Goal: Task Accomplishment & Management: Manage account settings

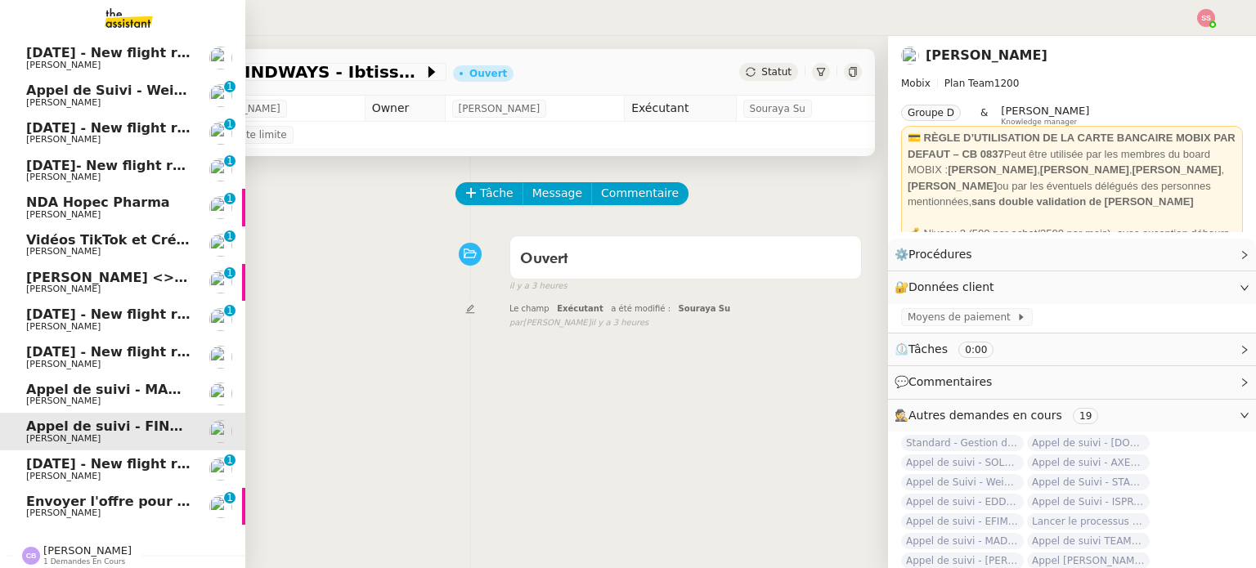
scroll to position [220, 0]
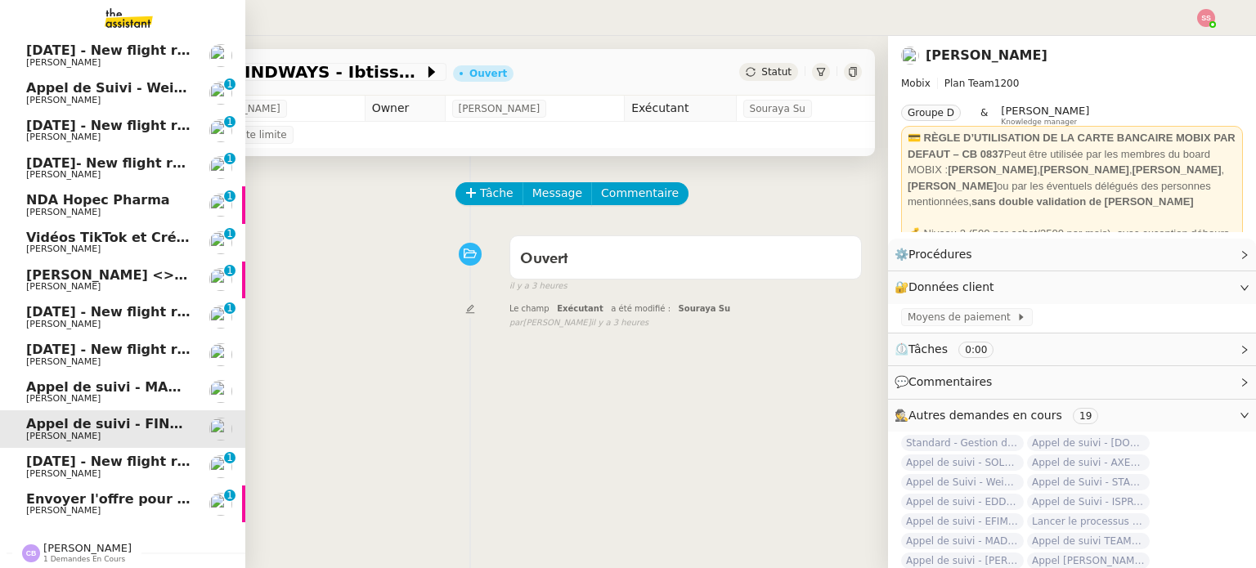
click at [75, 505] on span "[PERSON_NAME]" at bounding box center [63, 510] width 74 height 11
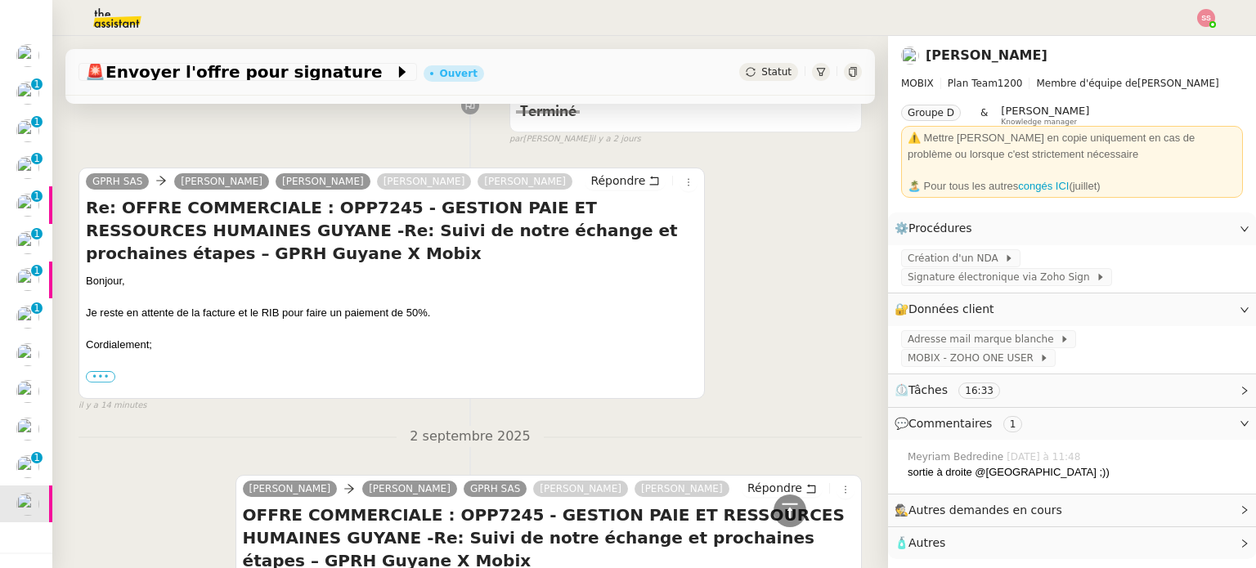
scroll to position [245, 0]
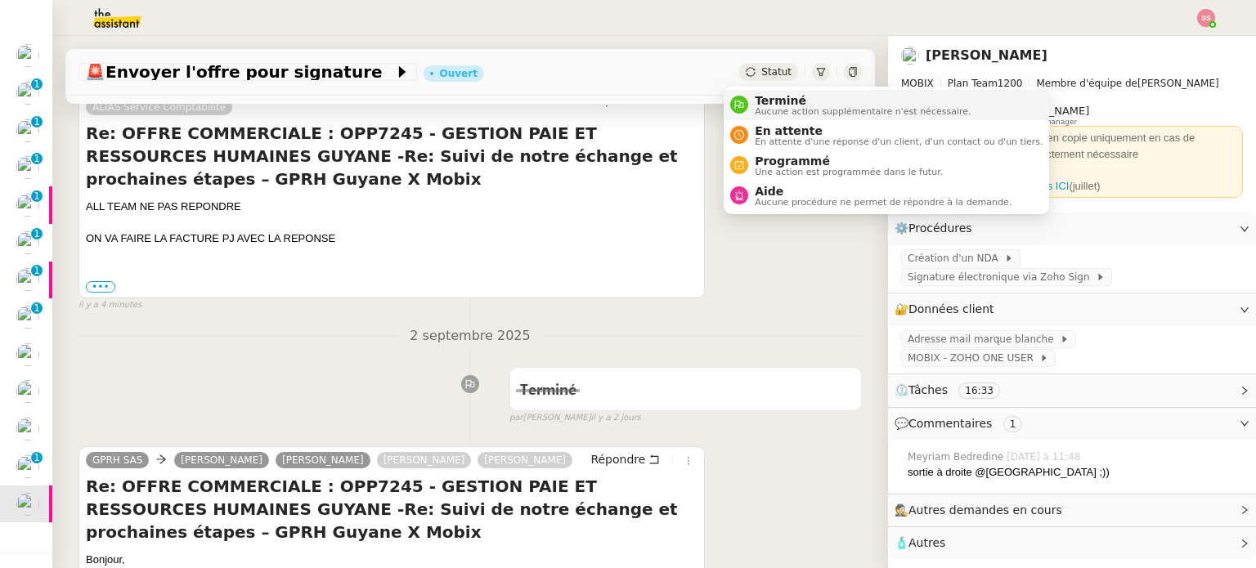
click at [769, 103] on span "Terminé" at bounding box center [862, 100] width 216 height 13
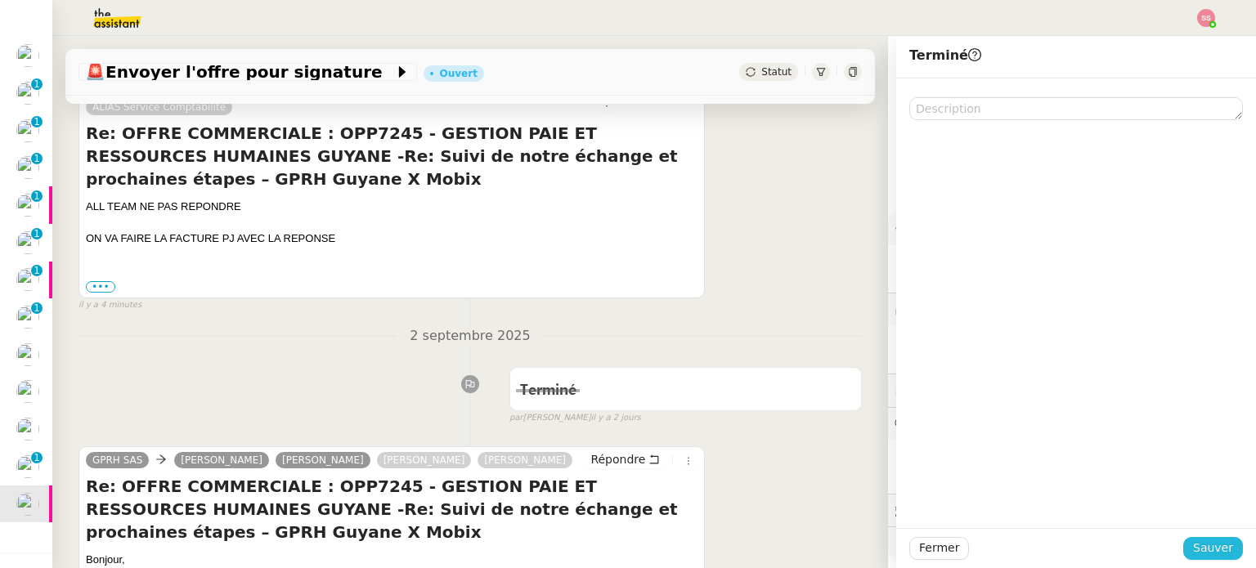
click at [1207, 540] on span "Sauver" at bounding box center [1213, 548] width 40 height 19
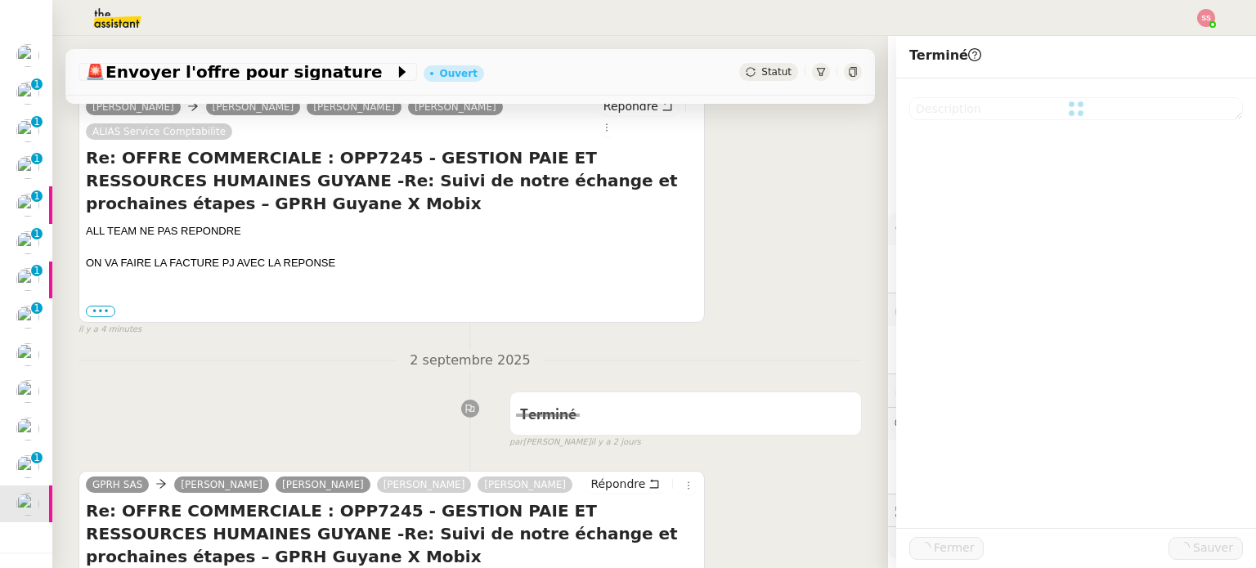
scroll to position [270, 0]
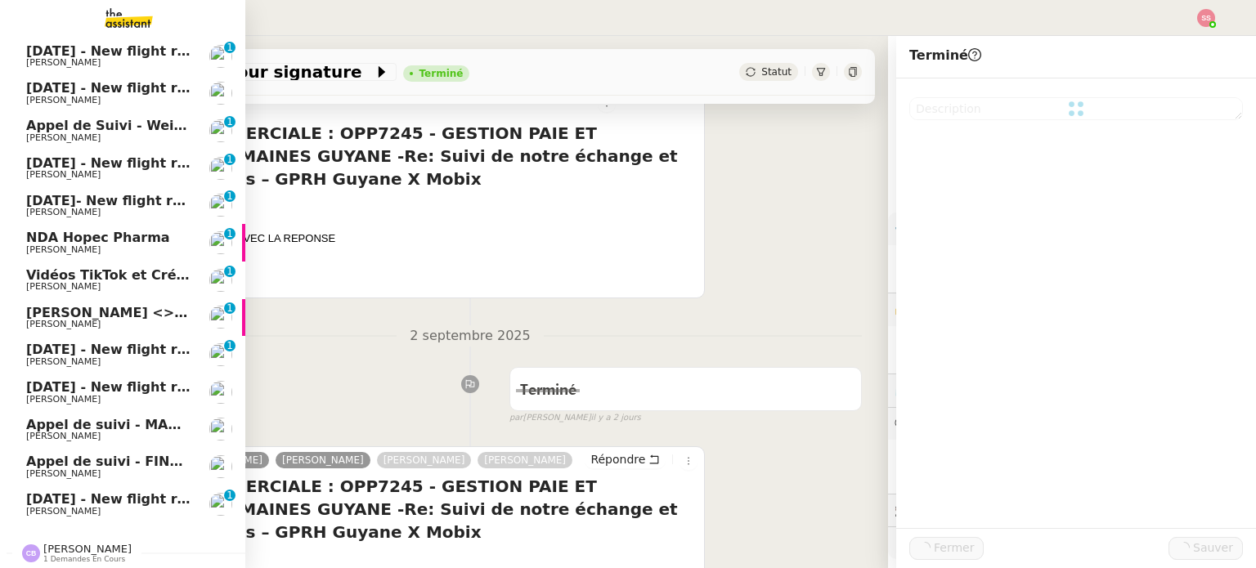
scroll to position [258, 0]
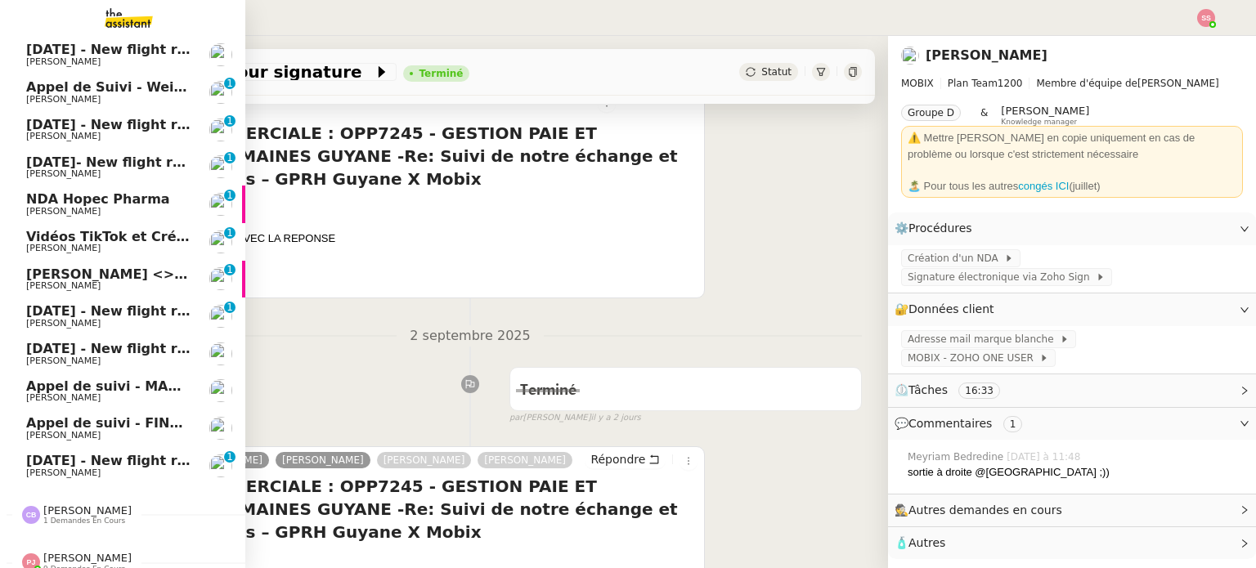
click at [118, 472] on span "[PERSON_NAME]" at bounding box center [108, 473] width 165 height 10
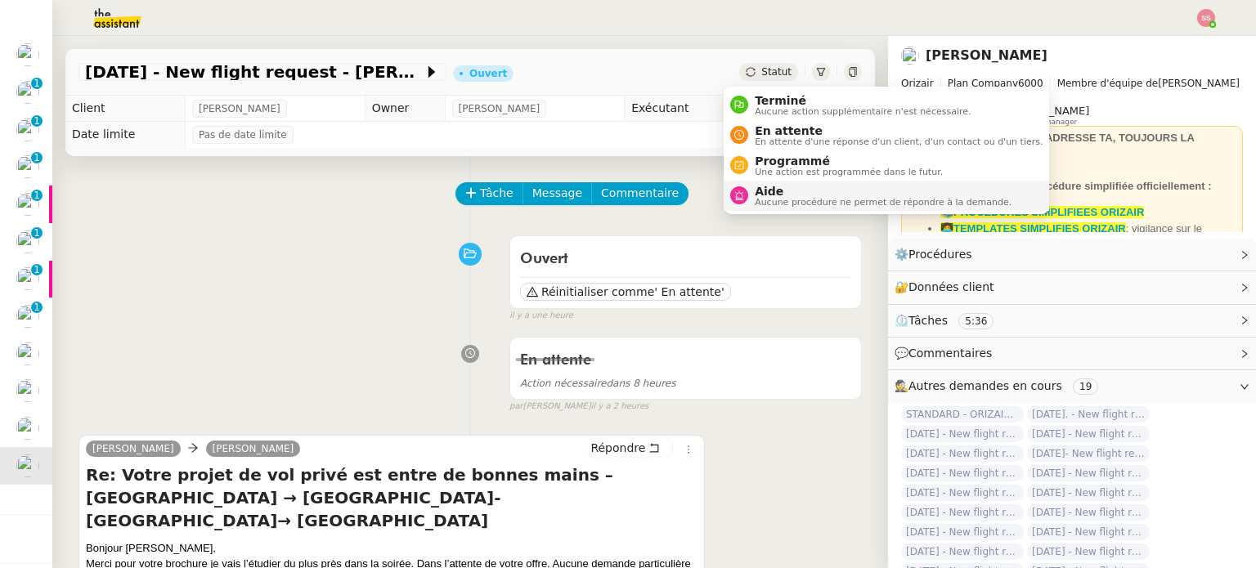
click at [772, 192] on span "Aide" at bounding box center [882, 191] width 257 height 13
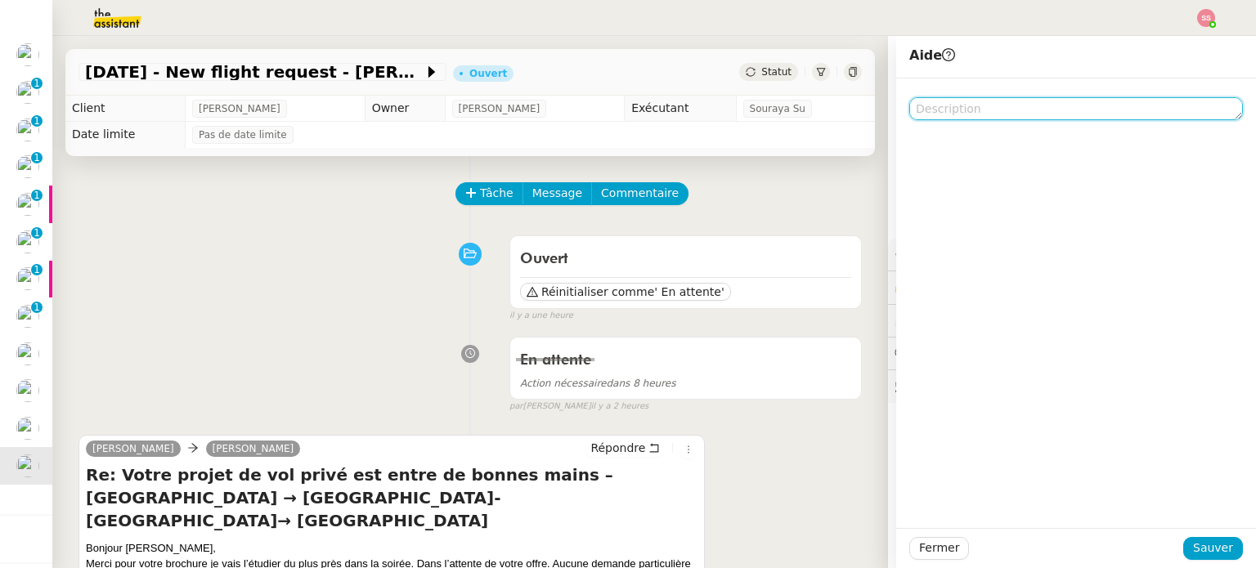
click at [947, 99] on textarea at bounding box center [1076, 108] width 334 height 23
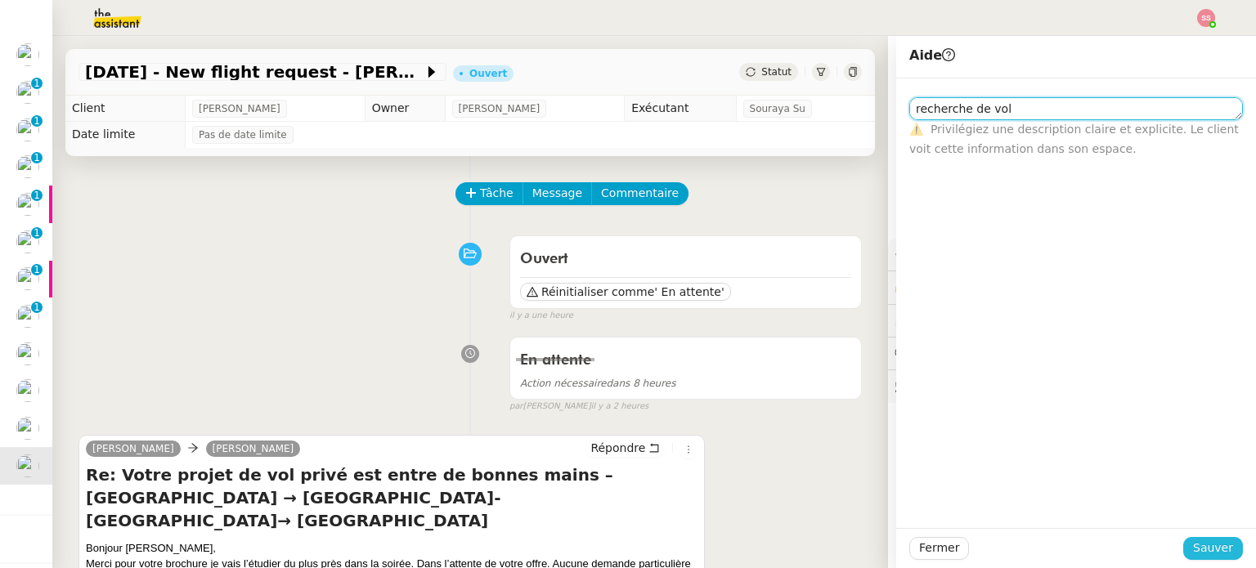
type textarea "recherche de vol"
click at [1186, 558] on button "Sauver" at bounding box center [1213, 548] width 60 height 23
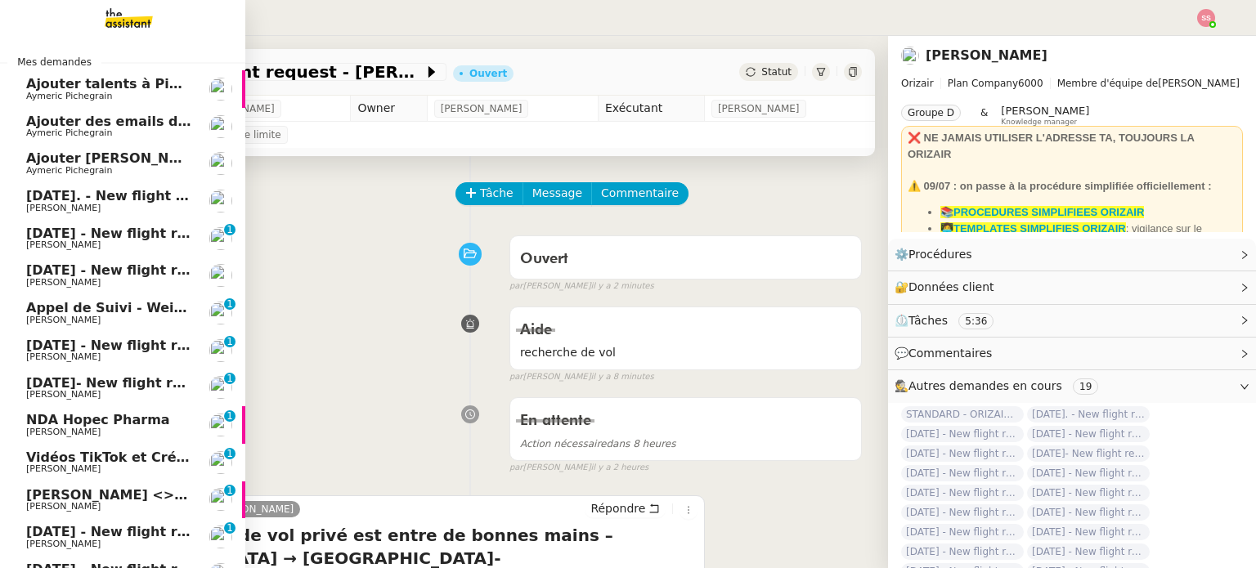
click at [106, 207] on span "[PERSON_NAME]" at bounding box center [108, 209] width 165 height 10
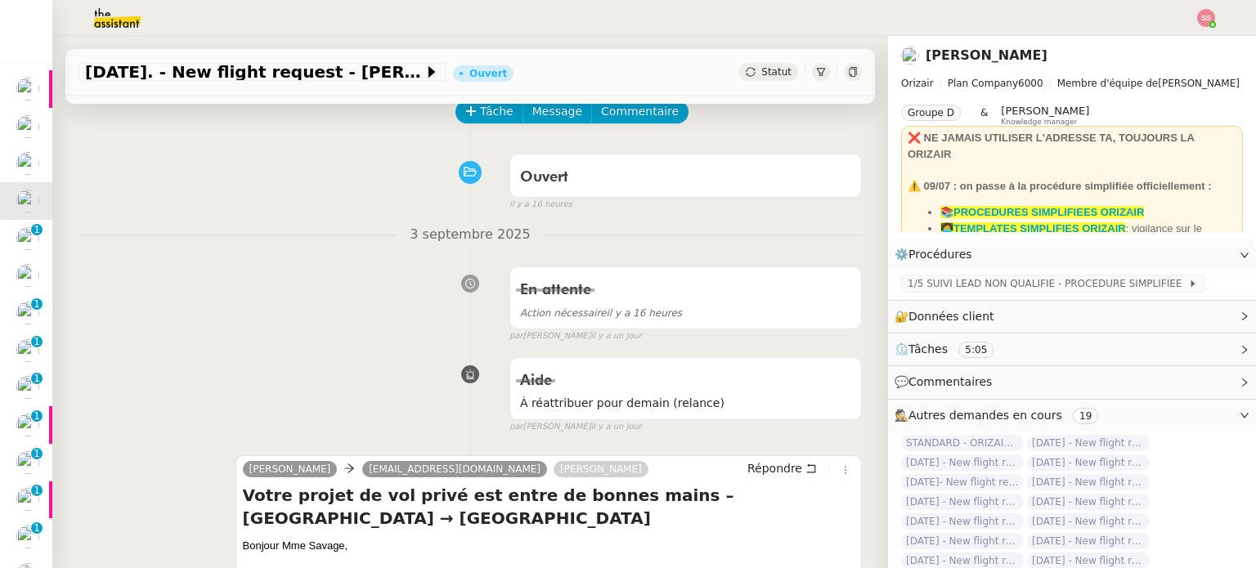
scroll to position [163, 0]
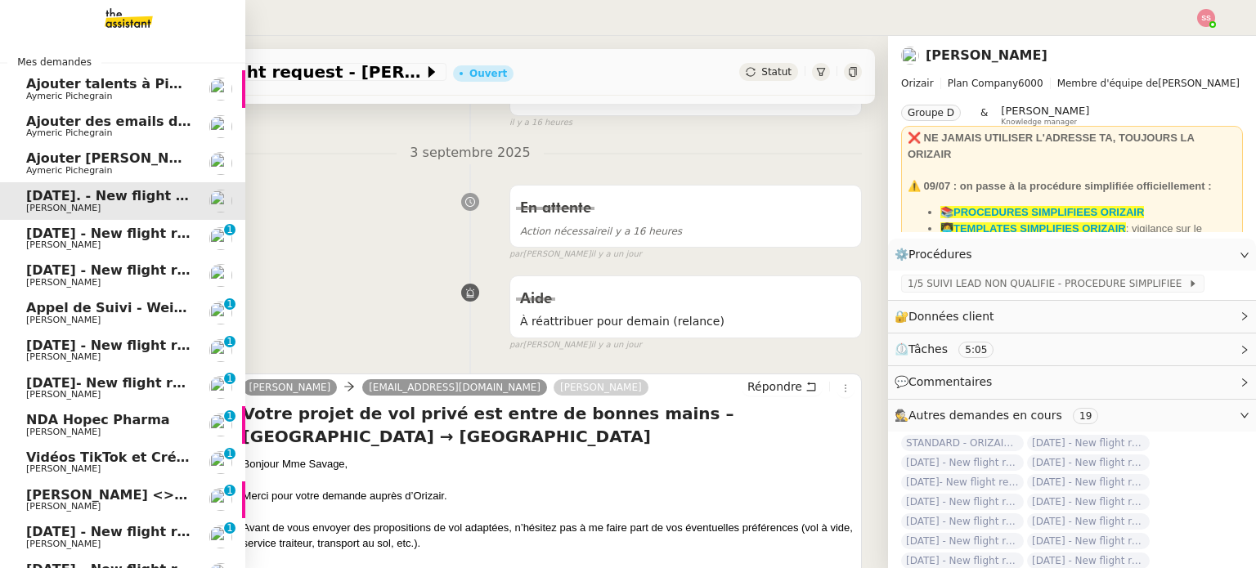
click at [95, 247] on span "[PERSON_NAME]" at bounding box center [108, 245] width 165 height 10
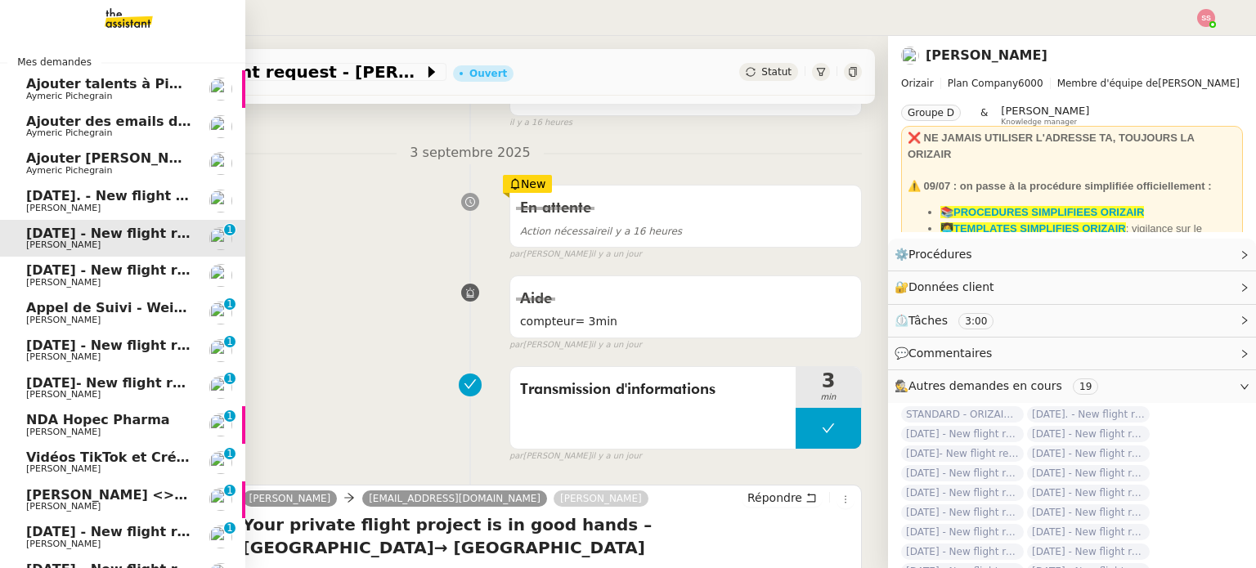
click at [77, 284] on span "[PERSON_NAME]" at bounding box center [108, 283] width 165 height 10
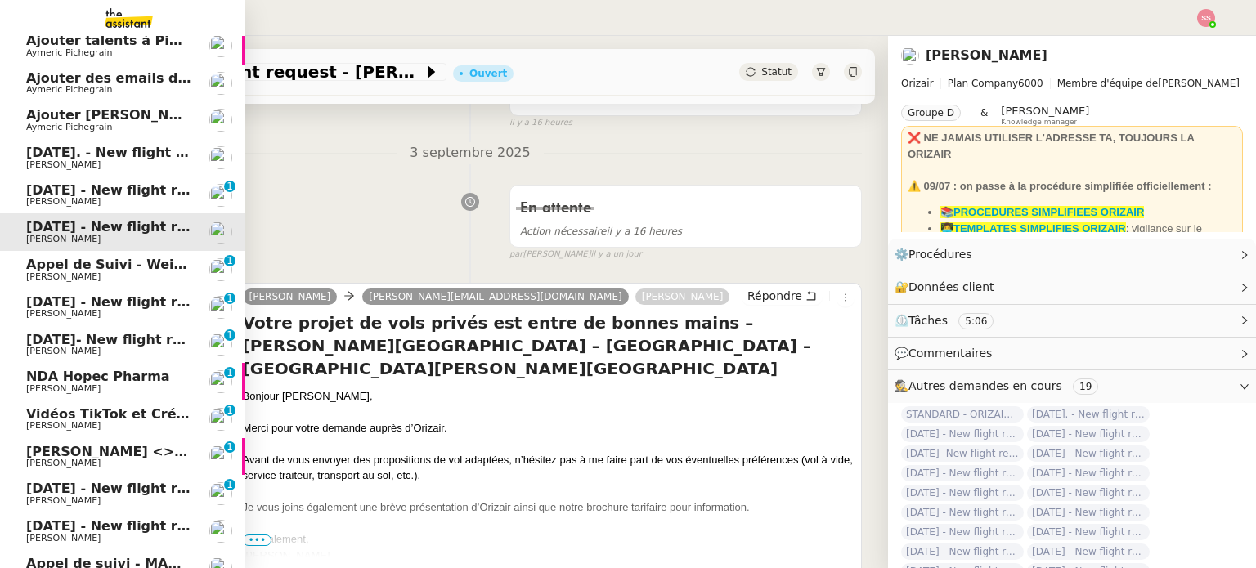
scroll to position [40, 0]
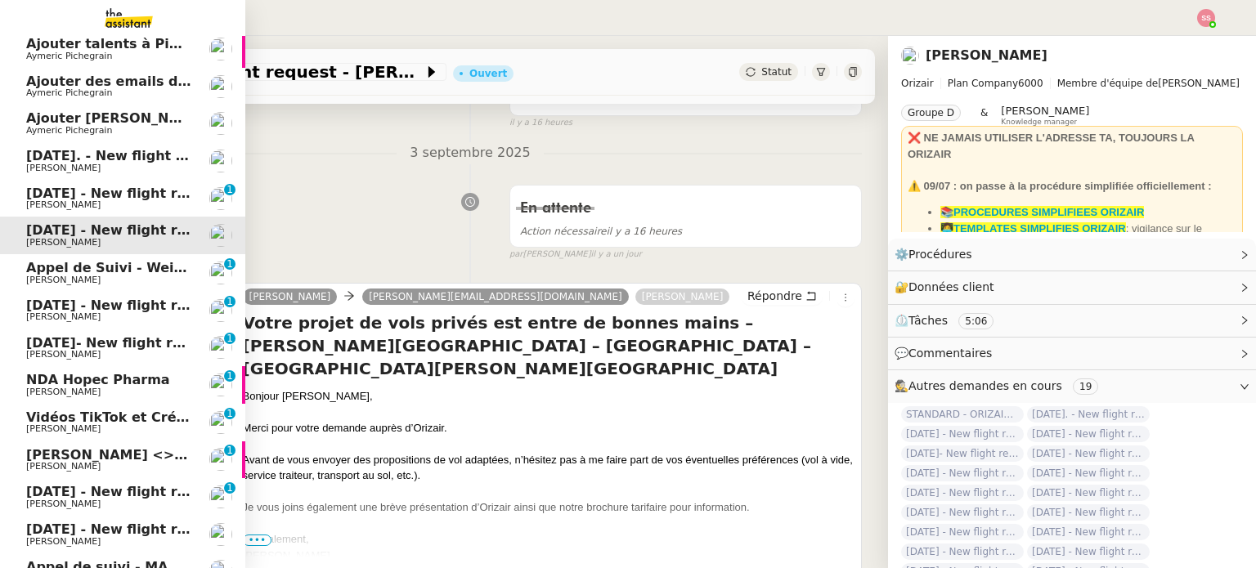
click at [141, 163] on span "[PERSON_NAME]" at bounding box center [108, 168] width 165 height 10
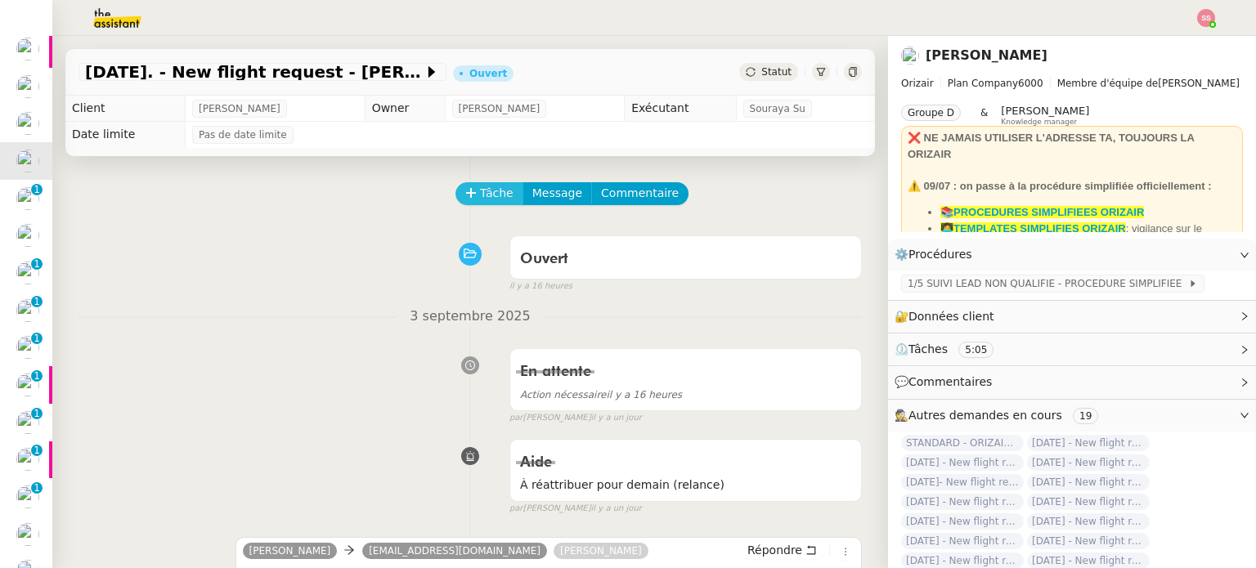
click at [481, 192] on span "Tâche" at bounding box center [497, 193] width 34 height 19
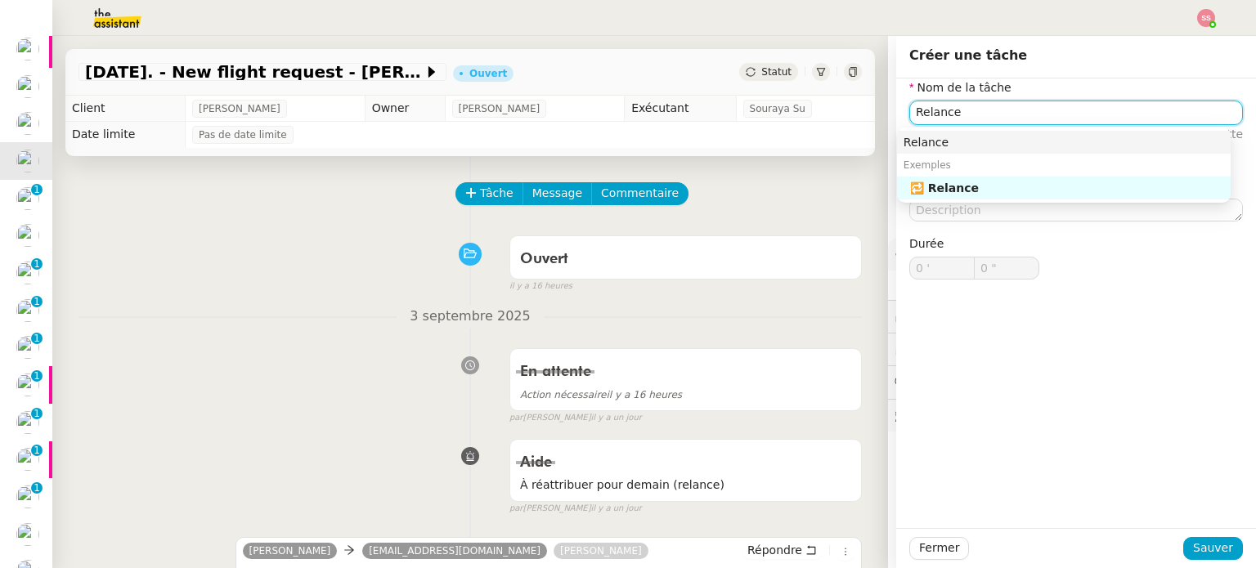
click at [1018, 132] on nz-auto-option "Relance" at bounding box center [1064, 142] width 334 height 23
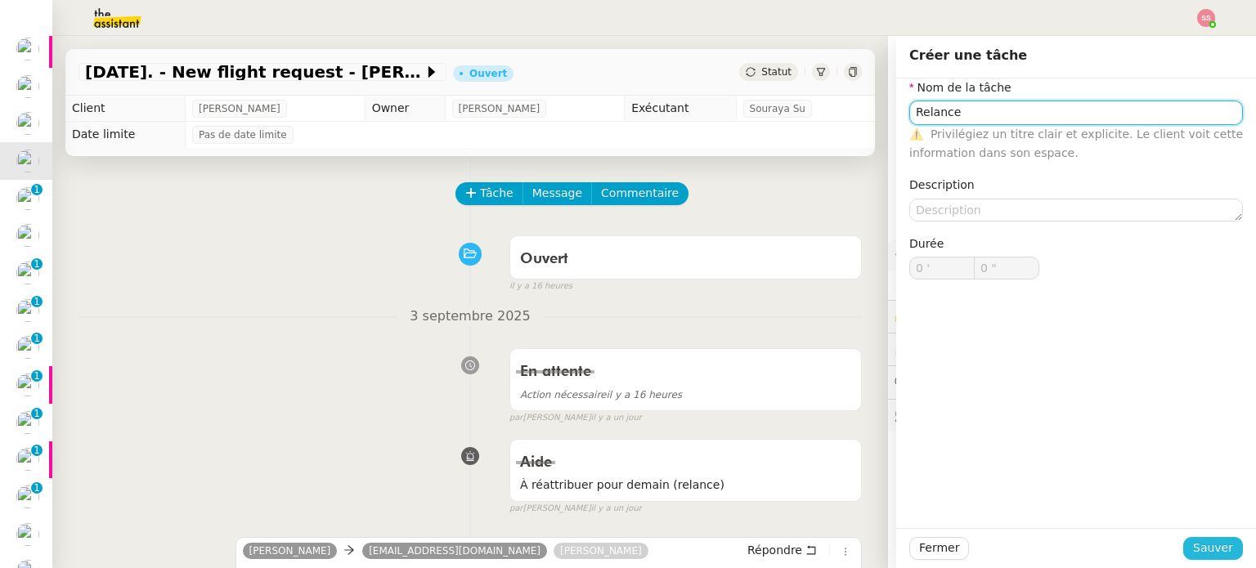
type input "Relance"
click at [1207, 546] on span "Sauver" at bounding box center [1213, 548] width 40 height 19
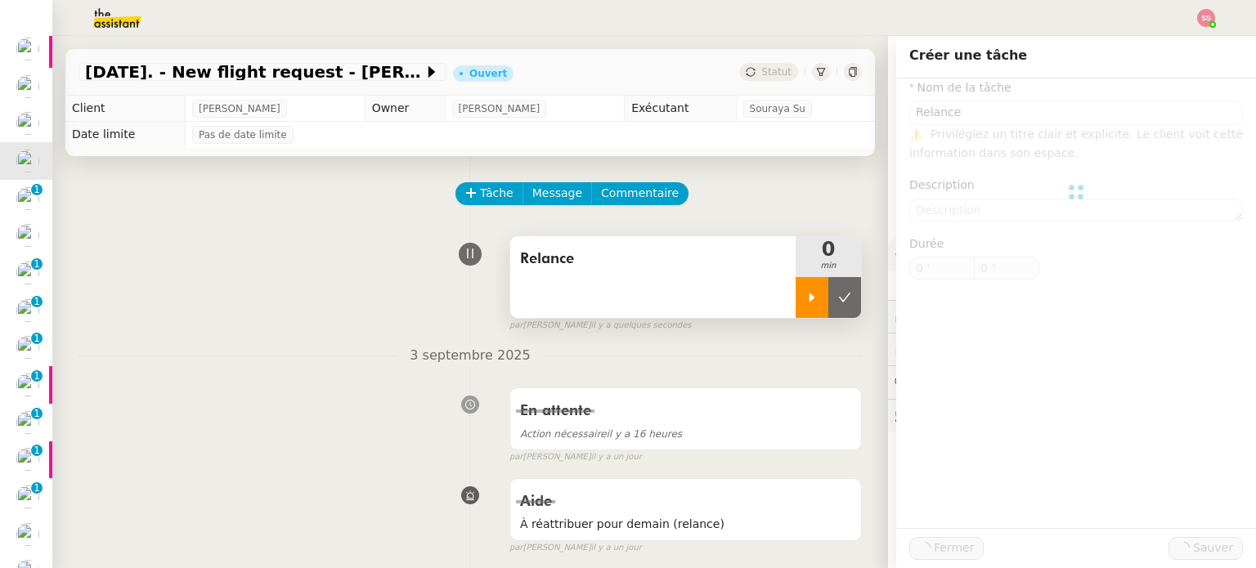
click at [805, 293] on icon at bounding box center [811, 297] width 13 height 13
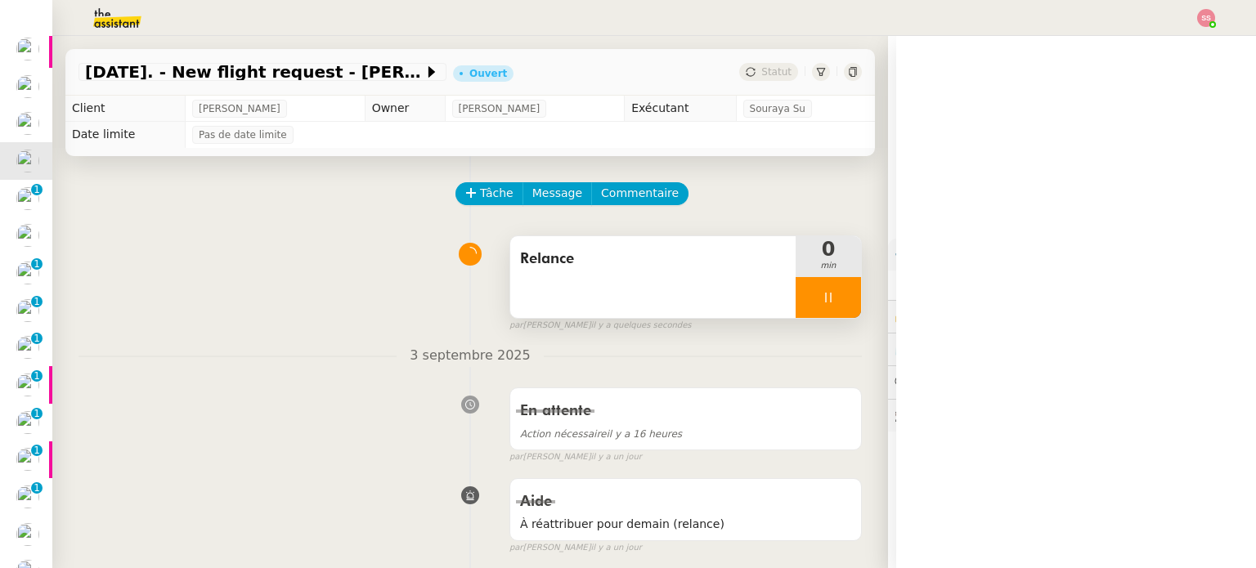
scroll to position [409, 0]
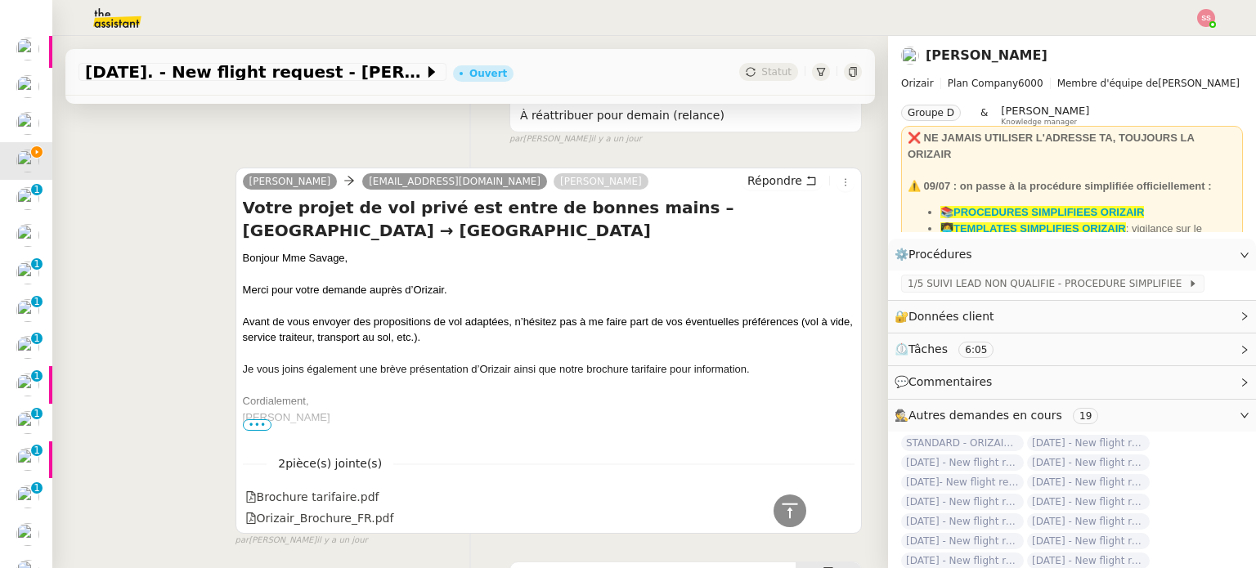
click at [252, 424] on span "•••" at bounding box center [257, 424] width 29 height 11
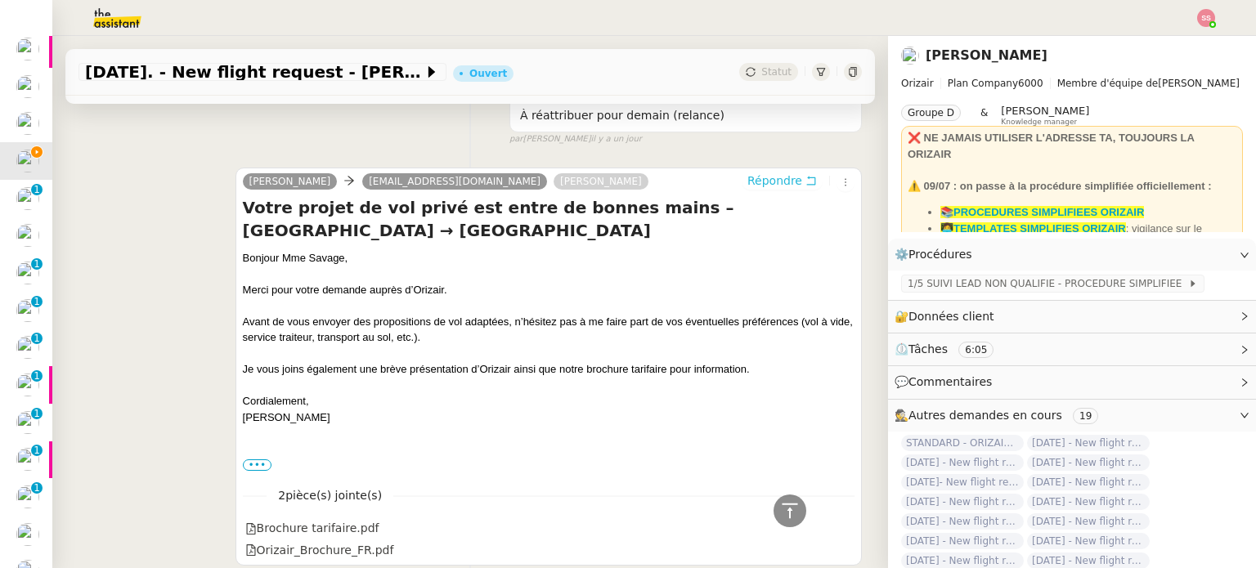
click at [769, 185] on span "Répondre" at bounding box center [774, 180] width 55 height 16
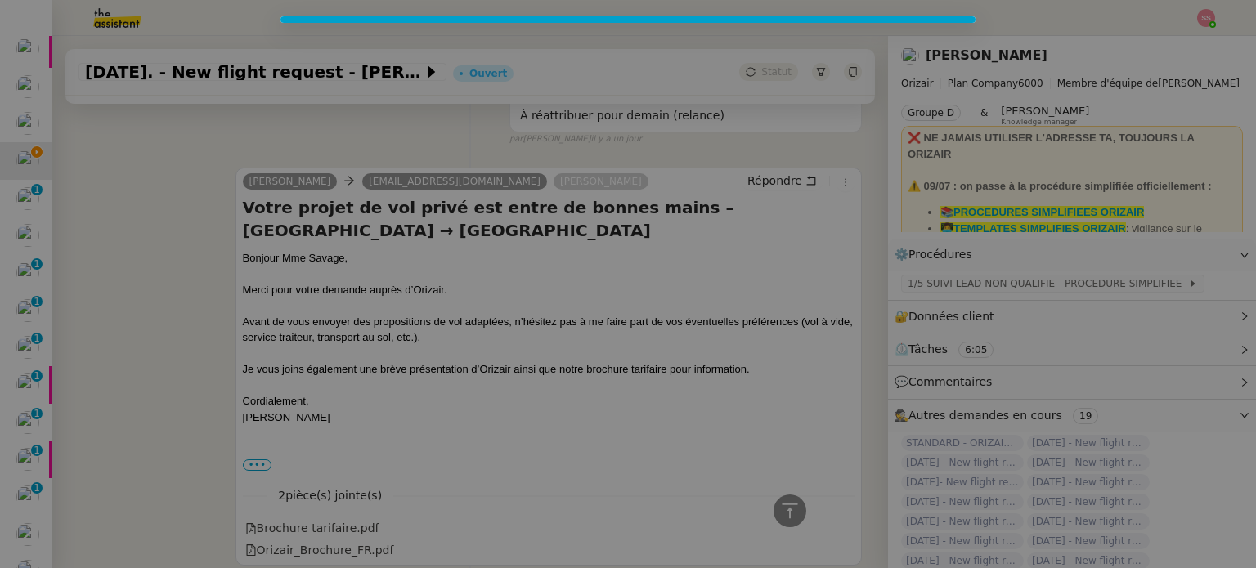
scroll to position [557, 0]
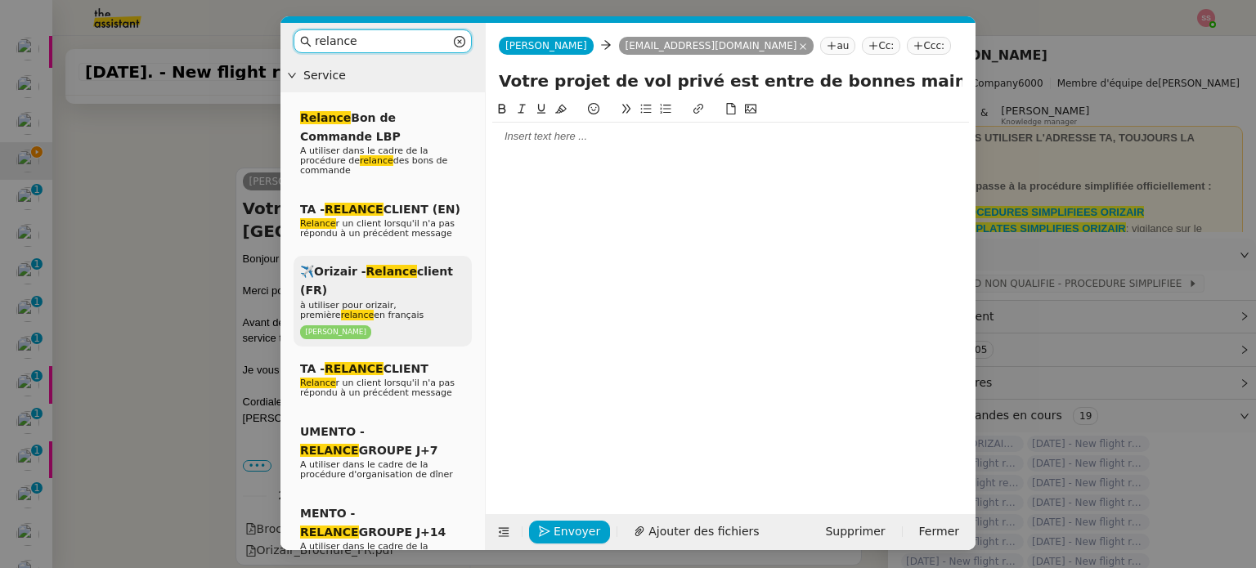
type input "relance"
click at [429, 325] on p "[PERSON_NAME]" at bounding box center [382, 333] width 165 height 16
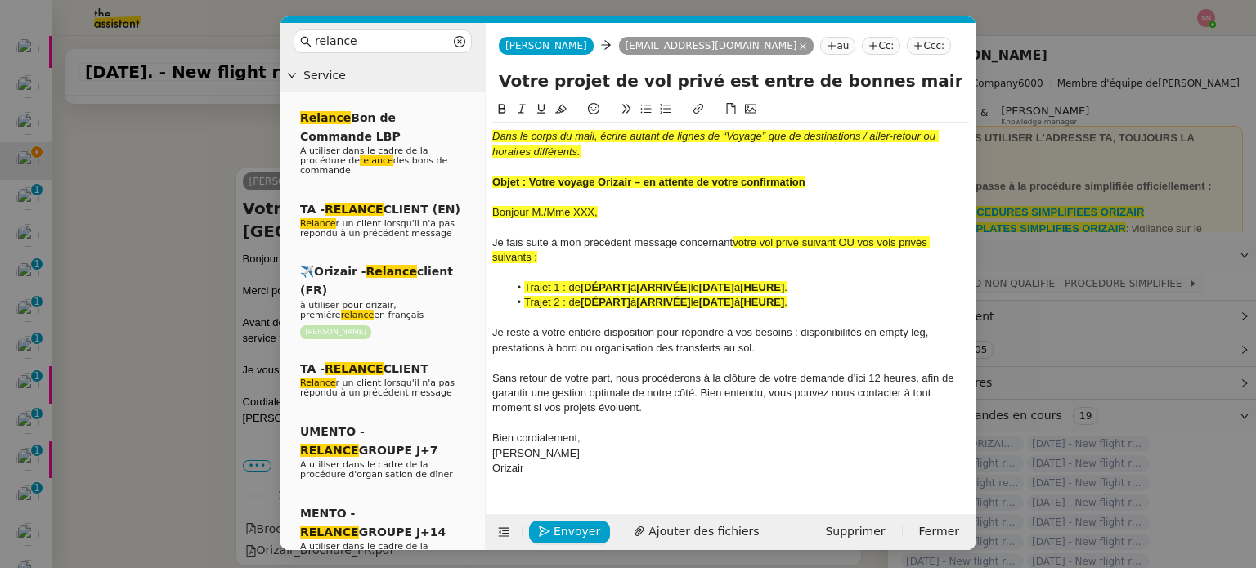
scroll to position [748, 0]
drag, startPoint x: 531, startPoint y: 180, endPoint x: 819, endPoint y: 182, distance: 287.7
click at [819, 182] on div "Objet : Votre voyage Orizair – en attente de votre confirmation" at bounding box center [730, 182] width 477 height 15
copy strong "Votre voyage Orizair – en attente de votre confirmation"
drag, startPoint x: 895, startPoint y: 77, endPoint x: 472, endPoint y: 66, distance: 423.6
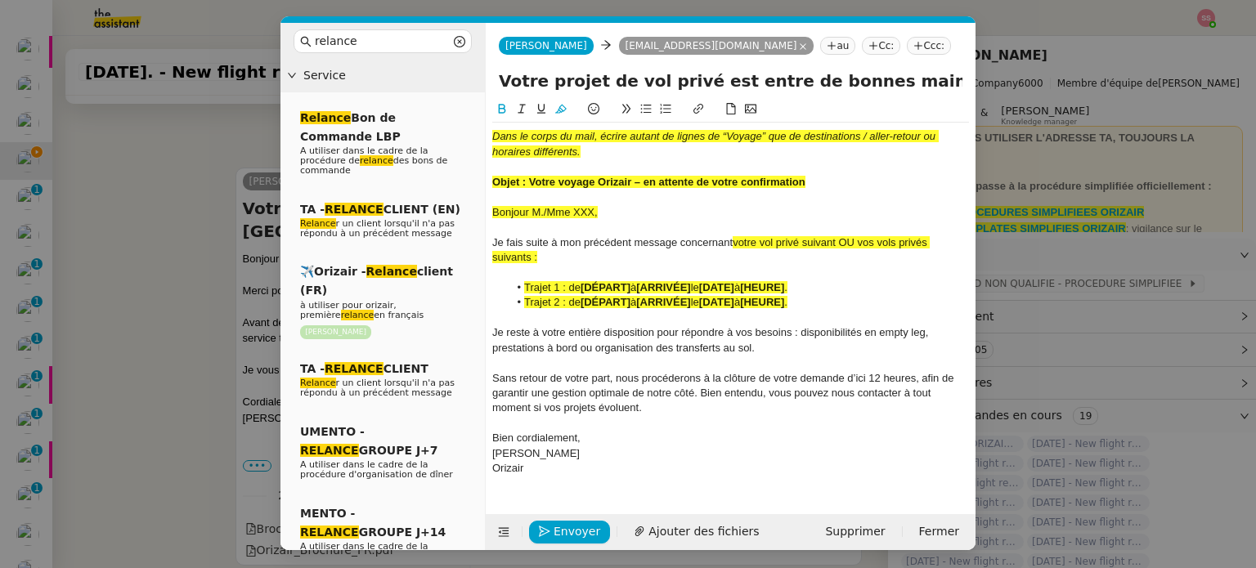
click at [472, 66] on nz-layout "relance Service Relance Bon de Commande LBP A utiliser dans le cadre de la proc…" at bounding box center [627, 286] width 695 height 527
paste input "voyage Orizair – en attente de votre confirmation"
type input "Votre voyage Orizair – en attente de votre confirmation– Nice Côte d'Azur Airpo…"
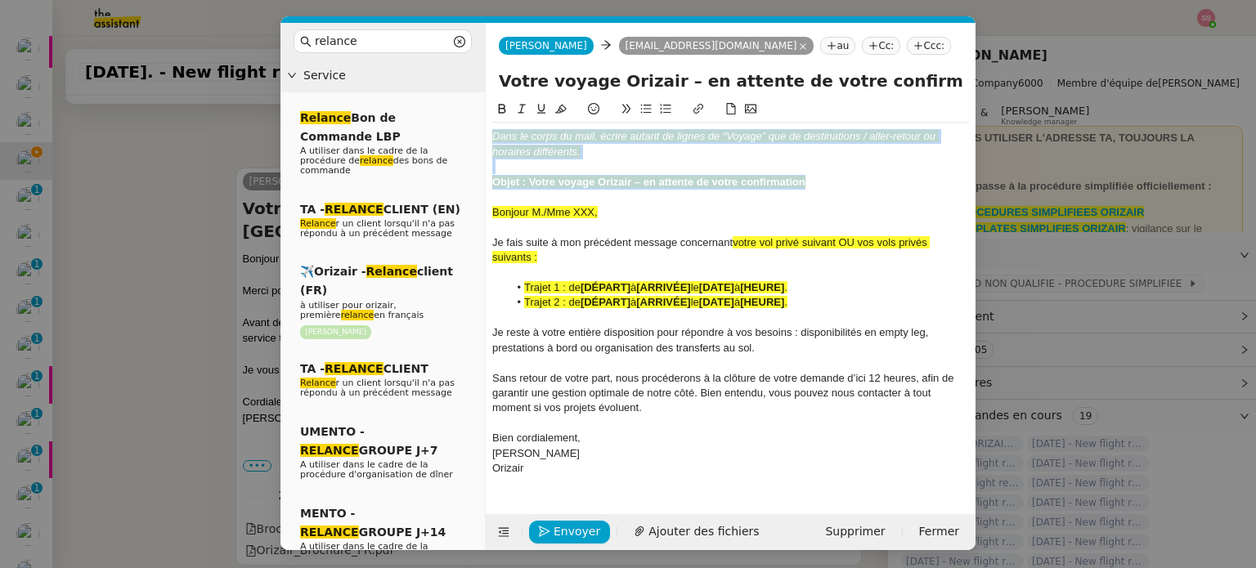
drag, startPoint x: 826, startPoint y: 176, endPoint x: 428, endPoint y: 99, distance: 405.4
click at [428, 99] on nz-layout "relance Service Relance Bon de Commande LBP A utiliser dans le cadre de la proc…" at bounding box center [627, 286] width 695 height 527
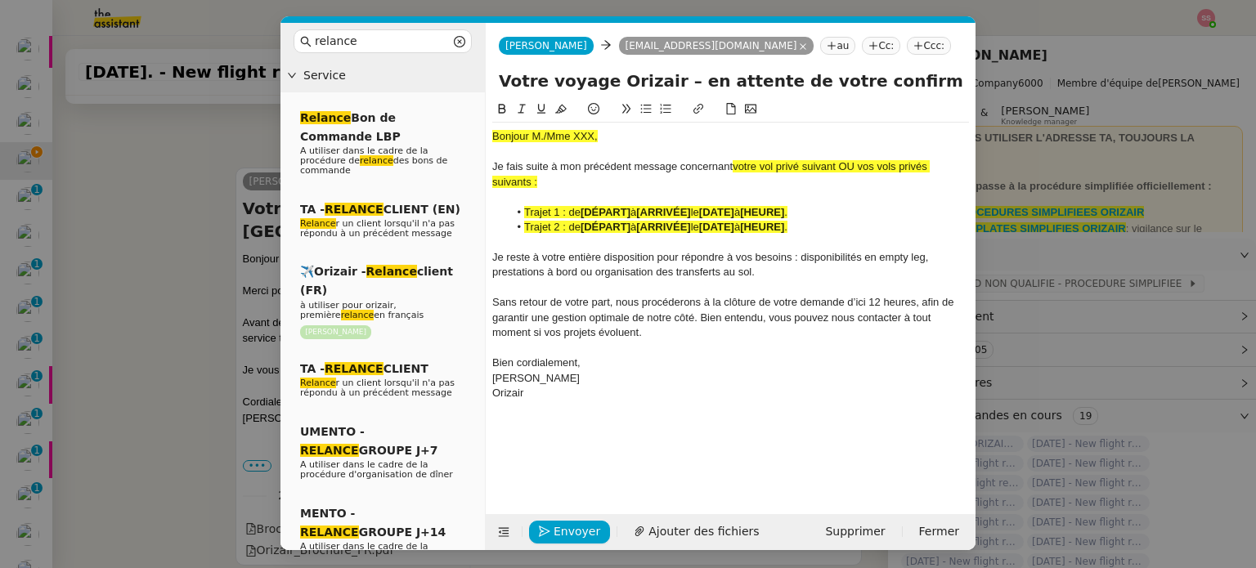
click at [222, 215] on nz-modal-container "relance Service Relance Bon de Commande LBP A utiliser dans le cadre de la proc…" at bounding box center [628, 284] width 1256 height 568
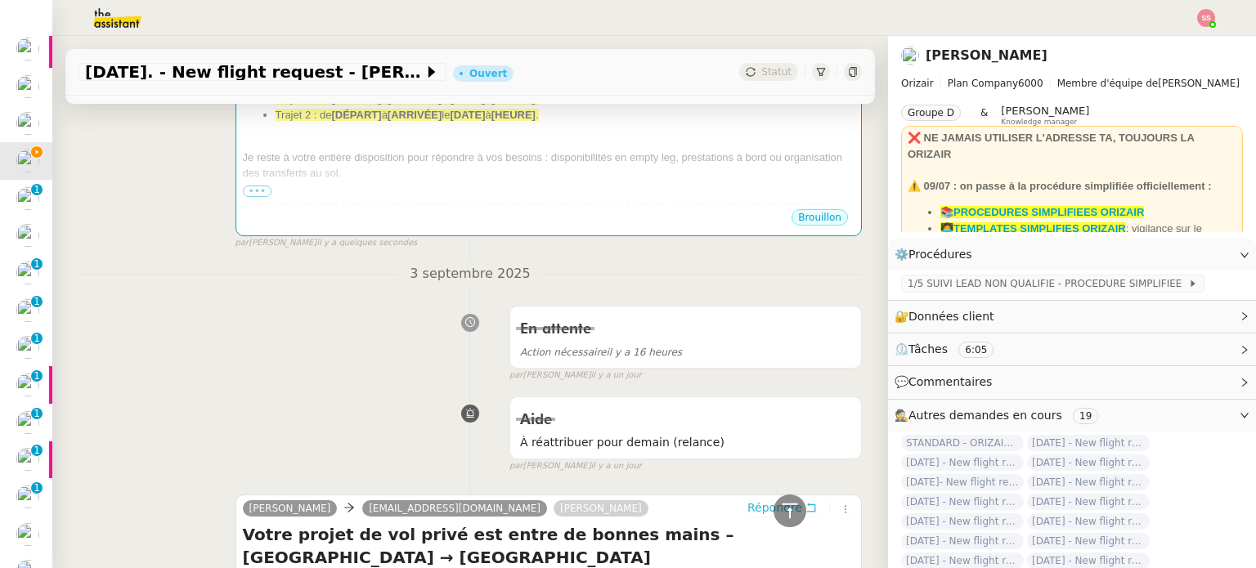
scroll to position [256, 0]
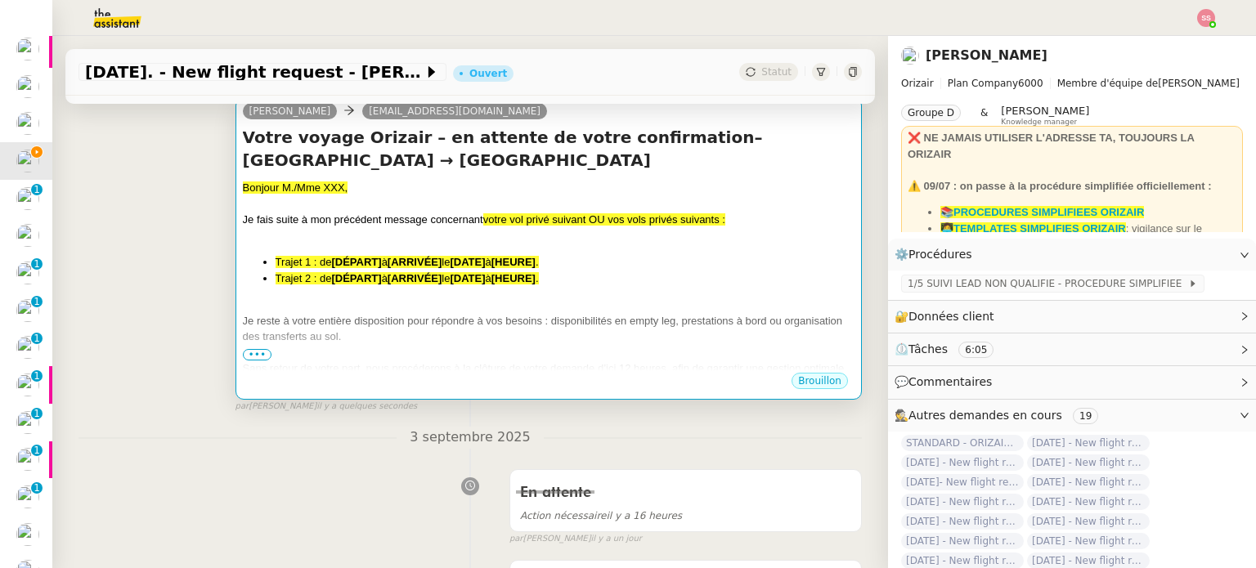
click at [604, 265] on li "Trajet 1 : de [DÉPART] à [ARRIVÉE] le [DATE] à [HEURE] ." at bounding box center [564, 262] width 579 height 16
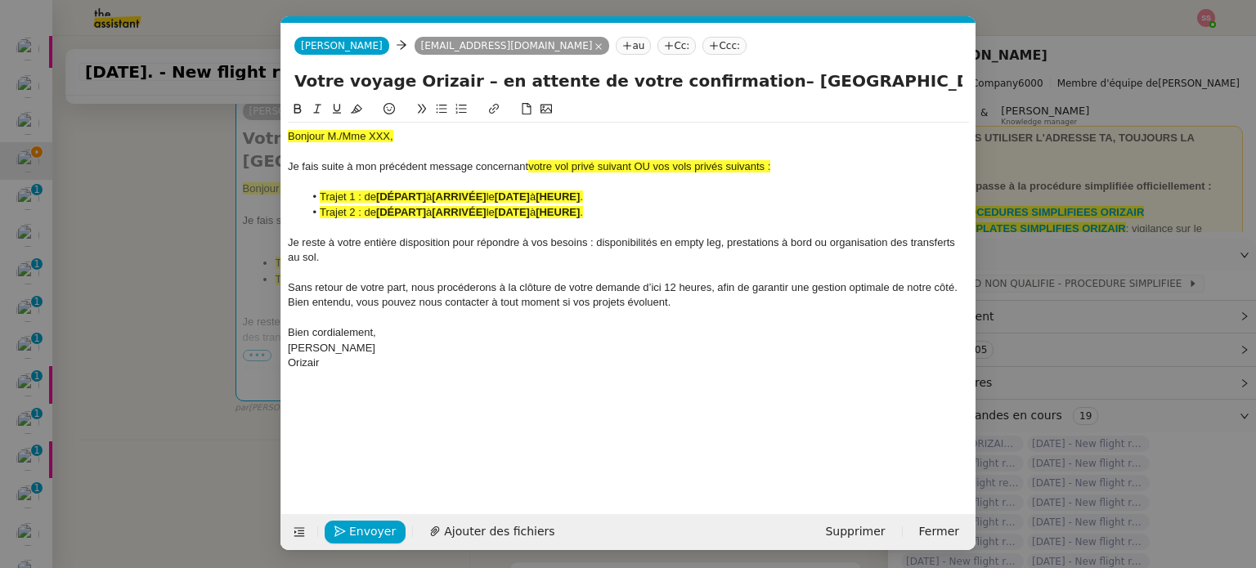
scroll to position [0, 70]
drag, startPoint x: 527, startPoint y: 165, endPoint x: 778, endPoint y: 169, distance: 251.0
click at [778, 169] on div "Je fais suite à mon précédent message concernant votre vol privé suivant OU vos…" at bounding box center [628, 166] width 681 height 15
click at [362, 104] on button at bounding box center [357, 109] width 20 height 19
click at [664, 173] on div "Je fais suite à mon précédent message concernant votre vol privé suivant OU vos…" at bounding box center [628, 166] width 681 height 15
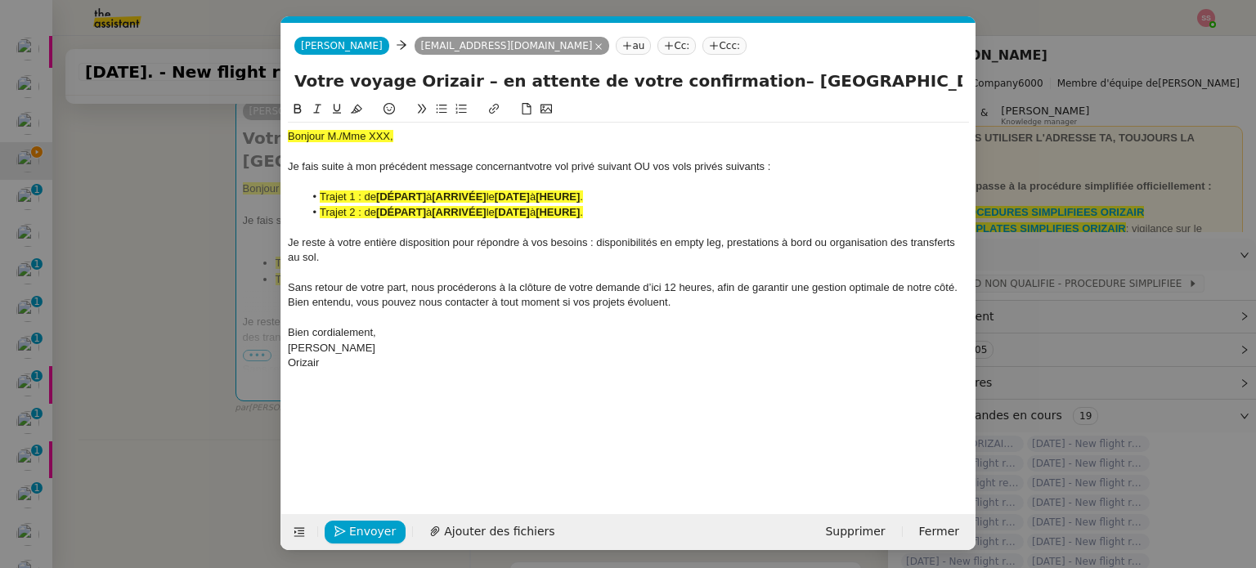
drag, startPoint x: 639, startPoint y: 164, endPoint x: 821, endPoint y: 163, distance: 181.5
click at [821, 163] on div "Je fais suite à mon précédent message concernant votre vol privé suivant OU vos…" at bounding box center [628, 166] width 681 height 15
drag, startPoint x: 606, startPoint y: 211, endPoint x: 317, endPoint y: 213, distance: 288.6
click at [317, 213] on li "Trajet 2 : de [DÉPART] à [ARRIVÉE] le [DATE] à [HEURE] ." at bounding box center [636, 212] width 665 height 15
click at [172, 248] on nz-modal-container "relance Service Relance Bon de Commande LBP A utiliser dans le cadre de la proc…" at bounding box center [628, 284] width 1256 height 568
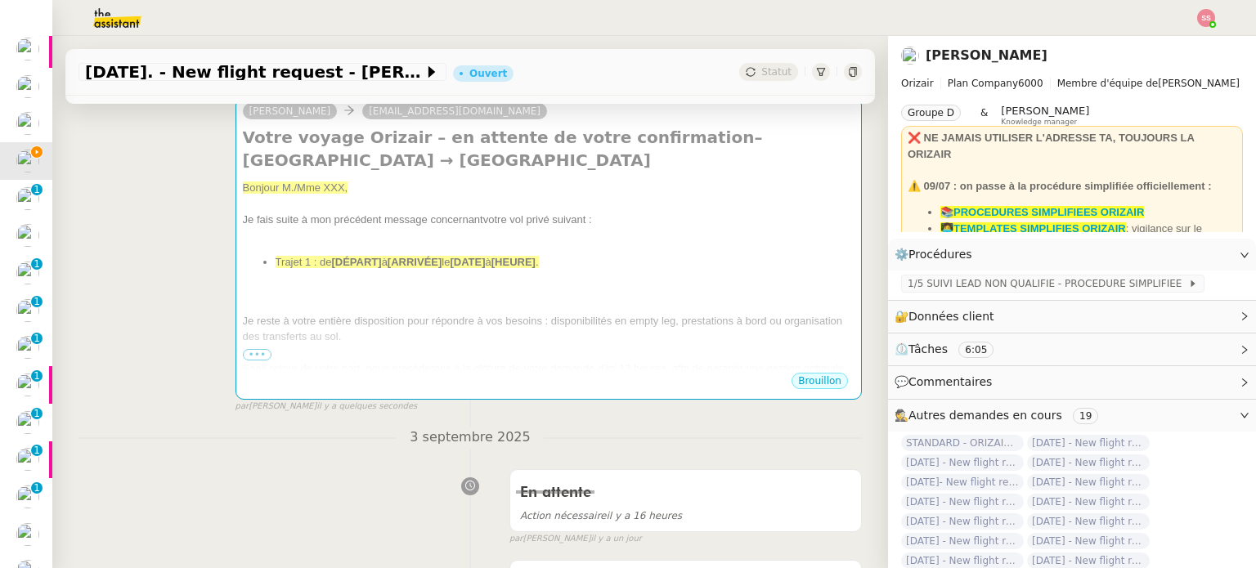
scroll to position [583, 0]
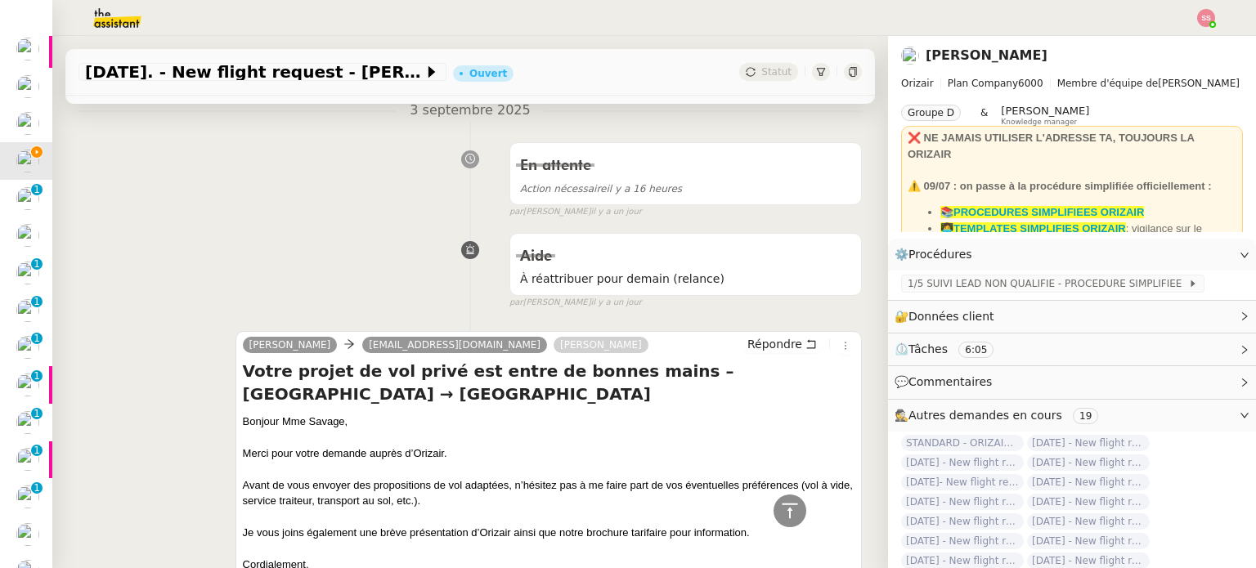
click at [318, 419] on div "Bonjour Mme Savage," at bounding box center [548, 422] width 611 height 16
copy div "Bonjour Mme Savage,"
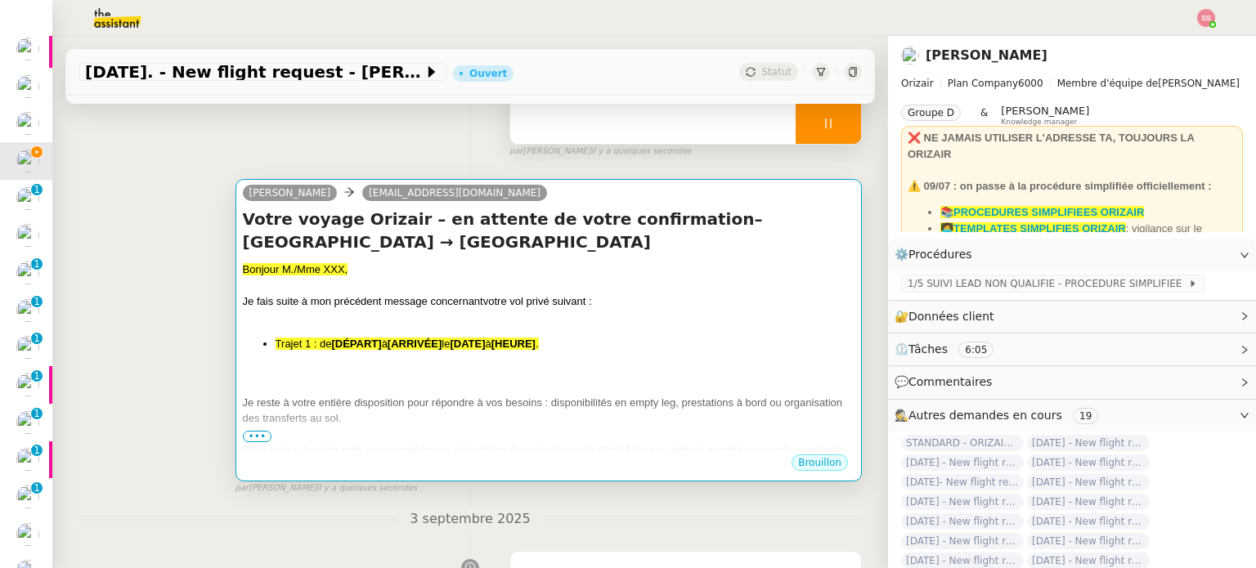
click at [471, 292] on div at bounding box center [548, 286] width 611 height 16
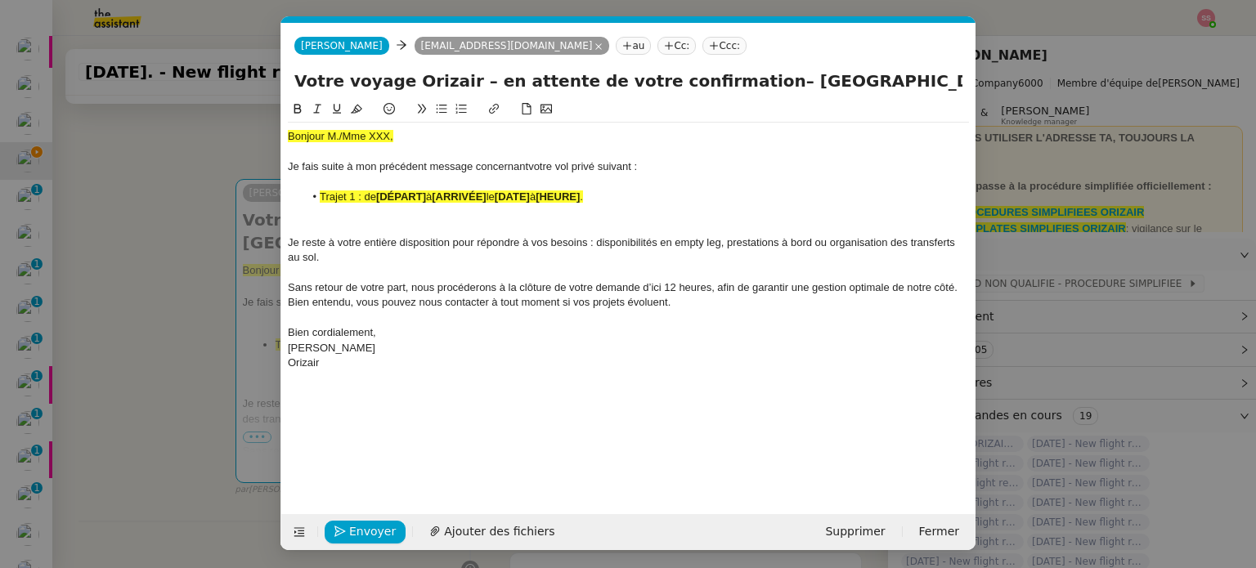
scroll to position [0, 70]
drag, startPoint x: 399, startPoint y: 137, endPoint x: 271, endPoint y: 134, distance: 127.5
click at [271, 134] on nz-modal-container "relance Service Relance Bon de Commande LBP A utiliser dans le cadre de la proc…" at bounding box center [628, 284] width 1256 height 568
click at [343, 216] on div at bounding box center [628, 212] width 681 height 15
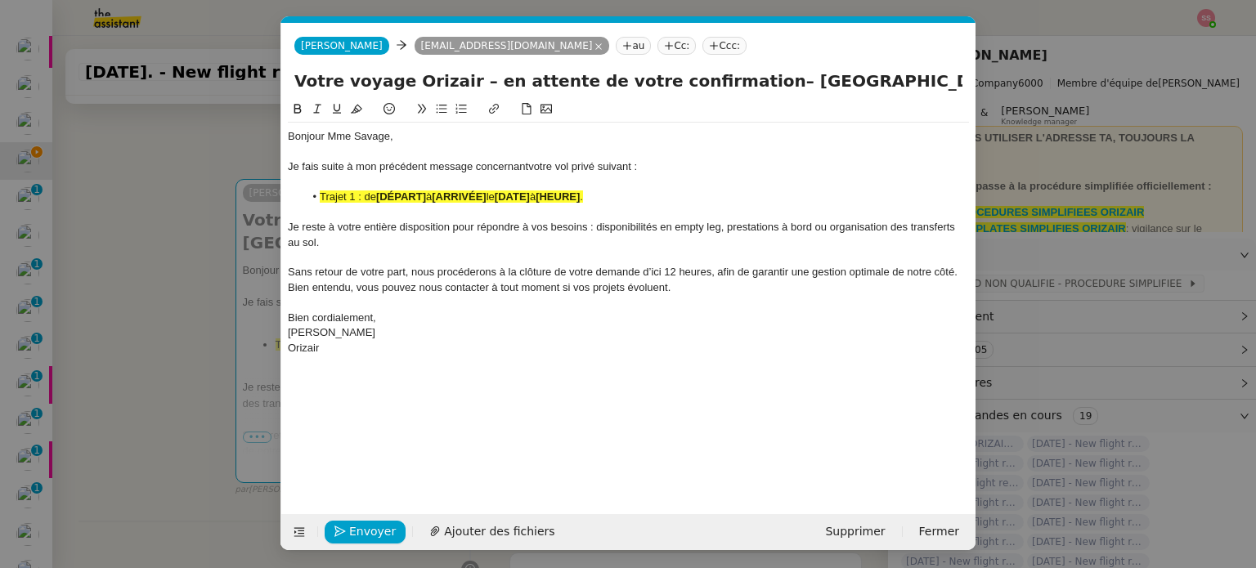
click at [235, 227] on nz-modal-container "relance Service Relance Bon de Commande LBP A utiliser dans le cadre de la proc…" at bounding box center [628, 284] width 1256 height 568
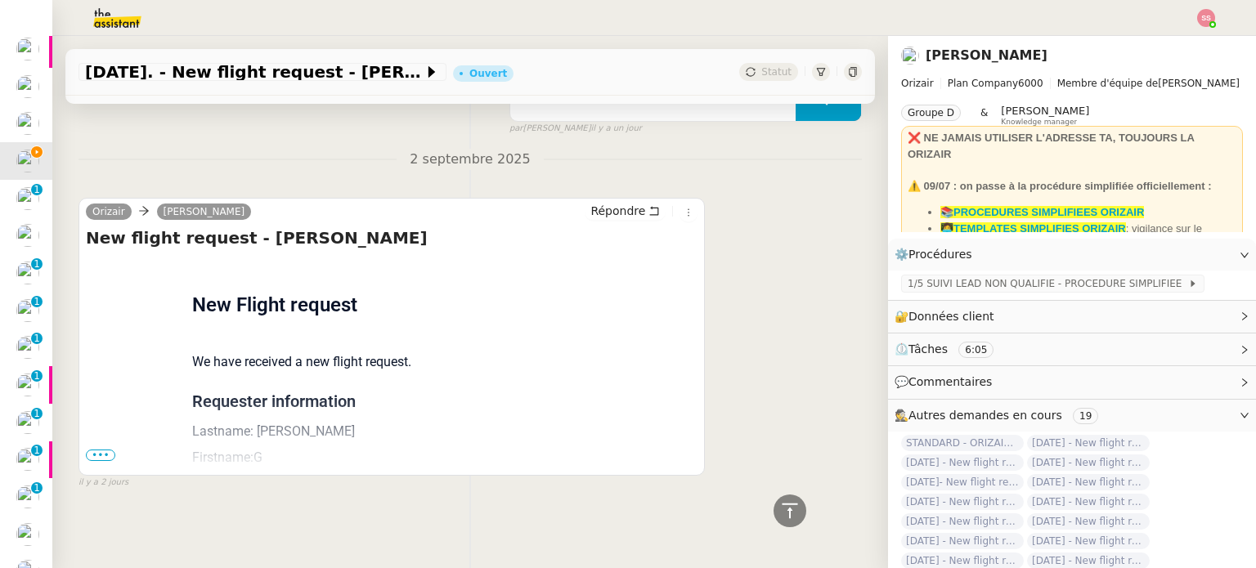
scroll to position [1311, 0]
click at [91, 450] on span "•••" at bounding box center [100, 455] width 29 height 11
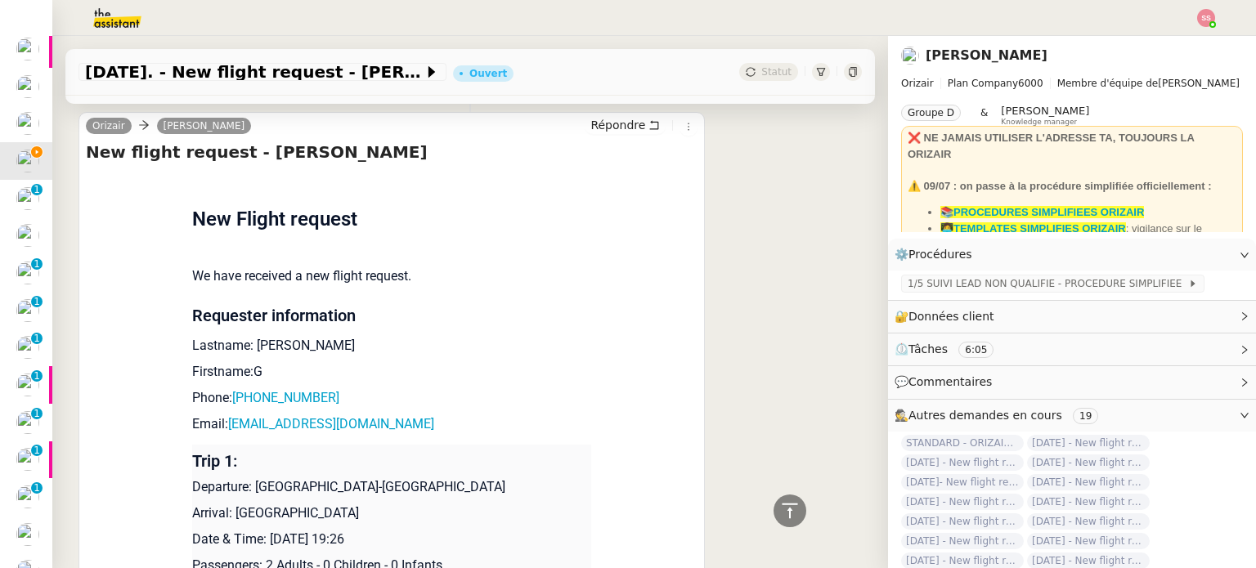
scroll to position [1475, 0]
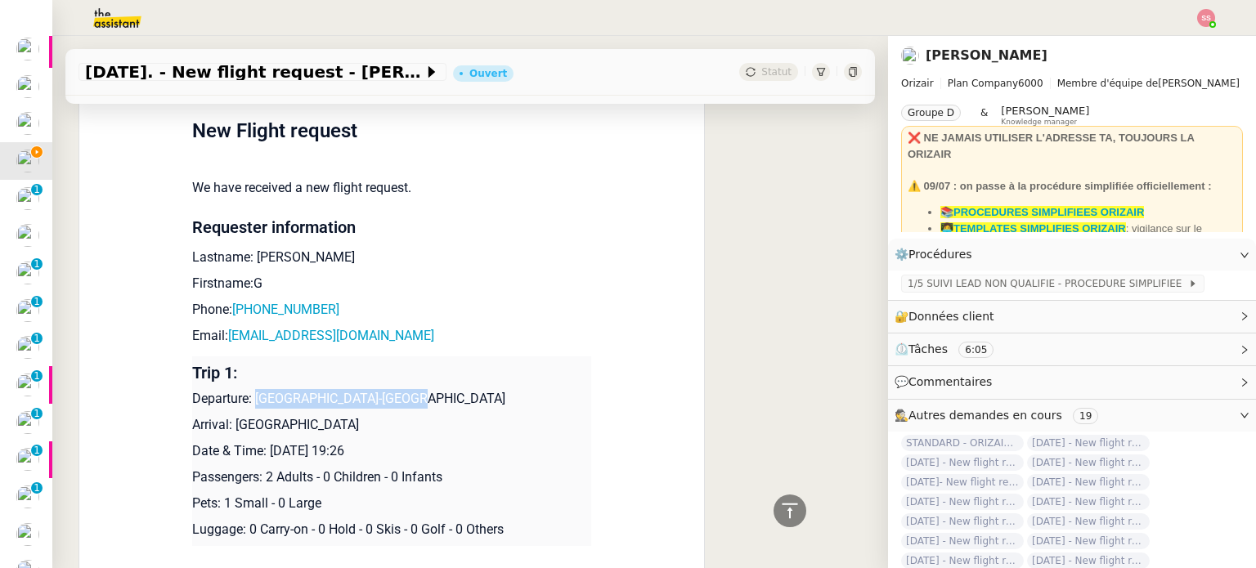
drag, startPoint x: 247, startPoint y: 402, endPoint x: 420, endPoint y: 394, distance: 173.5
click at [420, 394] on p "Departure: Nice-Côte d'Azur Airport" at bounding box center [391, 399] width 399 height 20
copy p "Nice-Côte d'Azur Airport"
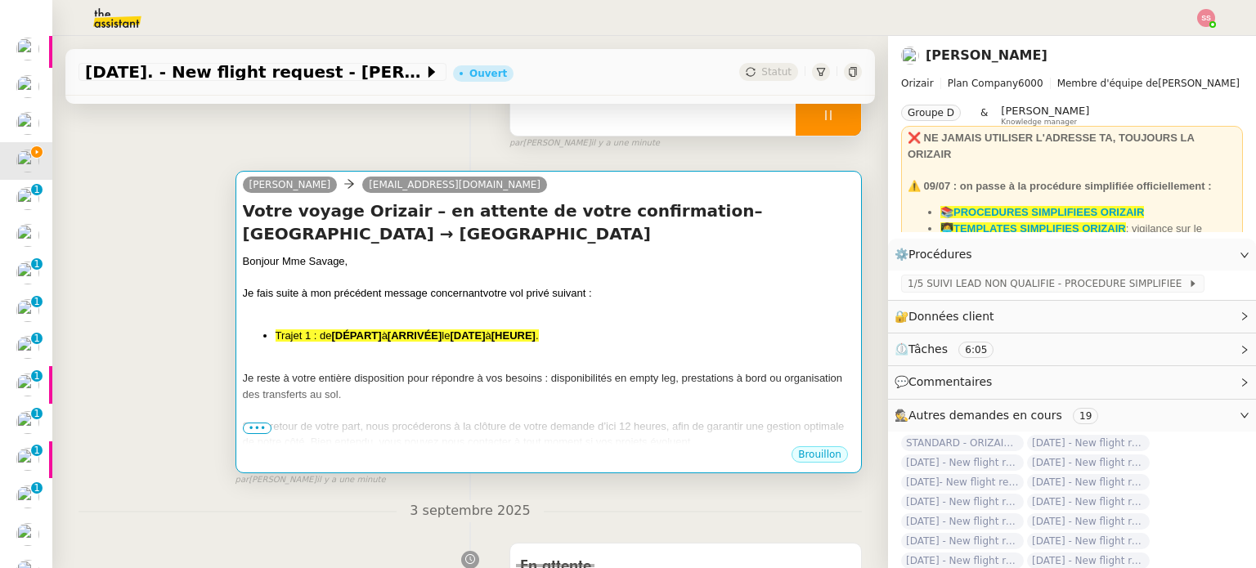
scroll to position [167, 0]
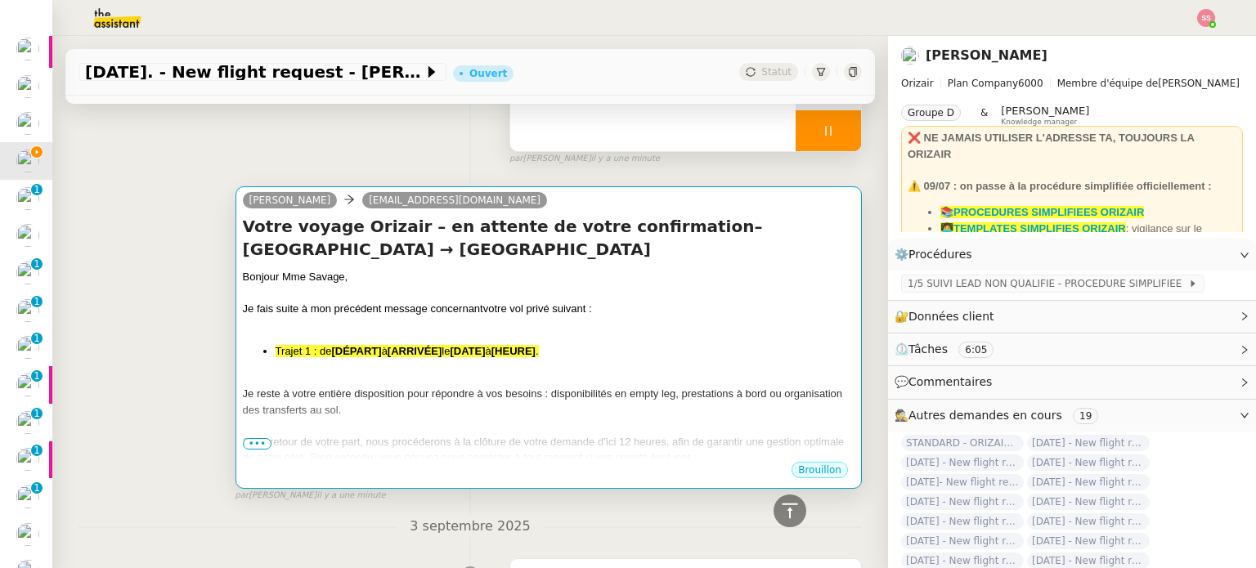
click at [428, 326] on div at bounding box center [548, 325] width 611 height 16
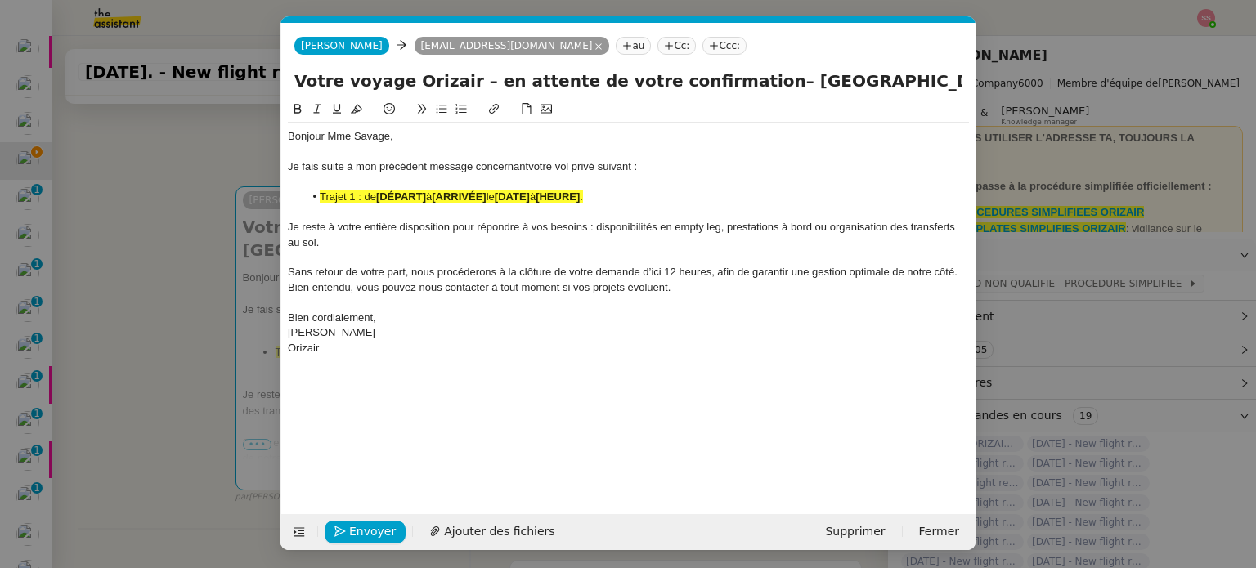
scroll to position [0, 70]
click at [422, 190] on li "Trajet 1 : de [DÉPART] à [ARRIVÉE] le [DATE] à [HEURE] ." at bounding box center [636, 197] width 665 height 15
click at [358, 114] on icon at bounding box center [356, 108] width 11 height 11
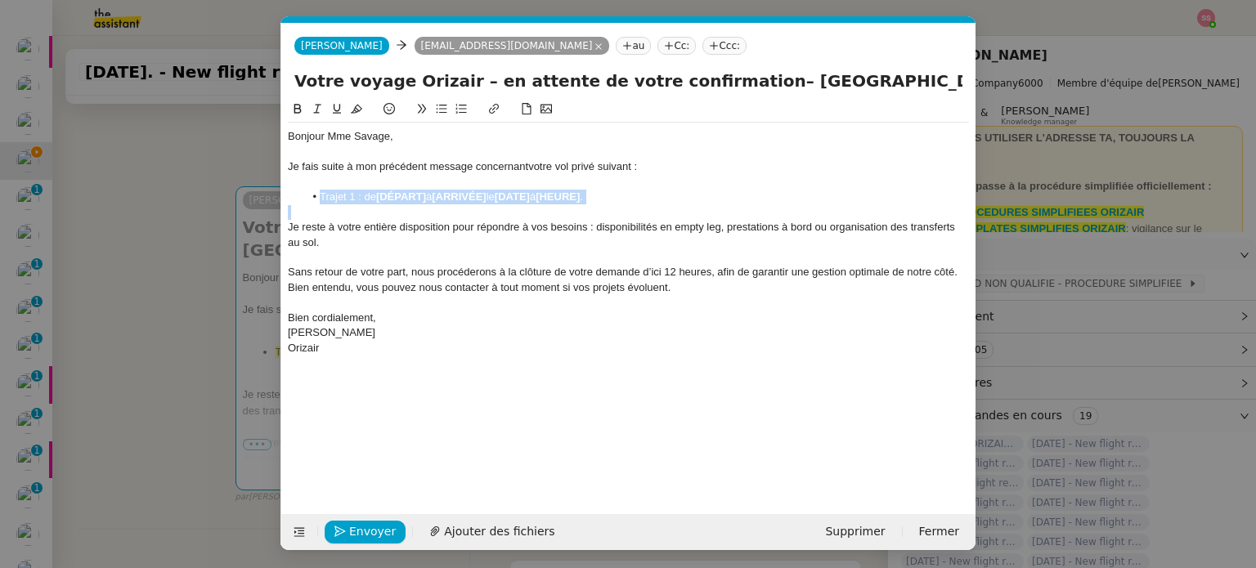
click at [456, 202] on strong "[ARRIVÉE]" at bounding box center [459, 196] width 54 height 12
drag, startPoint x: 428, startPoint y: 198, endPoint x: 377, endPoint y: 195, distance: 51.6
click at [377, 195] on li "Trajet 1 : de [DÉPART] à [ARRIVÉE] le [DATE] à [HEURE] ." at bounding box center [636, 197] width 665 height 15
paste div
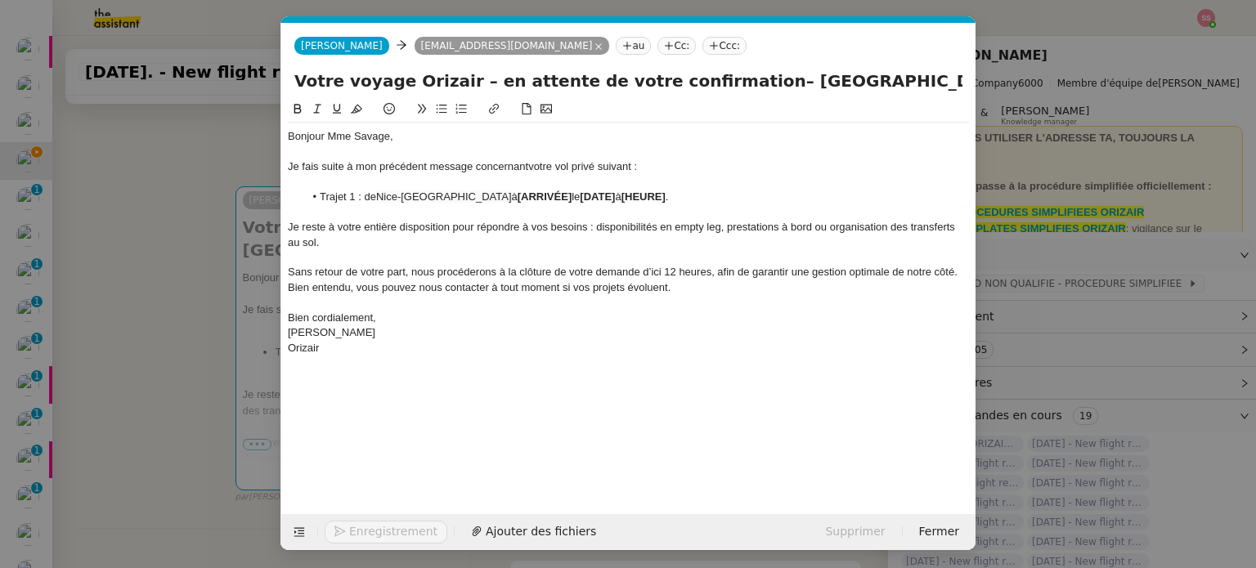
click at [282, 323] on nz-spin "Bonjour Mme Savage, Je fais suite à mon précédent message concernant votre vol …" at bounding box center [628, 298] width 694 height 396
click at [218, 342] on nz-modal-container "relance Service Relance Bon de Commande LBP A utiliser dans le cadre de la proc…" at bounding box center [628, 284] width 1256 height 568
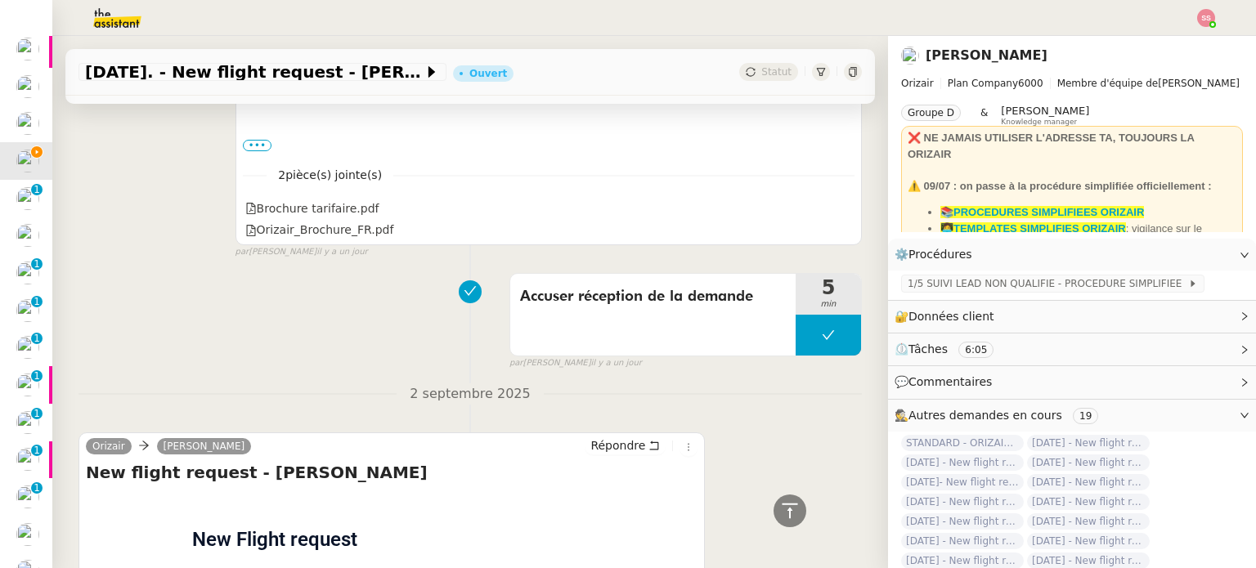
scroll to position [1635, 0]
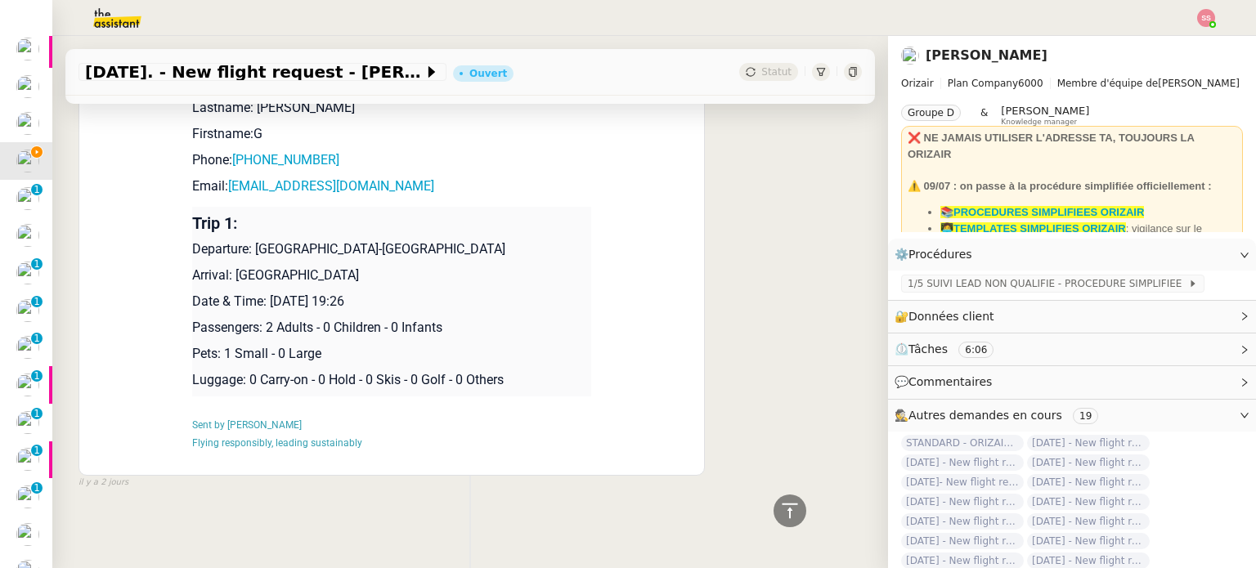
drag, startPoint x: 229, startPoint y: 266, endPoint x: 396, endPoint y: 267, distance: 166.8
click at [396, 267] on p "Arrival: London Biggin Hill Airport" at bounding box center [391, 276] width 399 height 20
copy p "London Biggin Hill Airport"
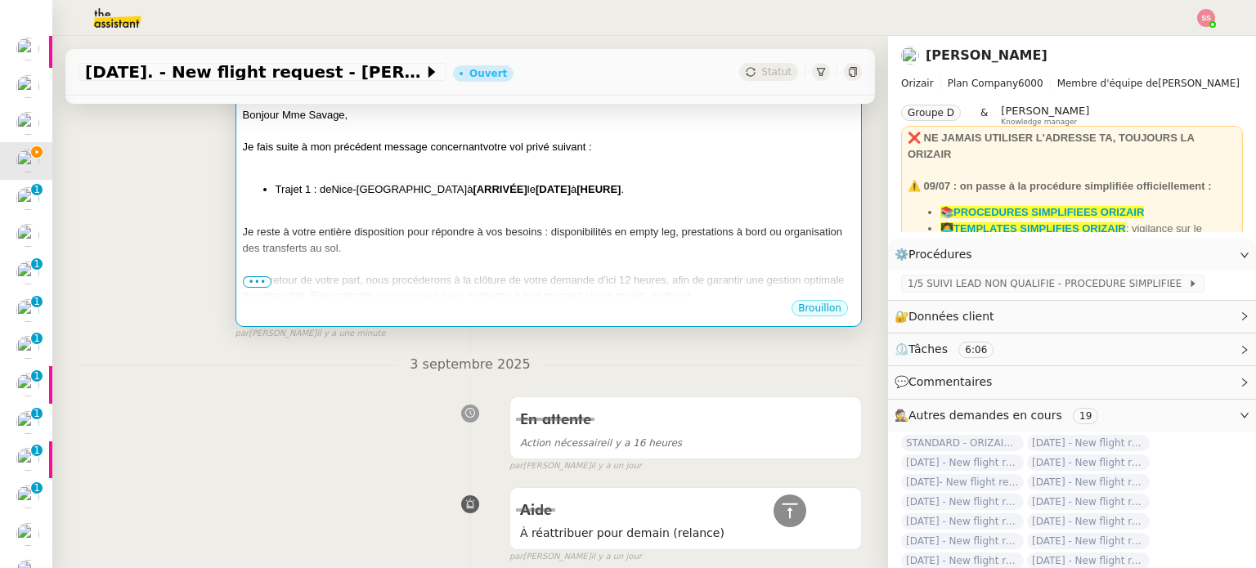
scroll to position [327, 0]
click at [454, 218] on div at bounding box center [548, 218] width 611 height 16
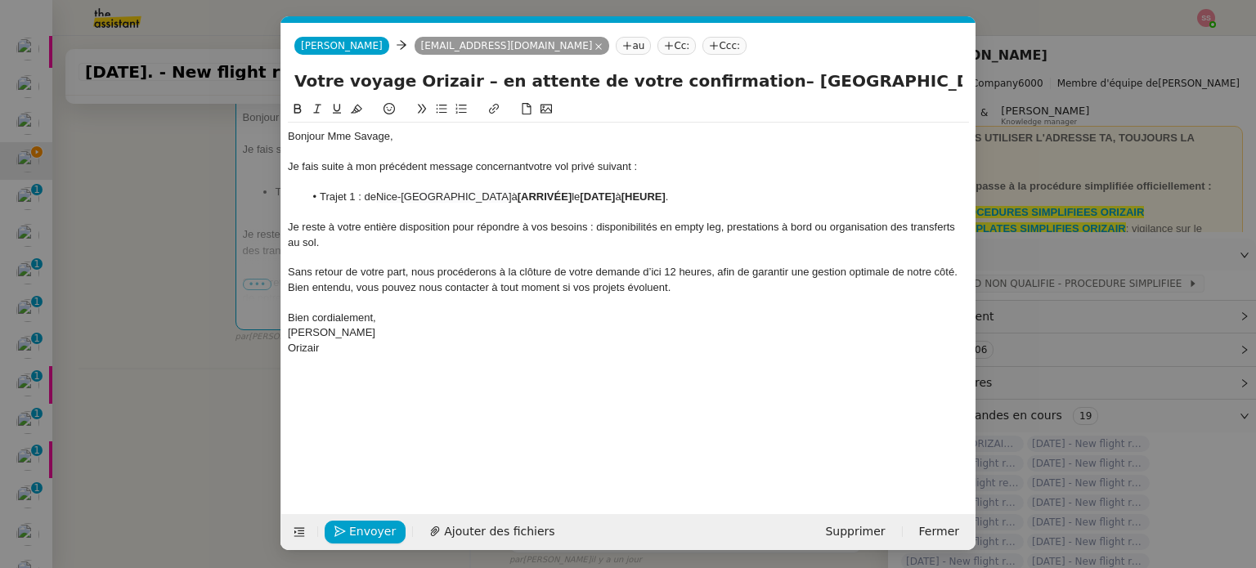
scroll to position [0, 70]
drag, startPoint x: 559, startPoint y: 199, endPoint x: 505, endPoint y: 197, distance: 54.0
click at [505, 197] on li "Trajet 1 : de Nice-Côte d'Azur Airport à [ARRIVÉE] le [DATE] à [HEURE] ." at bounding box center [636, 197] width 665 height 15
click at [207, 328] on nz-modal-container "relance Service Relance Bon de Commande LBP A utiliser dans le cadre de la proc…" at bounding box center [628, 284] width 1256 height 568
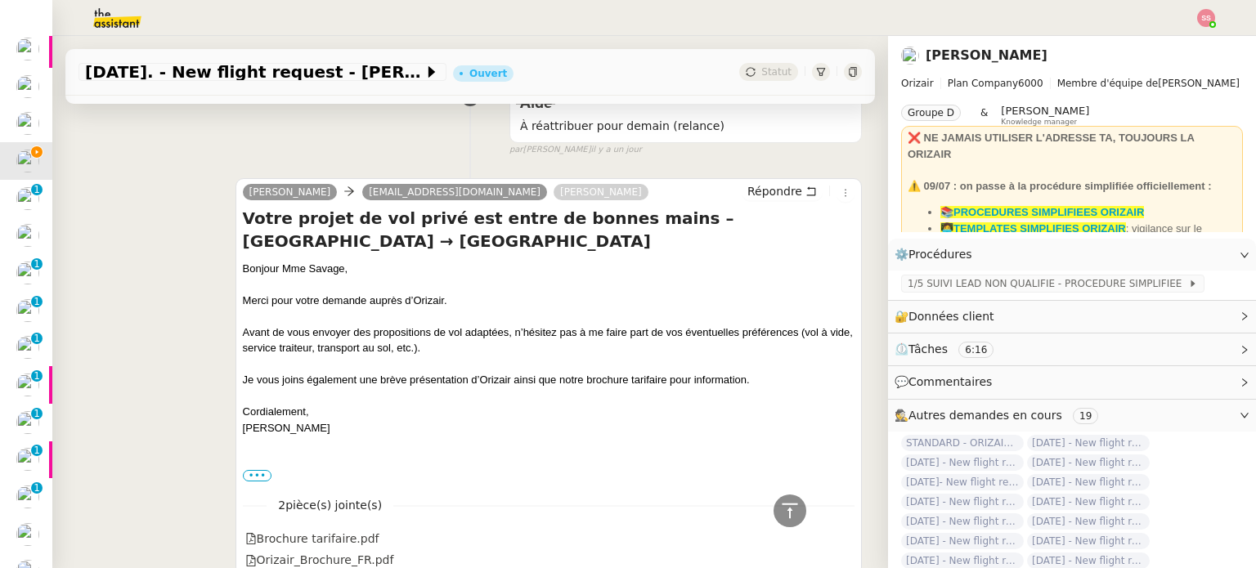
scroll to position [327, 0]
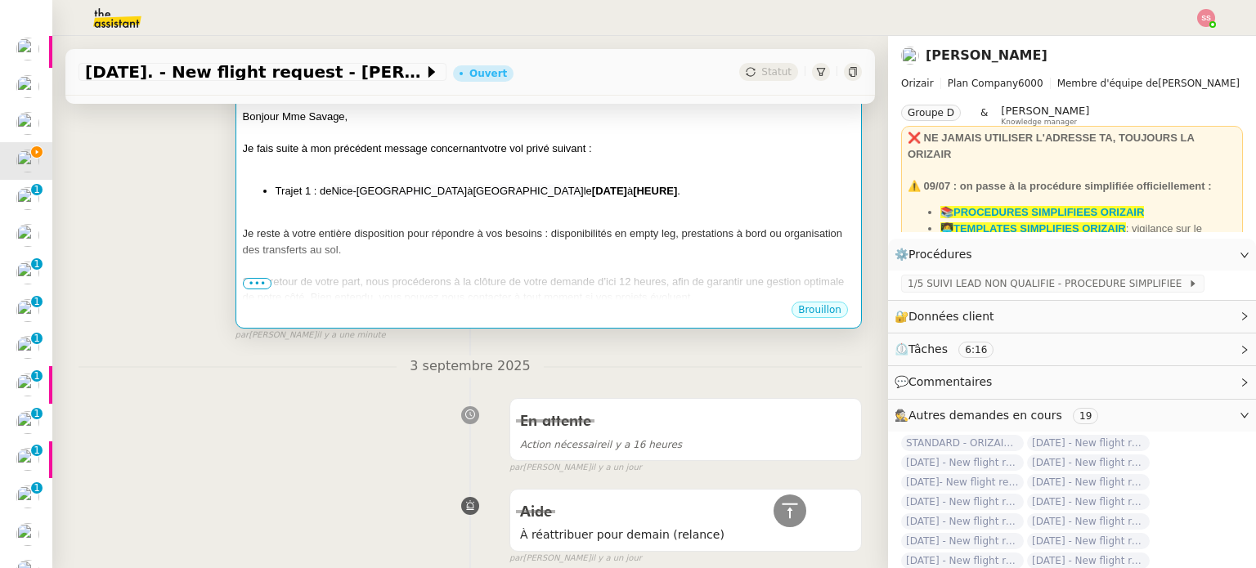
click at [664, 208] on div "Bonjour Mme Savage, Je fais suite à mon précédent message concernant votre vol …" at bounding box center [548, 239] width 611 height 261
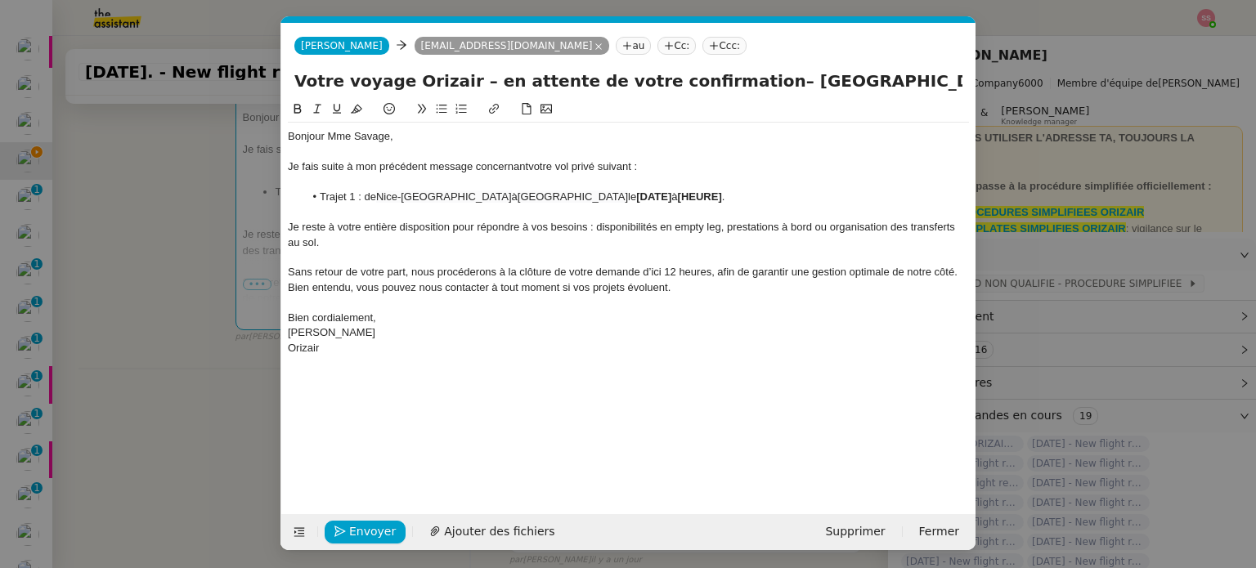
scroll to position [0, 70]
drag, startPoint x: 754, startPoint y: 195, endPoint x: 641, endPoint y: 195, distance: 112.8
click at [641, 195] on li "Trajet 1 : de Nice-Côte d'Azur Airport à London Biggin Hill Airport le [DATE] à…" at bounding box center [636, 197] width 665 height 15
click at [385, 526] on span "Envoyer" at bounding box center [372, 531] width 47 height 19
click at [385, 526] on span "Confirmer l'envoi" at bounding box center [398, 531] width 98 height 19
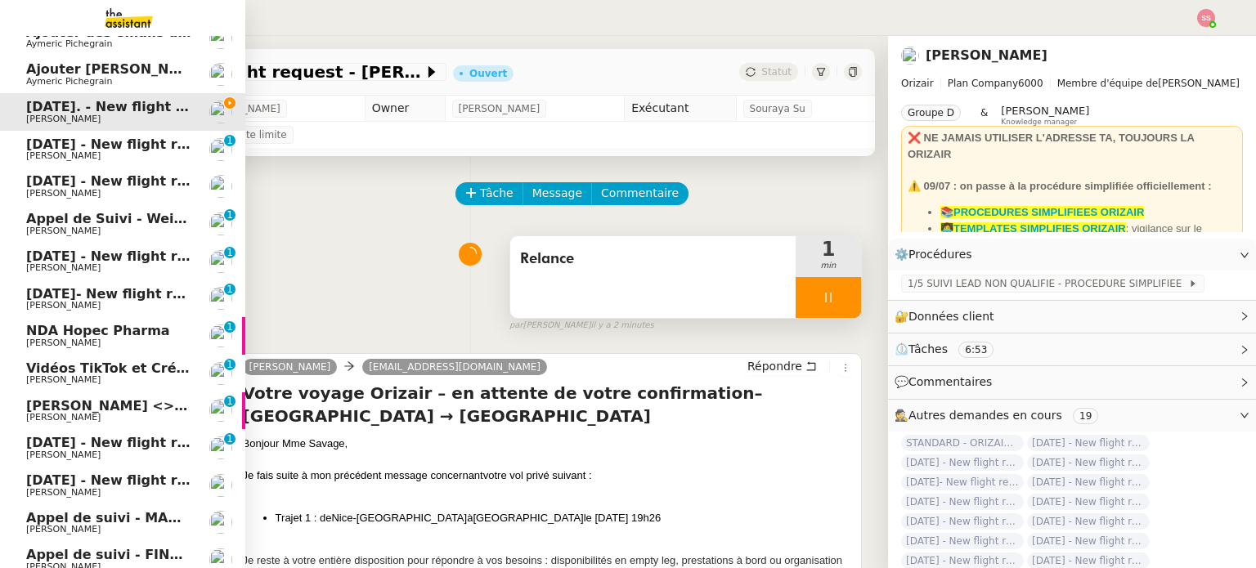
scroll to position [0, 0]
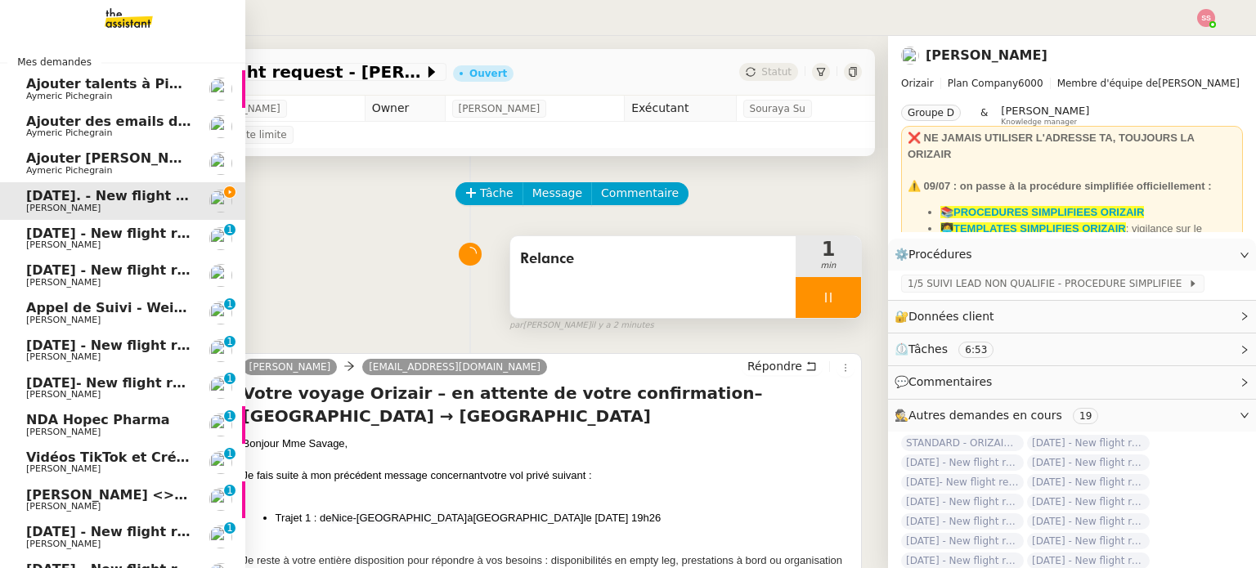
click at [158, 156] on span "Ajouter [PERSON_NAME] dans Pipedrive" at bounding box center [173, 158] width 295 height 16
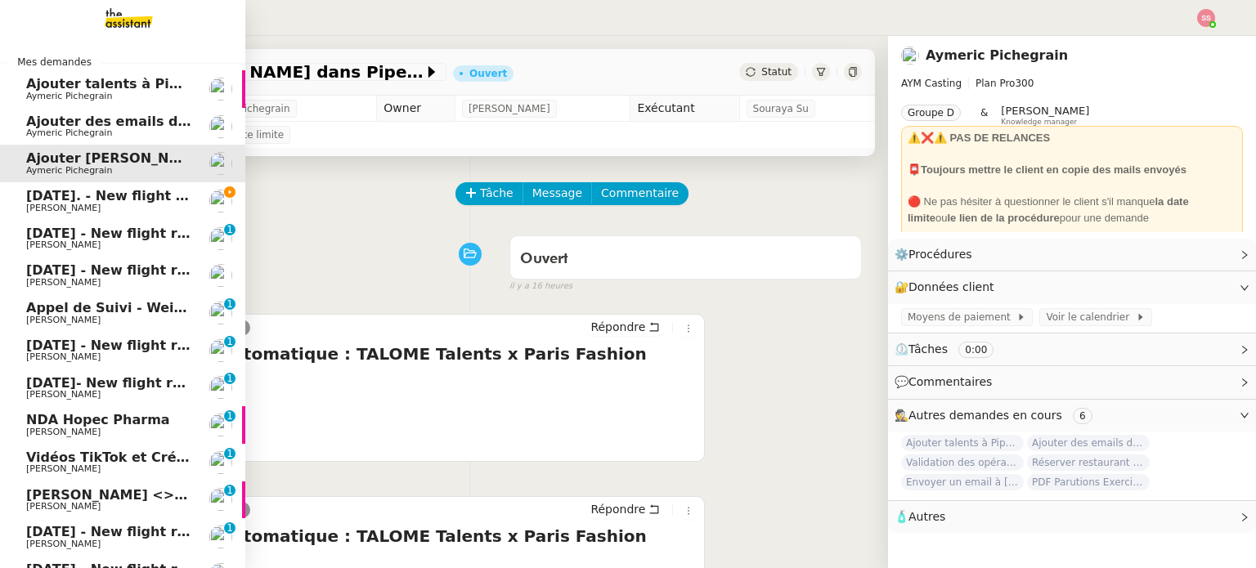
click at [162, 196] on span "[DATE]. - New flight request - [PERSON_NAME]" at bounding box center [197, 196] width 342 height 16
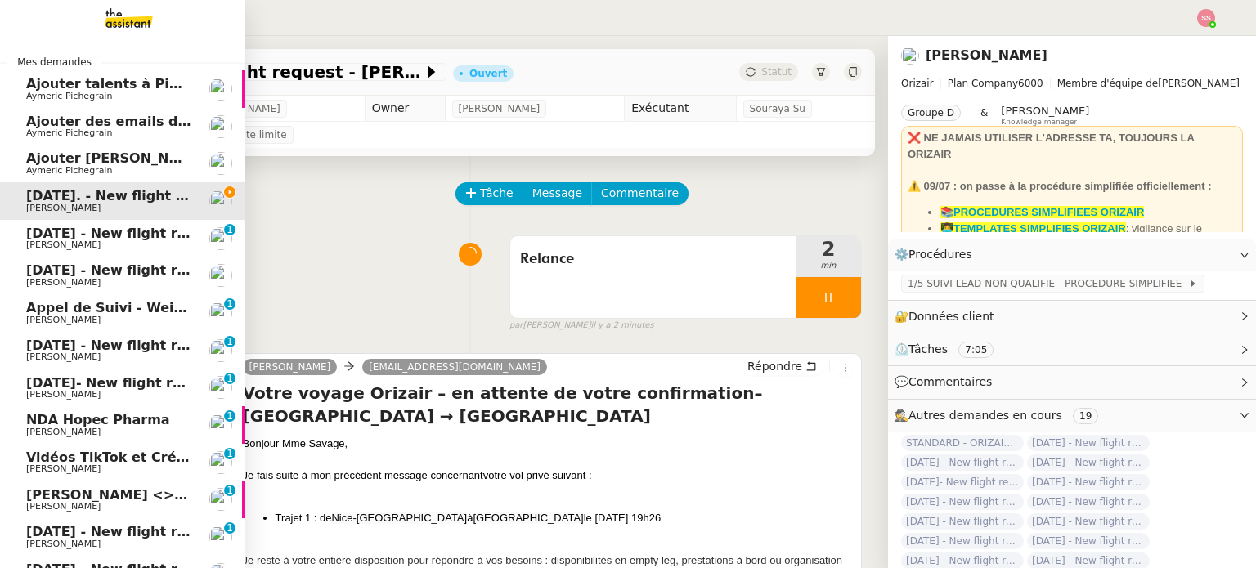
click at [114, 159] on span "Ajouter [PERSON_NAME] dans Pipedrive" at bounding box center [173, 158] width 295 height 16
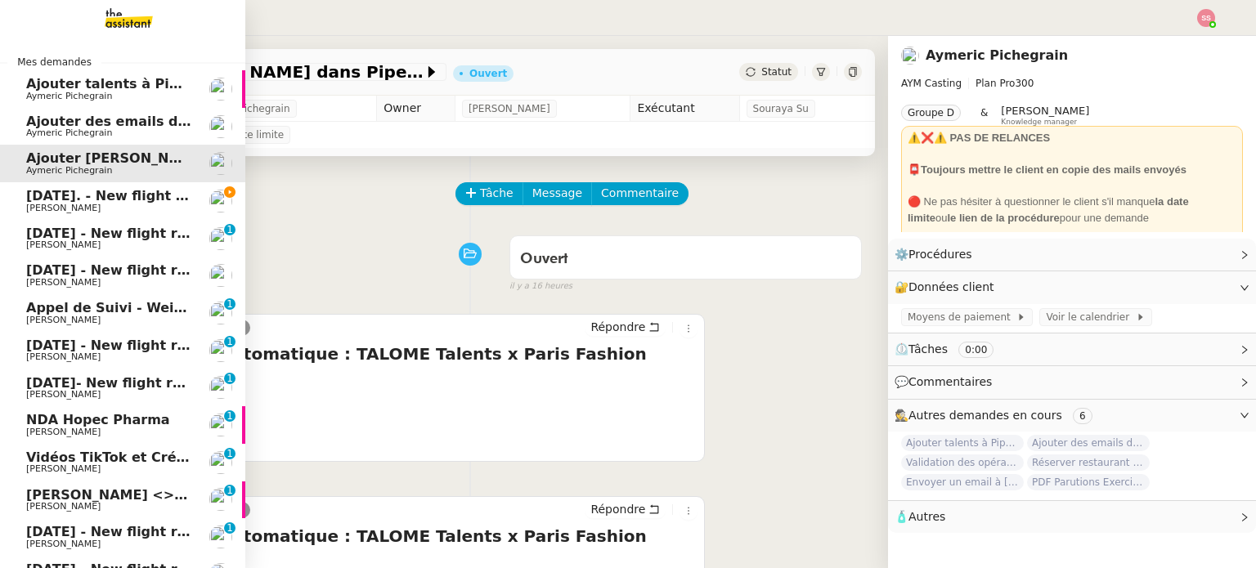
click at [69, 120] on span "Ajouter des emails dans Pipedrive" at bounding box center [152, 122] width 252 height 16
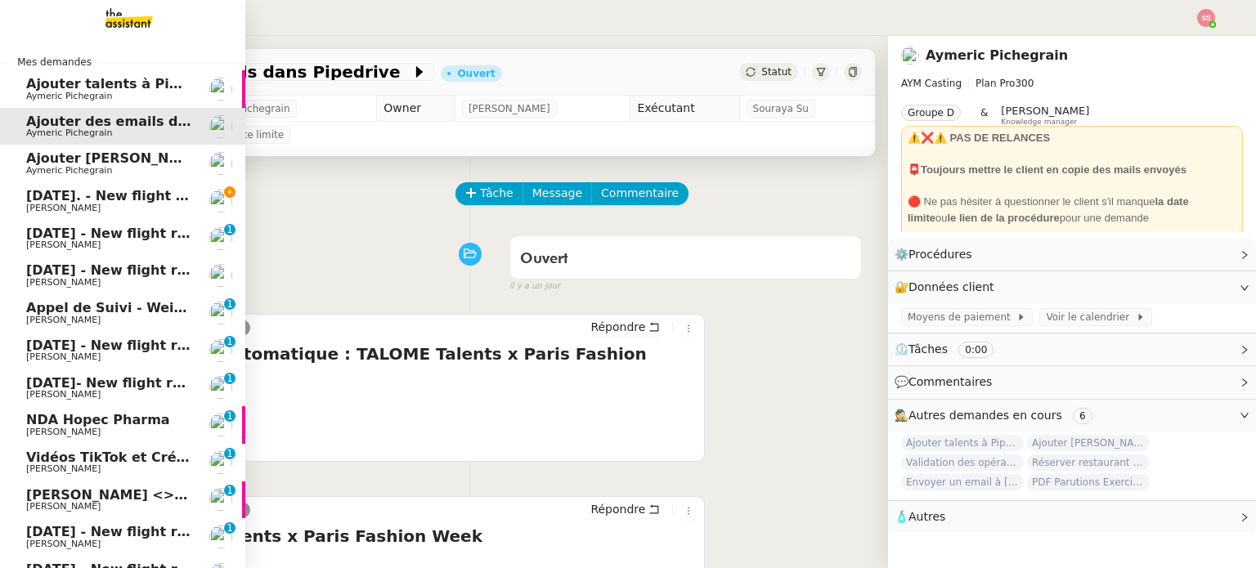
click at [96, 84] on span "Ajouter talents à Pipedrive" at bounding box center [125, 84] width 199 height 16
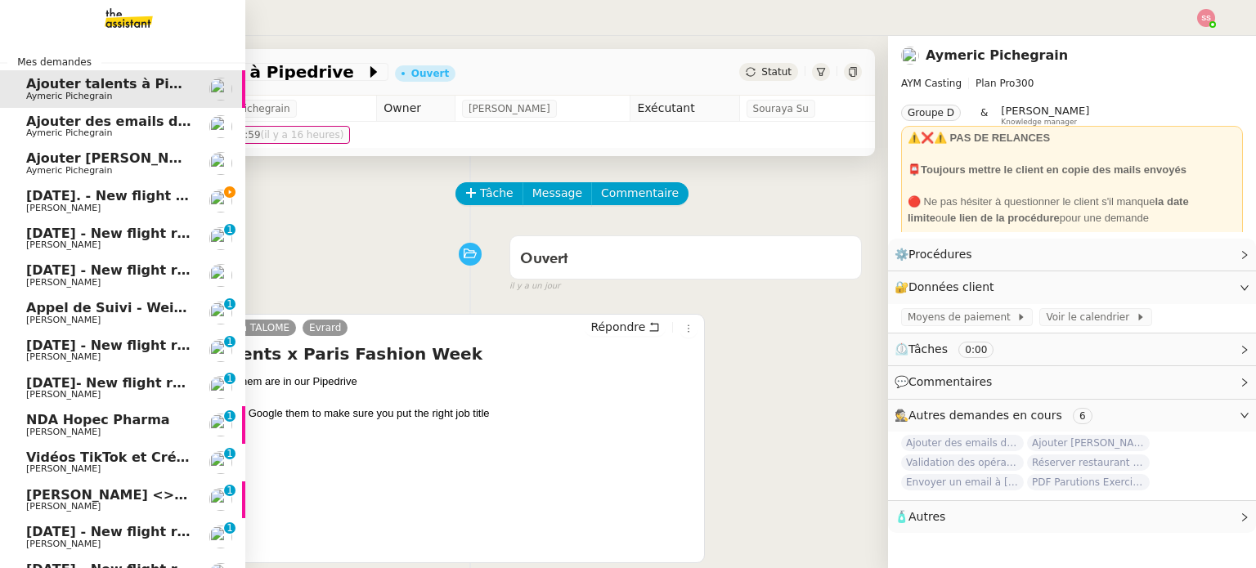
click at [69, 192] on span "[DATE]. - New flight request - [PERSON_NAME]" at bounding box center [197, 196] width 342 height 16
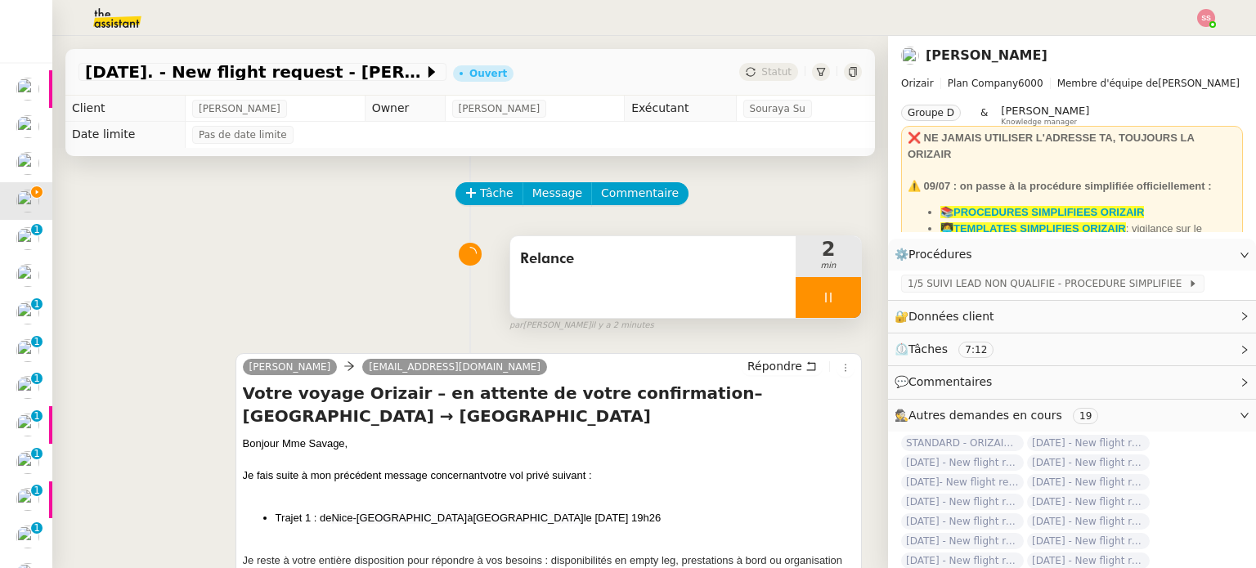
click at [835, 290] on div at bounding box center [827, 297] width 65 height 41
click at [835, 291] on button at bounding box center [844, 297] width 33 height 41
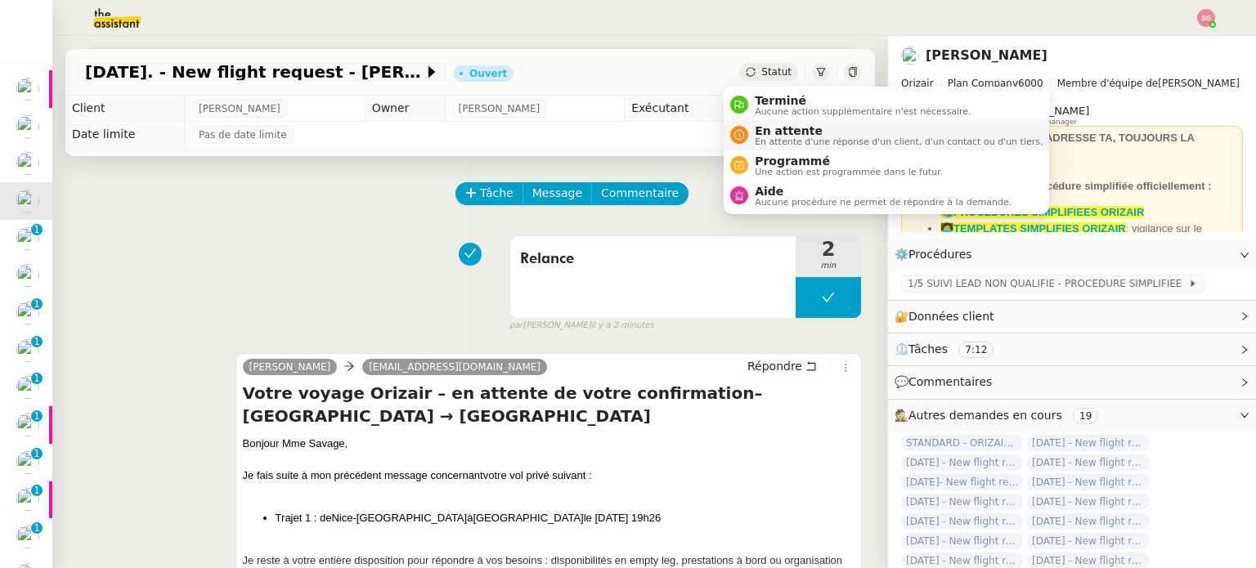
click at [780, 137] on span "En attente d'une réponse d'un client, d'un contact ou d'un tiers." at bounding box center [898, 141] width 288 height 9
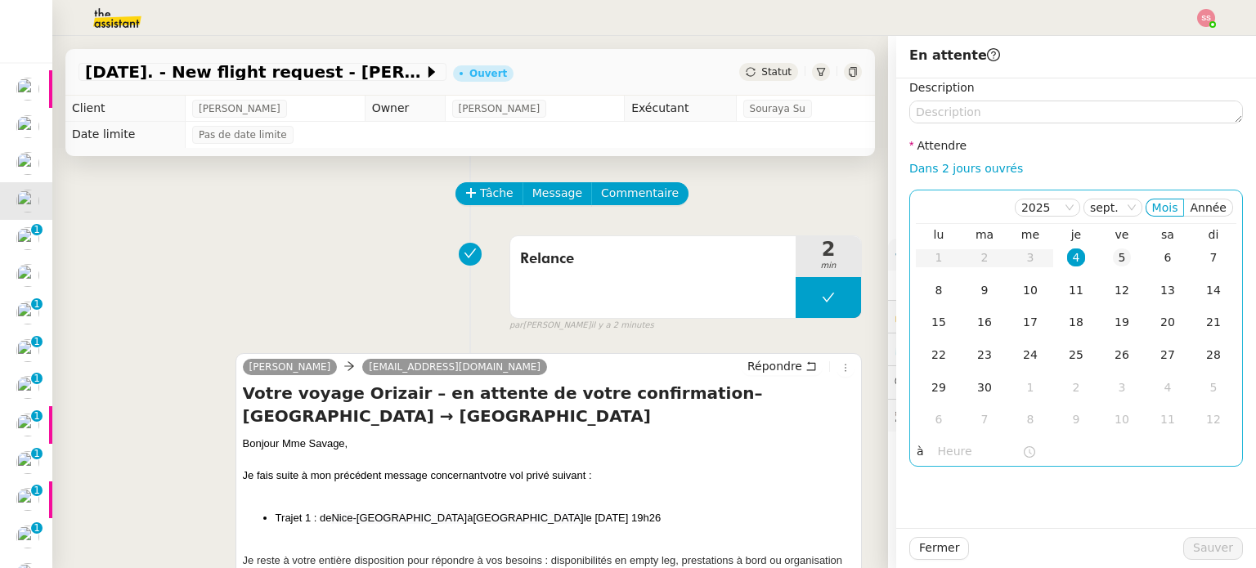
click at [1104, 267] on td "5" at bounding box center [1122, 258] width 46 height 33
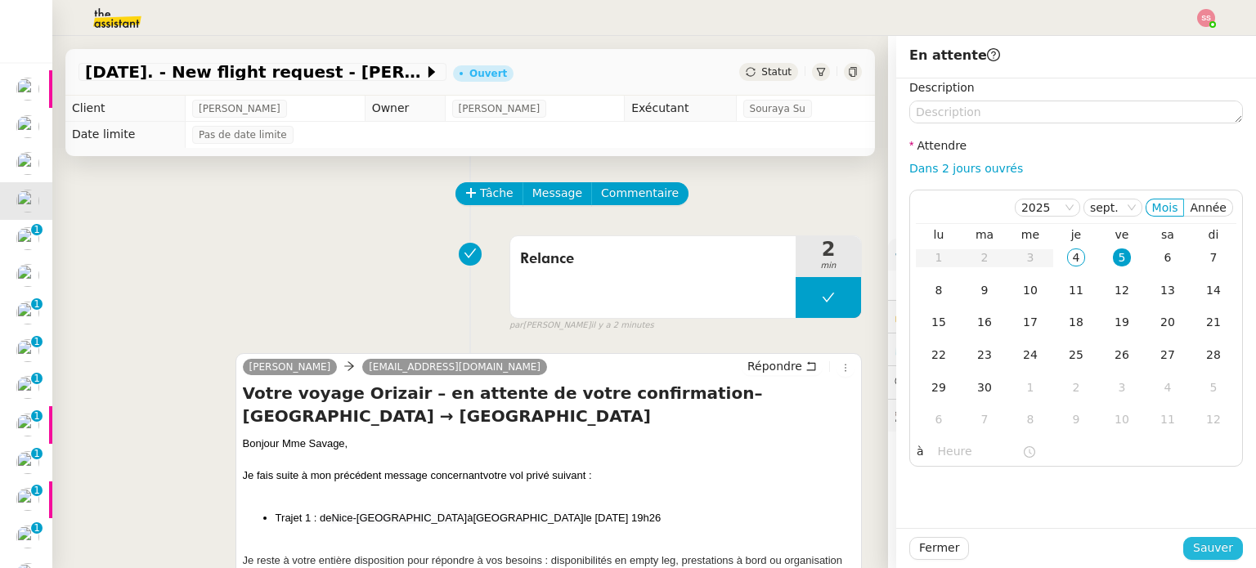
click at [1193, 548] on span "Sauver" at bounding box center [1213, 548] width 40 height 19
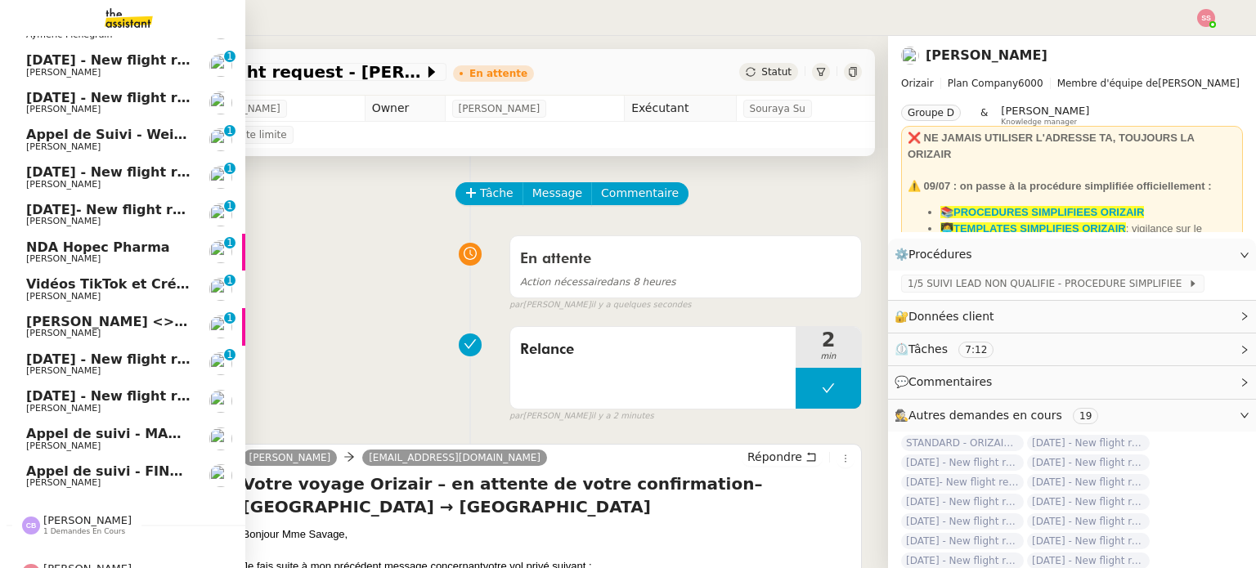
scroll to position [163, 0]
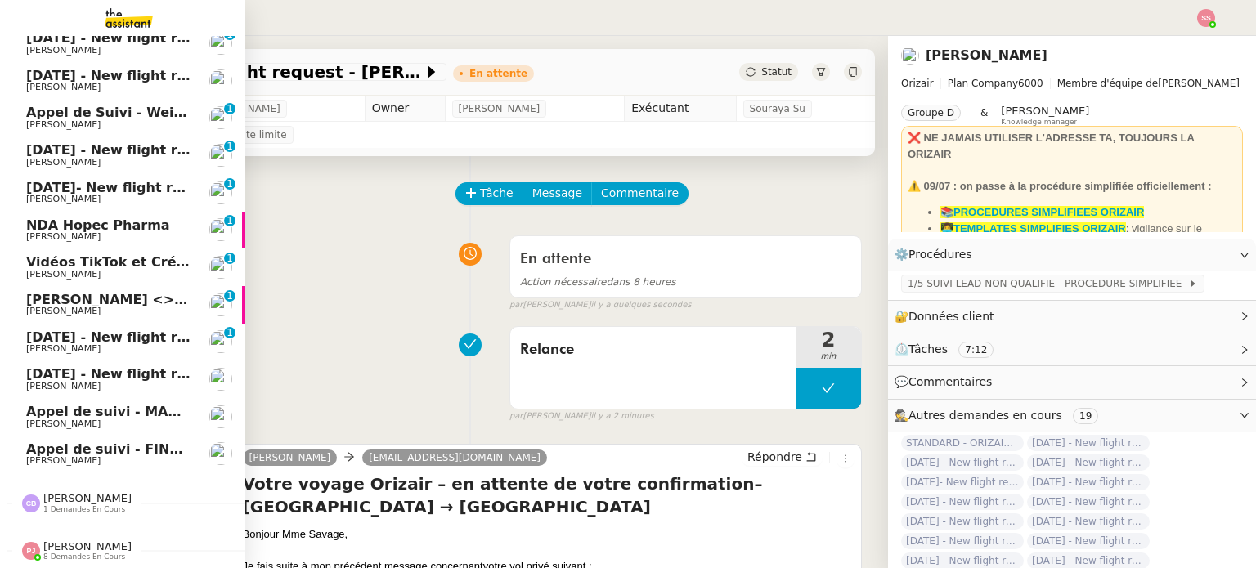
click at [121, 298] on span "[PERSON_NAME] <> Agile Capital Markets" at bounding box center [181, 300] width 311 height 16
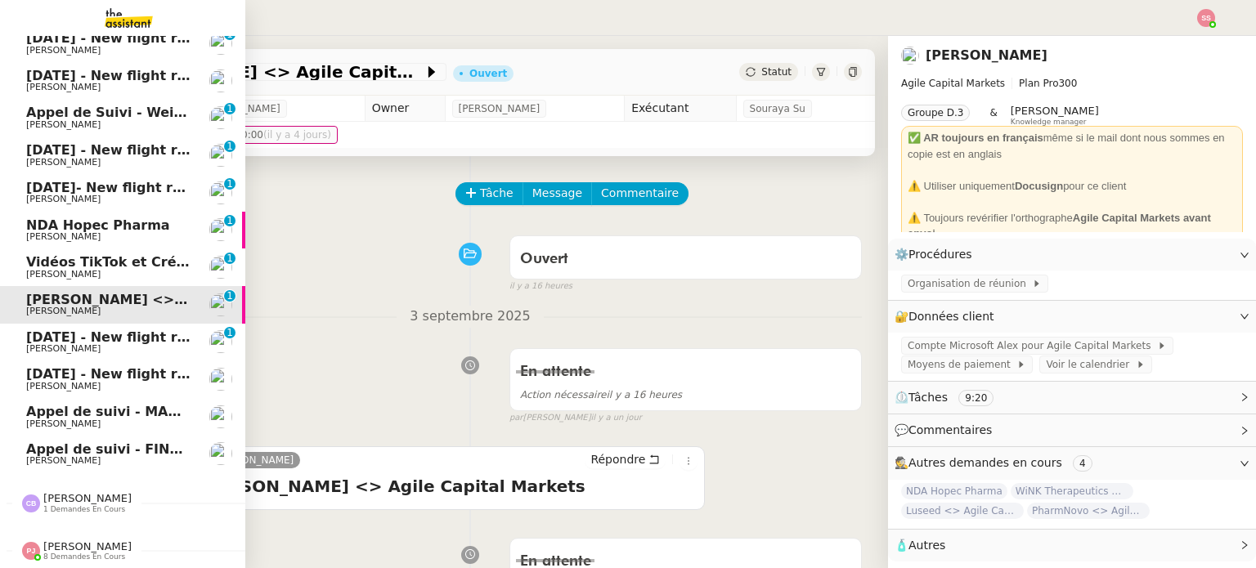
click at [161, 223] on span "NDA Hopec Pharma" at bounding box center [108, 225] width 165 height 15
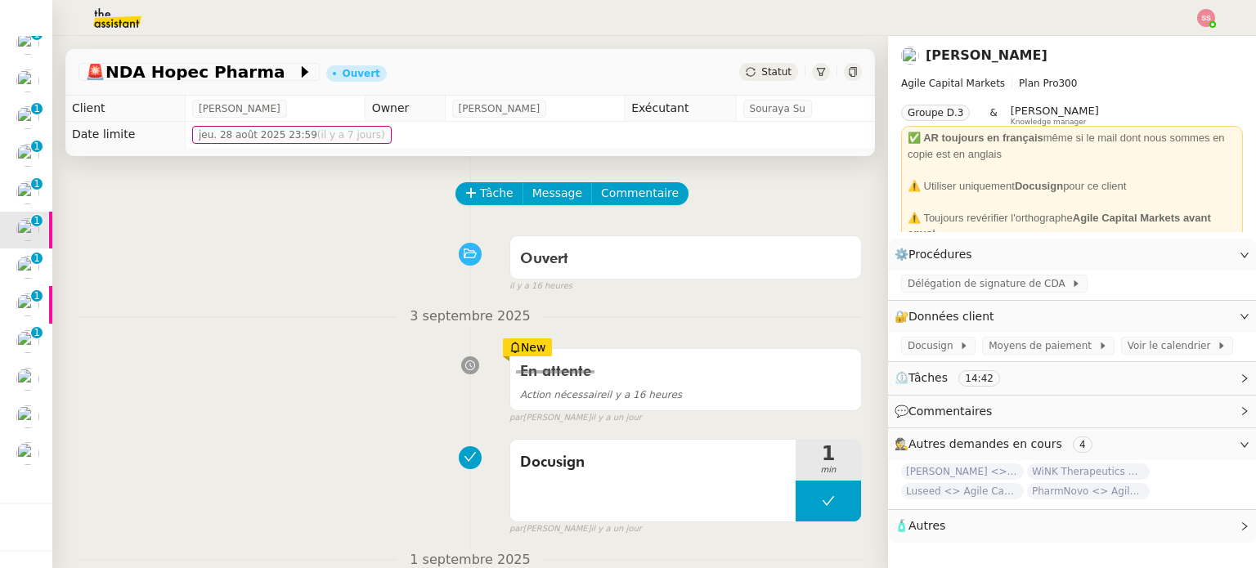
click at [745, 74] on icon at bounding box center [749, 71] width 9 height 9
click at [480, 202] on span "Tâche" at bounding box center [497, 193] width 34 height 19
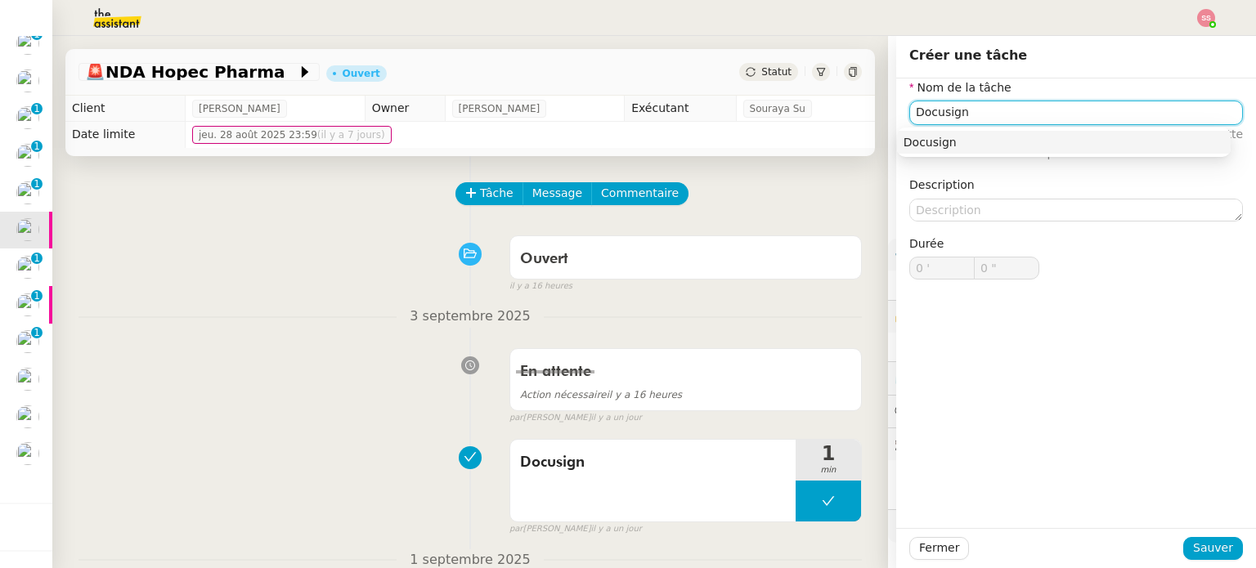
click at [1031, 143] on div "Docusign" at bounding box center [1063, 142] width 320 height 15
type input "Docusign"
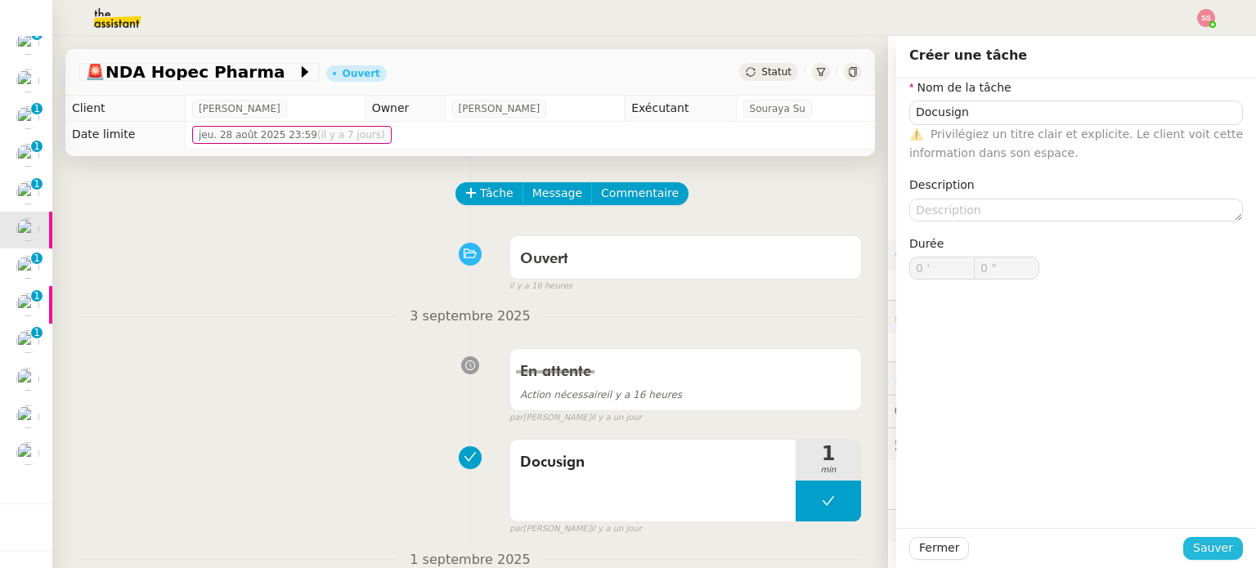
click at [1210, 553] on span "Sauver" at bounding box center [1213, 548] width 40 height 19
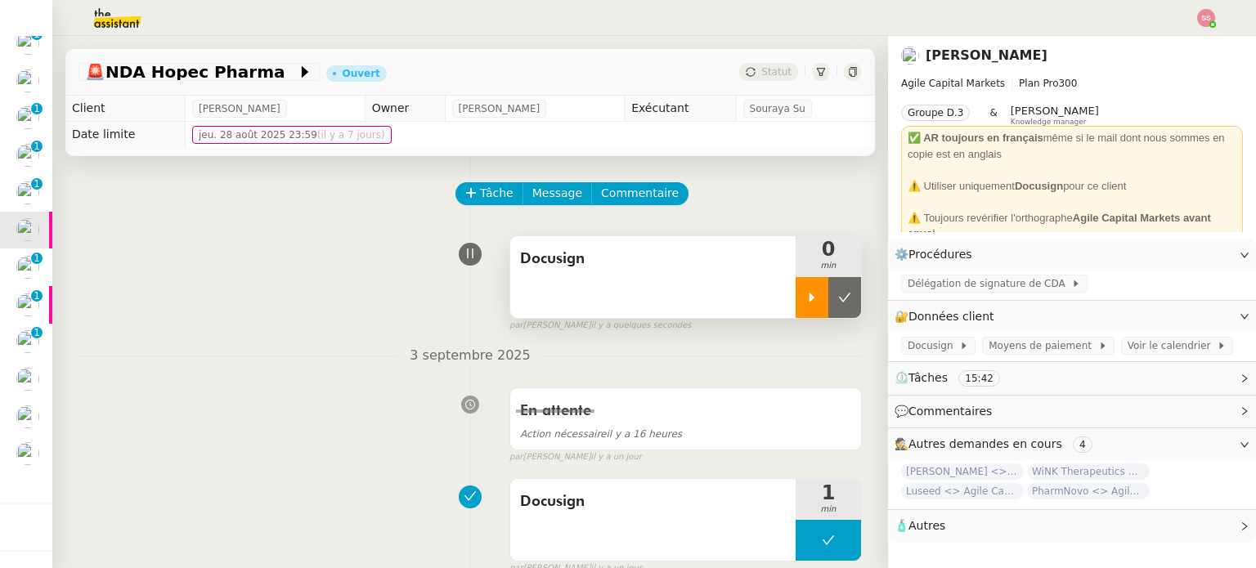
click at [795, 293] on div at bounding box center [811, 297] width 33 height 41
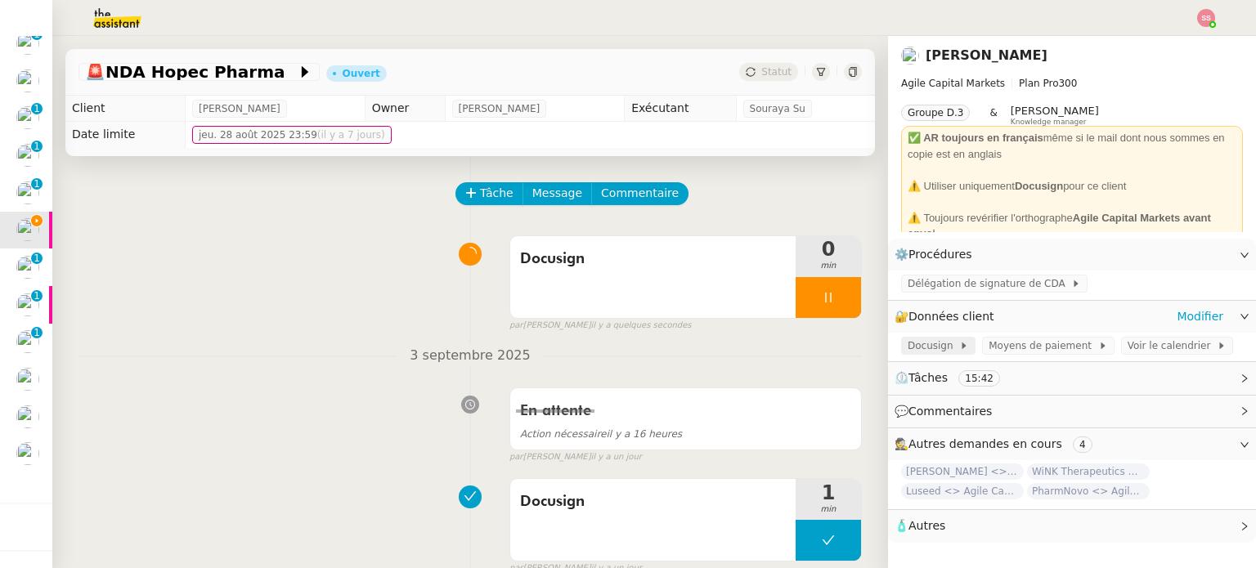
click at [929, 354] on span "Docusign" at bounding box center [932, 346] width 51 height 16
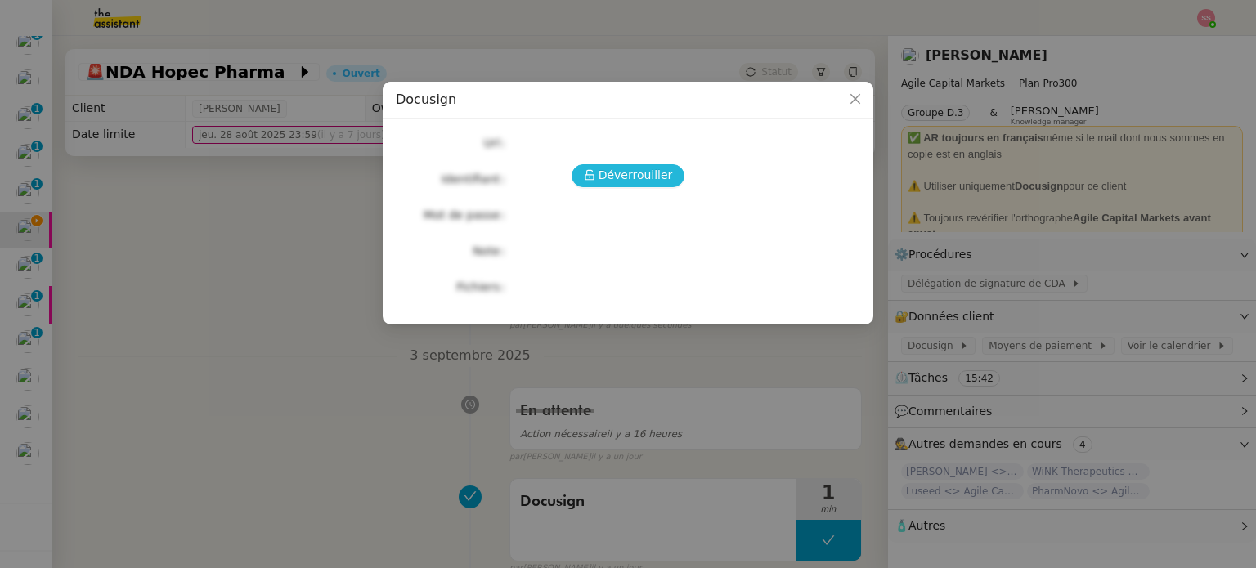
click at [652, 185] on span "Déverrouiller" at bounding box center [635, 175] width 74 height 19
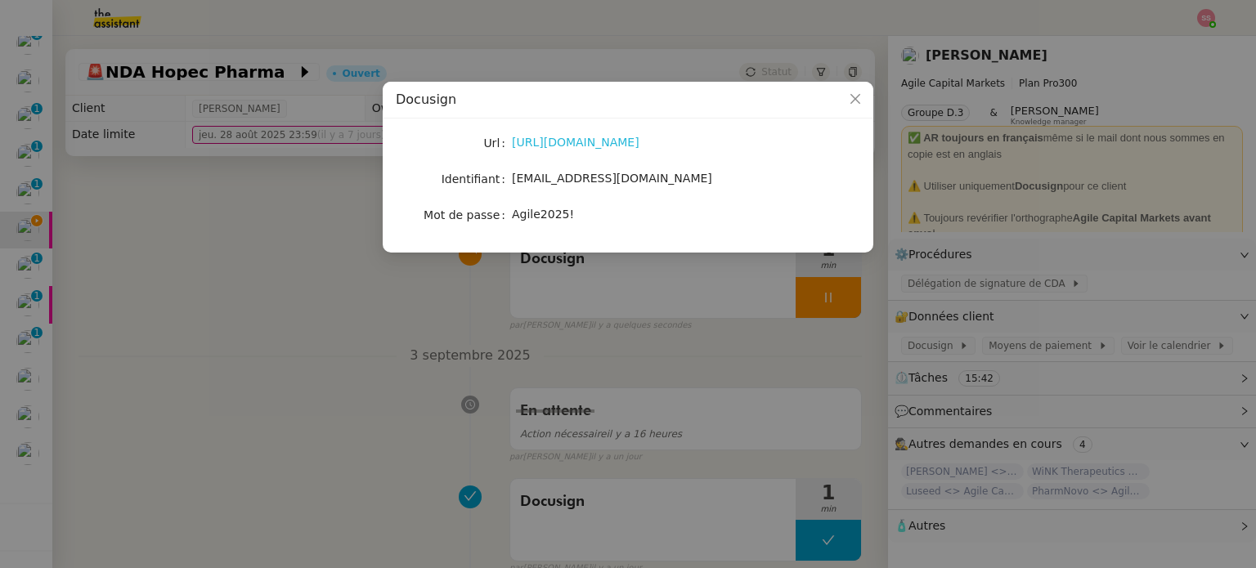
click at [595, 136] on link "http://docusign.com" at bounding box center [576, 142] width 128 height 13
click at [858, 105] on span "Close" at bounding box center [855, 100] width 36 height 36
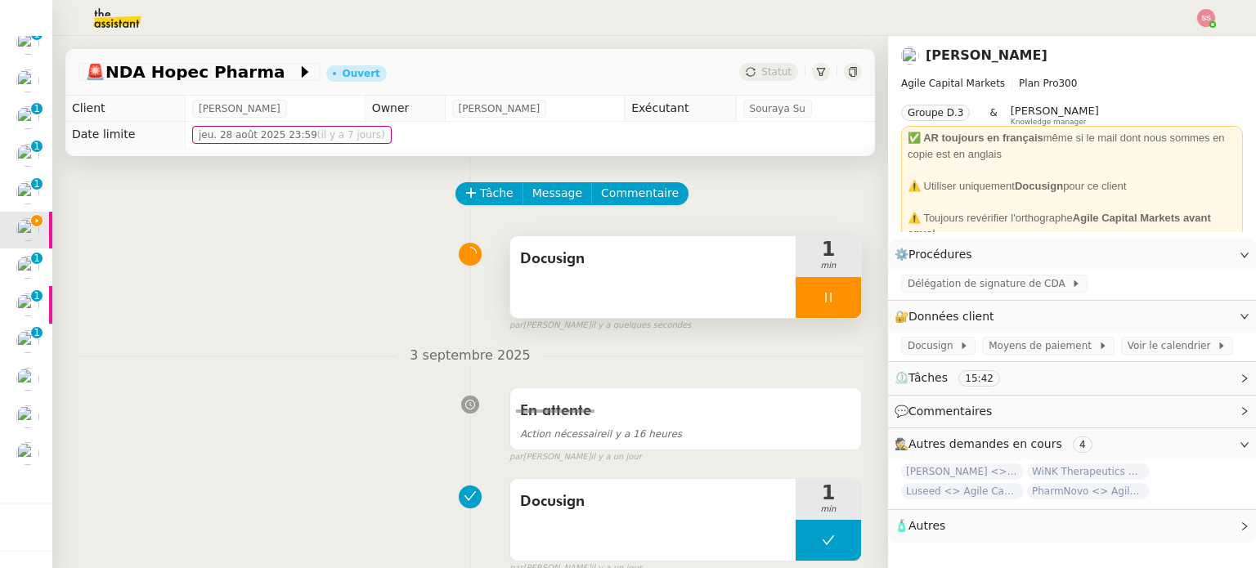
click at [831, 293] on div at bounding box center [827, 297] width 65 height 41
click at [831, 293] on button at bounding box center [844, 297] width 33 height 41
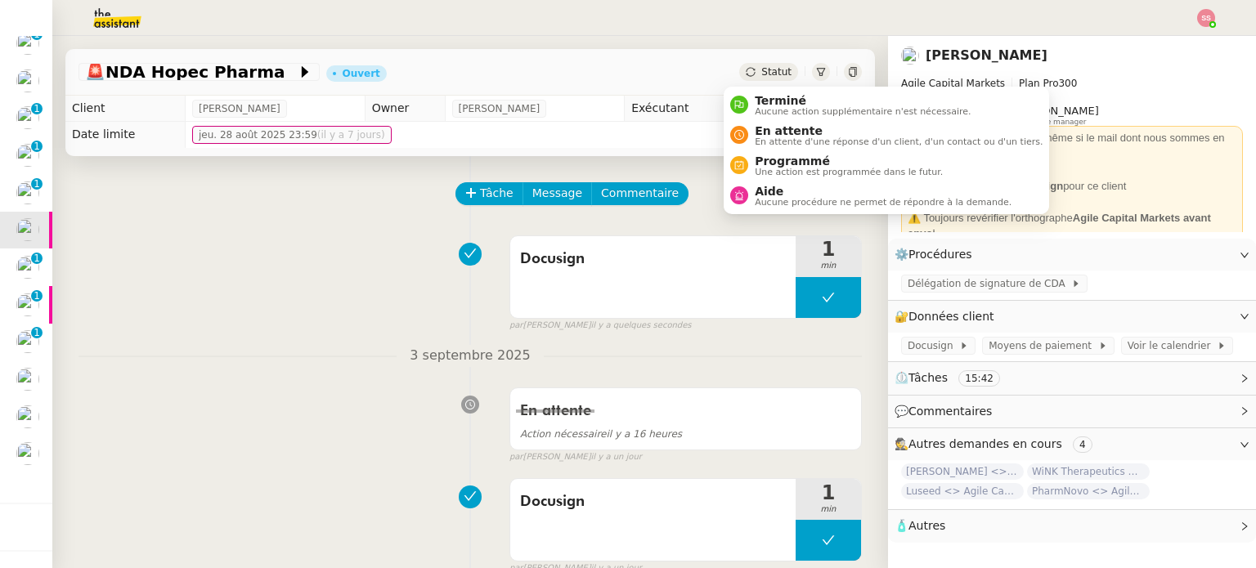
click at [763, 68] on span "Statut" at bounding box center [776, 71] width 30 height 11
click at [781, 134] on span "En attente" at bounding box center [898, 130] width 288 height 13
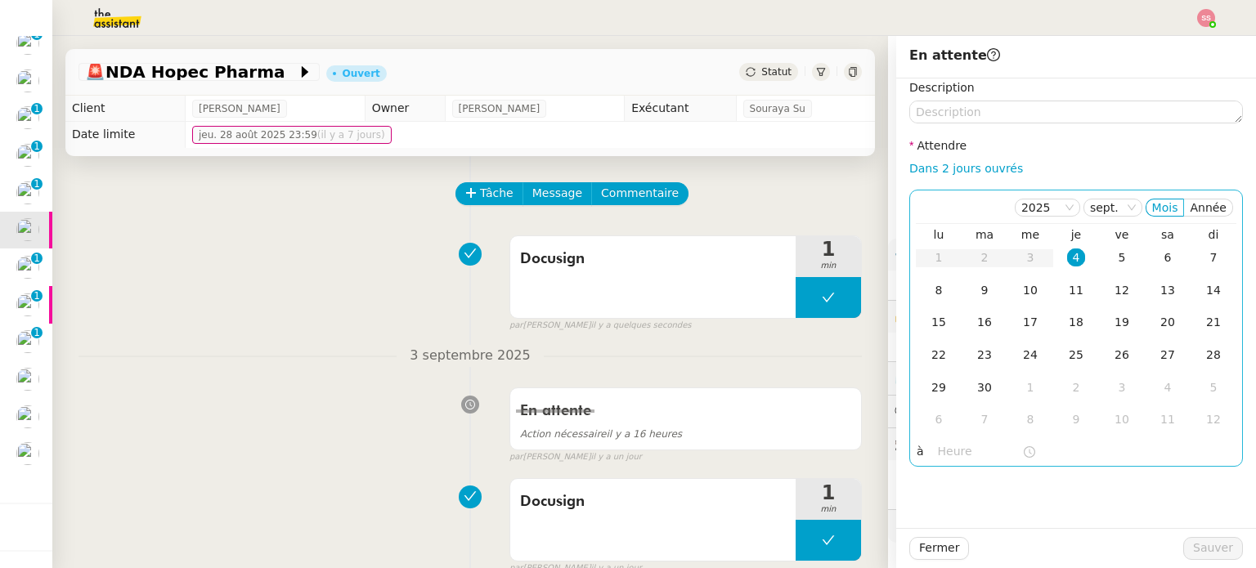
drag, startPoint x: 928, startPoint y: 287, endPoint x: 1118, endPoint y: 447, distance: 248.9
click at [929, 287] on div "8" at bounding box center [938, 290] width 18 height 18
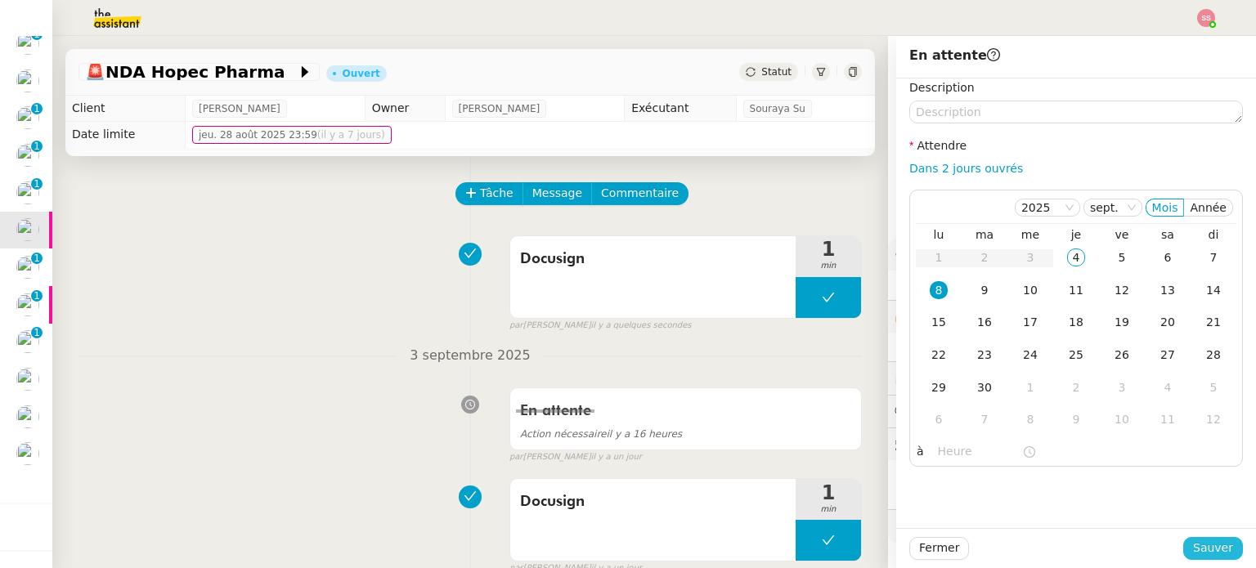
click at [1203, 545] on span "Sauver" at bounding box center [1213, 548] width 40 height 19
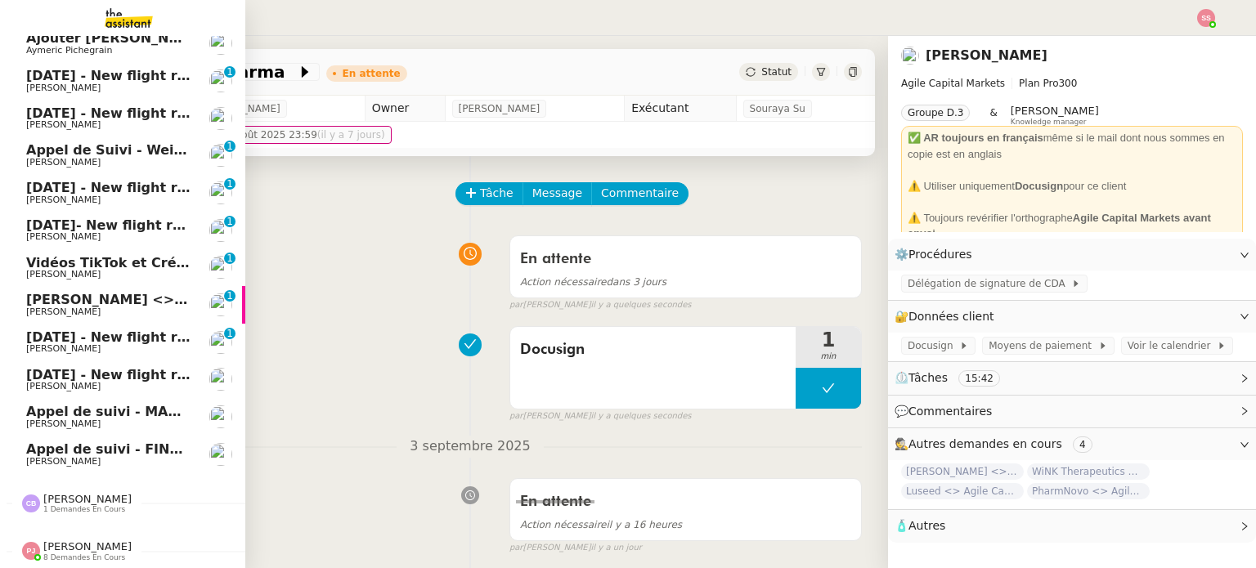
scroll to position [47, 0]
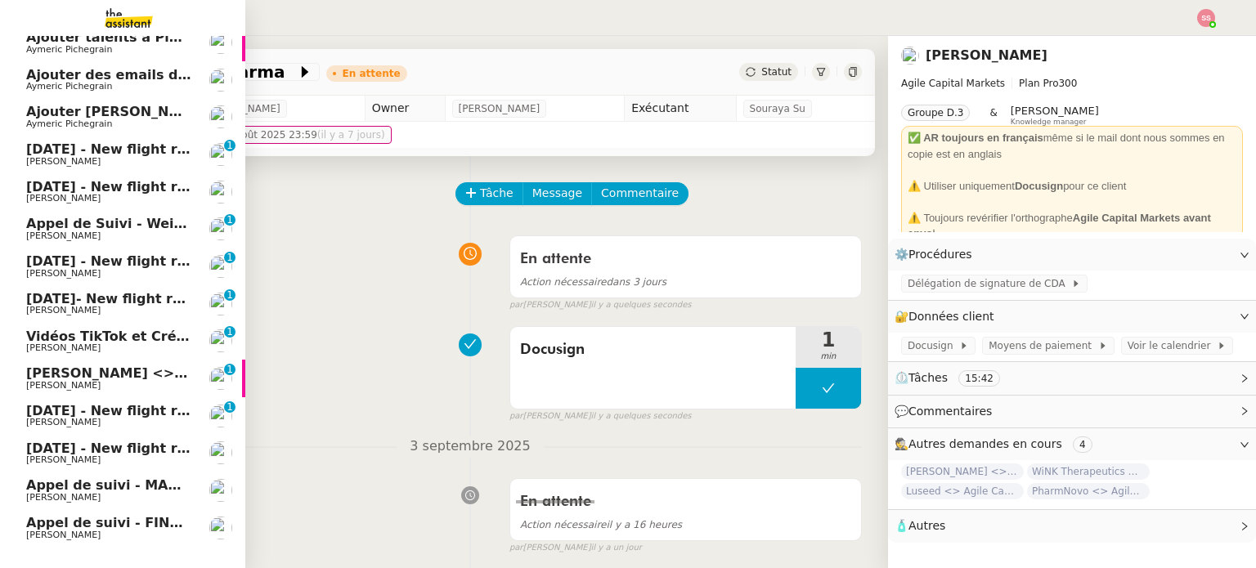
click at [110, 152] on span "[DATE] - New flight request - [PERSON_NAME]" at bounding box center [195, 149] width 338 height 16
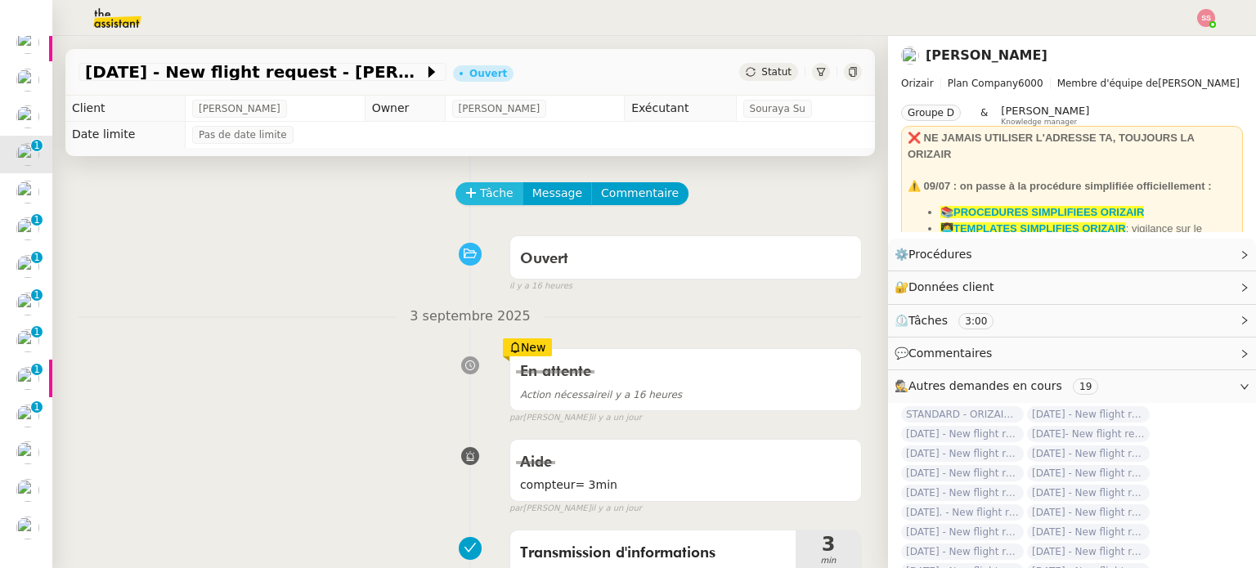
click at [494, 200] on span "Tâche" at bounding box center [497, 193] width 34 height 19
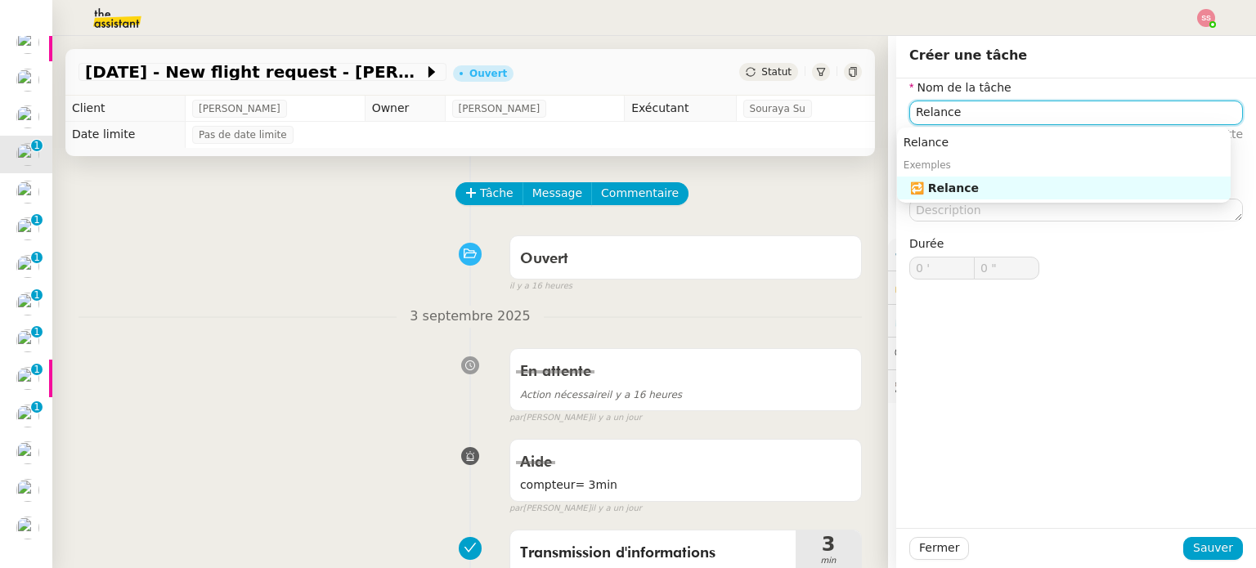
click at [1060, 192] on div "🔁 Relance" at bounding box center [1067, 188] width 314 height 15
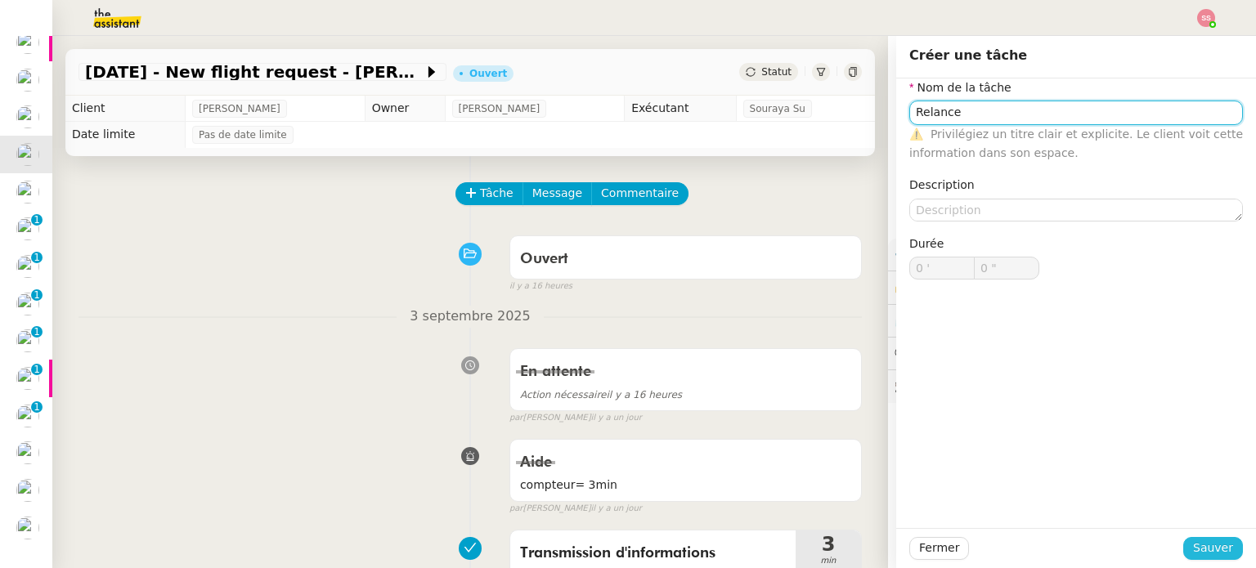
type input "Relance"
click at [1207, 546] on span "Sauver" at bounding box center [1213, 548] width 40 height 19
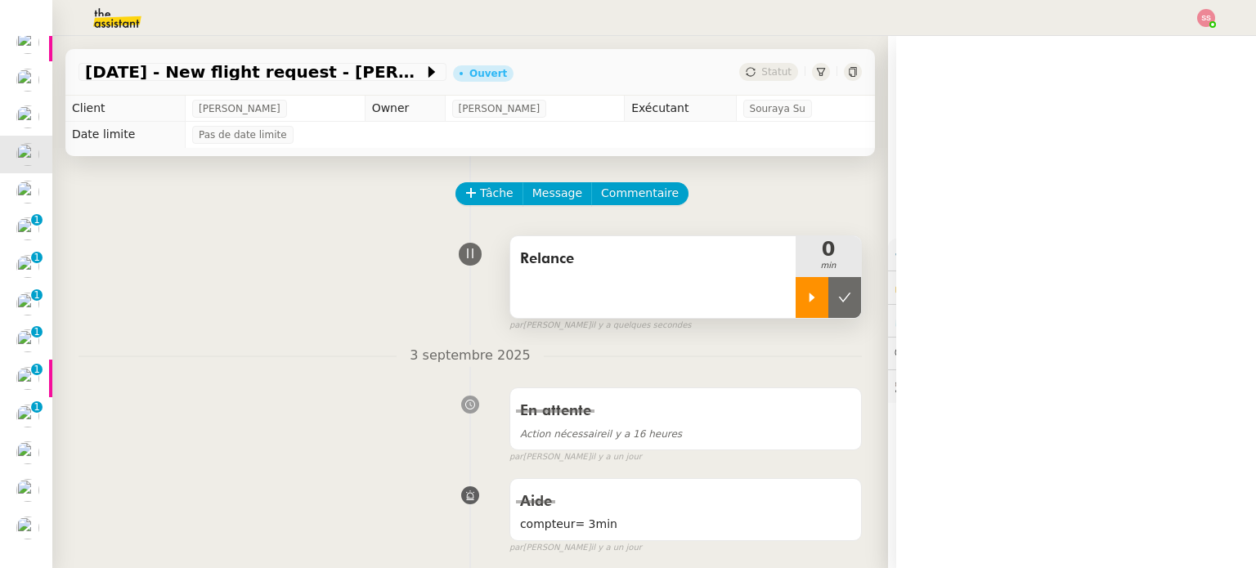
click at [795, 287] on div at bounding box center [811, 297] width 33 height 41
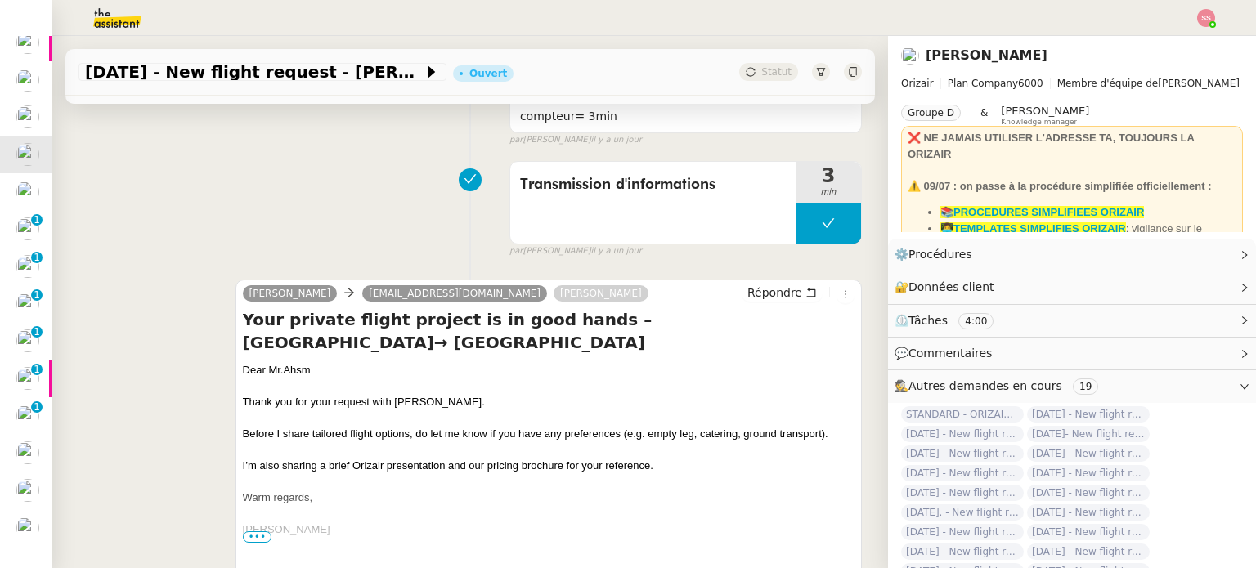
scroll to position [409, 0]
click at [752, 290] on span "Répondre" at bounding box center [774, 292] width 55 height 16
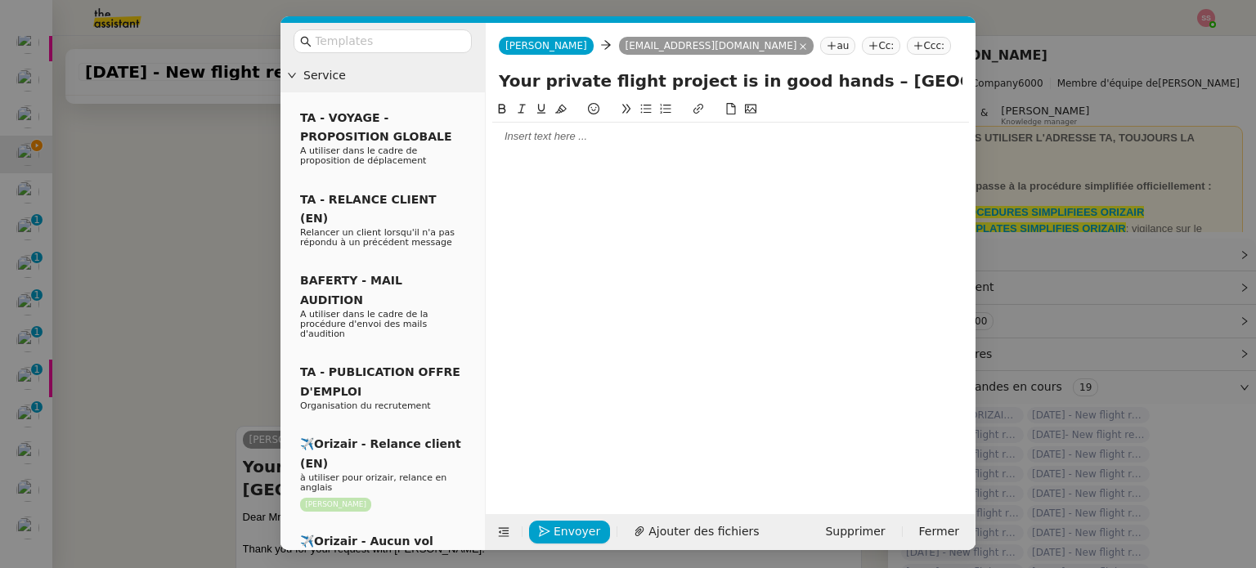
scroll to position [557, 0]
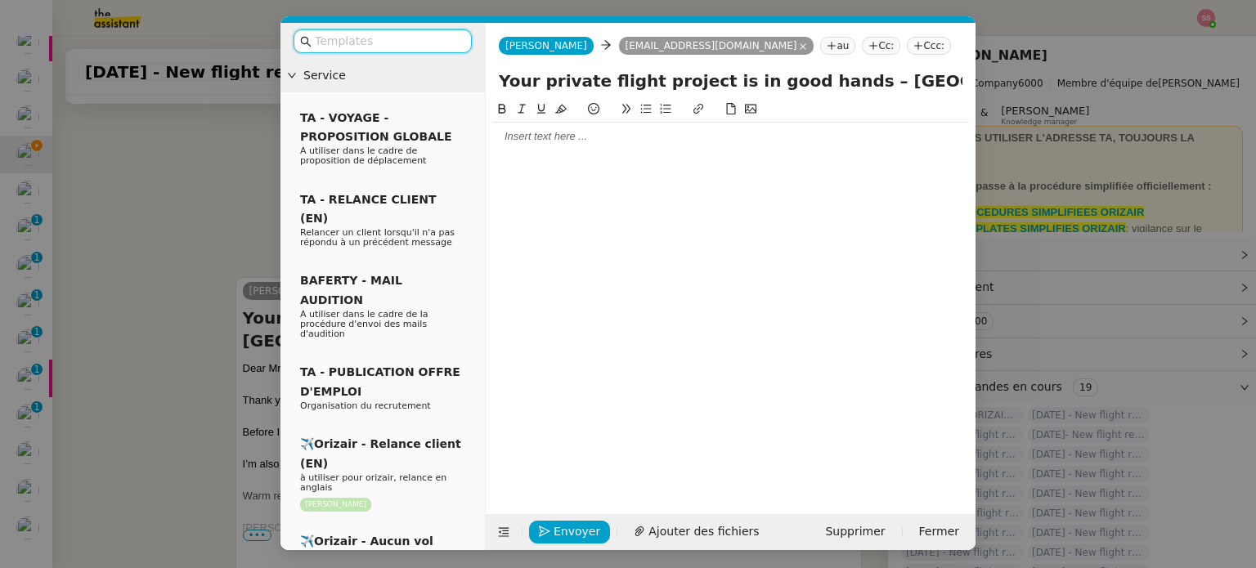
click at [907, 51] on nz-tag "Ccc:" at bounding box center [929, 46] width 44 height 18
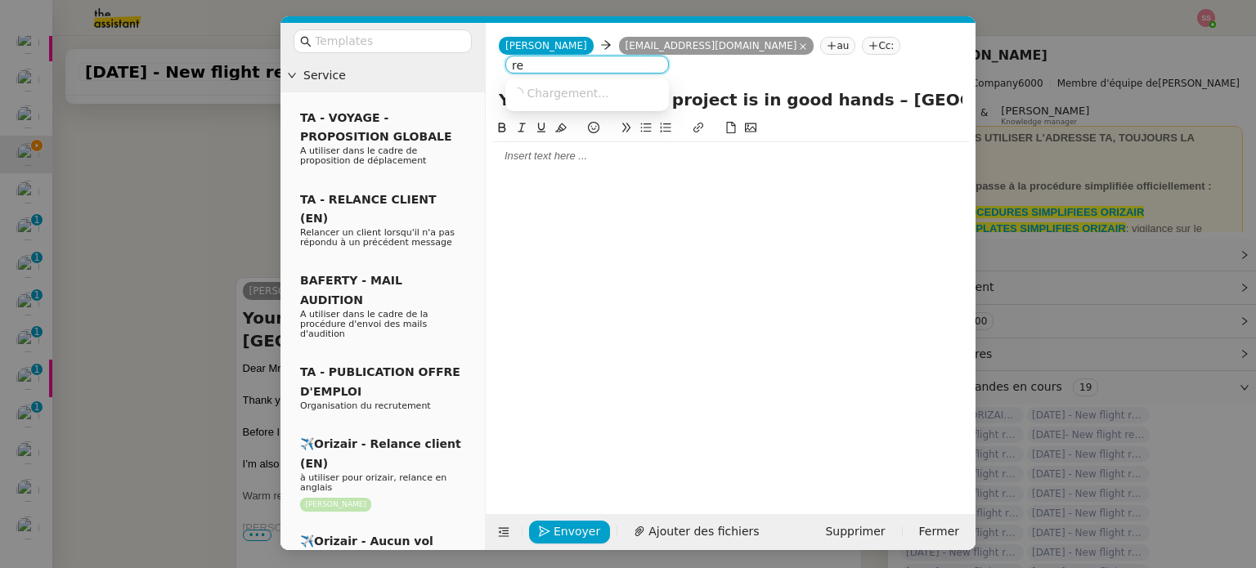
type input "r"
type input "louis frei"
click at [628, 91] on div "Louis Frei louis@orizair.com" at bounding box center [587, 97] width 150 height 22
click at [409, 43] on input "text" at bounding box center [388, 41] width 147 height 19
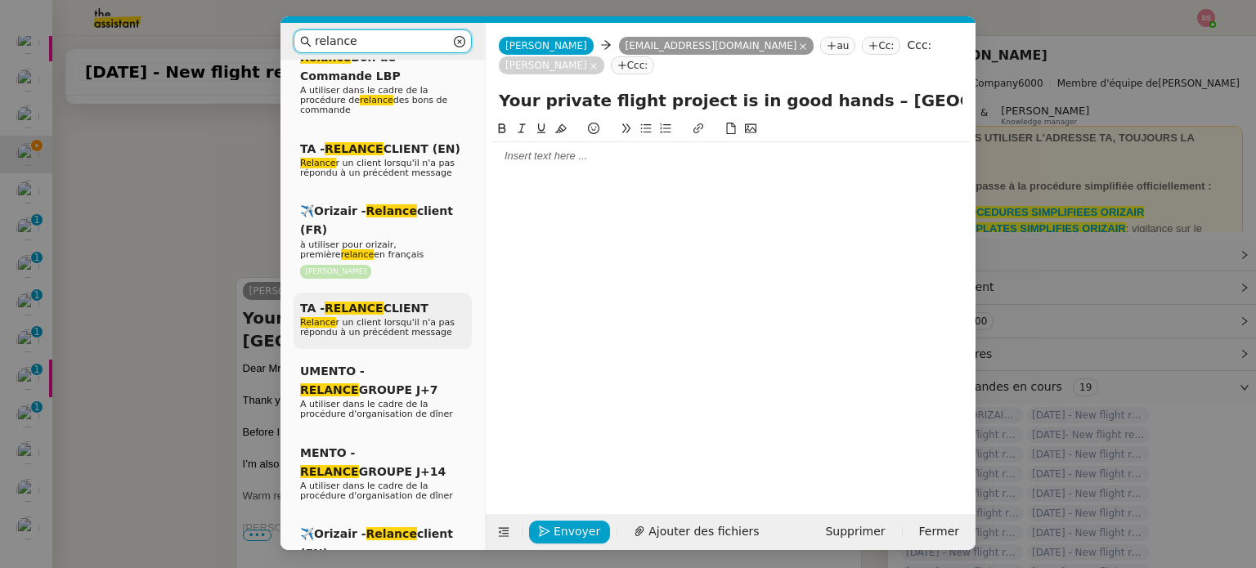
scroll to position [245, 0]
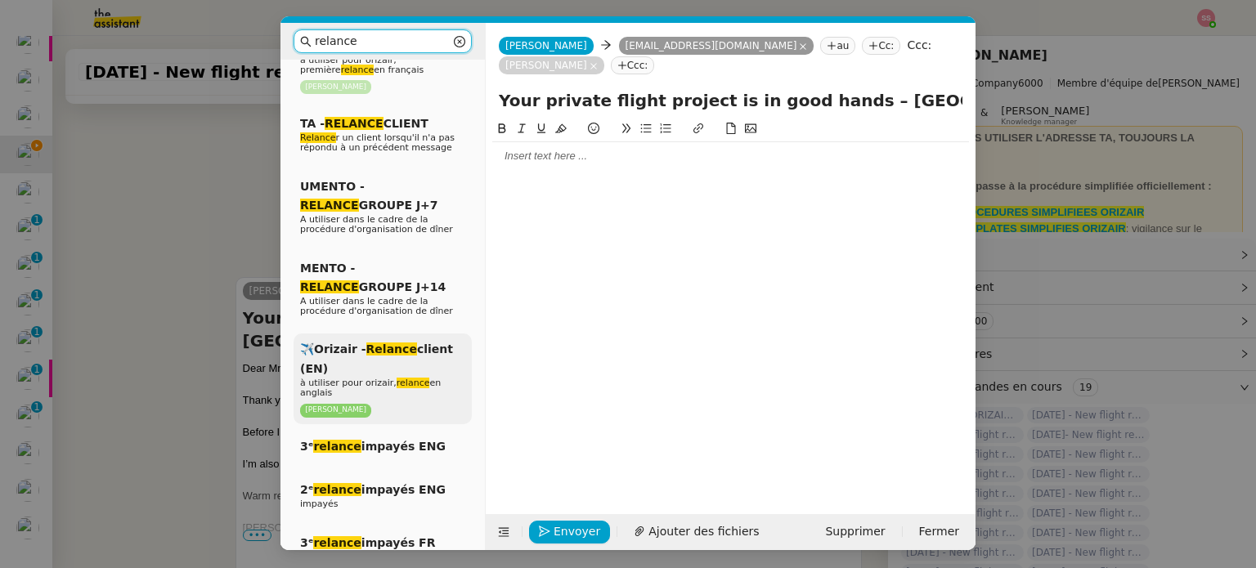
type input "relance"
click at [401, 378] on em "relance" at bounding box center [413, 383] width 34 height 11
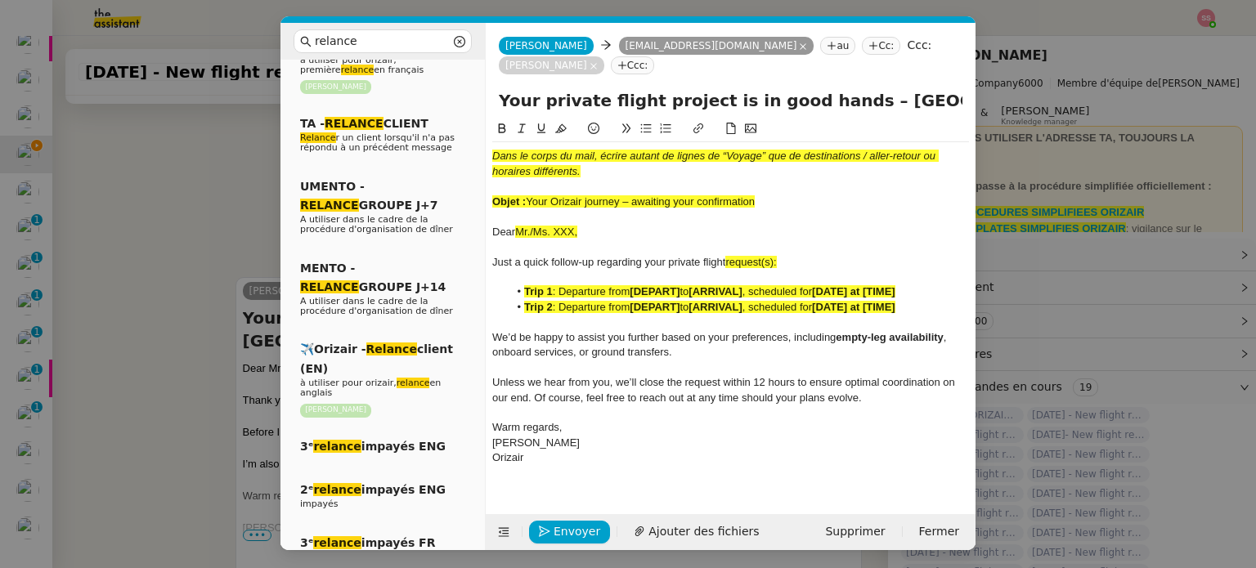
scroll to position [749, 0]
drag, startPoint x: 526, startPoint y: 187, endPoint x: 759, endPoint y: 183, distance: 233.0
click at [759, 195] on div "Objet : Your Orizair journey – awaiting your confirmation" at bounding box center [730, 202] width 477 height 15
drag, startPoint x: 824, startPoint y: 83, endPoint x: 486, endPoint y: 82, distance: 337.6
click at [486, 88] on div "Your private flight project is in good hands – Erbil International Airport→ Lon…" at bounding box center [731, 103] width 490 height 31
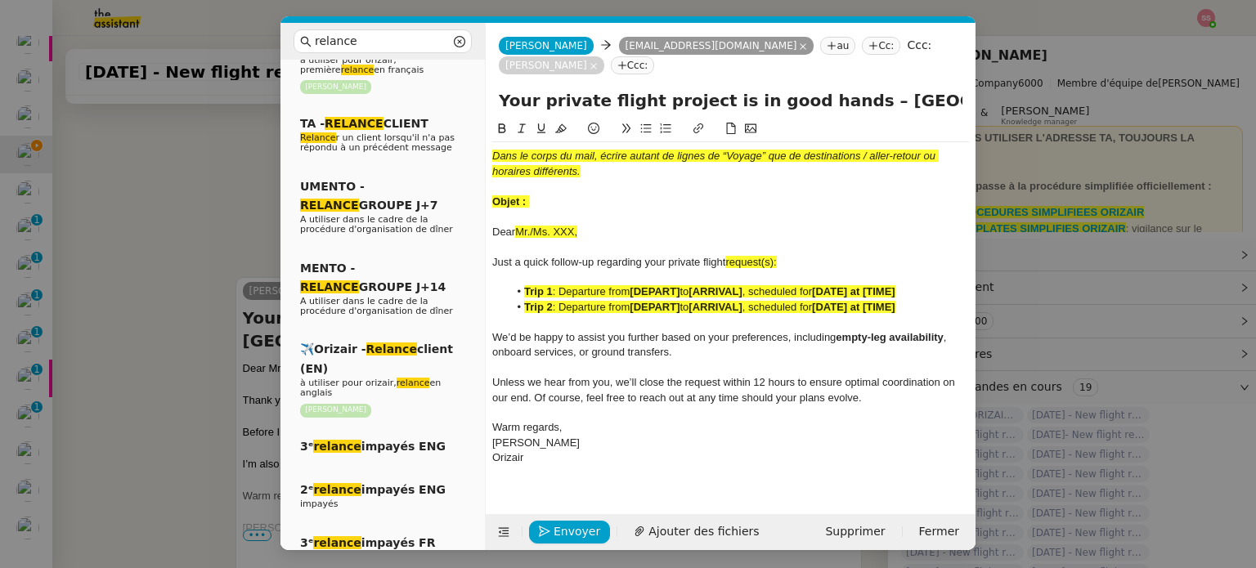
paste input "Orizair journey – awaiting your confirmation"
type input "Your Orizair journey – awaiting your confirmation – Erbil International Airport…"
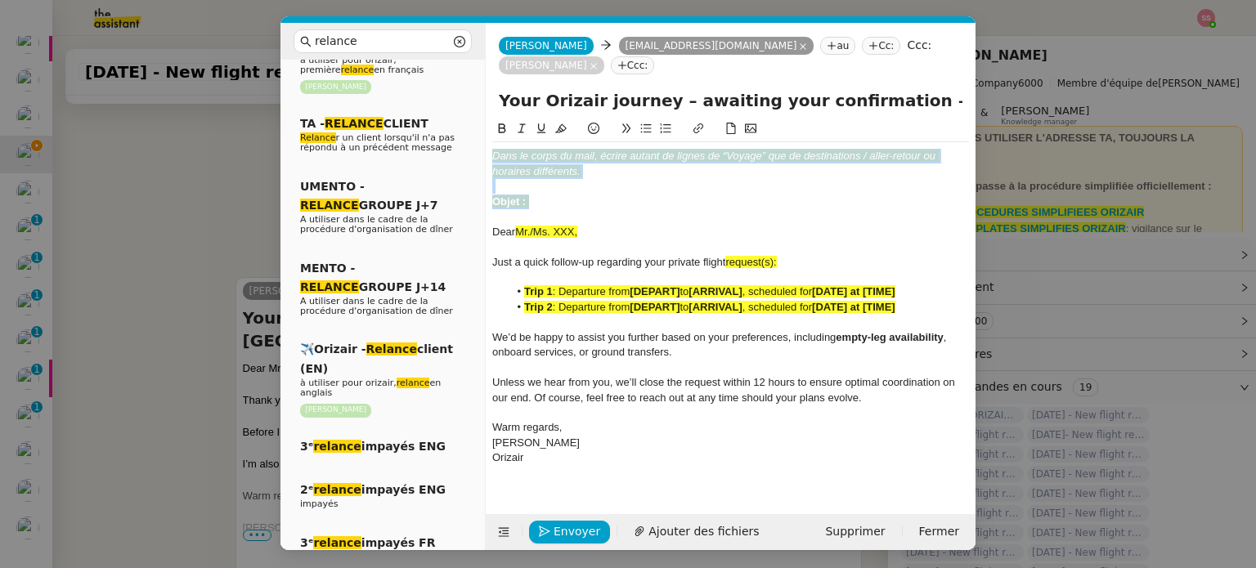
drag, startPoint x: 536, startPoint y: 184, endPoint x: 472, endPoint y: 122, distance: 89.6
click at [472, 122] on nz-layout "relance Service Relance Bon de Commande LBP A utiliser dans le cadre de la proc…" at bounding box center [627, 286] width 695 height 527
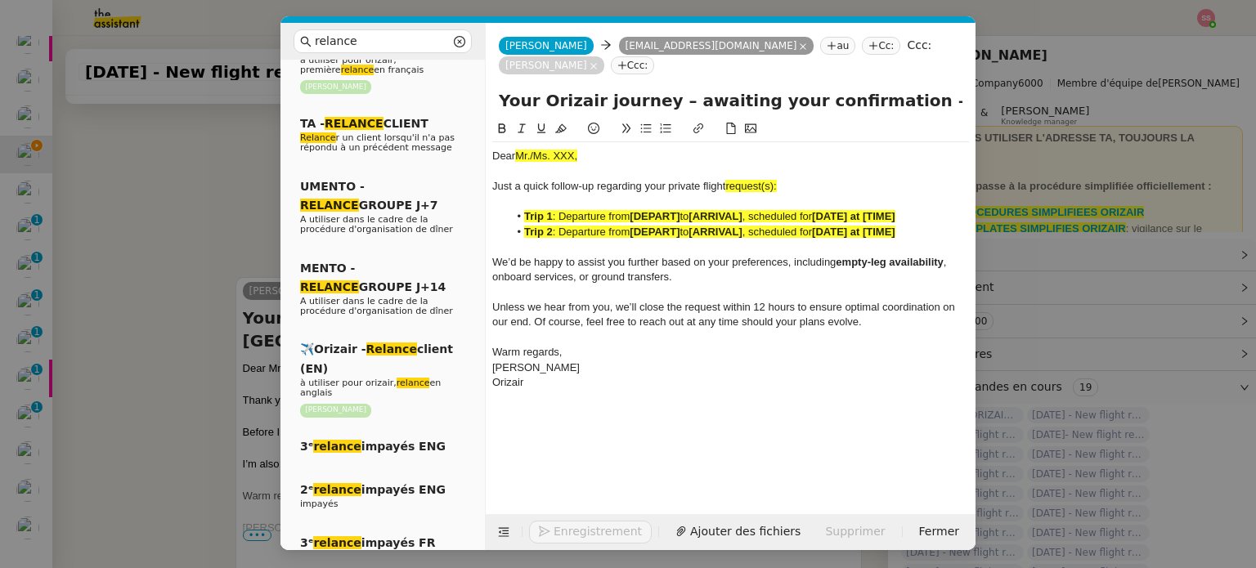
click at [198, 244] on nz-modal-container "relance Service Relance Bon de Commande LBP A utiliser dans le cadre de la proc…" at bounding box center [628, 284] width 1256 height 568
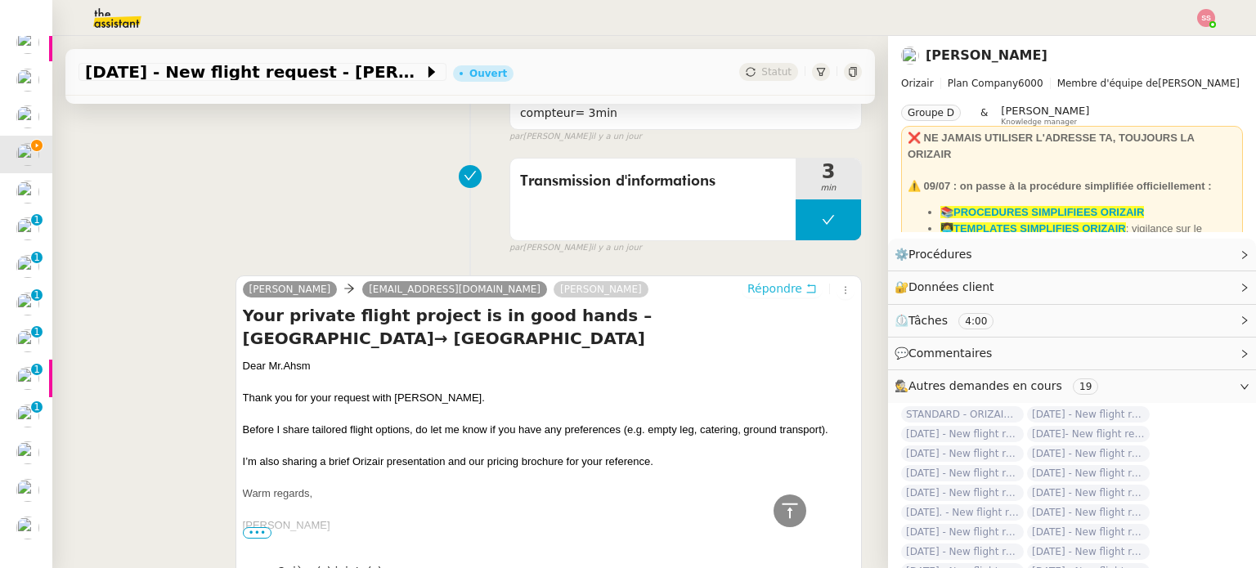
scroll to position [747, 0]
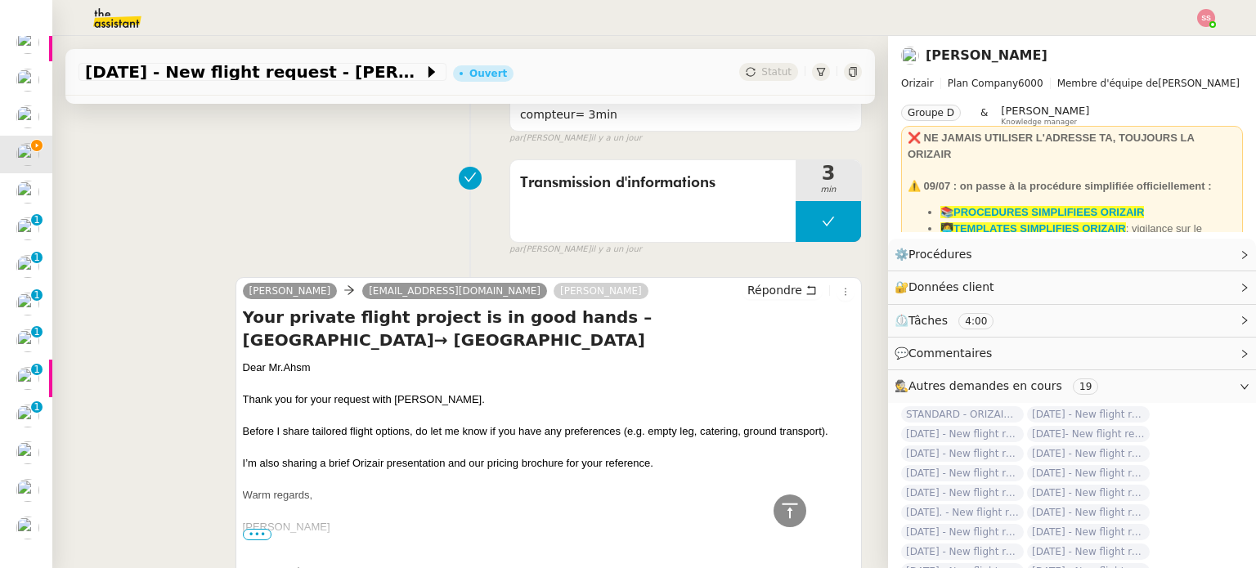
click at [284, 363] on div "Dear Mr.Ahsm" at bounding box center [548, 368] width 611 height 16
copy div "Dear Mr.Ahsm"
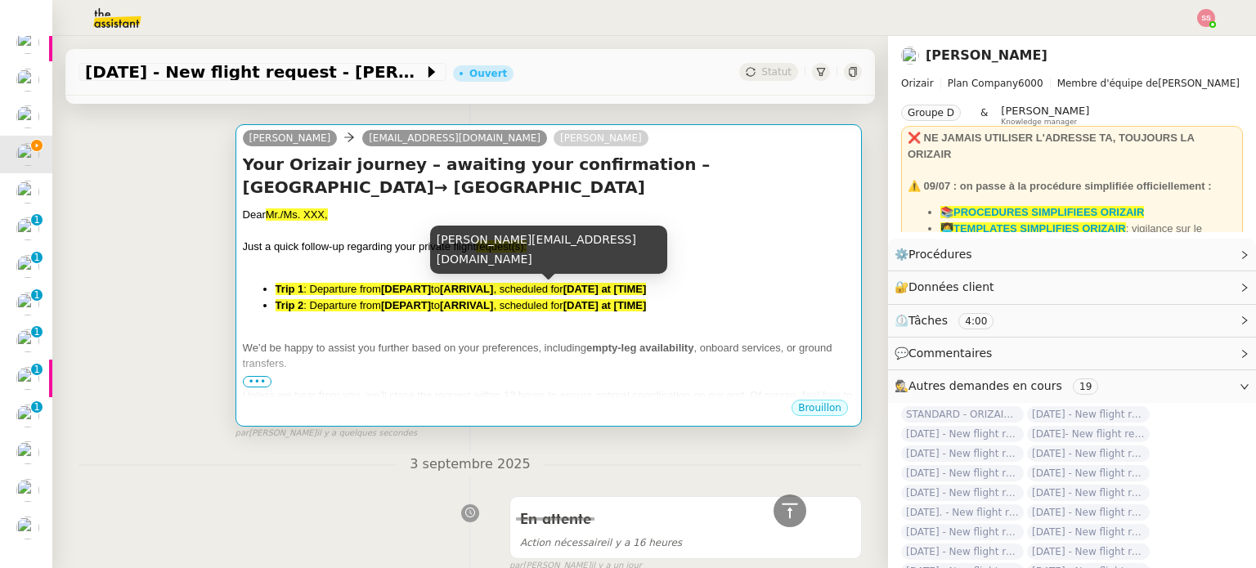
scroll to position [93, 0]
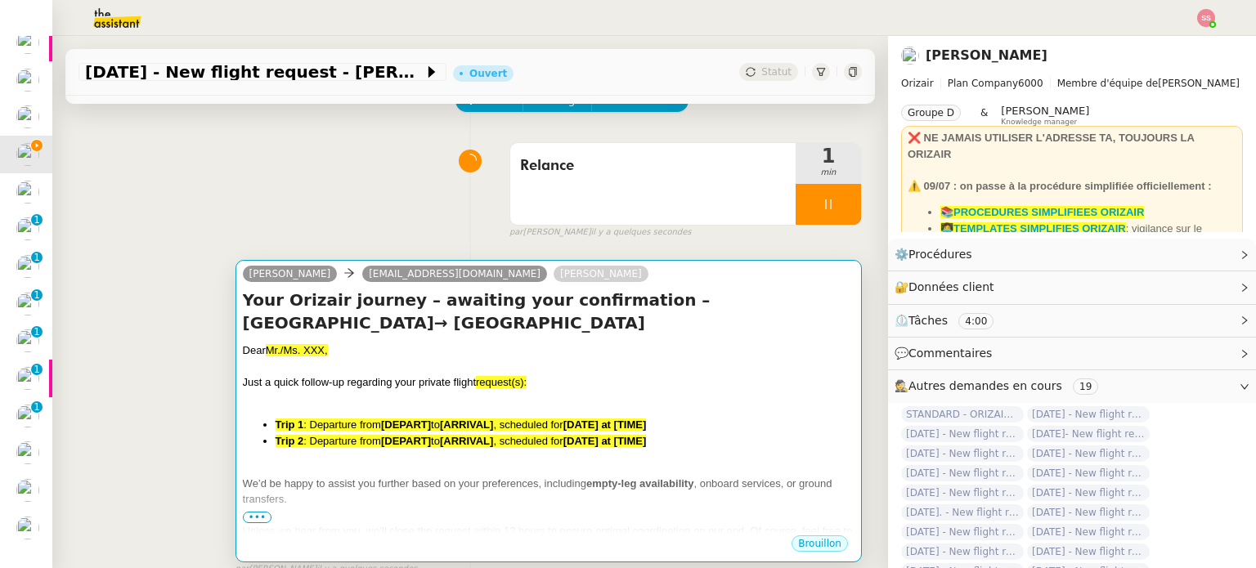
click at [338, 349] on div "Dear Mr./Ms. XXX," at bounding box center [548, 350] width 611 height 16
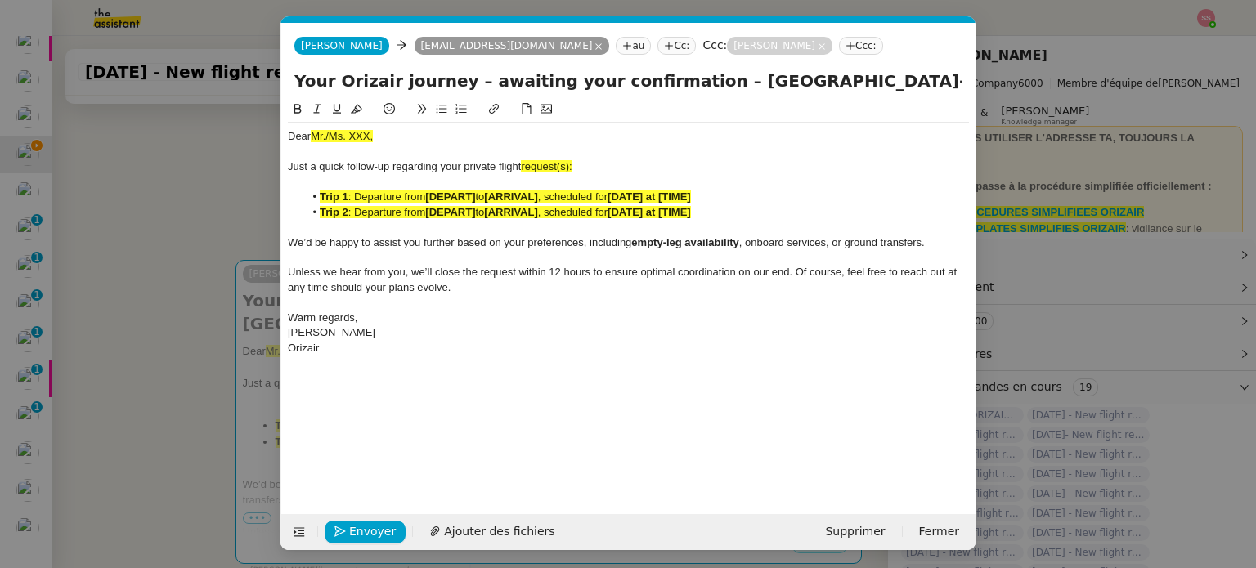
scroll to position [0, 70]
drag, startPoint x: 401, startPoint y: 136, endPoint x: 163, endPoint y: 130, distance: 237.9
click at [163, 130] on nz-modal-container "relance Service Relance Bon de Commande LBP A utiliser dans le cadre de la proc…" at bounding box center [628, 284] width 1256 height 568
click at [575, 165] on div "Just a quick follow-up regarding your private flight request(s):" at bounding box center [628, 166] width 681 height 15
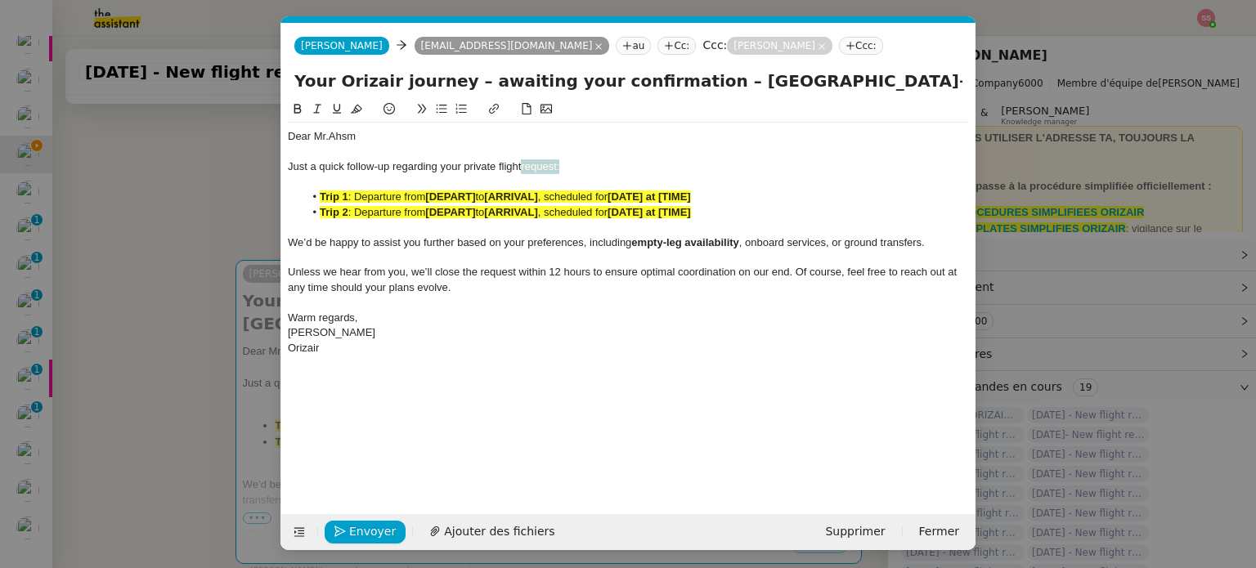
drag, startPoint x: 562, startPoint y: 165, endPoint x: 523, endPoint y: 166, distance: 39.2
click at [523, 166] on div "Just a quick follow-up regarding your private flight request:" at bounding box center [628, 166] width 681 height 15
click at [354, 110] on icon at bounding box center [356, 108] width 11 height 11
click at [575, 160] on div "Just a quick follow-up regarding your private flight request:" at bounding box center [628, 166] width 681 height 15
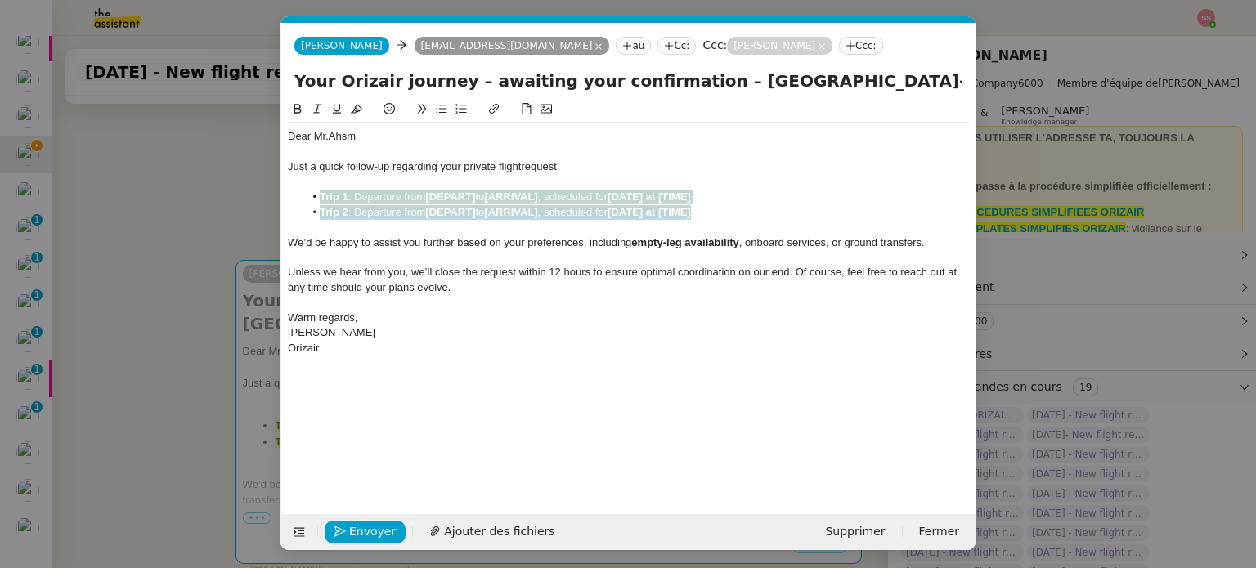
drag, startPoint x: 716, startPoint y: 210, endPoint x: 318, endPoint y: 192, distance: 398.5
click at [318, 192] on ul "Trip 1 : Departure from [DEPART] to [ARRIVAL] , scheduled for [DATE] at [TIME] …" at bounding box center [628, 205] width 681 height 30
click at [352, 113] on icon at bounding box center [356, 108] width 11 height 11
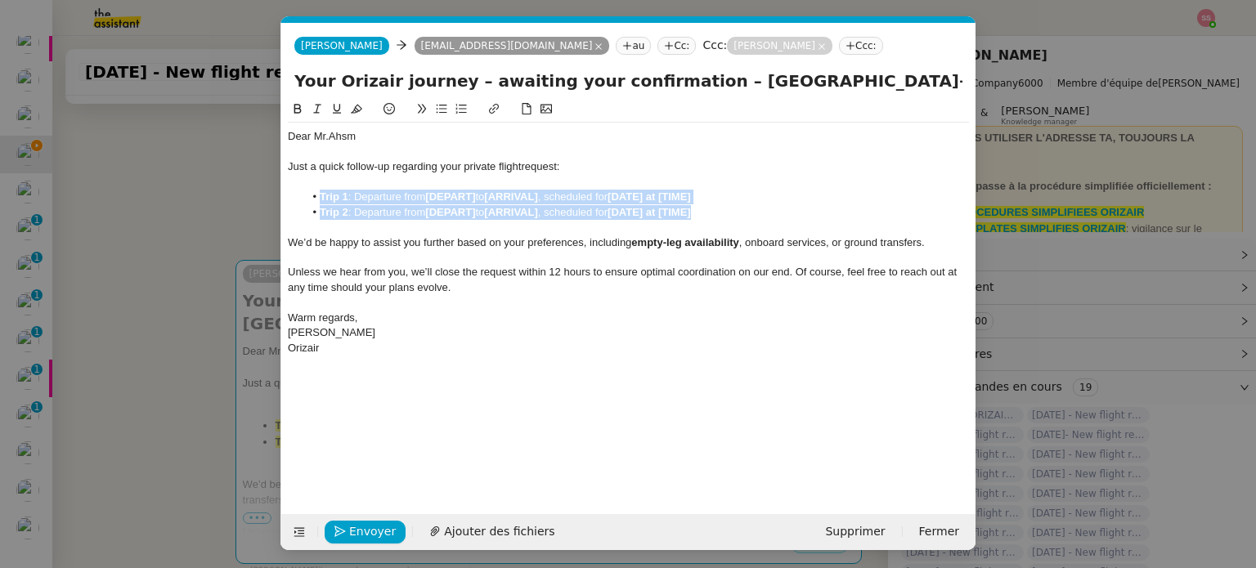
click at [402, 212] on li "Trip 2 : Departure from [DEPART] to [ARRIVAL] , scheduled for [DATE] at [TIME]" at bounding box center [636, 212] width 665 height 15
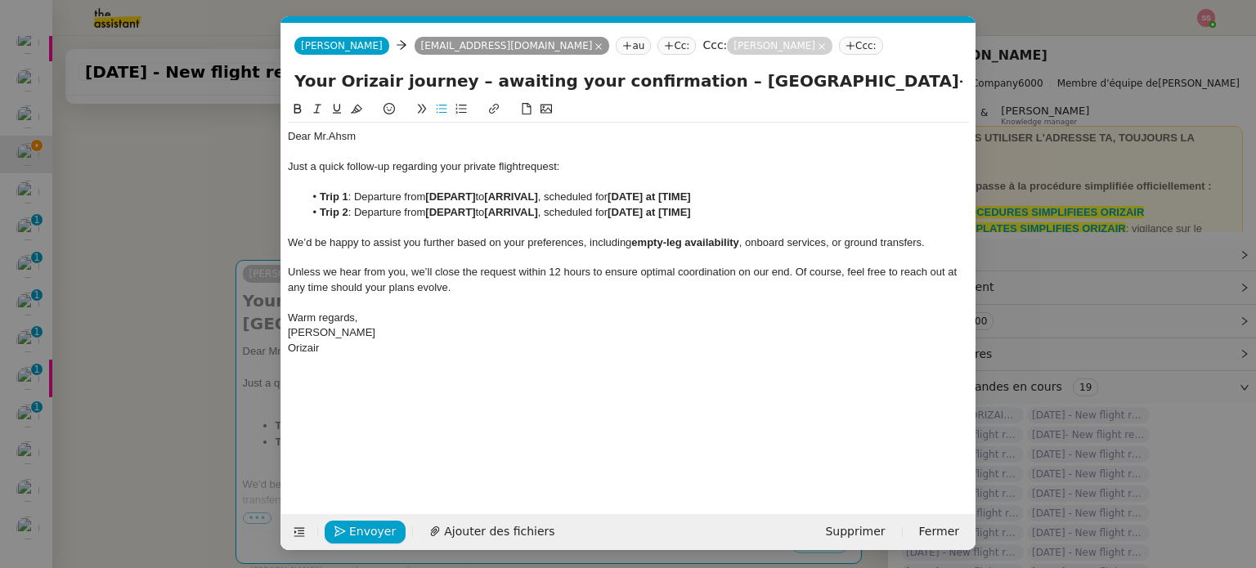
click at [424, 215] on li "Trip 2 : Departure from [DEPART] to [ARRIVAL] , scheduled for [DATE] at [TIME]" at bounding box center [636, 212] width 665 height 15
click at [209, 267] on nz-modal-container "relance Service Relance Bon de Commande LBP A utiliser dans le cadre de la proc…" at bounding box center [628, 284] width 1256 height 568
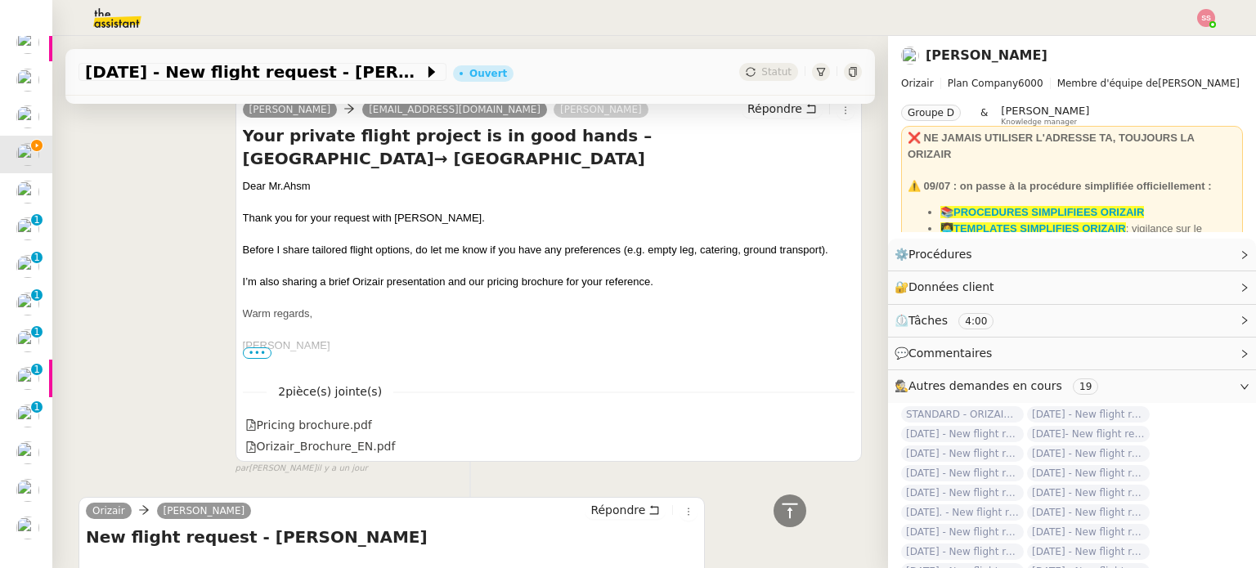
scroll to position [1238, 0]
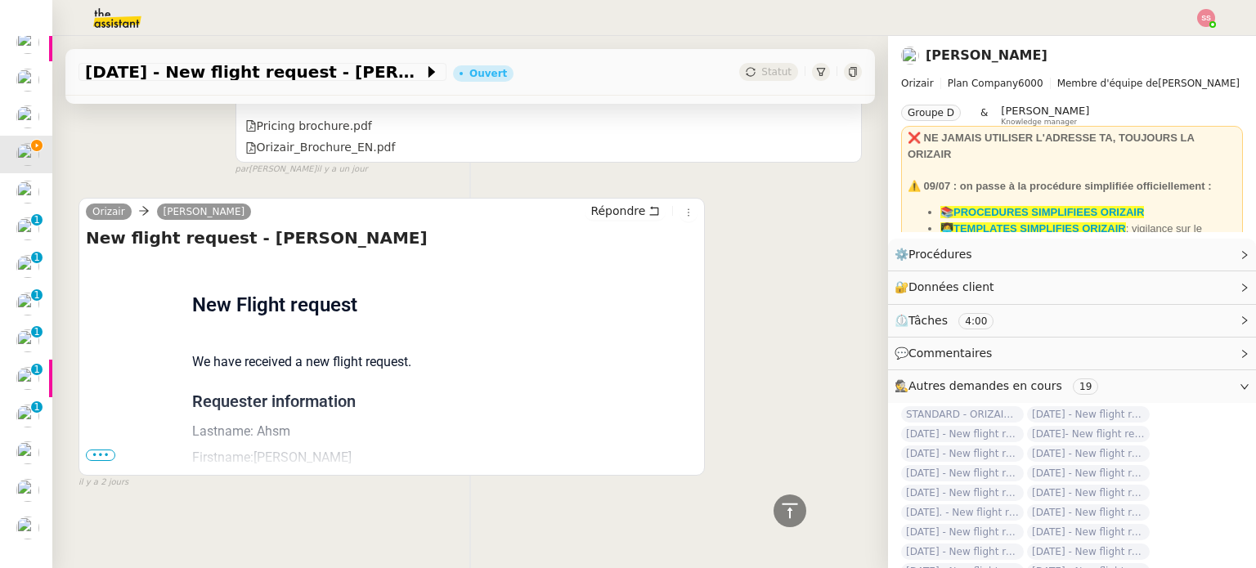
click at [99, 450] on span "•••" at bounding box center [100, 455] width 29 height 11
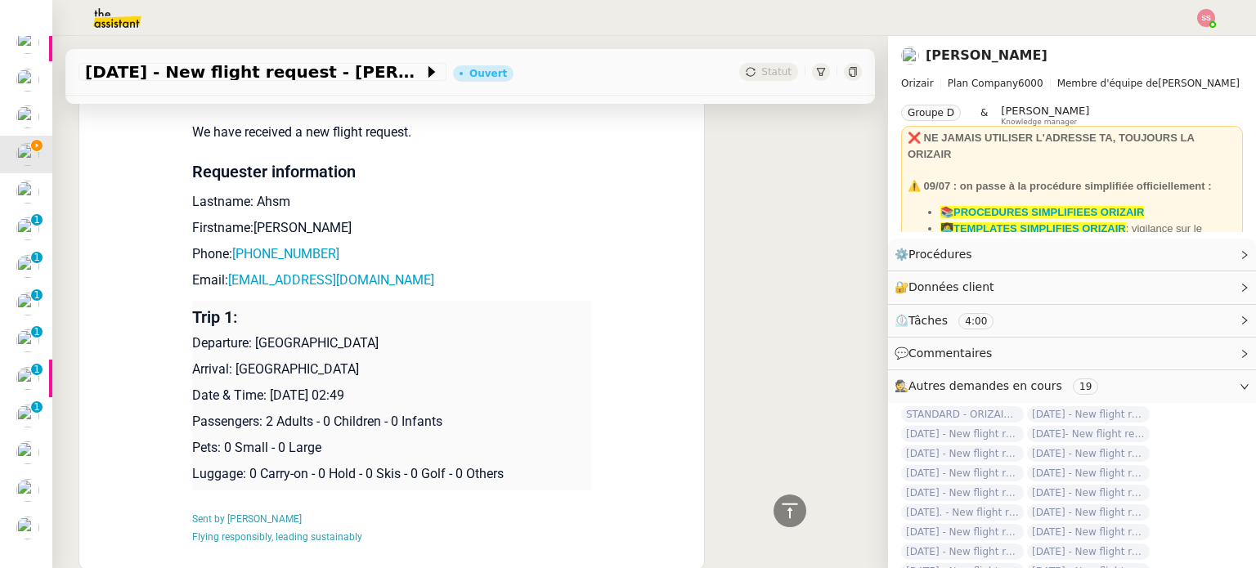
scroll to position [1483, 0]
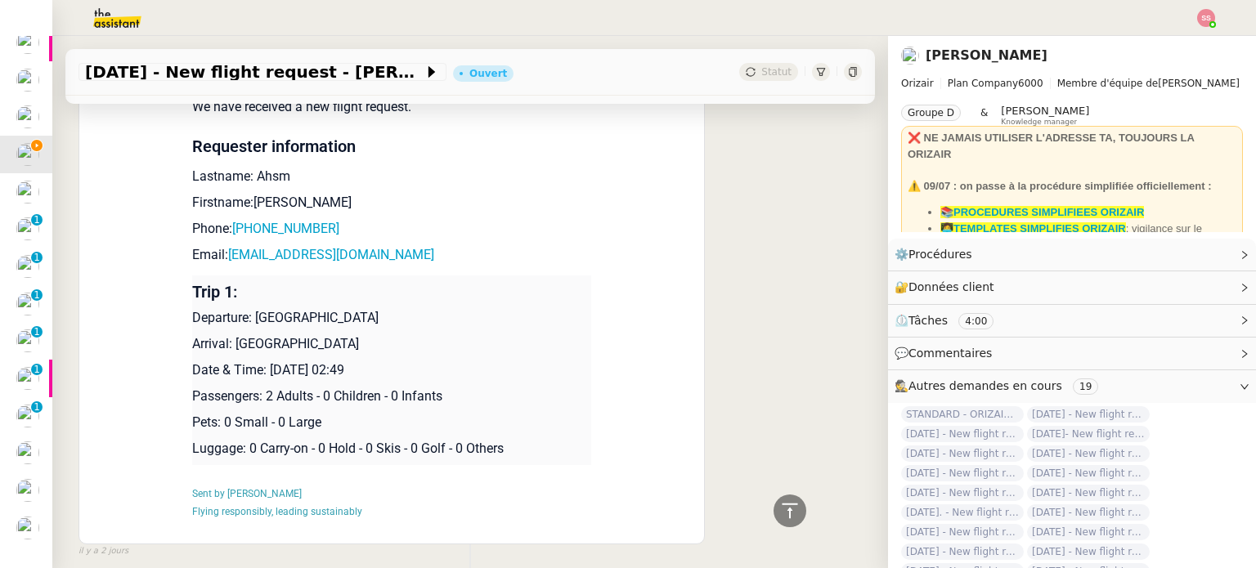
drag, startPoint x: 248, startPoint y: 316, endPoint x: 401, endPoint y: 318, distance: 152.0
click at [401, 318] on p "Departure: Erbil International Airport" at bounding box center [391, 318] width 399 height 20
copy p "Erbil International Airport"
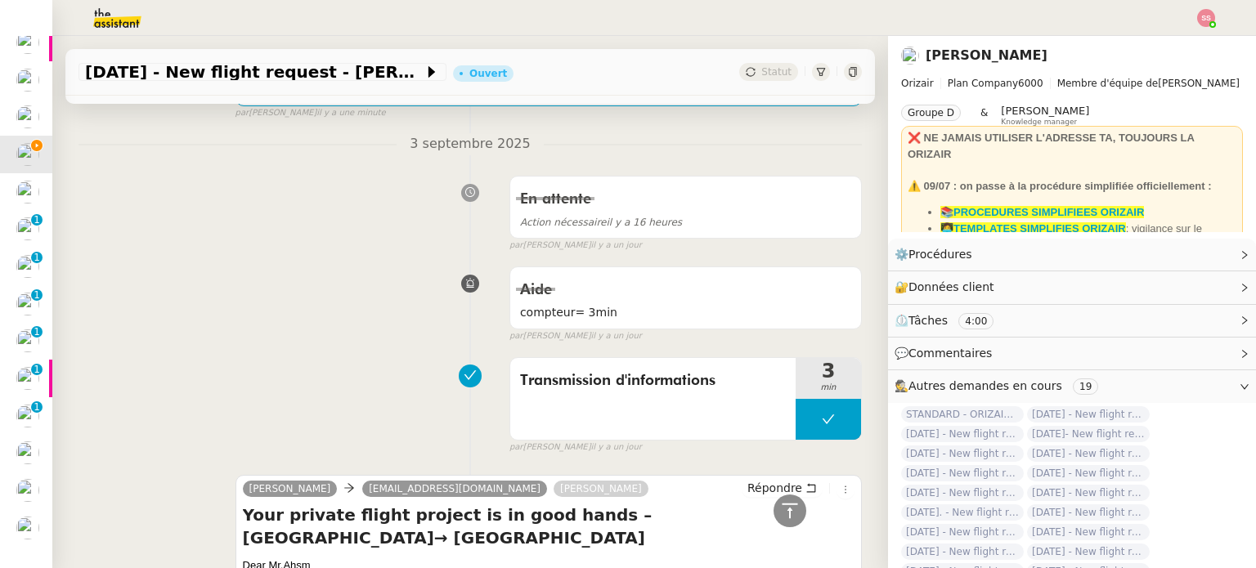
scroll to position [338, 0]
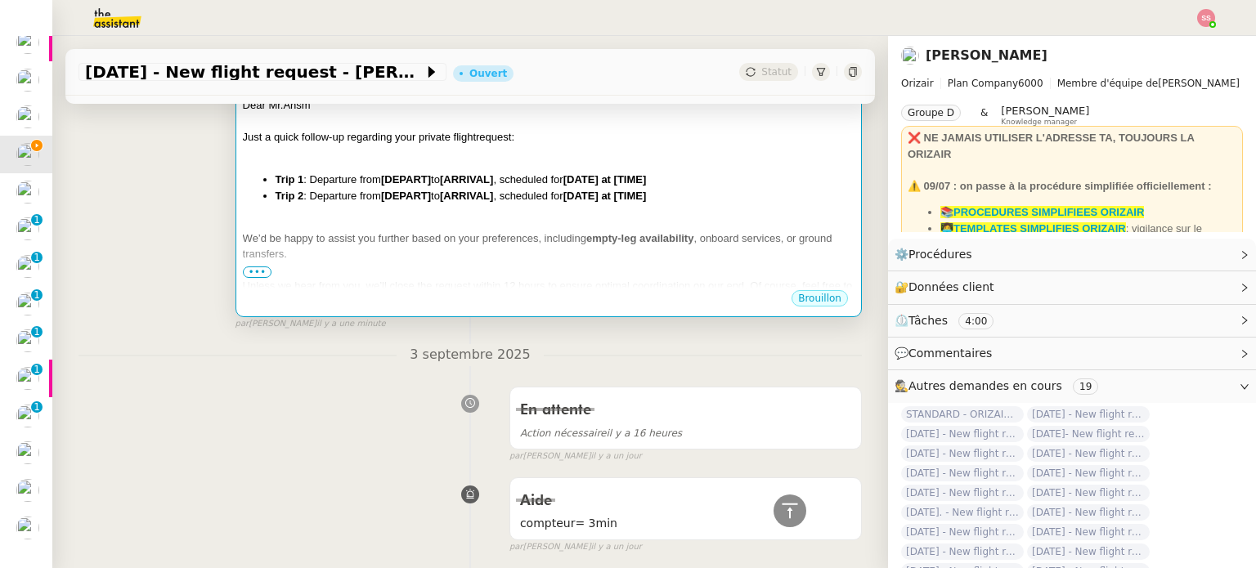
click at [510, 202] on li "Trip 2 : Departure from [DEPART] to [ARRIVAL] , scheduled for [DATE] at [TIME]" at bounding box center [564, 196] width 579 height 16
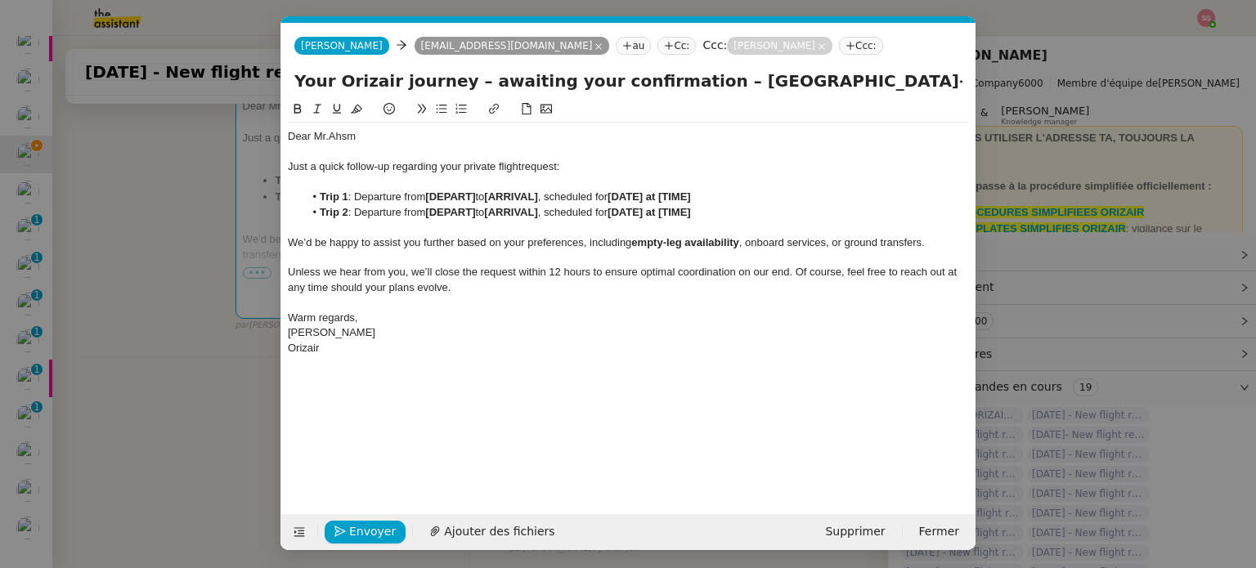
scroll to position [0, 70]
click at [464, 217] on strong "[DEPART]" at bounding box center [450, 212] width 50 height 12
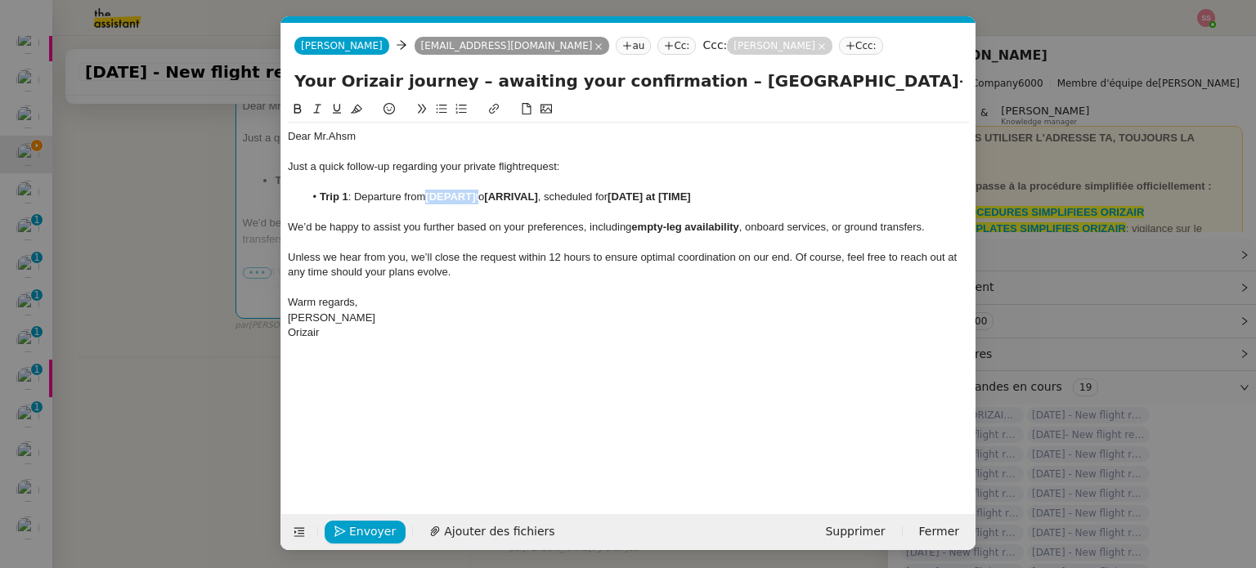
drag, startPoint x: 481, startPoint y: 197, endPoint x: 425, endPoint y: 196, distance: 55.6
click at [425, 196] on li "Trip 1 : Departure from [DEPART] to [ARRIVAL] , scheduled for [DATE] at [TIME]" at bounding box center [636, 197] width 665 height 15
click at [426, 201] on span "Erbil International Airport" at bounding box center [480, 196] width 110 height 12
click at [248, 349] on nz-modal-container "relance Service Relance Bon de Commande LBP A utiliser dans le cadre de la proc…" at bounding box center [628, 284] width 1256 height 568
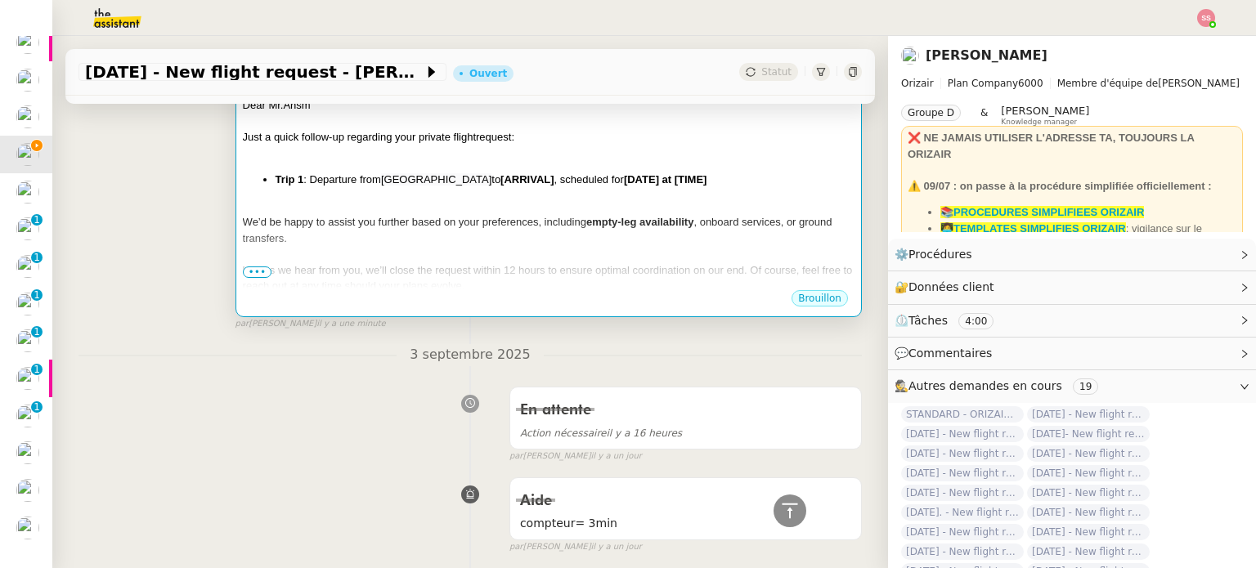
click at [528, 234] on div "We’d be happy to assist you further based on your preferences, including empty-…" at bounding box center [548, 230] width 611 height 32
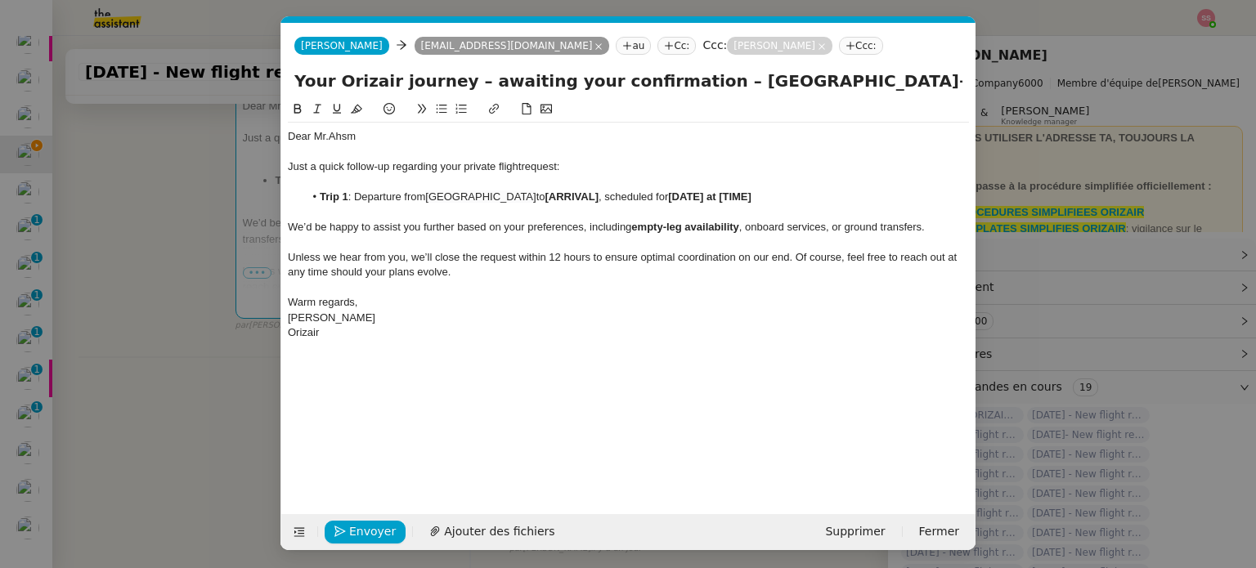
scroll to position [0, 70]
click at [544, 192] on li "Trip 1 : Departure from Erbil International Airport to [ARRIVAL] , scheduled fo…" at bounding box center [636, 197] width 665 height 15
click at [197, 354] on nz-modal-container "relance Service Relance Bon de Commande LBP A utiliser dans le cadre de la proc…" at bounding box center [628, 284] width 1256 height 568
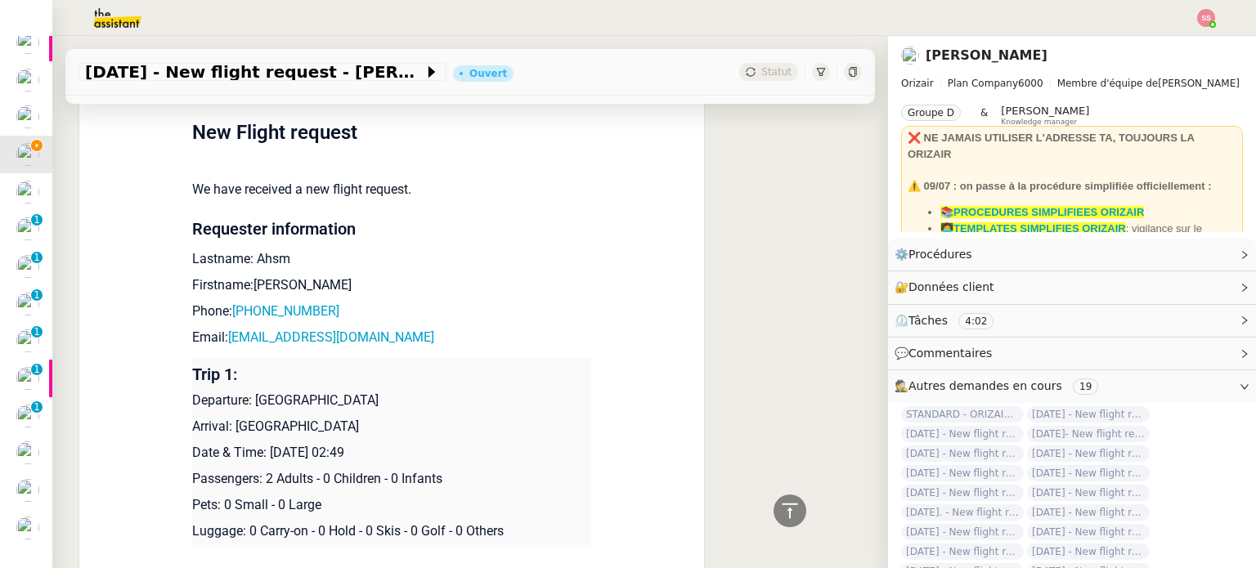
scroll to position [1562, 0]
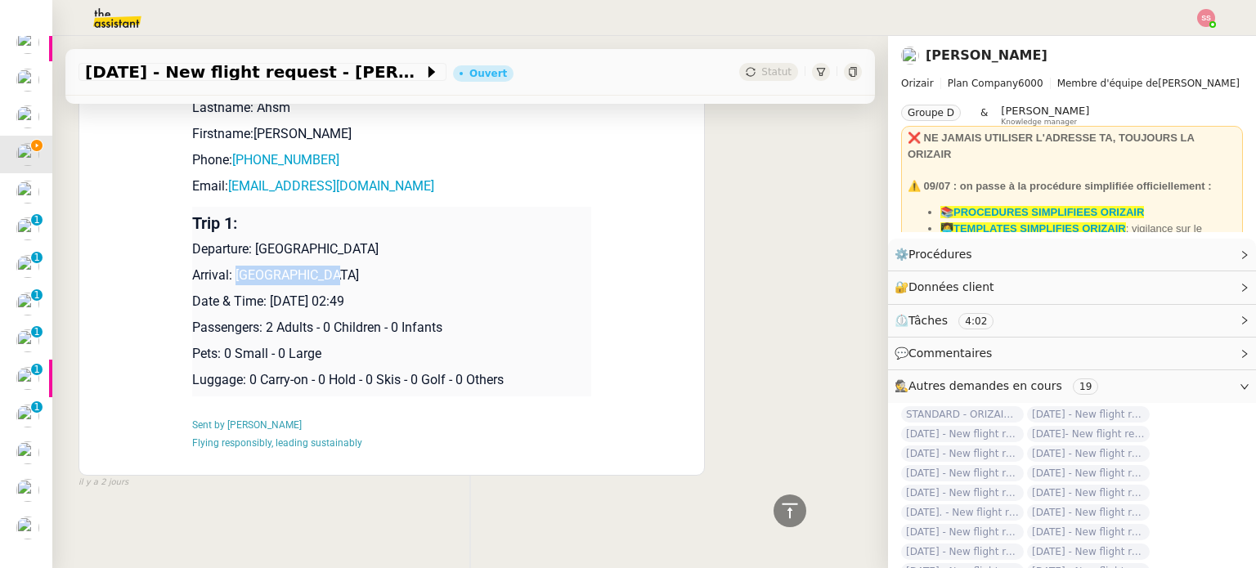
drag, startPoint x: 228, startPoint y: 267, endPoint x: 325, endPoint y: 266, distance: 96.5
click at [325, 266] on p "Arrival: London Airport" at bounding box center [391, 276] width 399 height 20
copy p "London Airport"
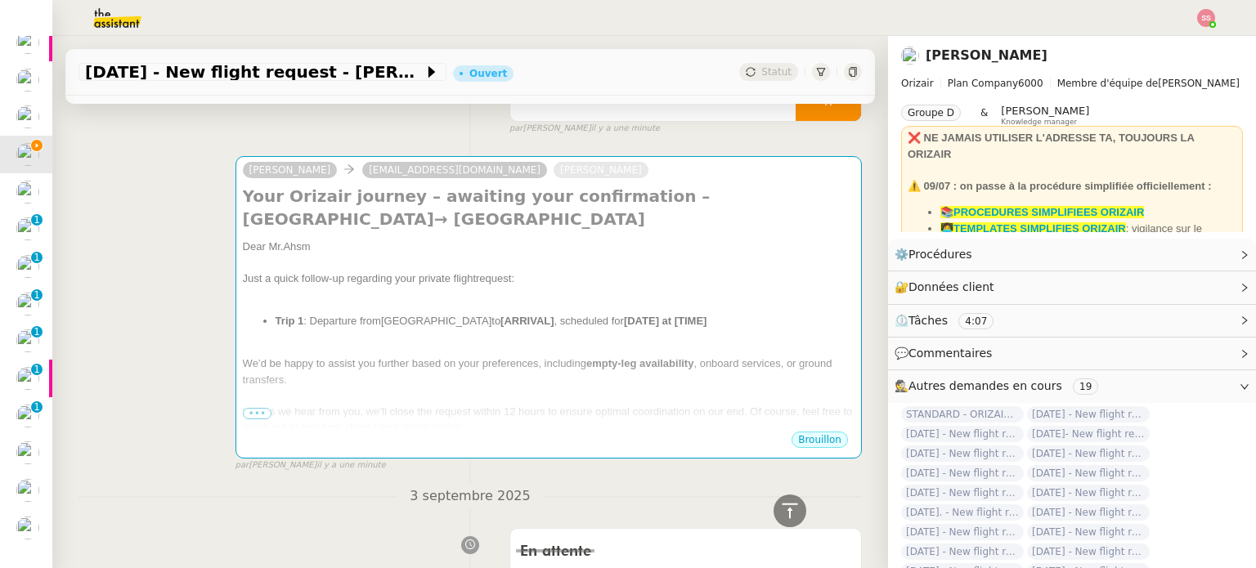
scroll to position [172, 0]
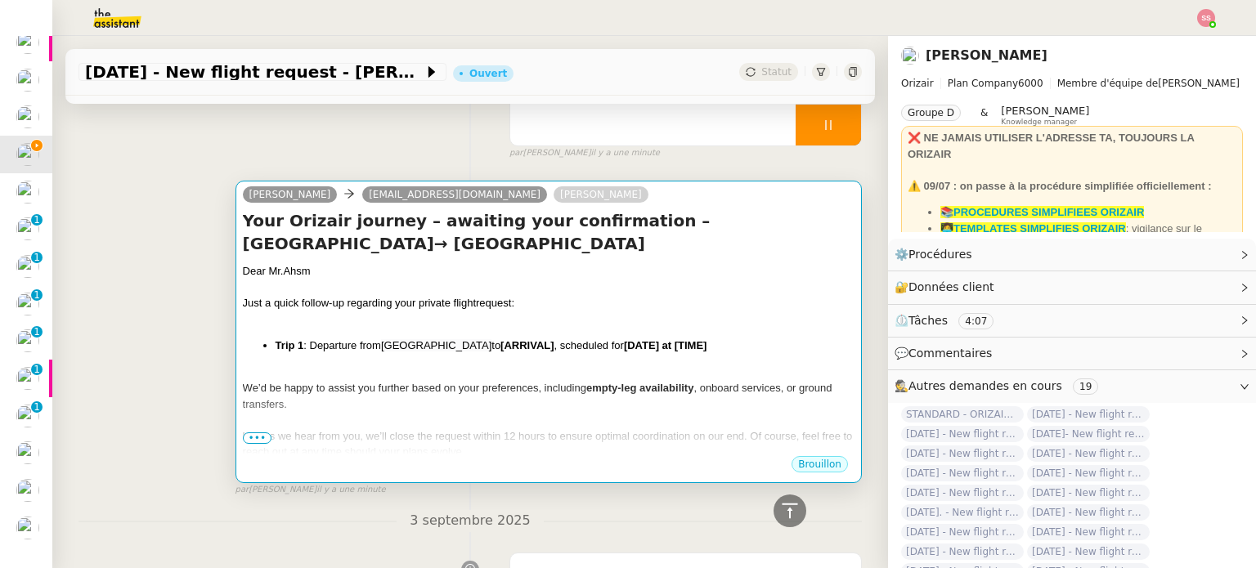
click at [507, 309] on div "Just a quick follow-up regarding your private flight request:" at bounding box center [548, 303] width 611 height 16
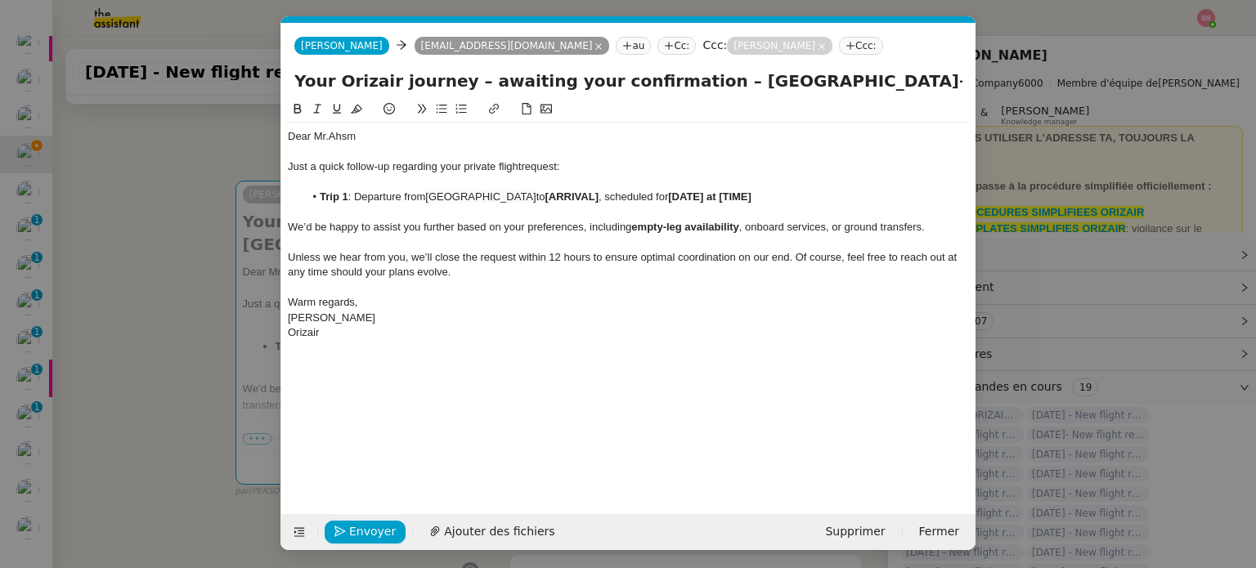
scroll to position [0, 70]
drag, startPoint x: 614, startPoint y: 195, endPoint x: 560, endPoint y: 195, distance: 53.9
click at [560, 195] on li "Trip 1 : Departure from Erbil International Airport to [ARRIVAL] , scheduled fo…" at bounding box center [636, 197] width 665 height 15
click at [216, 378] on nz-modal-container "relance Service Relance Bon de Commande LBP A utiliser dans le cadre de la proc…" at bounding box center [628, 284] width 1256 height 568
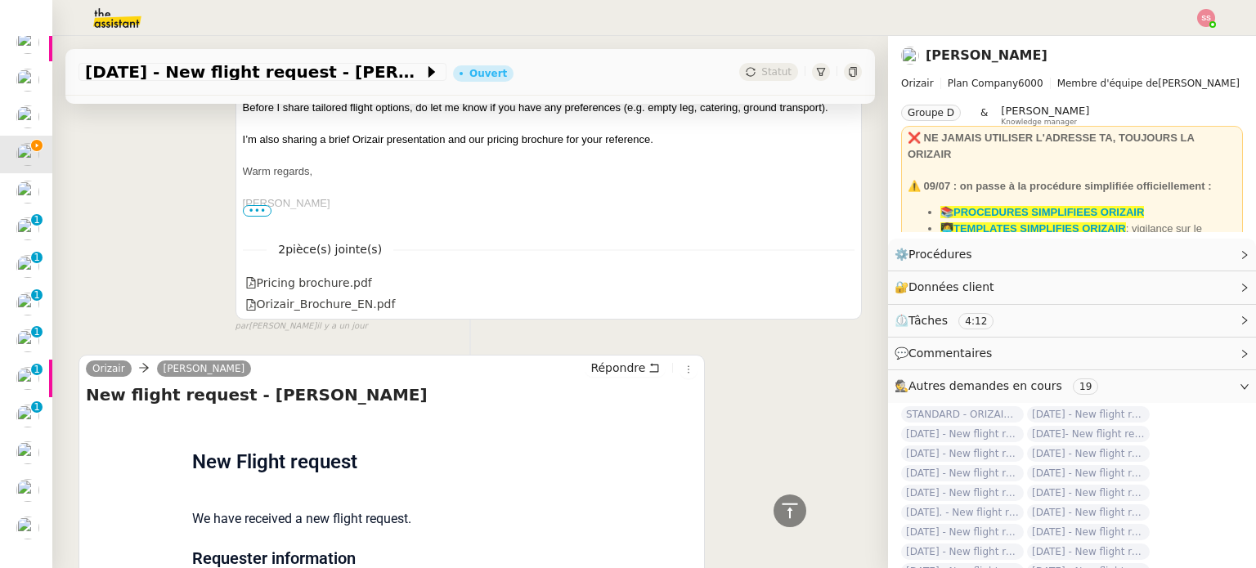
scroll to position [1398, 0]
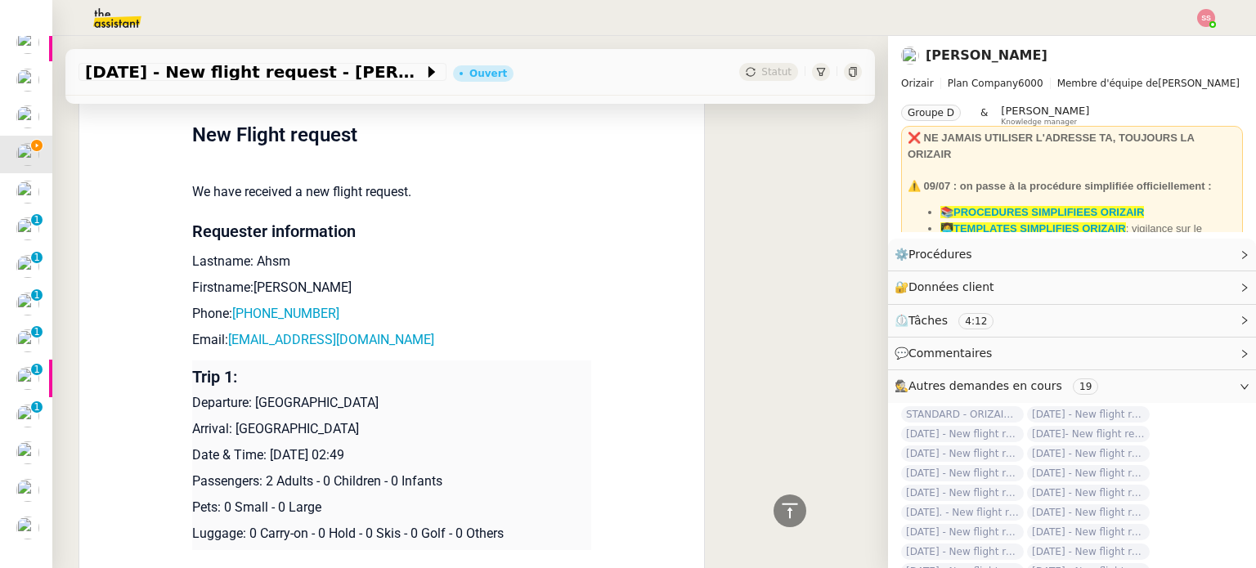
drag, startPoint x: 266, startPoint y: 457, endPoint x: 436, endPoint y: 453, distance: 170.1
click at [436, 453] on p "Date & Time: 10th September 2025 02:49" at bounding box center [391, 455] width 399 height 20
copy p "10th September 2025 02:49"
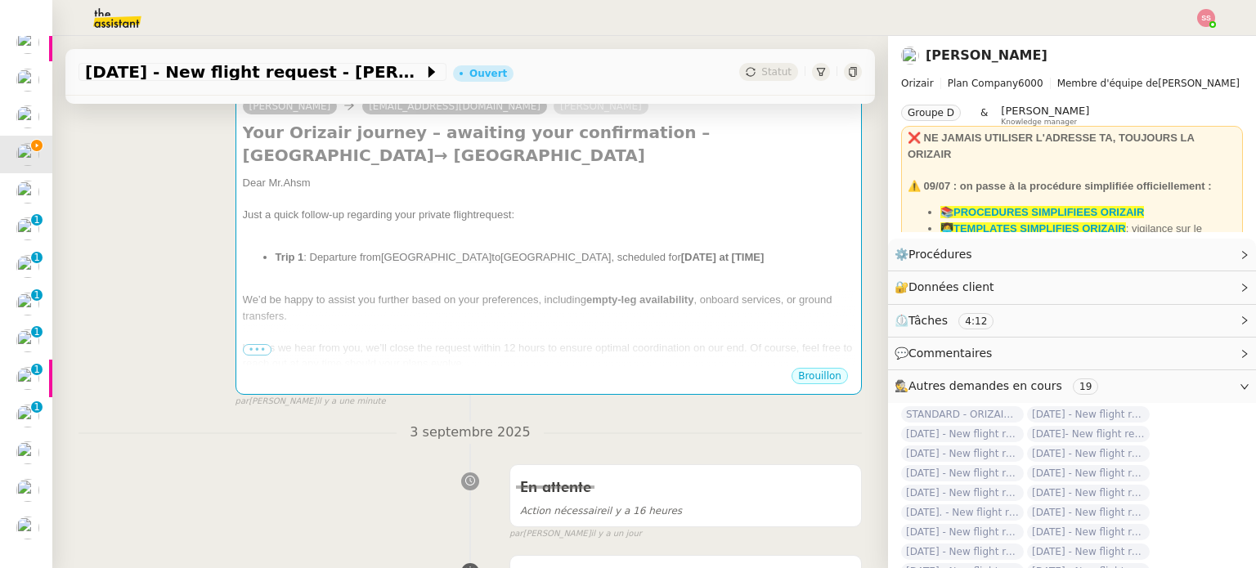
scroll to position [253, 0]
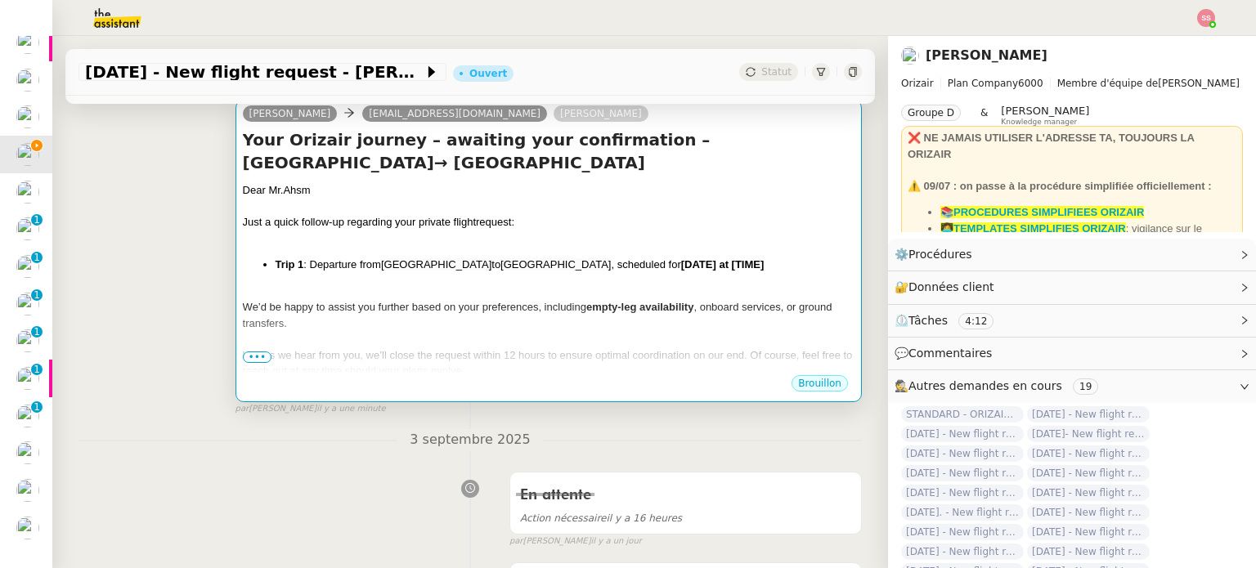
click at [664, 253] on div "Dear Mr.Ahsm Just a quick follow-up regarding your private flight request: Trip…" at bounding box center [548, 312] width 611 height 261
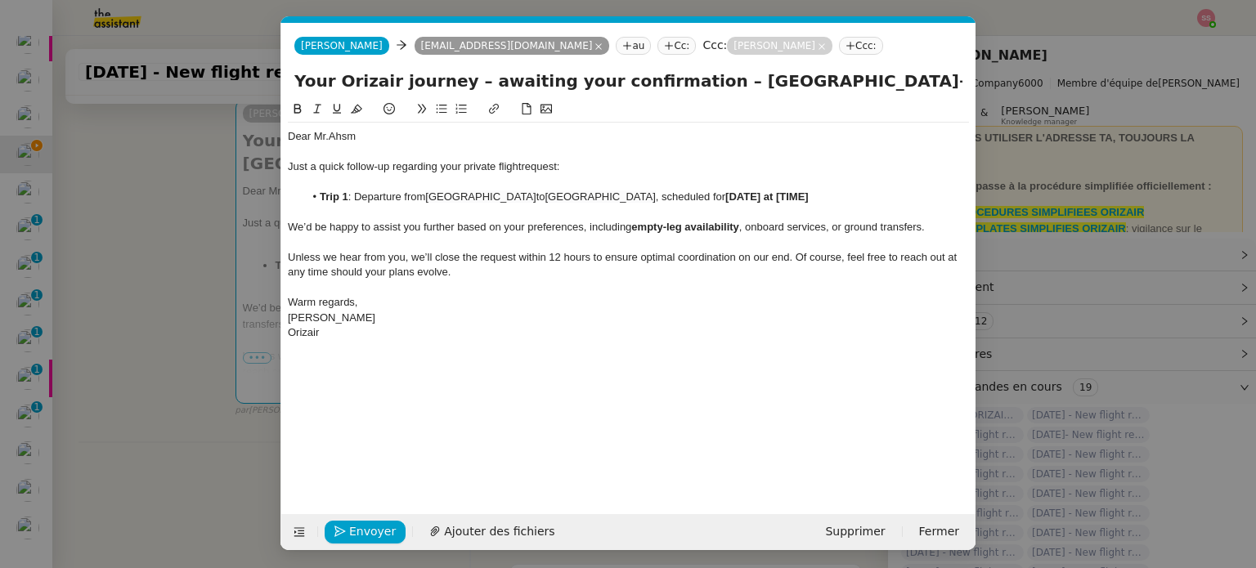
scroll to position [0, 70]
drag, startPoint x: 799, startPoint y: 193, endPoint x: 701, endPoint y: 195, distance: 98.1
click at [701, 195] on li "Trip 1 : Departure from Erbil International Airport to London Airport , schedul…" at bounding box center [636, 197] width 665 height 15
click at [381, 532] on span "Envoyer" at bounding box center [372, 531] width 47 height 19
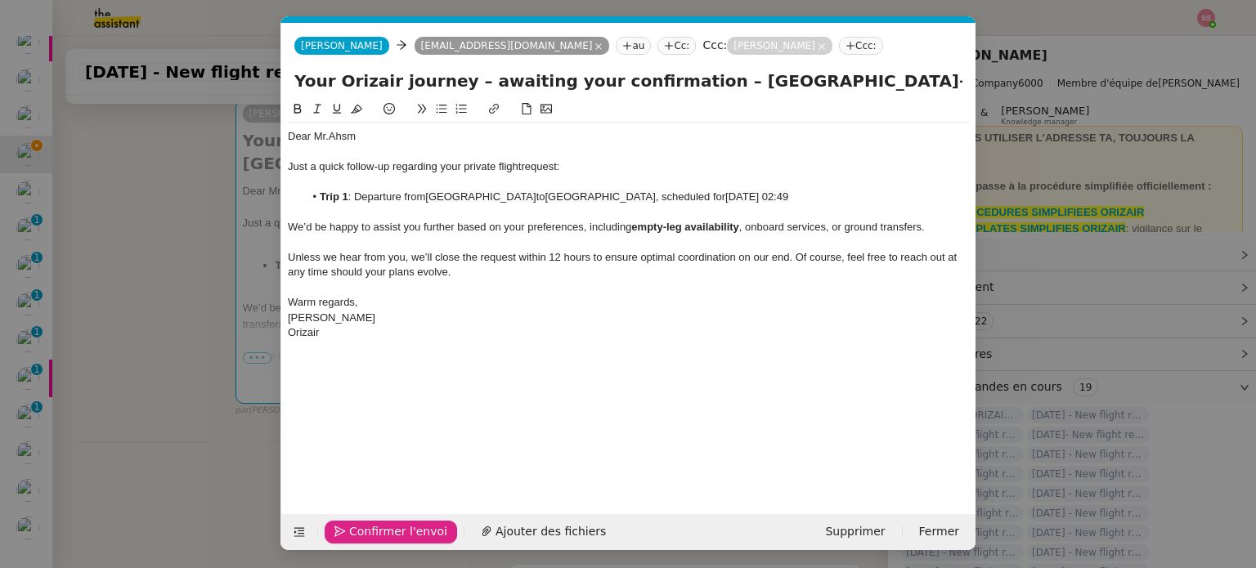
click at [381, 532] on span "Confirmer l'envoi" at bounding box center [398, 531] width 98 height 19
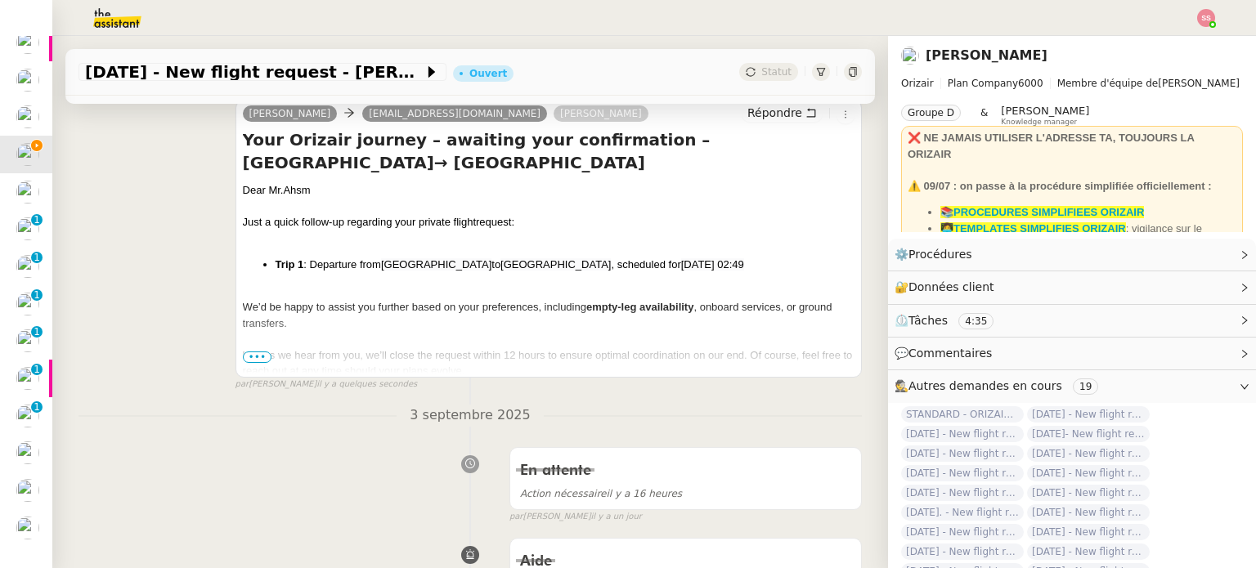
click at [338, 236] on div at bounding box center [548, 239] width 611 height 16
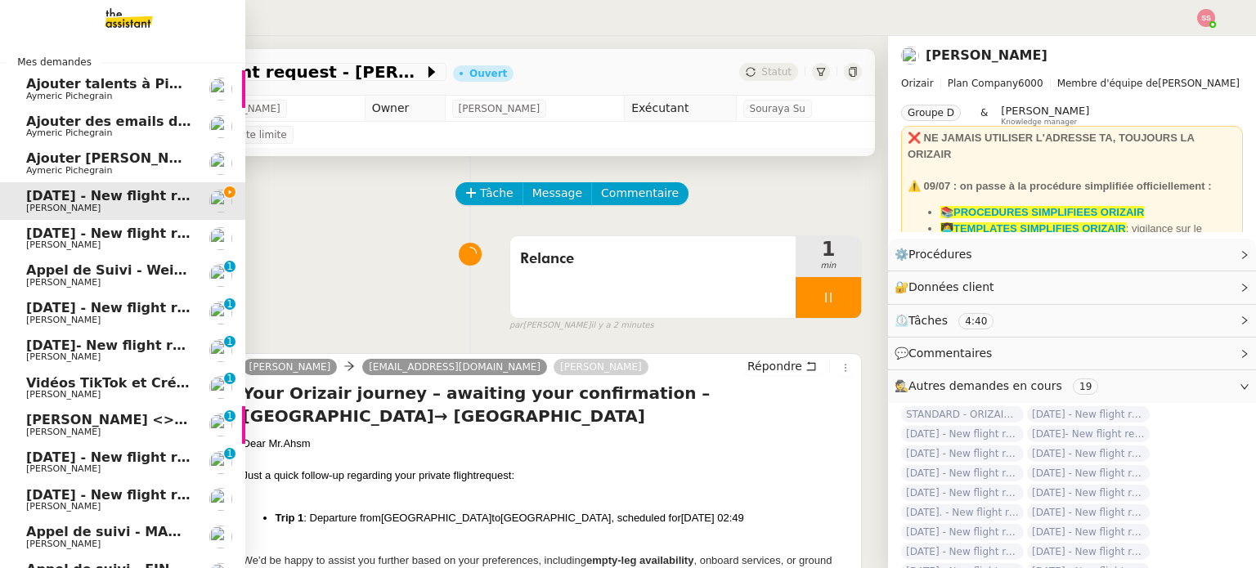
scroll to position [82, 0]
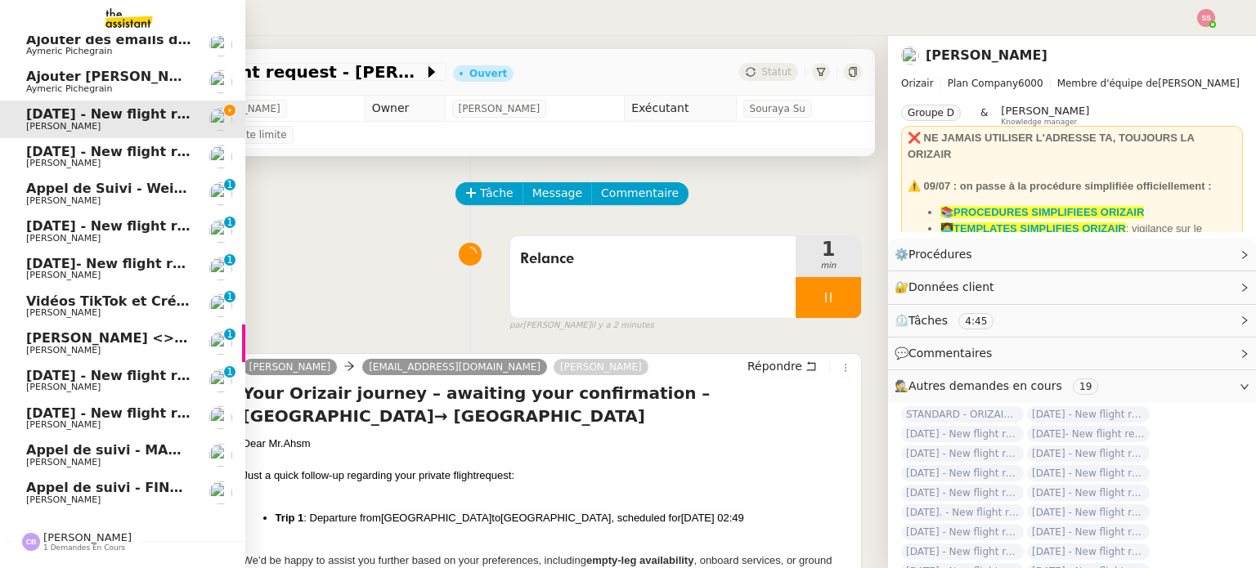
click at [128, 447] on span "Appel de suivi - MADFLY - [PERSON_NAME]" at bounding box center [183, 450] width 314 height 16
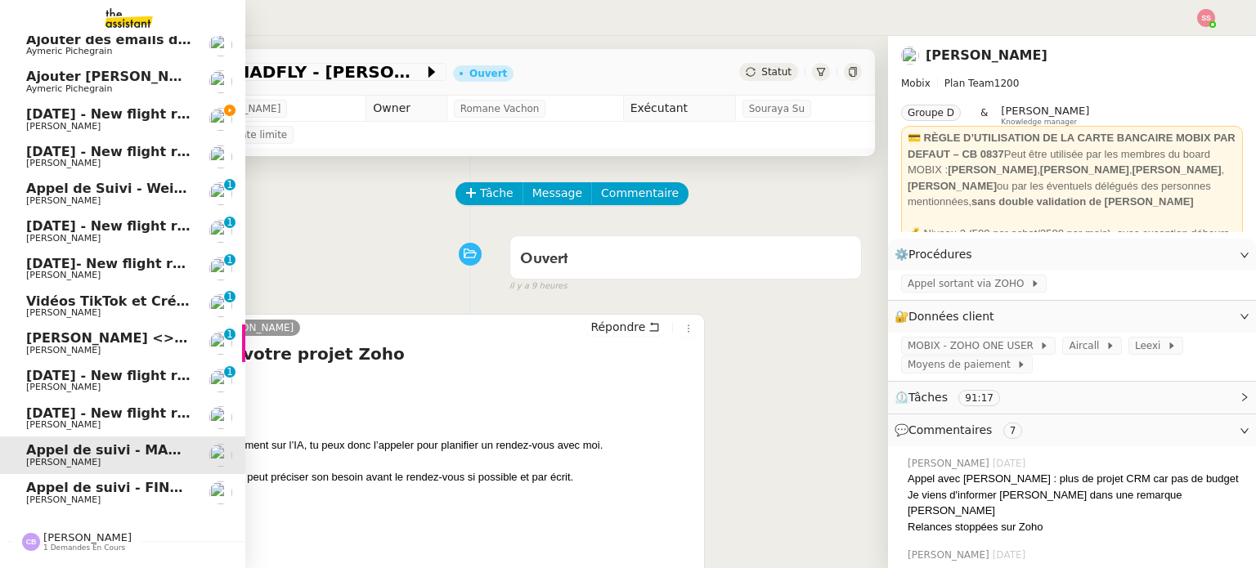
click at [52, 123] on span "[PERSON_NAME]" at bounding box center [63, 126] width 74 height 11
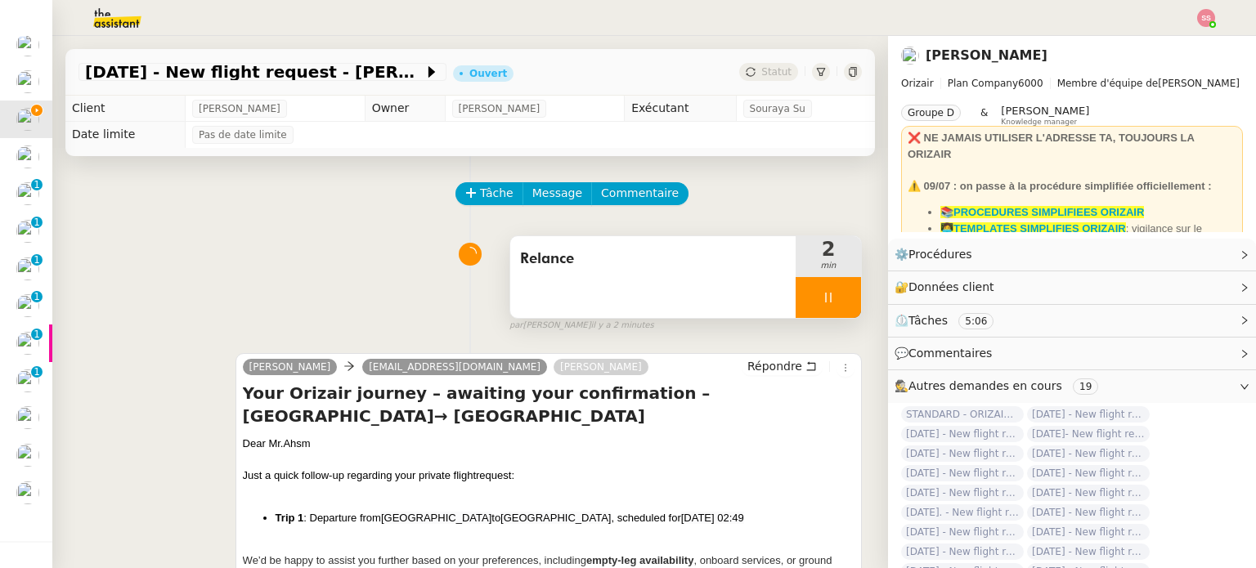
click at [827, 299] on div at bounding box center [827, 297] width 65 height 41
click at [838, 299] on icon at bounding box center [844, 297] width 13 height 13
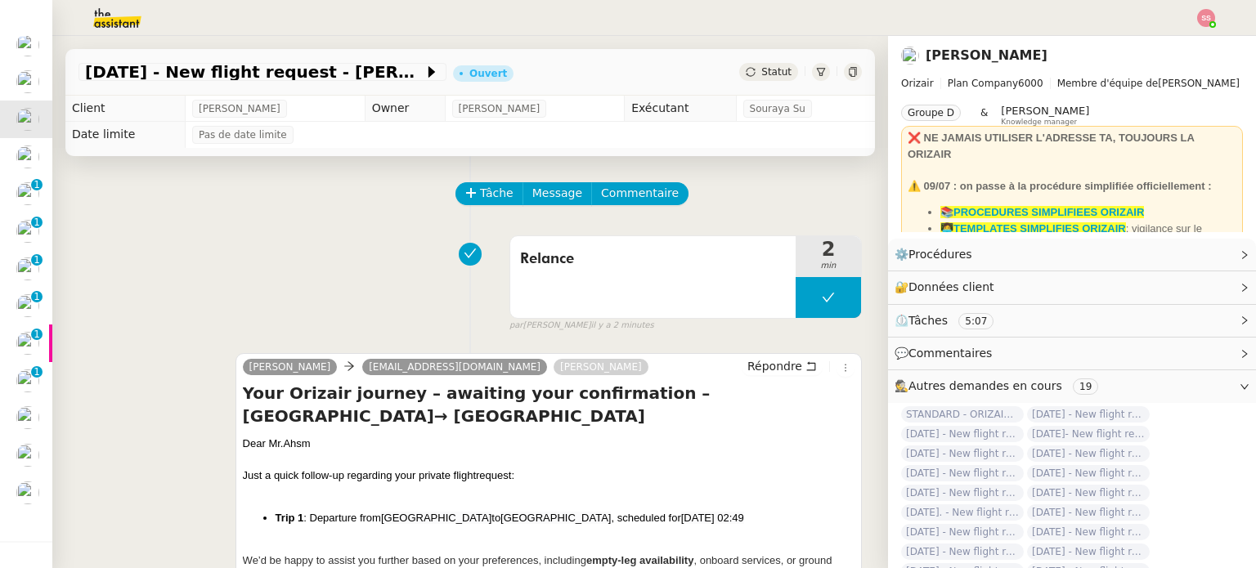
click at [761, 69] on span "Statut" at bounding box center [776, 71] width 30 height 11
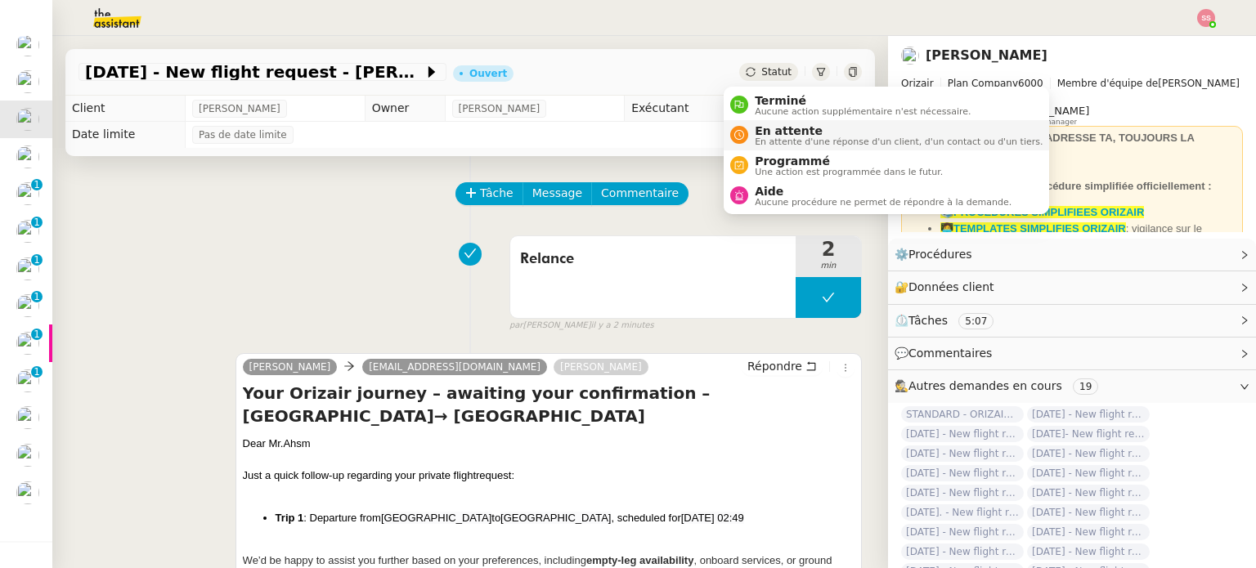
click at [778, 129] on span "En attente" at bounding box center [898, 130] width 288 height 13
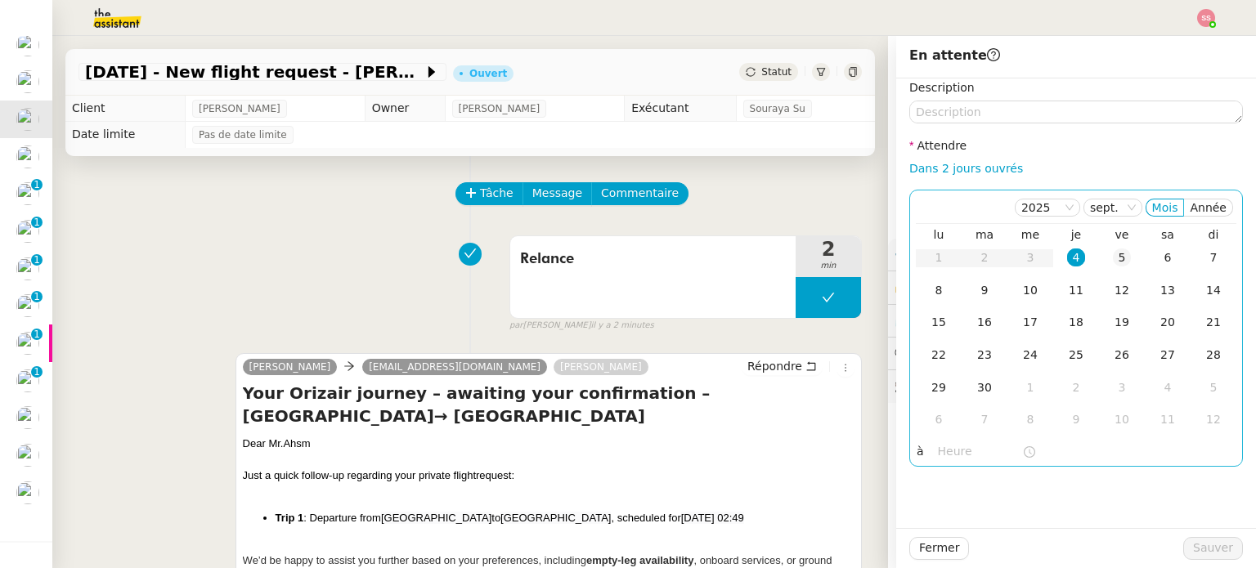
click at [1099, 262] on td "5" at bounding box center [1122, 258] width 46 height 33
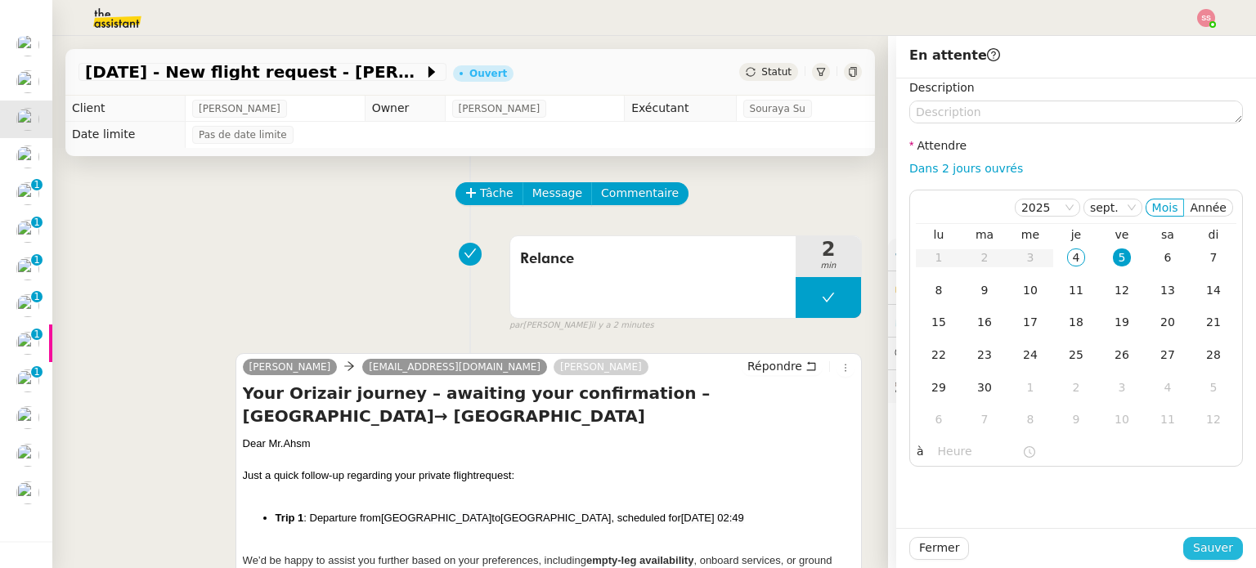
click at [1213, 553] on span "Sauver" at bounding box center [1213, 548] width 40 height 19
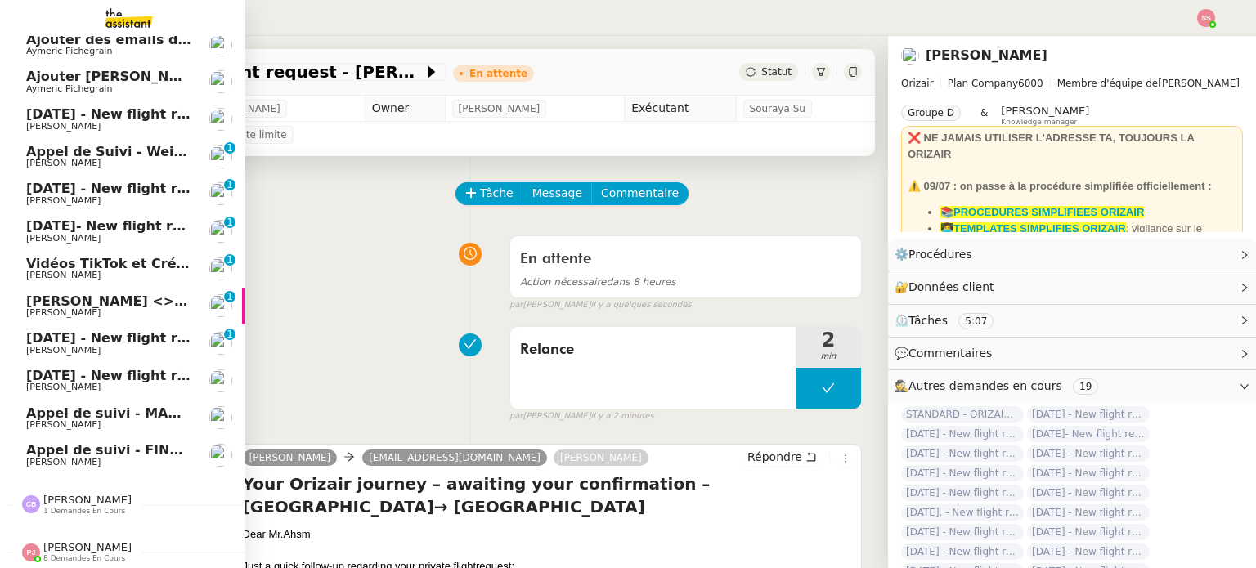
click at [74, 111] on span "[DATE] - New flight request - [PERSON_NAME]" at bounding box center [195, 114] width 338 height 16
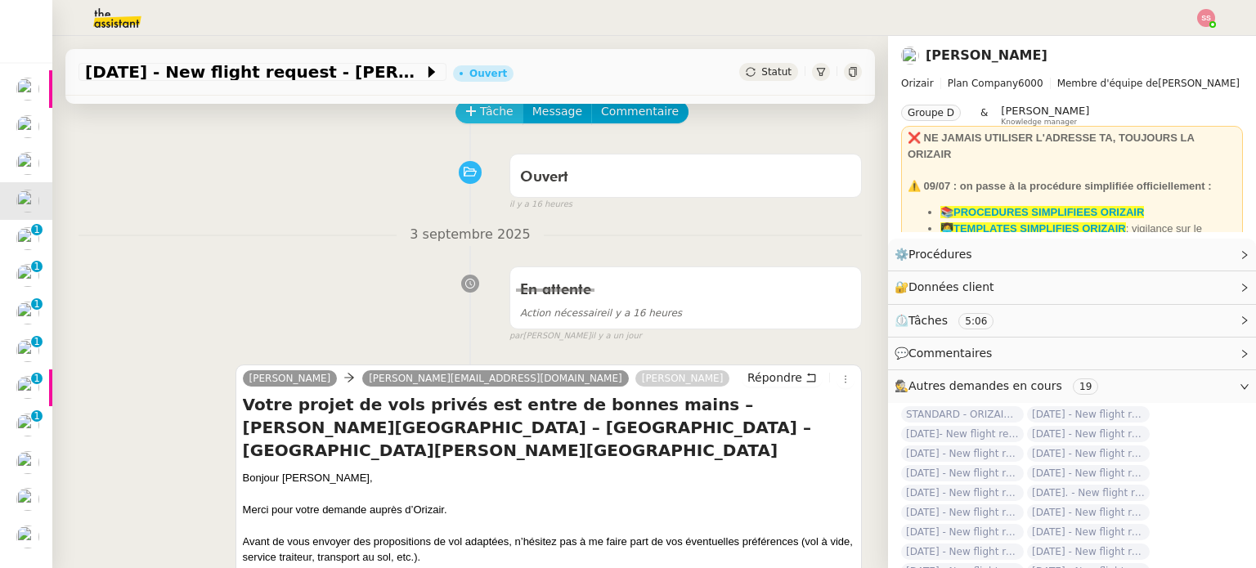
click at [496, 105] on span "Tâche" at bounding box center [497, 111] width 34 height 19
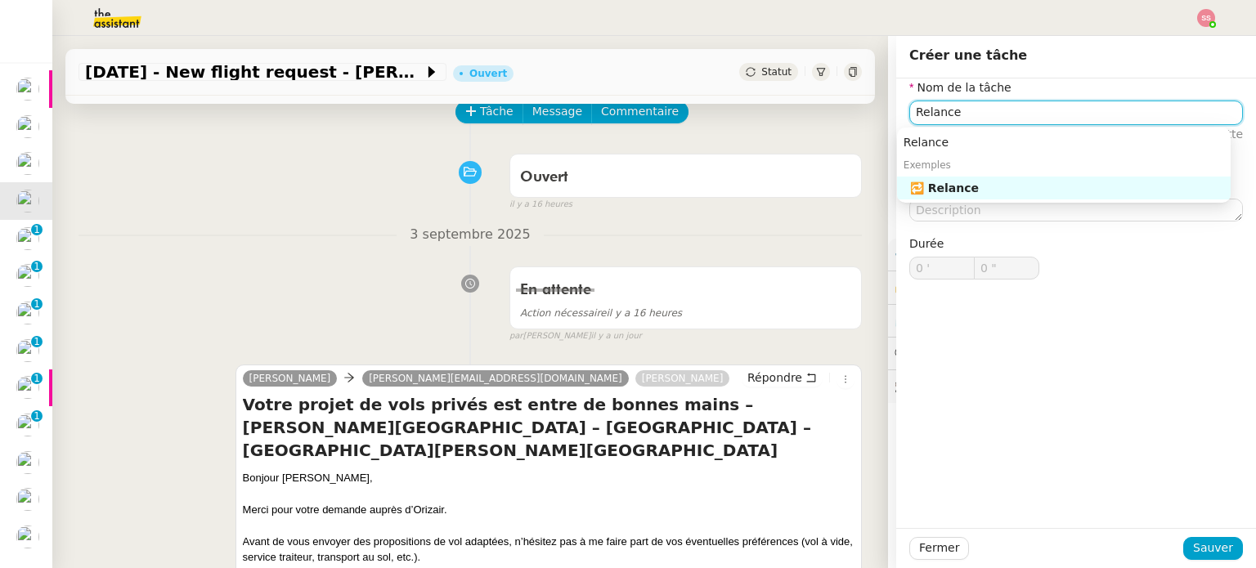
click at [932, 143] on div "Relance" at bounding box center [1063, 142] width 320 height 15
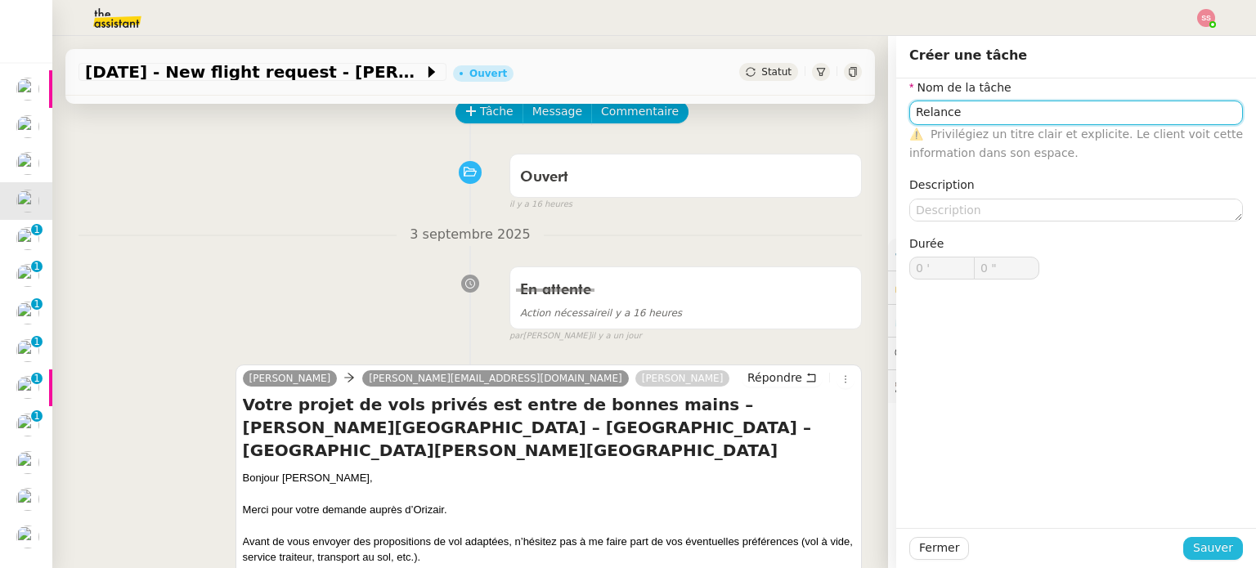
type input "Relance"
click at [1193, 539] on span "Sauver" at bounding box center [1213, 548] width 40 height 19
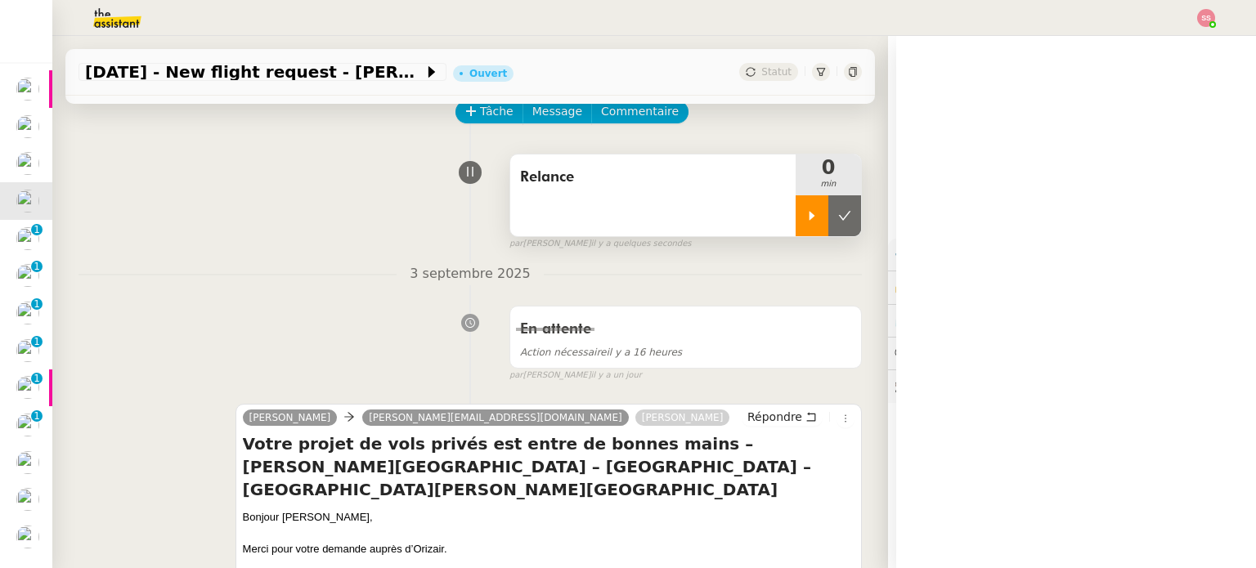
click at [805, 222] on icon at bounding box center [811, 215] width 13 height 13
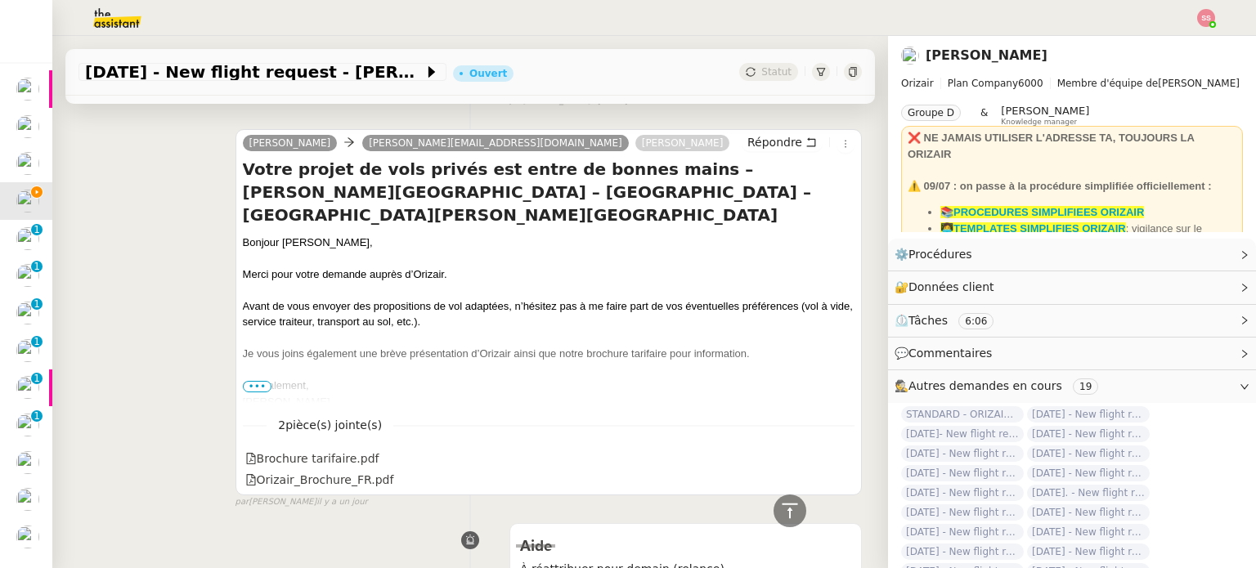
scroll to position [245, 0]
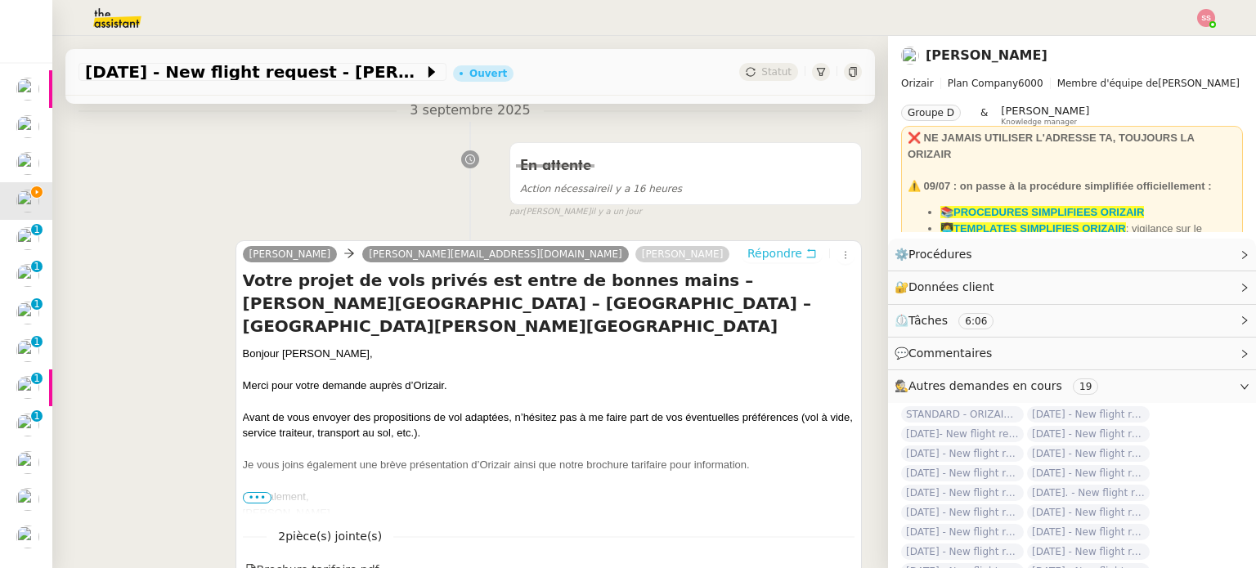
click at [752, 246] on button "Répondre" at bounding box center [781, 253] width 81 height 18
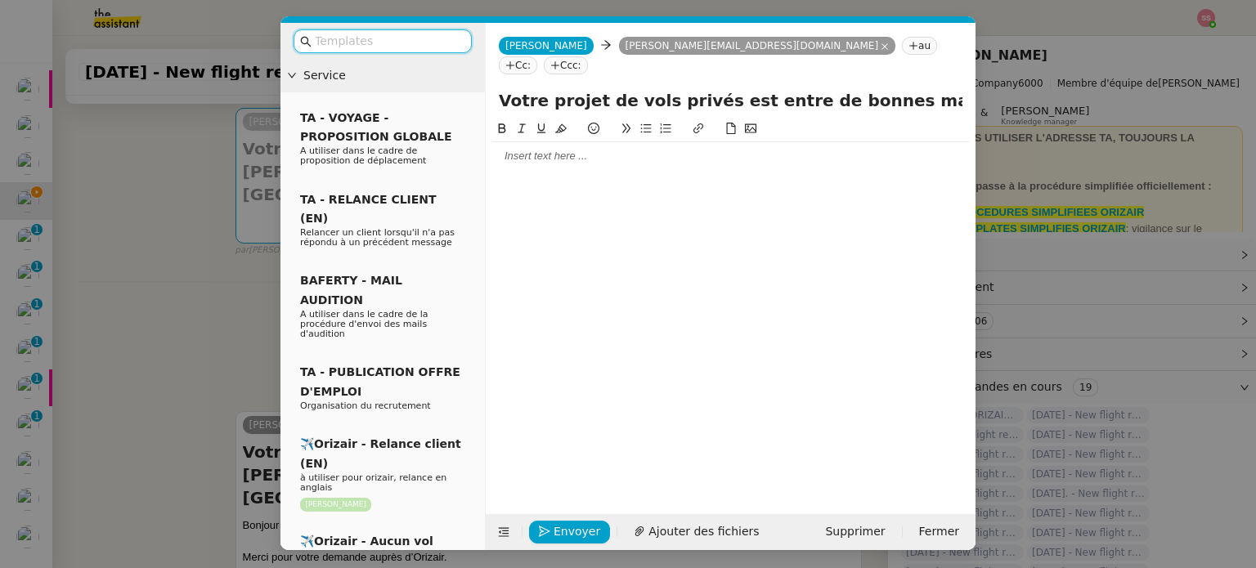
click at [588, 56] on nz-tag "Ccc:" at bounding box center [566, 65] width 44 height 18
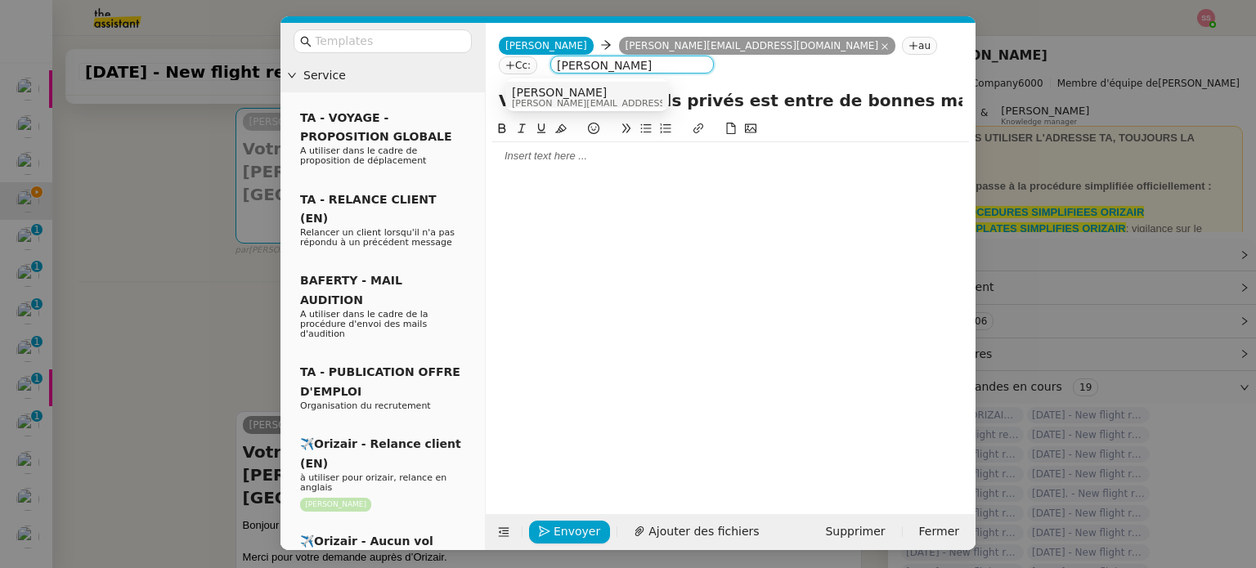
type input "louis frei"
click at [607, 99] on div "Louis Frei louis@orizair.com" at bounding box center [587, 97] width 150 height 22
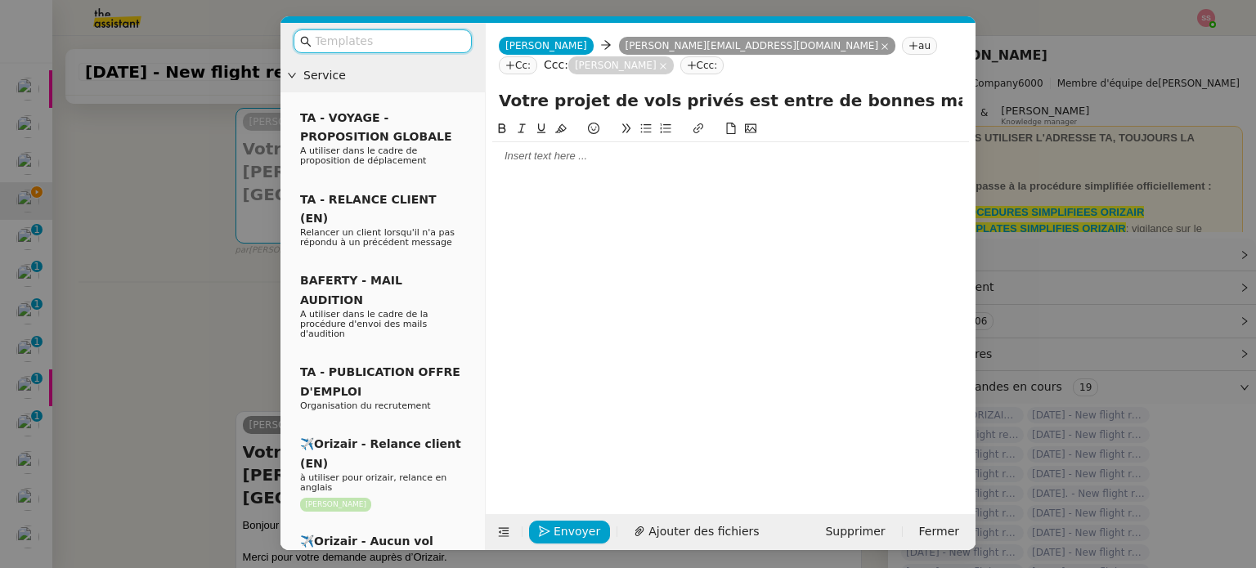
click at [377, 47] on input "text" at bounding box center [388, 41] width 147 height 19
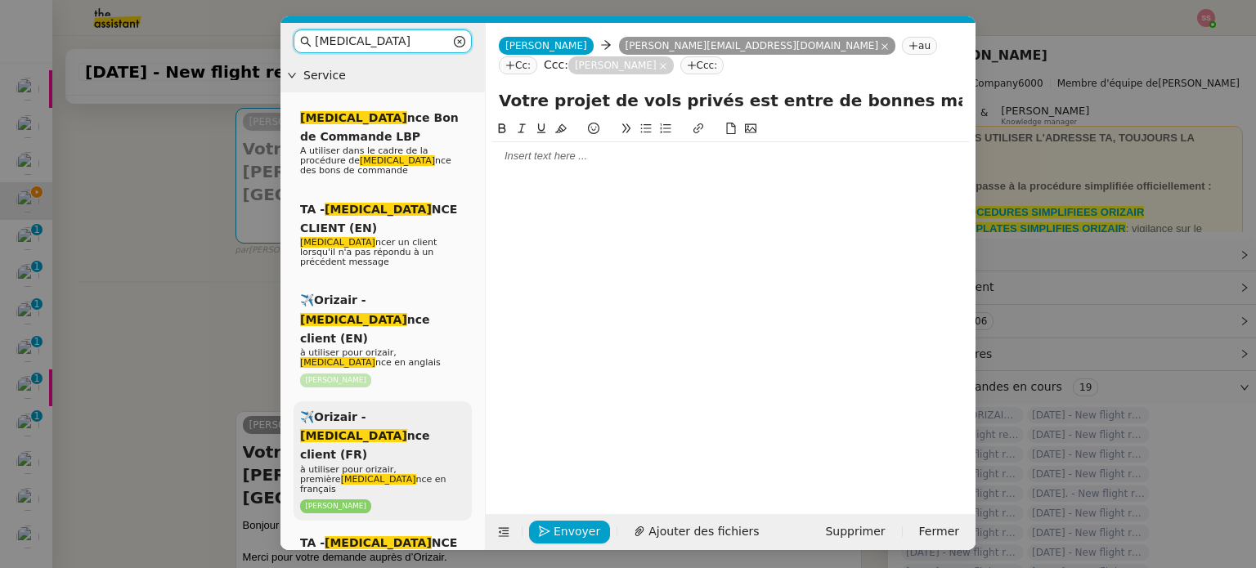
type input "rela"
click at [374, 401] on div "✈️Orizair - Rela nce client (FR) à utiliser pour orizair, première rela nce en …" at bounding box center [382, 460] width 178 height 119
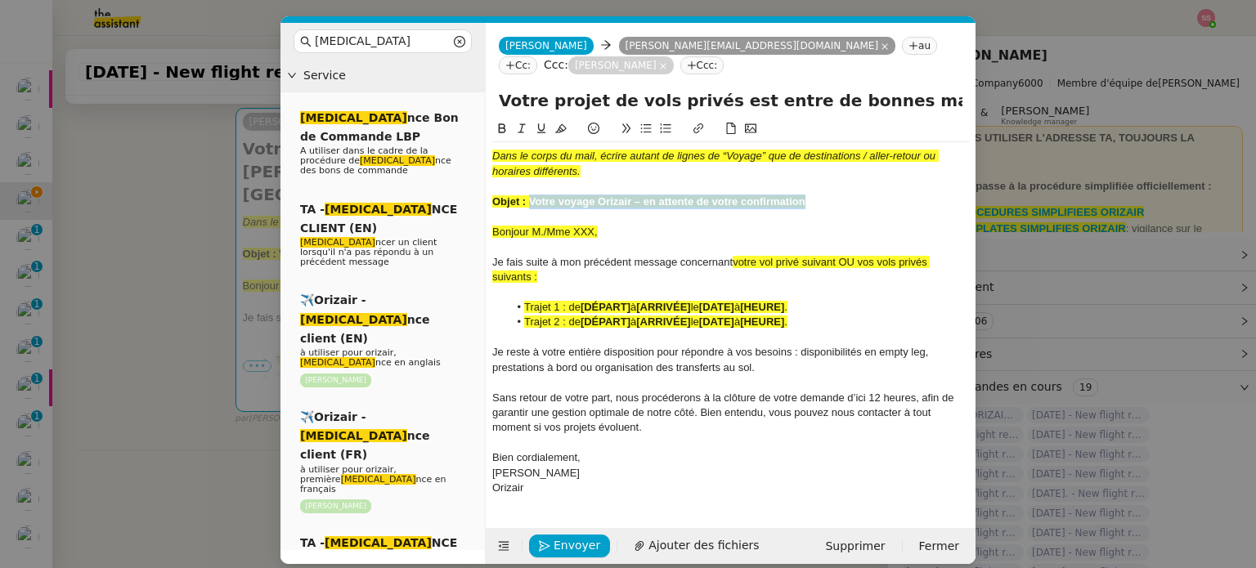
drag, startPoint x: 531, startPoint y: 200, endPoint x: 831, endPoint y: 198, distance: 300.0
click at [831, 198] on div "Objet : Votre voyage Orizair – en attente de votre confirmation" at bounding box center [730, 202] width 477 height 15
drag, startPoint x: 902, startPoint y: 100, endPoint x: 497, endPoint y: 97, distance: 405.4
click at [494, 91] on div "Votre projet de vols privés est entre de bonnes mains – Charles de Gaulle Inter…" at bounding box center [731, 103] width 490 height 31
paste input "voyage Orizair – en attente de votre confirmation"
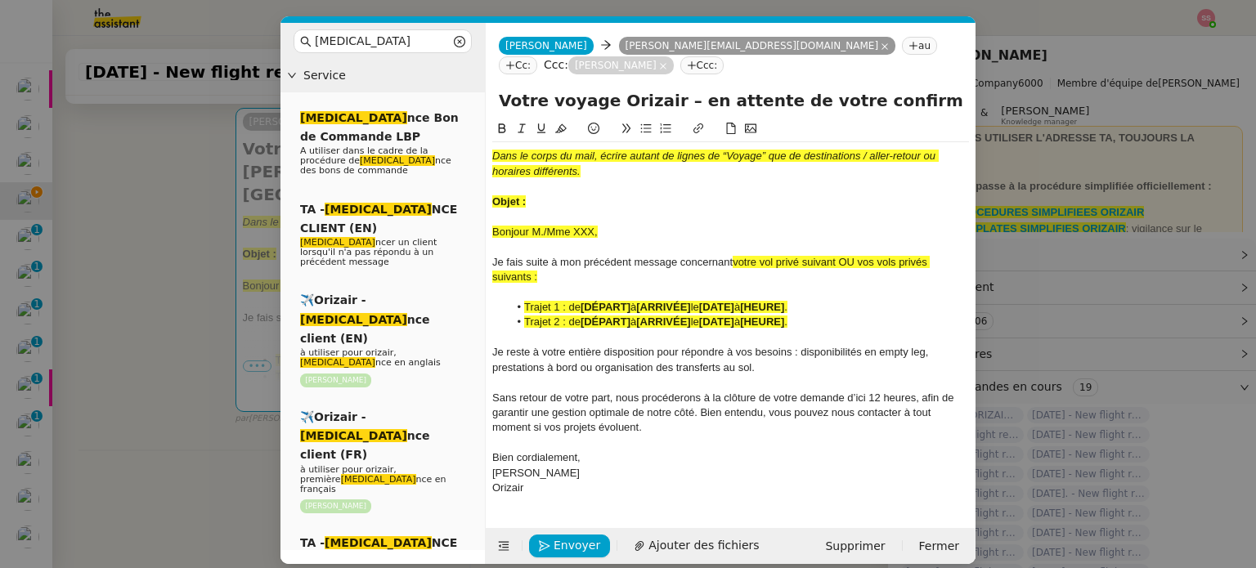
type input "Votre voyage Orizair – en attente de votre confirmation – Charles de Gaulle Int…"
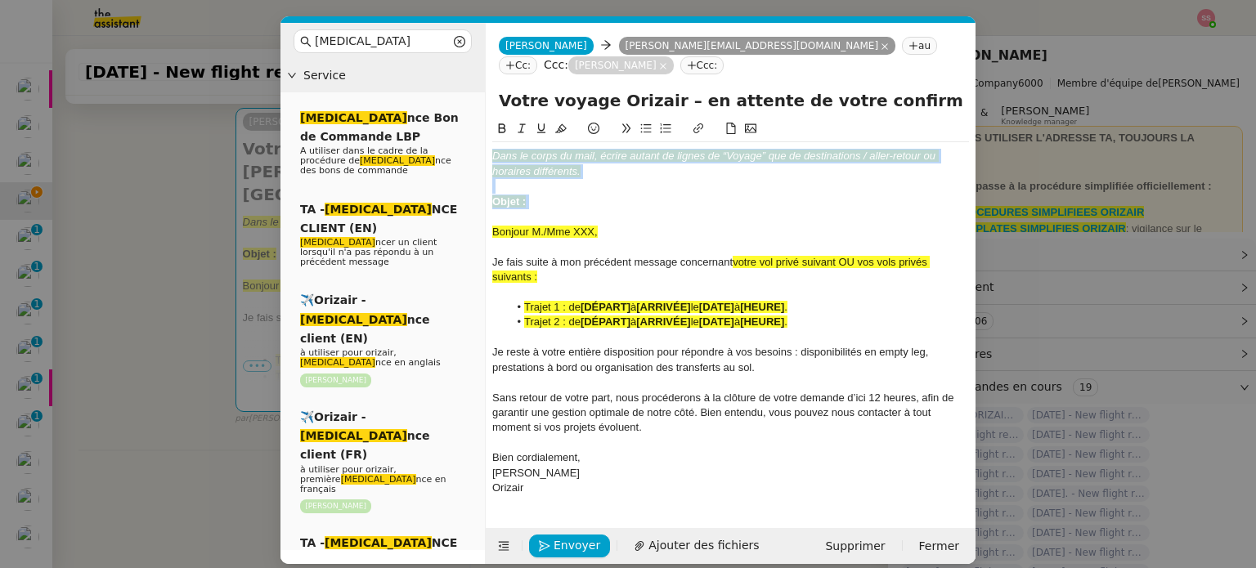
drag, startPoint x: 553, startPoint y: 208, endPoint x: 477, endPoint y: 137, distance: 104.1
click at [477, 137] on nz-layout "rela Service Rela nce Bon de Commande LBP A utiliser dans le cadre de la procéd…" at bounding box center [627, 293] width 695 height 541
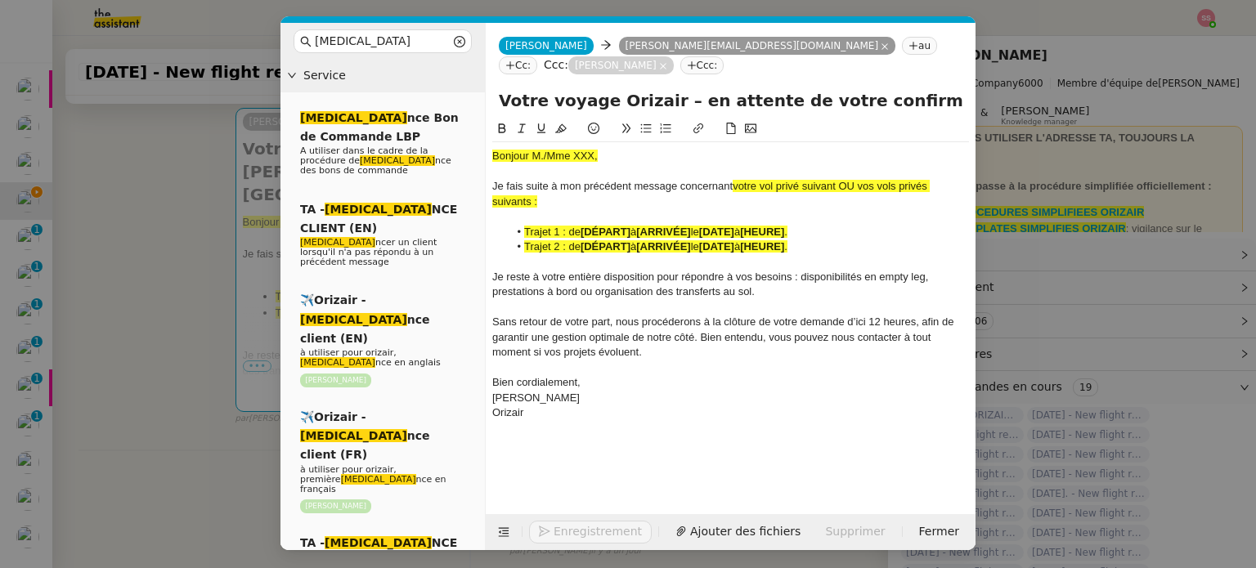
click at [129, 269] on nz-modal-container "rela Service Rela nce Bon de Commande LBP A utiliser dans le cadre de la procéd…" at bounding box center [628, 284] width 1256 height 568
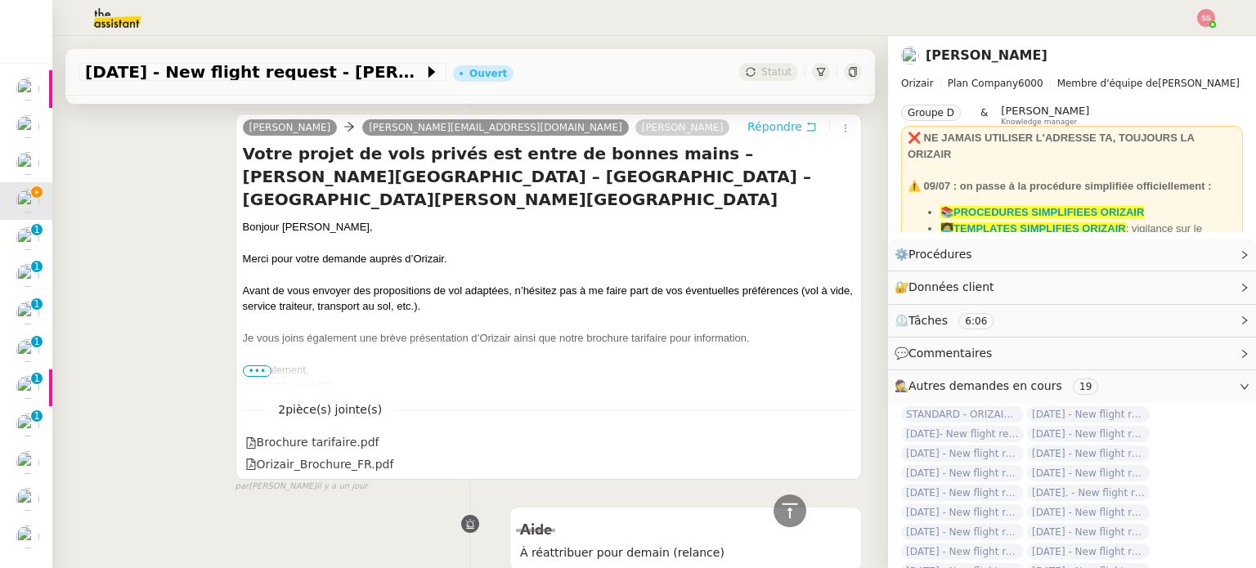
scroll to position [705, 0]
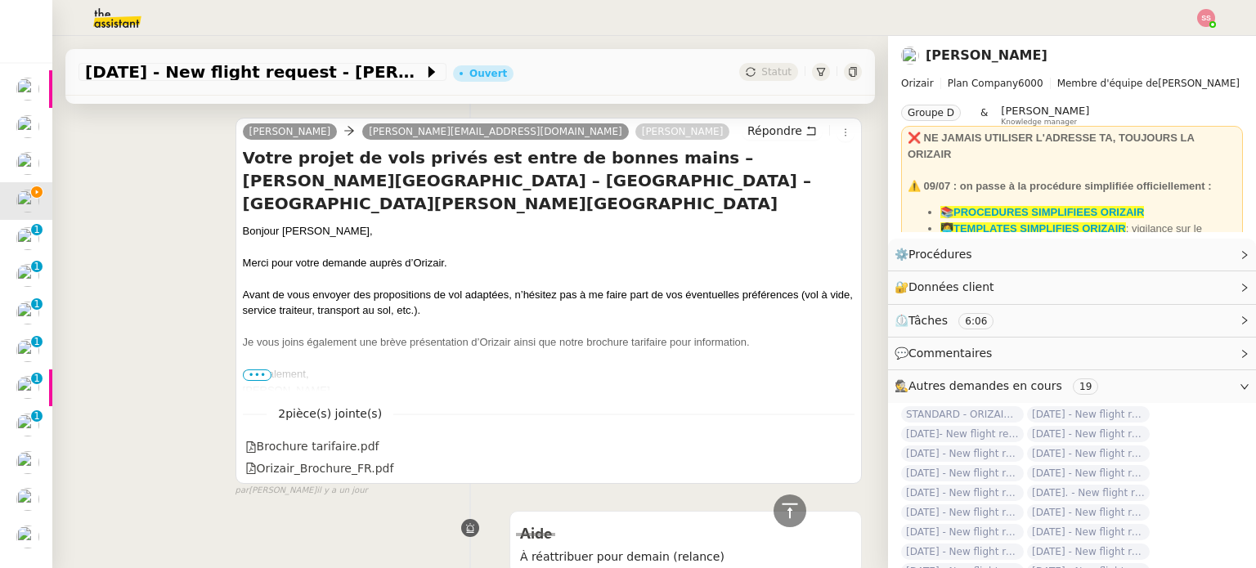
click at [301, 229] on div "Bonjour M. Rahmani," at bounding box center [548, 231] width 611 height 16
copy div "Bonjour M. Rahmani,"
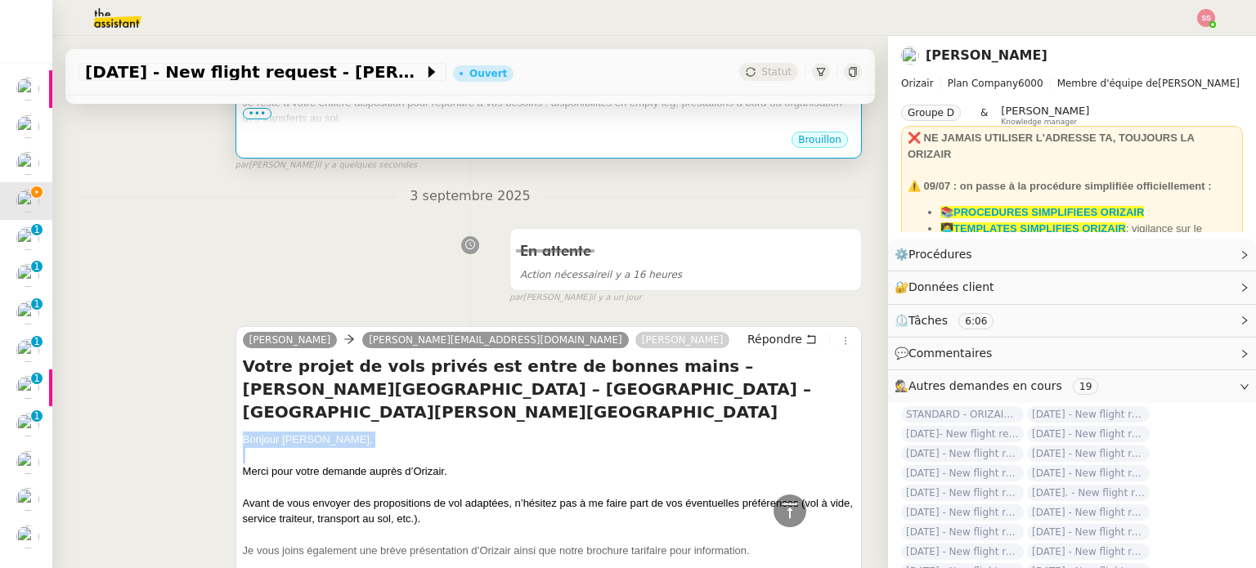
scroll to position [297, 0]
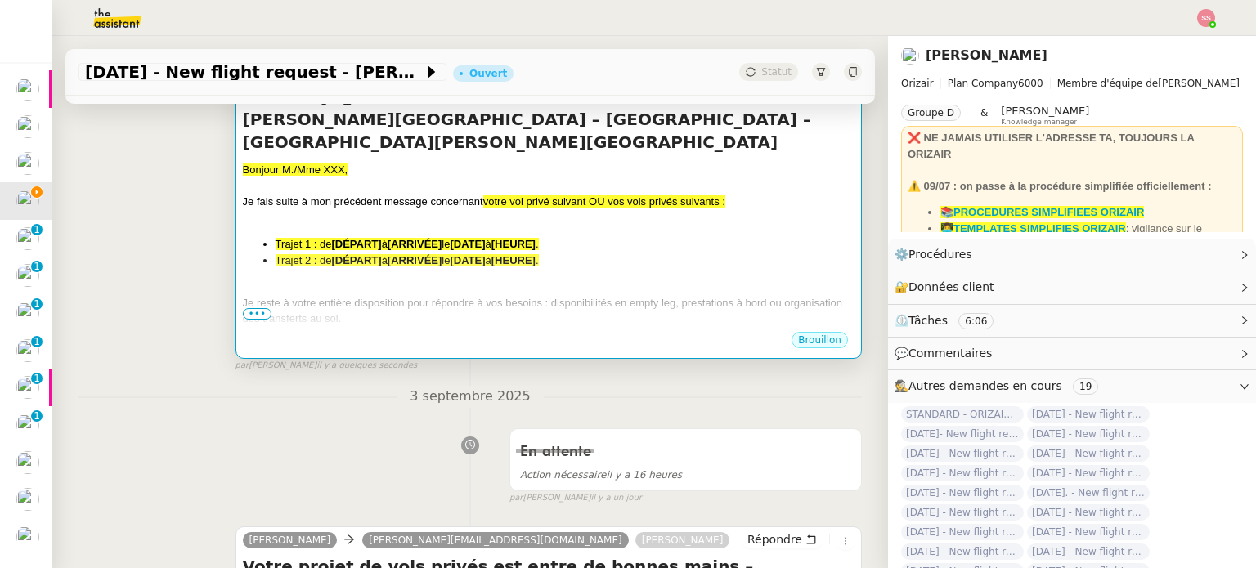
click at [379, 187] on div at bounding box center [548, 186] width 611 height 16
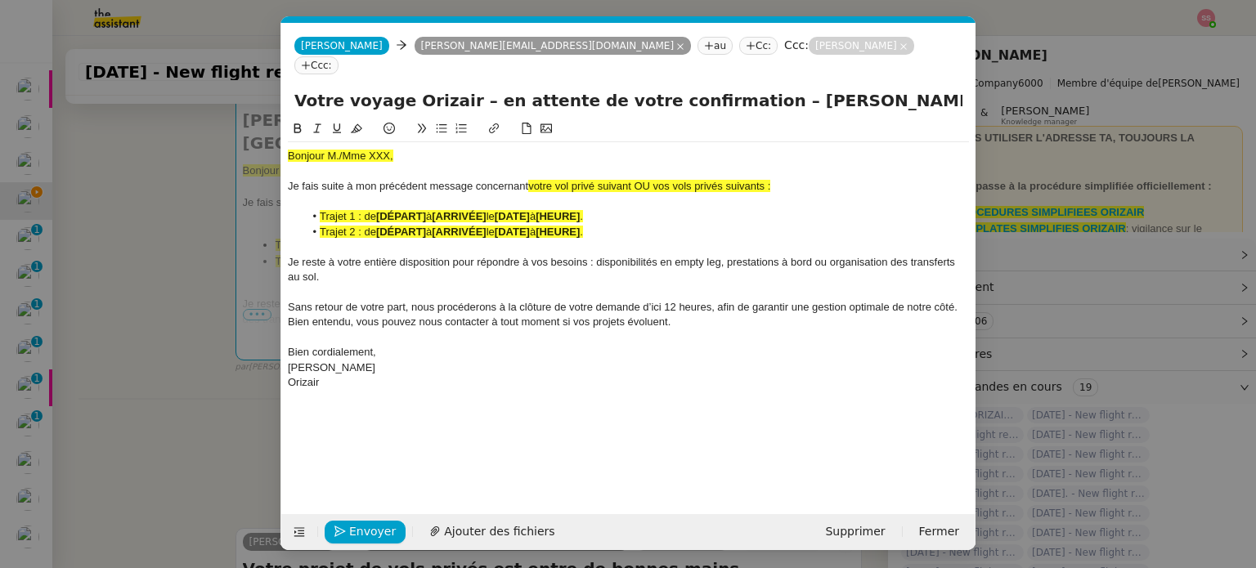
scroll to position [0, 52]
click at [345, 150] on span "Bonjour M./Mme XXX," at bounding box center [340, 156] width 105 height 12
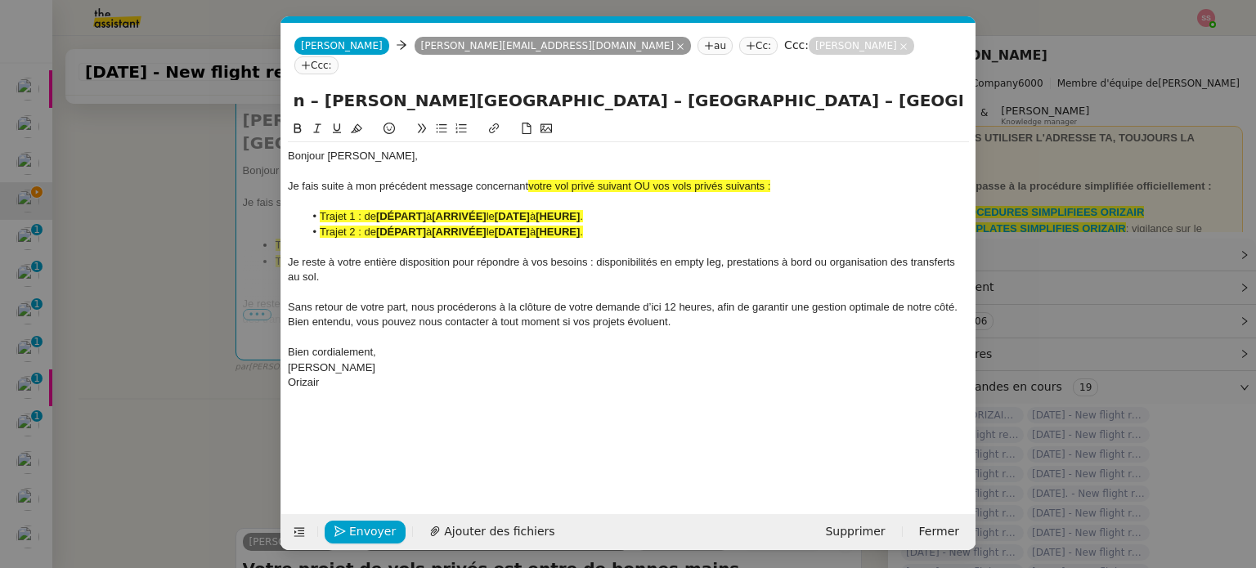
scroll to position [0, 535]
drag, startPoint x: 648, startPoint y: 87, endPoint x: 1049, endPoint y: 139, distance: 403.8
click at [1049, 139] on nz-modal-container "rela Service Rela nce Bon de Commande LBP A utiliser dans le cadre de la procéd…" at bounding box center [628, 284] width 1256 height 568
click at [800, 179] on div "Je fais suite à mon précédent message concernant votre vol privé suivant OU vos…" at bounding box center [628, 186] width 681 height 15
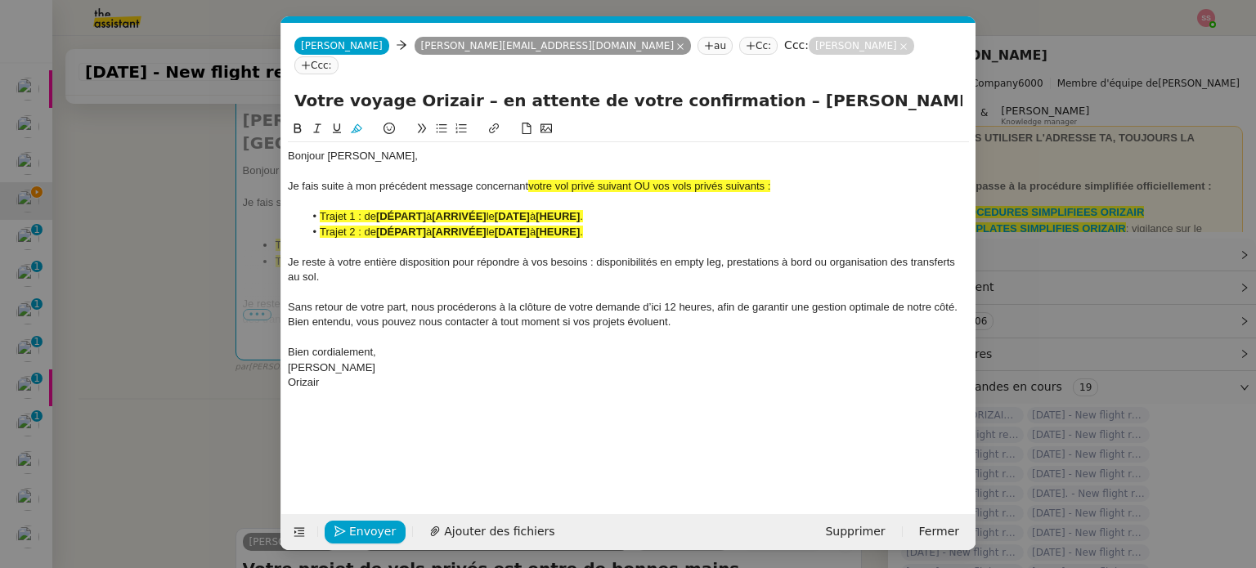
drag, startPoint x: 792, startPoint y: 164, endPoint x: 529, endPoint y: 163, distance: 263.2
click at [529, 179] on div "Je fais suite à mon précédent message concernant votre vol privé suivant OU vos…" at bounding box center [628, 186] width 681 height 15
click at [353, 123] on icon at bounding box center [356, 128] width 11 height 11
click at [473, 240] on div at bounding box center [628, 247] width 681 height 15
click at [616, 225] on li "Trajet 2 : de [DÉPART] à [ARRIVÉE] le [DATE] à [HEURE] ." at bounding box center [636, 232] width 665 height 15
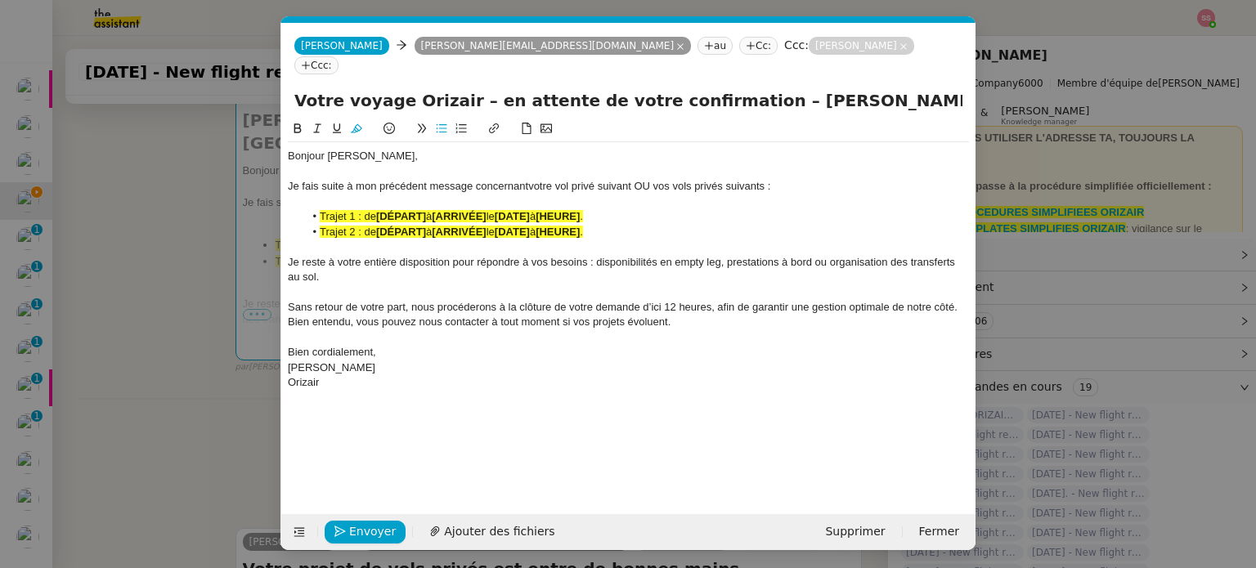
drag, startPoint x: 634, startPoint y: 175, endPoint x: 821, endPoint y: 168, distance: 186.5
click at [821, 179] on div "Je fais suite à mon précédent message concernant votre vol privé suivant OU vos…" at bounding box center [628, 186] width 681 height 15
click at [622, 225] on li "Trajet 2 : de [DÉPART] à [ARRIVÉE] le [DATE] à [HEURE] ." at bounding box center [636, 232] width 665 height 15
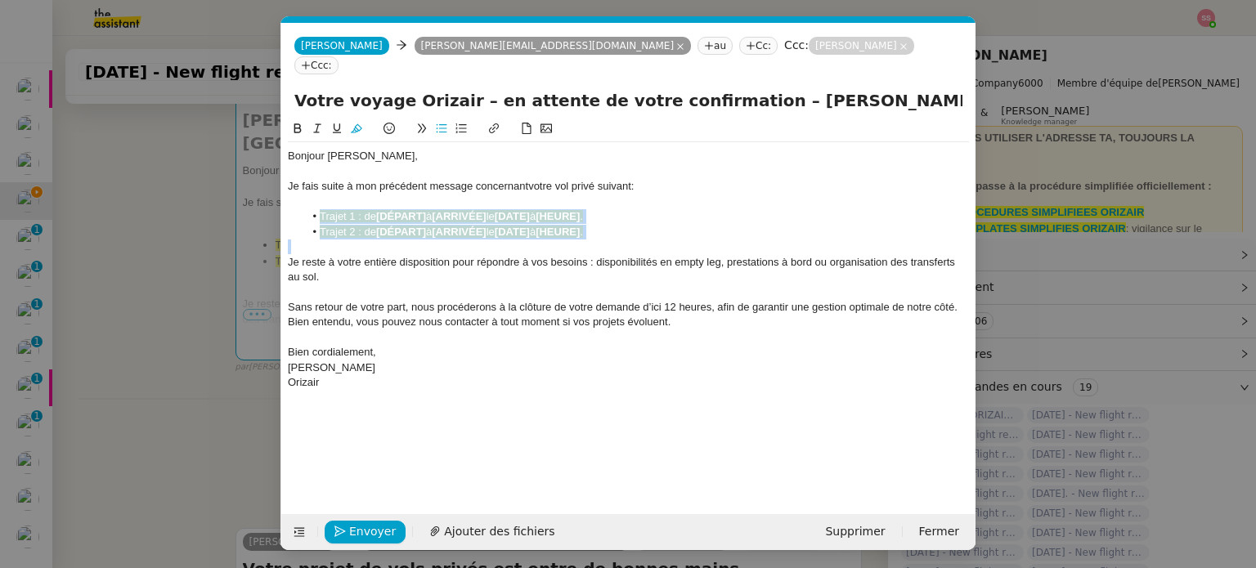
drag, startPoint x: 625, startPoint y: 221, endPoint x: 320, endPoint y: 196, distance: 305.9
click at [320, 196] on div "Bonjour M. Rahmani, Je fais suite à mon précédent message concernant votre vol …" at bounding box center [628, 269] width 681 height 254
click at [351, 119] on button at bounding box center [357, 128] width 20 height 19
click at [409, 209] on li "Trajet 1 : de [DÉPART] à [ARRIVÉE] le [DATE] à [HEURE] ." at bounding box center [636, 216] width 665 height 15
click at [412, 226] on strong "[DÉPART]" at bounding box center [401, 232] width 50 height 12
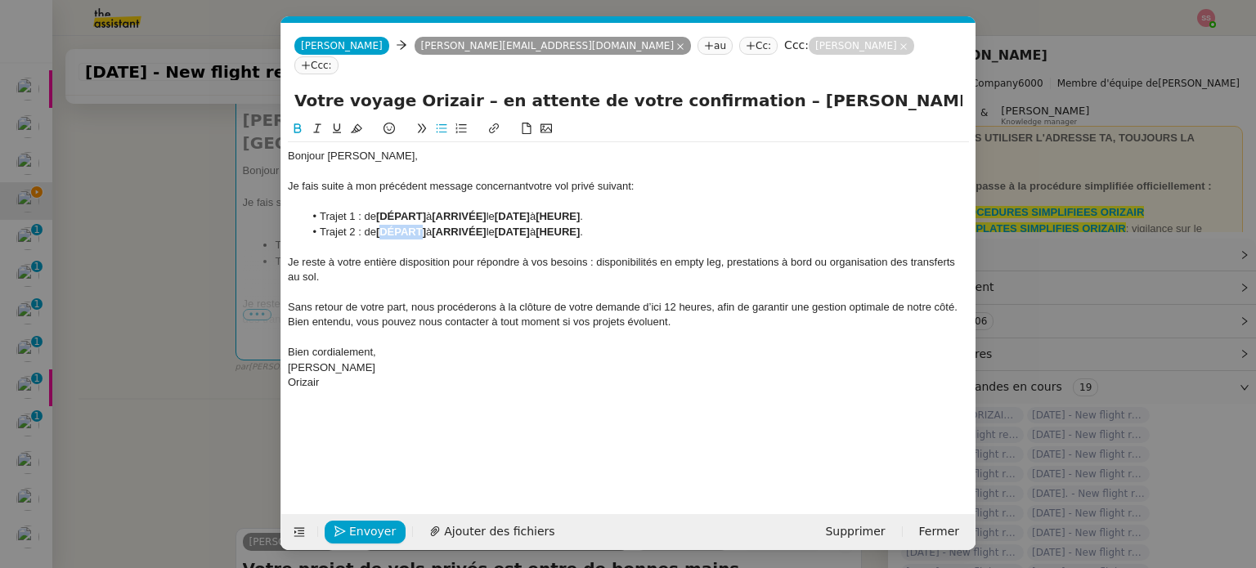
click at [412, 226] on strong "[DÉPART]" at bounding box center [401, 232] width 50 height 12
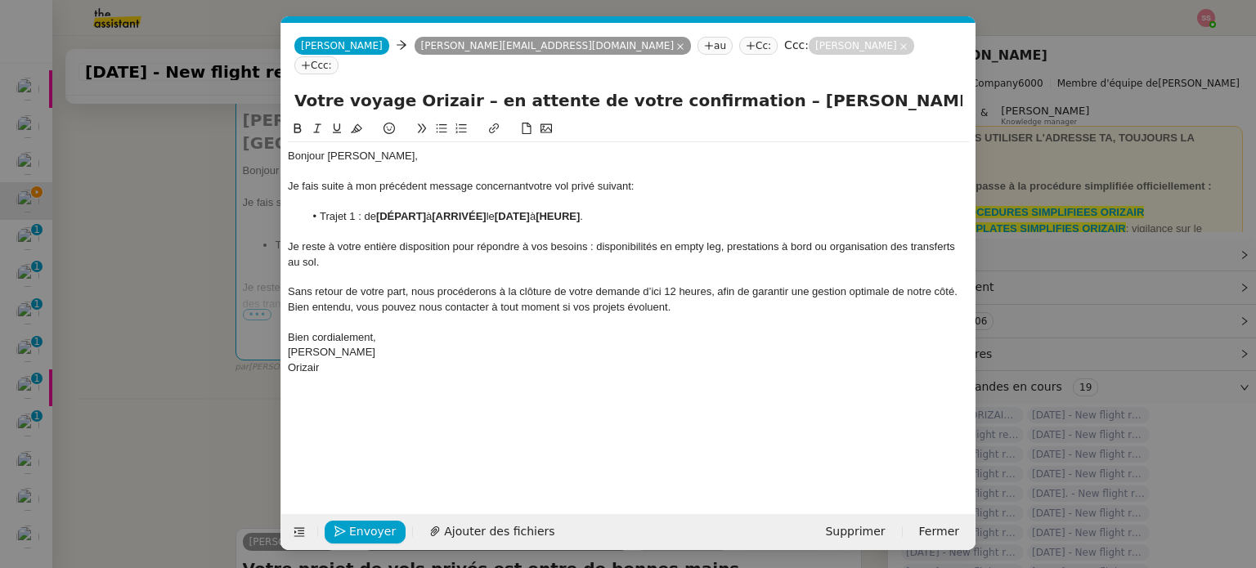
click at [632, 179] on div "Je fais suite à mon précédent message concernant votre vol privé suivant:" at bounding box center [628, 186] width 681 height 15
click at [628, 179] on div "Je fais suite à mon précédent message concernant votre vol privé suivant:" at bounding box center [628, 186] width 681 height 15
click at [0, 0] on lt-em "suivant :" at bounding box center [0, 0] width 0 height 0
click at [262, 297] on nz-modal-container "rela Service Rela nce Bon de Commande LBP A utiliser dans le cadre de la procéd…" at bounding box center [628, 284] width 1256 height 568
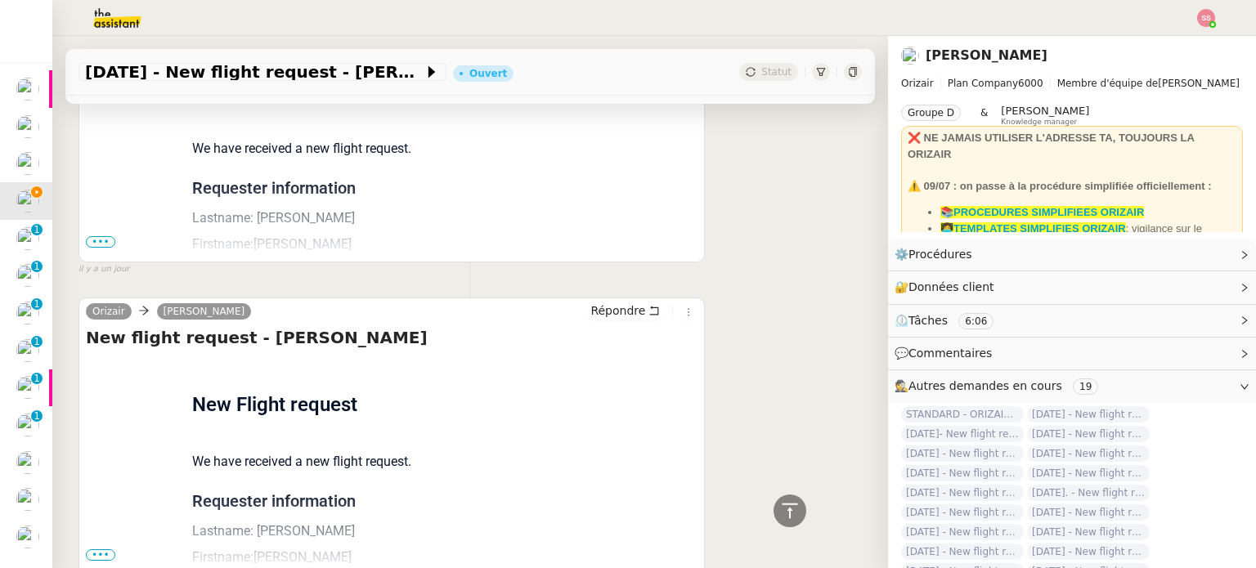
scroll to position [1551, 0]
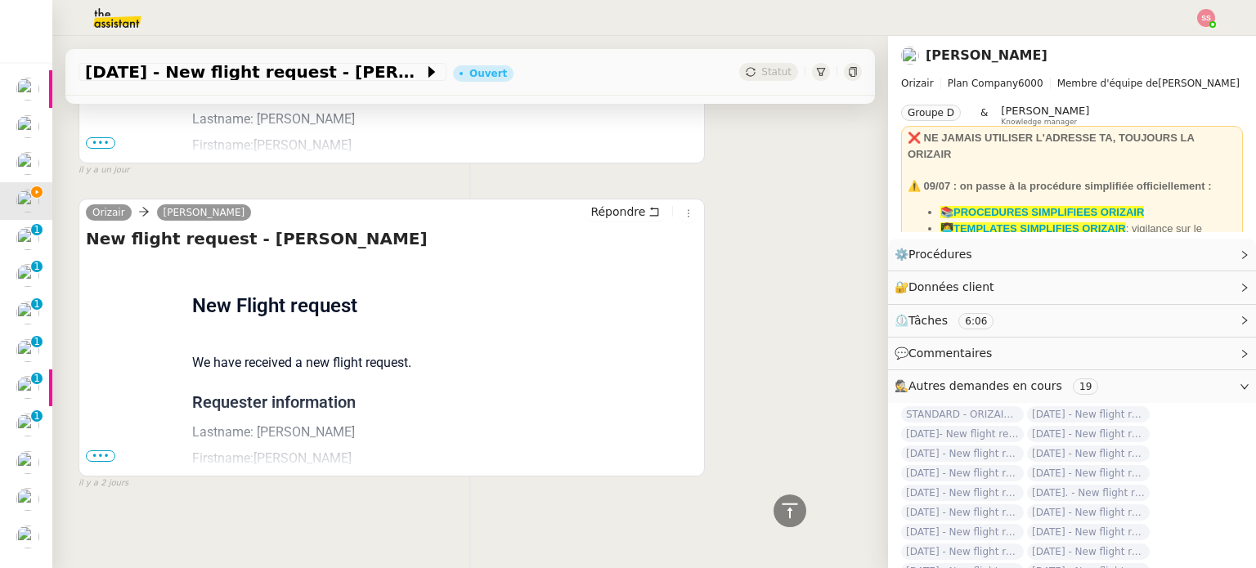
click at [88, 450] on span "•••" at bounding box center [100, 455] width 29 height 11
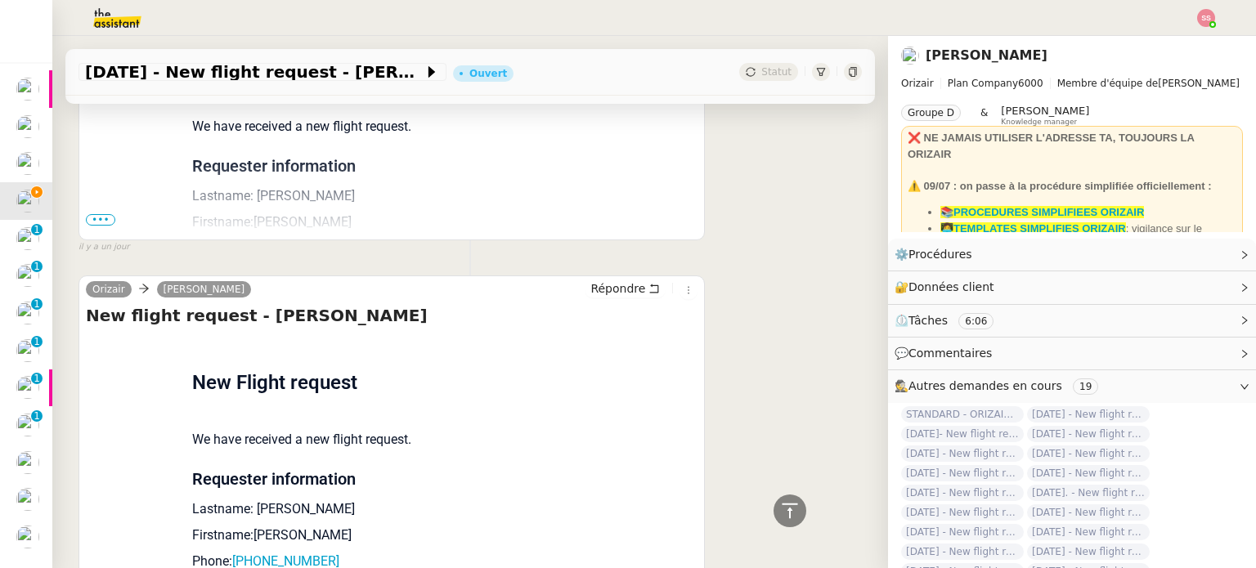
scroll to position [1466, 0]
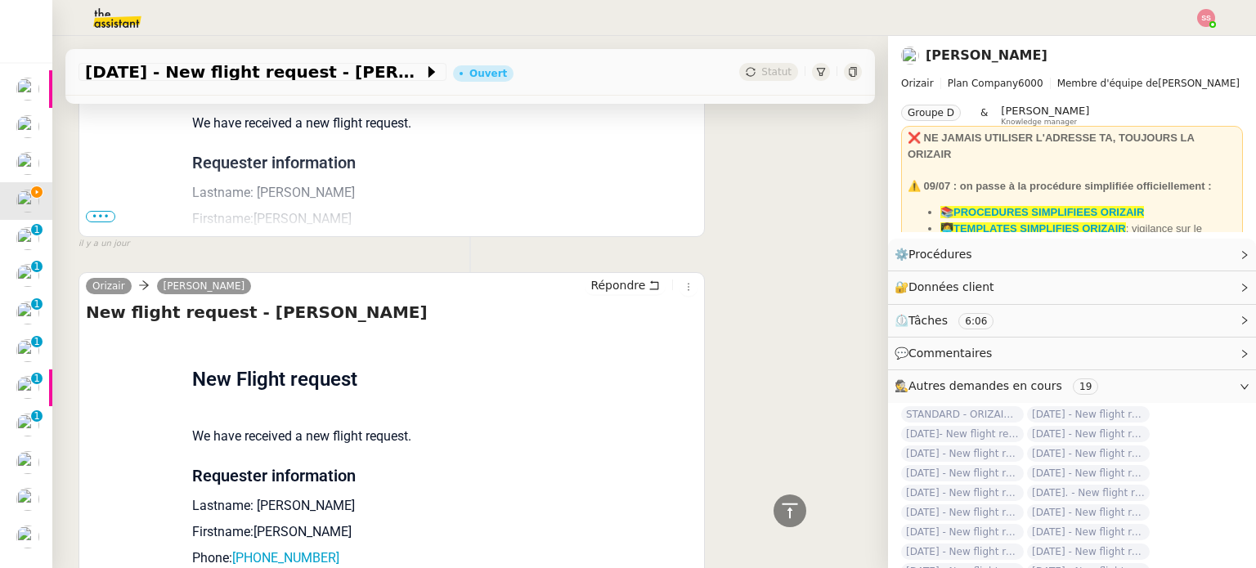
click at [105, 218] on span "•••" at bounding box center [100, 216] width 29 height 11
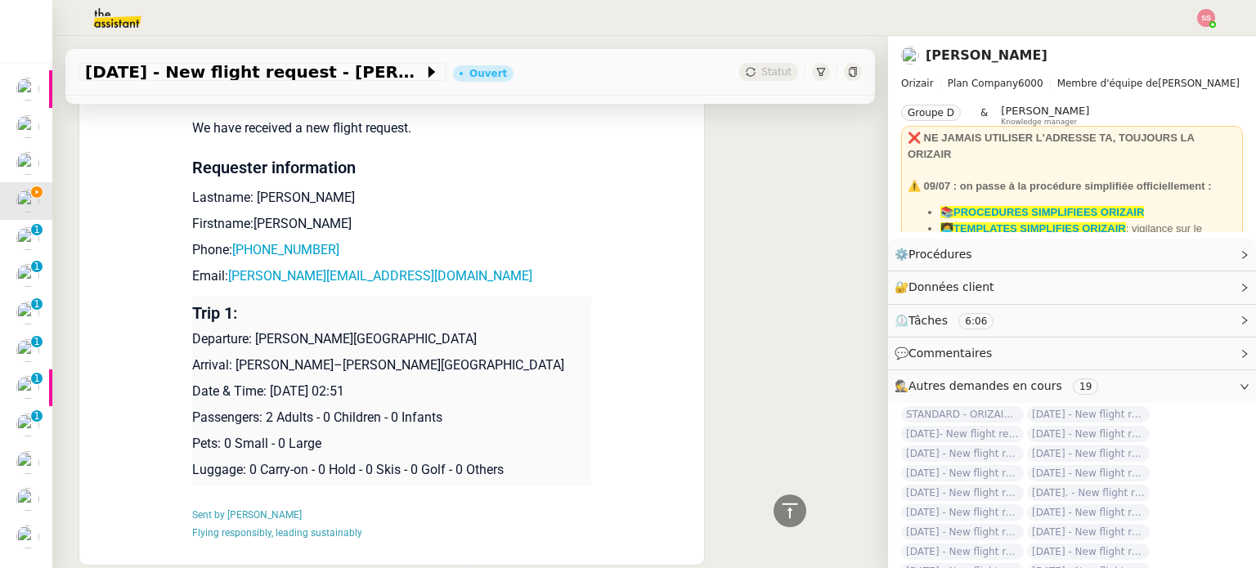
scroll to position [1381, 0]
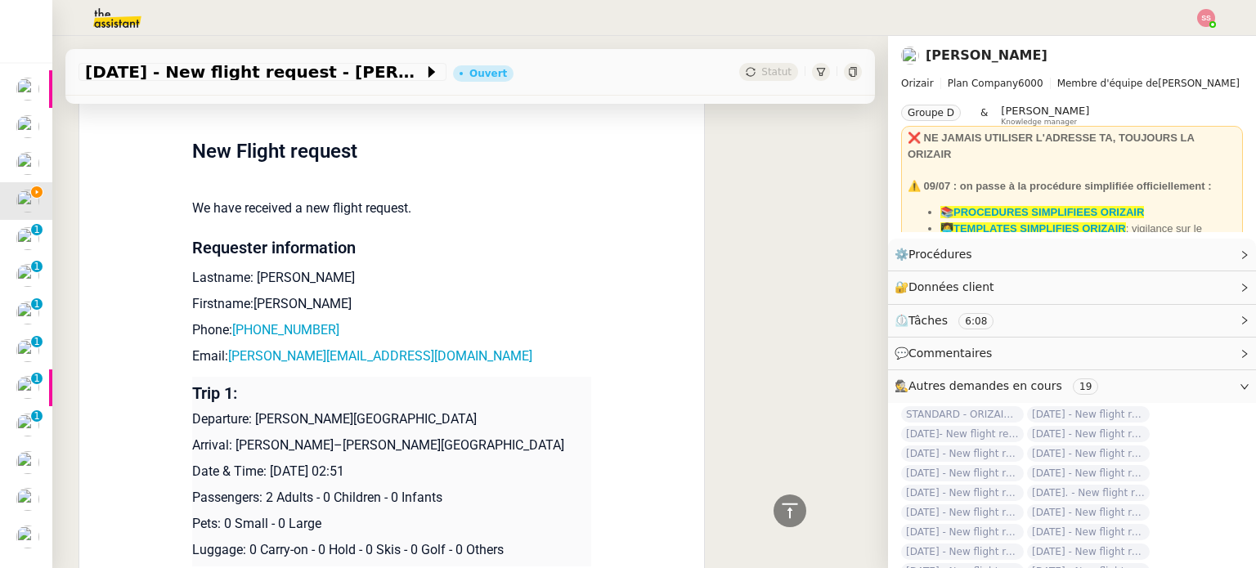
drag, startPoint x: 251, startPoint y: 421, endPoint x: 499, endPoint y: 411, distance: 247.9
click at [499, 411] on td "Trip 1: Departure: Charles de Gaulle International Airport Arrival: Adolfo Suár…" at bounding box center [391, 472] width 399 height 190
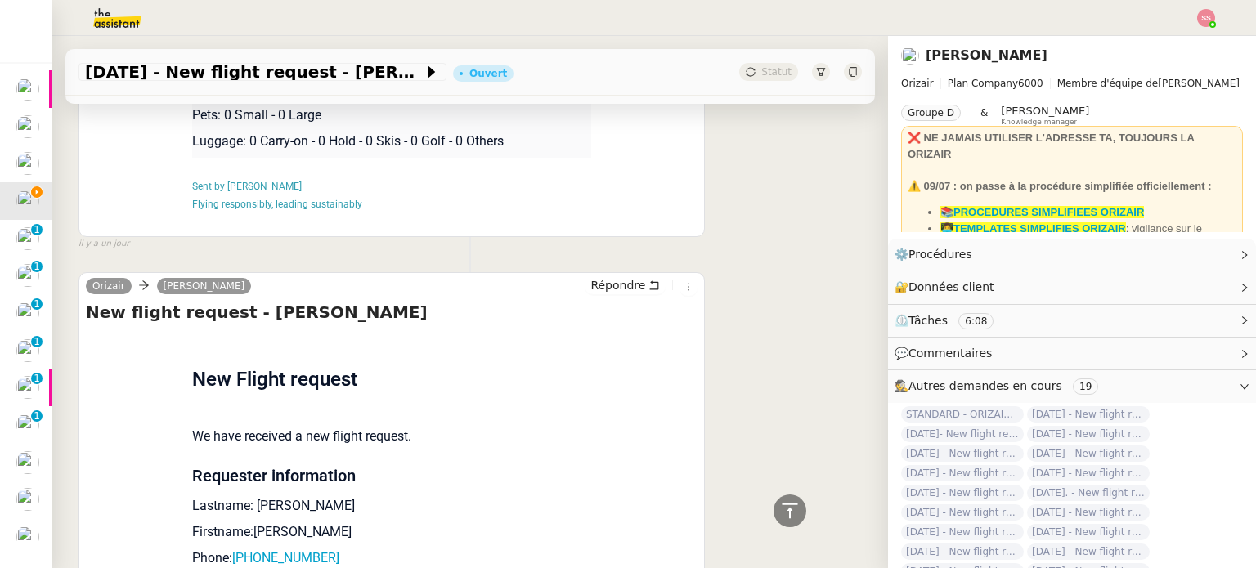
scroll to position [1463, 0]
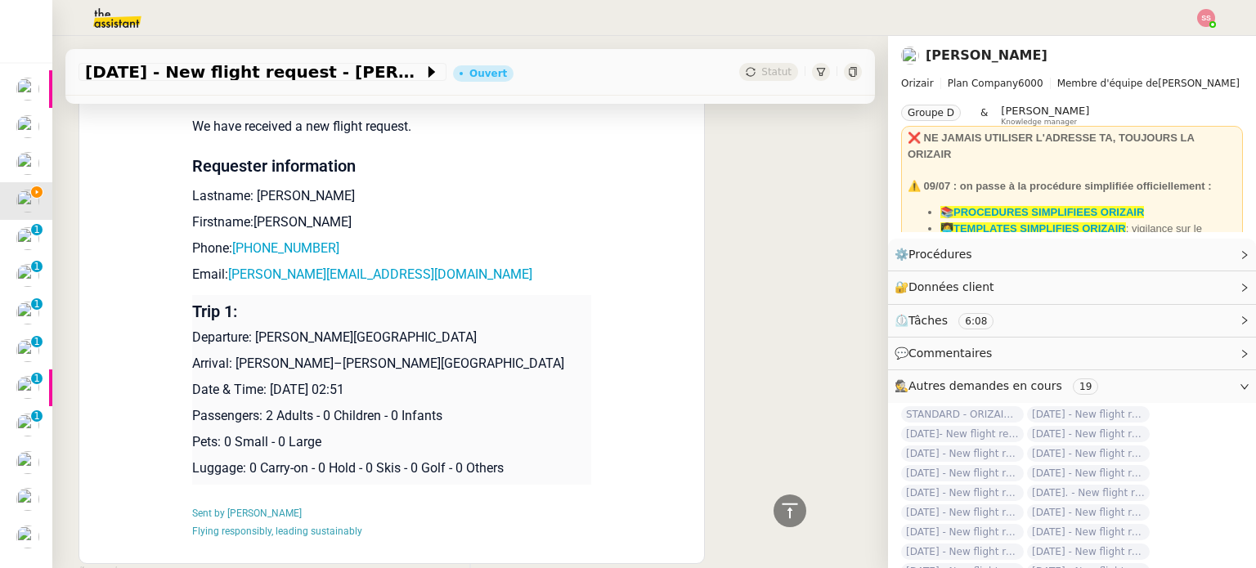
copy p "Charles de Gaulle International Airport"
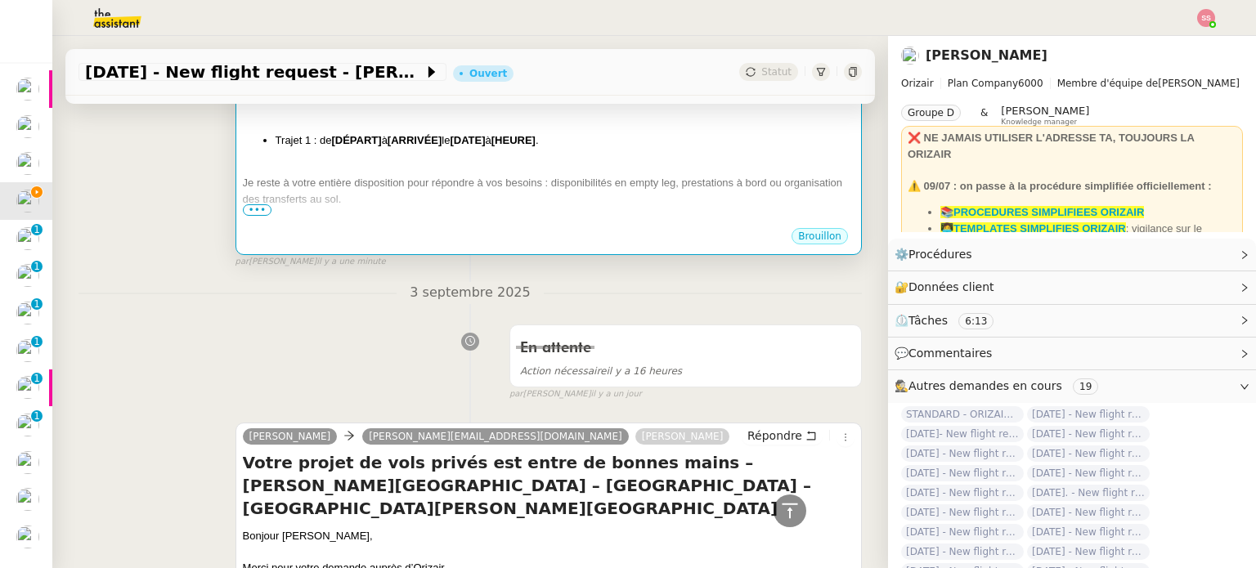
click at [477, 181] on span "Je reste à votre entière disposition pour répondre à vos besoins : disponibilit…" at bounding box center [543, 191] width 600 height 29
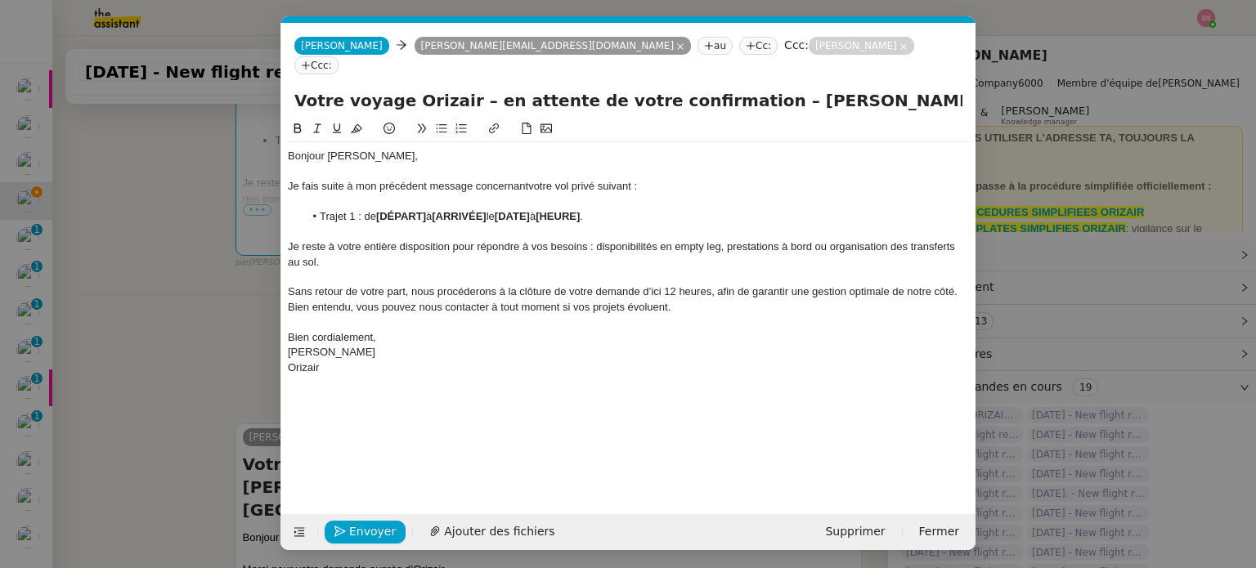
scroll to position [0, 52]
drag, startPoint x: 429, startPoint y: 196, endPoint x: 379, endPoint y: 194, distance: 49.9
click at [379, 209] on li "Trajet 1 : de [DÉPART] à [ARRIVÉE] le [DATE] à [HEURE] ." at bounding box center [636, 216] width 665 height 15
click at [191, 329] on nz-modal-container "rela Service Rela nce Bon de Commande LBP A utiliser dans le cadre de la procéd…" at bounding box center [628, 284] width 1256 height 568
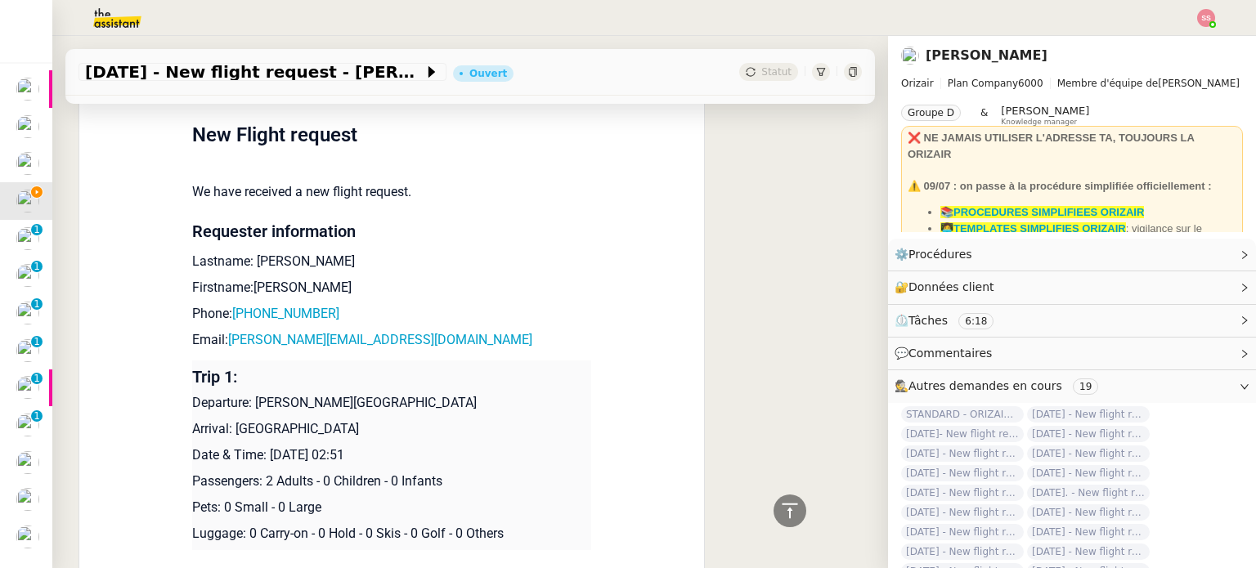
scroll to position [2116, 0]
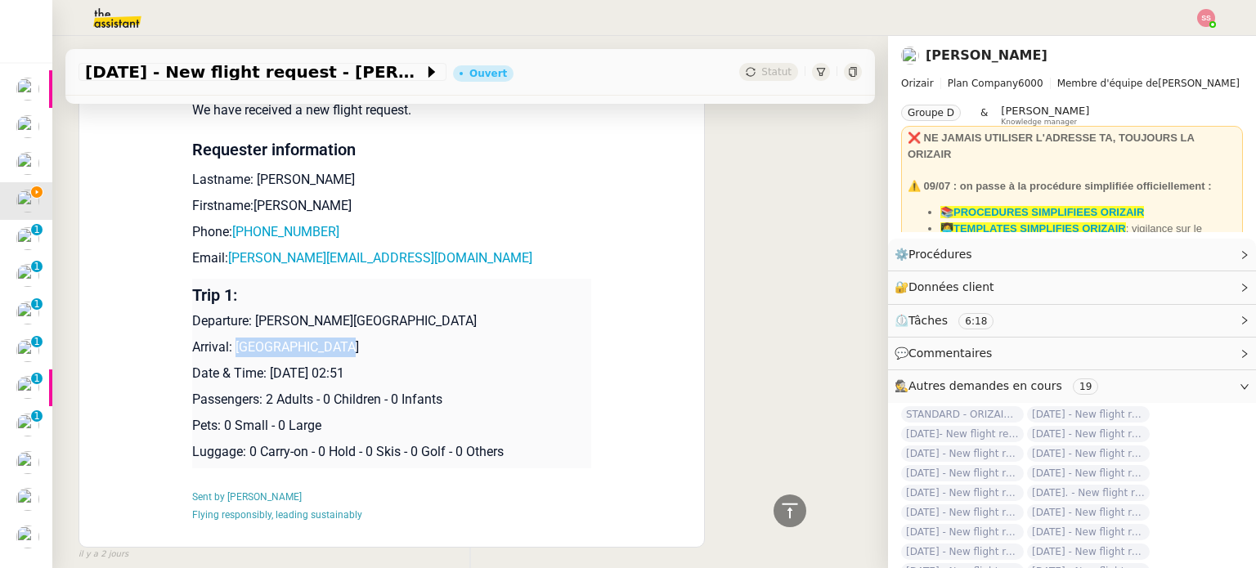
drag, startPoint x: 228, startPoint y: 350, endPoint x: 365, endPoint y: 340, distance: 136.9
click at [365, 340] on p "Arrival: Pamplona Airport" at bounding box center [391, 348] width 399 height 20
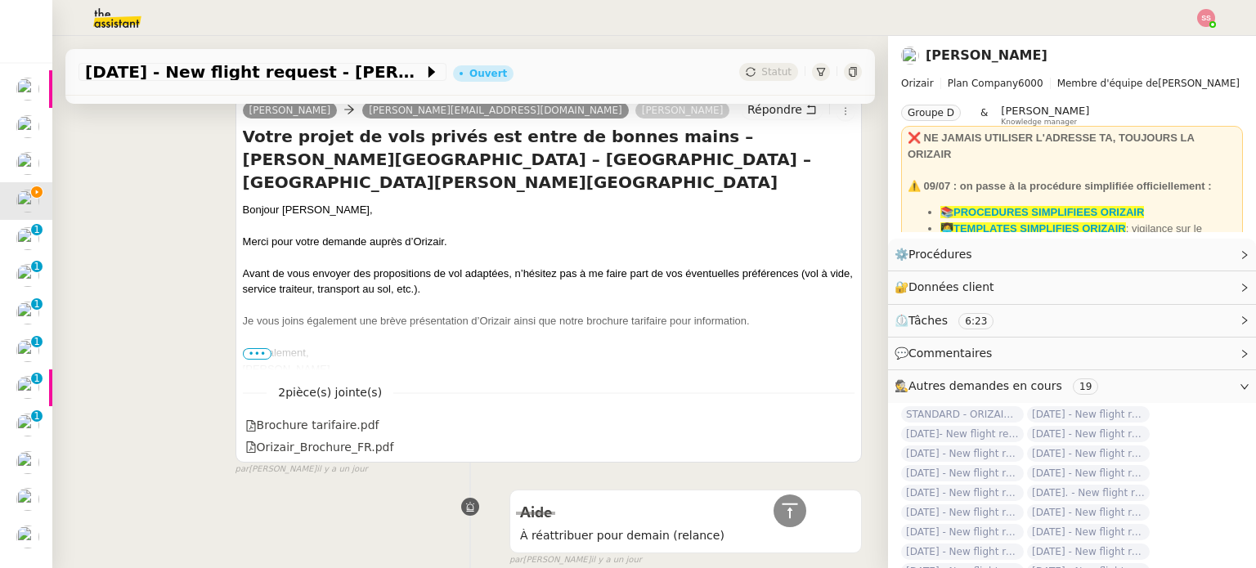
click at [536, 285] on div "Avant de vous envoyer des propositions de vol adaptées, n’hésitez pas à me fair…" at bounding box center [548, 282] width 611 height 32
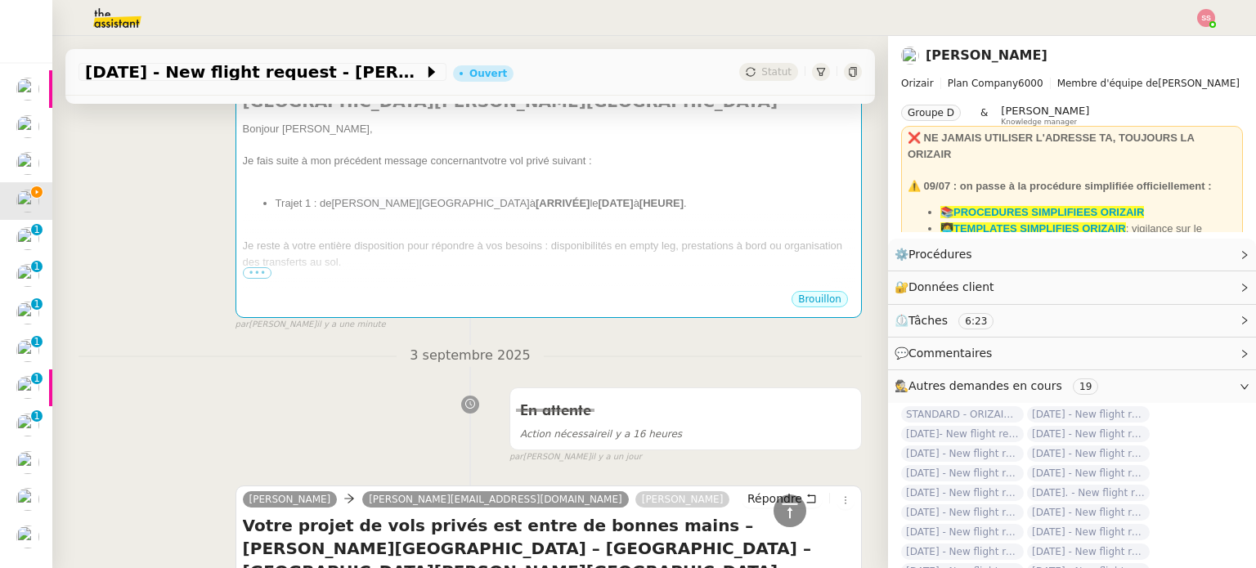
scroll to position [236, 0]
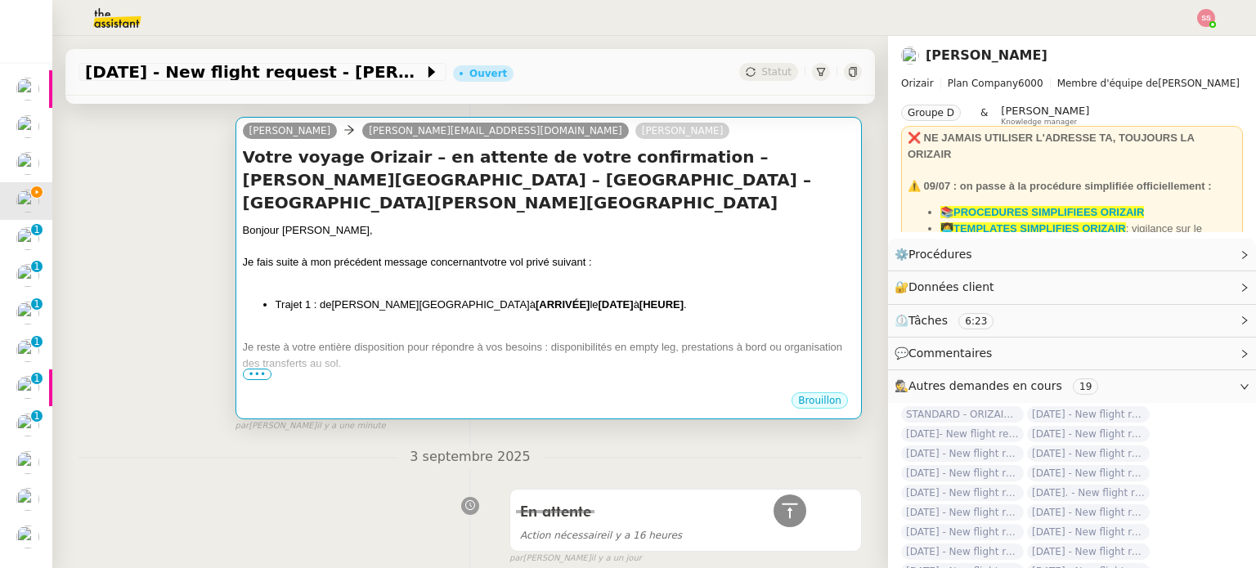
click at [494, 262] on div "Je fais suite à mon précédent message concernant votre vol privé suivant :" at bounding box center [548, 262] width 611 height 16
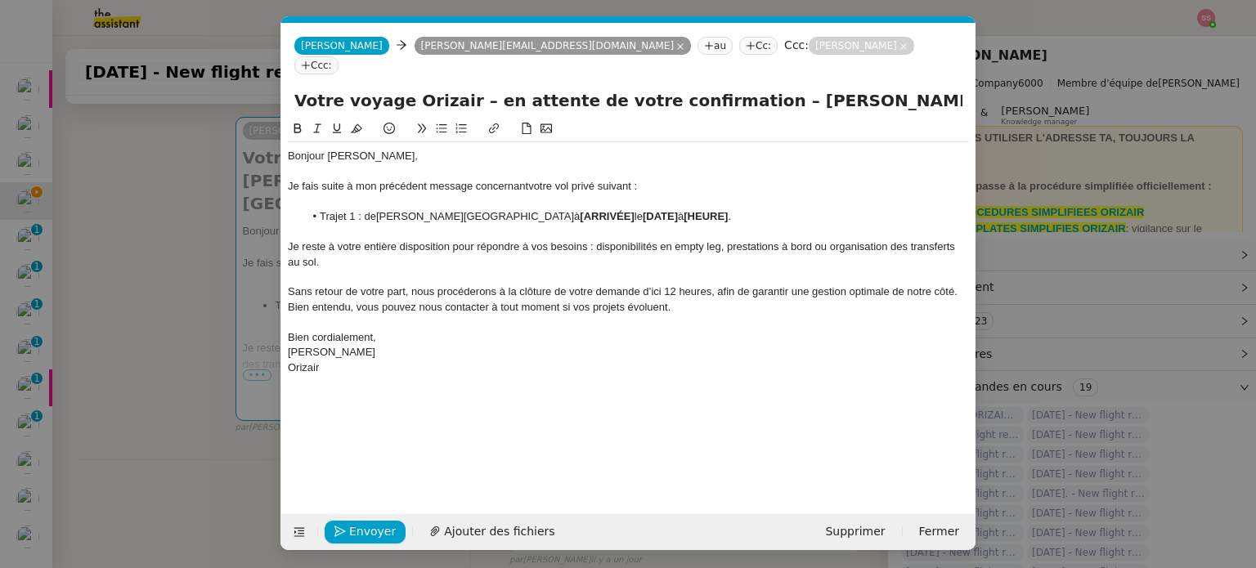
scroll to position [0, 52]
drag, startPoint x: 626, startPoint y: 201, endPoint x: 571, endPoint y: 195, distance: 55.9
click at [571, 209] on li "Trajet 1 : de Charles de Gaulle International Airport à [ARRIVÉE] le [DATE] à […" at bounding box center [636, 216] width 665 height 15
click at [190, 403] on nz-modal-container "rela Service Rela nce Bon de Commande LBP A utiliser dans le cadre de la procéd…" at bounding box center [628, 284] width 1256 height 568
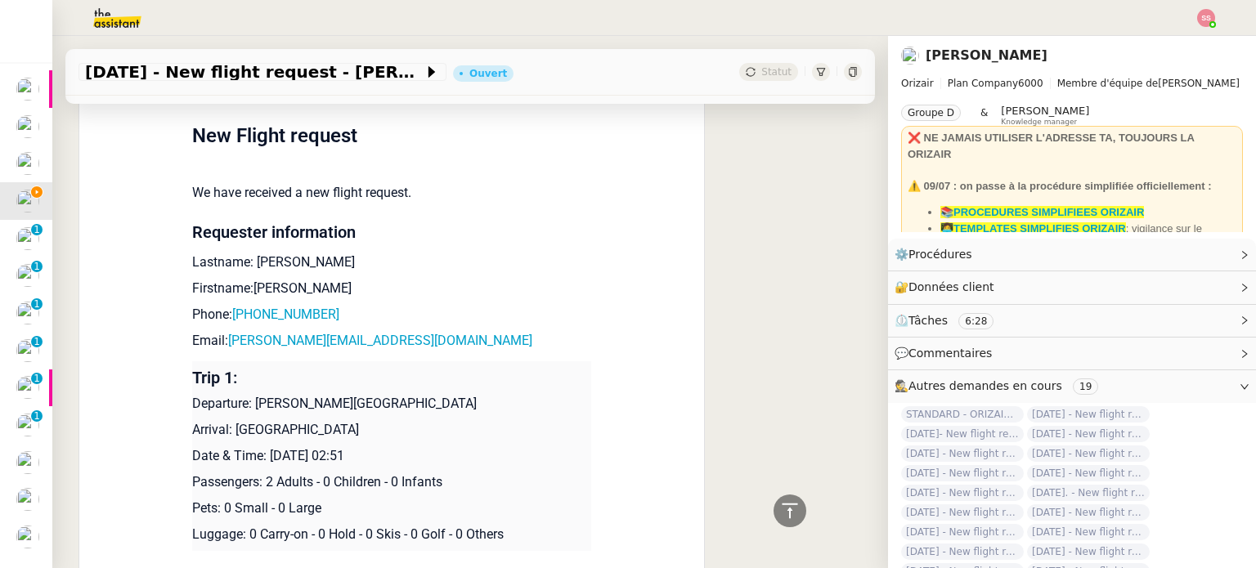
scroll to position [2199, 0]
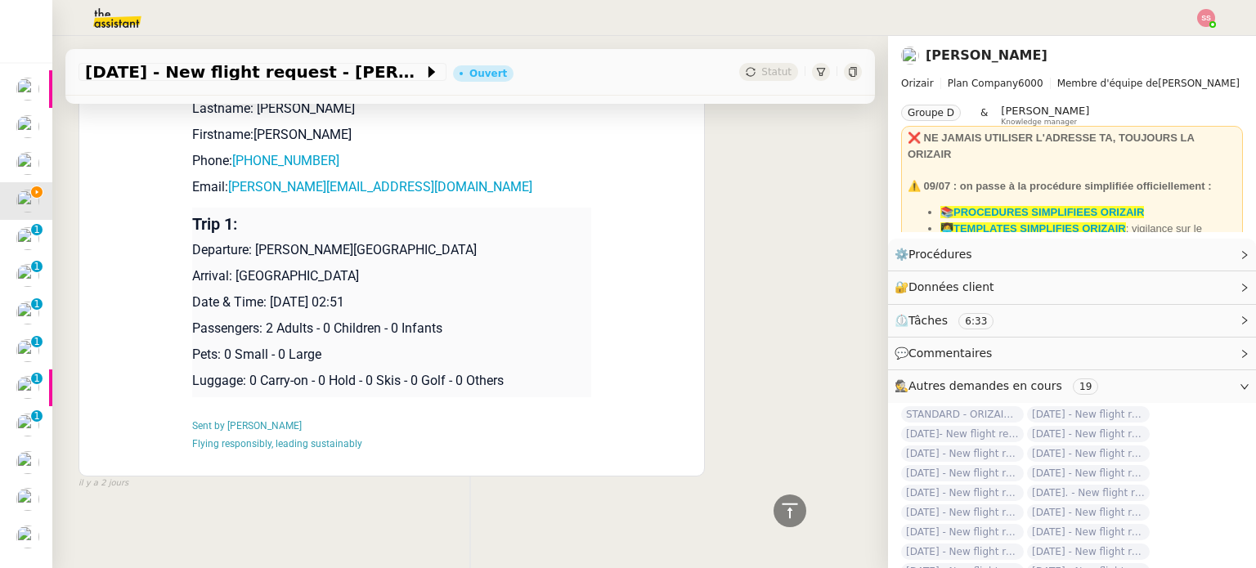
drag, startPoint x: 434, startPoint y: 297, endPoint x: 267, endPoint y: 293, distance: 166.8
click at [267, 293] on p "Date & Time: 10th September 2025 02:51" at bounding box center [391, 303] width 399 height 20
drag, startPoint x: 262, startPoint y: 292, endPoint x: 464, endPoint y: 284, distance: 202.9
click at [464, 293] on p "Date & Time: 10th September 2025 02:51" at bounding box center [391, 303] width 399 height 20
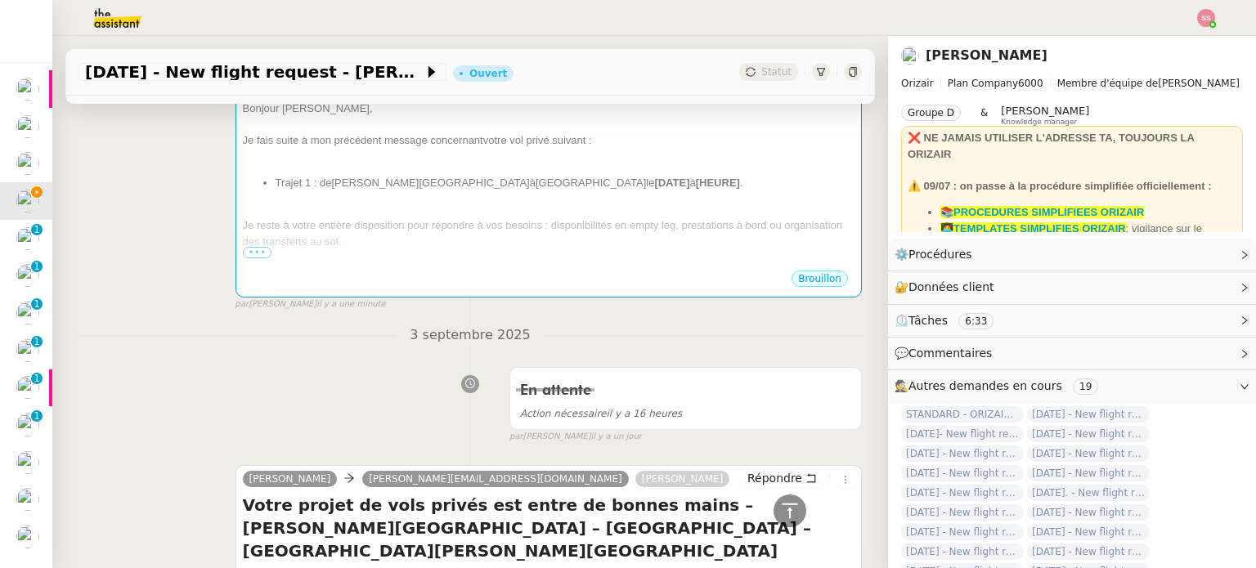
scroll to position [237, 0]
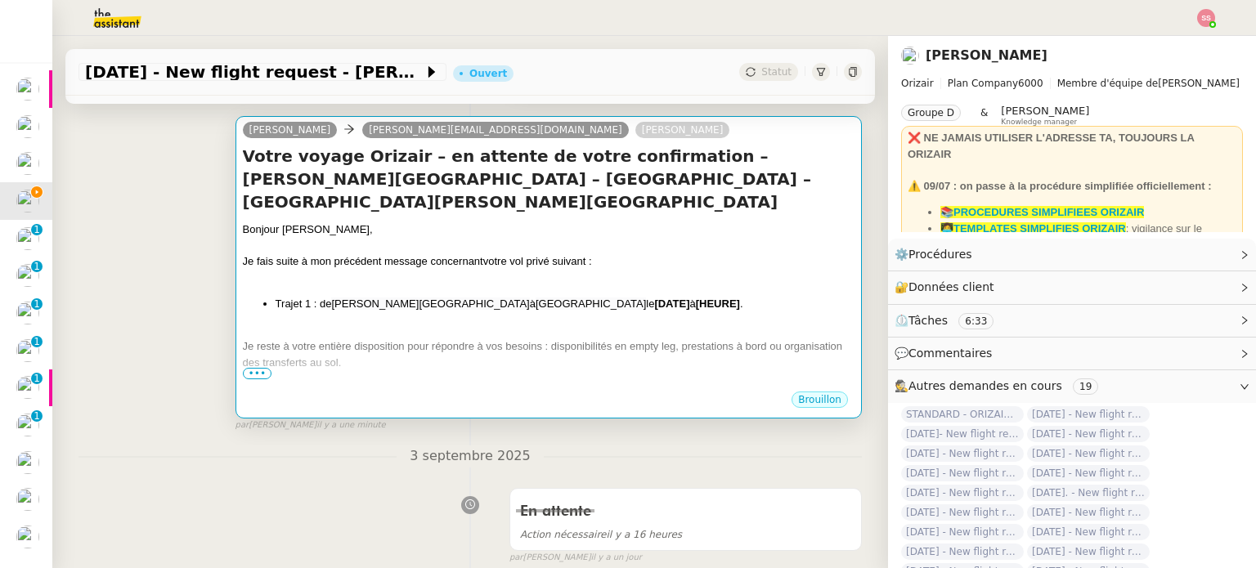
click at [576, 249] on div at bounding box center [548, 246] width 611 height 16
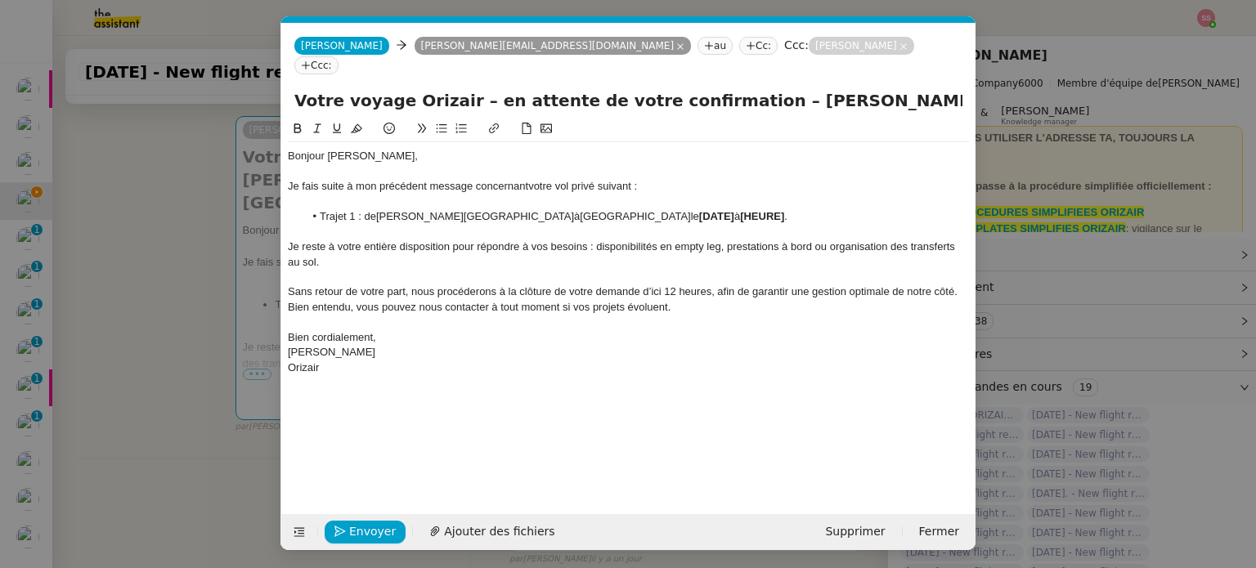
scroll to position [0, 52]
drag, startPoint x: 771, startPoint y: 195, endPoint x: 669, endPoint y: 199, distance: 102.3
click at [669, 209] on li "Trajet 1 : de Charles de Gaulle International Airport à Pamplona Airport le [DA…" at bounding box center [636, 216] width 665 height 15
click at [660, 209] on li "Trajet 1 : de Charles de Gaulle International Airport à Pamplona Airport le 10t…" at bounding box center [636, 216] width 665 height 15
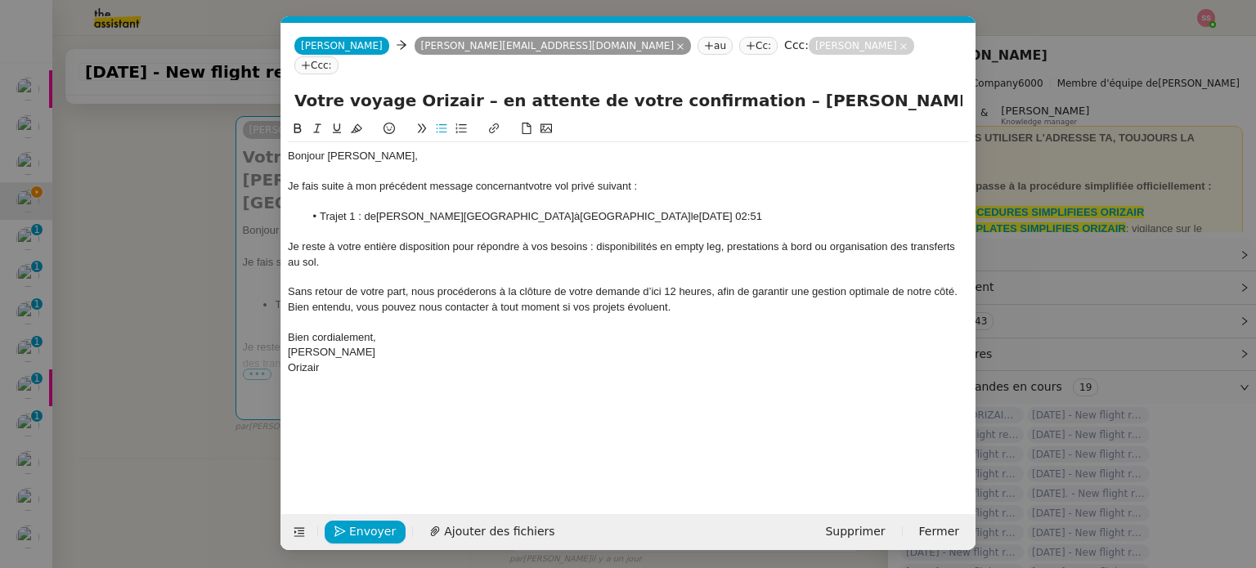
click at [660, 209] on li "Trajet 1 : de Charles de Gaulle International Airport à Pamplona Airport le 10t…" at bounding box center [636, 216] width 665 height 15
click at [814, 209] on li "Trajet 1 : de Charles de Gaulle International Airport à Pamplona Airport le 10t…" at bounding box center [636, 216] width 665 height 15
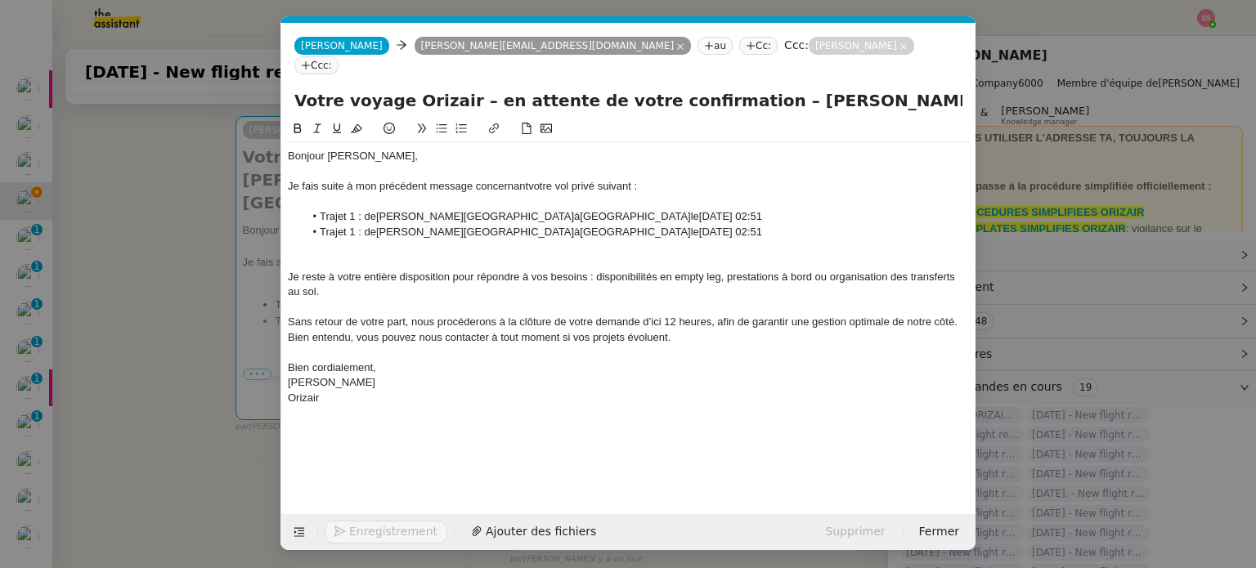
click at [353, 225] on li "Trajet 1 : de Charles de Gaulle International Airport à Pamplona Airport le 10t…" at bounding box center [636, 232] width 665 height 15
click at [199, 401] on nz-modal-container "rela Service Rela nce Bon de Commande LBP A utiliser dans le cadre de la procéd…" at bounding box center [628, 284] width 1256 height 568
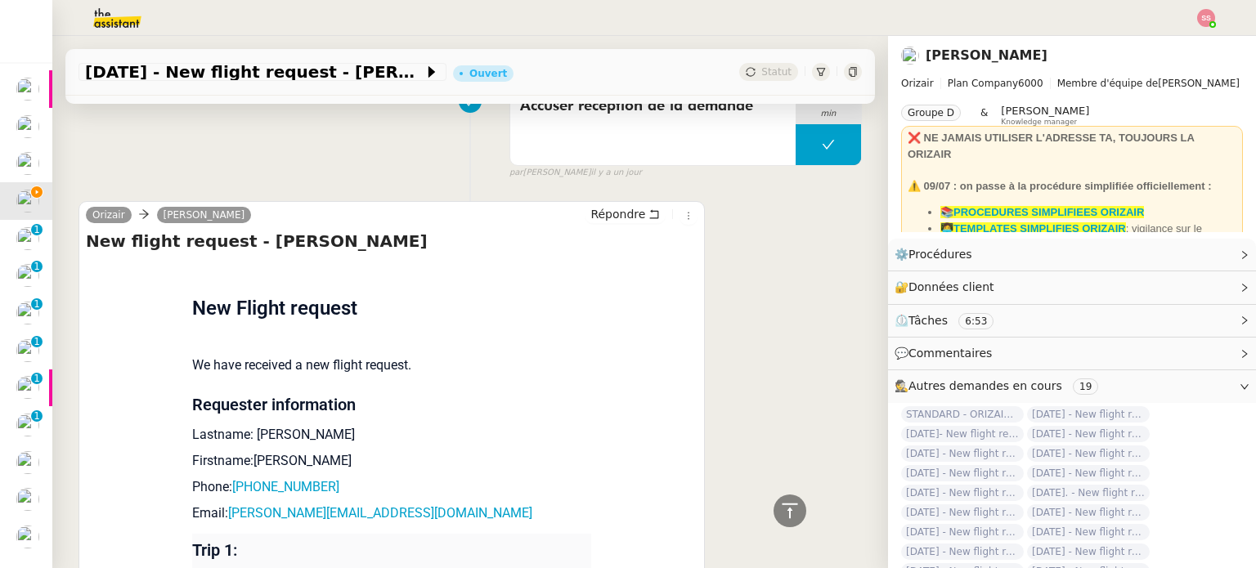
scroll to position [1462, 0]
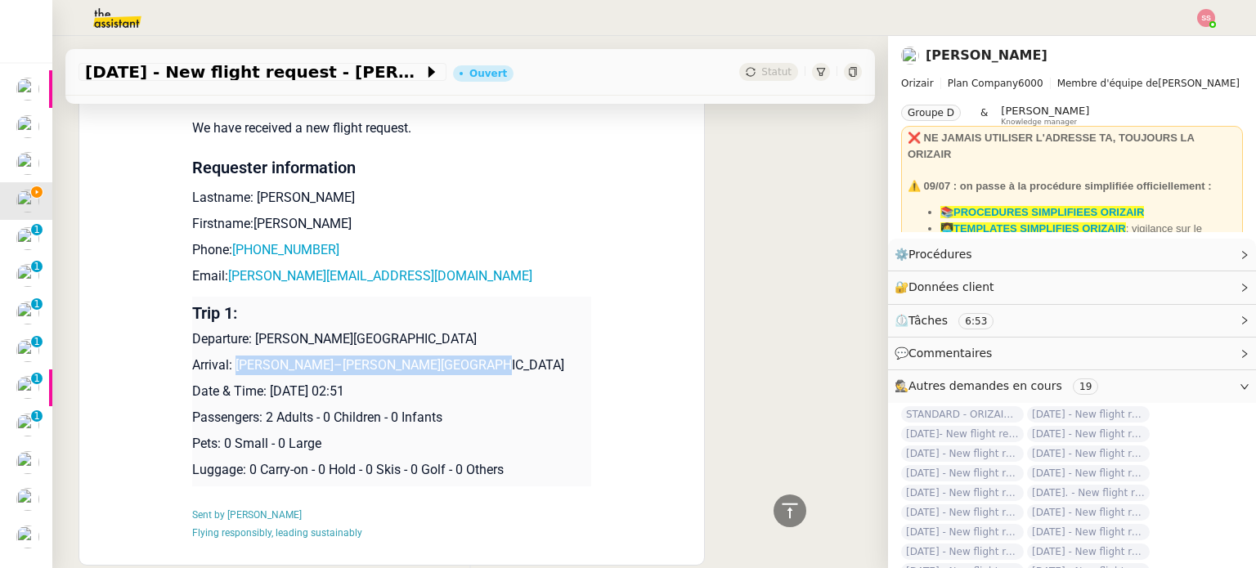
drag, startPoint x: 227, startPoint y: 365, endPoint x: 463, endPoint y: 360, distance: 236.3
click at [463, 360] on p "Arrival: Adolfo Suárez Madrid–Barajas Airport" at bounding box center [391, 366] width 399 height 20
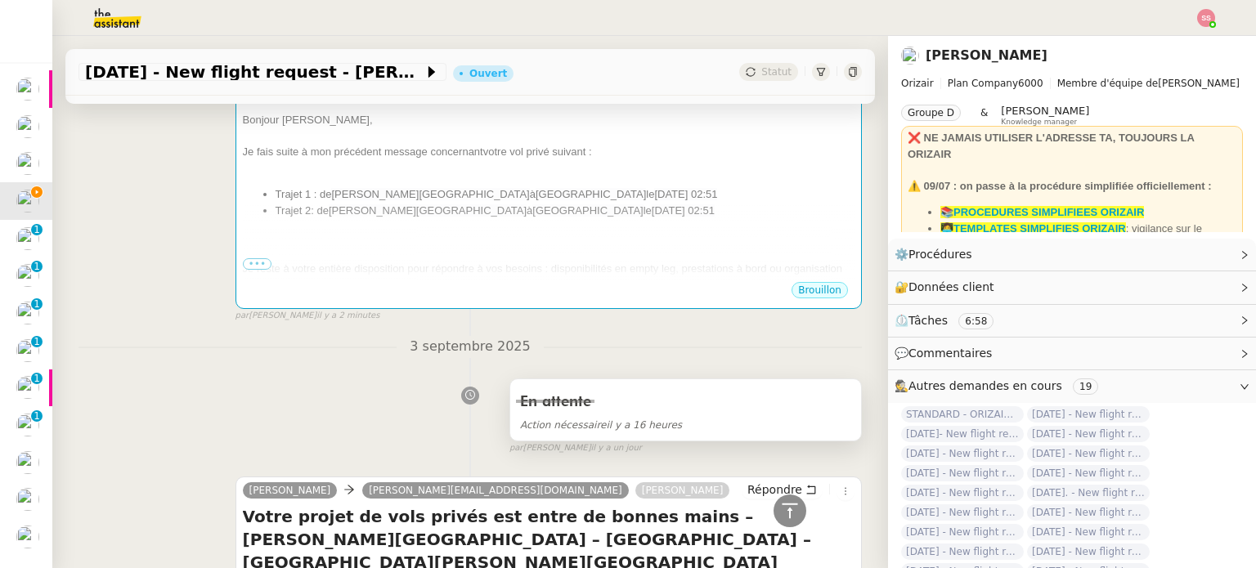
scroll to position [317, 0]
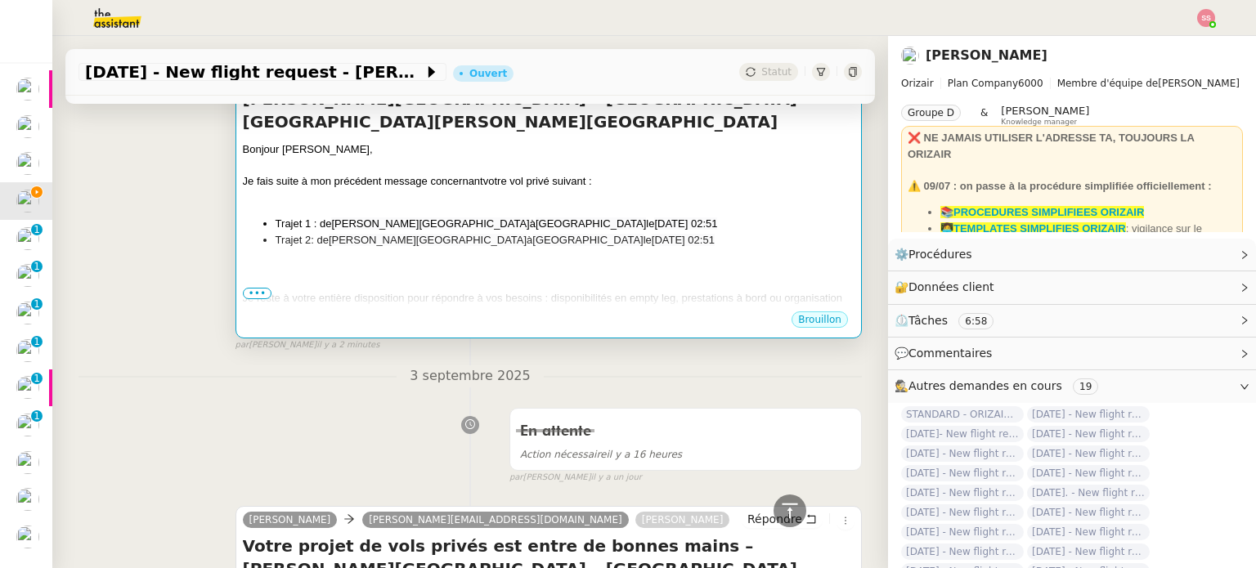
click at [656, 261] on div at bounding box center [548, 266] width 611 height 16
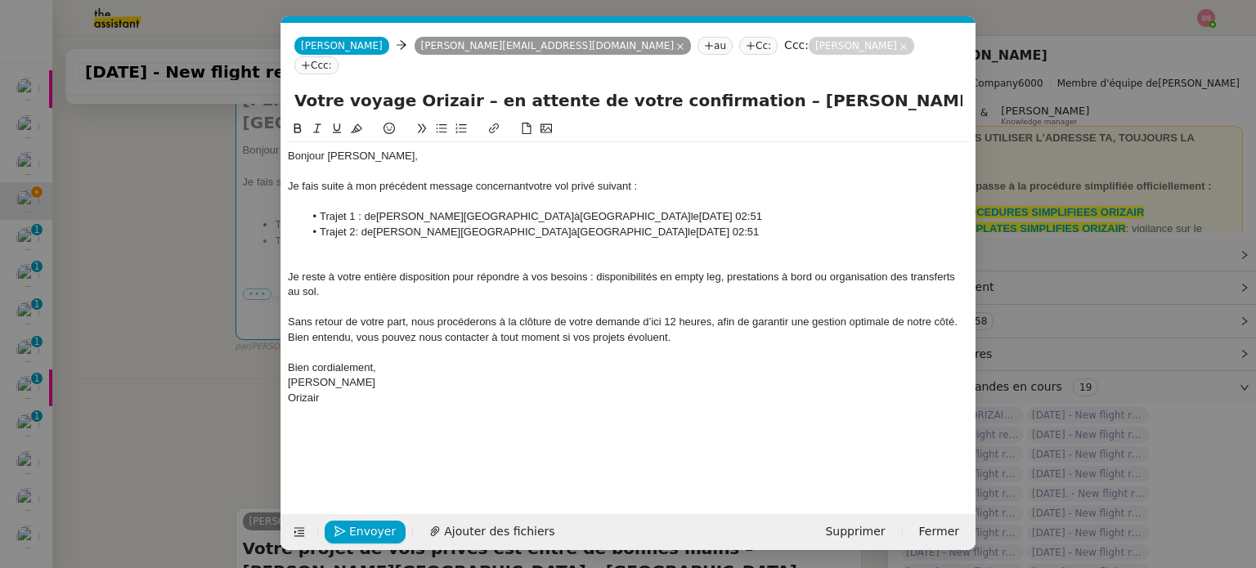
scroll to position [0, 52]
drag, startPoint x: 650, startPoint y: 212, endPoint x: 567, endPoint y: 212, distance: 82.6
click at [567, 225] on li "Trajet 2: de Charles de Gaulle International Airport à Pamplona Airport le 10th…" at bounding box center [636, 232] width 665 height 15
paste div
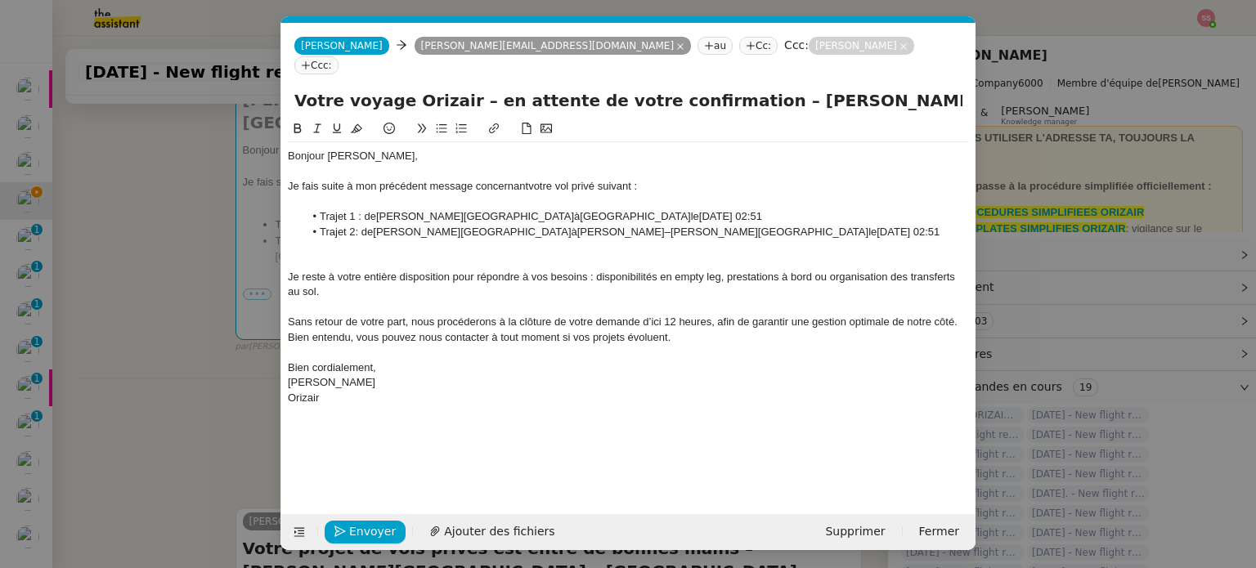
click at [699, 210] on span "10th September 2025 02:51" at bounding box center [730, 216] width 63 height 12
click at [876, 226] on span "10th September 2025 02:51" at bounding box center [907, 232] width 63 height 12
click at [699, 210] on span "10 September 2025 02:51" at bounding box center [730, 216] width 63 height 12
click at [0, 0] on lt-strong "re" at bounding box center [0, 0] width 0 height 0
click at [876, 226] on span "10 September 2025 02:51" at bounding box center [907, 232] width 63 height 12
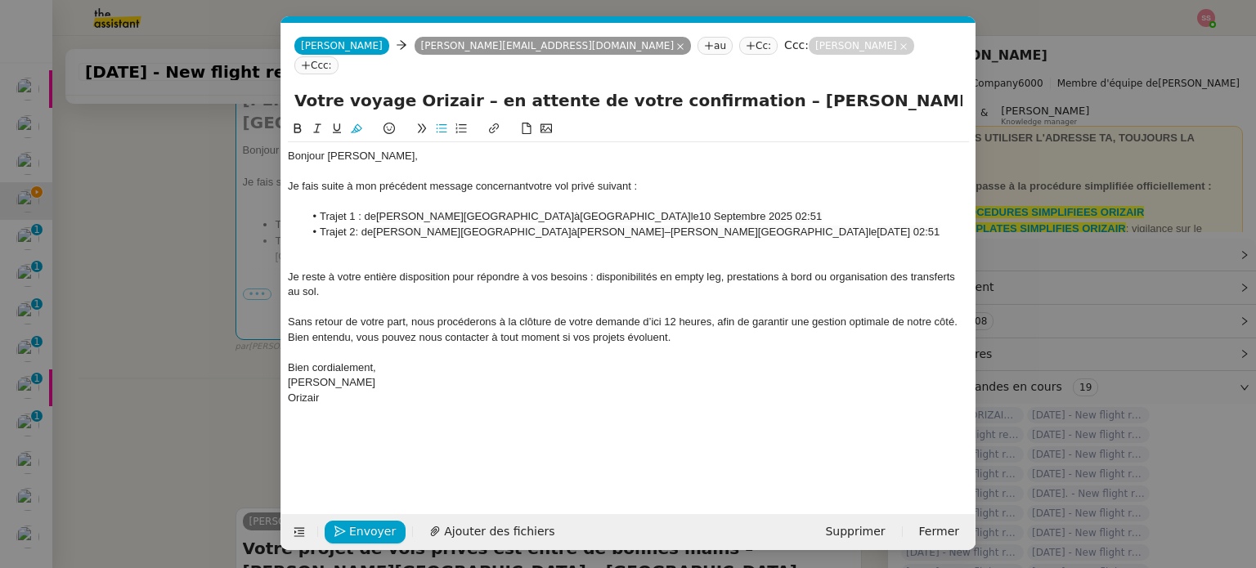
click at [0, 0] on lt-span "Septemb re" at bounding box center [0, 0] width 0 height 0
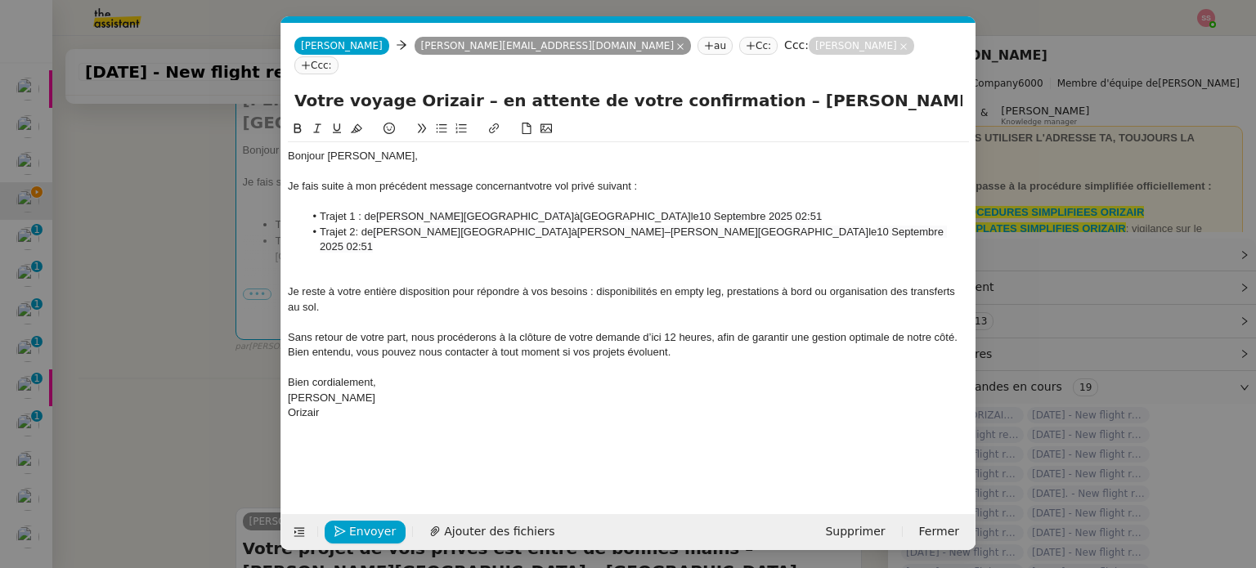
click at [700, 284] on div "Je reste à votre entière disposition pour répondre à vos besoins : disponibilit…" at bounding box center [628, 299] width 681 height 30
click at [753, 88] on input "Votre voyage Orizair – en attente de votre confirmation – Charles de Gaulle Int…" at bounding box center [628, 100] width 668 height 25
drag, startPoint x: 644, startPoint y: 163, endPoint x: 542, endPoint y: 166, distance: 102.2
click at [542, 179] on div "Je fais suite à mon précédent message concernant votre vol privé suivant :" at bounding box center [628, 186] width 681 height 15
click at [354, 225] on li "Trajet 2: de Charles de Gaulle International Airport à Adolfo Suárez Madrid–Bar…" at bounding box center [636, 240] width 665 height 30
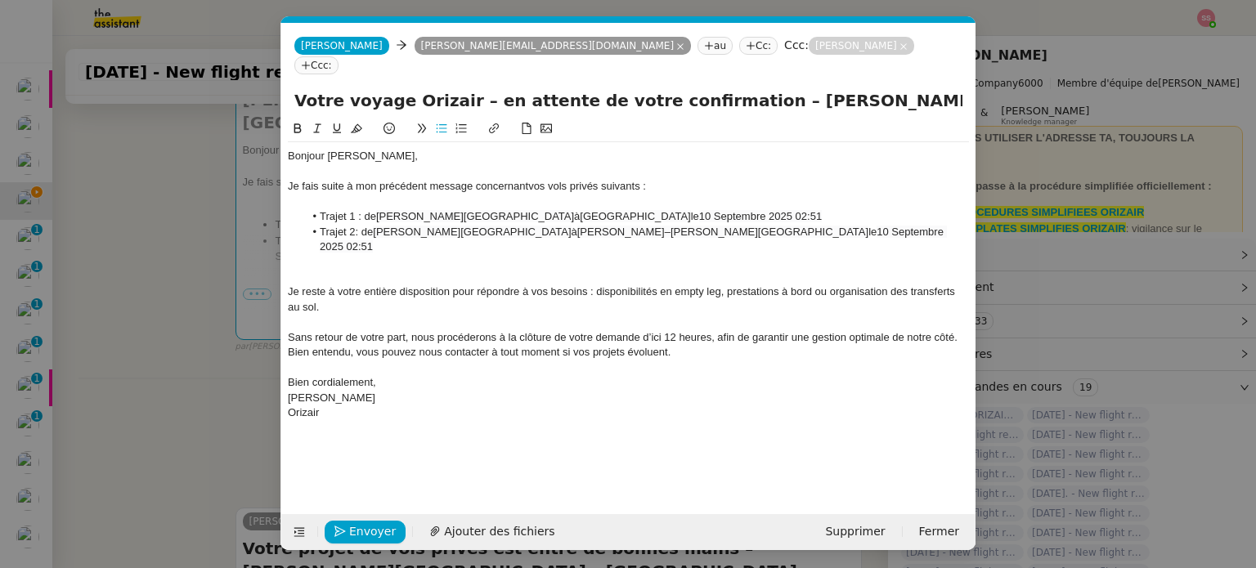
click at [0, 0] on lt-em "2 :" at bounding box center [0, 0] width 0 height 0
click at [356, 530] on span "Envoyer" at bounding box center [372, 531] width 47 height 19
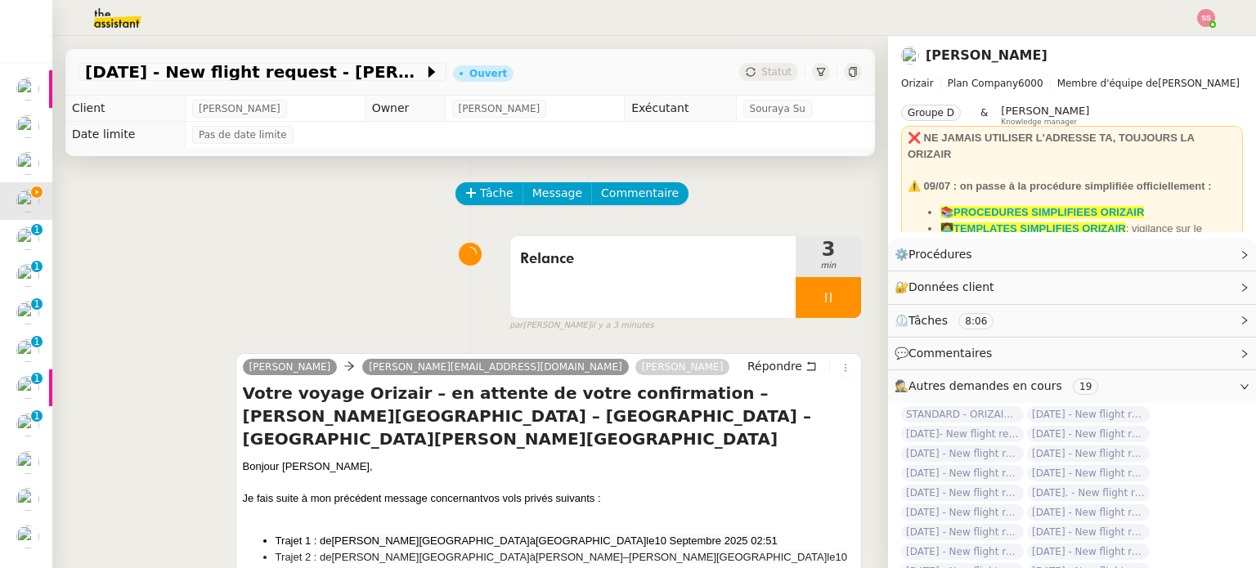
click at [826, 301] on div at bounding box center [827, 297] width 65 height 41
click at [838, 301] on icon at bounding box center [844, 297] width 13 height 13
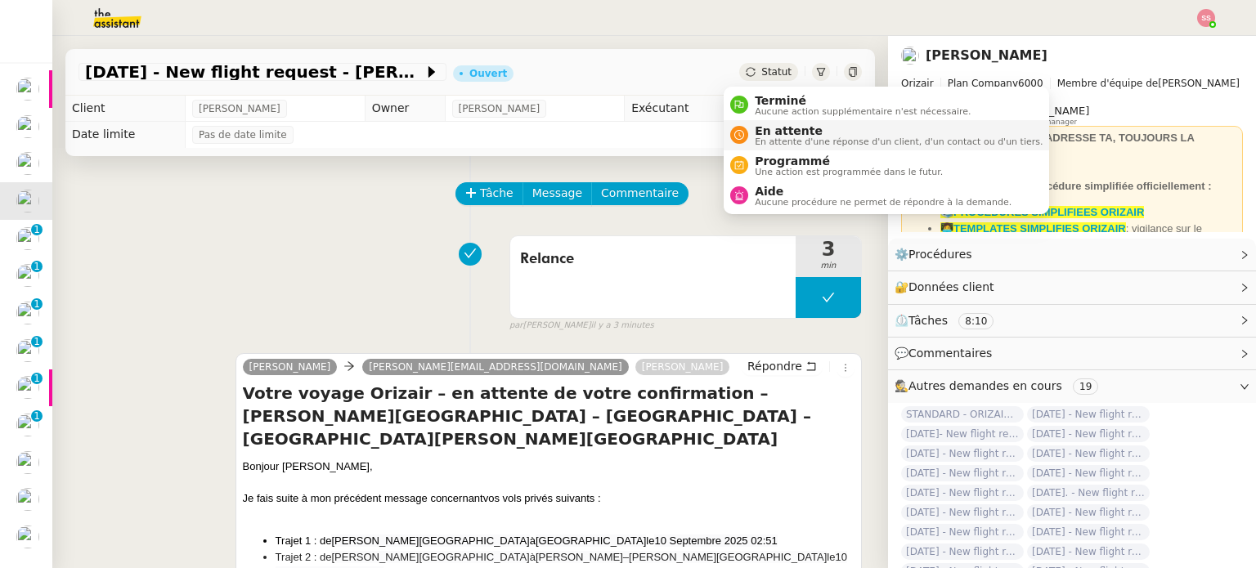
drag, startPoint x: 752, startPoint y: 69, endPoint x: 795, endPoint y: 132, distance: 75.3
click at [761, 78] on span "Statut" at bounding box center [776, 71] width 30 height 11
click at [797, 134] on span "En attente" at bounding box center [898, 130] width 288 height 13
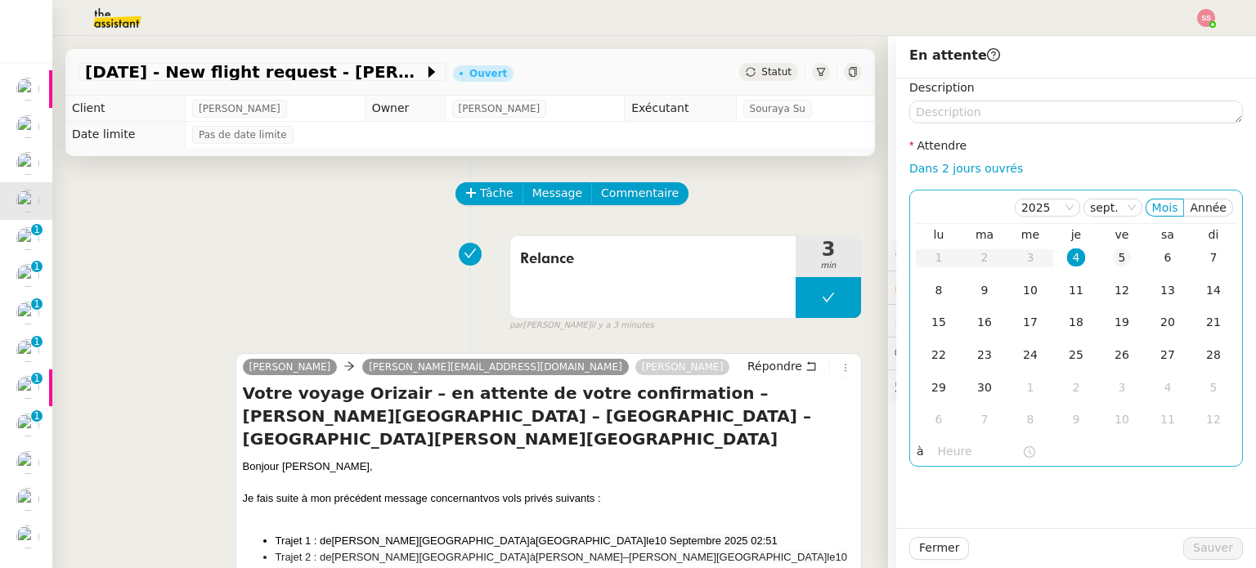
click at [1112, 257] on div "5" at bounding box center [1121, 257] width 18 height 18
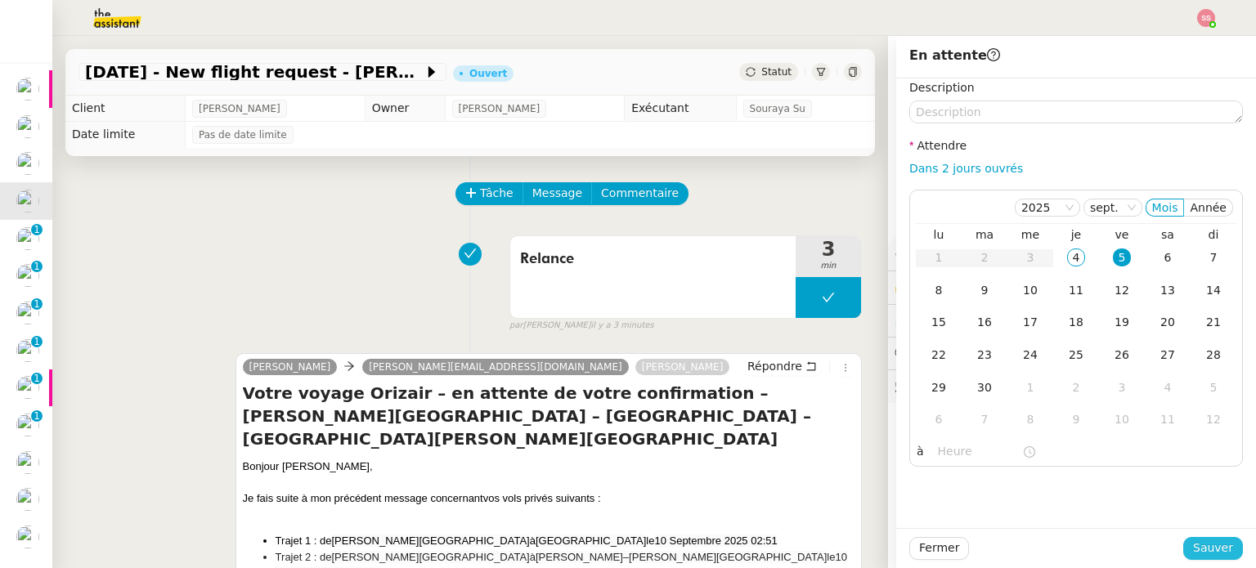
click at [1198, 545] on span "Sauver" at bounding box center [1213, 548] width 40 height 19
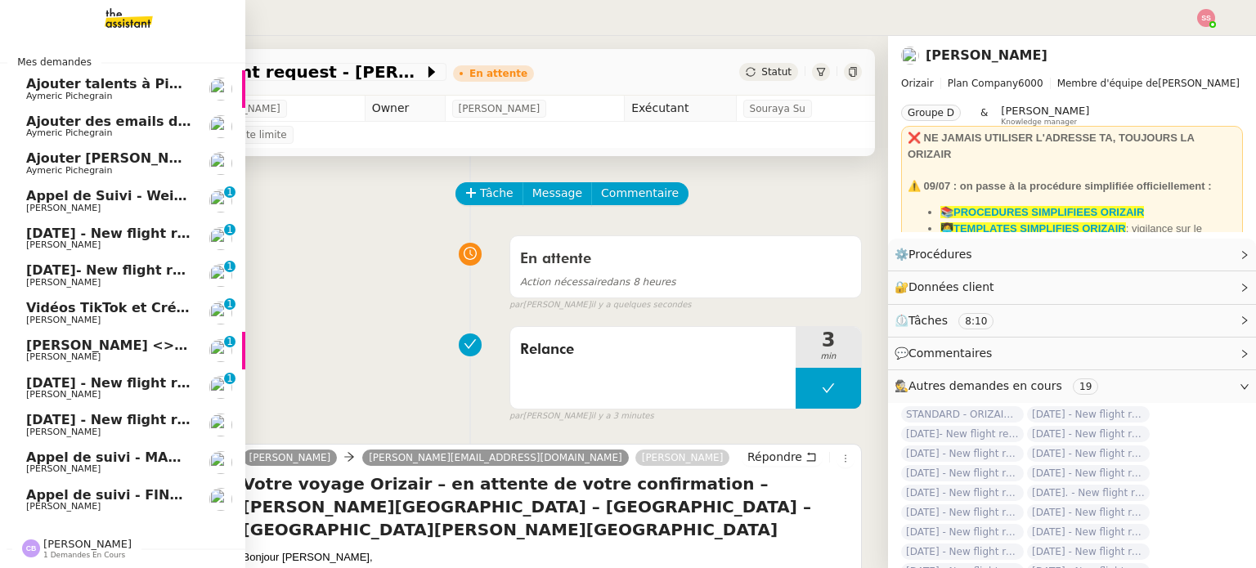
click at [108, 224] on link "12th March 2026 - New flight request - John Kennel Louis Frei 0 1 2 3 4 5 6 7 8…" at bounding box center [122, 239] width 245 height 38
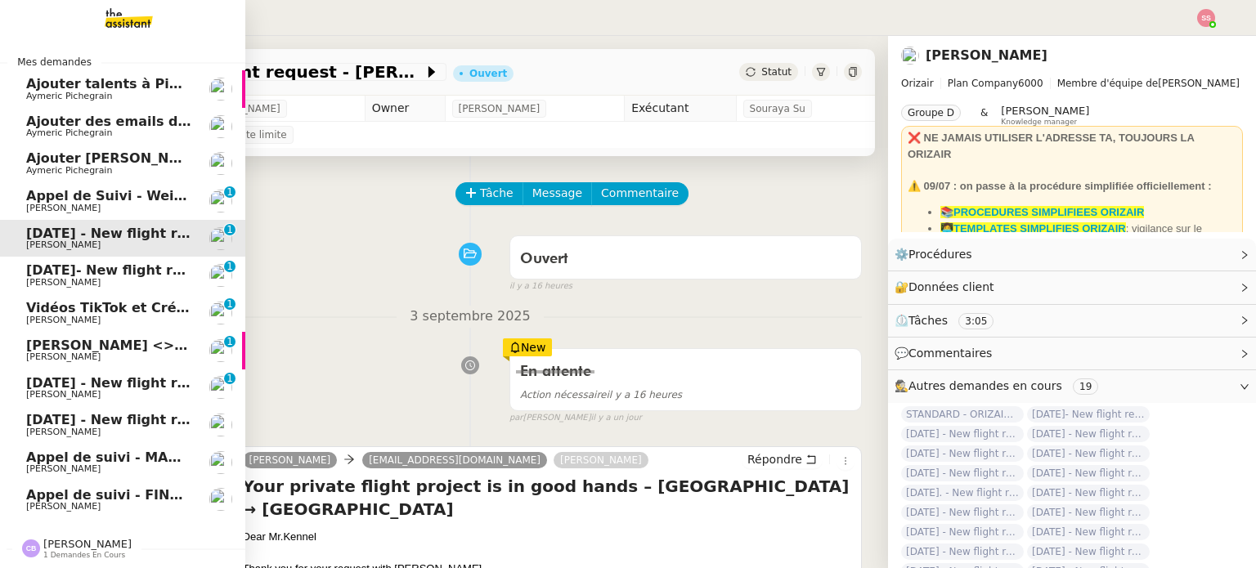
click at [107, 415] on span "[DATE] - New flight request - [PERSON_NAME]" at bounding box center [195, 420] width 338 height 16
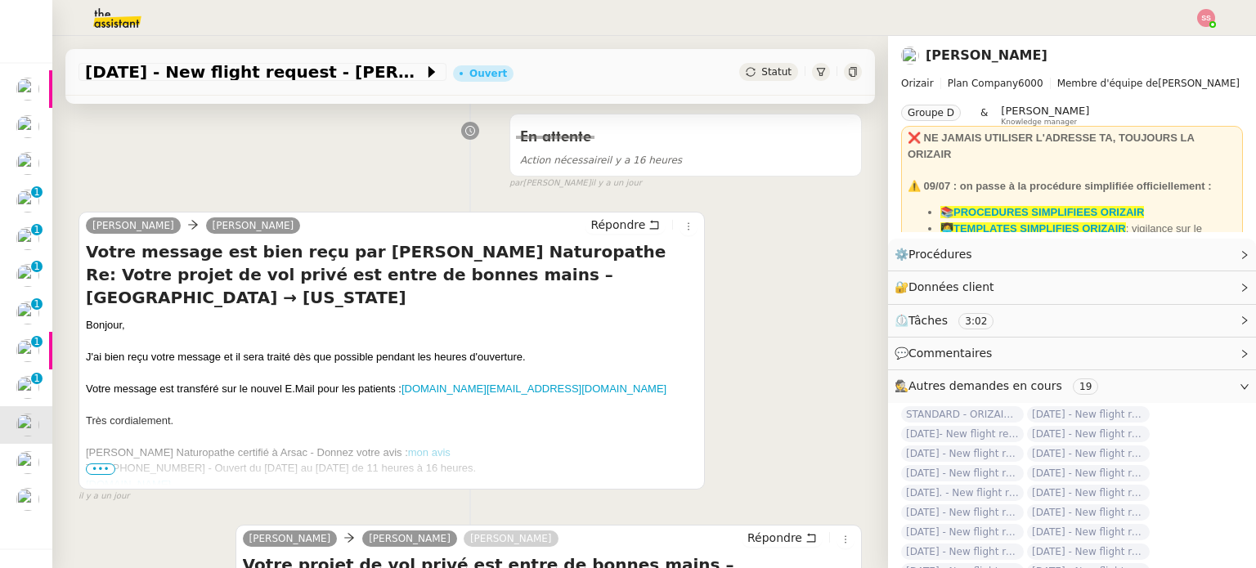
scroll to position [327, 0]
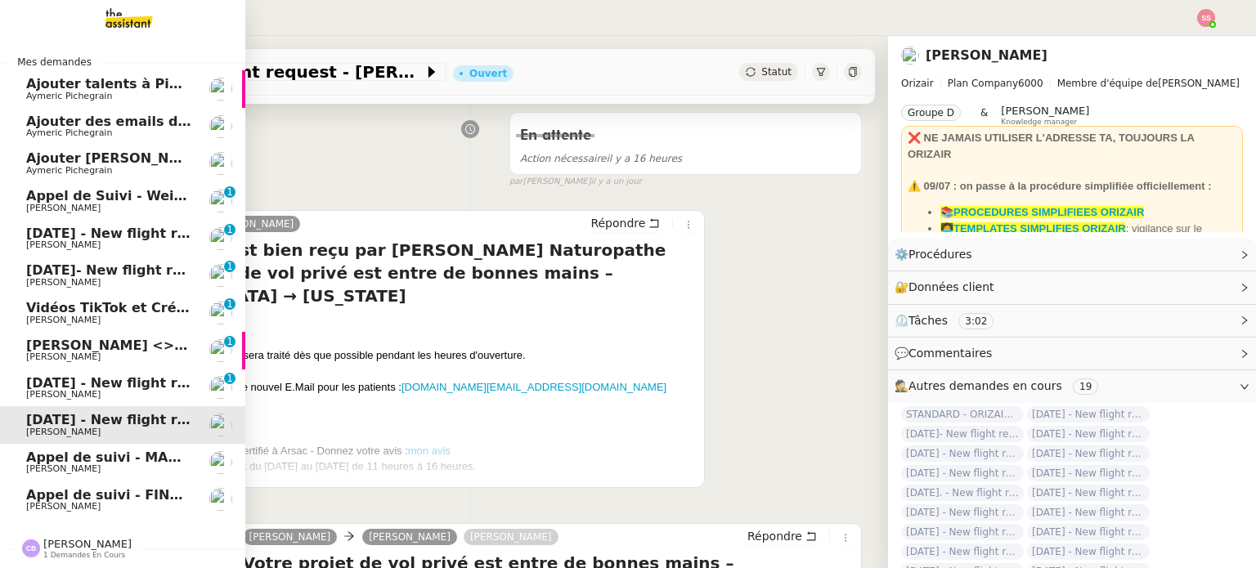
click at [65, 383] on span "[DATE] - New flight request - [PERSON_NAME]" at bounding box center [195, 383] width 338 height 16
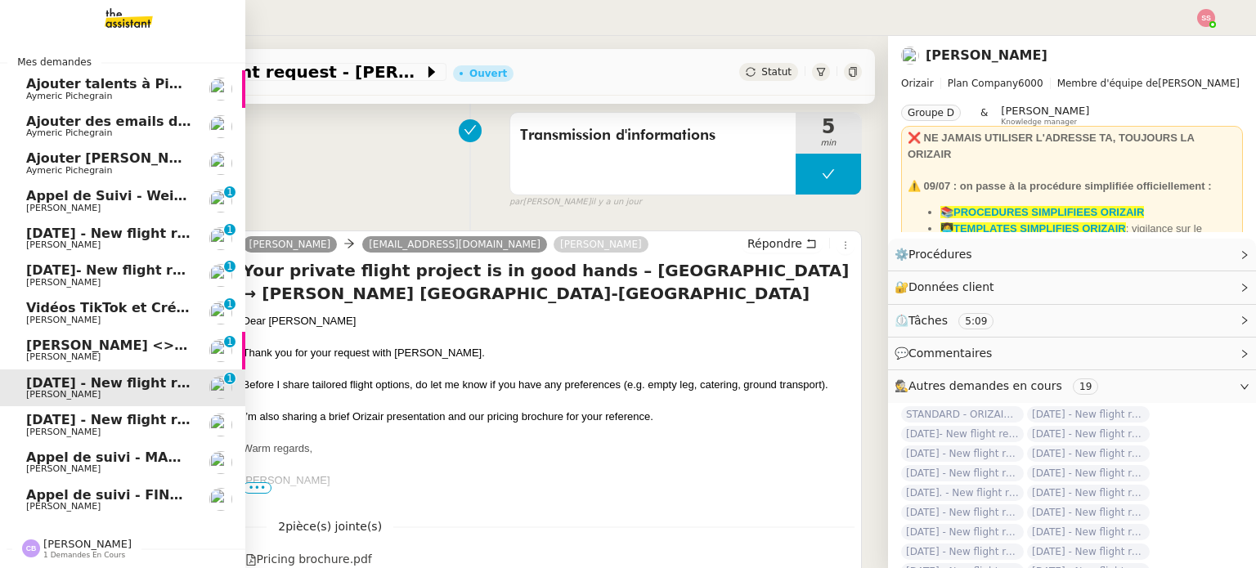
click at [94, 229] on span "[DATE] - New flight request - [PERSON_NAME]" at bounding box center [195, 234] width 338 height 16
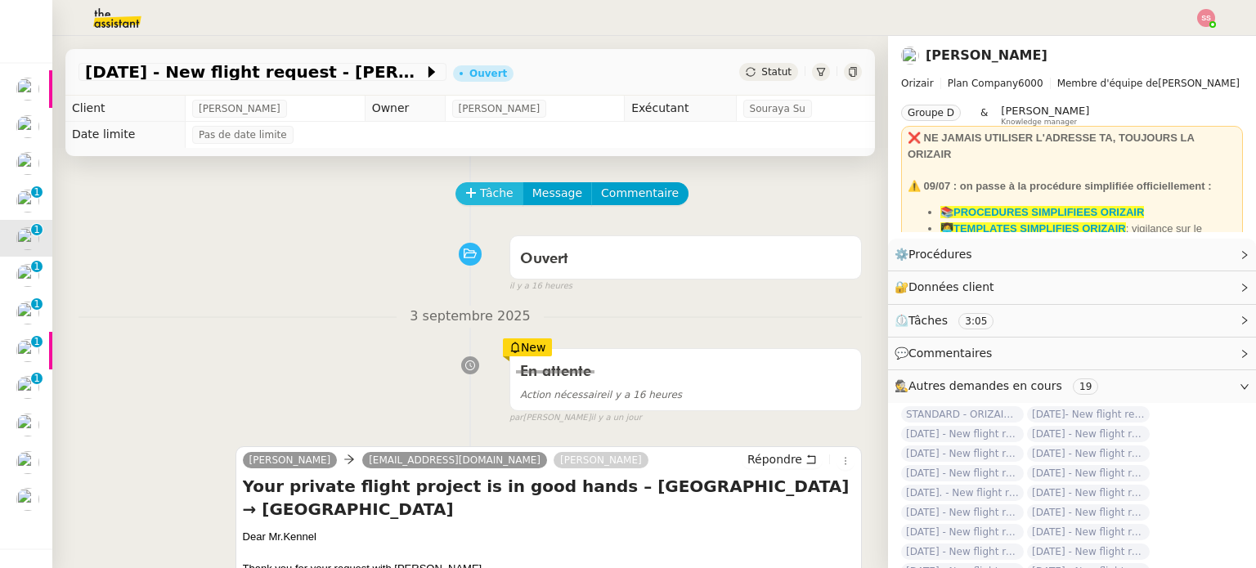
click at [466, 205] on button "Tâche" at bounding box center [489, 193] width 68 height 23
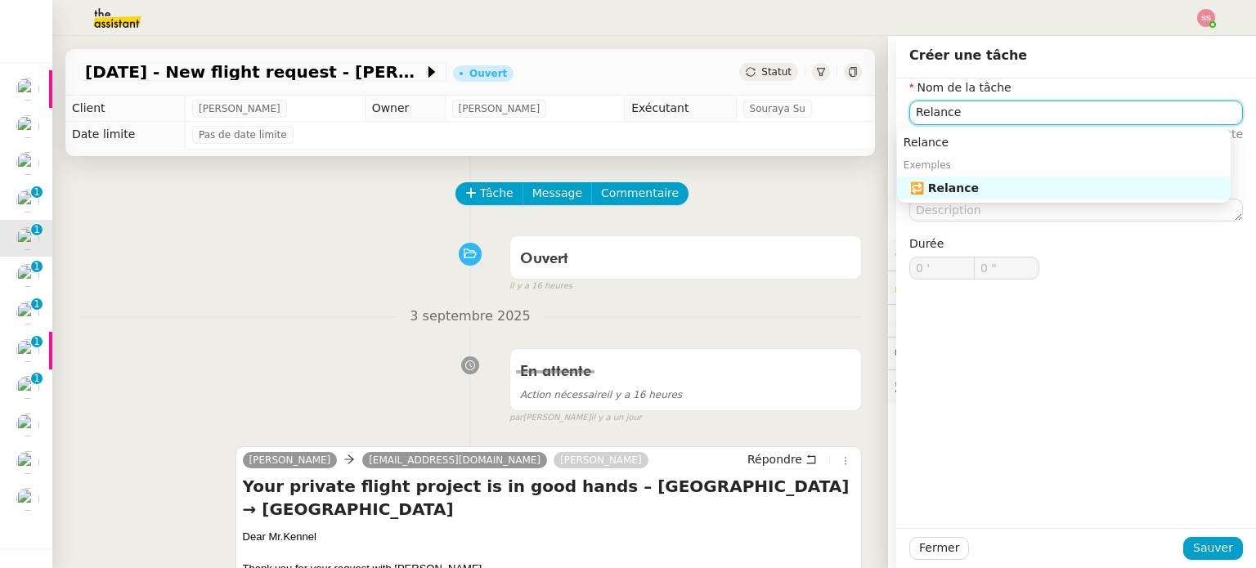
click at [965, 186] on div "🔁 Relance" at bounding box center [1067, 188] width 314 height 15
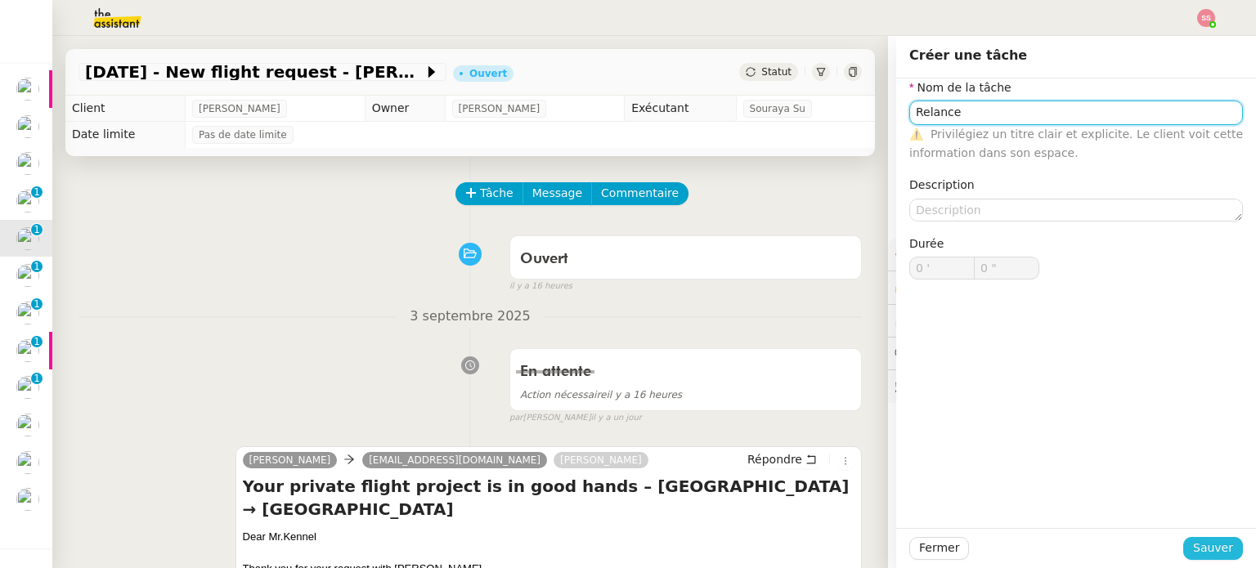
type input "Relance"
click at [1198, 547] on span "Sauver" at bounding box center [1213, 548] width 40 height 19
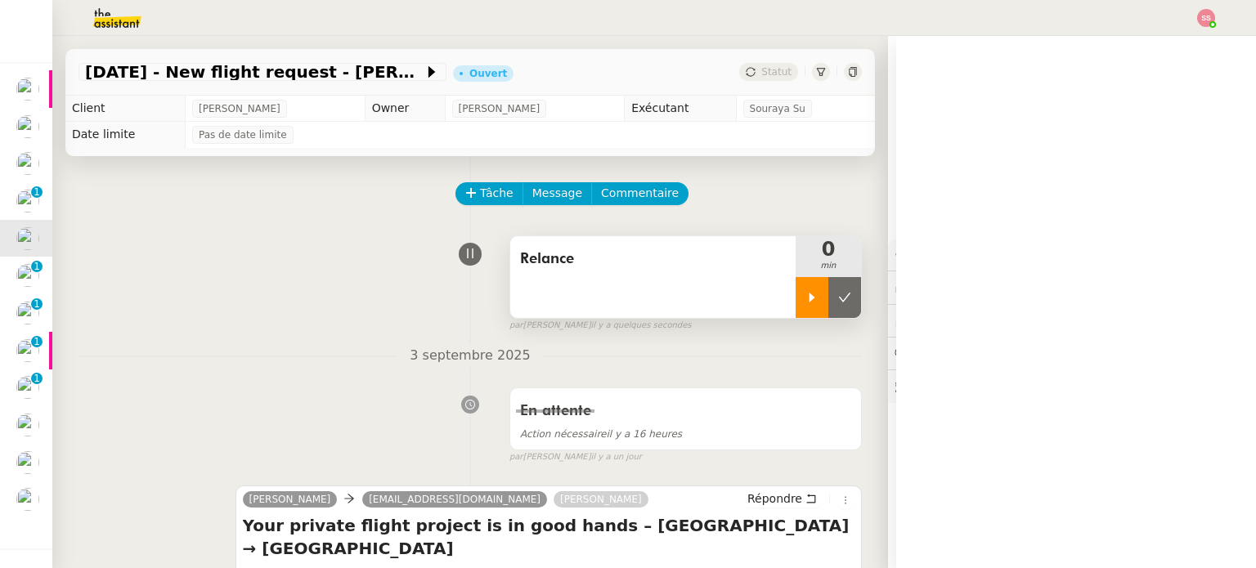
click at [805, 298] on icon at bounding box center [811, 297] width 13 height 13
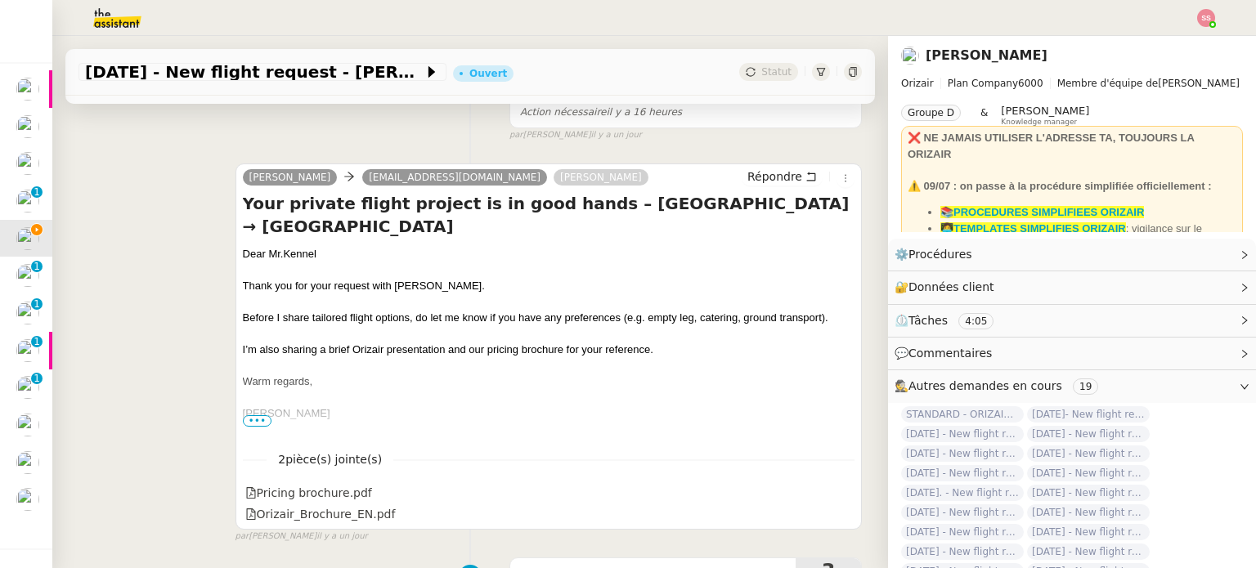
scroll to position [327, 0]
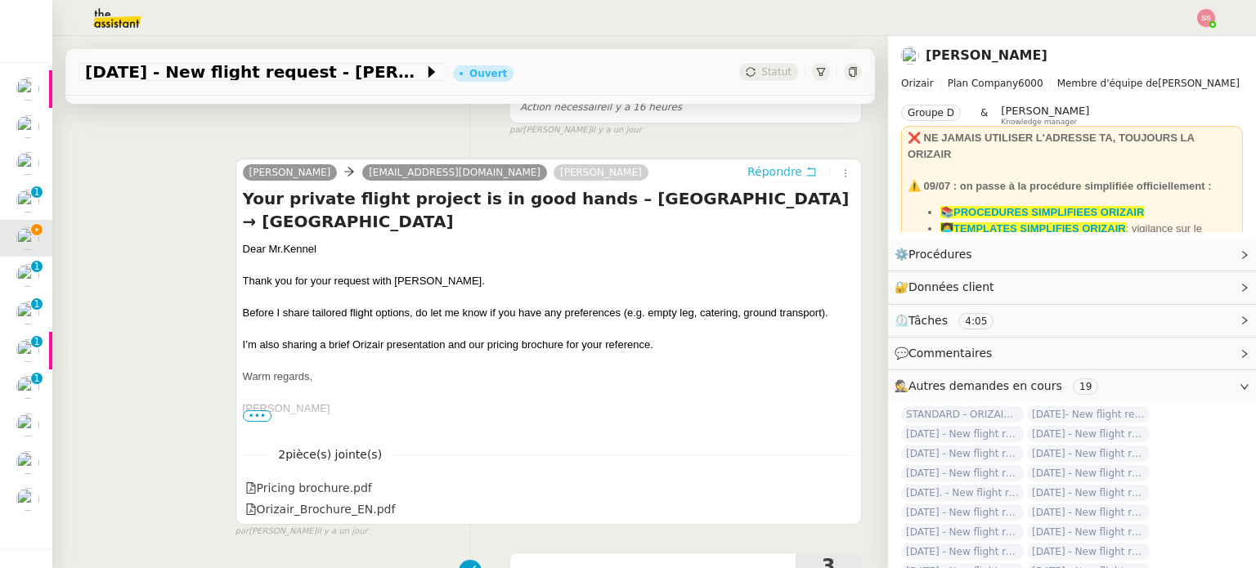
click at [747, 175] on span "Répondre" at bounding box center [774, 171] width 55 height 16
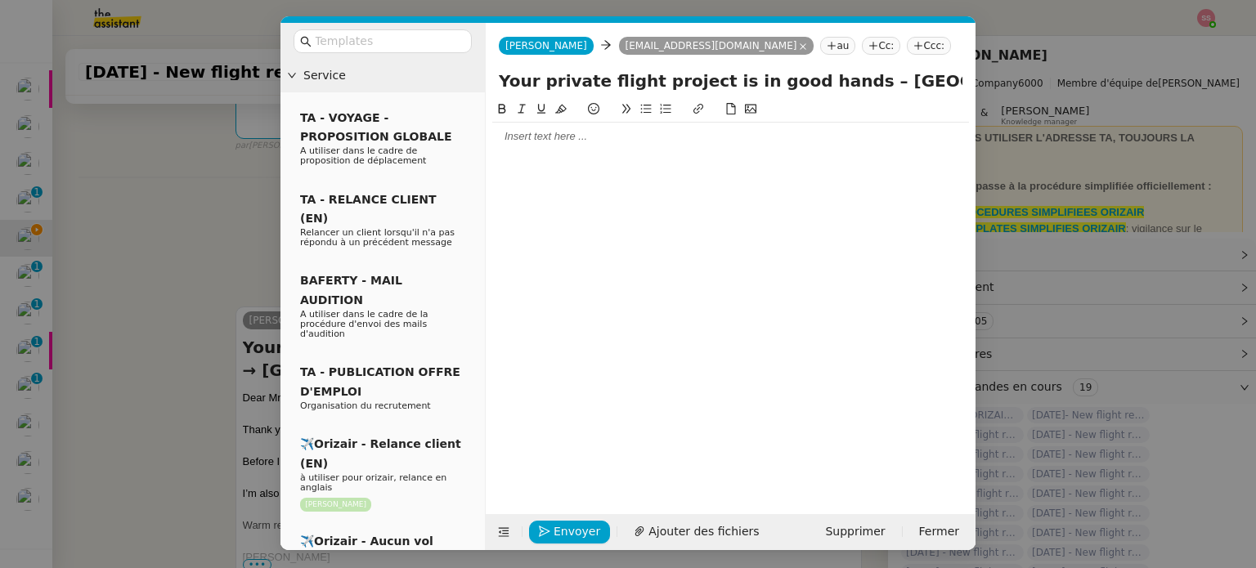
scroll to position [452, 0]
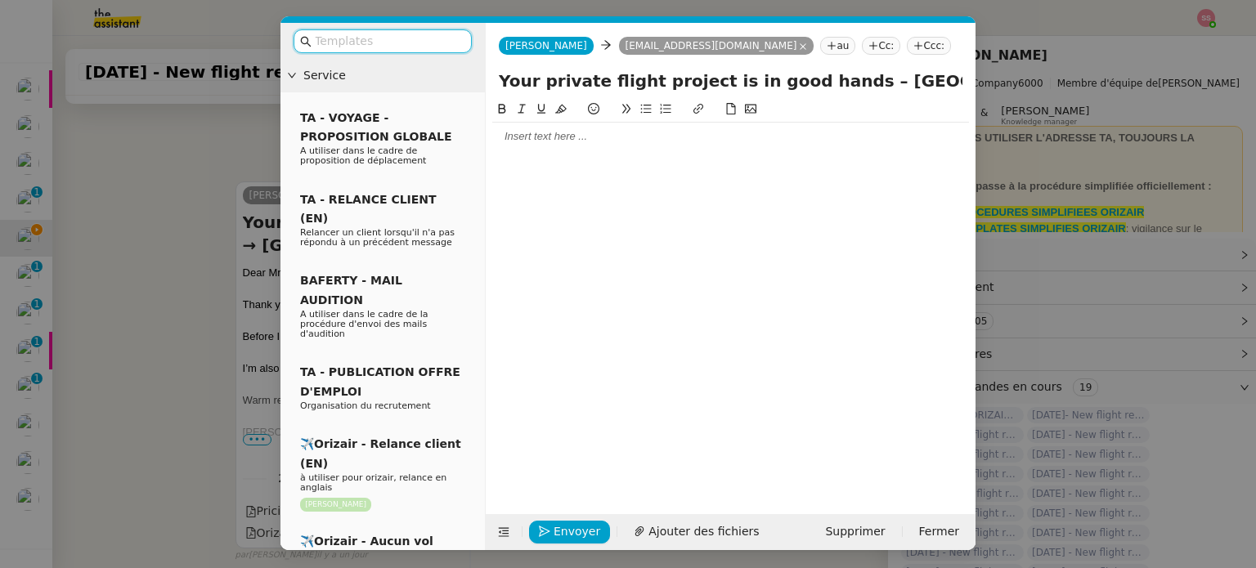
click at [396, 41] on input "text" at bounding box center [388, 41] width 147 height 19
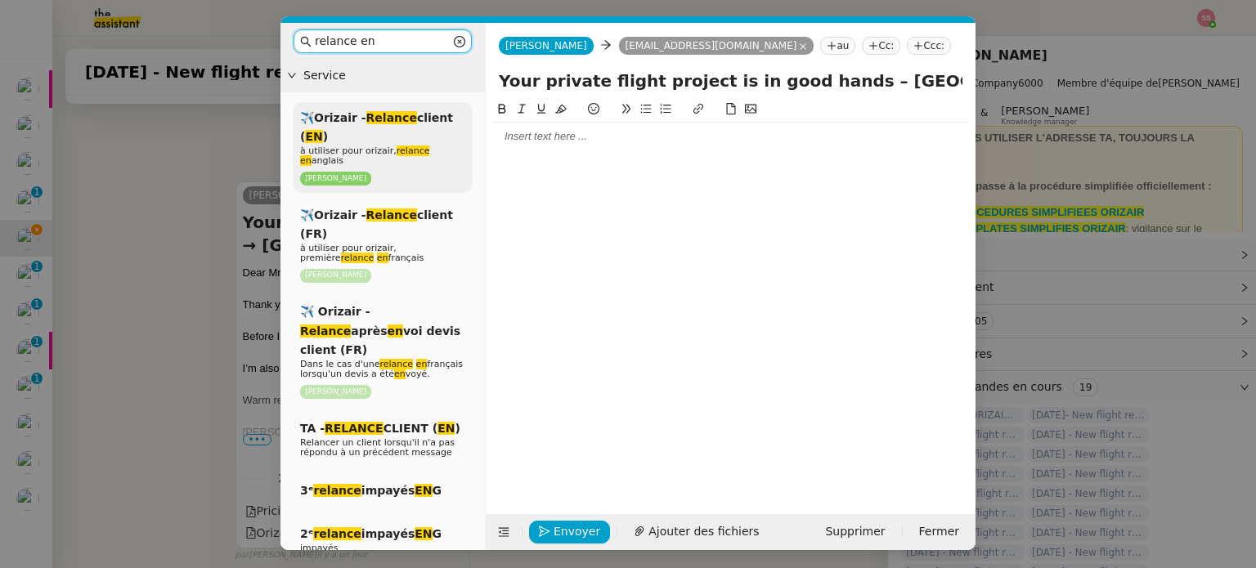
type input "relance en"
click at [438, 156] on div "✈️Orizair - Relance client ( EN ) à utiliser pour orizair, relance en anglais L…" at bounding box center [382, 147] width 178 height 91
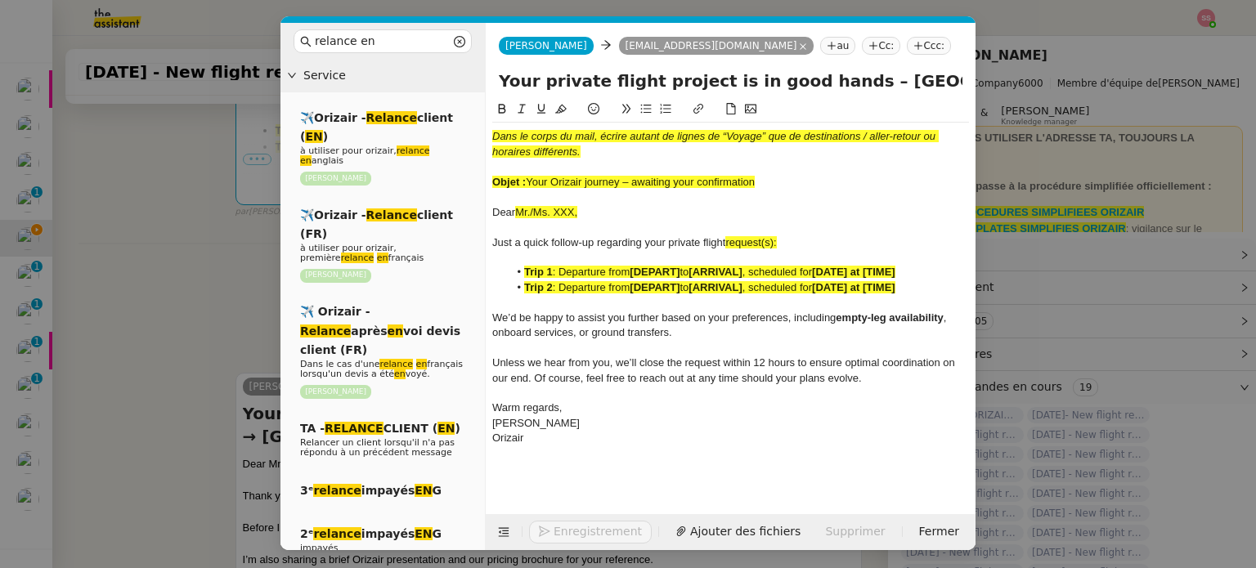
scroll to position [667, 0]
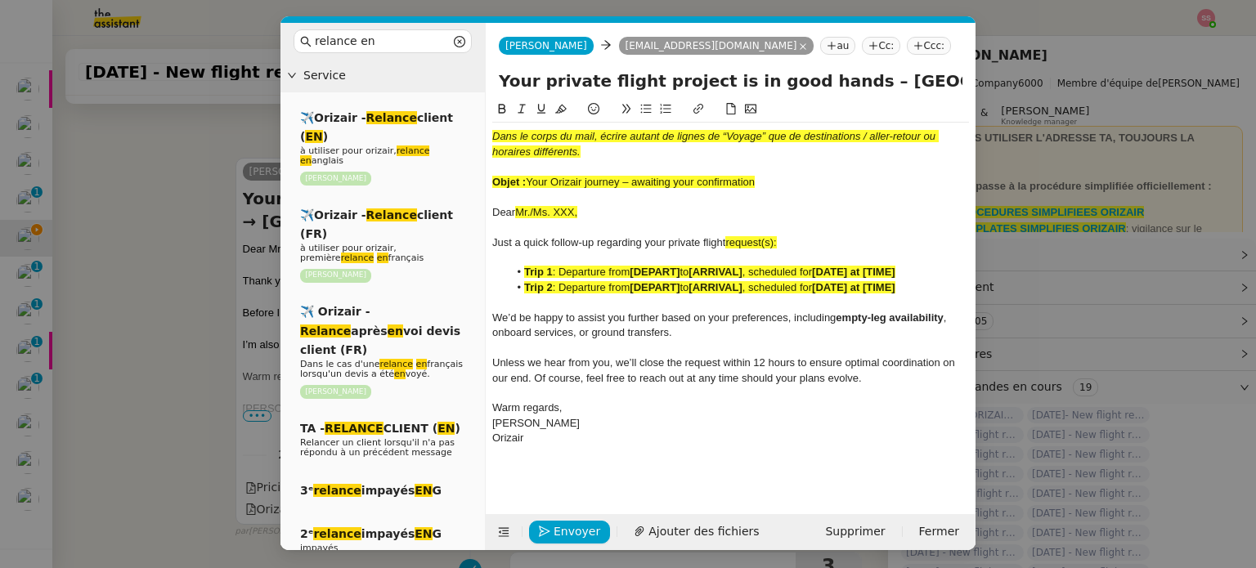
drag, startPoint x: 531, startPoint y: 180, endPoint x: 782, endPoint y: 188, distance: 251.9
click at [782, 188] on div "Objet : Your Orizair journey – awaiting your confirmation" at bounding box center [730, 182] width 477 height 15
drag, startPoint x: 827, startPoint y: 84, endPoint x: 493, endPoint y: 74, distance: 334.5
click at [493, 74] on div "Your private flight project is in good hands – Manchester → Paris" at bounding box center [731, 84] width 490 height 31
paste input "Orizair journey – awaiting your confirmation"
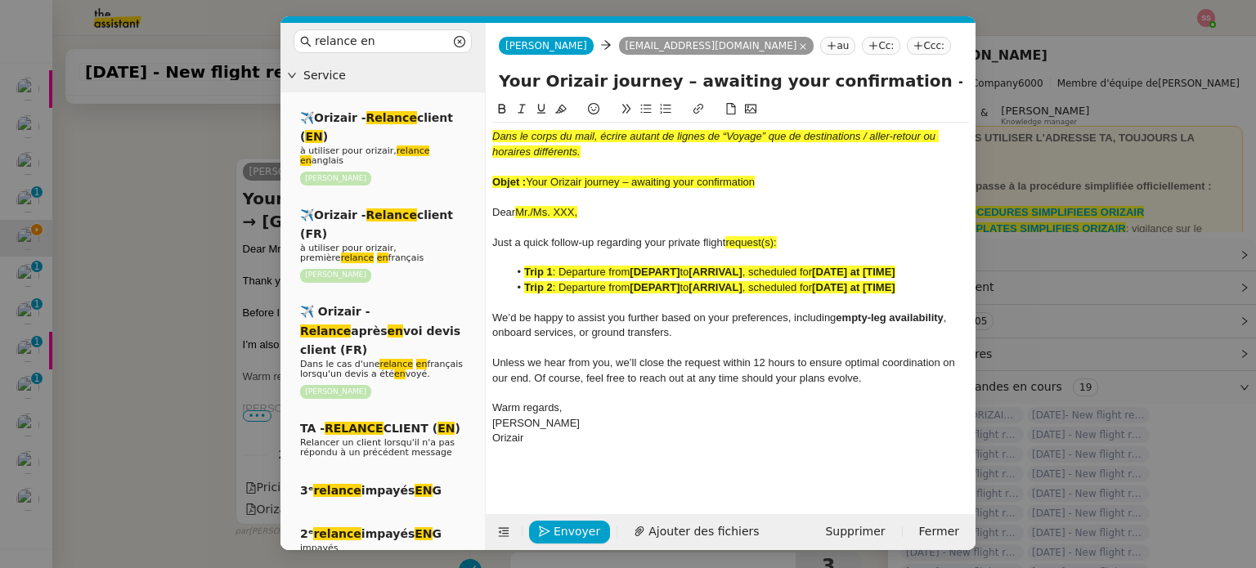
type input "Your Orizair journey – awaiting your confirmation – Manchester → Paris"
drag, startPoint x: 784, startPoint y: 178, endPoint x: 474, endPoint y: 119, distance: 315.3
click at [474, 119] on nz-layout "relance en Service ✈️Orizair - Relance client ( EN ) à utiliser pour orizair, r…" at bounding box center [627, 286] width 695 height 527
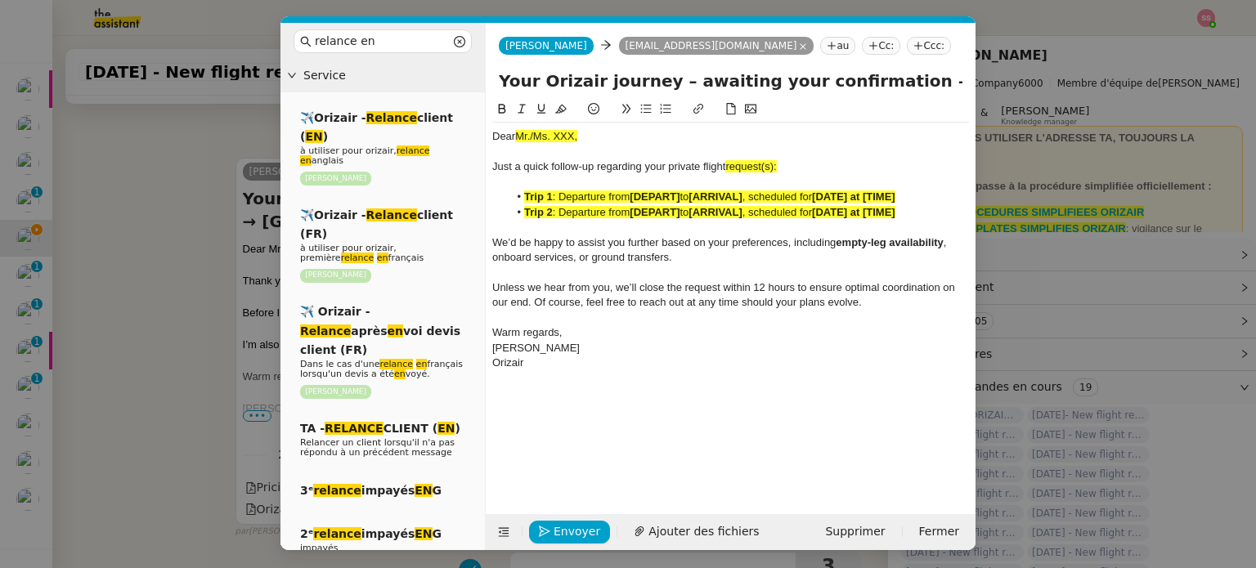
click at [839, 32] on div "Josephine Josephine eldonnelly7@gmail.com au Cc: Ccc:" at bounding box center [731, 46] width 490 height 46
click at [907, 42] on nz-tag "Ccc:" at bounding box center [929, 46] width 44 height 18
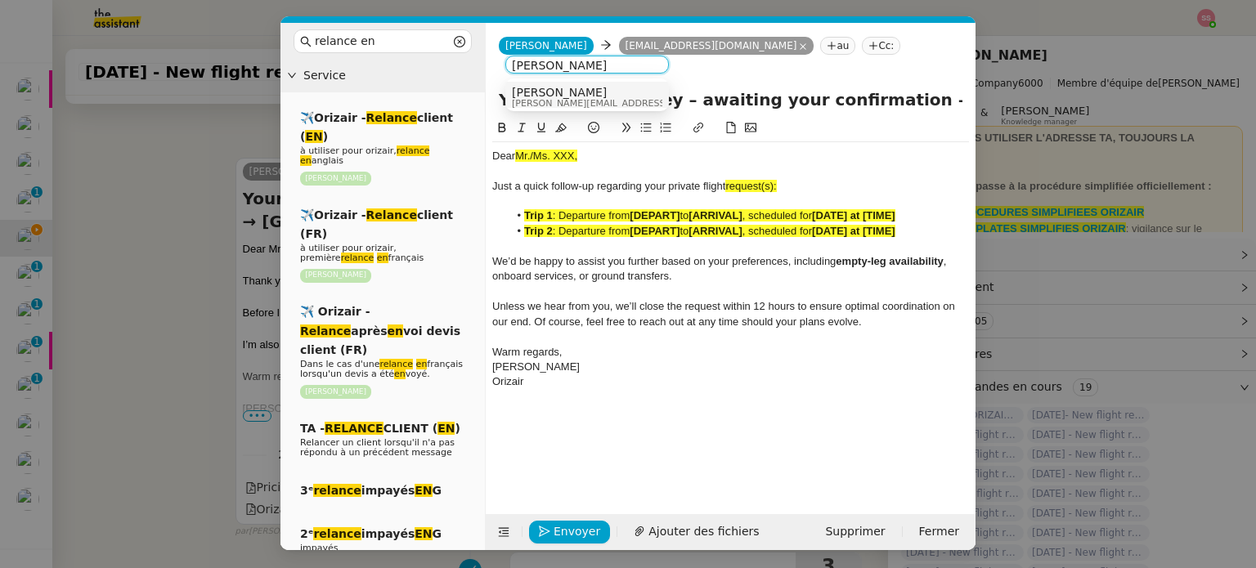
type input "[PERSON_NAME]"
click at [615, 113] on div "Louis Frei louis@orizair.com" at bounding box center [586, 94] width 163 height 39
click at [625, 96] on div "Louis Frei louis@orizair.com" at bounding box center [587, 97] width 150 height 22
click at [204, 287] on nz-modal-container "relance en Service ✈️Orizair - Relance client ( EN ) à utiliser pour orizair, r…" at bounding box center [628, 284] width 1256 height 568
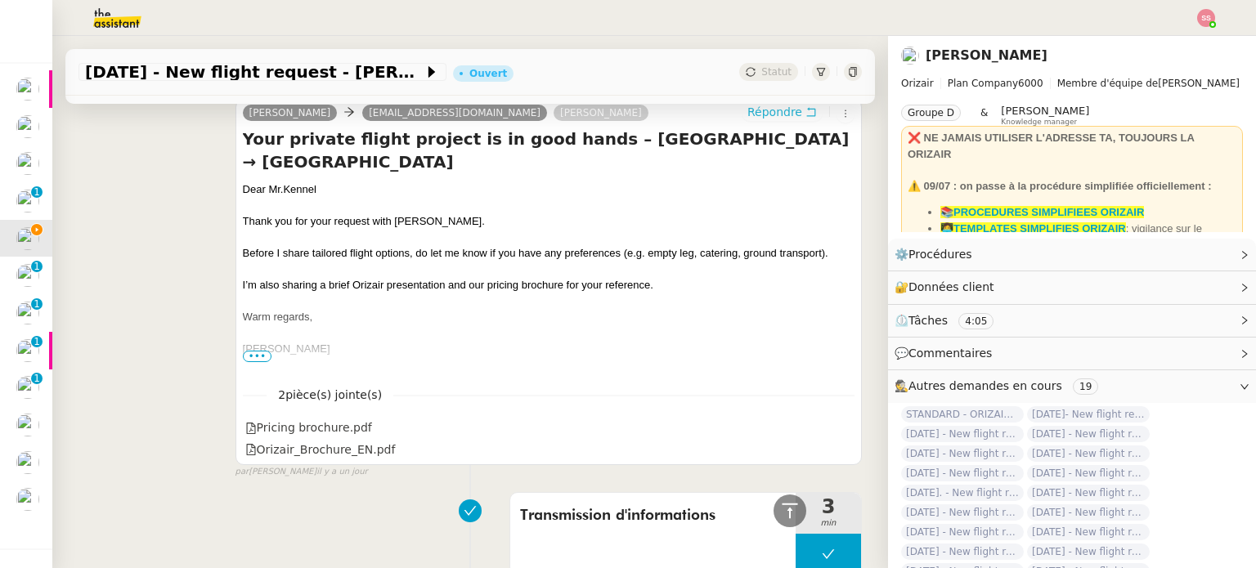
scroll to position [569, 0]
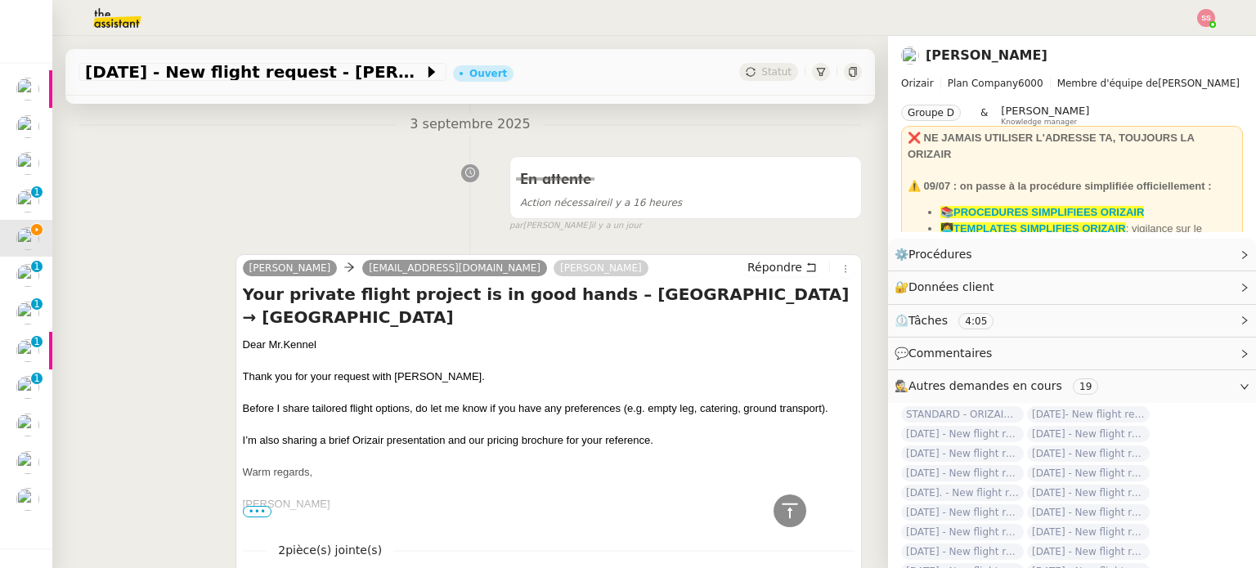
click at [301, 337] on div "Dear Mr.Kennel" at bounding box center [548, 345] width 611 height 16
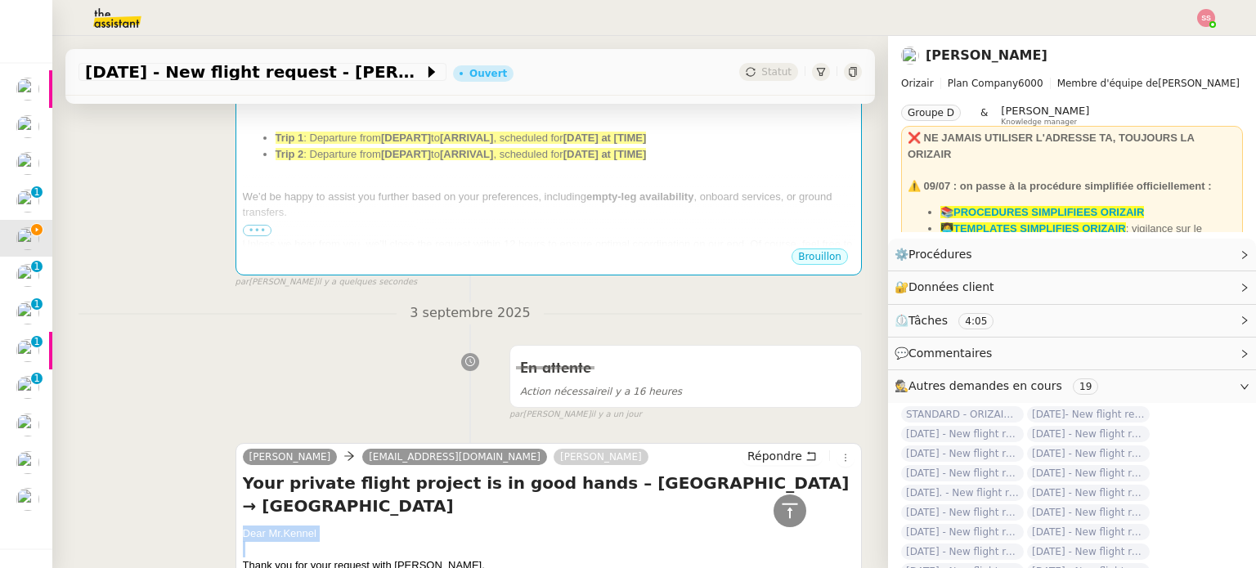
scroll to position [242, 0]
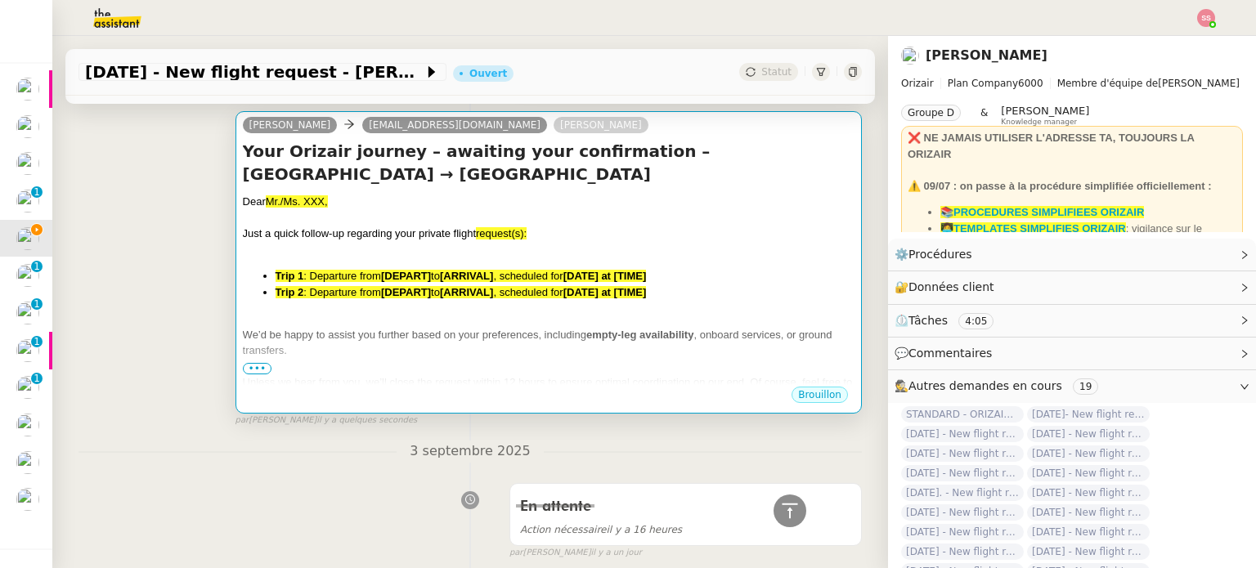
click at [454, 242] on div at bounding box center [548, 250] width 611 height 16
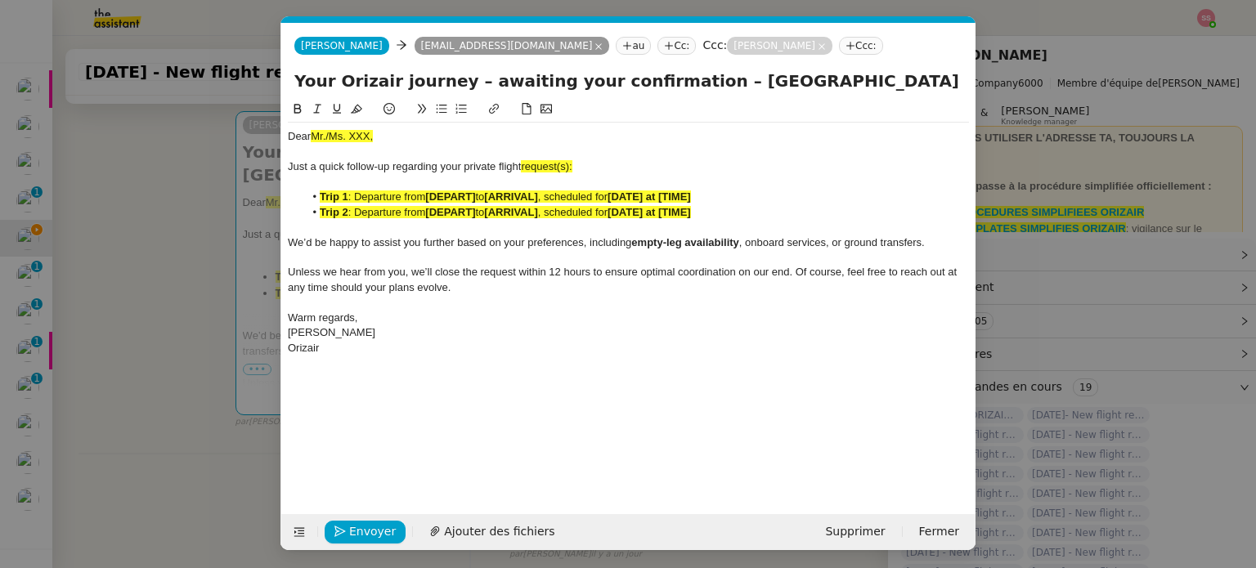
scroll to position [0, 86]
click at [361, 132] on span "Mr./Ms. XXX," at bounding box center [342, 136] width 62 height 12
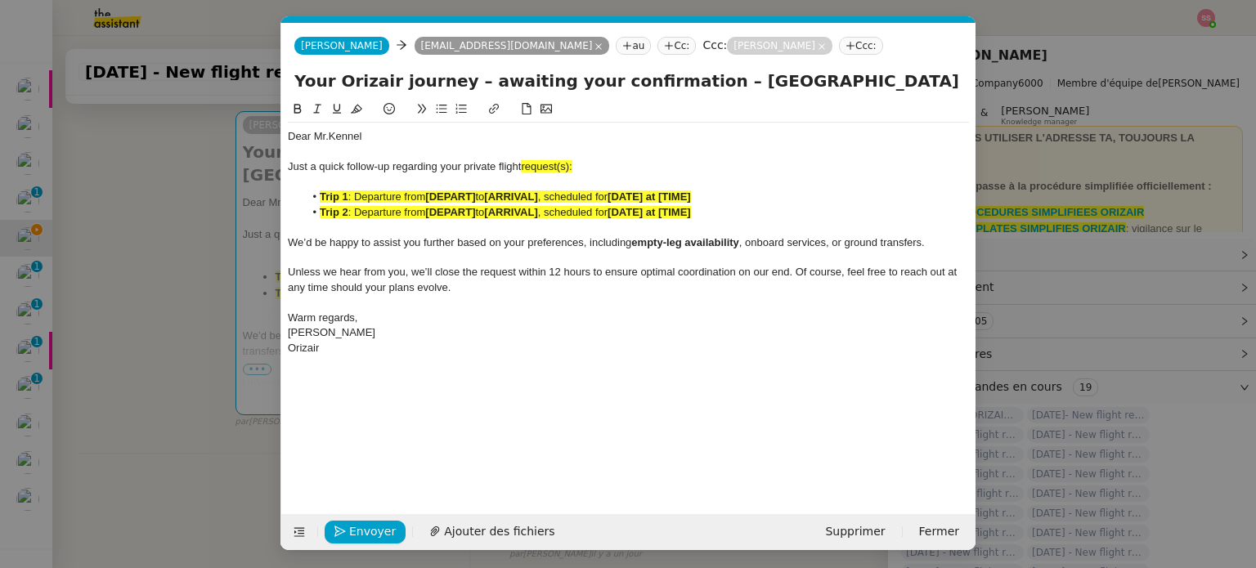
click at [577, 167] on div "Just a quick follow-up regarding your private flight request(s):" at bounding box center [628, 166] width 681 height 15
drag, startPoint x: 595, startPoint y: 163, endPoint x: 523, endPoint y: 161, distance: 72.0
click at [523, 161] on div "Just a quick follow-up regarding your private flight request:" at bounding box center [628, 166] width 681 height 15
click at [347, 110] on button at bounding box center [357, 109] width 20 height 19
click at [401, 212] on span ": Departure from" at bounding box center [387, 212] width 78 height 12
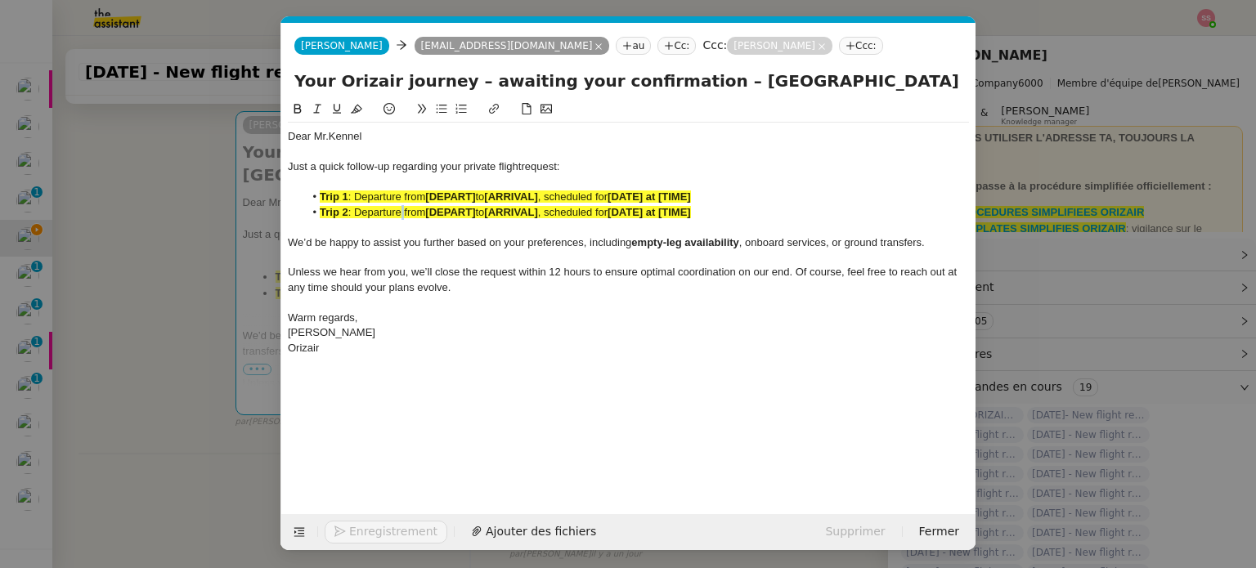
click at [401, 212] on span ": Departure from" at bounding box center [387, 212] width 78 height 12
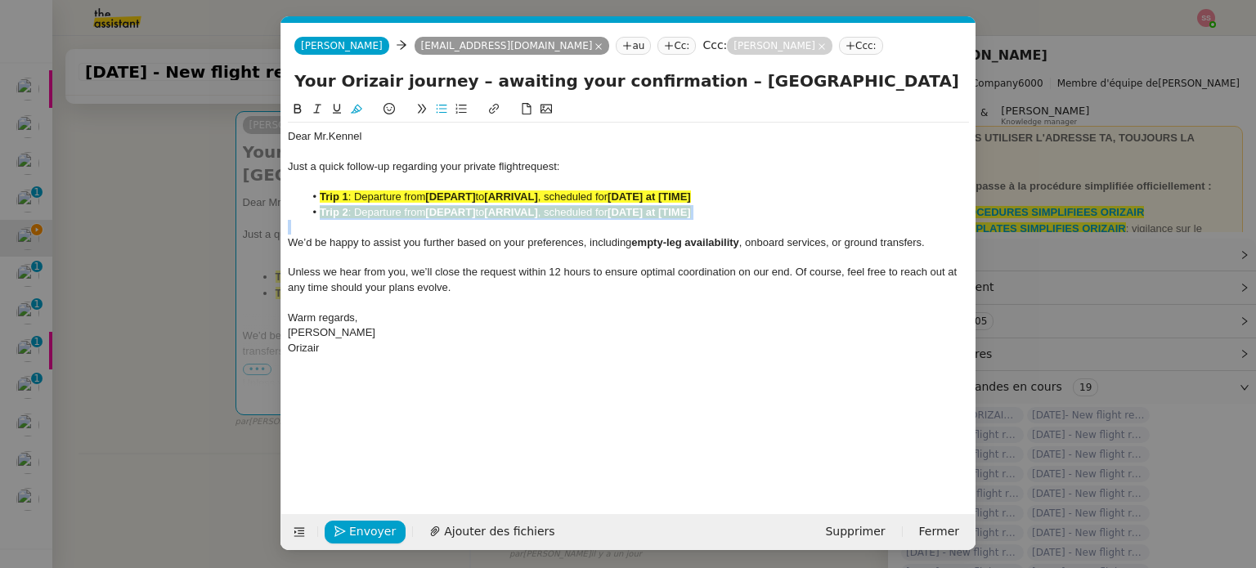
click at [401, 212] on span ": Departure from" at bounding box center [387, 212] width 78 height 12
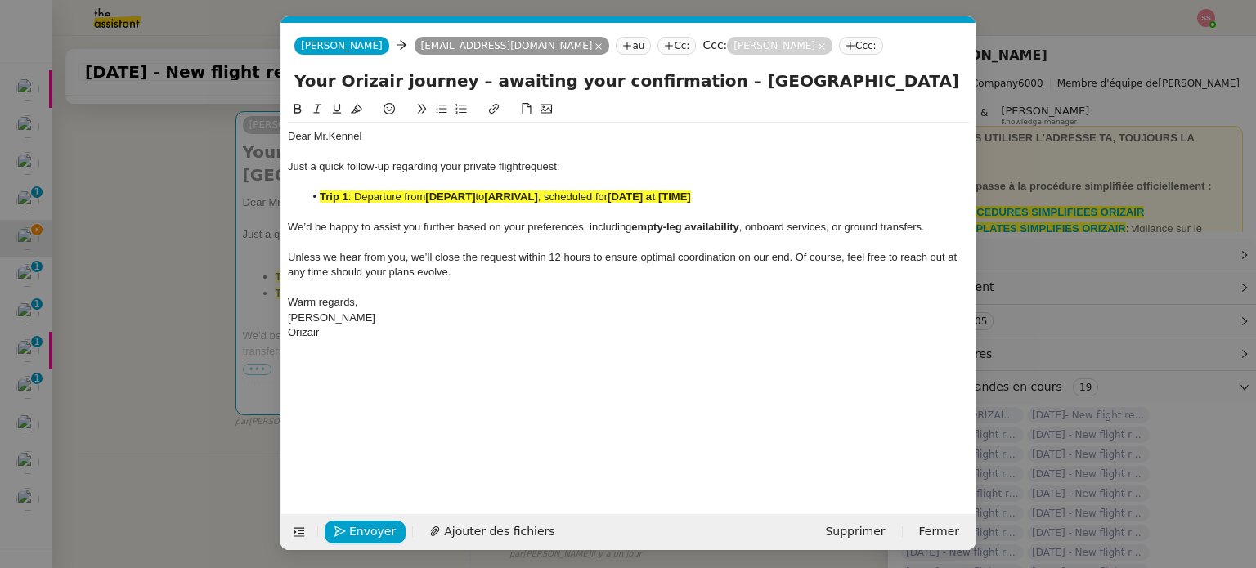
click at [446, 201] on strong "[DEPART]" at bounding box center [450, 196] width 50 height 12
click at [360, 103] on button at bounding box center [357, 109] width 20 height 19
click at [189, 334] on nz-modal-container "relance en Service ✈️Orizair - Relance client ( EN ) à utiliser pour orizair, r…" at bounding box center [628, 284] width 1256 height 568
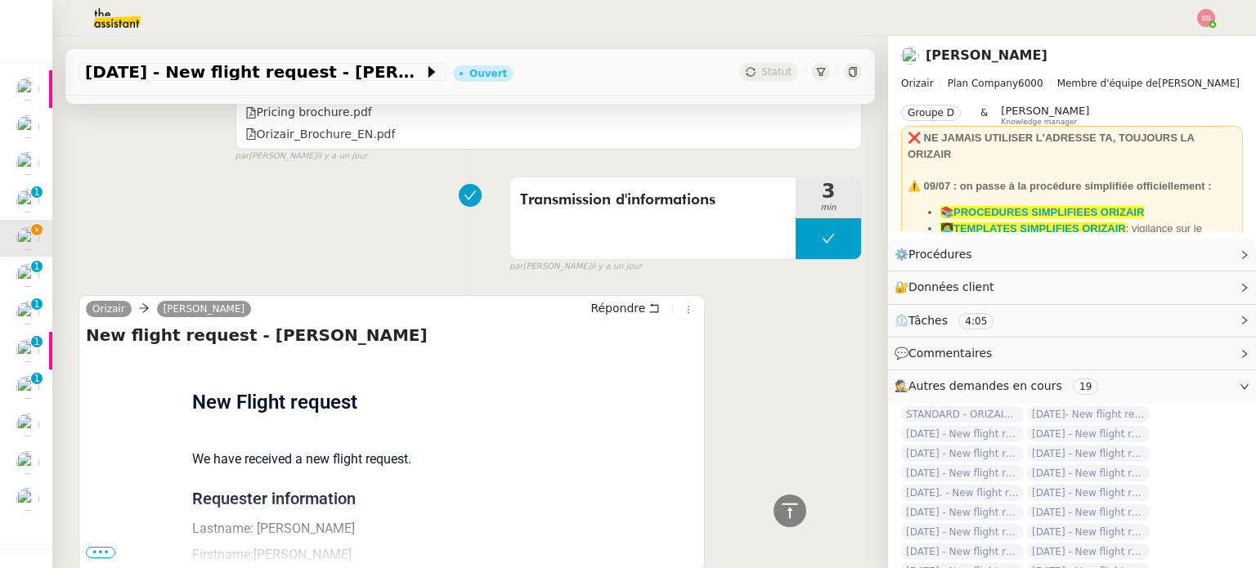
scroll to position [1141, 0]
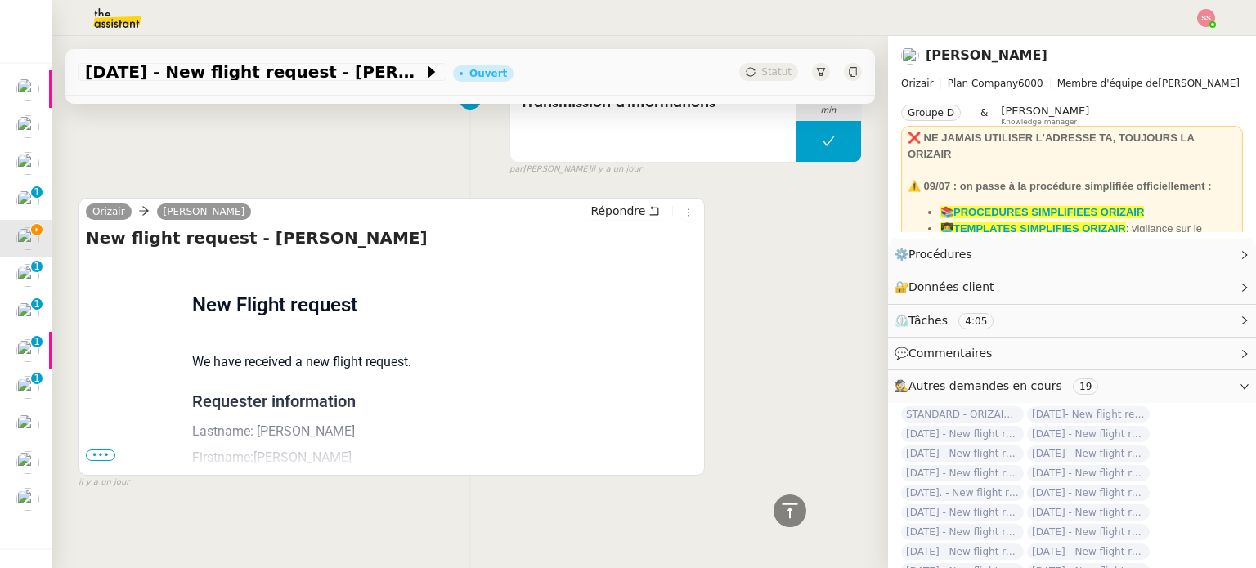
drag, startPoint x: 109, startPoint y: 446, endPoint x: 184, endPoint y: 381, distance: 99.7
click at [109, 450] on span "•••" at bounding box center [100, 455] width 29 height 11
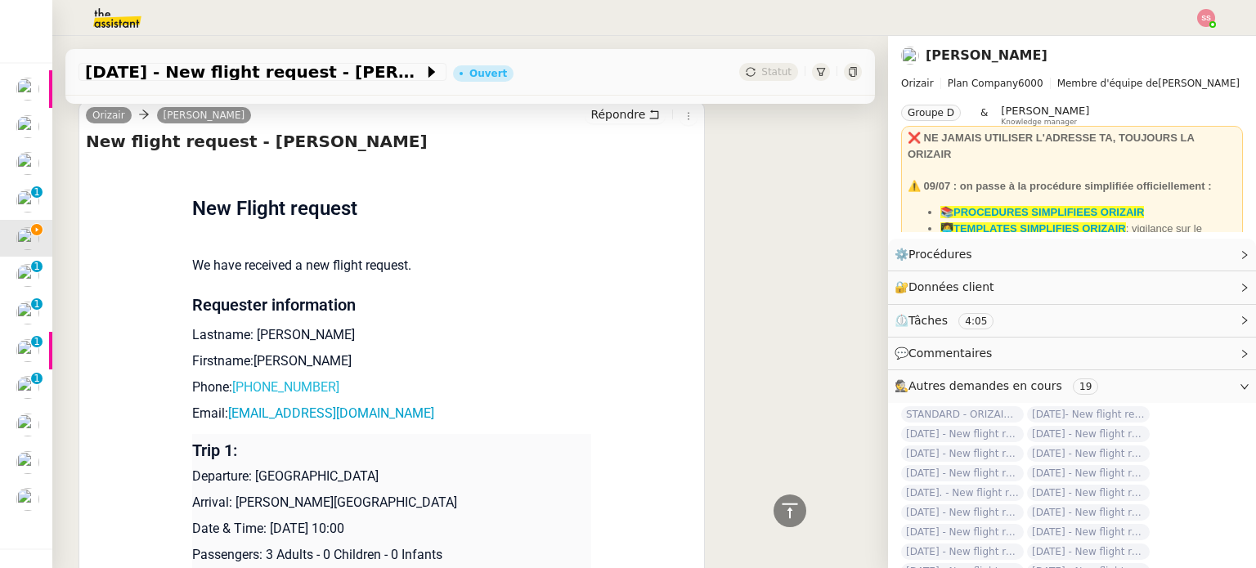
scroll to position [1305, 0]
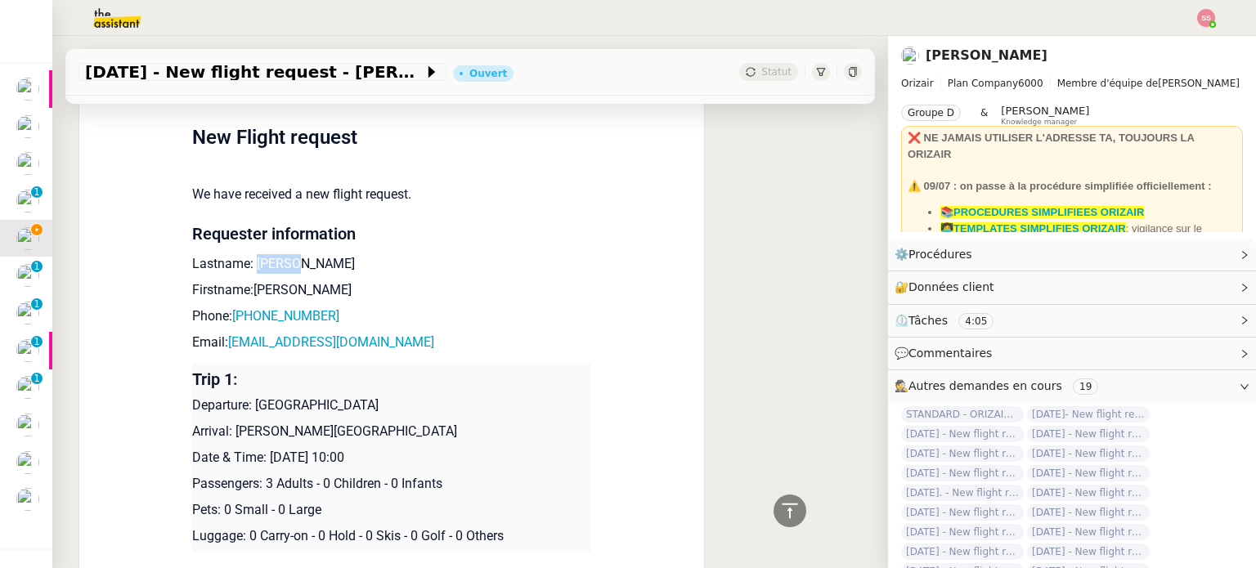
drag, startPoint x: 244, startPoint y: 261, endPoint x: 308, endPoint y: 259, distance: 63.8
click at [308, 259] on p "Lastname: Kennel" at bounding box center [391, 264] width 399 height 20
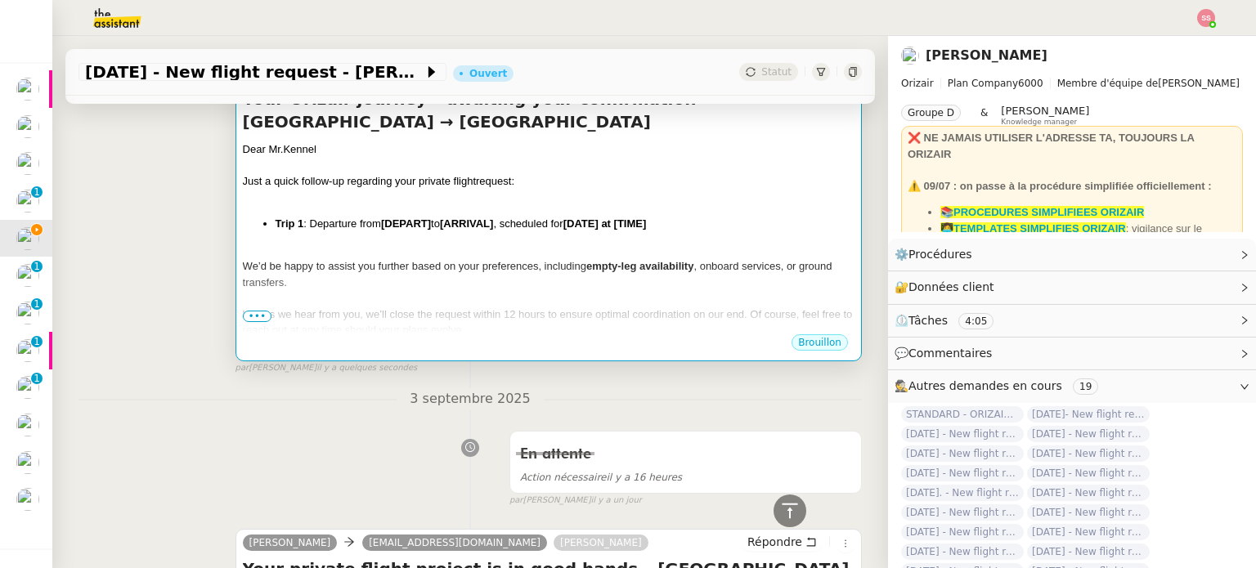
scroll to position [160, 0]
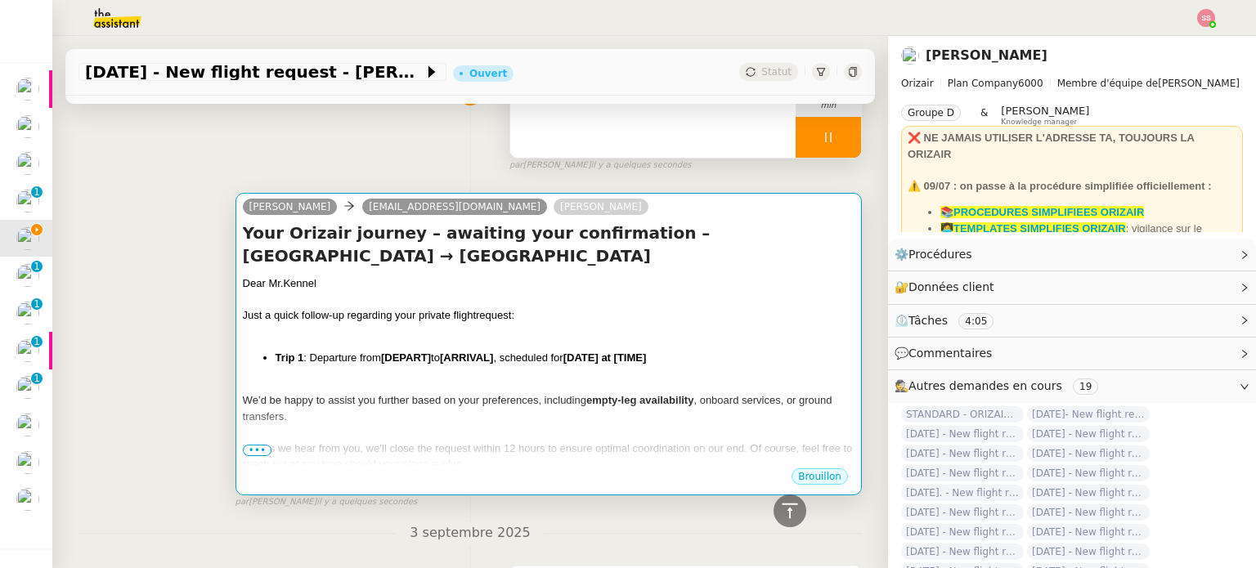
click at [504, 324] on div at bounding box center [548, 332] width 611 height 16
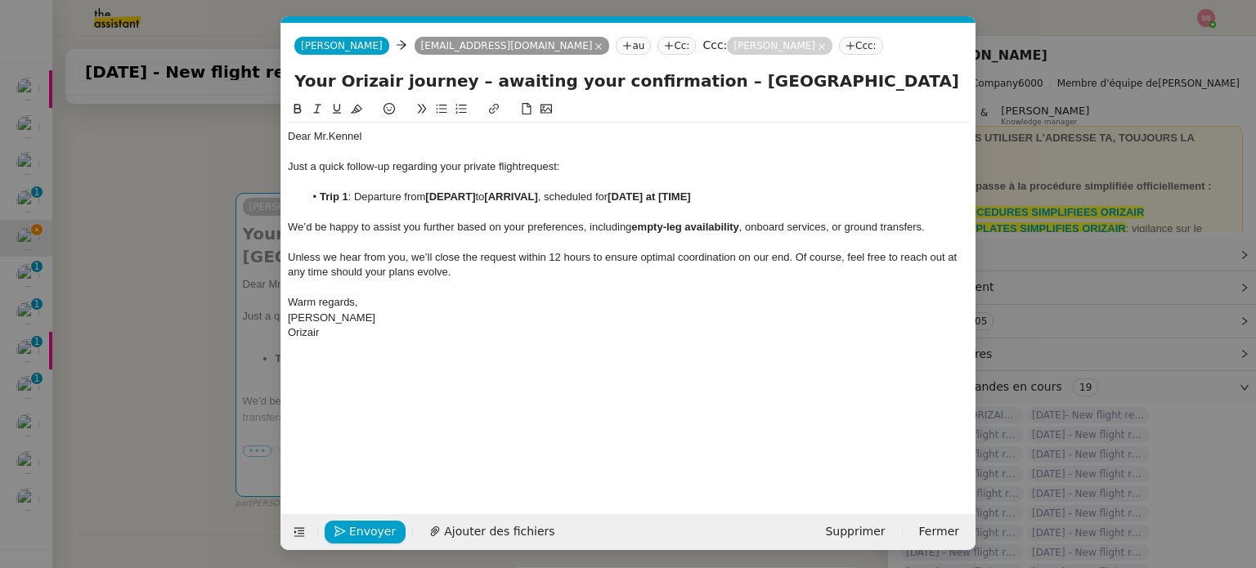
scroll to position [0, 86]
drag, startPoint x: 480, startPoint y: 195, endPoint x: 429, endPoint y: 196, distance: 50.7
click at [429, 196] on li "Trip 1 : Departure from [DEPART] to [ARRIVAL] , scheduled for [DATE] at [TIME]" at bounding box center [636, 197] width 665 height 15
click at [209, 399] on nz-modal-container "relance en Service ✈️Orizair - Relance client ( EN ) à utiliser pour orizair, r…" at bounding box center [628, 284] width 1256 height 568
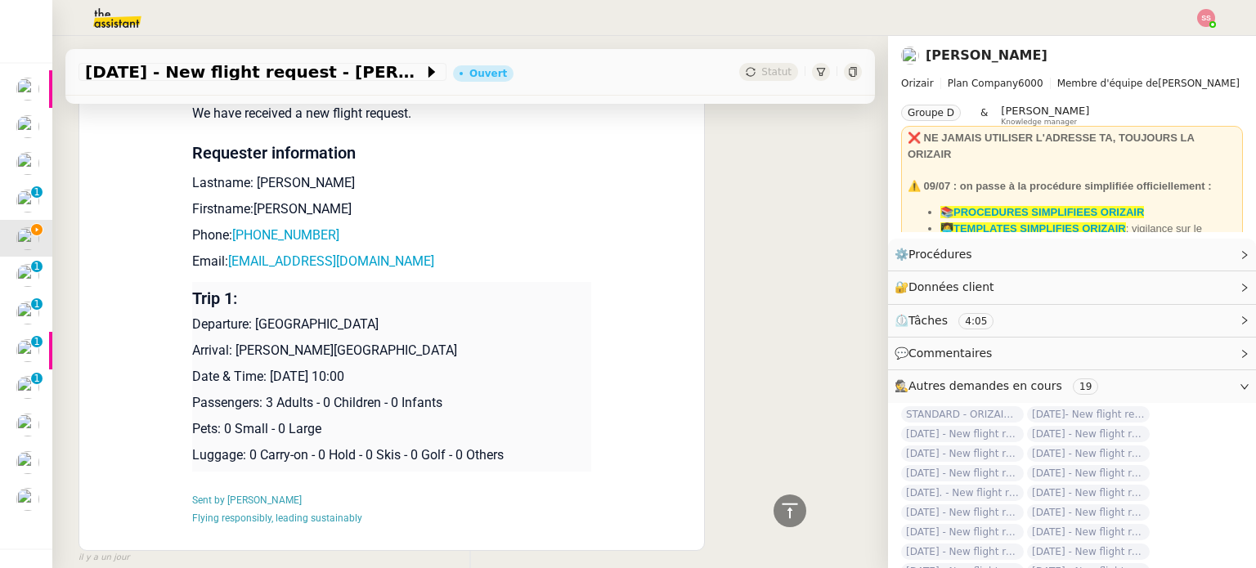
scroll to position [1465, 0]
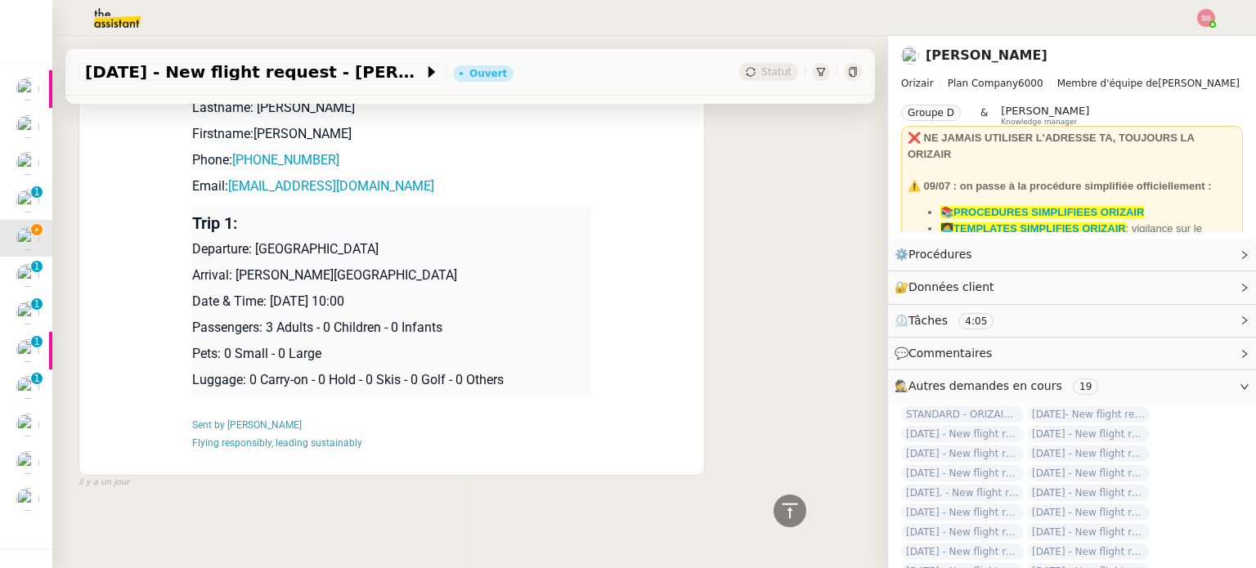
drag, startPoint x: 229, startPoint y: 264, endPoint x: 447, endPoint y: 264, distance: 218.2
click at [447, 266] on p "Arrival: Charles de Gaulle International Airport" at bounding box center [391, 276] width 399 height 20
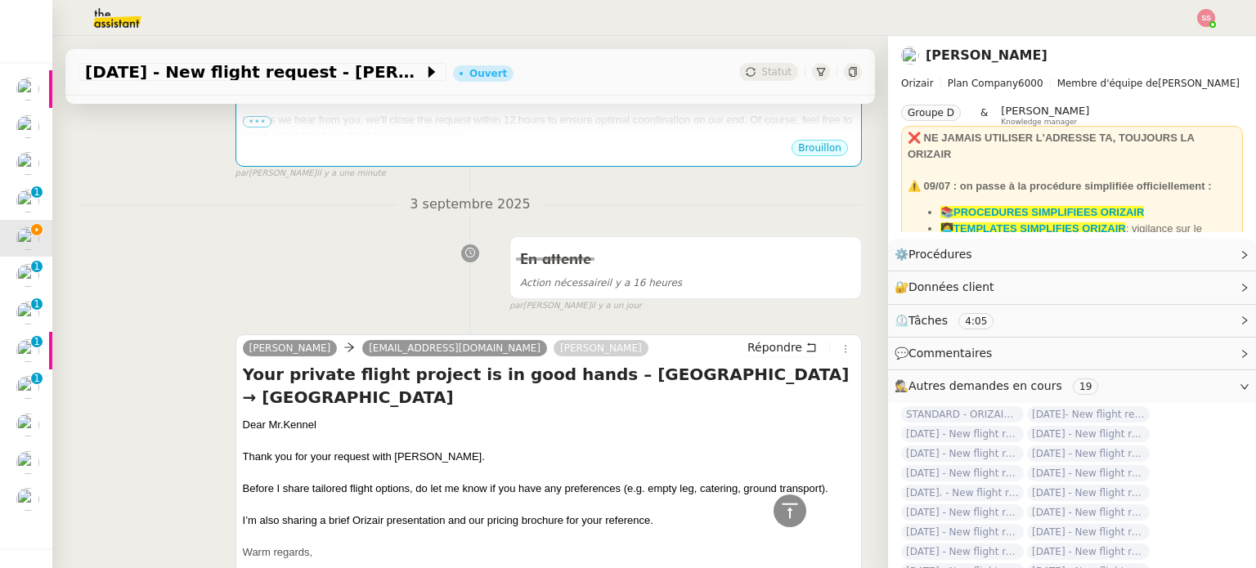
scroll to position [320, 0]
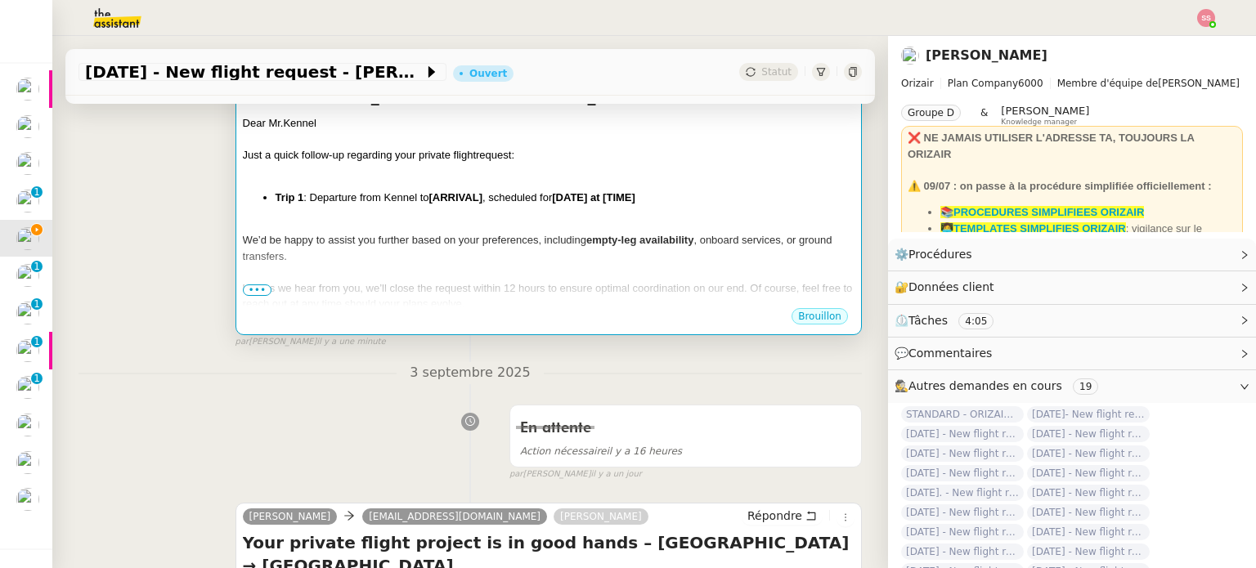
click at [448, 217] on div at bounding box center [548, 225] width 611 height 16
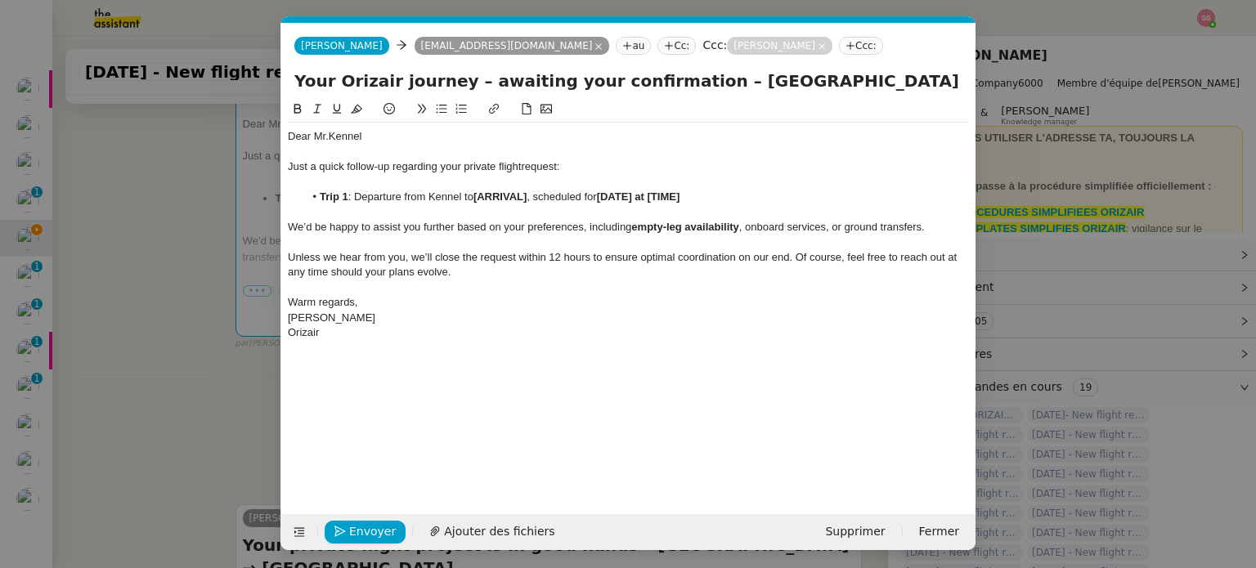
scroll to position [0, 86]
drag, startPoint x: 530, startPoint y: 199, endPoint x: 477, endPoint y: 197, distance: 52.3
click at [477, 197] on li "Trip 1 : Departure from Kennel to [ARRIVAL] , scheduled for [DATE] at [TIME]" at bounding box center [636, 197] width 665 height 15
click at [176, 337] on nz-modal-container "relance en Service ✈️Orizair - Relance client ( EN ) à utiliser pour orizair, r…" at bounding box center [628, 284] width 1256 height 568
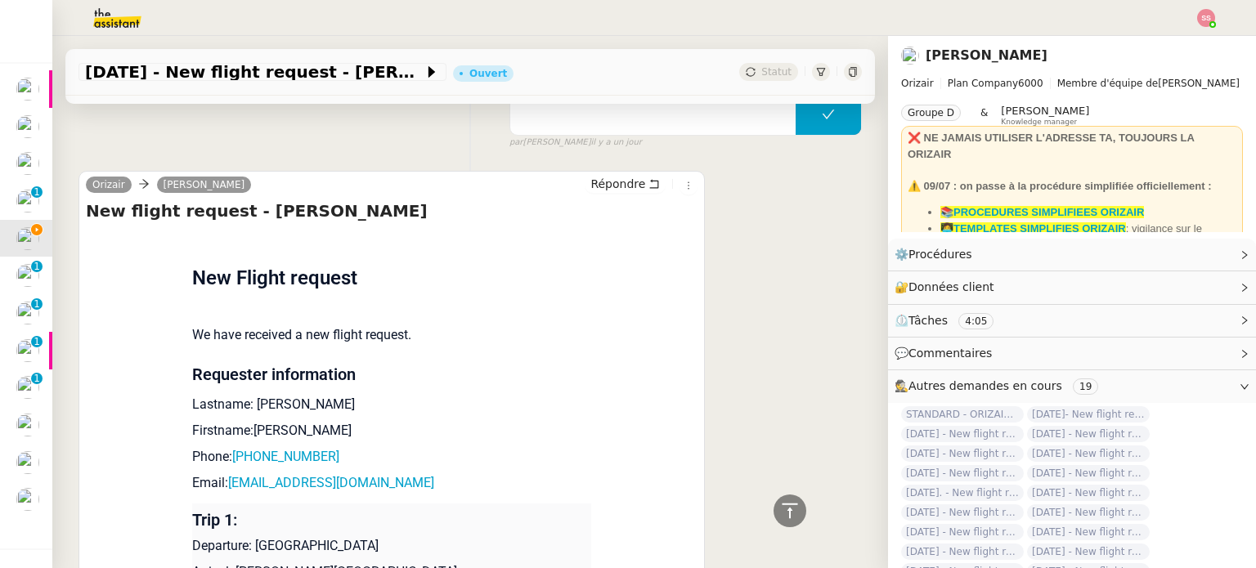
scroll to position [1383, 0]
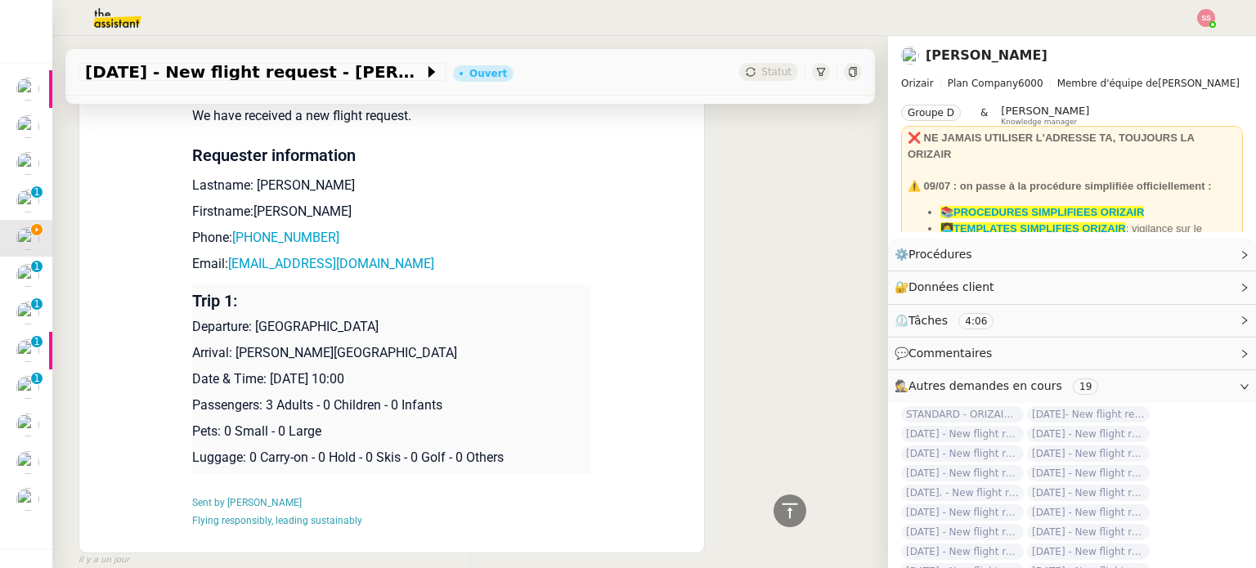
drag, startPoint x: 266, startPoint y: 374, endPoint x: 402, endPoint y: 370, distance: 135.7
click at [402, 370] on p "Date & Time: 12th March 2026 10:00" at bounding box center [391, 379] width 399 height 20
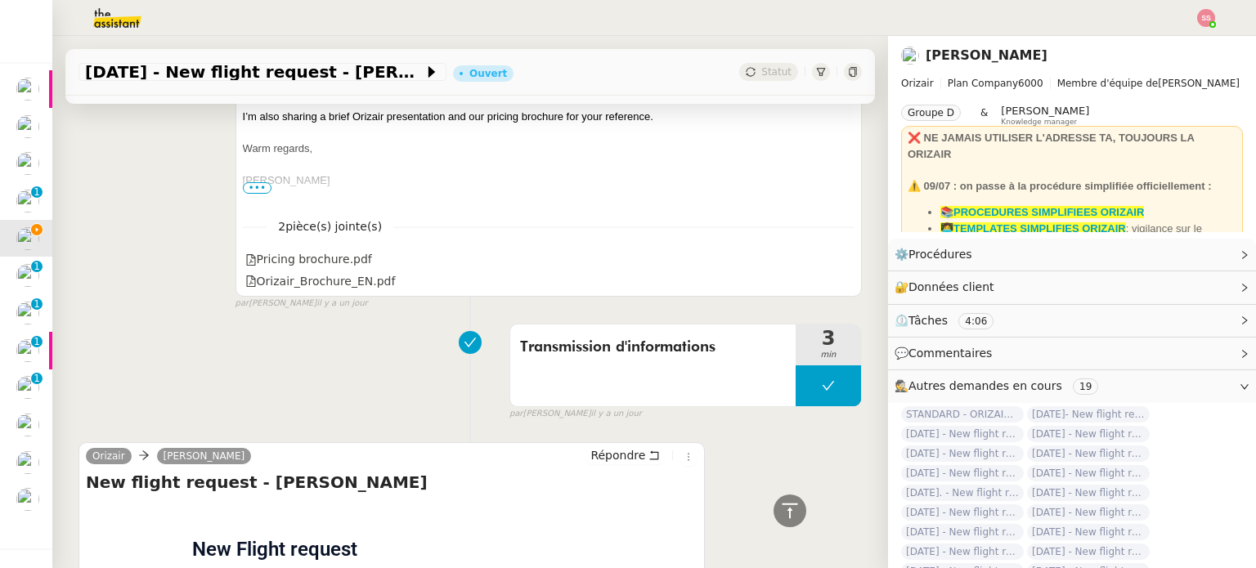
scroll to position [320, 0]
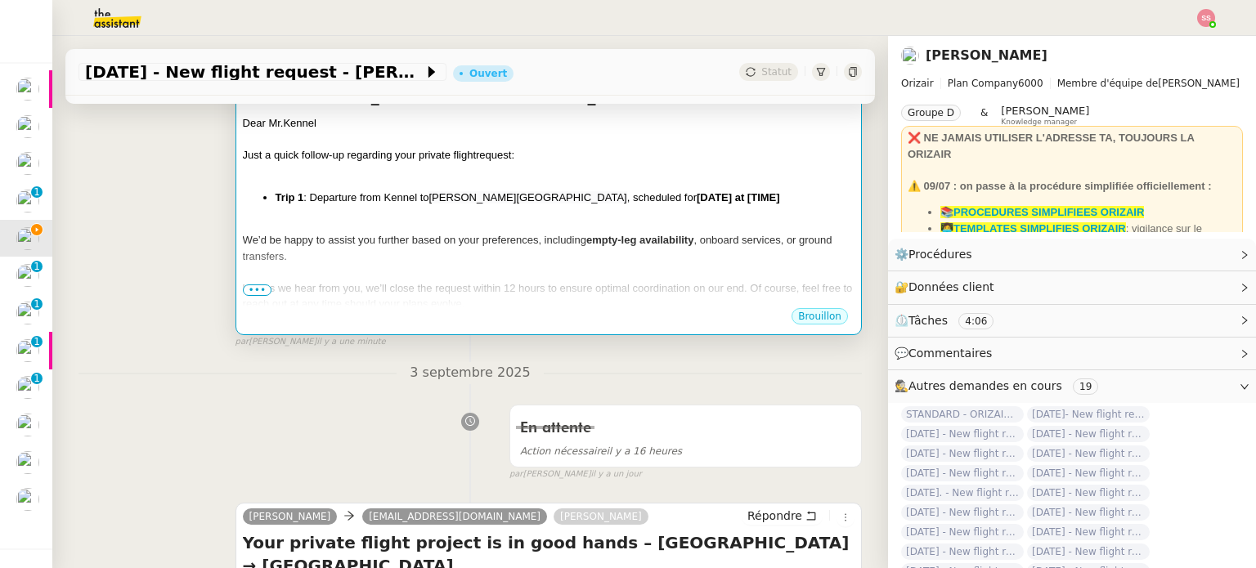
click at [678, 190] on li "Trip 1 : Departure from Kennel to Charles de Gaulle International Airport , sch…" at bounding box center [564, 198] width 579 height 16
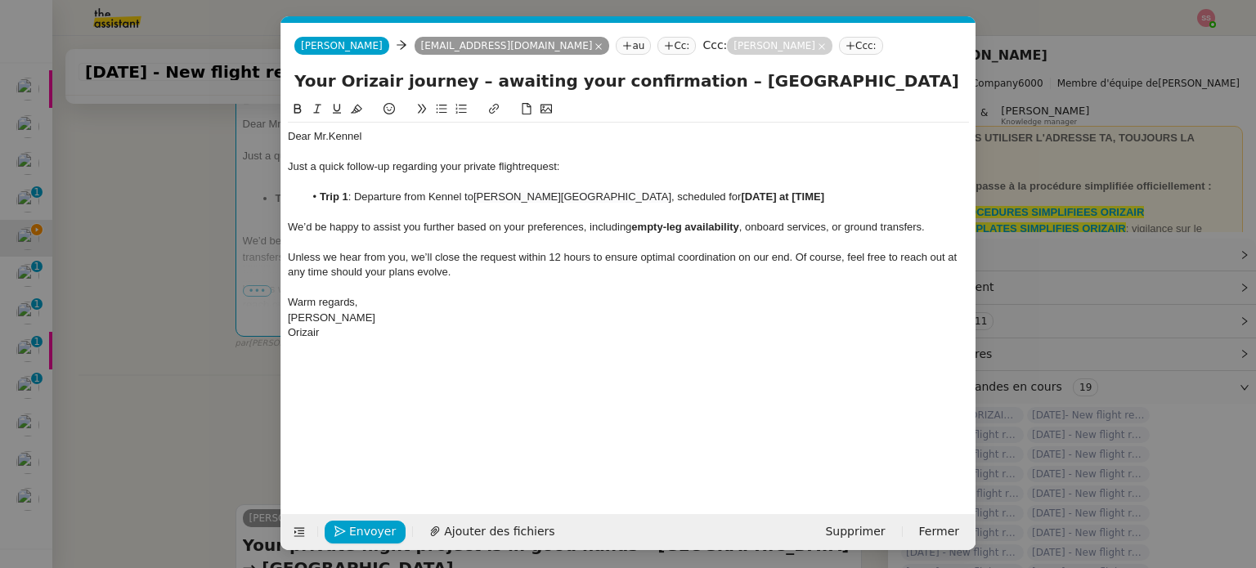
scroll to position [0, 86]
drag, startPoint x: 729, startPoint y: 200, endPoint x: 844, endPoint y: 195, distance: 115.4
click at [844, 195] on li "Trip 1 : Departure from Kennel to Charles de Gaulle International Airport , sch…" at bounding box center [636, 197] width 665 height 15
click at [379, 526] on span "Envoyer" at bounding box center [372, 531] width 47 height 19
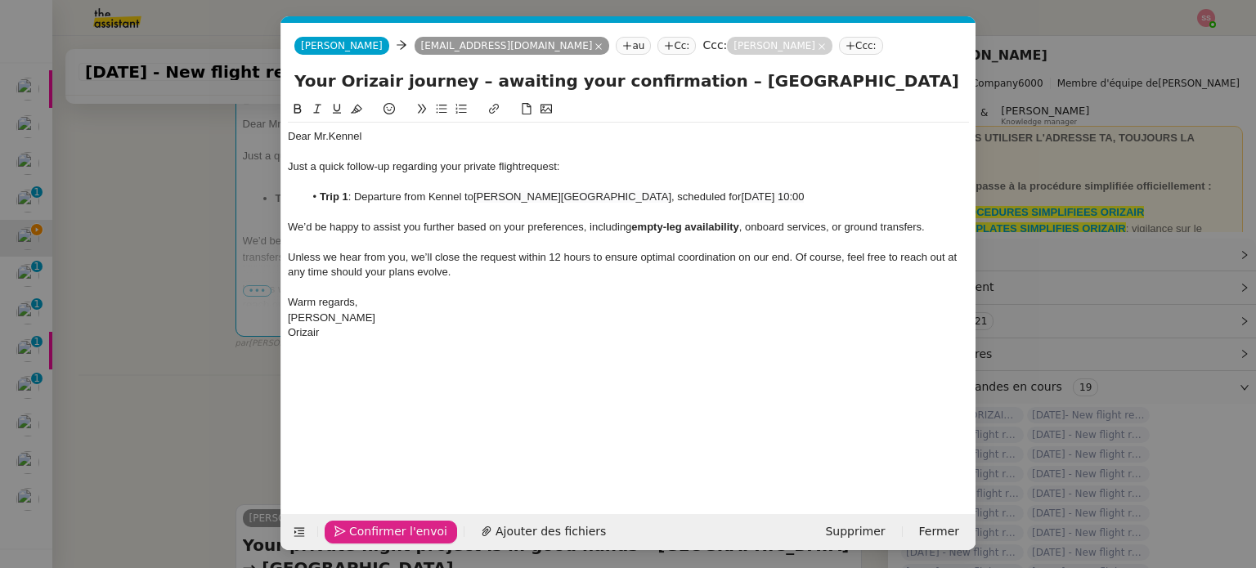
click at [379, 526] on span "Confirmer l'envoi" at bounding box center [398, 531] width 98 height 19
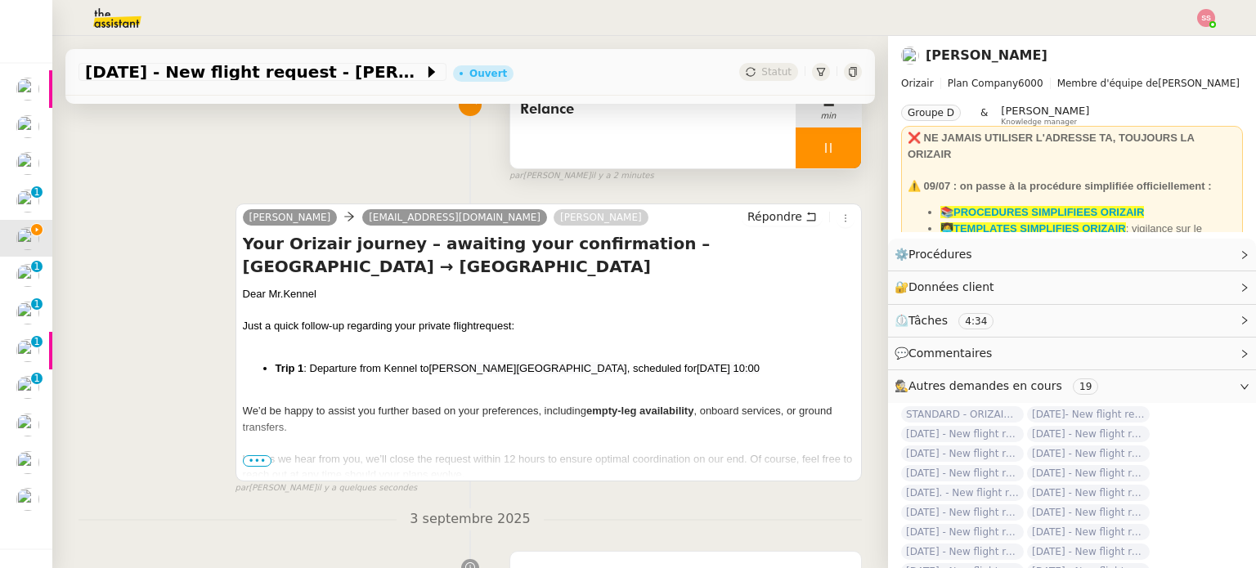
scroll to position [239, 0]
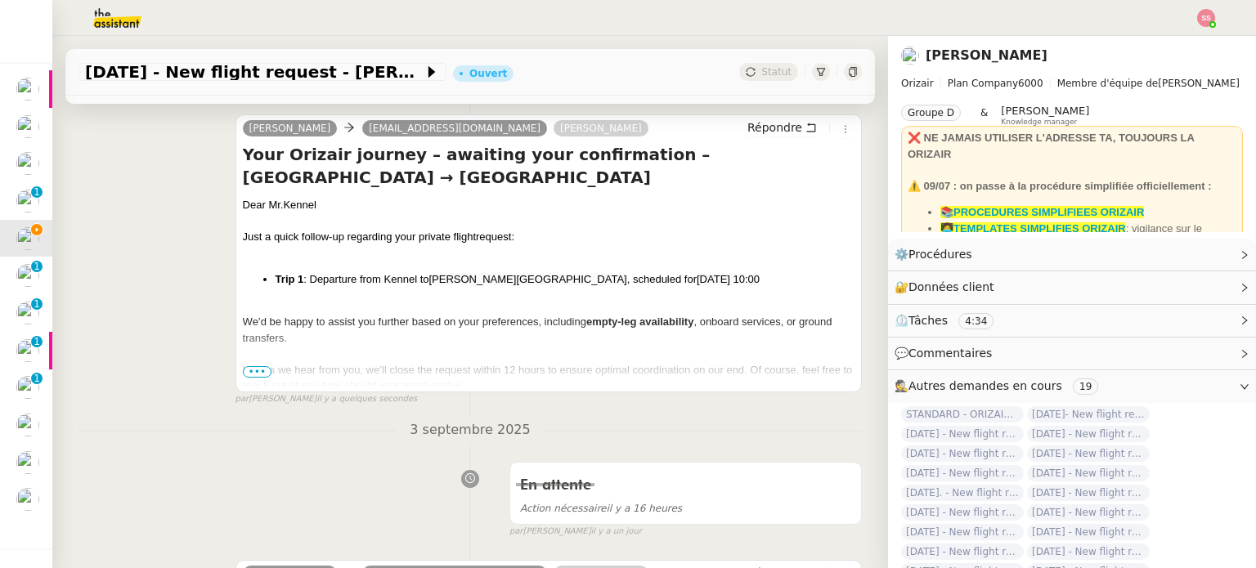
click at [146, 347] on div "Josephine eldonnelly7@gmail.com Louis Frei Répondre Your Orizair journey – awai…" at bounding box center [469, 253] width 783 height 307
click at [260, 374] on span "•••" at bounding box center [257, 371] width 29 height 11
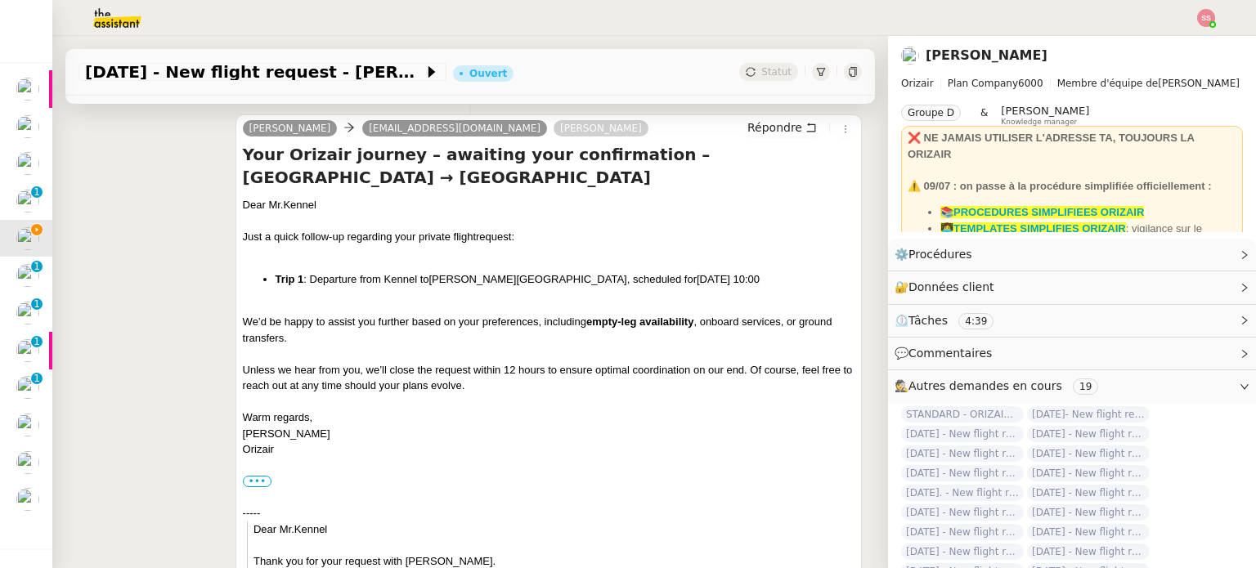
scroll to position [0, 0]
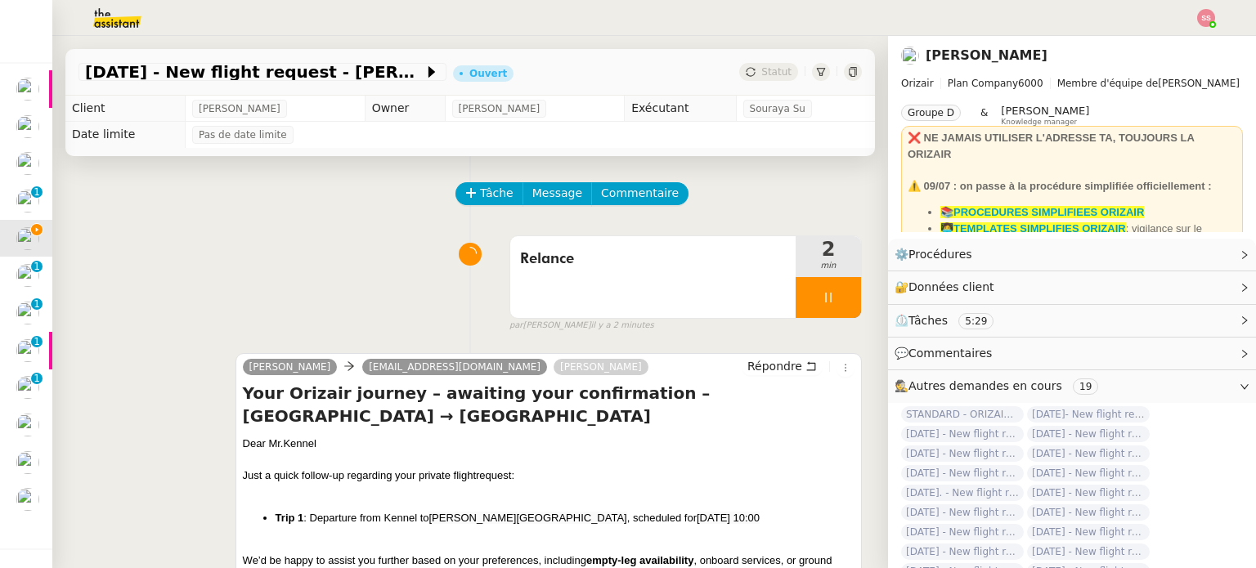
click at [826, 311] on div at bounding box center [827, 297] width 65 height 41
click at [828, 311] on button at bounding box center [844, 297] width 33 height 41
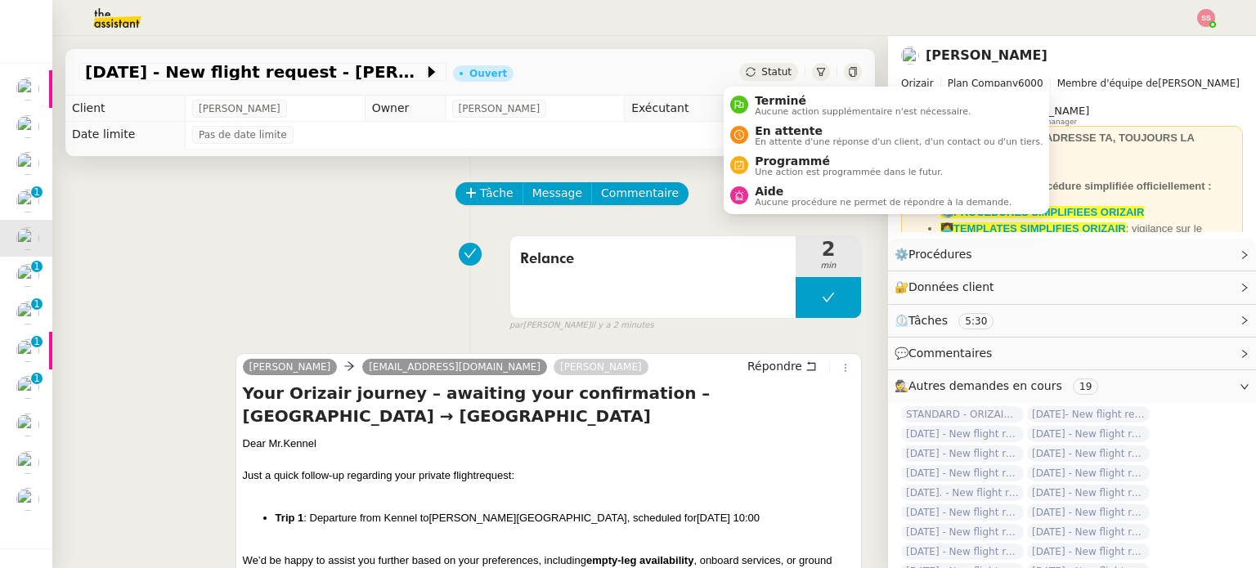
click at [763, 70] on span "Statut" at bounding box center [776, 71] width 30 height 11
click at [791, 128] on span "En attente" at bounding box center [898, 130] width 288 height 13
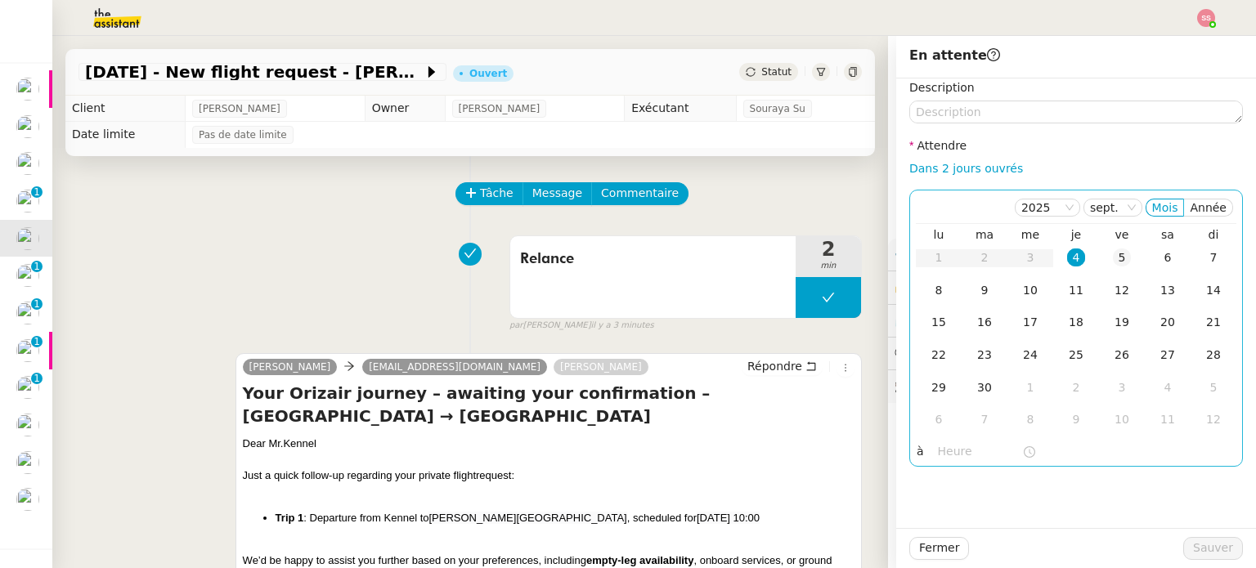
click at [1099, 269] on td "5" at bounding box center [1122, 258] width 46 height 33
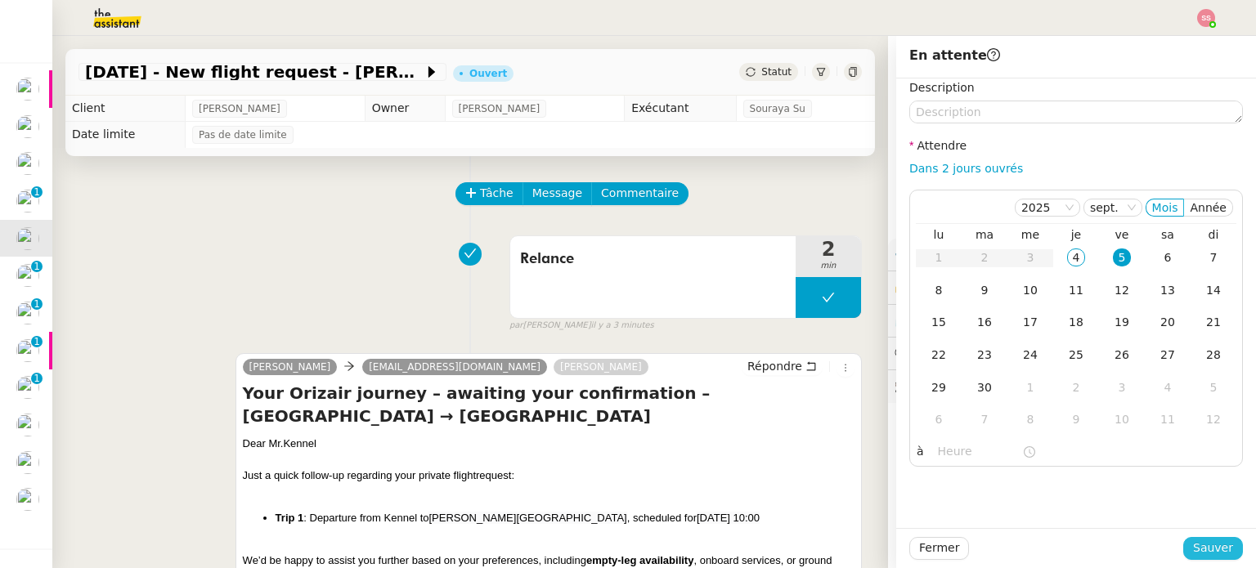
click at [1193, 548] on span "Sauver" at bounding box center [1213, 548] width 40 height 19
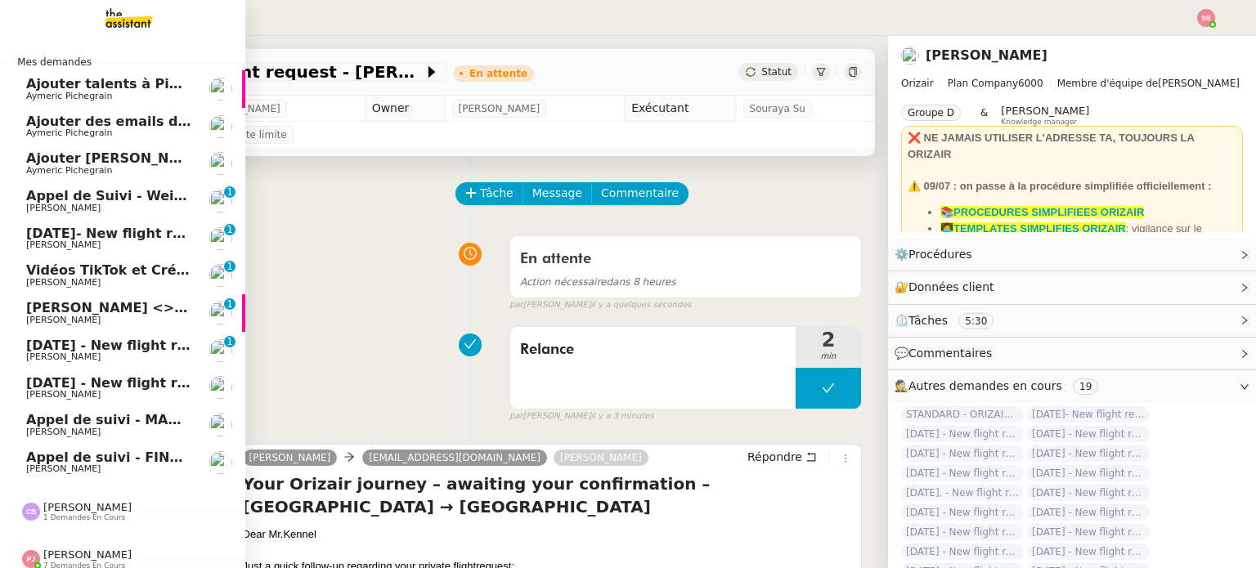
click at [64, 235] on span "[DATE]- New flight request - [PERSON_NAME]" at bounding box center [192, 234] width 333 height 16
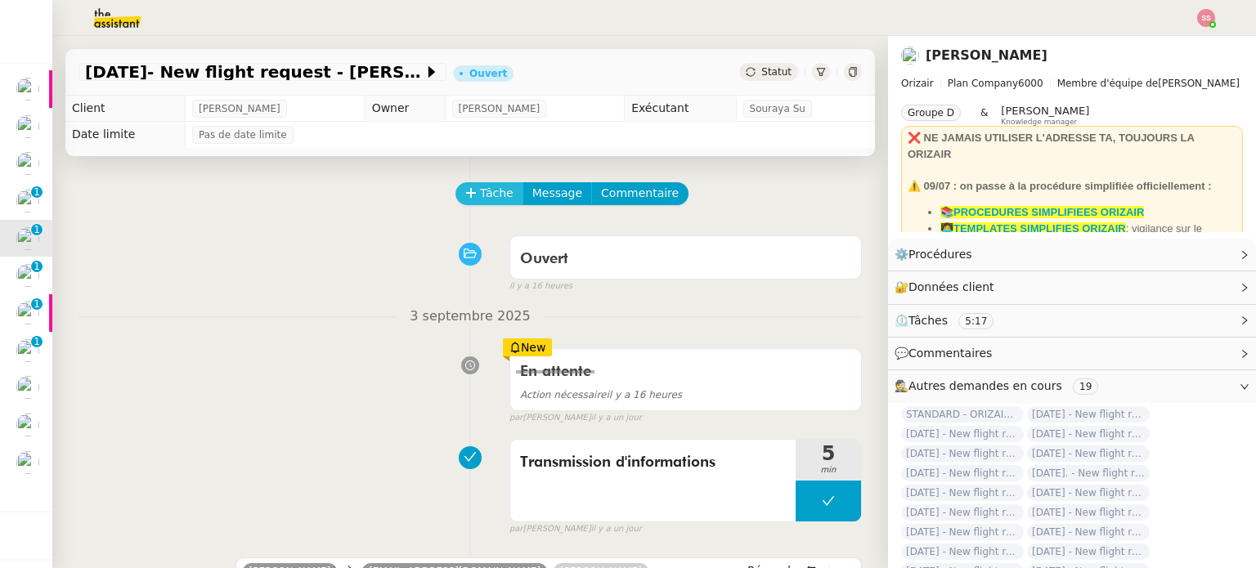
click at [480, 203] on span "Tâche" at bounding box center [497, 193] width 34 height 19
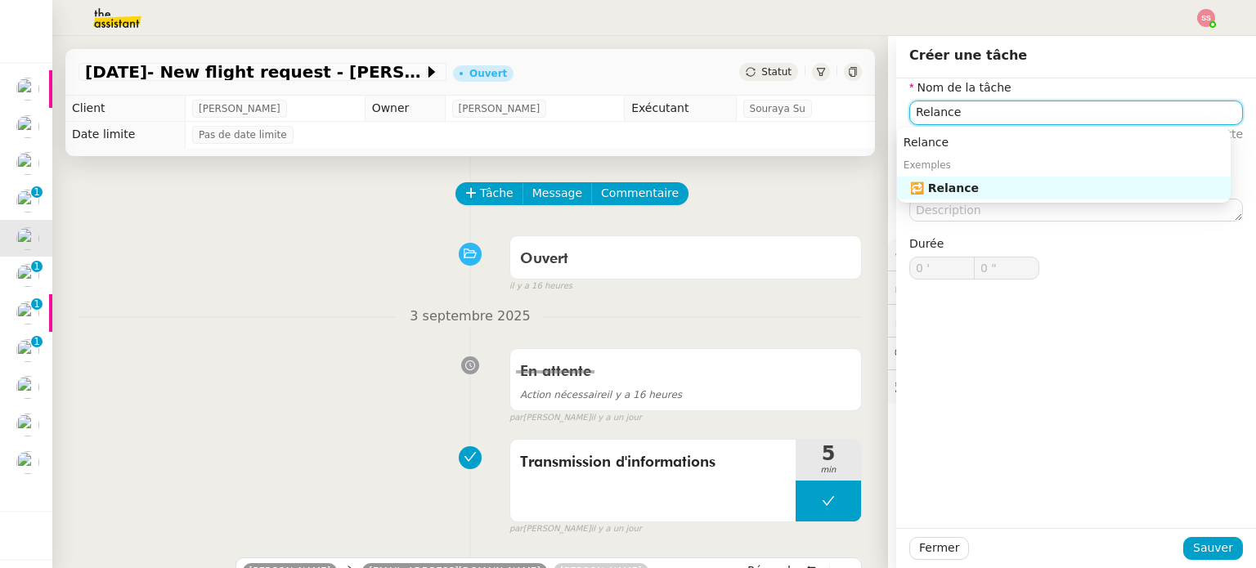
click at [995, 190] on div "🔁 Relance" at bounding box center [1067, 188] width 314 height 15
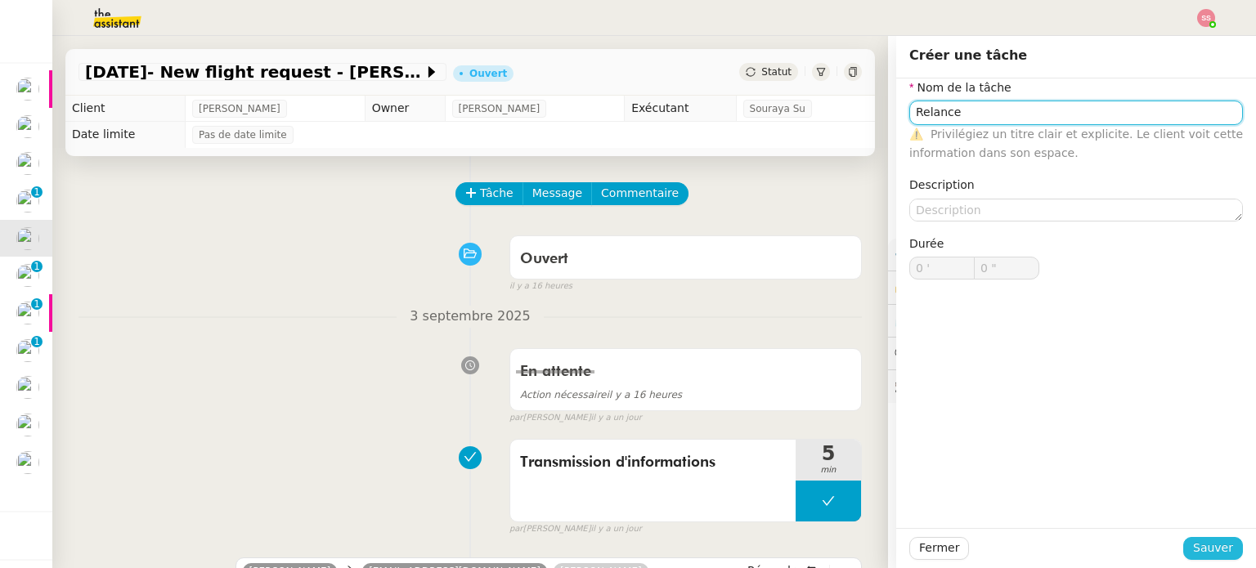
type input "Relance"
click at [1197, 553] on span "Sauver" at bounding box center [1213, 548] width 40 height 19
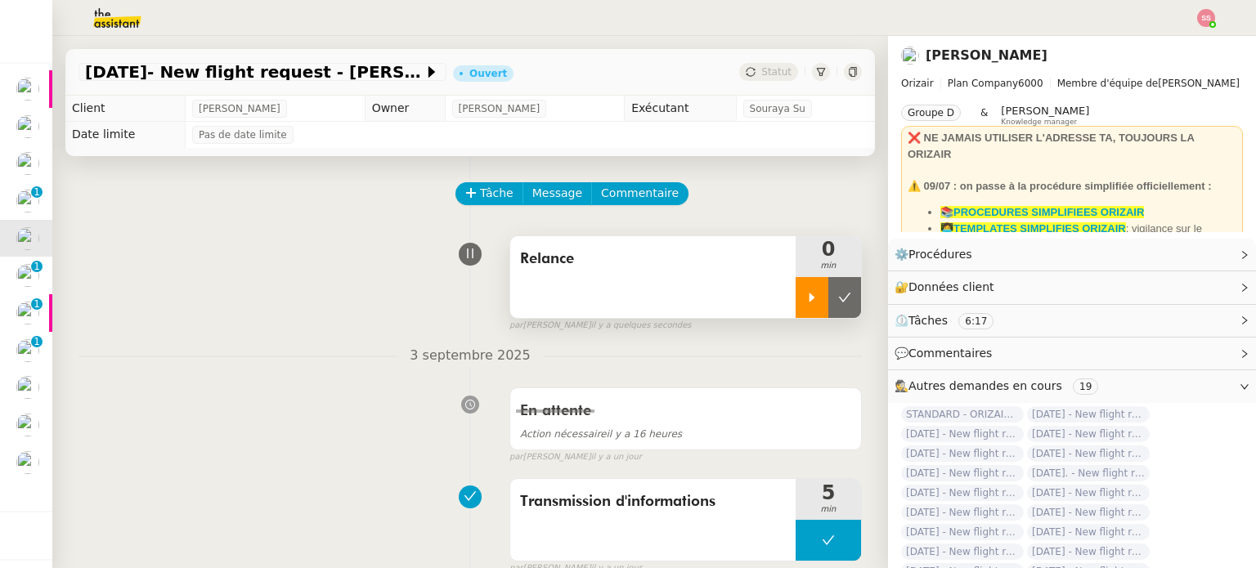
click at [795, 308] on div at bounding box center [811, 297] width 33 height 41
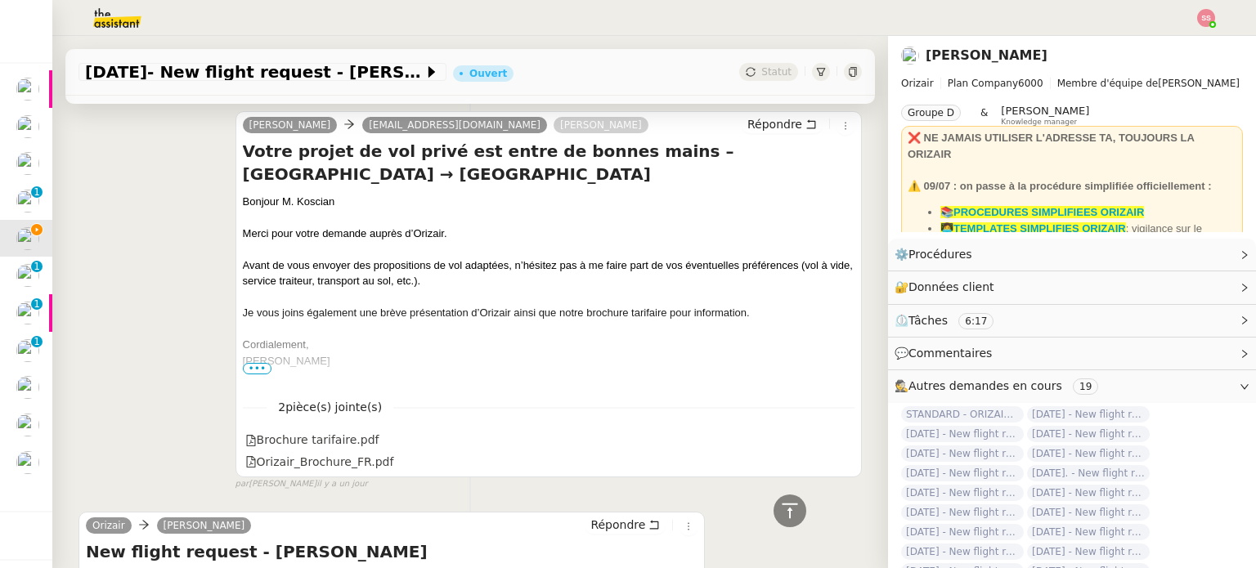
scroll to position [409, 0]
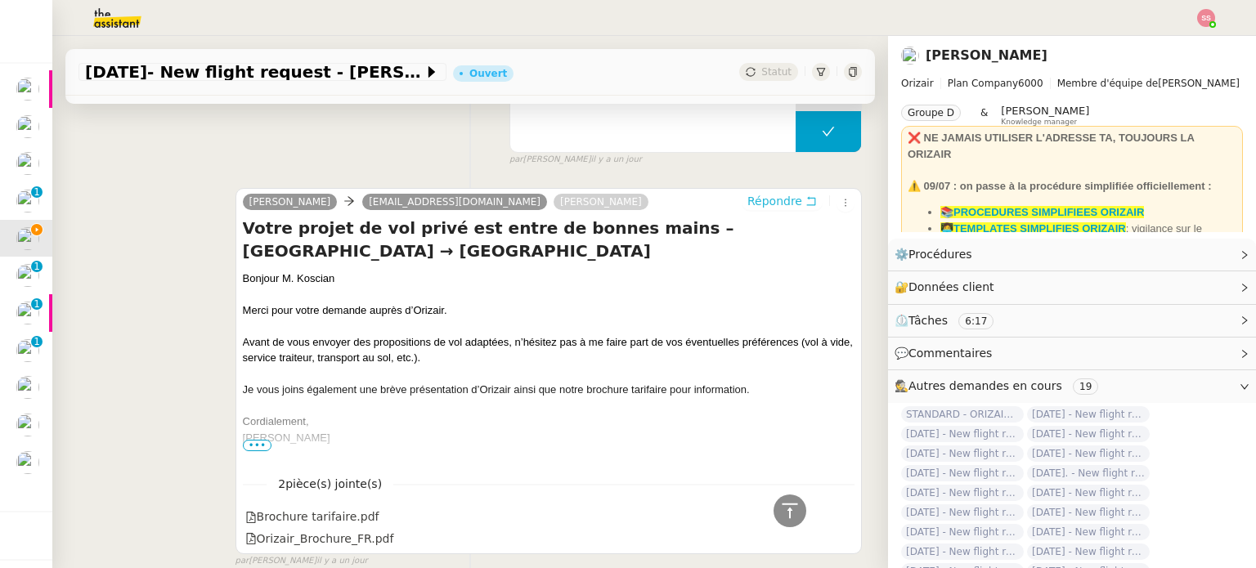
click at [747, 205] on span "Répondre" at bounding box center [774, 201] width 55 height 16
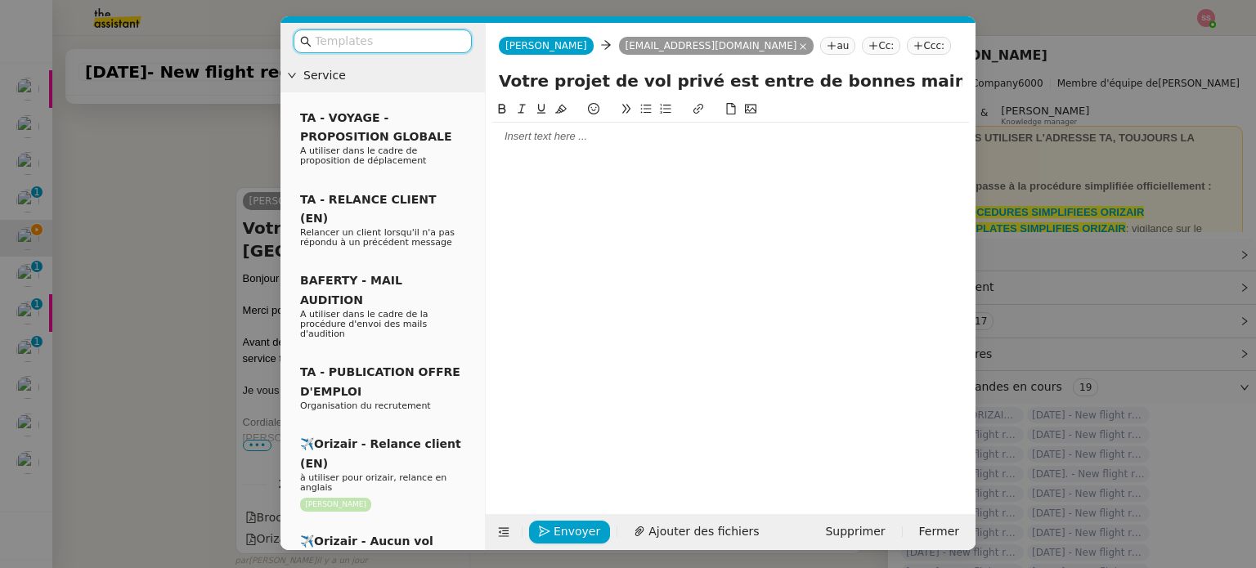
click at [907, 47] on nz-tag "Ccc:" at bounding box center [929, 46] width 44 height 18
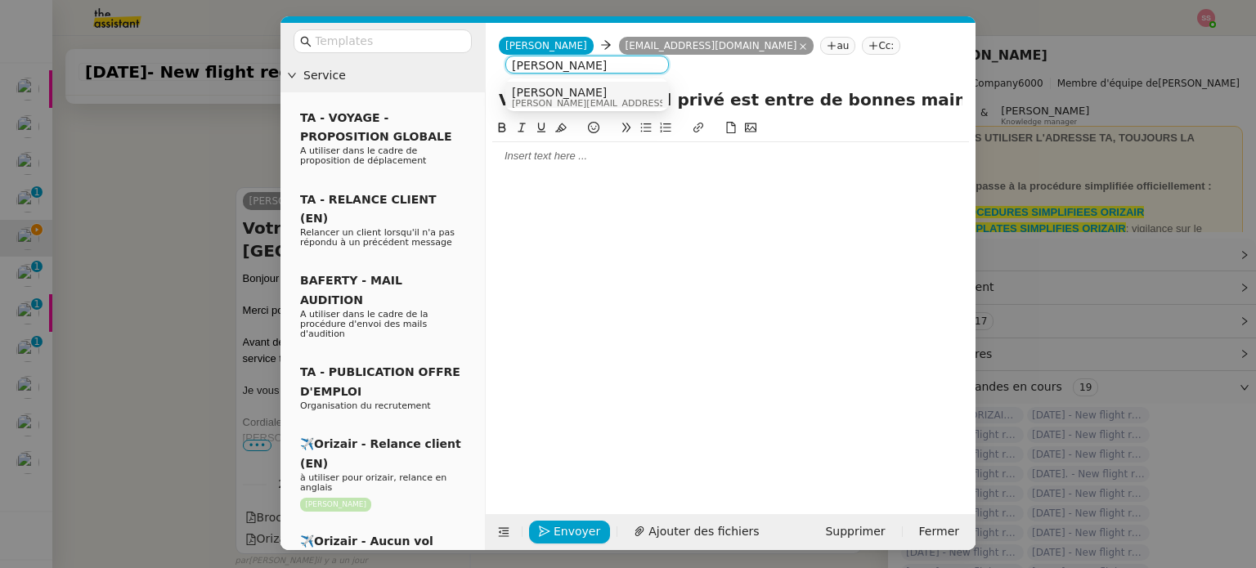
type input "[PERSON_NAME]"
click at [625, 89] on div "Louis Frei louis@orizair.com" at bounding box center [587, 97] width 150 height 22
click at [390, 43] on input "text" at bounding box center [388, 41] width 147 height 19
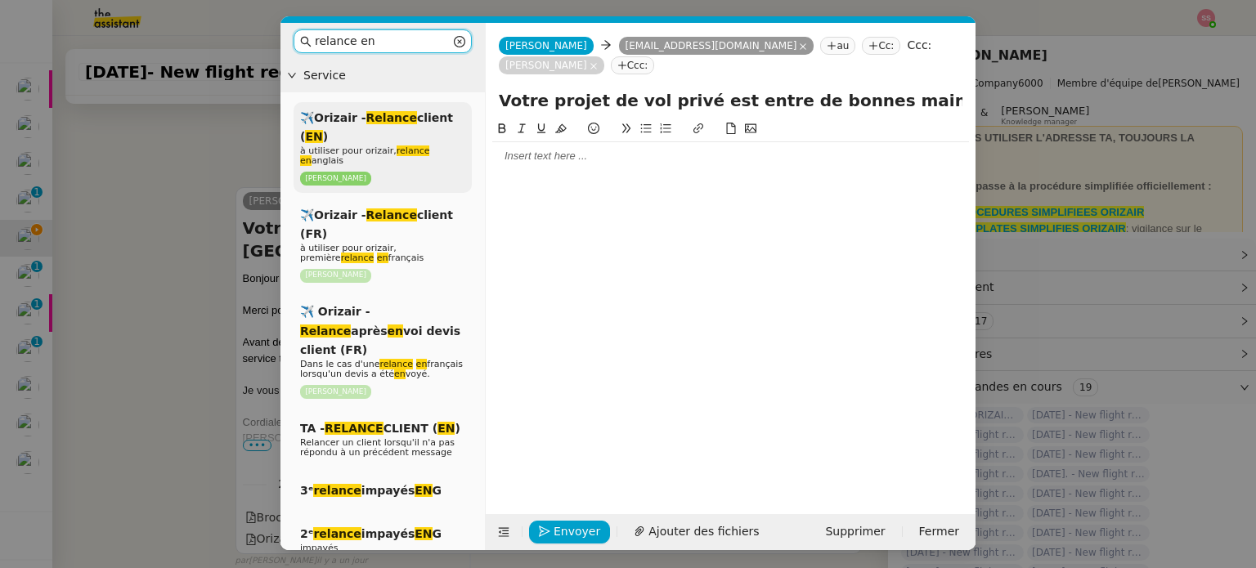
type input "relance en"
click at [435, 143] on div "✈️Orizair - Relance client ( EN ) à utiliser pour orizair, relance en anglais L…" at bounding box center [382, 147] width 178 height 91
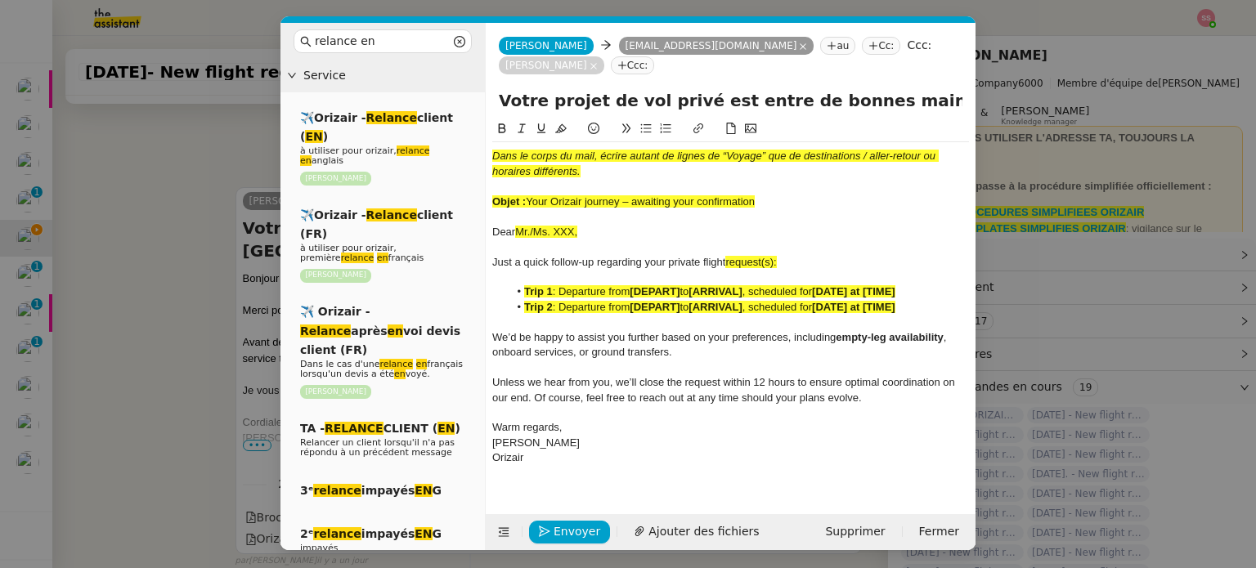
scroll to position [748, 0]
drag, startPoint x: 530, startPoint y: 201, endPoint x: 765, endPoint y: 204, distance: 235.4
click at [765, 204] on div "Objet : Your Orizair journey – awaiting your confirmation" at bounding box center [730, 202] width 477 height 15
drag, startPoint x: 892, startPoint y: 100, endPoint x: 499, endPoint y: 96, distance: 392.4
click at [499, 96] on input "Votre projet de vol privé est entre de bonnes mains – Lyon Saint-Exupéry Airpor…" at bounding box center [730, 100] width 463 height 25
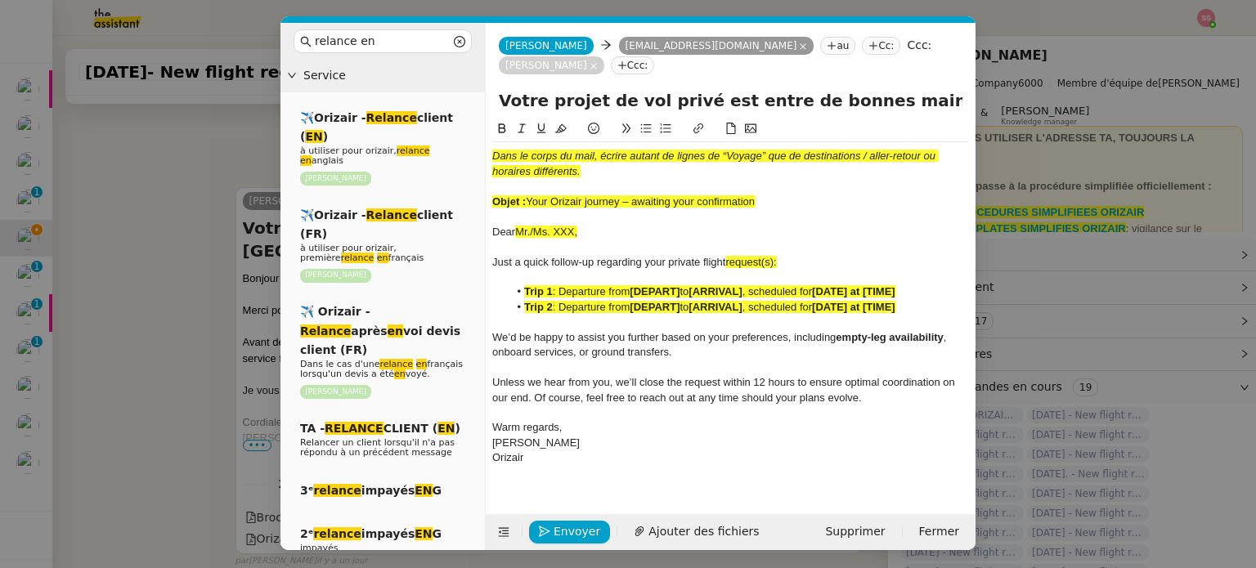
paste input "Your Orizair journey – awaiting your confirmation"
type input "Your Orizair journey – awaiting your confirmation – Lyon Saint-Exupéry Airport …"
drag, startPoint x: 765, startPoint y: 208, endPoint x: 492, endPoint y: 146, distance: 280.0
click at [492, 146] on div "Dans le corps du mail, écrire autant de lignes de “Voyage” que de destinations …" at bounding box center [730, 307] width 477 height 330
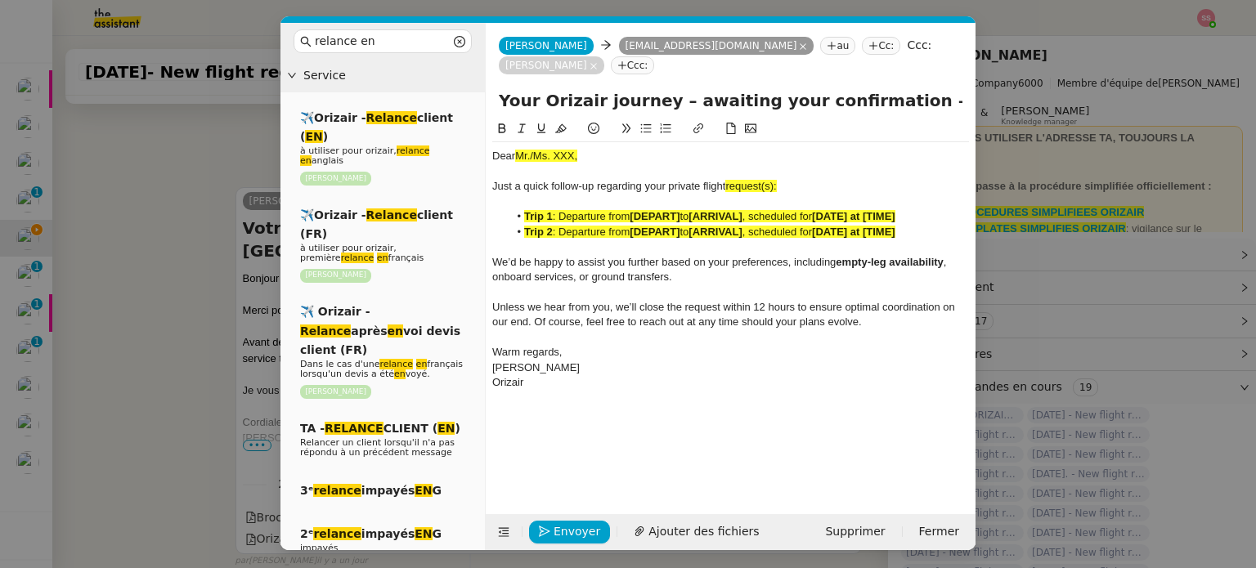
click at [228, 293] on nz-modal-container "relance en Service ✈️Orizair - Relance client ( EN ) à utiliser pour orizair, r…" at bounding box center [628, 284] width 1256 height 568
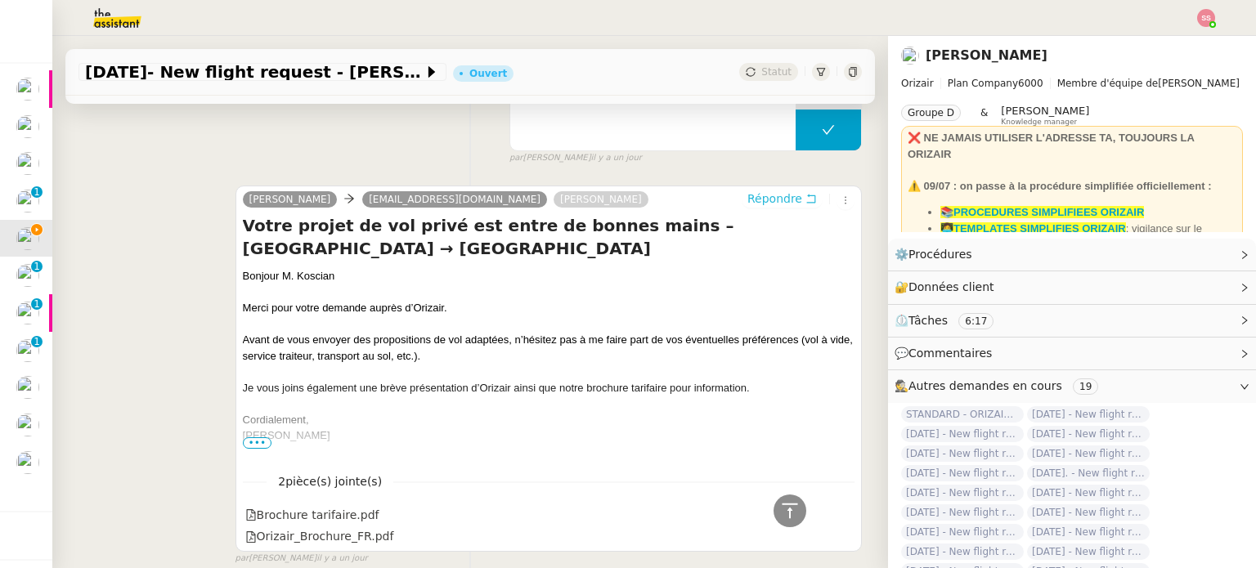
scroll to position [746, 0]
click at [273, 282] on div "Bonjour M. Koscian" at bounding box center [548, 278] width 611 height 16
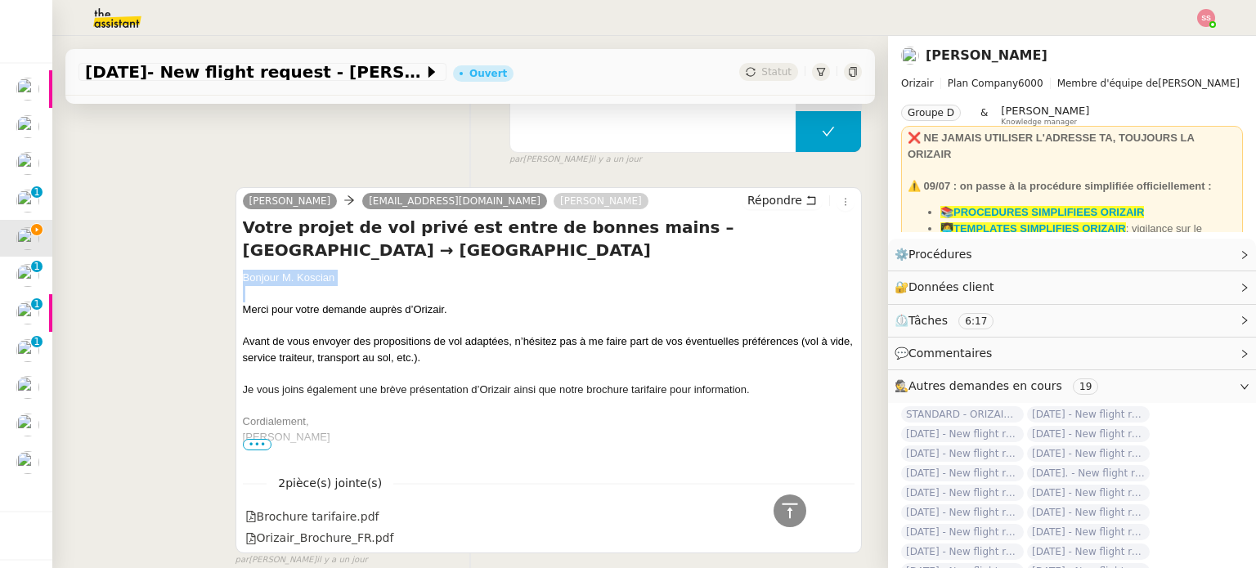
click at [273, 282] on div "Bonjour M. Koscian" at bounding box center [548, 278] width 611 height 16
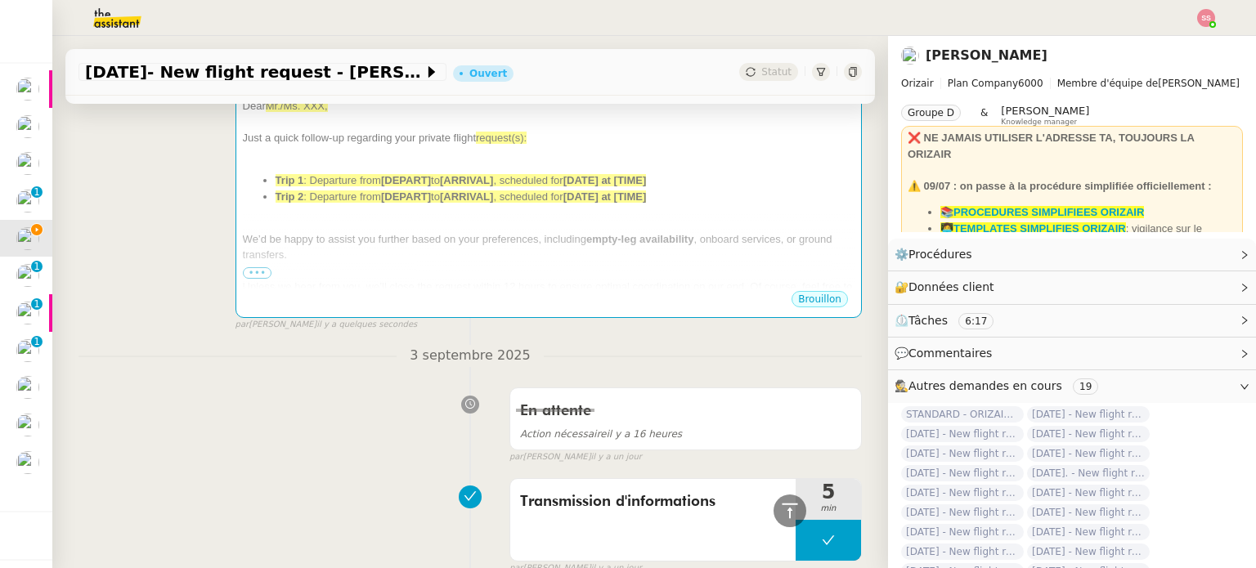
scroll to position [174, 0]
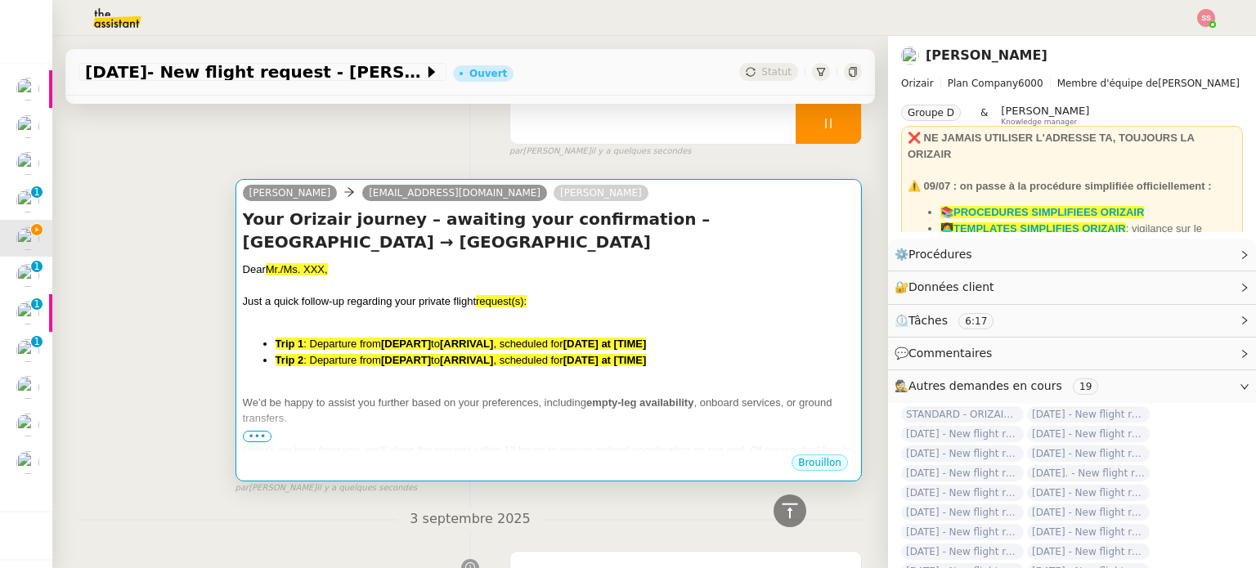
click at [409, 270] on div "Dear Mr./Ms. XXX," at bounding box center [548, 270] width 611 height 16
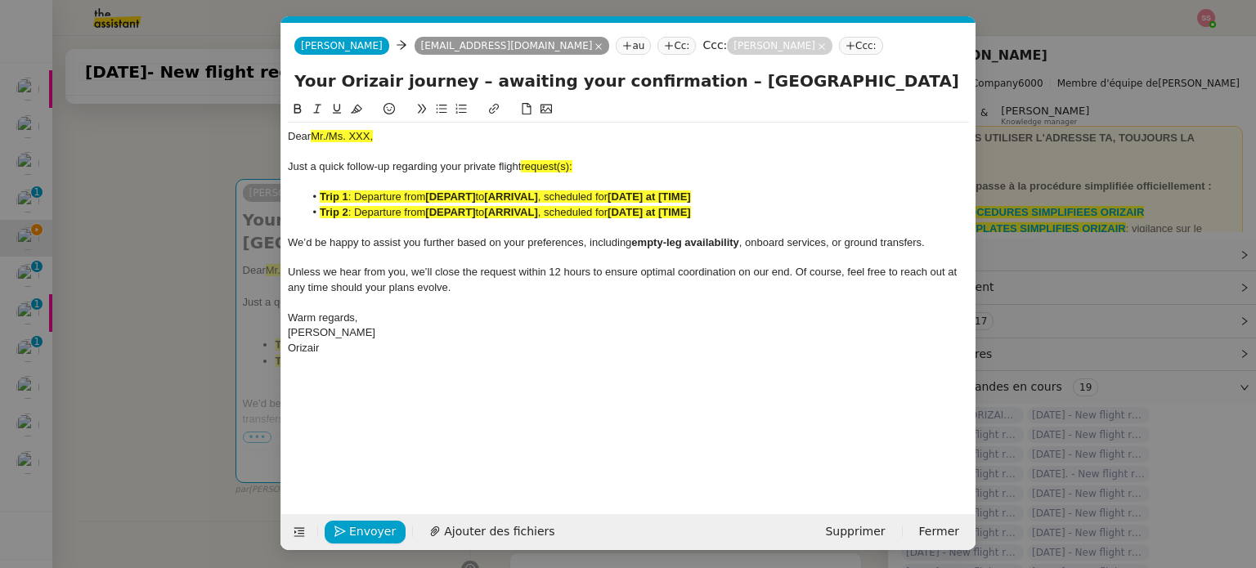
scroll to position [0, 86]
click at [343, 126] on div "Dear Mr./Ms. XXX, Just a quick follow-up regarding your private flight request(…" at bounding box center [628, 243] width 681 height 240
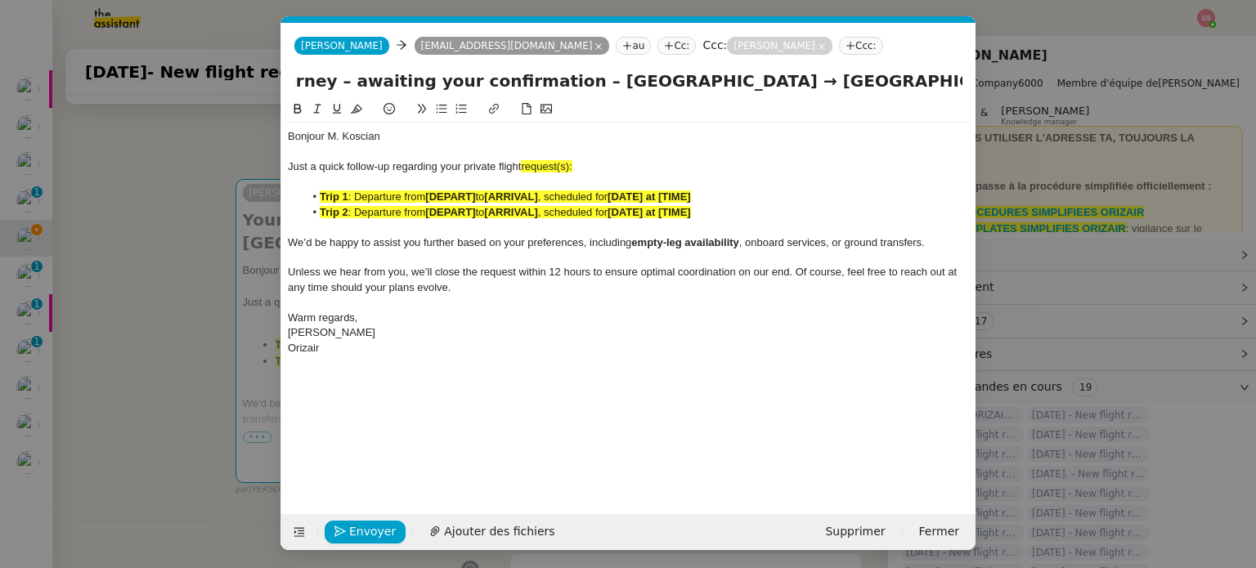
drag, startPoint x: 691, startPoint y: 84, endPoint x: 1086, endPoint y: 167, distance: 403.4
click at [1086, 167] on nz-modal-container "relance en Service ✈️Orizair - Relance client ( EN ) à utiliser pour orizair, r…" at bounding box center [628, 284] width 1256 height 568
click at [595, 166] on div "Just a quick follow-up regarding your private flight request(s):" at bounding box center [628, 166] width 681 height 15
drag, startPoint x: 575, startPoint y: 164, endPoint x: 563, endPoint y: 163, distance: 12.4
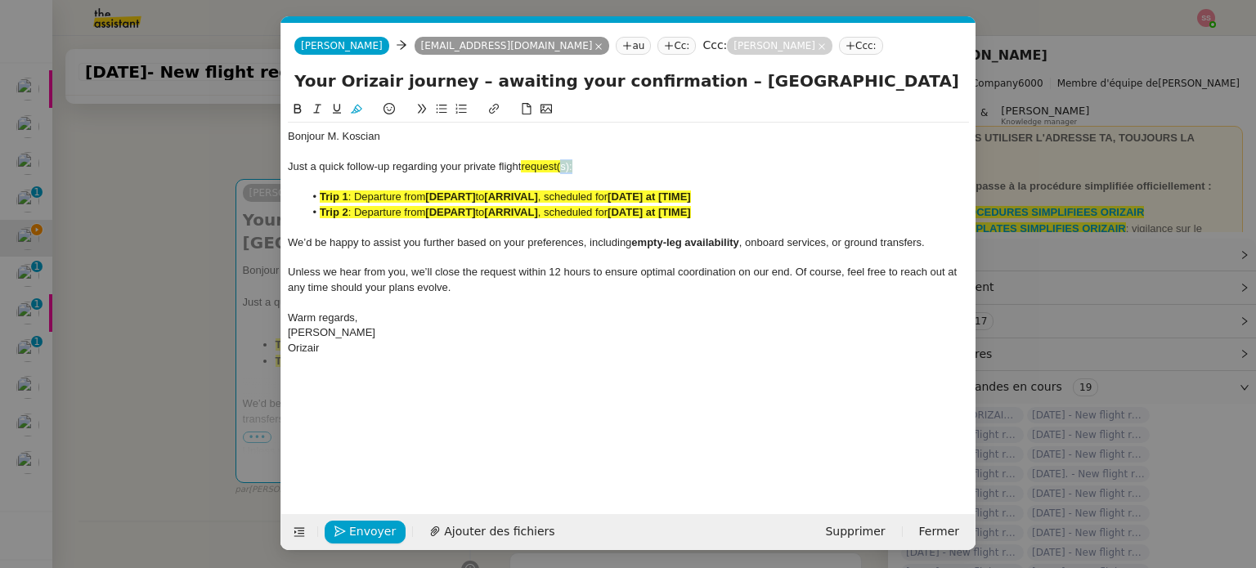
click at [563, 163] on div "Just a quick follow-up regarding your private flight request(s):" at bounding box center [628, 166] width 681 height 15
drag, startPoint x: 569, startPoint y: 168, endPoint x: 525, endPoint y: 167, distance: 44.2
click at [525, 167] on div "Just a quick follow-up regarding your private flight request:" at bounding box center [628, 166] width 681 height 15
click at [348, 114] on button at bounding box center [357, 109] width 20 height 19
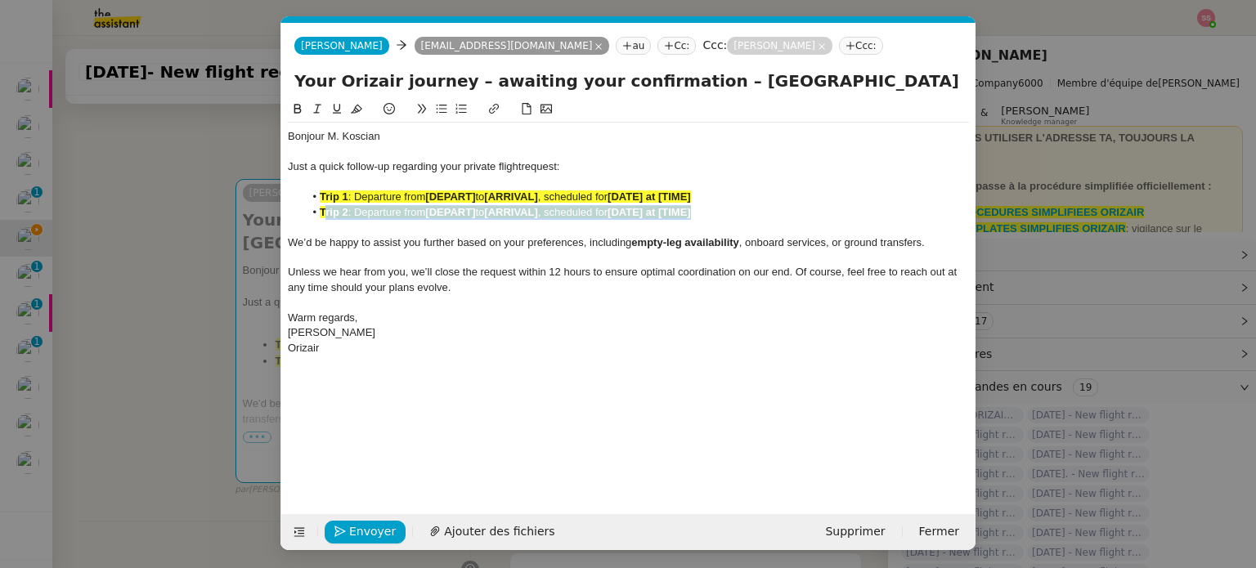
drag, startPoint x: 704, startPoint y: 215, endPoint x: 324, endPoint y: 210, distance: 380.1
click at [324, 210] on li "Trip 2 : Departure from [DEPART] to [ARRIVAL] , scheduled for [DATE] at [TIME]" at bounding box center [636, 212] width 665 height 15
click at [458, 196] on strong "[DEPART]" at bounding box center [450, 196] width 50 height 12
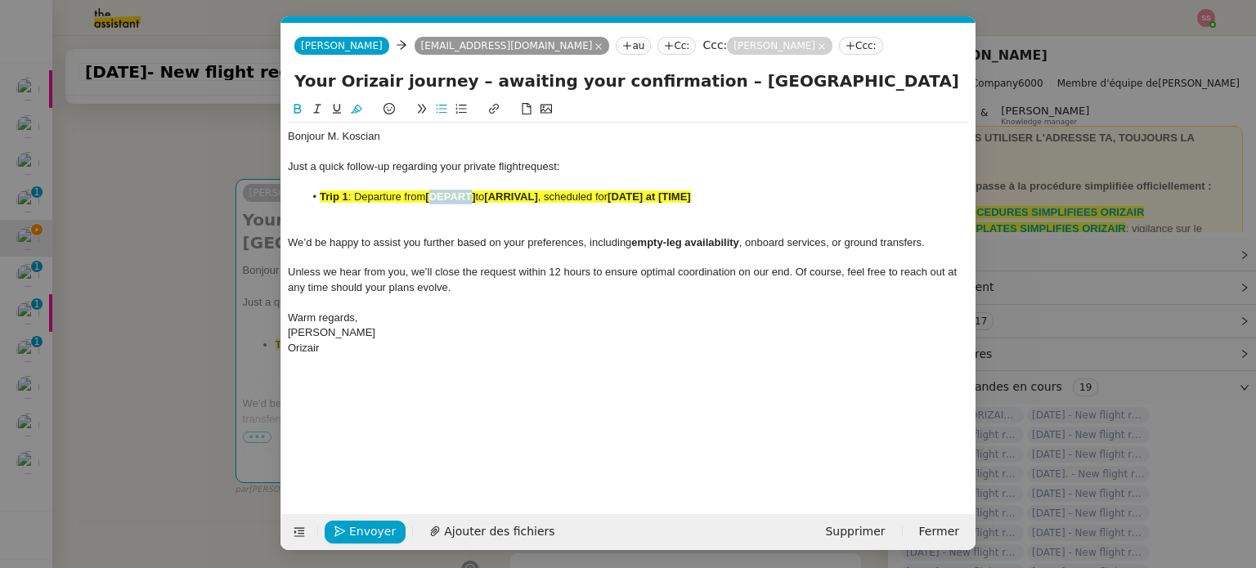
click at [458, 196] on strong "[DEPART]" at bounding box center [450, 196] width 50 height 12
click at [356, 105] on icon at bounding box center [356, 108] width 11 height 11
click at [246, 257] on nz-modal-container "relance en Service ✈️Orizair - Relance client ( EN ) à utiliser pour orizair, r…" at bounding box center [628, 284] width 1256 height 568
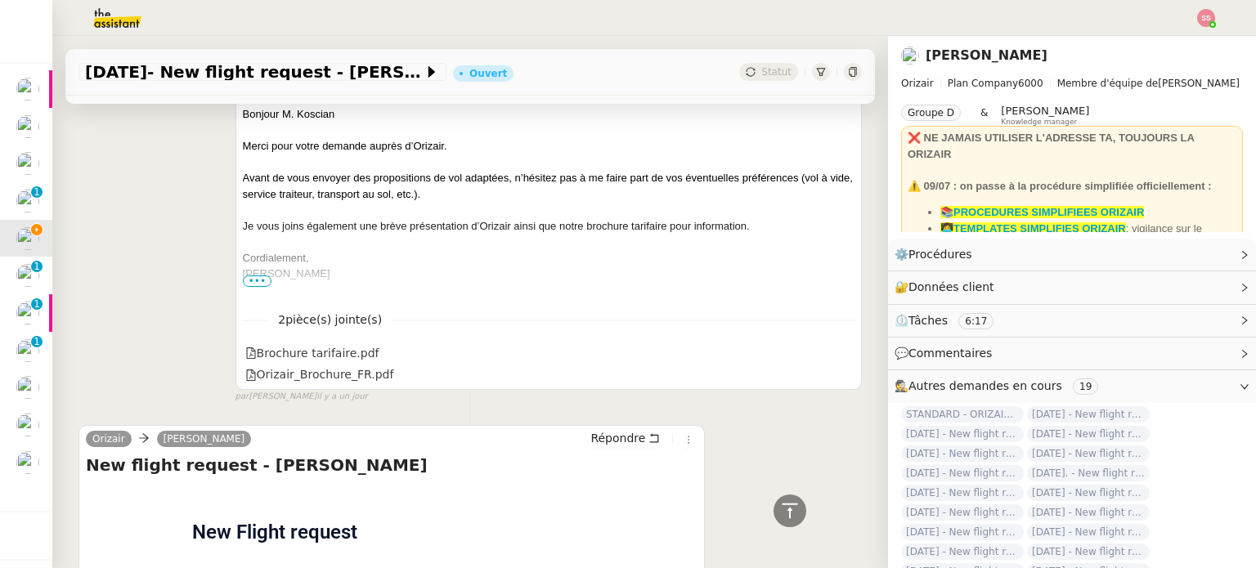
scroll to position [746, 0]
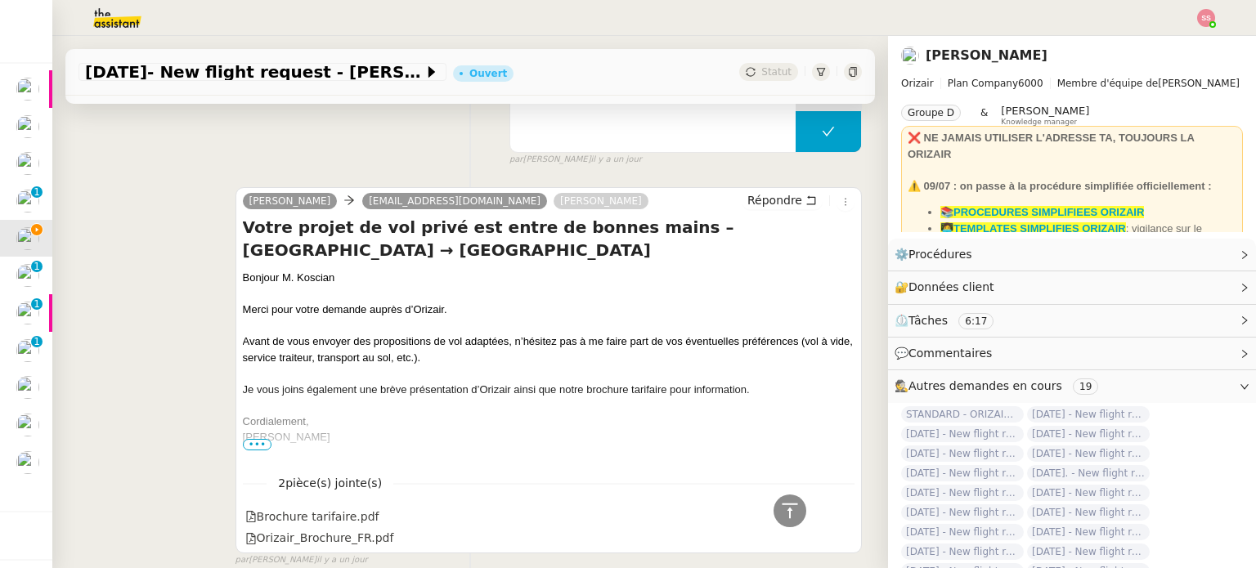
click at [286, 276] on div "Bonjour M. Koscian" at bounding box center [548, 278] width 611 height 16
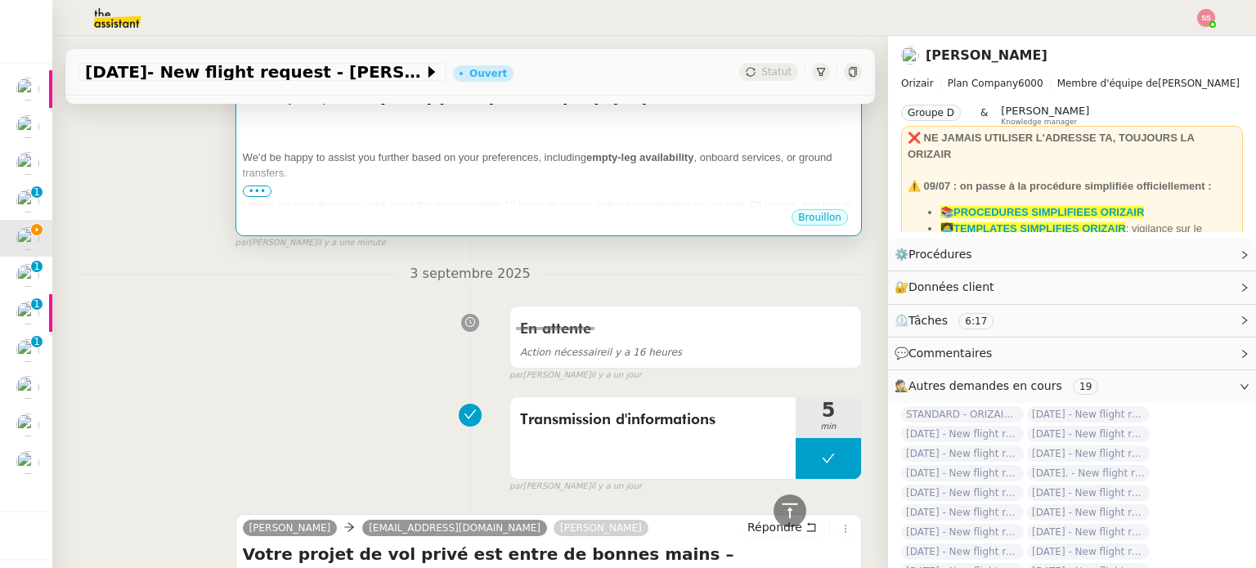
scroll to position [256, 0]
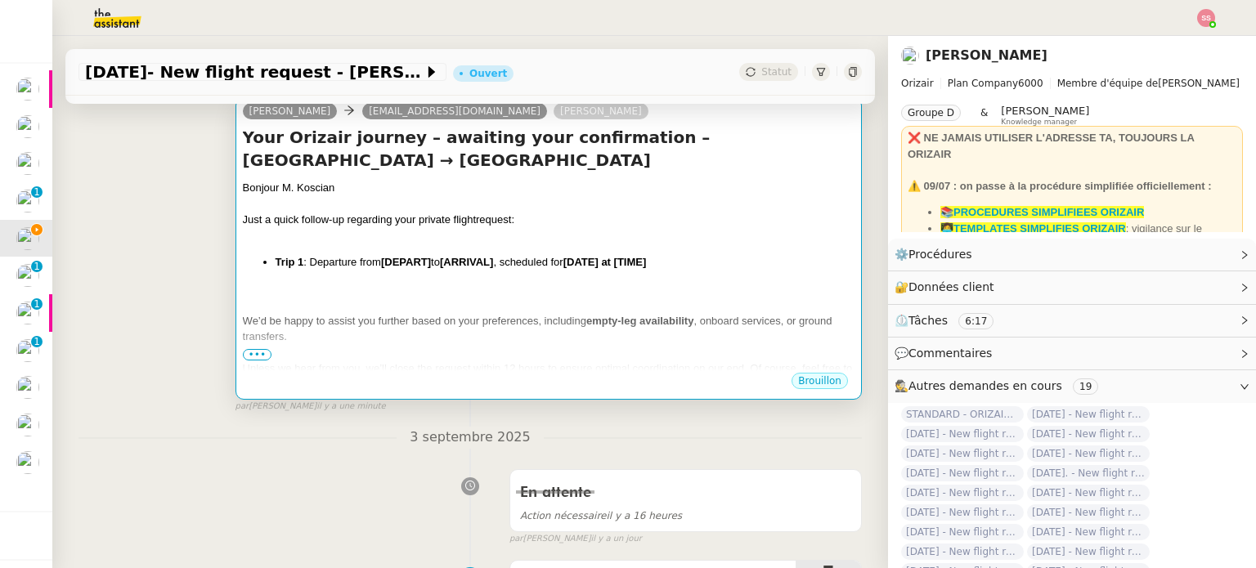
click at [334, 293] on div at bounding box center [548, 289] width 611 height 16
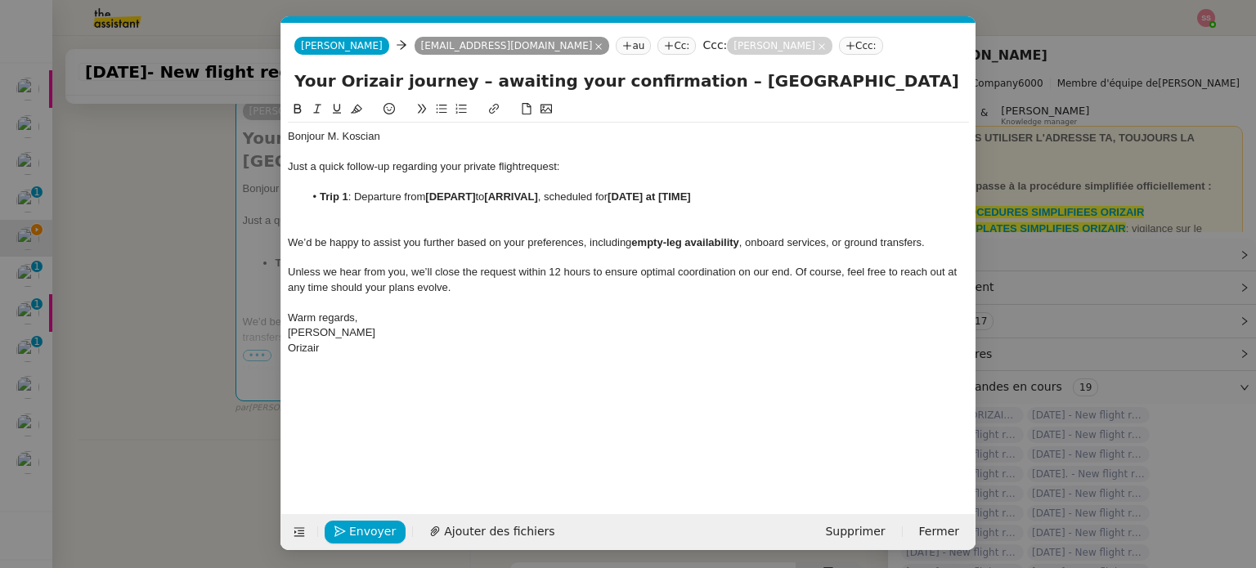
scroll to position [0, 86]
click at [200, 266] on nz-modal-container "relance en Service ✈️Orizair - Relance client ( EN ) à utiliser pour orizair, r…" at bounding box center [628, 284] width 1256 height 568
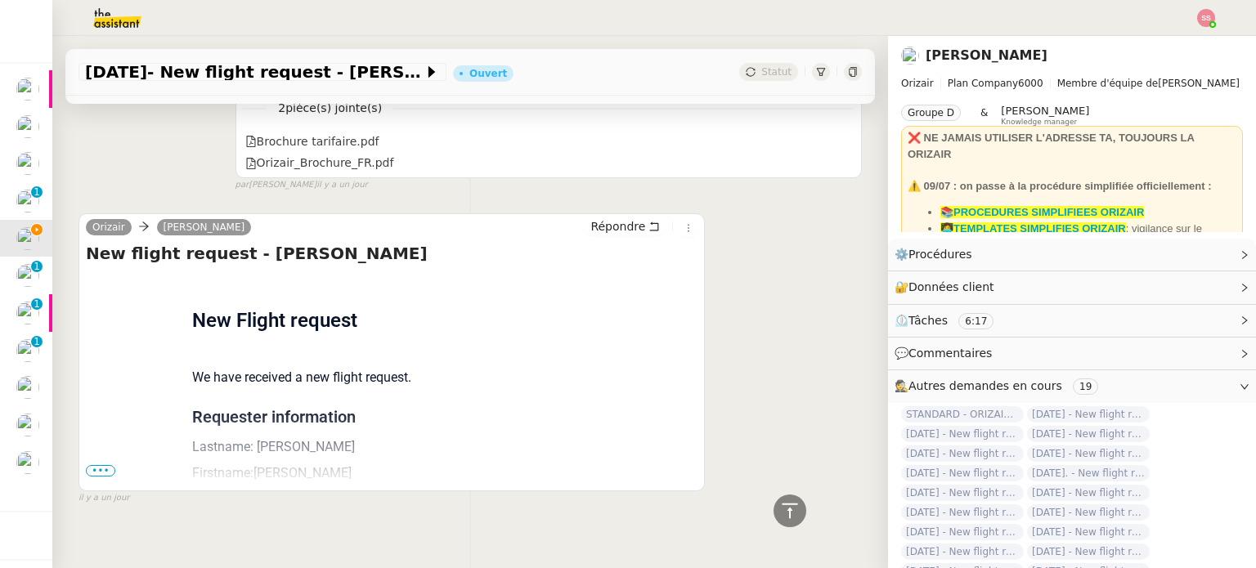
scroll to position [1148, 0]
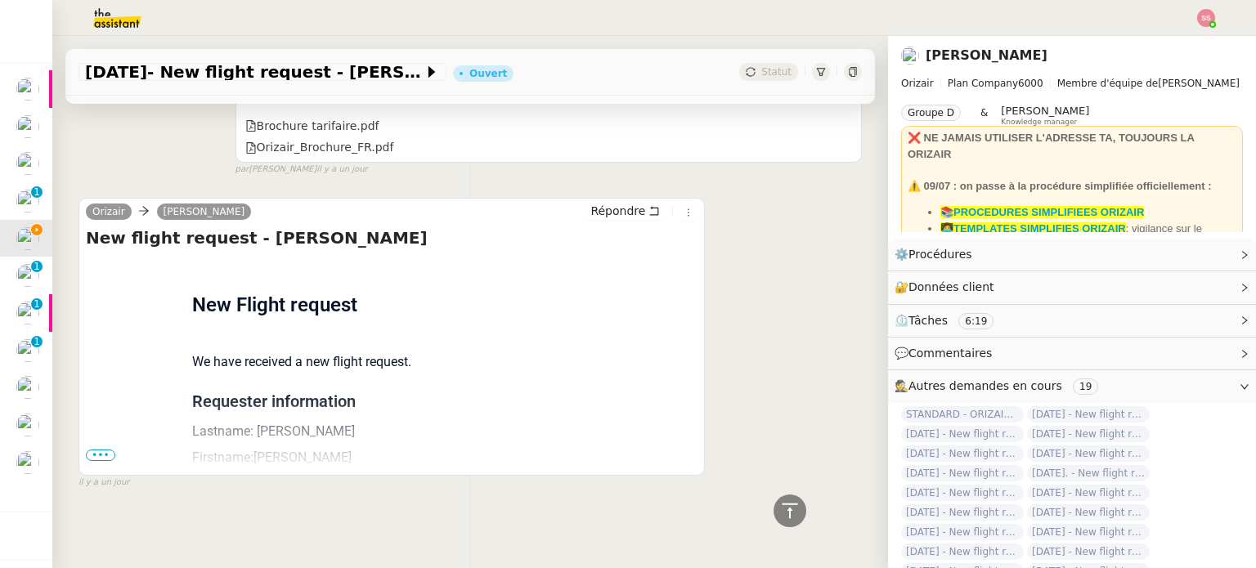
click at [98, 453] on div "Flight request created by Hubert Koscian New Flight request We have received a …" at bounding box center [391, 526] width 611 height 538
click at [99, 450] on span "•••" at bounding box center [100, 455] width 29 height 11
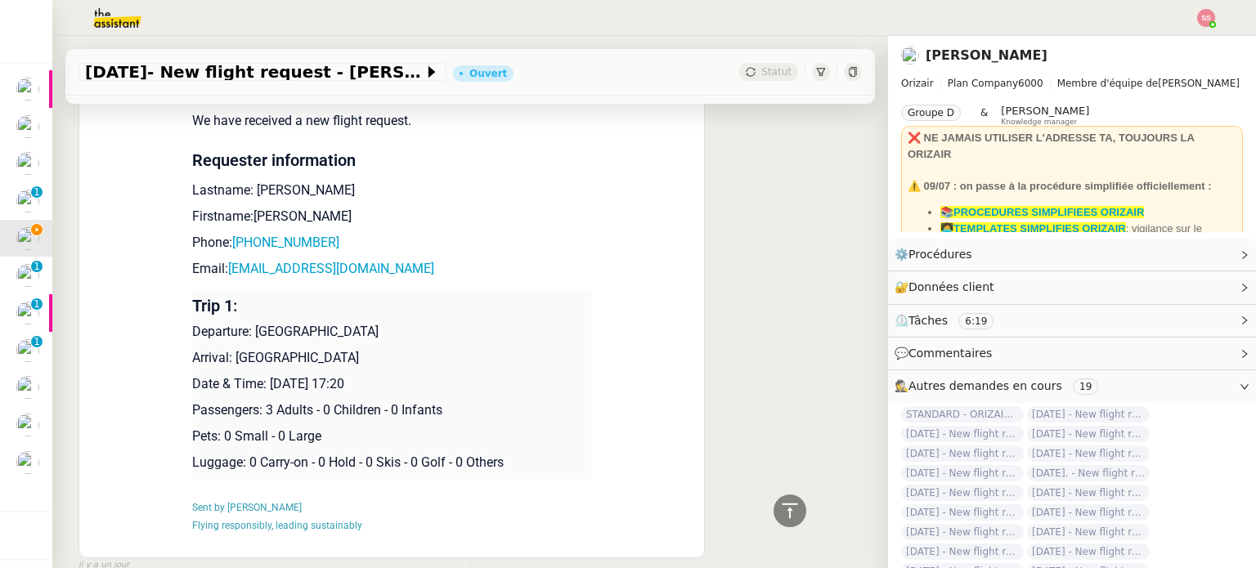
scroll to position [1393, 0]
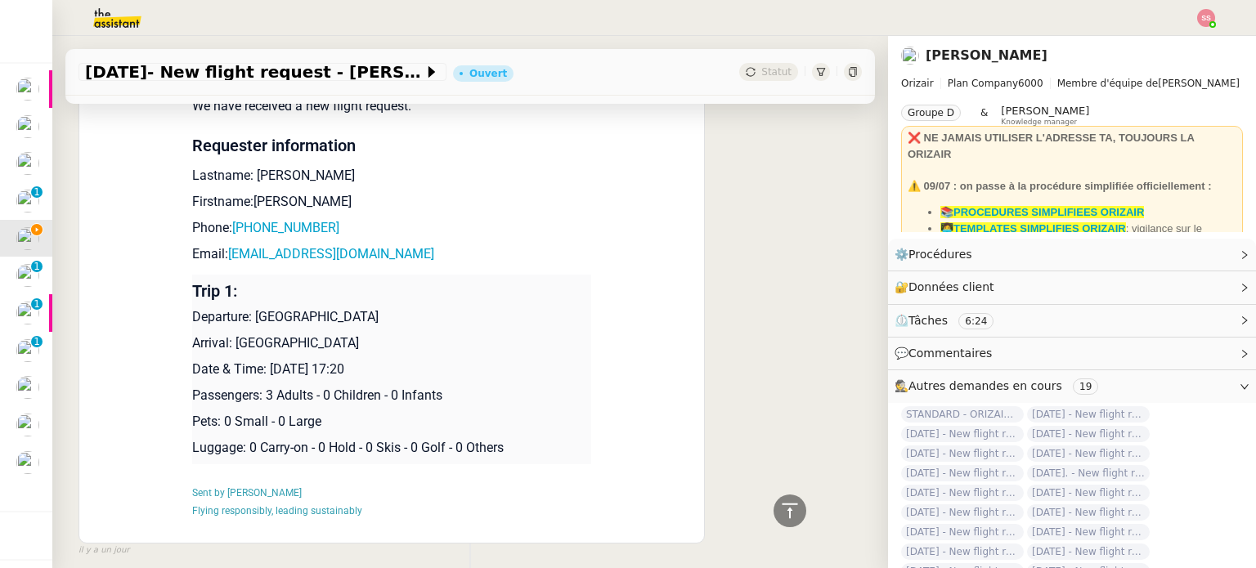
drag, startPoint x: 246, startPoint y: 317, endPoint x: 454, endPoint y: 313, distance: 207.7
click at [454, 313] on p "Departure: Lyon Saint-Exupéry Airport" at bounding box center [391, 317] width 399 height 20
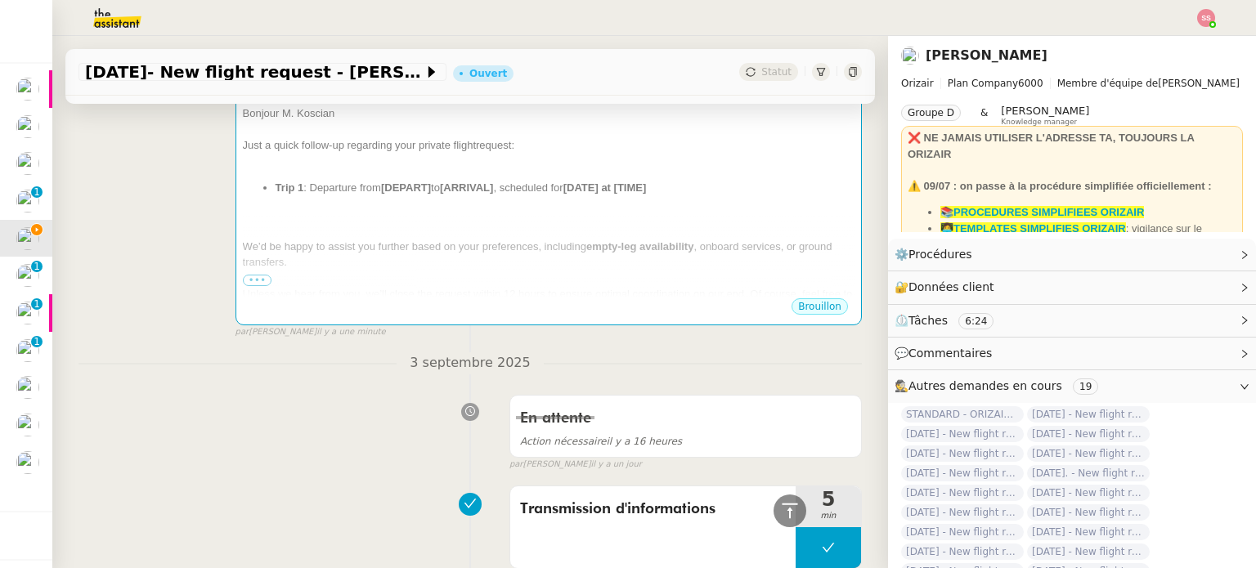
scroll to position [248, 0]
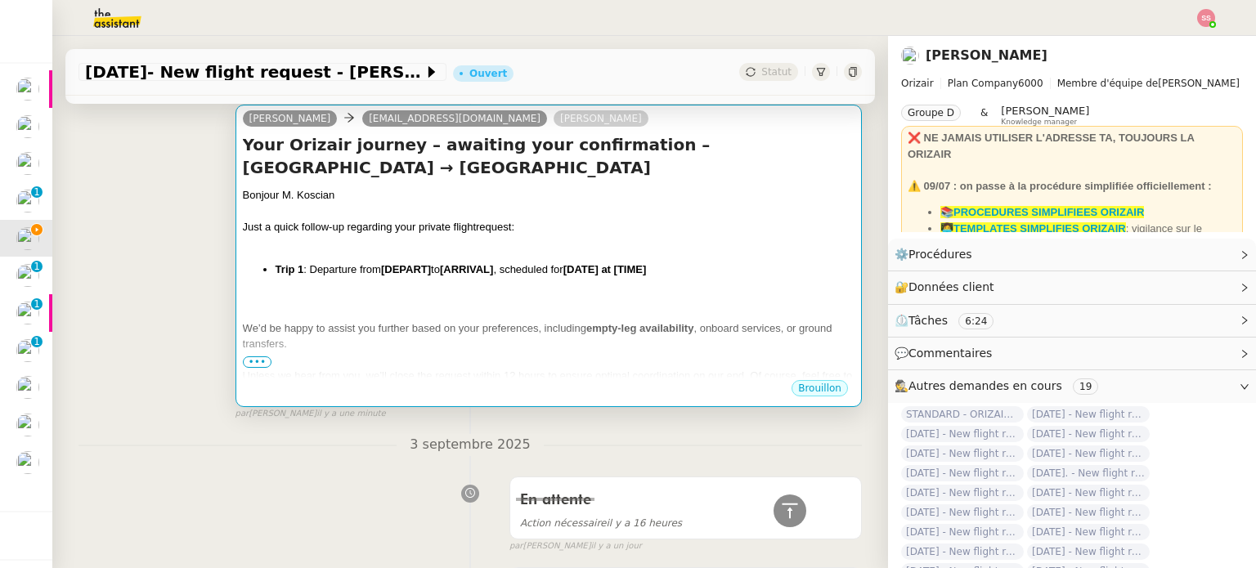
click at [485, 261] on div "Bonjour M. Koscian Just a quick follow-up regarding your private flight request…" at bounding box center [548, 325] width 611 height 276
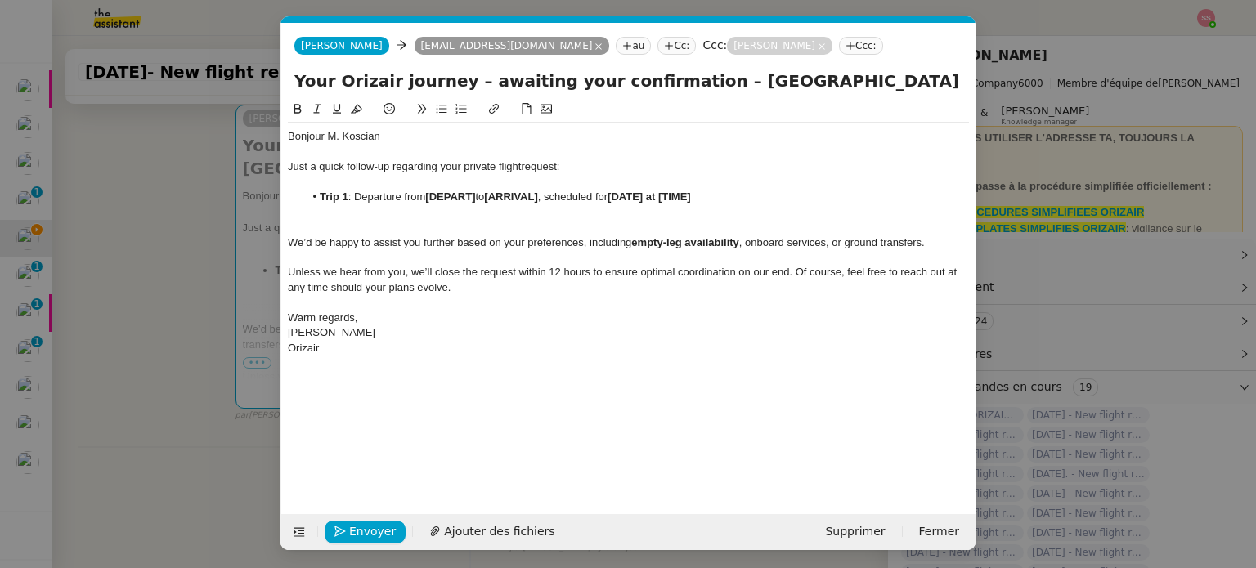
scroll to position [0, 86]
drag, startPoint x: 477, startPoint y: 200, endPoint x: 428, endPoint y: 199, distance: 49.1
click at [428, 199] on strong "[DEPART]" at bounding box center [450, 196] width 50 height 12
click at [431, 196] on span "Lyon Saint-Exupéry Airport" at bounding box center [480, 196] width 110 height 12
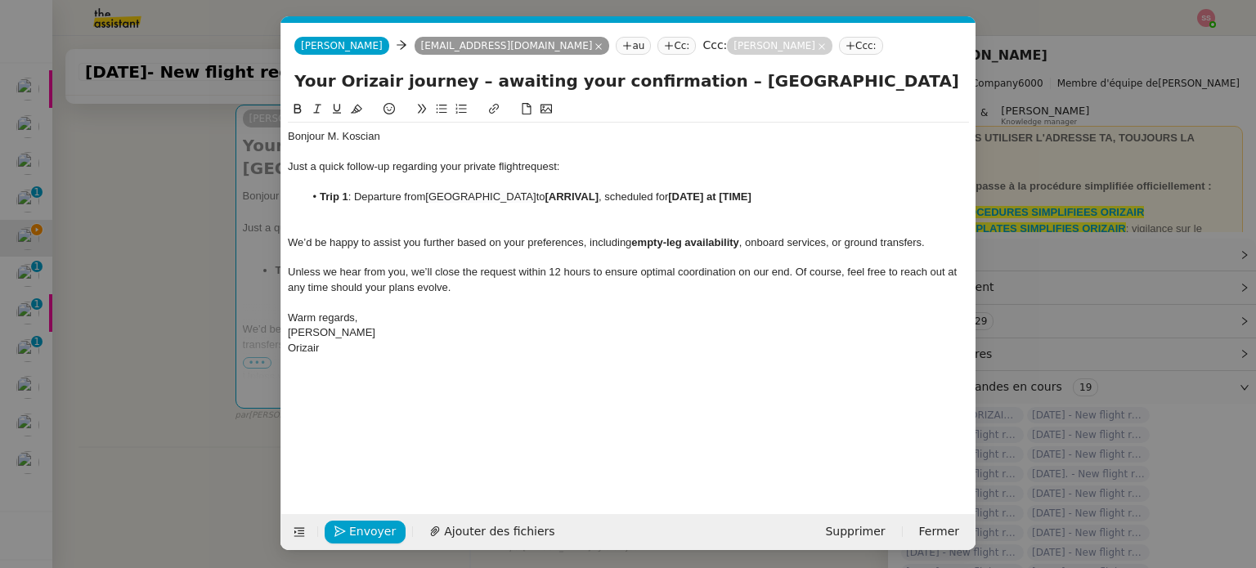
click at [217, 364] on nz-modal-container "relance en Service ✈️Orizair - Relance client ( EN ) à utiliser pour orizair, r…" at bounding box center [628, 284] width 1256 height 568
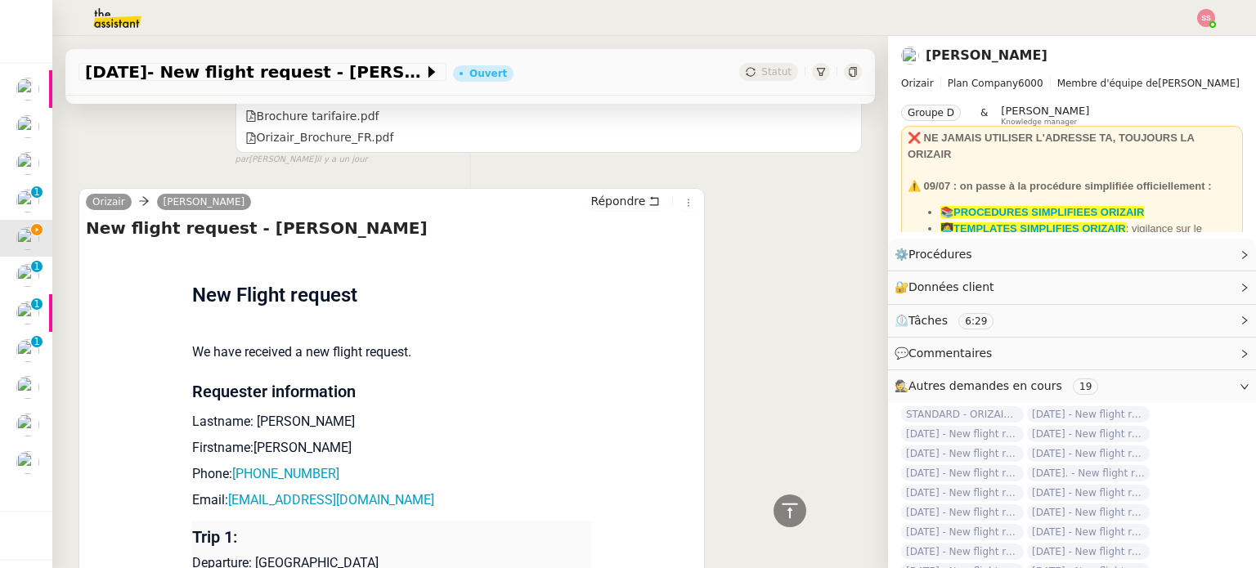
scroll to position [1471, 0]
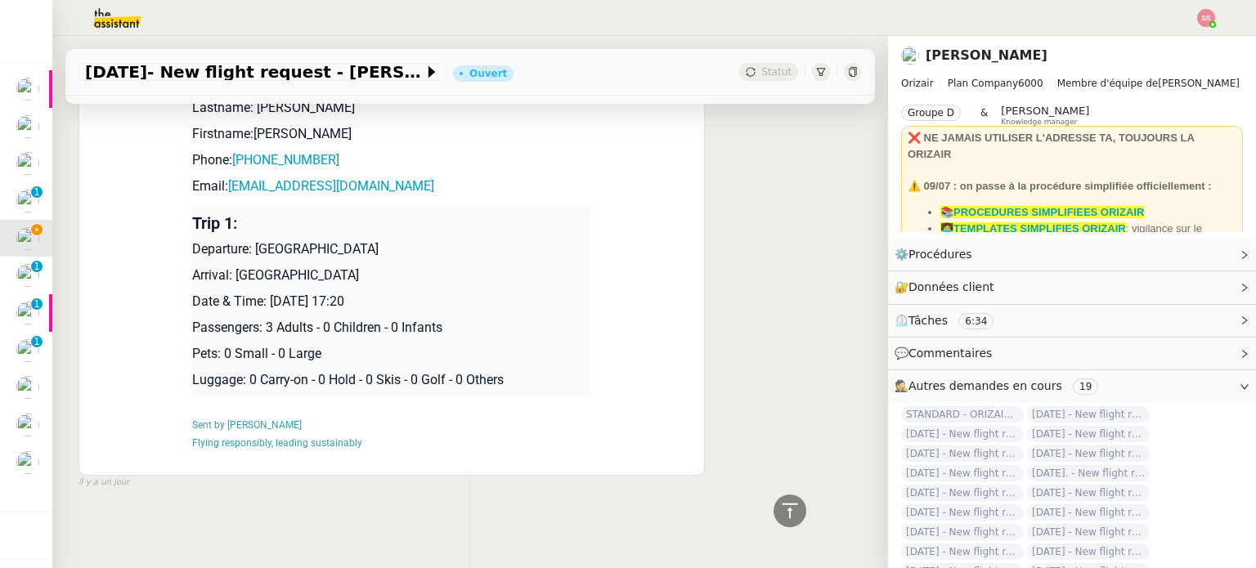
drag, startPoint x: 230, startPoint y: 267, endPoint x: 377, endPoint y: 264, distance: 147.2
click at [377, 266] on p "Arrival: Warsaw Chopin Airport" at bounding box center [391, 276] width 399 height 20
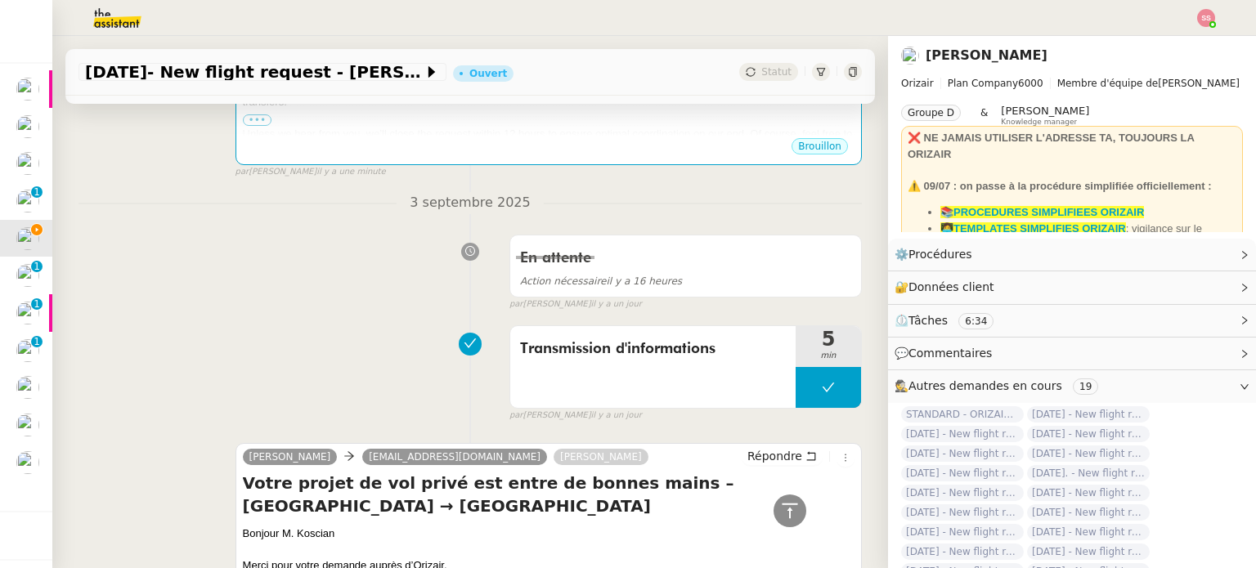
scroll to position [245, 0]
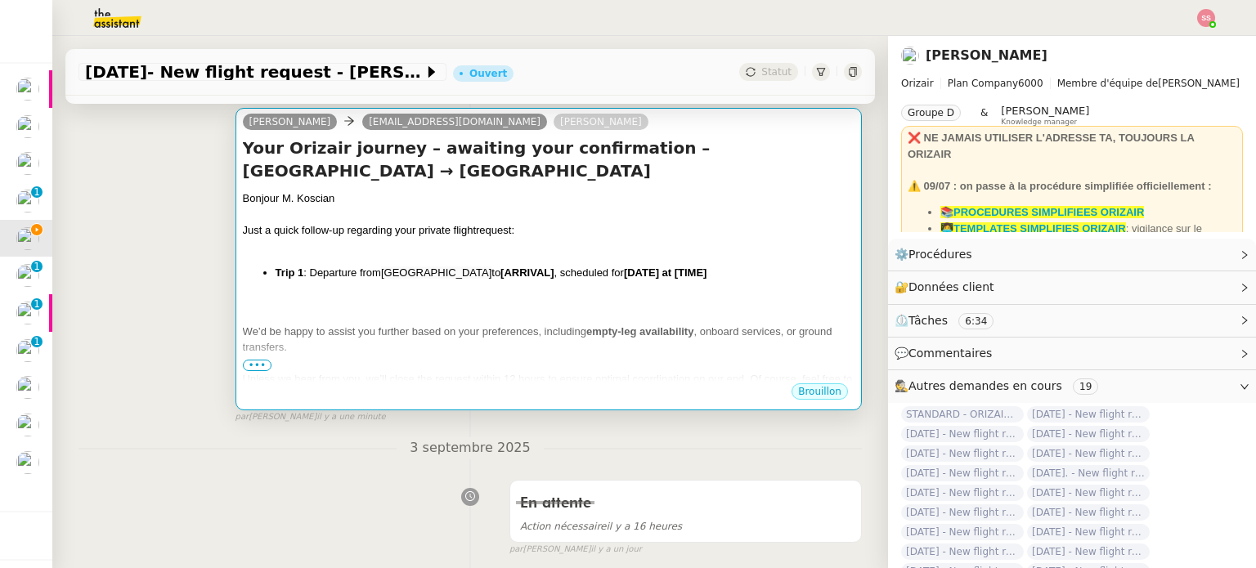
click at [472, 270] on span "Lyon Saint-Exupéry Airport" at bounding box center [436, 272] width 110 height 12
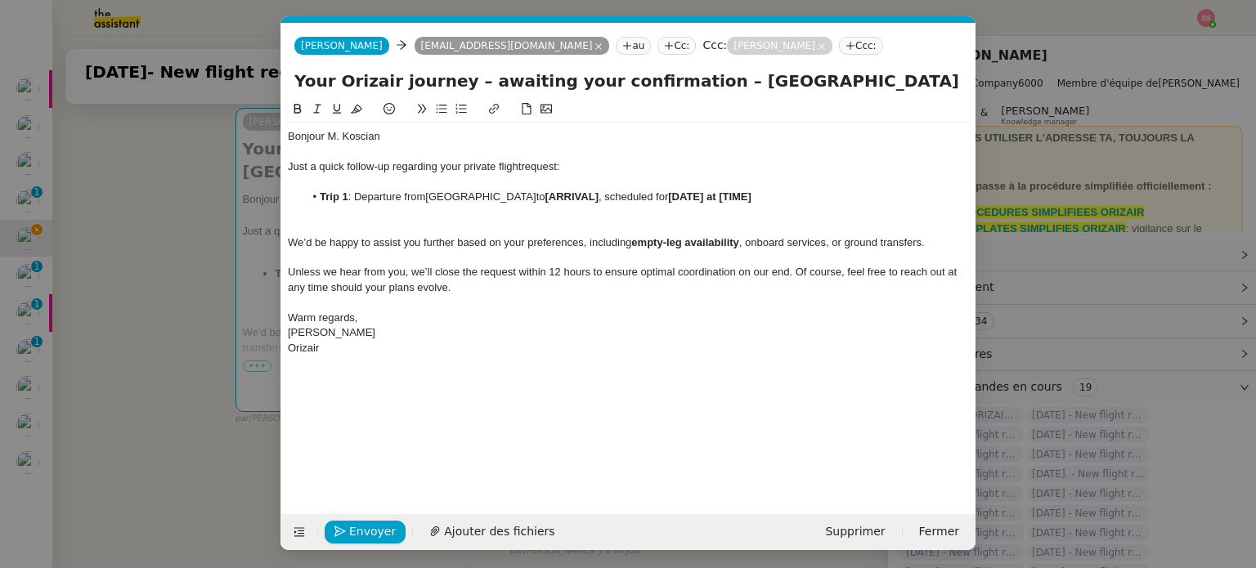
scroll to position [0, 86]
drag, startPoint x: 624, startPoint y: 195, endPoint x: 569, endPoint y: 199, distance: 54.9
click at [569, 199] on li "Trip 1 : Departure from Lyon Saint-Exupéry Airport to [ARRIVAL] , scheduled for…" at bounding box center [636, 197] width 665 height 15
click at [215, 361] on nz-modal-container "relance en Service ✈️Orizair - Relance client ( EN ) à utiliser pour orizair, r…" at bounding box center [628, 284] width 1256 height 568
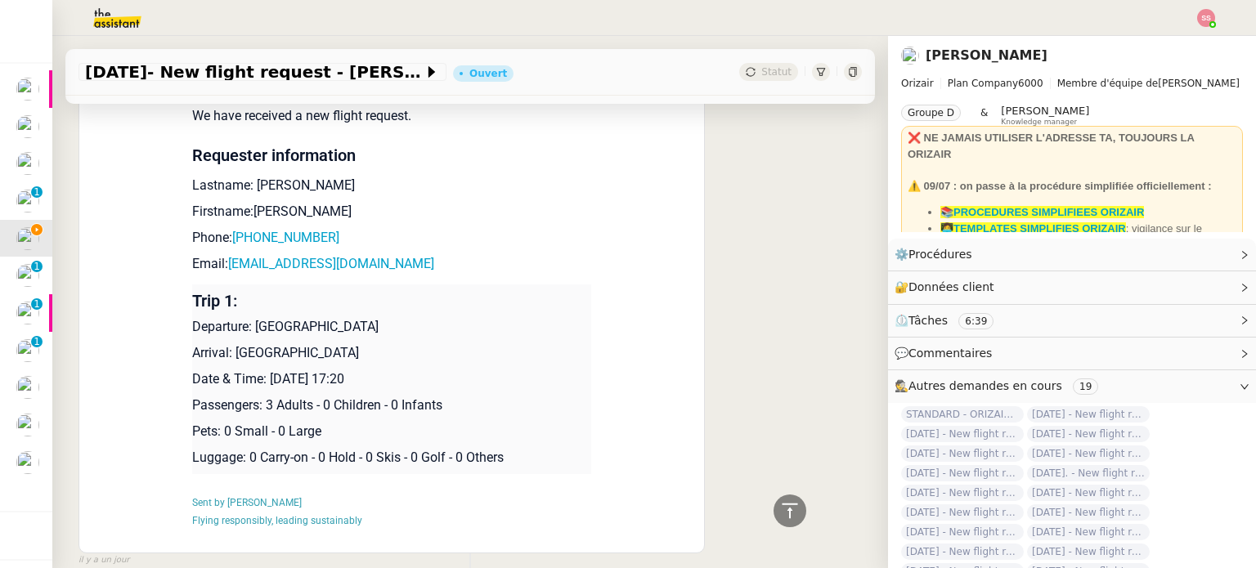
scroll to position [1390, 0]
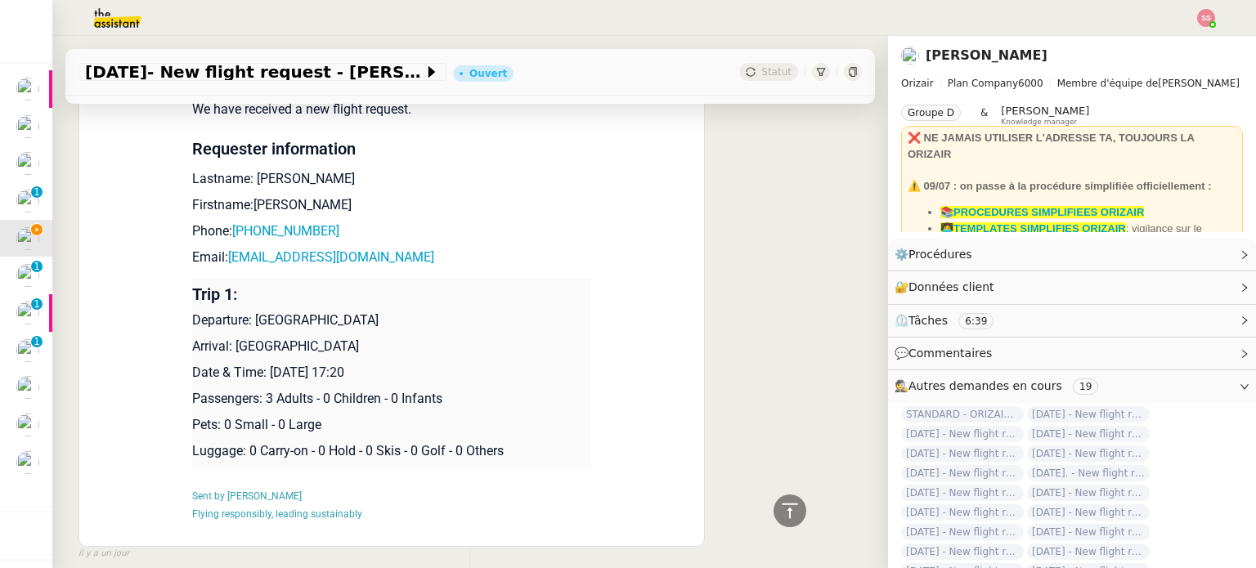
drag, startPoint x: 265, startPoint y: 375, endPoint x: 445, endPoint y: 369, distance: 180.7
click at [445, 369] on p "Date & Time: 12th September 2025 17:20" at bounding box center [391, 373] width 399 height 20
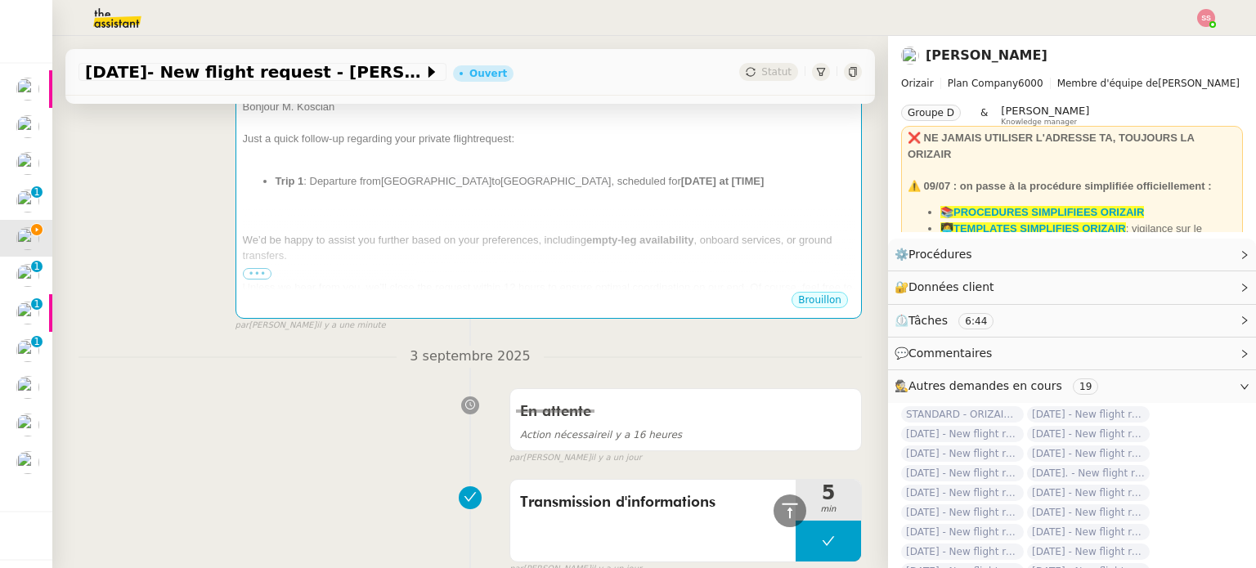
scroll to position [327, 0]
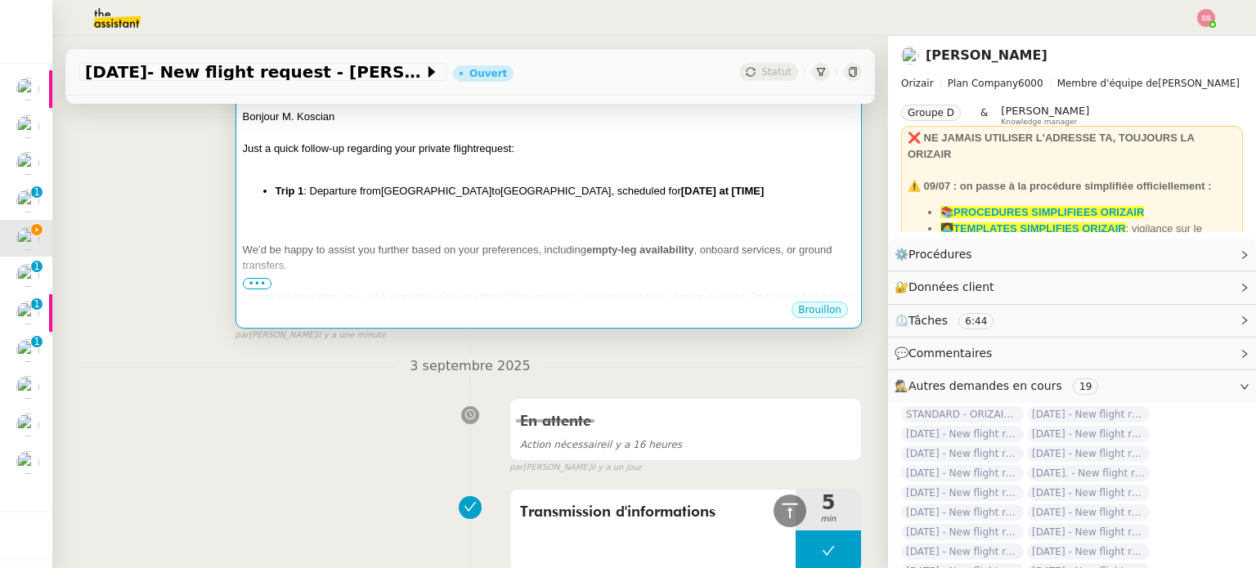
click at [554, 248] on span "We’d be happy to assist you further based on your preferences, including" at bounding box center [414, 250] width 343 height 12
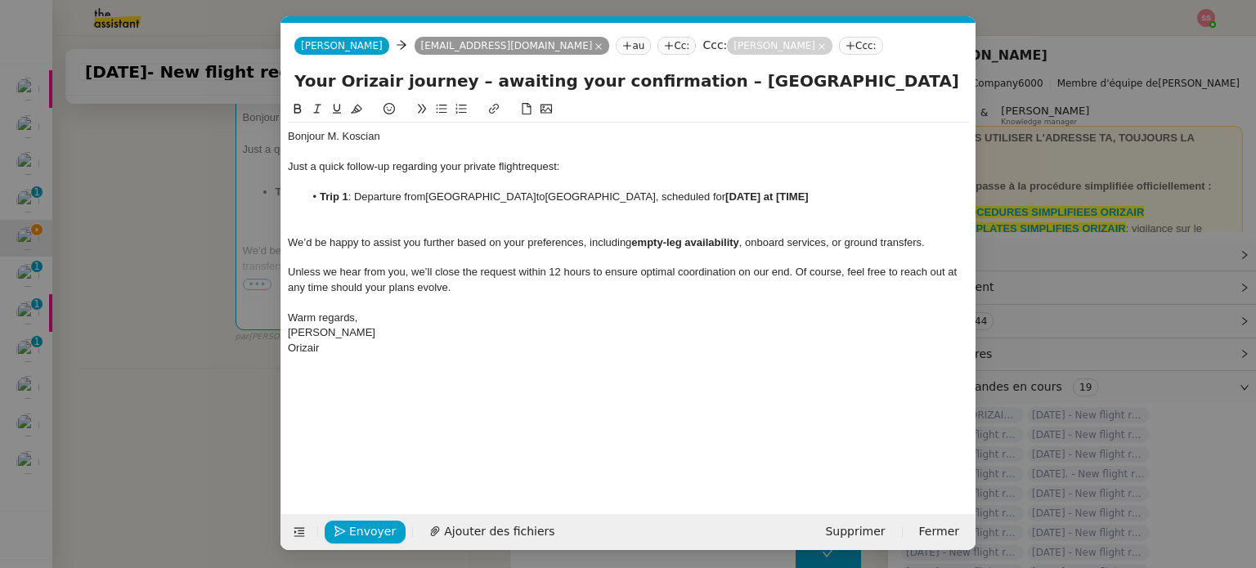
scroll to position [0, 86]
drag, startPoint x: 834, startPoint y: 198, endPoint x: 750, endPoint y: 195, distance: 83.4
click at [750, 195] on li "Trip 1 : Departure from Lyon Saint-Exupéry Airport to Warsaw Chopin Airport , s…" at bounding box center [636, 197] width 665 height 15
click at [419, 220] on div at bounding box center [628, 227] width 681 height 15
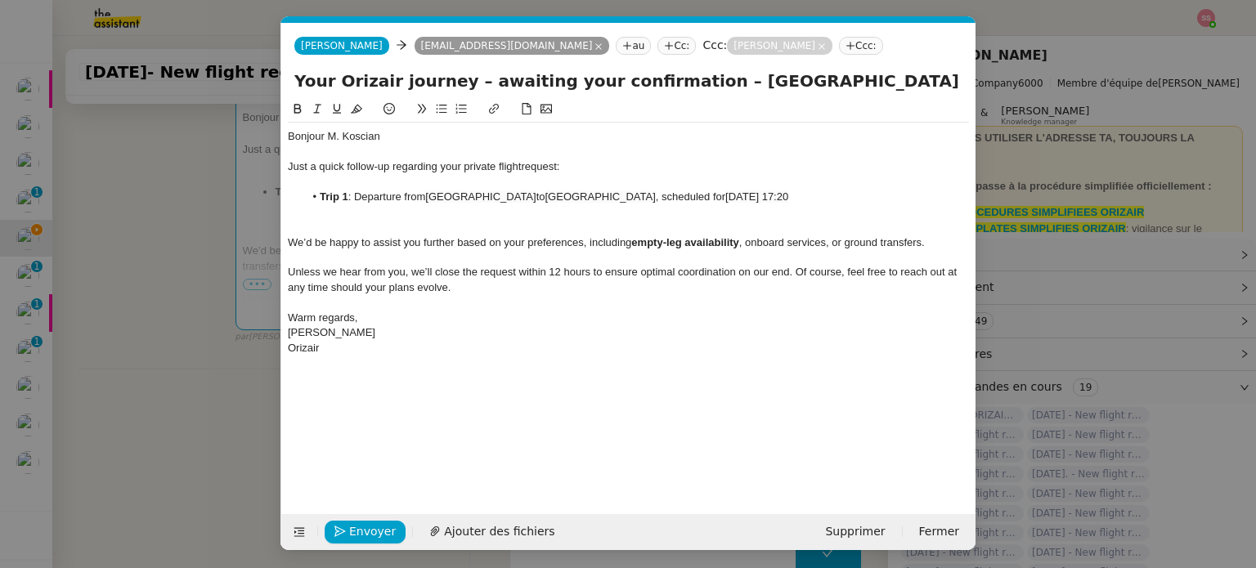
click at [422, 218] on div at bounding box center [628, 212] width 681 height 15
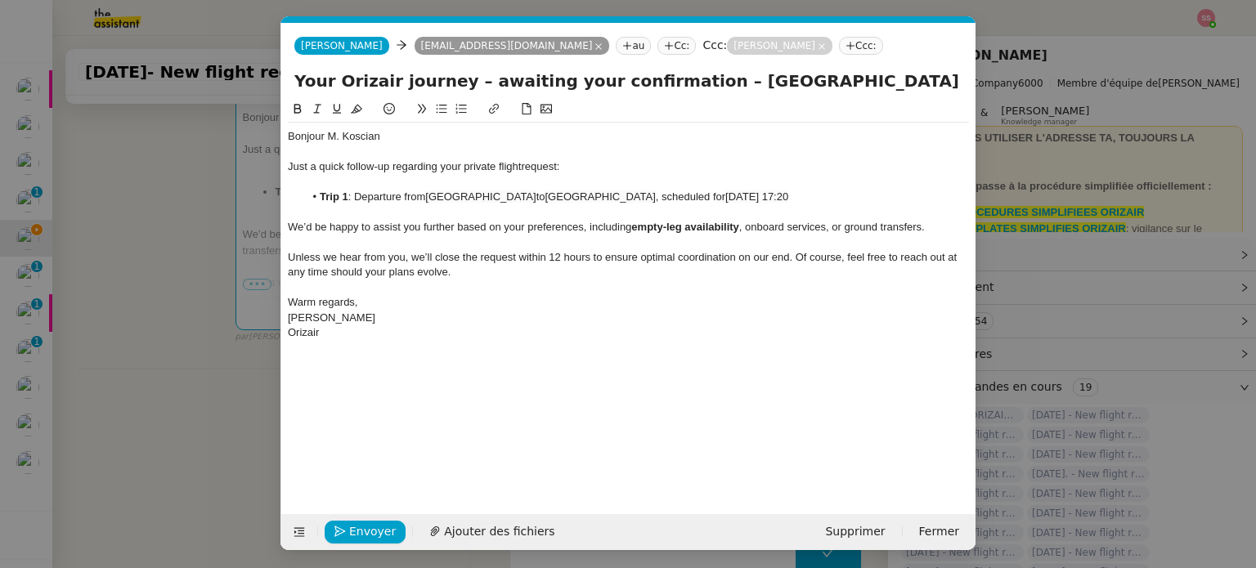
scroll to position [0, 141]
drag, startPoint x: 647, startPoint y: 82, endPoint x: 1007, endPoint y: 151, distance: 366.3
click at [1007, 151] on nz-modal-container "relance en Service ✈️Orizair - Relance client ( EN ) à utiliser pour orizair, r…" at bounding box center [628, 284] width 1256 height 568
click at [664, 293] on div "﻿" at bounding box center [628, 287] width 681 height 15
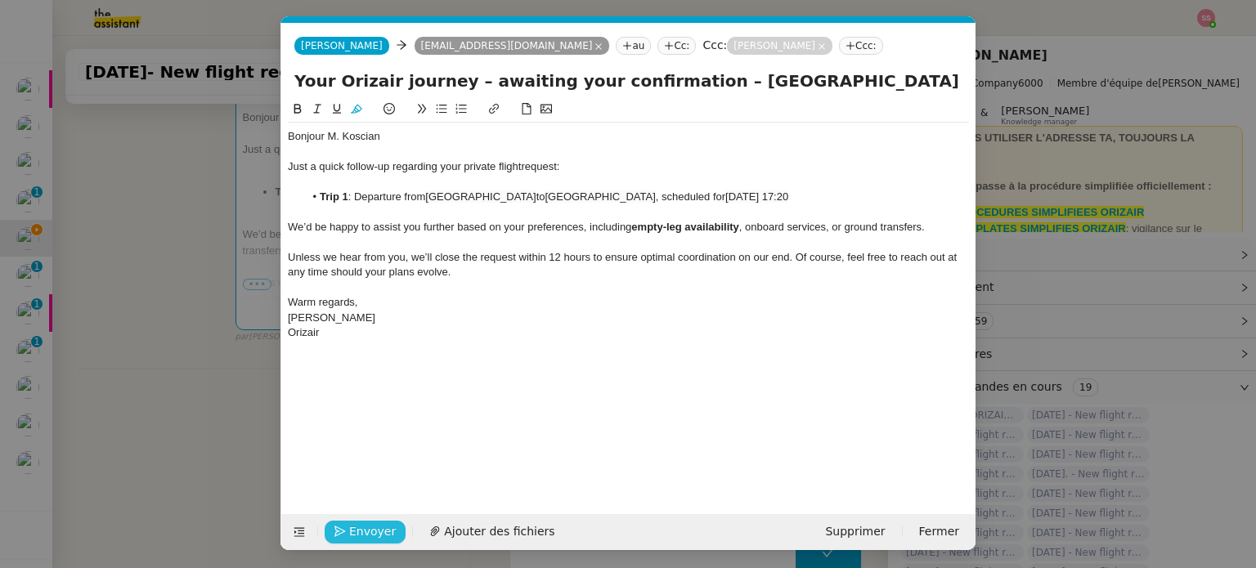
click at [379, 525] on span "Envoyer" at bounding box center [372, 531] width 47 height 19
click at [379, 525] on span "Confirmer l'envoi" at bounding box center [398, 531] width 98 height 19
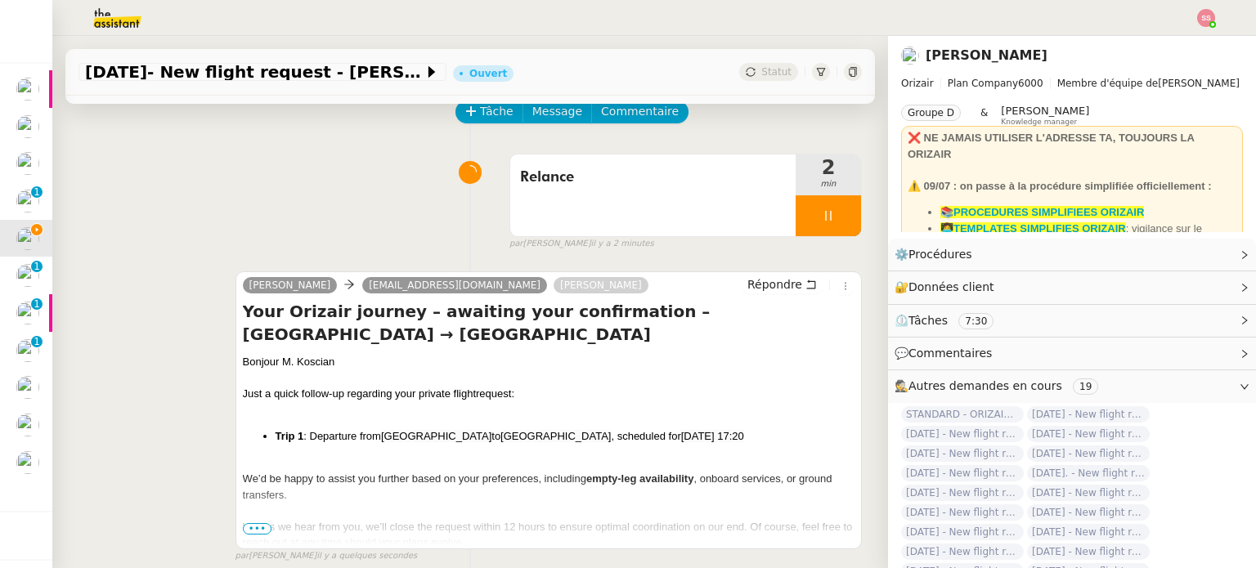
scroll to position [245, 0]
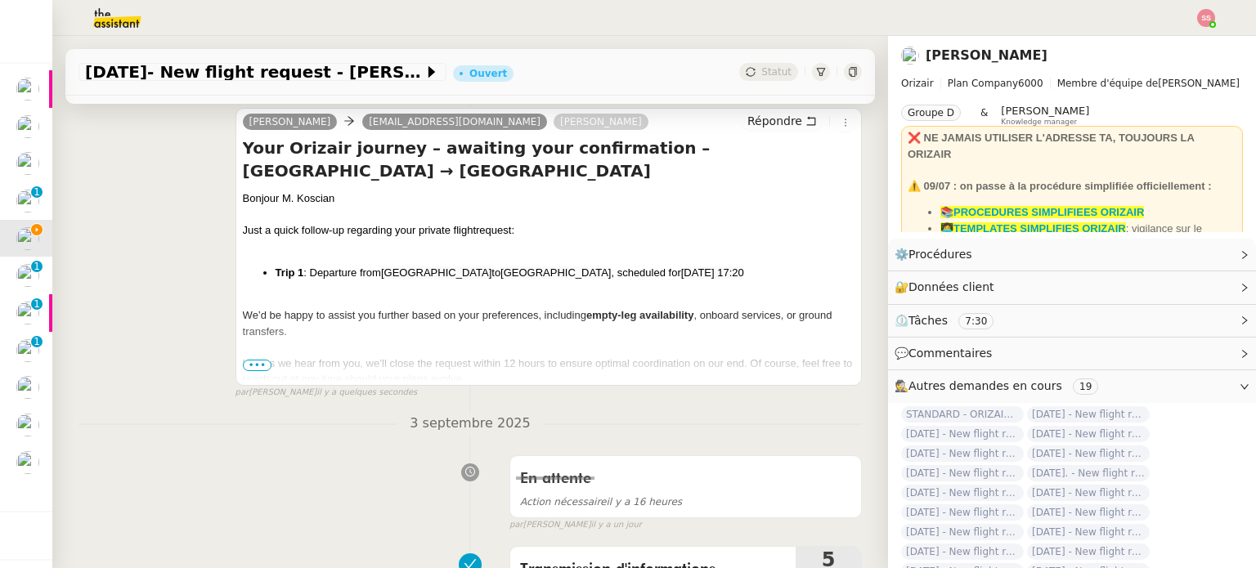
click at [160, 335] on div "Josephine koscian.hubert987@gmail.com Louis Frei Répondre Your Orizair journey …" at bounding box center [469, 246] width 783 height 307
click at [256, 364] on span "•••" at bounding box center [257, 365] width 29 height 11
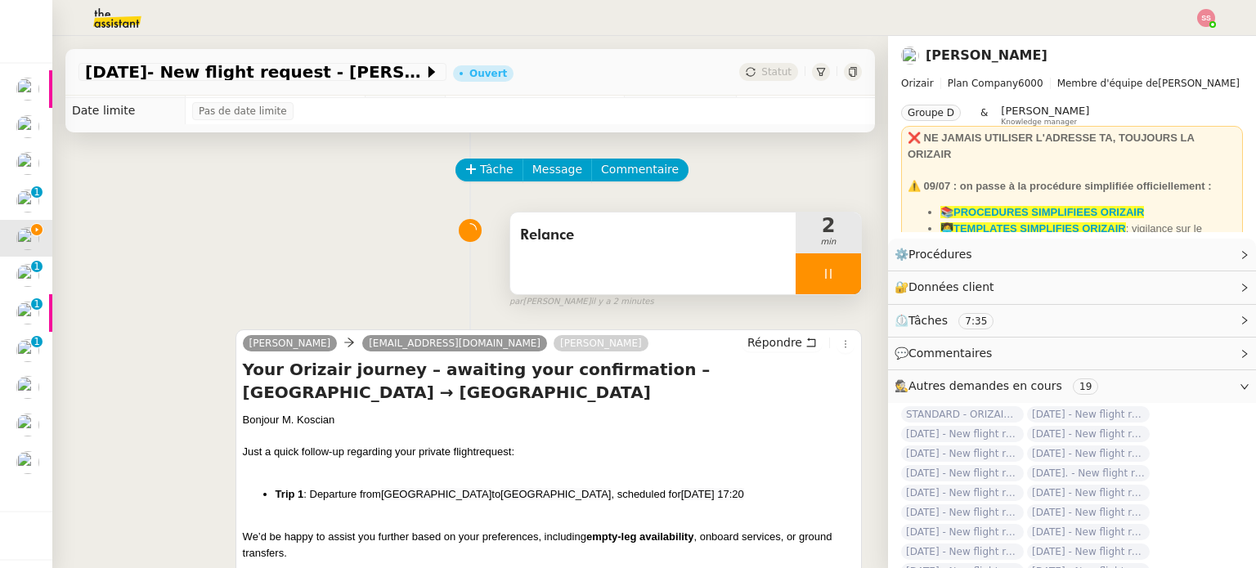
scroll to position [0, 0]
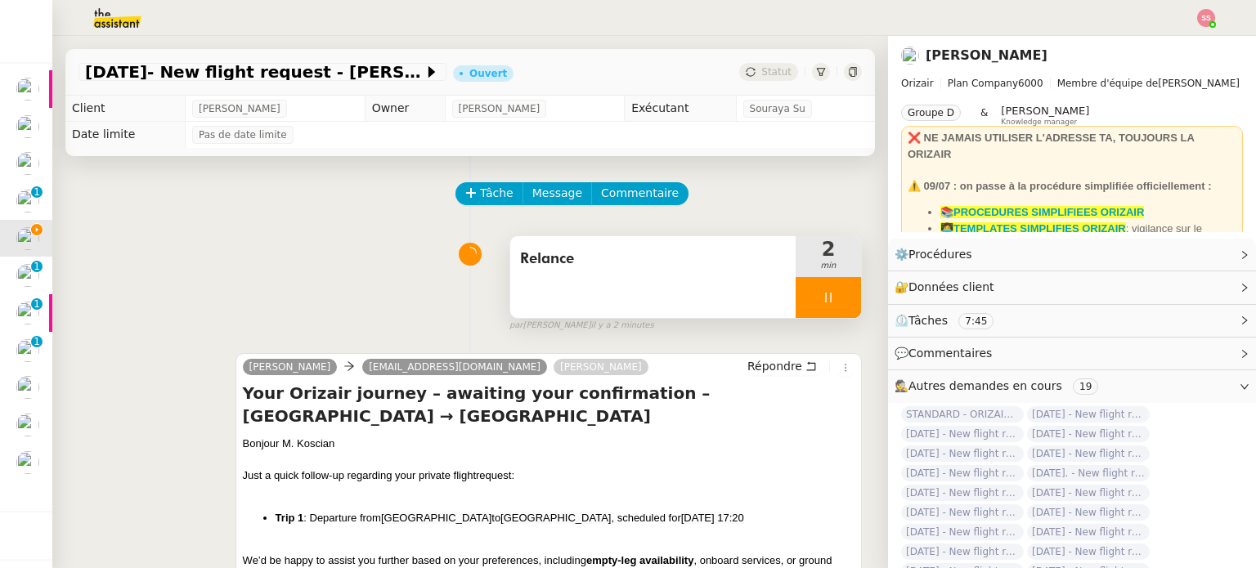
click at [826, 293] on div at bounding box center [827, 297] width 65 height 41
click at [838, 293] on icon at bounding box center [844, 297] width 13 height 13
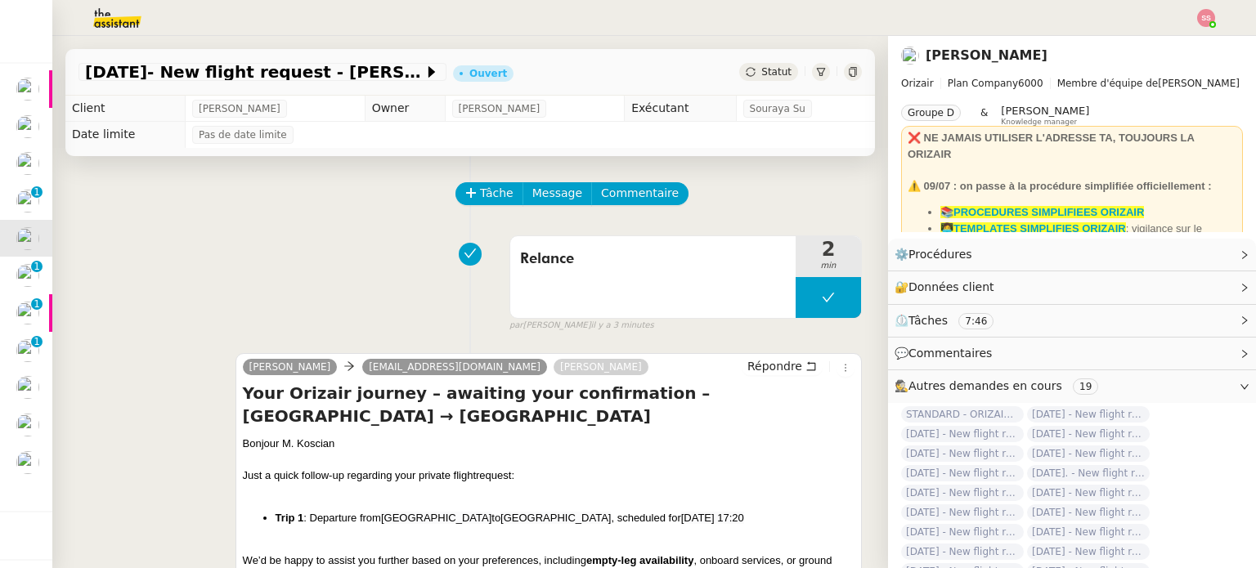
click at [746, 63] on div "Statut" at bounding box center [768, 72] width 59 height 18
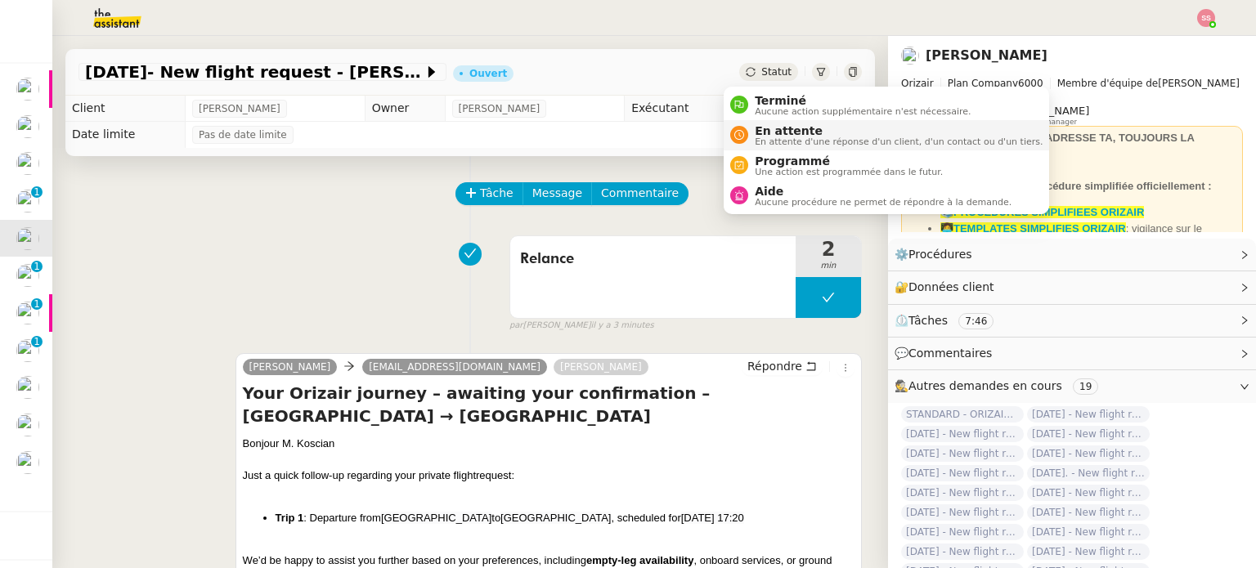
click at [767, 121] on li "En attente En attente d'une réponse d'un client, d'un contact ou d'un tiers." at bounding box center [885, 135] width 325 height 30
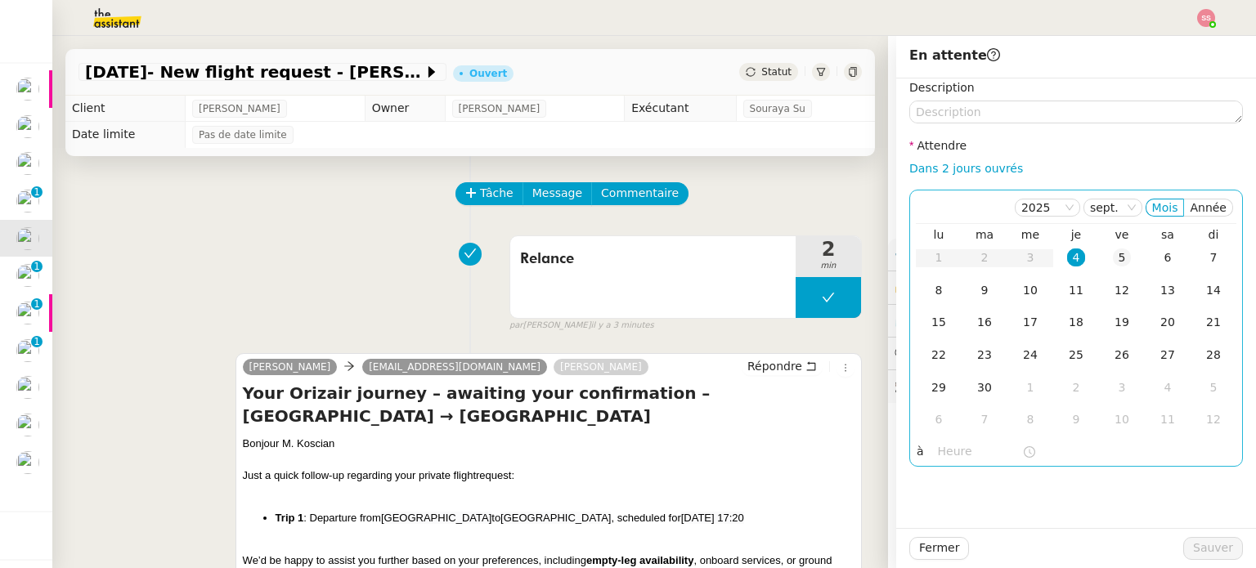
click at [1099, 265] on td "5" at bounding box center [1122, 258] width 46 height 33
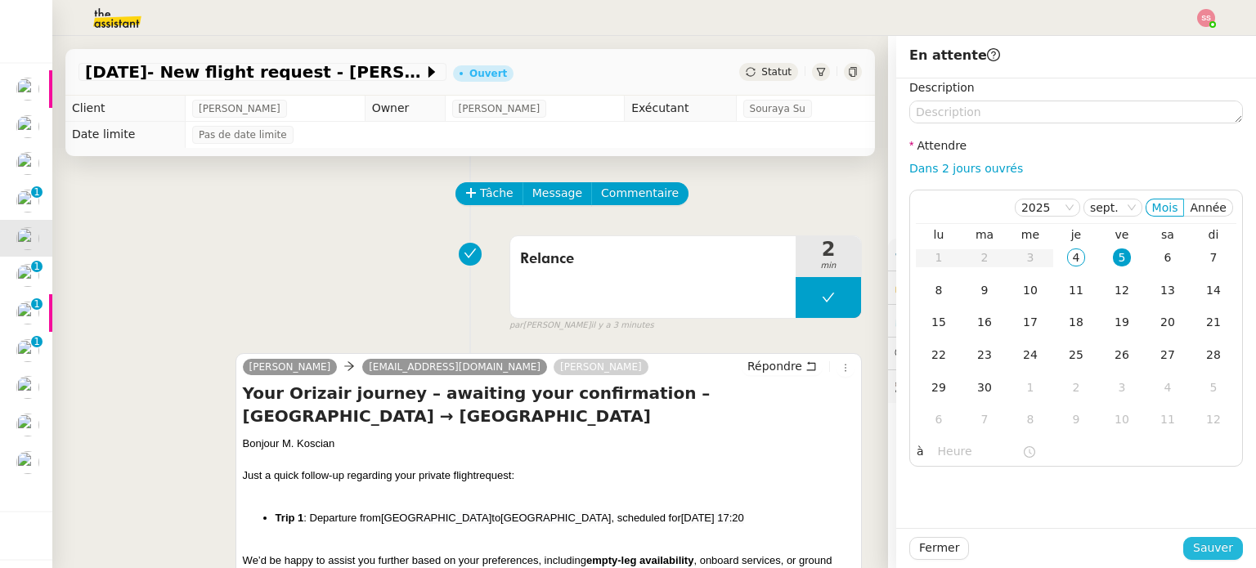
click at [1194, 542] on span "Sauver" at bounding box center [1213, 548] width 40 height 19
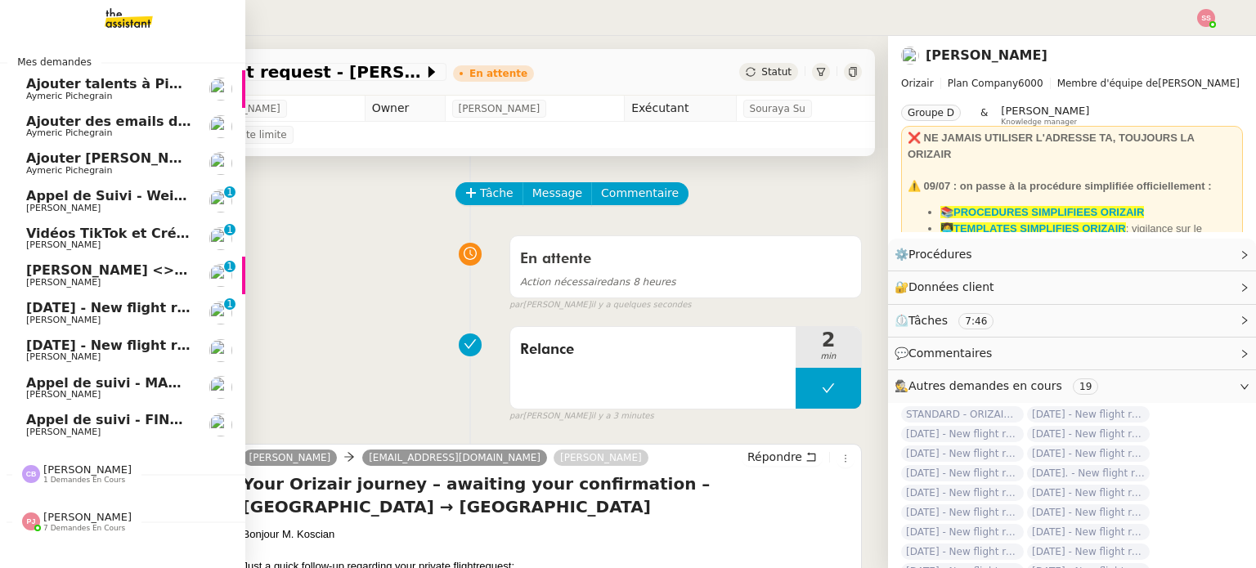
click at [72, 470] on span "[PERSON_NAME]" at bounding box center [87, 469] width 88 height 12
click at [65, 519] on span "[PERSON_NAME]" at bounding box center [87, 517] width 88 height 12
click at [62, 526] on span "7 demandes en cours" at bounding box center [84, 528] width 82 height 9
click at [144, 316] on span "[PERSON_NAME]" at bounding box center [108, 321] width 165 height 10
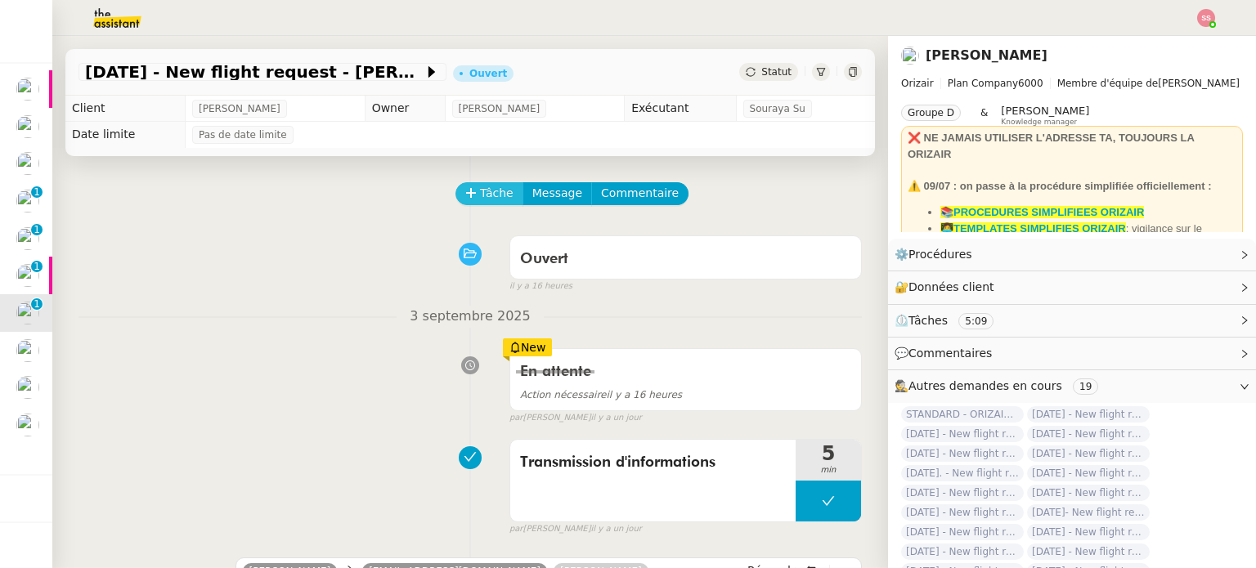
click at [485, 199] on span "Tâche" at bounding box center [497, 193] width 34 height 19
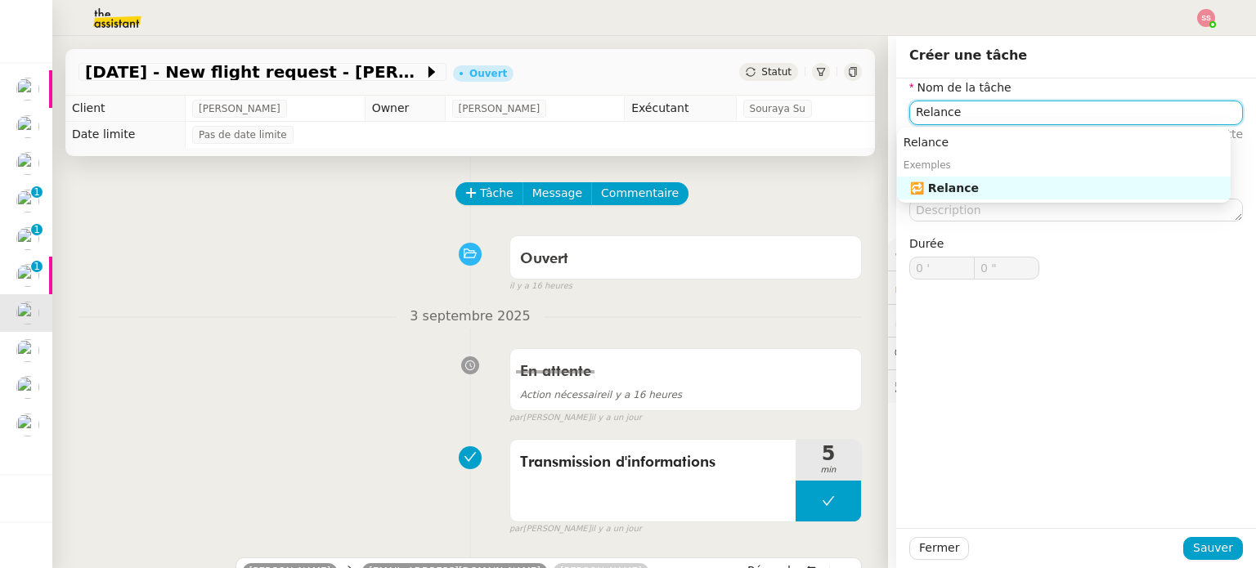
click at [946, 186] on div "🔁 Relance" at bounding box center [1067, 188] width 314 height 15
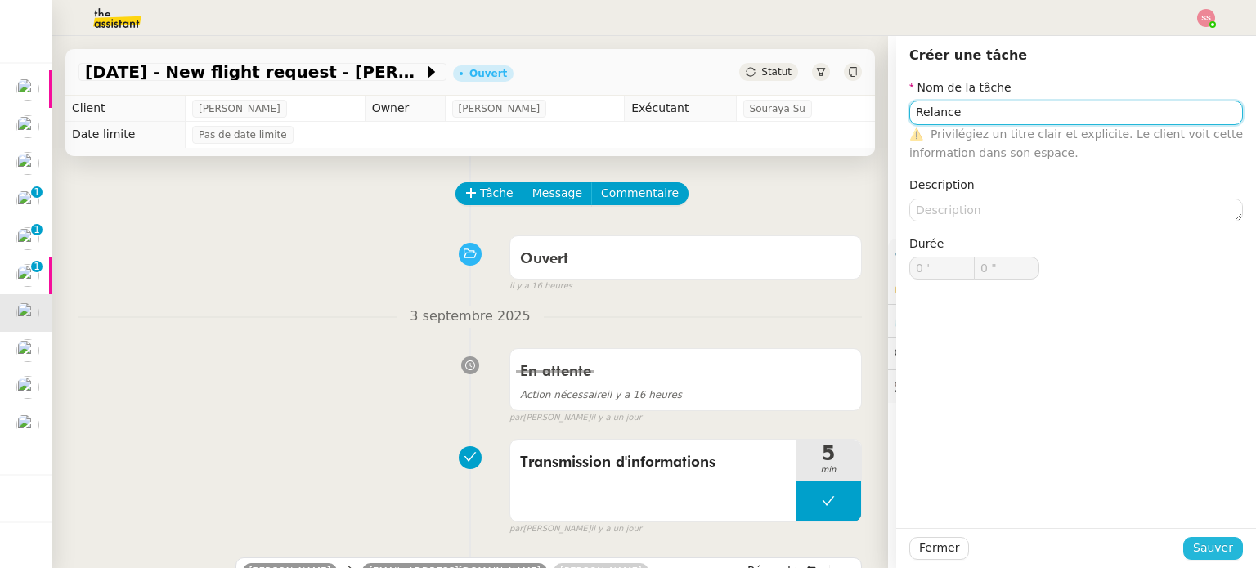
type input "Relance"
click at [1226, 545] on button "Sauver" at bounding box center [1213, 548] width 60 height 23
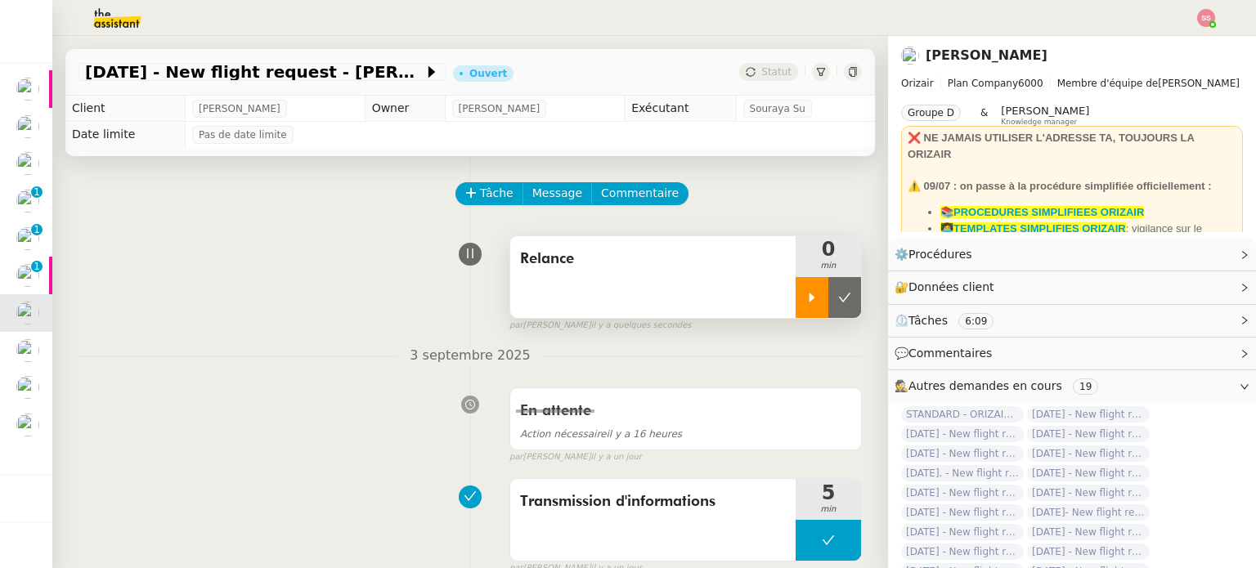
click at [795, 291] on div at bounding box center [811, 297] width 33 height 41
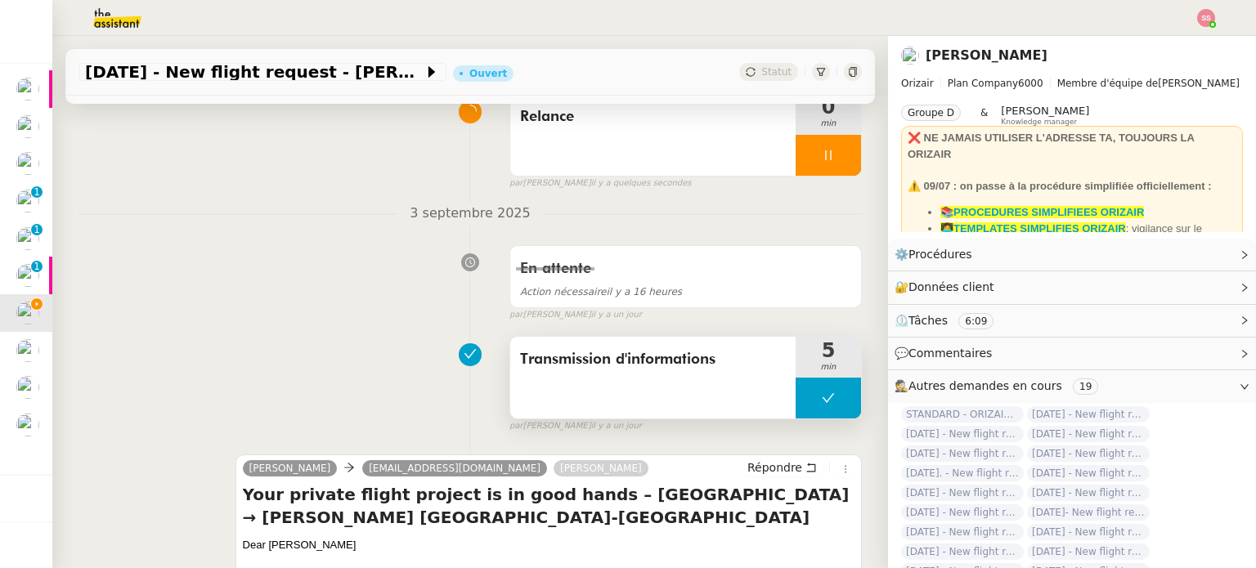
scroll to position [327, 0]
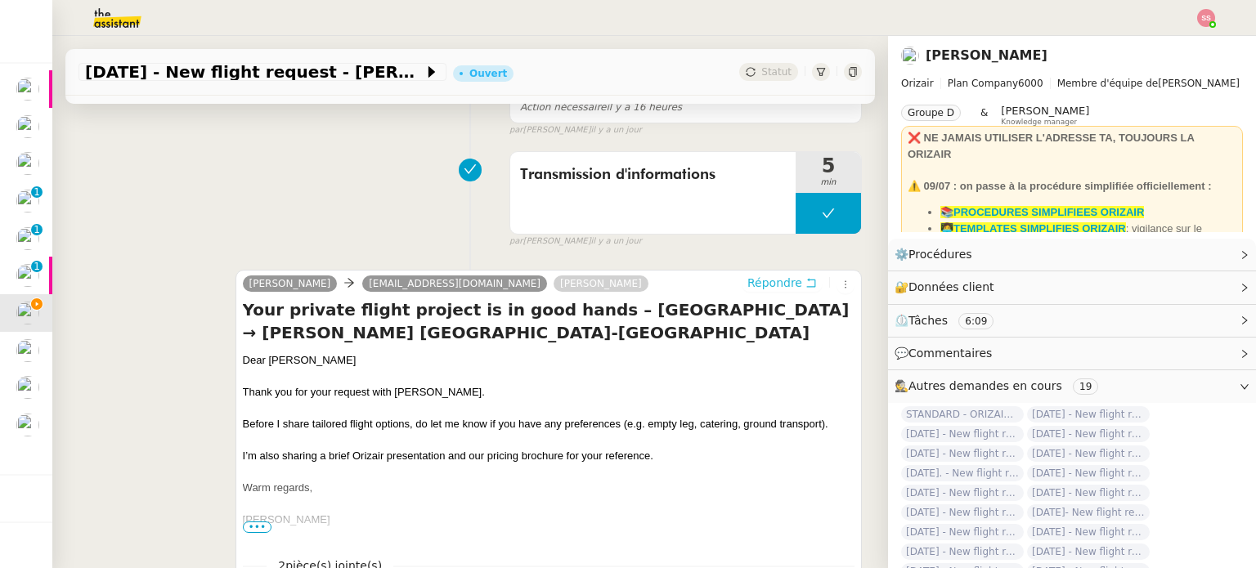
click at [749, 289] on span "Répondre" at bounding box center [774, 283] width 55 height 16
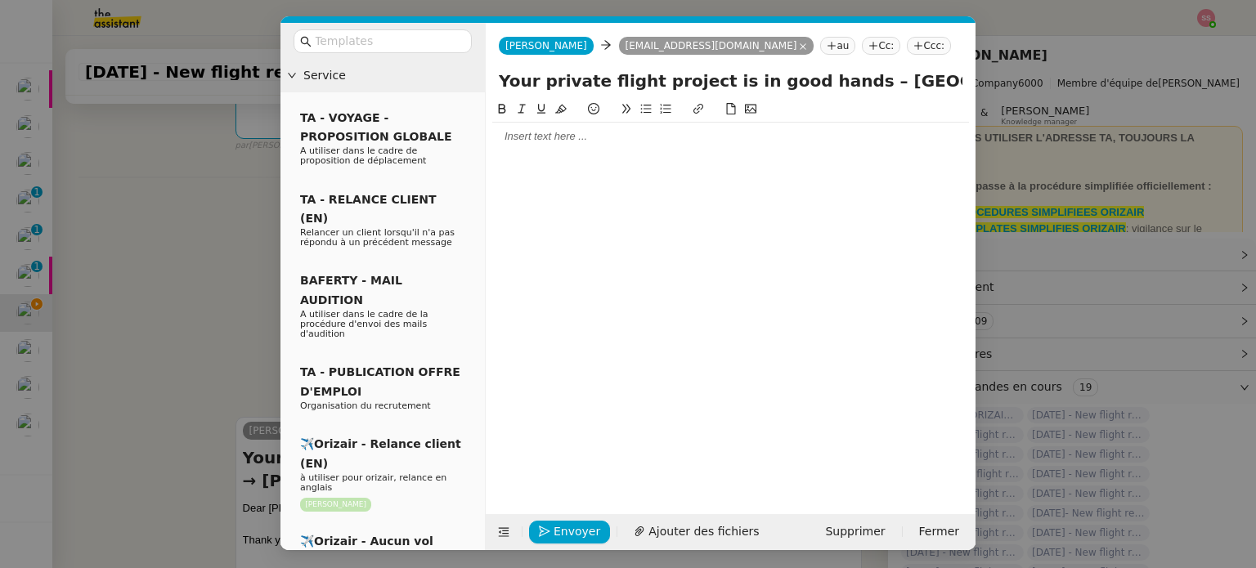
scroll to position [475, 0]
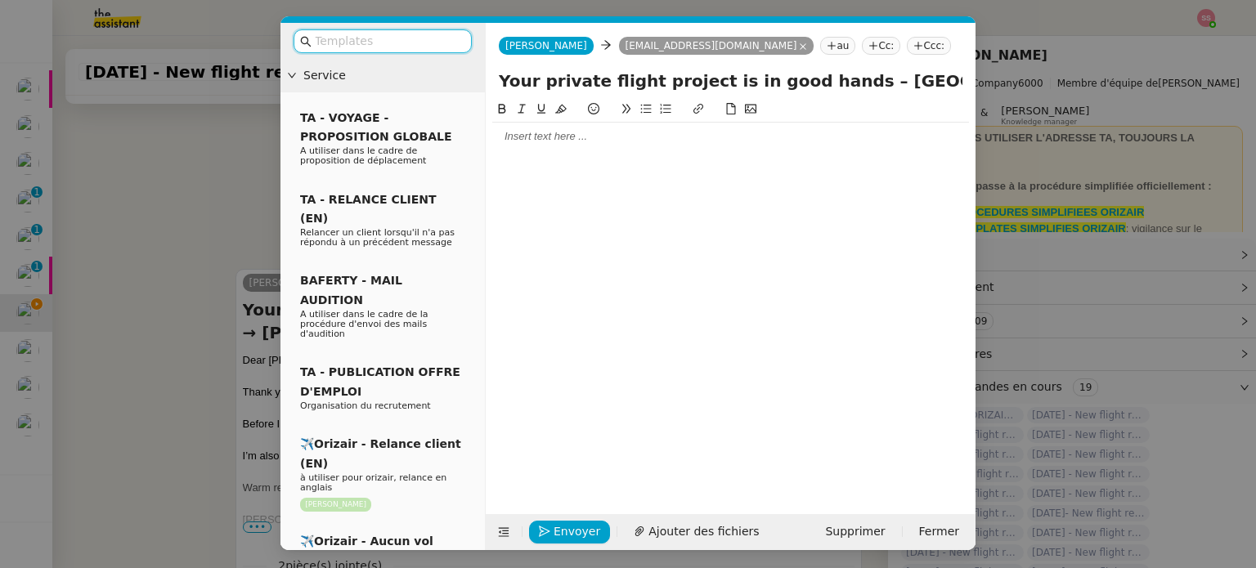
click at [396, 35] on input "text" at bounding box center [388, 41] width 147 height 19
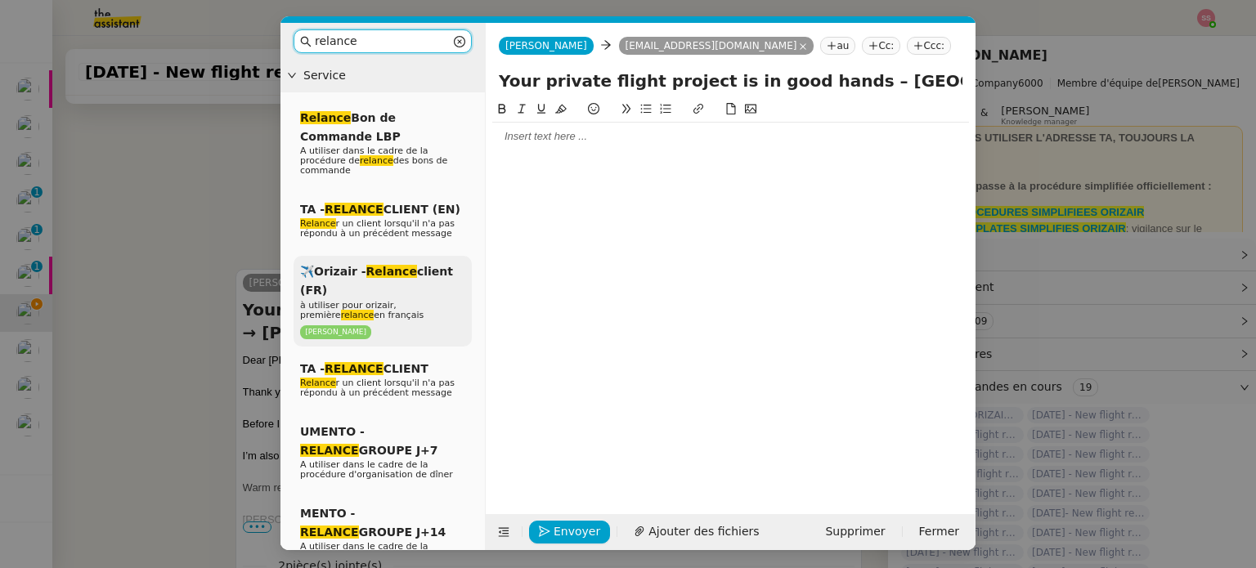
type input "relance"
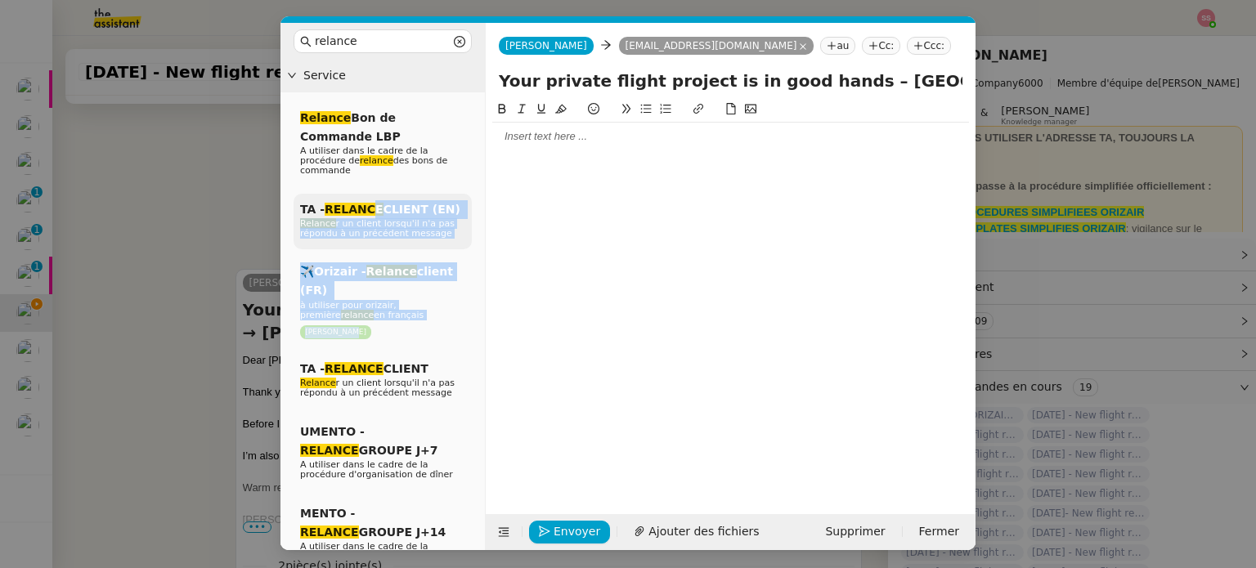
drag, startPoint x: 405, startPoint y: 292, endPoint x: 368, endPoint y: 205, distance: 94.1
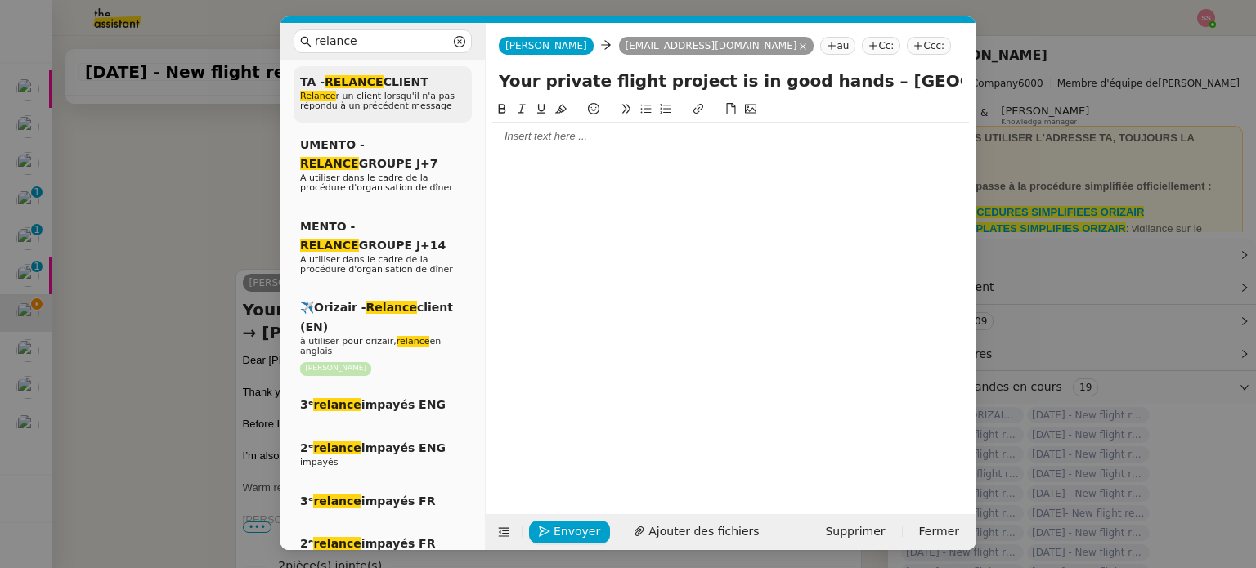
scroll to position [409, 0]
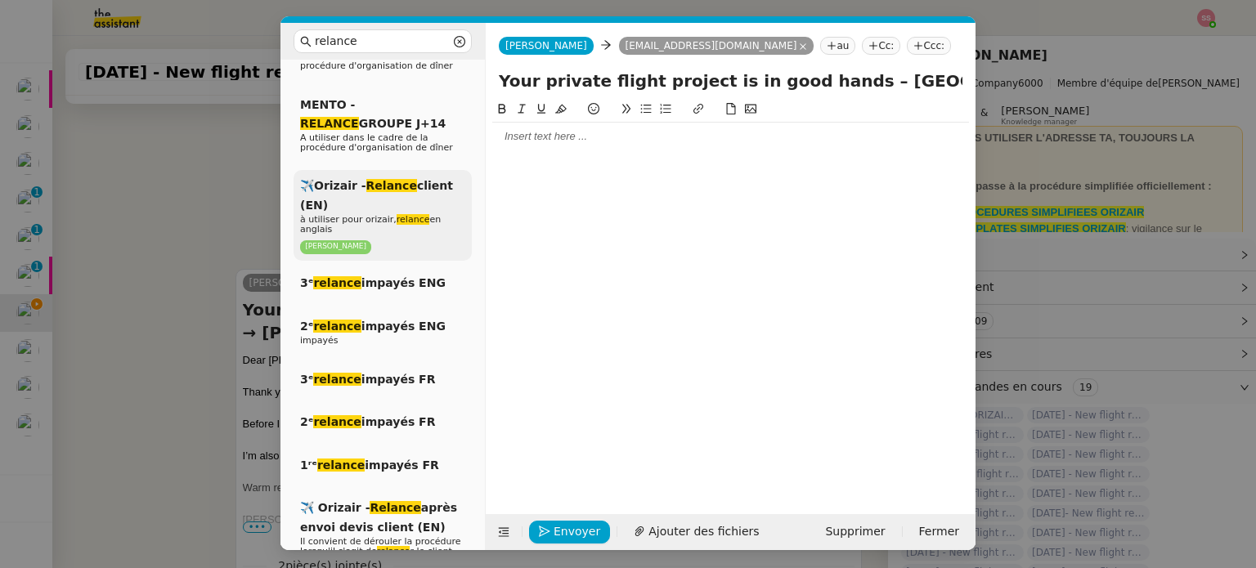
click at [376, 194] on div "✈️Orizair - Relance client (EN) à utiliser pour orizair, relance en anglais Lou…" at bounding box center [382, 215] width 178 height 91
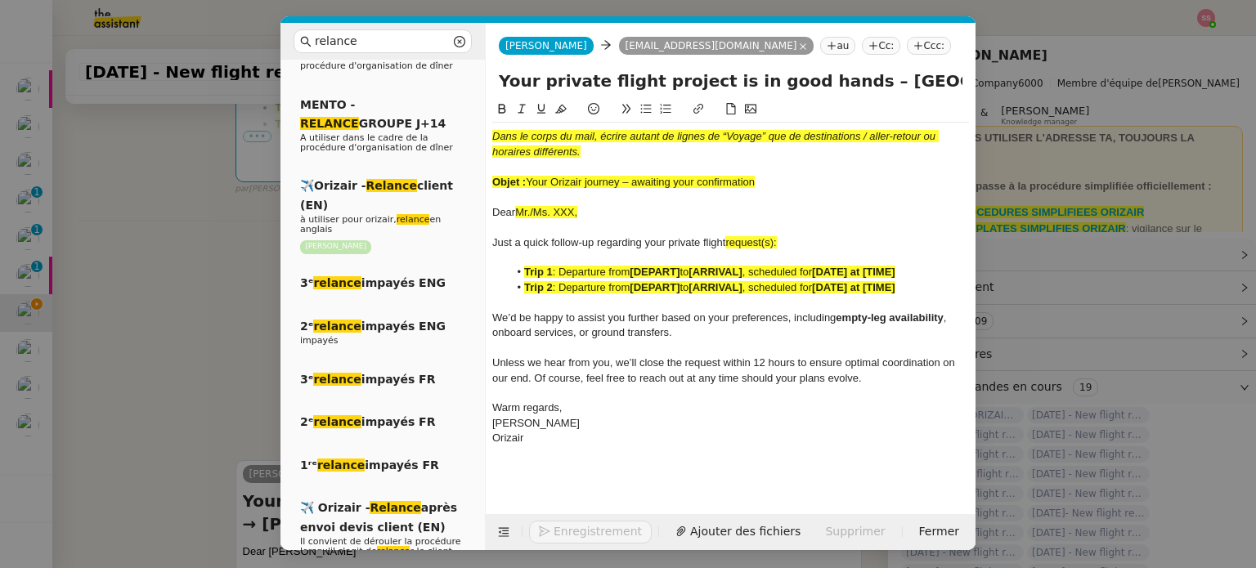
scroll to position [667, 0]
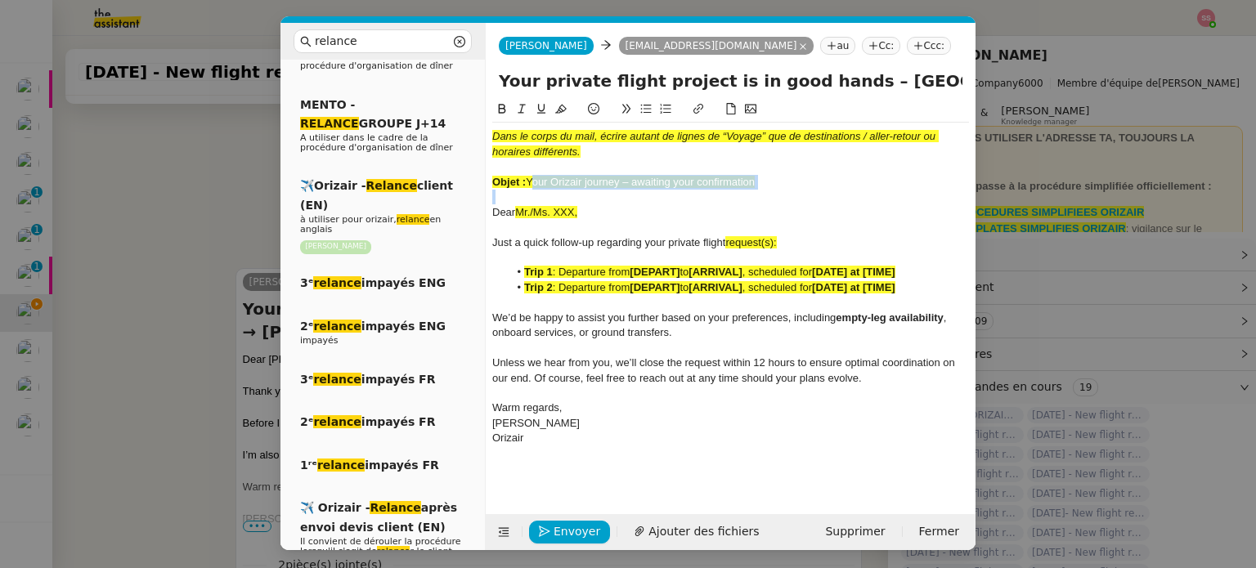
drag, startPoint x: 528, startPoint y: 187, endPoint x: 769, endPoint y: 191, distance: 241.2
click at [769, 191] on div "Dans le corps du mail, écrire autant de lignes de “Voyage” que de destinations …" at bounding box center [730, 288] width 477 height 330
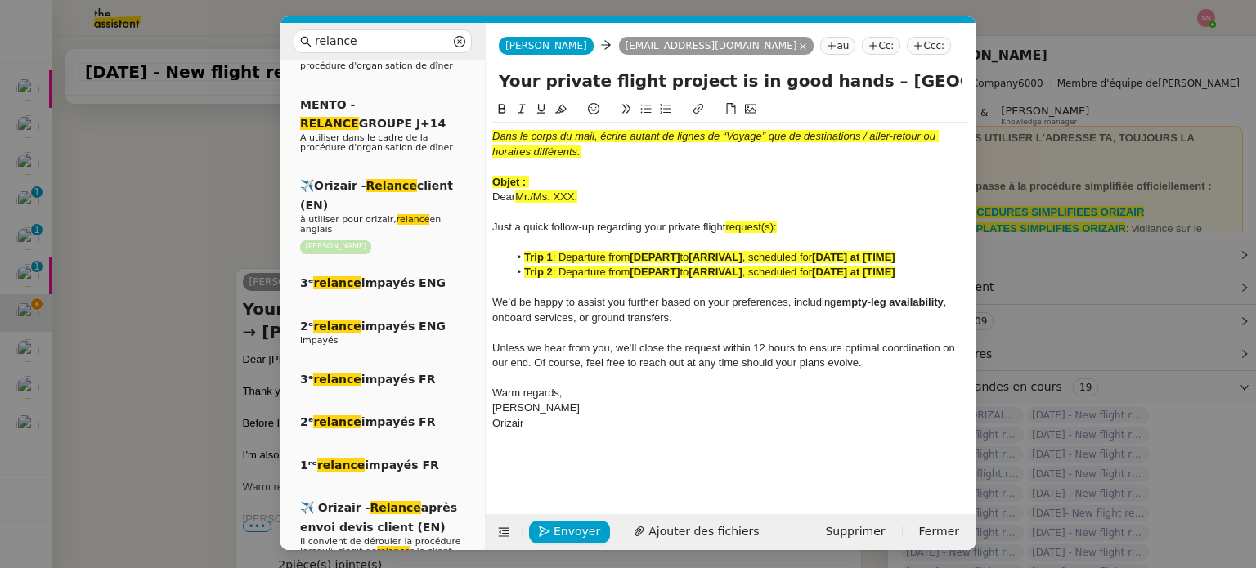
drag, startPoint x: 823, startPoint y: 87, endPoint x: 490, endPoint y: 73, distance: 333.0
click at [490, 73] on div "Your private flight project is in good hands – London City Airport → Josep Tarr…" at bounding box center [731, 84] width 490 height 31
paste input "Orizair journey – awaiting your confirmation"
type input "Your Orizair journey – awaiting your confirmation – London City Airport → Josep…"
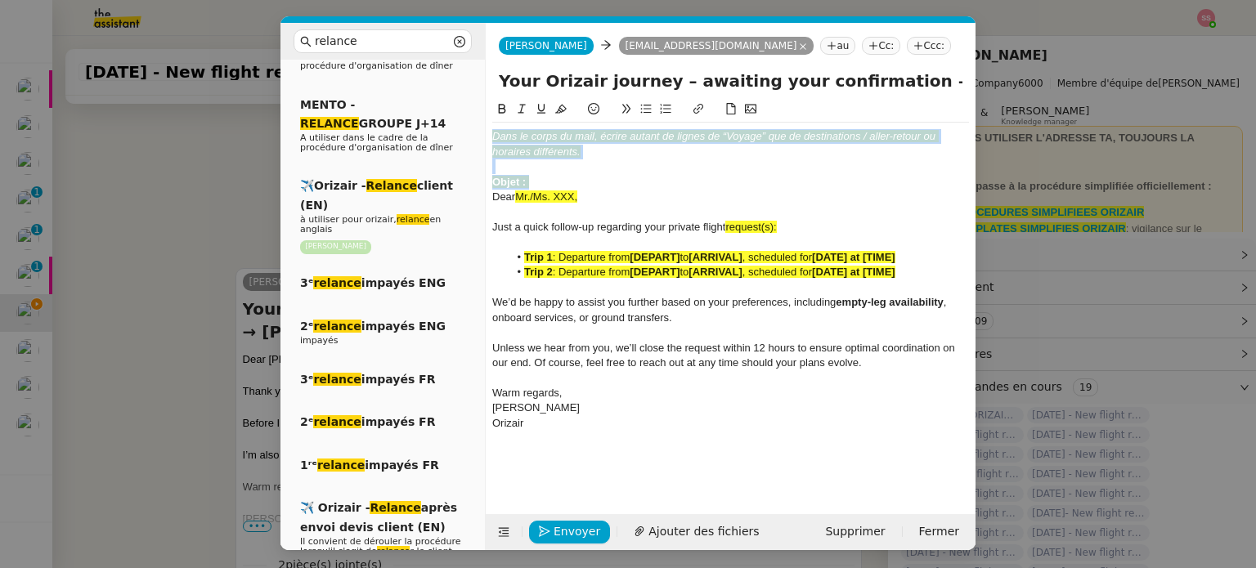
drag, startPoint x: 568, startPoint y: 179, endPoint x: 484, endPoint y: 130, distance: 97.4
click at [484, 130] on nz-layout "relance Service Relance Bon de Commande LBP A utiliser dans le cadre de la proc…" at bounding box center [627, 286] width 695 height 527
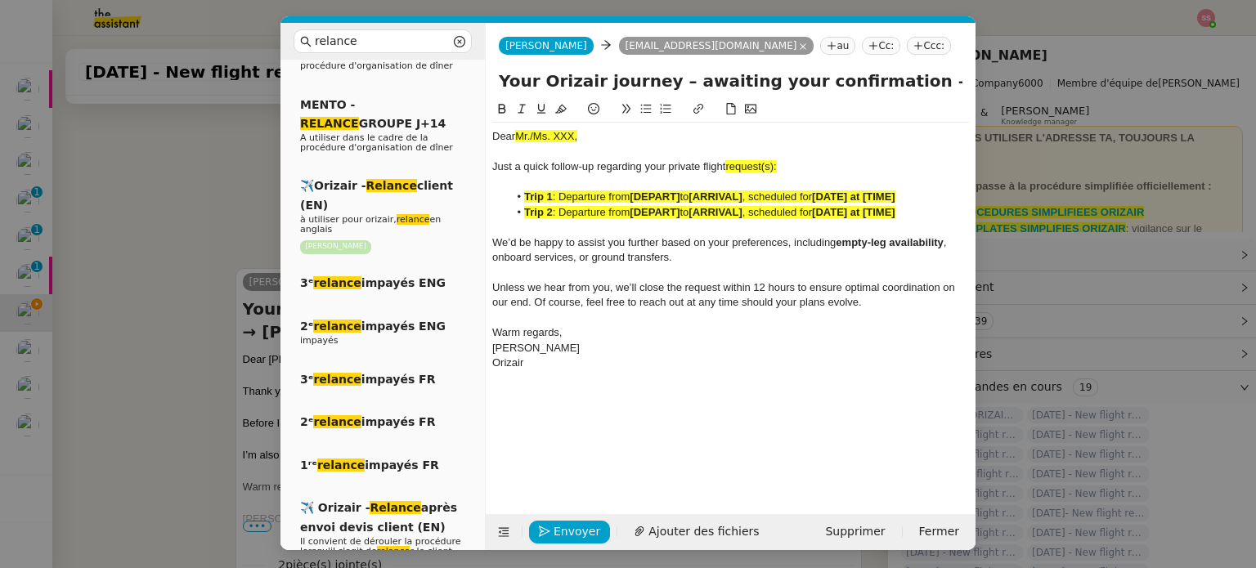
click at [159, 214] on nz-modal-container "relance Service Relance Bon de Commande LBP A utiliser dans le cadre de la proc…" at bounding box center [628, 284] width 1256 height 568
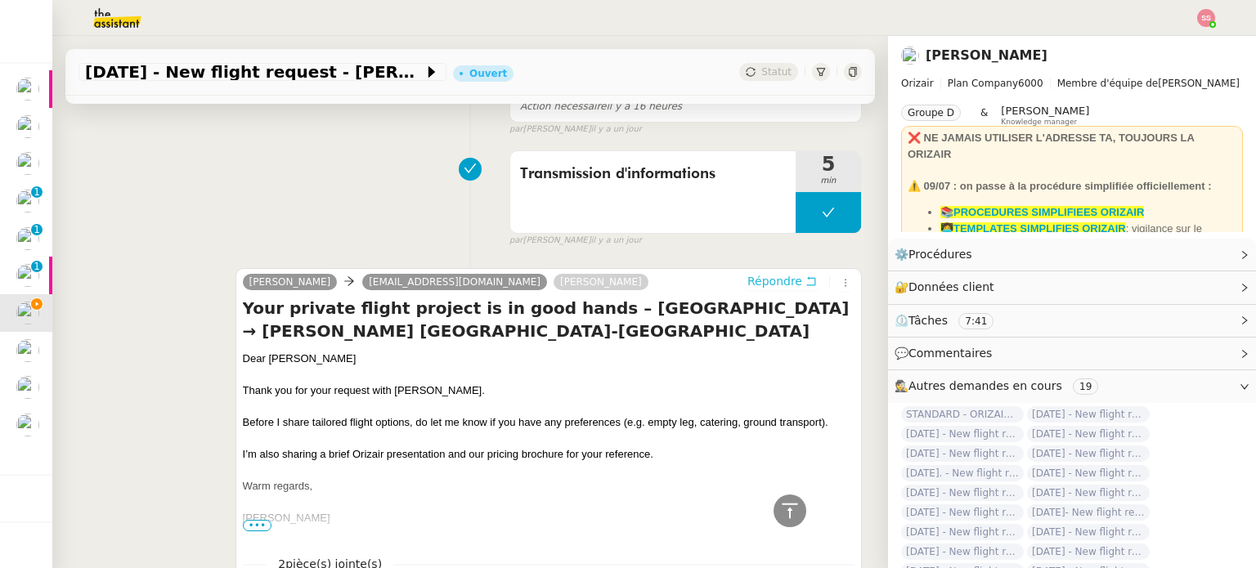
scroll to position [665, 0]
click at [289, 365] on div "Dear Mr.Rafique" at bounding box center [548, 359] width 611 height 16
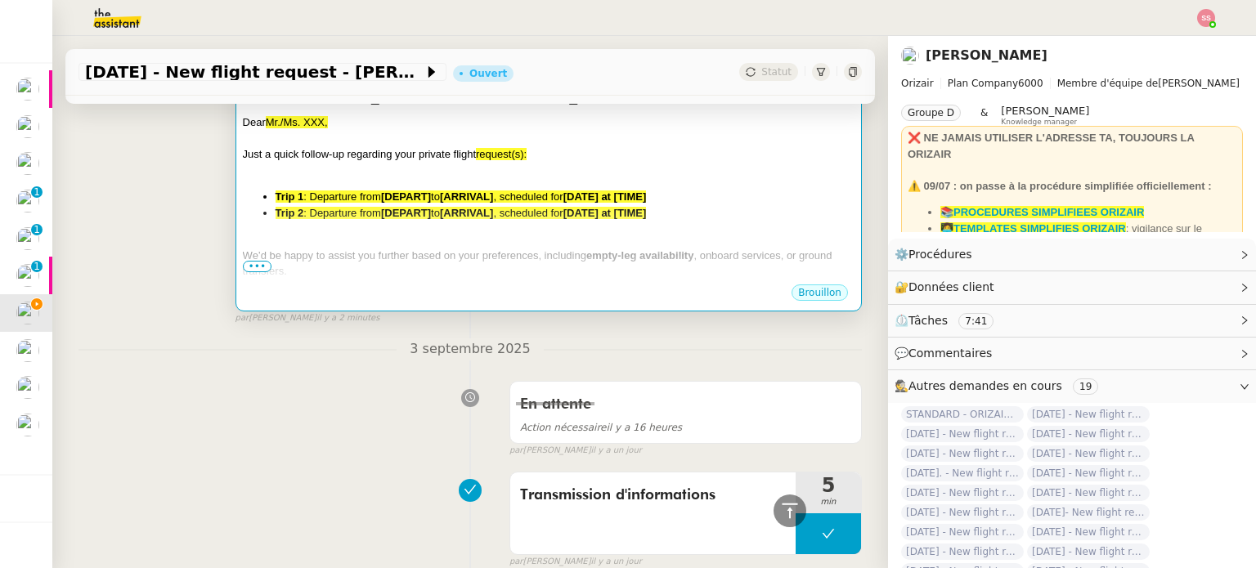
scroll to position [338, 0]
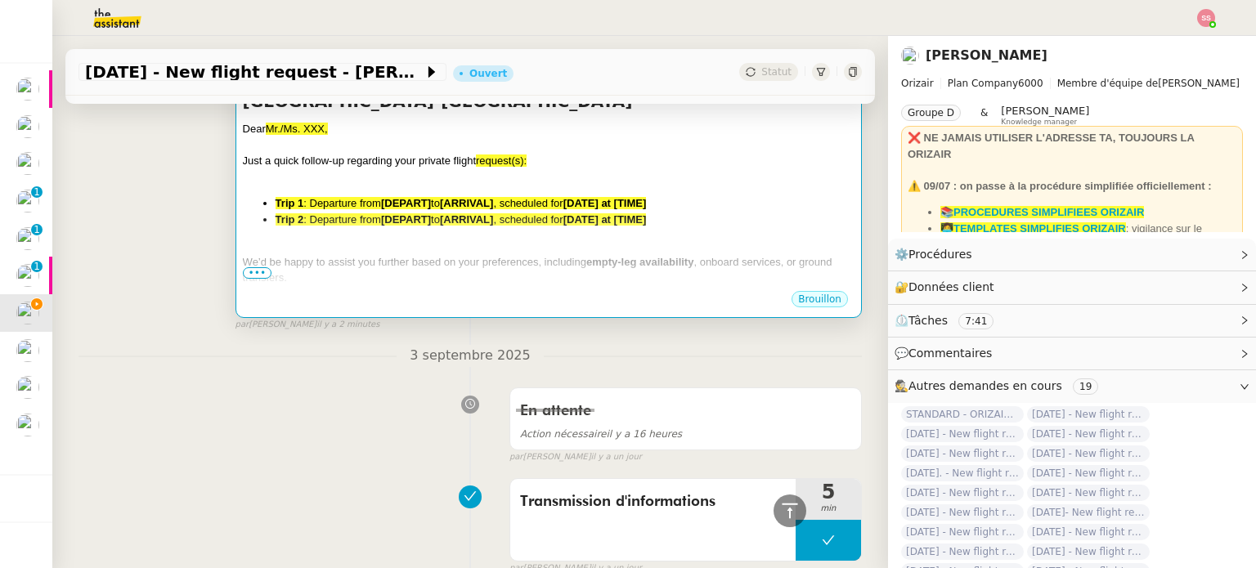
click at [517, 238] on div at bounding box center [548, 246] width 611 height 16
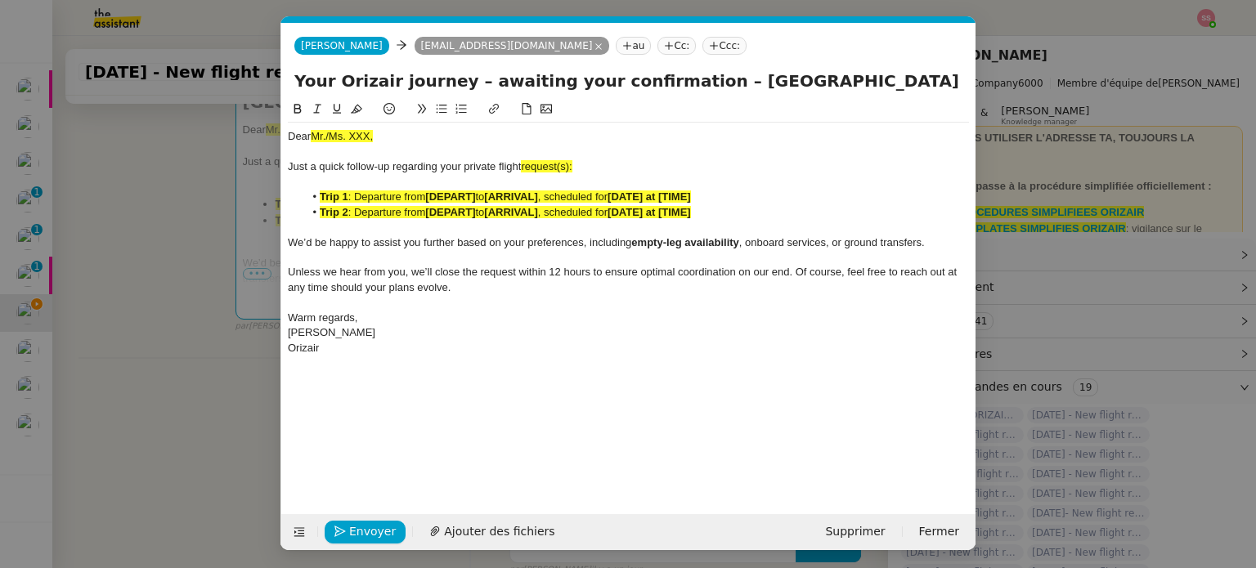
scroll to position [0, 70]
click at [356, 140] on span "Mr./Ms. XXX," at bounding box center [342, 136] width 62 height 12
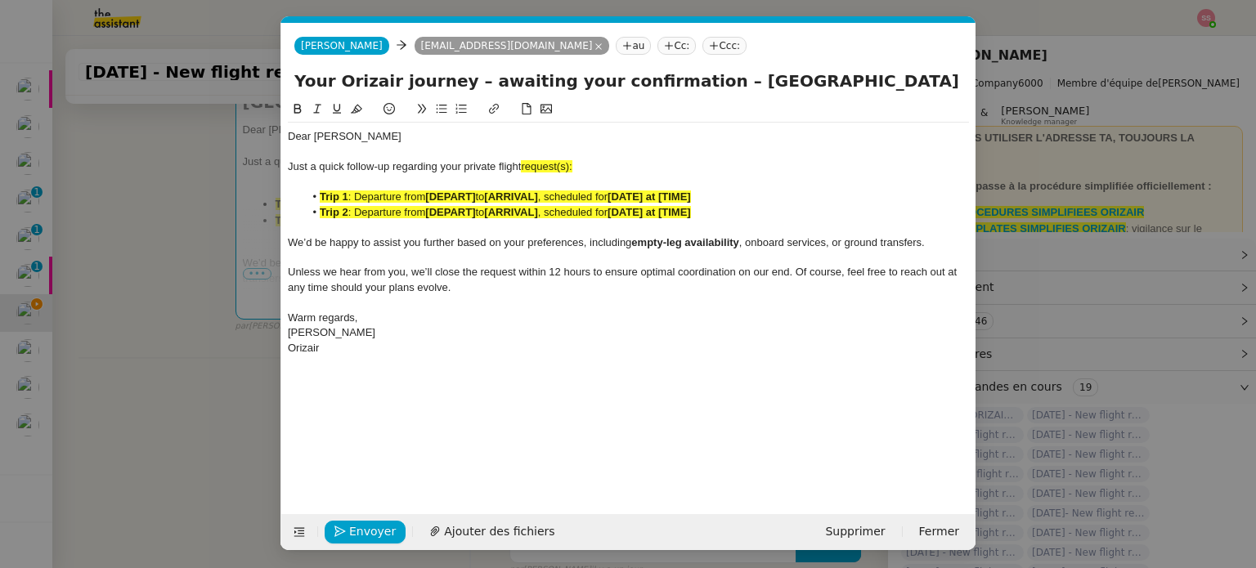
click at [592, 172] on div "Just a quick follow-up regarding your private flight request(s):" at bounding box center [628, 166] width 681 height 15
drag, startPoint x: 566, startPoint y: 172, endPoint x: 523, endPoint y: 162, distance: 43.8
click at [523, 162] on div "Just a quick follow-up regarding your private flight request:" at bounding box center [628, 166] width 681 height 15
click at [355, 105] on icon at bounding box center [356, 108] width 11 height 11
click at [402, 213] on span ": Departure from" at bounding box center [387, 212] width 78 height 12
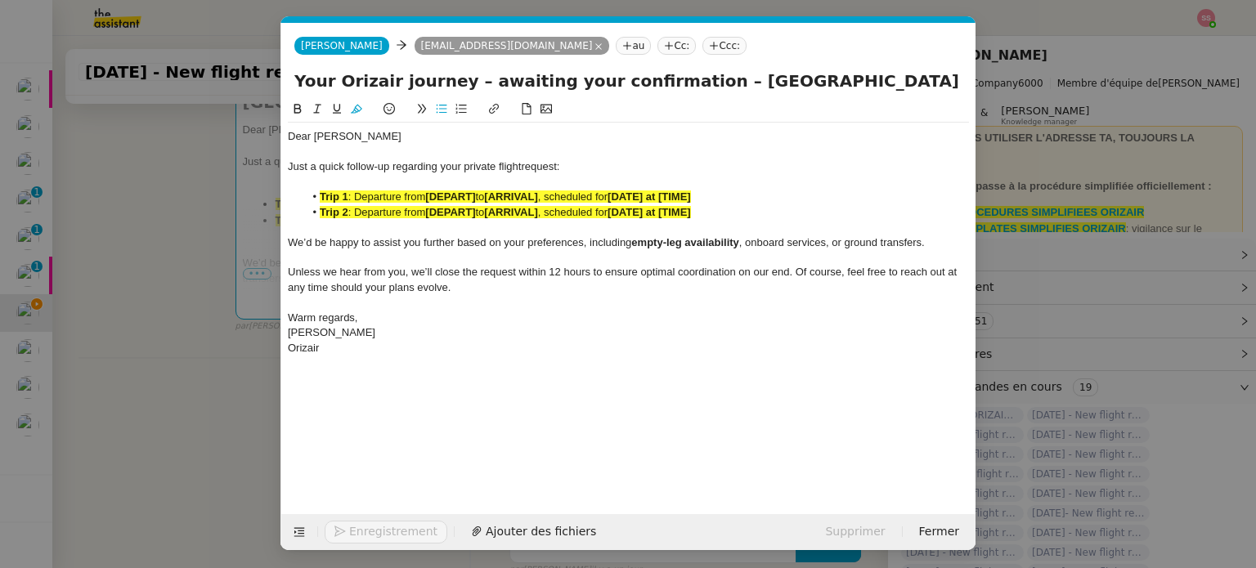
click at [402, 213] on span ": Departure from" at bounding box center [387, 212] width 78 height 12
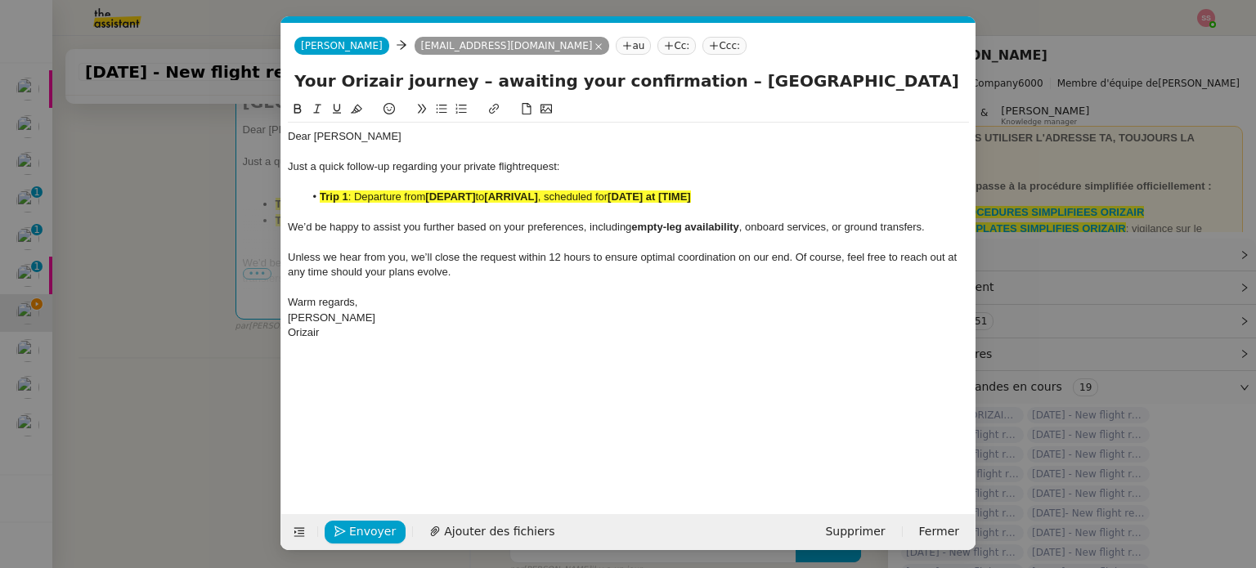
click at [419, 195] on span ": Departure from" at bounding box center [387, 196] width 78 height 12
click at [359, 103] on button at bounding box center [357, 109] width 20 height 19
click at [181, 351] on nz-modal-container "relance Service Relance Bon de Commande LBP A utiliser dans le cadre de la proc…" at bounding box center [628, 284] width 1256 height 568
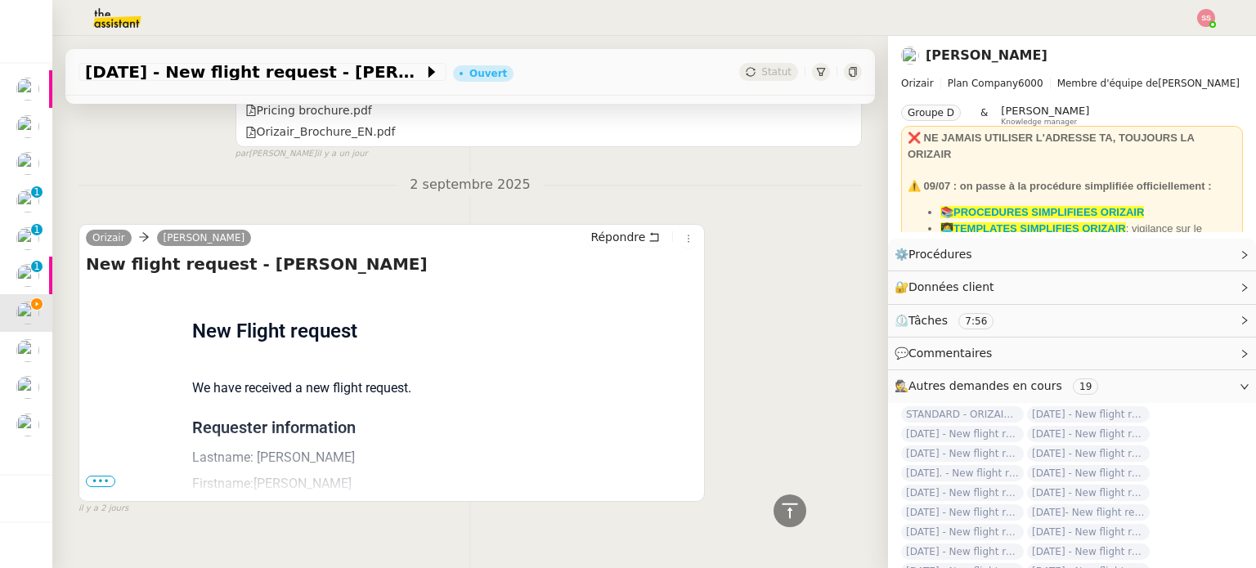
scroll to position [1189, 0]
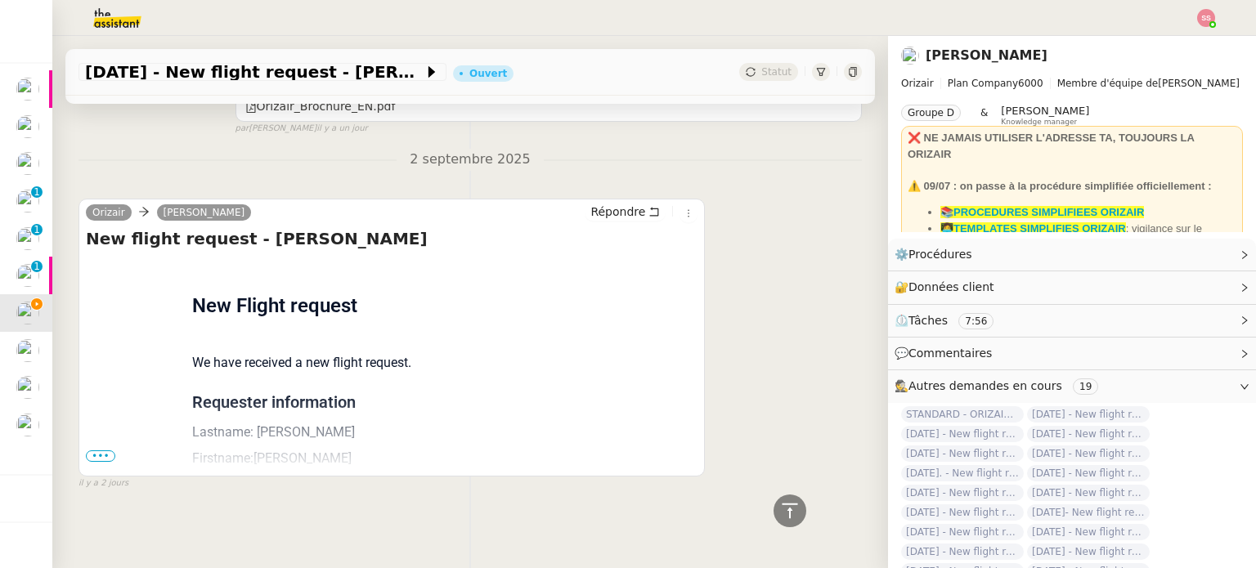
click at [99, 450] on span "•••" at bounding box center [100, 455] width 29 height 11
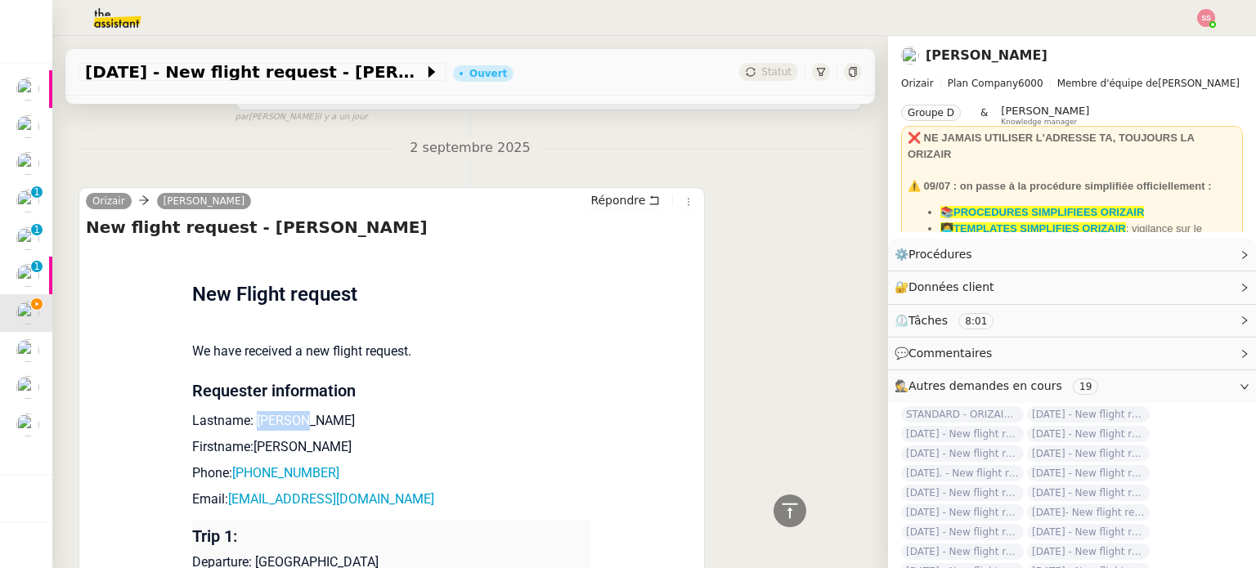
drag, startPoint x: 244, startPoint y: 418, endPoint x: 327, endPoint y: 423, distance: 83.6
click at [327, 423] on p "Lastname: Rafique" at bounding box center [391, 421] width 399 height 20
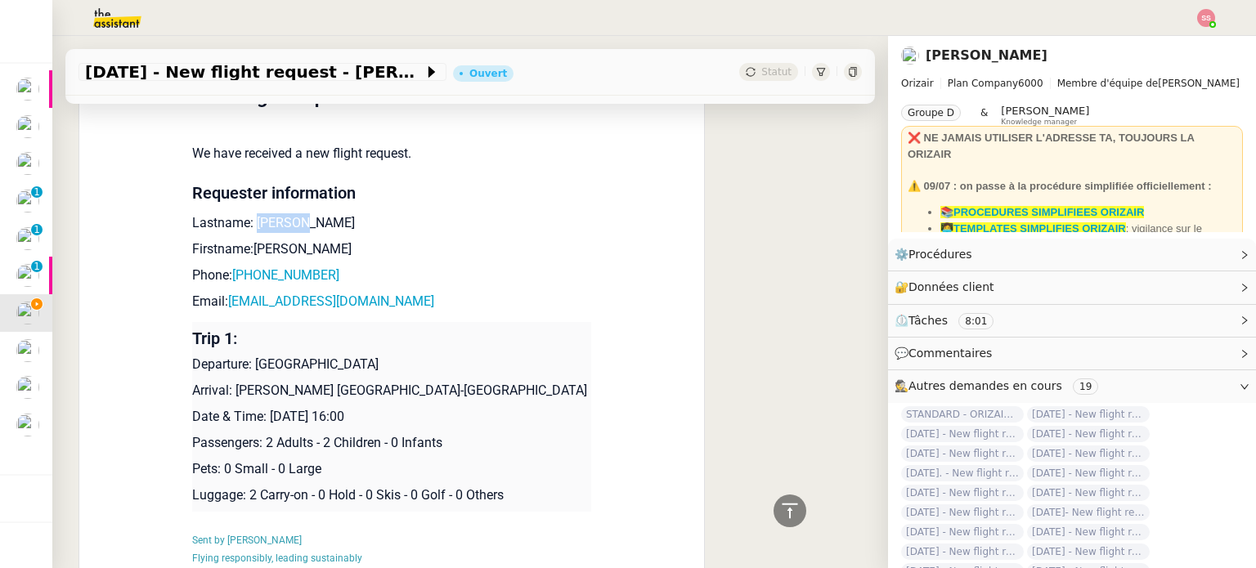
scroll to position [1435, 0]
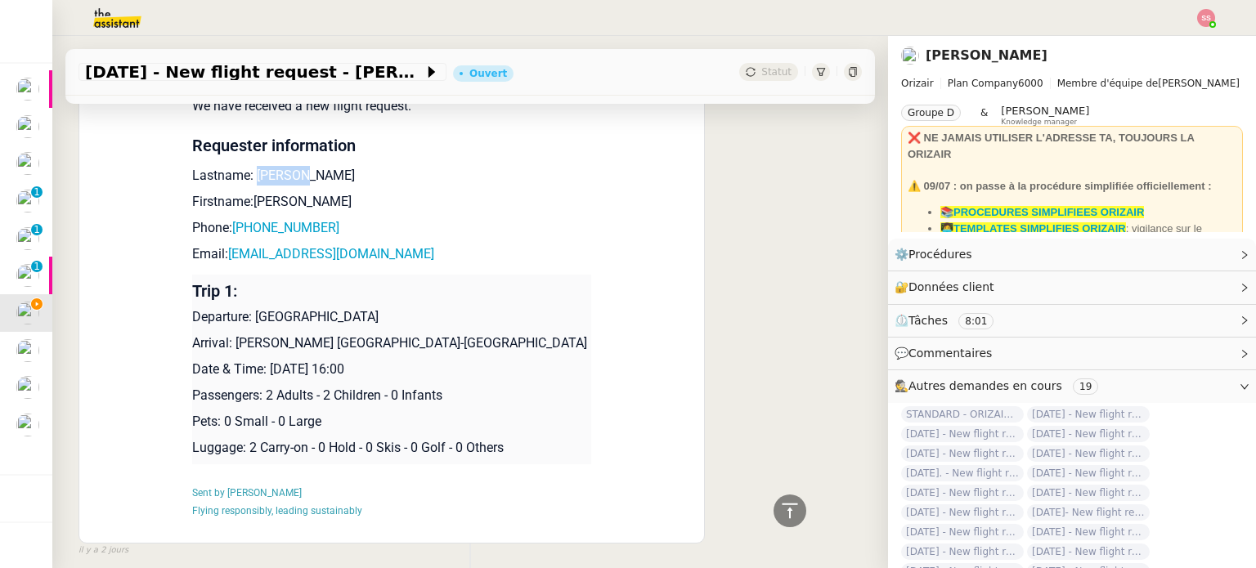
drag, startPoint x: 248, startPoint y: 317, endPoint x: 377, endPoint y: 314, distance: 129.2
click at [377, 314] on p "Departure: London City Airport" at bounding box center [391, 317] width 399 height 20
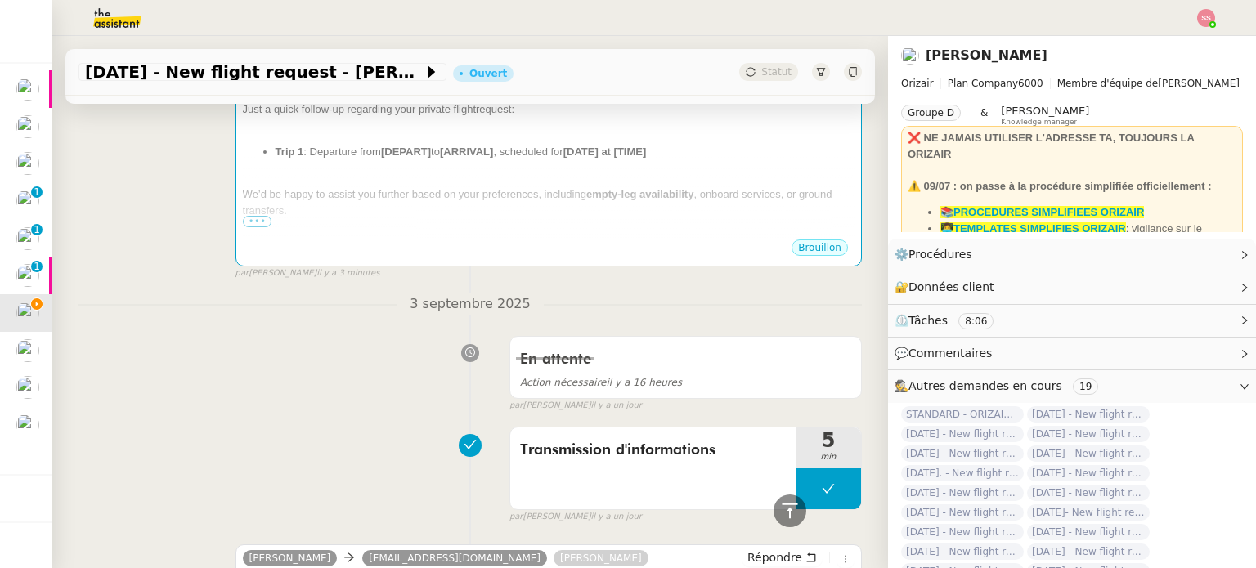
scroll to position [290, 0]
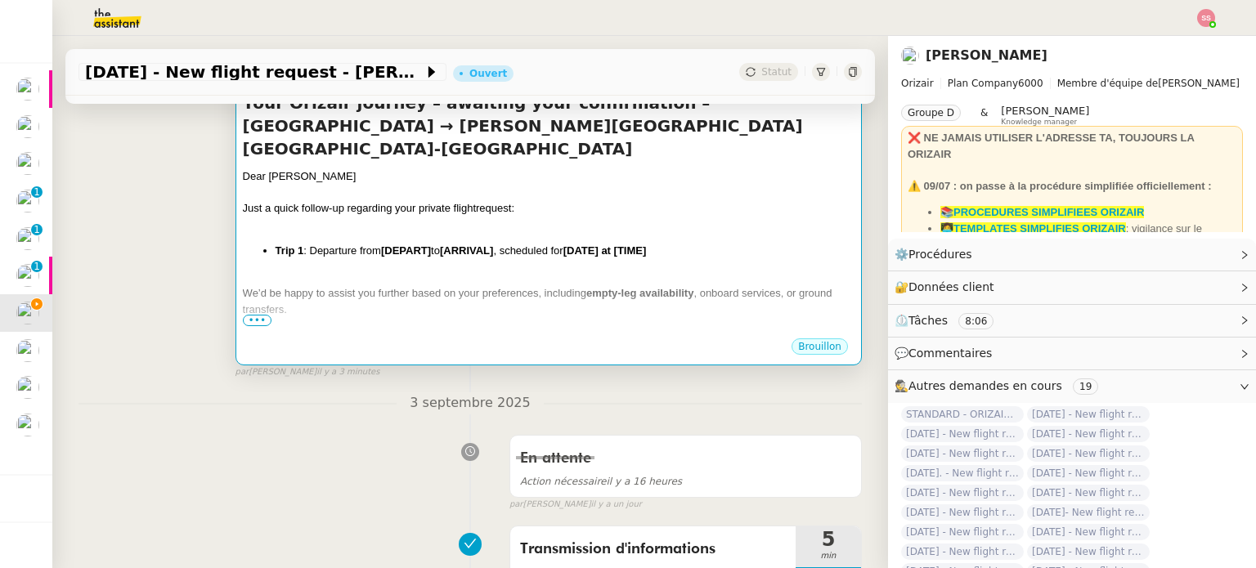
click at [557, 245] on div "Dear Mr.Rafique Just a quick follow-up regarding your private flight request: T…" at bounding box center [548, 298] width 611 height 261
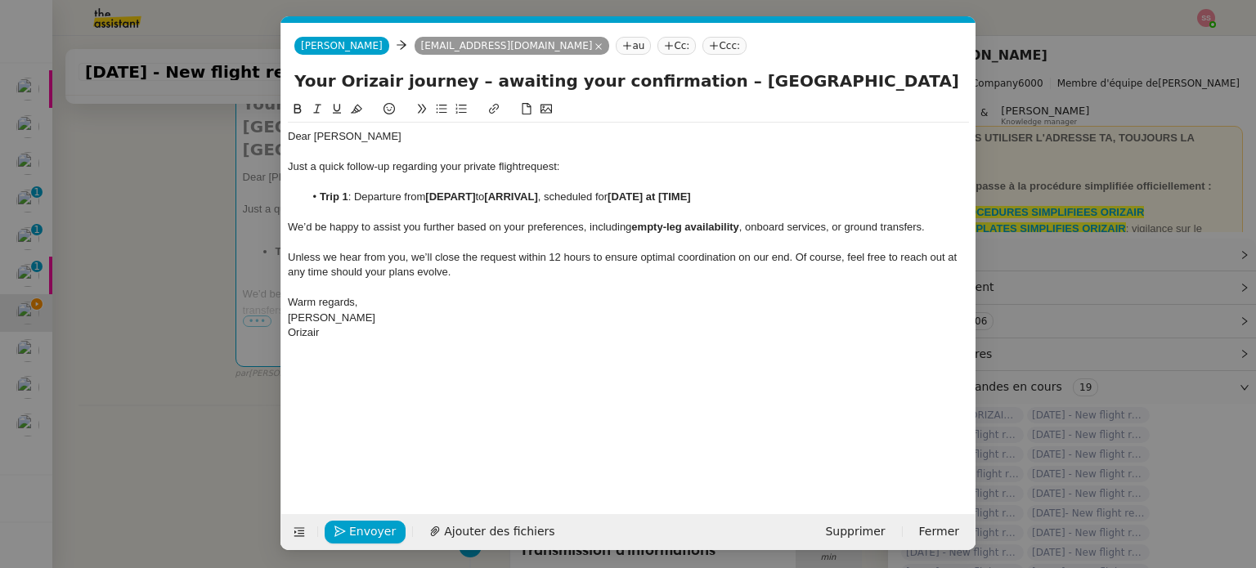
scroll to position [0, 70]
drag, startPoint x: 477, startPoint y: 197, endPoint x: 428, endPoint y: 195, distance: 49.1
click at [428, 195] on strong "[DEPART]" at bounding box center [450, 196] width 50 height 12
paste div
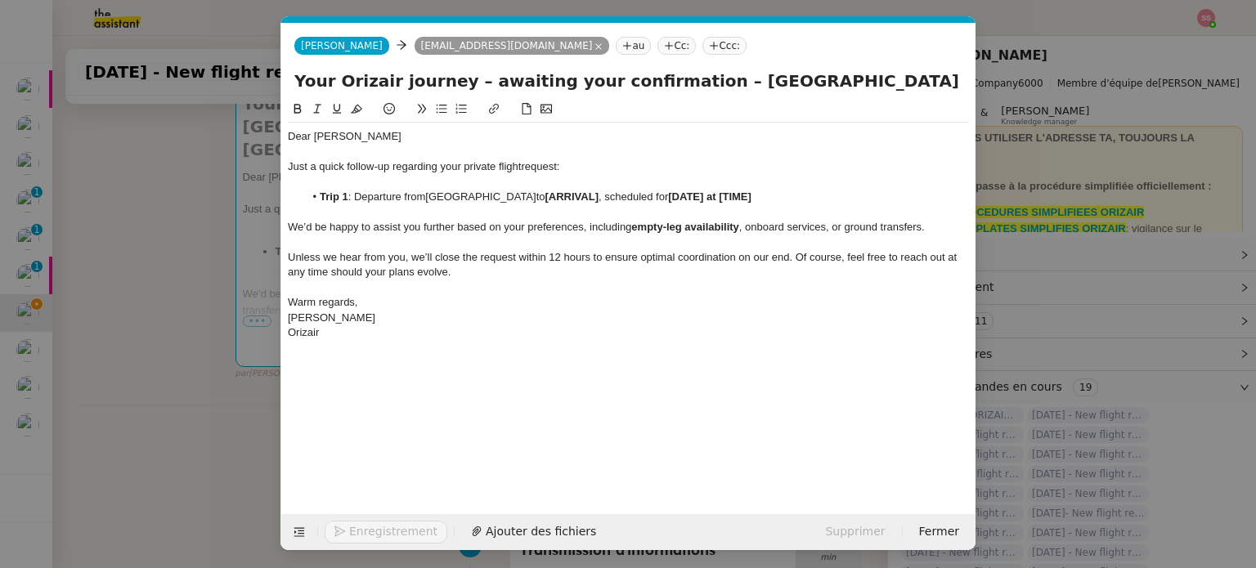
click at [200, 365] on nz-modal-container "relance Service Relance Bon de Commande LBP A utiliser dans le cadre de la proc…" at bounding box center [628, 284] width 1256 height 568
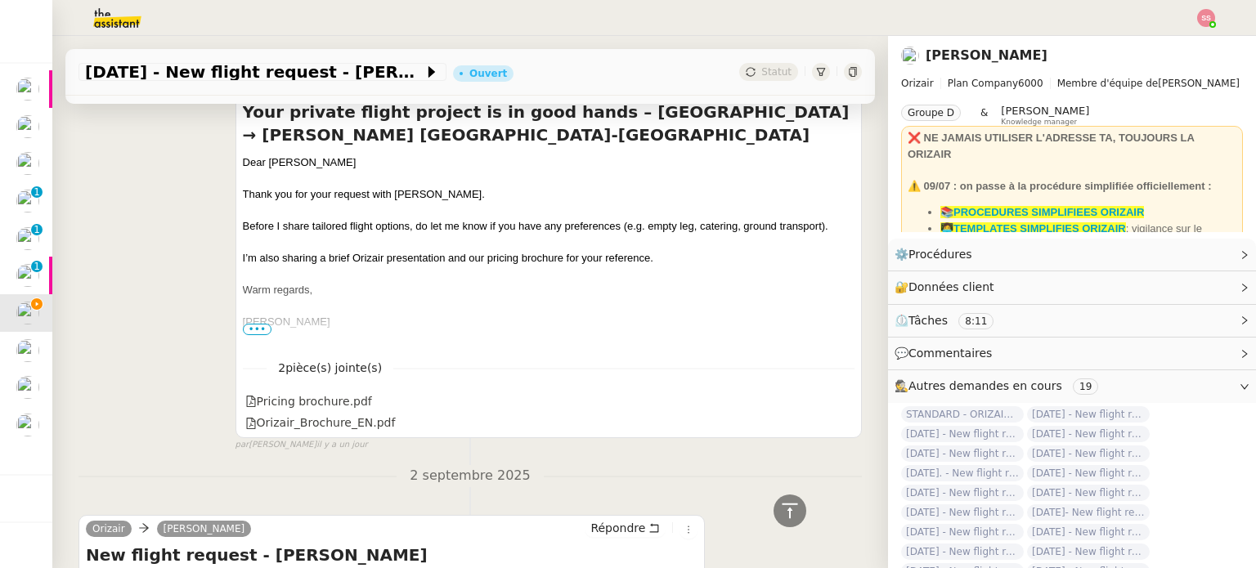
scroll to position [1352, 0]
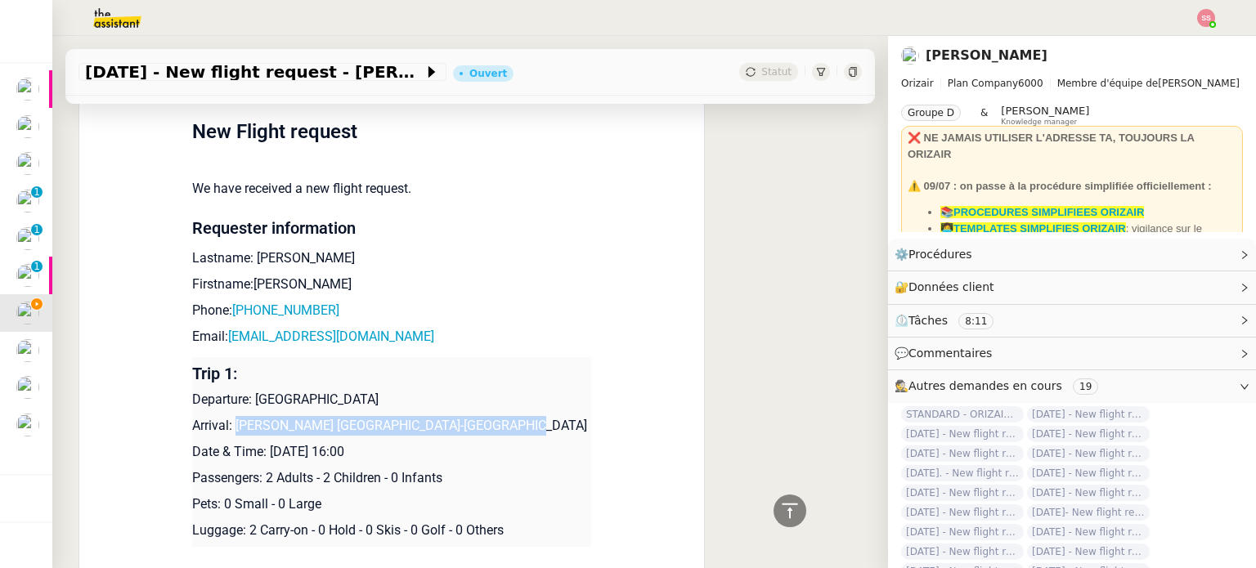
drag, startPoint x: 229, startPoint y: 431, endPoint x: 490, endPoint y: 435, distance: 261.6
click at [490, 435] on p "Arrival: Josep Tarradellas Barcelona-El Prat Airport" at bounding box center [391, 426] width 399 height 20
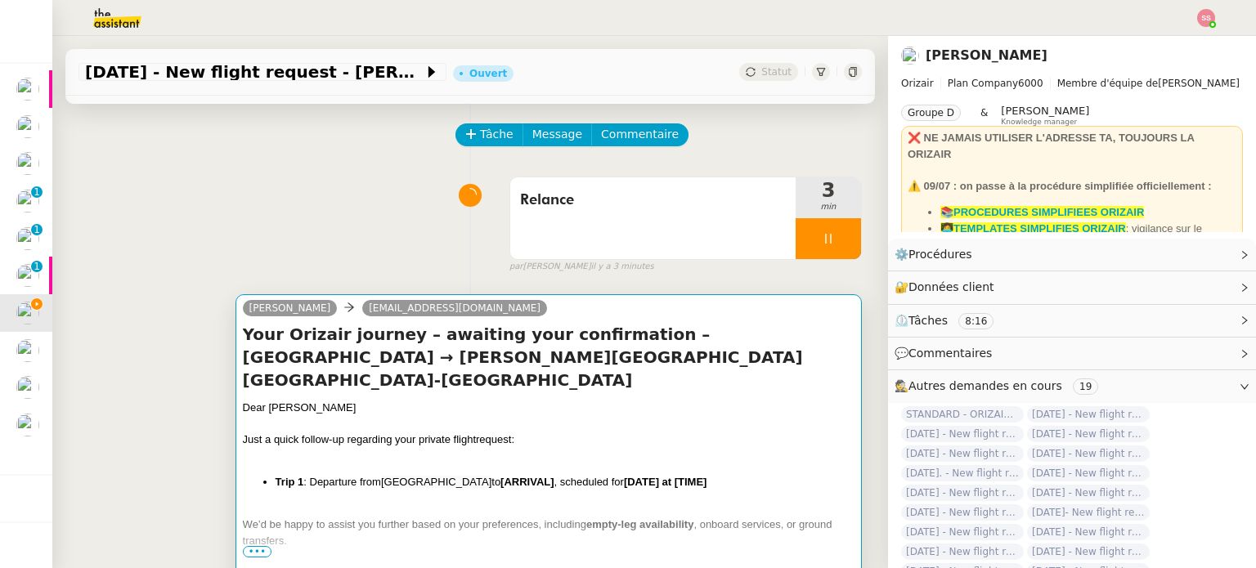
scroll to position [44, 0]
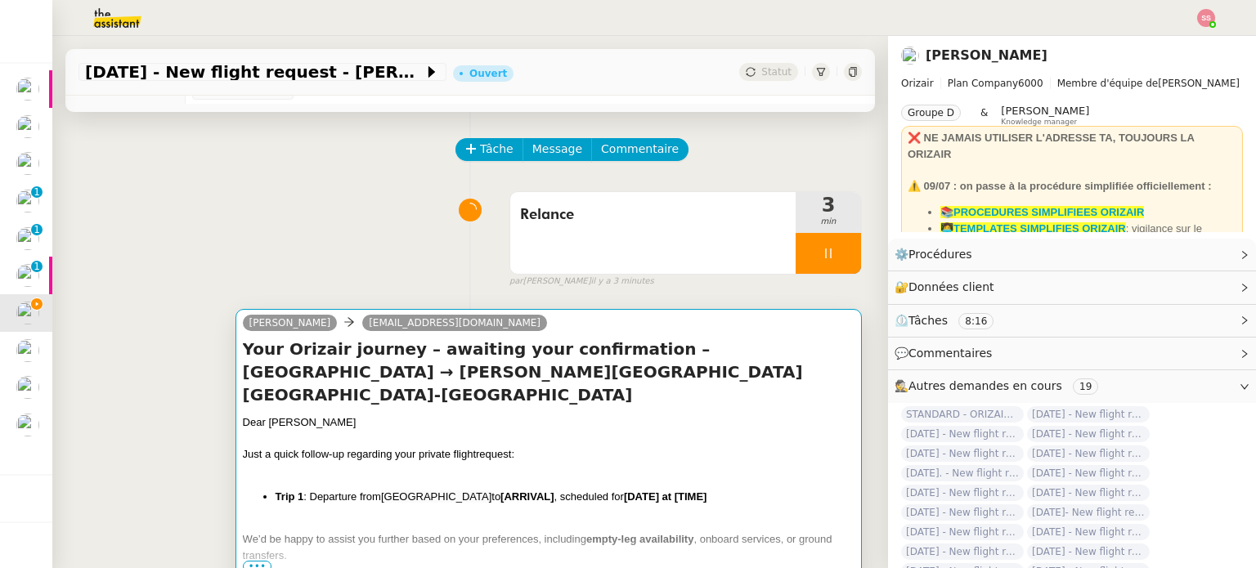
click at [513, 414] on div "Dear Mr.Rafique" at bounding box center [548, 422] width 611 height 16
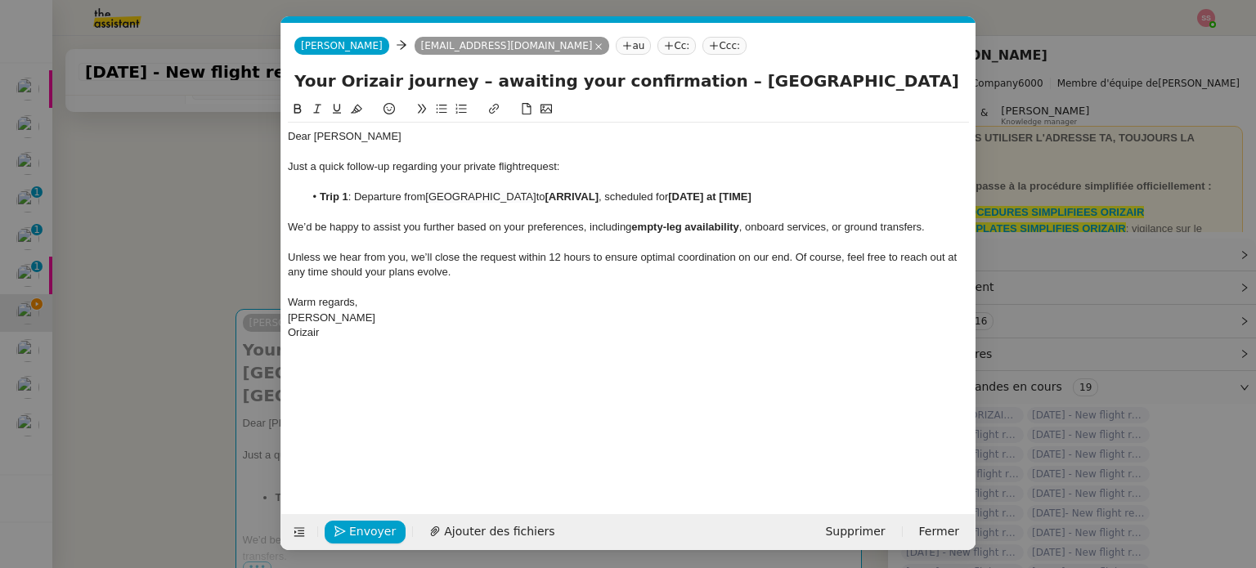
scroll to position [0, 70]
drag, startPoint x: 584, startPoint y: 189, endPoint x: 571, endPoint y: 192, distance: 14.3
click at [571, 192] on div "Dear Mr.Rafique Just a quick follow-up regarding your private flight request: T…" at bounding box center [628, 235] width 681 height 224
click at [585, 198] on strong "[ARRIVAL]" at bounding box center [571, 196] width 53 height 12
drag, startPoint x: 589, startPoint y: 198, endPoint x: 533, endPoint y: 195, distance: 55.6
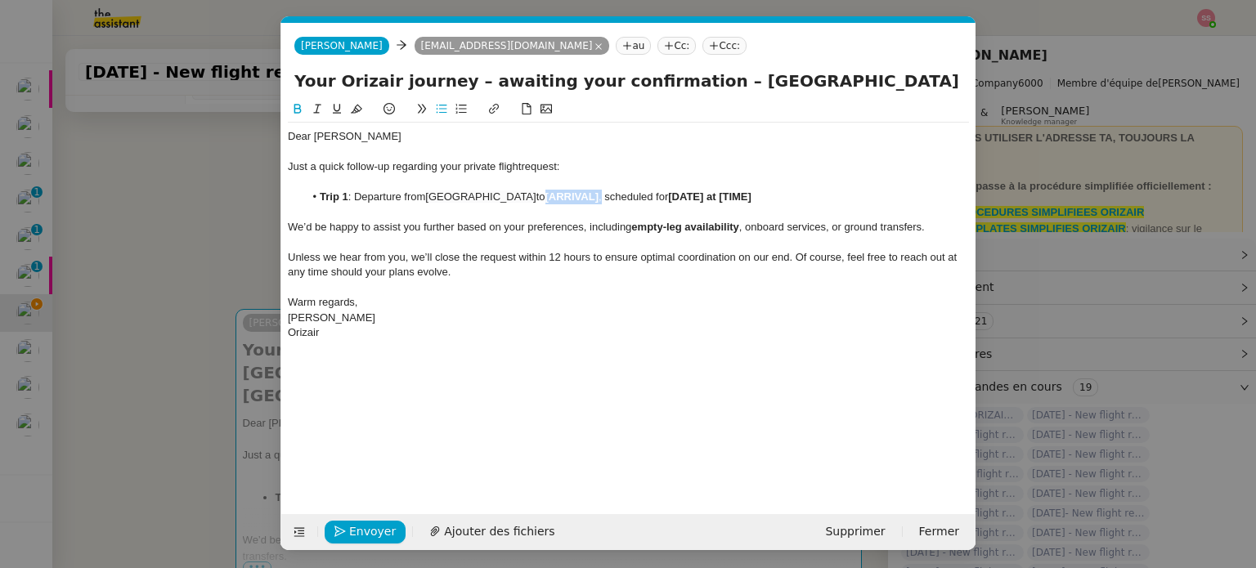
click at [533, 195] on li "Trip 1 : Departure from London City Airport to [ARRIVAL] , scheduled for [DATE]…" at bounding box center [636, 197] width 665 height 15
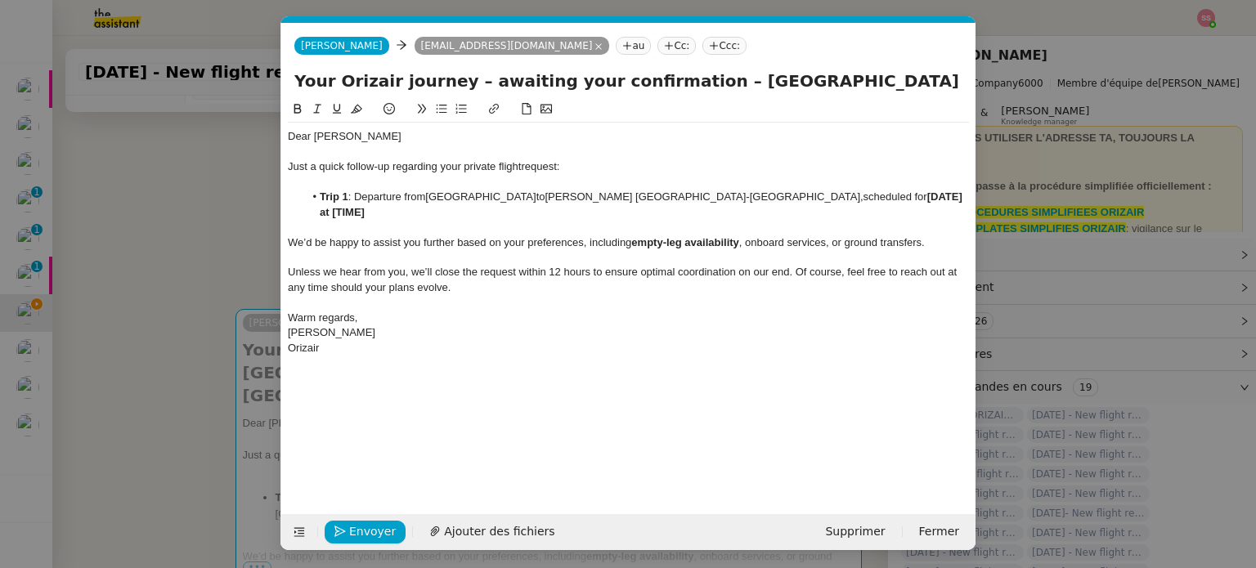
click at [176, 399] on nz-modal-container "relance Service Relance Bon de Commande LBP A utiliser dans le cadre de la proc…" at bounding box center [628, 284] width 1256 height 568
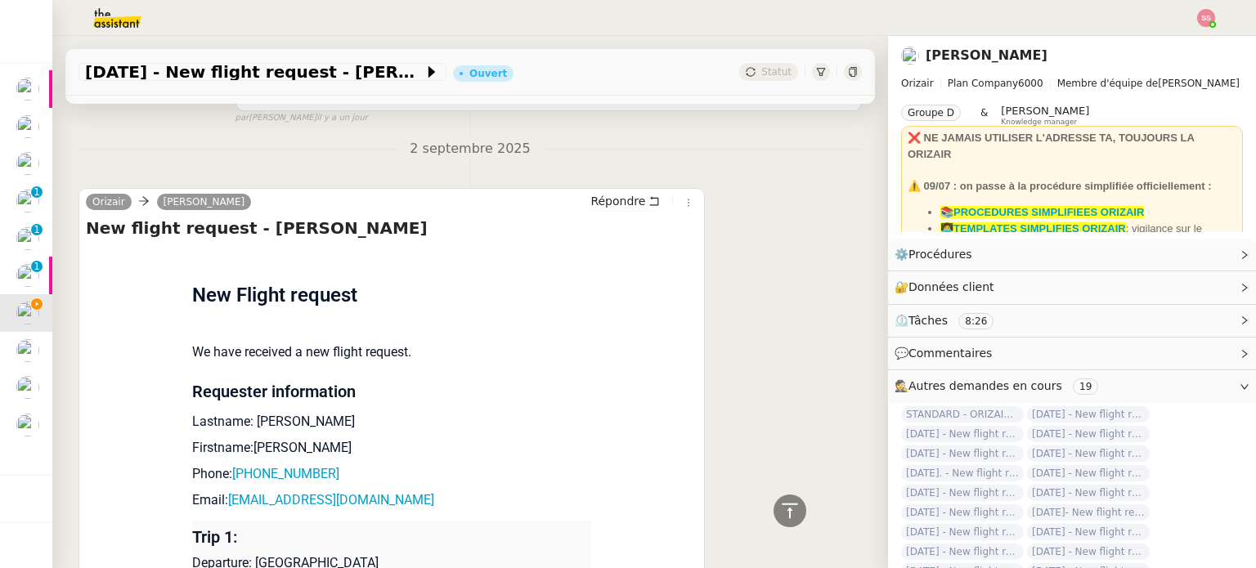
scroll to position [1513, 0]
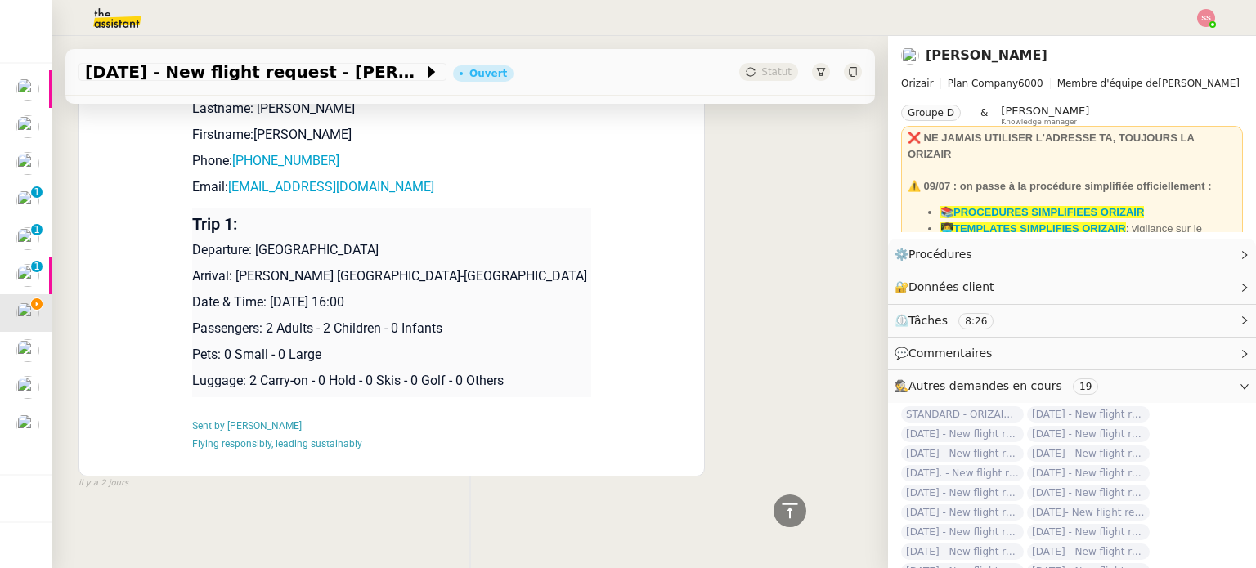
drag, startPoint x: 264, startPoint y: 289, endPoint x: 405, endPoint y: 293, distance: 141.5
click at [405, 293] on p "Date & Time: 7th October 2025 16:00" at bounding box center [391, 303] width 399 height 20
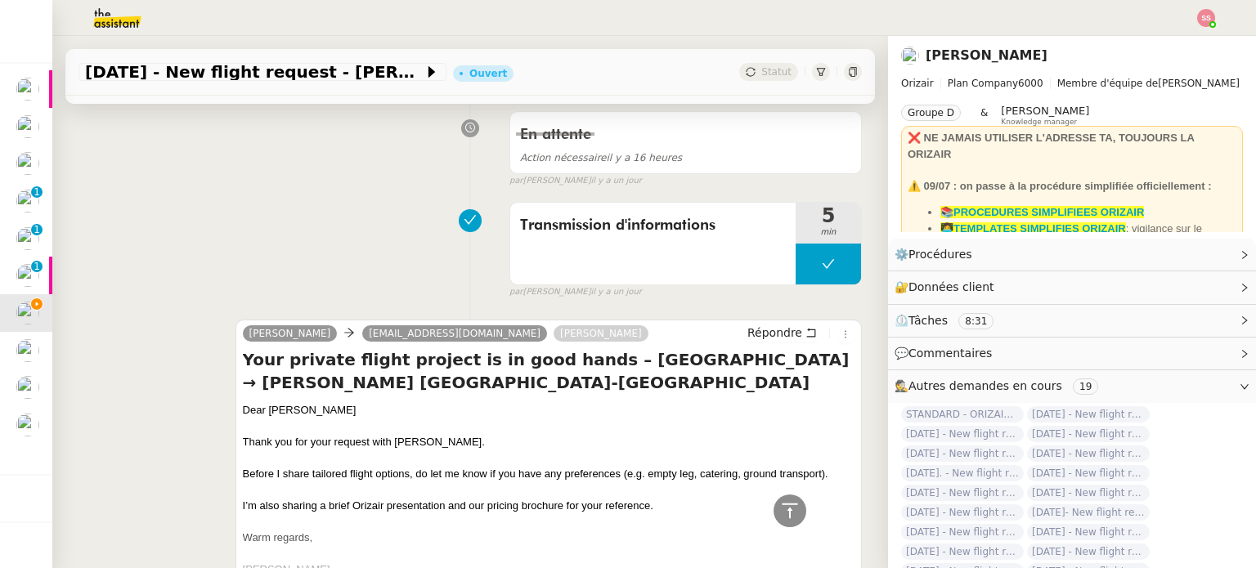
scroll to position [287, 0]
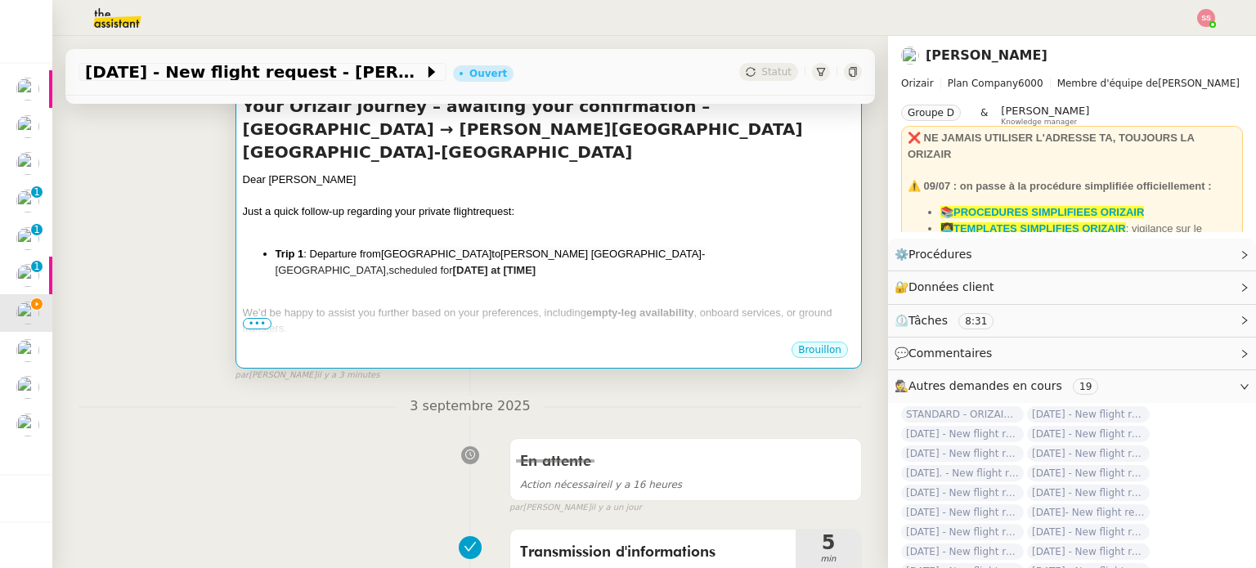
click at [622, 289] on div at bounding box center [548, 297] width 611 height 16
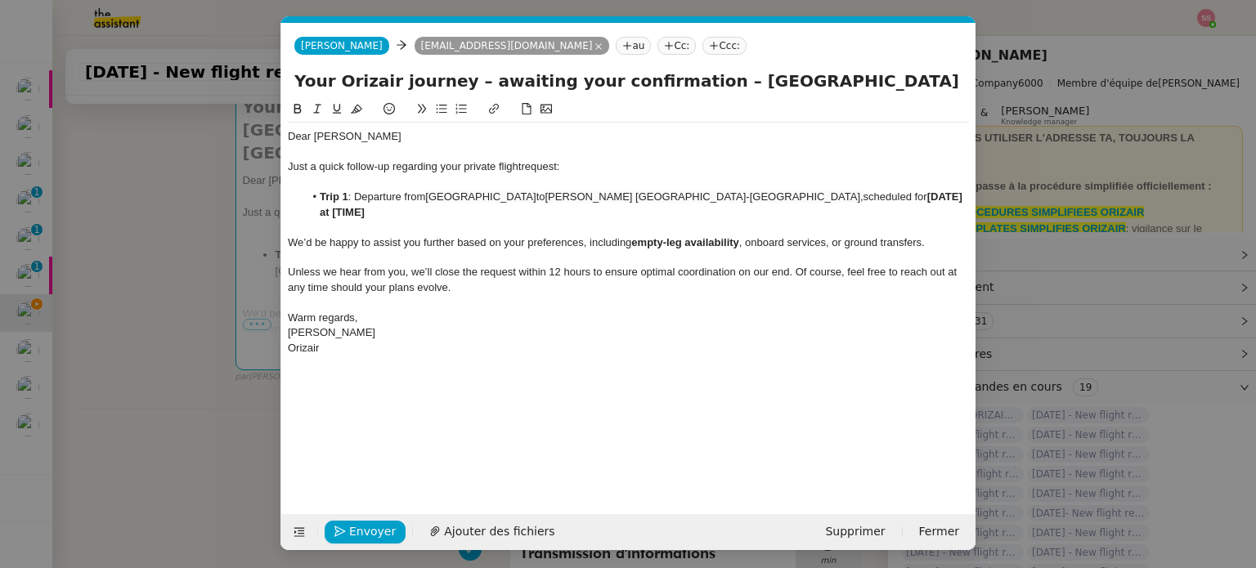
scroll to position [0, 70]
drag, startPoint x: 810, startPoint y: 195, endPoint x: 893, endPoint y: 202, distance: 82.8
click at [893, 202] on li "Trip 1 : Departure from London City Airport to Josep Tarradellas Barcelona-El P…" at bounding box center [636, 205] width 665 height 30
click at [702, 47] on nz-tag "Ccc:" at bounding box center [724, 46] width 44 height 18
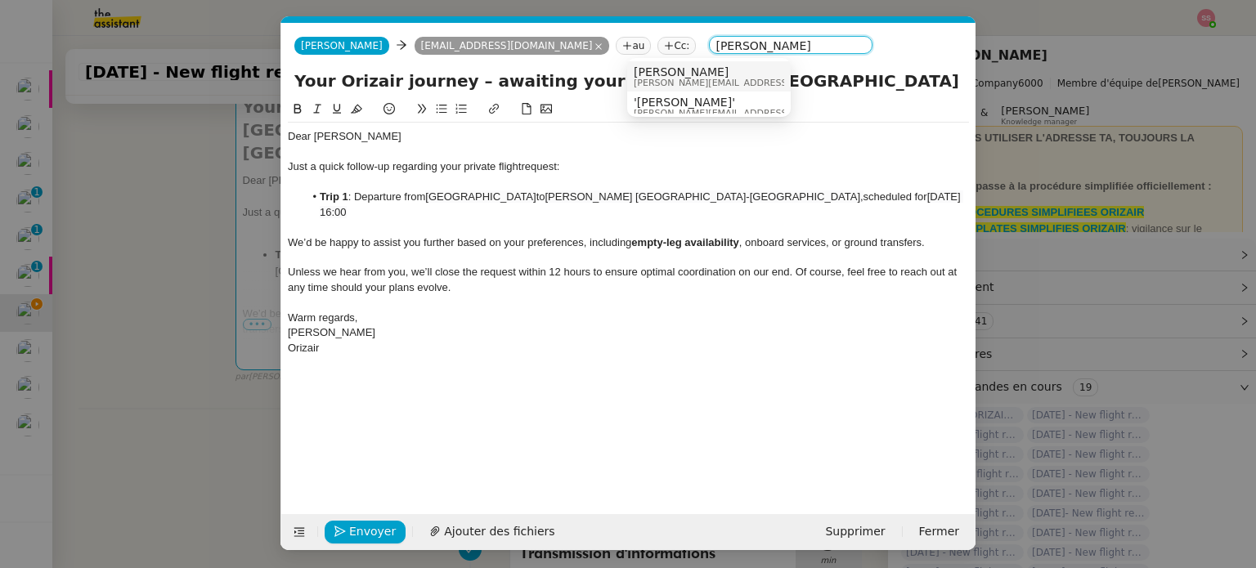
type input "louis ffre"
click at [668, 71] on span "[PERSON_NAME]" at bounding box center [749, 71] width 232 height 13
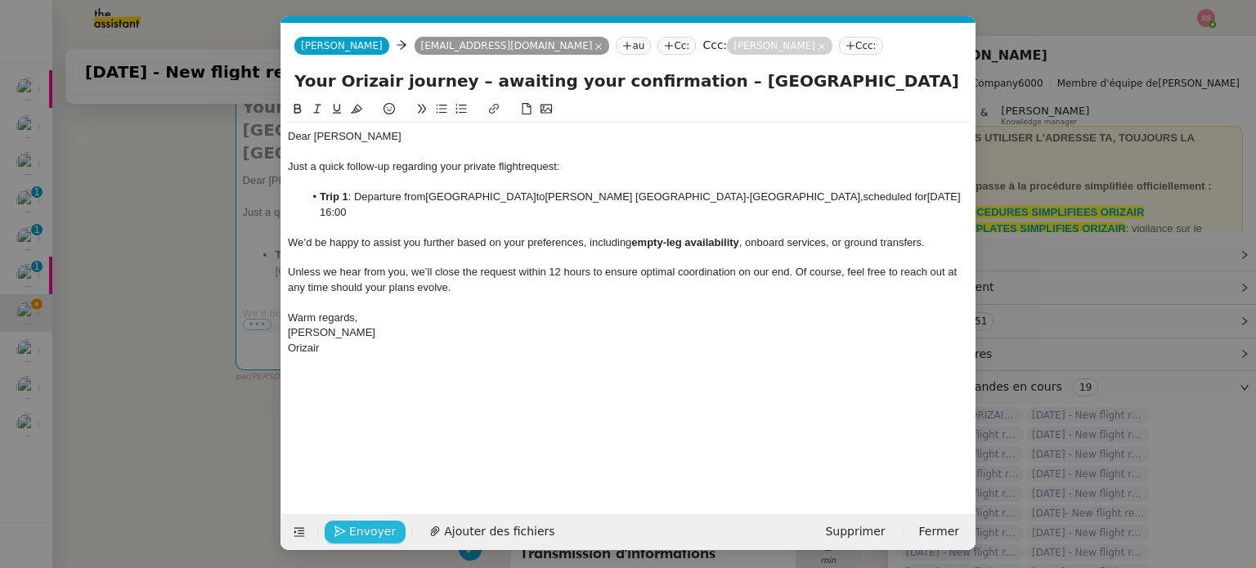
click at [383, 534] on span "Envoyer" at bounding box center [372, 531] width 47 height 19
click at [383, 533] on span "Confirmer l'envoi" at bounding box center [398, 531] width 98 height 19
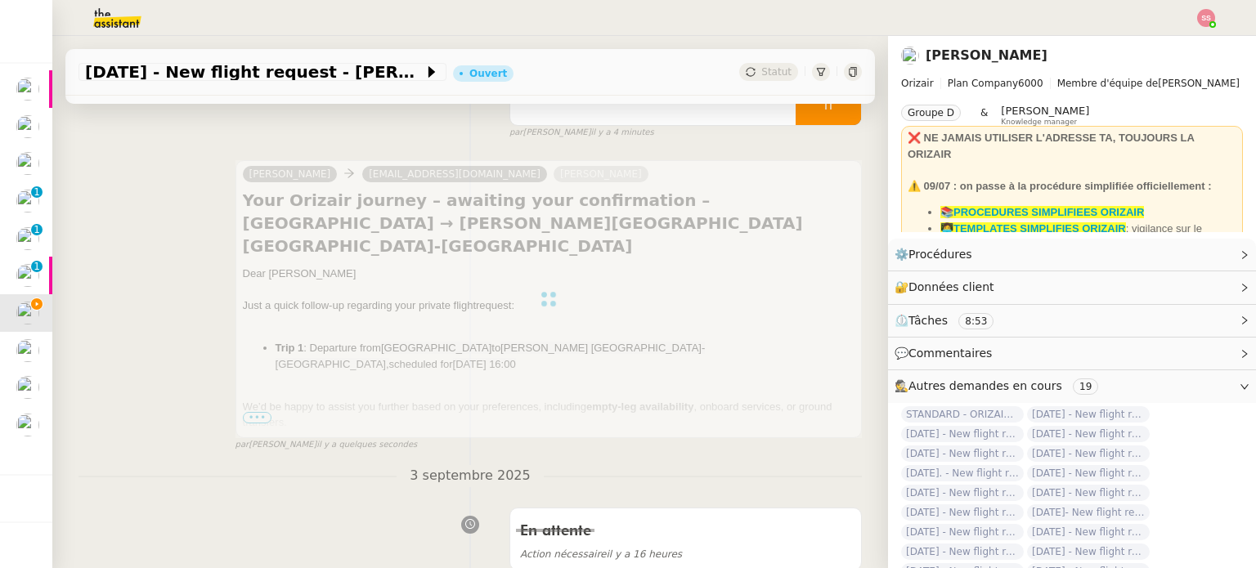
scroll to position [123, 0]
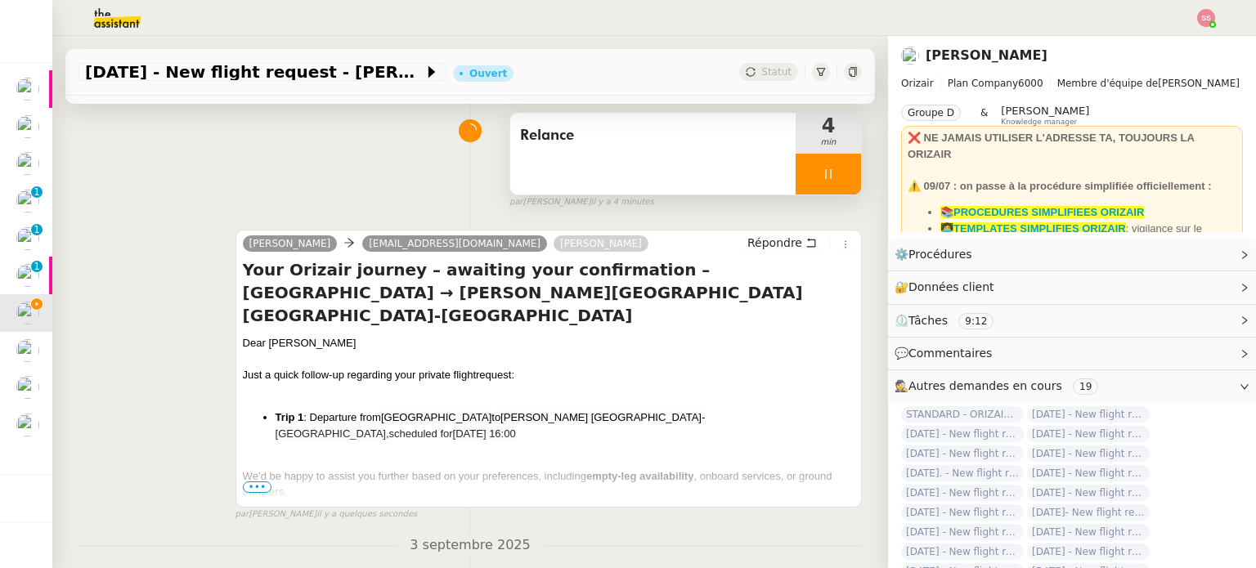
click at [838, 183] on div at bounding box center [827, 174] width 65 height 41
click at [861, 183] on button at bounding box center [861, 174] width 0 height 41
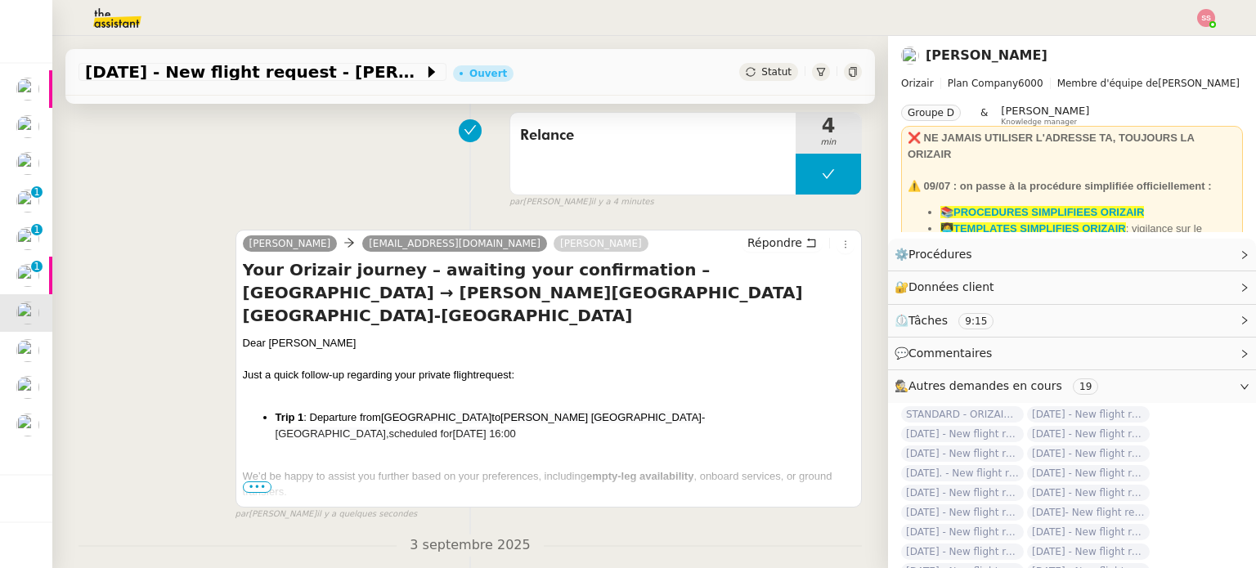
click at [745, 71] on icon at bounding box center [750, 72] width 10 height 10
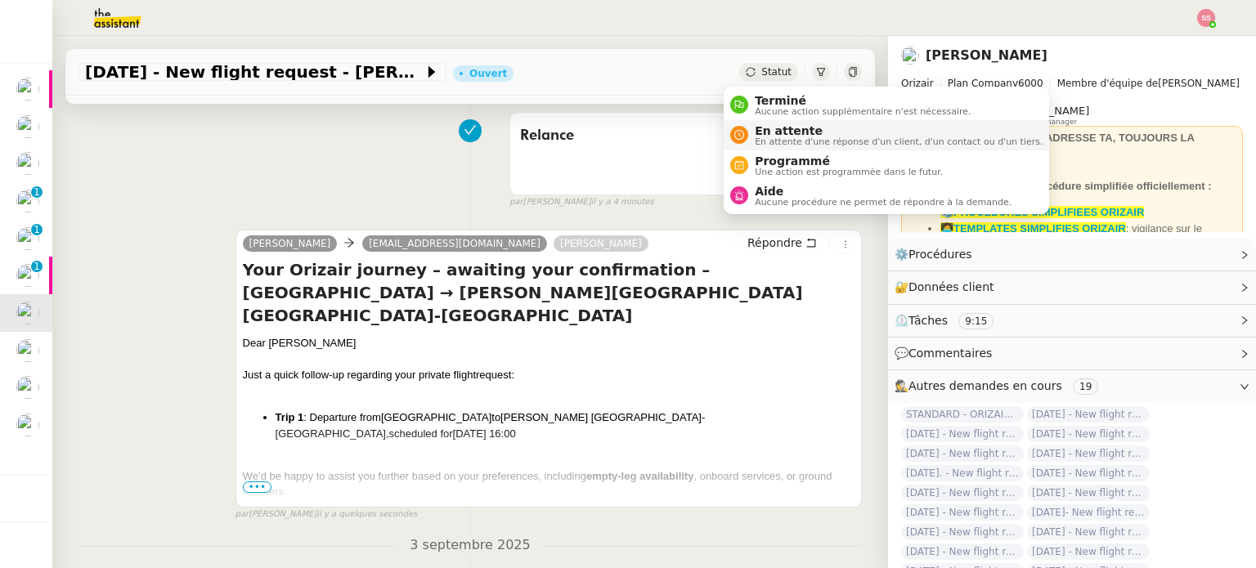
click at [788, 131] on span "En attente" at bounding box center [898, 130] width 288 height 13
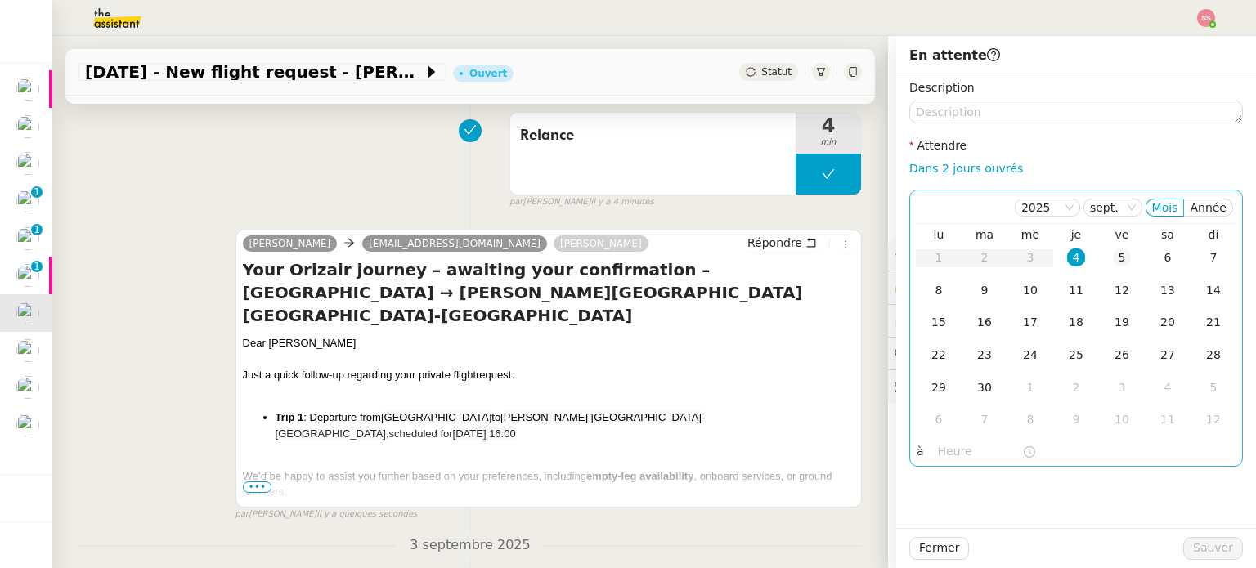
click at [1112, 260] on div "5" at bounding box center [1121, 257] width 18 height 18
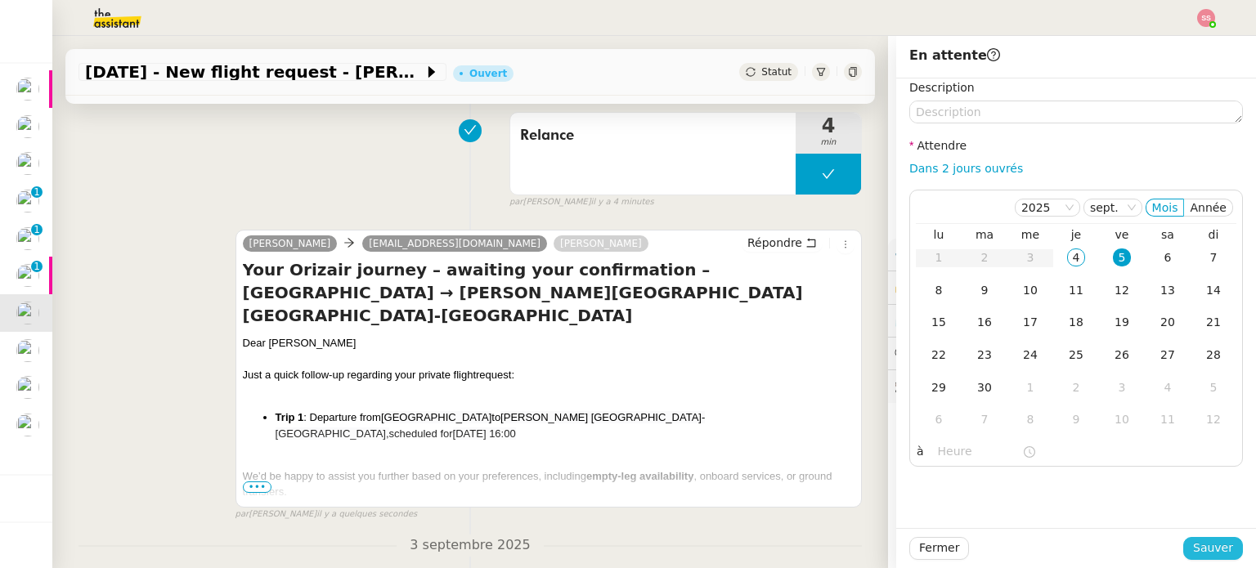
drag, startPoint x: 1220, startPoint y: 549, endPoint x: 1221, endPoint y: 534, distance: 15.6
click at [1221, 549] on button "Sauver" at bounding box center [1213, 548] width 60 height 23
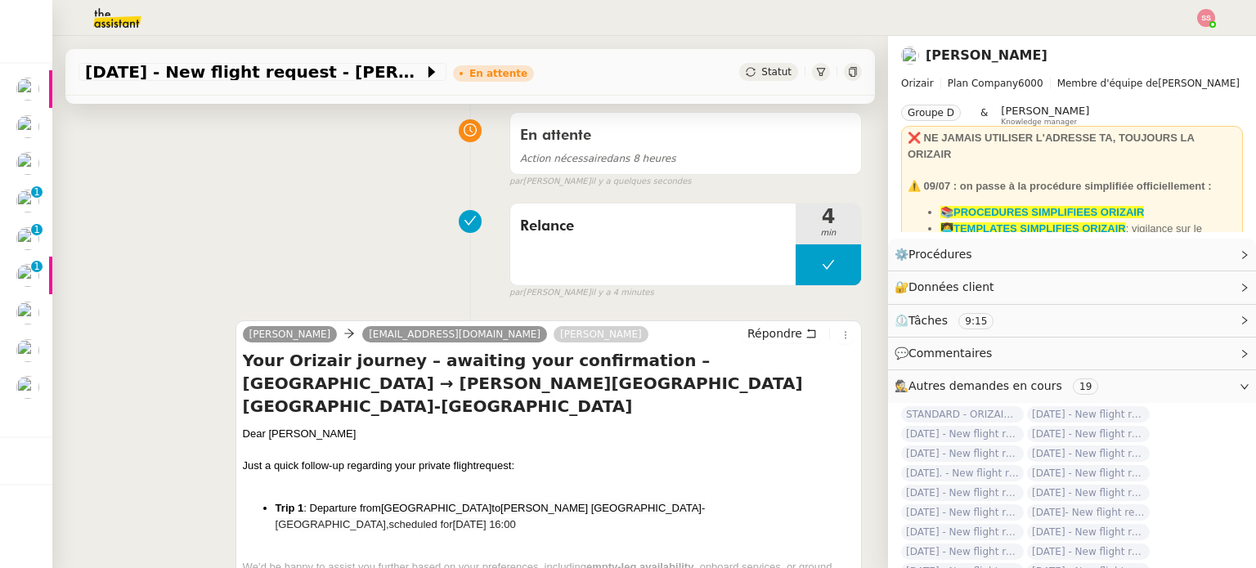
click at [1199, 16] on img at bounding box center [1206, 18] width 18 height 18
click at [1186, 38] on li "Suivi" at bounding box center [1161, 46] width 106 height 23
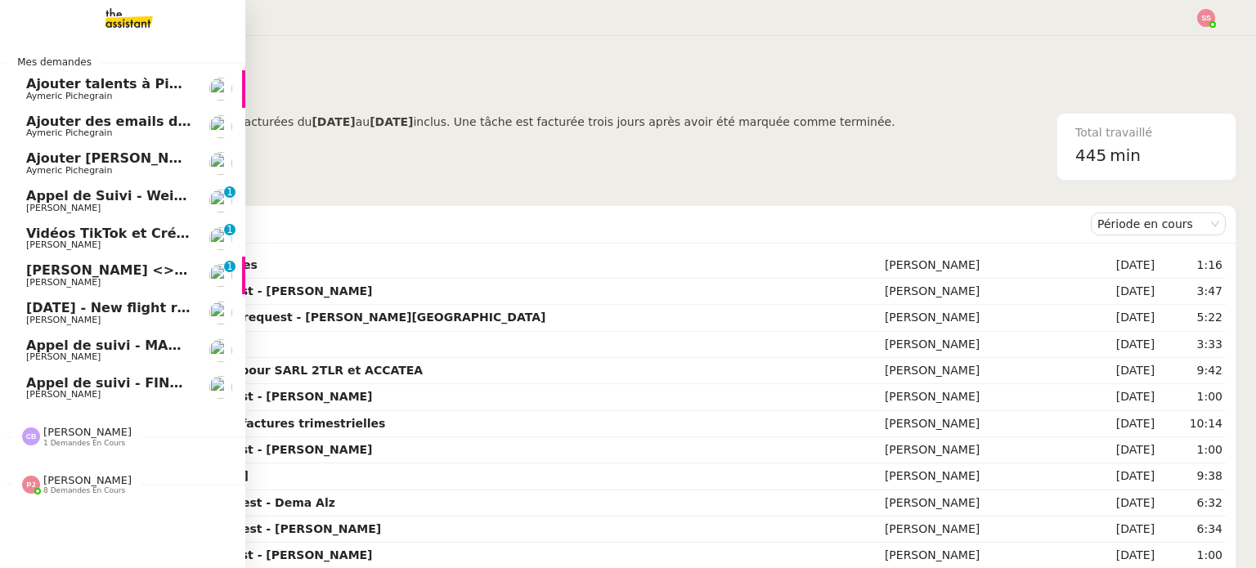
click at [101, 319] on span "[PERSON_NAME]" at bounding box center [108, 321] width 165 height 10
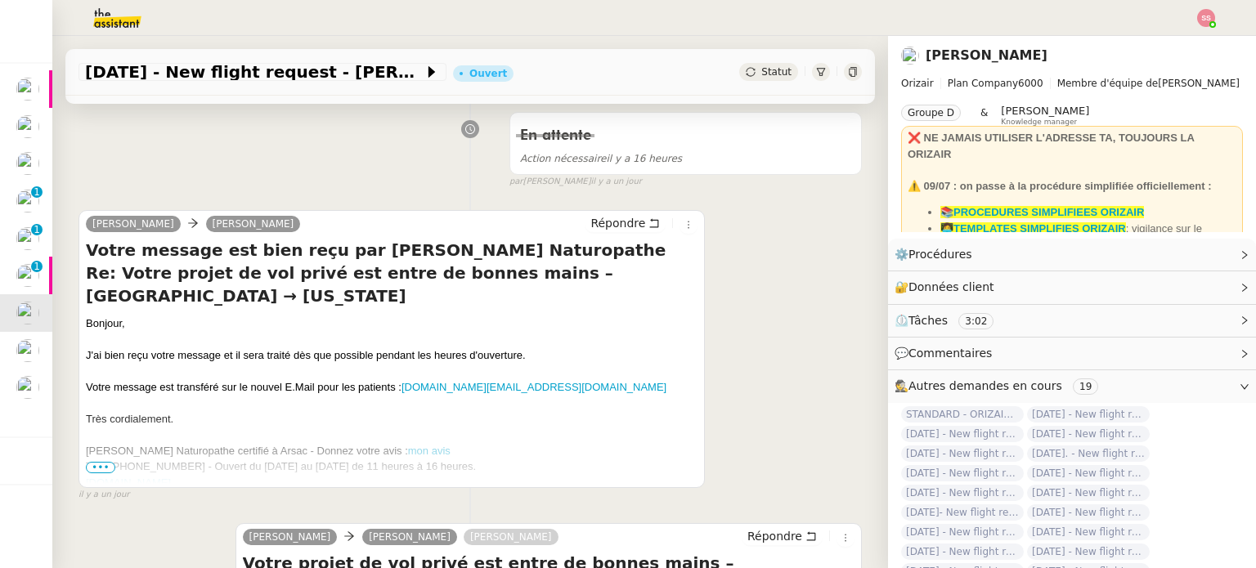
scroll to position [82, 0]
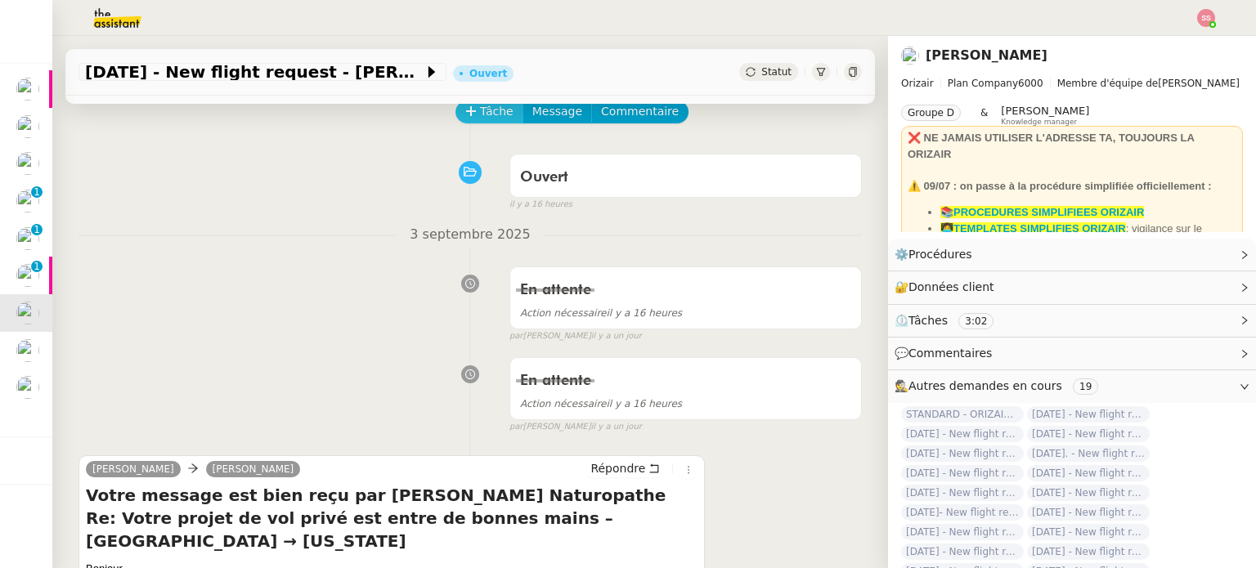
click at [480, 120] on span "Tâche" at bounding box center [497, 111] width 34 height 19
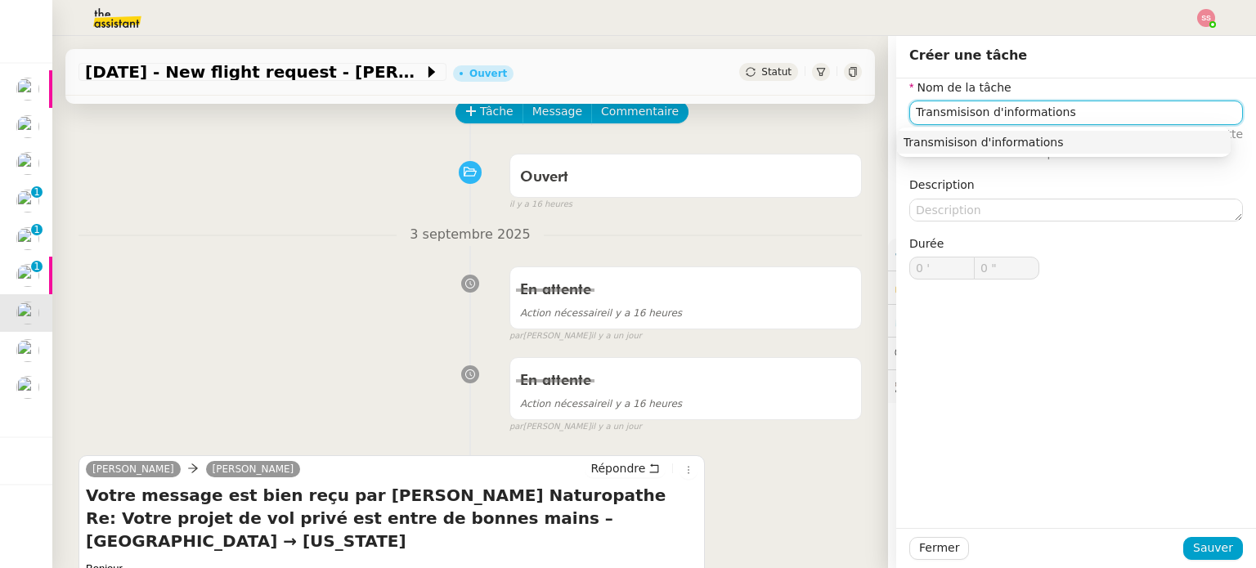
click at [931, 145] on div "Transmisison d'informations" at bounding box center [1063, 142] width 320 height 15
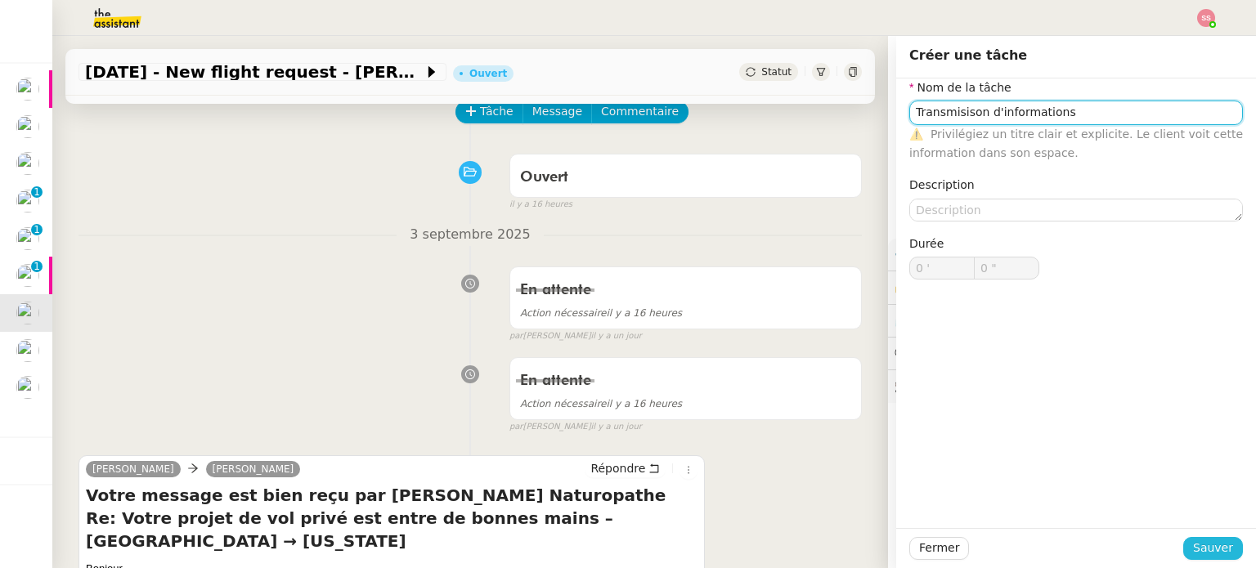
type input "Transmisison d'informations"
click at [1216, 557] on span "Sauver" at bounding box center [1213, 548] width 40 height 19
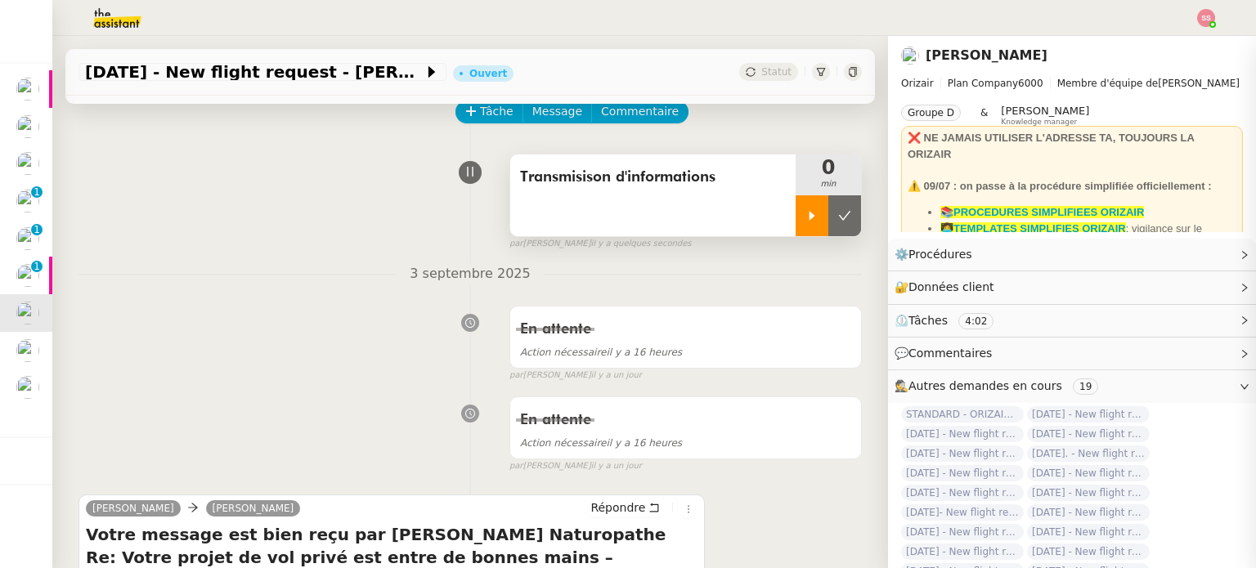
click at [805, 212] on icon at bounding box center [811, 215] width 13 height 13
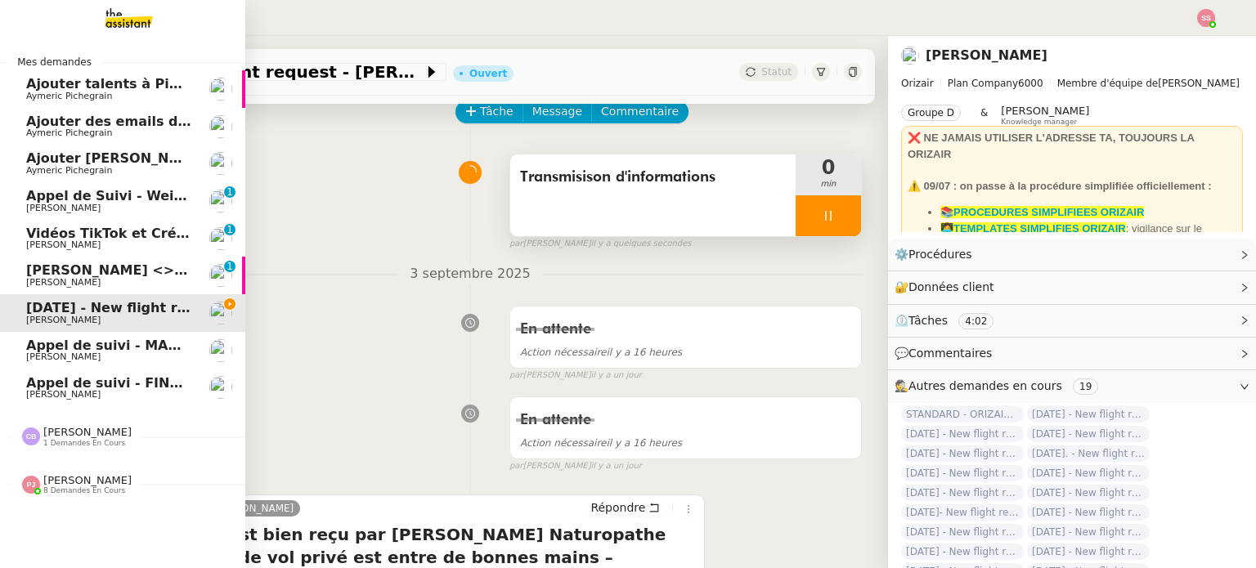
drag, startPoint x: 147, startPoint y: 286, endPoint x: 490, endPoint y: 225, distance: 347.9
click at [147, 287] on span "[PERSON_NAME]" at bounding box center [108, 283] width 165 height 10
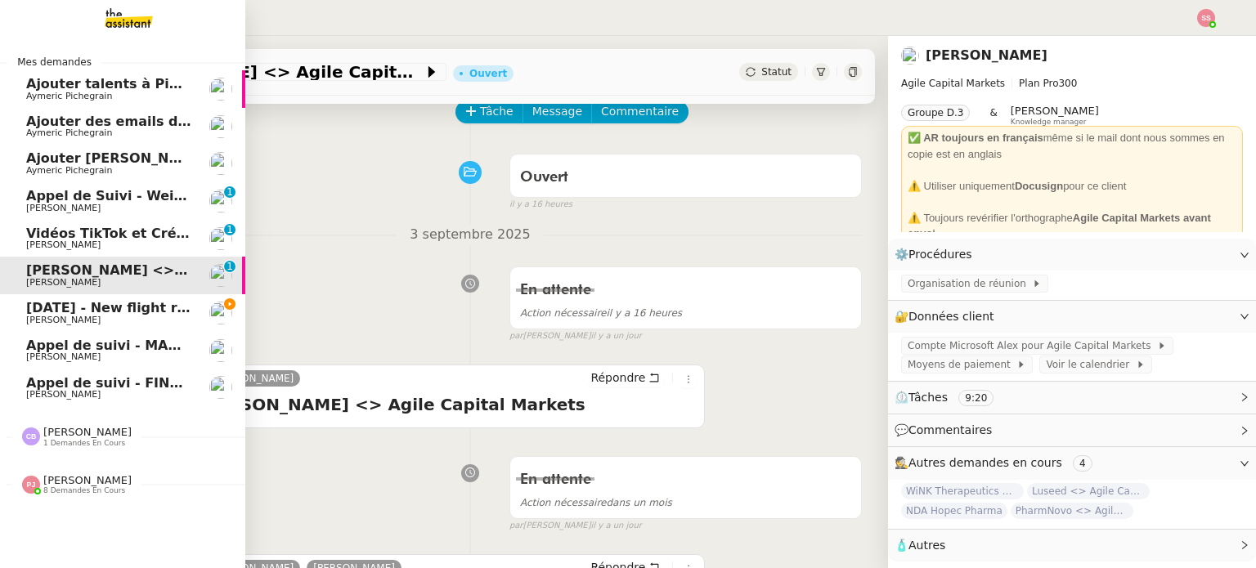
click at [145, 312] on span "[DATE] - New flight request - [PERSON_NAME]" at bounding box center [195, 308] width 338 height 16
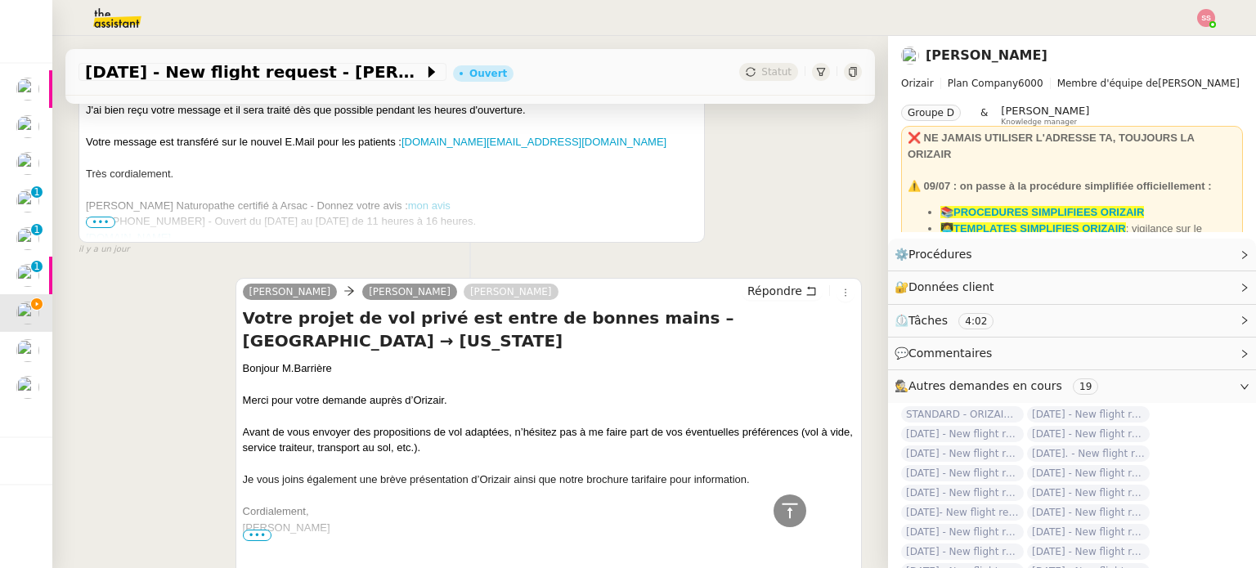
scroll to position [654, 0]
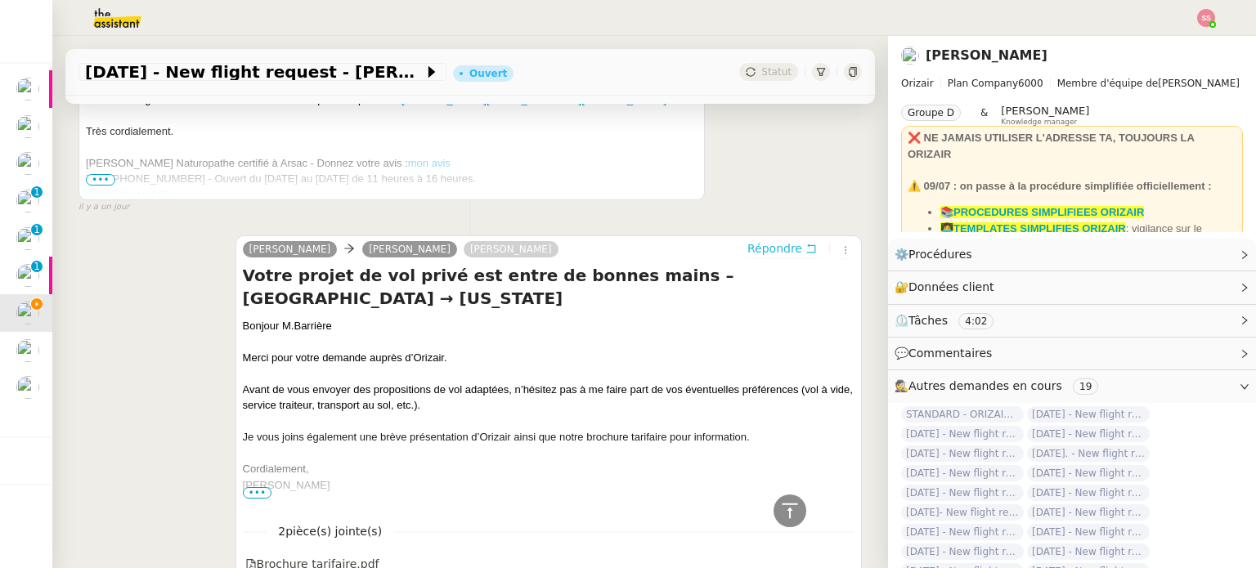
click at [747, 249] on span "Répondre" at bounding box center [774, 248] width 55 height 16
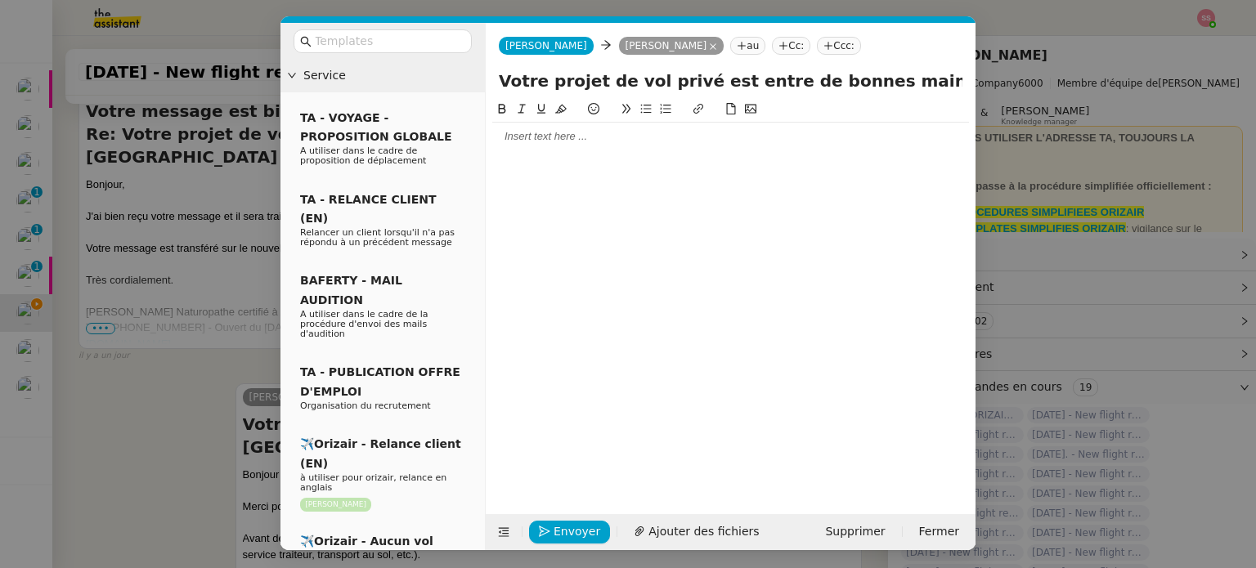
scroll to position [780, 0]
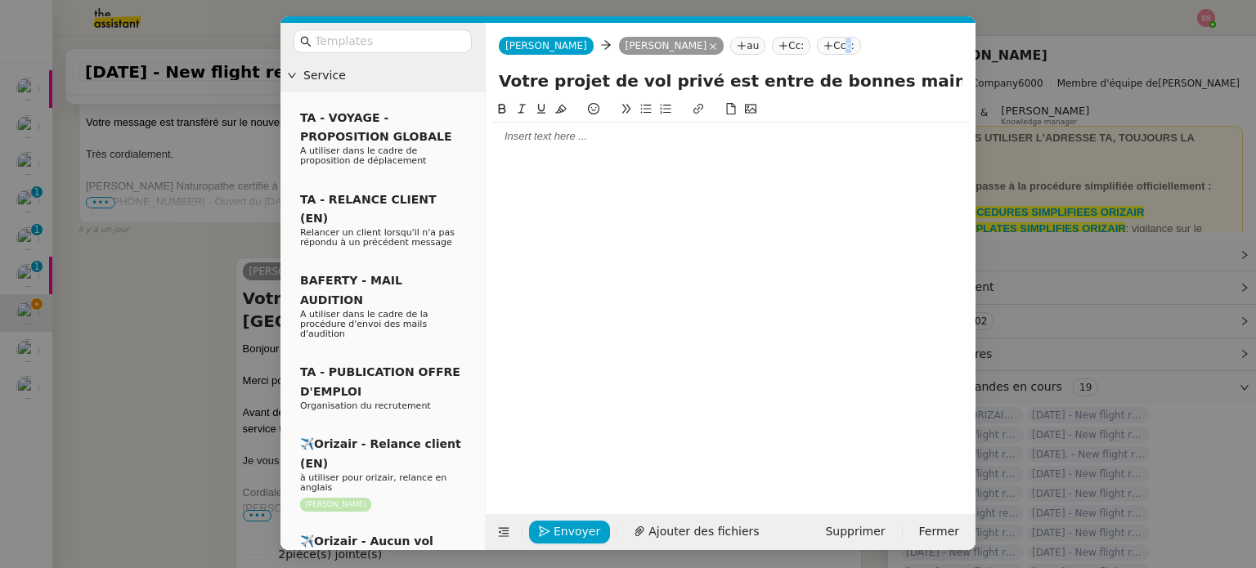
click at [817, 44] on nz-tag "Ccc:" at bounding box center [839, 46] width 44 height 18
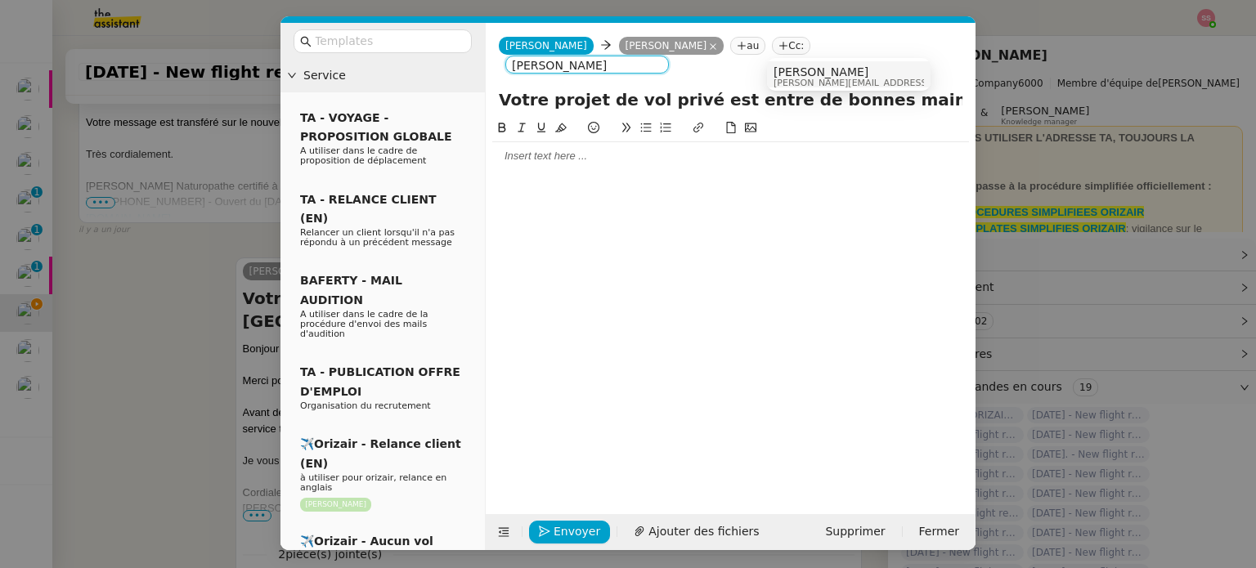
type input "louis frei"
click at [811, 74] on span "[PERSON_NAME]" at bounding box center [889, 71] width 232 height 13
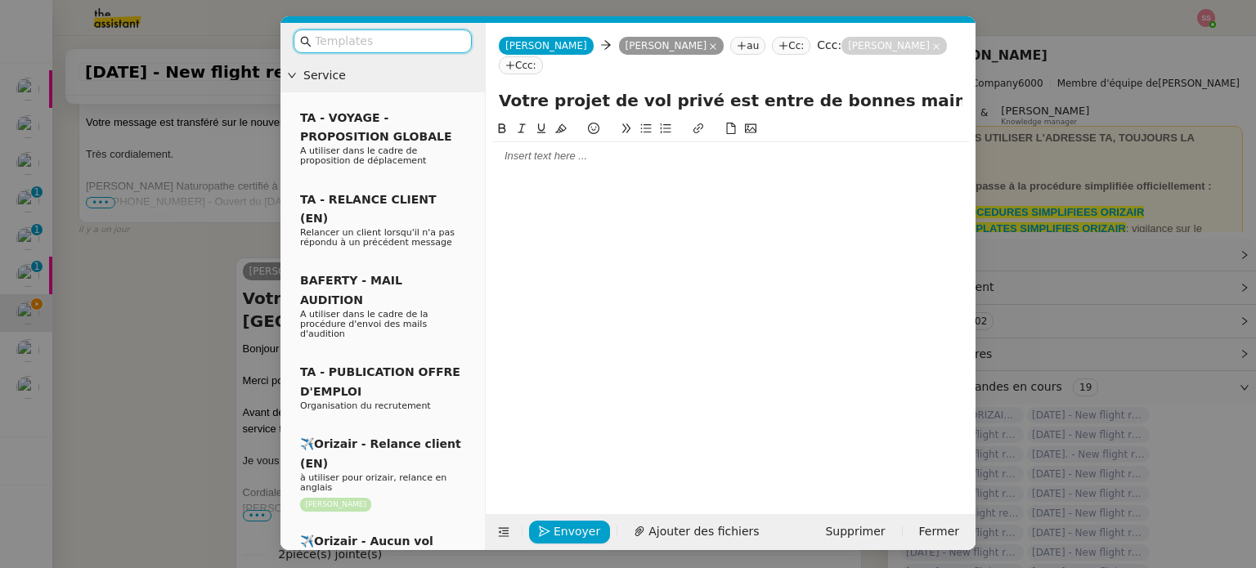
click at [355, 41] on input "text" at bounding box center [388, 41] width 147 height 19
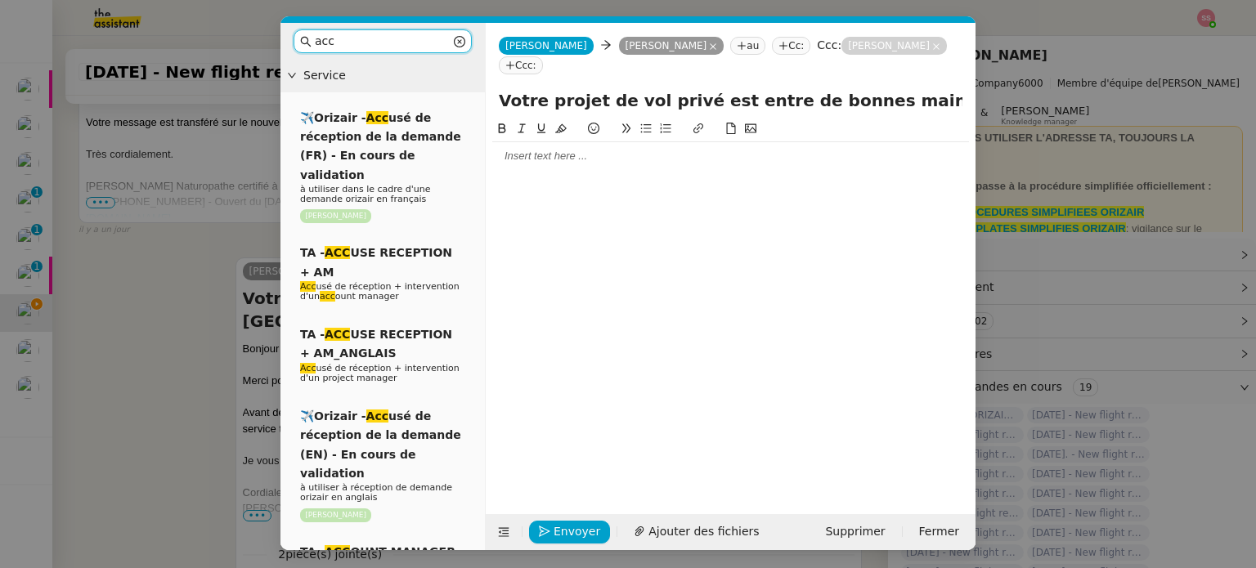
drag, startPoint x: 29, startPoint y: 55, endPoint x: 0, endPoint y: 55, distance: 28.6
click at [0, 55] on nz-modal-container "acc Service ✈️Orizair - Acc usé de réception de la demande (FR) - En cours de v…" at bounding box center [628, 284] width 1256 height 568
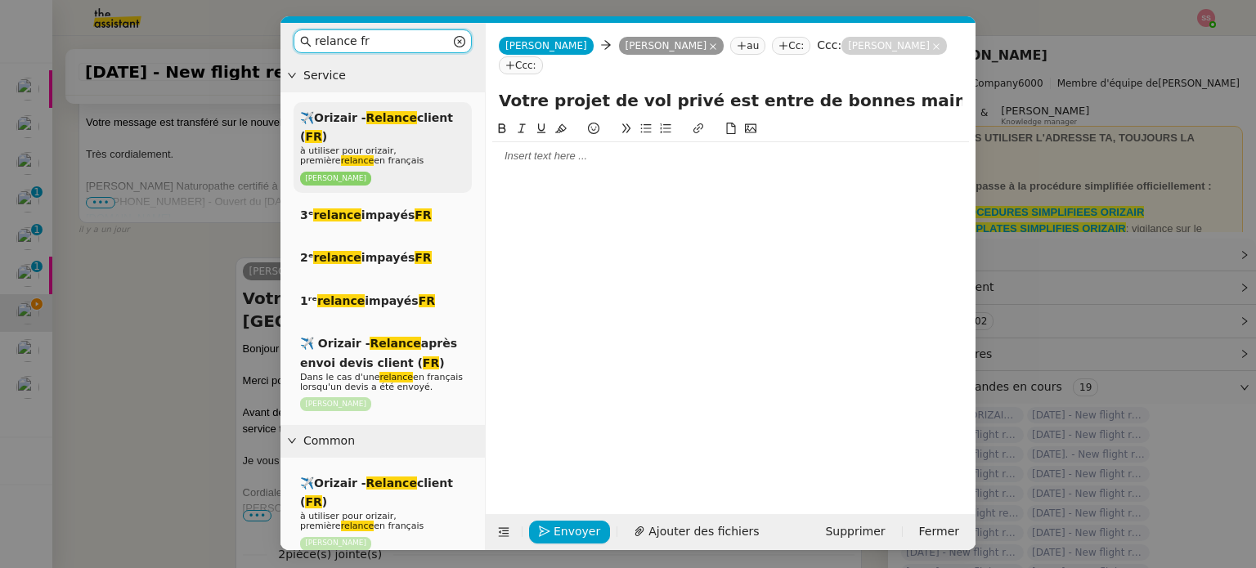
type input "relance fr"
click at [341, 145] on span "à utiliser pour orizair, première relance en français" at bounding box center [361, 155] width 123 height 20
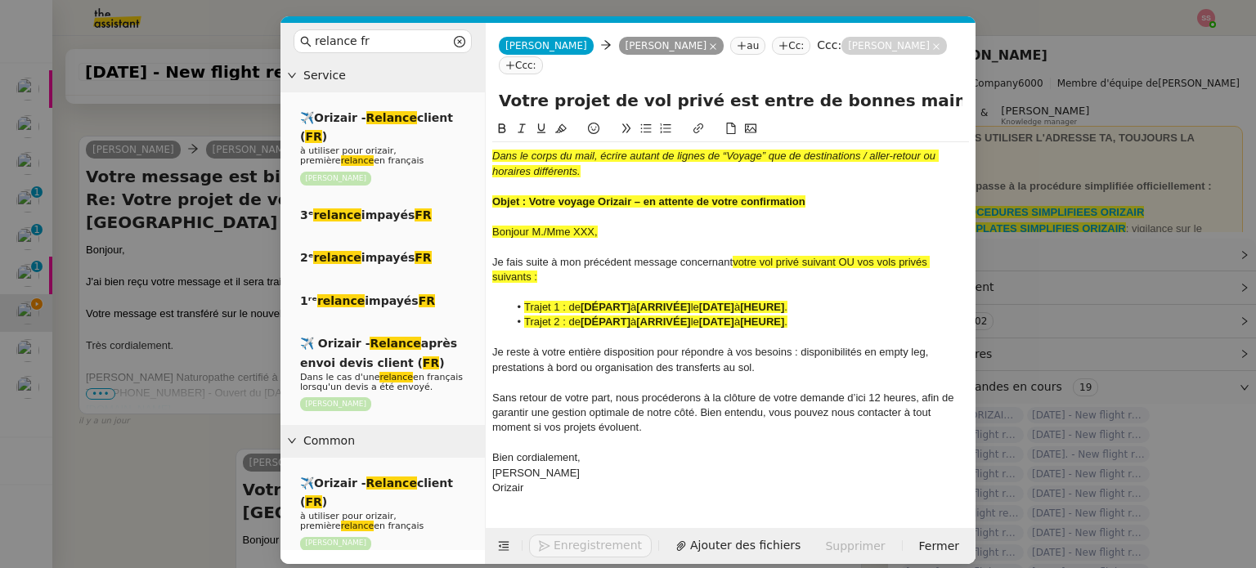
scroll to position [994, 0]
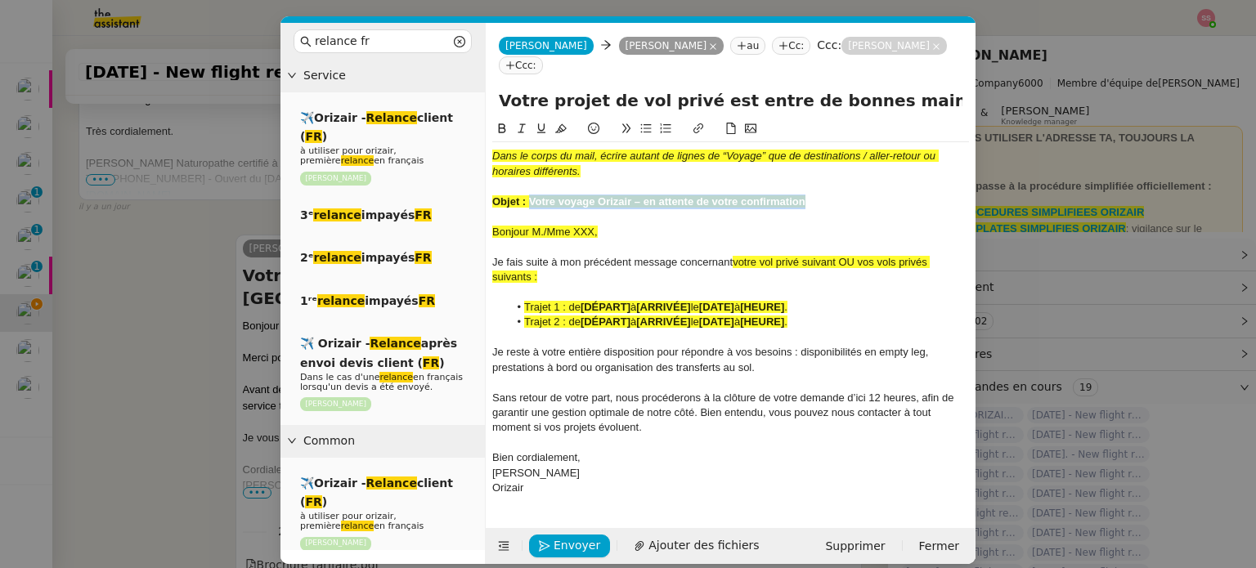
drag, startPoint x: 530, startPoint y: 179, endPoint x: 804, endPoint y: 182, distance: 273.9
click at [804, 195] on strong "Objet : Votre voyage Orizair – en attente de votre confirmation" at bounding box center [648, 201] width 313 height 12
drag, startPoint x: 893, startPoint y: 87, endPoint x: 502, endPoint y: 83, distance: 390.7
click at [502, 88] on input "Votre projet de vol privé est entre de bonnes mains – Londres → New York" at bounding box center [730, 100] width 463 height 25
paste input "voyage Orizair – en attente de votre confirmation"
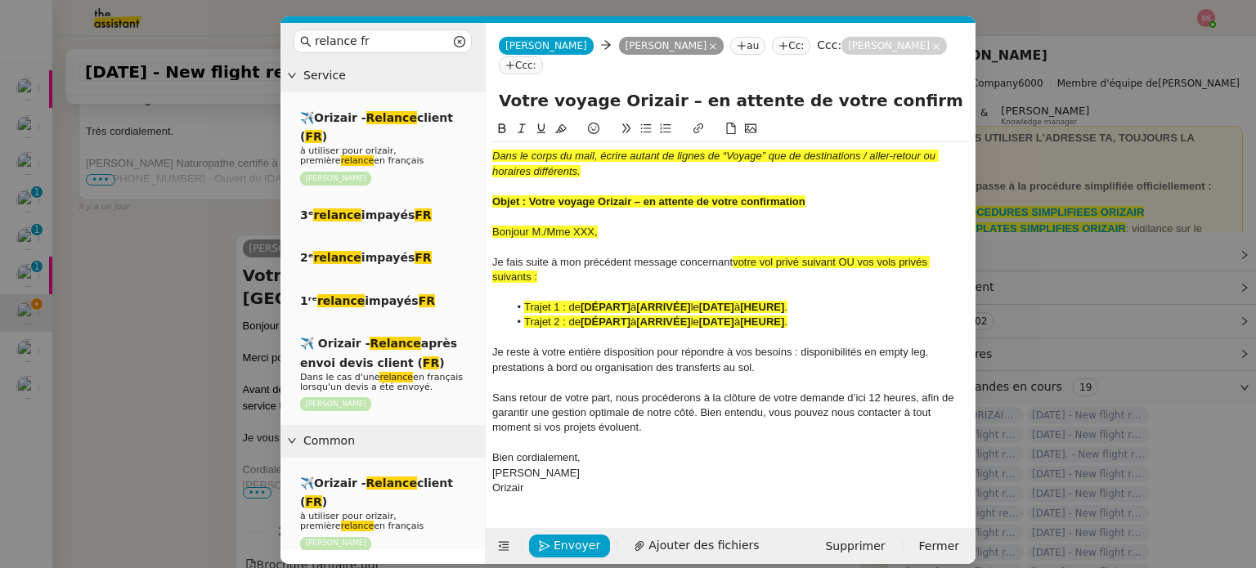
type input "Votre voyage Orizair – en attente de votre confirmation – Londres → New York"
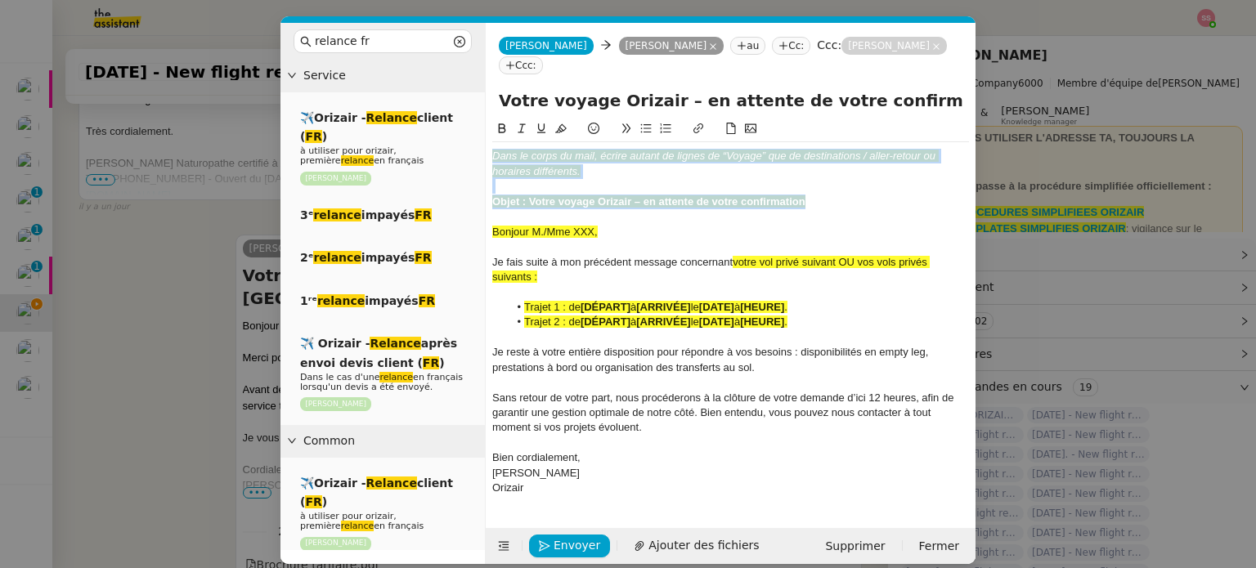
drag, startPoint x: 813, startPoint y: 183, endPoint x: 480, endPoint y: 105, distance: 342.4
click at [480, 105] on nz-layout "relance fr Service ✈️Orizair - Relance client ( FR ) à utiliser pour orizair, p…" at bounding box center [627, 293] width 695 height 541
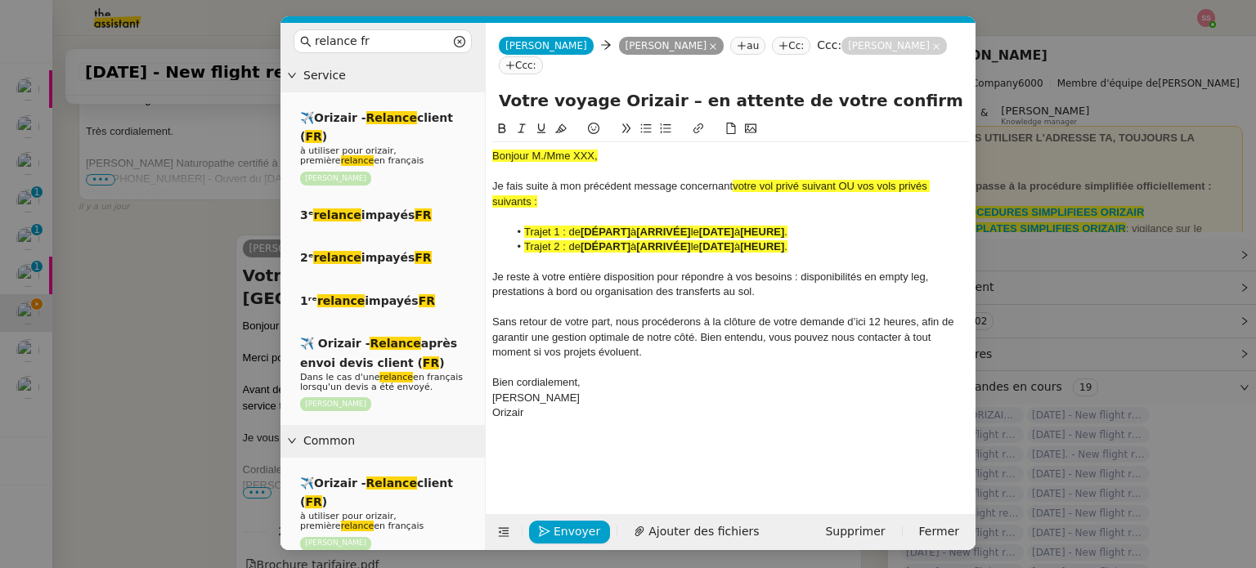
click at [198, 309] on nz-modal-container "relance fr Service ✈️Orizair - Relance client ( FR ) à utiliser pour orizair, p…" at bounding box center [628, 284] width 1256 height 568
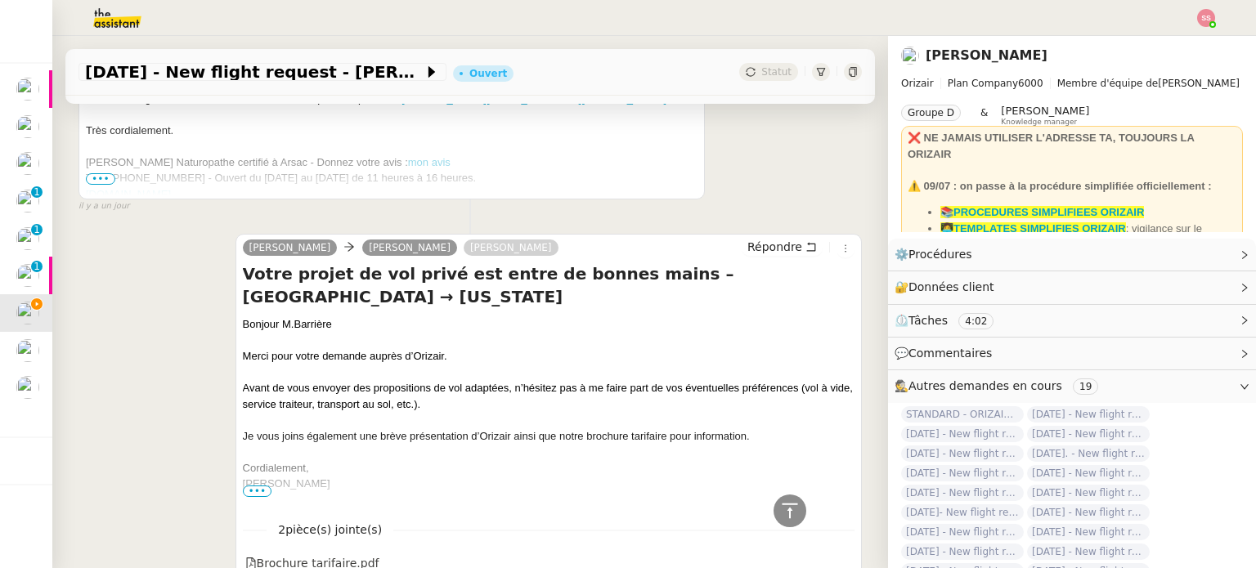
click at [292, 316] on div "Bonjour M.Barrière" at bounding box center [548, 324] width 611 height 16
click at [292, 317] on div "Bonjour M.Barrière" at bounding box center [548, 325] width 611 height 16
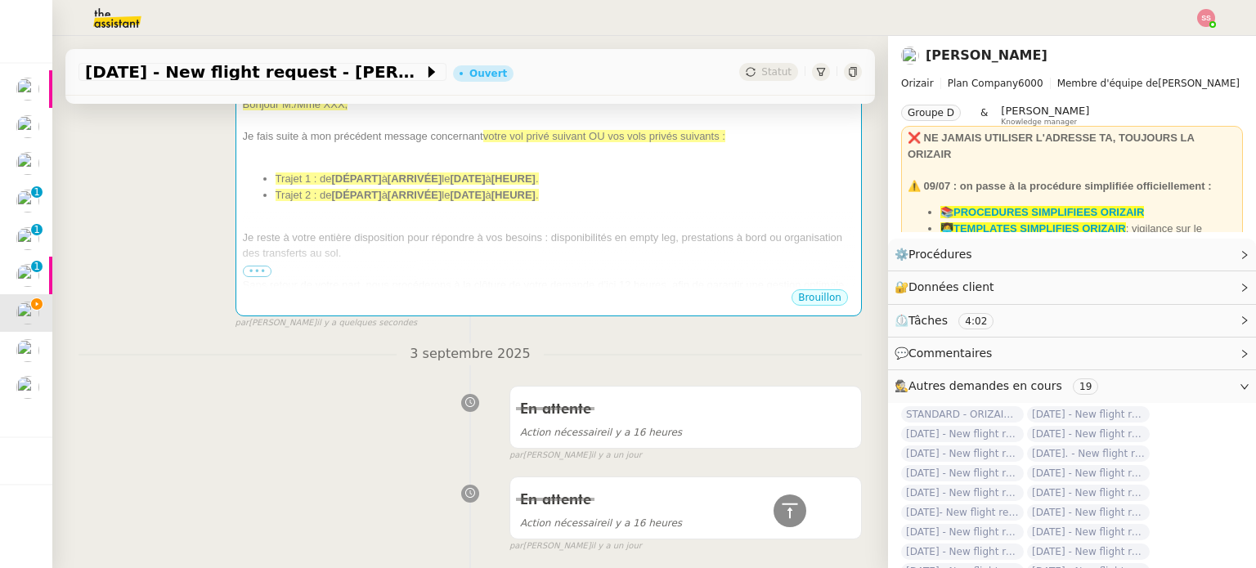
scroll to position [338, 0]
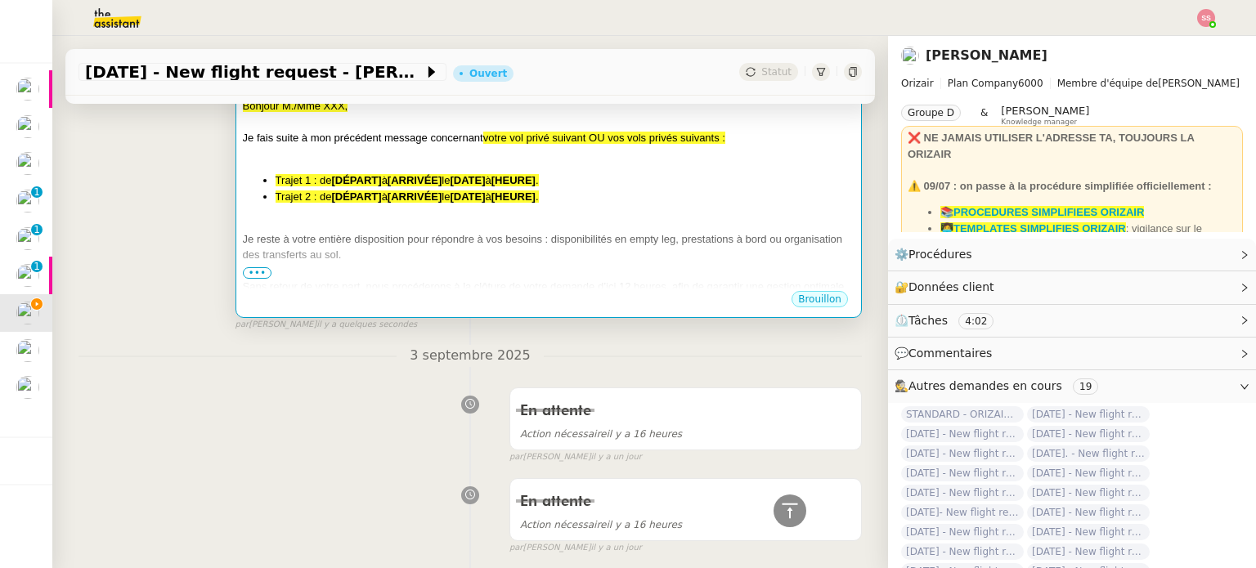
click at [520, 231] on div "Je reste à votre entière disposition pour répondre à vos besoins : disponibilit…" at bounding box center [548, 247] width 611 height 32
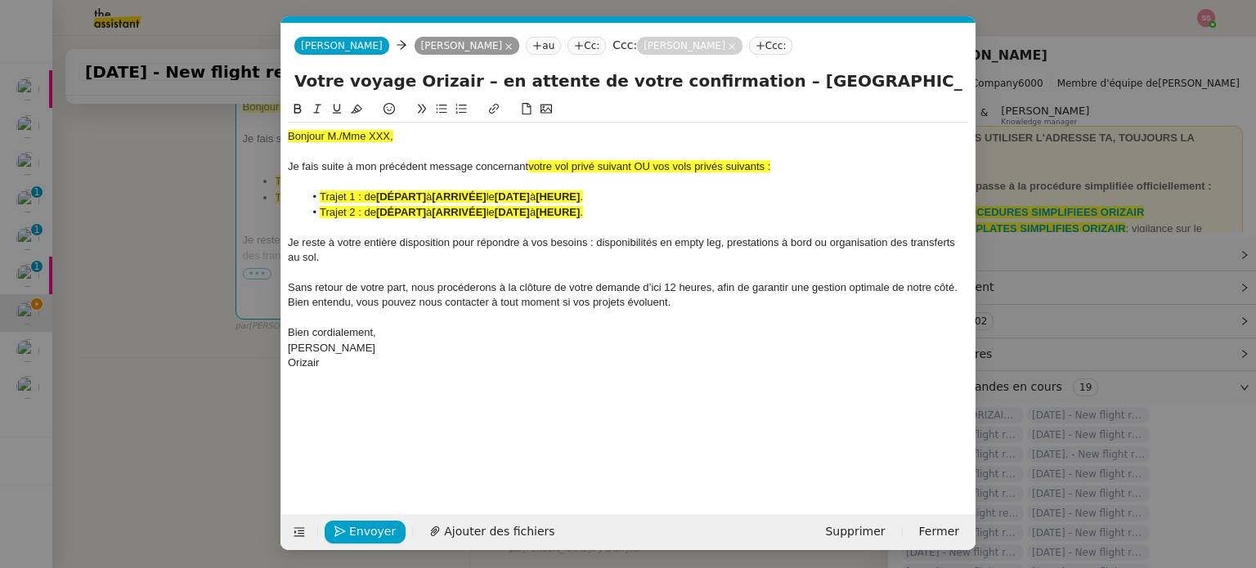
scroll to position [0, 81]
drag, startPoint x: 418, startPoint y: 133, endPoint x: 275, endPoint y: 141, distance: 143.3
click at [275, 141] on nz-modal-container "relance fr Service ✈️Orizair - Relance client ( FR ) à utiliser pour orizair, p…" at bounding box center [628, 284] width 1256 height 568
paste div
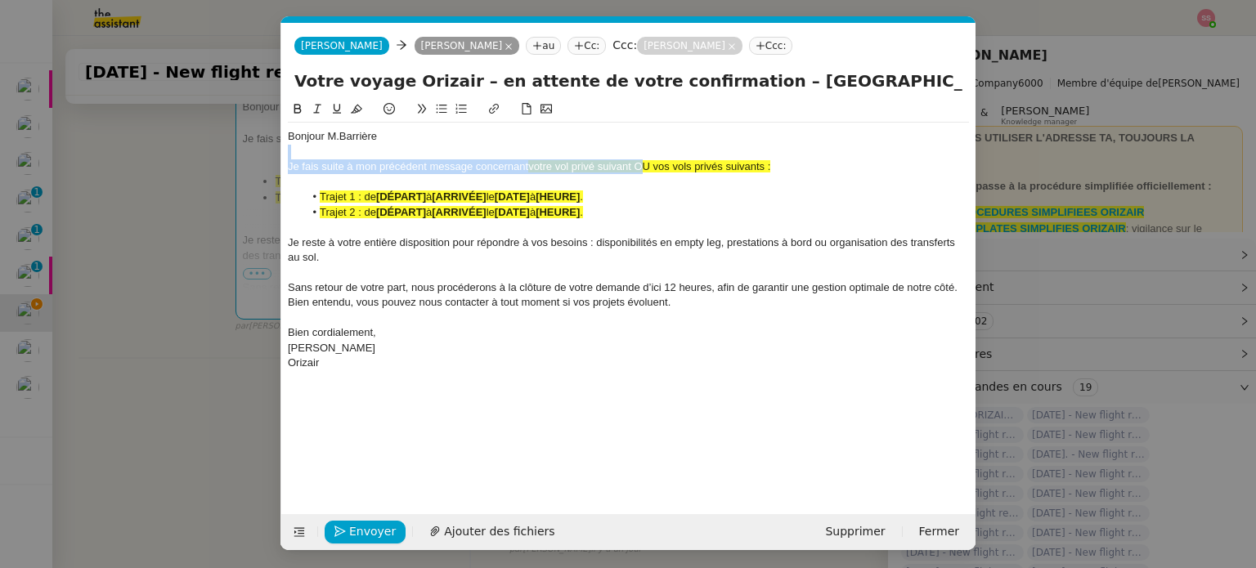
drag, startPoint x: 638, startPoint y: 161, endPoint x: 827, endPoint y: 156, distance: 189.7
click at [827, 156] on div "Bonjour M.Barrière Je fais suite à mon précédent message concernant votre vol p…" at bounding box center [628, 250] width 681 height 254
drag, startPoint x: 813, startPoint y: 164, endPoint x: 641, endPoint y: 166, distance: 172.5
click at [641, 166] on div "Je fais suite à mon précédent message concernant votre vol privé suivant OU vos…" at bounding box center [628, 166] width 681 height 15
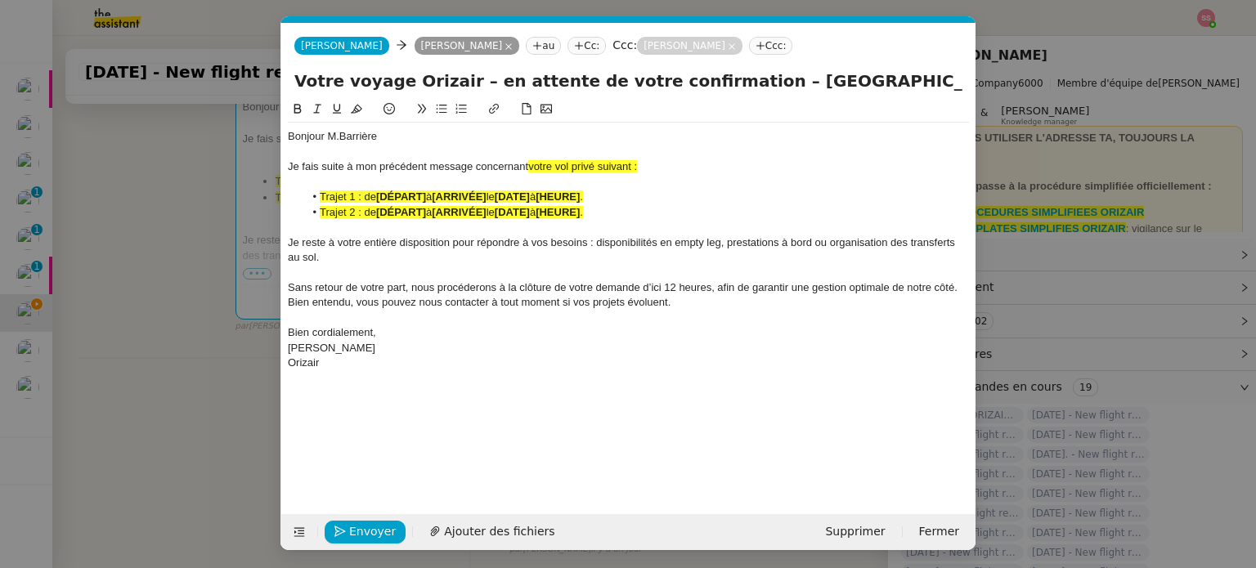
drag, startPoint x: 643, startPoint y: 161, endPoint x: 528, endPoint y: 163, distance: 115.3
click at [528, 163] on div "Je fais suite à mon précédent message concernant votre vol privé suivant :" at bounding box center [628, 166] width 681 height 15
click at [357, 114] on icon at bounding box center [356, 108] width 11 height 11
click at [396, 207] on strong "[DÉPART]" at bounding box center [401, 212] width 50 height 12
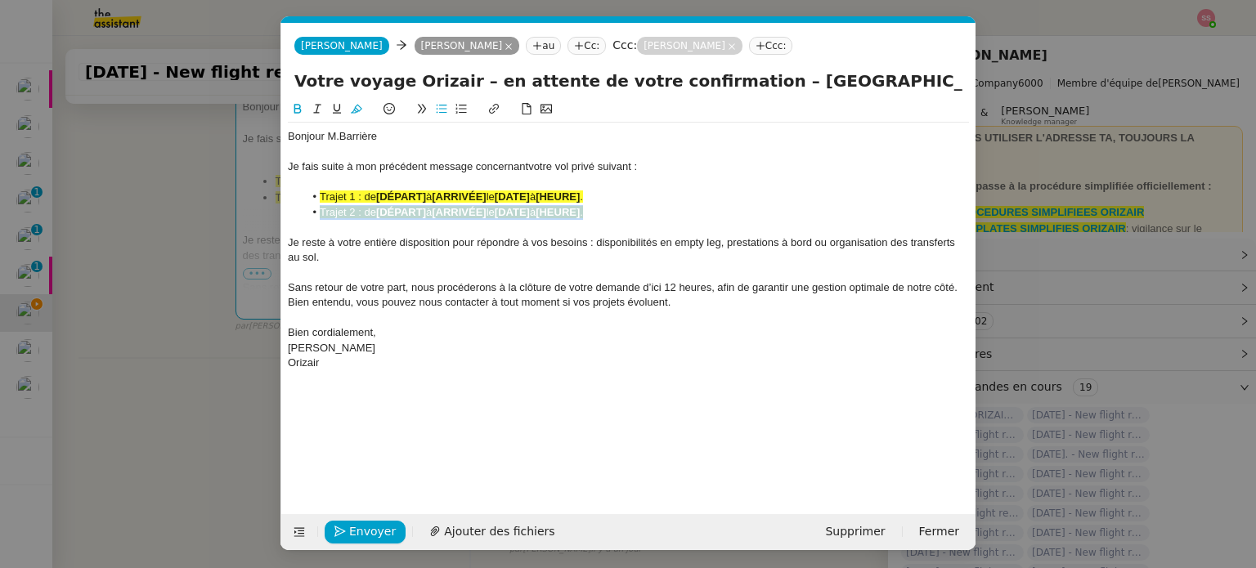
drag, startPoint x: 611, startPoint y: 210, endPoint x: 322, endPoint y: 208, distance: 288.6
click at [322, 208] on li "Trajet 2 : de [DÉPART] à [ARRIVÉE] le [DATE] à [HEURE] ." at bounding box center [636, 212] width 665 height 15
click at [192, 284] on nz-modal-container "relance fr Service ✈️Orizair - Relance client ( FR ) à utiliser pour orizair, p…" at bounding box center [628, 284] width 1256 height 568
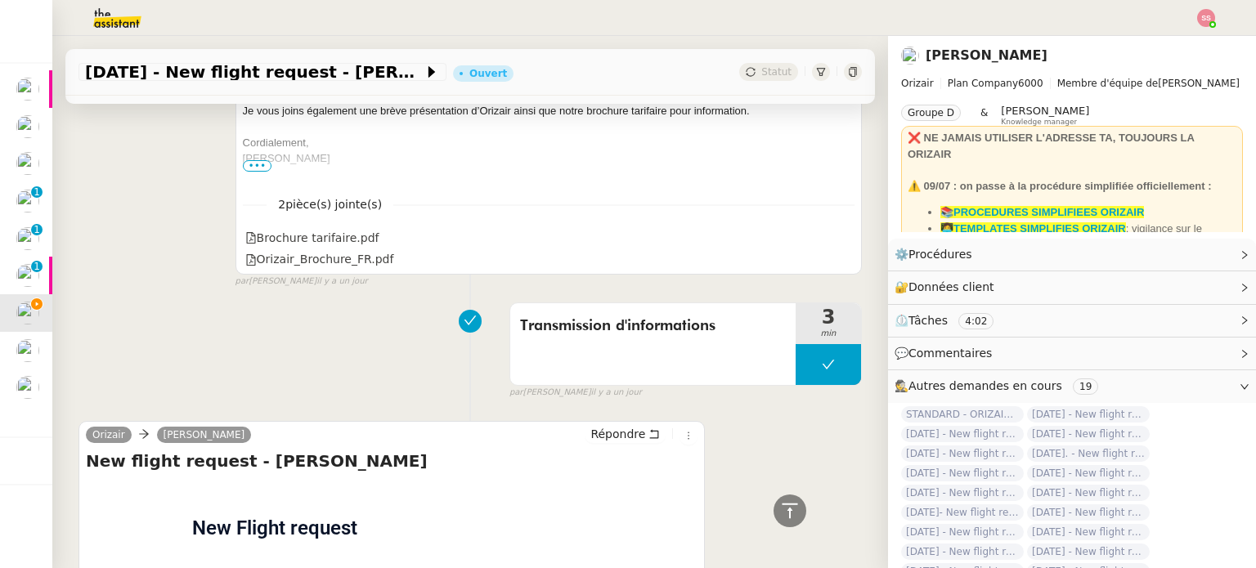
scroll to position [1544, 0]
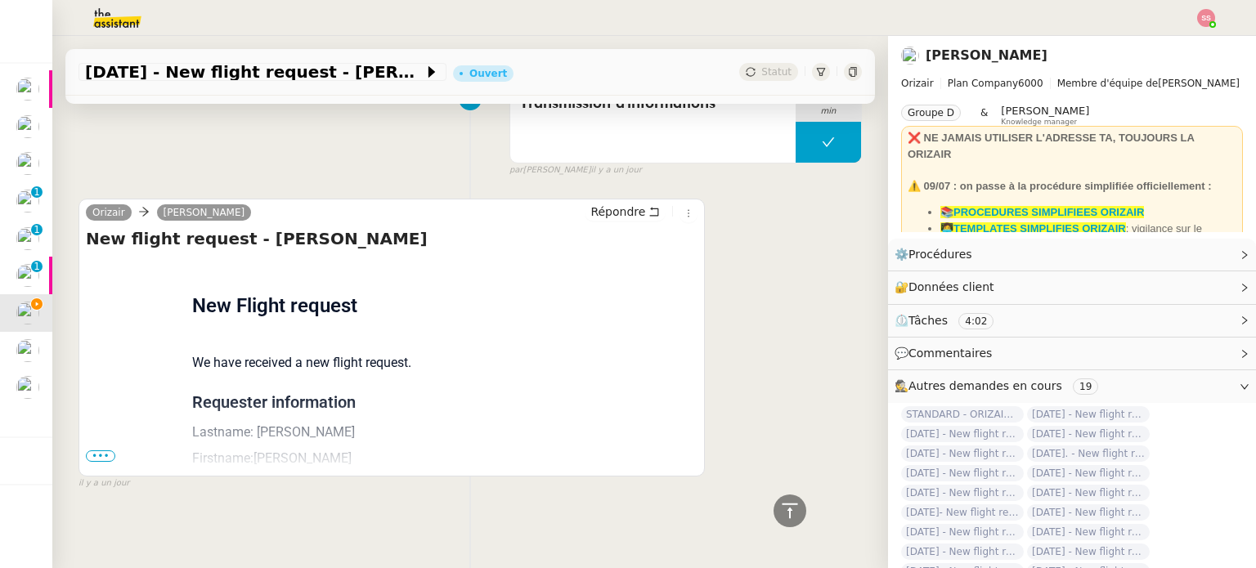
click at [95, 450] on span "•••" at bounding box center [100, 455] width 29 height 11
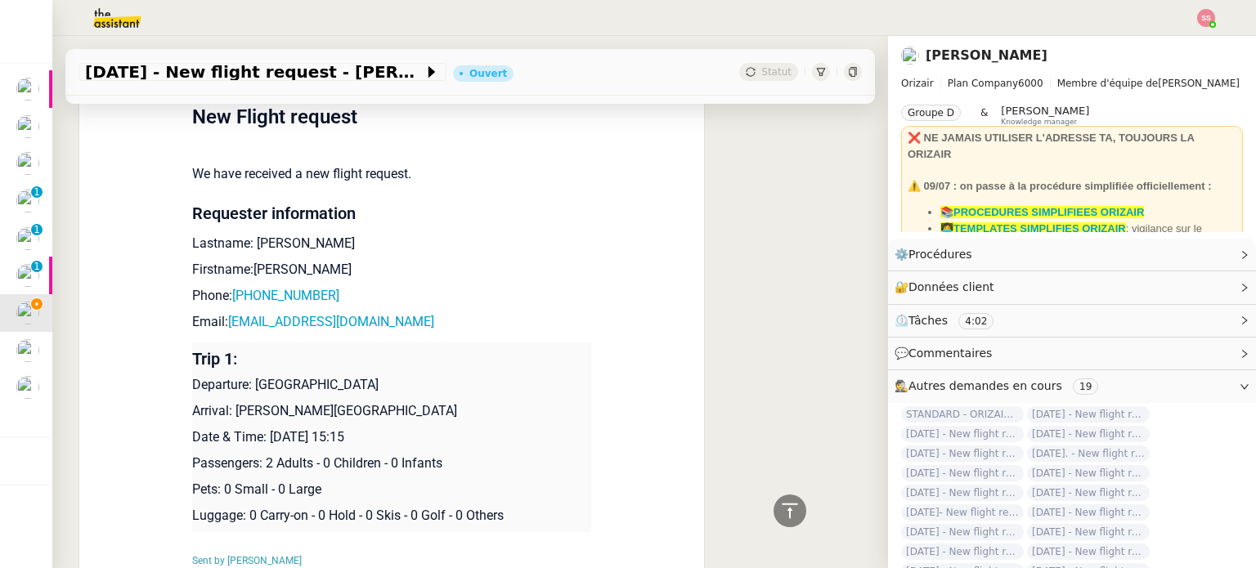
scroll to position [1789, 0]
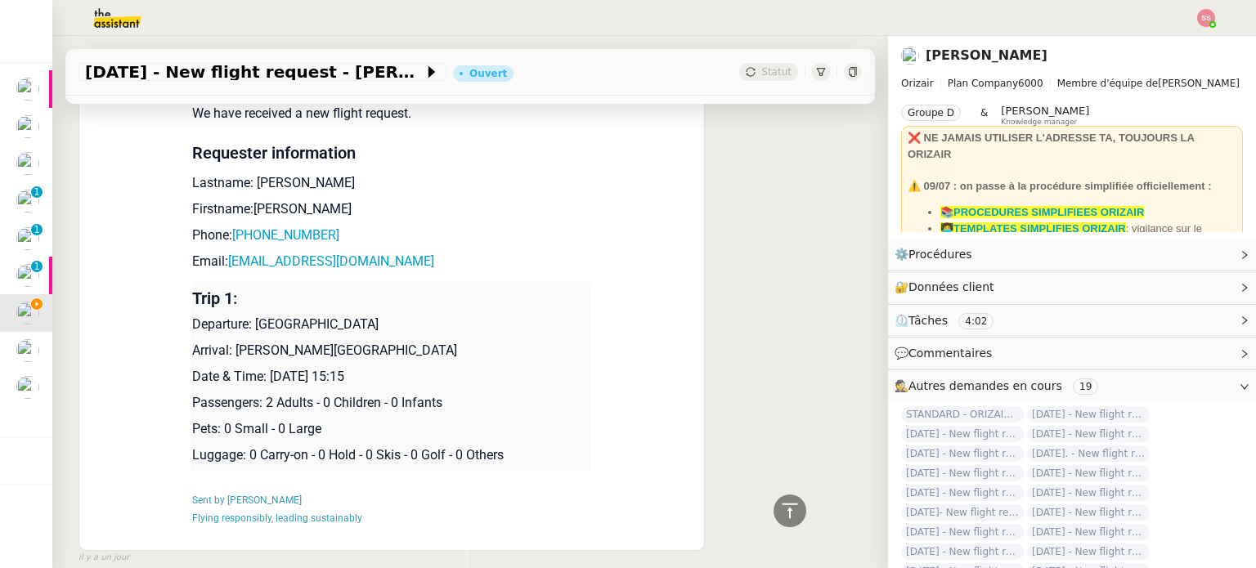
drag, startPoint x: 249, startPoint y: 321, endPoint x: 378, endPoint y: 316, distance: 128.4
click at [378, 316] on p "Departure: London City Airport" at bounding box center [391, 325] width 399 height 20
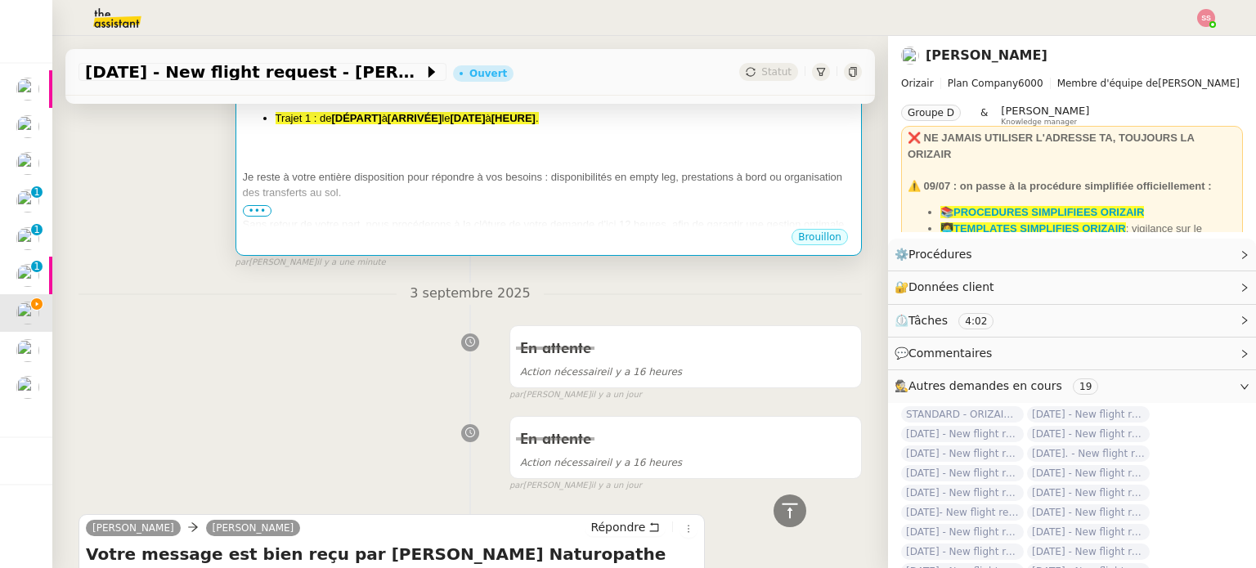
click at [514, 201] on div at bounding box center [548, 209] width 611 height 16
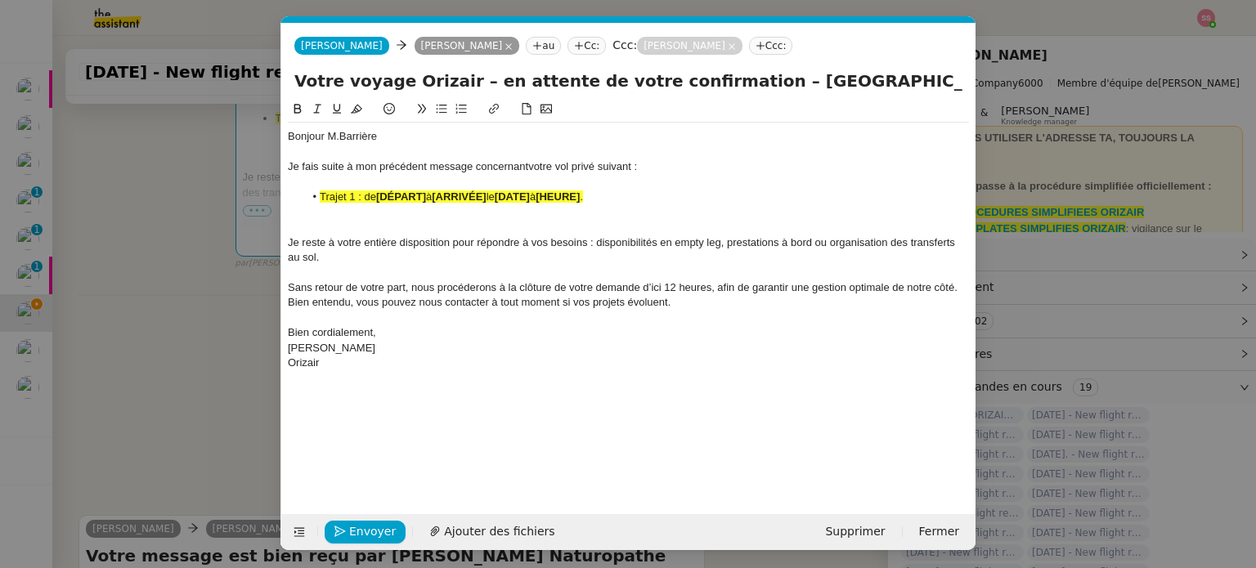
scroll to position [0, 81]
drag, startPoint x: 426, startPoint y: 198, endPoint x: 405, endPoint y: 195, distance: 21.4
click at [405, 195] on strong "[DÉPART]" at bounding box center [401, 196] width 50 height 12
click at [418, 202] on strong "[DÉPART]" at bounding box center [401, 196] width 50 height 12
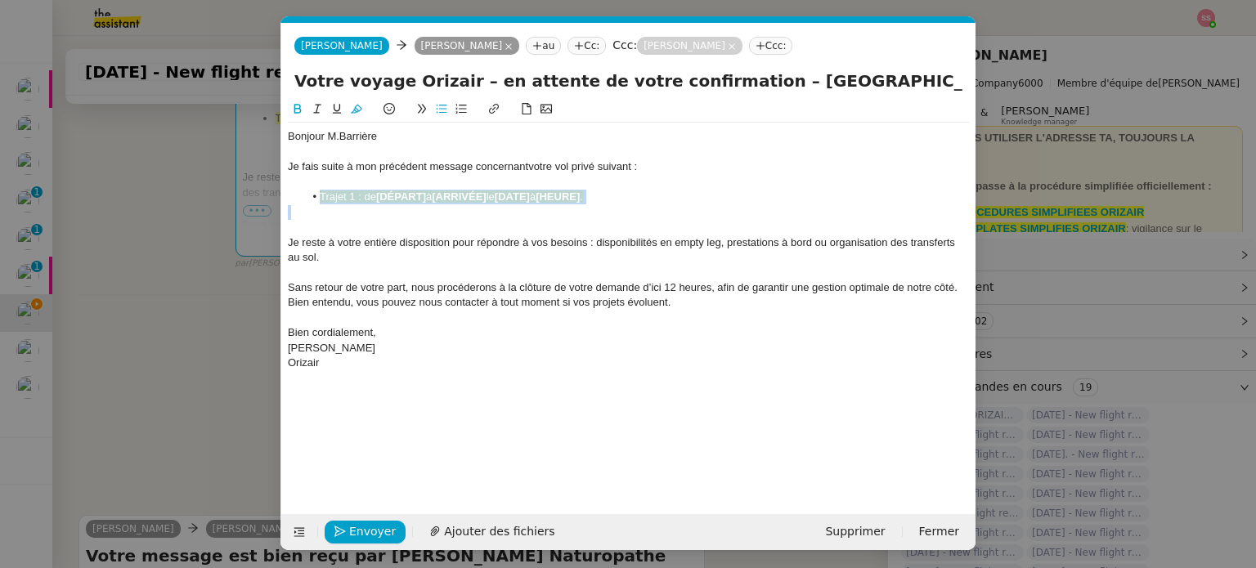
click at [418, 202] on strong "[DÉPART]" at bounding box center [401, 196] width 50 height 12
drag, startPoint x: 356, startPoint y: 110, endPoint x: 368, endPoint y: 129, distance: 22.4
click at [356, 110] on icon at bounding box center [356, 109] width 11 height 9
click at [408, 204] on li "Trajet 1 : de [DÉPART] à [ARRIVÉE] le [DATE] à [HEURE] ." at bounding box center [636, 197] width 665 height 15
drag, startPoint x: 429, startPoint y: 196, endPoint x: 378, endPoint y: 196, distance: 50.7
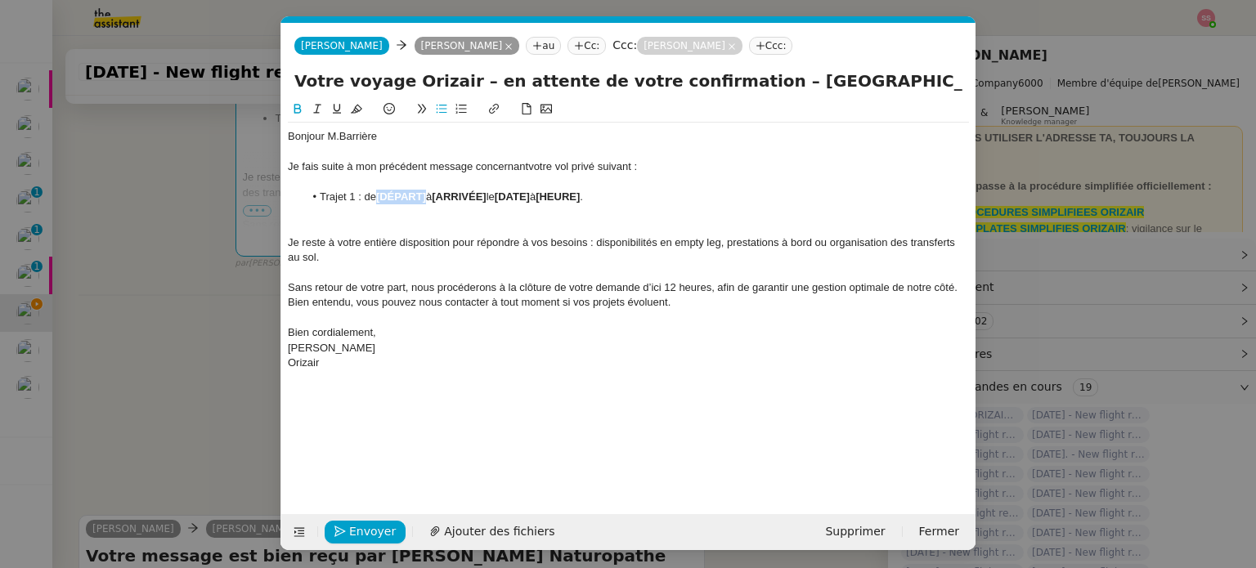
click at [378, 196] on li "Trajet 1 : de [DÉPART] à [ARRIVÉE] le [DATE] à [HEURE] ." at bounding box center [636, 197] width 665 height 15
click at [245, 376] on nz-modal-container "relance fr Service ✈️Orizair - Relance client ( FR ) à utiliser pour orizair, p…" at bounding box center [628, 284] width 1256 height 568
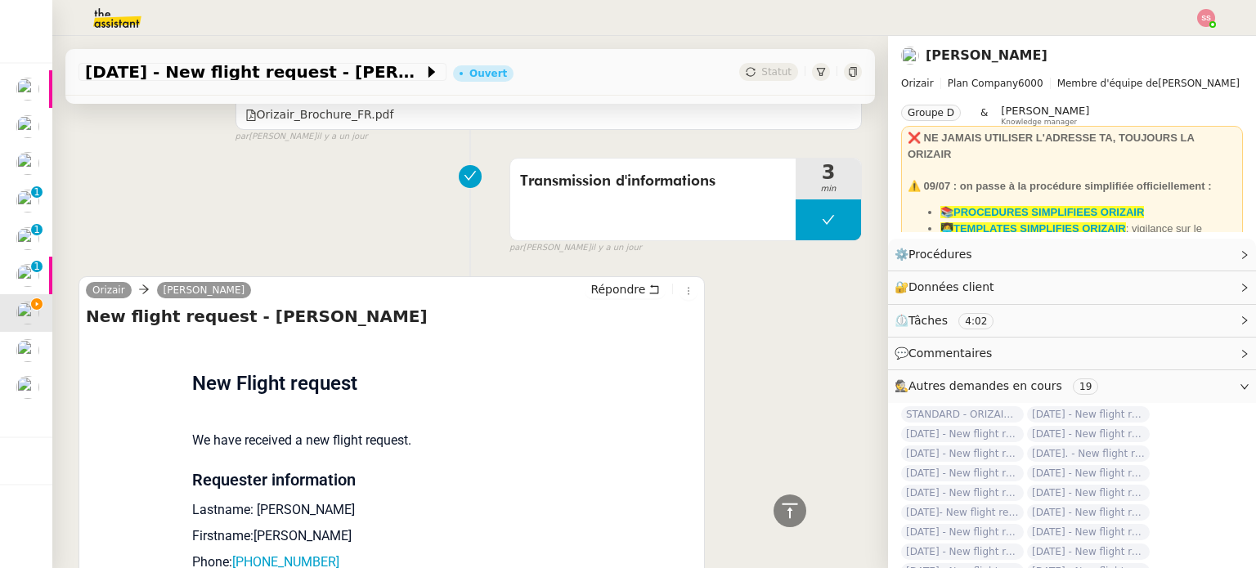
scroll to position [1789, 0]
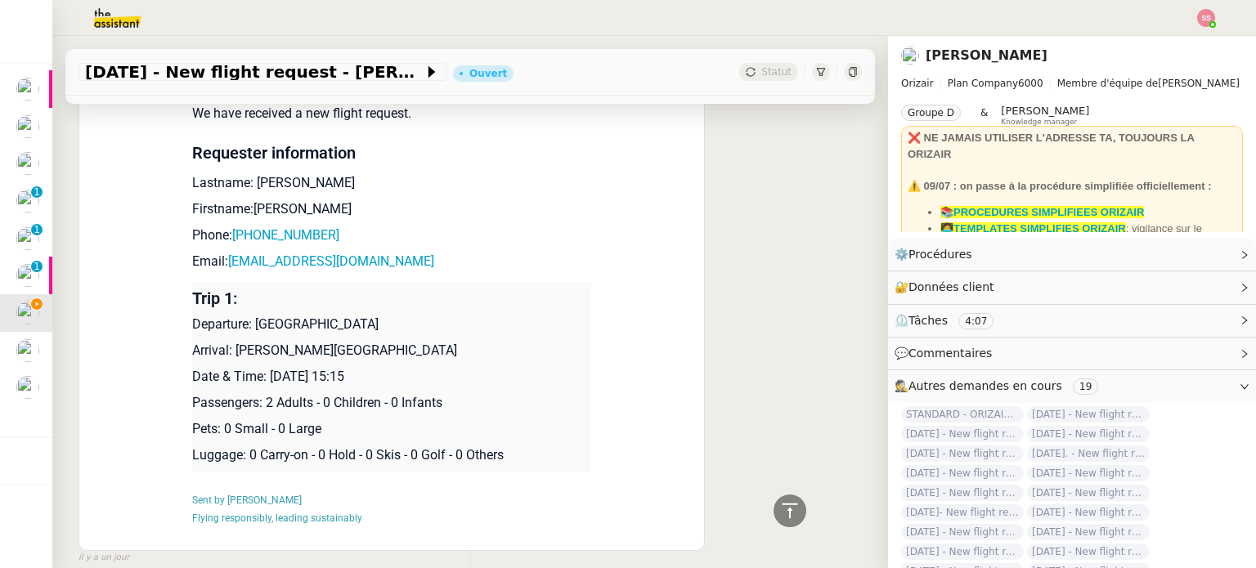
drag, startPoint x: 226, startPoint y: 344, endPoint x: 438, endPoint y: 336, distance: 211.9
click at [438, 341] on p "Arrival: John F Kennedy International Airport" at bounding box center [391, 351] width 399 height 20
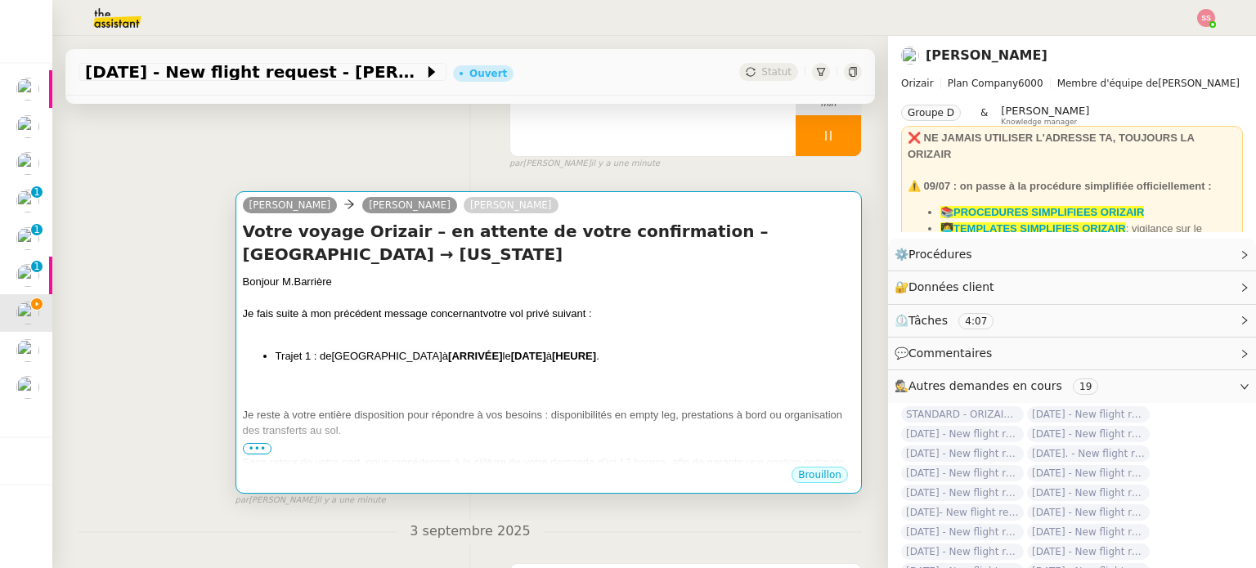
scroll to position [154, 0]
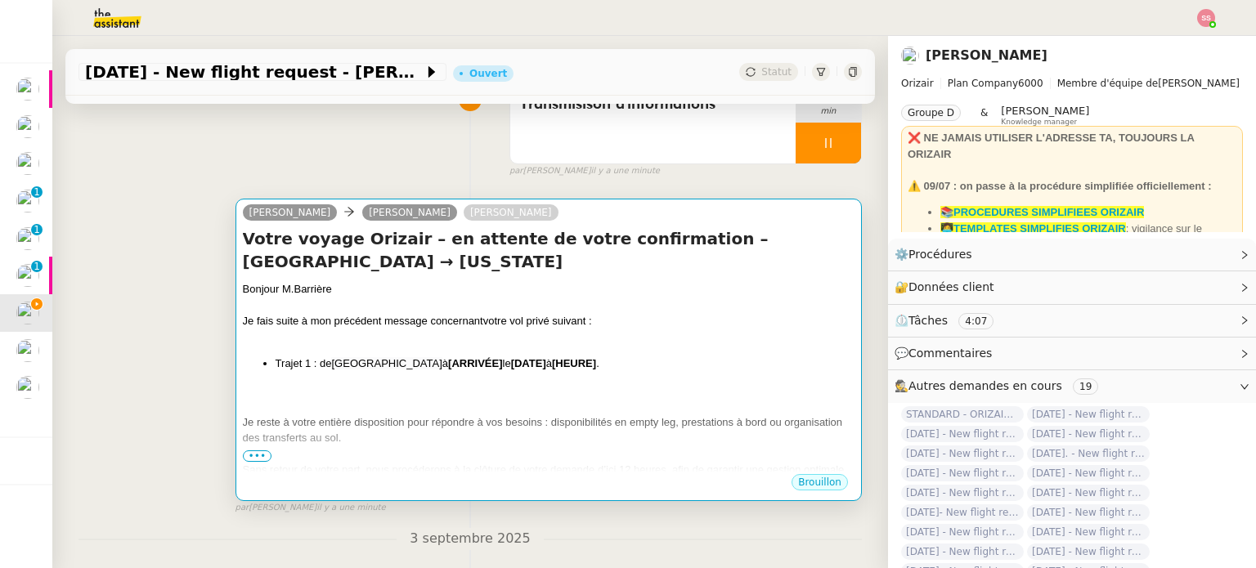
click at [519, 308] on div "Bonjour M.Barrière Je fais suite à mon précédent message concernant votre vol p…" at bounding box center [548, 419] width 611 height 276
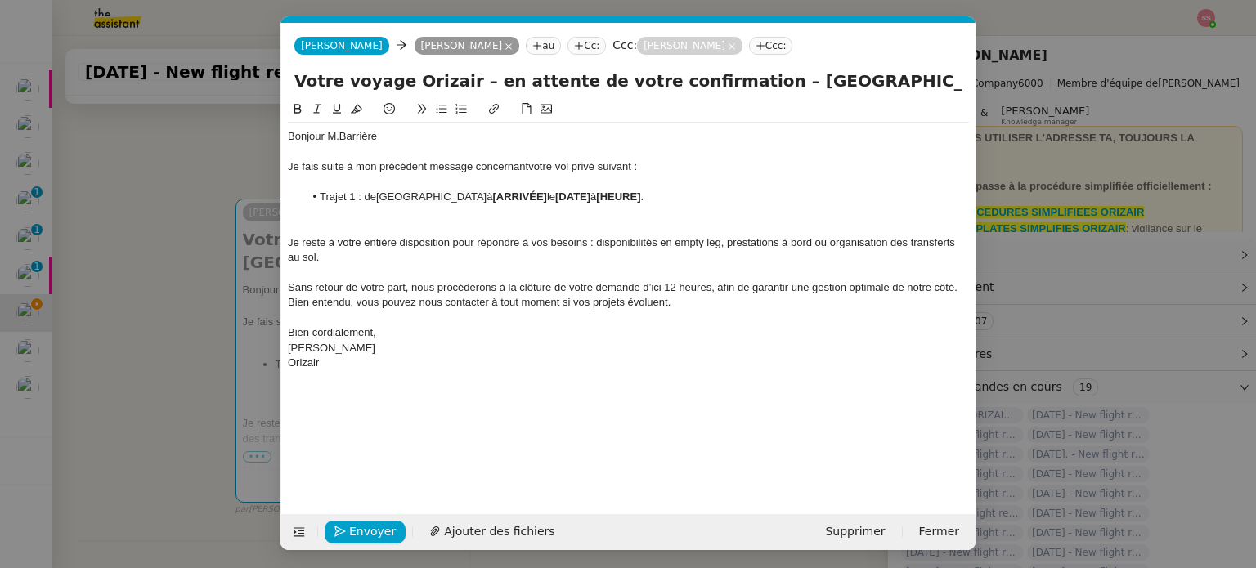
scroll to position [0, 81]
drag, startPoint x: 535, startPoint y: 202, endPoint x: 481, endPoint y: 193, distance: 53.9
click at [481, 193] on li "Trajet 1 : de London City Airport à [ARRIVÉE] le [DATE] à [HEURE] ." at bounding box center [636, 197] width 665 height 15
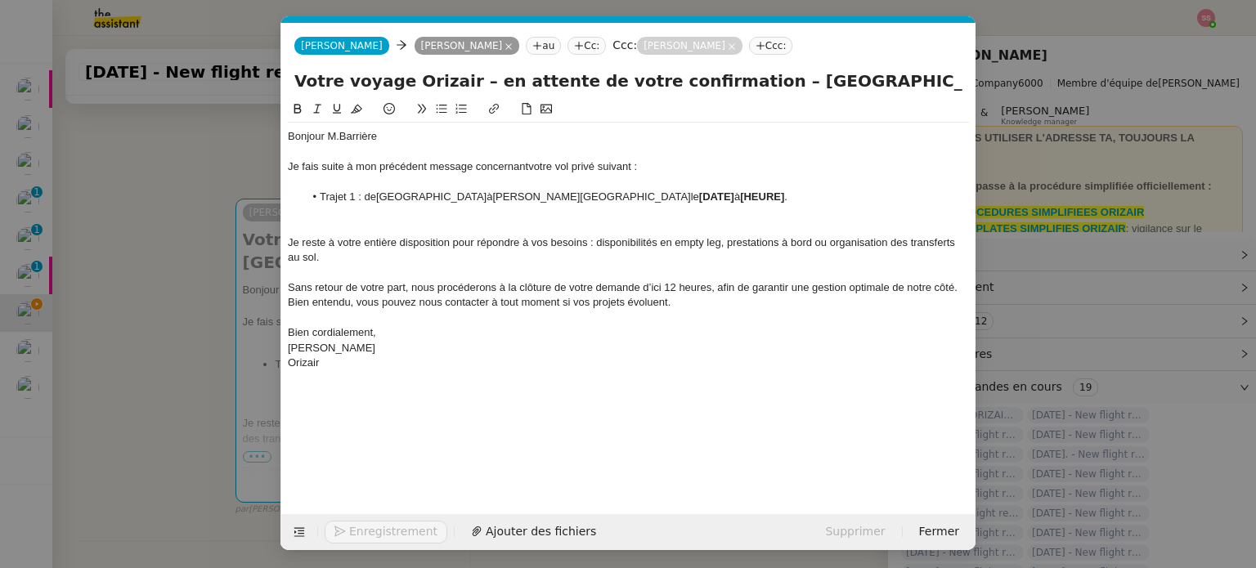
click at [237, 386] on nz-modal-container "relance fr Service ✈️Orizair - Relance client ( FR ) à utiliser pour orizair, p…" at bounding box center [628, 284] width 1256 height 568
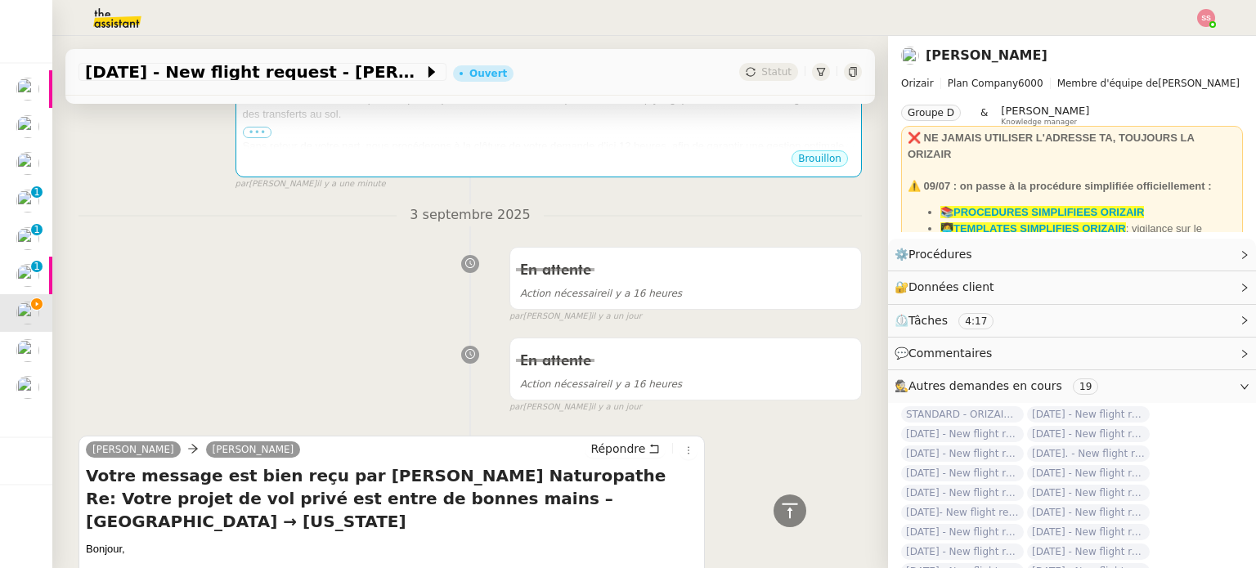
scroll to position [151, 0]
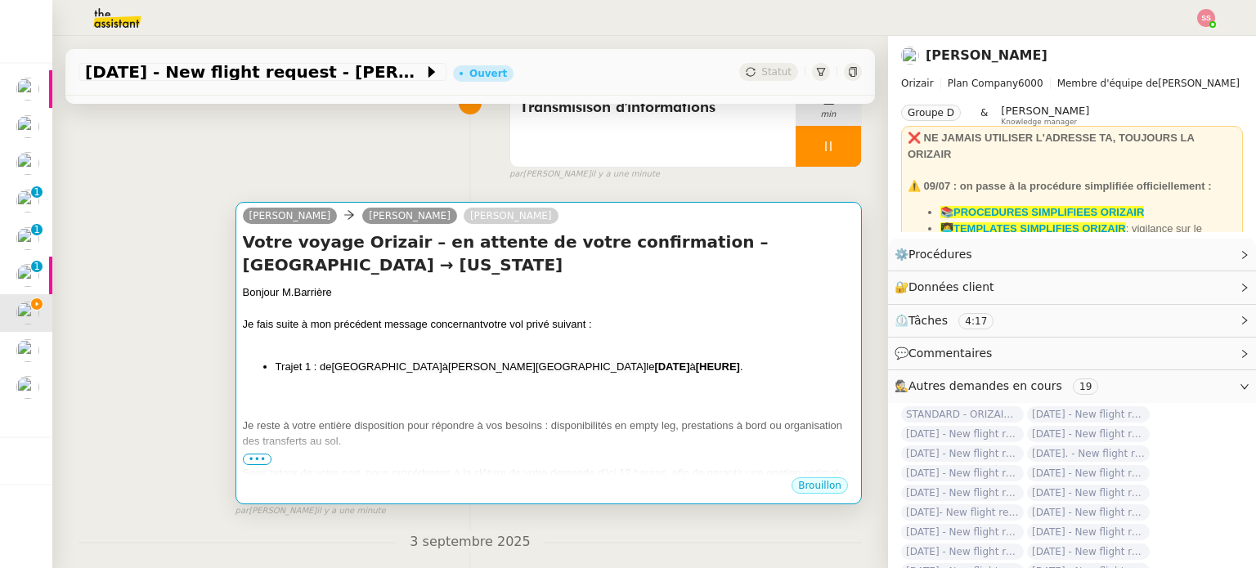
click at [721, 333] on div at bounding box center [548, 341] width 611 height 16
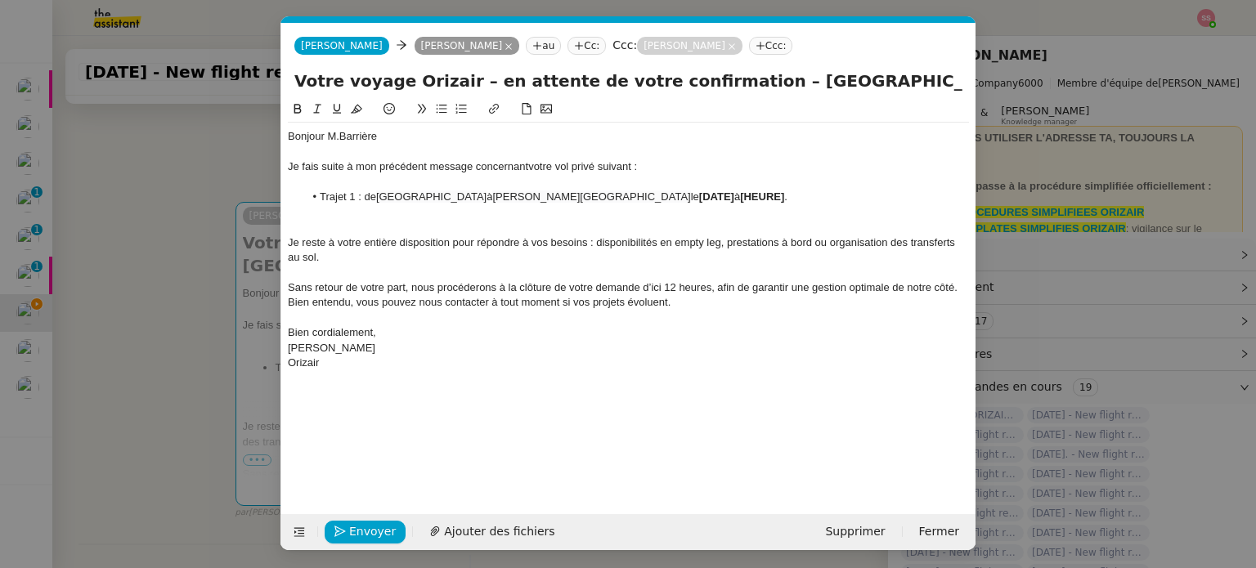
scroll to position [0, 81]
drag, startPoint x: 771, startPoint y: 204, endPoint x: 667, endPoint y: 198, distance: 104.0
click at [667, 198] on li "Trajet 1 : de London City Airport à John F Kennedy International Airport le [DA…" at bounding box center [636, 197] width 665 height 15
click at [386, 530] on span "Envoyer" at bounding box center [372, 531] width 47 height 19
click at [386, 530] on span "Confirmer l'envoi" at bounding box center [398, 531] width 98 height 19
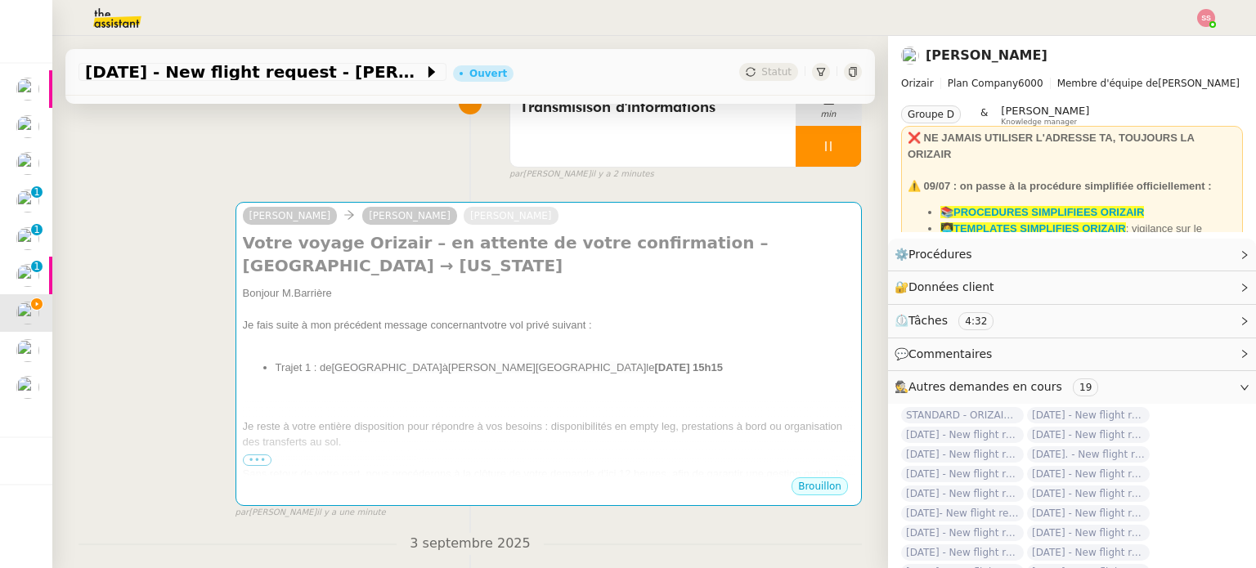
click at [386, 530] on nz-modal-container "relance fr Service ✈️Orizair - Relance client ( FR ) à utiliser pour orizair, p…" at bounding box center [628, 284] width 1256 height 568
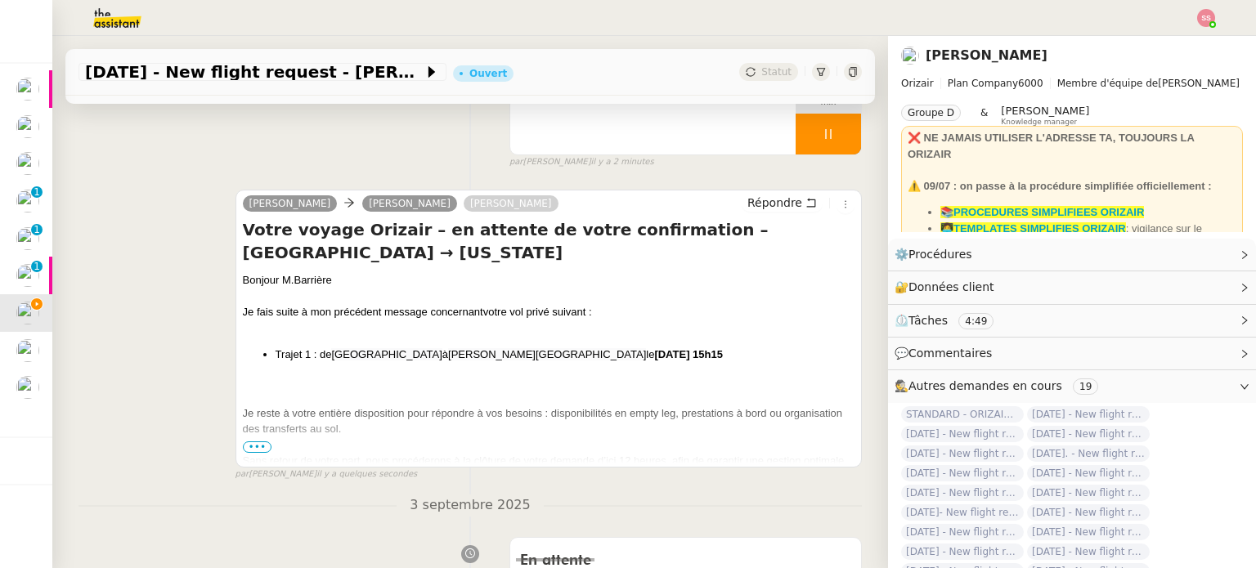
scroll to position [0, 0]
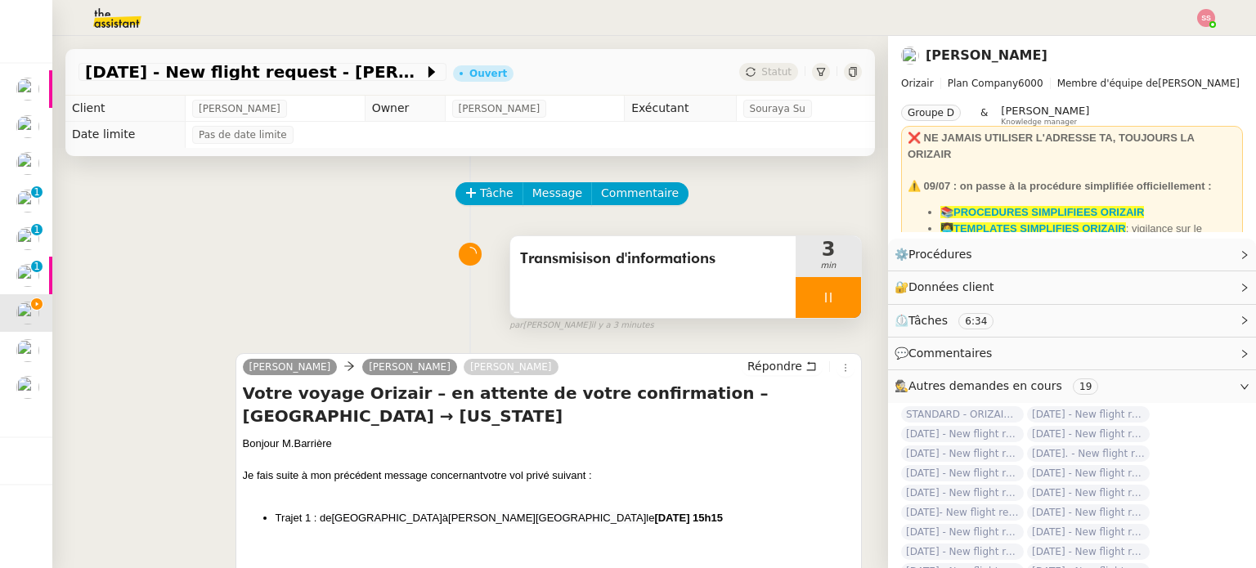
click at [813, 288] on div at bounding box center [827, 297] width 65 height 41
click at [828, 292] on button at bounding box center [844, 297] width 33 height 41
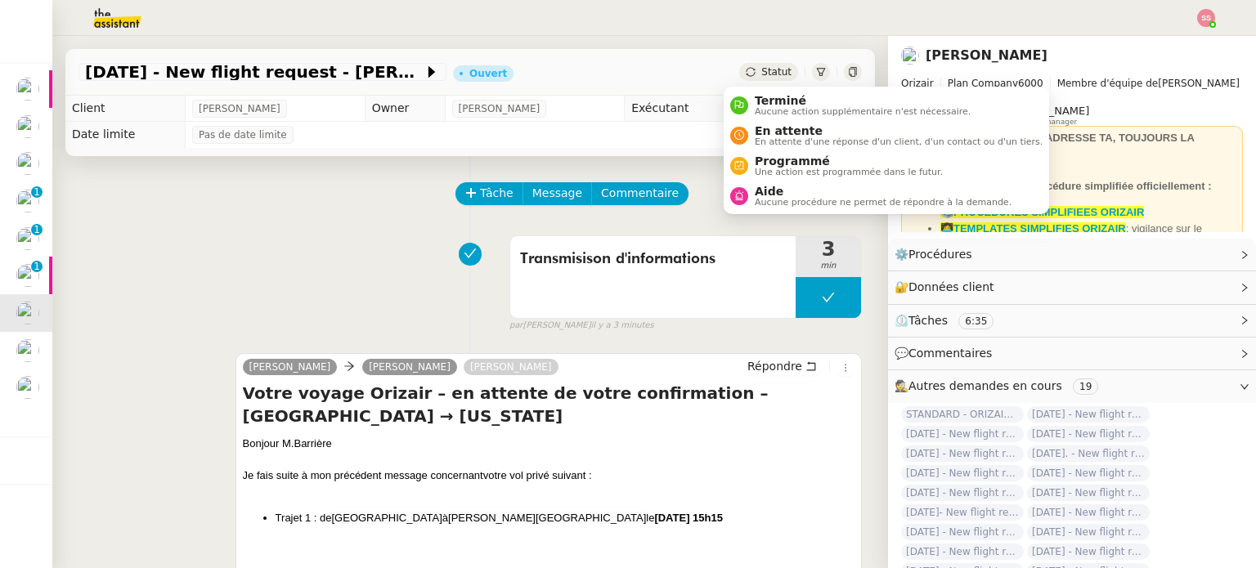
click at [768, 67] on span "Statut" at bounding box center [776, 71] width 30 height 11
click at [791, 130] on span "En attente" at bounding box center [898, 130] width 288 height 13
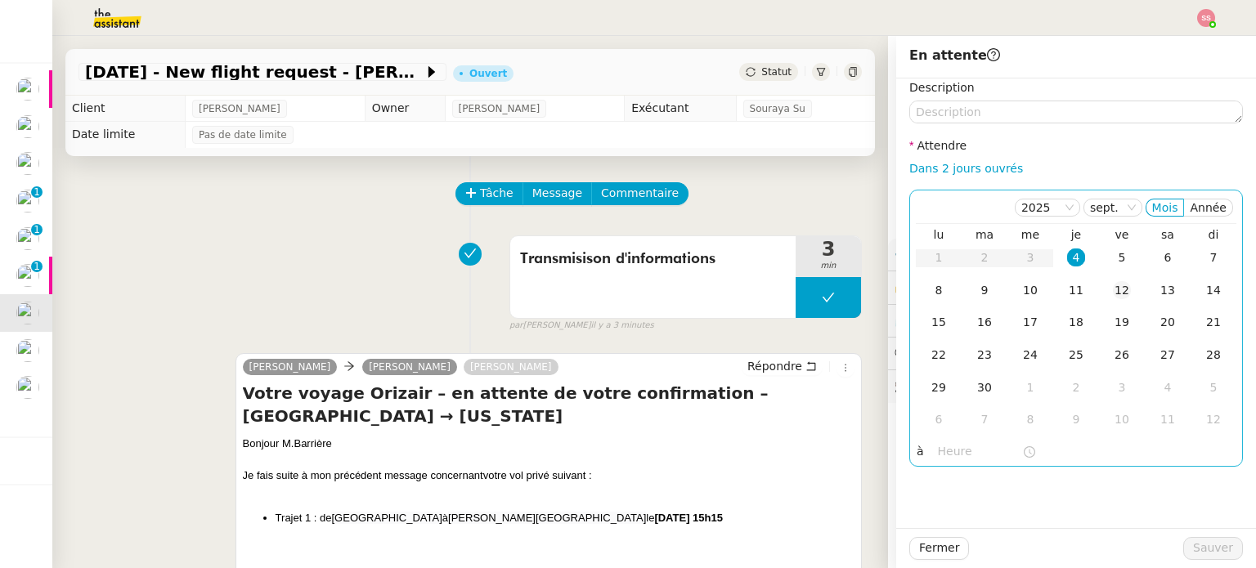
drag, startPoint x: 1111, startPoint y: 262, endPoint x: 1131, endPoint y: 301, distance: 44.2
click at [1112, 262] on div "5" at bounding box center [1121, 257] width 18 height 18
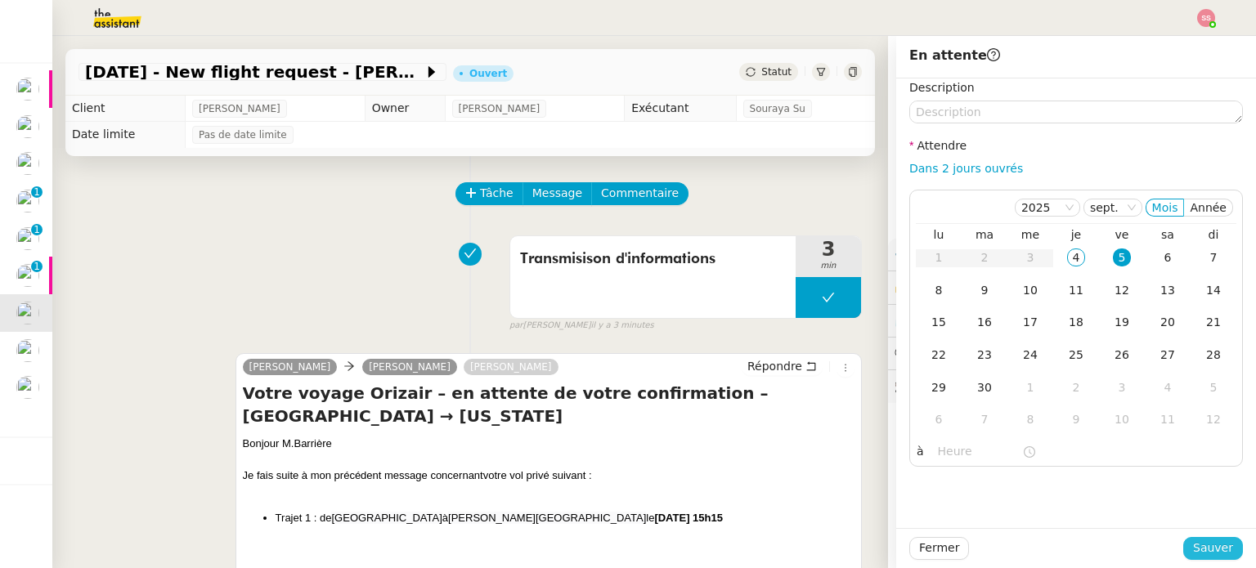
click at [1195, 548] on span "Sauver" at bounding box center [1213, 548] width 40 height 19
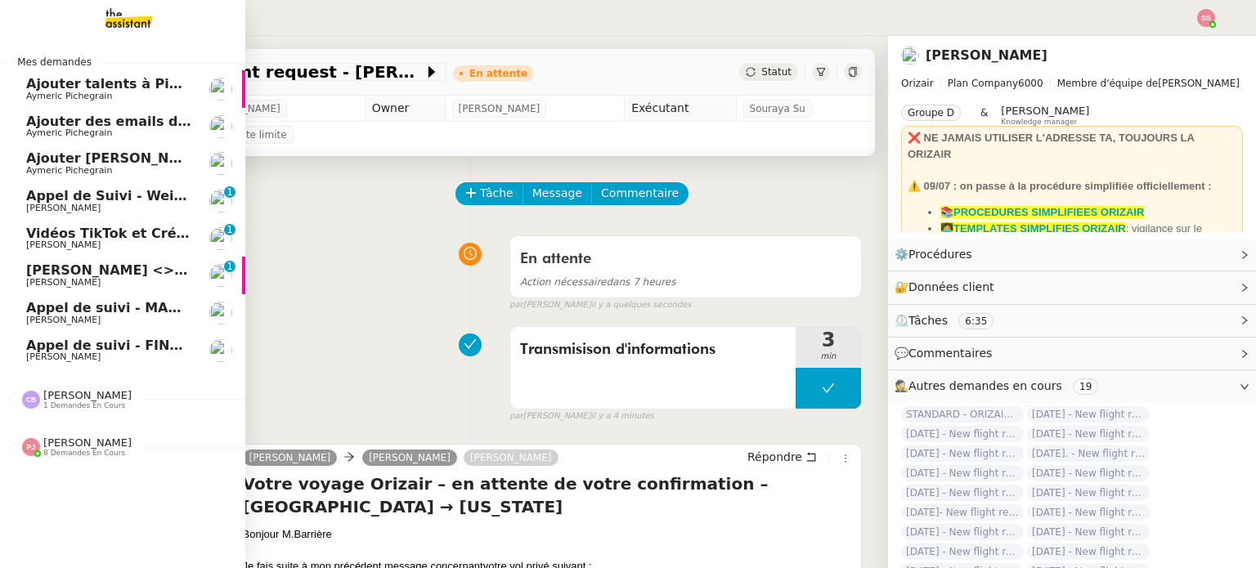
click at [88, 88] on span "Ajouter talents à Pipedrive" at bounding box center [125, 84] width 199 height 16
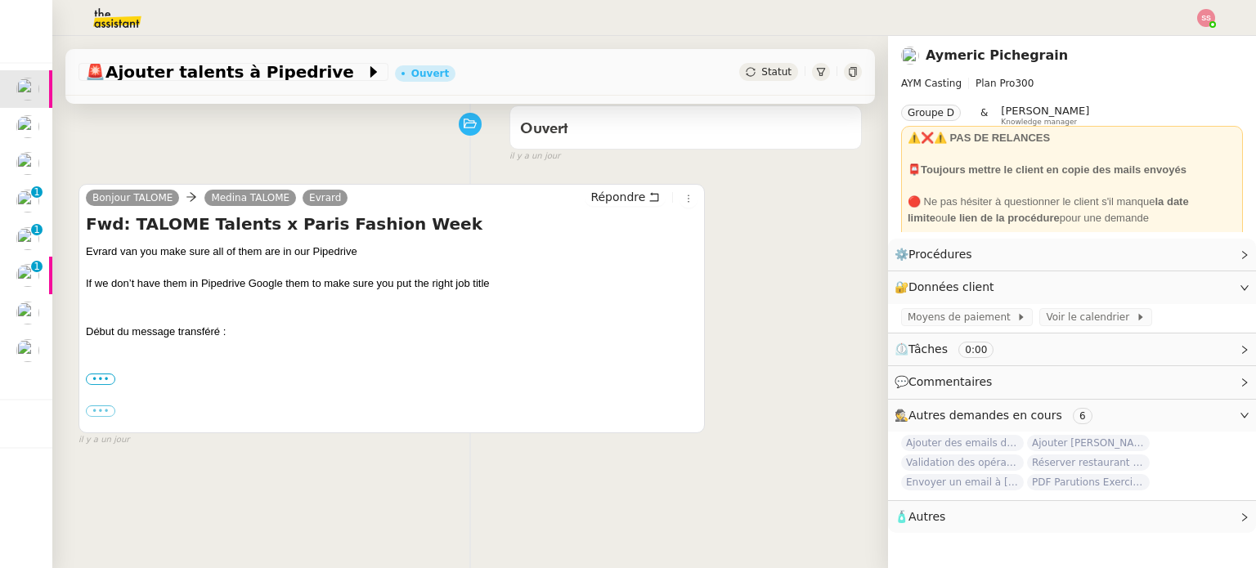
scroll to position [163, 0]
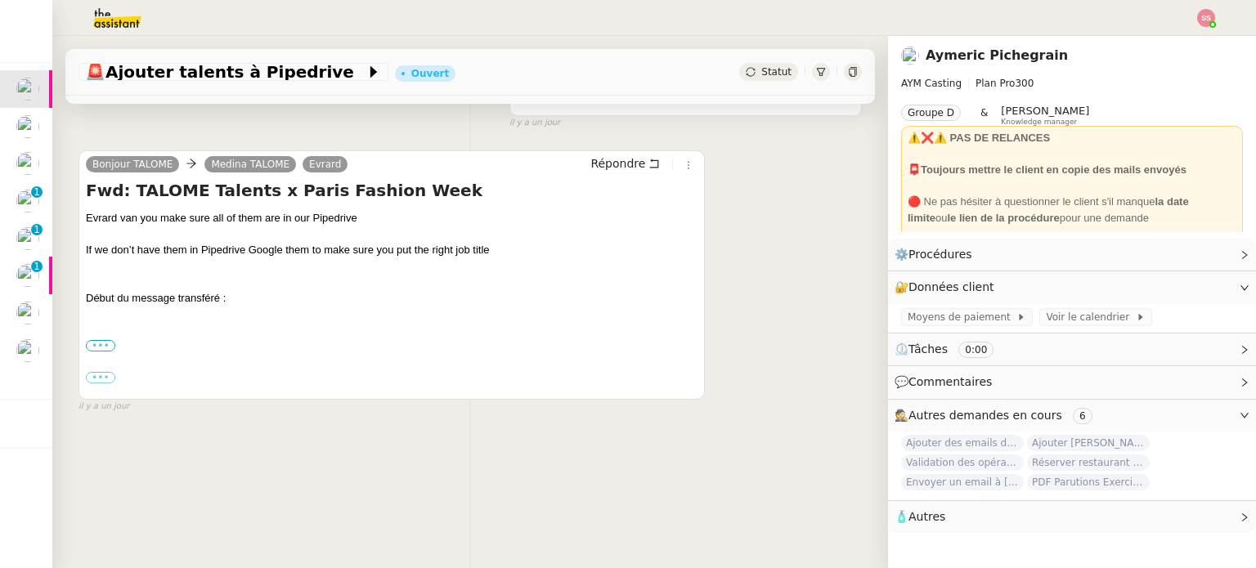
click at [103, 346] on label "•••" at bounding box center [100, 345] width 29 height 11
click at [0, 0] on input "•••" at bounding box center [0, 0] width 0 height 0
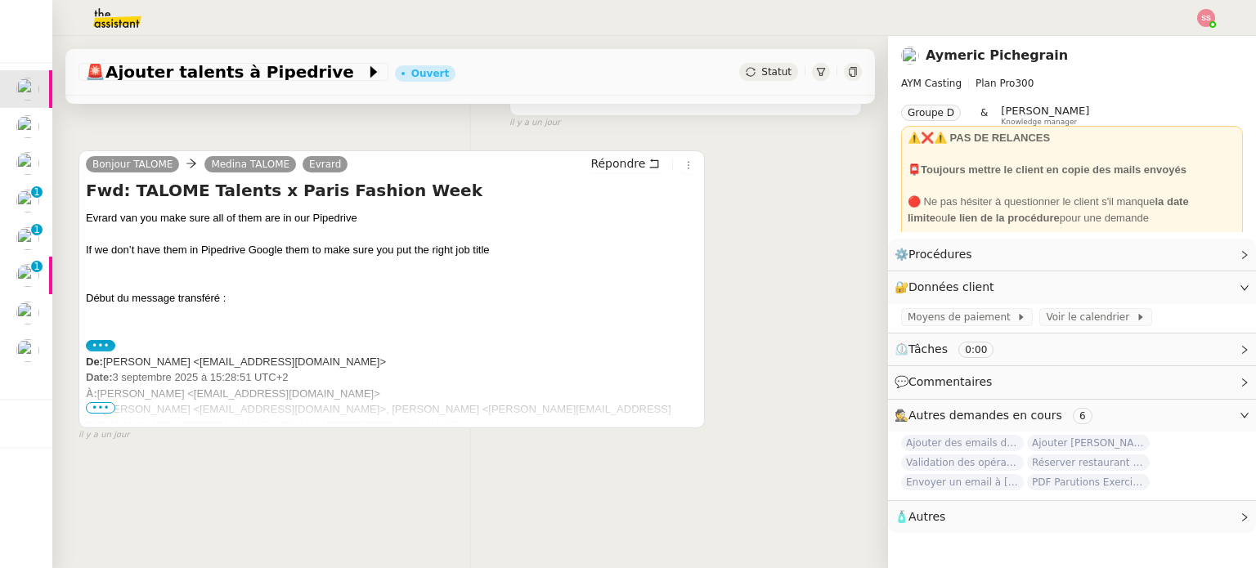
click at [107, 407] on span "•••" at bounding box center [100, 407] width 29 height 11
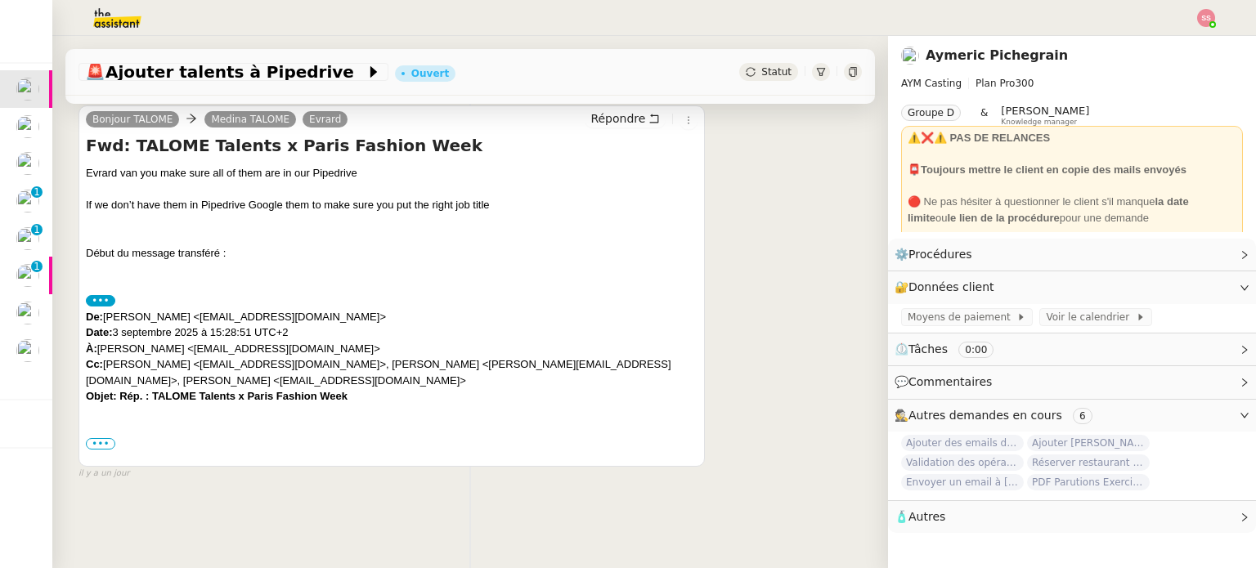
scroll to position [219, 0]
click at [107, 438] on label "•••" at bounding box center [100, 443] width 29 height 11
click at [0, 0] on input "•••" at bounding box center [0, 0] width 0 height 0
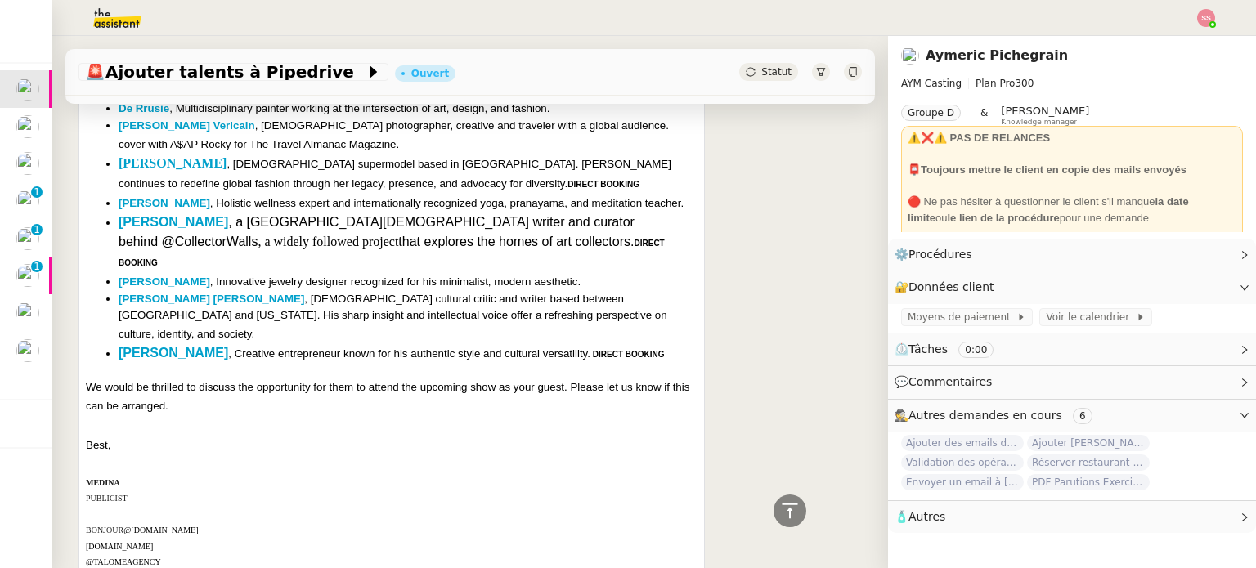
scroll to position [873, 0]
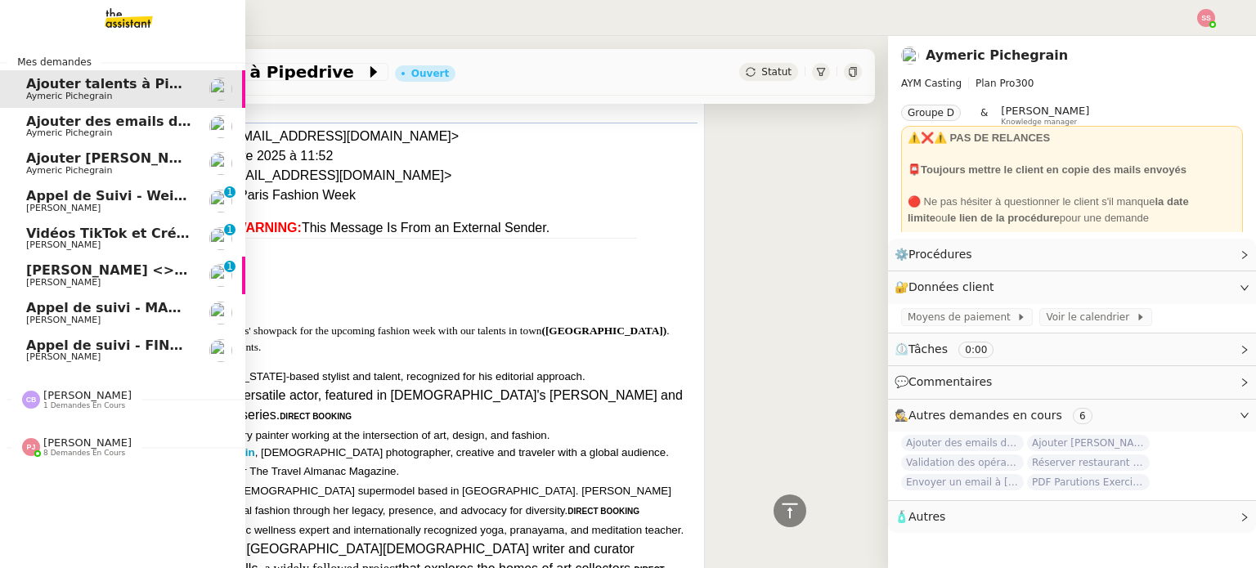
click at [51, 132] on span "Aymeric Pichegrain" at bounding box center [69, 133] width 86 height 11
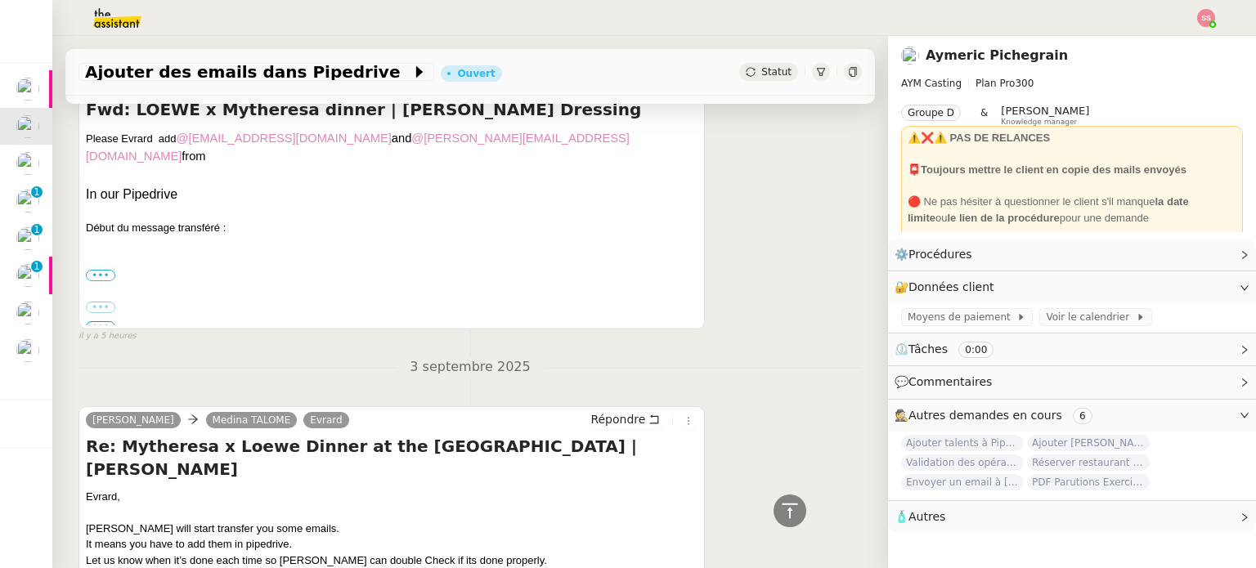
scroll to position [2200, 0]
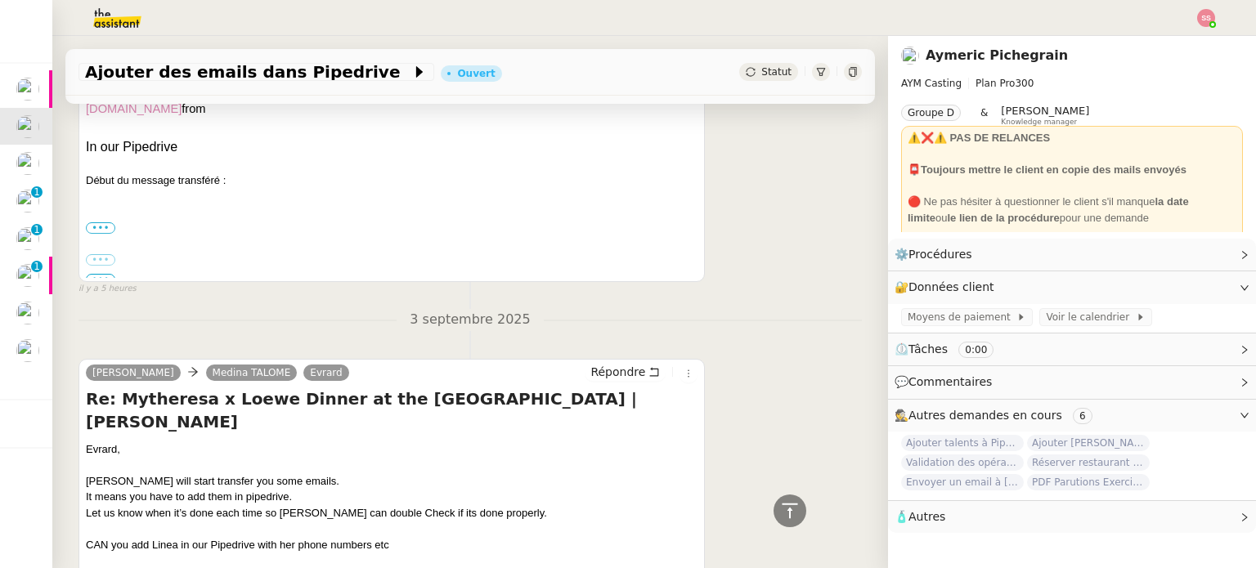
click at [0, 0] on input "•••" at bounding box center [0, 0] width 0 height 0
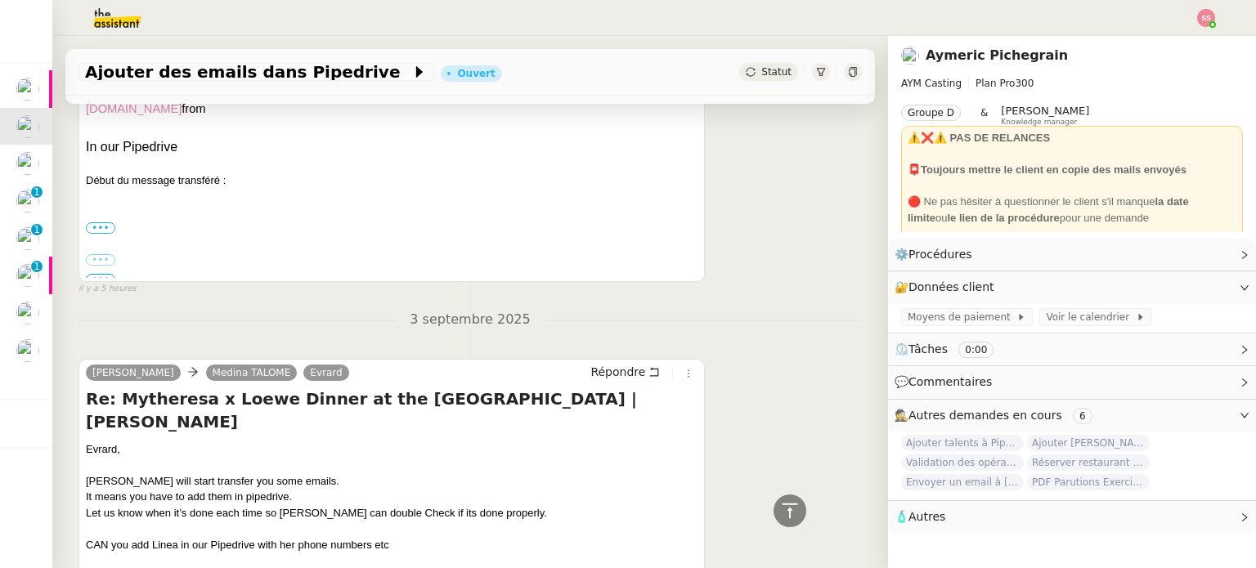
click at [0, 0] on input "•••" at bounding box center [0, 0] width 0 height 0
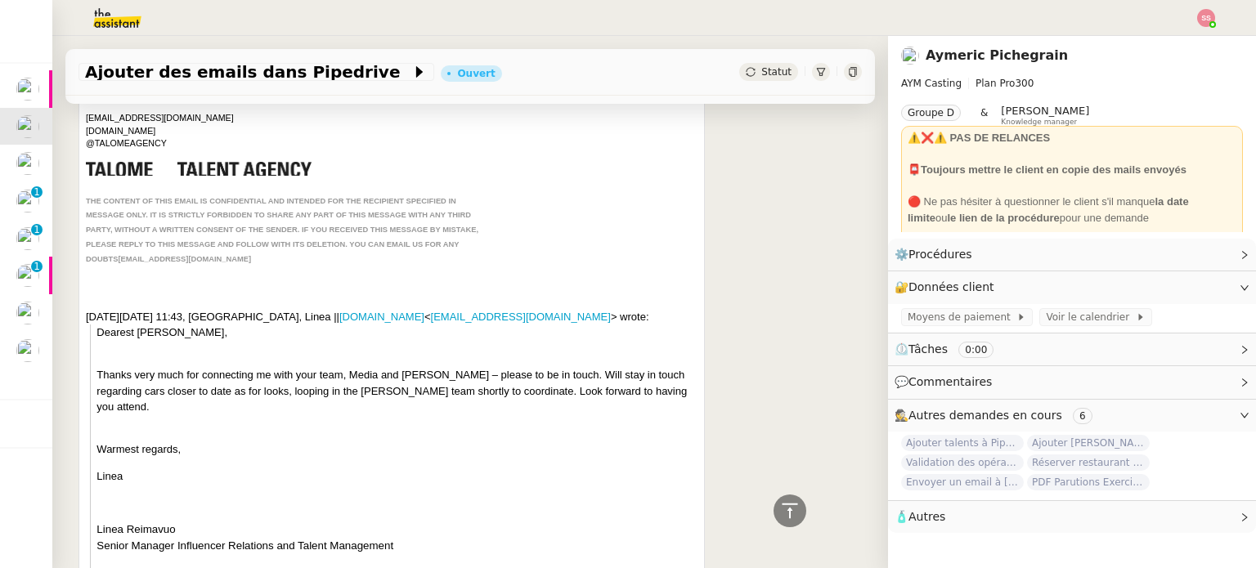
scroll to position [2936, 0]
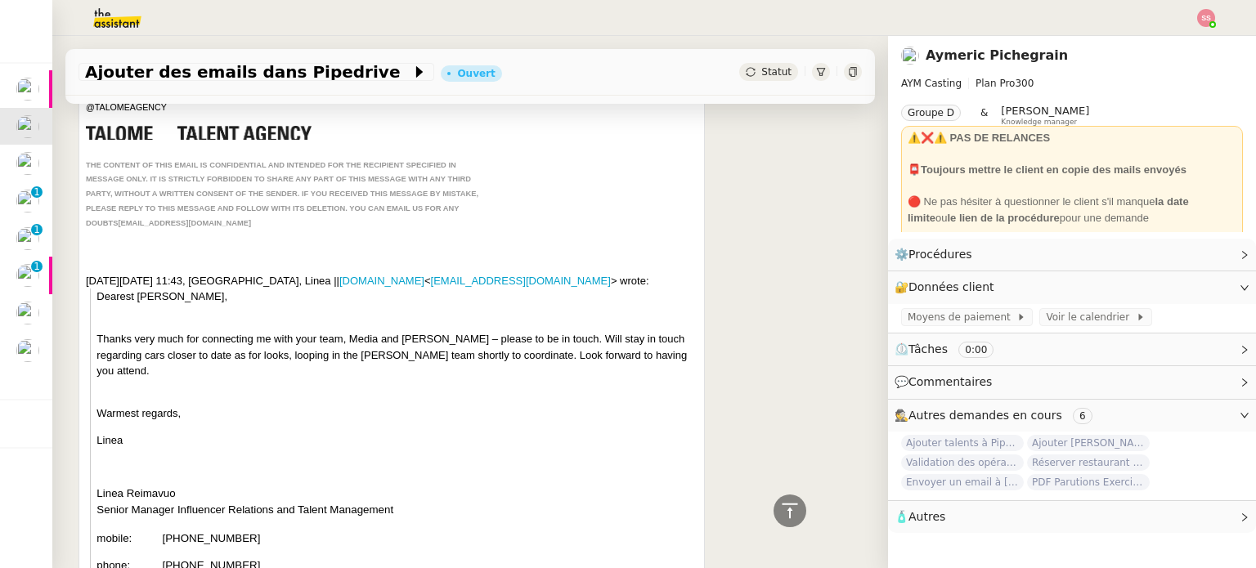
drag, startPoint x: 164, startPoint y: 342, endPoint x: 294, endPoint y: 336, distance: 130.1
click at [294, 531] on p "[PHONE_NUMBER]" at bounding box center [313, 539] width 302 height 16
drag, startPoint x: 273, startPoint y: 365, endPoint x: 155, endPoint y: 369, distance: 117.8
click at [155, 557] on tr "phone: +49 (89) 127695-357" at bounding box center [280, 570] width 368 height 27
drag, startPoint x: 318, startPoint y: 396, endPoint x: 170, endPoint y: 398, distance: 148.0
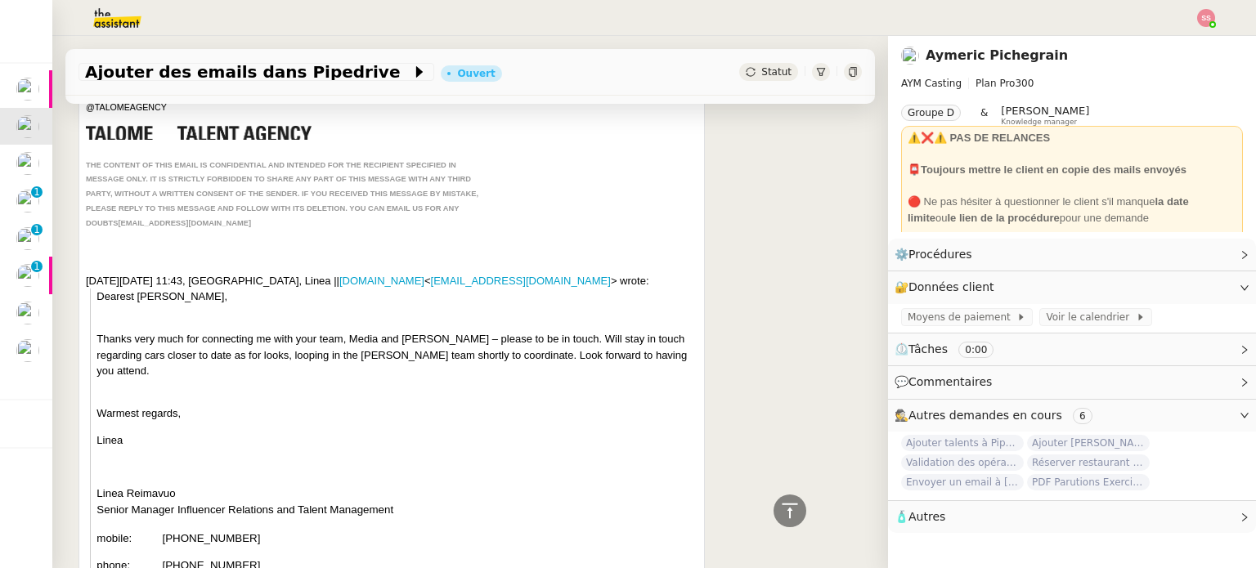
drag, startPoint x: 332, startPoint y: 399, endPoint x: 161, endPoint y: 399, distance: 170.8
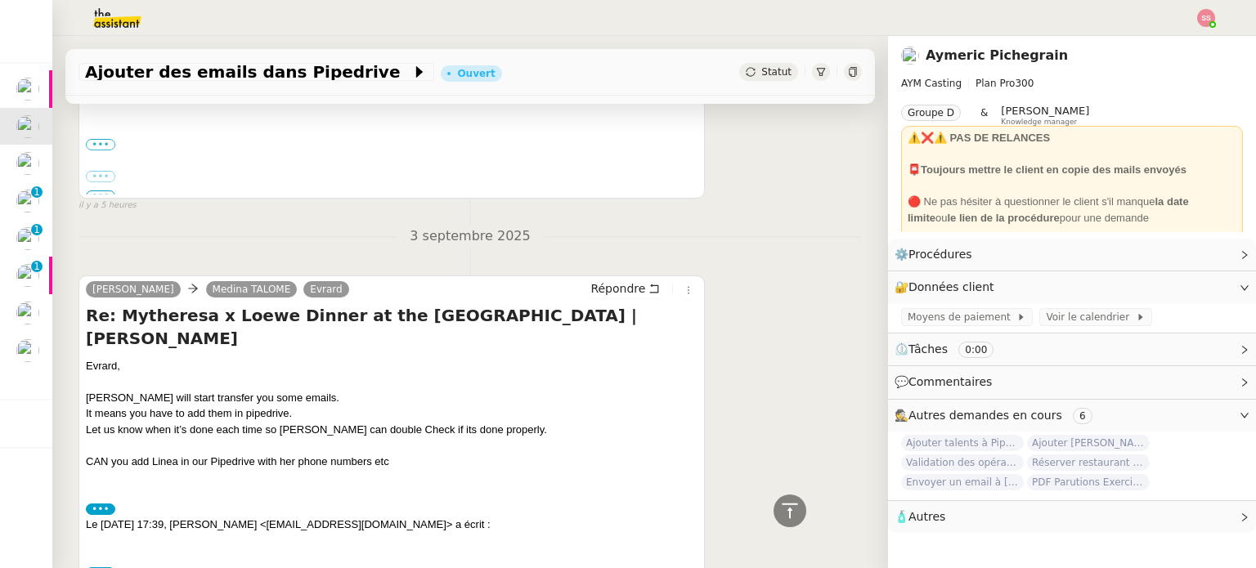
scroll to position [2282, 0]
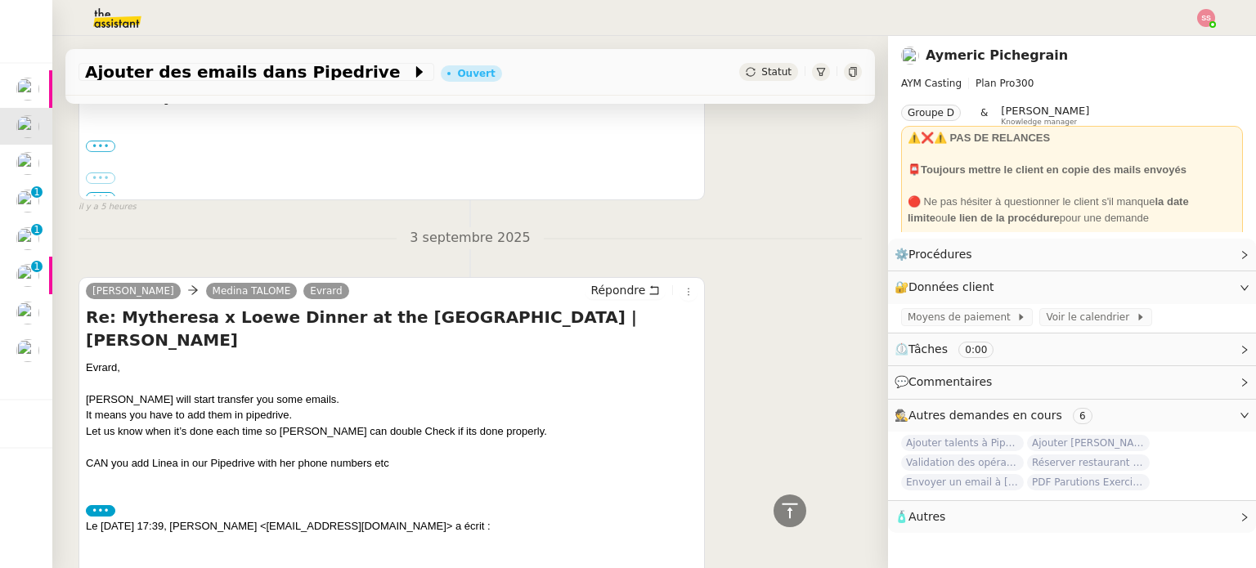
click at [244, 503] on div "••• Le 3 sept. 2025 à 17:39, Medina TALOME <medina@talome.com> a écrit :" at bounding box center [391, 527] width 611 height 48
click at [608, 282] on span "Répondre" at bounding box center [617, 290] width 55 height 16
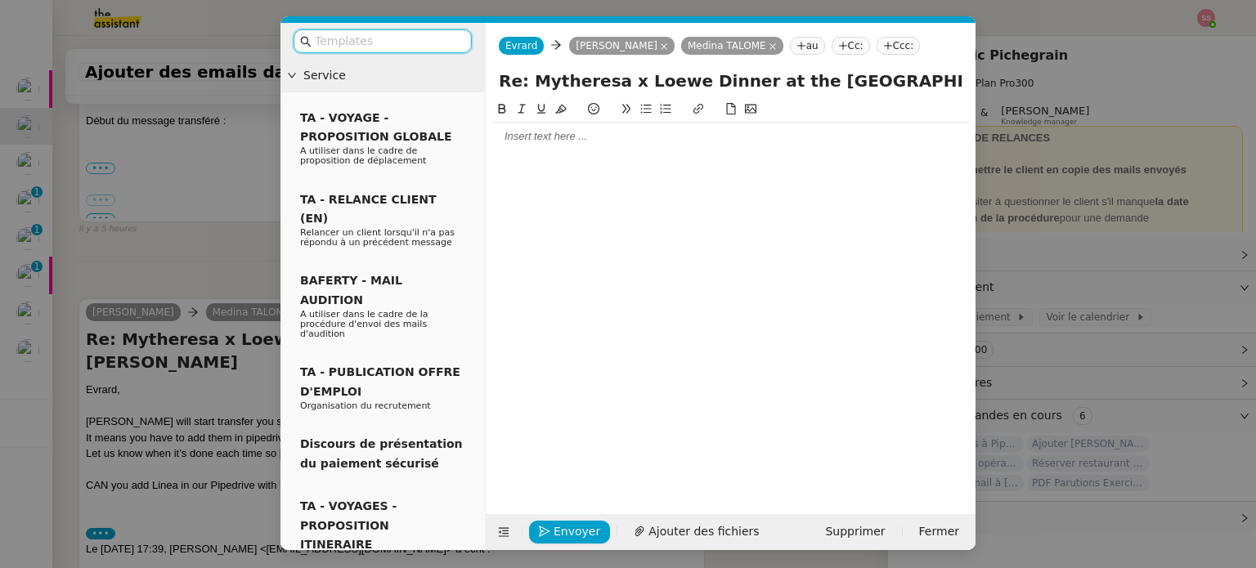
scroll to position [2419, 0]
click at [555, 143] on div at bounding box center [730, 136] width 477 height 15
click at [553, 139] on div at bounding box center [730, 136] width 477 height 15
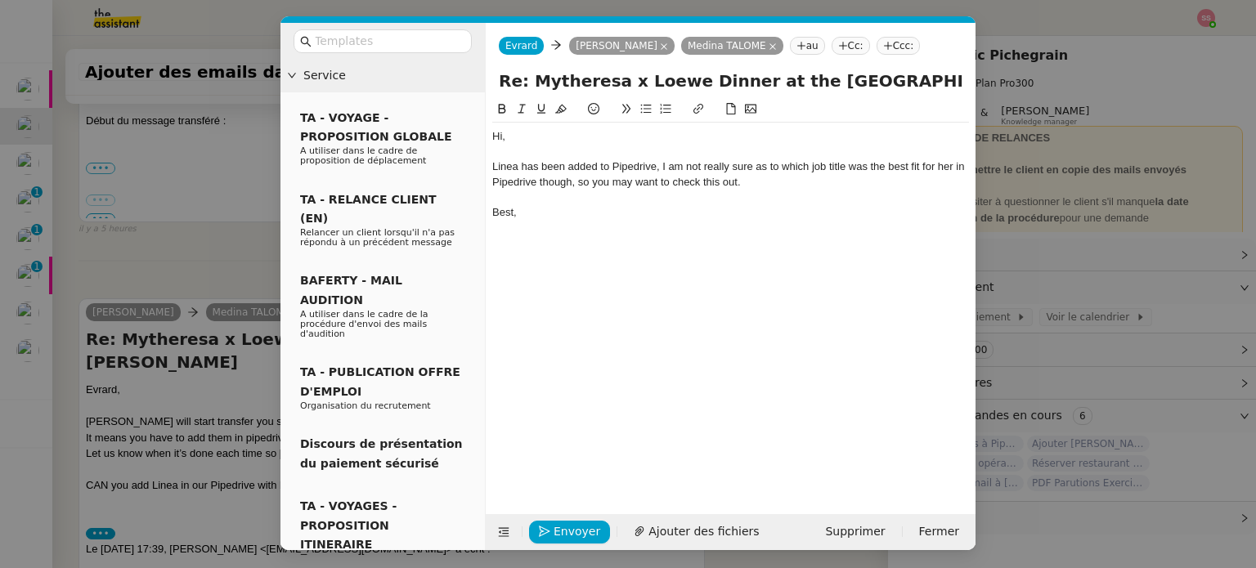
scroll to position [2514, 0]
click at [569, 531] on span "Envoyer" at bounding box center [576, 531] width 47 height 19
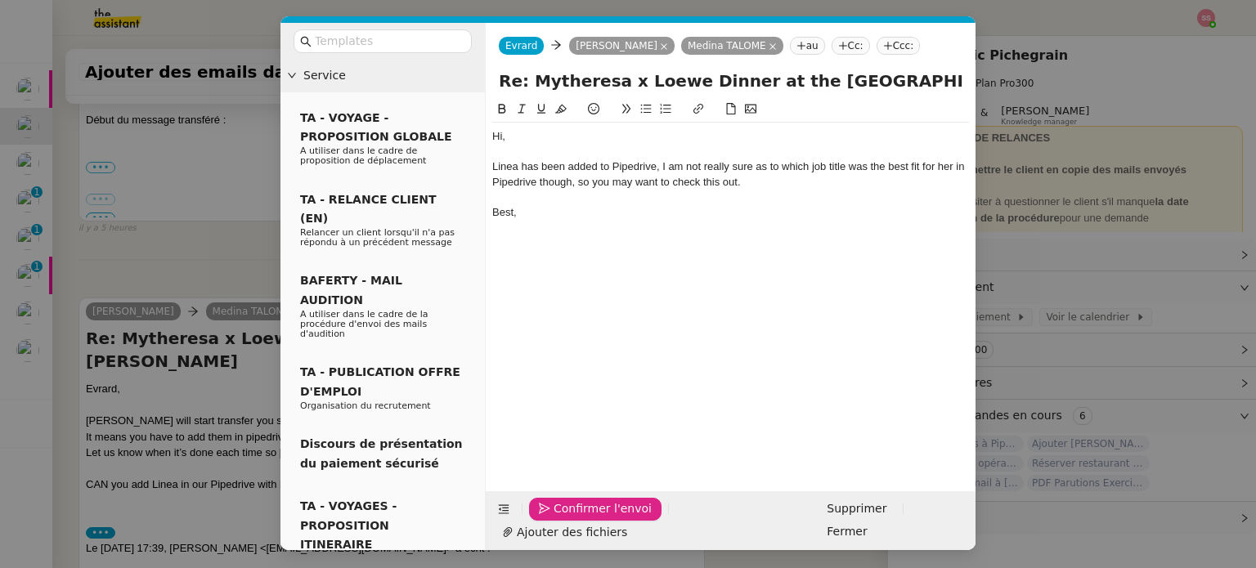
click at [607, 518] on span "Confirmer l'envoi" at bounding box center [602, 508] width 98 height 19
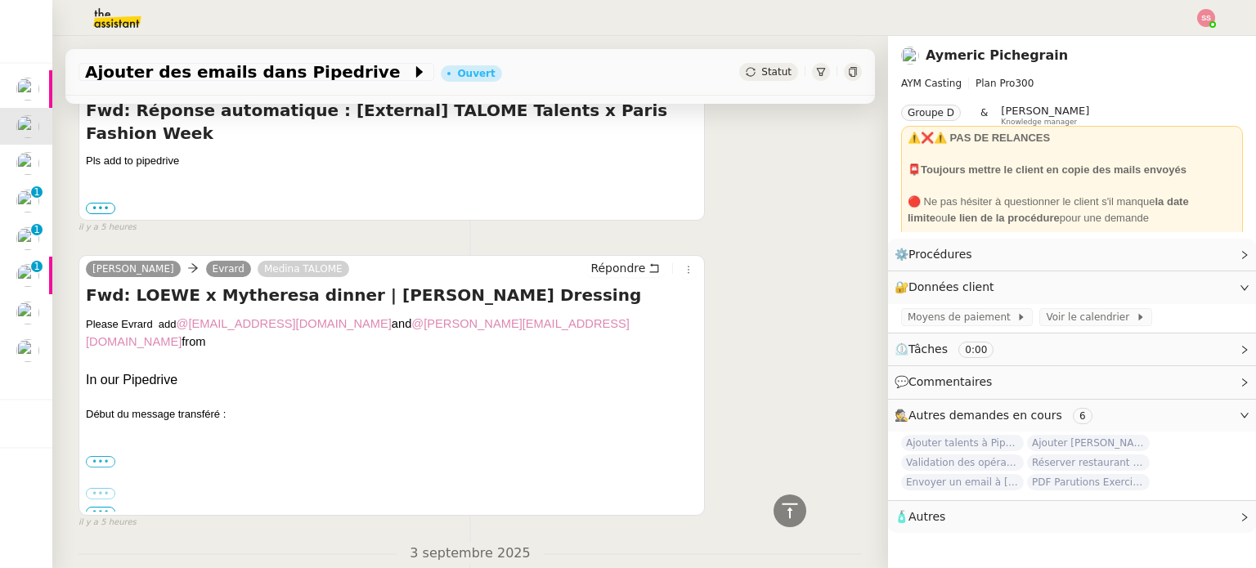
scroll to position [2151, 0]
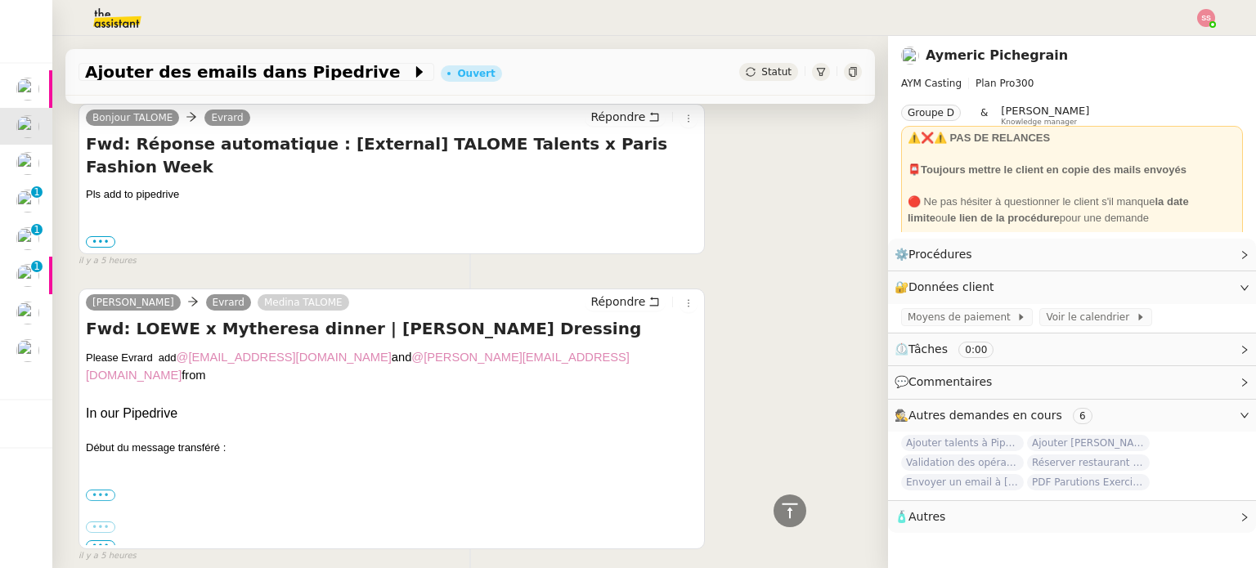
click at [86, 487] on div "••• De: "Reimavuo, Linea || mytheresa.com" <linea.reimavuo@mytheresa.com> Date:…" at bounding box center [391, 495] width 611 height 16
click at [96, 490] on label "•••" at bounding box center [100, 495] width 29 height 11
click at [0, 0] on input "•••" at bounding box center [0, 0] width 0 height 0
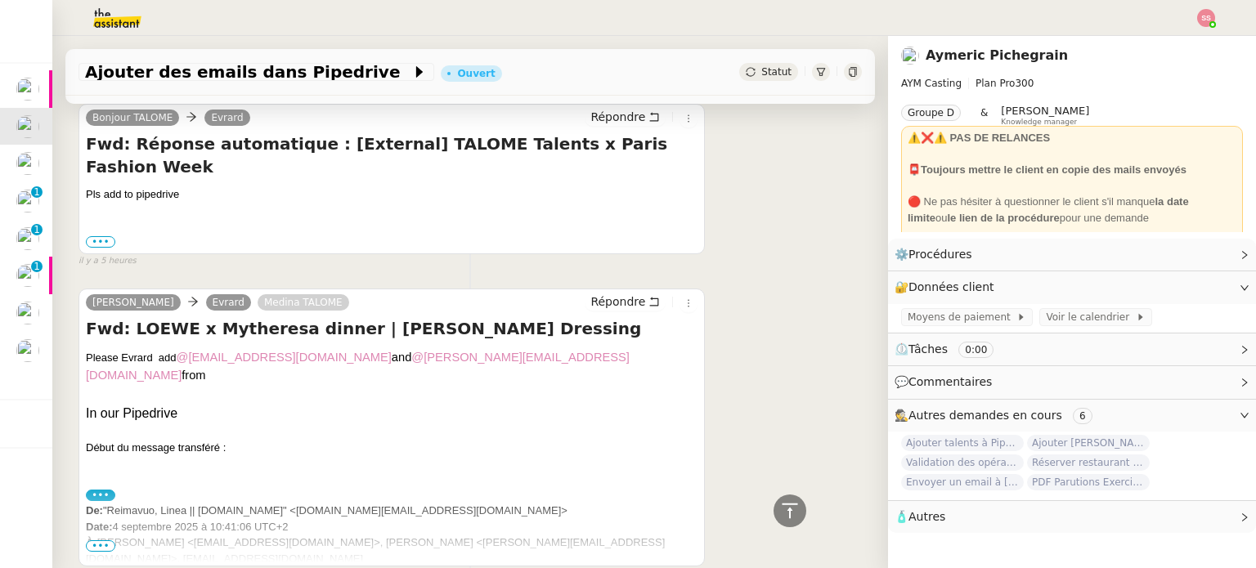
click at [100, 540] on span "•••" at bounding box center [100, 545] width 29 height 11
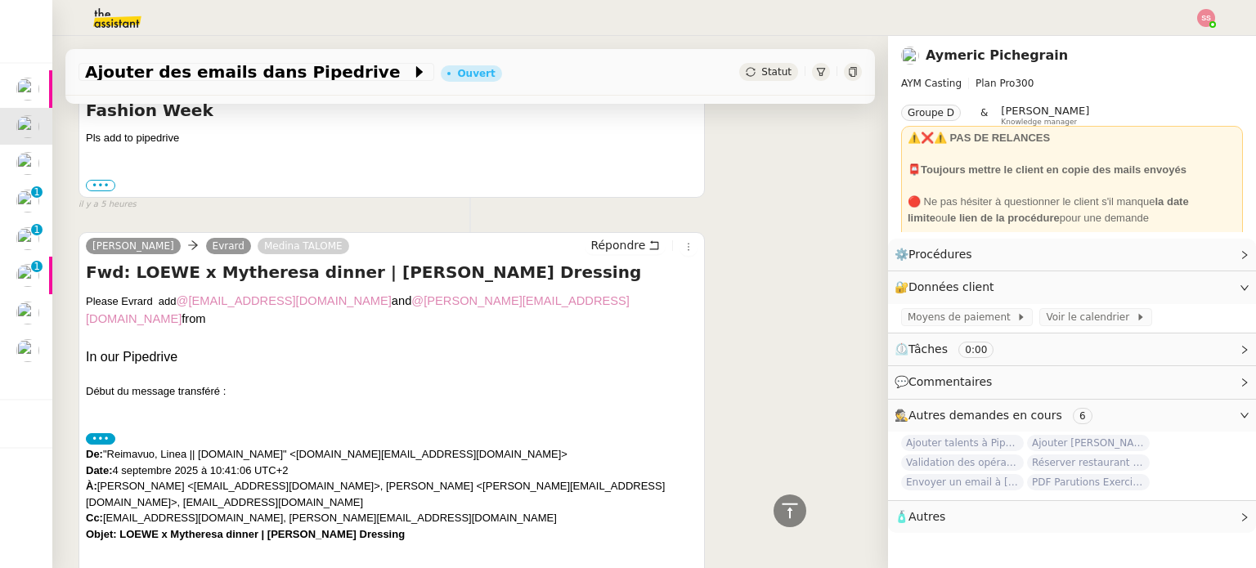
scroll to position [2232, 0]
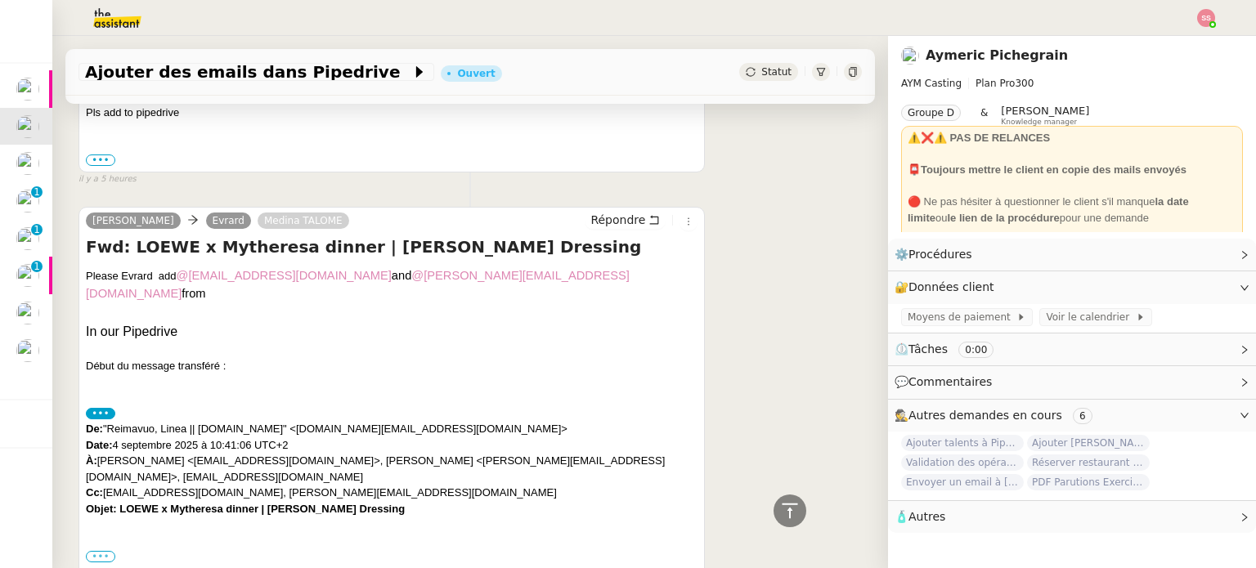
click at [96, 551] on label "•••" at bounding box center [100, 556] width 29 height 11
click at [0, 0] on input "•••" at bounding box center [0, 0] width 0 height 0
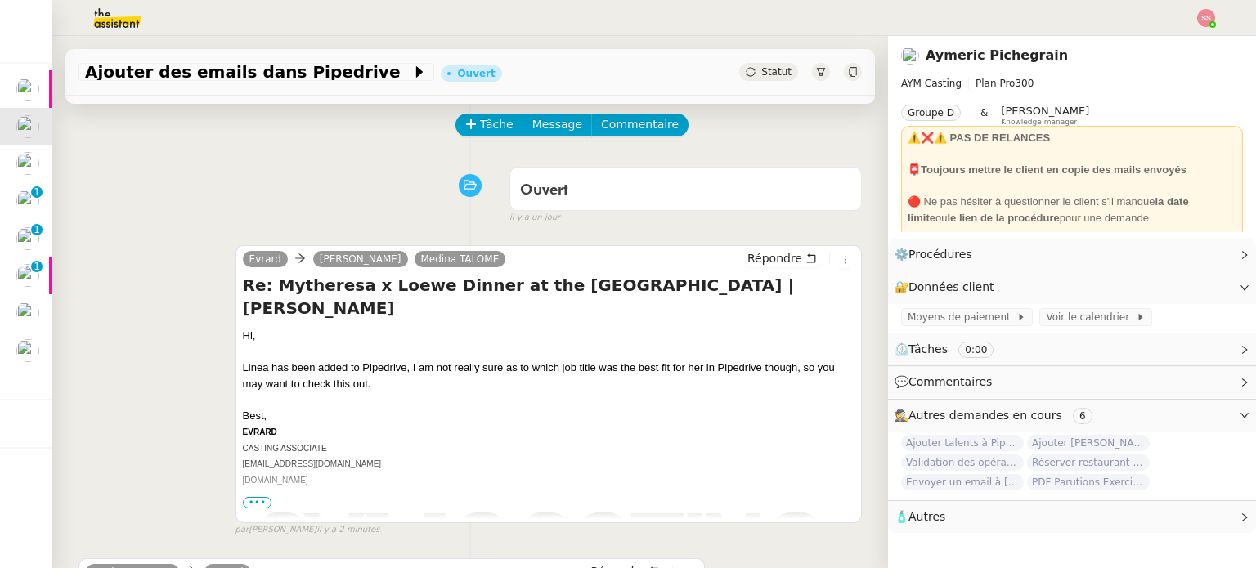
scroll to position [82, 0]
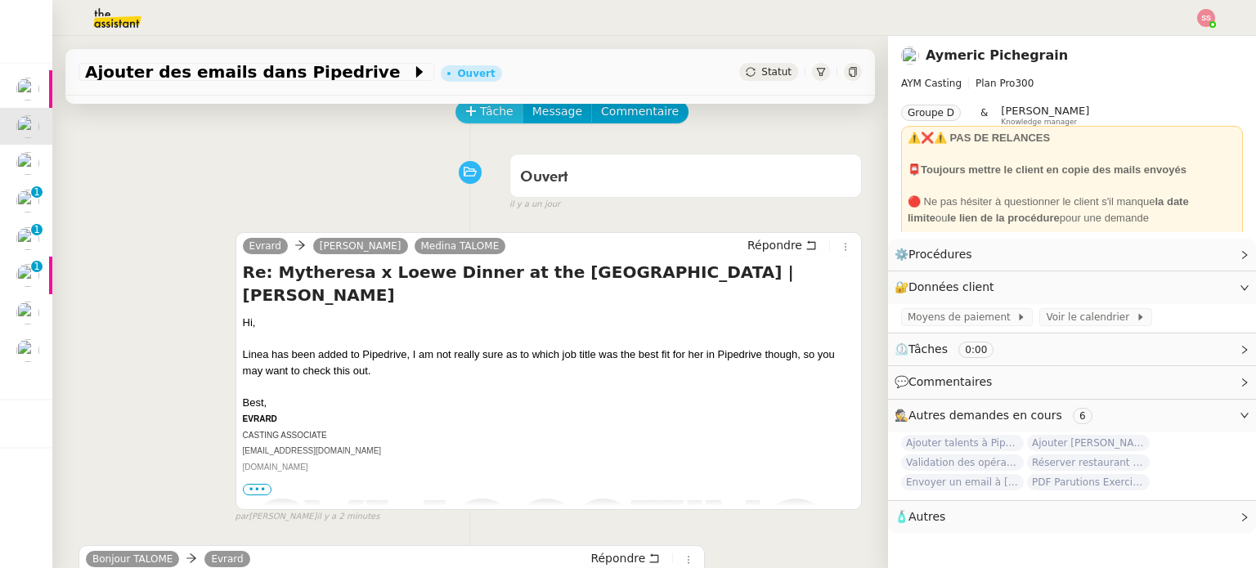
click at [487, 110] on span "Tâche" at bounding box center [497, 111] width 34 height 19
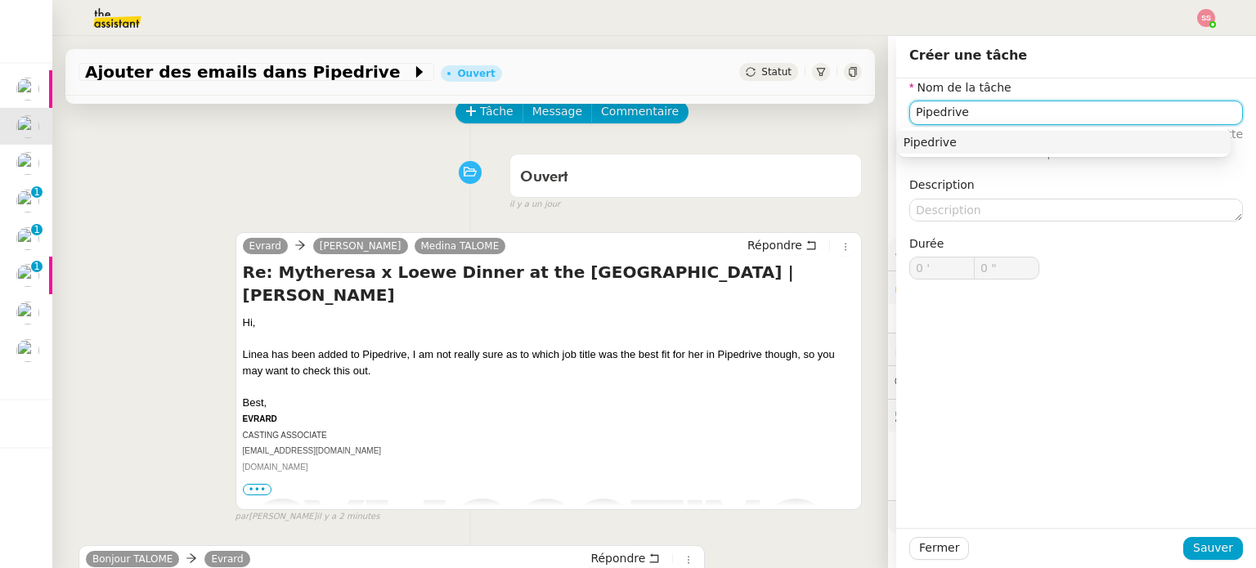
click at [936, 147] on div "Pipedrive" at bounding box center [1063, 142] width 320 height 15
type input "Pipedrive"
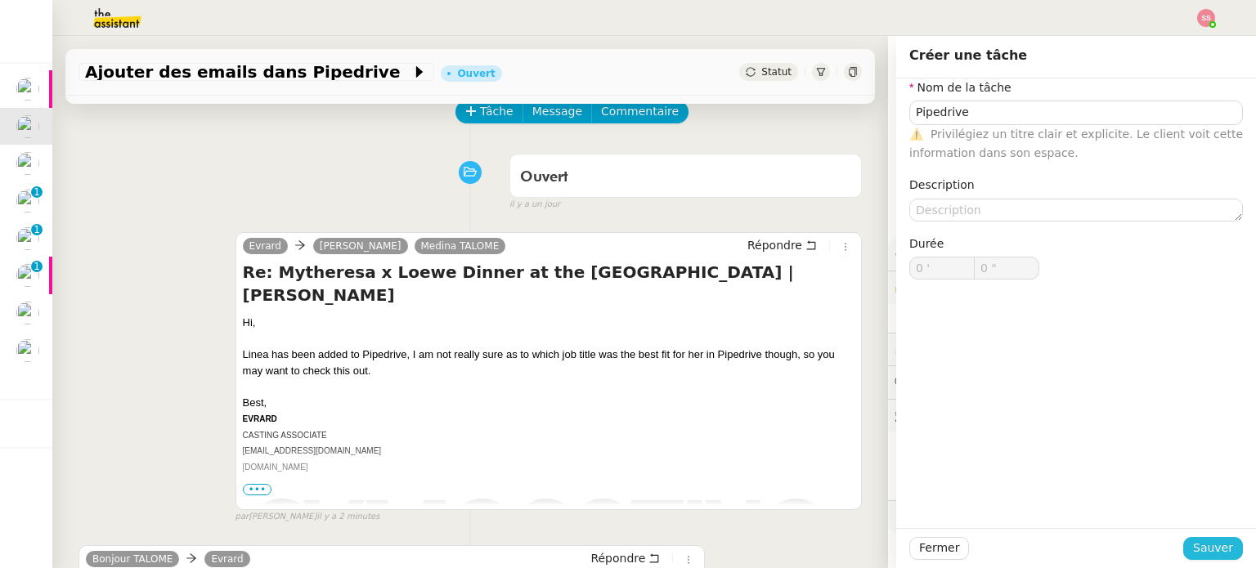
click at [1204, 546] on span "Sauver" at bounding box center [1213, 548] width 40 height 19
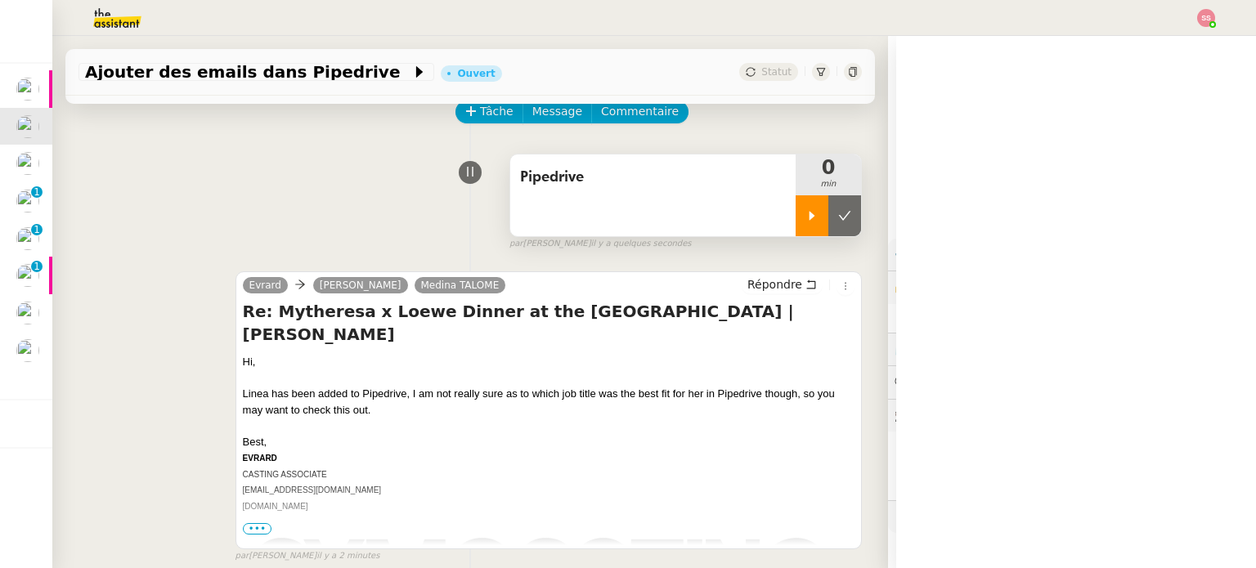
click at [799, 215] on div at bounding box center [811, 215] width 33 height 41
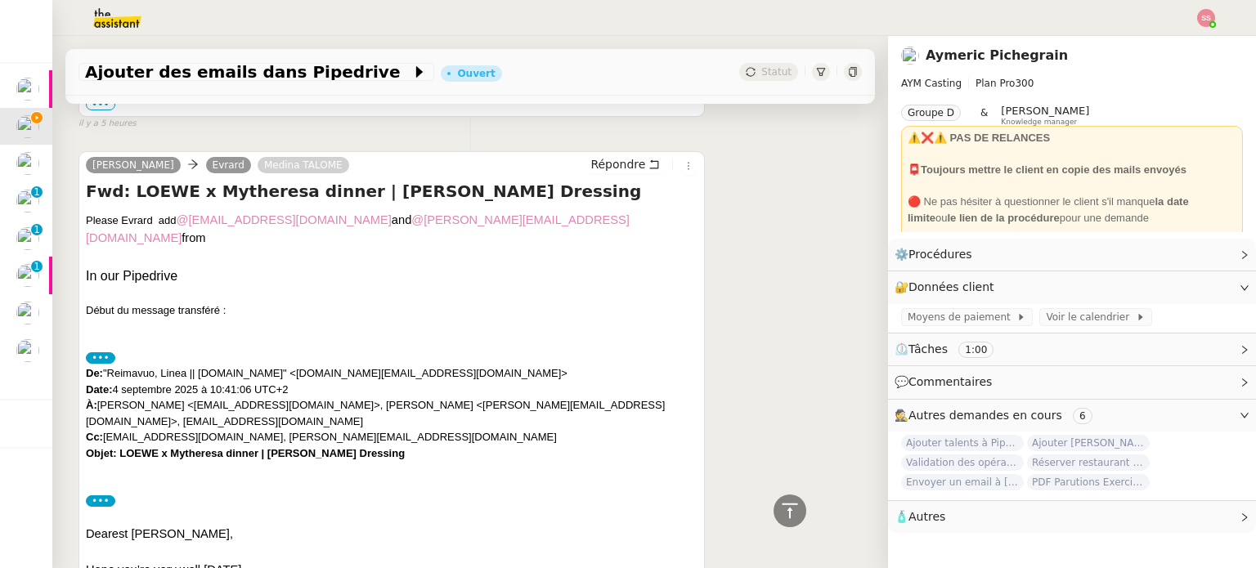
scroll to position [2207, 0]
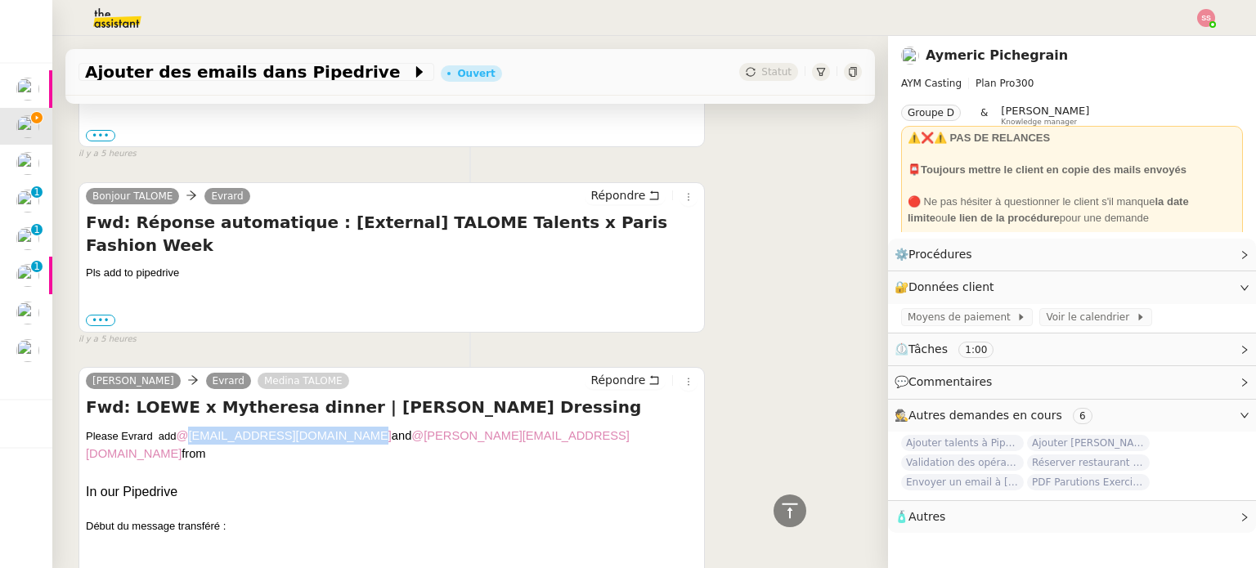
drag, startPoint x: 353, startPoint y: 302, endPoint x: 186, endPoint y: 295, distance: 167.7
click at [186, 427] on div "Please Evrard add @jummy_temidayo@us.loewe.com and @owen_mayle@us.loewe.com from" at bounding box center [391, 445] width 611 height 36
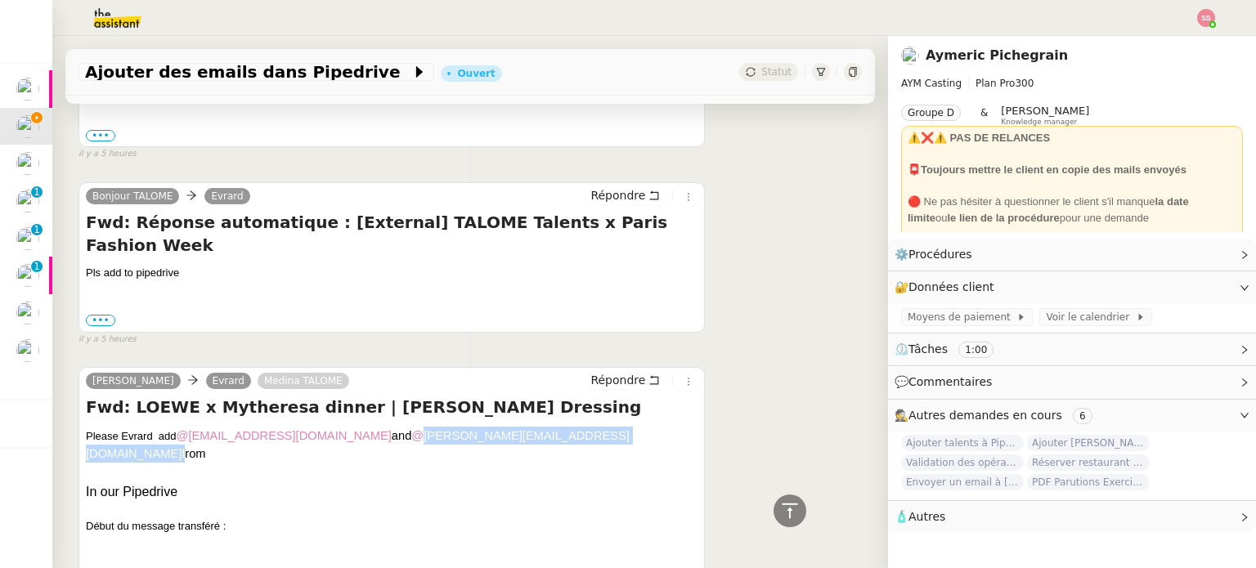
drag, startPoint x: 527, startPoint y: 293, endPoint x: 383, endPoint y: 295, distance: 143.9
click at [383, 427] on div "Please Evrard add @jummy_temidayo@us.loewe.com and @owen_mayle@us.loewe.com from" at bounding box center [391, 445] width 611 height 36
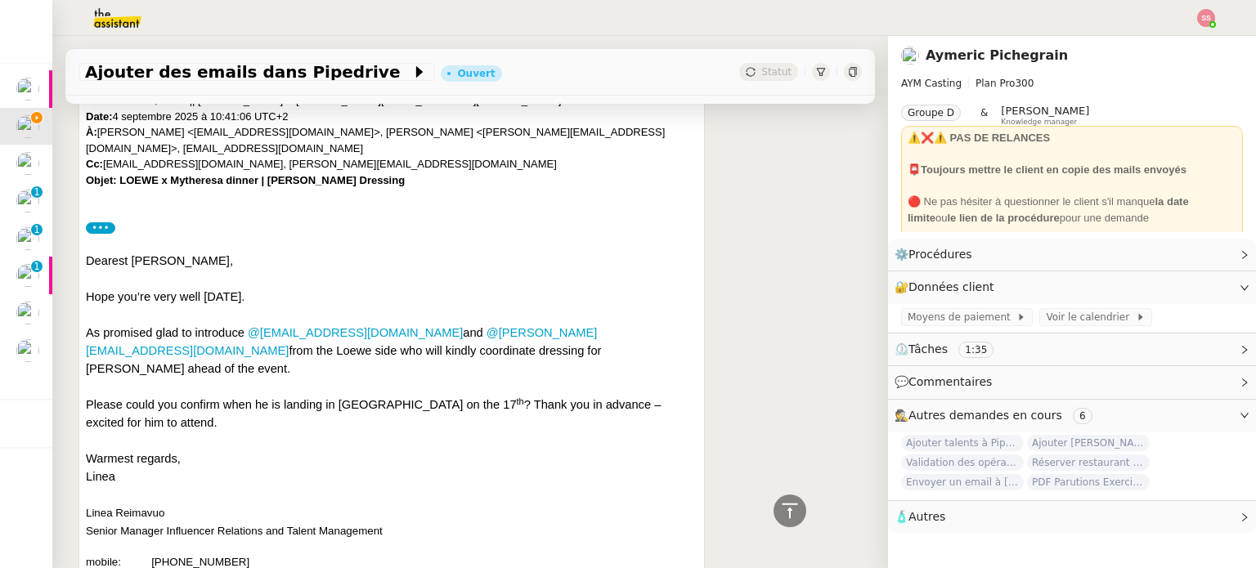
scroll to position [2697, 0]
drag, startPoint x: 410, startPoint y: 156, endPoint x: 245, endPoint y: 159, distance: 164.3
click at [245, 325] on span "As promised glad to introduce @jummy_temidayo@us.loewe.com and @owen_mayle@us.l…" at bounding box center [343, 349] width 515 height 49
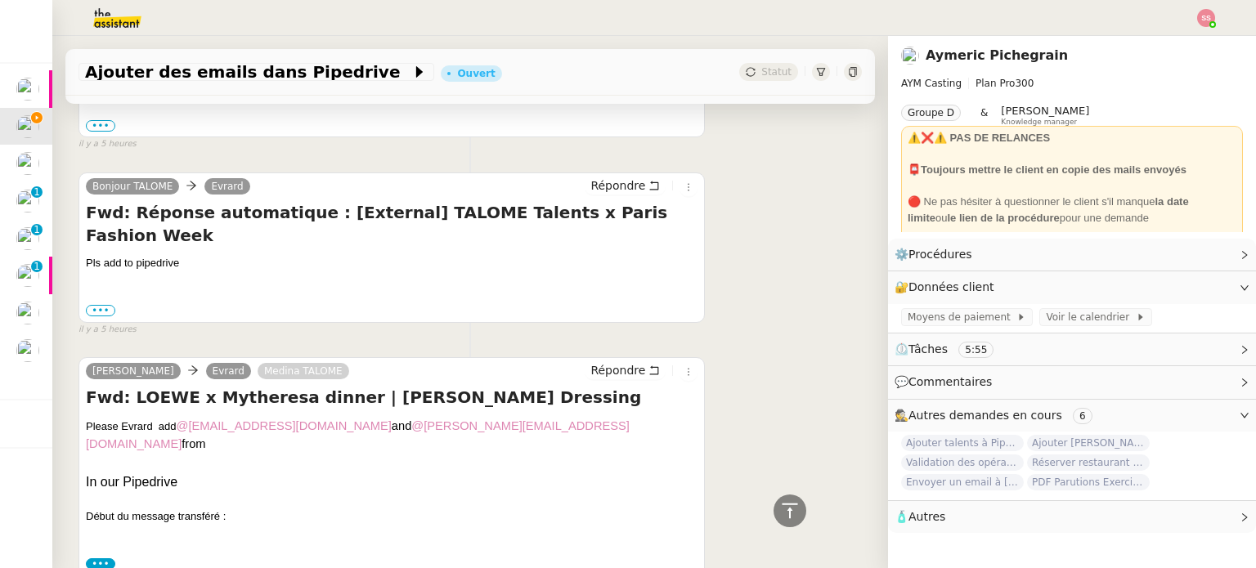
scroll to position [2207, 0]
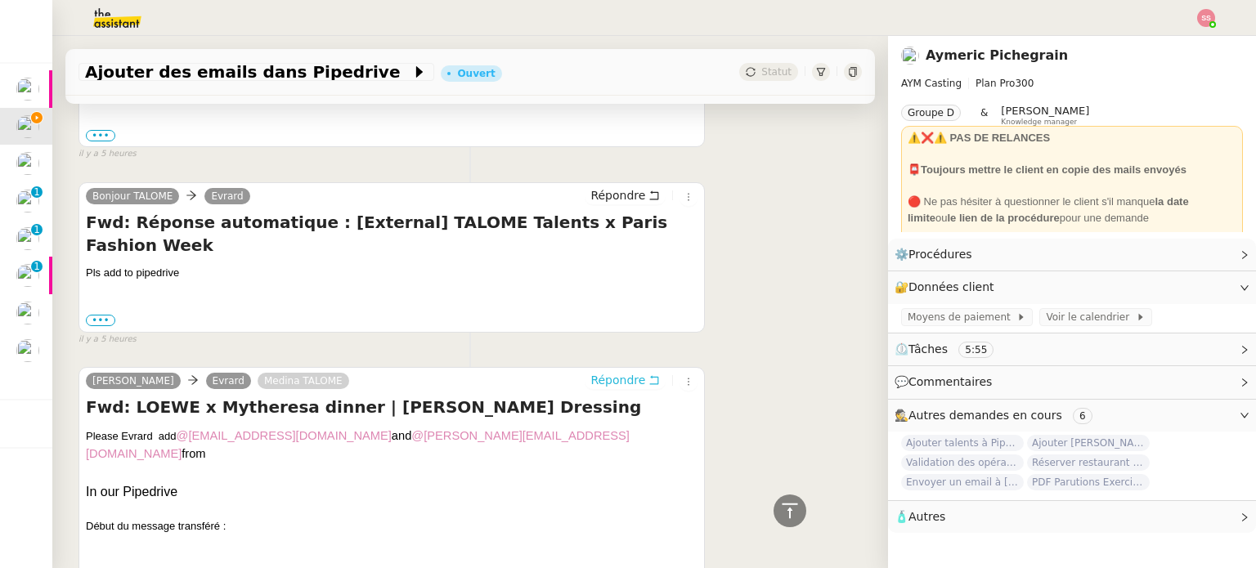
click at [609, 372] on span "Répondre" at bounding box center [617, 380] width 55 height 16
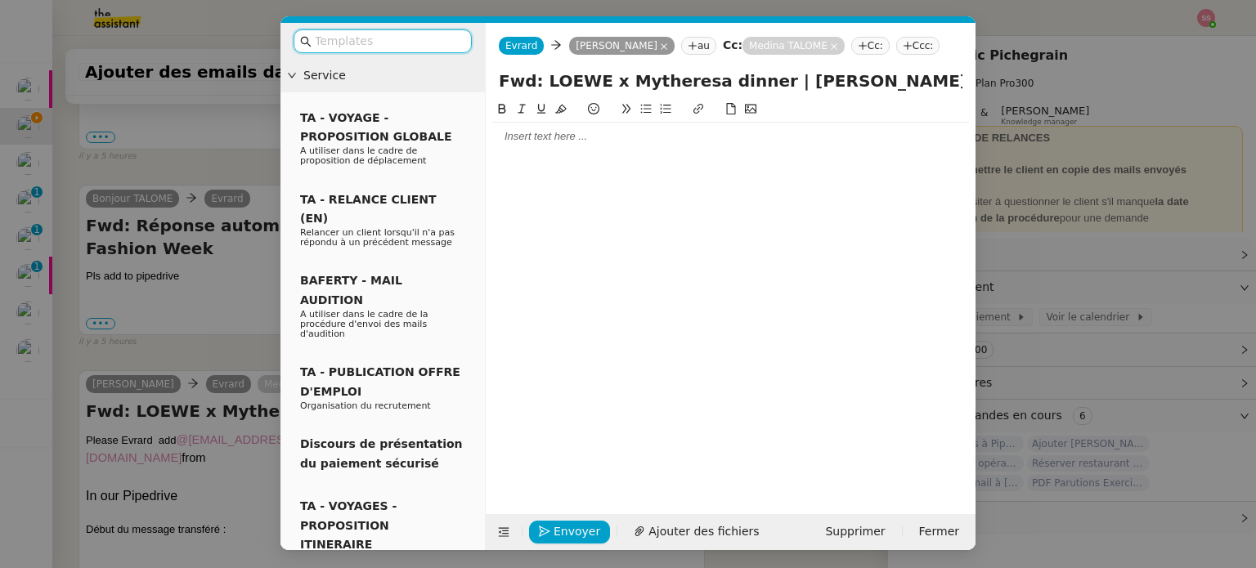
scroll to position [2341, 0]
click at [582, 135] on div at bounding box center [730, 136] width 477 height 15
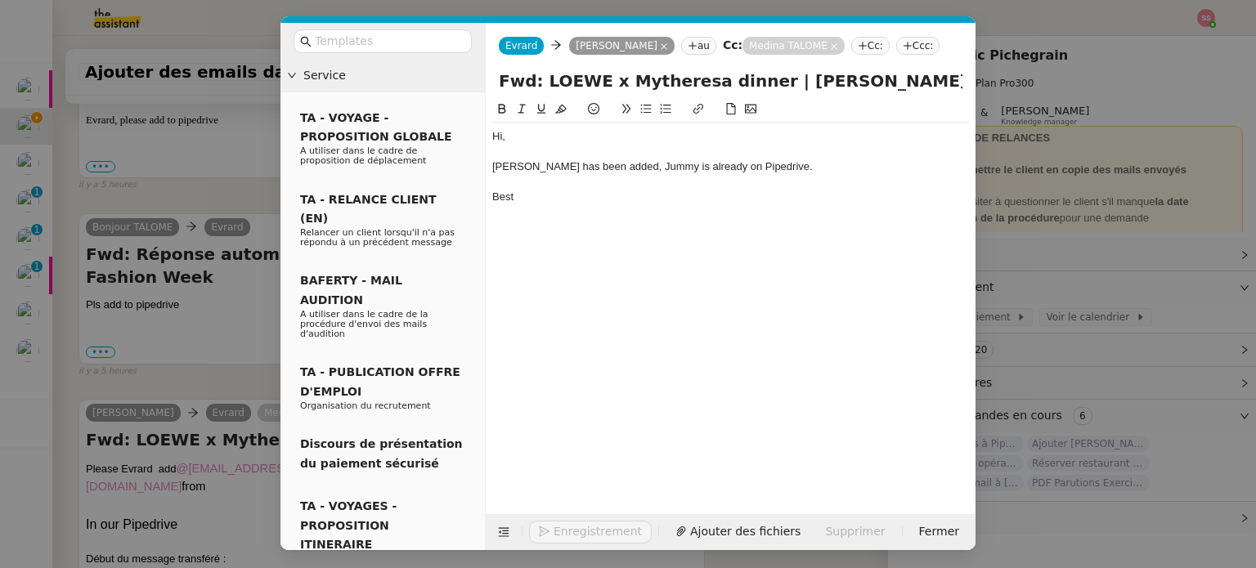
scroll to position [2421, 0]
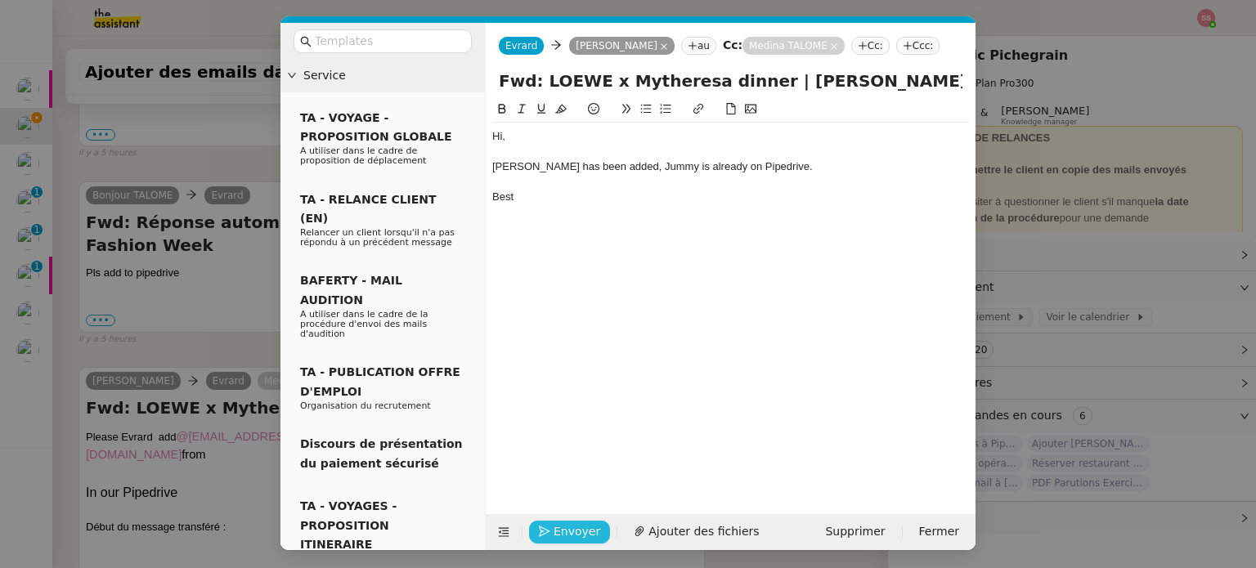
click at [585, 533] on span "Envoyer" at bounding box center [576, 531] width 47 height 19
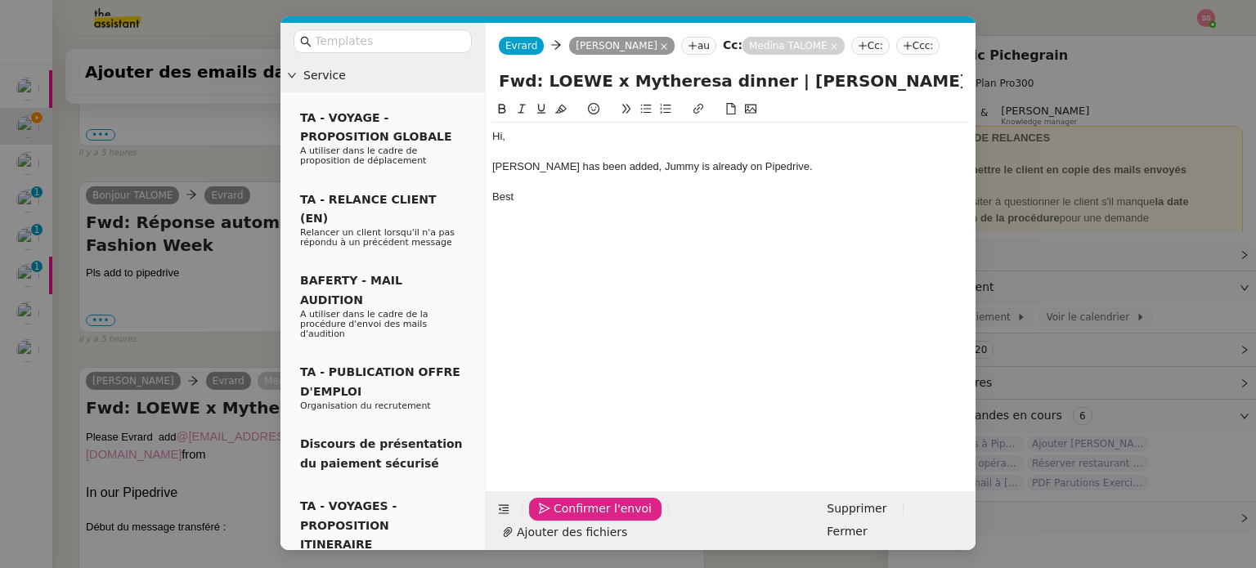
click at [619, 518] on span "Confirmer l'envoi" at bounding box center [602, 508] width 98 height 19
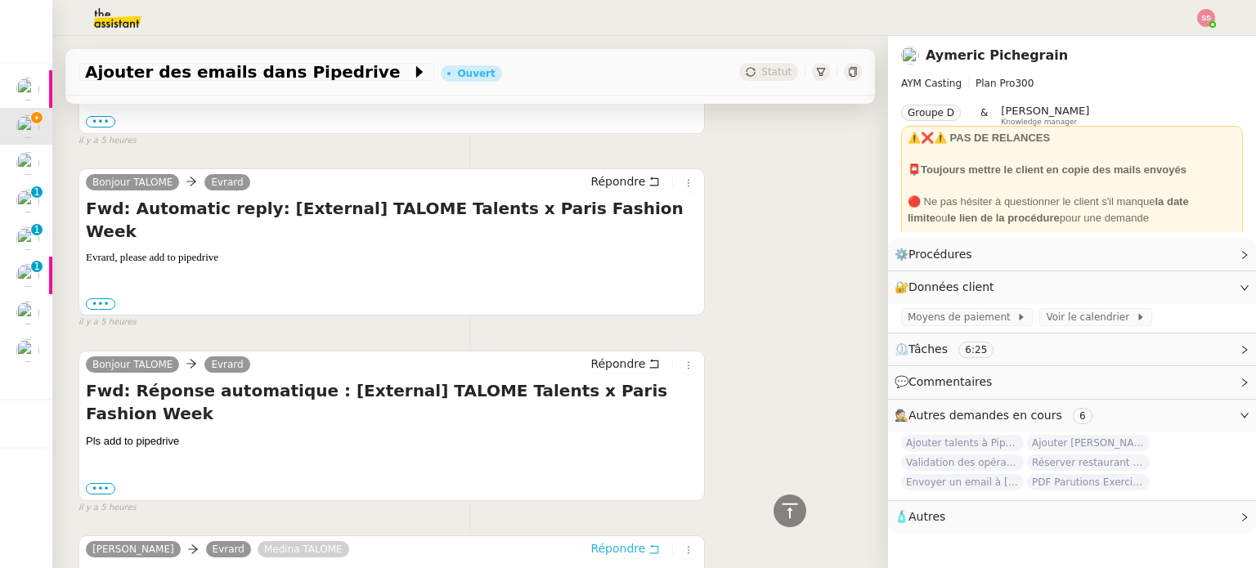
scroll to position [2140, 0]
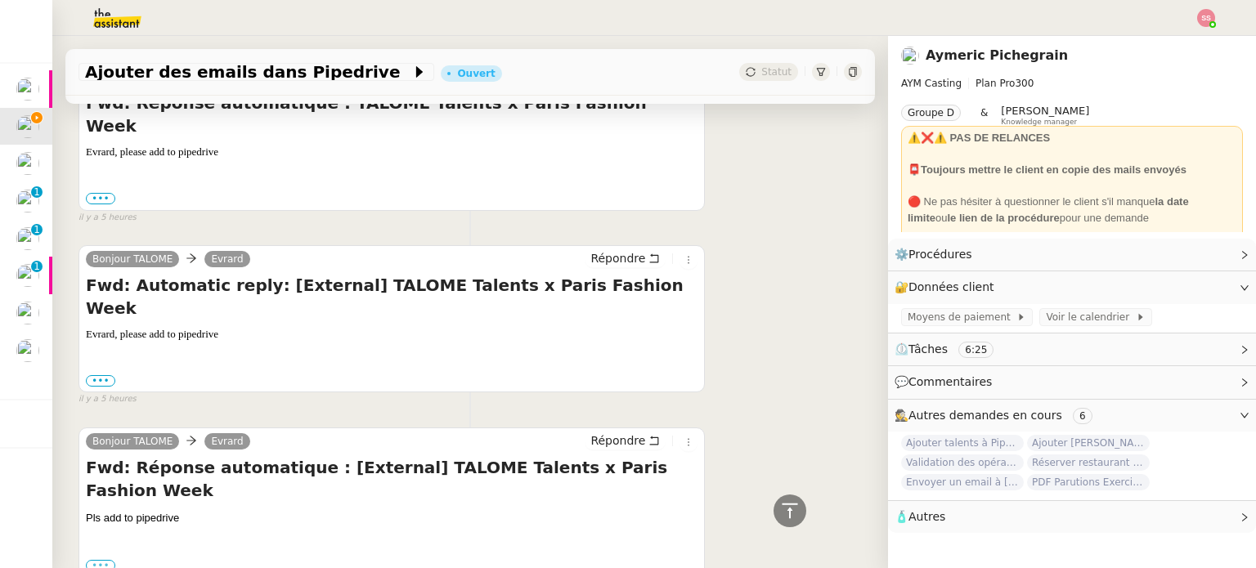
click at [105, 560] on label "•••" at bounding box center [100, 565] width 29 height 11
click at [0, 0] on input "•••" at bounding box center [0, 0] width 0 height 0
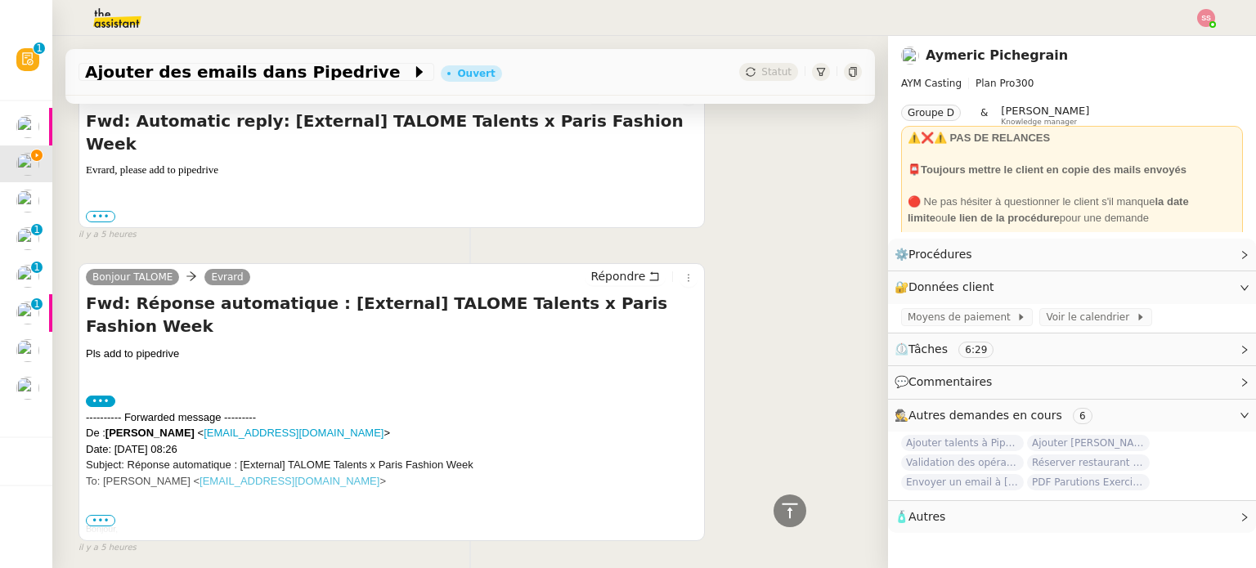
drag, startPoint x: 92, startPoint y: 405, endPoint x: 101, endPoint y: 402, distance: 9.3
click at [92, 515] on span "•••" at bounding box center [100, 520] width 29 height 11
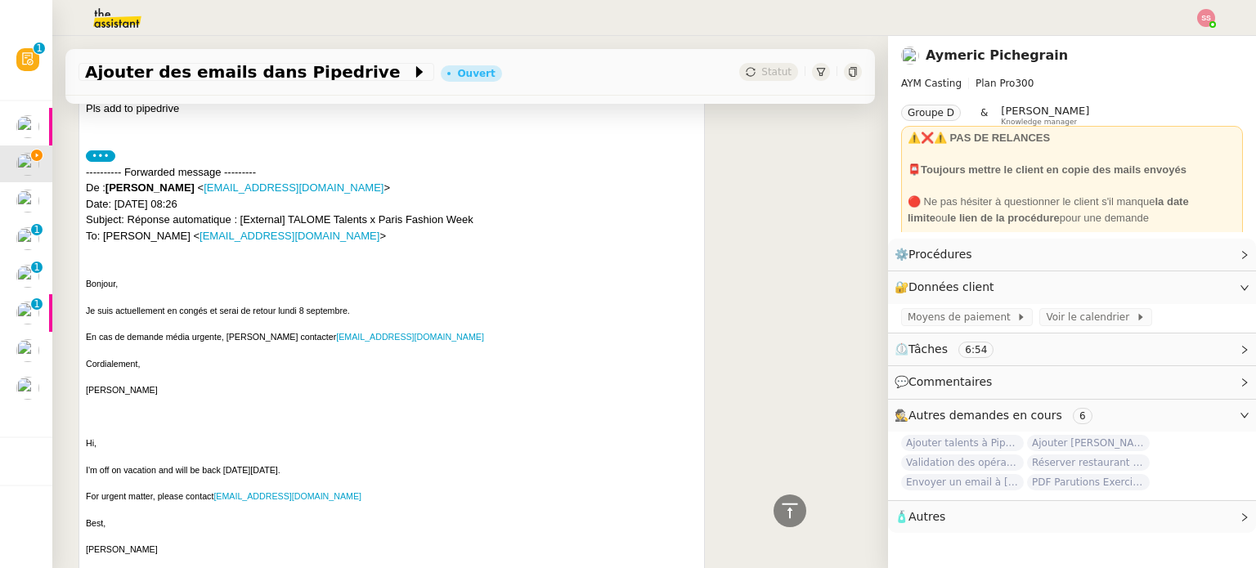
scroll to position [2517, 0]
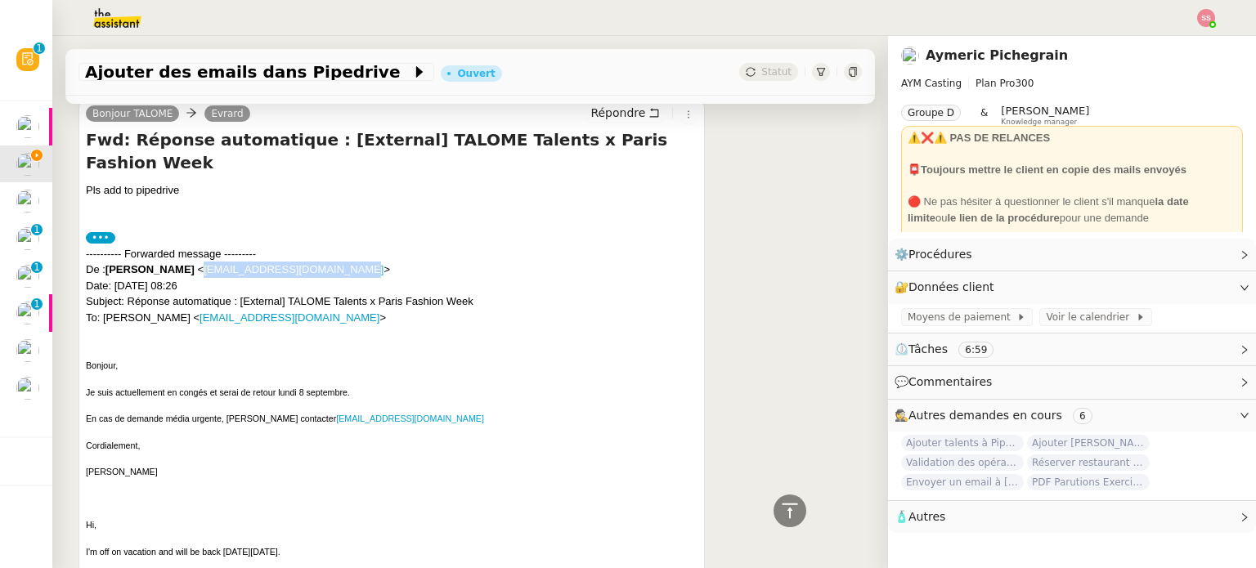
drag, startPoint x: 356, startPoint y: 133, endPoint x: 208, endPoint y: 135, distance: 148.8
click at [208, 263] on span "< xrousselou@expediagroup.com >" at bounding box center [294, 269] width 193 height 12
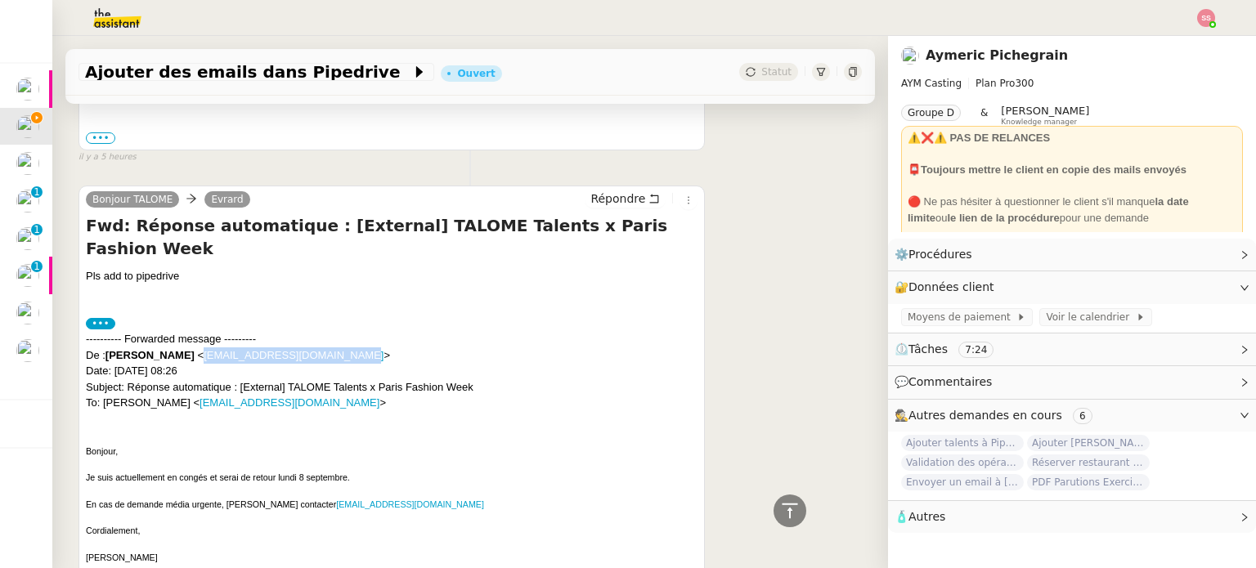
scroll to position [2602, 0]
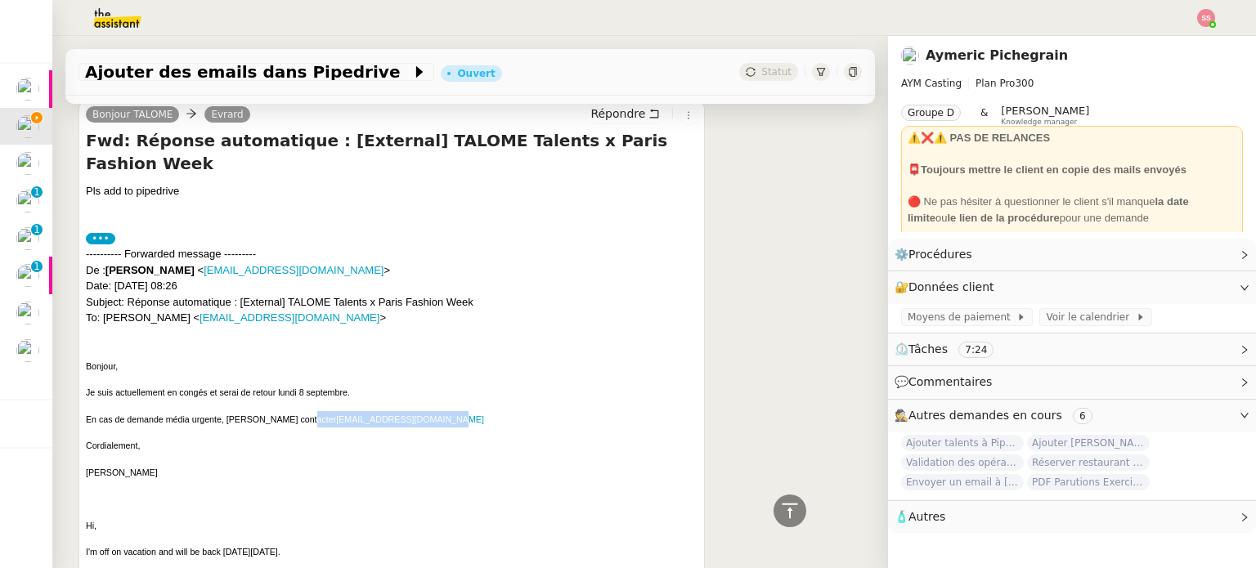
drag, startPoint x: 428, startPoint y: 280, endPoint x: 289, endPoint y: 282, distance: 139.0
click at [289, 411] on p "En cas de demande média urgente, veuillez contacter mmaschio@expediagroup.com" at bounding box center [391, 419] width 611 height 16
click at [471, 358] on div "Bonjour, Je suis actuellement en congés et serai de retour lundi 8 septembre. E…" at bounding box center [391, 525] width 611 height 335
drag, startPoint x: 436, startPoint y: 279, endPoint x: 294, endPoint y: 284, distance: 141.5
click at [294, 411] on p "En cas de demande média urgente, veuillez contacter mmaschio@expediagroup.com" at bounding box center [391, 419] width 611 height 16
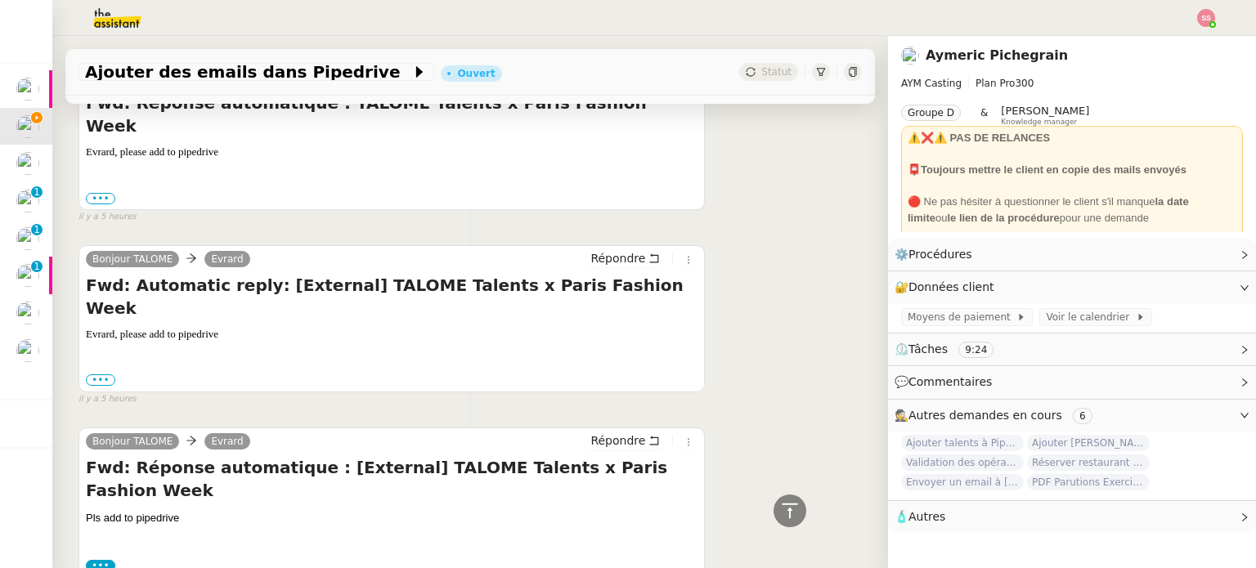
scroll to position [2438, 0]
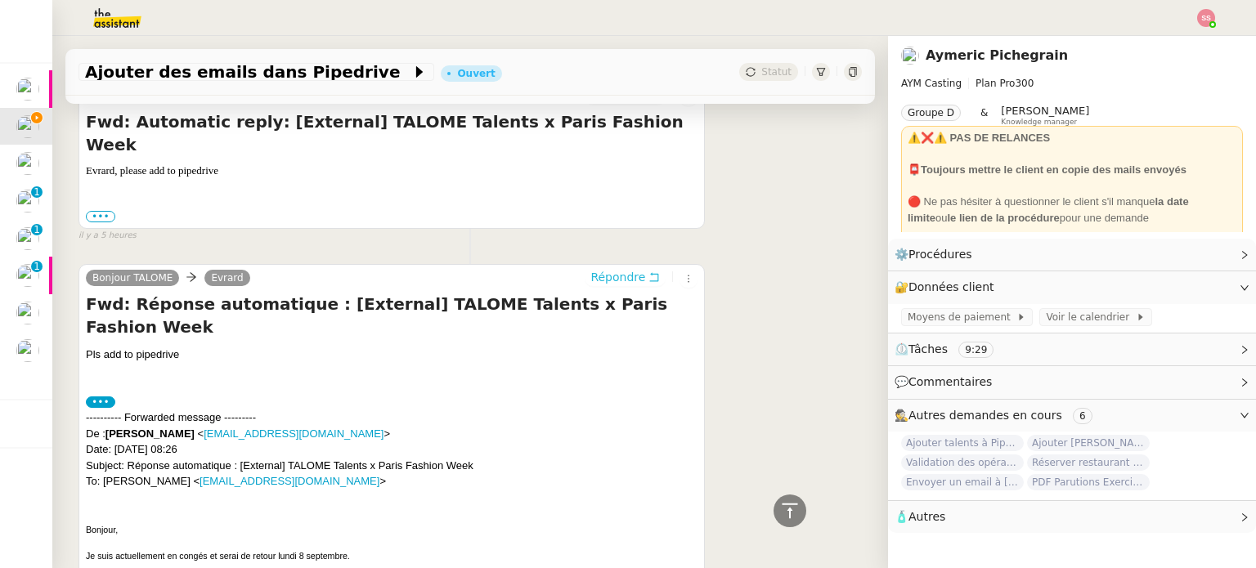
click at [605, 269] on span "Répondre" at bounding box center [617, 277] width 55 height 16
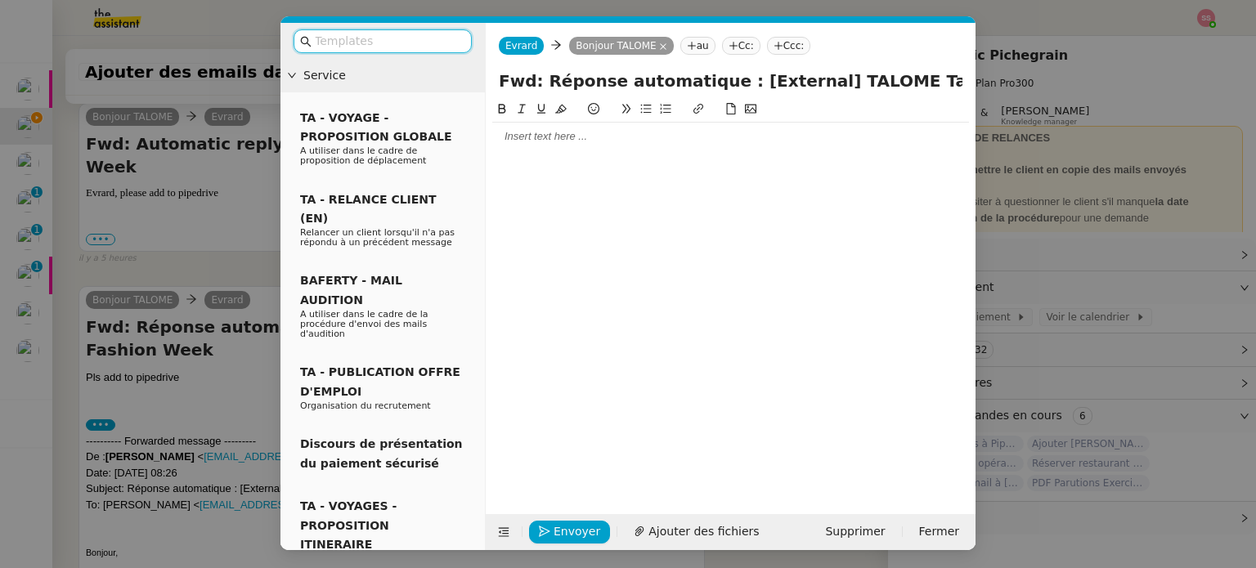
scroll to position [2573, 0]
click at [533, 149] on div at bounding box center [730, 137] width 477 height 28
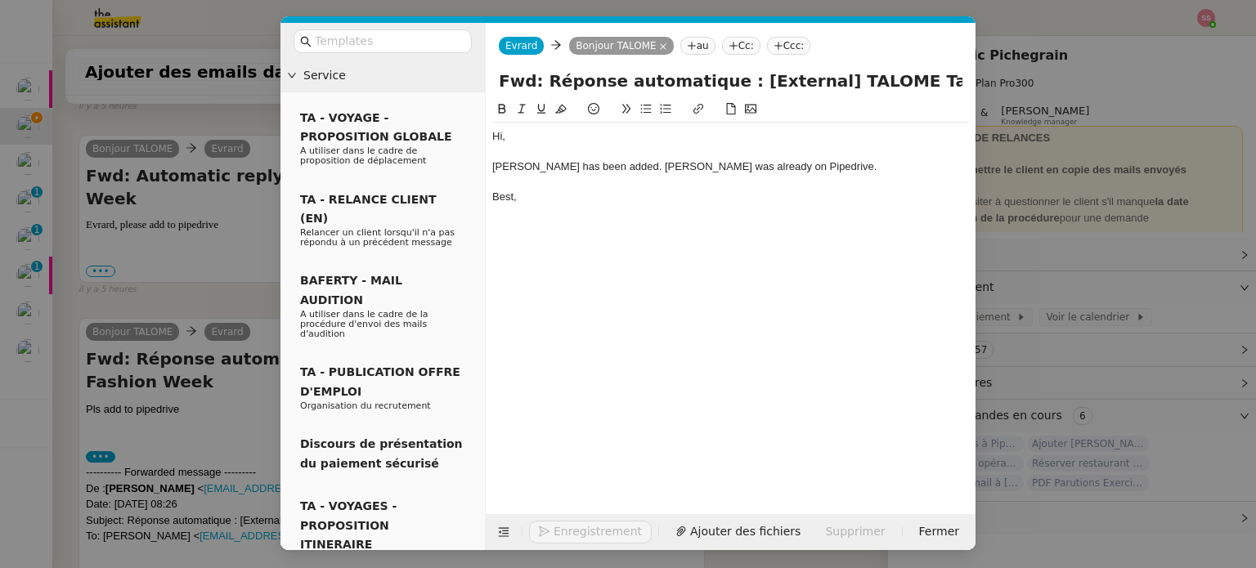
scroll to position [2653, 0]
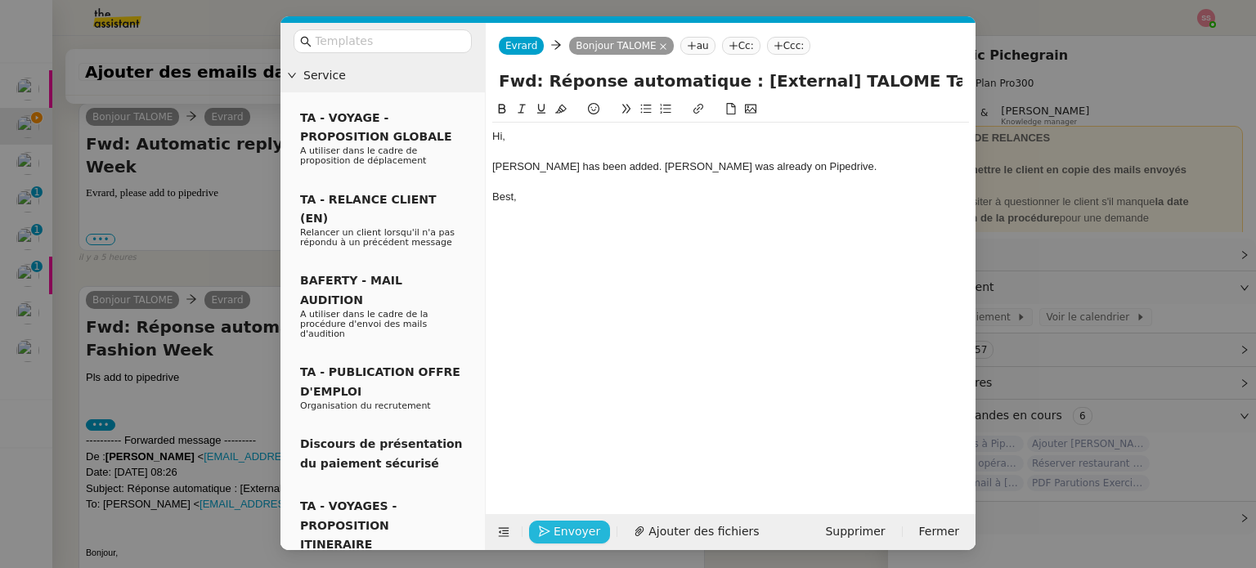
click at [586, 532] on span "Envoyer" at bounding box center [576, 531] width 47 height 19
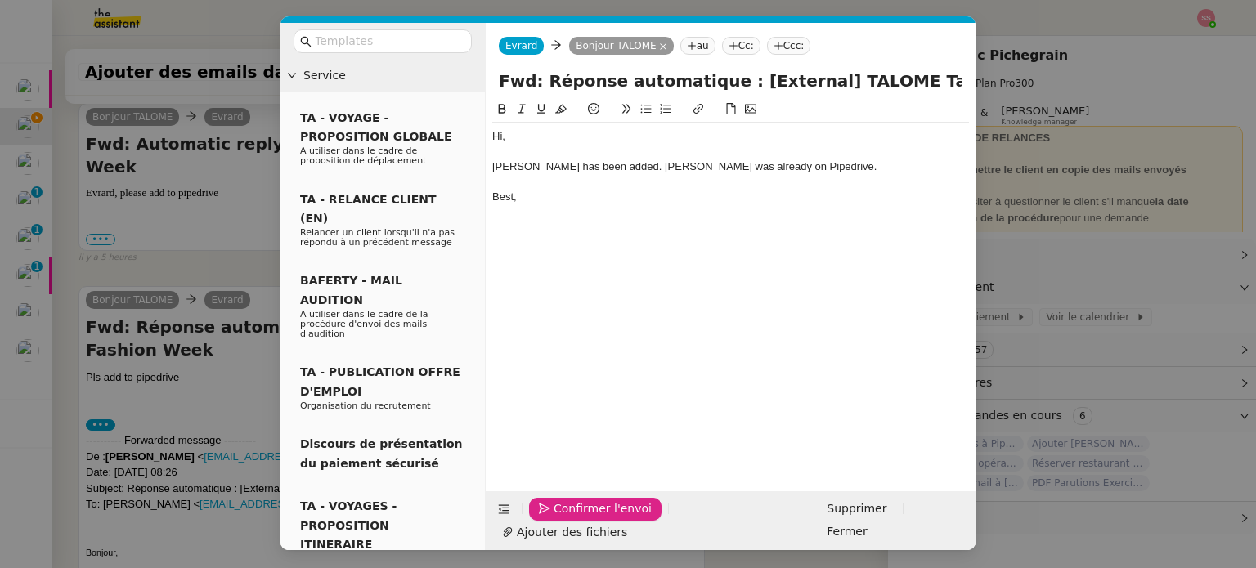
click at [586, 518] on span "Confirmer l'envoi" at bounding box center [602, 508] width 98 height 19
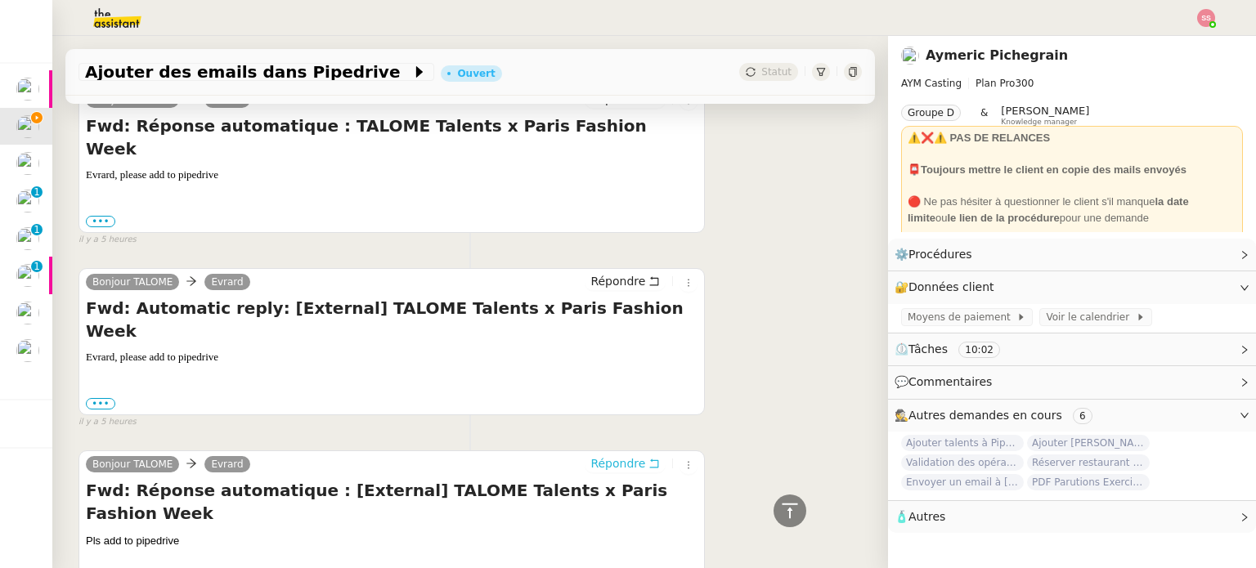
scroll to position [2371, 0]
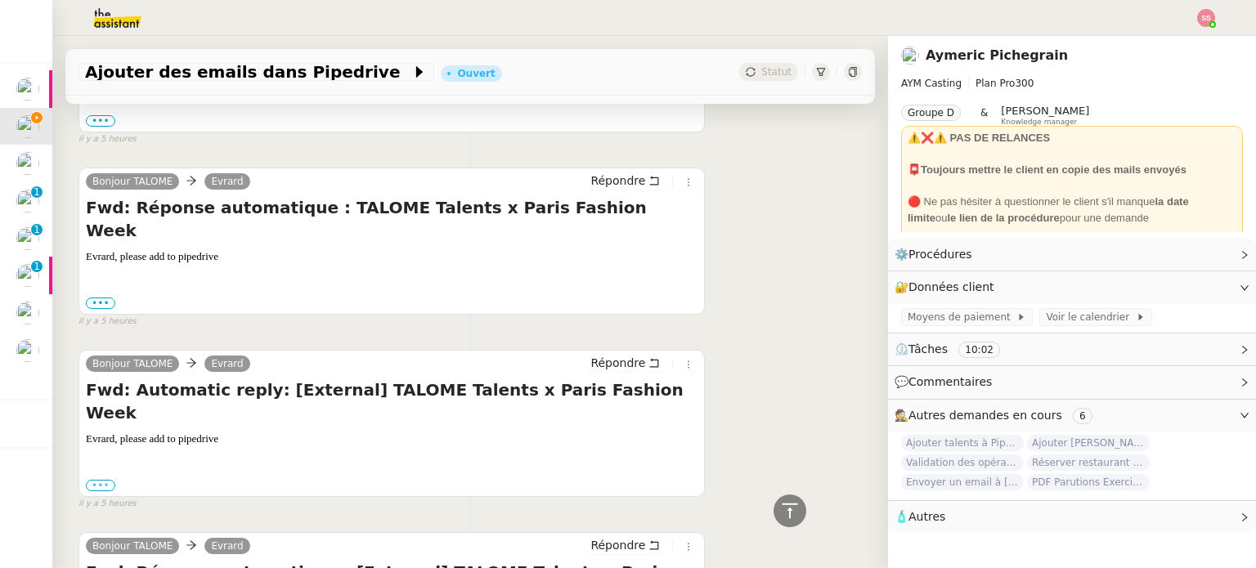
click at [112, 480] on label "•••" at bounding box center [100, 485] width 29 height 11
click at [0, 0] on input "•••" at bounding box center [0, 0] width 0 height 0
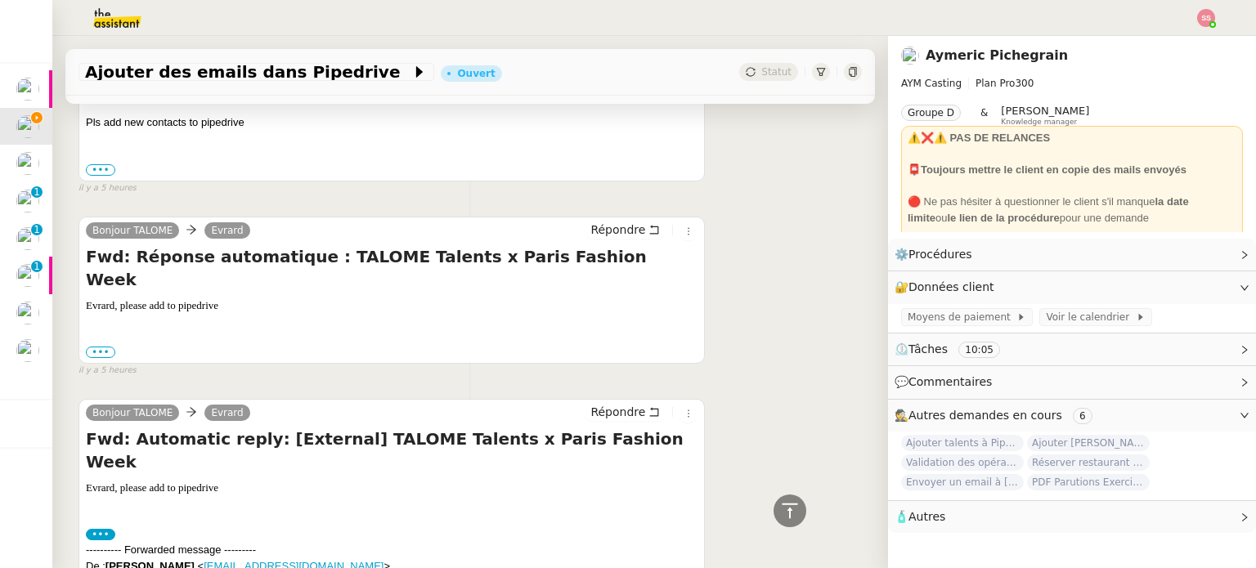
scroll to position [2421, 0]
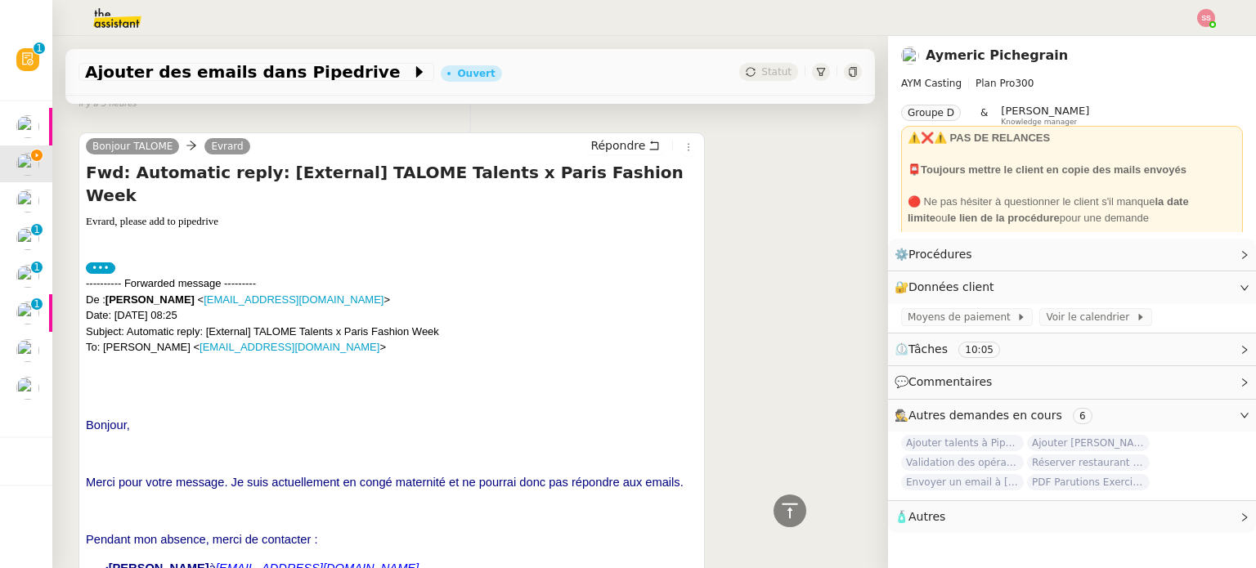
scroll to position [2748, 0]
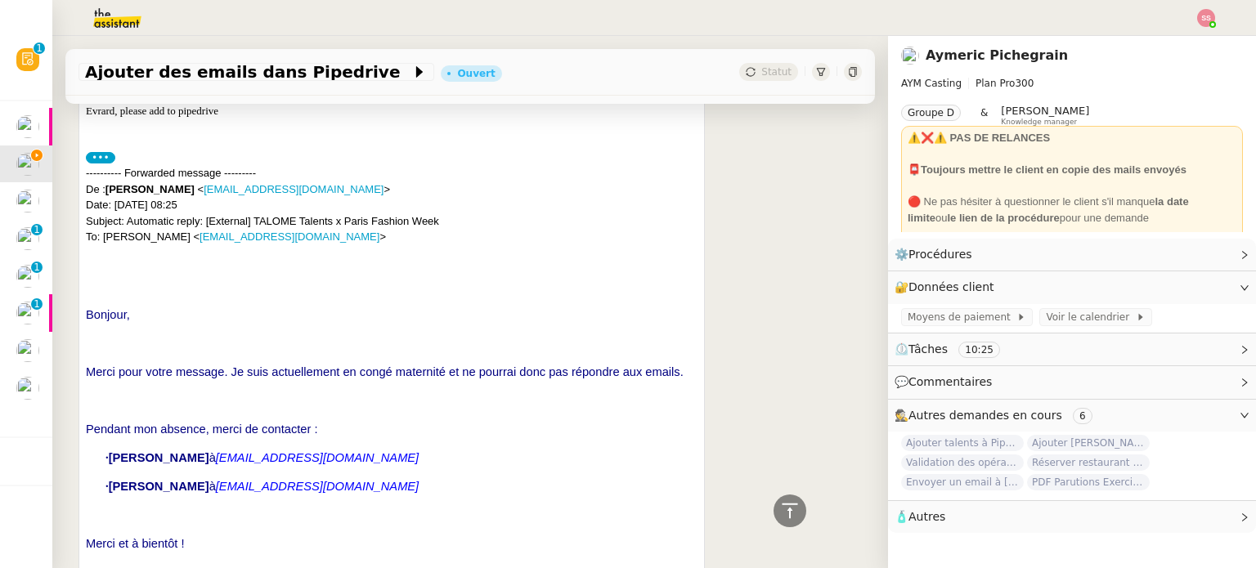
click at [302, 277] on div "﻿ Bonjour, Merci pour votre message. Je suis actuellement en congé maternité et…" at bounding box center [391, 493] width 611 height 433
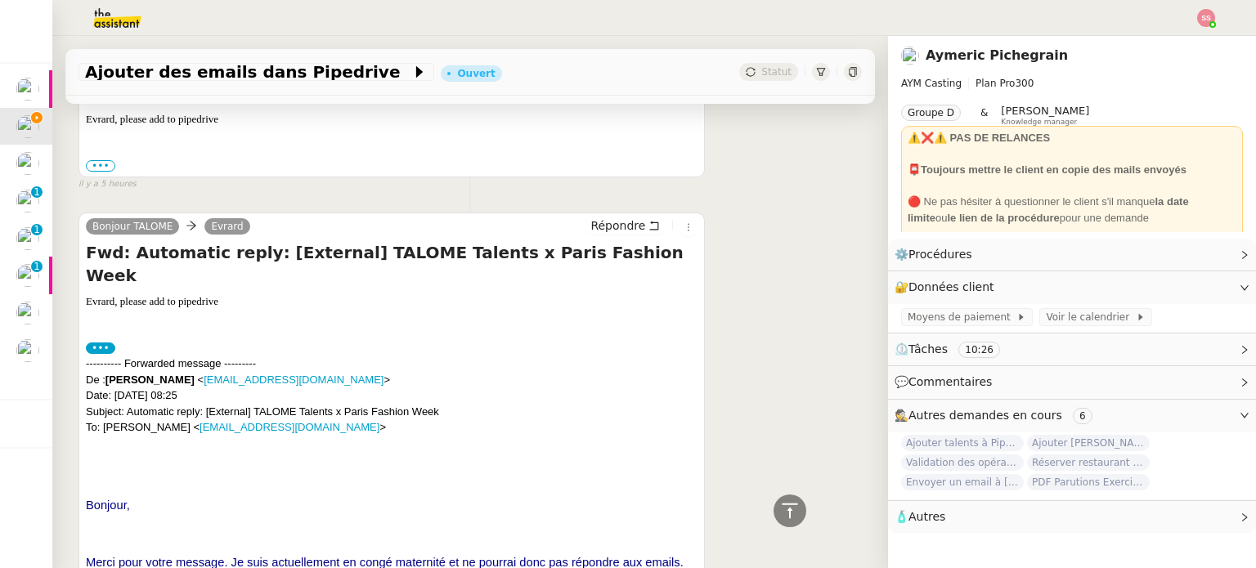
scroll to position [2453, 0]
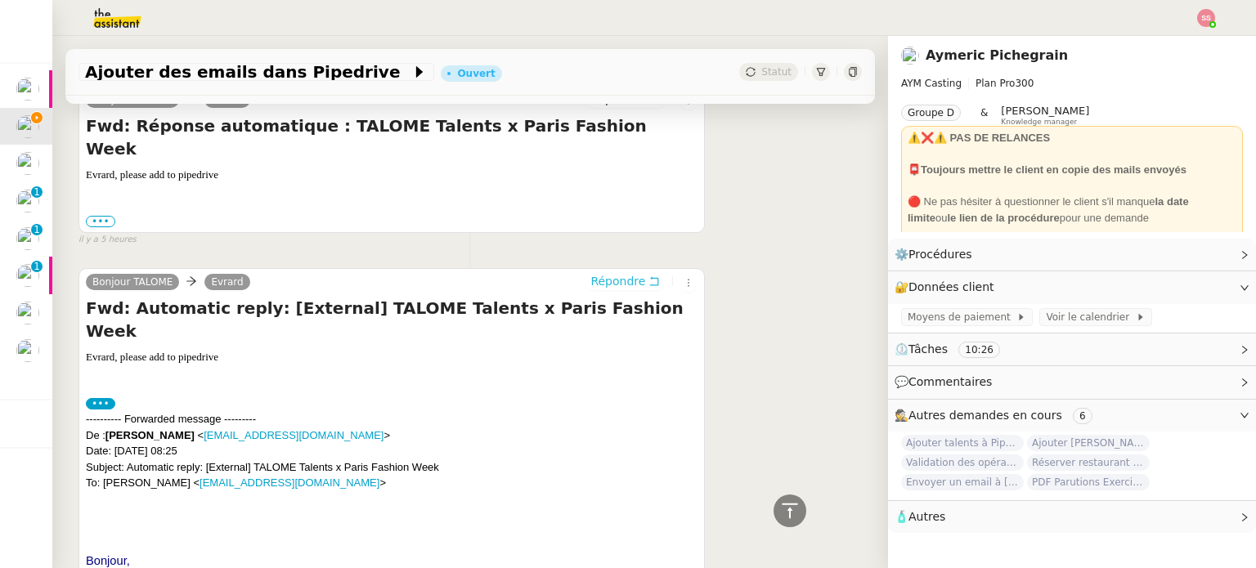
click at [590, 273] on span "Répondre" at bounding box center [617, 281] width 55 height 16
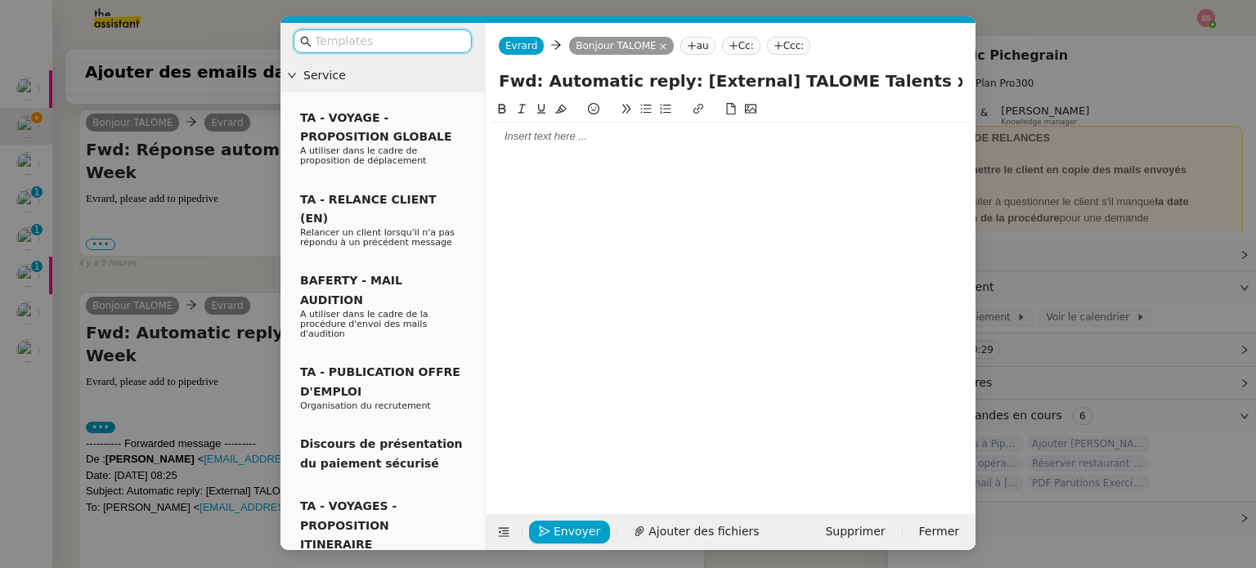
scroll to position [2589, 0]
click at [550, 143] on div at bounding box center [730, 136] width 477 height 15
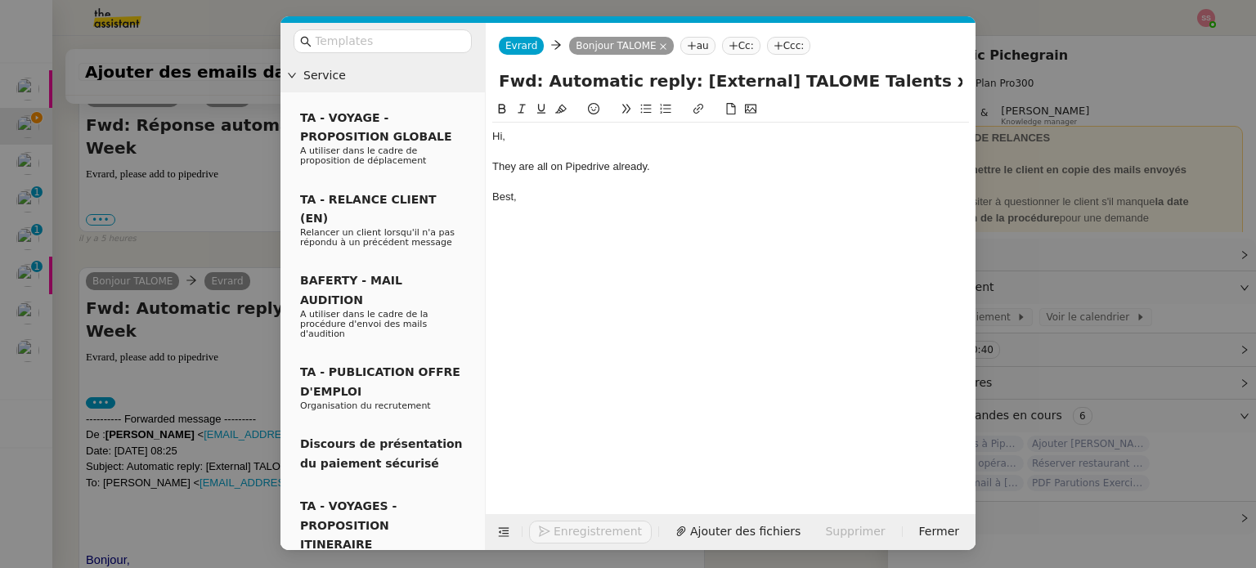
scroll to position [2803, 0]
click at [580, 522] on span "Envoyer" at bounding box center [576, 531] width 47 height 19
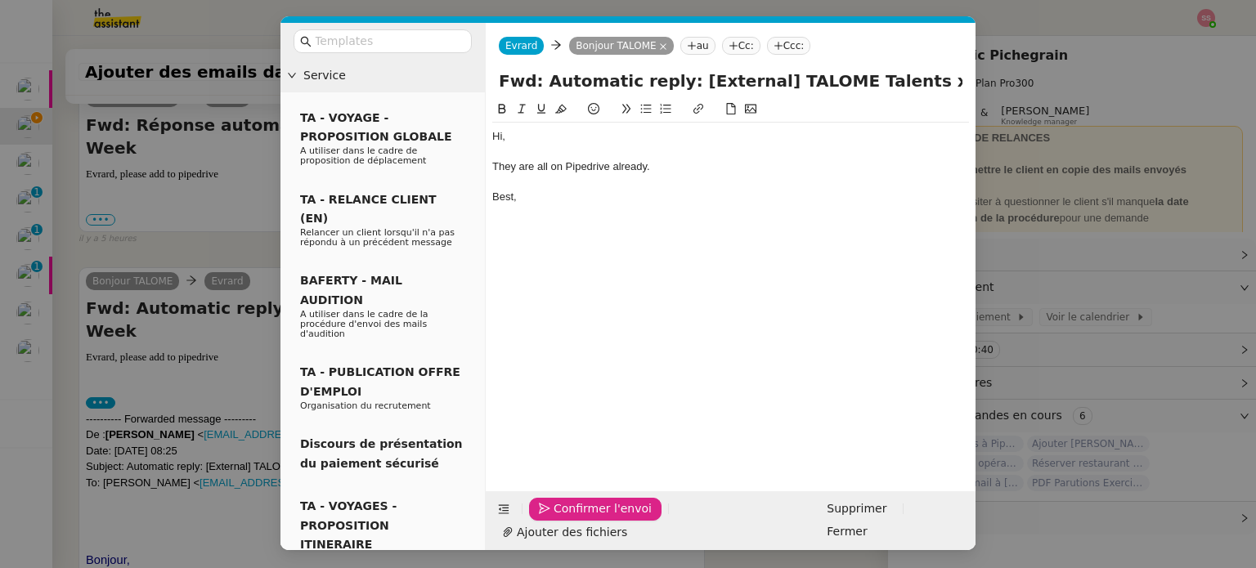
click at [581, 518] on span "Confirmer l'envoi" at bounding box center [602, 508] width 98 height 19
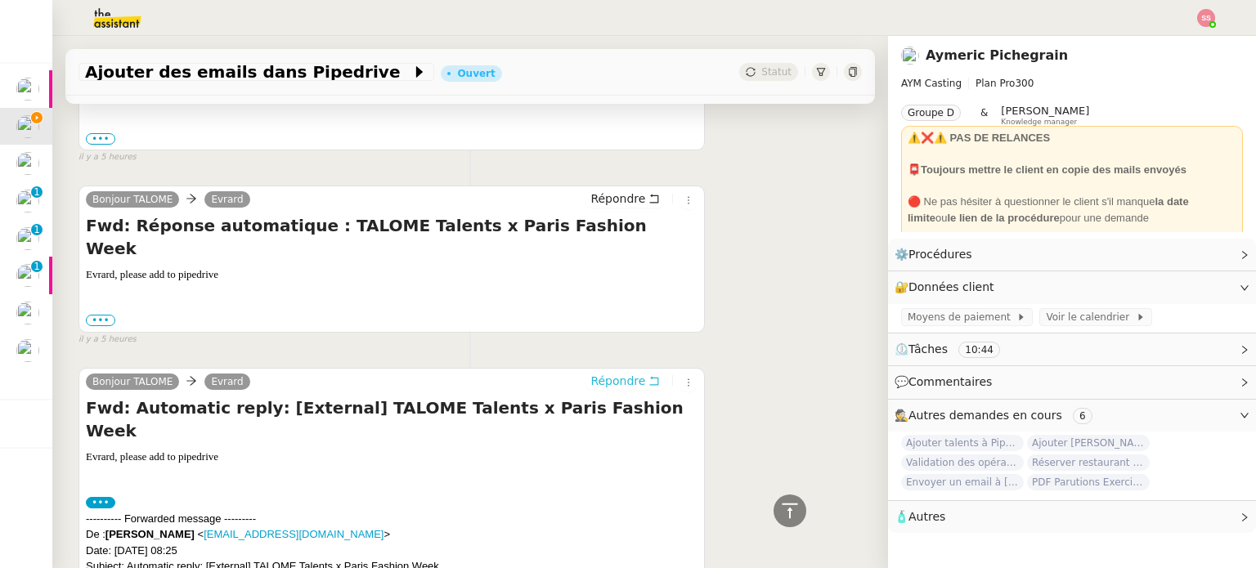
scroll to position [2357, 0]
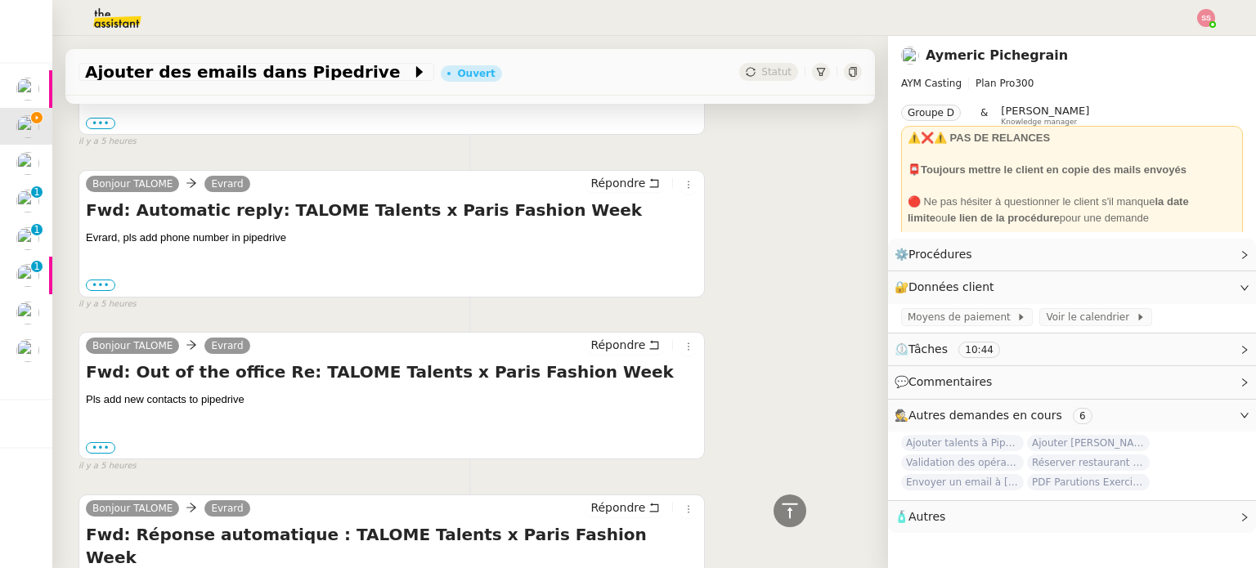
click at [0, 0] on input "•••" at bounding box center [0, 0] width 0 height 0
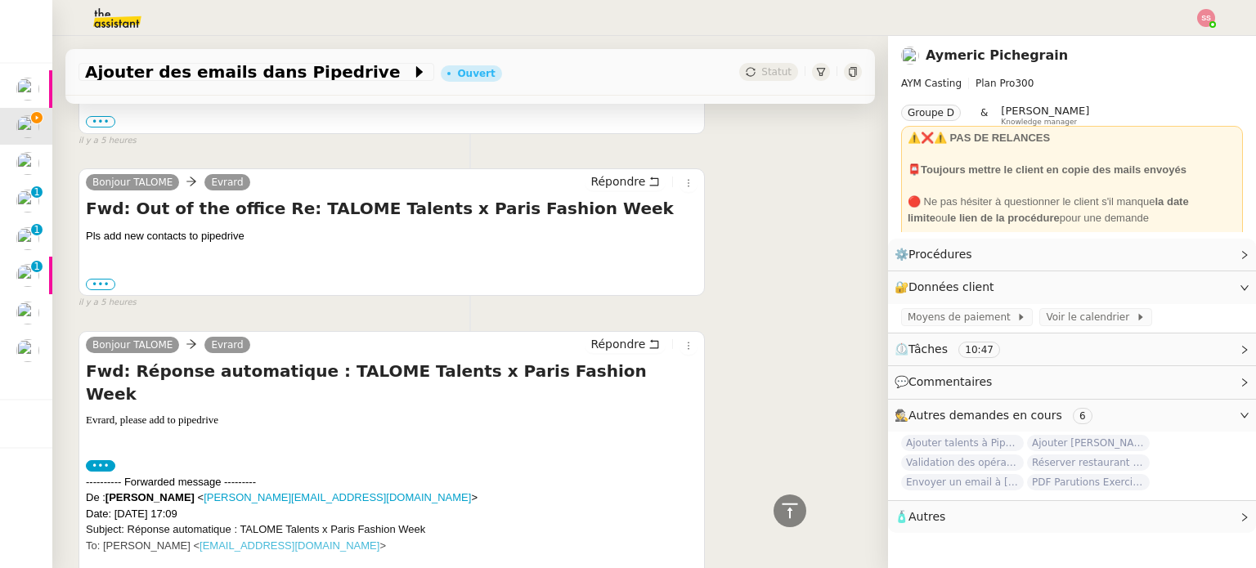
scroll to position [2571, 0]
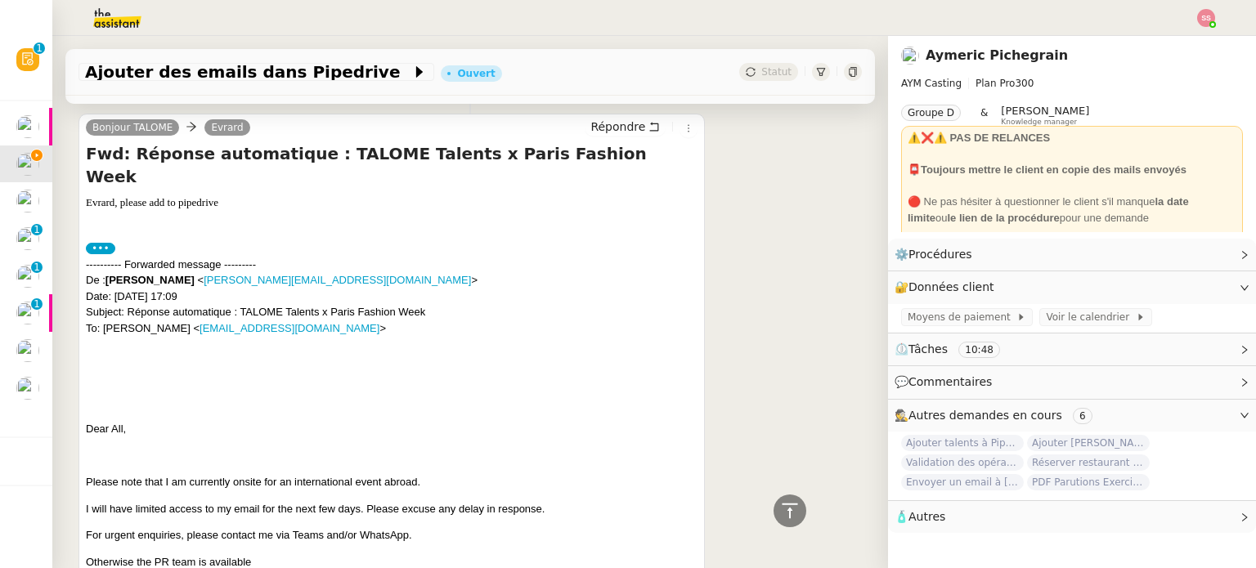
scroll to position [2816, 0]
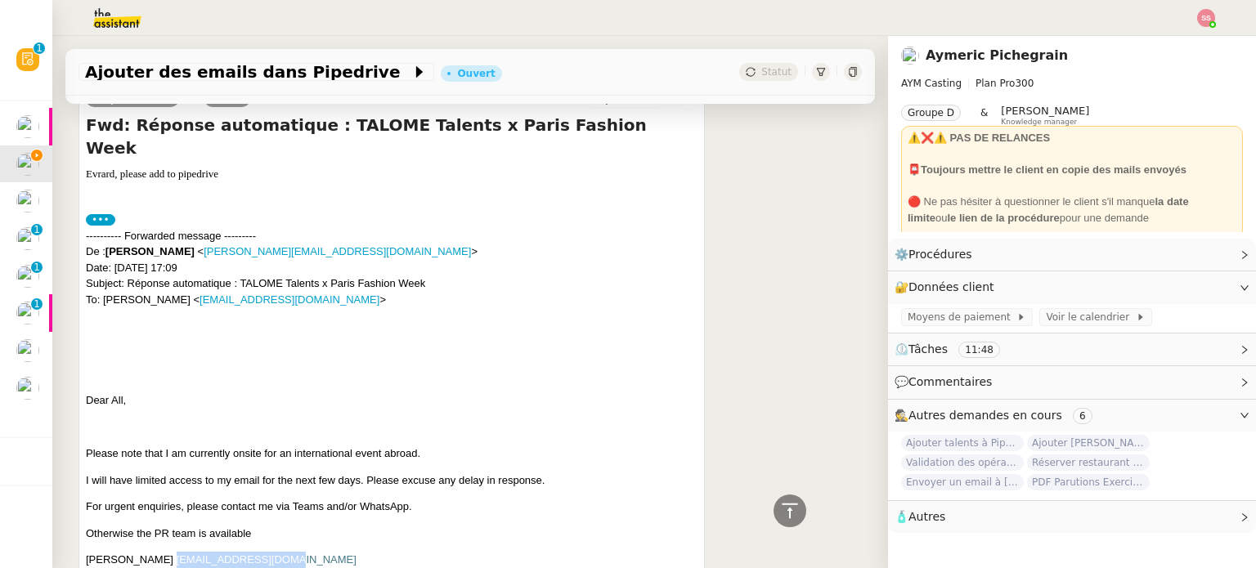
drag, startPoint x: 313, startPoint y: 444, endPoint x: 179, endPoint y: 445, distance: 134.1
click at [179, 552] on p "Anne-Sophie Bayle as.bayle@chaumet.com" at bounding box center [391, 560] width 611 height 16
click at [266, 447] on span "Please note that I am currently onsite for an international event abroad." at bounding box center [253, 453] width 334 height 12
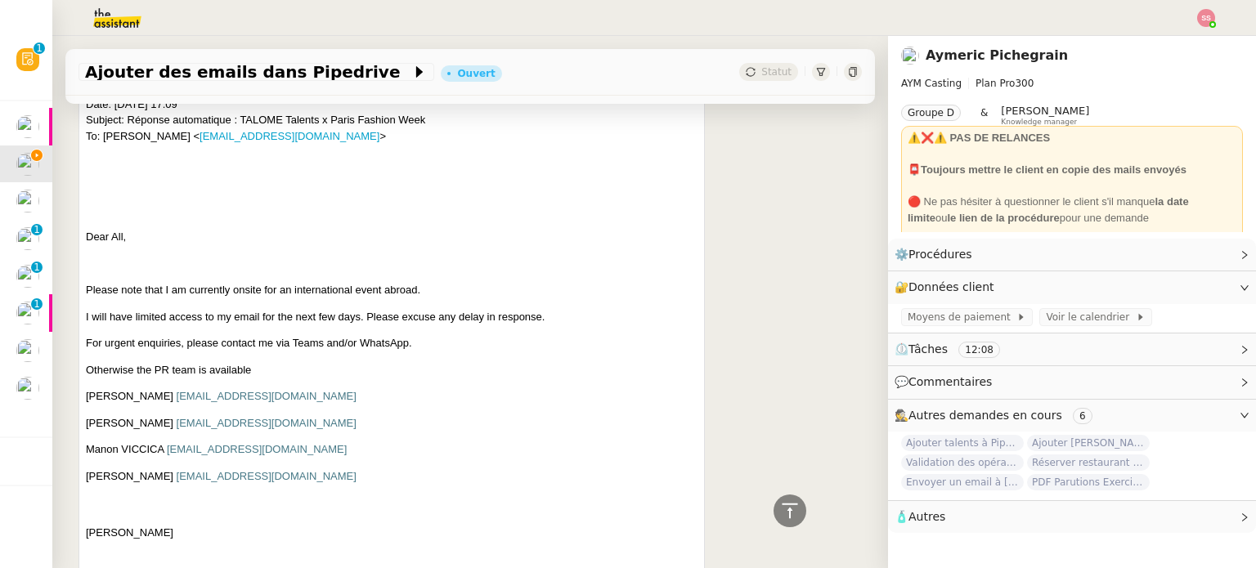
drag, startPoint x: 82, startPoint y: 284, endPoint x: 175, endPoint y: 280, distance: 93.3
drag, startPoint x: 85, startPoint y: 303, endPoint x: 153, endPoint y: 305, distance: 67.9
click at [153, 305] on div "Bonjour TALOME Evrard Répondre Fwd: Réponse automatique : TALOME Talents x Pari…" at bounding box center [391, 252] width 626 height 661
drag, startPoint x: 292, startPoint y: 307, endPoint x: 158, endPoint y: 310, distance: 134.1
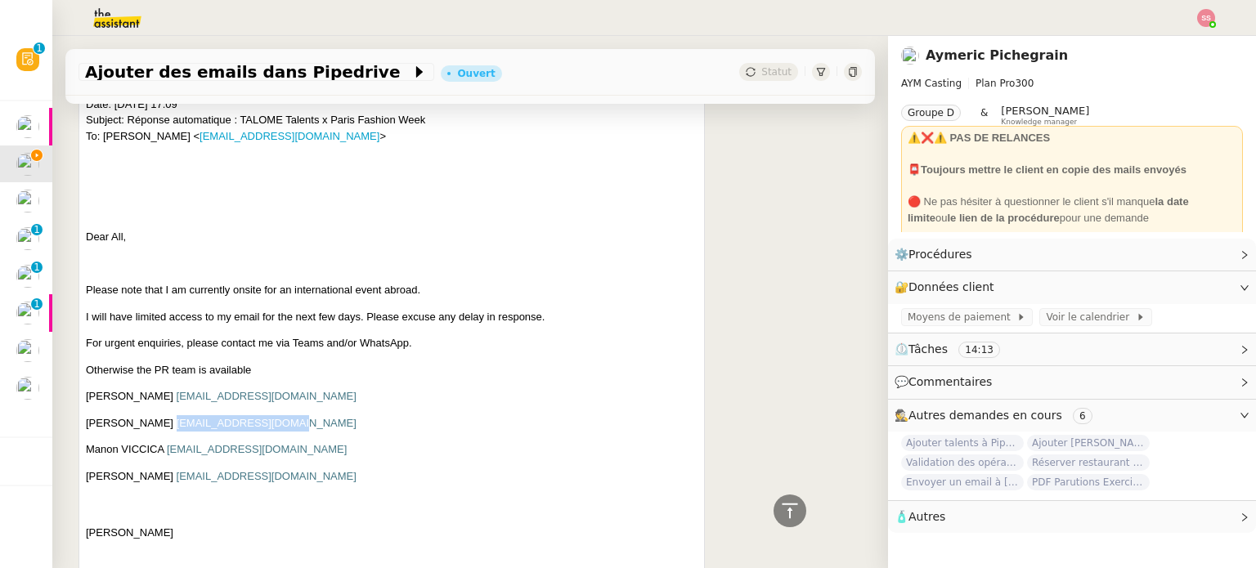
click at [158, 415] on p "Mahe Boissay m.boissay@chaumet.com" at bounding box center [391, 423] width 611 height 16
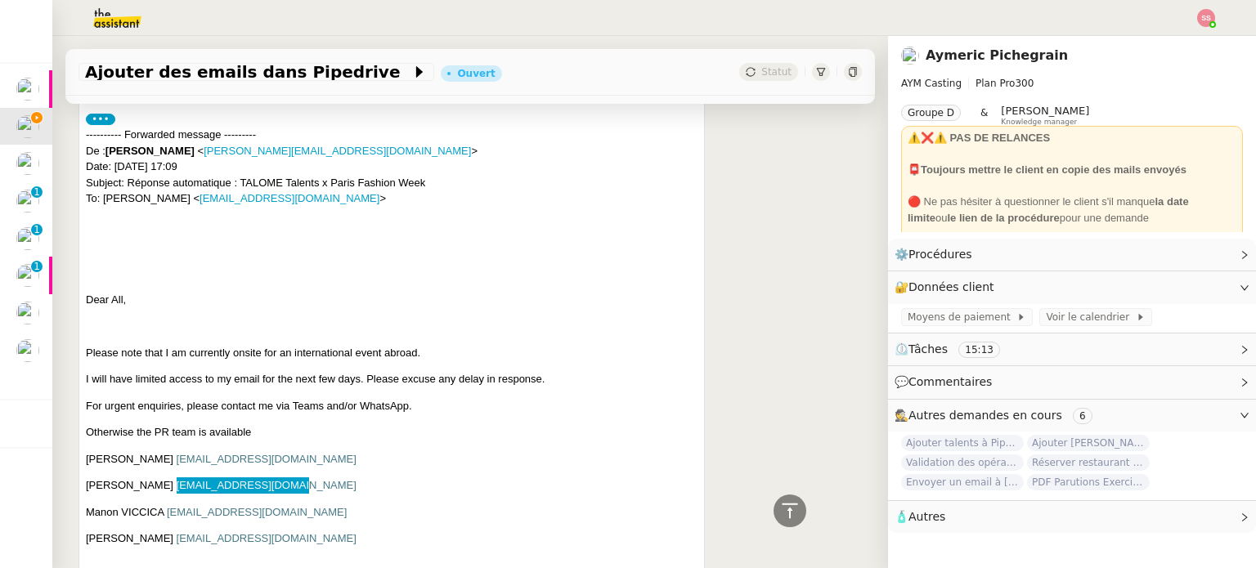
scroll to position [3064, 0]
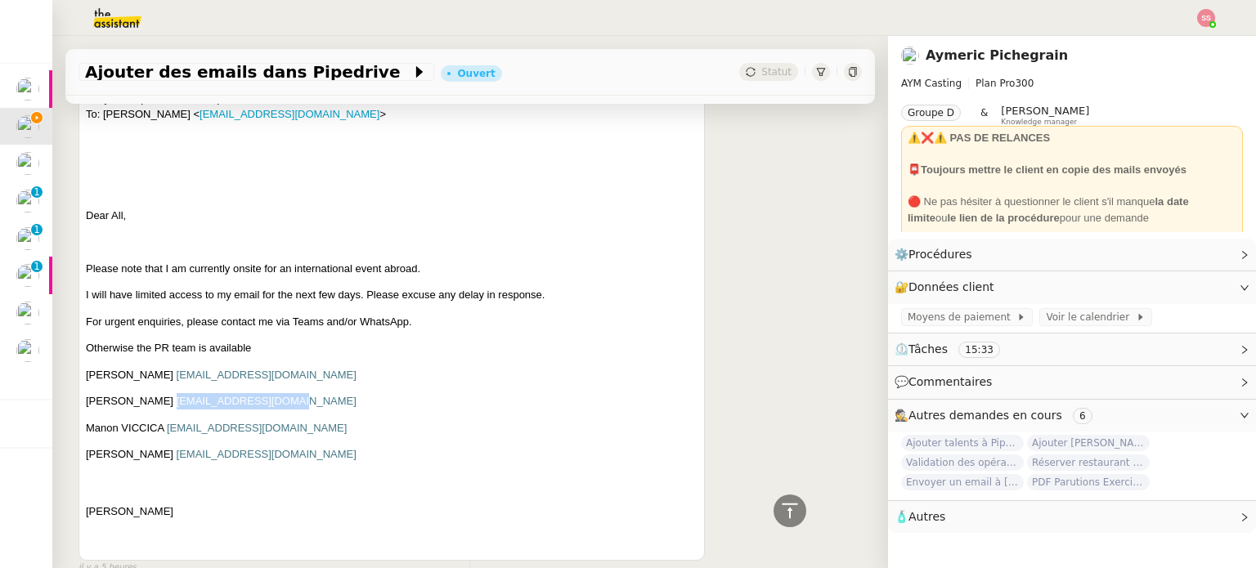
drag, startPoint x: 85, startPoint y: 360, endPoint x: 195, endPoint y: 367, distance: 109.7
click at [195, 446] on p "Maria Teresa Di Masso mt.dimasso@chaumet.com" at bounding box center [391, 454] width 611 height 16
drag, startPoint x: 354, startPoint y: 360, endPoint x: 198, endPoint y: 364, distance: 156.2
click at [198, 446] on p "Maria Teresa Di Masso mt.dimasso@chaumet.com" at bounding box center [391, 454] width 611 height 16
drag, startPoint x: 85, startPoint y: 360, endPoint x: 193, endPoint y: 361, distance: 107.9
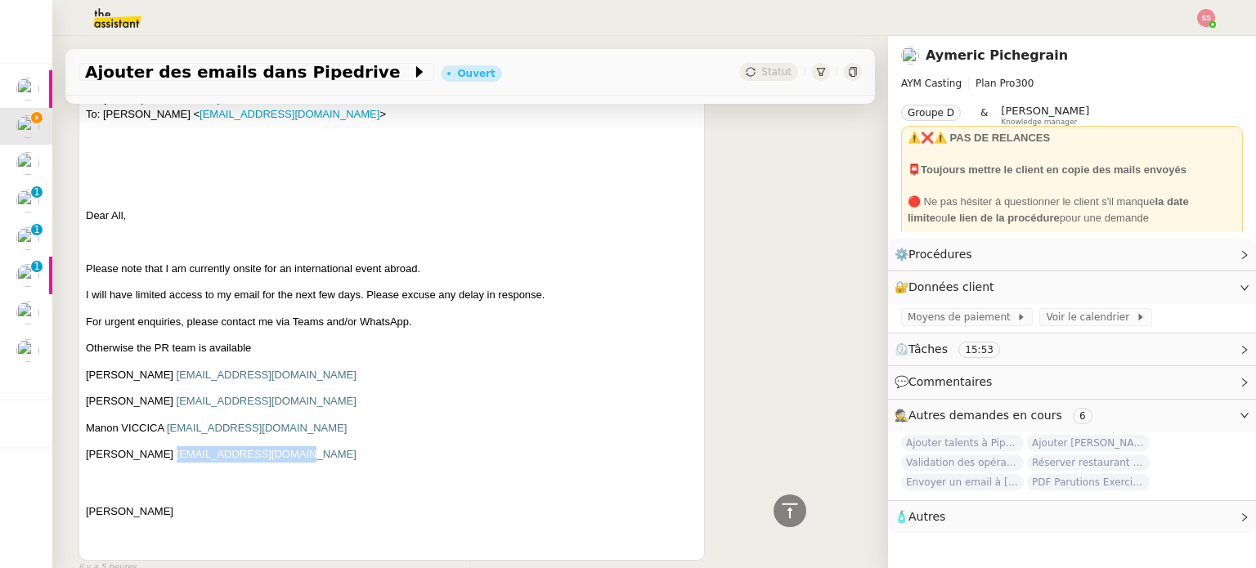
click at [193, 361] on div "Bonjour TALOME Evrard Répondre Fwd: Réponse automatique : TALOME Talents x Pari…" at bounding box center [391, 229] width 626 height 661
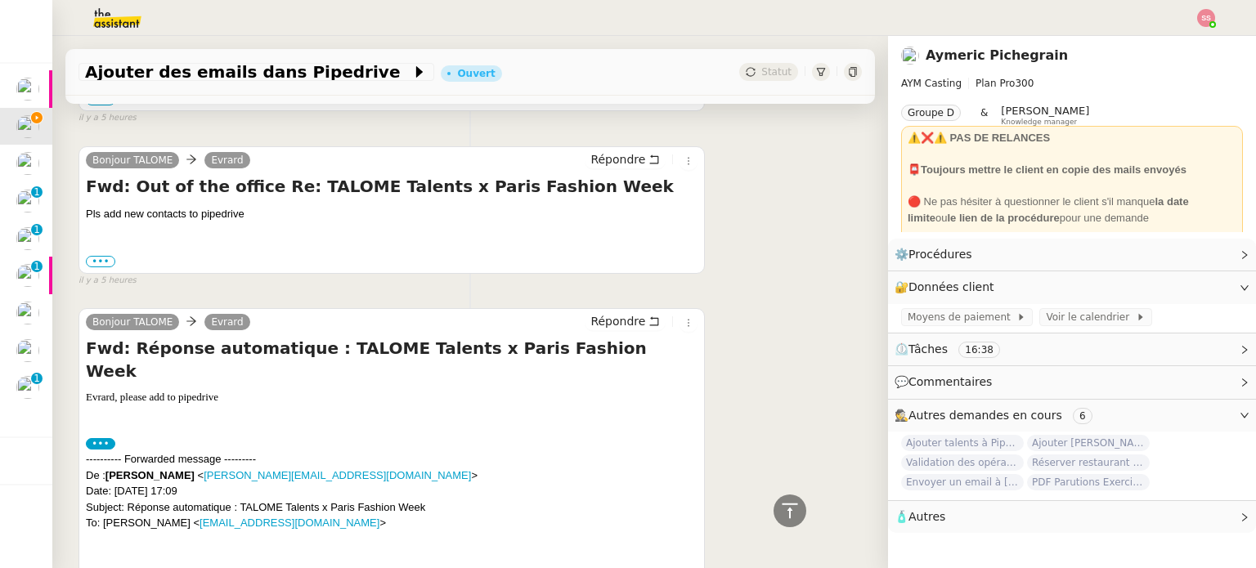
scroll to position [2491, 0]
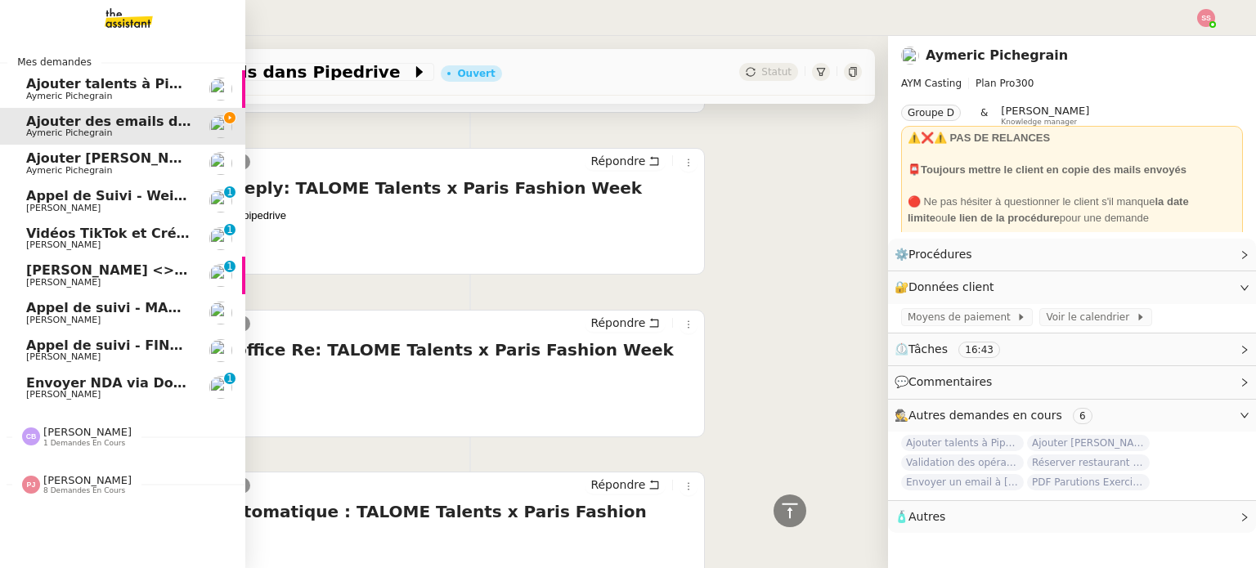
click at [27, 388] on span "Envoyer NDA via DocuSign" at bounding box center [124, 383] width 196 height 16
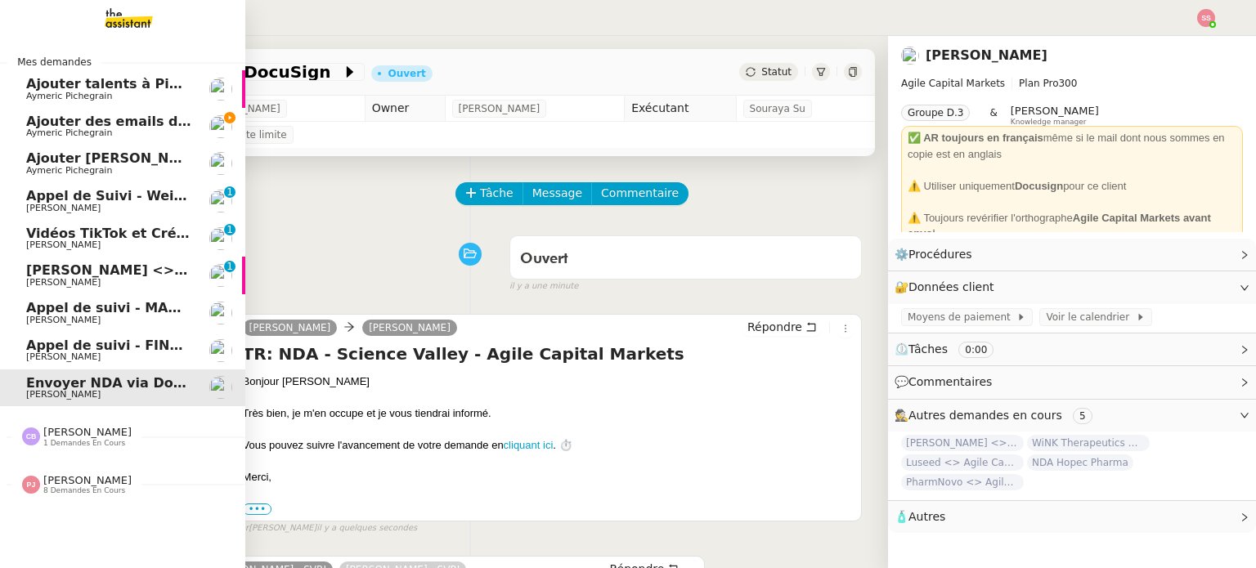
click at [139, 202] on span "Appel de Suivi - Weigerding / [PERSON_NAME]" at bounding box center [196, 196] width 340 height 16
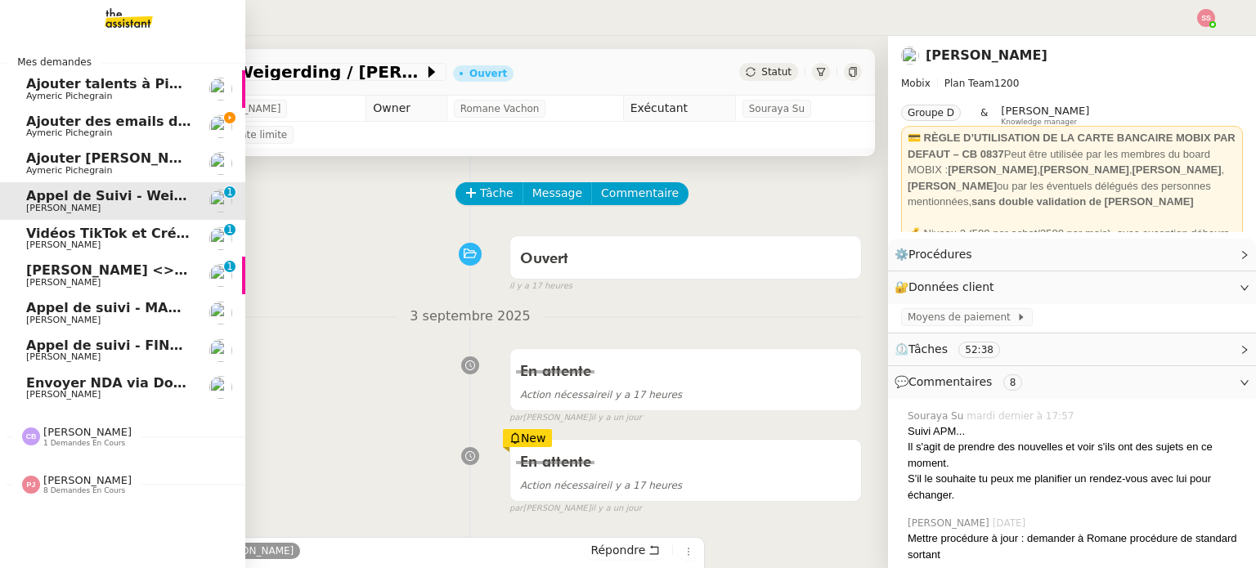
click at [156, 287] on span "[PERSON_NAME]" at bounding box center [108, 283] width 165 height 10
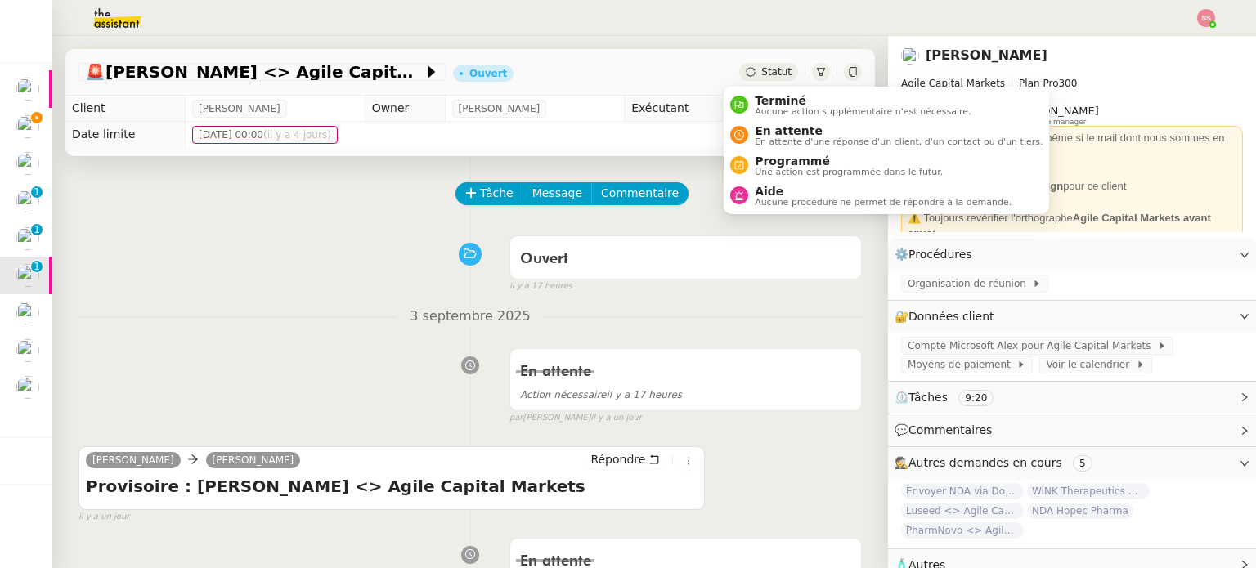
click at [745, 69] on icon at bounding box center [750, 72] width 10 height 10
click at [759, 138] on span "En attente d'une réponse d'un client, d'un contact ou d'un tiers." at bounding box center [898, 141] width 288 height 9
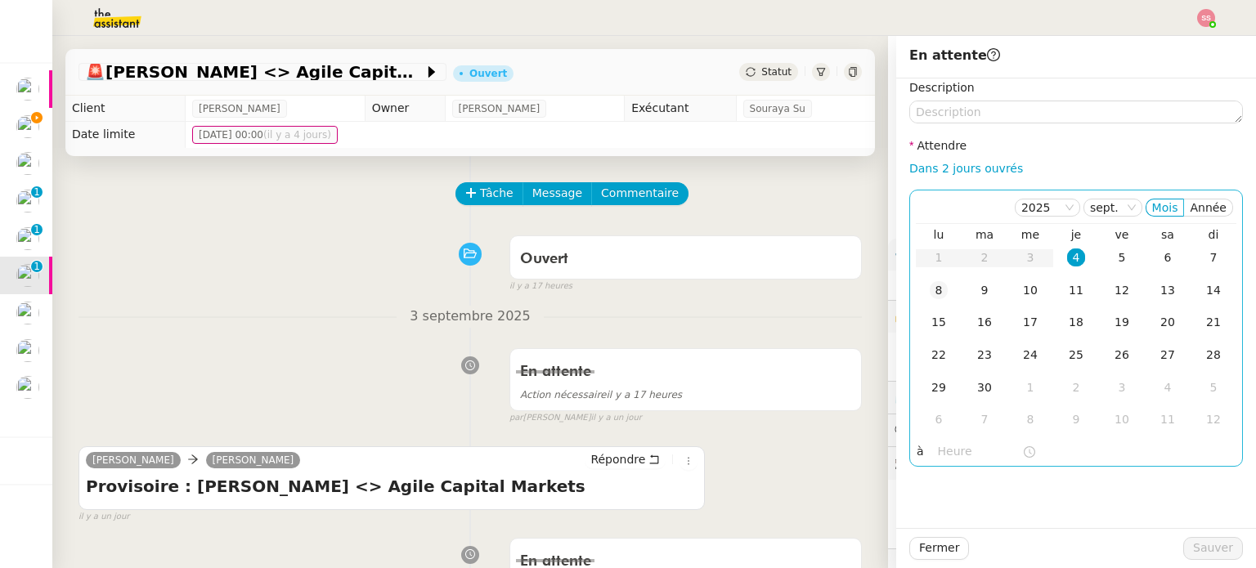
click at [929, 289] on div "8" at bounding box center [938, 290] width 18 height 18
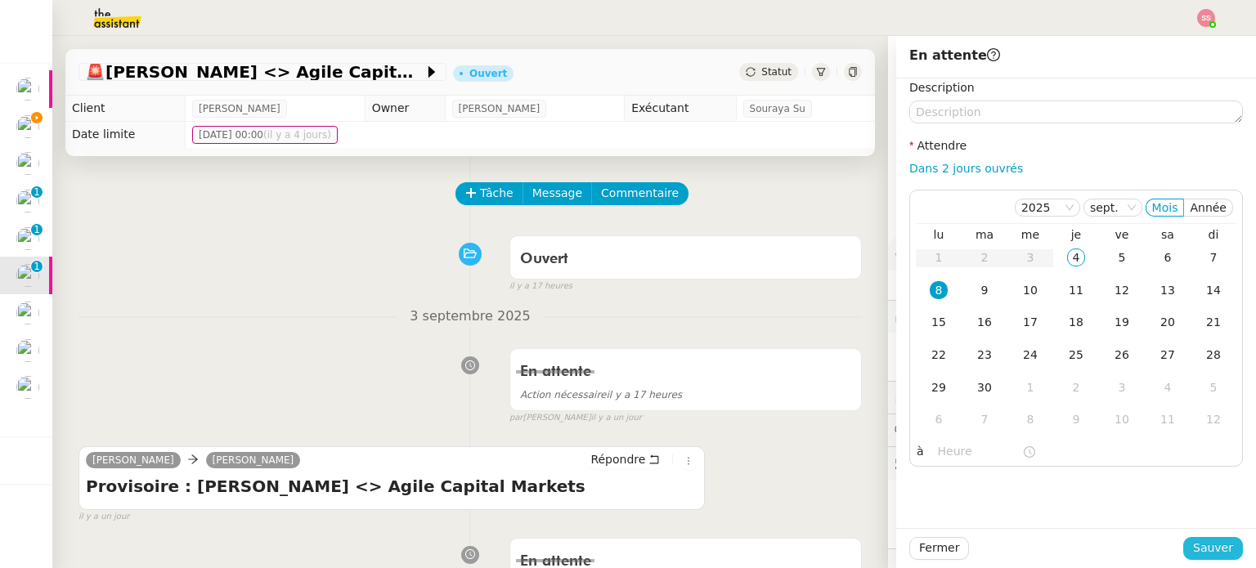
click at [1200, 548] on span "Sauver" at bounding box center [1213, 548] width 40 height 19
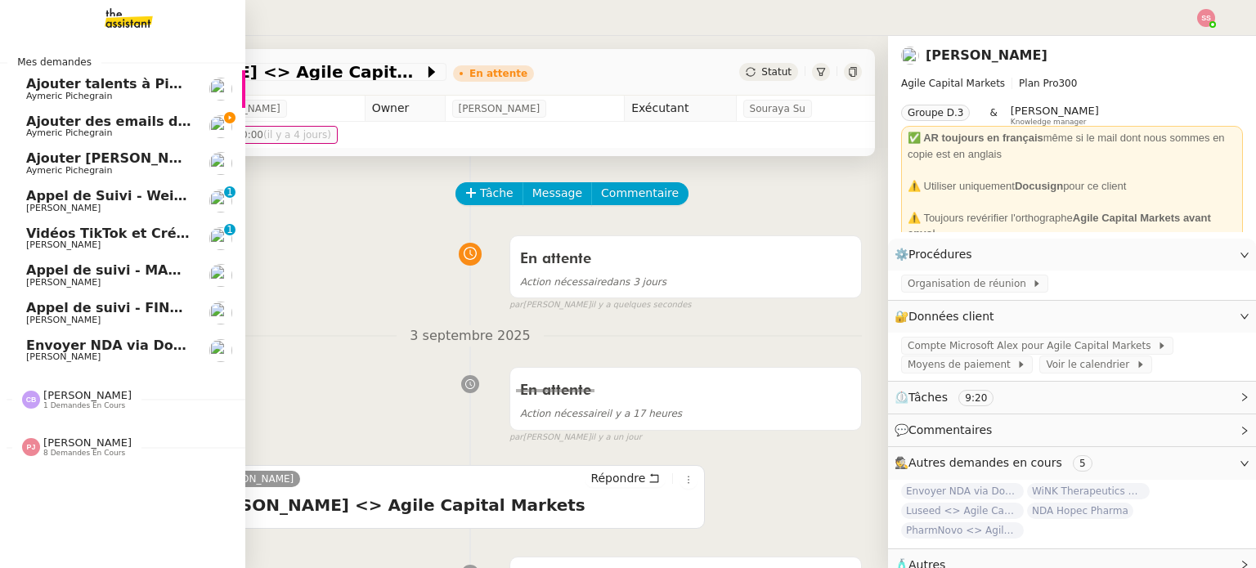
click at [118, 279] on span "[PERSON_NAME]" at bounding box center [108, 283] width 165 height 10
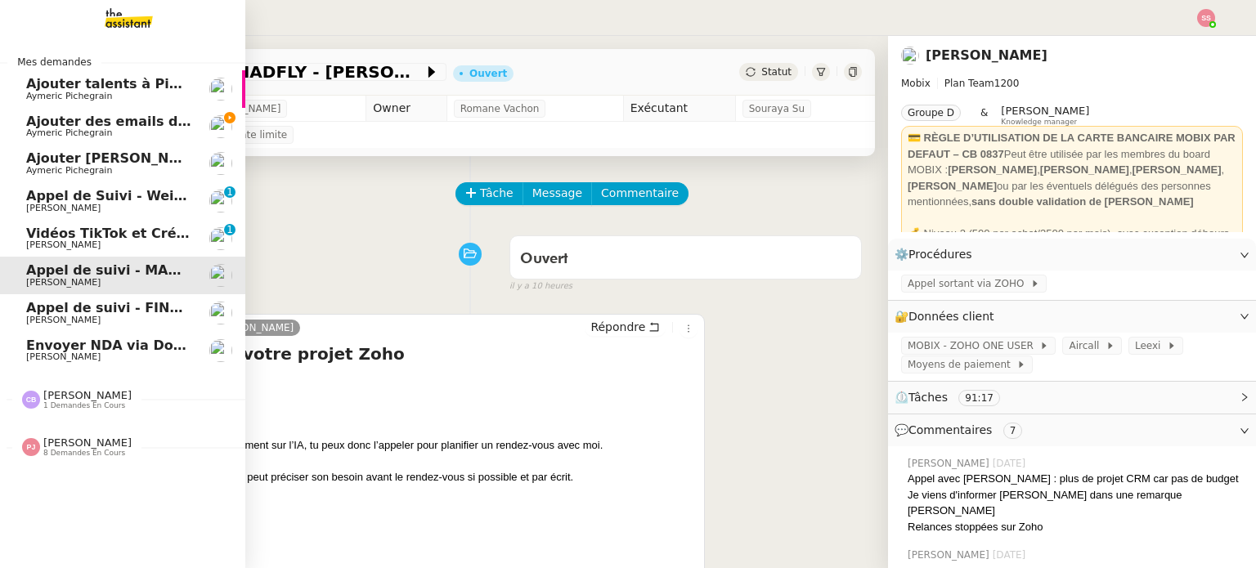
click at [148, 122] on span "Ajouter des emails dans Pipedrive" at bounding box center [152, 122] width 252 height 16
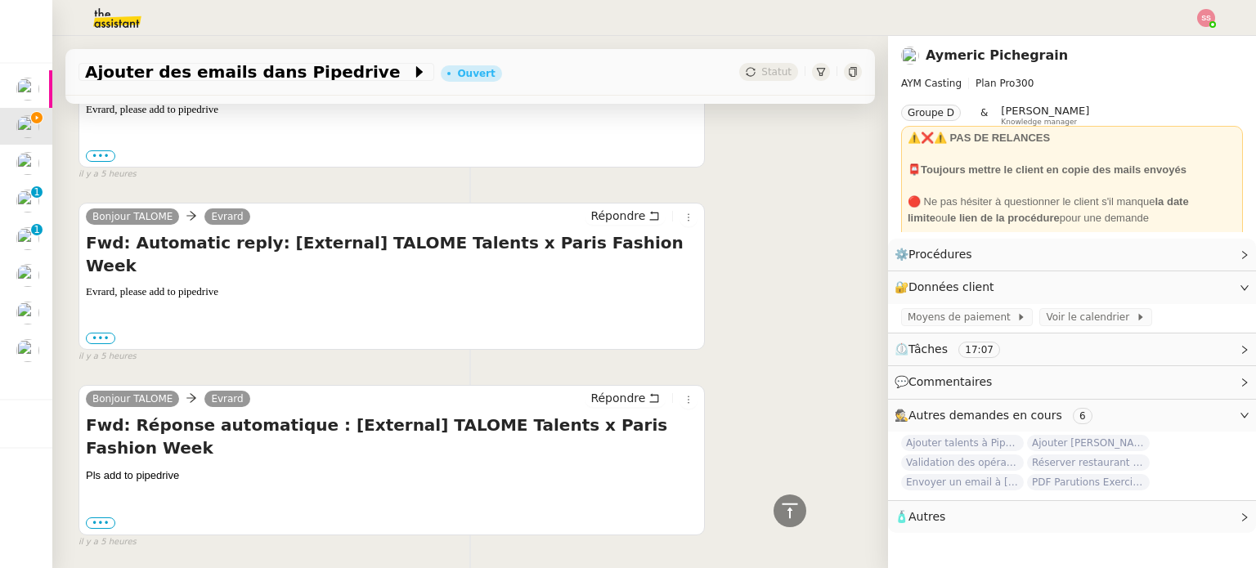
scroll to position [2943, 0]
click at [101, 517] on label "•••" at bounding box center [100, 522] width 29 height 11
click at [0, 0] on input "•••" at bounding box center [0, 0] width 0 height 0
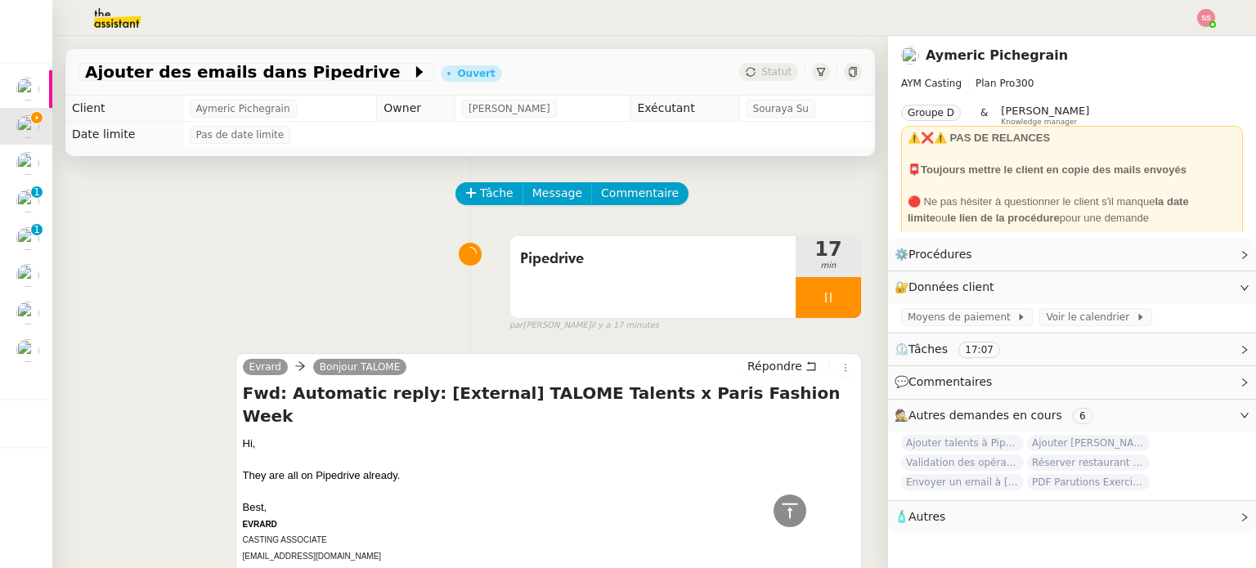
click at [0, 0] on input "•••" at bounding box center [0, 0] width 0 height 0
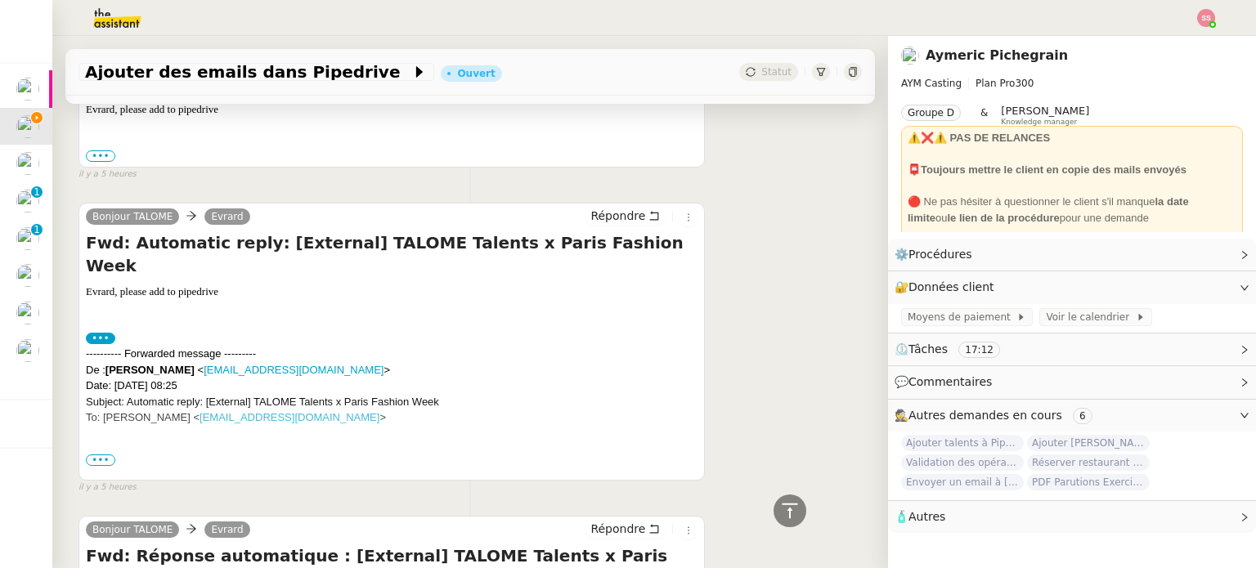
click at [94, 454] on span "•••" at bounding box center [100, 459] width 29 height 11
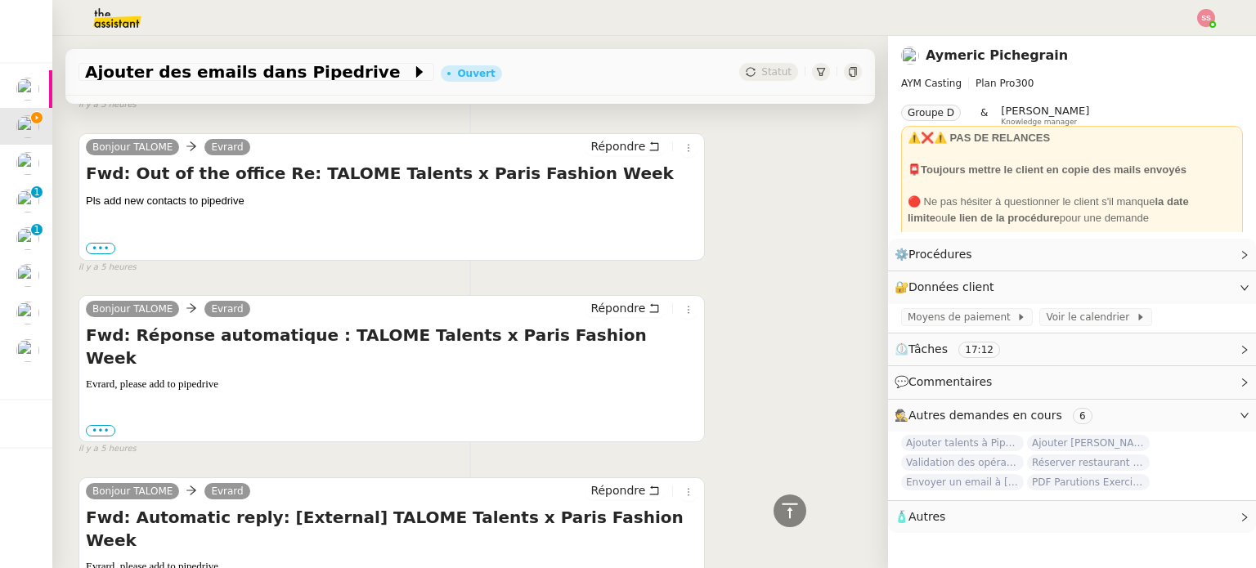
scroll to position [2697, 0]
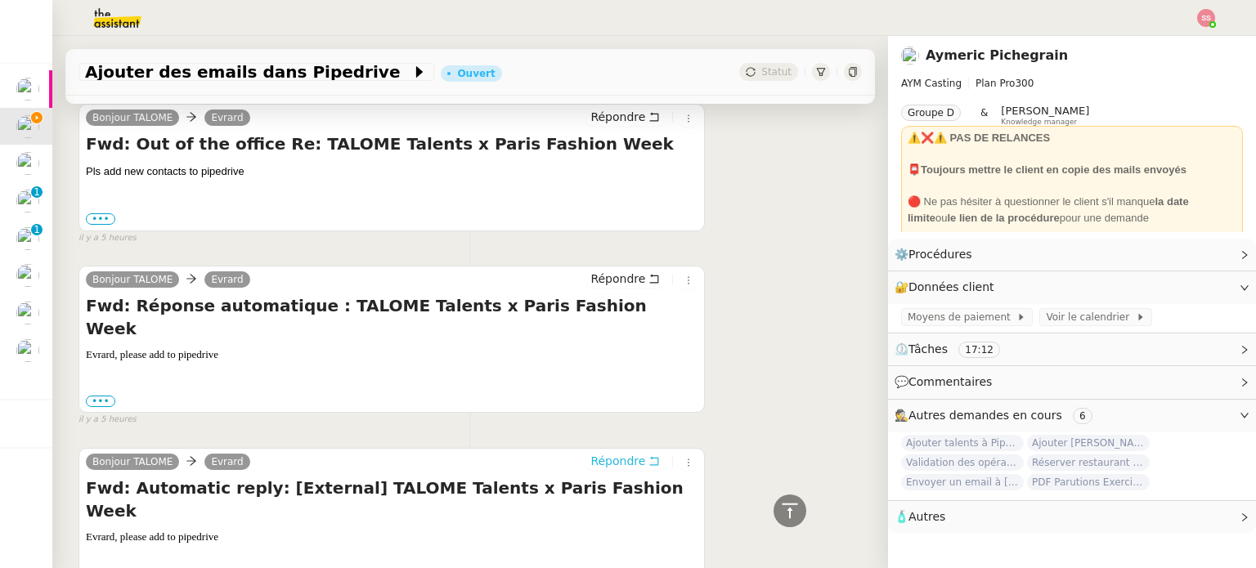
click at [593, 453] on span "Répondre" at bounding box center [617, 461] width 55 height 16
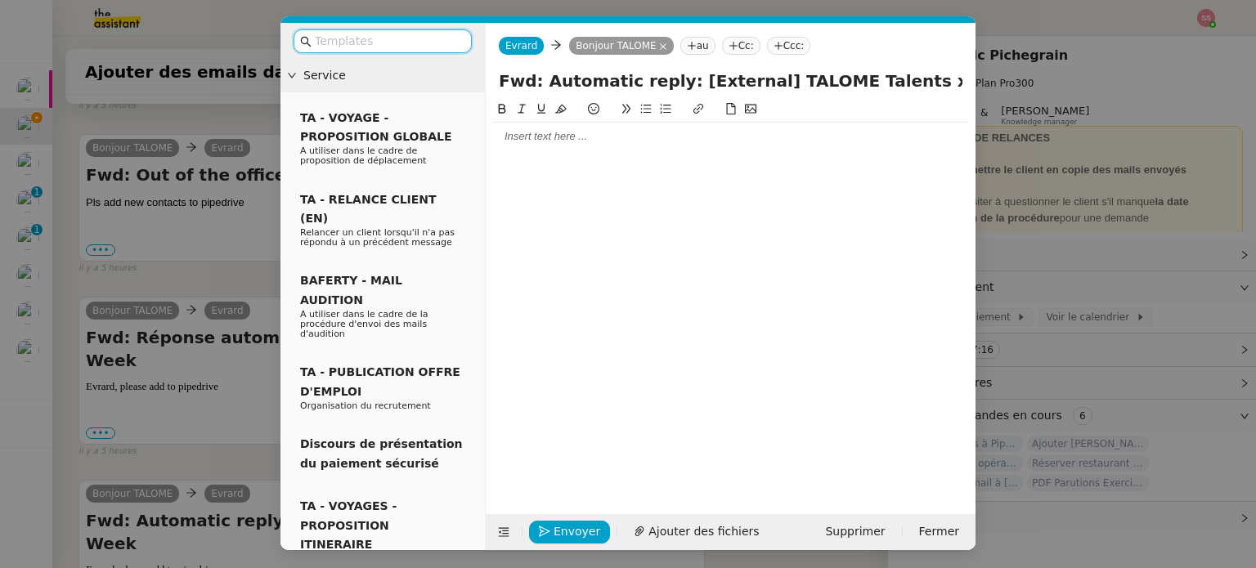
scroll to position [2832, 0]
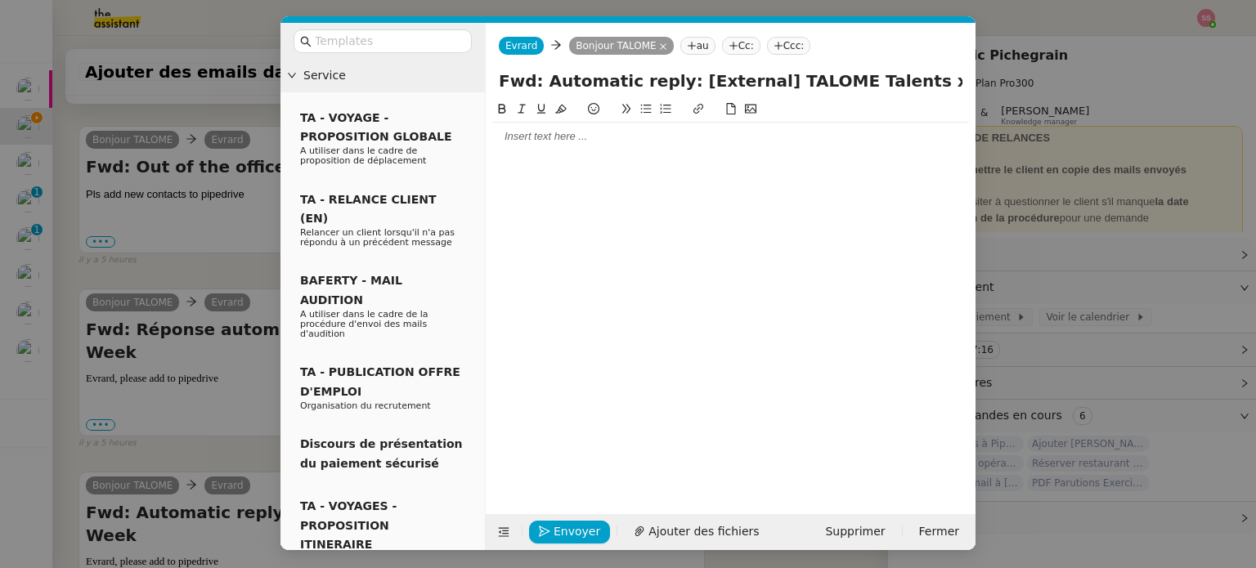
click at [531, 139] on div at bounding box center [730, 136] width 477 height 15
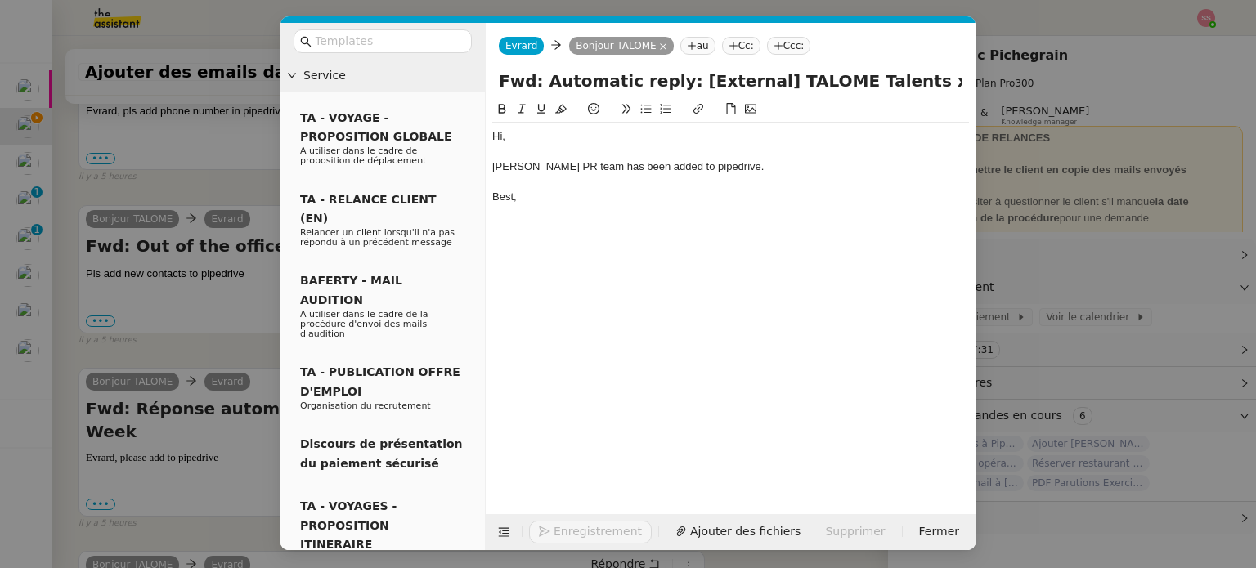
scroll to position [2912, 0]
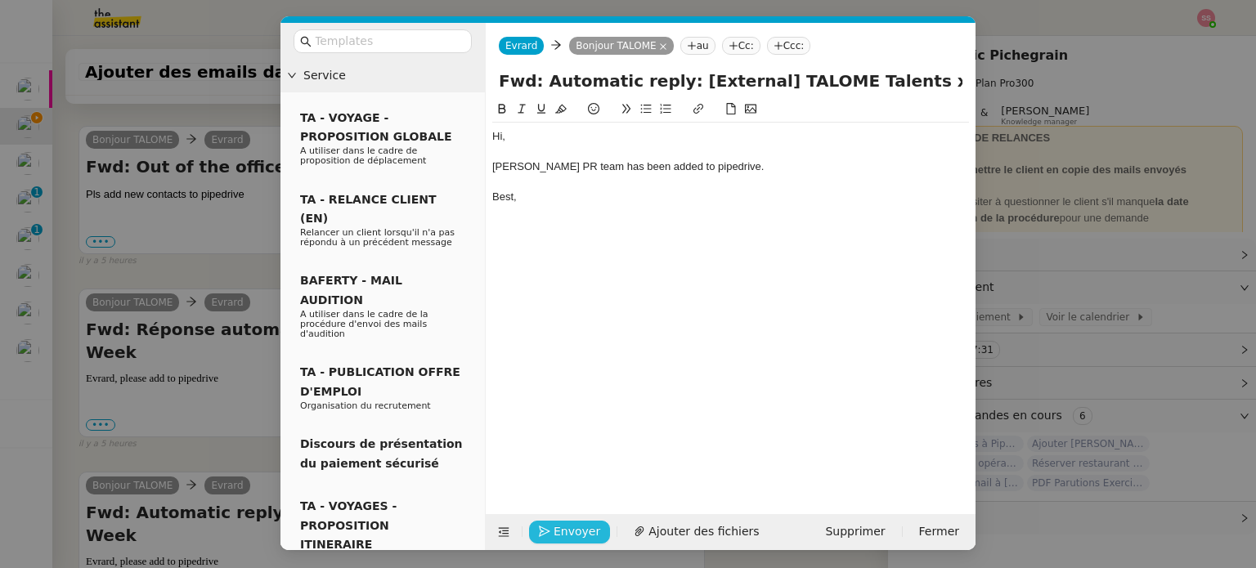
click at [566, 525] on span "Envoyer" at bounding box center [576, 531] width 47 height 19
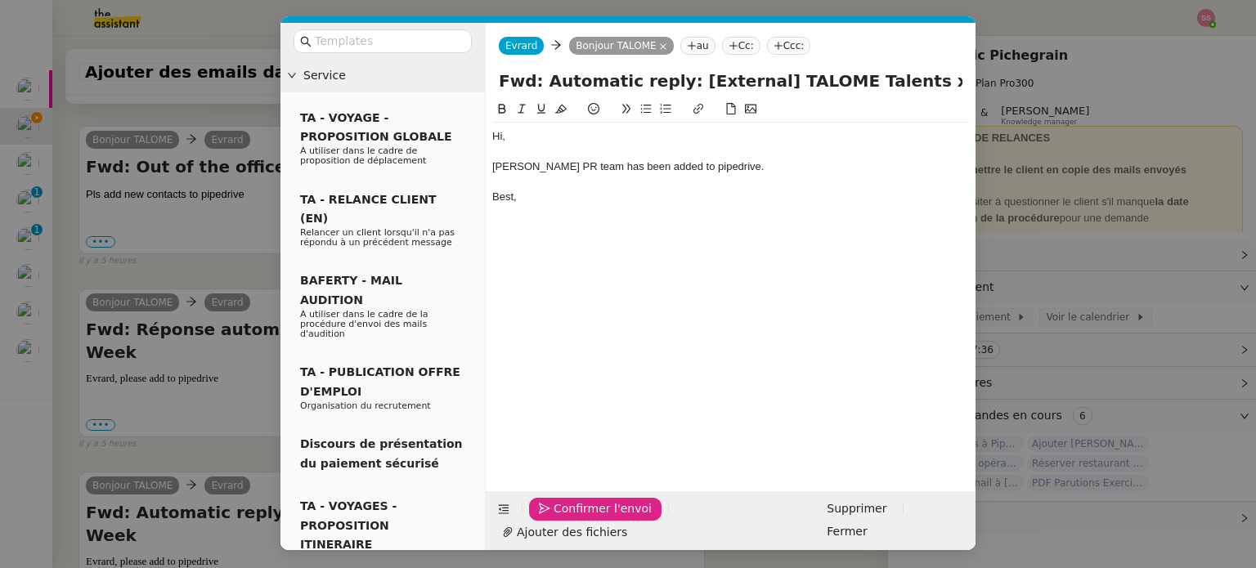
click at [566, 518] on span "Confirmer l'envoi" at bounding box center [602, 508] width 98 height 19
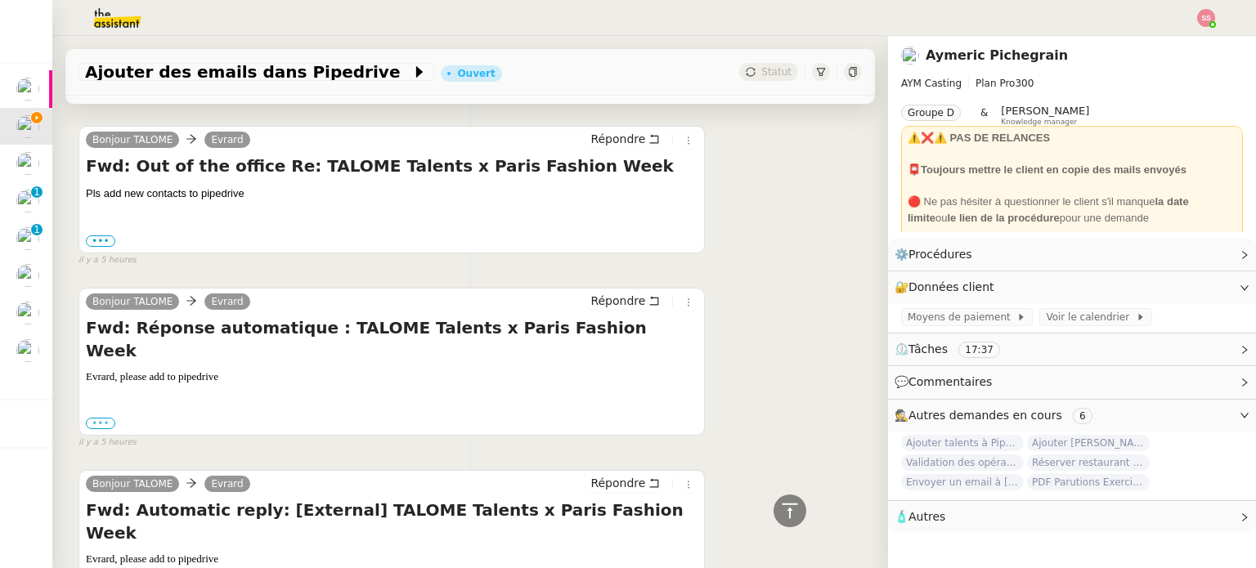
click at [111, 418] on label "•••" at bounding box center [100, 423] width 29 height 11
click at [0, 0] on input "•••" at bounding box center [0, 0] width 0 height 0
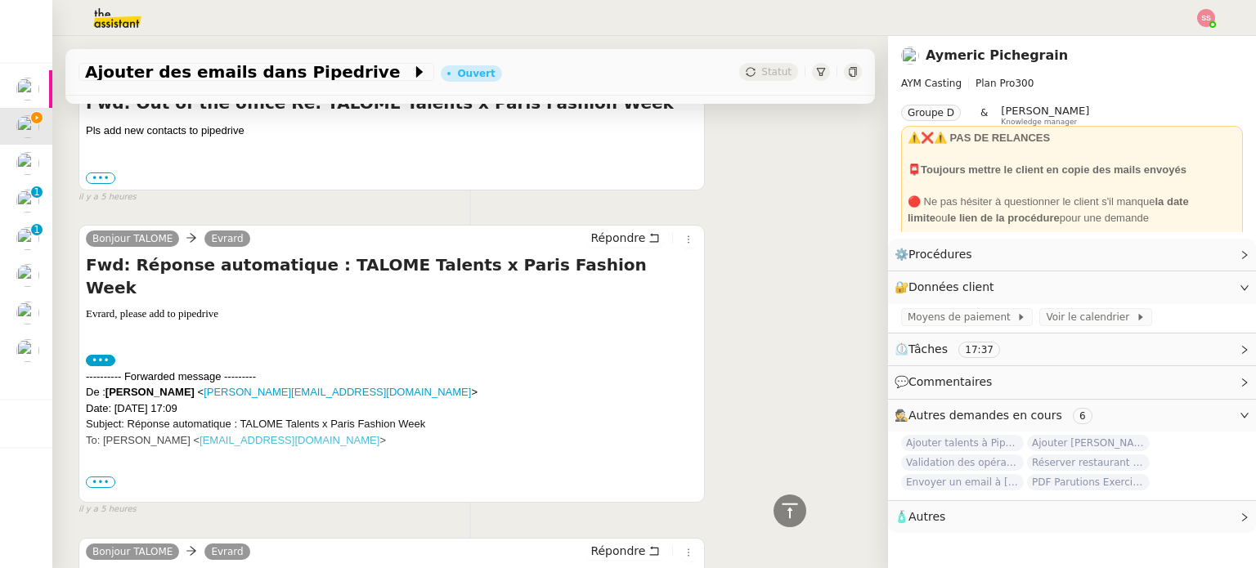
scroll to position [3040, 0]
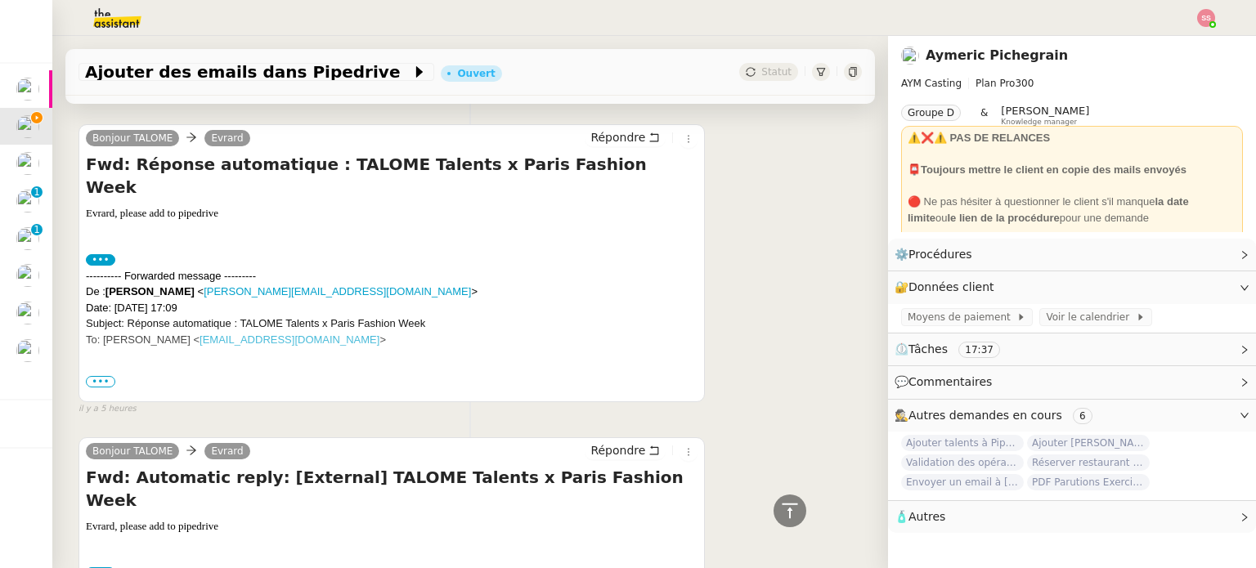
click at [99, 376] on span "•••" at bounding box center [100, 381] width 29 height 11
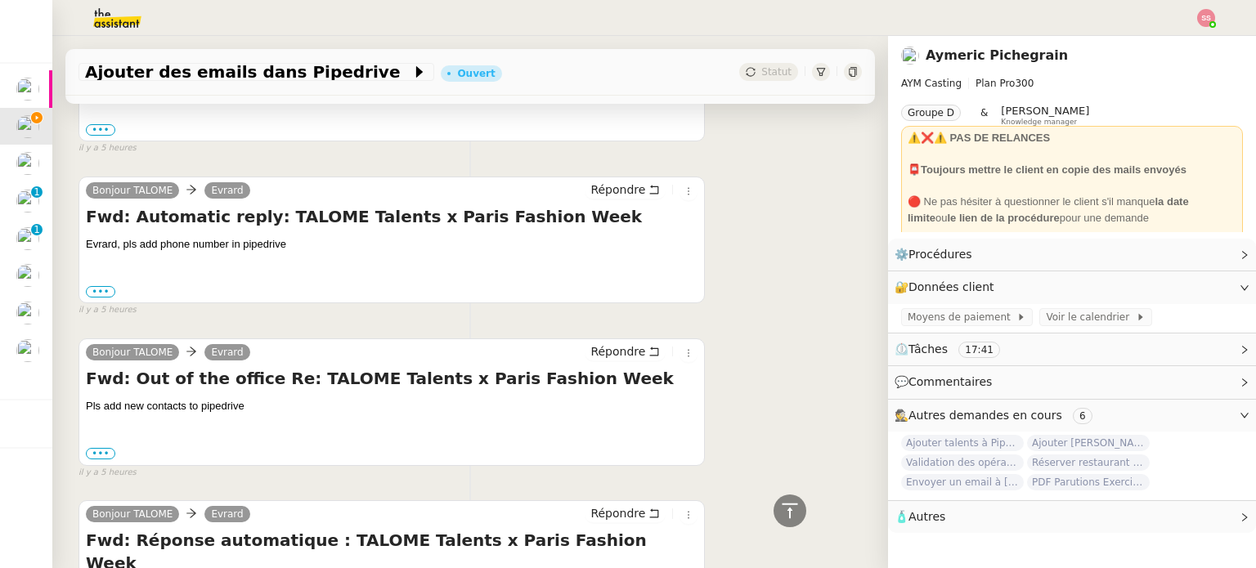
scroll to position [2763, 0]
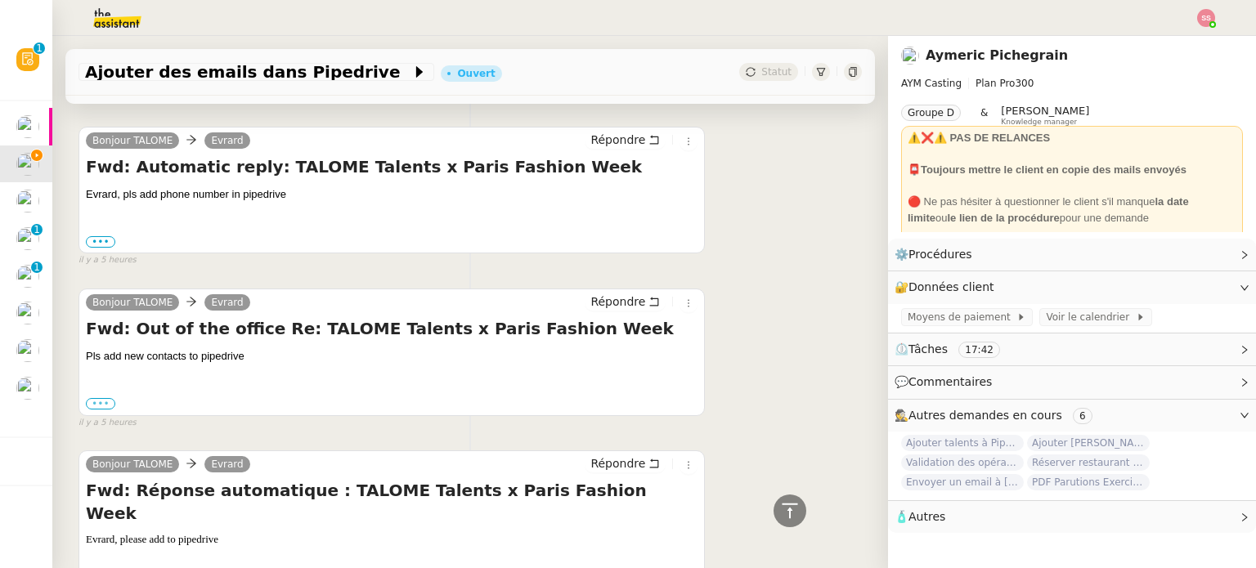
click at [101, 398] on label "•••" at bounding box center [100, 403] width 29 height 11
click at [0, 0] on input "•••" at bounding box center [0, 0] width 0 height 0
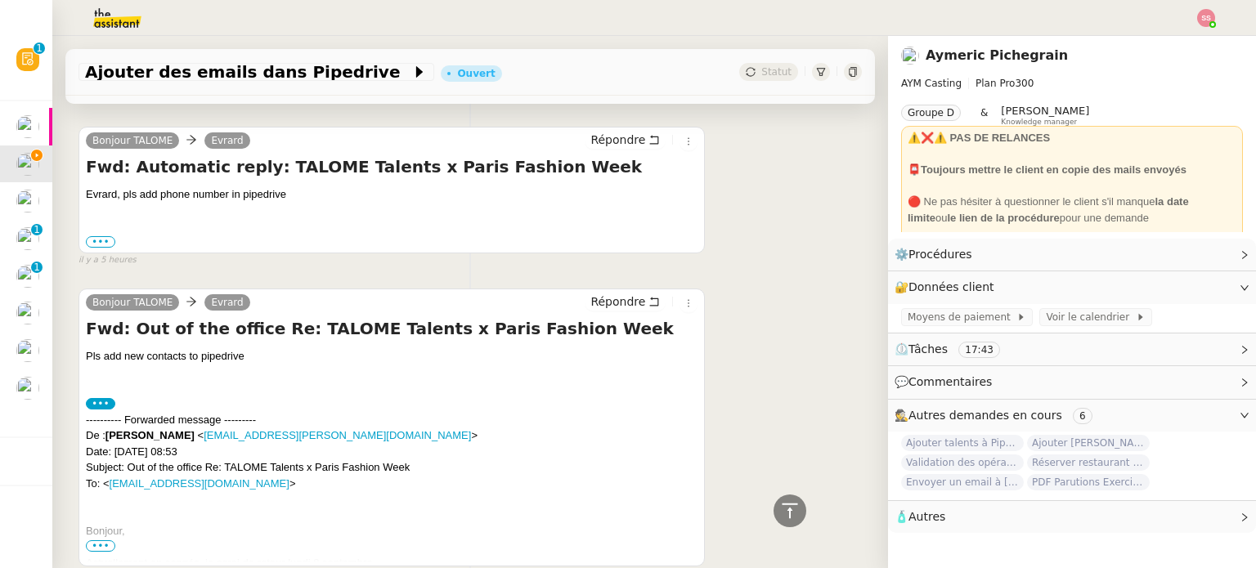
drag, startPoint x: 101, startPoint y: 456, endPoint x: 291, endPoint y: 382, distance: 203.7
click at [104, 540] on span "•••" at bounding box center [100, 545] width 29 height 11
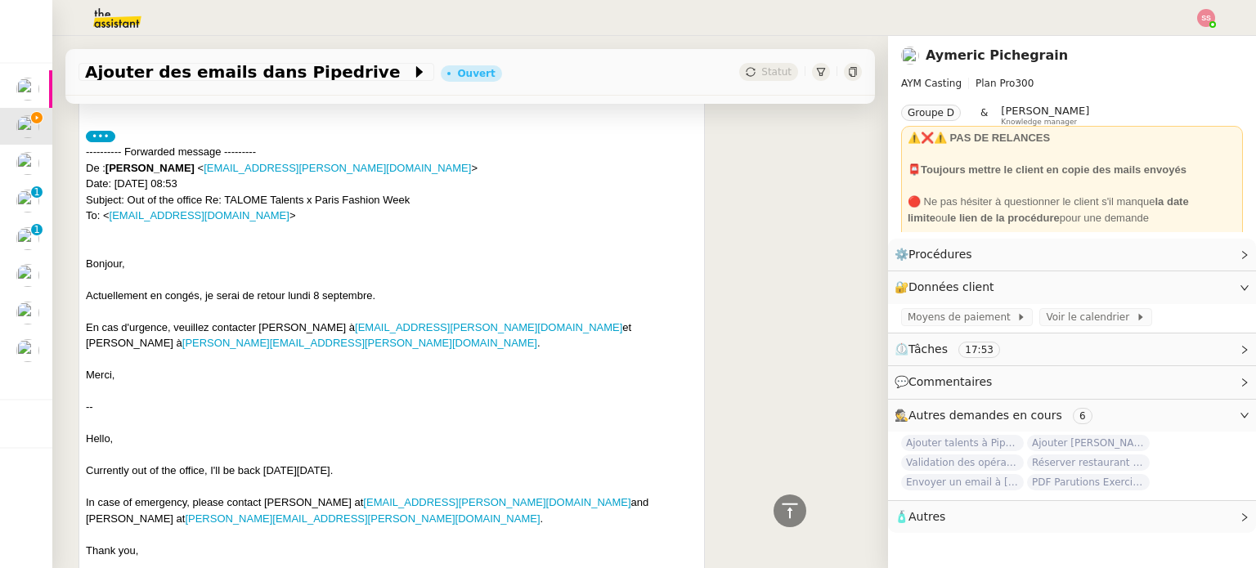
scroll to position [3011, 0]
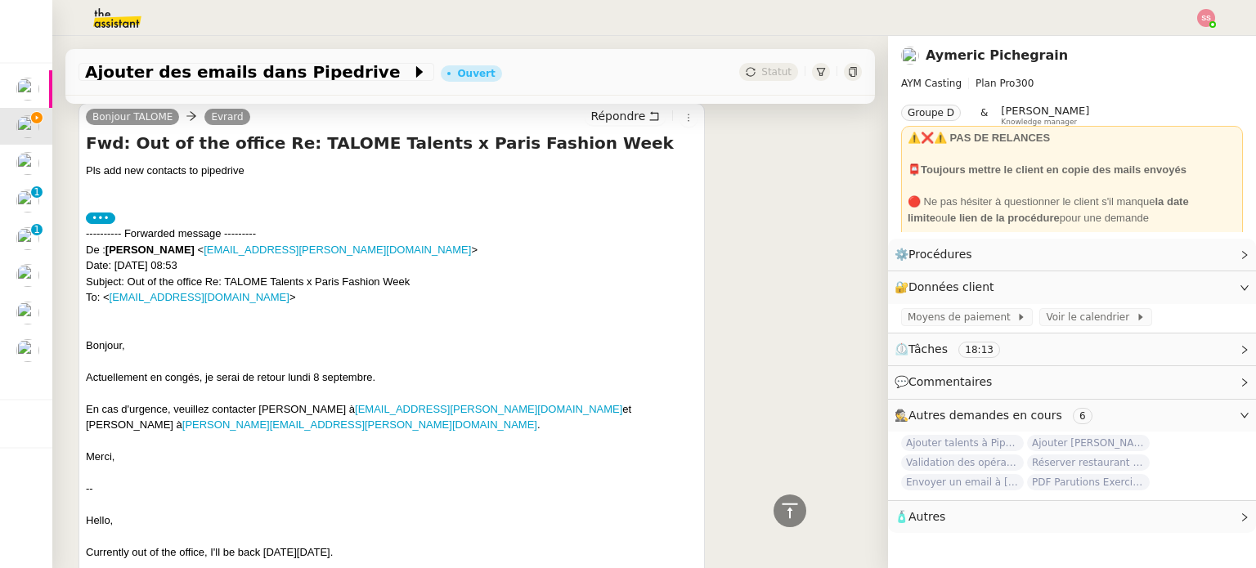
drag, startPoint x: 256, startPoint y: 343, endPoint x: 353, endPoint y: 343, distance: 97.3
click at [353, 401] on div "En cas d'urgence, veuillez contacter [PERSON_NAME] à [EMAIL_ADDRESS][PERSON_NAM…" at bounding box center [391, 417] width 611 height 32
copy div "[PERSON_NAME]"
drag, startPoint x: 535, startPoint y: 339, endPoint x: 628, endPoint y: 339, distance: 92.4
click at [628, 401] on div "En cas d'urgence, veuillez contacter [PERSON_NAME] à [EMAIL_ADDRESS][PERSON_NAM…" at bounding box center [391, 417] width 611 height 32
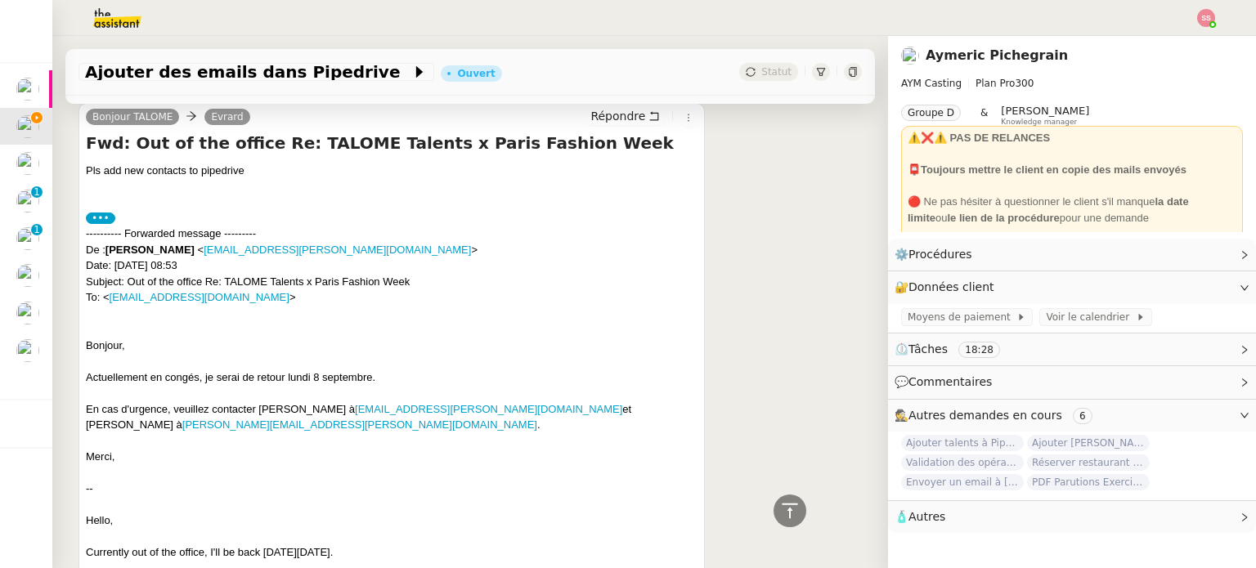
copy div "[PERSON_NAME]"
click at [469, 433] on div at bounding box center [391, 441] width 611 height 16
click at [268, 401] on div "En cas d'urgence, veuillez contacter [PERSON_NAME] à [EMAIL_ADDRESS][PERSON_NAM…" at bounding box center [391, 417] width 611 height 32
drag, startPoint x: 249, startPoint y: 354, endPoint x: 80, endPoint y: 358, distance: 169.3
click at [80, 358] on div "Bonjour TALOME Evrard Répondre Fwd: Out of the office Re: TALOME Talents x Pari…" at bounding box center [391, 414] width 626 height 623
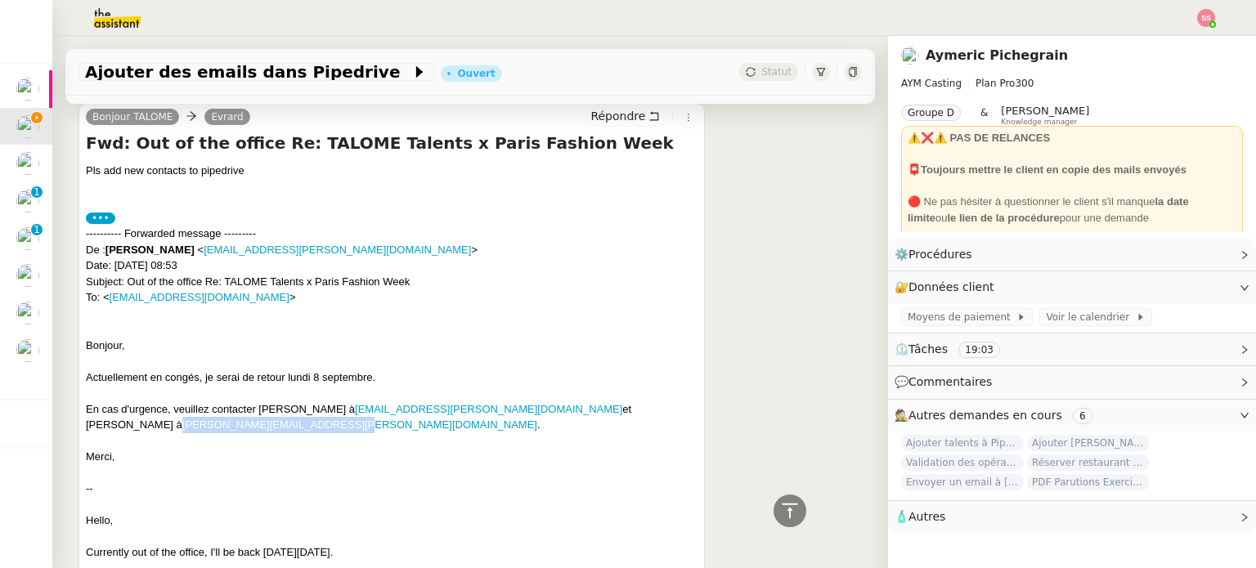
copy link "[PERSON_NAME][EMAIL_ADDRESS][PERSON_NAME][DOMAIN_NAME]"
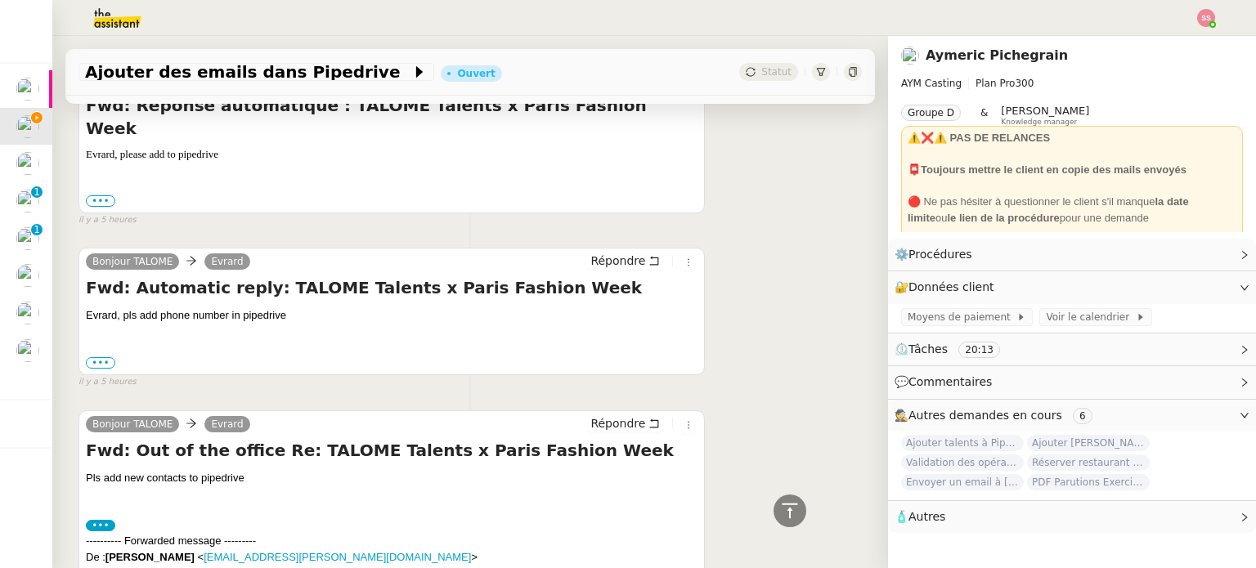
scroll to position [2684, 0]
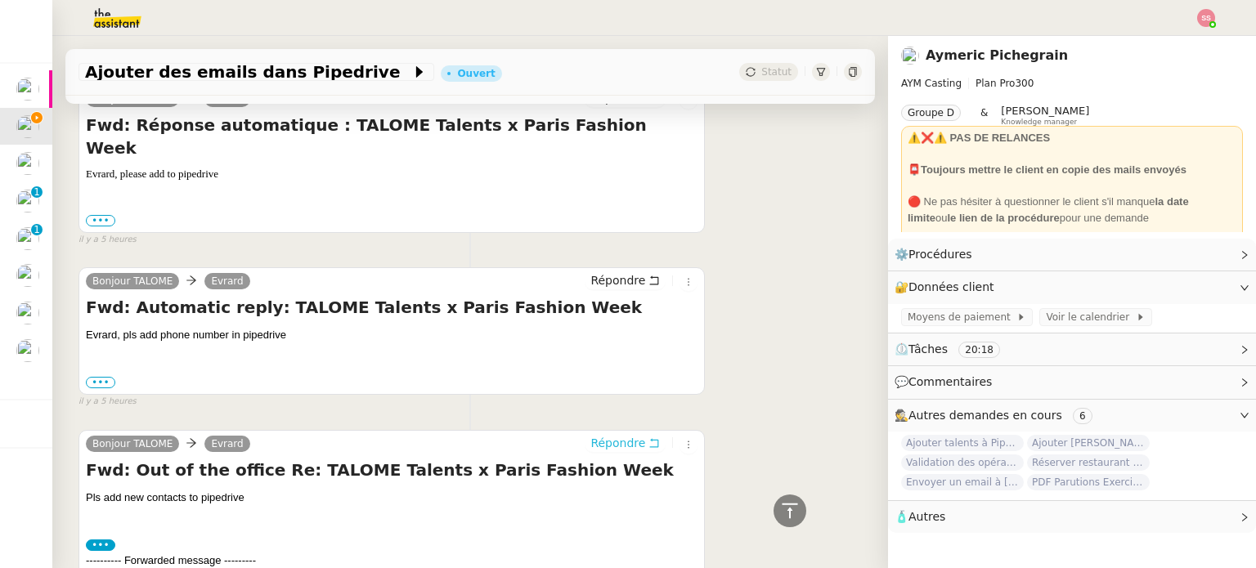
click at [611, 435] on span "Répondre" at bounding box center [617, 443] width 55 height 16
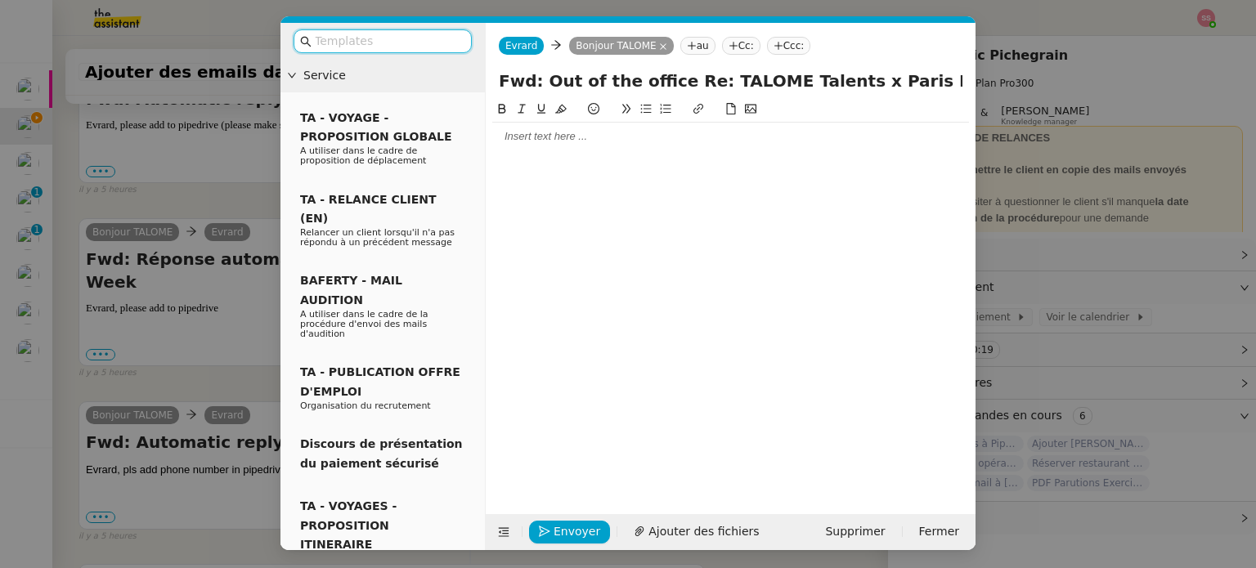
scroll to position [2818, 0]
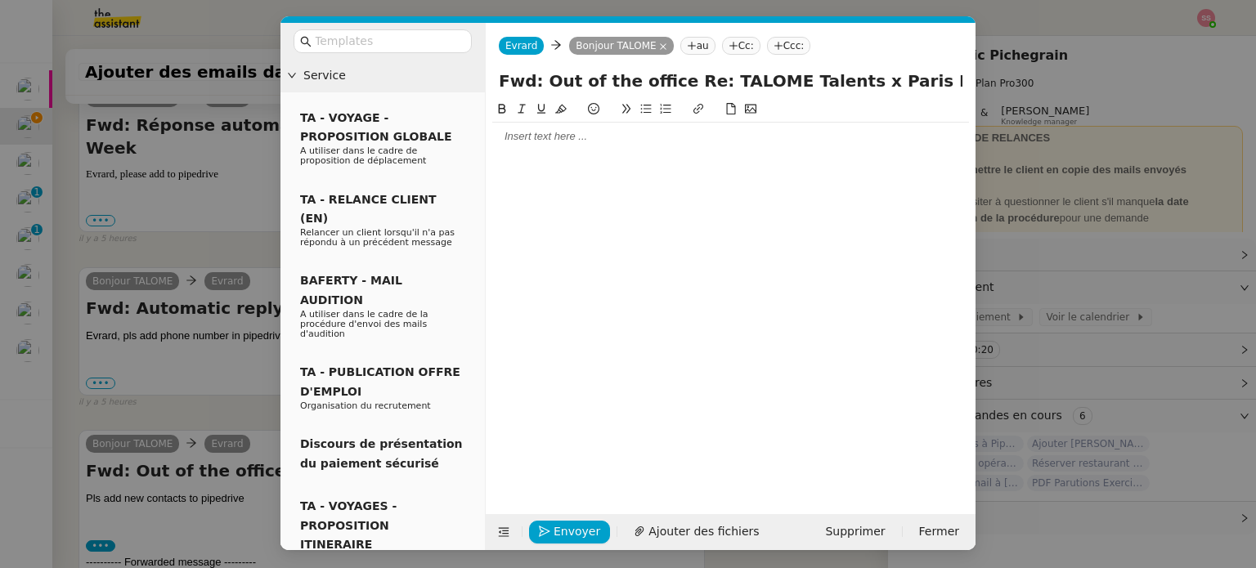
click at [513, 150] on div at bounding box center [730, 137] width 477 height 28
click at [168, 365] on nz-modal-container "Service TA - VOYAGE - PROPOSITION GLOBALE A utiliser dans le cadre de propositi…" at bounding box center [628, 284] width 1256 height 568
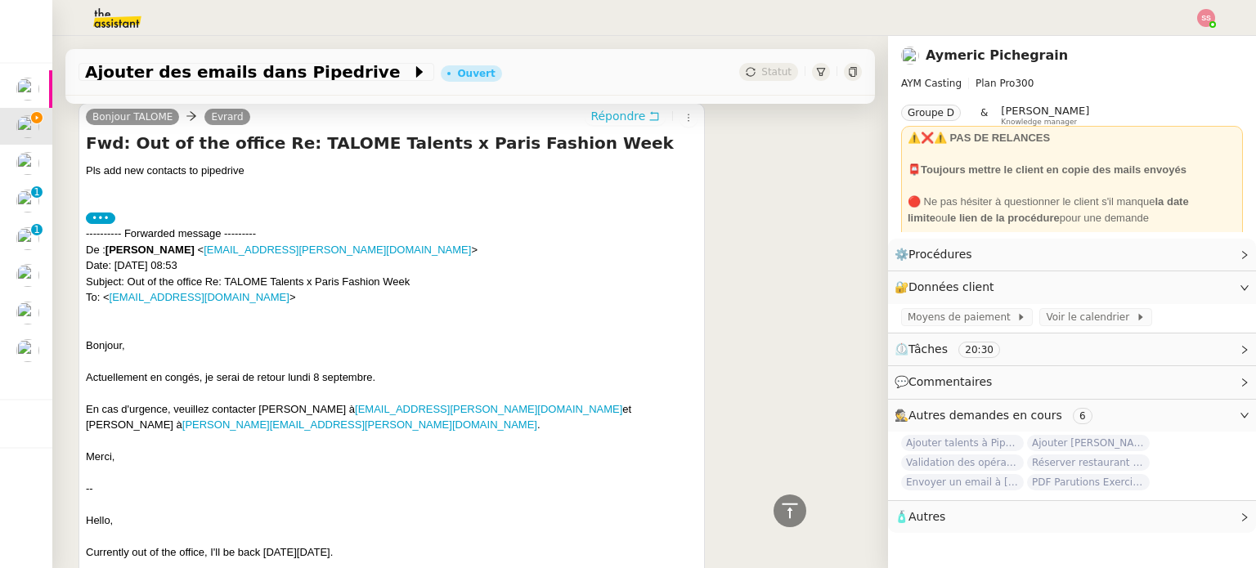
scroll to position [3181, 0]
drag, startPoint x: 249, startPoint y: 362, endPoint x: 88, endPoint y: 360, distance: 161.0
click at [88, 402] on div "En cas d'urgence, veuillez contacter [PERSON_NAME] à [EMAIL_ADDRESS][PERSON_NAM…" at bounding box center [391, 418] width 611 height 32
copy link "[PERSON_NAME][EMAIL_ADDRESS][PERSON_NAME][DOMAIN_NAME]"
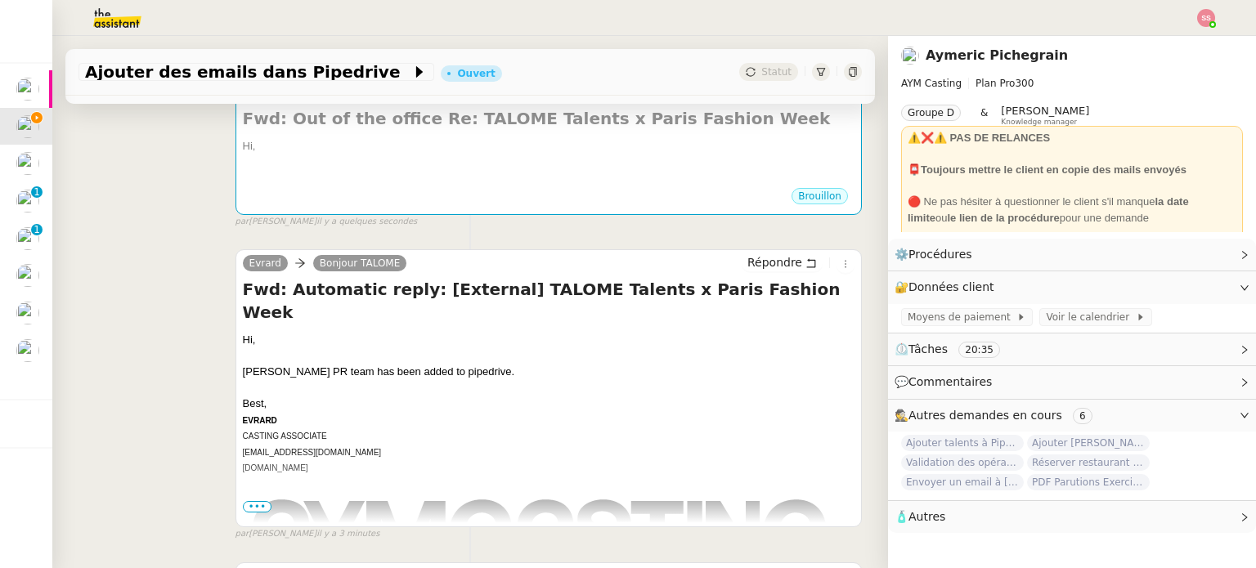
scroll to position [0, 0]
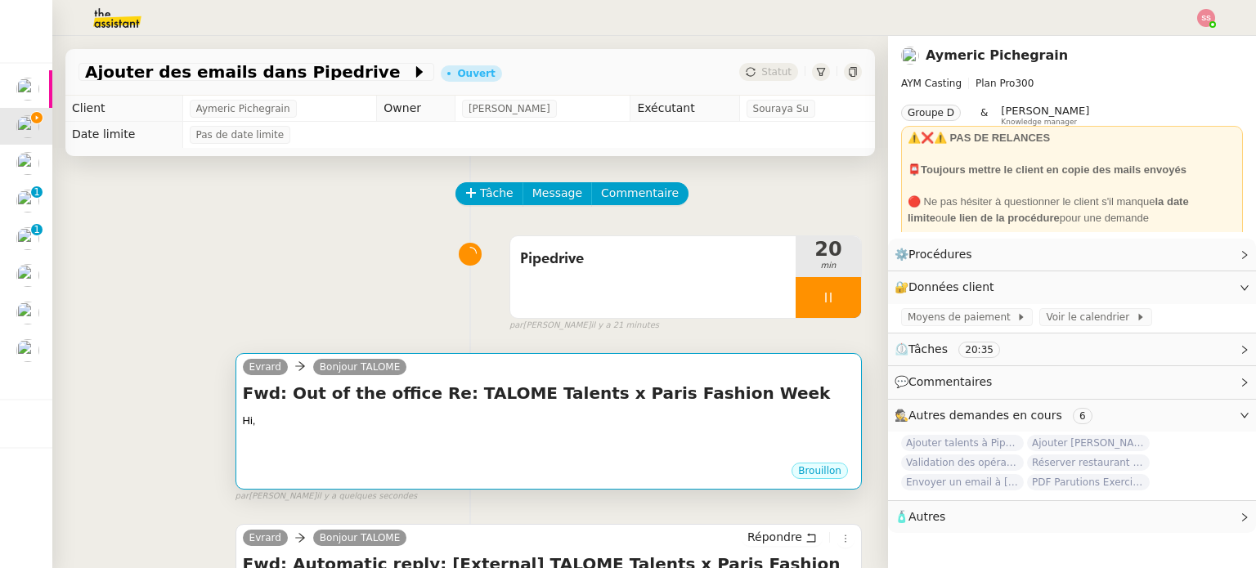
click at [417, 438] on div at bounding box center [548, 437] width 611 height 16
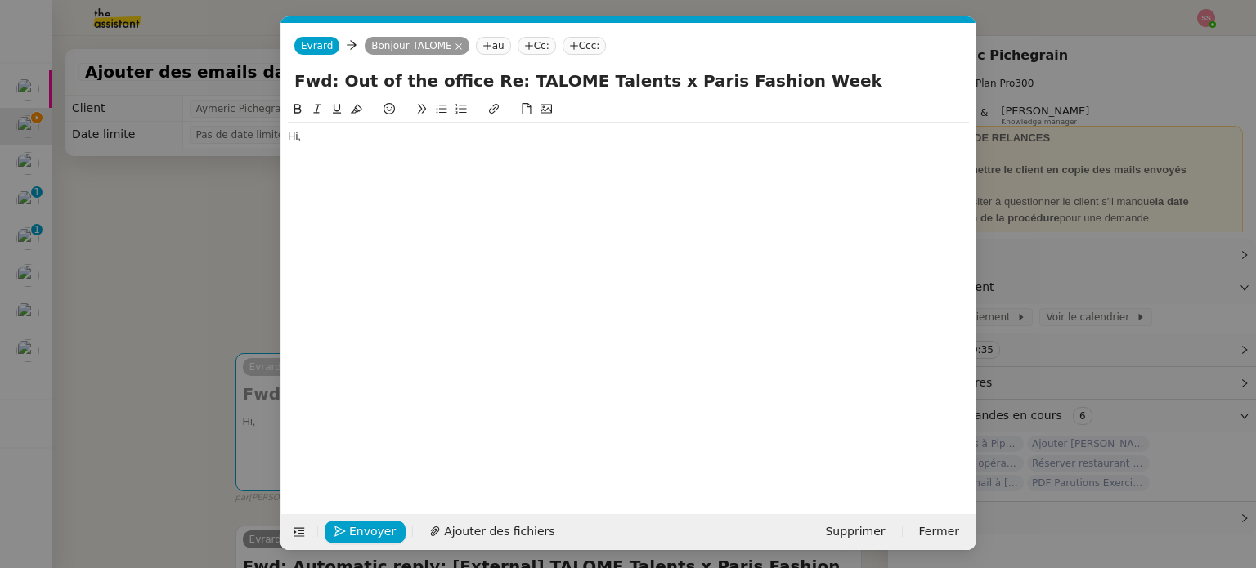
scroll to position [0, 34]
click at [334, 169] on div "Hi," at bounding box center [628, 294] width 681 height 389
click at [327, 138] on div "Hi," at bounding box center [628, 136] width 681 height 15
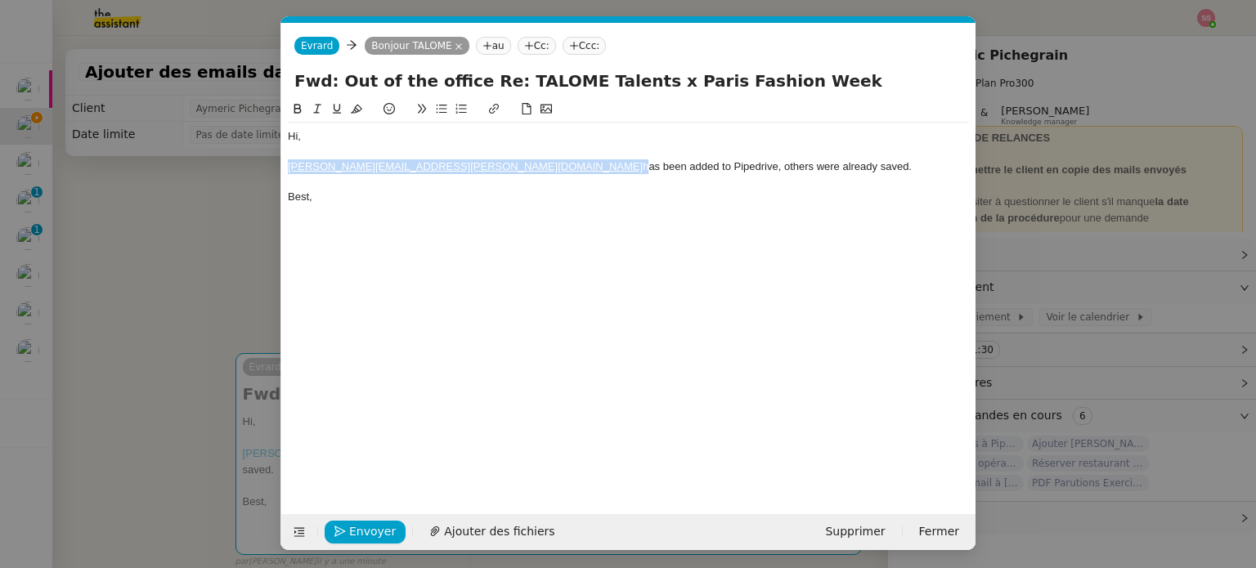
drag, startPoint x: 453, startPoint y: 167, endPoint x: 287, endPoint y: 168, distance: 165.9
click at [288, 168] on div "[PERSON_NAME][EMAIL_ADDRESS][PERSON_NAME][DOMAIN_NAME] has been added to Pipedr…" at bounding box center [628, 166] width 681 height 15
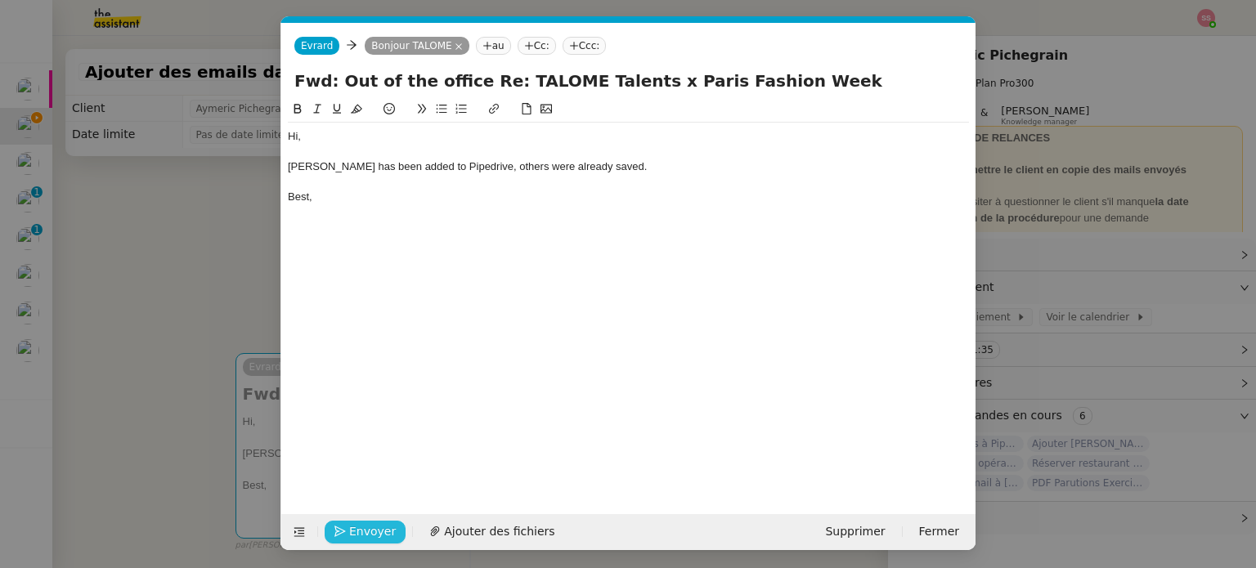
click at [369, 523] on span "Envoyer" at bounding box center [372, 531] width 47 height 19
click at [369, 523] on span "Confirmer l'envoi" at bounding box center [398, 531] width 98 height 19
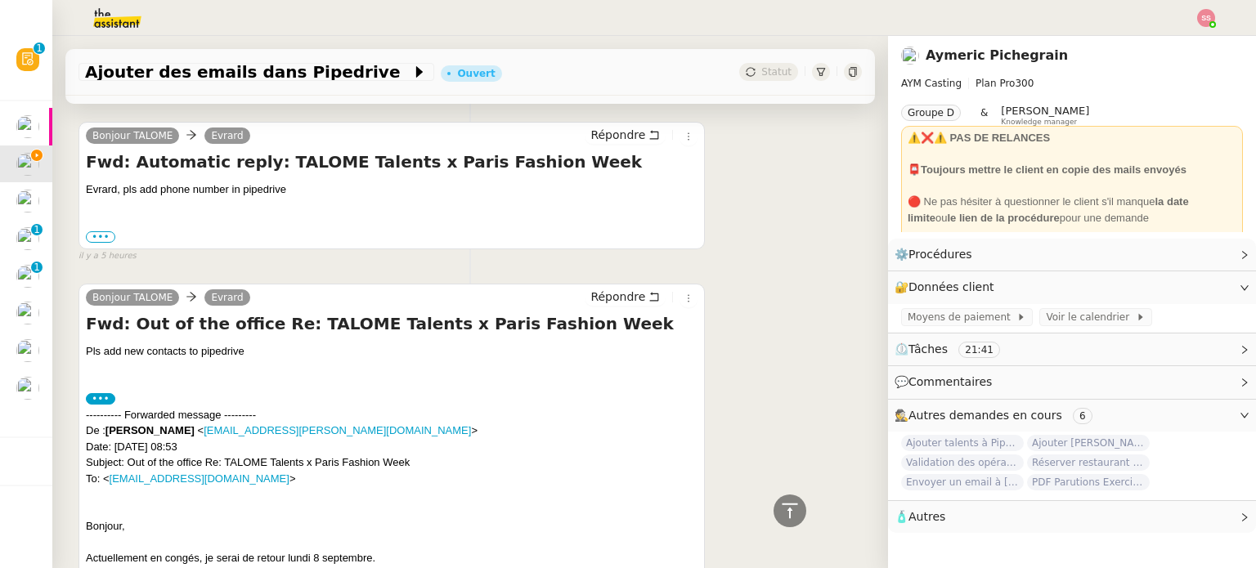
scroll to position [2910, 0]
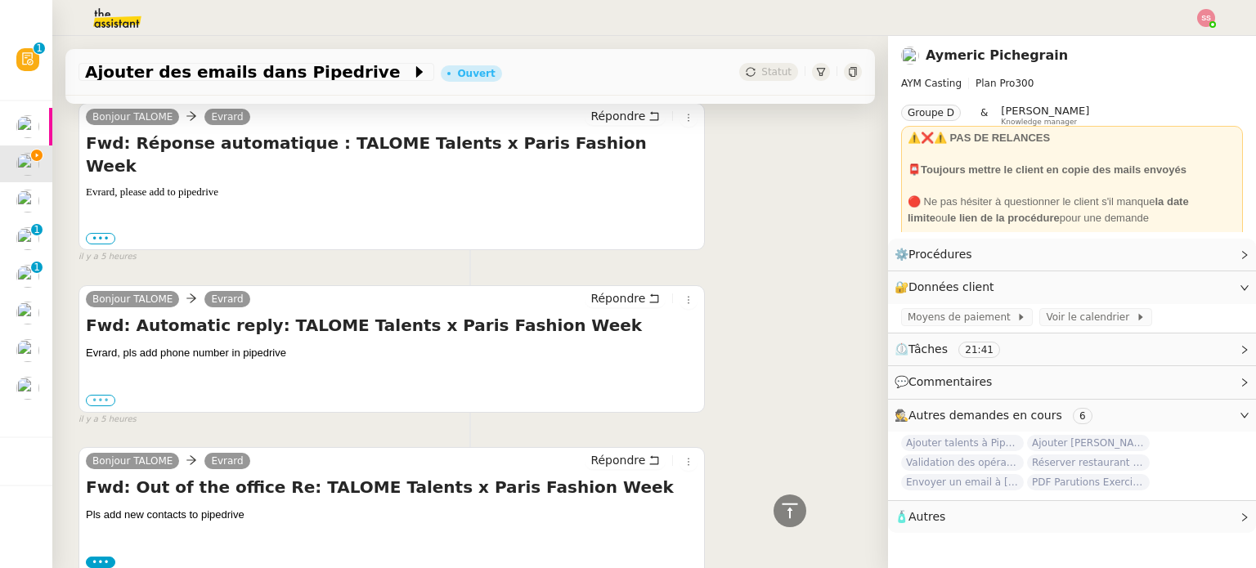
click at [105, 395] on label "•••" at bounding box center [100, 400] width 29 height 11
click at [0, 0] on input "•••" at bounding box center [0, 0] width 0 height 0
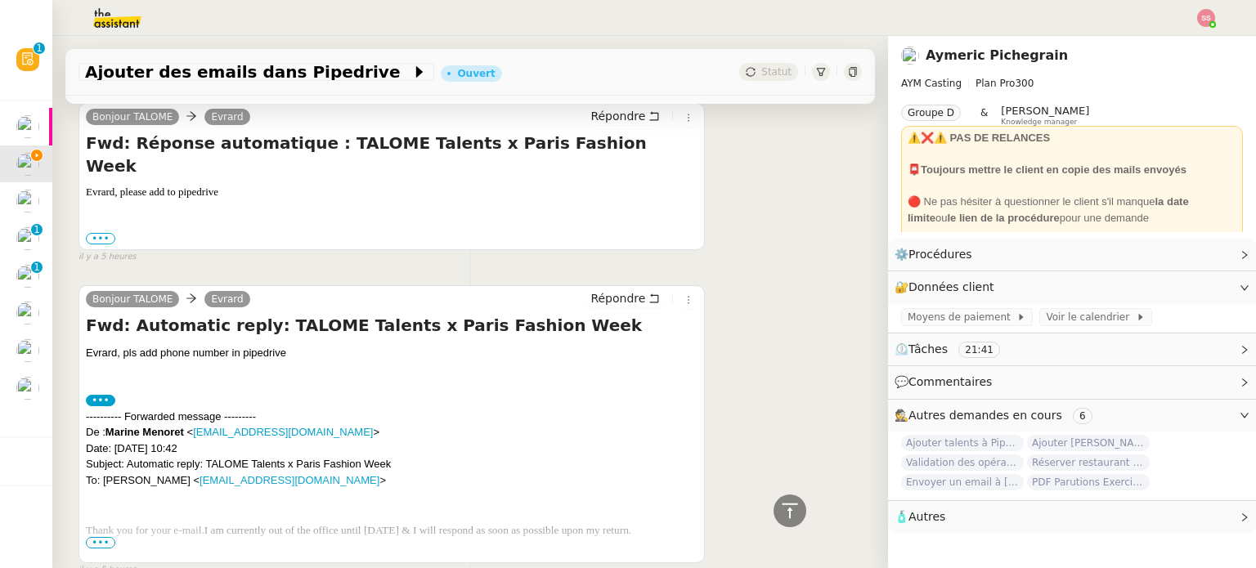
click at [96, 537] on span "•••" at bounding box center [100, 542] width 29 height 11
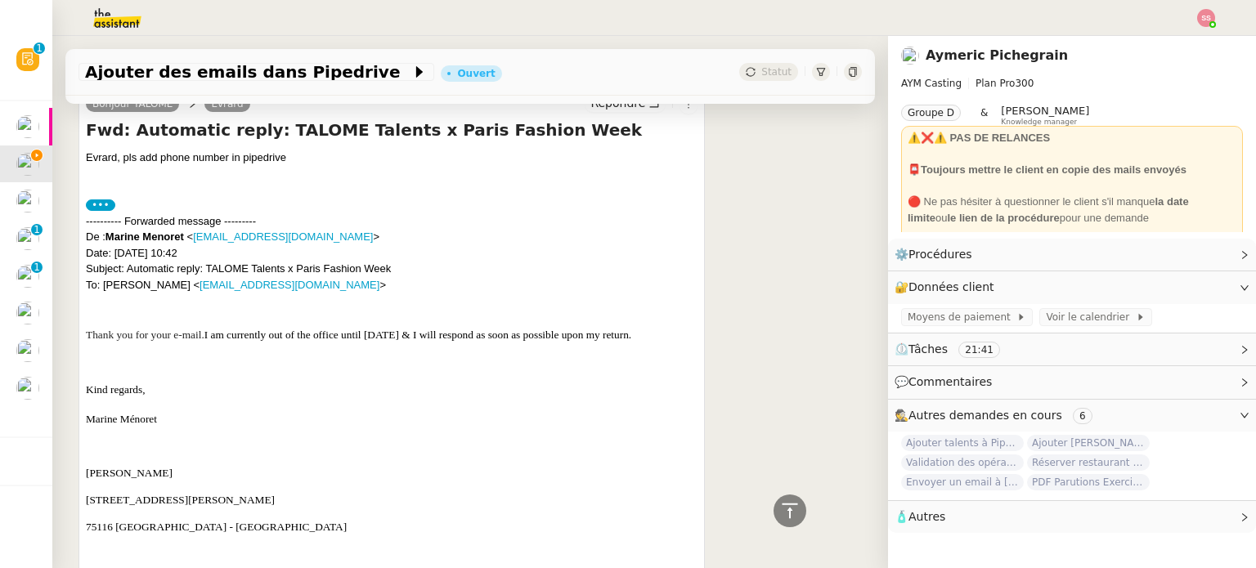
scroll to position [3155, 0]
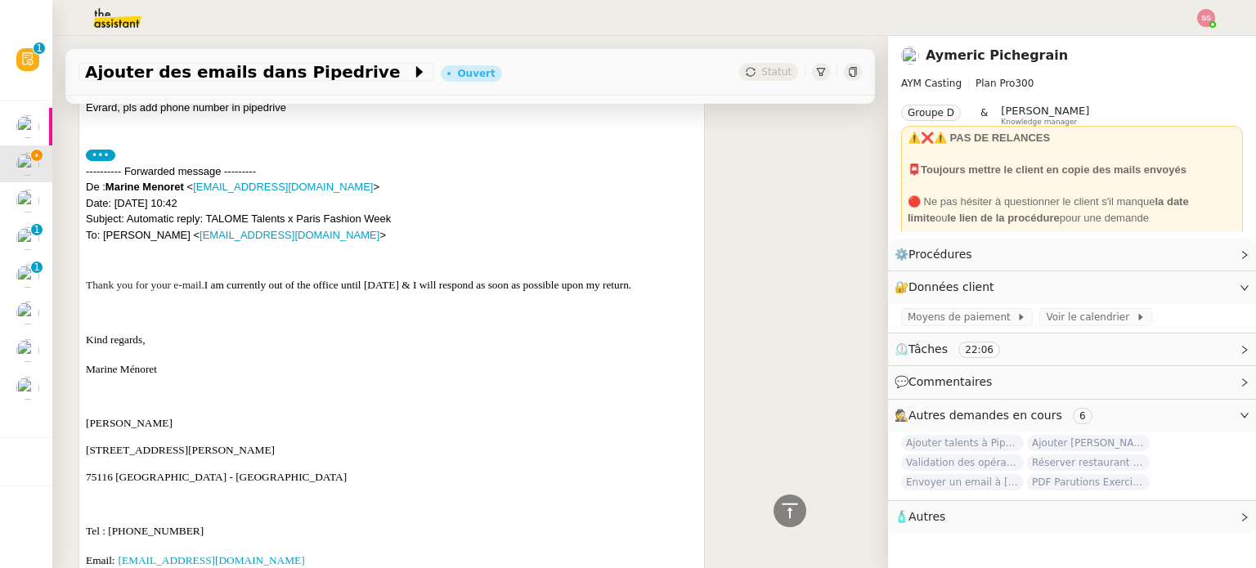
drag, startPoint x: 187, startPoint y: 483, endPoint x: 109, endPoint y: 472, distance: 79.2
click at [109, 523] on p "Tel : [PHONE_NUMBER]" at bounding box center [391, 531] width 611 height 16
copy span "[PHONE_NUMBER]"
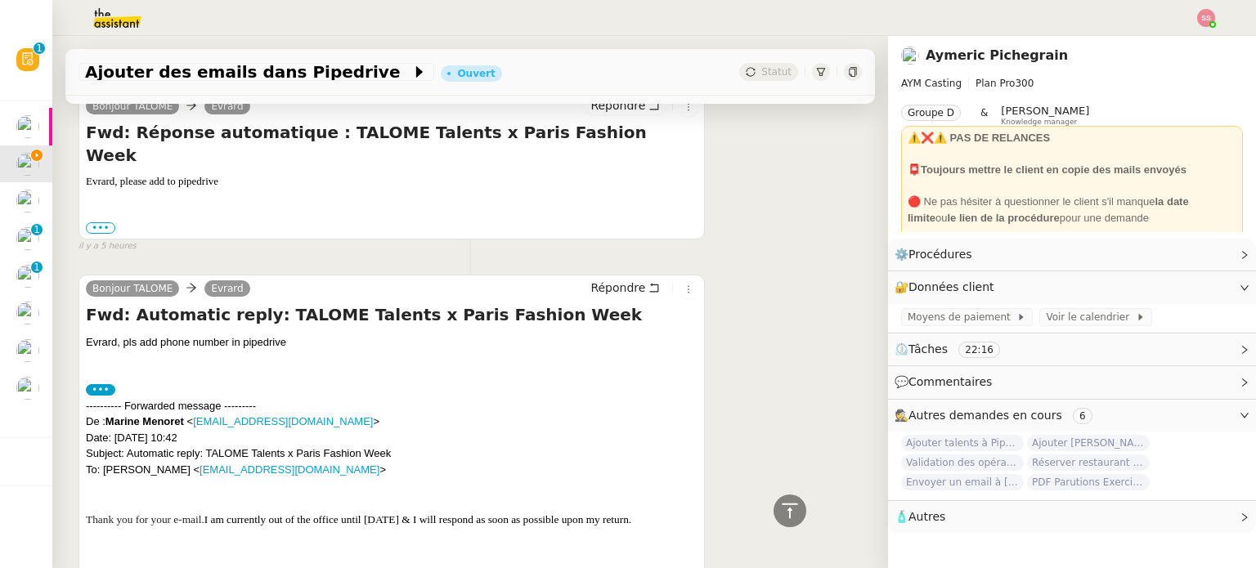
scroll to position [2910, 0]
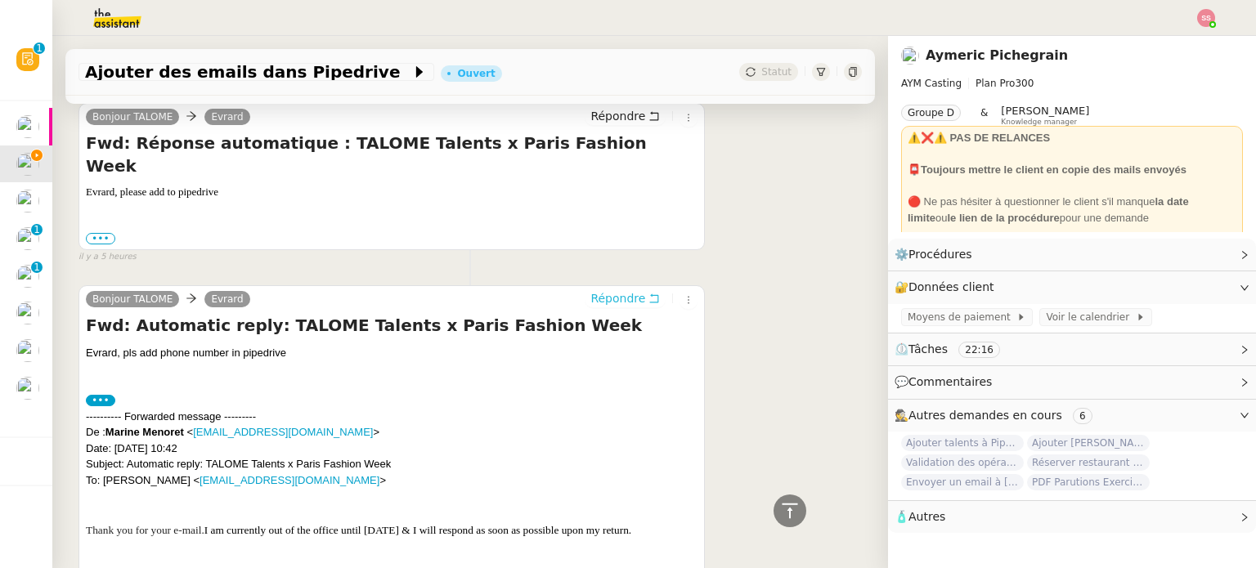
click at [590, 290] on span "Répondre" at bounding box center [617, 298] width 55 height 16
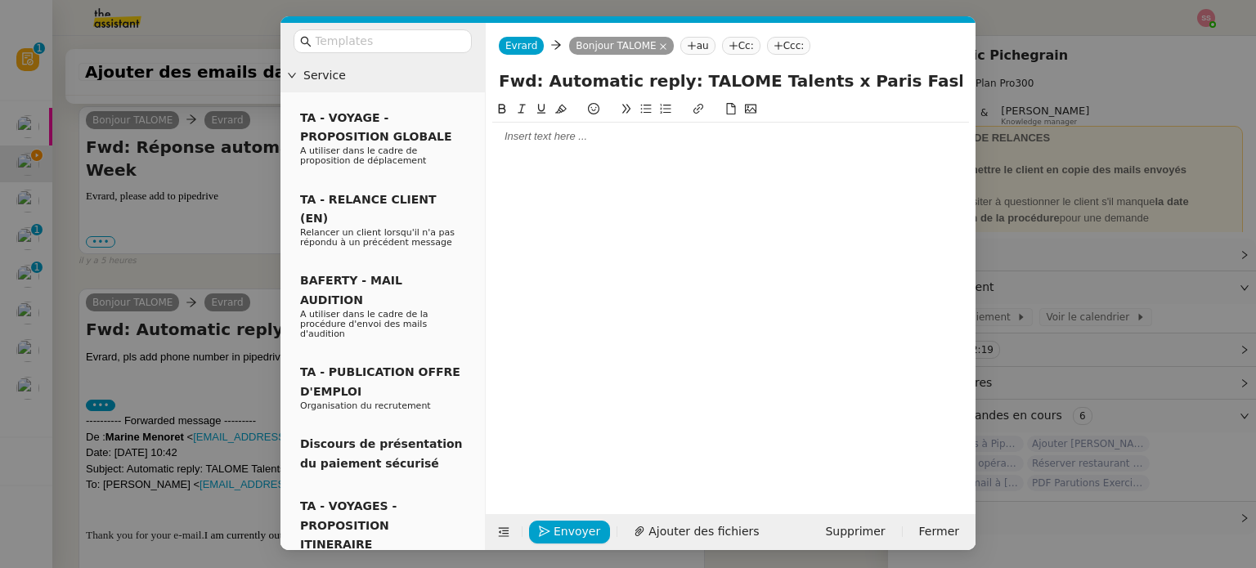
scroll to position [3045, 0]
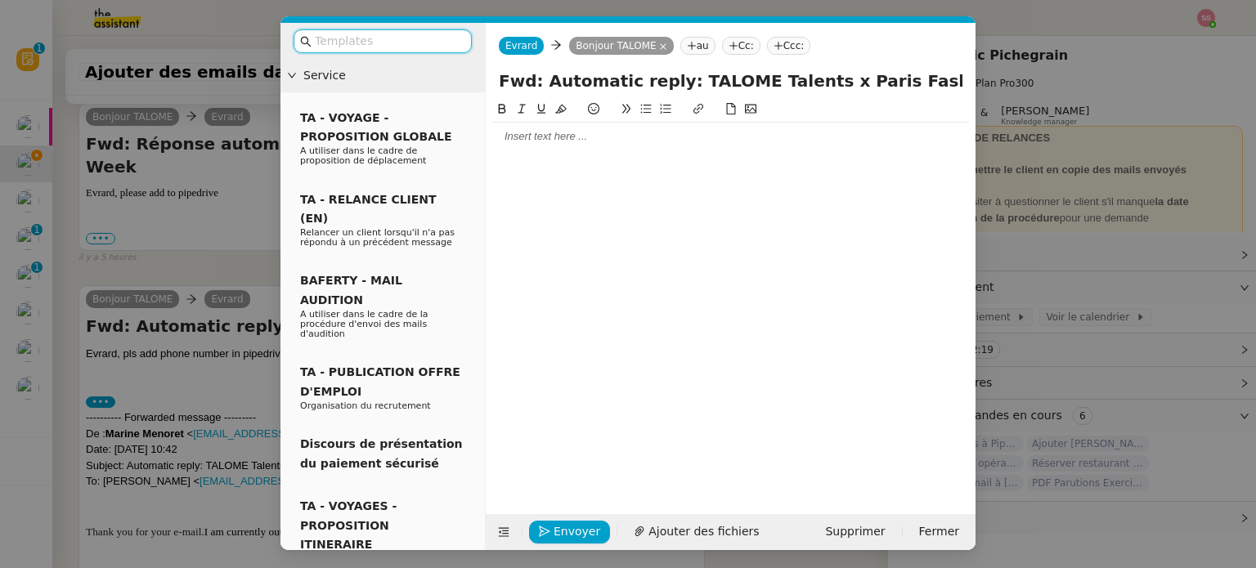
click at [556, 142] on div at bounding box center [730, 136] width 477 height 15
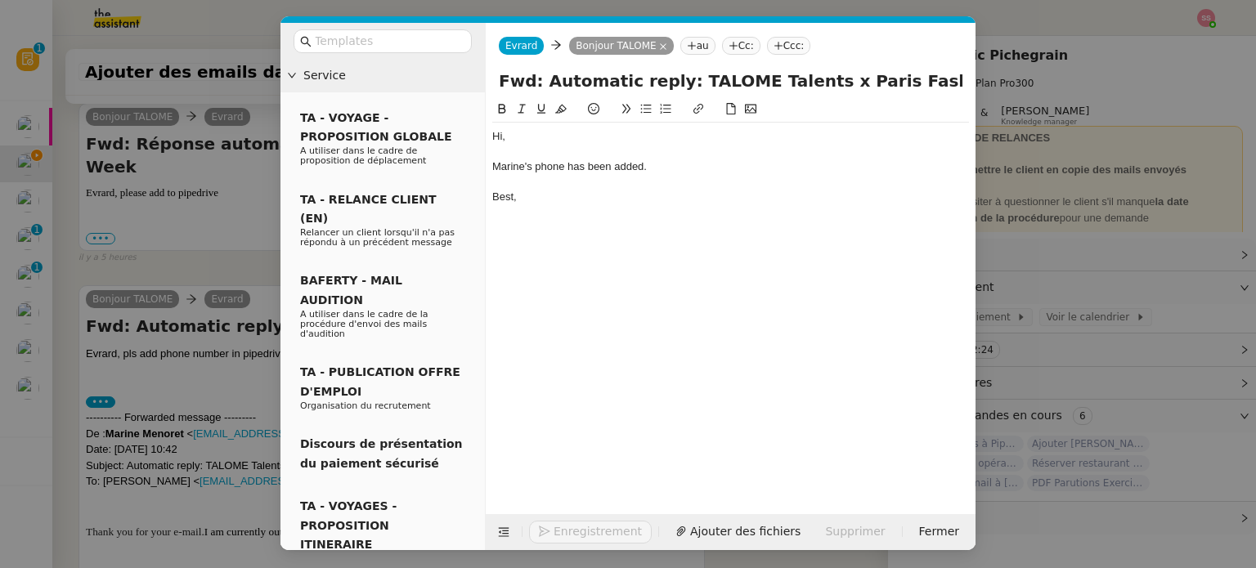
scroll to position [3125, 0]
click at [566, 523] on span "Envoyer" at bounding box center [576, 531] width 47 height 19
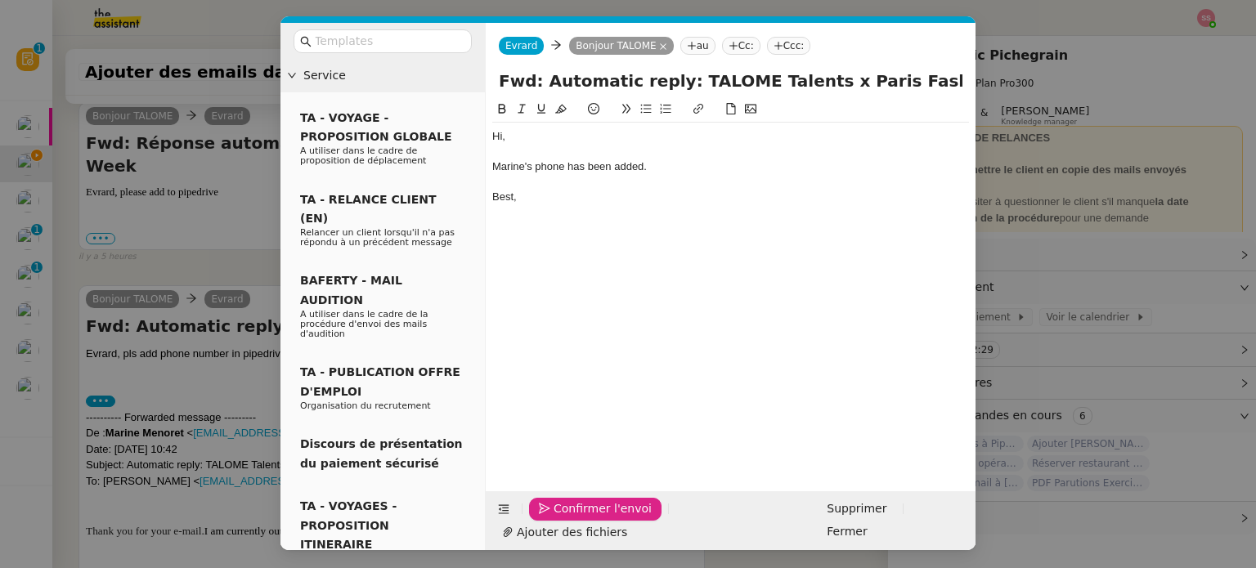
click at [566, 518] on span "Confirmer l'envoi" at bounding box center [602, 508] width 98 height 19
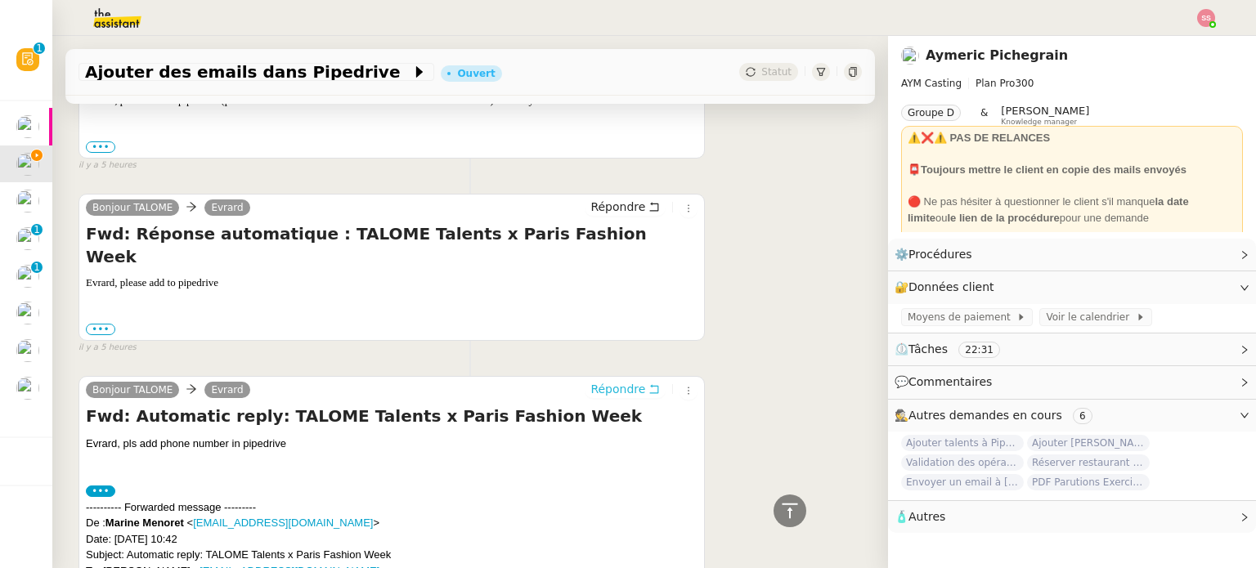
scroll to position [2868, 0]
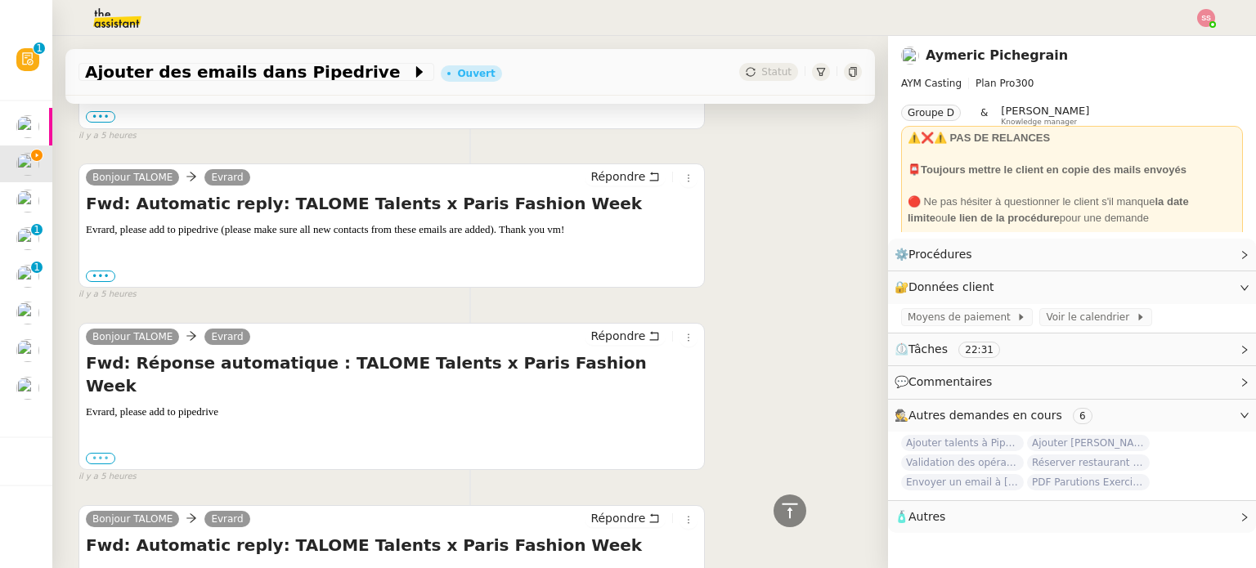
click at [110, 453] on label "•••" at bounding box center [100, 458] width 29 height 11
click at [0, 0] on input "•••" at bounding box center [0, 0] width 0 height 0
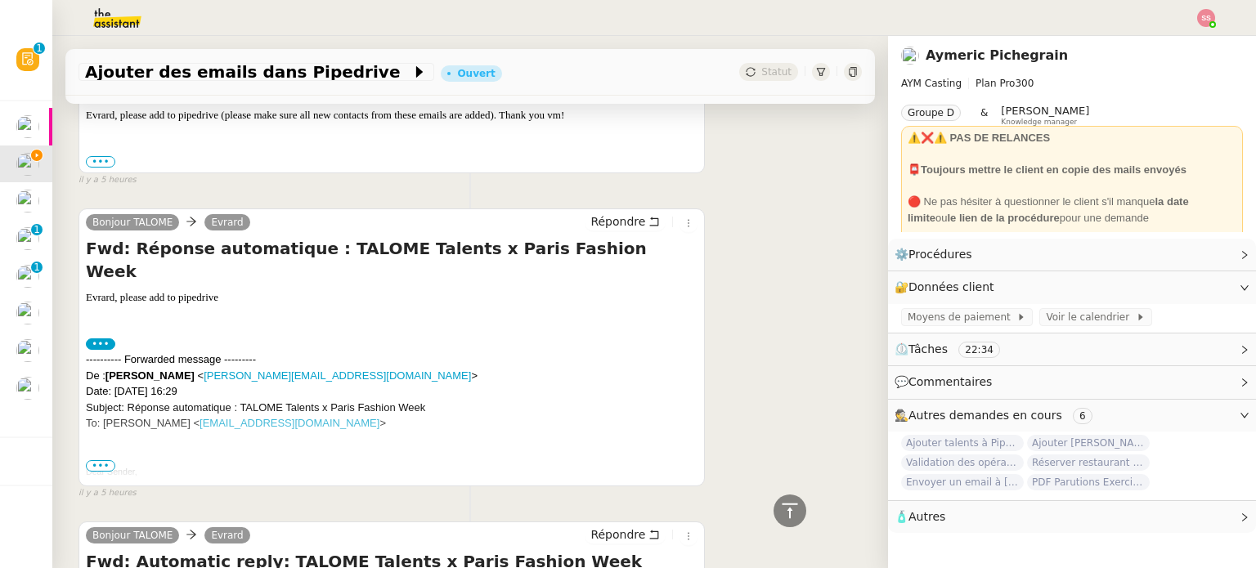
scroll to position [3082, 0]
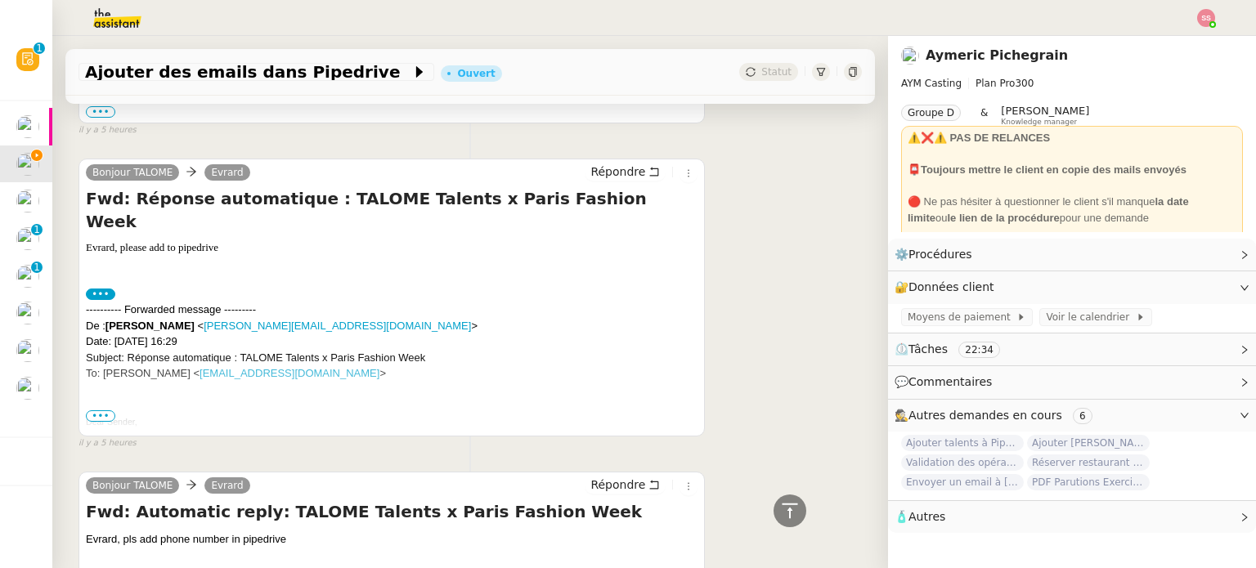
click at [105, 410] on span "•••" at bounding box center [100, 415] width 29 height 11
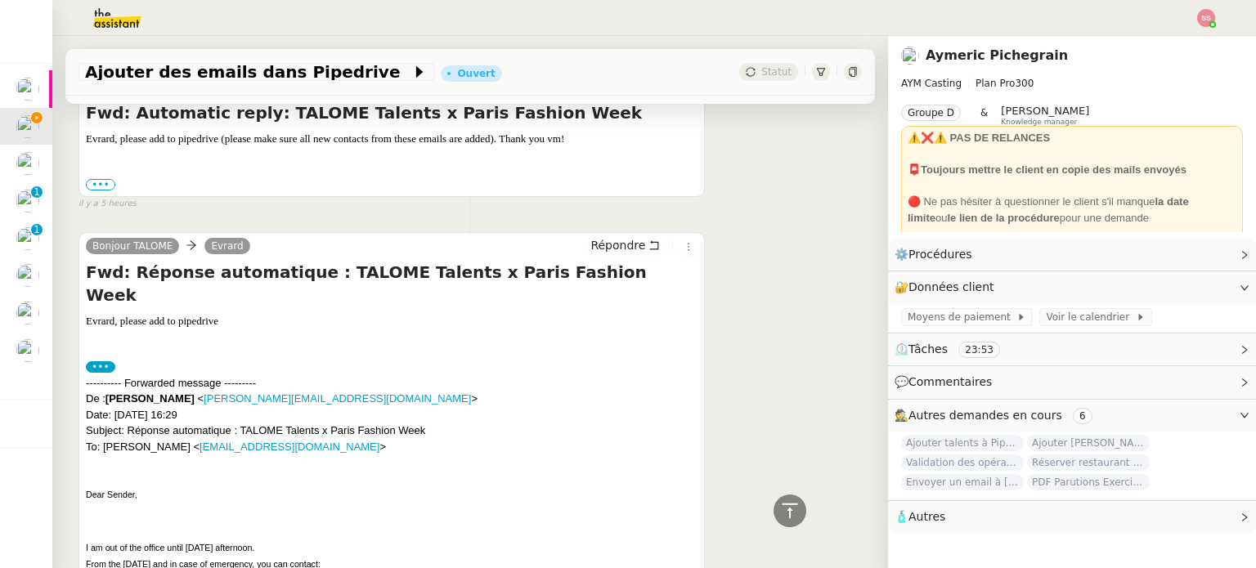
scroll to position [3316, 0]
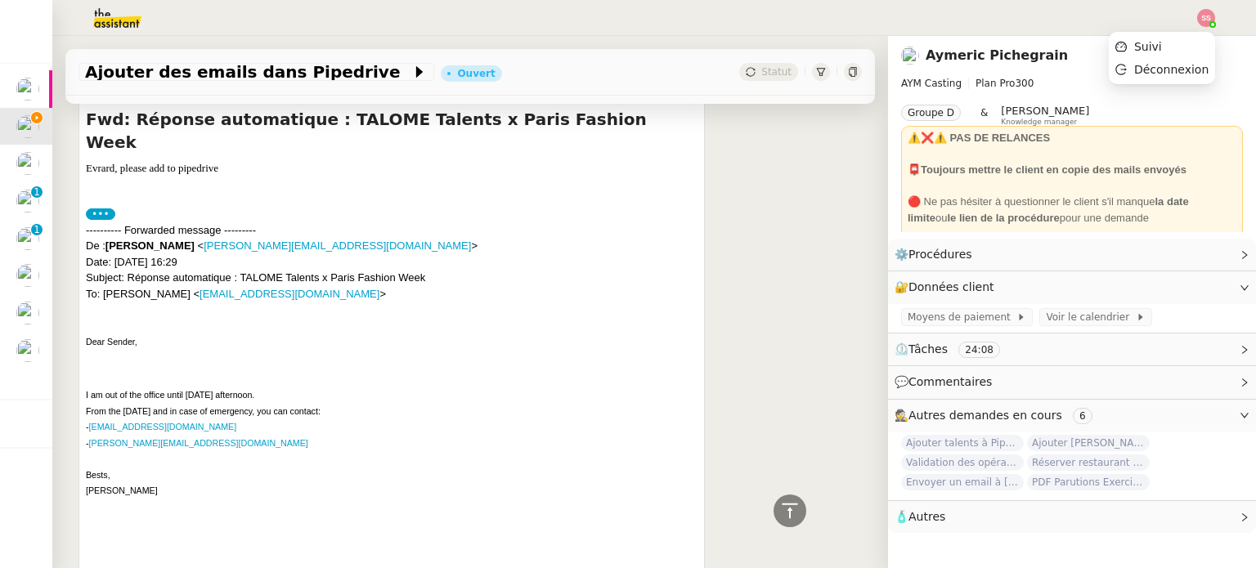
click at [1215, 10] on nz-header at bounding box center [628, 18] width 1256 height 36
click at [1174, 45] on div "Aymeric Pichegrain" at bounding box center [1072, 56] width 342 height 26
click at [1202, 16] on img at bounding box center [1206, 18] width 18 height 18
click at [1179, 46] on li "Suivi" at bounding box center [1161, 46] width 106 height 23
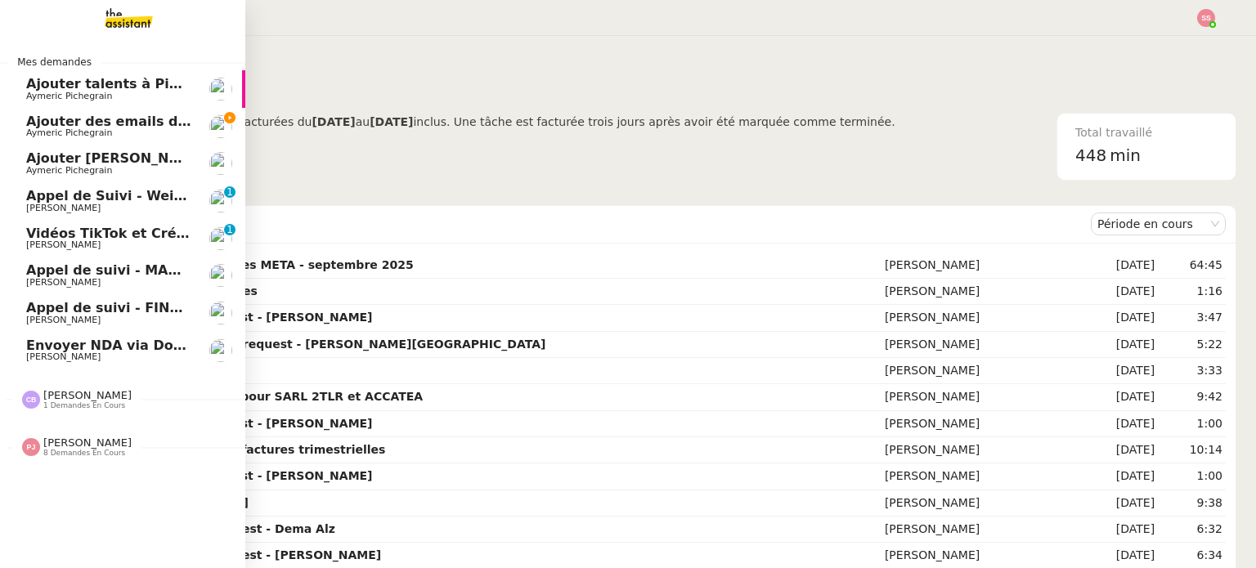
click at [123, 133] on span "Aymeric Pichegrain" at bounding box center [108, 133] width 165 height 10
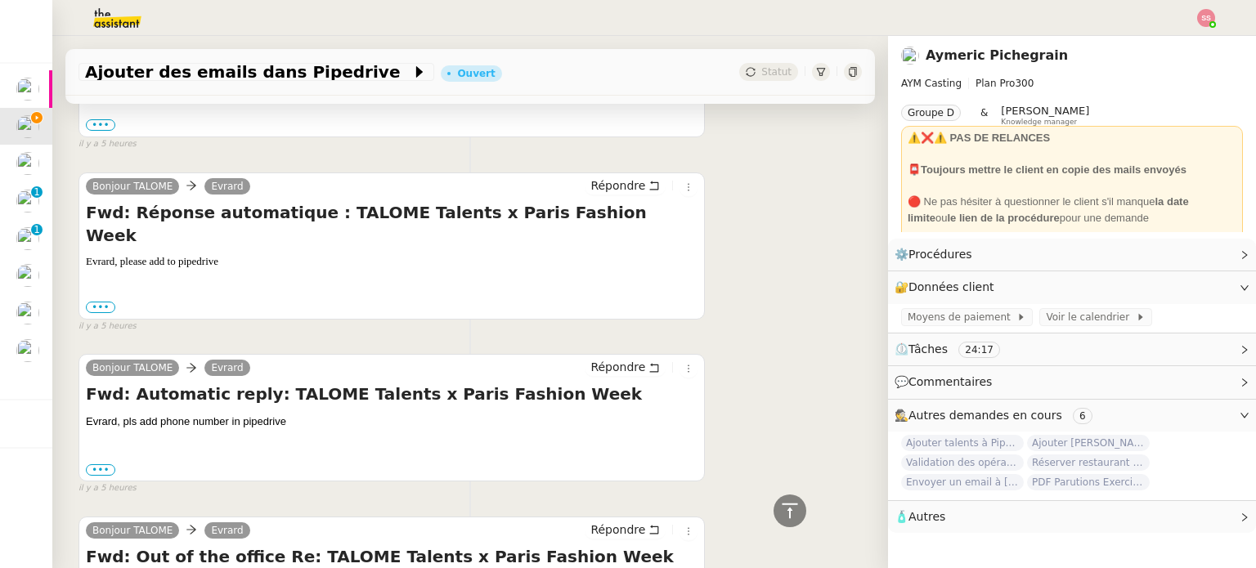
scroll to position [3024, 0]
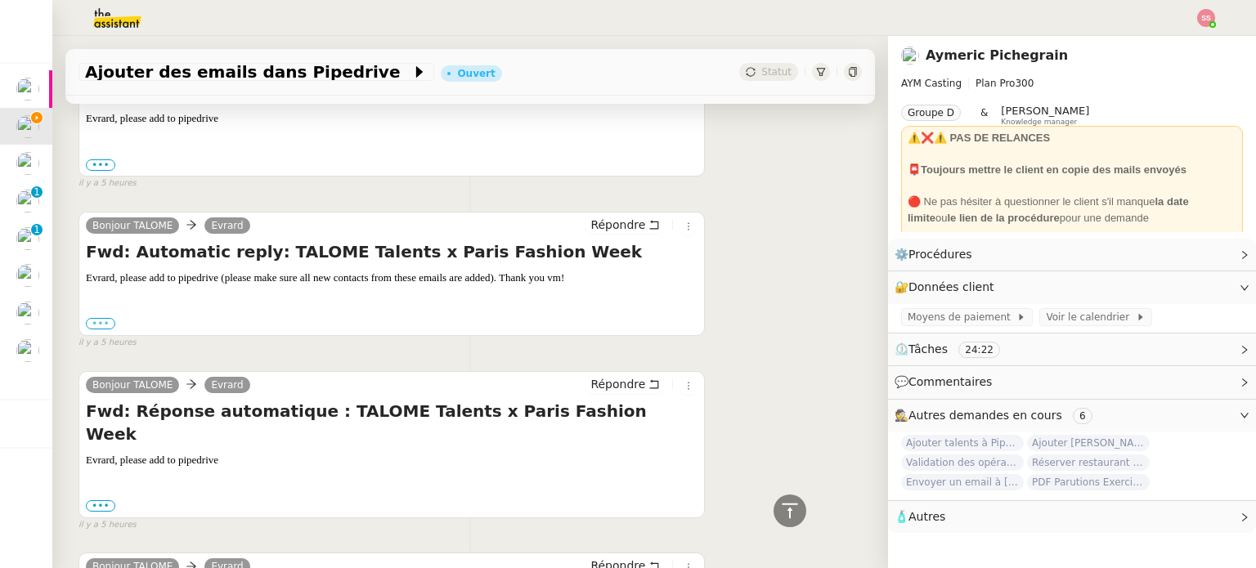
click at [101, 318] on label "•••" at bounding box center [100, 323] width 29 height 11
click at [0, 0] on input "•••" at bounding box center [0, 0] width 0 height 0
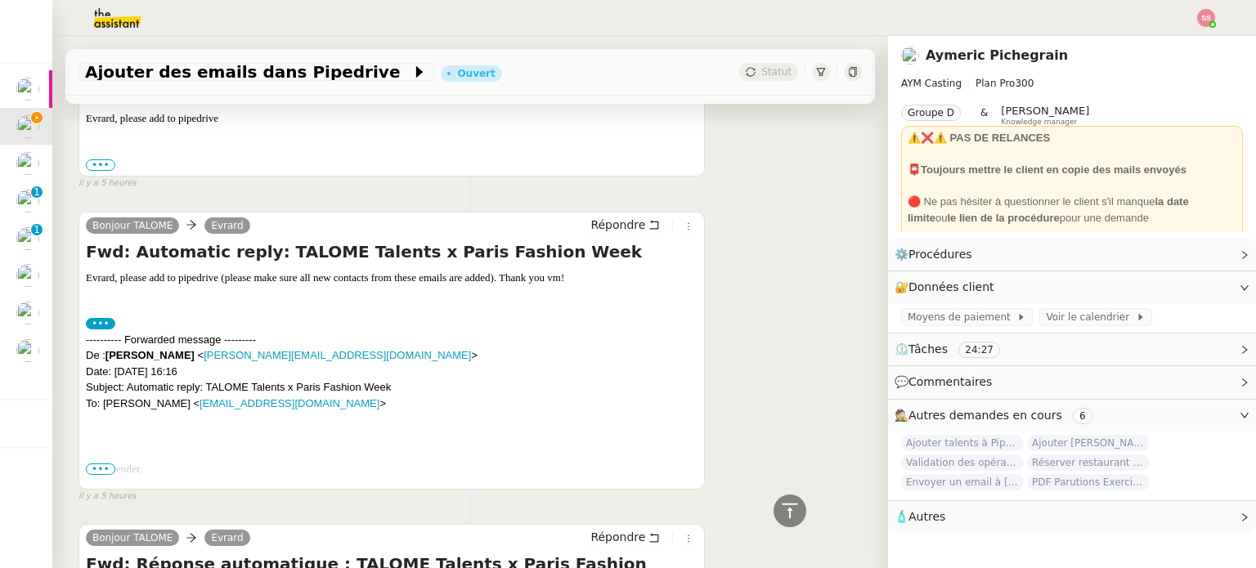
click at [98, 463] on span "•••" at bounding box center [100, 468] width 29 height 11
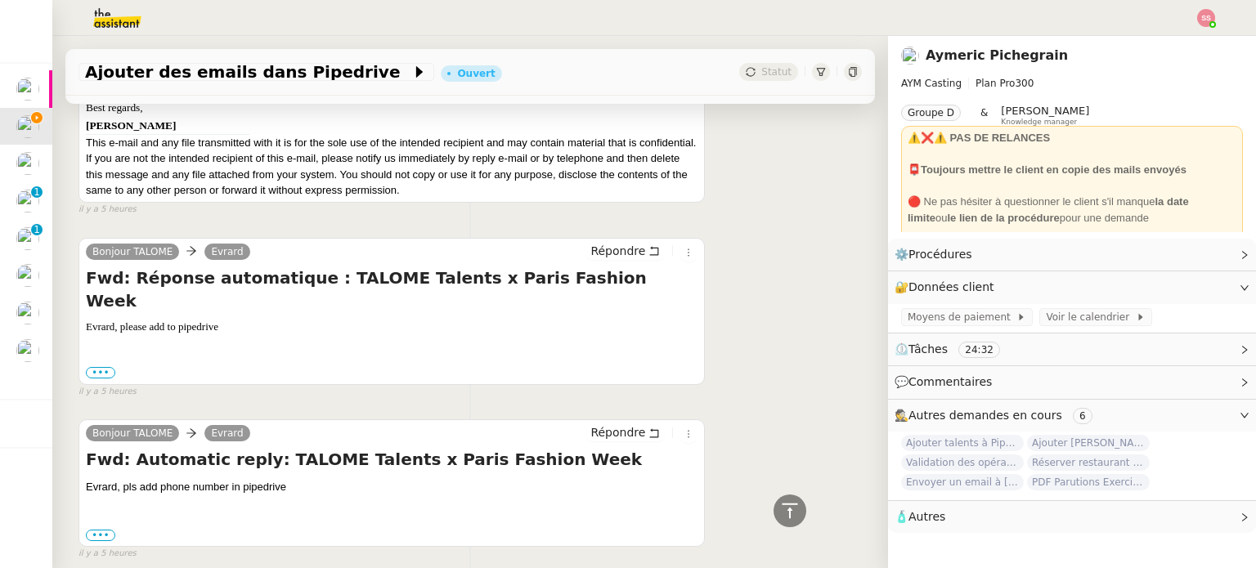
scroll to position [3597, 0]
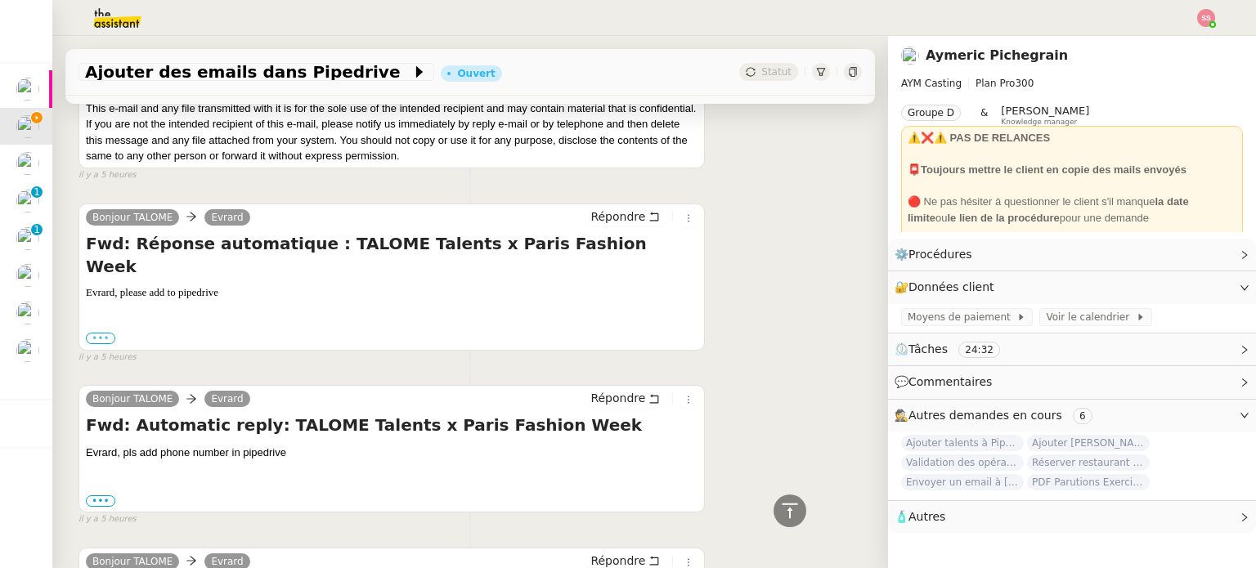
click at [99, 333] on label "•••" at bounding box center [100, 338] width 29 height 11
click at [0, 0] on input "•••" at bounding box center [0, 0] width 0 height 0
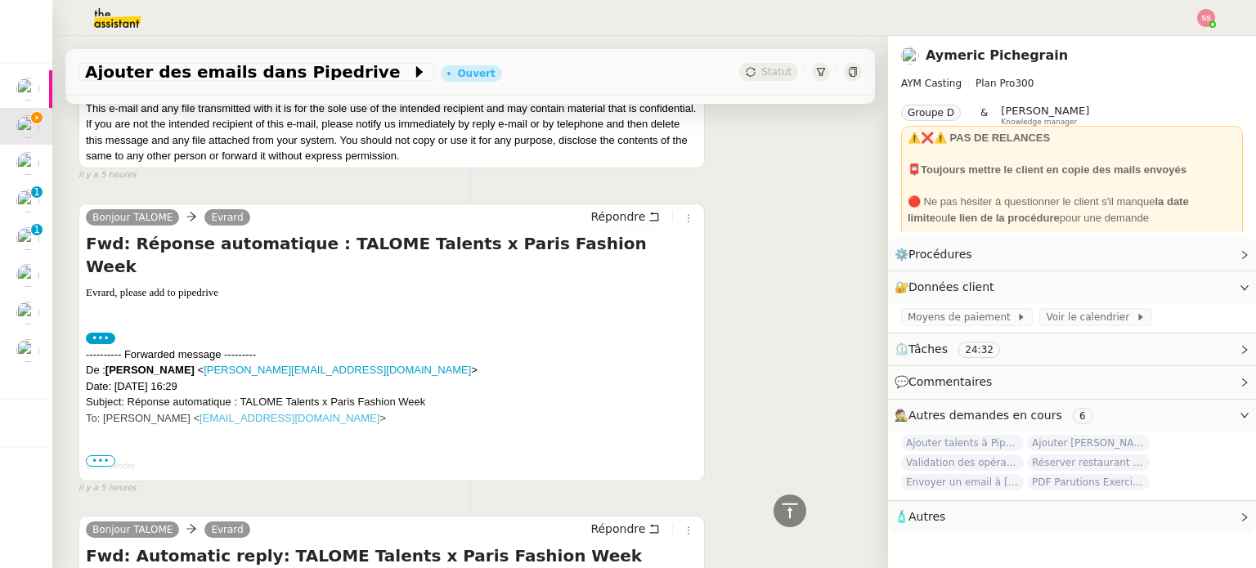
click at [108, 455] on span "•••" at bounding box center [100, 460] width 29 height 11
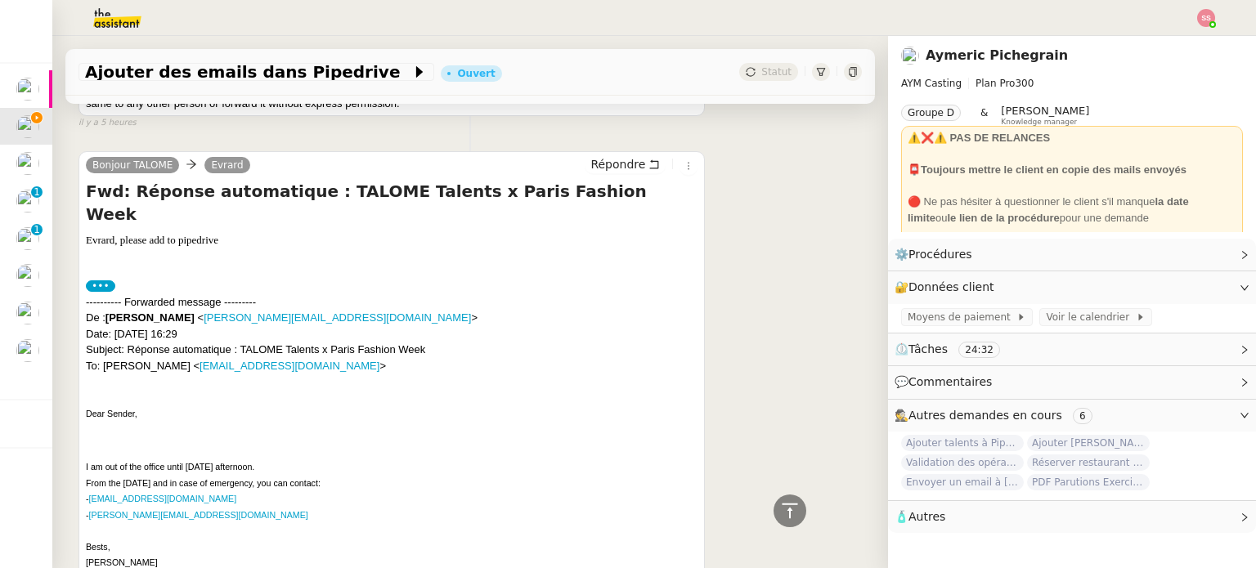
scroll to position [3678, 0]
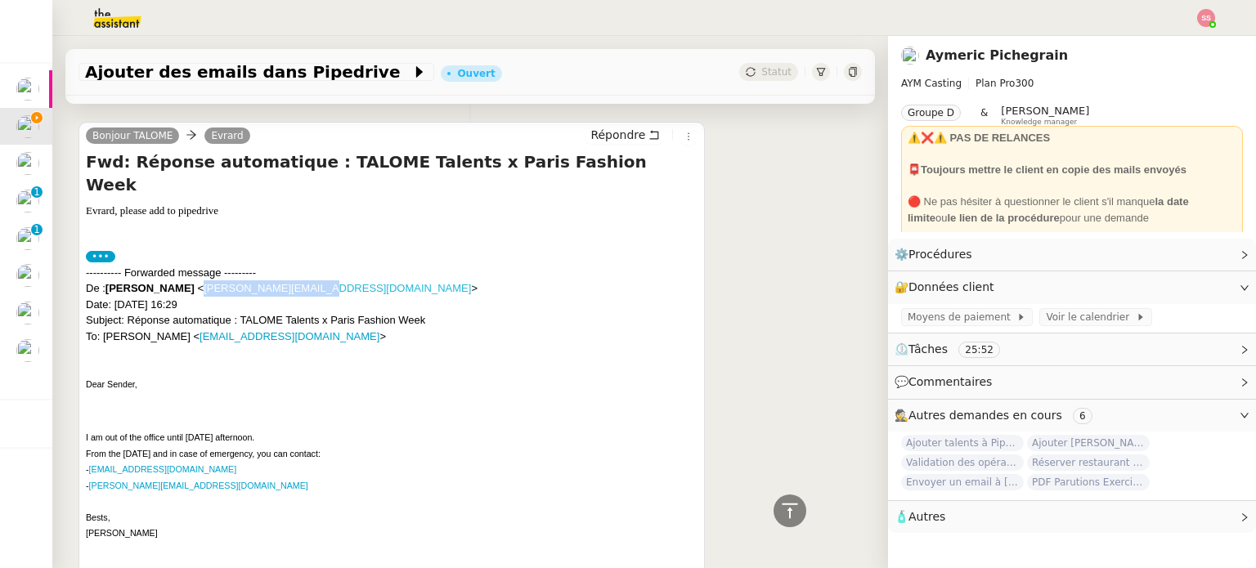
drag, startPoint x: 300, startPoint y: 223, endPoint x: 186, endPoint y: 221, distance: 113.6
click at [198, 282] on span "< [PERSON_NAME][EMAIL_ADDRESS][DOMAIN_NAME] >" at bounding box center [338, 288] width 280 height 12
copy link "[PERSON_NAME][EMAIL_ADDRESS][DOMAIN_NAME]"
drag, startPoint x: 192, startPoint y: 397, endPoint x: 92, endPoint y: 398, distance: 100.5
click at [92, 429] on p "I am out of the office until [DATE] afternoon. From the [DATE] and in case of e…" at bounding box center [391, 485] width 611 height 112
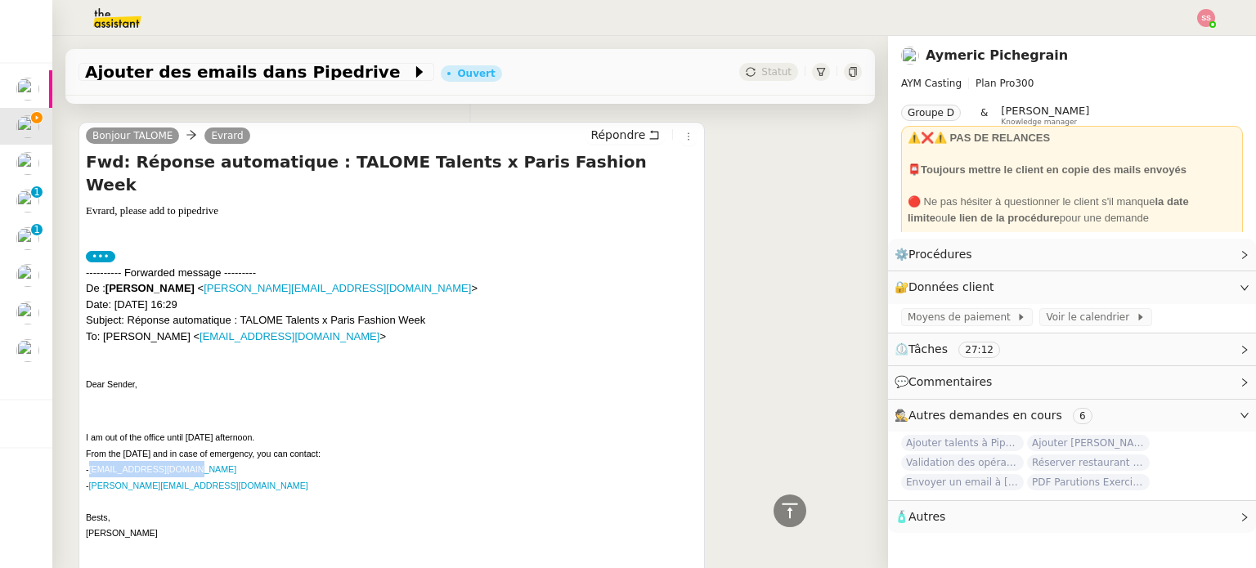
copy link "[EMAIL_ADDRESS][DOMAIN_NAME]"
drag, startPoint x: 219, startPoint y: 421, endPoint x: 93, endPoint y: 421, distance: 125.9
click at [93, 429] on p "I am out of the office until [DATE] afternoon. From the [DATE] and in case of e…" at bounding box center [391, 485] width 611 height 112
copy link "[PERSON_NAME][EMAIL_ADDRESS][DOMAIN_NAME]"
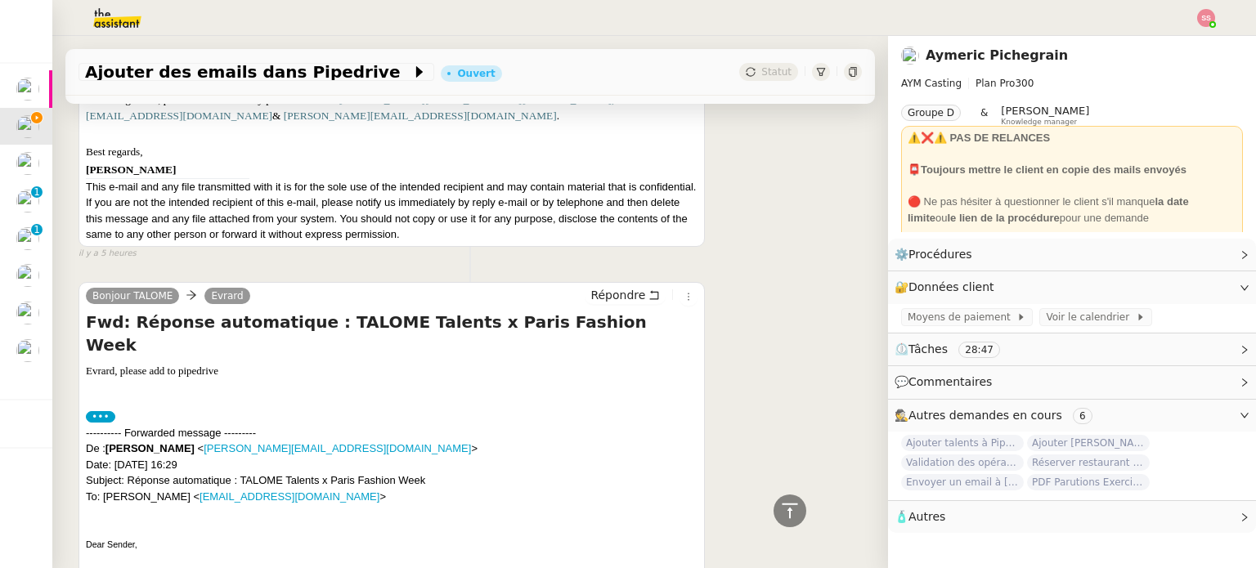
scroll to position [3515, 0]
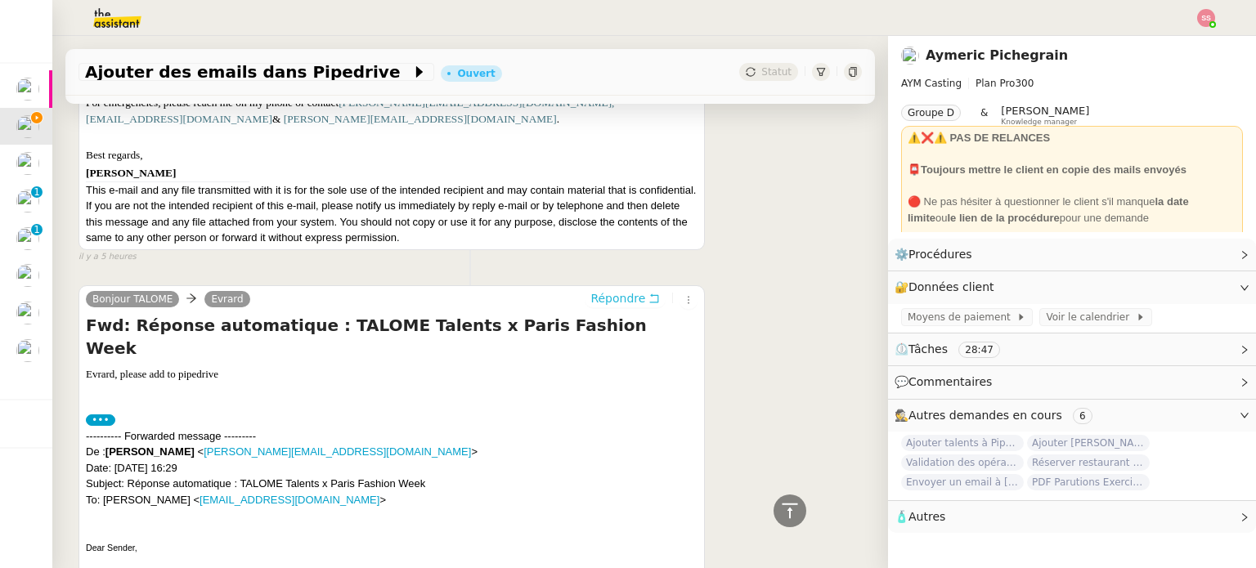
click at [599, 290] on span "Répondre" at bounding box center [617, 298] width 55 height 16
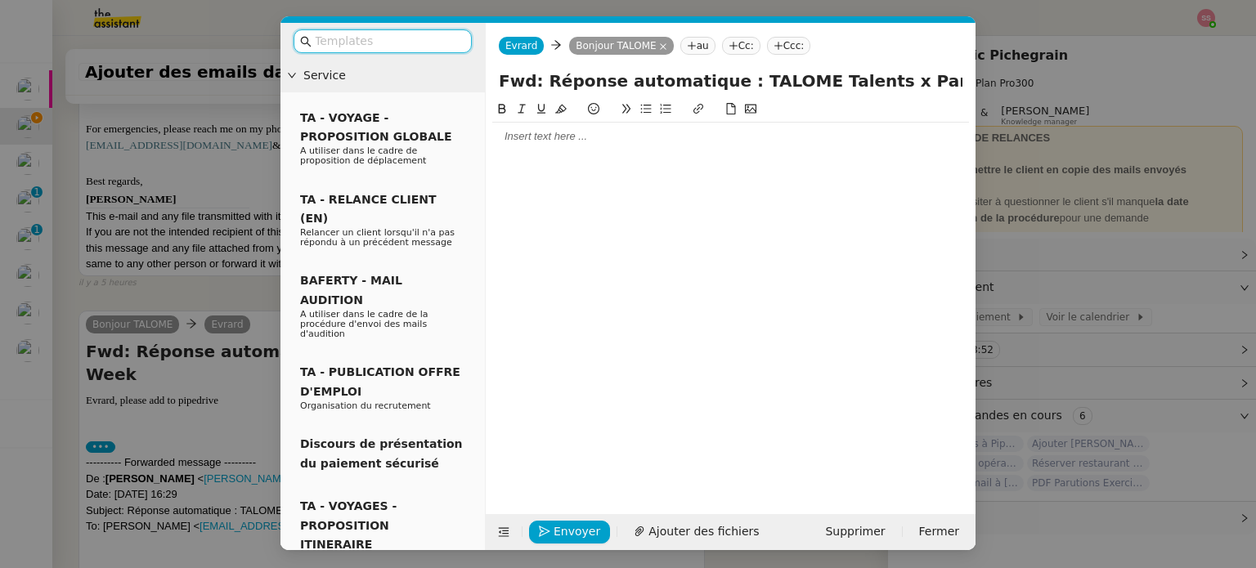
scroll to position [3650, 0]
click at [535, 137] on div at bounding box center [730, 136] width 477 height 15
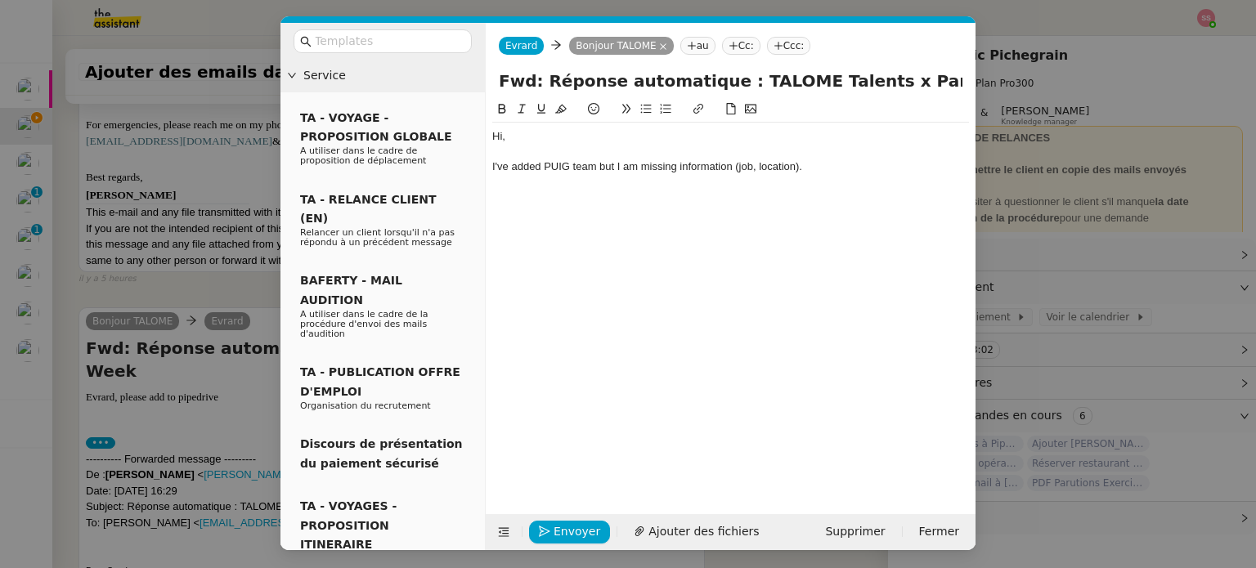
click at [784, 190] on div "Hi, I've added PUIG team but I am missing information (job, location)." at bounding box center [730, 294] width 477 height 389
drag, startPoint x: 815, startPoint y: 172, endPoint x: 595, endPoint y: 166, distance: 220.0
click at [595, 166] on div "I've added PUIG team but I am missing information (job, location)." at bounding box center [730, 166] width 477 height 15
click at [563, 531] on span "Envoyer" at bounding box center [576, 531] width 47 height 19
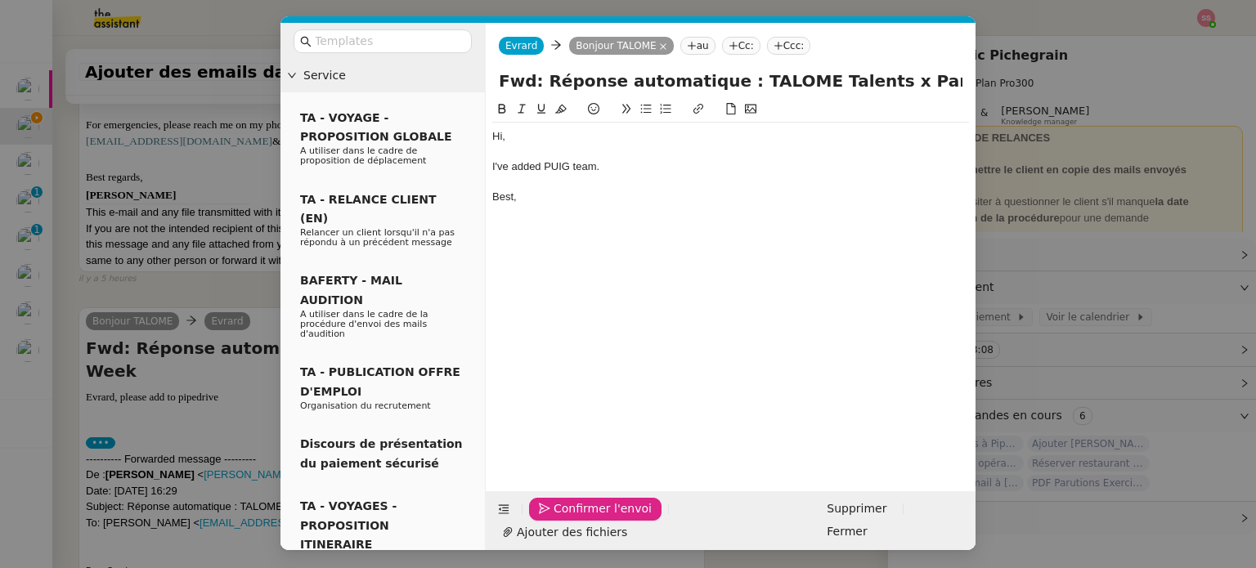
click at [592, 518] on span "Confirmer l'envoi" at bounding box center [602, 508] width 98 height 19
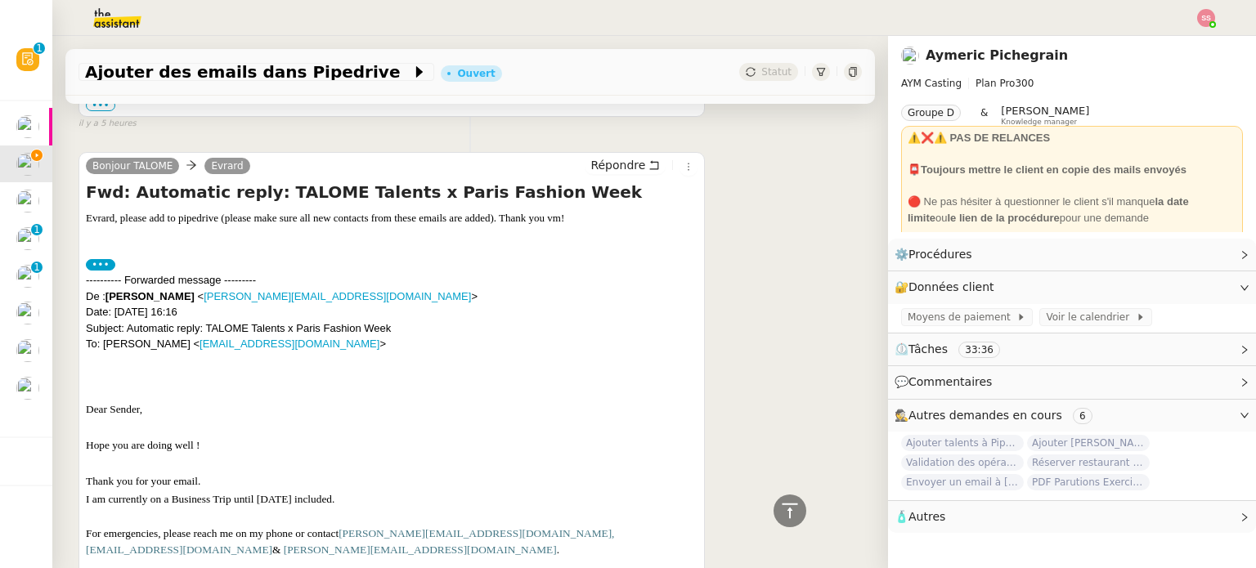
scroll to position [3416, 0]
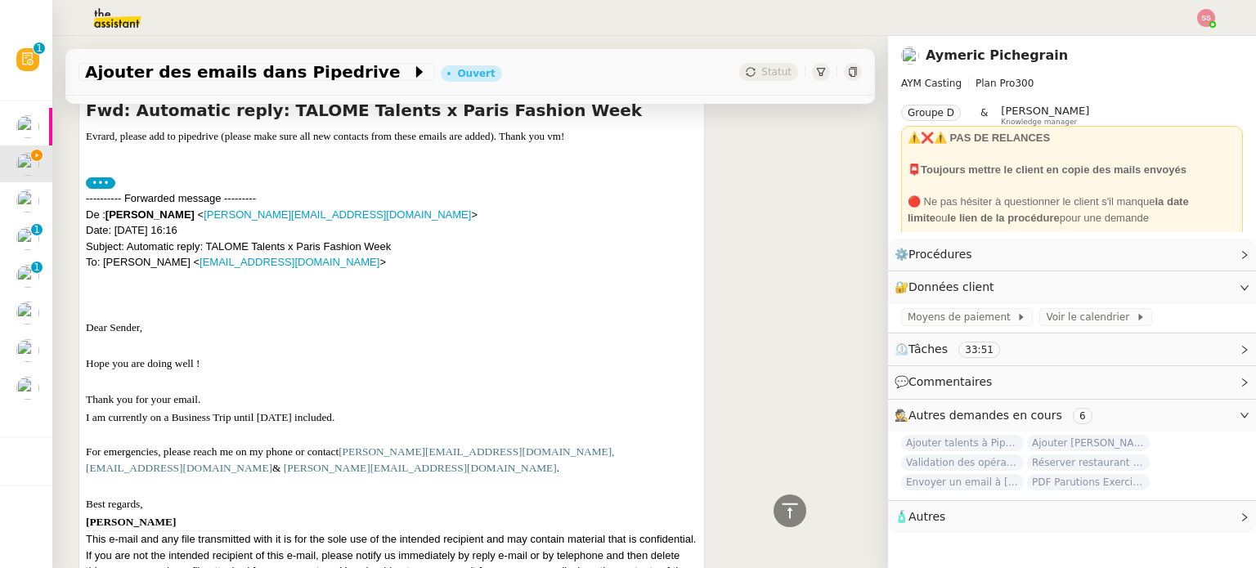
drag, startPoint x: 105, startPoint y: 148, endPoint x: 217, endPoint y: 146, distance: 112.0
click at [217, 190] on div "---------- Forwarded message --------- De : [PERSON_NAME] < [PERSON_NAME][EMAIL…" at bounding box center [391, 230] width 611 height 80
copy div "[PERSON_NAME]"
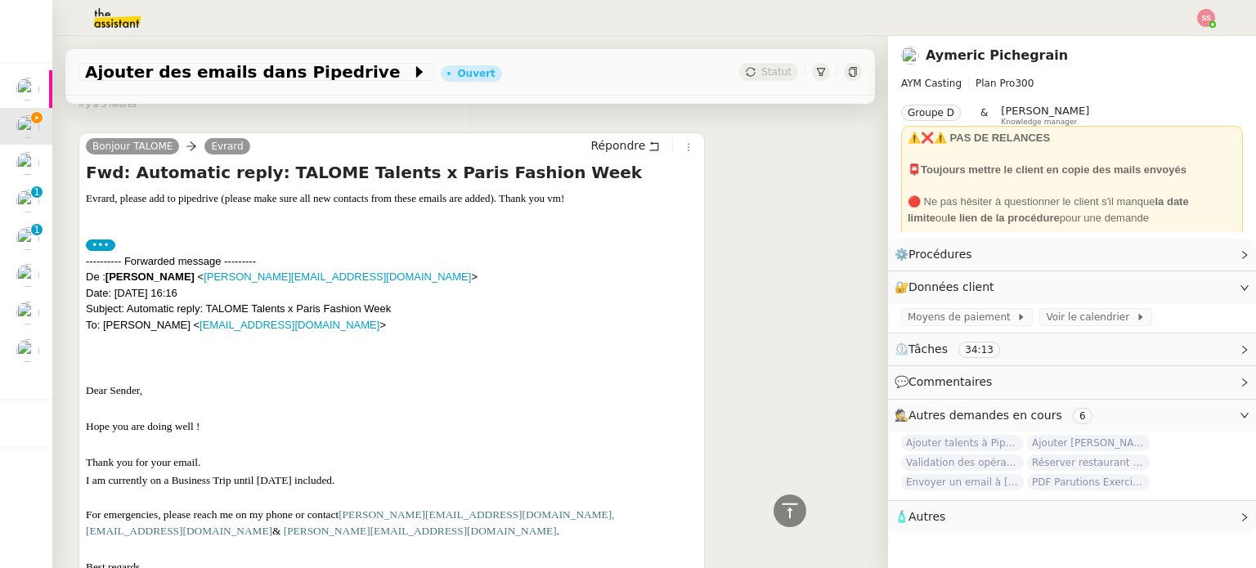
scroll to position [3501, 0]
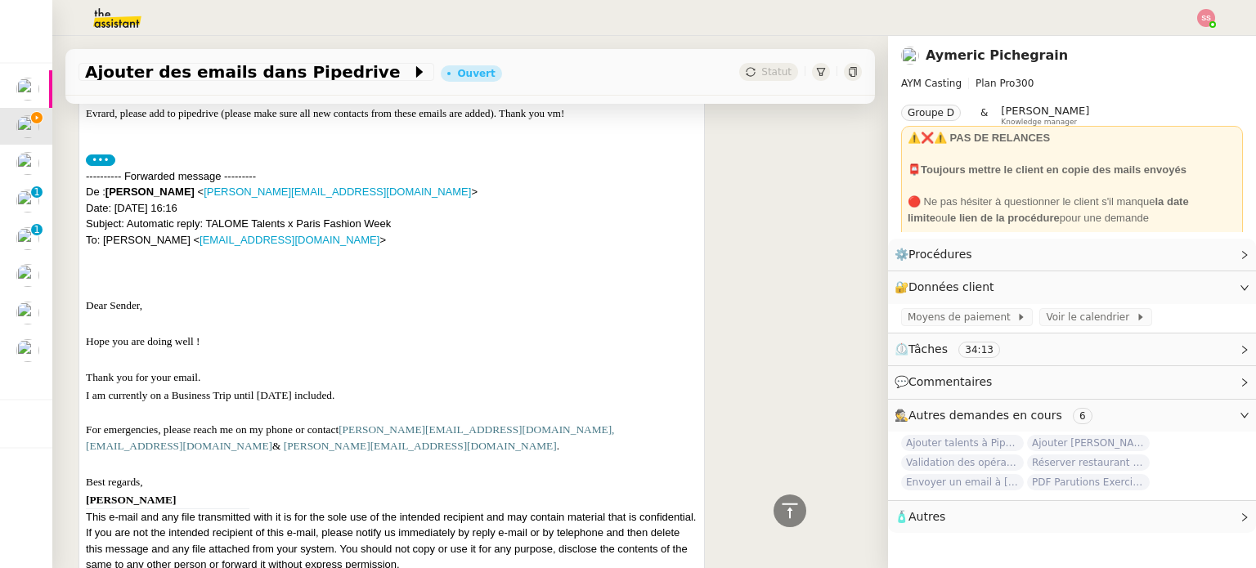
copy div "[PERSON_NAME]"
drag, startPoint x: 485, startPoint y: 388, endPoint x: 585, endPoint y: 385, distance: 100.6
click at [585, 422] on p "For emergencies, please reach me on my phone or contact [PERSON_NAME][EMAIL_ADD…" at bounding box center [391, 438] width 611 height 33
click at [262, 422] on p "For emergencies, please reach me on my phone or contact [PERSON_NAME][EMAIL_ADD…" at bounding box center [391, 438] width 611 height 33
drag, startPoint x: 201, startPoint y: 404, endPoint x: 87, endPoint y: 399, distance: 114.5
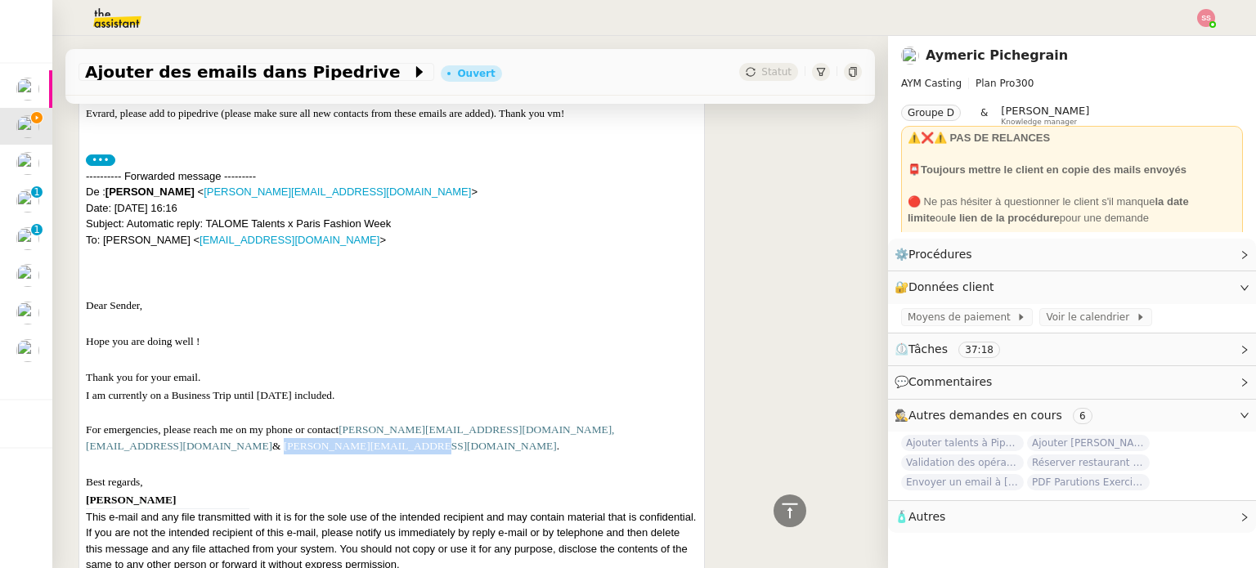
click at [87, 422] on p "For emergencies, please reach me on my phone or contact [PERSON_NAME][EMAIL_ADD…" at bounding box center [391, 438] width 611 height 33
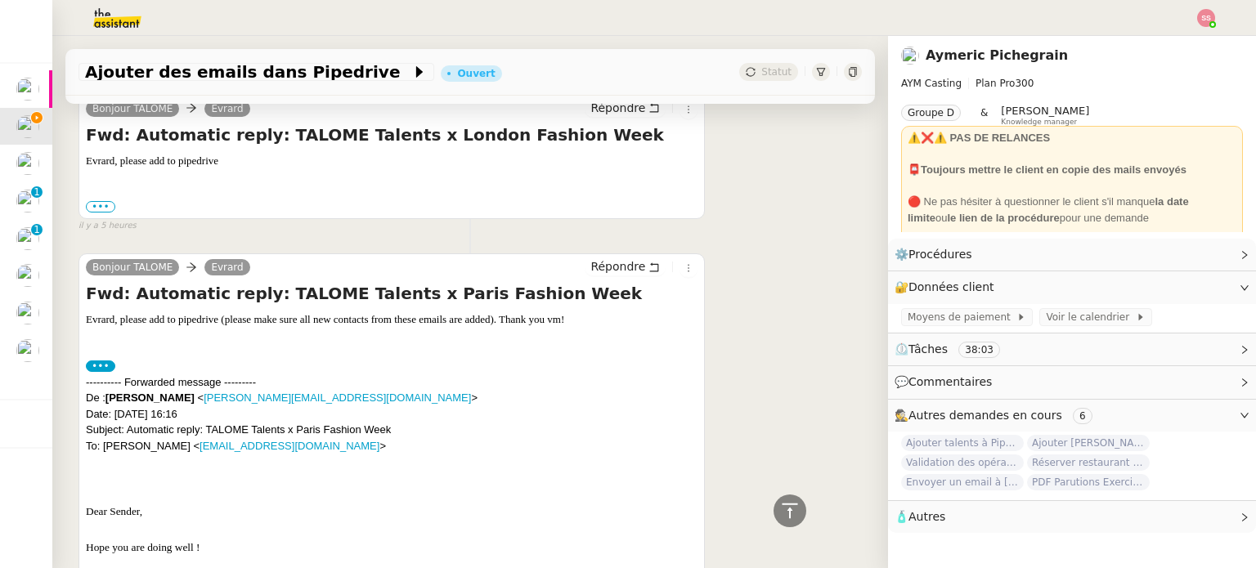
scroll to position [3256, 0]
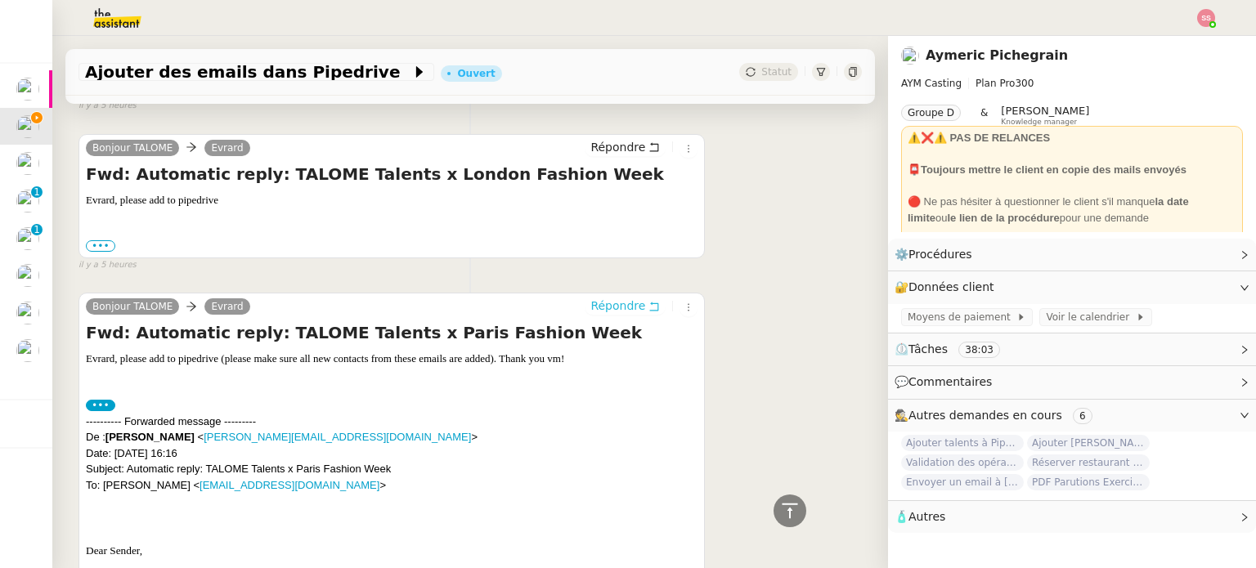
click at [590, 298] on span "Répondre" at bounding box center [617, 306] width 55 height 16
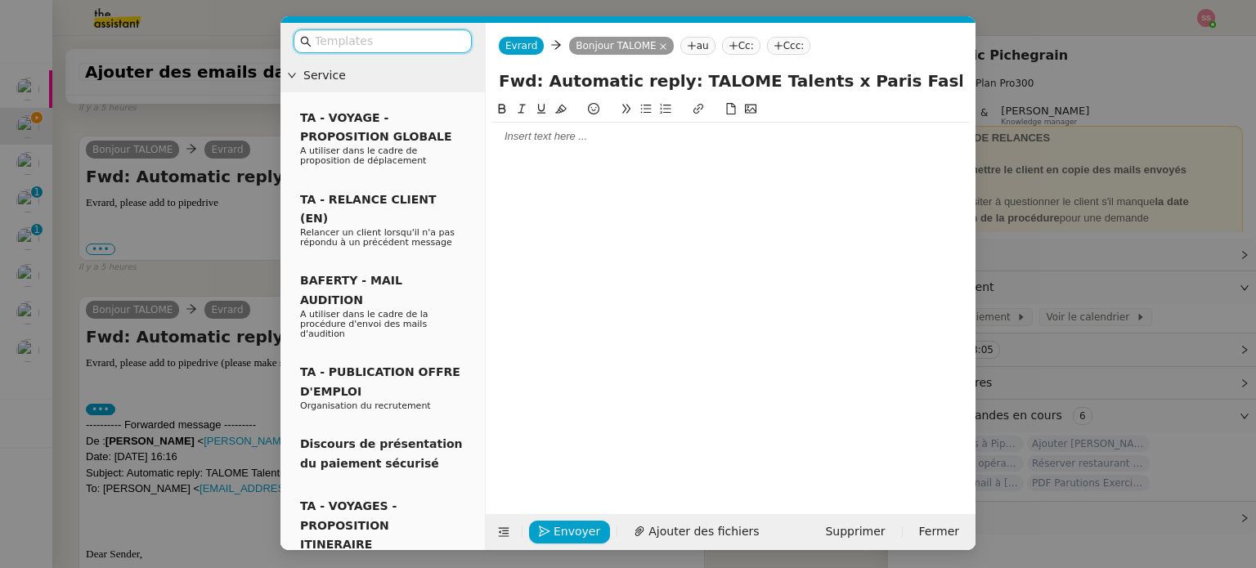
scroll to position [3391, 0]
click at [542, 133] on div at bounding box center [730, 136] width 477 height 15
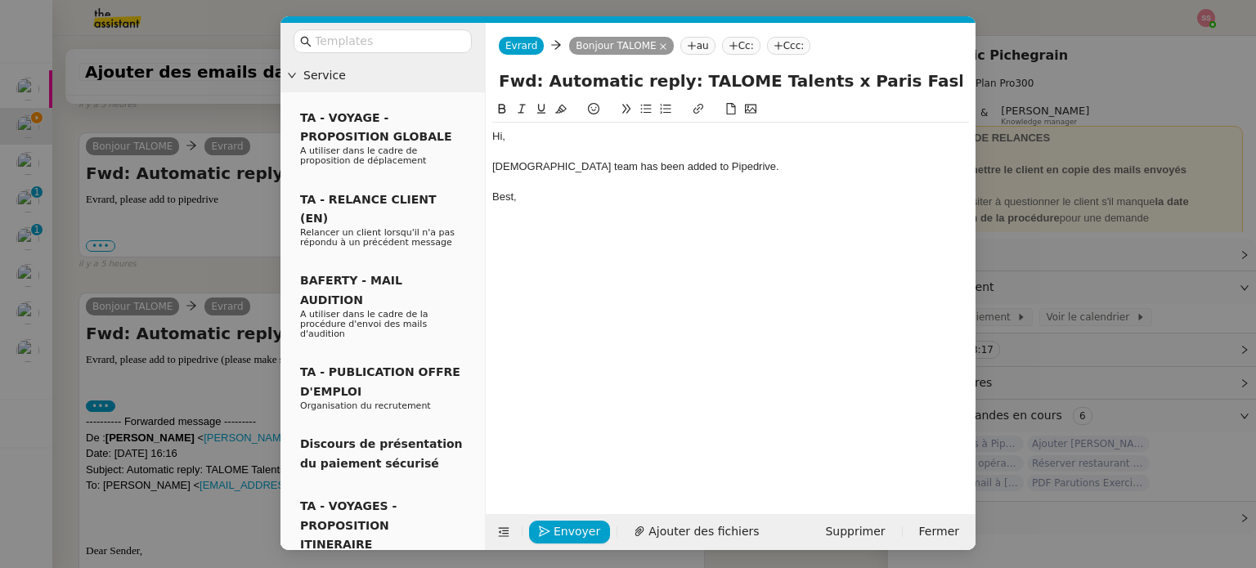
scroll to position [3470, 0]
click at [575, 530] on span "Envoyer" at bounding box center [576, 531] width 47 height 19
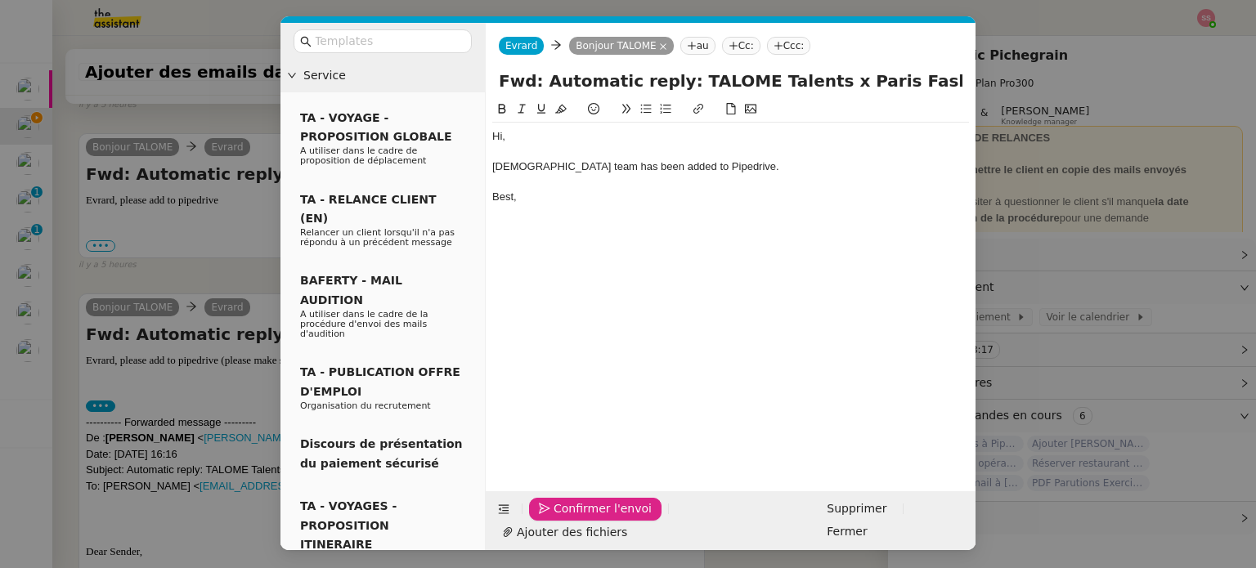
click at [575, 518] on span "Confirmer l'envoi" at bounding box center [602, 508] width 98 height 19
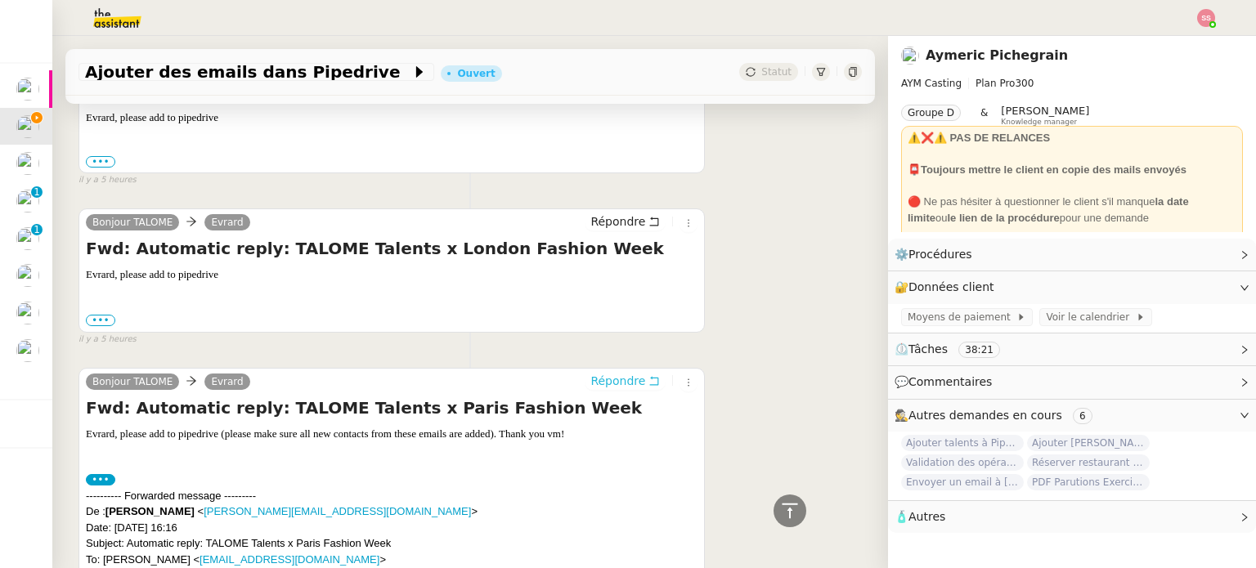
scroll to position [3271, 0]
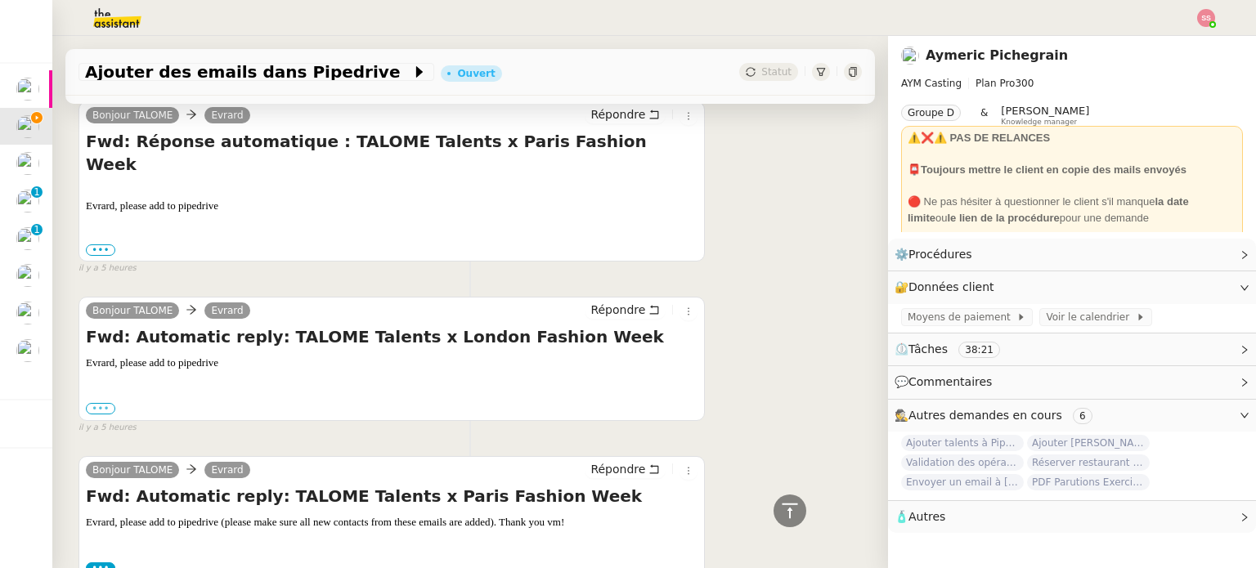
click at [102, 403] on label "•••" at bounding box center [100, 408] width 29 height 11
click at [0, 0] on input "•••" at bounding box center [0, 0] width 0 height 0
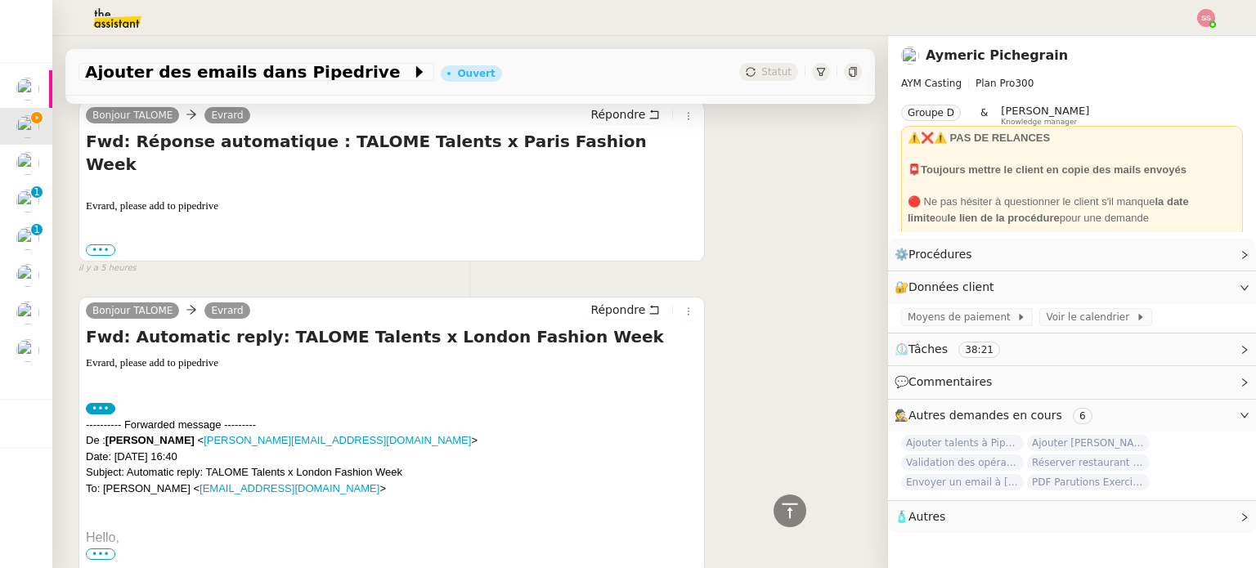
scroll to position [3321, 0]
click at [101, 548] on span "•••" at bounding box center [100, 553] width 29 height 11
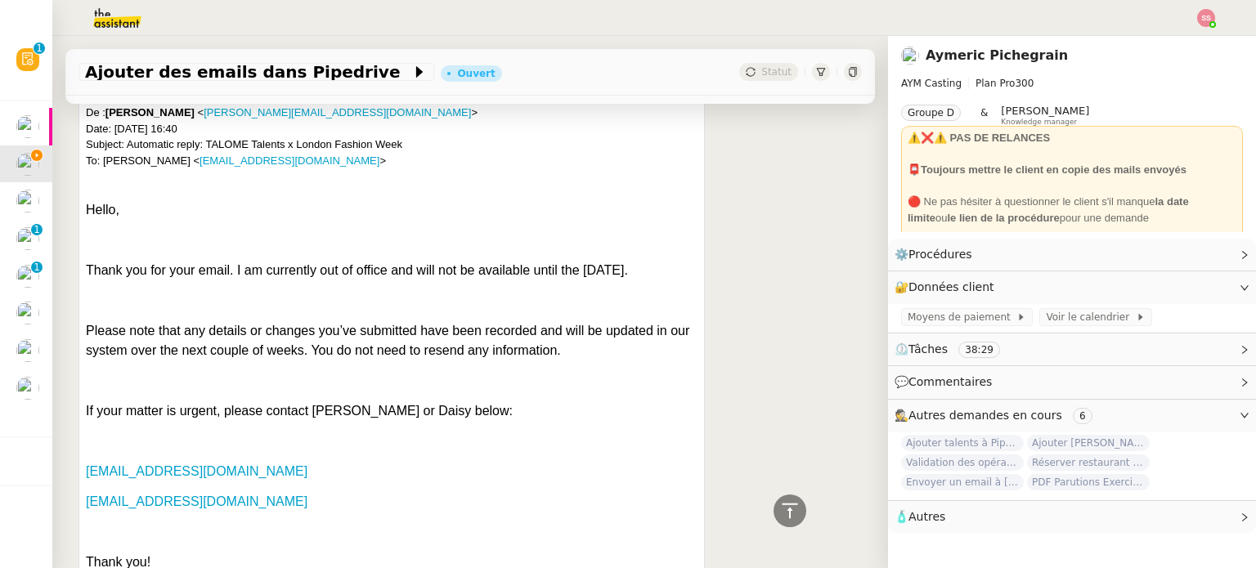
scroll to position [3566, 0]
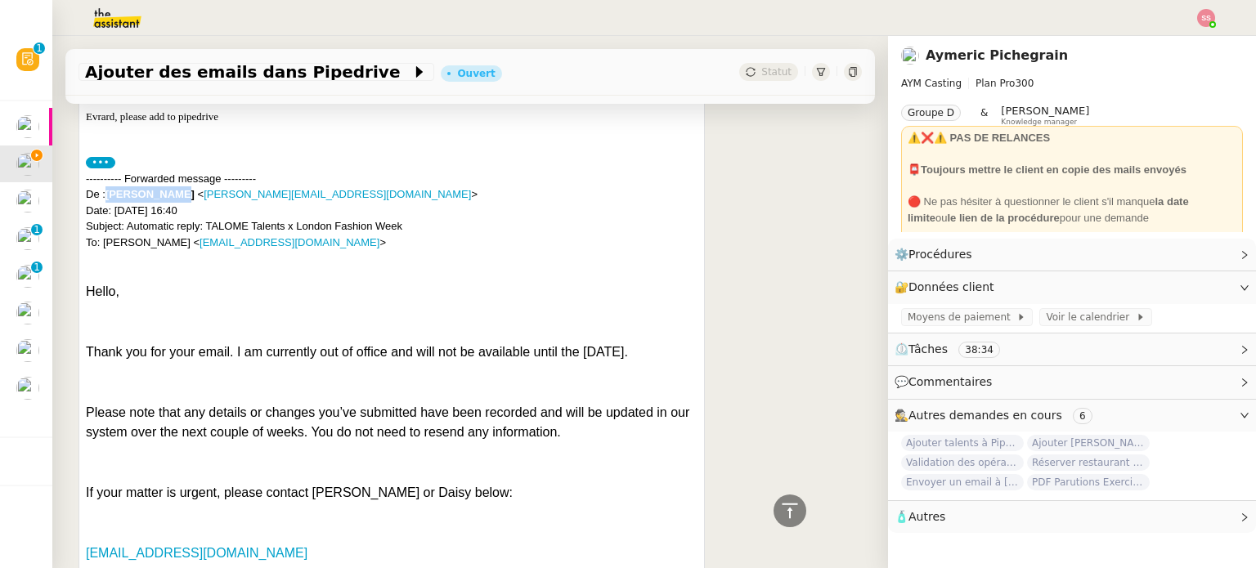
drag, startPoint x: 106, startPoint y: 156, endPoint x: 179, endPoint y: 148, distance: 73.2
click at [179, 171] on div "---------- Forwarded message --------- De : [PERSON_NAME] < [PERSON_NAME][EMAIL…" at bounding box center [391, 211] width 611 height 80
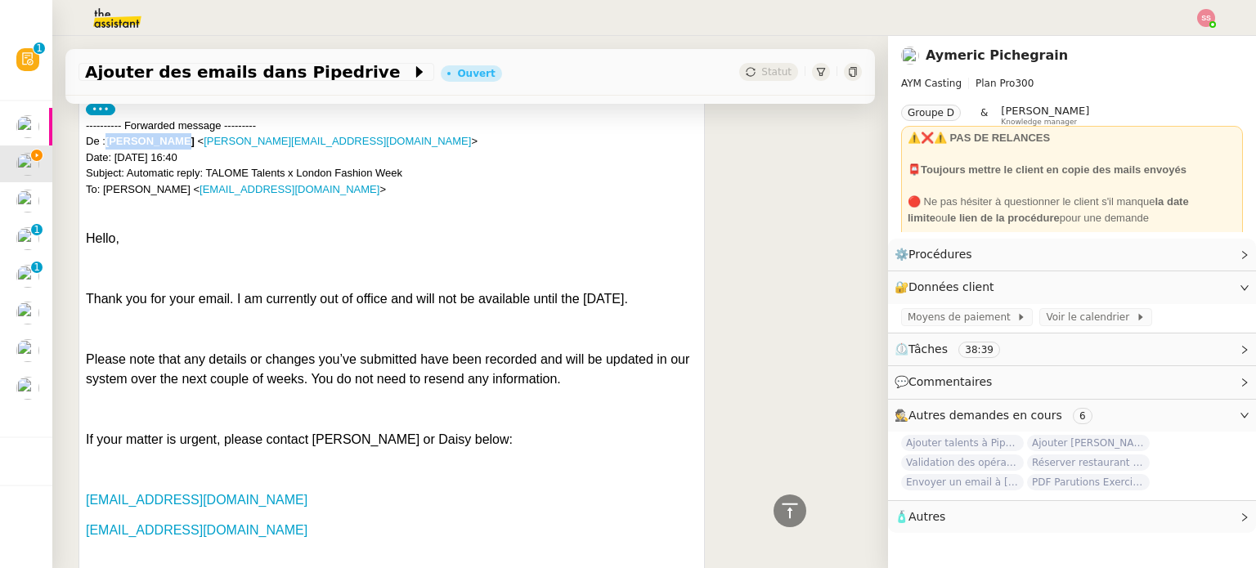
scroll to position [3648, 0]
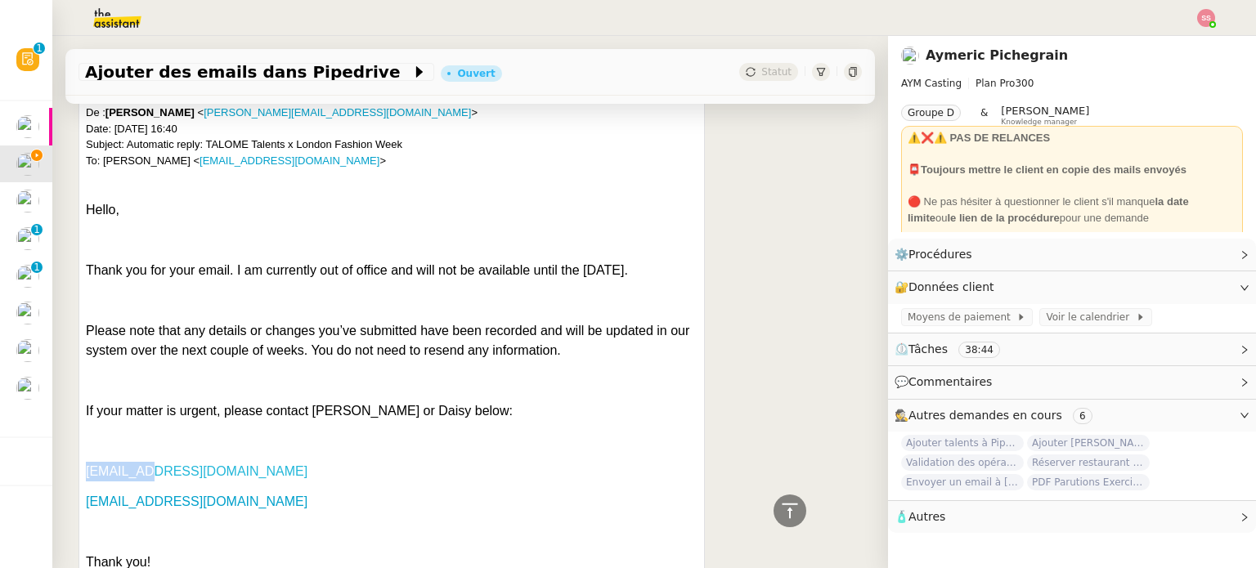
drag, startPoint x: 83, startPoint y: 447, endPoint x: 145, endPoint y: 448, distance: 61.3
click at [145, 448] on div "Bonjour TALOME Evrard Répondre Fwd: Automatic reply: TALOME Talents x London Fa…" at bounding box center [391, 288] width 626 height 638
drag, startPoint x: 82, startPoint y: 481, endPoint x: 159, endPoint y: 483, distance: 76.9
click at [159, 483] on div "Bonjour TALOME Evrard Répondre Fwd: Automatic reply: TALOME Talents x London Fa…" at bounding box center [391, 288] width 626 height 638
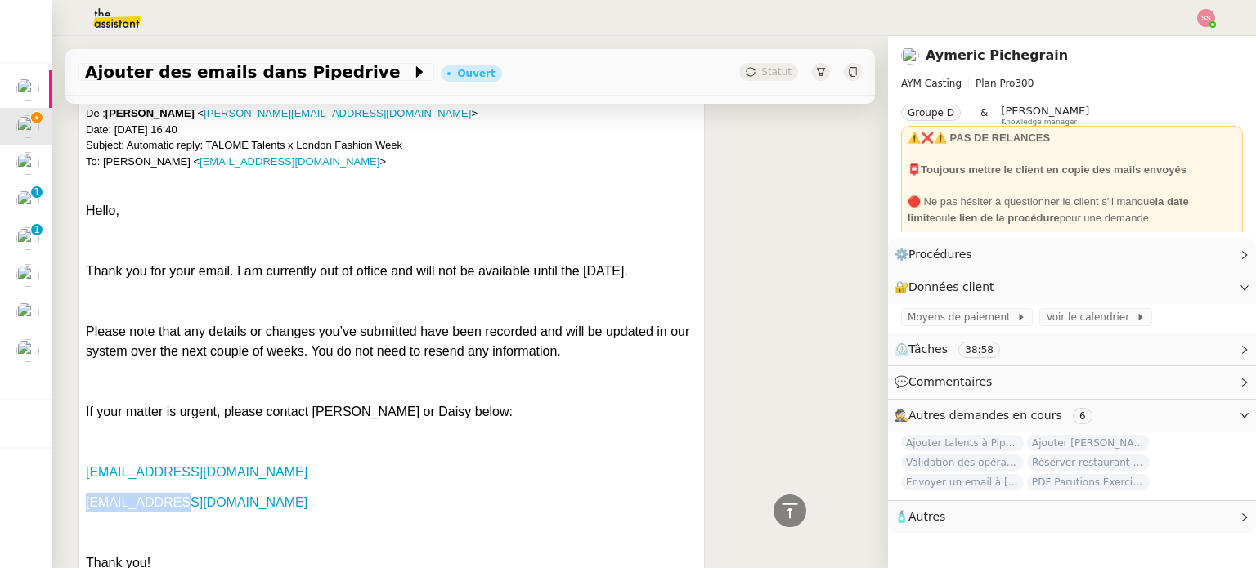
scroll to position [3353, 0]
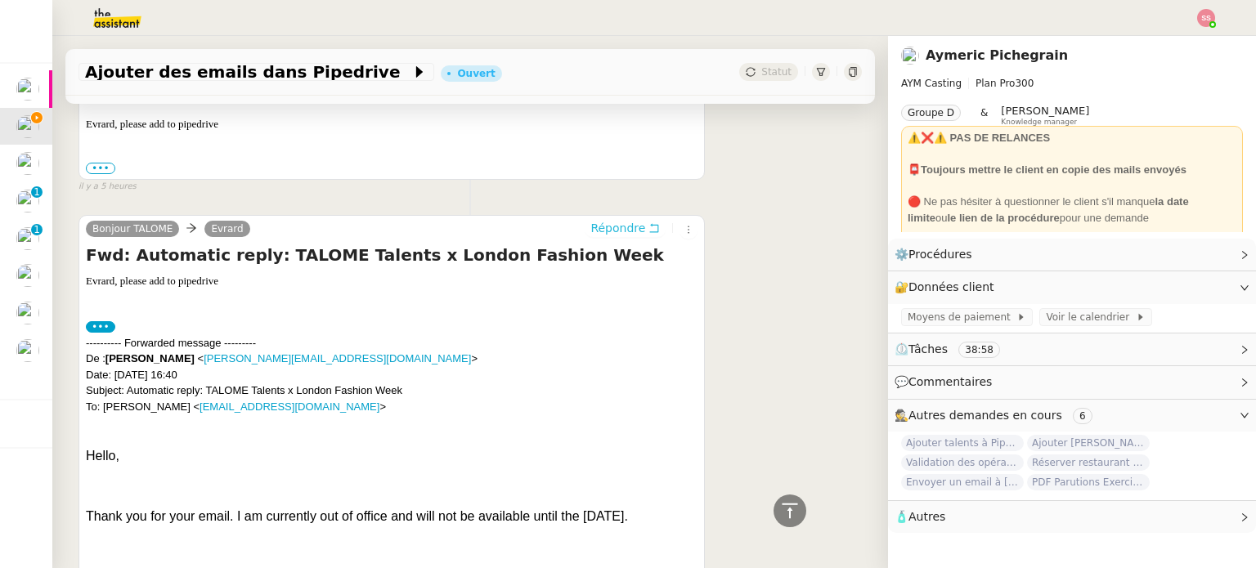
click at [611, 220] on span "Répondre" at bounding box center [617, 228] width 55 height 16
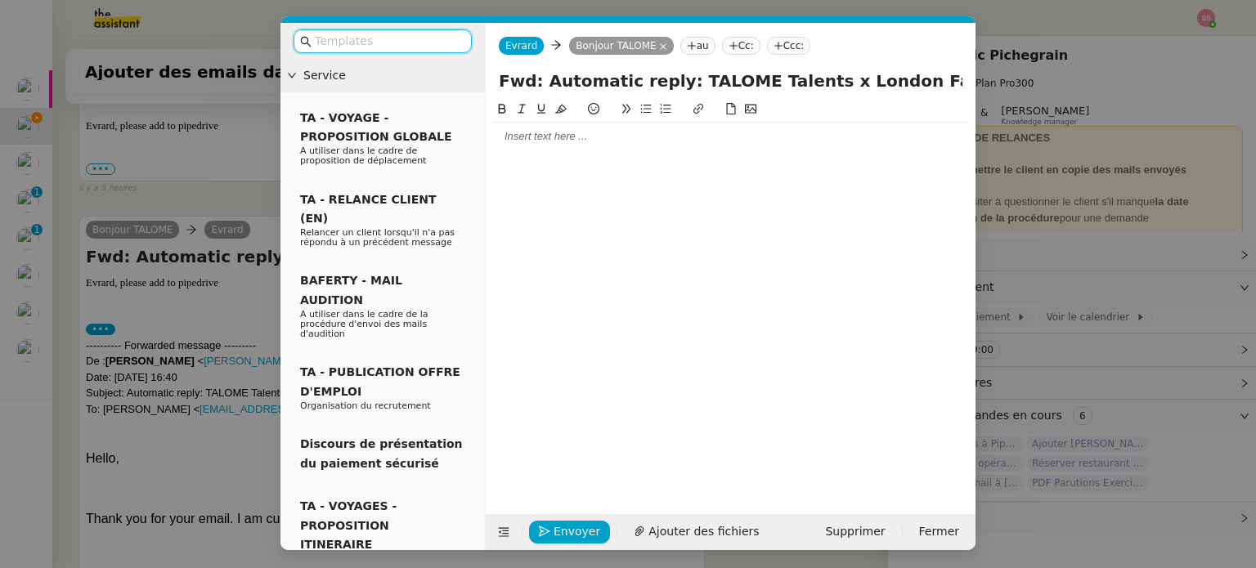
scroll to position [3489, 0]
click at [525, 153] on div at bounding box center [730, 294] width 477 height 389
click at [535, 140] on div at bounding box center [730, 136] width 477 height 15
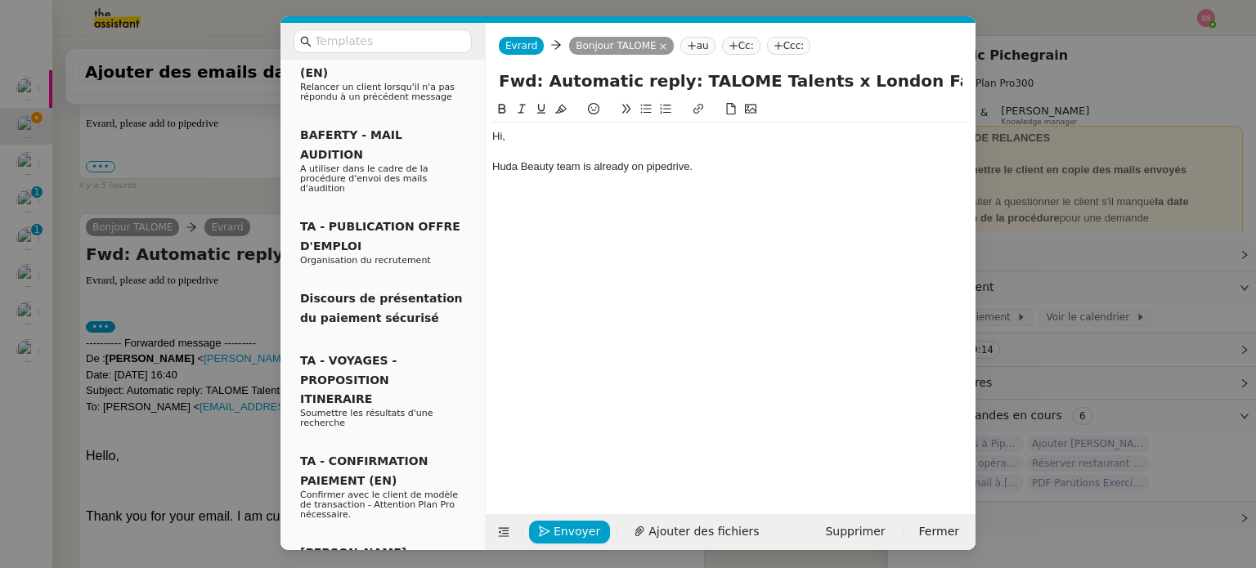
scroll to position [245, 0]
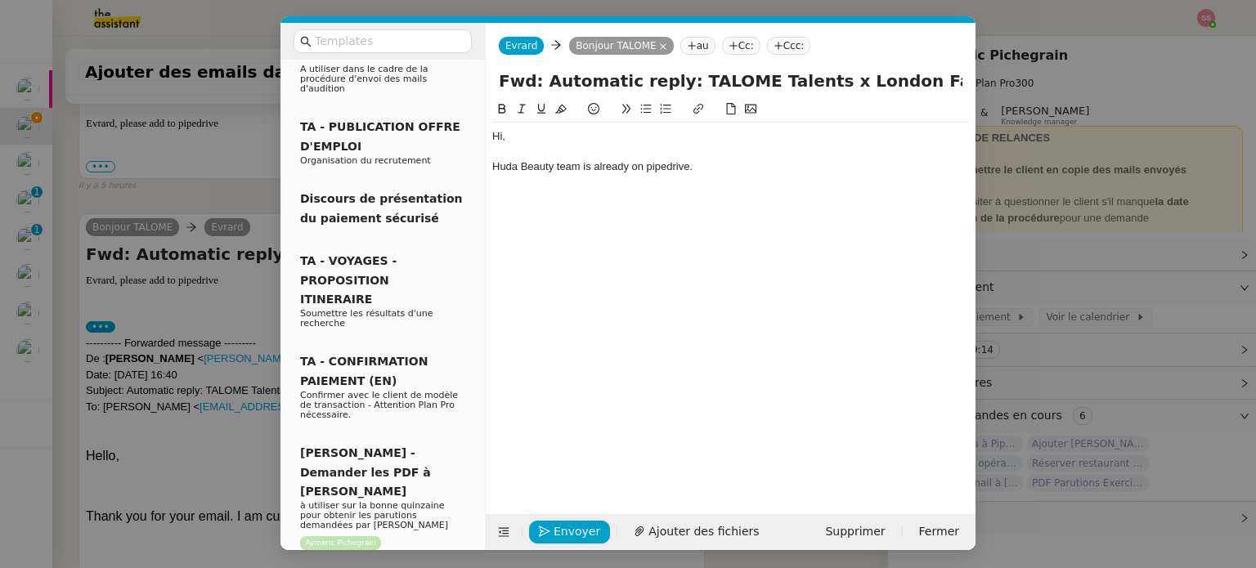
click at [157, 411] on nz-modal-container "Service TA - VOYAGE - PROPOSITION GLOBALE A utiliser dans le cadre de propositi…" at bounding box center [628, 284] width 1256 height 568
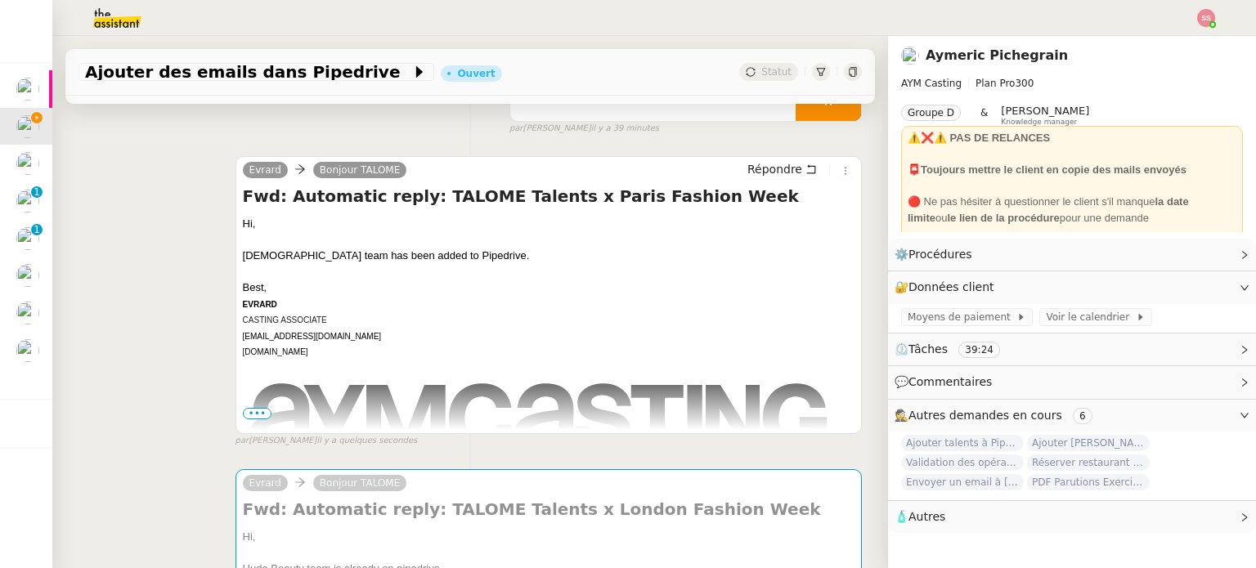
scroll to position [409, 0]
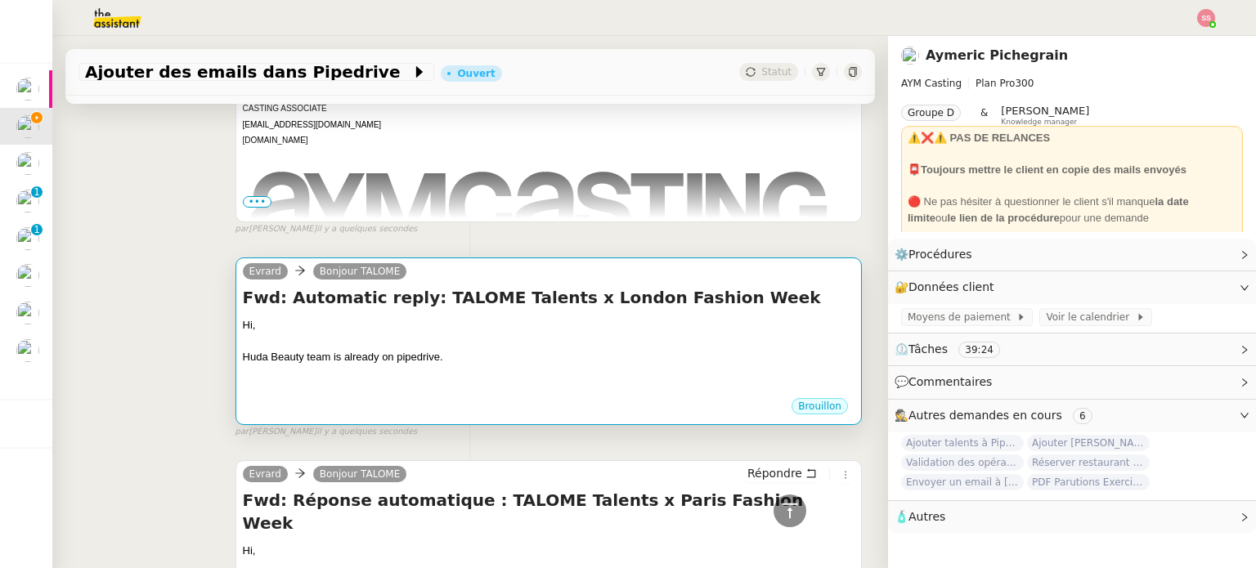
click at [446, 394] on div at bounding box center [548, 389] width 611 height 16
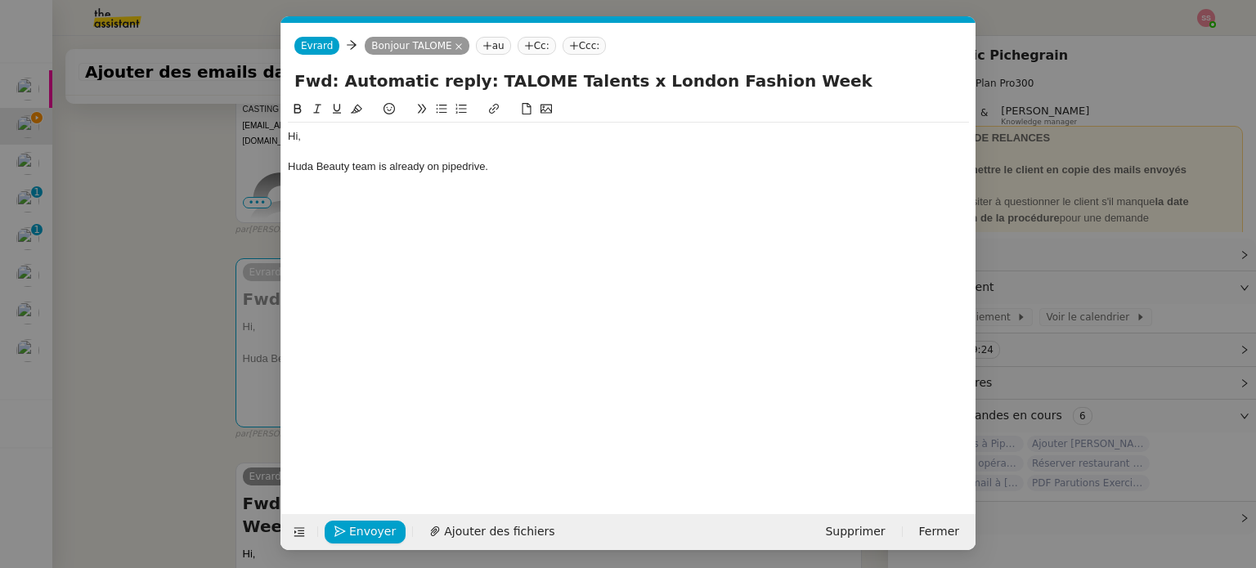
scroll to position [0, 34]
click at [523, 169] on div "Huda Beauty team is already on pipedrive." at bounding box center [628, 166] width 681 height 15
click at [364, 534] on span "Envoyer" at bounding box center [372, 531] width 47 height 19
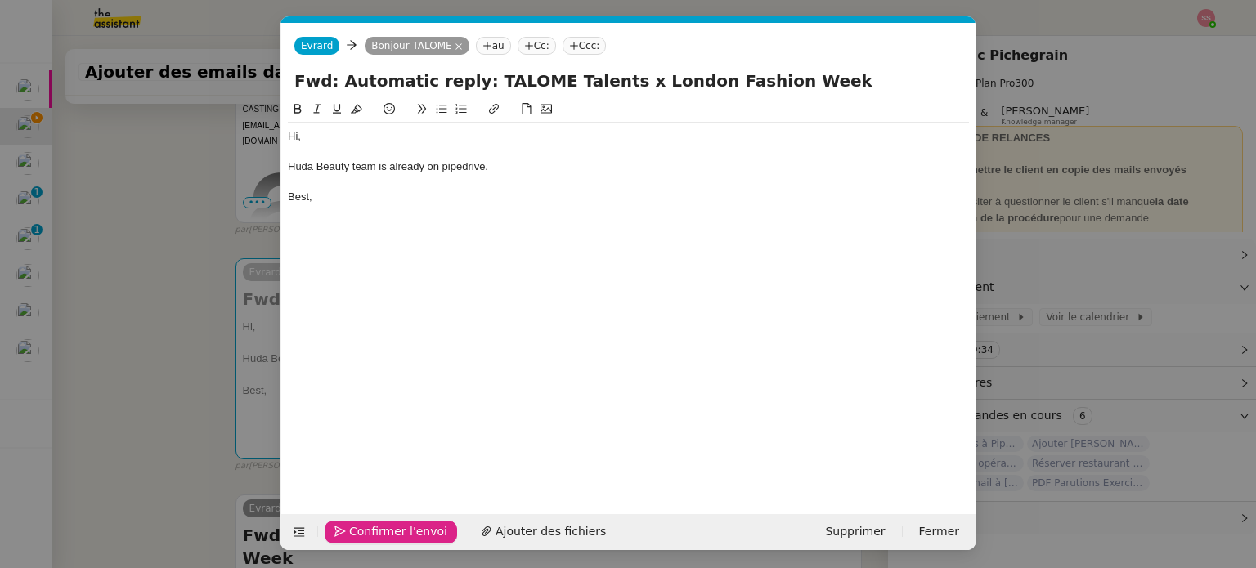
click at [364, 534] on span "Confirmer l'envoi" at bounding box center [398, 531] width 98 height 19
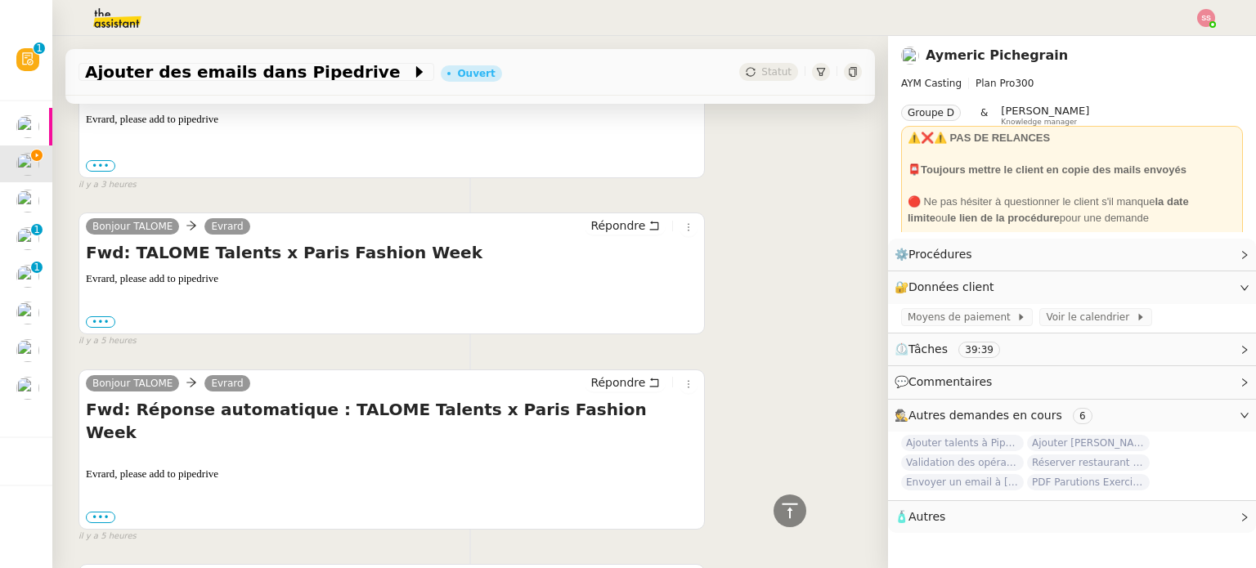
scroll to position [3400, 0]
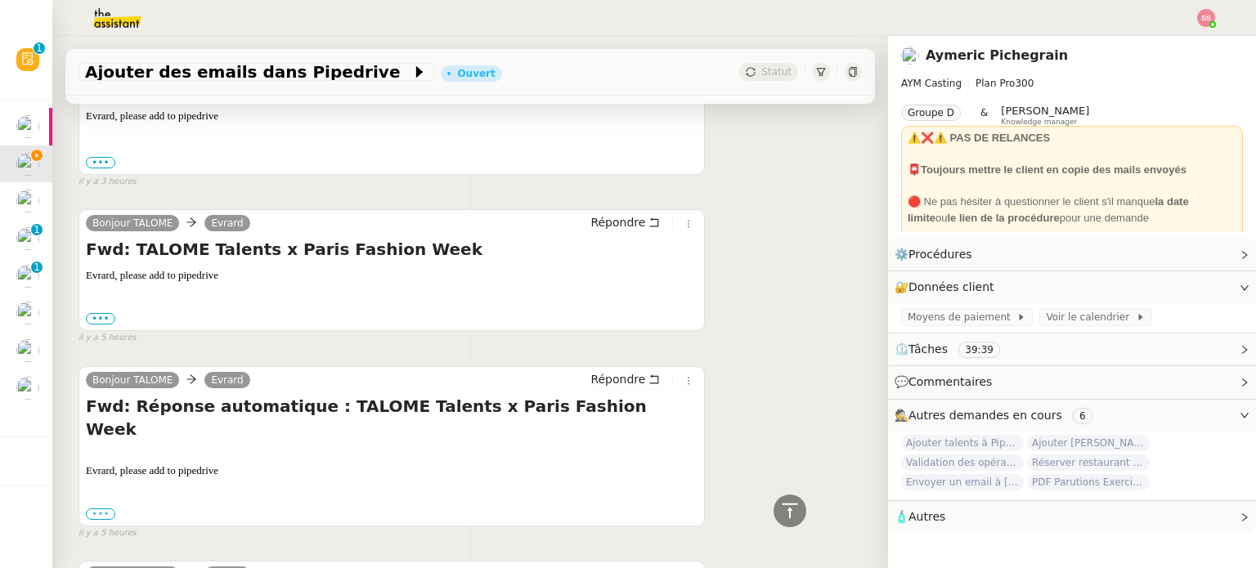
click at [86, 508] on label "•••" at bounding box center [100, 513] width 29 height 11
click at [0, 0] on input "•••" at bounding box center [0, 0] width 0 height 0
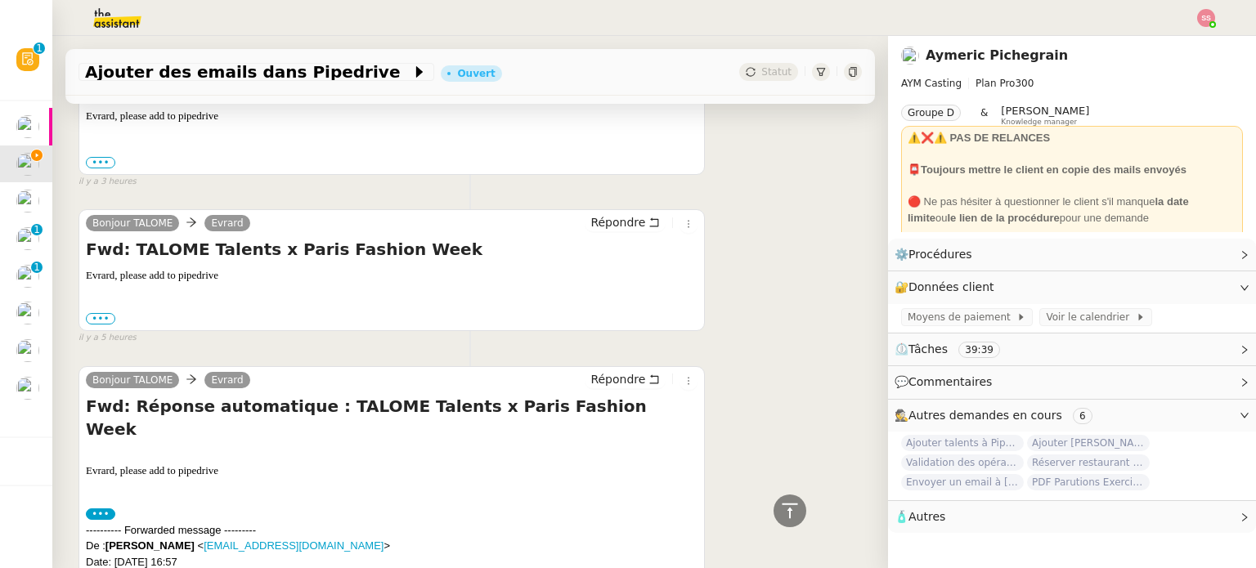
scroll to position [3564, 0]
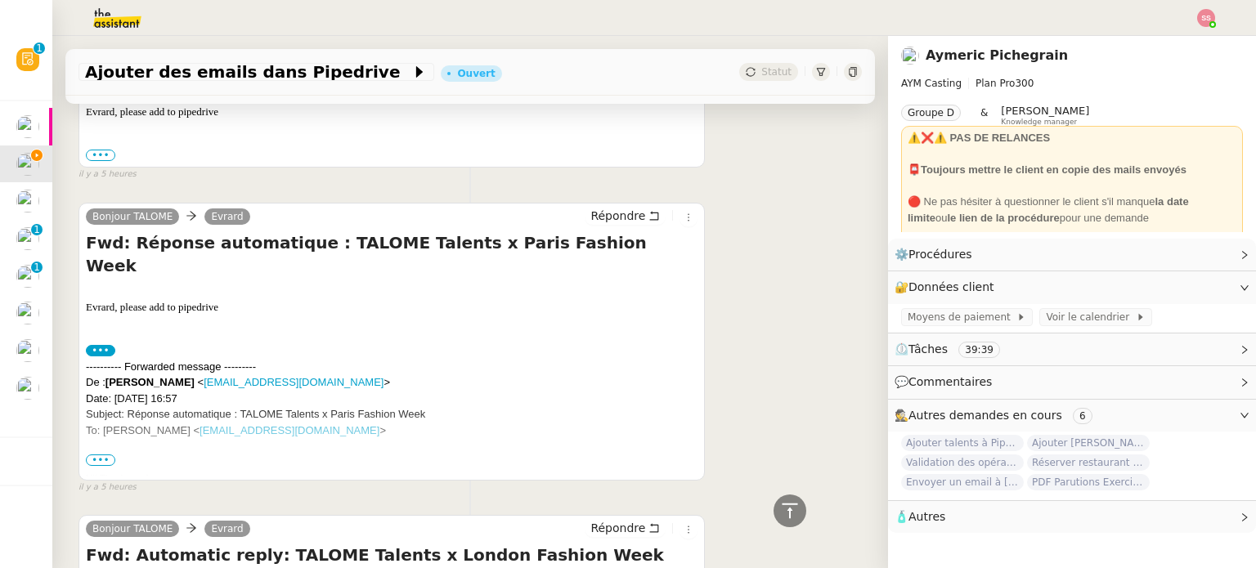
click at [104, 454] on span "•••" at bounding box center [100, 459] width 29 height 11
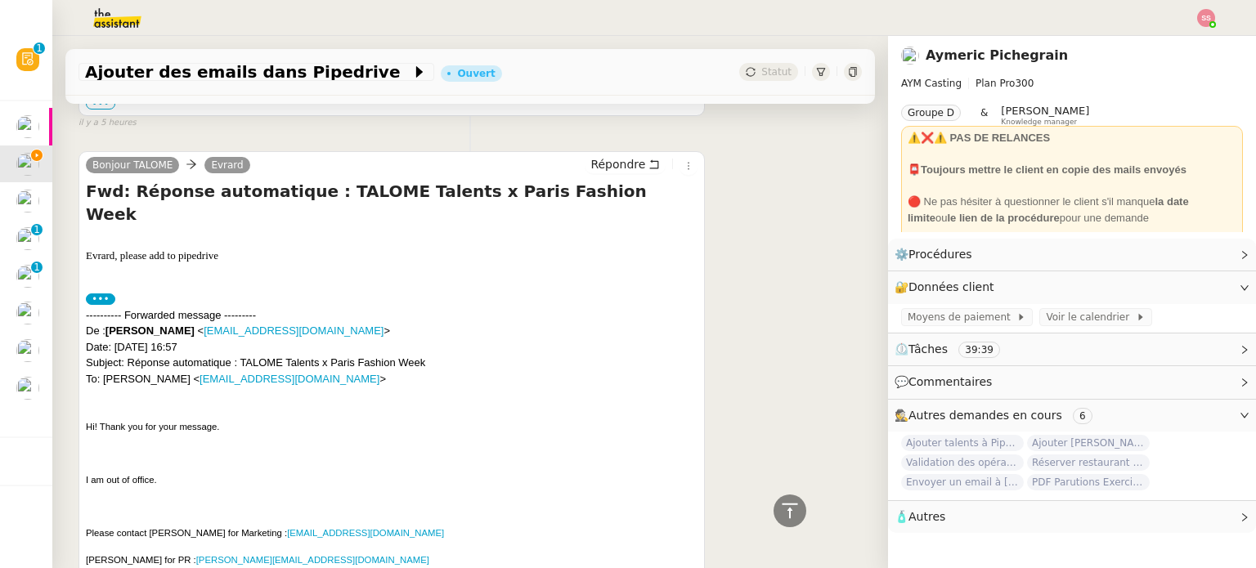
scroll to position [3646, 0]
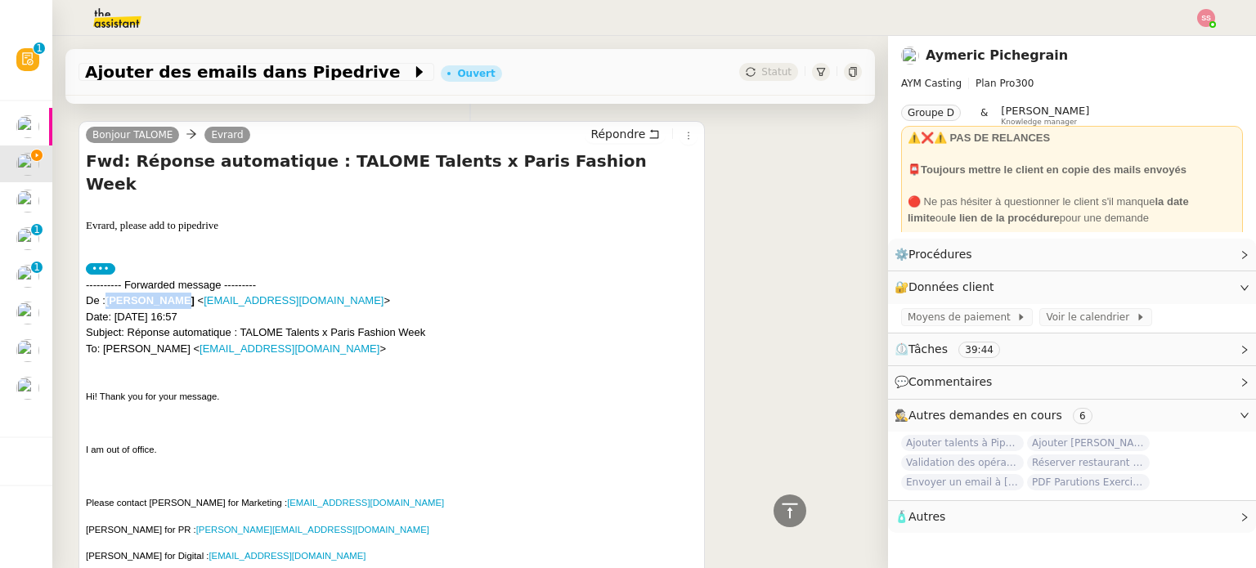
drag, startPoint x: 104, startPoint y: 260, endPoint x: 183, endPoint y: 256, distance: 79.4
click at [183, 277] on div "---------- Forwarded message --------- De : [PERSON_NAME] < [EMAIL_ADDRESS][DOM…" at bounding box center [391, 317] width 611 height 80
click at [251, 389] on div "Hi! Thank you for your message. I am out of office. Please contact [PERSON_NAME…" at bounding box center [391, 570] width 611 height 365
drag, startPoint x: 145, startPoint y: 460, endPoint x: 222, endPoint y: 457, distance: 76.9
click at [222, 498] on span "Please contact [PERSON_NAME] for Marketing : [EMAIL_ADDRESS][DOMAIN_NAME]" at bounding box center [265, 503] width 358 height 10
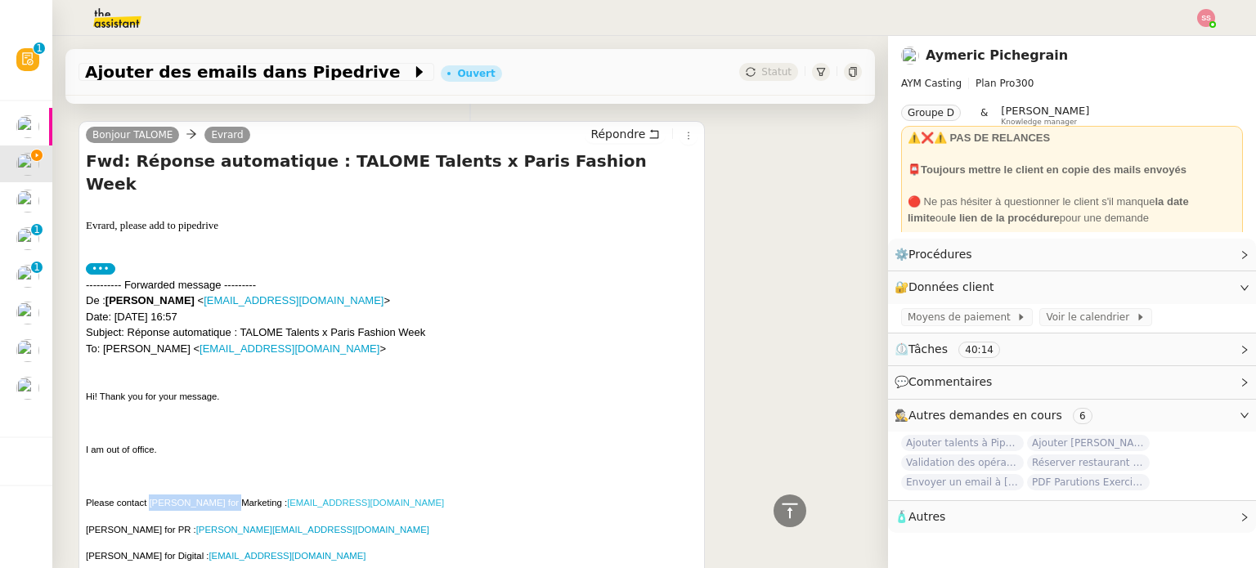
drag, startPoint x: 450, startPoint y: 457, endPoint x: 288, endPoint y: 459, distance: 161.9
click at [288, 495] on p "Please contact [PERSON_NAME] for Marketing : [EMAIL_ADDRESS][DOMAIN_NAME]" at bounding box center [391, 503] width 611 height 16
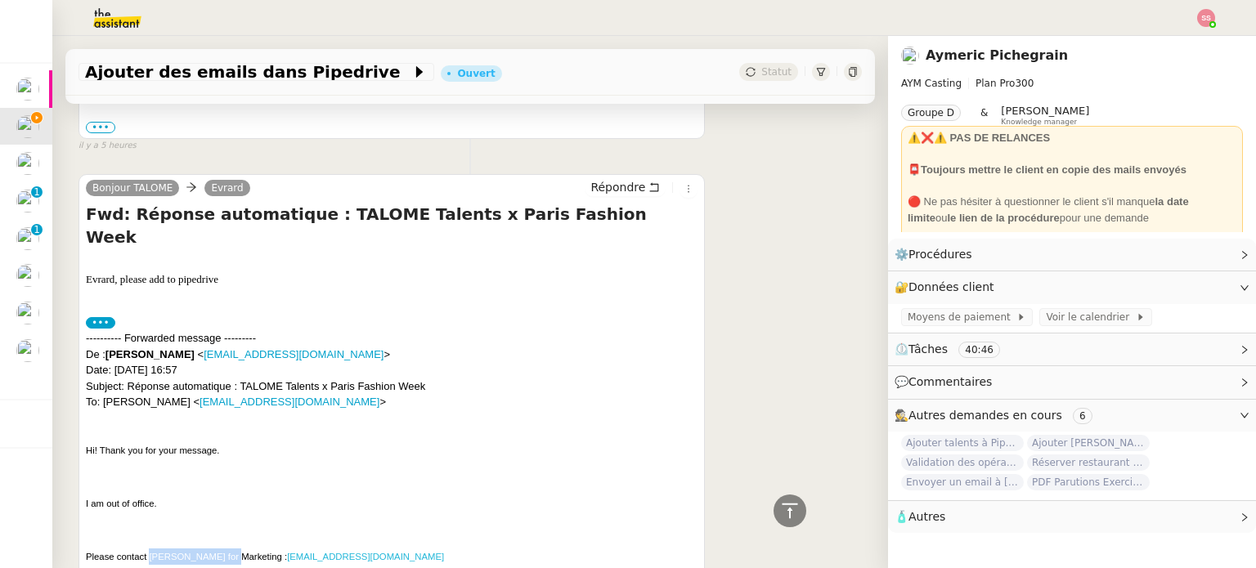
scroll to position [3699, 0]
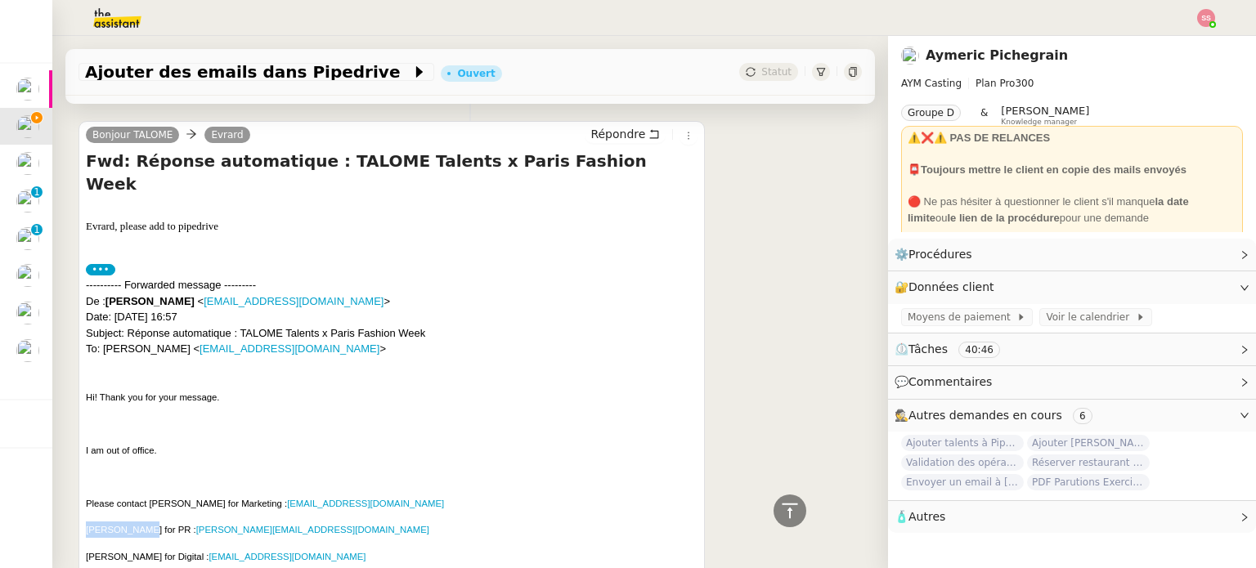
drag, startPoint x: 86, startPoint y: 478, endPoint x: 141, endPoint y: 493, distance: 56.7
click at [141, 522] on p "[PERSON_NAME] for PR : [PERSON_NAME][EMAIL_ADDRESS][DOMAIN_NAME]" at bounding box center [391, 530] width 611 height 16
drag, startPoint x: 322, startPoint y: 480, endPoint x: 177, endPoint y: 487, distance: 145.7
click at [177, 522] on p "[PERSON_NAME] for PR : [PERSON_NAME][EMAIL_ADDRESS][DOMAIN_NAME]" at bounding box center [391, 530] width 611 height 16
drag, startPoint x: 86, startPoint y: 509, endPoint x: 137, endPoint y: 513, distance: 50.8
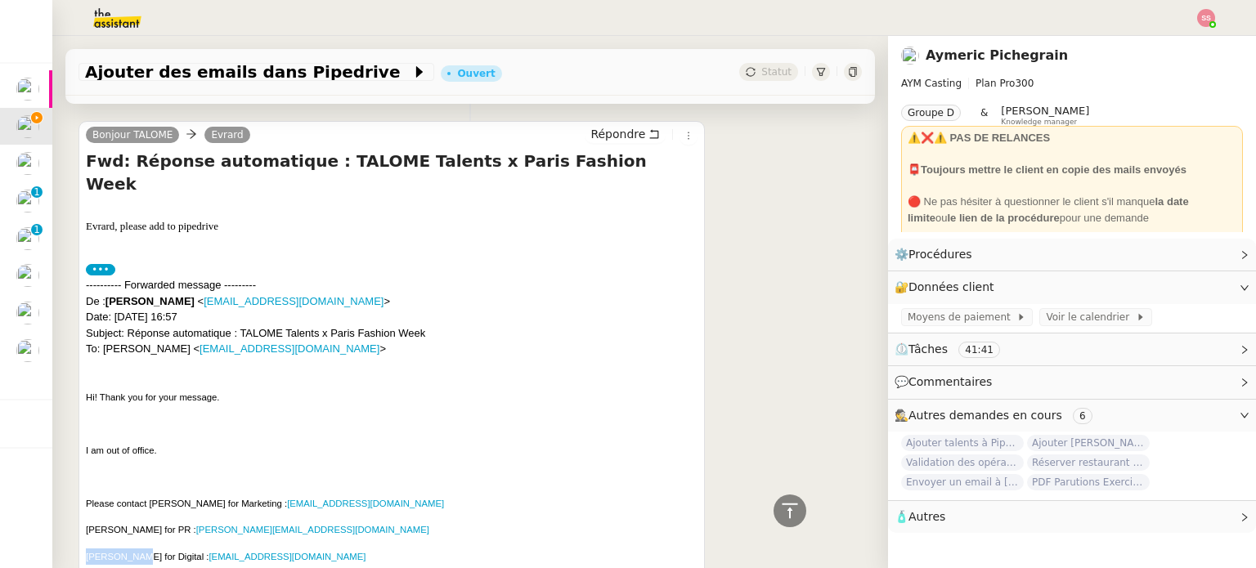
click at [137, 552] on span "[PERSON_NAME] for Digital : [EMAIL_ADDRESS][DOMAIN_NAME]" at bounding box center [226, 557] width 280 height 10
drag, startPoint x: 354, startPoint y: 519, endPoint x: 188, endPoint y: 513, distance: 166.1
click at [188, 548] on p "[PERSON_NAME] for Digital : [EMAIL_ADDRESS][DOMAIN_NAME]" at bounding box center [391, 556] width 611 height 16
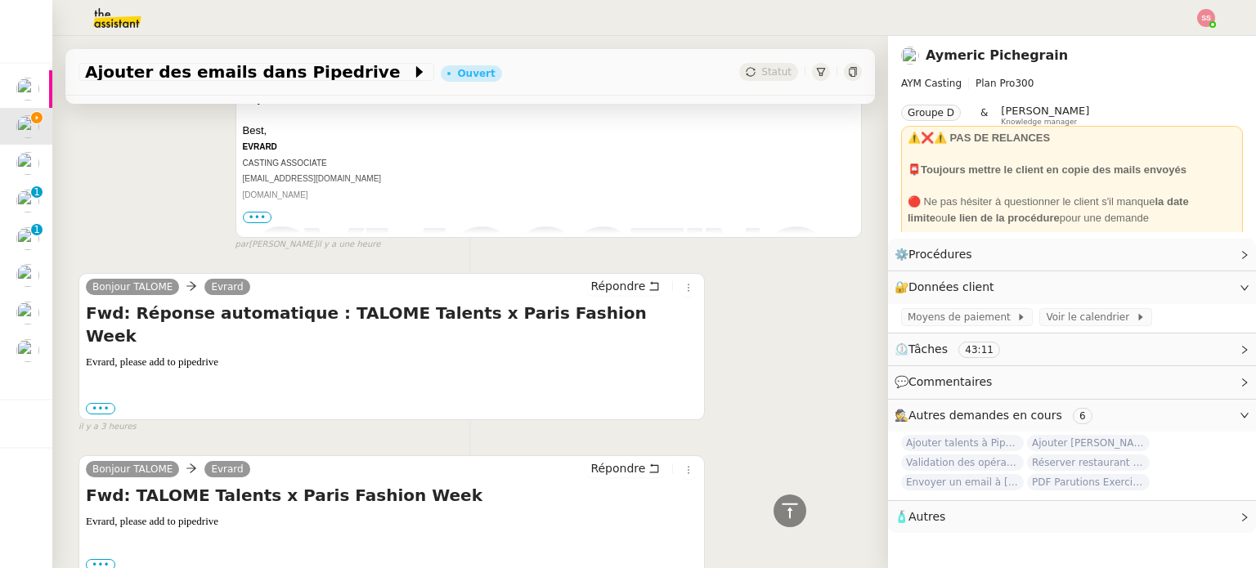
scroll to position [3454, 0]
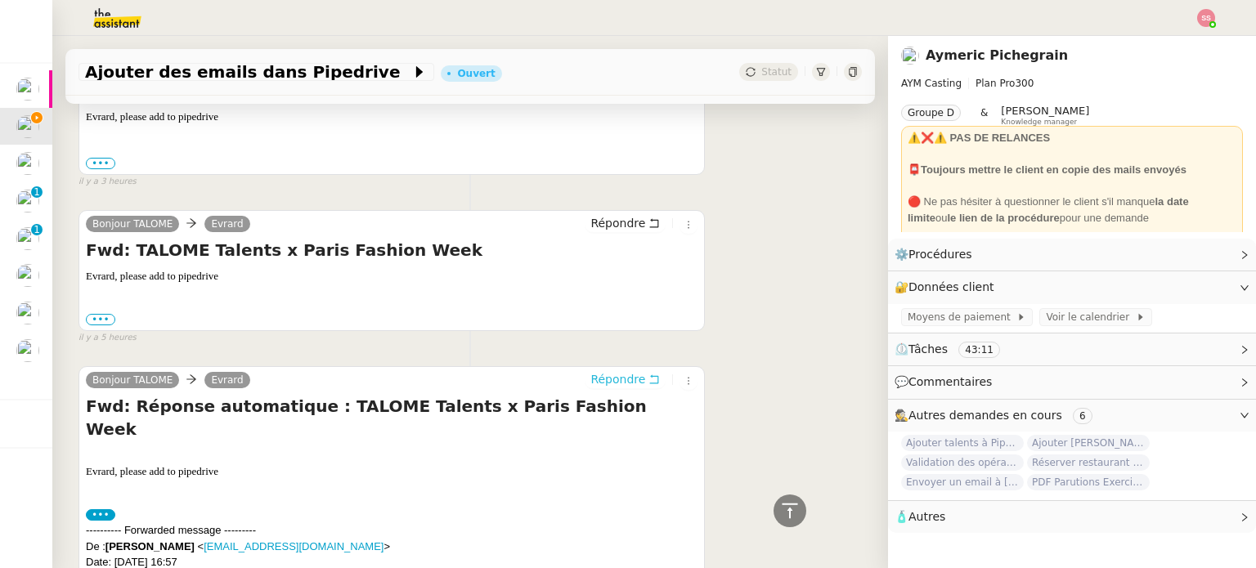
click at [623, 371] on span "Répondre" at bounding box center [617, 379] width 55 height 16
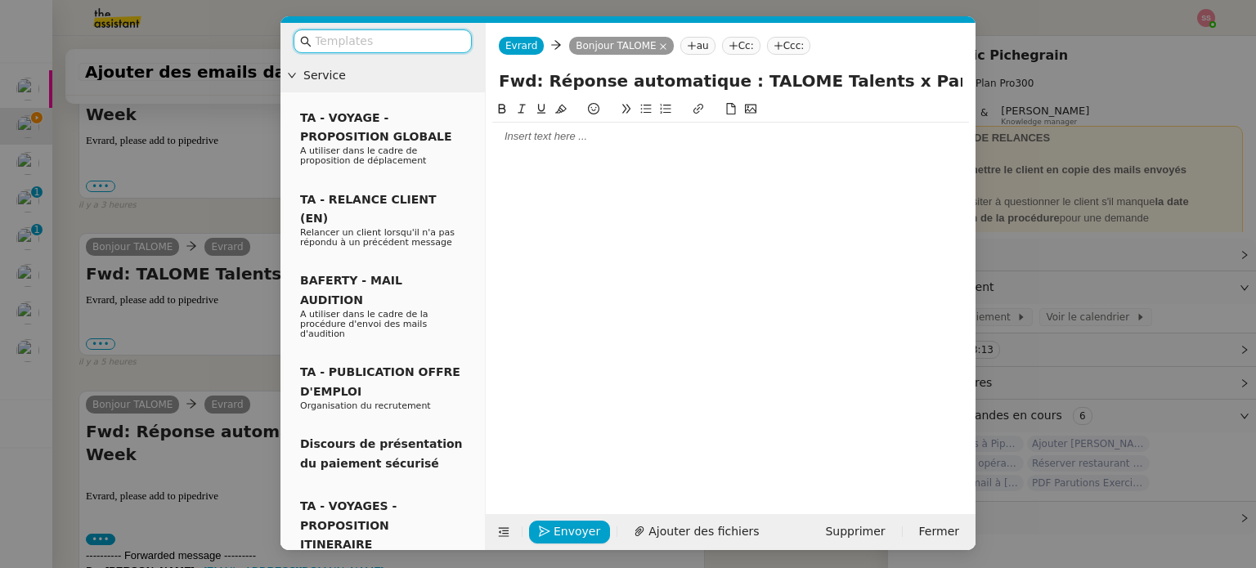
scroll to position [3588, 0]
click at [534, 143] on div at bounding box center [730, 136] width 477 height 15
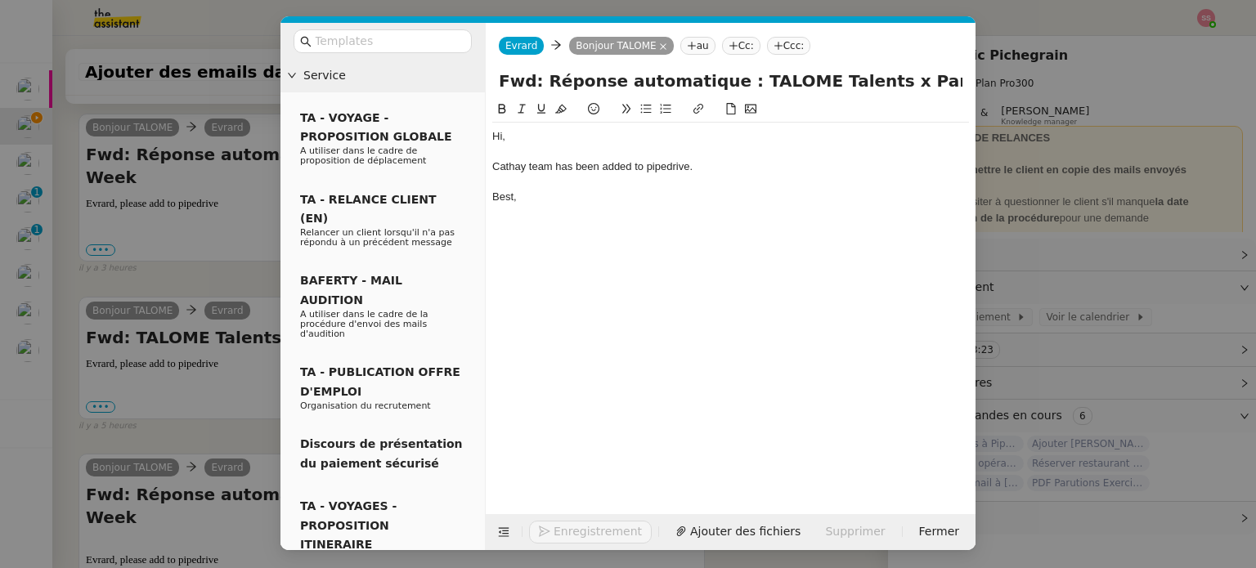
scroll to position [3668, 0]
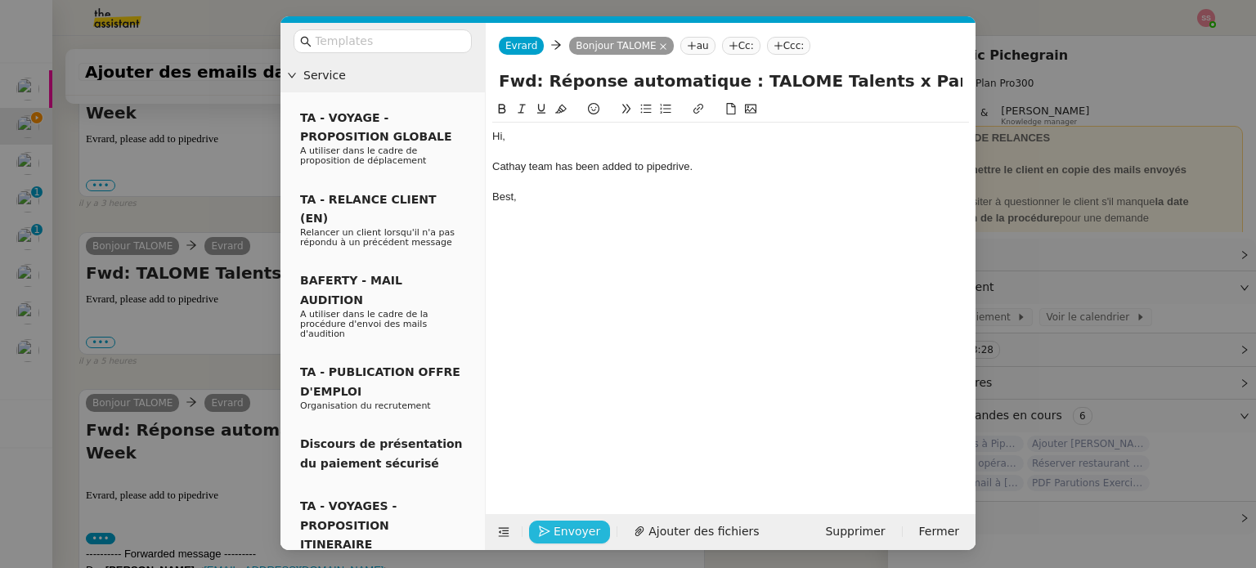
click at [585, 535] on span "Envoyer" at bounding box center [576, 531] width 47 height 19
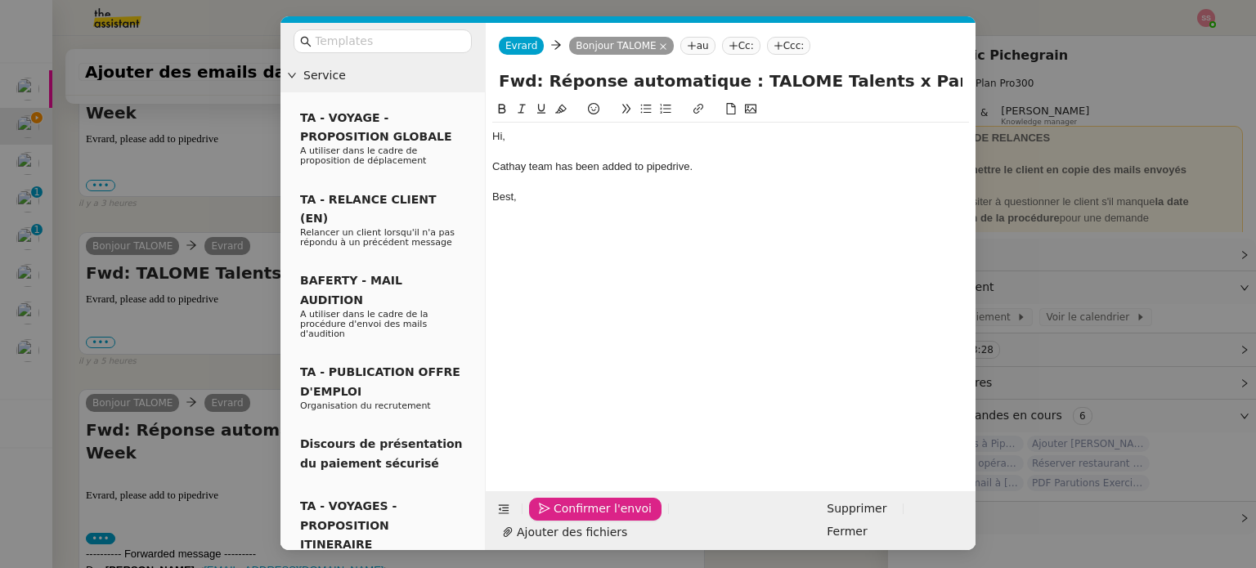
click at [585, 518] on span "Confirmer l'envoi" at bounding box center [602, 508] width 98 height 19
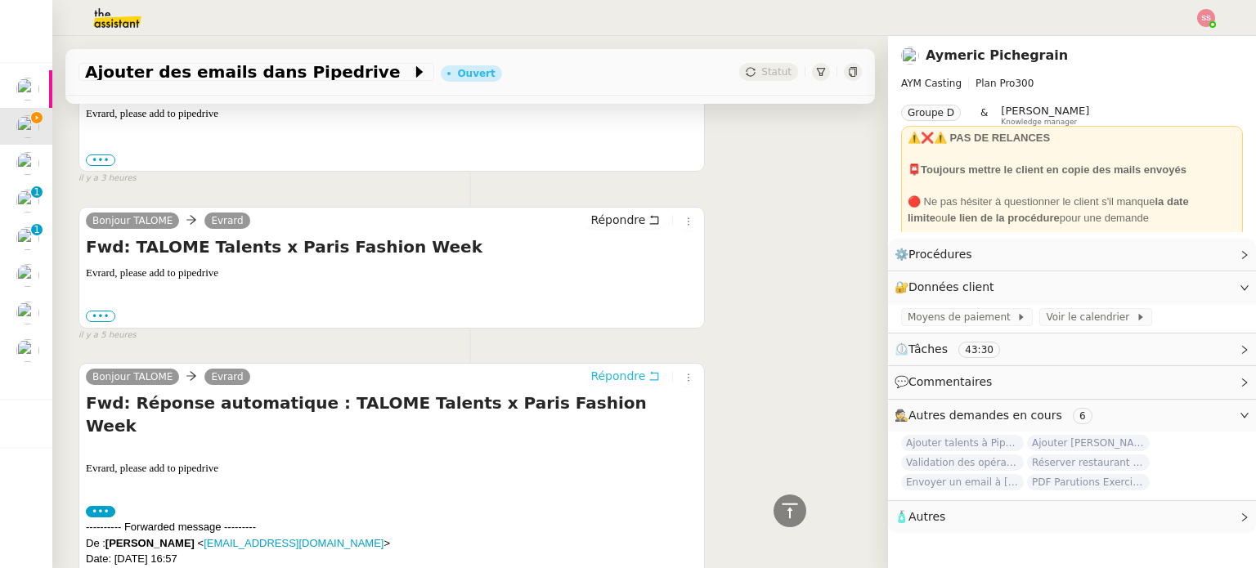
scroll to position [3633, 0]
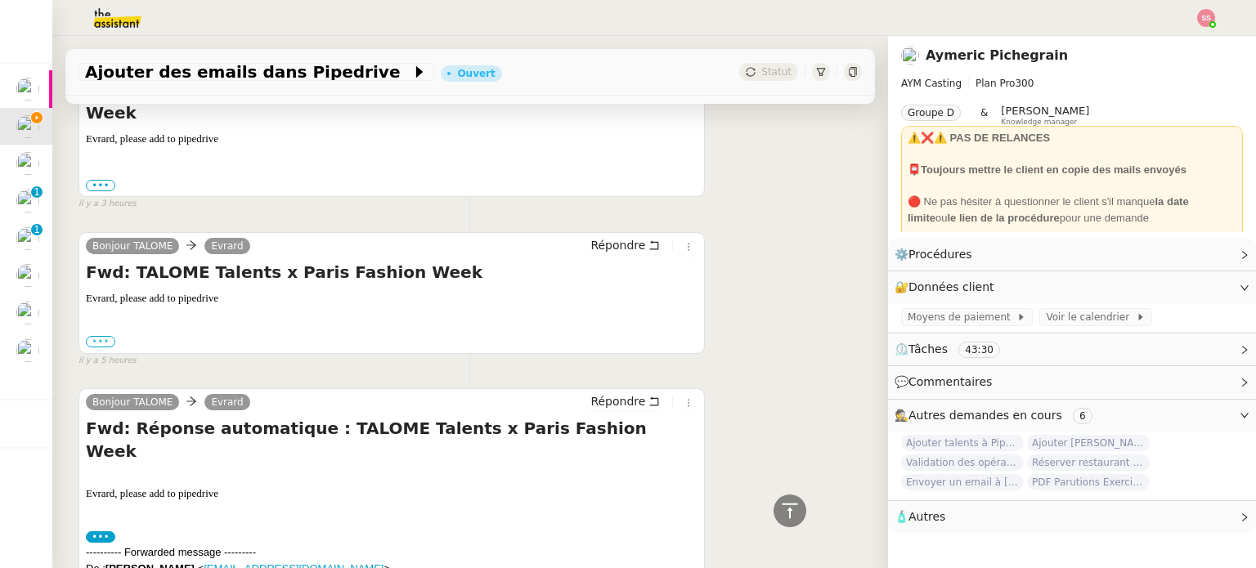
click at [109, 336] on label "•••" at bounding box center [100, 341] width 29 height 11
click at [0, 0] on input "•••" at bounding box center [0, 0] width 0 height 0
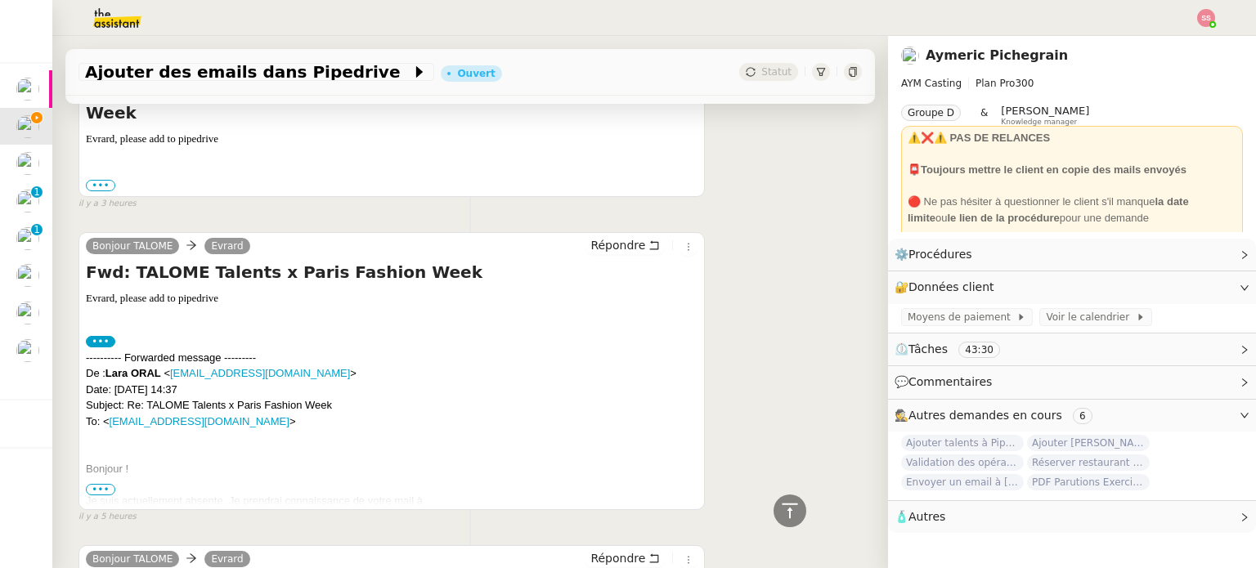
click at [101, 484] on span "•••" at bounding box center [100, 489] width 29 height 11
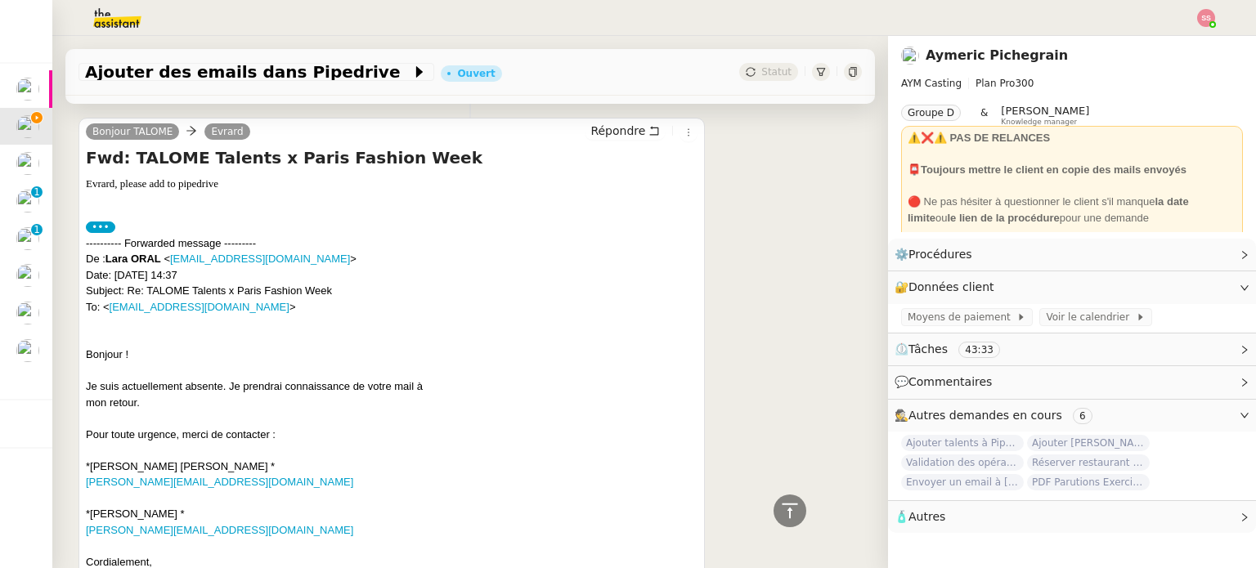
scroll to position [3845, 0]
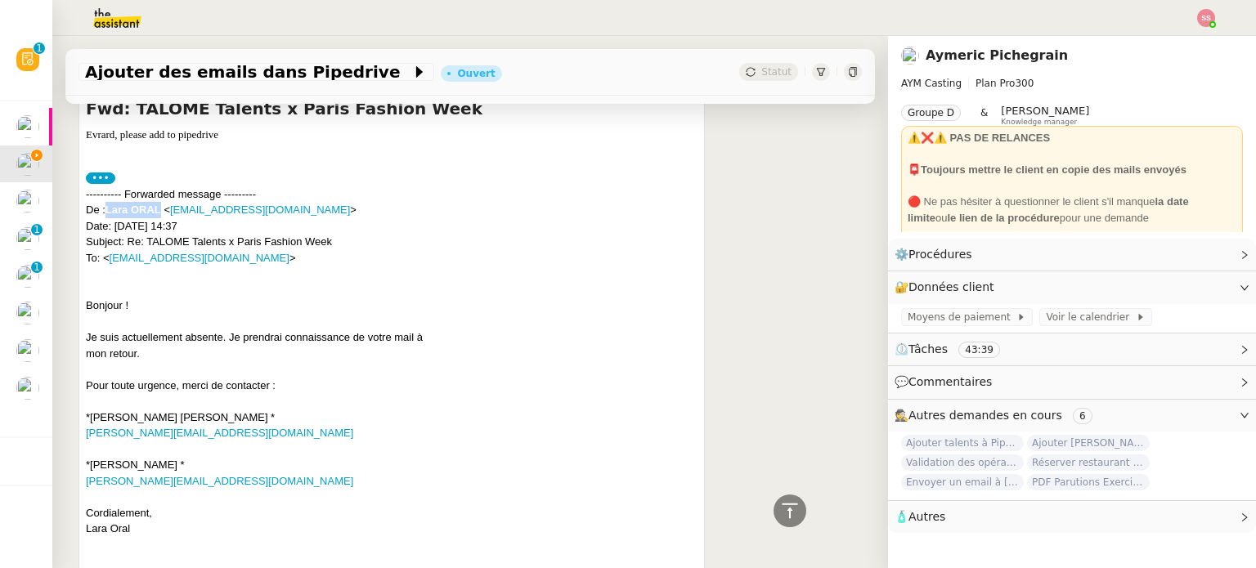
drag, startPoint x: 161, startPoint y: 167, endPoint x: 109, endPoint y: 171, distance: 52.5
click at [109, 204] on strong "Lara ORAL" at bounding box center [133, 210] width 56 height 12
drag, startPoint x: 318, startPoint y: 166, endPoint x: 173, endPoint y: 165, distance: 144.7
click at [173, 204] on span "< [EMAIL_ADDRESS][DOMAIN_NAME] >" at bounding box center [259, 210] width 193 height 12
drag, startPoint x: 190, startPoint y: 370, endPoint x: 91, endPoint y: 377, distance: 99.1
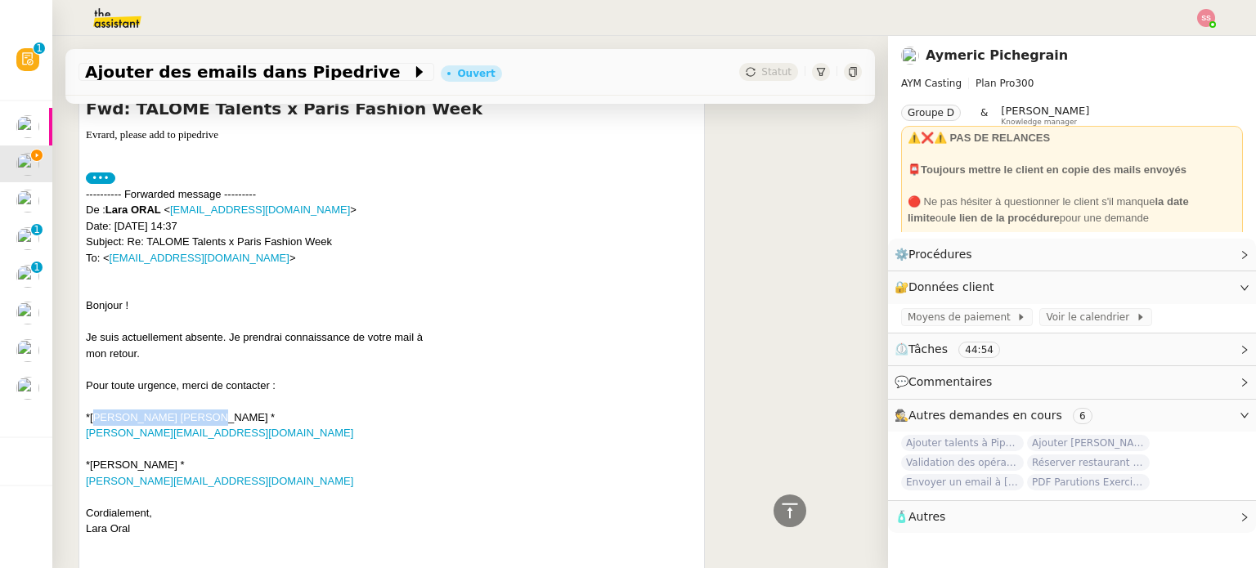
click at [91, 377] on div "---------- Forwarded message --------- De : [PERSON_NAME] < [EMAIL_ADDRESS][DOM…" at bounding box center [391, 536] width 611 height 701
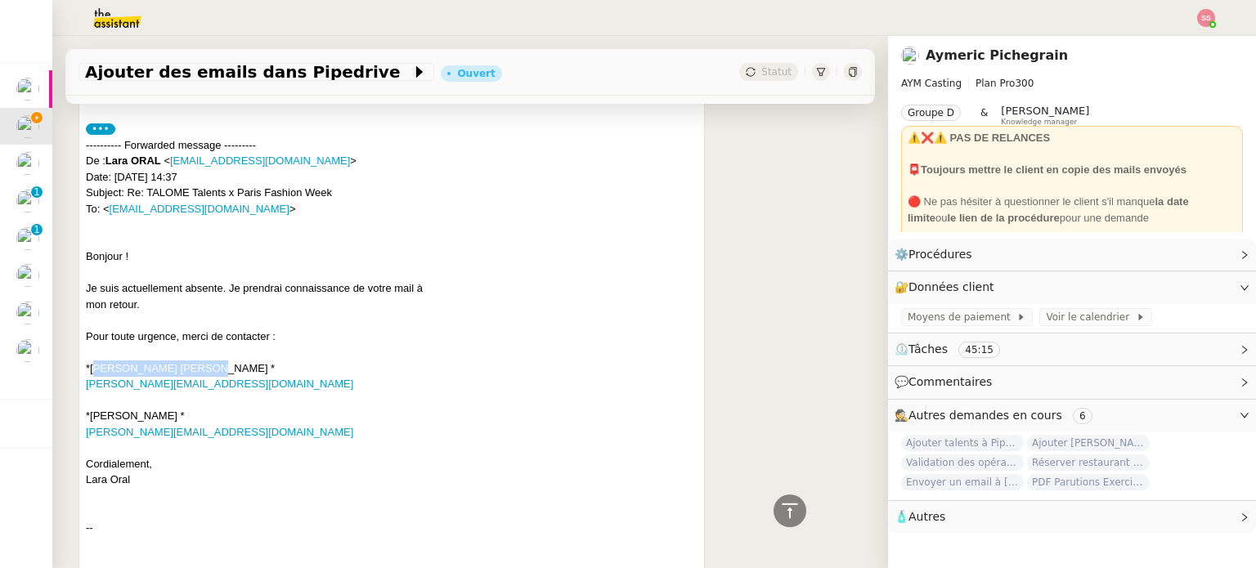
scroll to position [3796, 0]
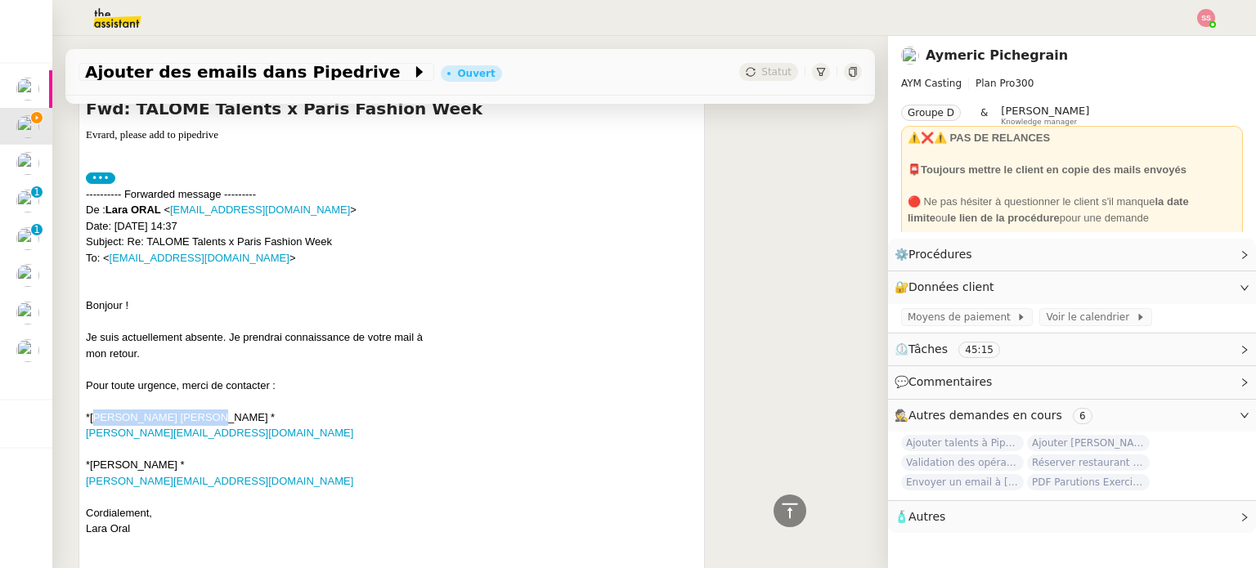
drag, startPoint x: 183, startPoint y: 427, endPoint x: 89, endPoint y: 418, distance: 94.4
click at [89, 418] on div "---------- Forwarded message --------- De : [PERSON_NAME] < [EMAIL_ADDRESS][DOM…" at bounding box center [391, 536] width 611 height 701
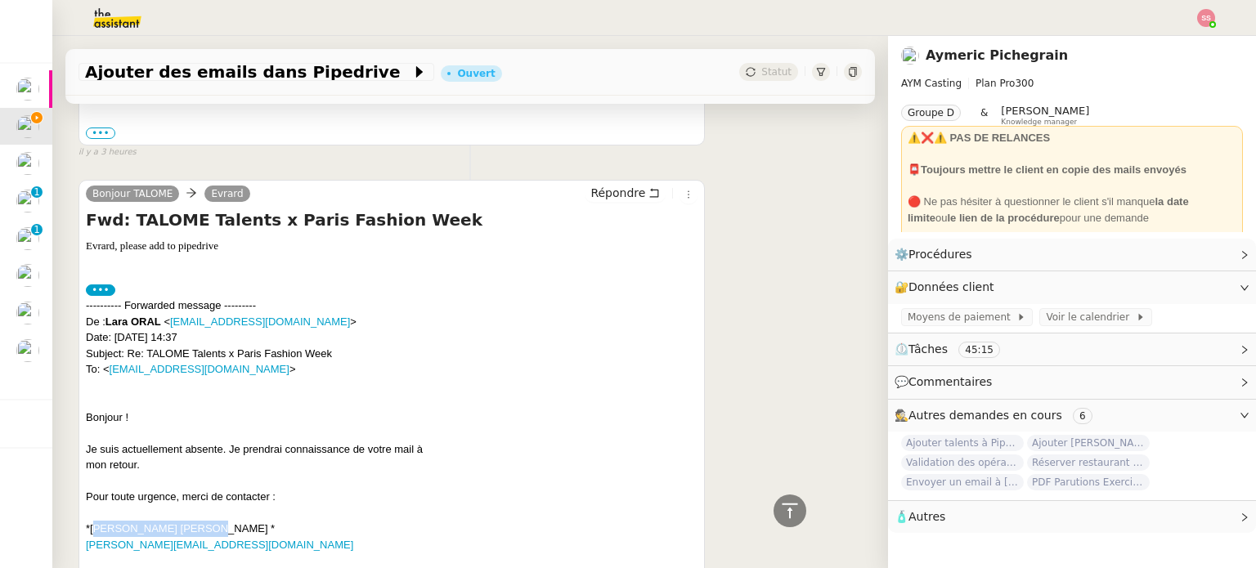
scroll to position [3930, 0]
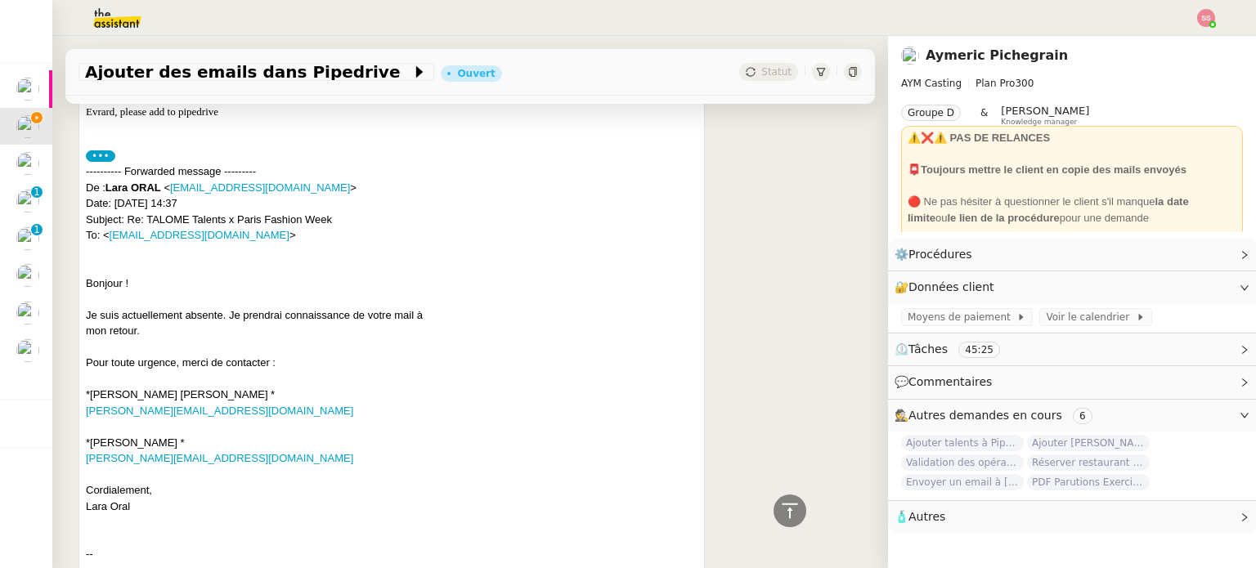
click at [548, 377] on div "---------- Forwarded message --------- De : [PERSON_NAME] < [EMAIL_ADDRESS][DOM…" at bounding box center [391, 513] width 611 height 701
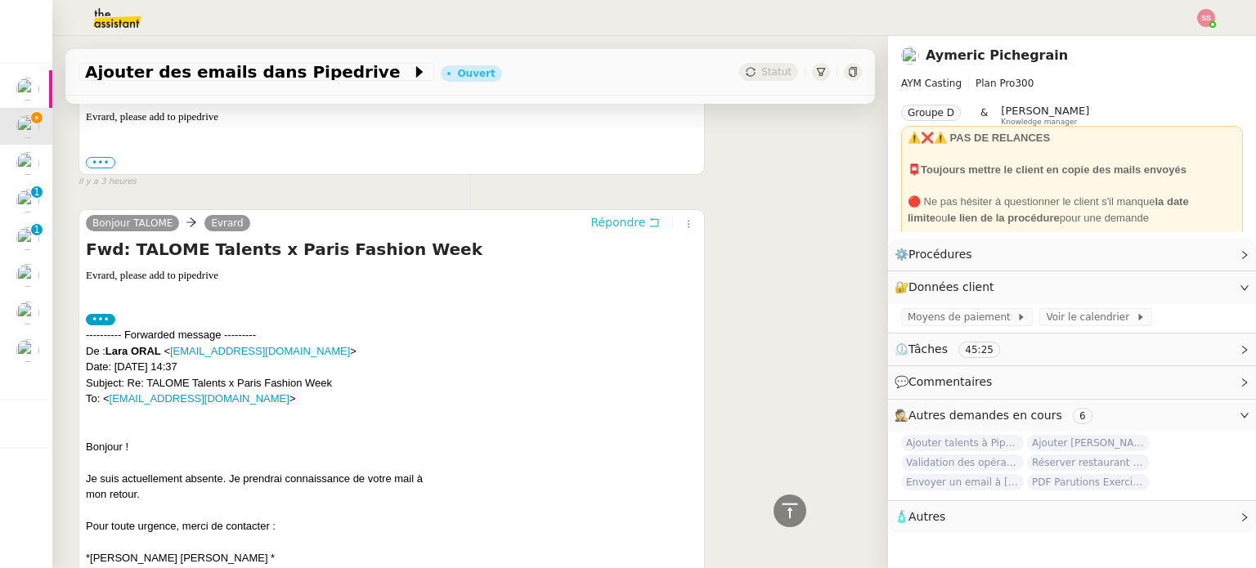
click at [590, 214] on span "Répondre" at bounding box center [617, 222] width 55 height 16
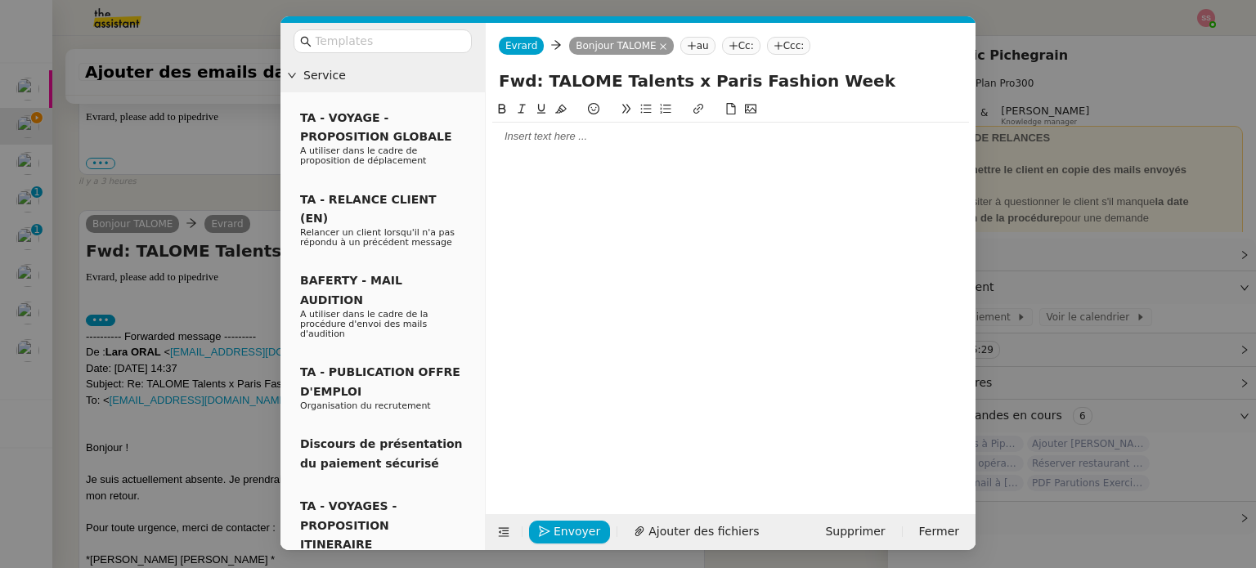
scroll to position [3902, 0]
click at [543, 144] on div at bounding box center [730, 136] width 477 height 15
click at [575, 523] on span "Envoyer" at bounding box center [576, 531] width 47 height 19
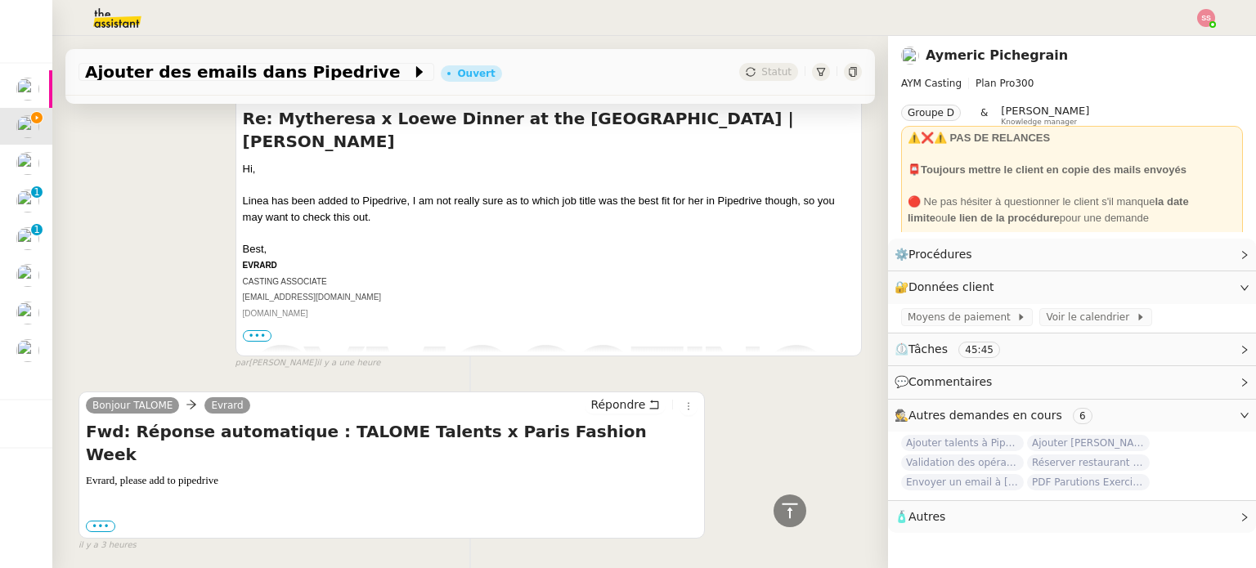
scroll to position [3619, 0]
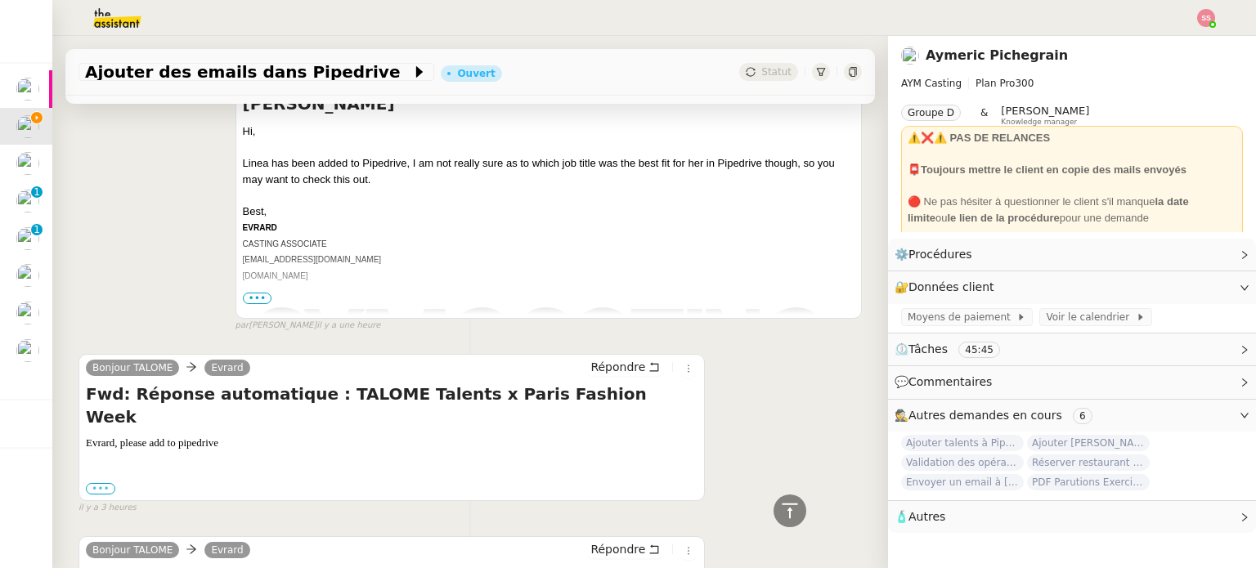
click at [107, 483] on label "•••" at bounding box center [100, 488] width 29 height 11
click at [0, 0] on input "•••" at bounding box center [0, 0] width 0 height 0
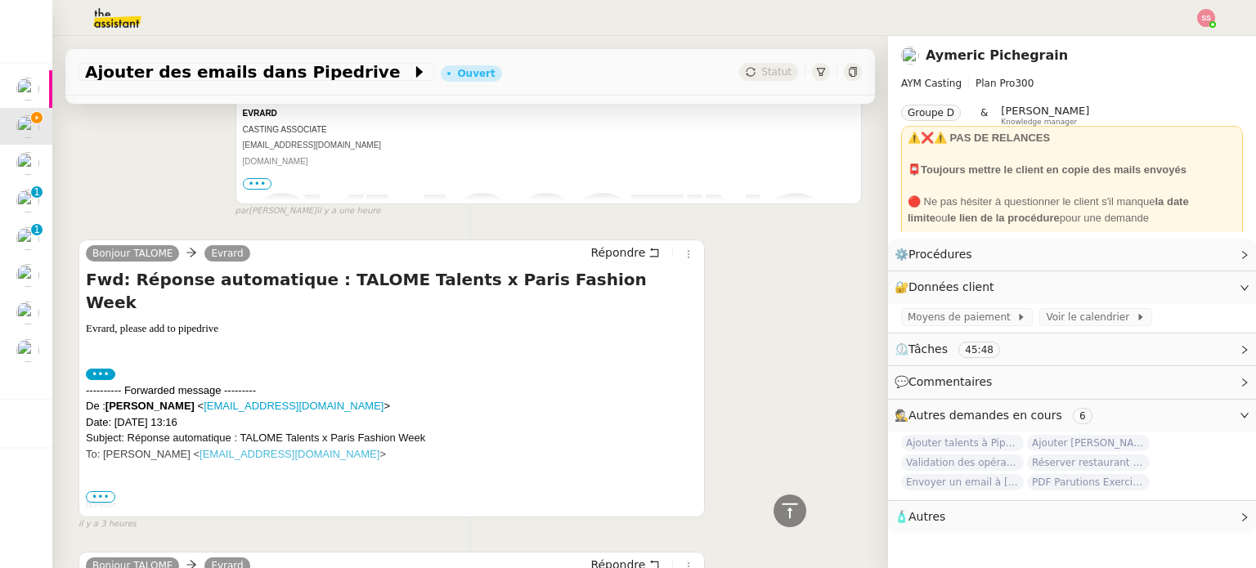
scroll to position [3832, 0]
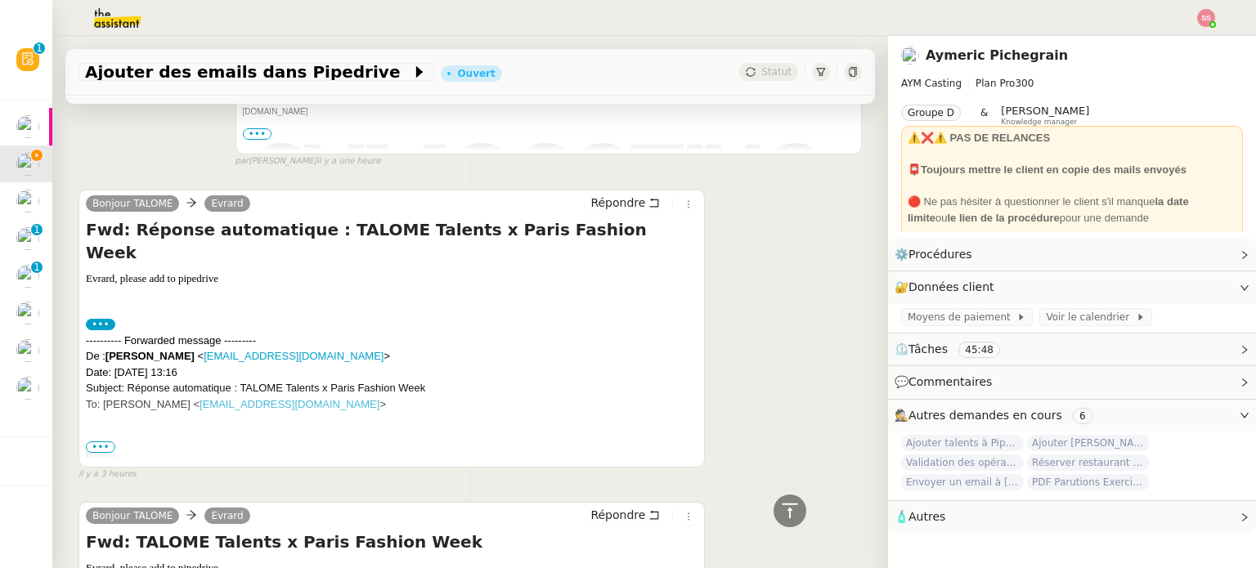
click at [104, 453] on span "•••" at bounding box center [100, 446] width 29 height 11
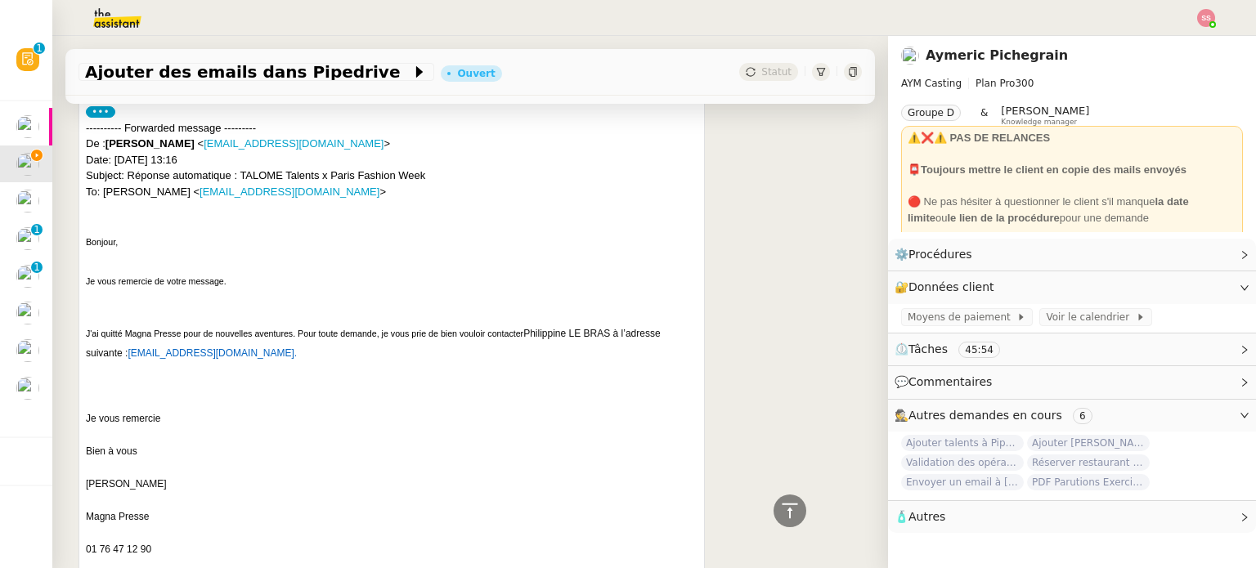
scroll to position [3946, 0]
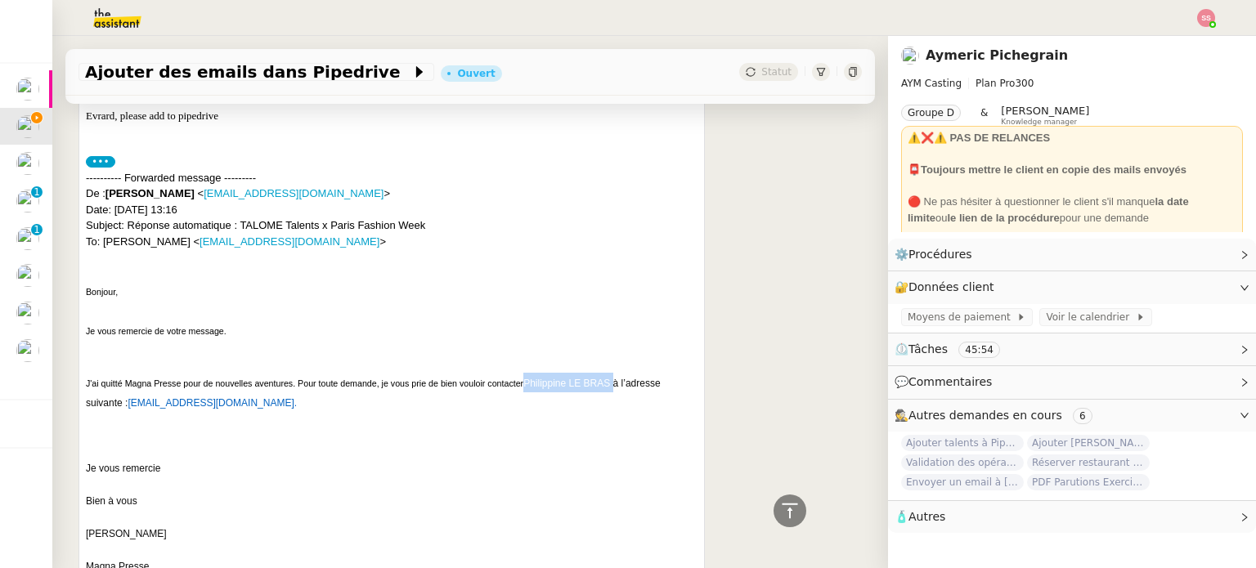
drag, startPoint x: 521, startPoint y: 365, endPoint x: 598, endPoint y: 365, distance: 77.7
click at [598, 373] on p "J'ai quitté Magna Presse pour de nouvelles aventures. Pour toute demande, je vo…" at bounding box center [391, 392] width 611 height 39
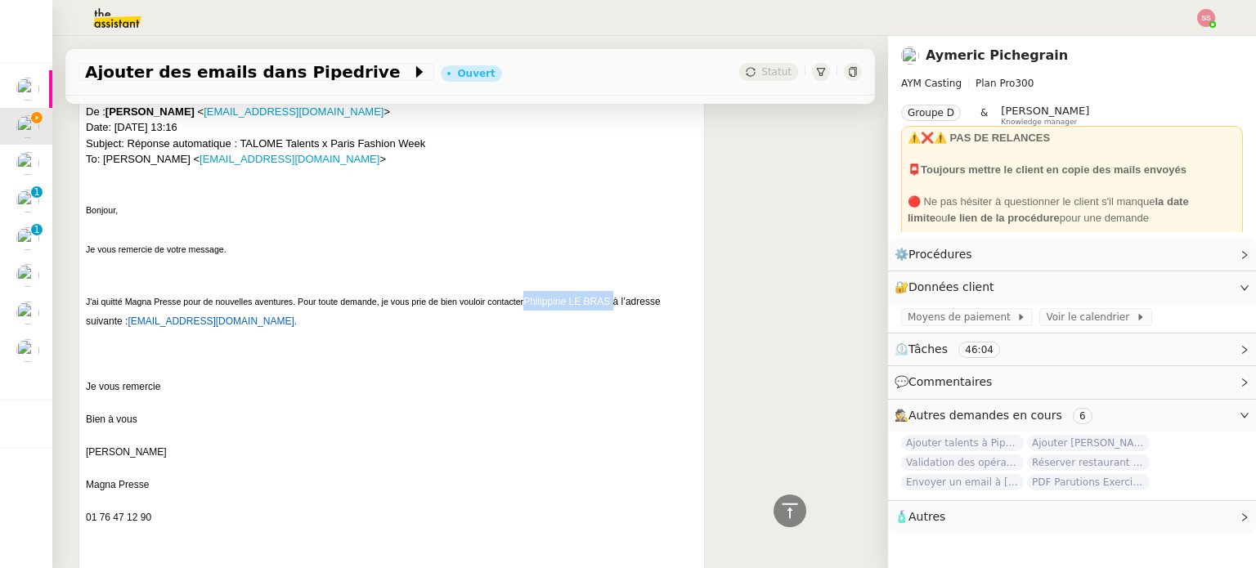
scroll to position [4244, 0]
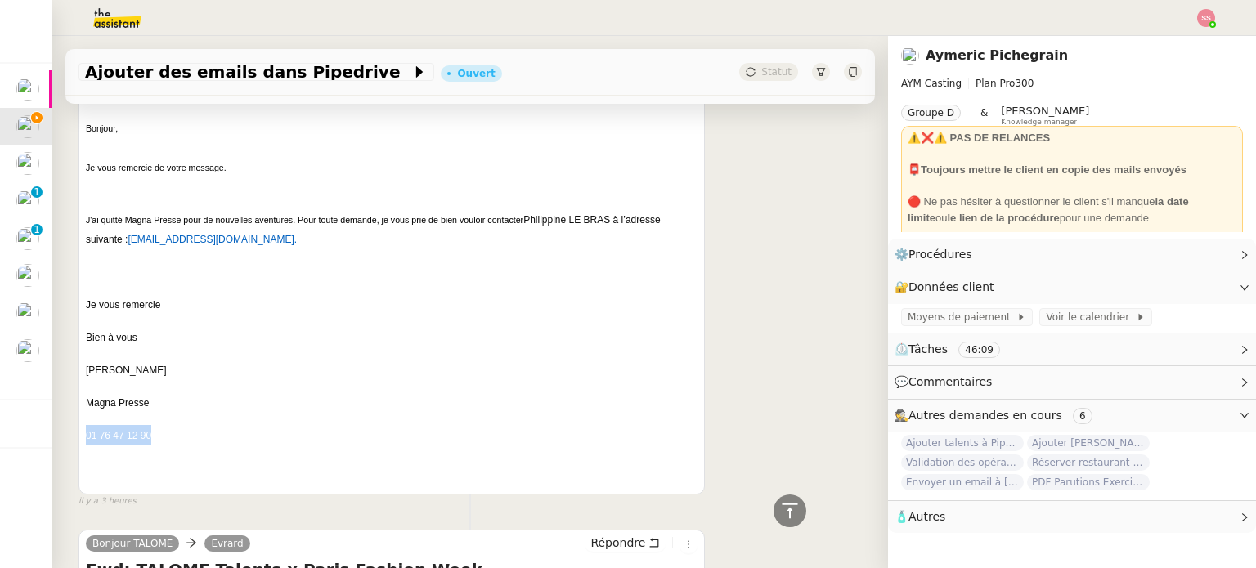
drag, startPoint x: 153, startPoint y: 417, endPoint x: 85, endPoint y: 415, distance: 67.9
click at [85, 415] on div "Bonjour TALOME Evrard Répondre Fwd: Réponse automatique : TALOME Talents x Pari…" at bounding box center [391, 179] width 626 height 632
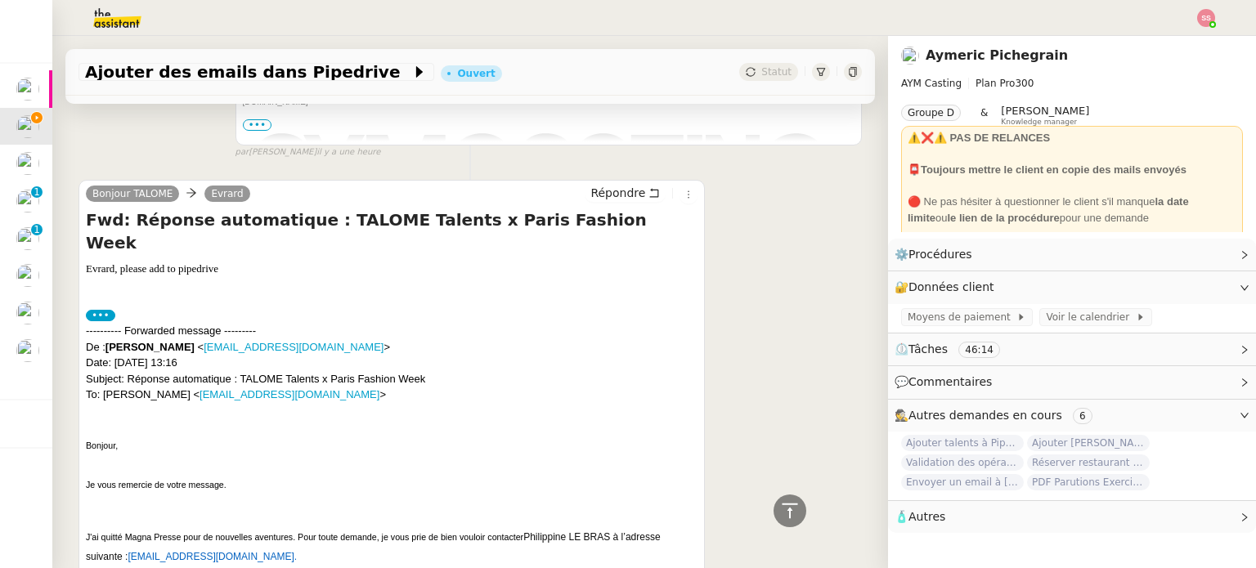
scroll to position [3917, 0]
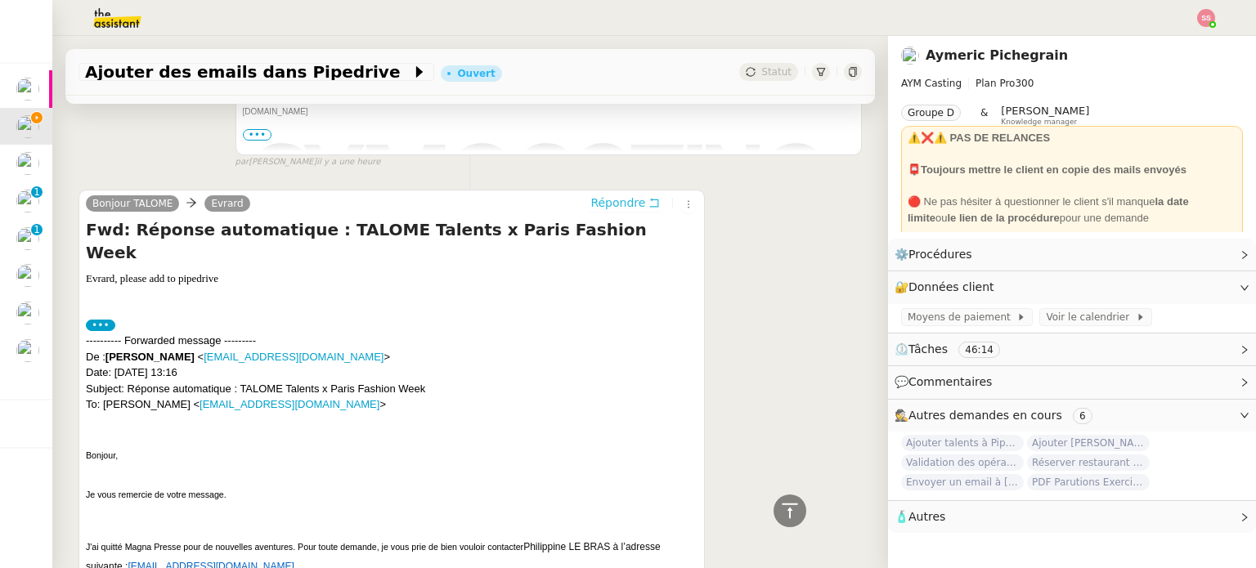
click at [595, 205] on span "Répondre" at bounding box center [617, 203] width 55 height 16
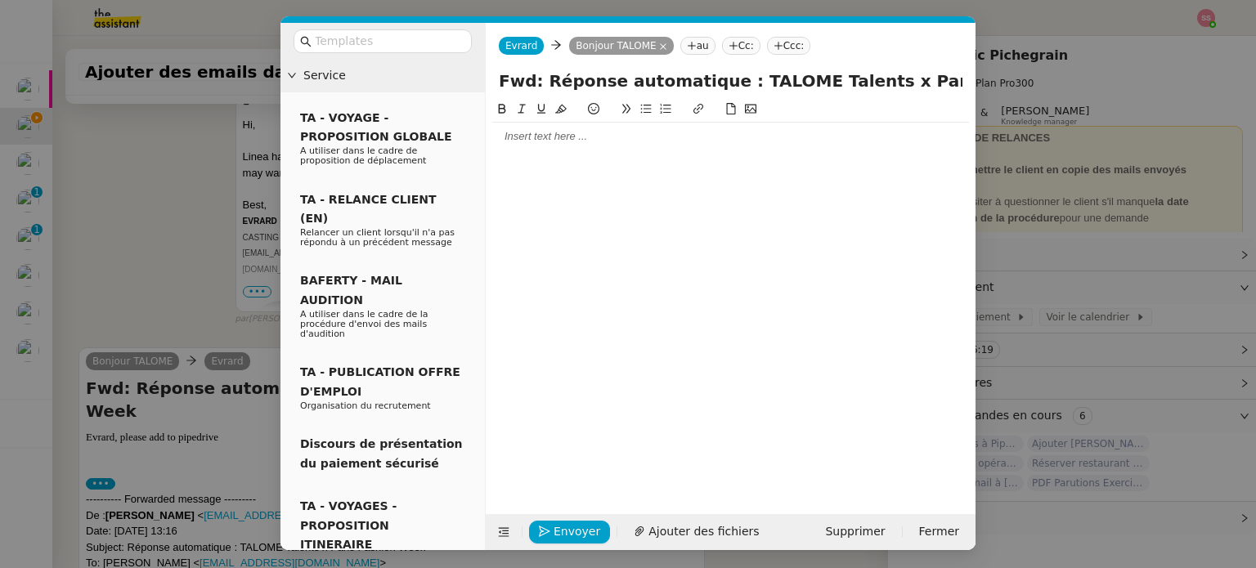
scroll to position [4052, 0]
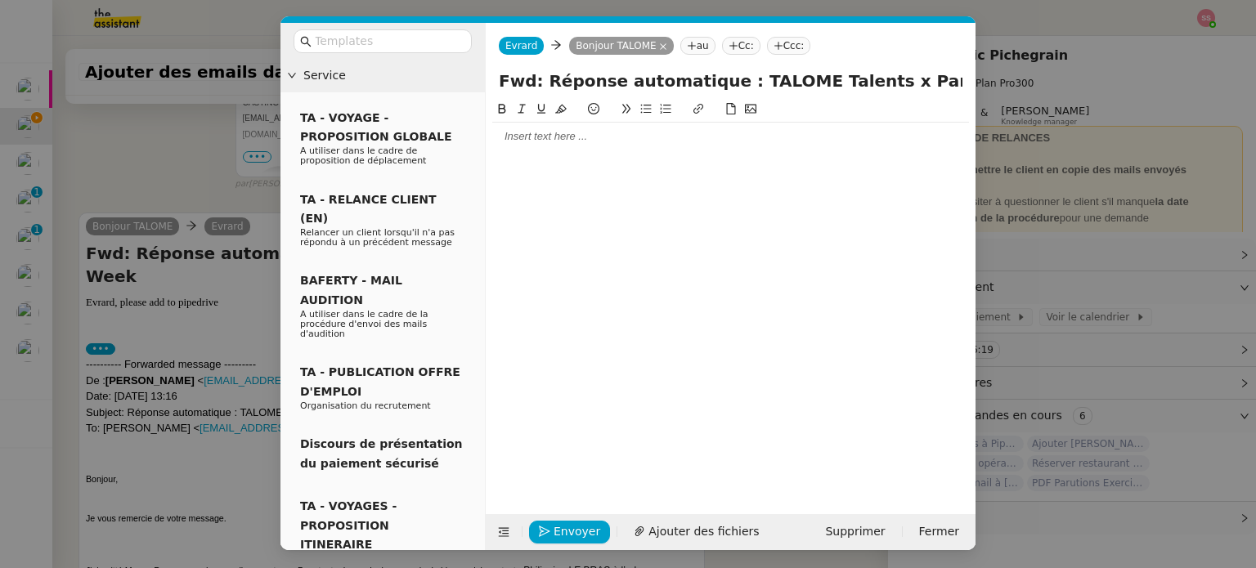
click at [530, 143] on div at bounding box center [730, 136] width 477 height 15
click at [569, 528] on span "Envoyer" at bounding box center [576, 531] width 47 height 19
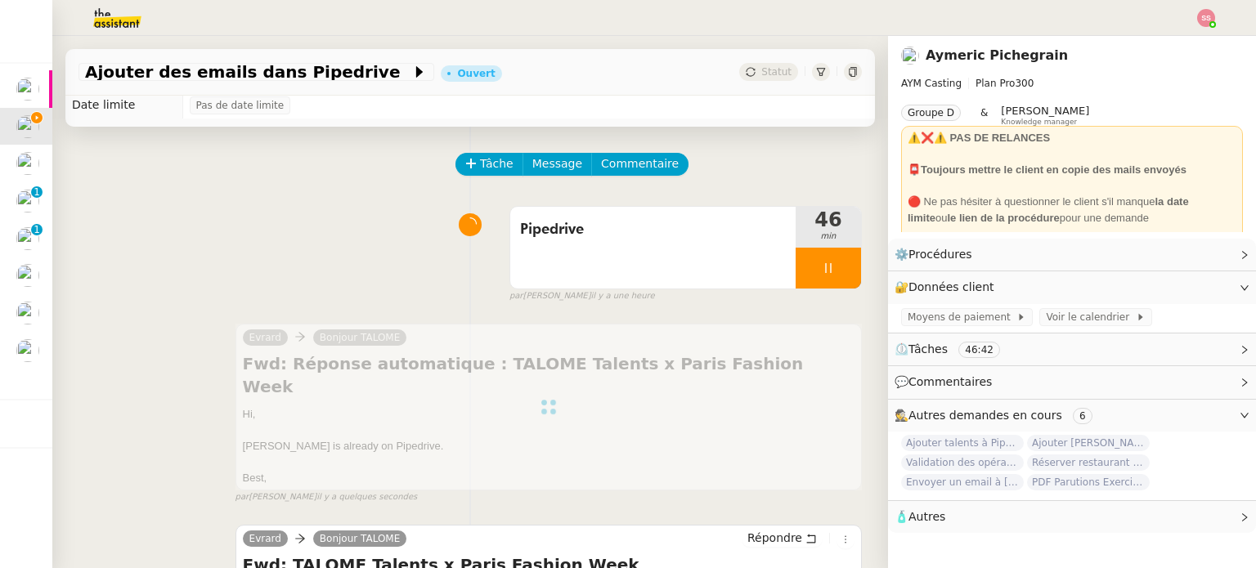
scroll to position [82, 0]
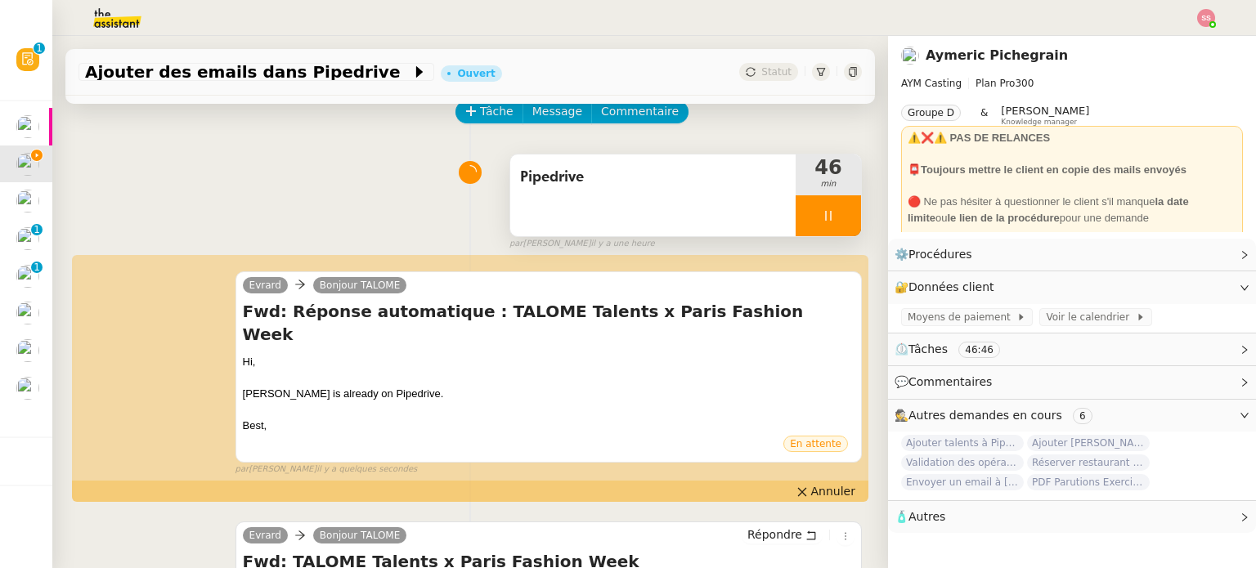
click at [834, 208] on div at bounding box center [827, 215] width 65 height 41
click at [834, 208] on button at bounding box center [844, 215] width 33 height 41
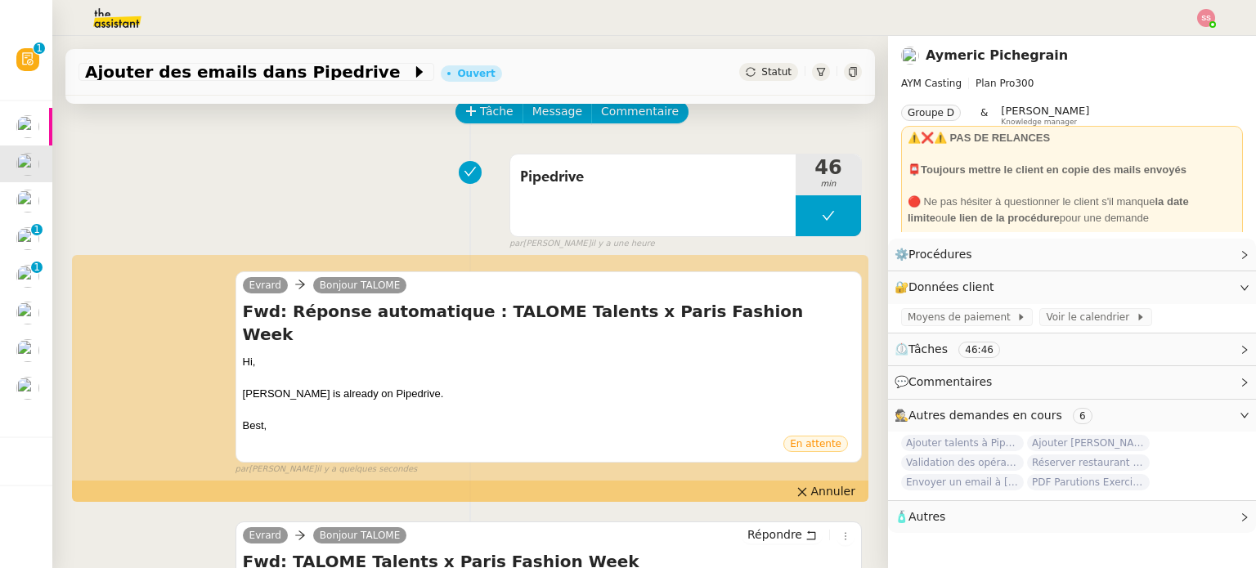
click at [752, 64] on div "Statut" at bounding box center [768, 72] width 59 height 18
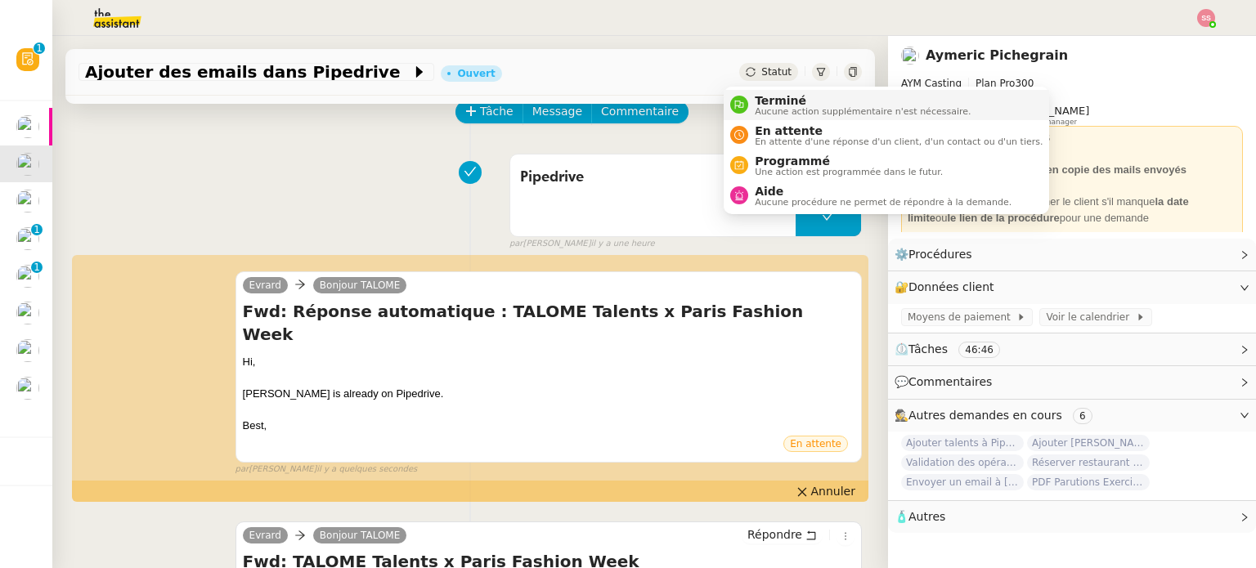
click at [768, 94] on span "Terminé" at bounding box center [862, 100] width 216 height 13
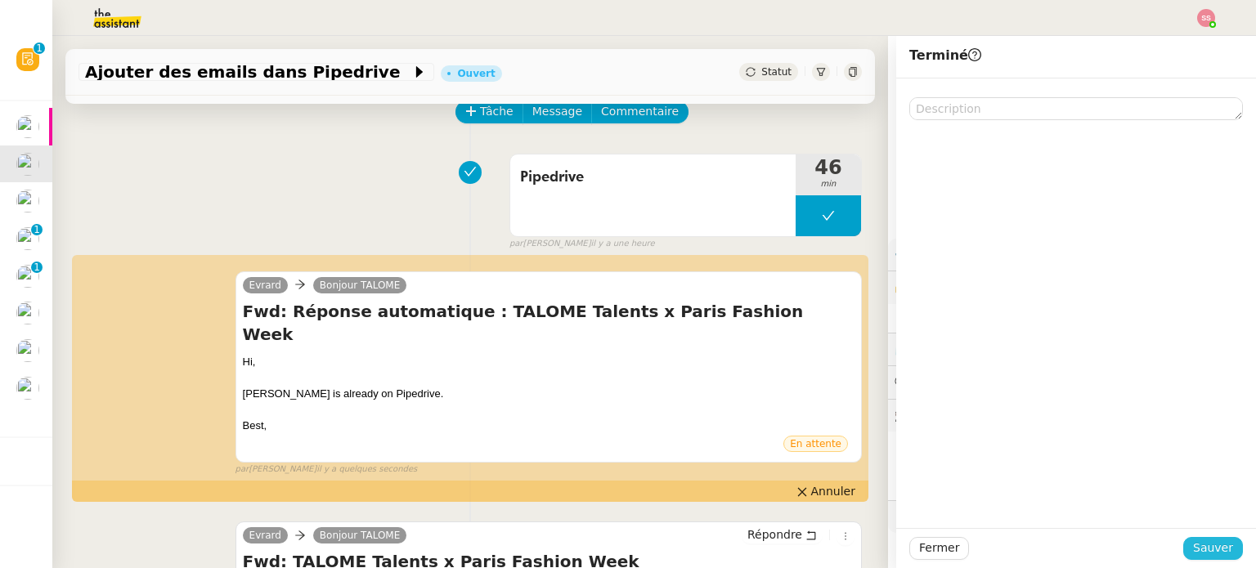
click at [1212, 542] on span "Sauver" at bounding box center [1213, 548] width 40 height 19
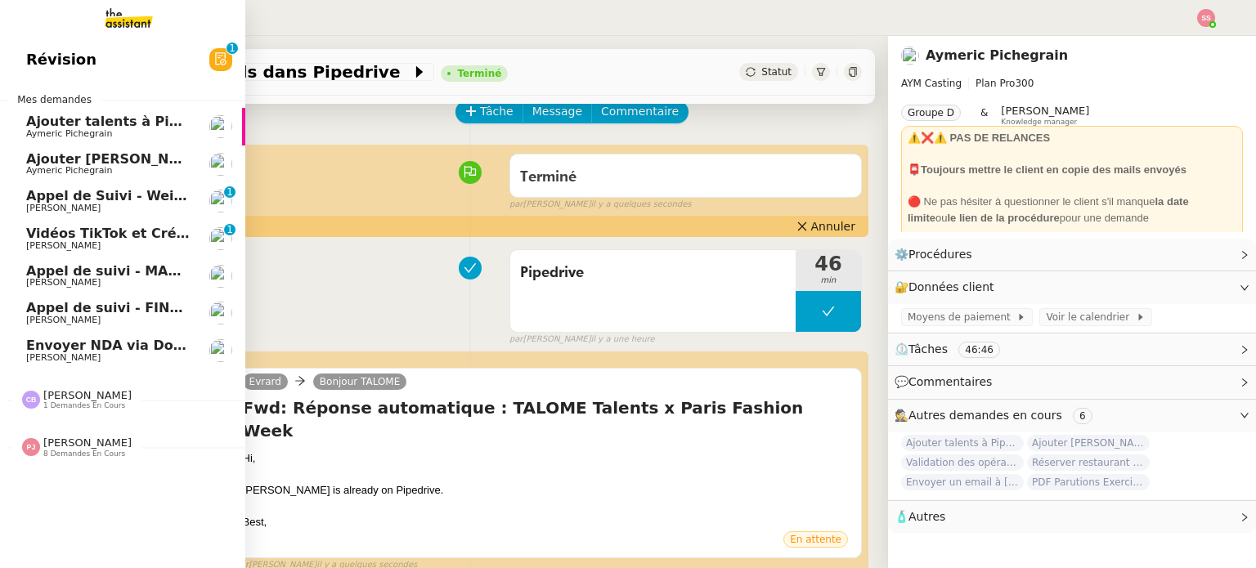
click at [75, 168] on span "Aymeric Pichegrain" at bounding box center [69, 170] width 86 height 11
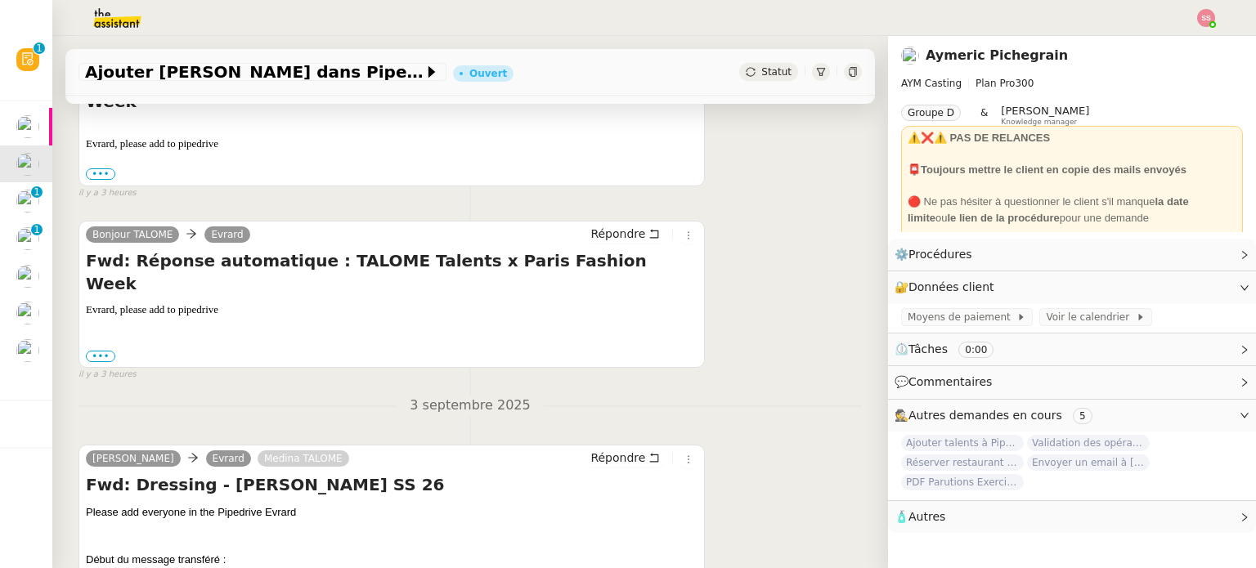
scroll to position [409, 0]
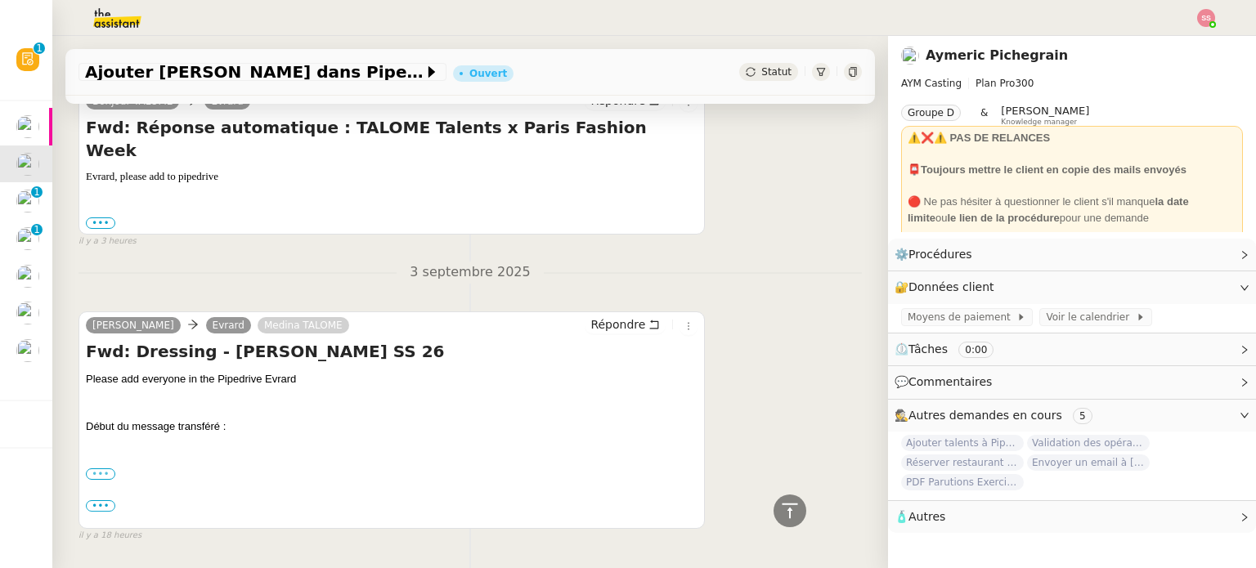
click at [102, 468] on label "•••" at bounding box center [100, 473] width 29 height 11
click at [0, 0] on input "•••" at bounding box center [0, 0] width 0 height 0
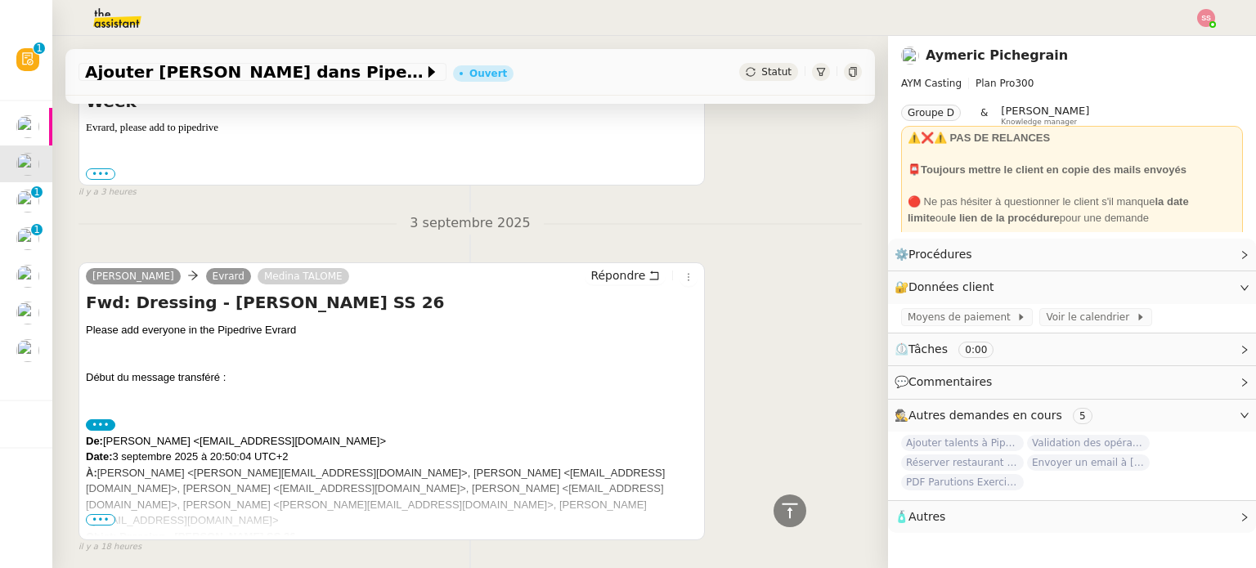
scroll to position [486, 0]
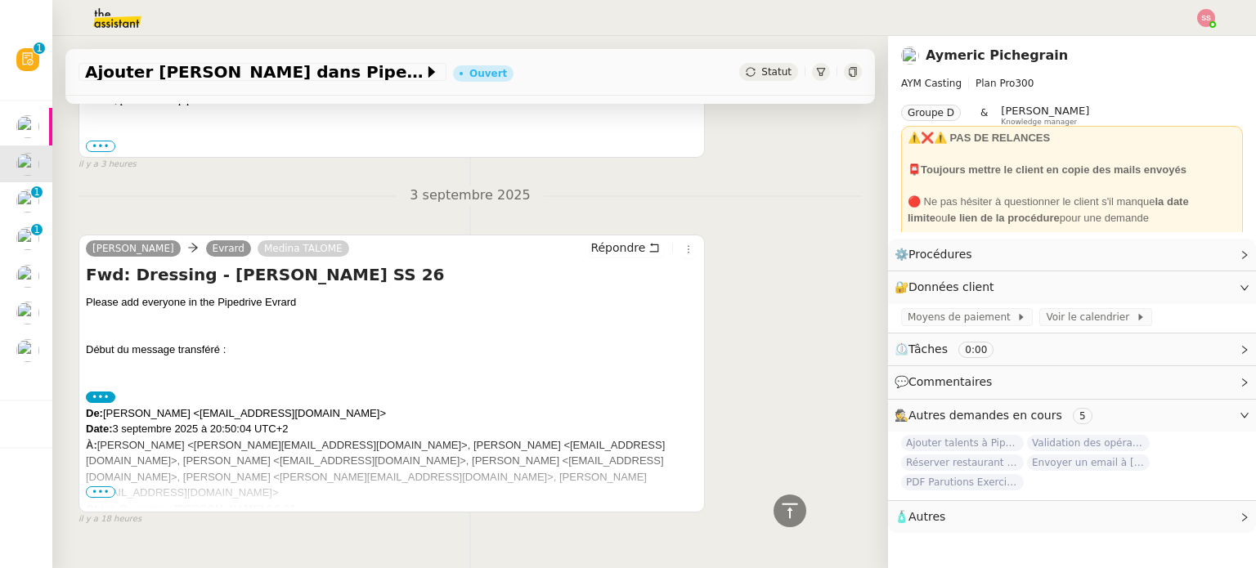
click at [108, 486] on span "•••" at bounding box center [100, 491] width 29 height 11
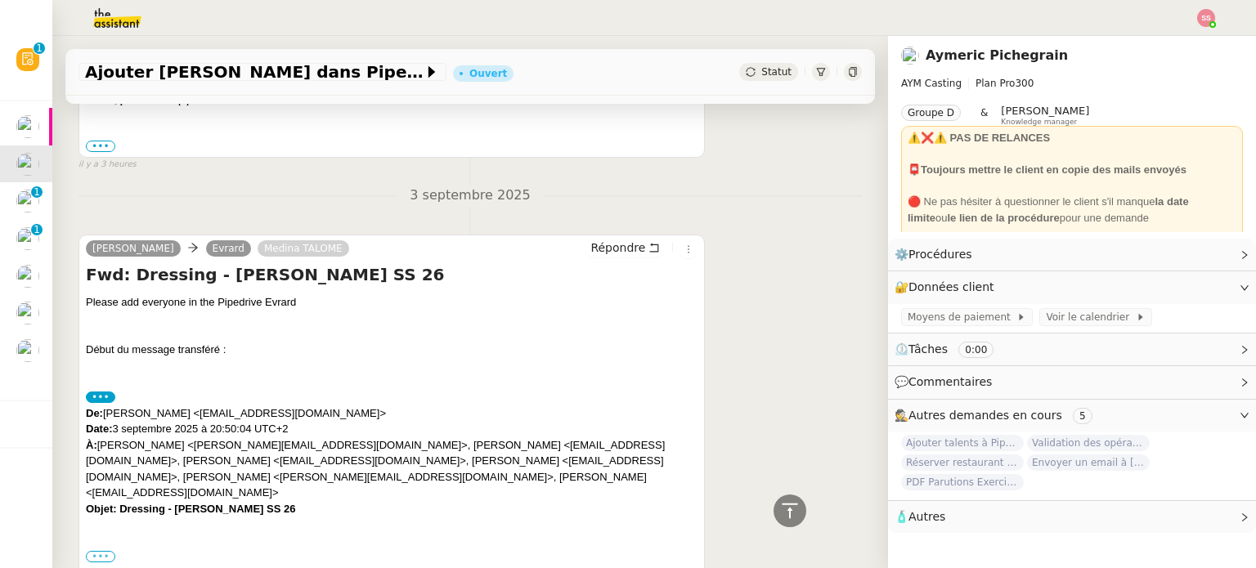
click at [96, 551] on label "•••" at bounding box center [100, 556] width 29 height 11
click at [0, 0] on input "•••" at bounding box center [0, 0] width 0 height 0
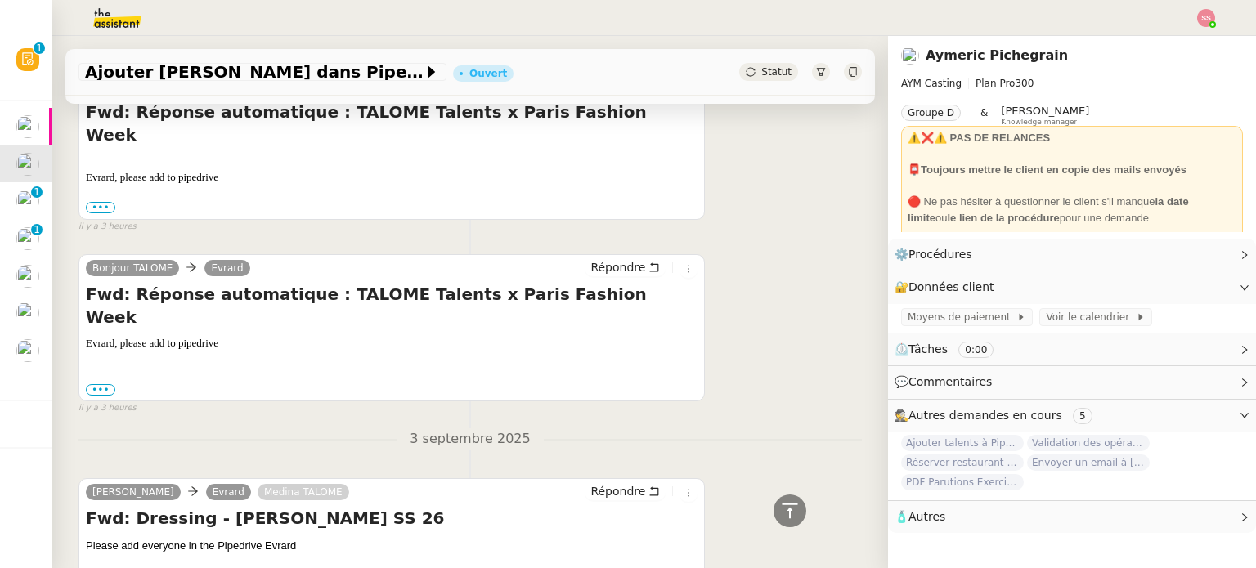
scroll to position [0, 0]
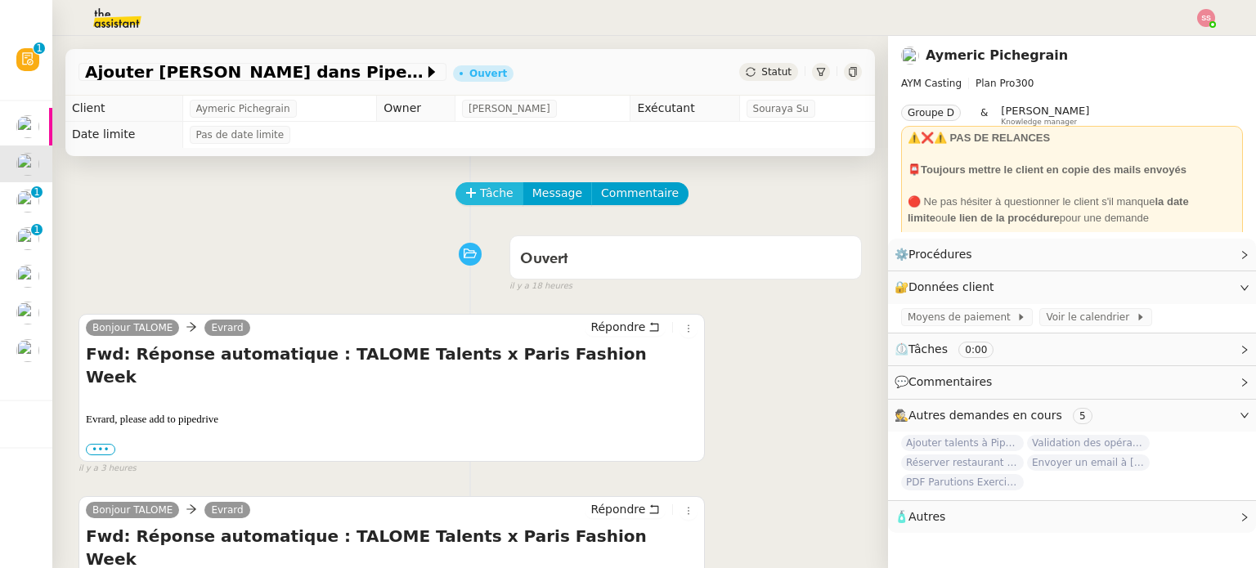
click at [480, 189] on span "Tâche" at bounding box center [497, 193] width 34 height 19
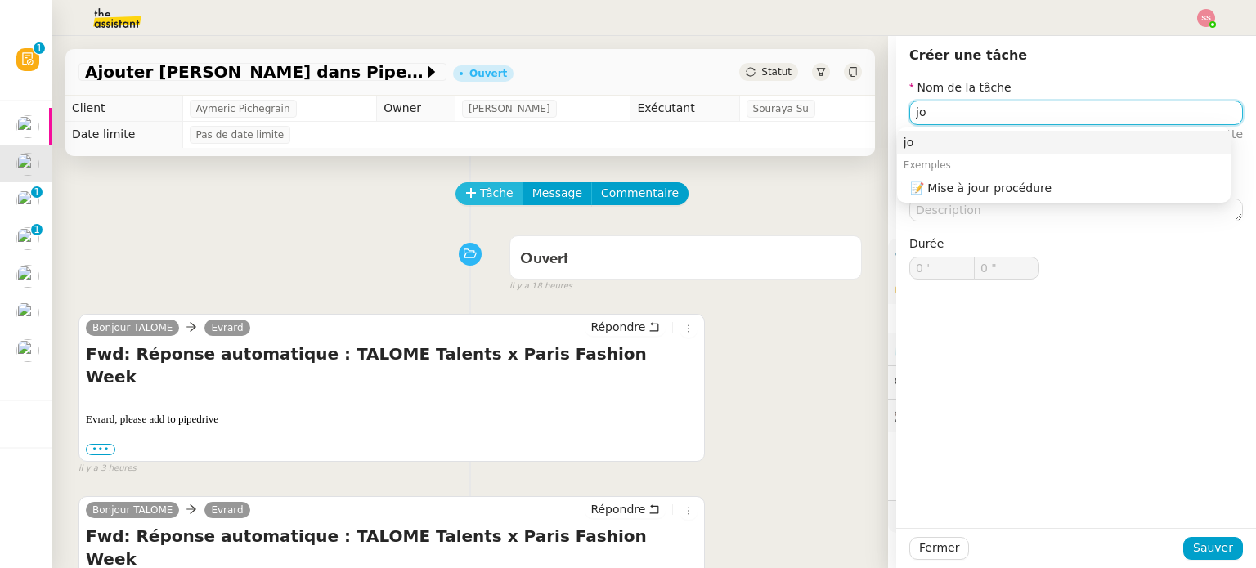
type input "j"
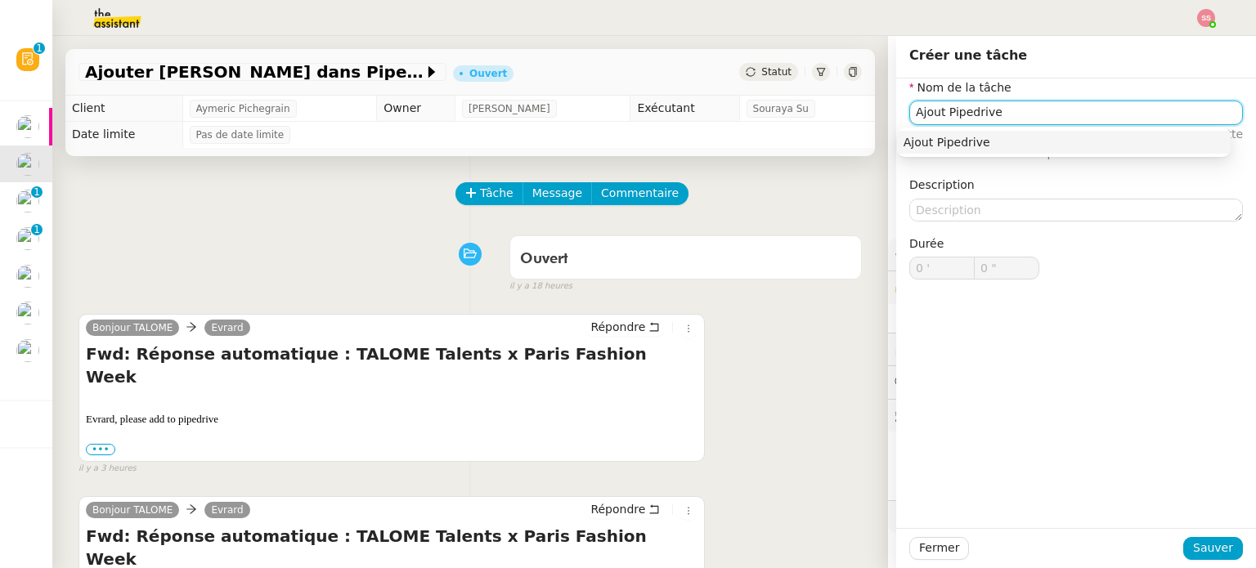
click at [925, 133] on nz-auto-option "Ajout Pipedrive" at bounding box center [1064, 142] width 334 height 23
type input "Ajout Pipedrive"
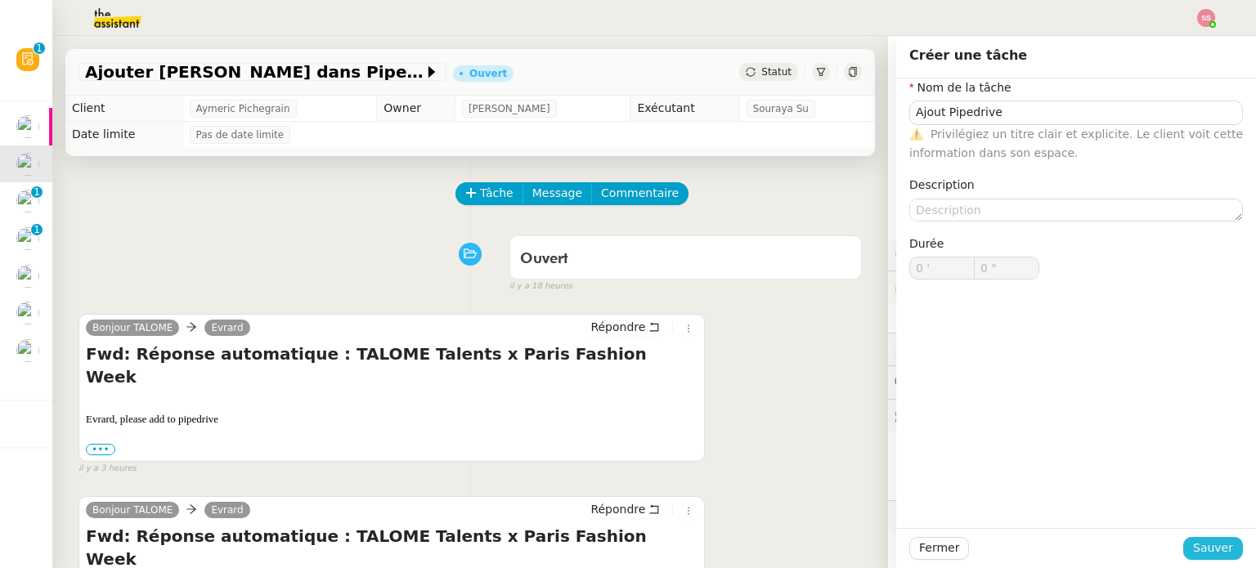
click at [1220, 543] on button "Sauver" at bounding box center [1213, 548] width 60 height 23
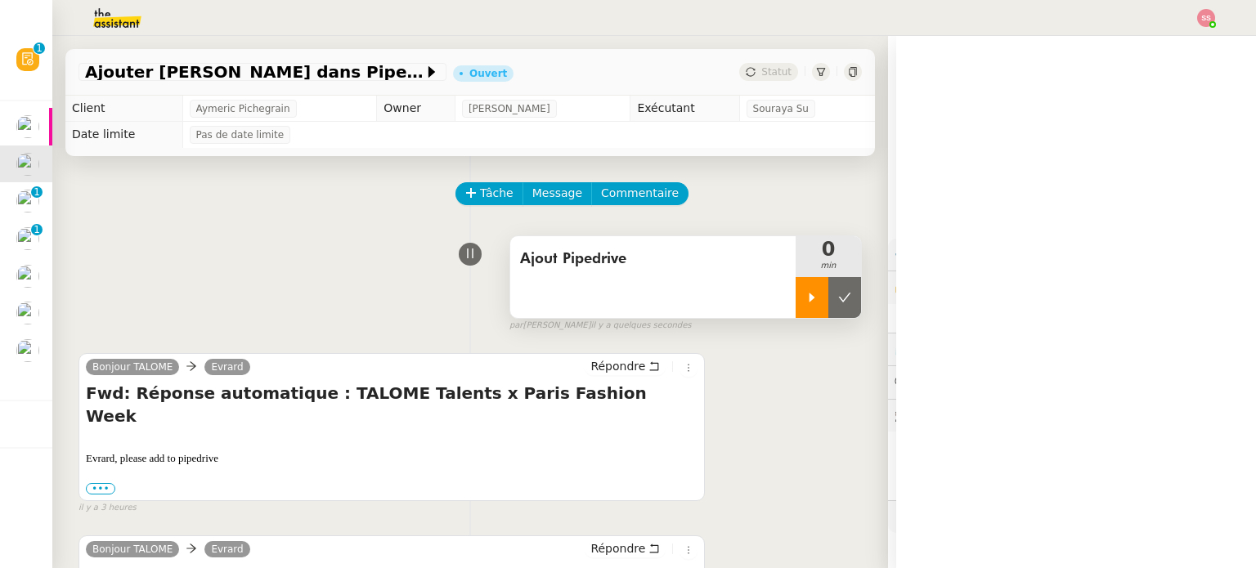
click at [795, 313] on div at bounding box center [811, 297] width 33 height 41
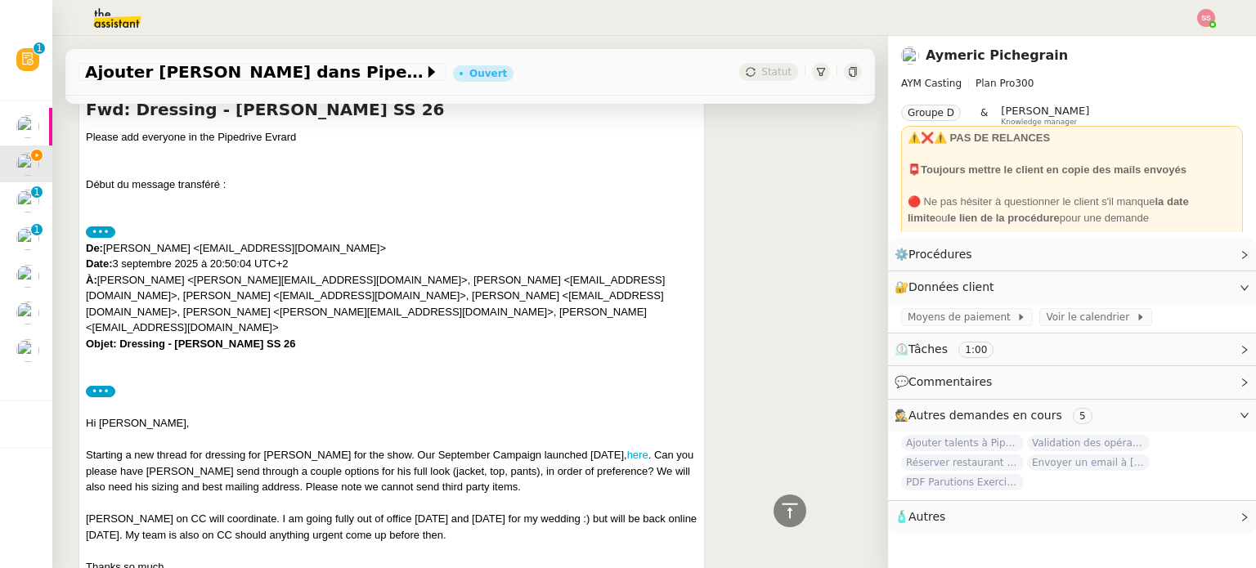
scroll to position [654, 0]
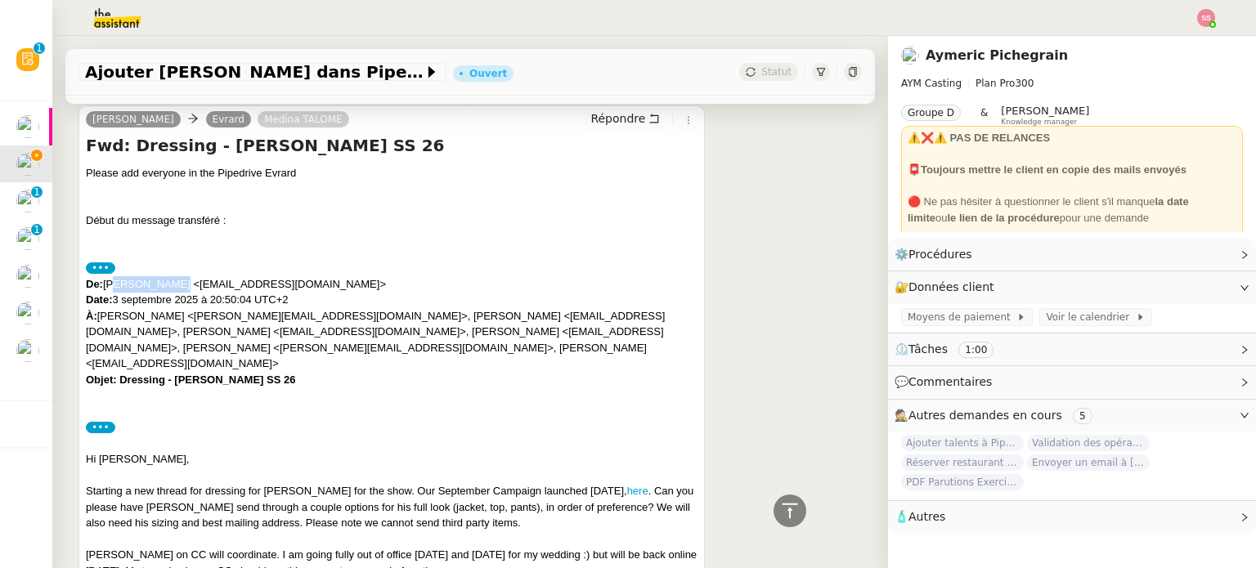
drag, startPoint x: 159, startPoint y: 240, endPoint x: 111, endPoint y: 236, distance: 47.6
click at [111, 276] on div "De: [PERSON_NAME] <[EMAIL_ADDRESS][DOMAIN_NAME]> Date: [DATE] 20:50:04 UTC+2 À:…" at bounding box center [391, 340] width 611 height 128
click at [235, 260] on div "••• De: [PERSON_NAME] <[PERSON_NAME][EMAIL_ADDRESS][DOMAIN_NAME]> Date: [DATE] …" at bounding box center [391, 332] width 611 height 144
drag, startPoint x: 160, startPoint y: 237, endPoint x: 110, endPoint y: 238, distance: 50.7
click at [110, 276] on div "De: [PERSON_NAME] <[EMAIL_ADDRESS][DOMAIN_NAME]> Date: [DATE] 20:50:04 UTC+2 À:…" at bounding box center [391, 340] width 611 height 128
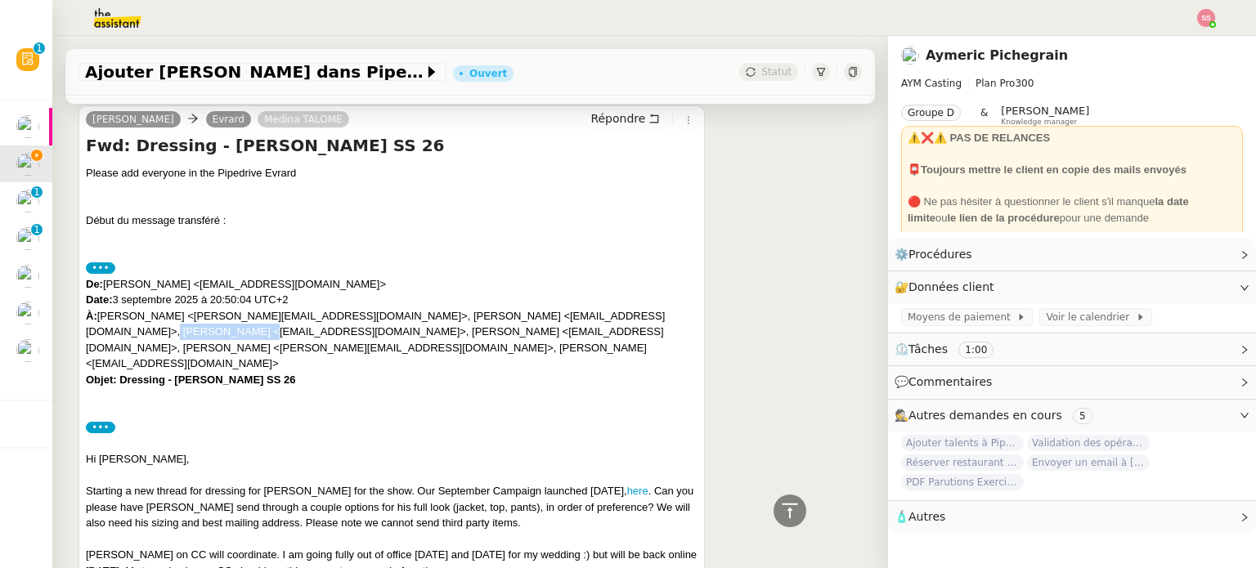
drag, startPoint x: 85, startPoint y: 285, endPoint x: 169, endPoint y: 287, distance: 84.2
click at [169, 287] on div "De: [PERSON_NAME] <[EMAIL_ADDRESS][DOMAIN_NAME]> Date: [DATE] 20:50:04 UTC+2 À:…" at bounding box center [391, 340] width 611 height 128
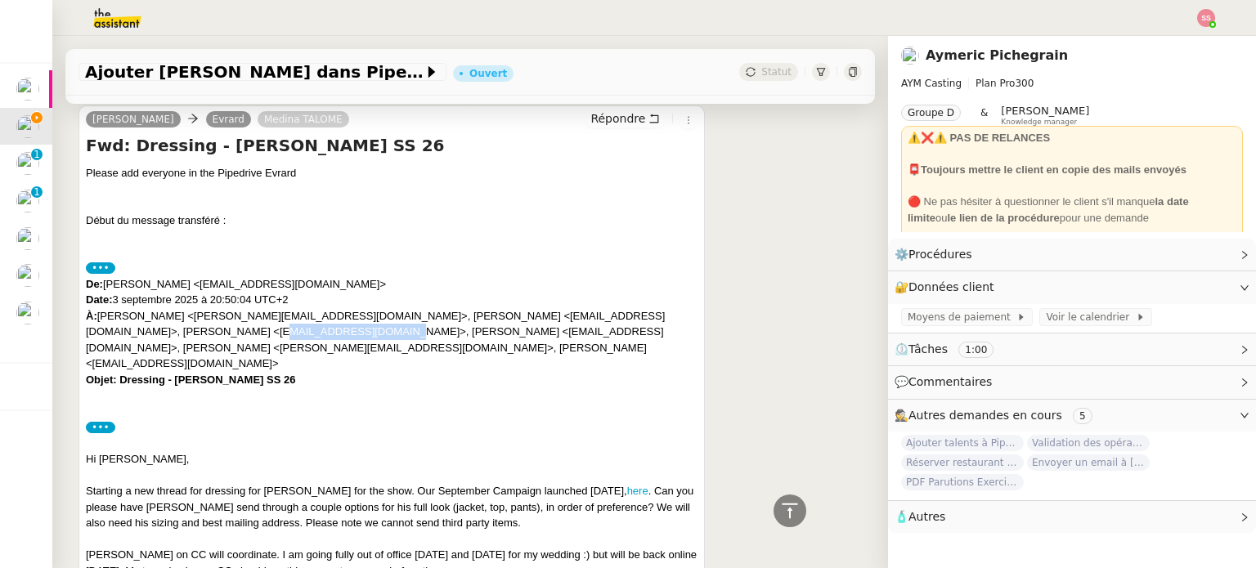
drag, startPoint x: 300, startPoint y: 287, endPoint x: 183, endPoint y: 281, distance: 117.0
click at [183, 281] on div "De: [PERSON_NAME] <[EMAIL_ADDRESS][DOMAIN_NAME]> Date: [DATE] 20:50:04 UTC+2 À:…" at bounding box center [391, 340] width 611 height 128
drag, startPoint x: 386, startPoint y: 284, endPoint x: 314, endPoint y: 283, distance: 72.0
click at [314, 283] on div "De: [PERSON_NAME] <[EMAIL_ADDRESS][DOMAIN_NAME]> Date: [DATE] 20:50:04 UTC+2 À:…" at bounding box center [391, 340] width 611 height 128
click at [432, 281] on div "De: [PERSON_NAME] <[EMAIL_ADDRESS][DOMAIN_NAME]> Date: [DATE] 20:50:04 UTC+2 À:…" at bounding box center [391, 340] width 611 height 128
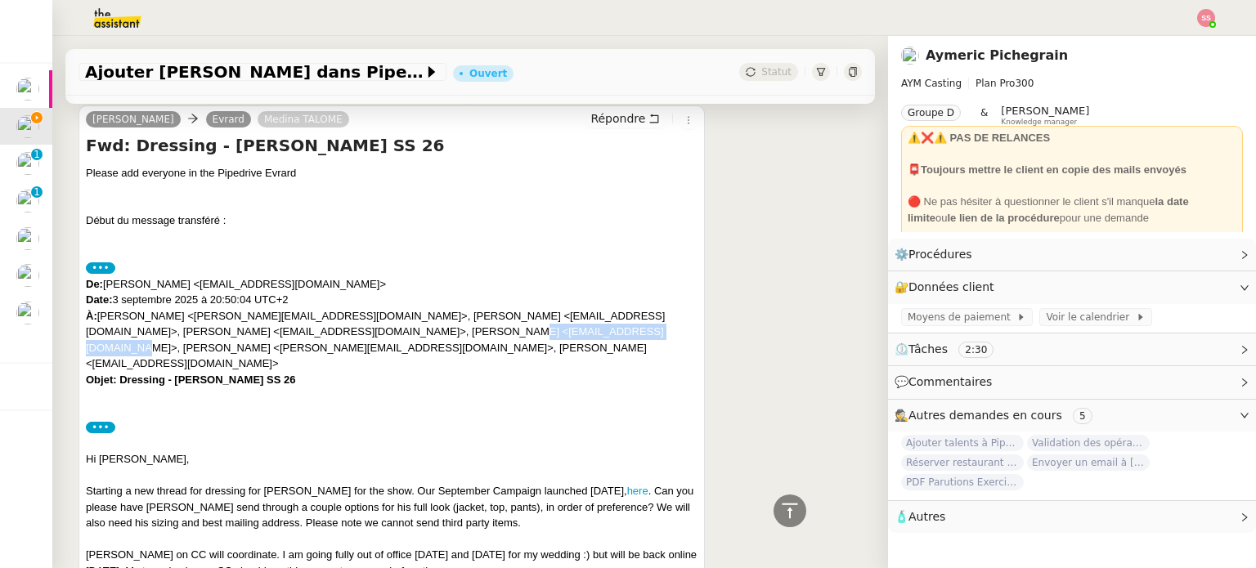
drag, startPoint x: 399, startPoint y: 282, endPoint x: 558, endPoint y: 286, distance: 159.4
click at [558, 286] on div "De: [PERSON_NAME] <[EMAIL_ADDRESS][DOMAIN_NAME]> Date: [DATE] 20:50:04 UTC+2 À:…" at bounding box center [391, 340] width 611 height 128
drag, startPoint x: 578, startPoint y: 284, endPoint x: 642, endPoint y: 290, distance: 64.9
click at [642, 290] on div "De: [PERSON_NAME] <[EMAIL_ADDRESS][DOMAIN_NAME]> Date: [DATE] 20:50:04 UTC+2 À:…" at bounding box center [391, 340] width 611 height 128
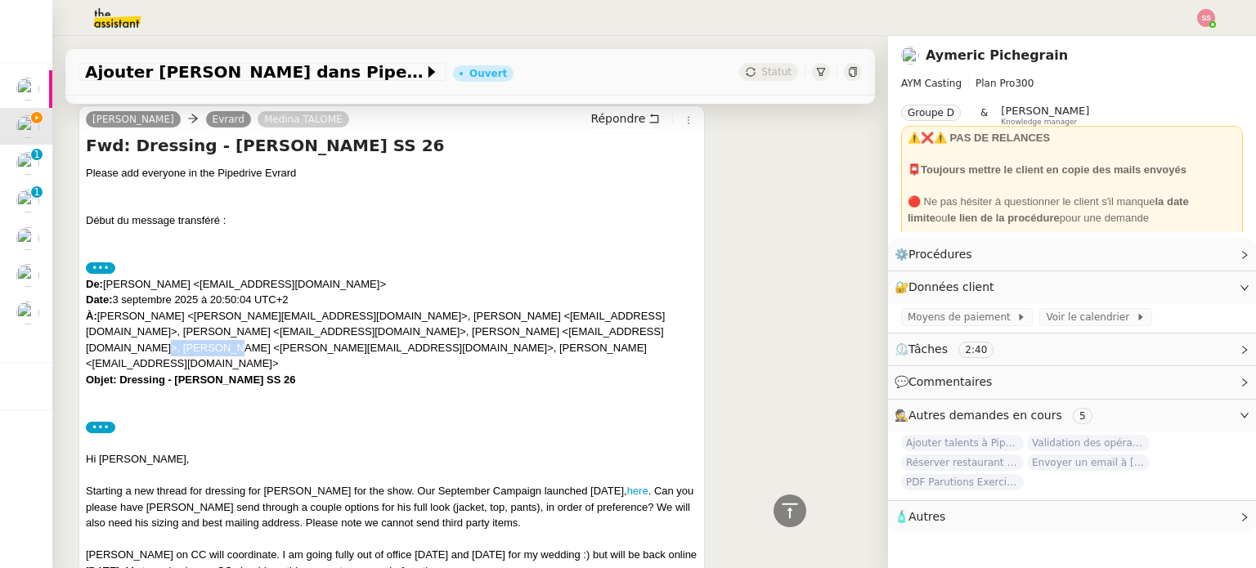
drag, startPoint x: 576, startPoint y: 286, endPoint x: 647, endPoint y: 293, distance: 70.6
click at [647, 293] on div "De: [PERSON_NAME] <[EMAIL_ADDRESS][DOMAIN_NAME]> Date: [DATE] 20:50:04 UTC+2 À:…" at bounding box center [391, 340] width 611 height 128
click at [442, 314] on div "De: [PERSON_NAME] <[EMAIL_ADDRESS][DOMAIN_NAME]> Date: [DATE] 20:50:04 UTC+2 À:…" at bounding box center [391, 340] width 611 height 128
drag, startPoint x: 205, startPoint y: 309, endPoint x: 92, endPoint y: 303, distance: 112.9
click at [92, 303] on div "De: [PERSON_NAME] <[EMAIL_ADDRESS][DOMAIN_NAME]> Date: [DATE] 20:50:04 UTC+2 À:…" at bounding box center [391, 340] width 611 height 128
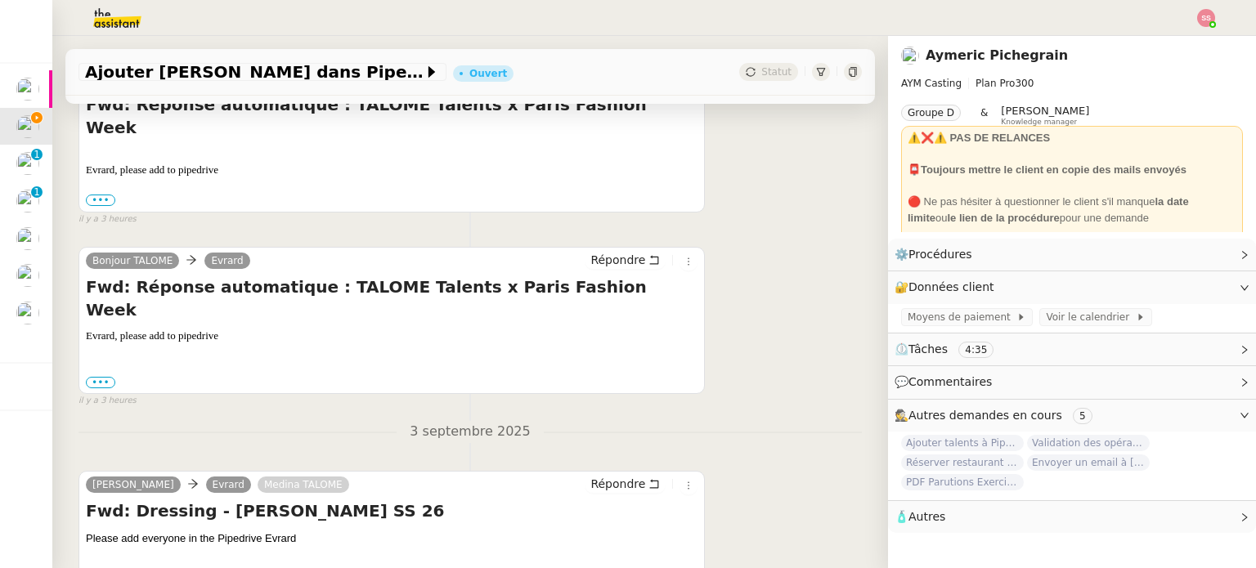
scroll to position [245, 0]
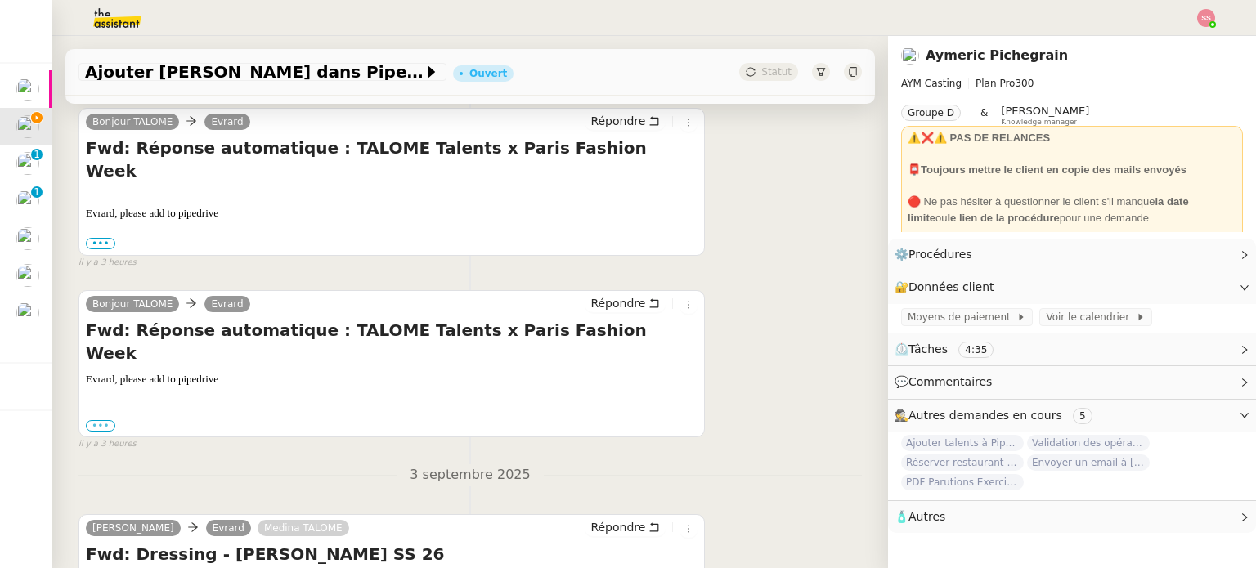
click at [98, 420] on label "•••" at bounding box center [100, 425] width 29 height 11
click at [0, 0] on input "•••" at bounding box center [0, 0] width 0 height 0
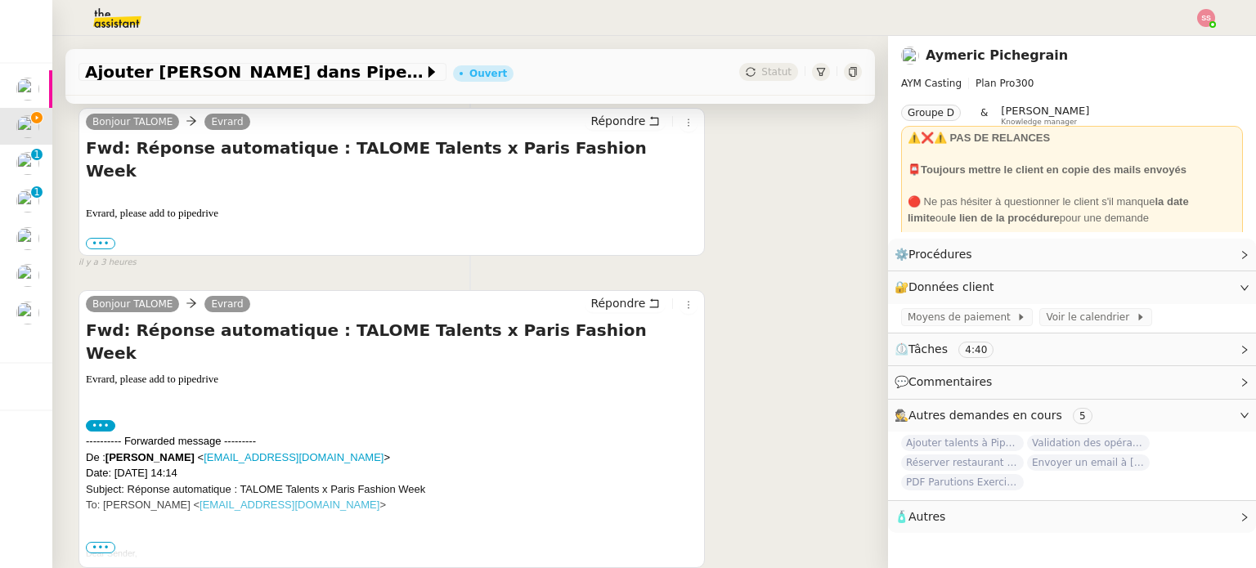
click at [95, 542] on span "•••" at bounding box center [100, 547] width 29 height 11
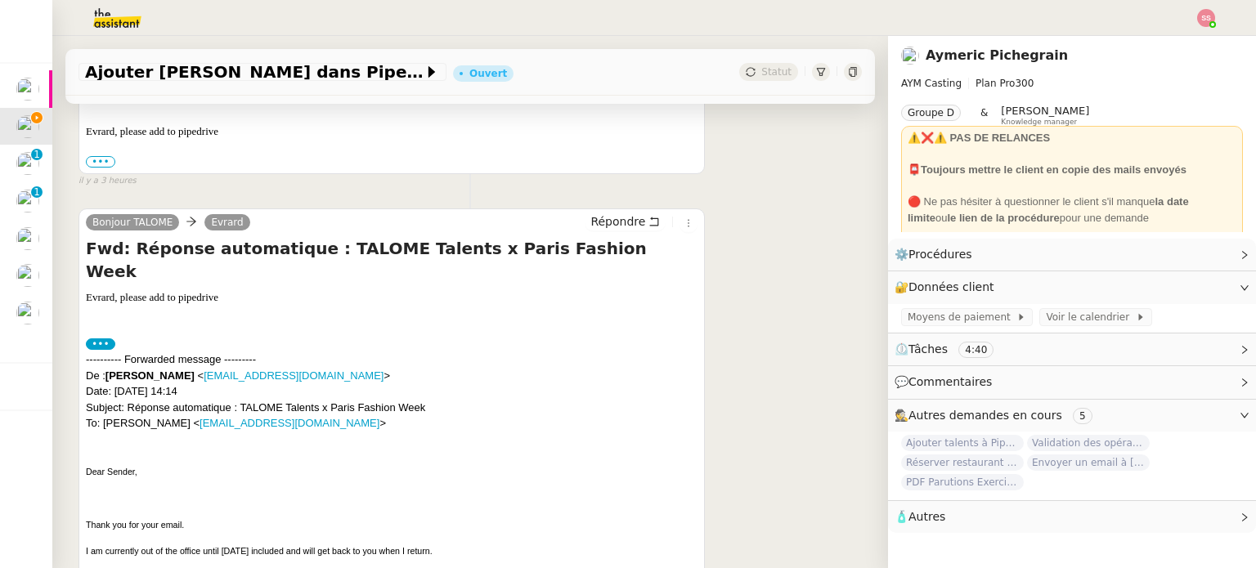
scroll to position [409, 0]
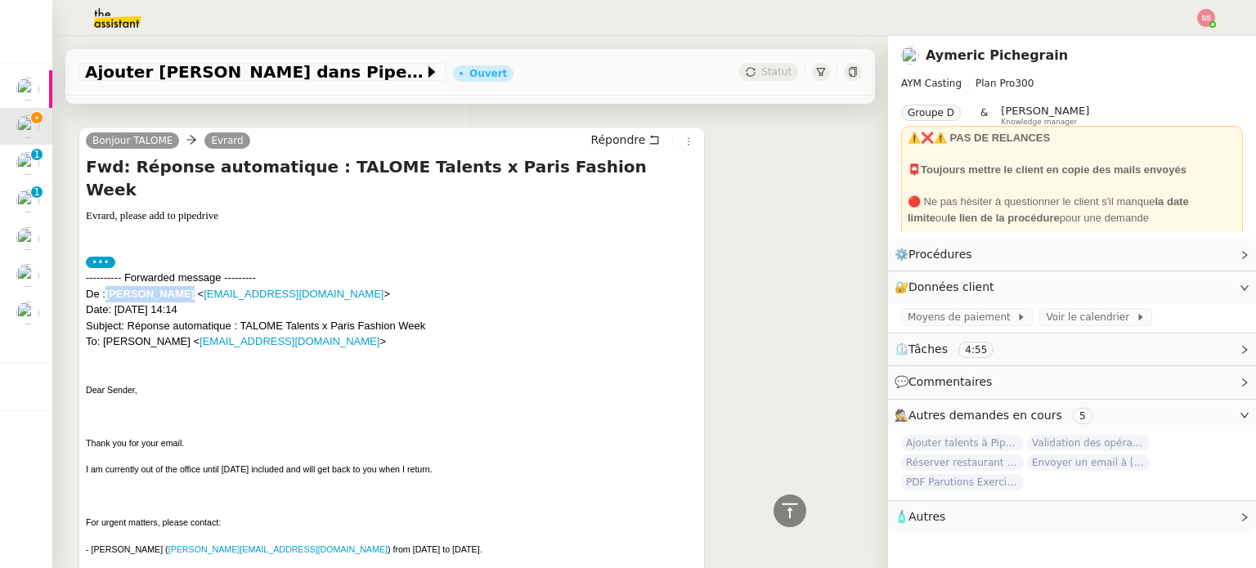
drag, startPoint x: 196, startPoint y: 249, endPoint x: 110, endPoint y: 256, distance: 86.9
click at [110, 270] on div "---------- Forwarded message --------- De : [PERSON_NAME] < [EMAIL_ADDRESS][DOM…" at bounding box center [391, 310] width 611 height 80
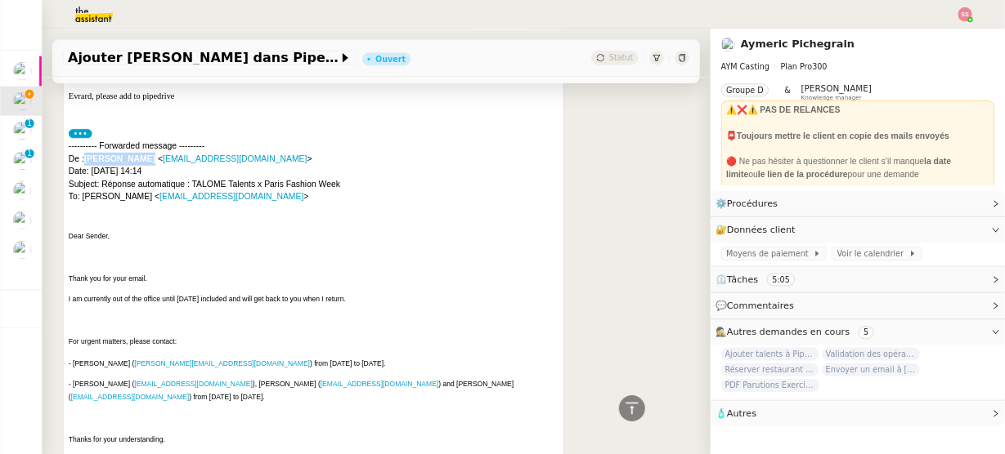
scroll to position [572, 0]
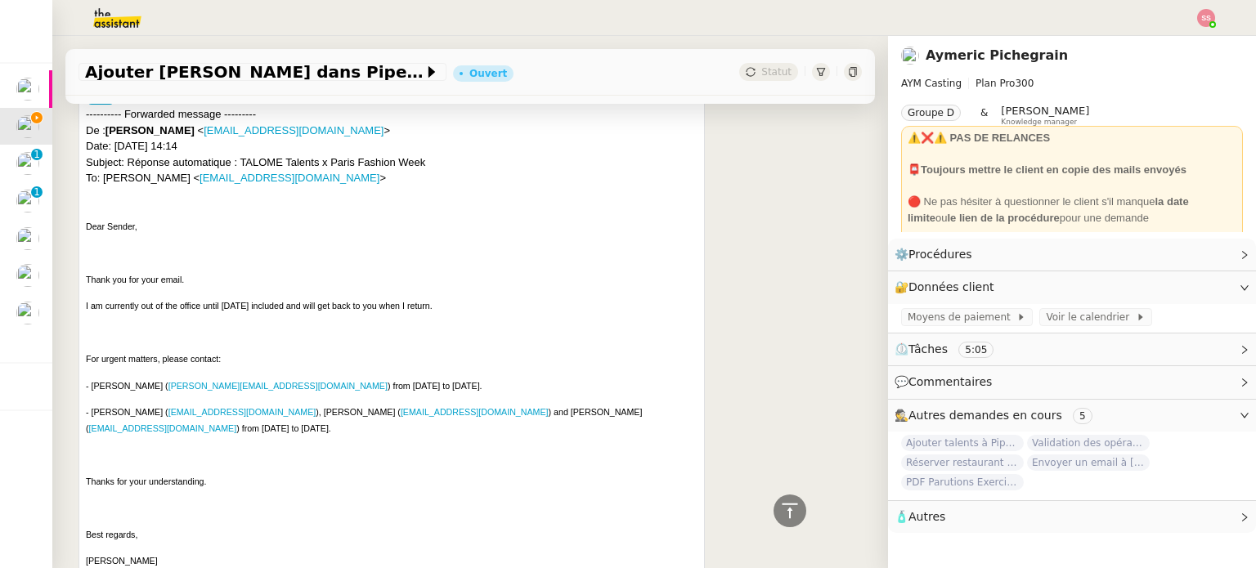
click at [95, 381] on span "- [PERSON_NAME] ( [PERSON_NAME][EMAIL_ADDRESS][DOMAIN_NAME] ) from [DATE] to [D…" at bounding box center [284, 386] width 396 height 10
drag, startPoint x: 89, startPoint y: 342, endPoint x: 156, endPoint y: 339, distance: 67.1
click at [156, 381] on span "- [PERSON_NAME] ( [PERSON_NAME][EMAIL_ADDRESS][DOMAIN_NAME] ) from [DATE] to [D…" at bounding box center [284, 386] width 396 height 10
click at [145, 381] on span "- [PERSON_NAME] ( [PERSON_NAME][EMAIL_ADDRESS][DOMAIN_NAME] ) from [DATE] to [D…" at bounding box center [284, 386] width 396 height 10
drag, startPoint x: 150, startPoint y: 338, endPoint x: 94, endPoint y: 340, distance: 55.6
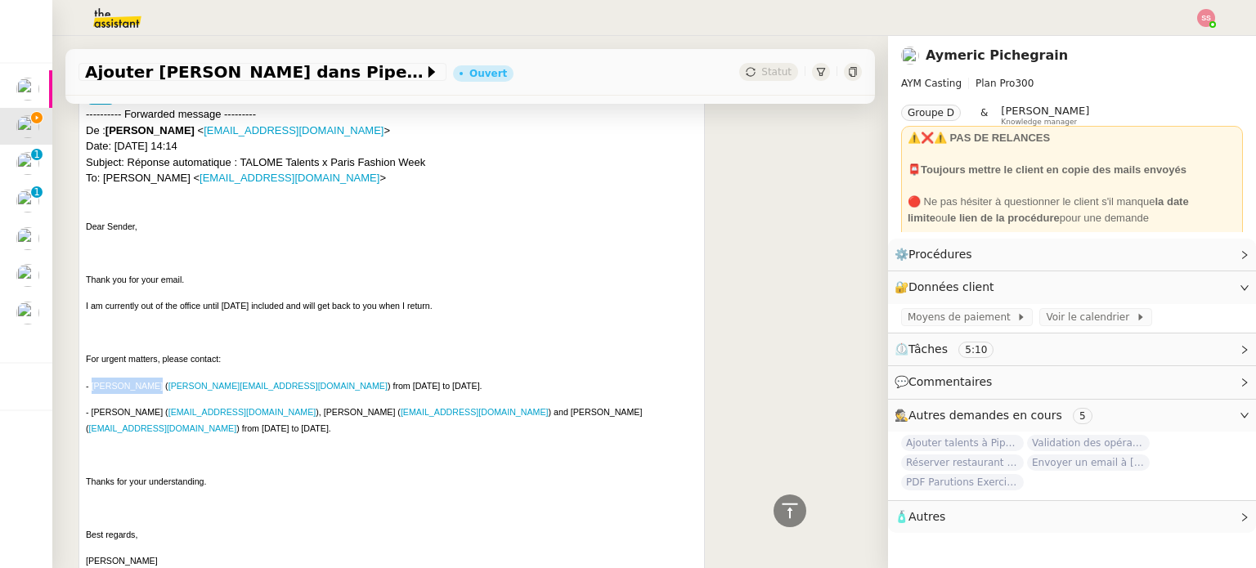
click at [94, 381] on span "- [PERSON_NAME] ( [PERSON_NAME][EMAIL_ADDRESS][DOMAIN_NAME] ) from [DATE] to [D…" at bounding box center [284, 386] width 396 height 10
drag, startPoint x: 271, startPoint y: 345, endPoint x: 159, endPoint y: 342, distance: 111.2
click at [159, 381] on span "- [PERSON_NAME] ( [PERSON_NAME][EMAIL_ADDRESS][DOMAIN_NAME] ) from [DATE] to [D…" at bounding box center [284, 386] width 396 height 10
click at [275, 446] on p at bounding box center [391, 454] width 611 height 16
drag, startPoint x: 154, startPoint y: 338, endPoint x: 268, endPoint y: 342, distance: 114.5
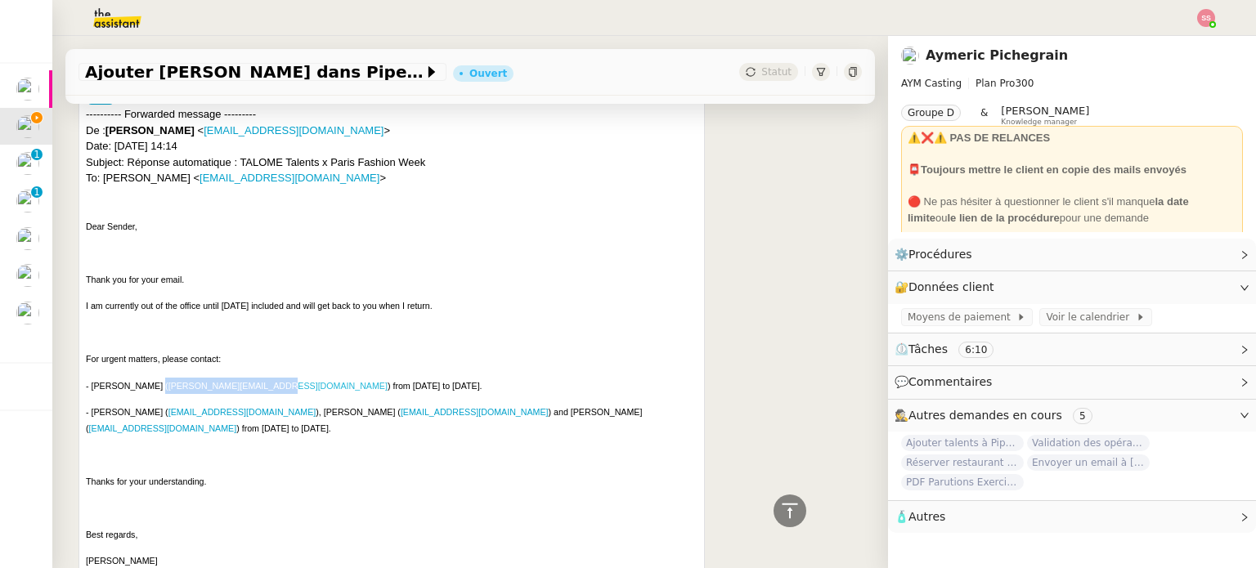
click at [268, 381] on span "- [PERSON_NAME] ( [PERSON_NAME][EMAIL_ADDRESS][DOMAIN_NAME] ) from [DATE] to [D…" at bounding box center [284, 386] width 396 height 10
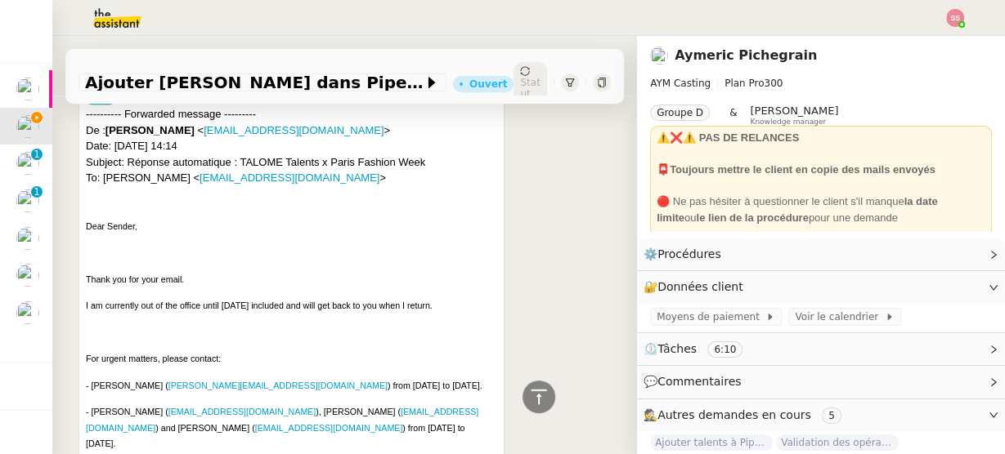
click at [210, 347] on div "Dear Sender, Thank you for your email. I am currently out of the office until […" at bounding box center [291, 414] width 411 height 393
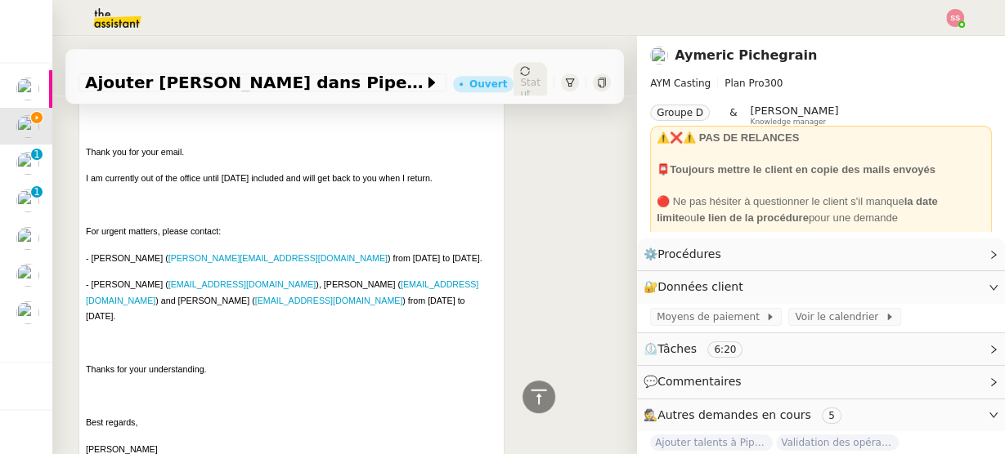
scroll to position [703, 0]
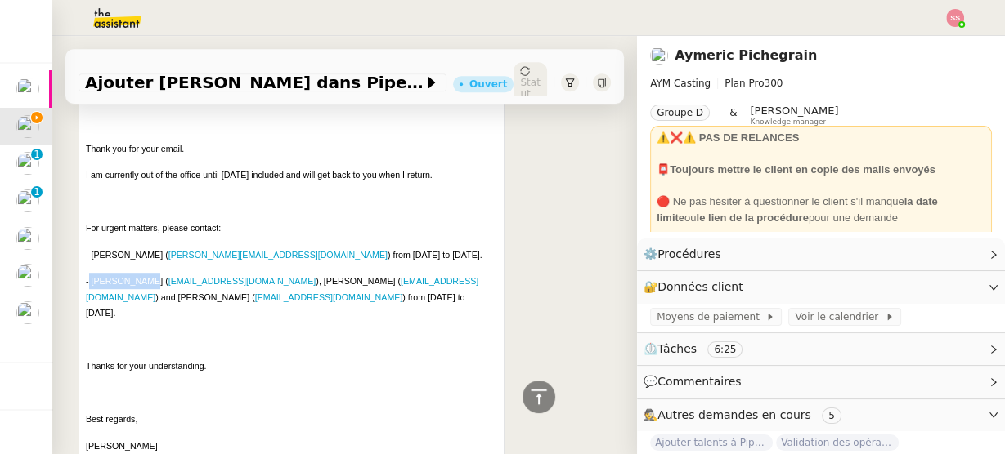
drag, startPoint x: 143, startPoint y: 278, endPoint x: 88, endPoint y: 275, distance: 54.9
click at [88, 276] on span "- [PERSON_NAME] ( [EMAIL_ADDRESS][DOMAIN_NAME] ), [PERSON_NAME] ( [EMAIL_ADDRES…" at bounding box center [282, 297] width 392 height 42
drag, startPoint x: 255, startPoint y: 280, endPoint x: 314, endPoint y: 275, distance: 59.1
click at [314, 276] on span "- [PERSON_NAME] ( [EMAIL_ADDRESS][DOMAIN_NAME] ), [PERSON_NAME] ( [EMAIL_ADDRES…" at bounding box center [282, 297] width 392 height 42
drag, startPoint x: 452, startPoint y: 280, endPoint x: 122, endPoint y: 296, distance: 330.6
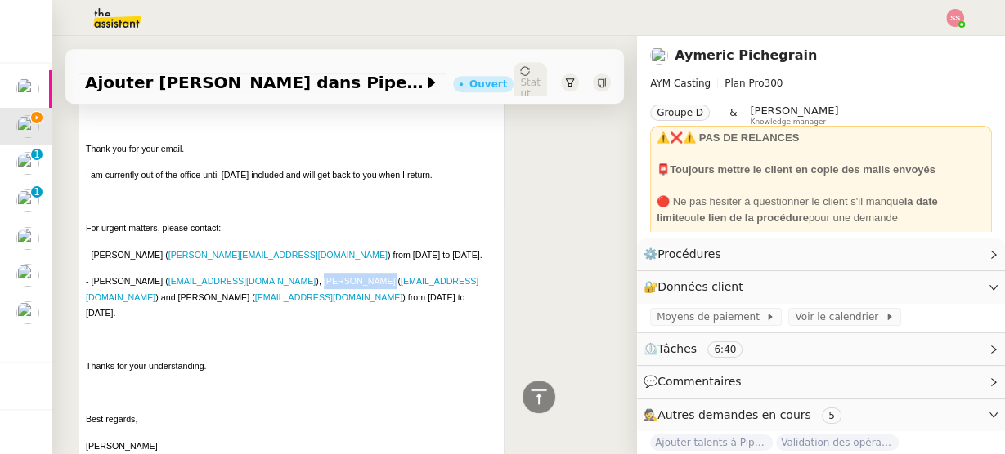
click at [122, 296] on span "- [PERSON_NAME] ( [EMAIL_ADDRESS][DOMAIN_NAME] ), [PERSON_NAME] ( [EMAIL_ADDRES…" at bounding box center [282, 297] width 392 height 42
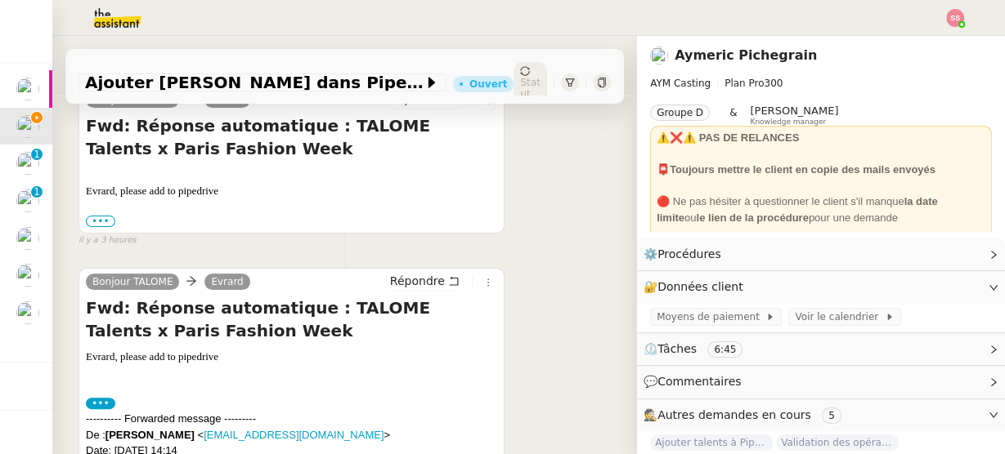
scroll to position [245, 0]
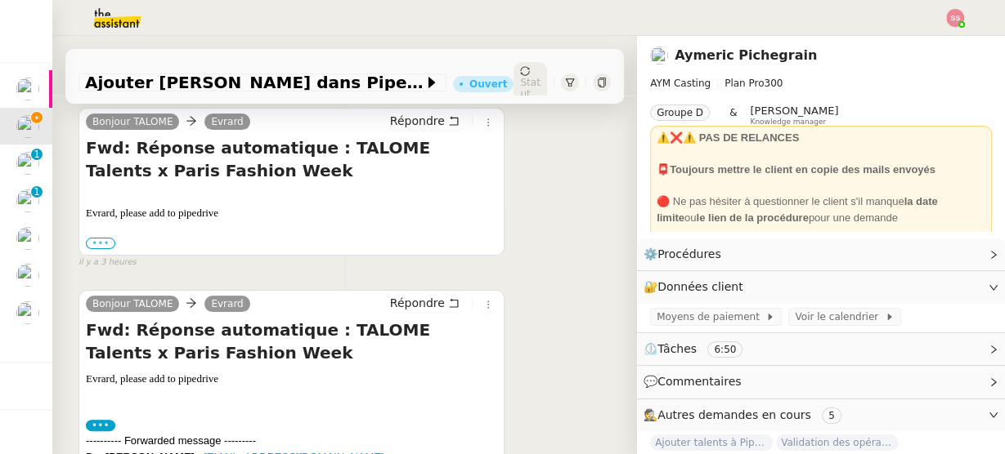
click at [90, 242] on label "•••" at bounding box center [100, 243] width 29 height 11
click at [0, 0] on input "•••" at bounding box center [0, 0] width 0 height 0
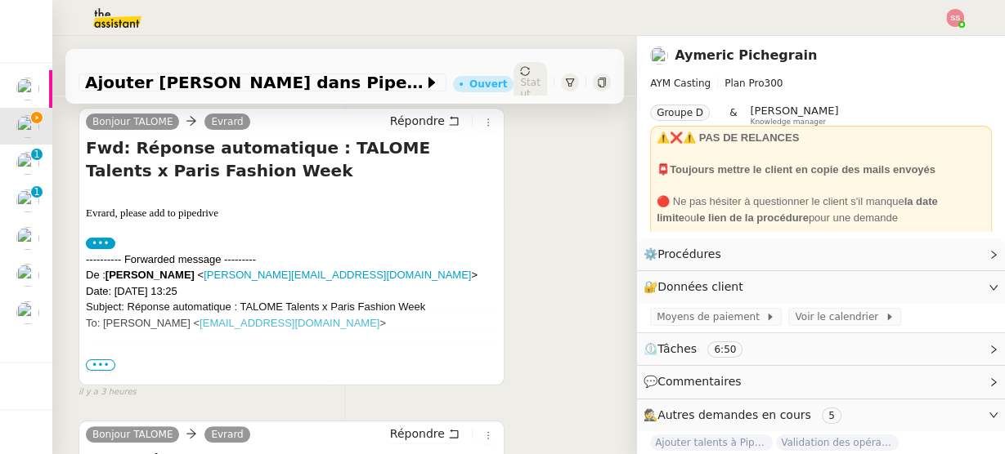
click at [103, 362] on span "•••" at bounding box center [100, 365] width 29 height 11
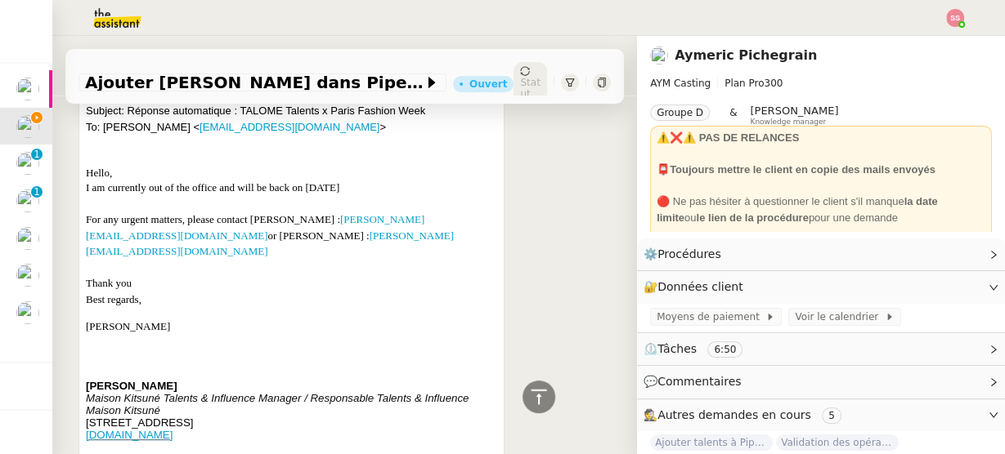
scroll to position [376, 0]
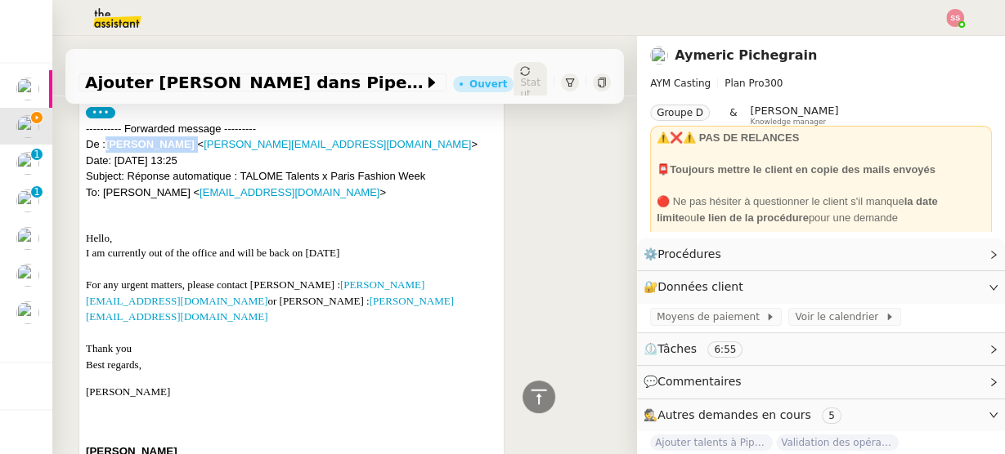
drag, startPoint x: 182, startPoint y: 141, endPoint x: 109, endPoint y: 141, distance: 73.6
click at [109, 141] on div "---------- Forwarded message --------- De : [PERSON_NAME] < [PERSON_NAME][EMAIL…" at bounding box center [291, 161] width 411 height 80
drag, startPoint x: 264, startPoint y: 283, endPoint x: 334, endPoint y: 282, distance: 69.5
click at [334, 282] on div "For any urgent matters, please contact [PERSON_NAME] : [PERSON_NAME][EMAIL_ADDR…" at bounding box center [291, 301] width 411 height 48
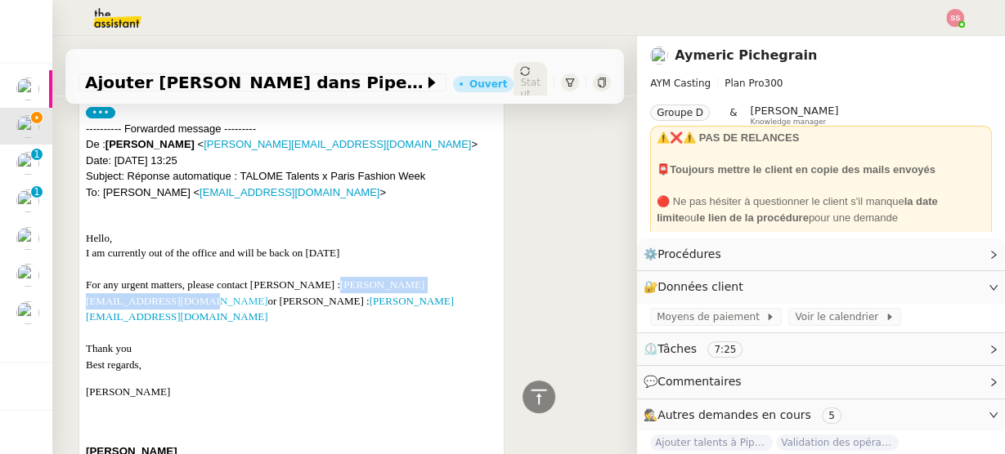
drag, startPoint x: 81, startPoint y: 304, endPoint x: 242, endPoint y: 298, distance: 161.2
click at [242, 298] on div "Bonjour TALOME Evrard Répondre Fwd: Réponse automatique : TALOME Talents x Pari…" at bounding box center [291, 267] width 426 height 581
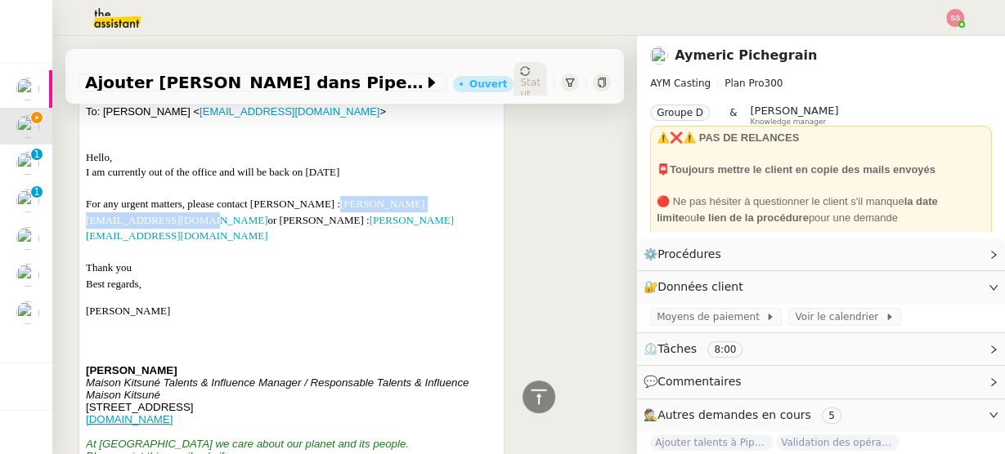
scroll to position [441, 0]
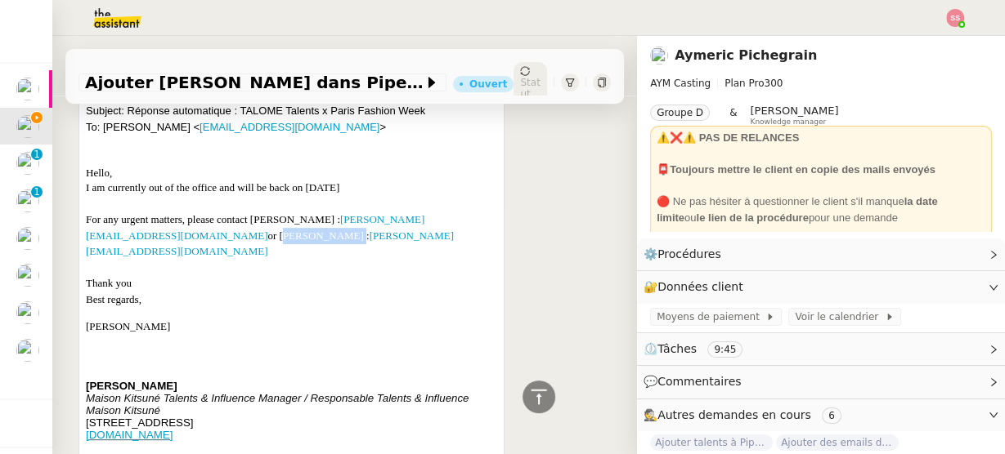
drag, startPoint x: 259, startPoint y: 233, endPoint x: 316, endPoint y: 235, distance: 57.2
click at [316, 235] on div "For any urgent matters, please contact [PERSON_NAME] : [PERSON_NAME][EMAIL_ADDR…" at bounding box center [291, 236] width 411 height 48
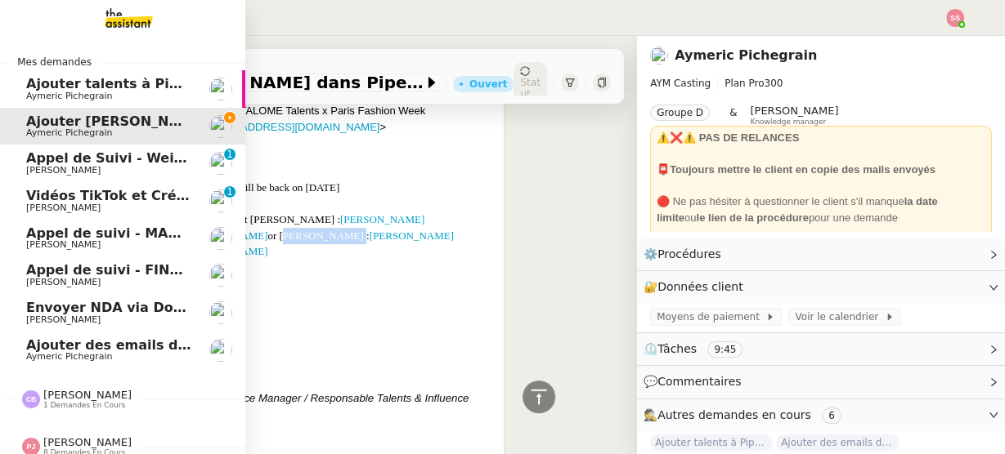
click at [90, 344] on span "Ajouter des emails dans Pipedrive" at bounding box center [152, 346] width 252 height 16
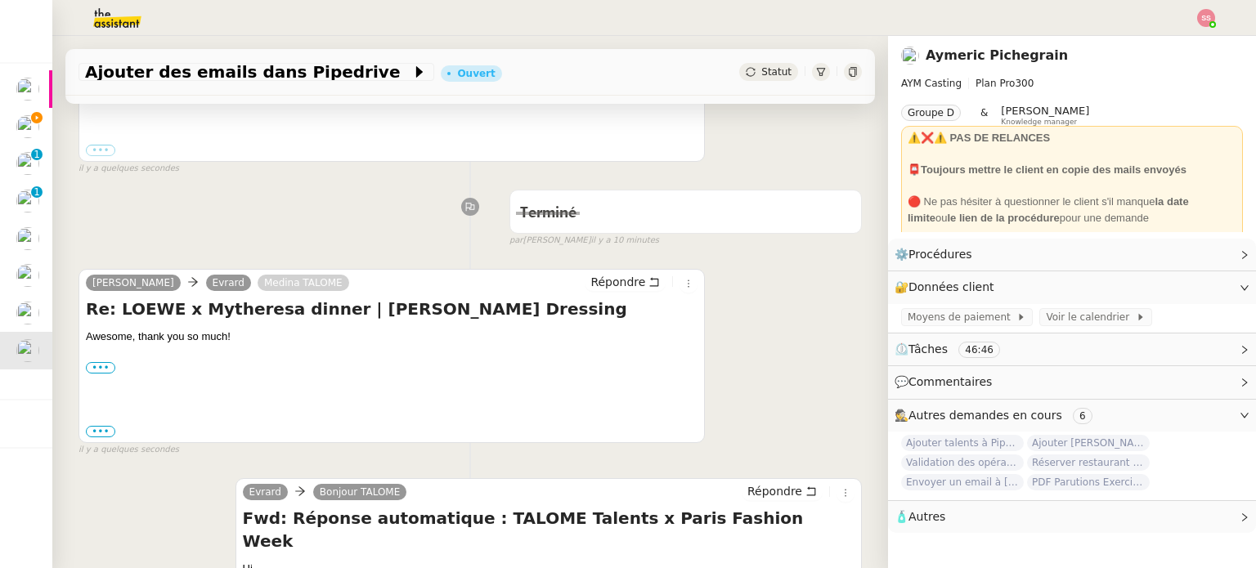
scroll to position [490, 0]
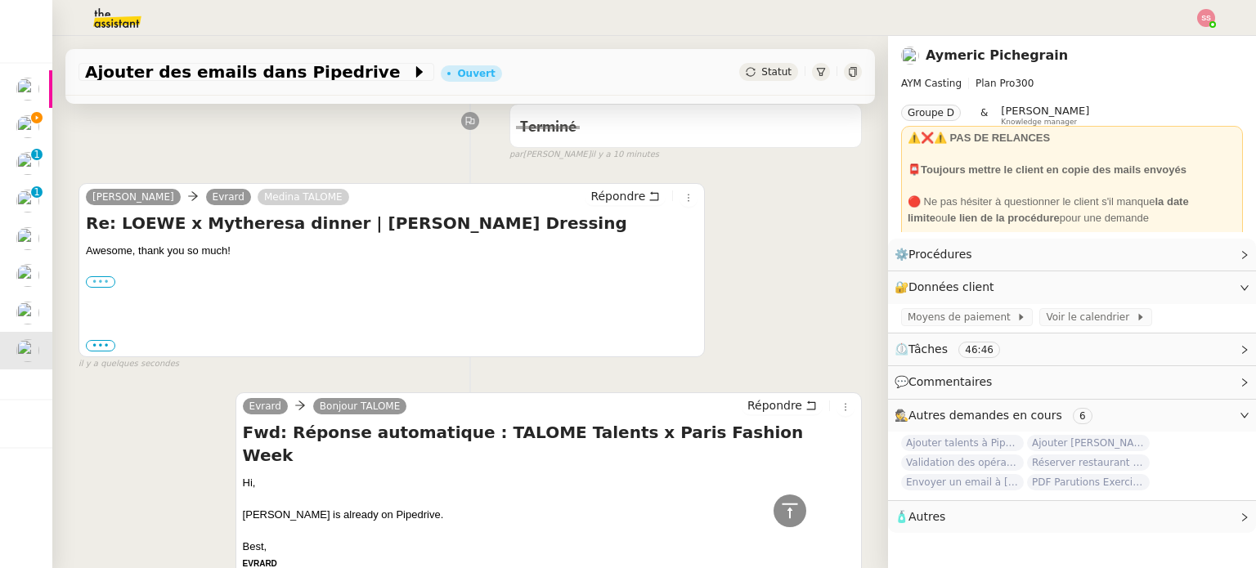
click at [107, 276] on label "•••" at bounding box center [100, 281] width 29 height 11
click at [0, 0] on input "•••" at bounding box center [0, 0] width 0 height 0
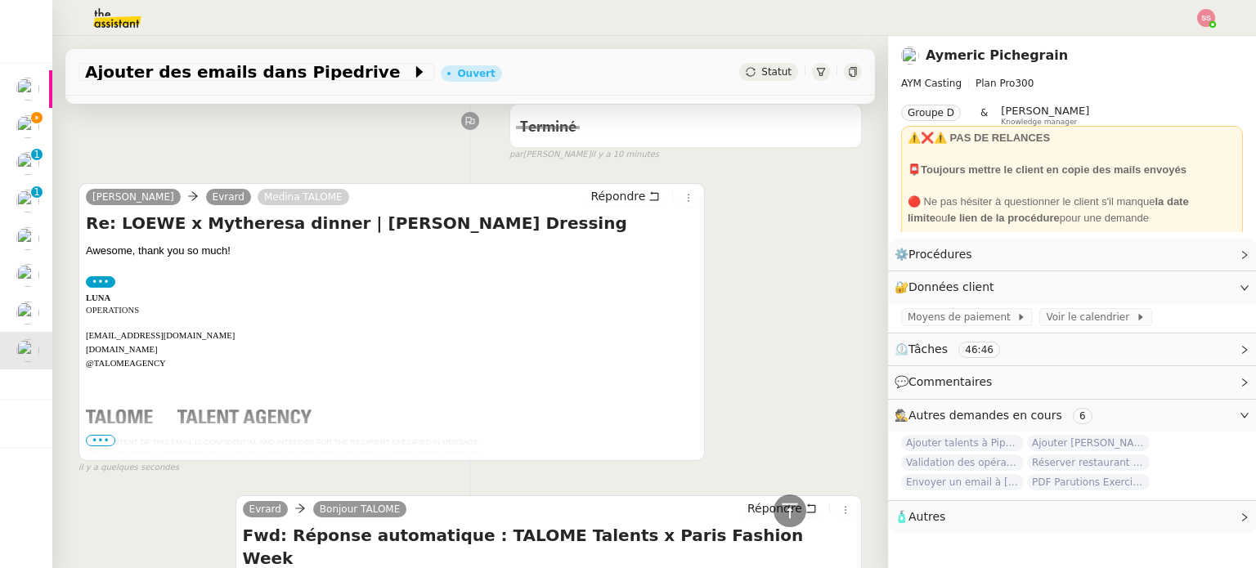
click at [96, 435] on span "•••" at bounding box center [100, 440] width 29 height 11
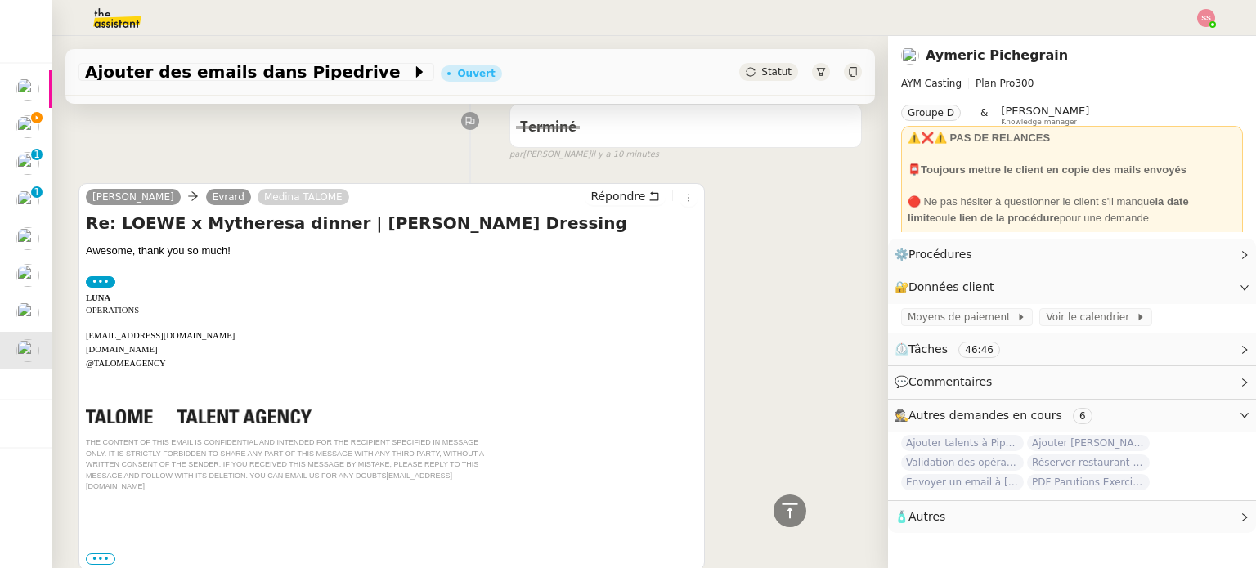
scroll to position [654, 0]
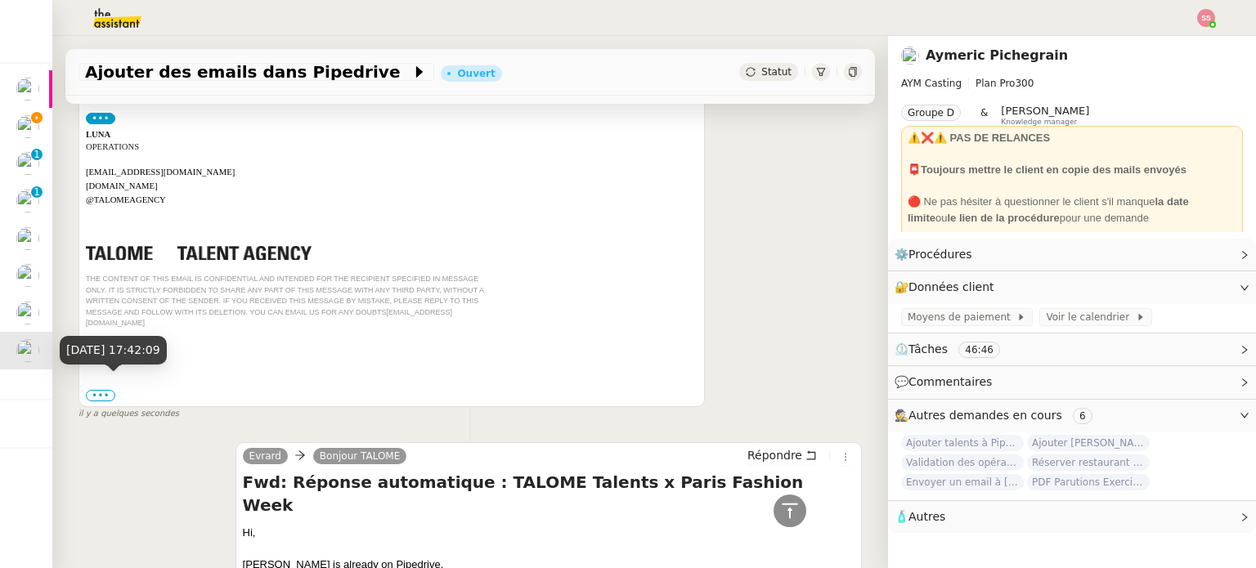
click at [80, 407] on span "il y a quelques secondes" at bounding box center [128, 414] width 101 height 14
click at [101, 390] on label "•••" at bounding box center [100, 395] width 29 height 11
click at [0, 0] on input "•••" at bounding box center [0, 0] width 0 height 0
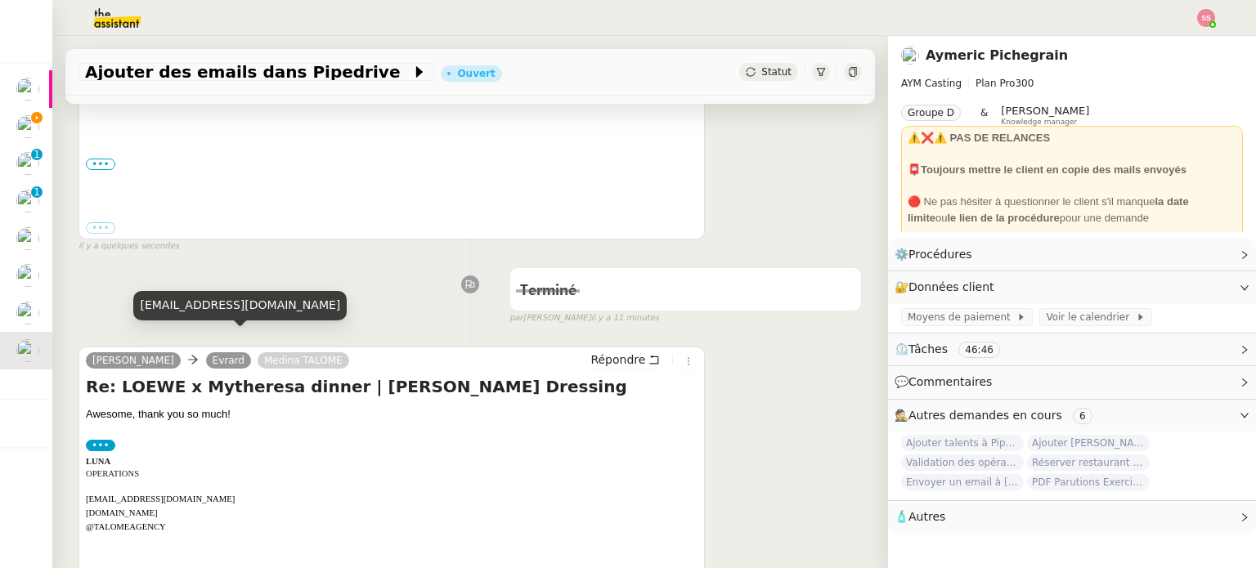
scroll to position [0, 0]
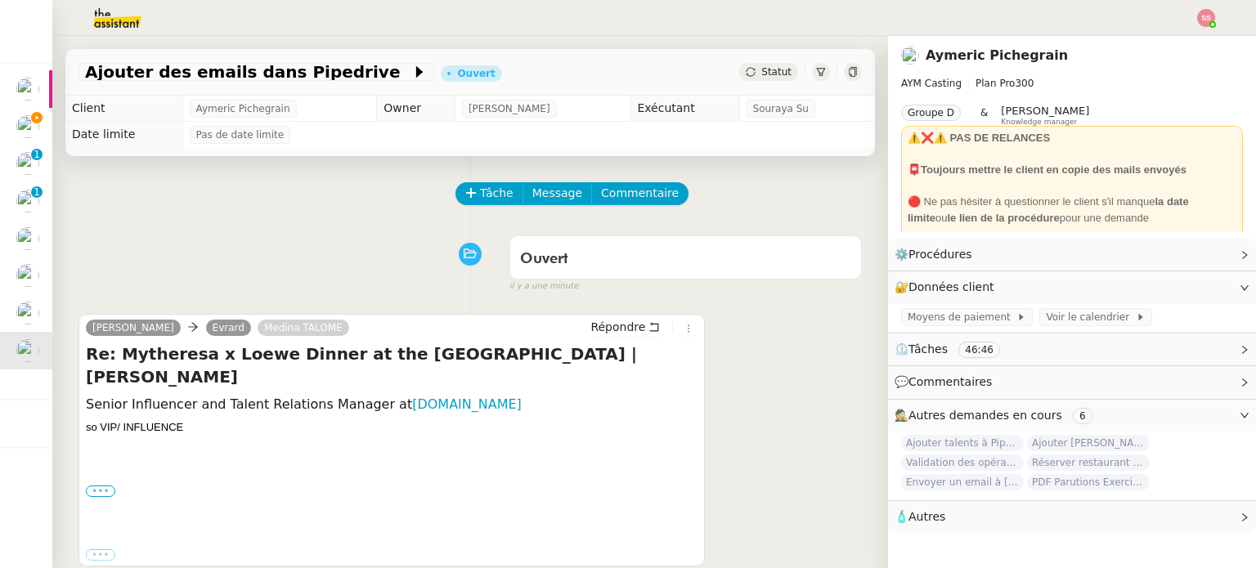
click at [100, 486] on label "•••" at bounding box center [100, 491] width 29 height 11
click at [0, 0] on input "•••" at bounding box center [0, 0] width 0 height 0
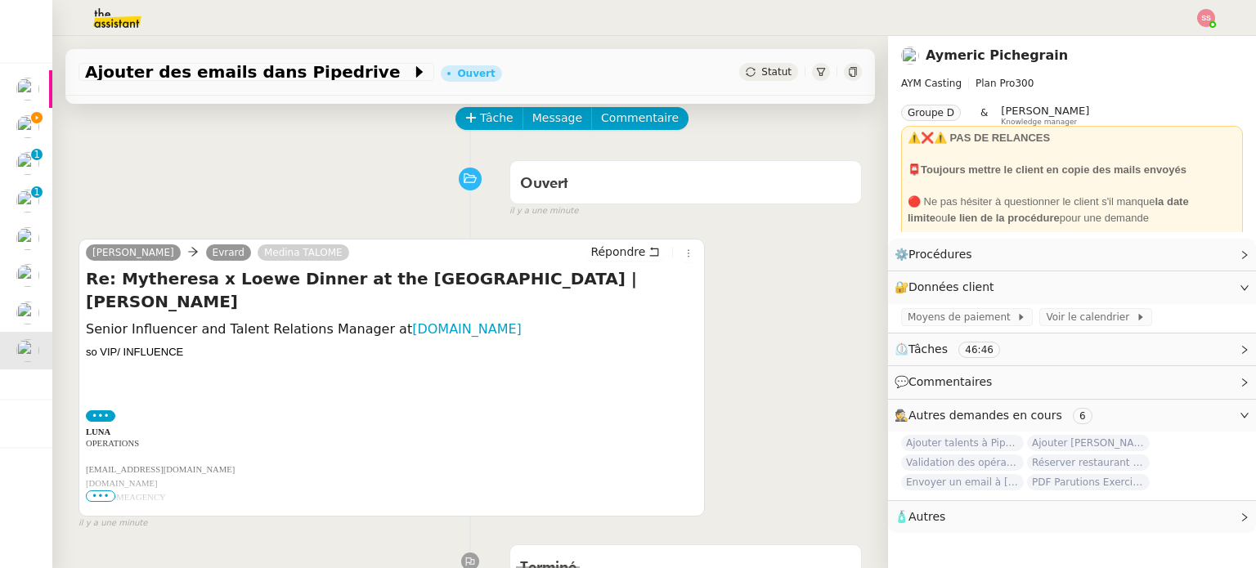
scroll to position [163, 0]
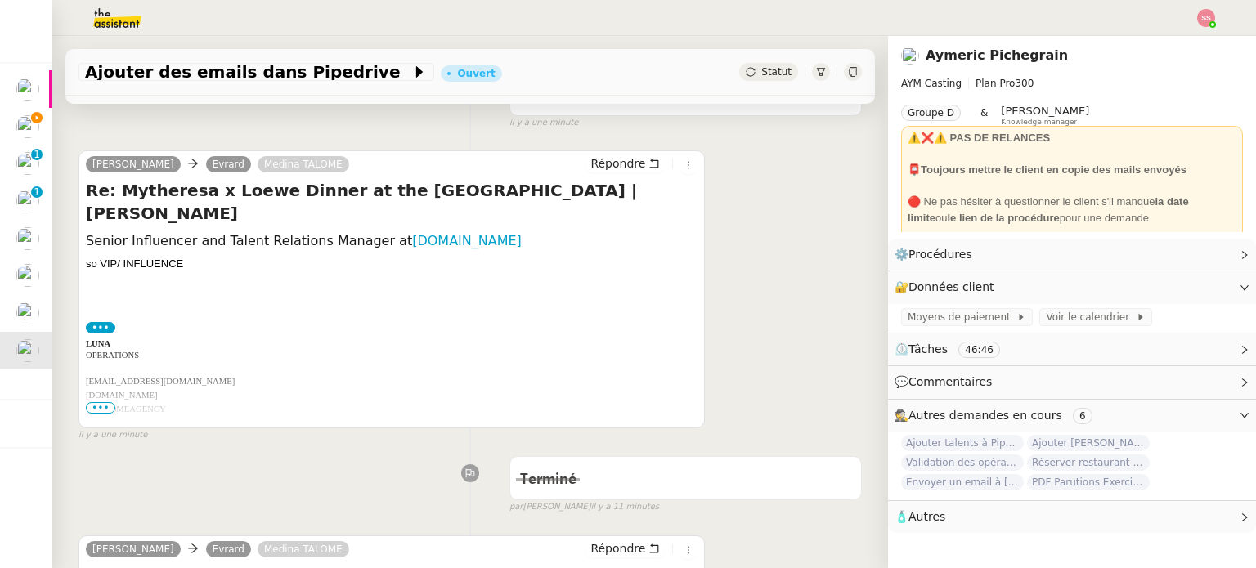
click at [83, 409] on div "[PERSON_NAME] [PERSON_NAME] TALOME Répondre Re: Mytheresa x Loewe Dinner at the…" at bounding box center [391, 289] width 626 height 278
click at [101, 414] on span "•••" at bounding box center [100, 407] width 29 height 11
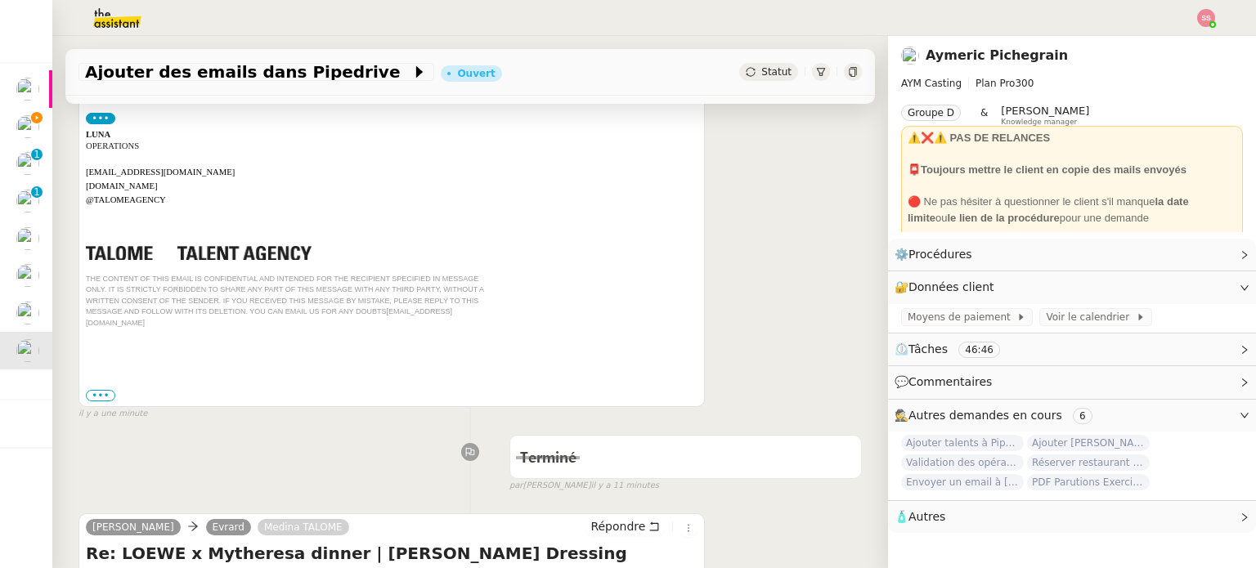
scroll to position [409, 0]
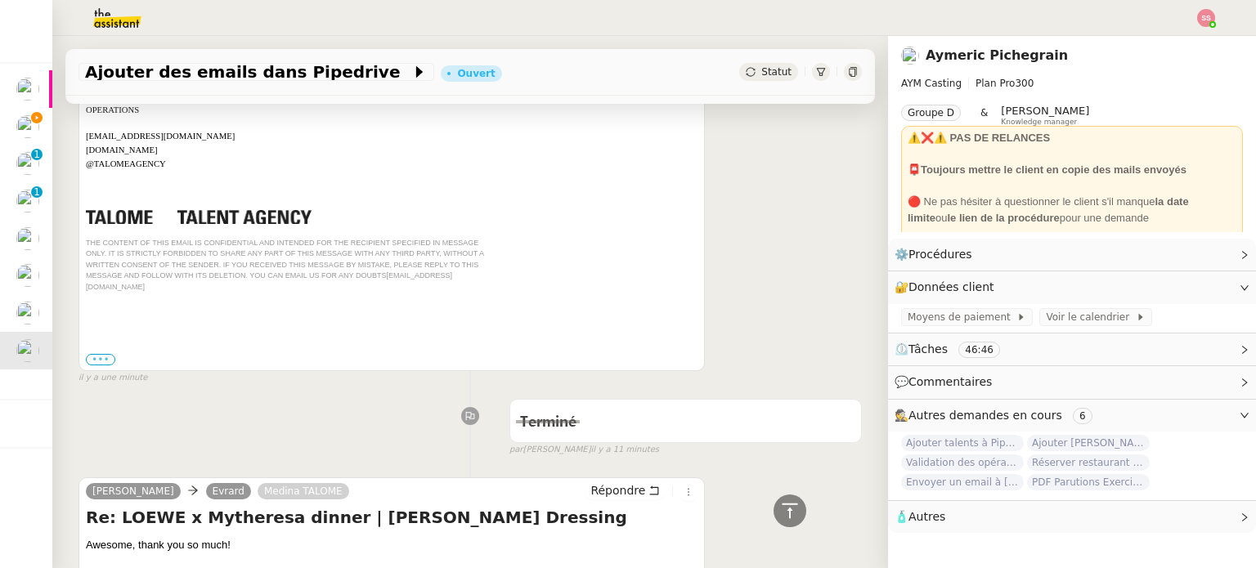
click at [107, 354] on label "•••" at bounding box center [100, 359] width 29 height 11
click at [0, 0] on input "•••" at bounding box center [0, 0] width 0 height 0
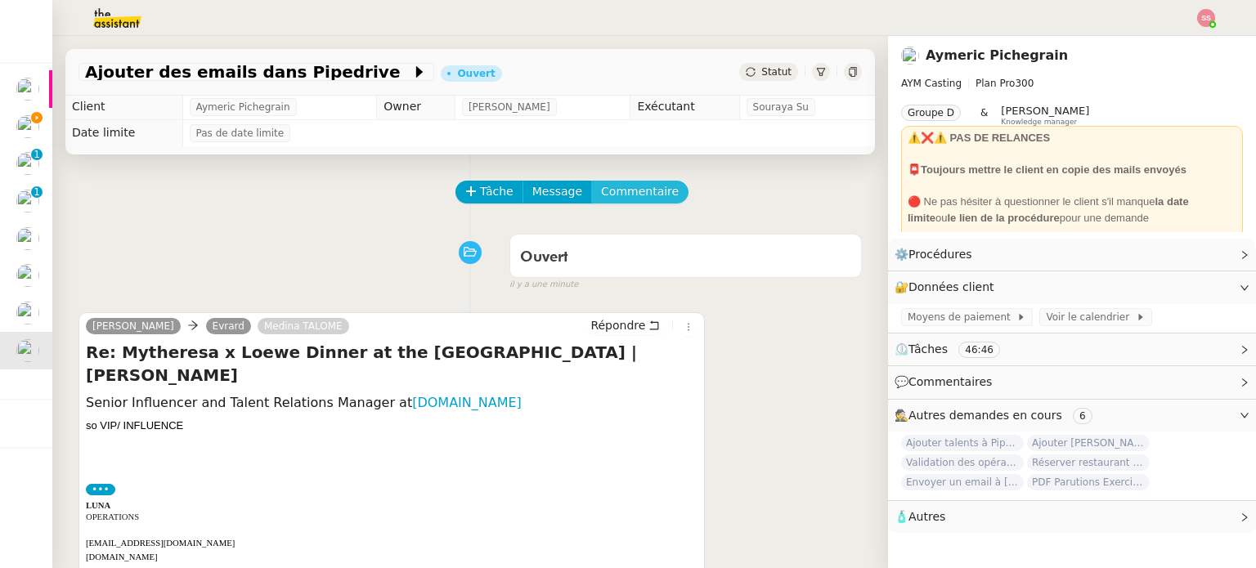
scroll to position [0, 0]
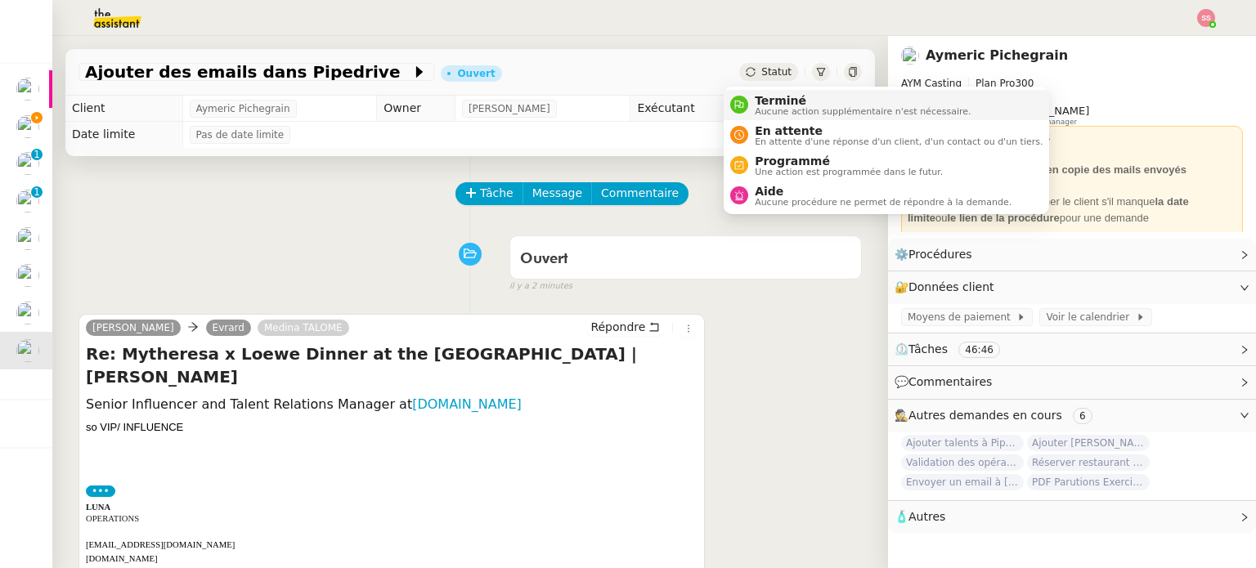
click at [755, 94] on span "Terminé" at bounding box center [862, 100] width 216 height 13
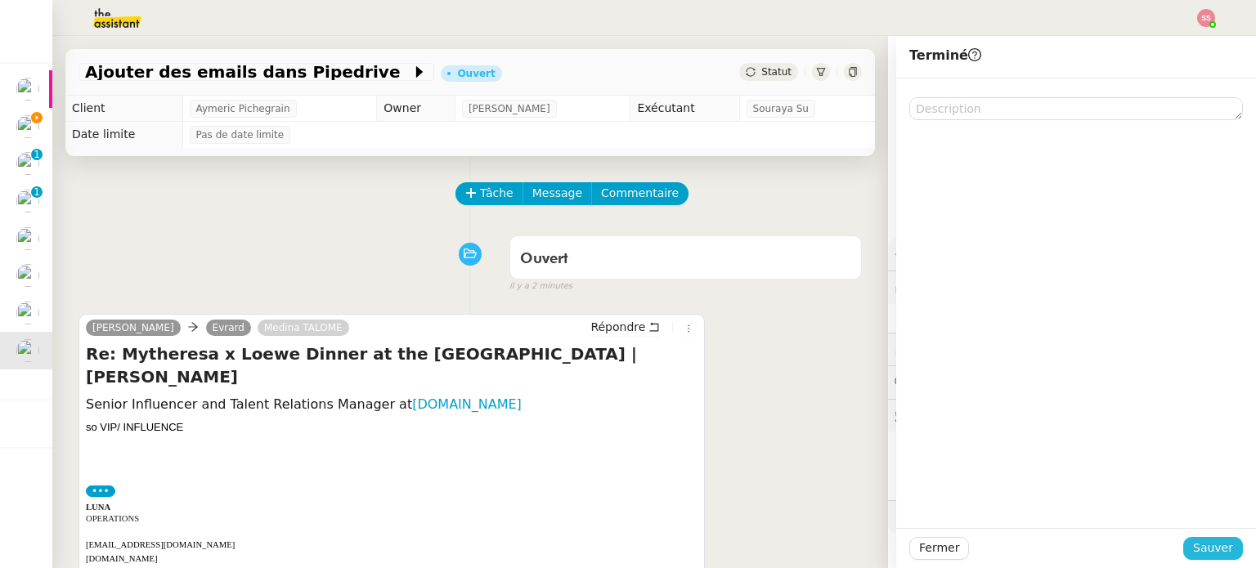
click at [1196, 553] on span "Sauver" at bounding box center [1213, 548] width 40 height 19
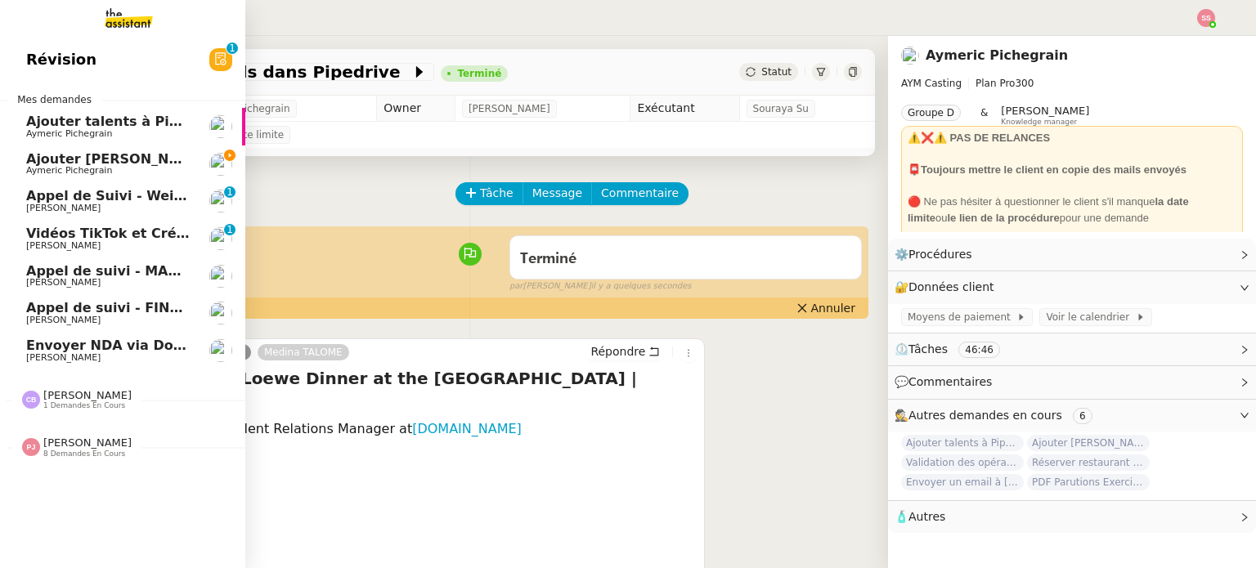
click at [43, 159] on span "Ajouter [PERSON_NAME] dans Pipedrive" at bounding box center [173, 159] width 295 height 16
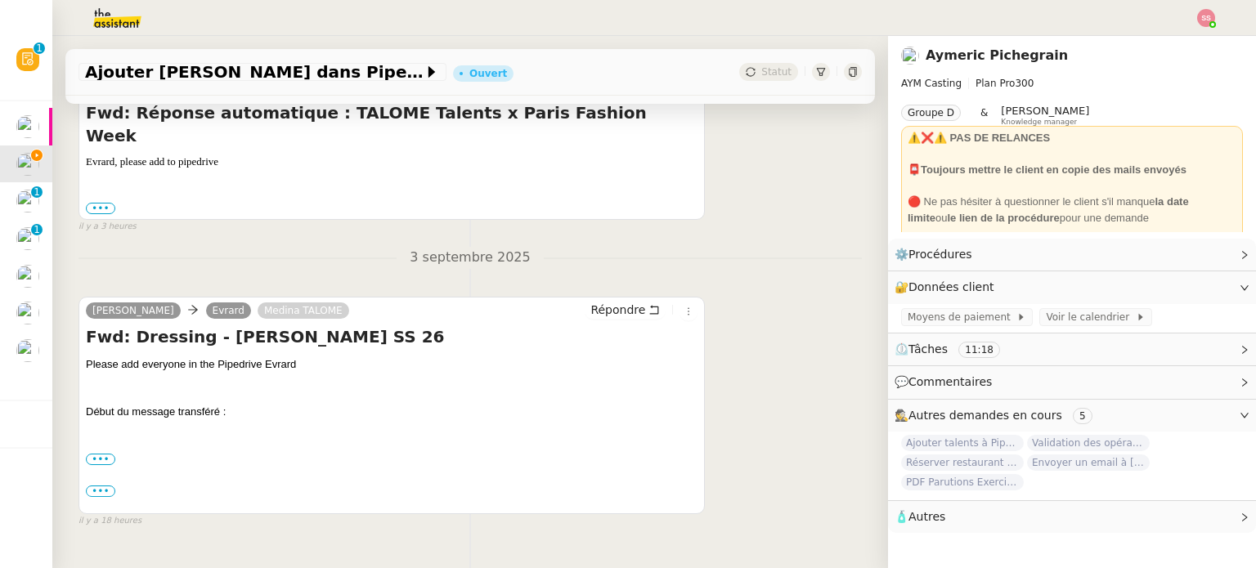
scroll to position [464, 0]
click at [92, 201] on label "•••" at bounding box center [100, 206] width 29 height 11
click at [0, 0] on input "•••" at bounding box center [0, 0] width 0 height 0
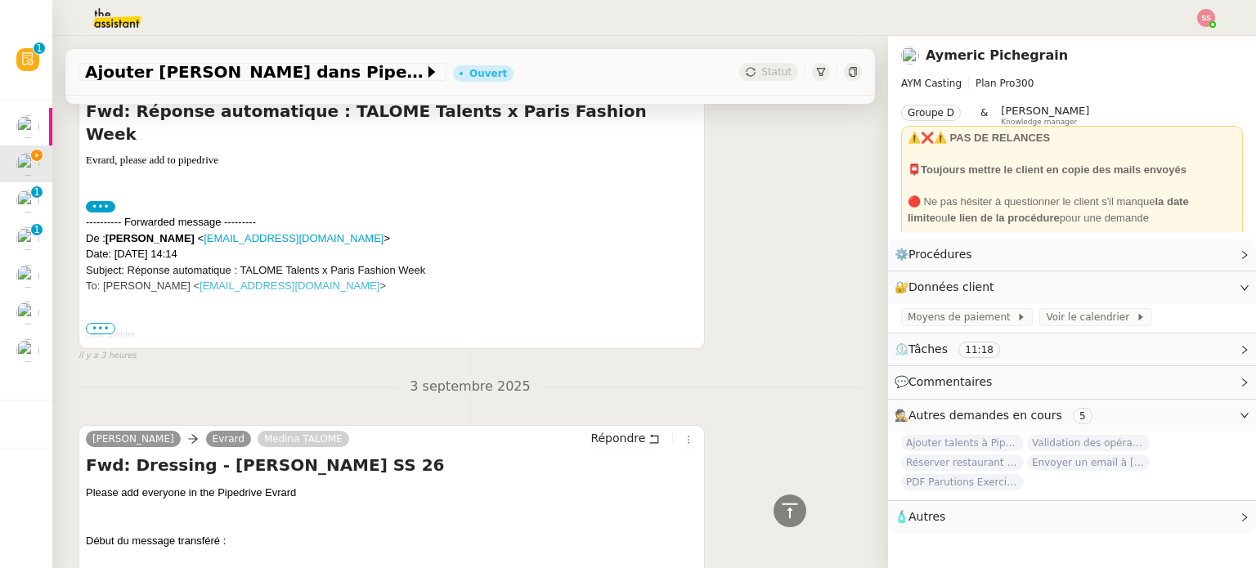
click at [100, 323] on span "•••" at bounding box center [100, 328] width 29 height 11
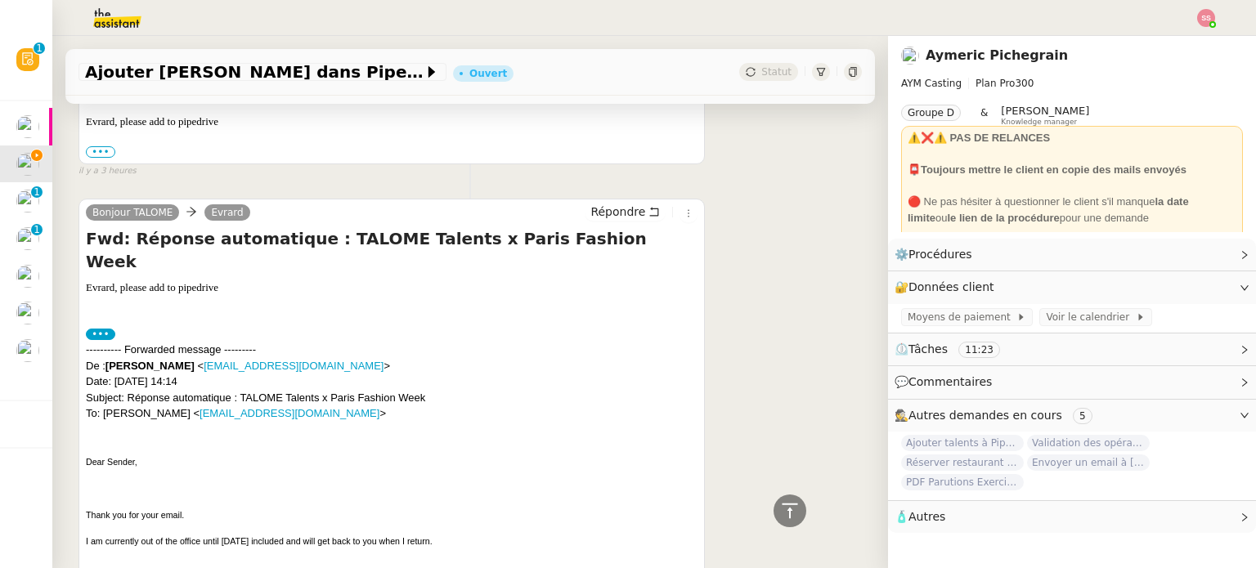
scroll to position [219, 0]
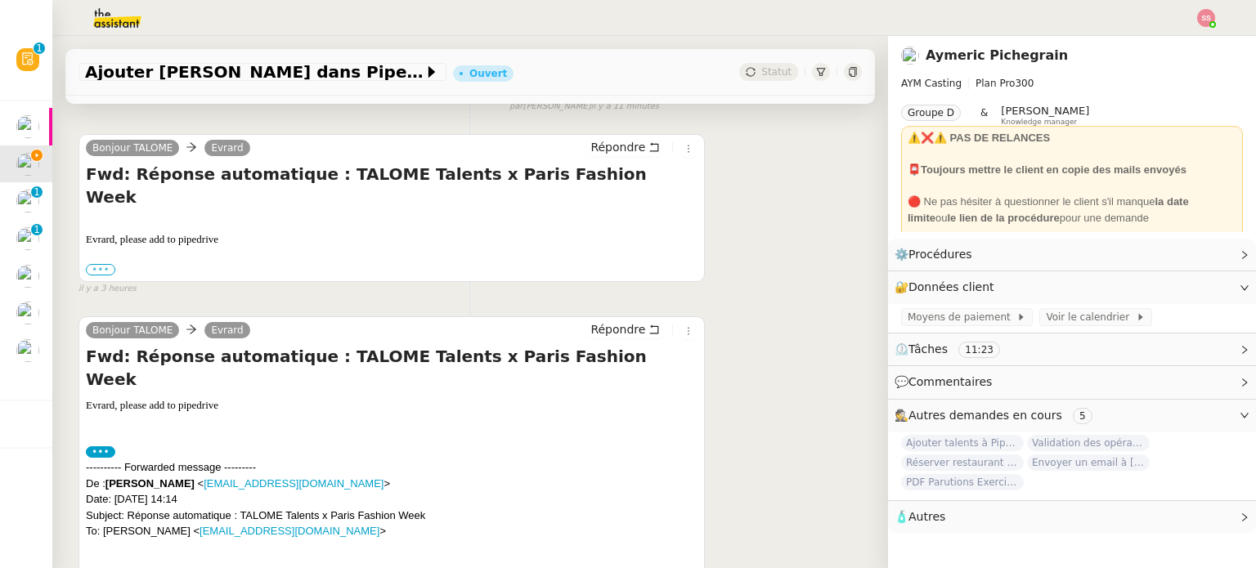
click at [106, 264] on label "•••" at bounding box center [100, 269] width 29 height 11
click at [0, 0] on input "•••" at bounding box center [0, 0] width 0 height 0
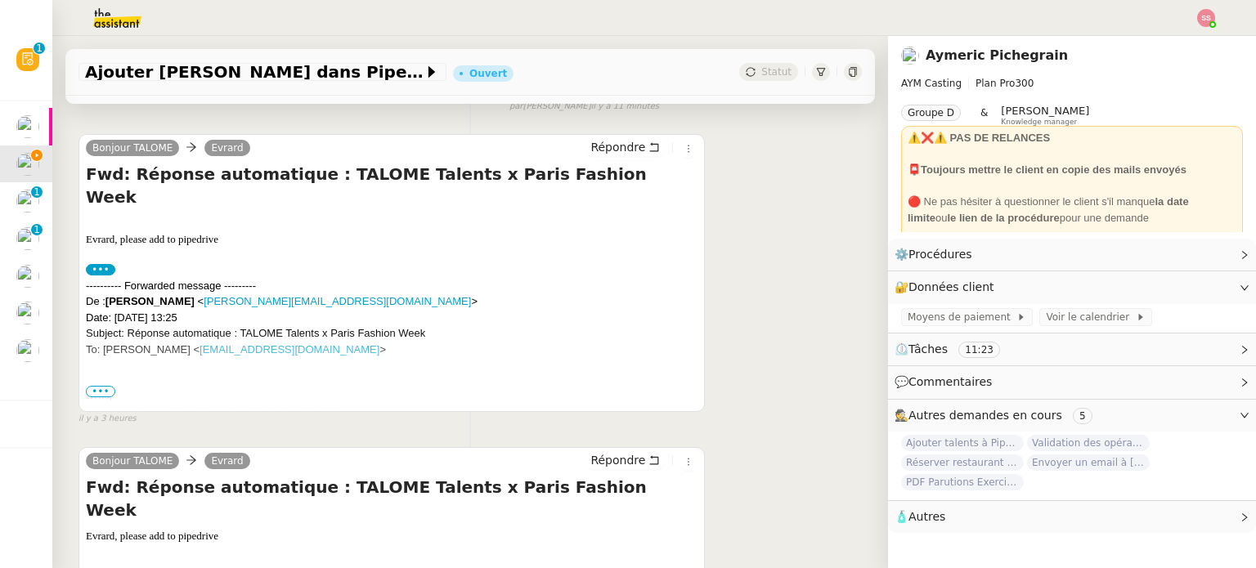
click at [101, 391] on span "•••" at bounding box center [100, 391] width 29 height 11
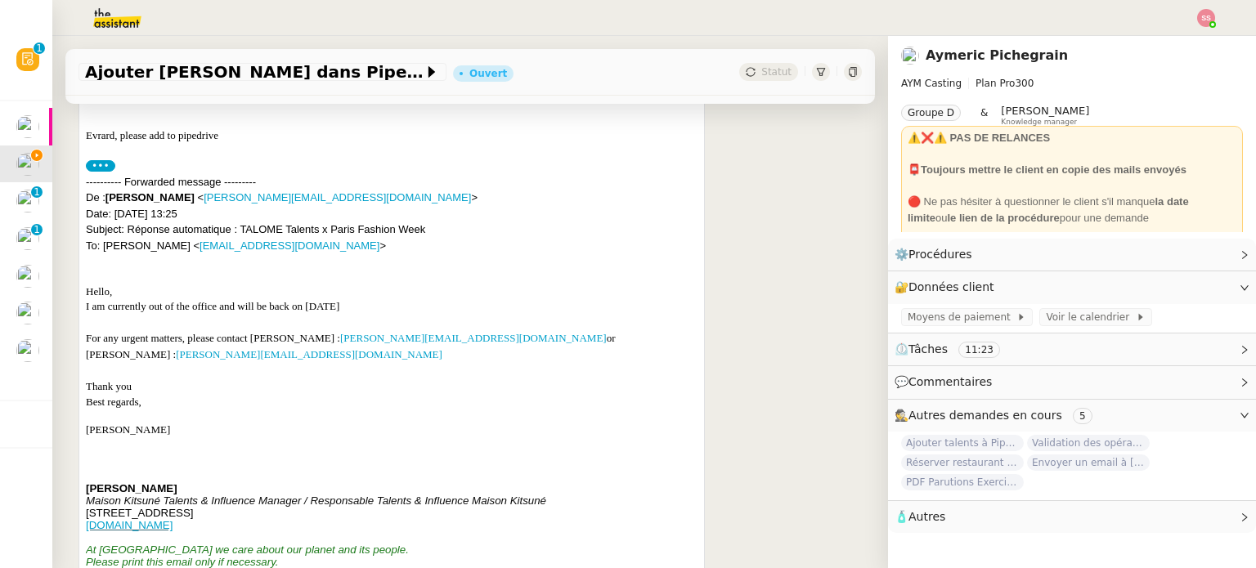
scroll to position [383, 0]
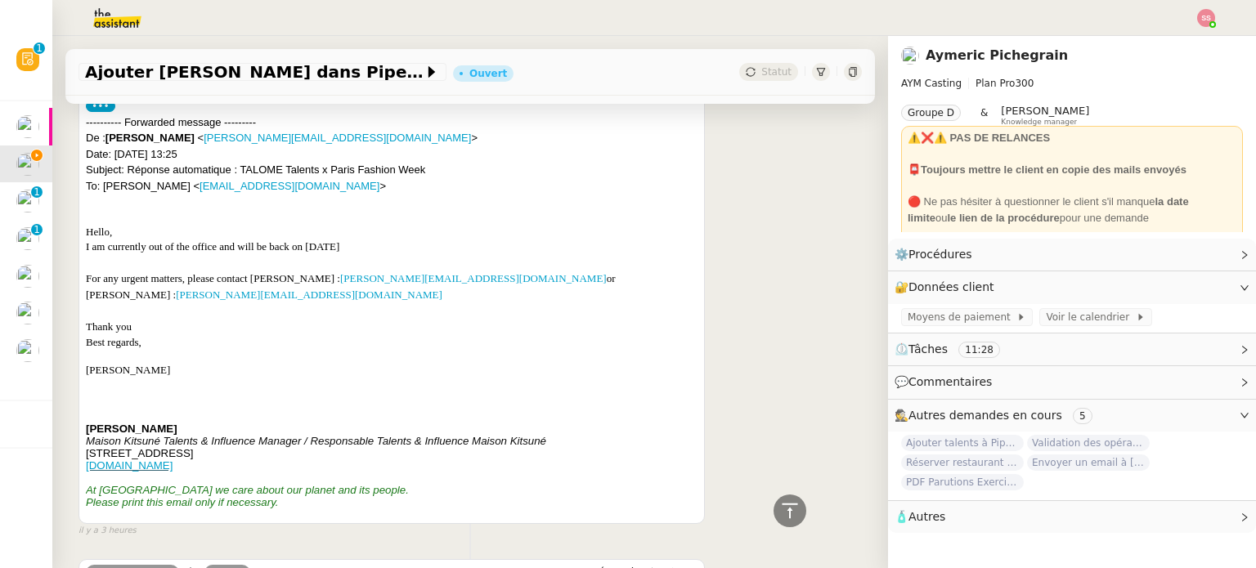
click at [517, 271] on div "For any urgent matters, please contact [PERSON_NAME] : [PERSON_NAME][EMAIL_ADDR…" at bounding box center [391, 287] width 611 height 32
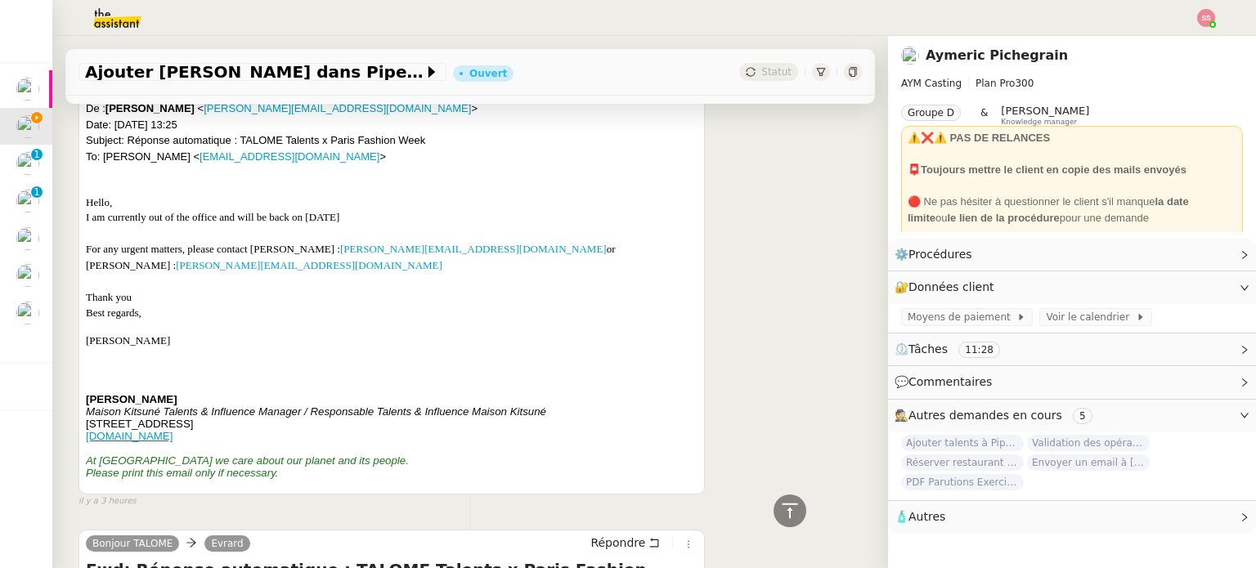
scroll to position [464, 0]
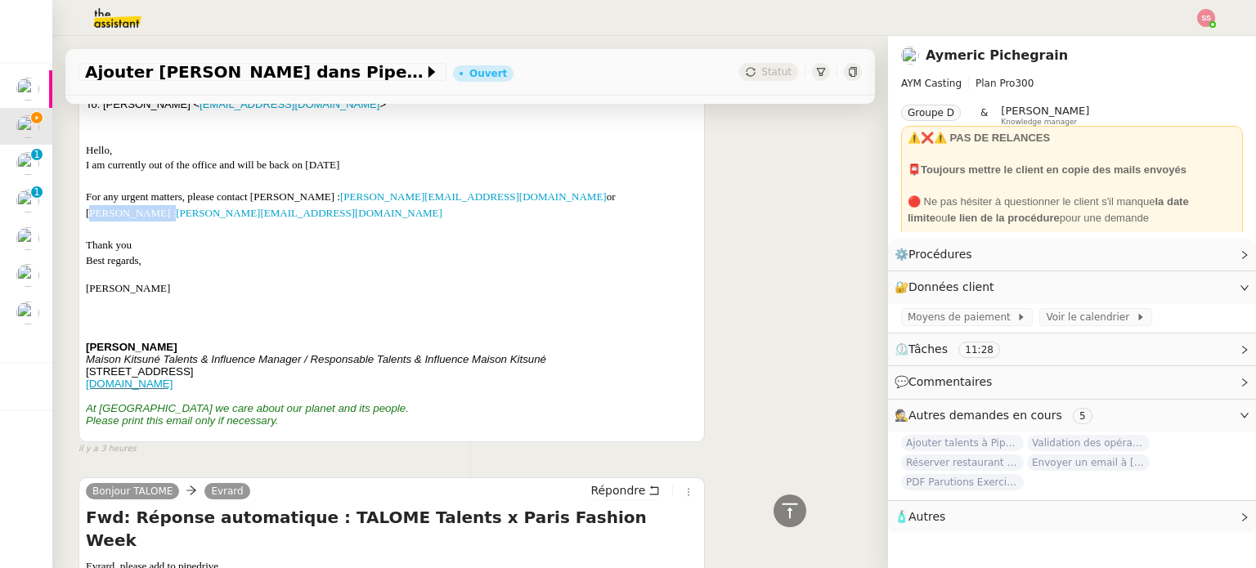
drag, startPoint x: 515, startPoint y: 257, endPoint x: 575, endPoint y: 172, distance: 103.7
click at [575, 189] on div "For any urgent matters, please contact [PERSON_NAME] : [PERSON_NAME][EMAIL_ADDR…" at bounding box center [391, 205] width 611 height 32
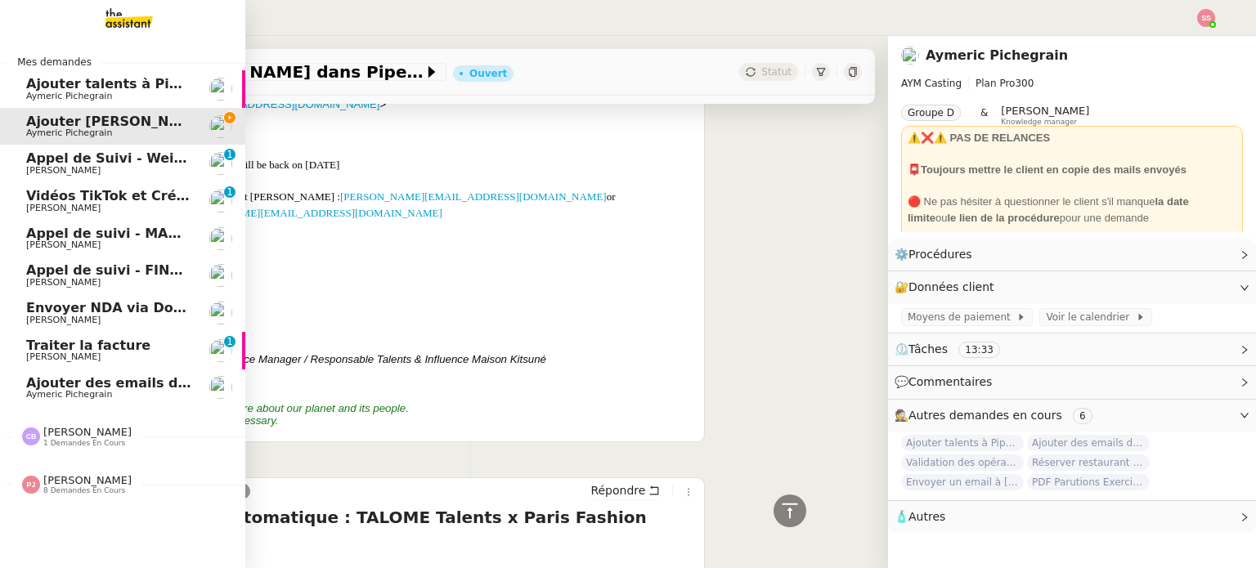
click at [56, 389] on span "Aymeric Pichegrain" at bounding box center [69, 394] width 86 height 11
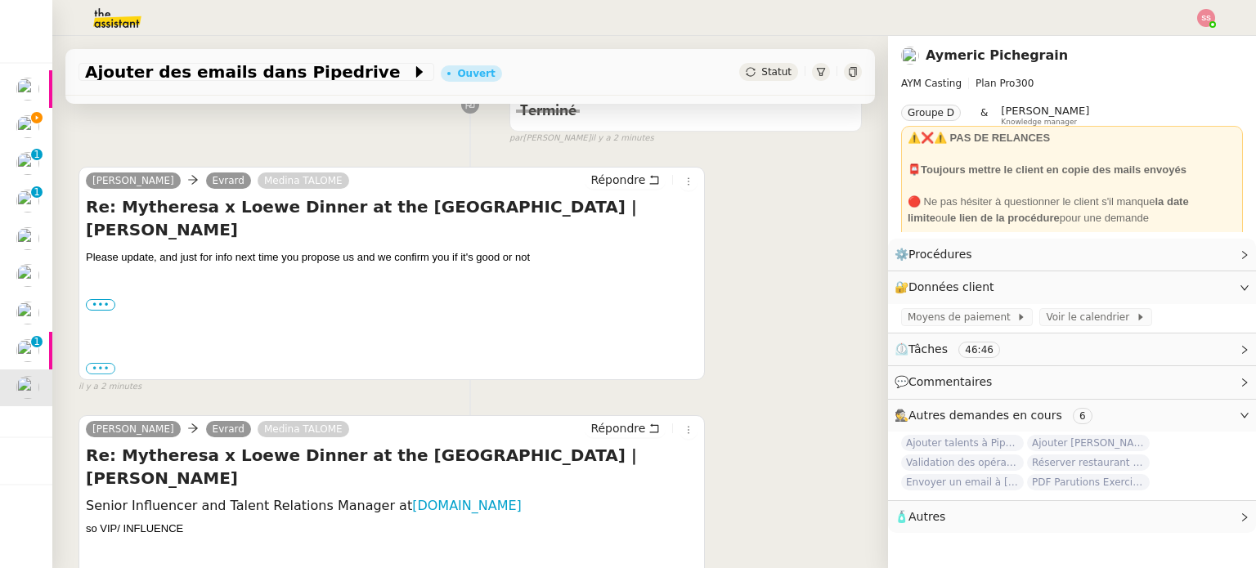
scroll to position [219, 0]
click at [99, 299] on label "•••" at bounding box center [100, 304] width 29 height 11
click at [0, 0] on input "•••" at bounding box center [0, 0] width 0 height 0
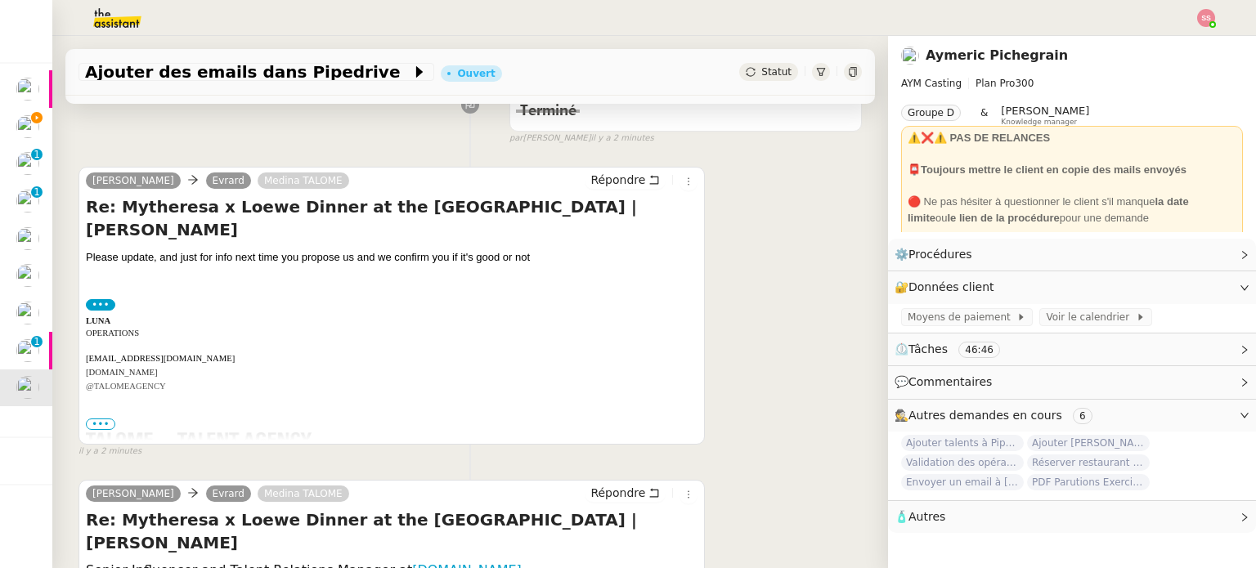
click at [96, 428] on span "•••" at bounding box center [100, 424] width 29 height 11
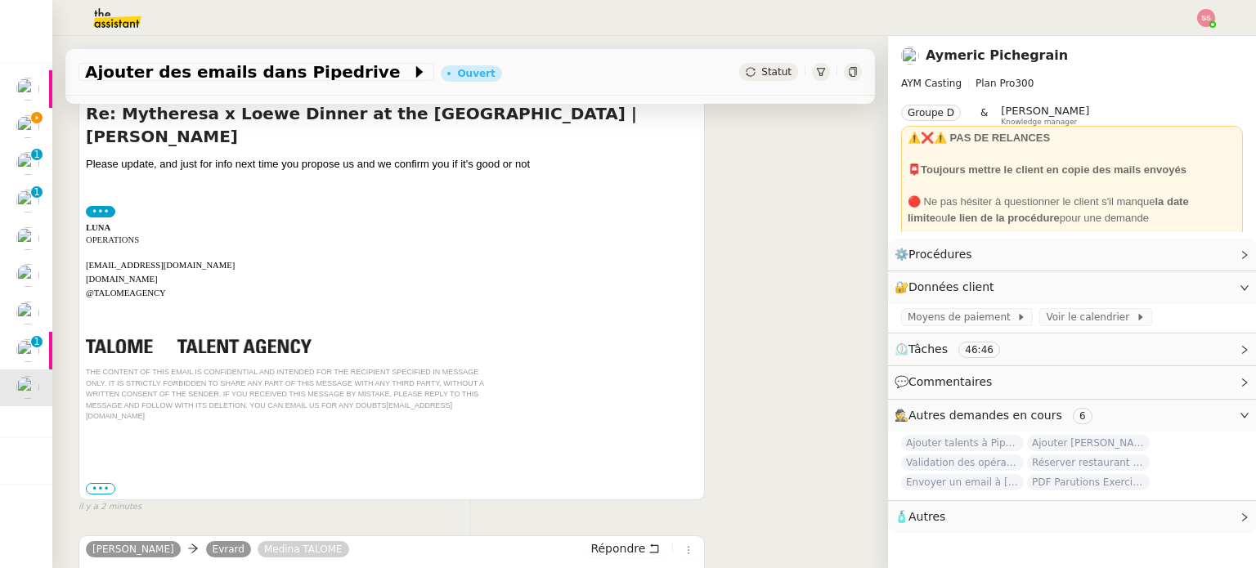
scroll to position [383, 0]
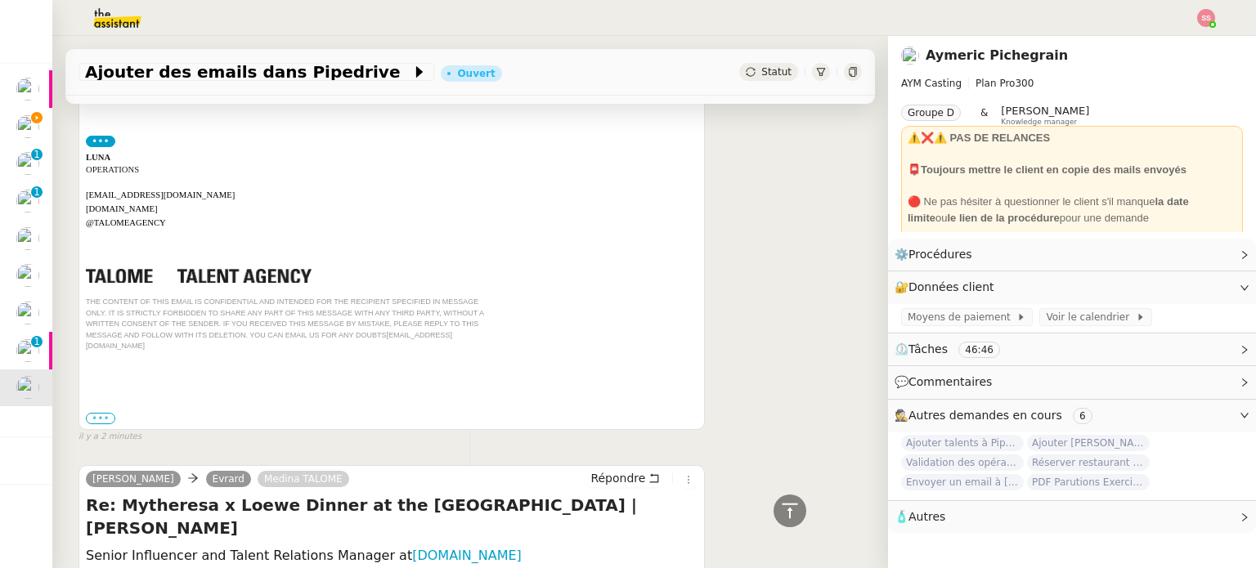
click at [99, 413] on label "•••" at bounding box center [100, 418] width 29 height 11
click at [0, 0] on input "•••" at bounding box center [0, 0] width 0 height 0
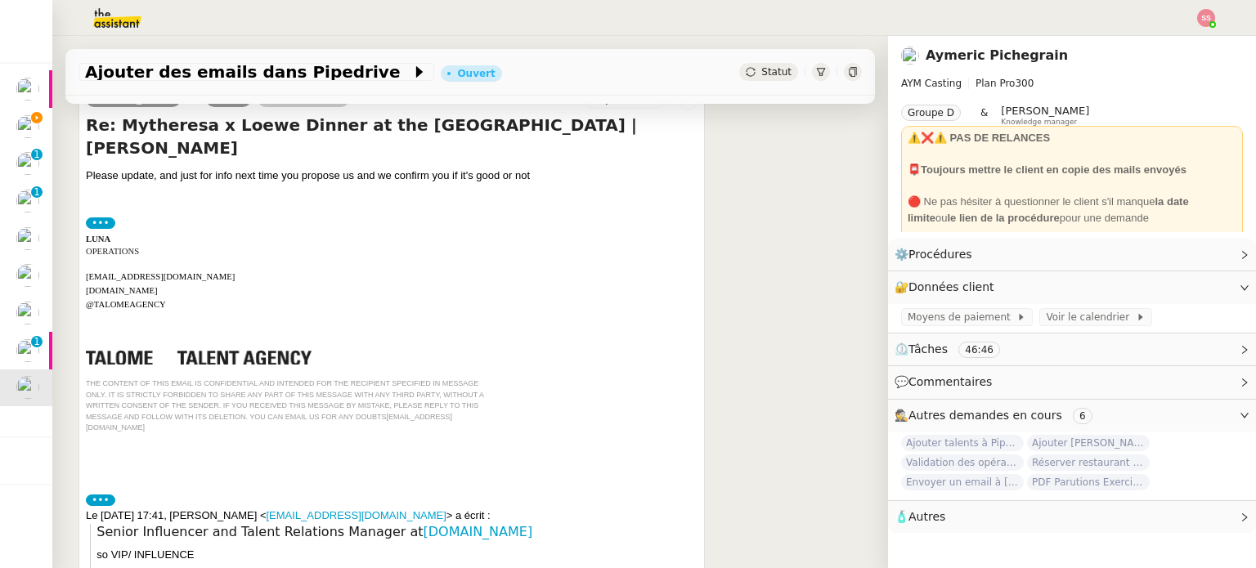
scroll to position [137, 0]
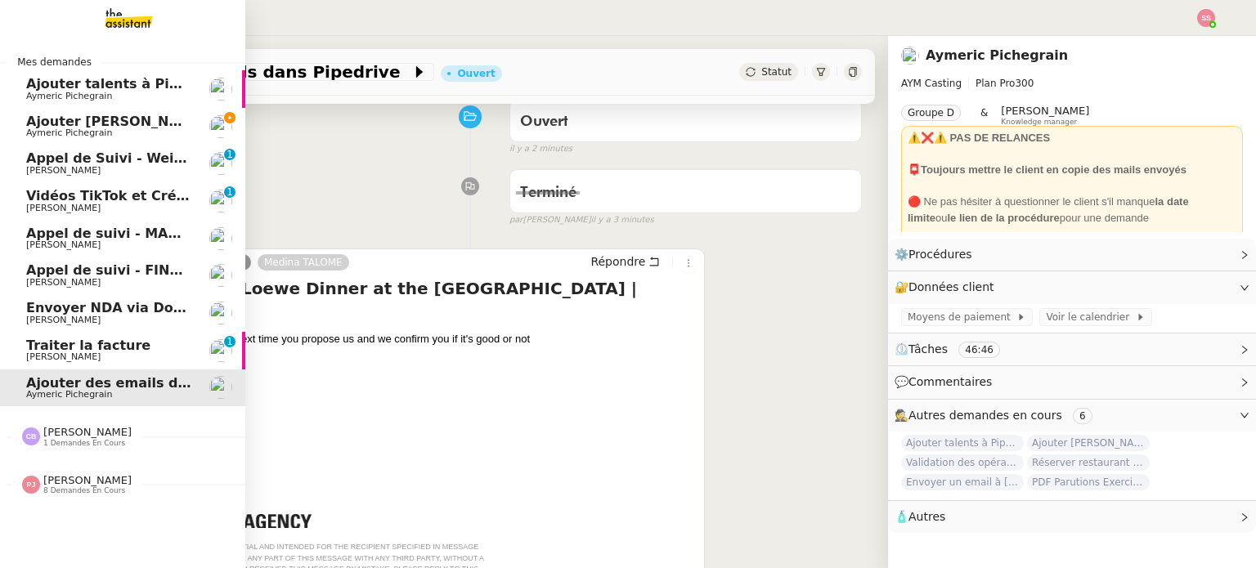
click at [51, 351] on span "Traiter la facture" at bounding box center [88, 346] width 124 height 16
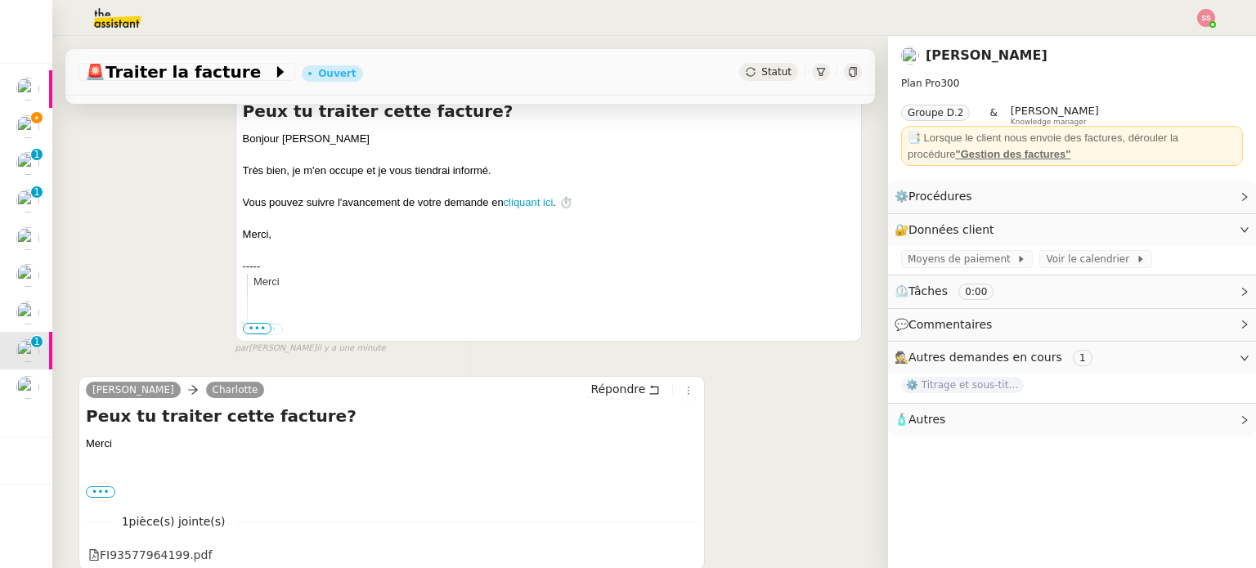
scroll to position [301, 0]
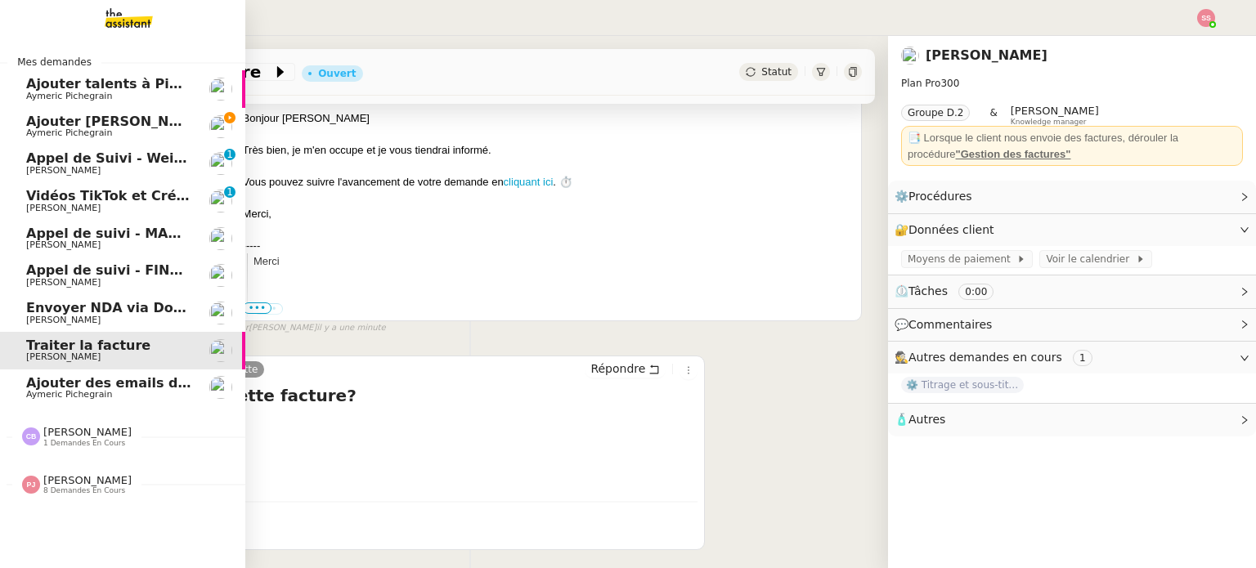
click at [129, 110] on link "Ajouter [PERSON_NAME] dans Pipedrive [PERSON_NAME]" at bounding box center [122, 127] width 245 height 38
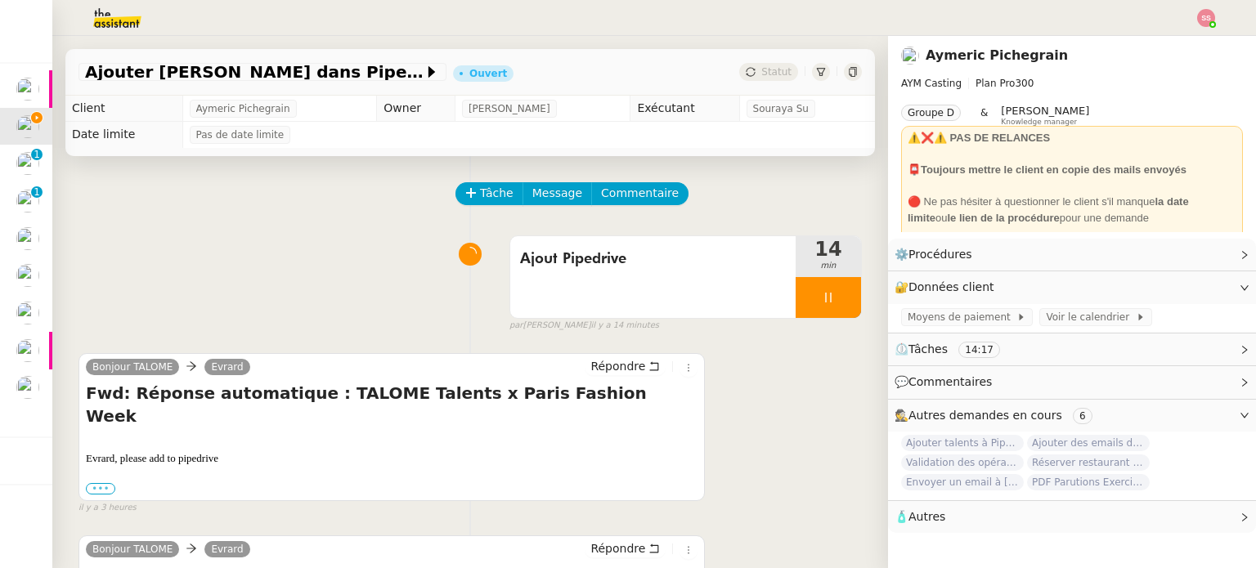
click at [101, 483] on label "•••" at bounding box center [100, 488] width 29 height 11
click at [0, 0] on input "•••" at bounding box center [0, 0] width 0 height 0
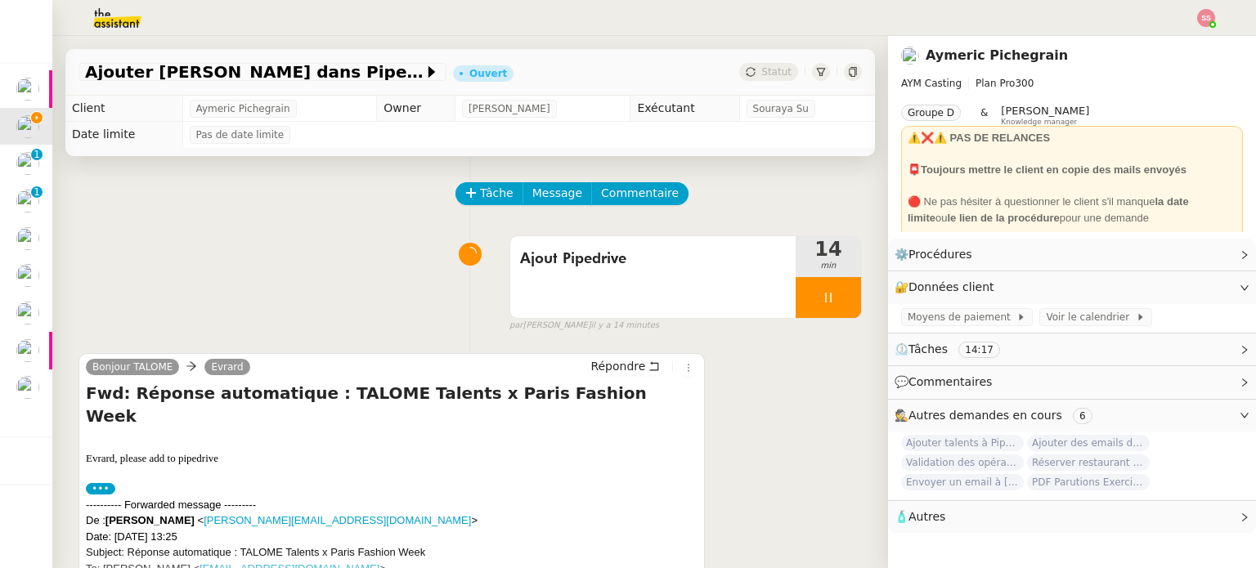
scroll to position [163, 0]
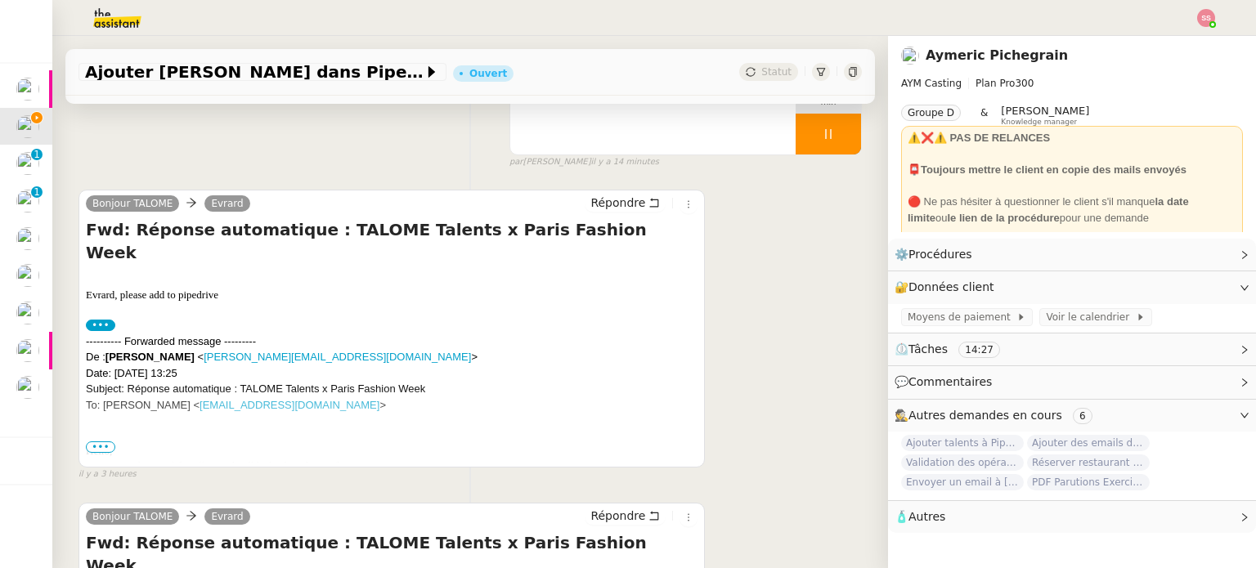
click at [108, 449] on span "•••" at bounding box center [100, 446] width 29 height 11
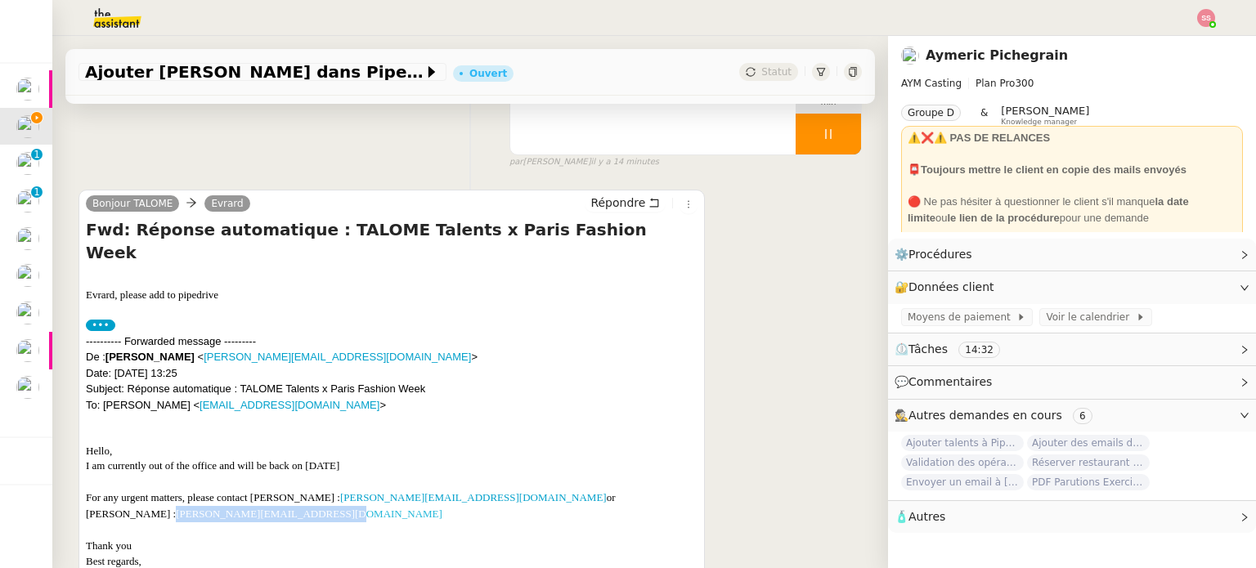
drag, startPoint x: 232, startPoint y: 499, endPoint x: 87, endPoint y: 494, distance: 145.6
click at [87, 494] on div "For any urgent matters, please contact [PERSON_NAME] : [PERSON_NAME][EMAIL_ADDR…" at bounding box center [391, 506] width 611 height 32
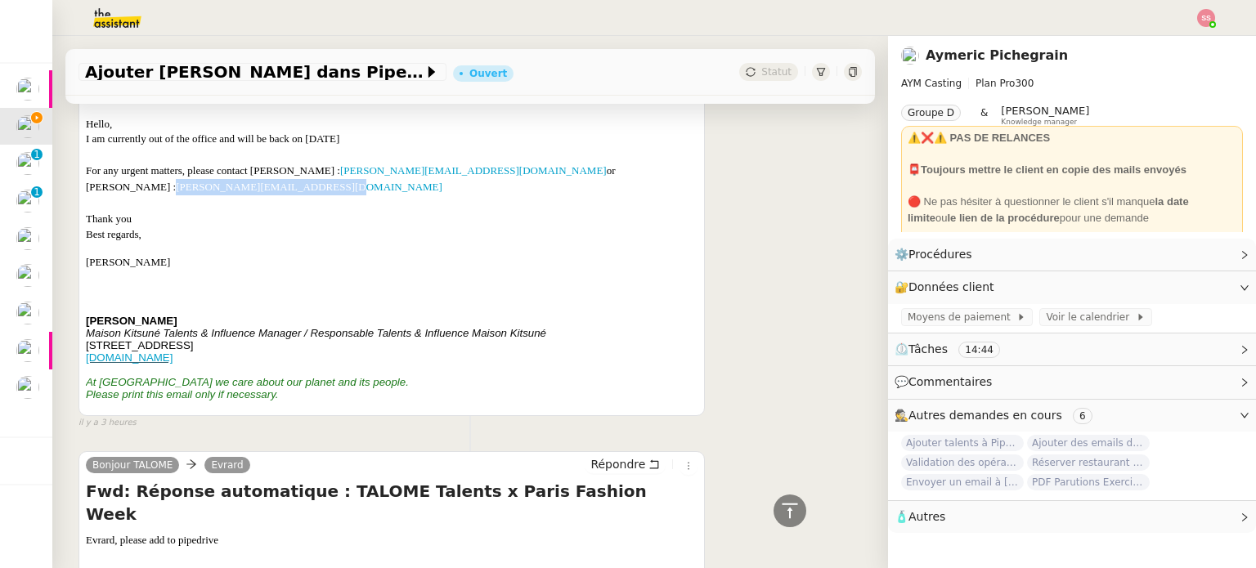
scroll to position [736, 0]
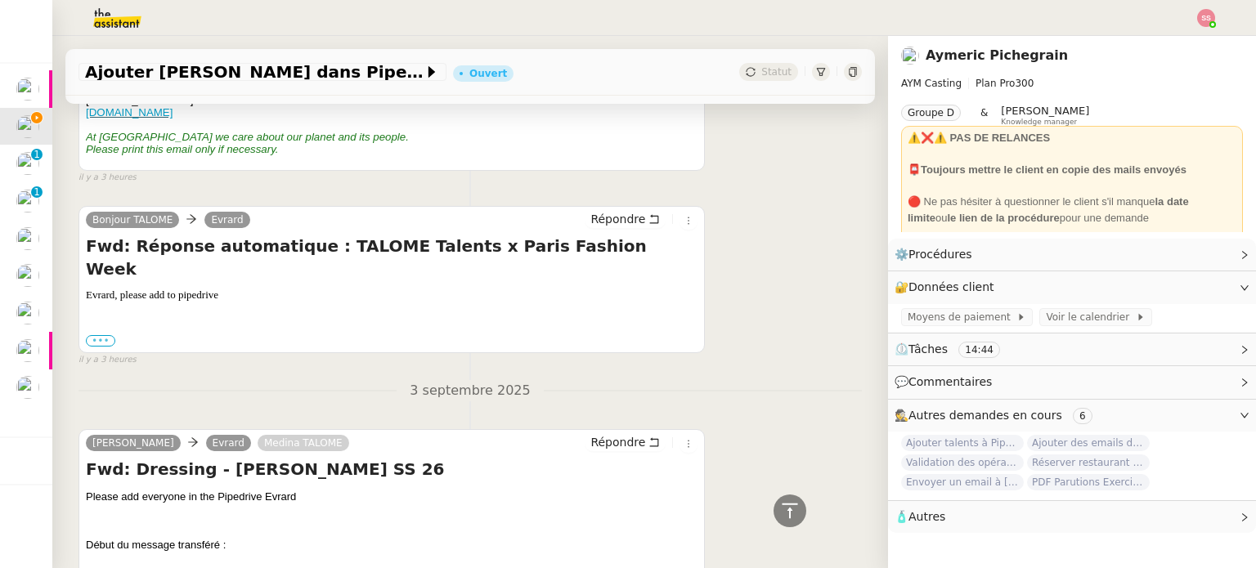
click at [105, 335] on label "•••" at bounding box center [100, 340] width 29 height 11
click at [0, 0] on input "•••" at bounding box center [0, 0] width 0 height 0
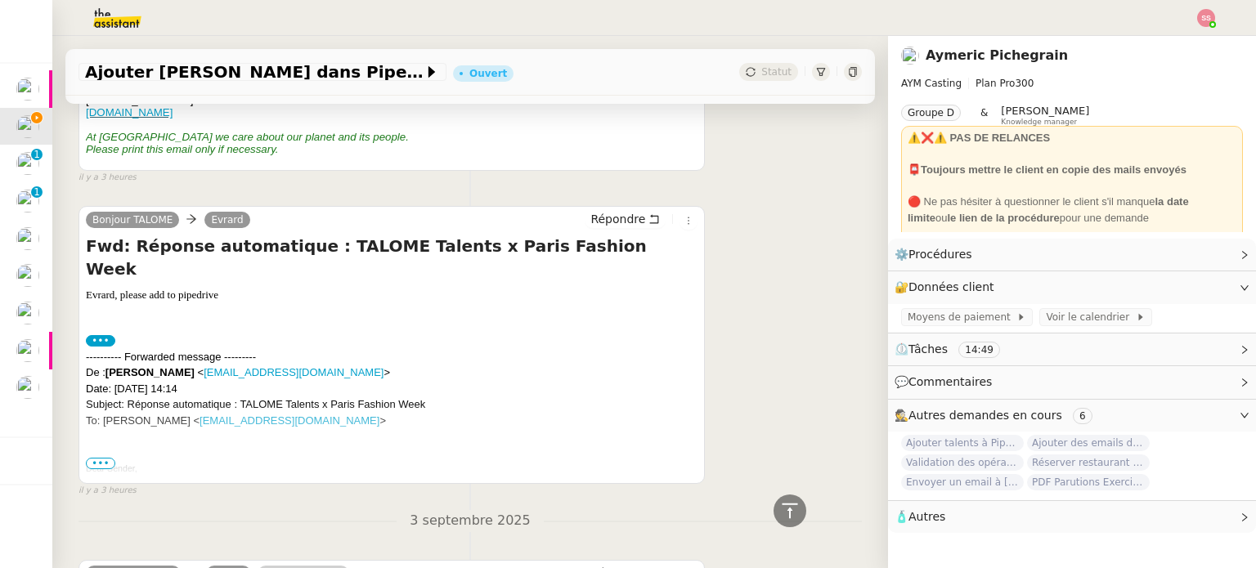
click at [96, 458] on span "•••" at bounding box center [100, 463] width 29 height 11
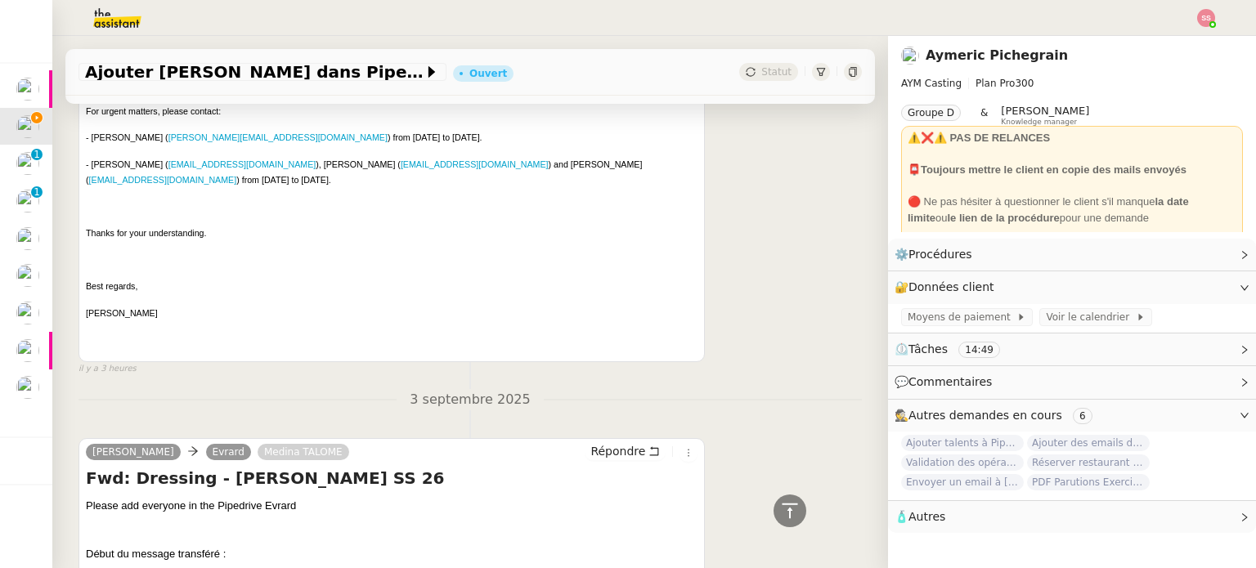
scroll to position [1377, 0]
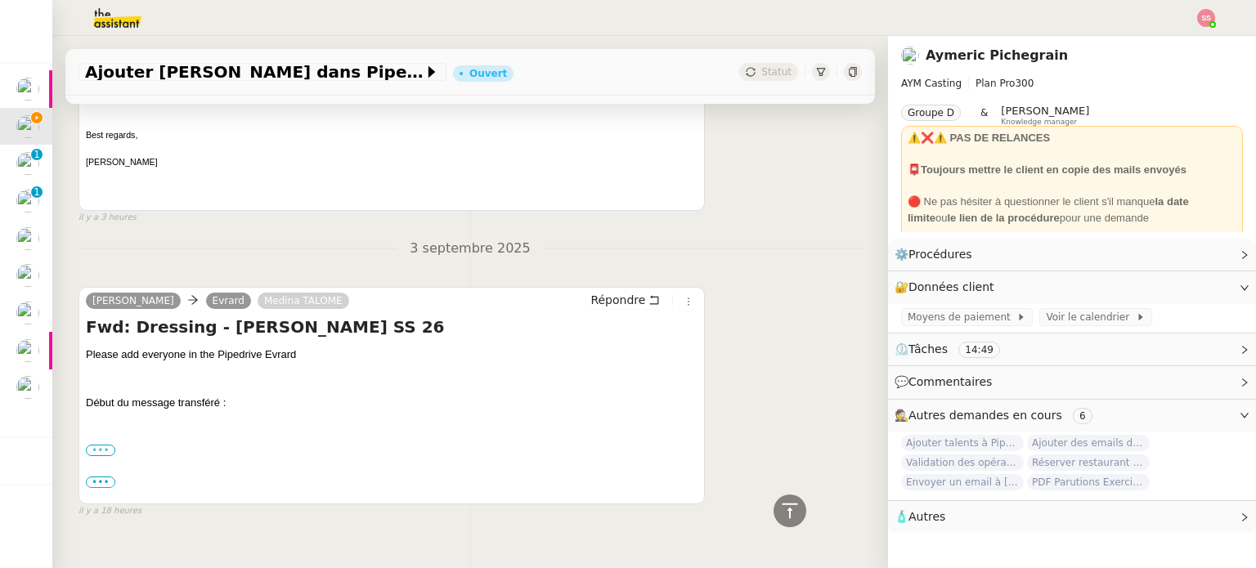
click at [106, 445] on label "•••" at bounding box center [100, 450] width 29 height 11
click at [0, 0] on input "•••" at bounding box center [0, 0] width 0 height 0
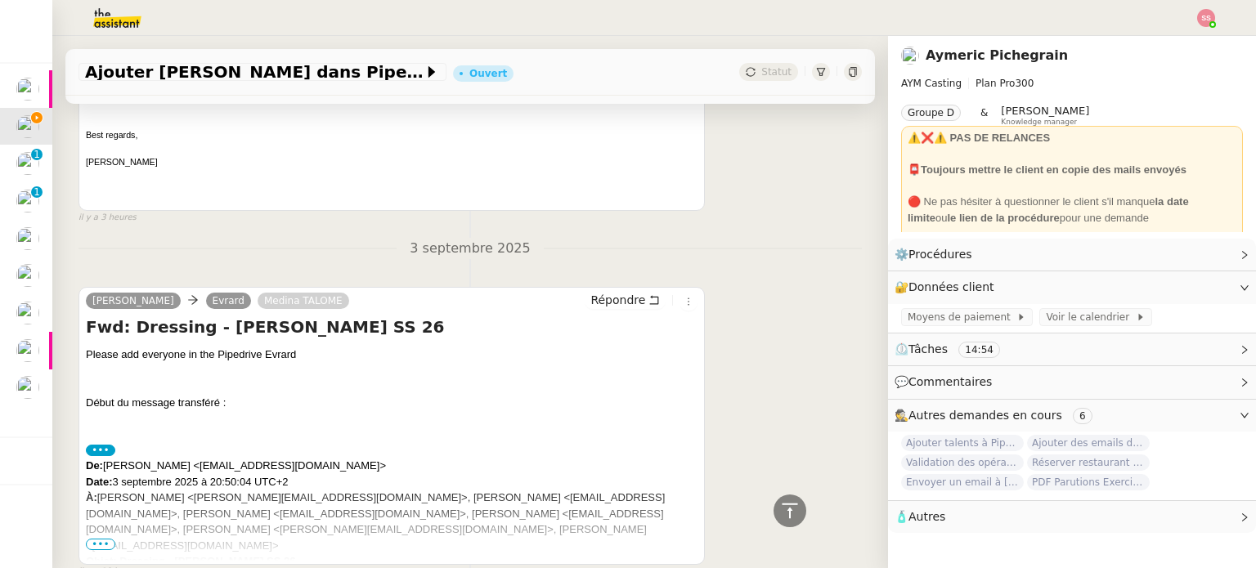
click at [102, 539] on span "•••" at bounding box center [100, 544] width 29 height 11
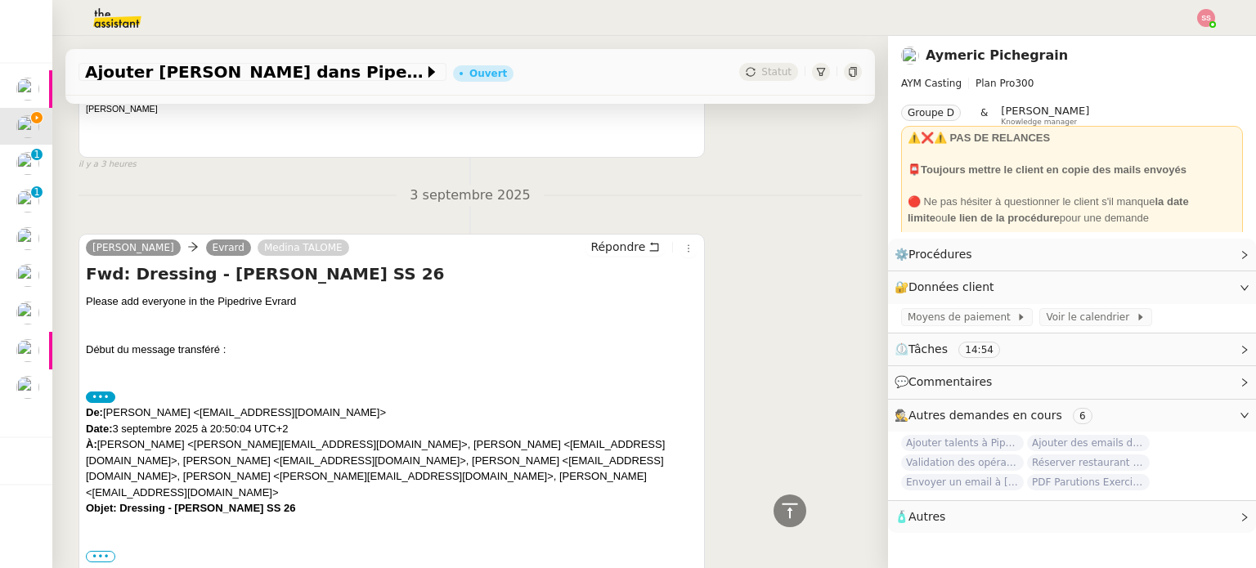
scroll to position [1459, 0]
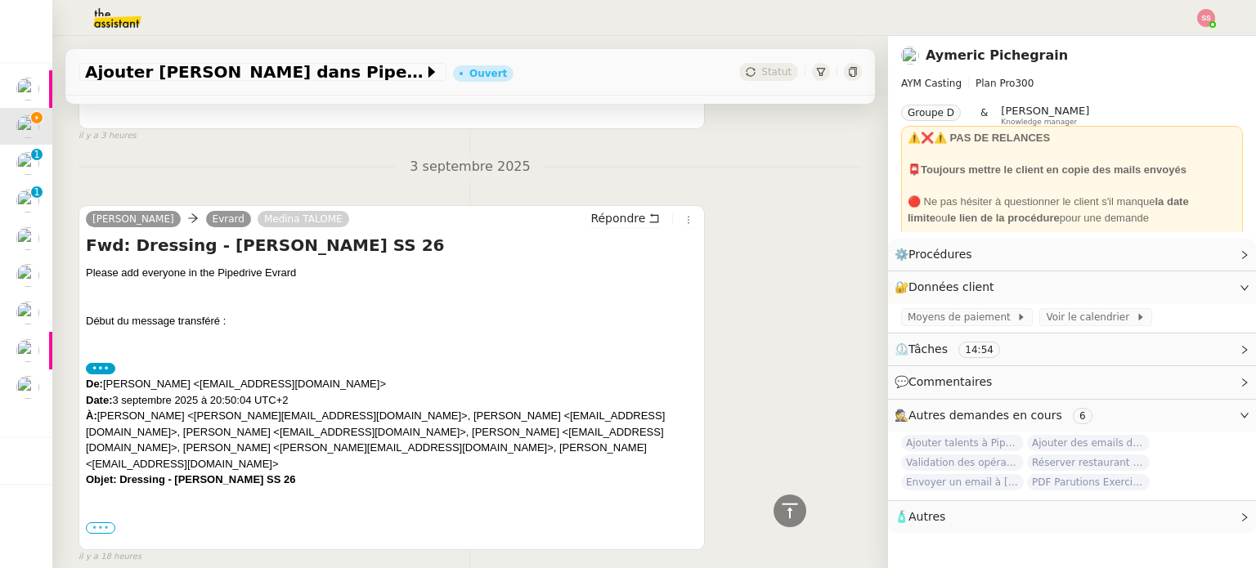
click at [108, 522] on label "•••" at bounding box center [100, 527] width 29 height 11
click at [0, 0] on input "•••" at bounding box center [0, 0] width 0 height 0
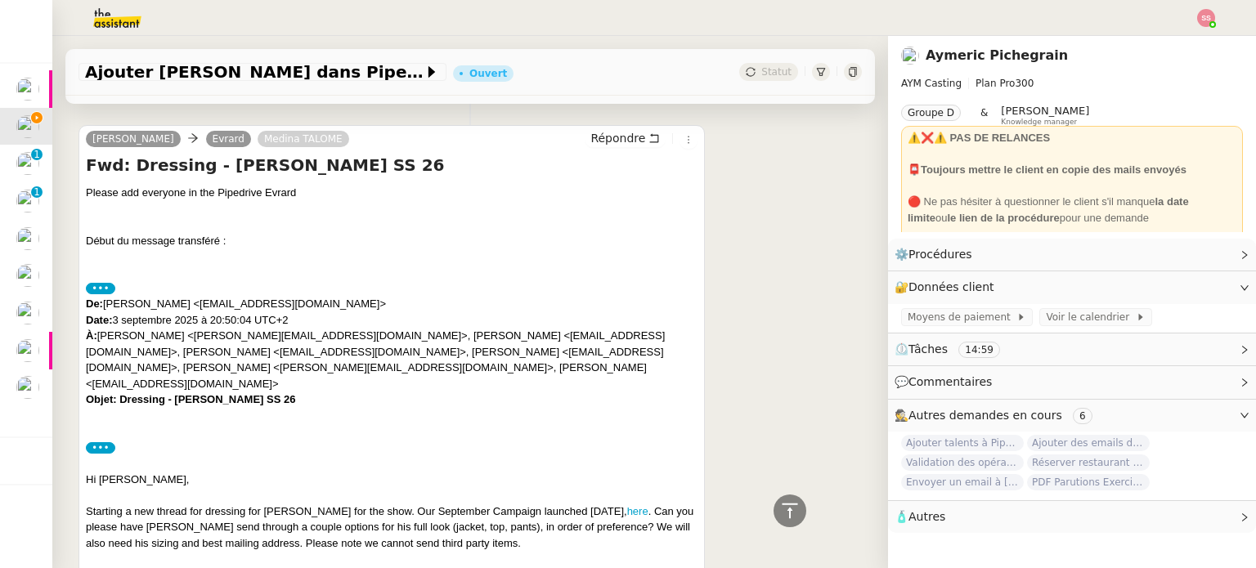
scroll to position [1511, 0]
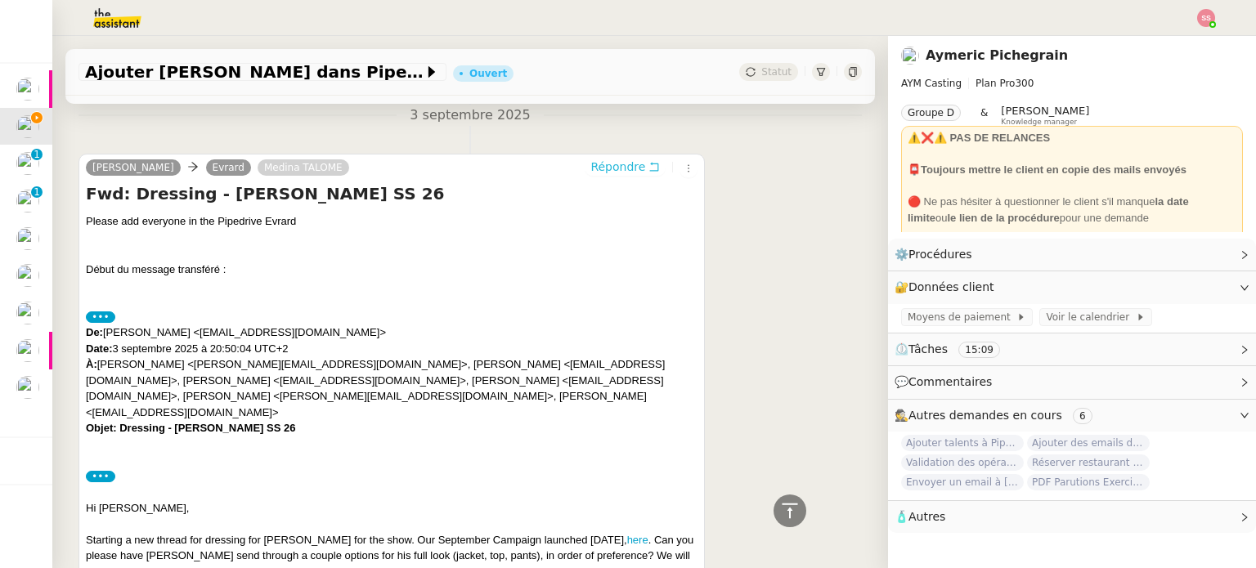
click at [625, 159] on span "Répondre" at bounding box center [617, 167] width 55 height 16
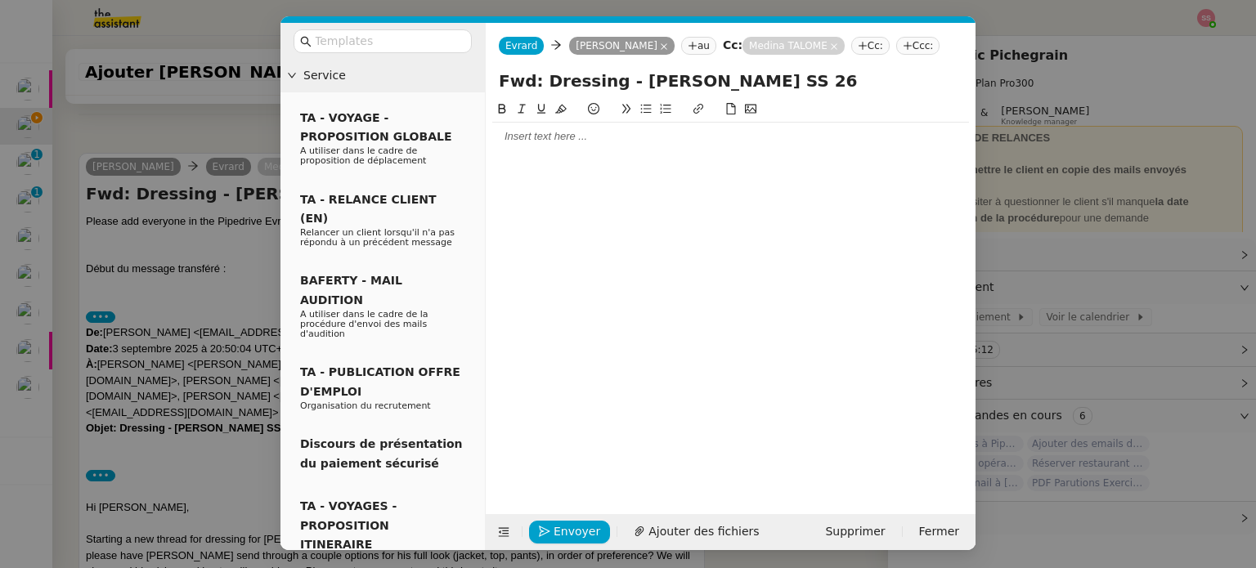
scroll to position [1638, 0]
click at [549, 141] on div at bounding box center [730, 136] width 477 height 15
click at [563, 524] on span "Envoyer" at bounding box center [576, 531] width 47 height 19
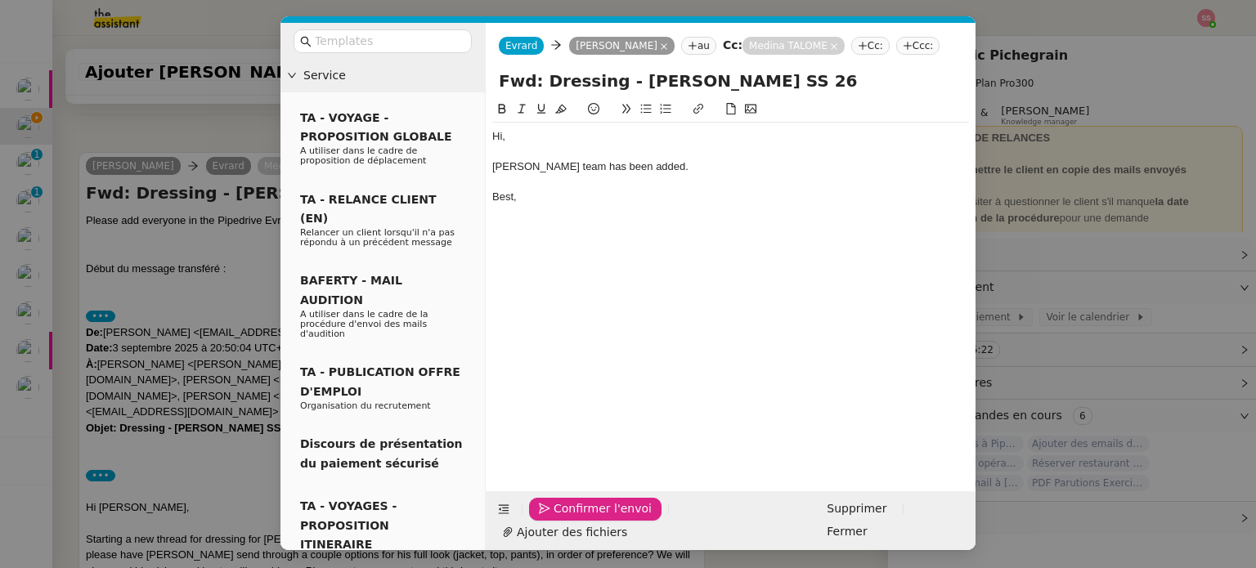
click at [564, 518] on span "Confirmer l'envoi" at bounding box center [602, 508] width 98 height 19
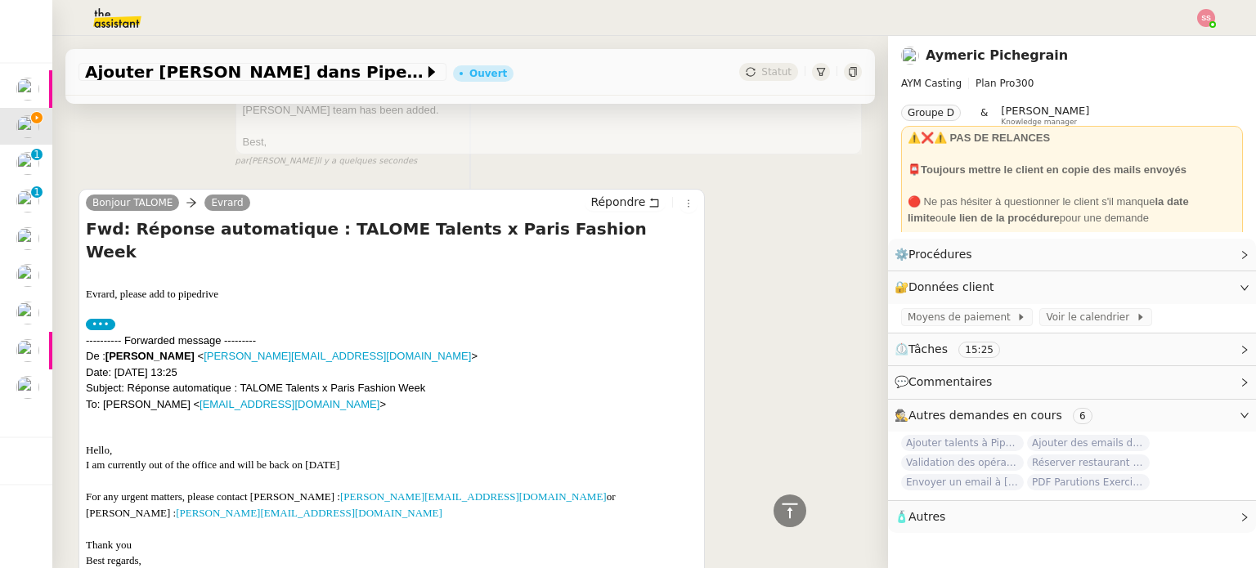
scroll to position [301, 0]
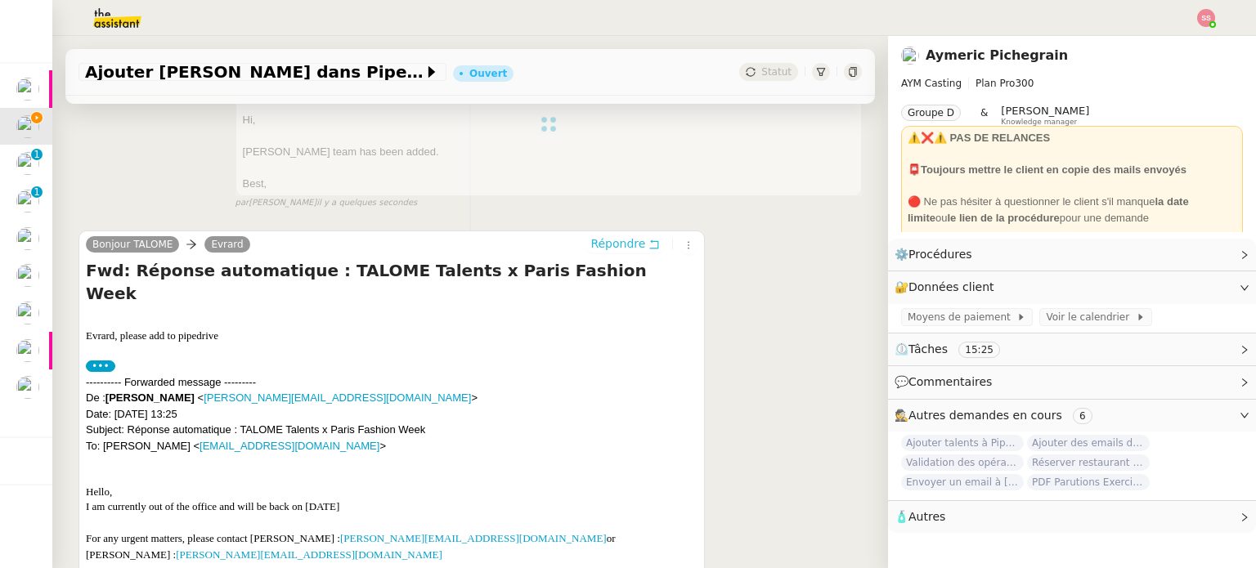
click at [591, 251] on span "Répondre" at bounding box center [617, 243] width 55 height 16
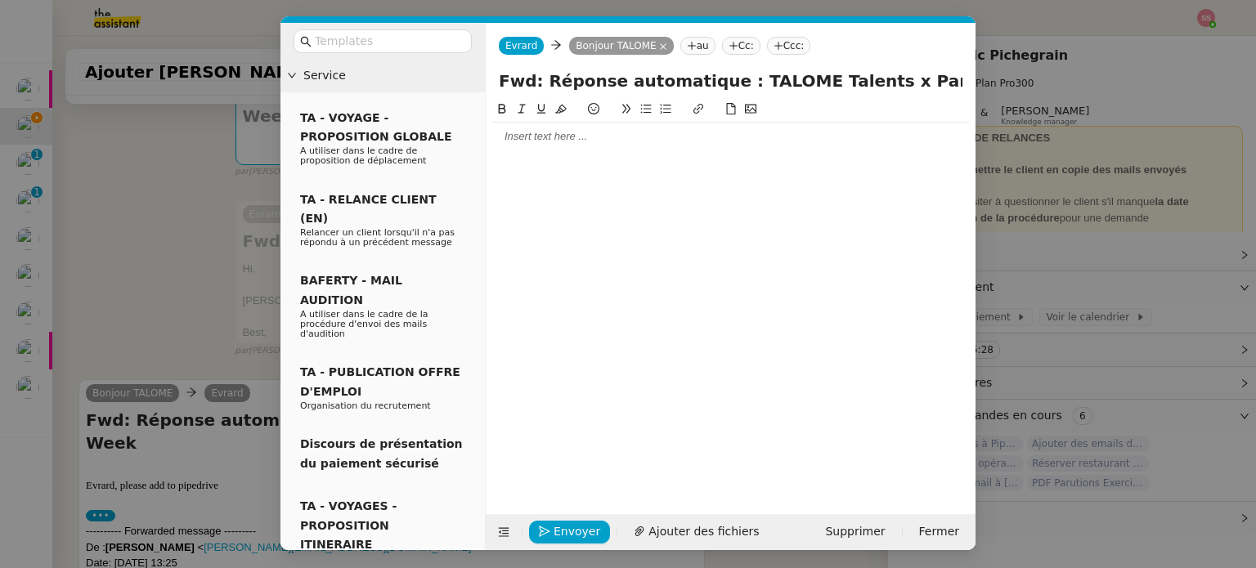
scroll to position [427, 0]
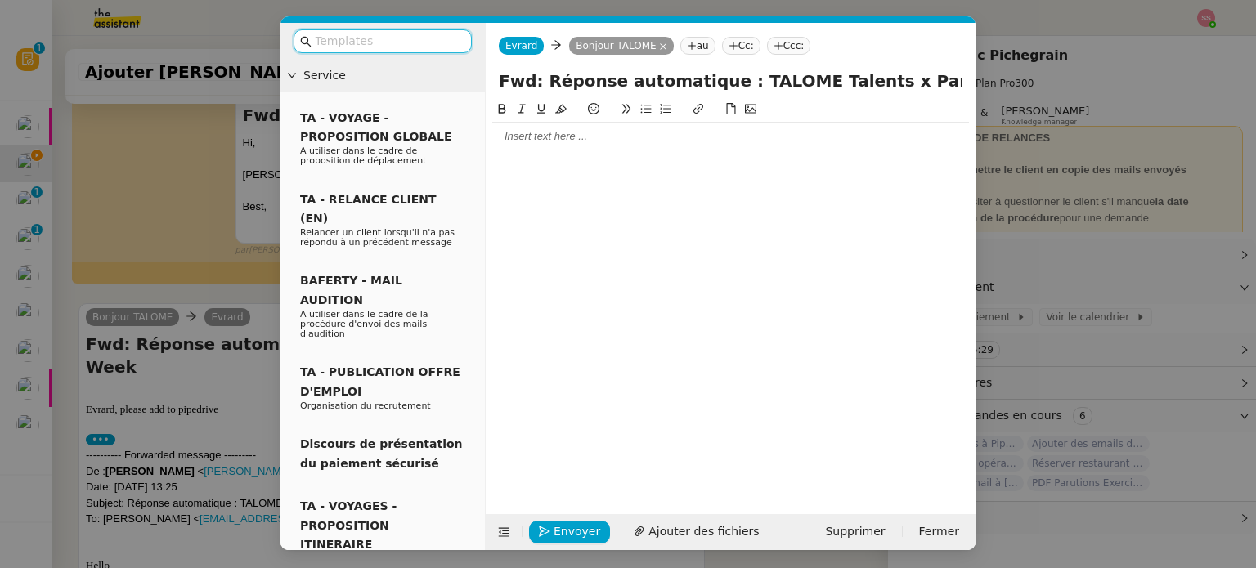
click at [572, 133] on div at bounding box center [730, 136] width 477 height 15
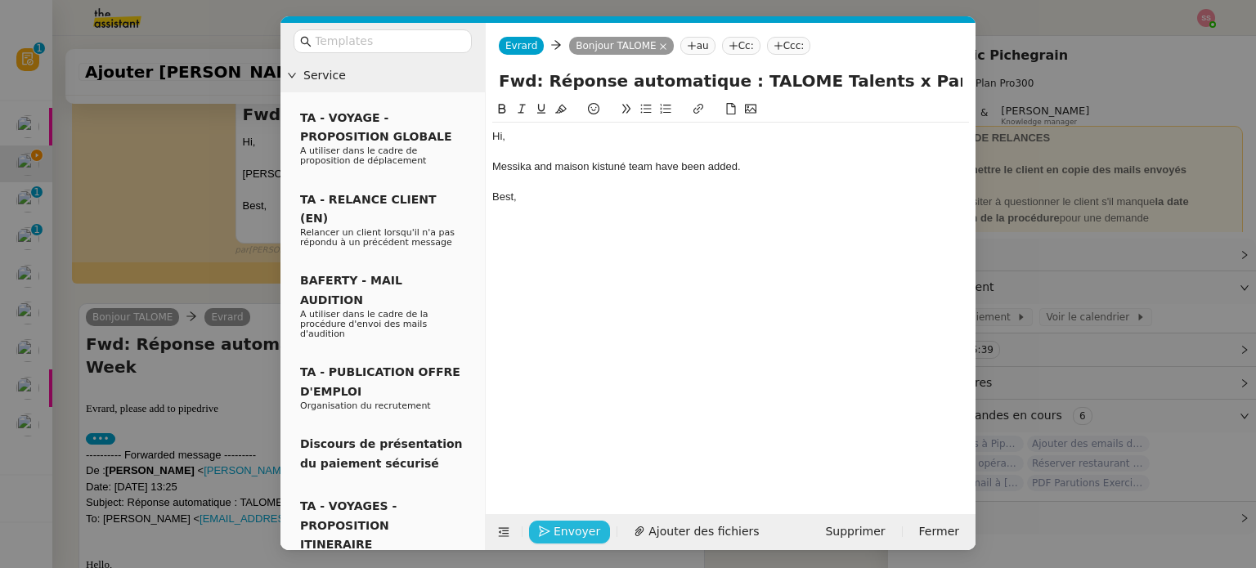
click at [561, 527] on span "Envoyer" at bounding box center [576, 531] width 47 height 19
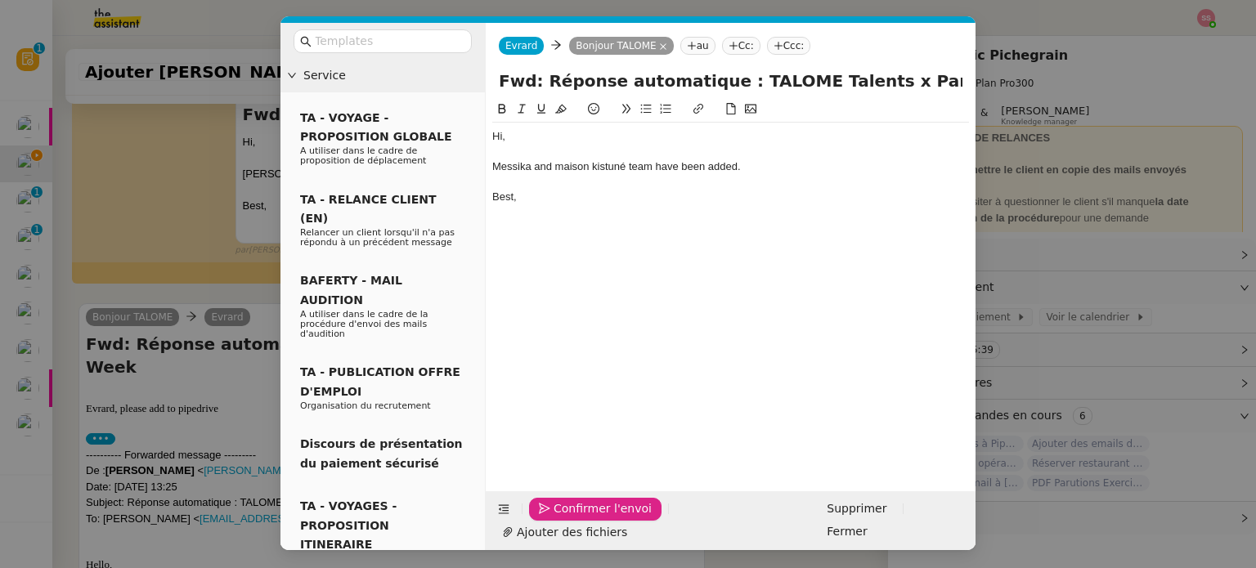
click at [561, 518] on span "Confirmer l'envoi" at bounding box center [602, 508] width 98 height 19
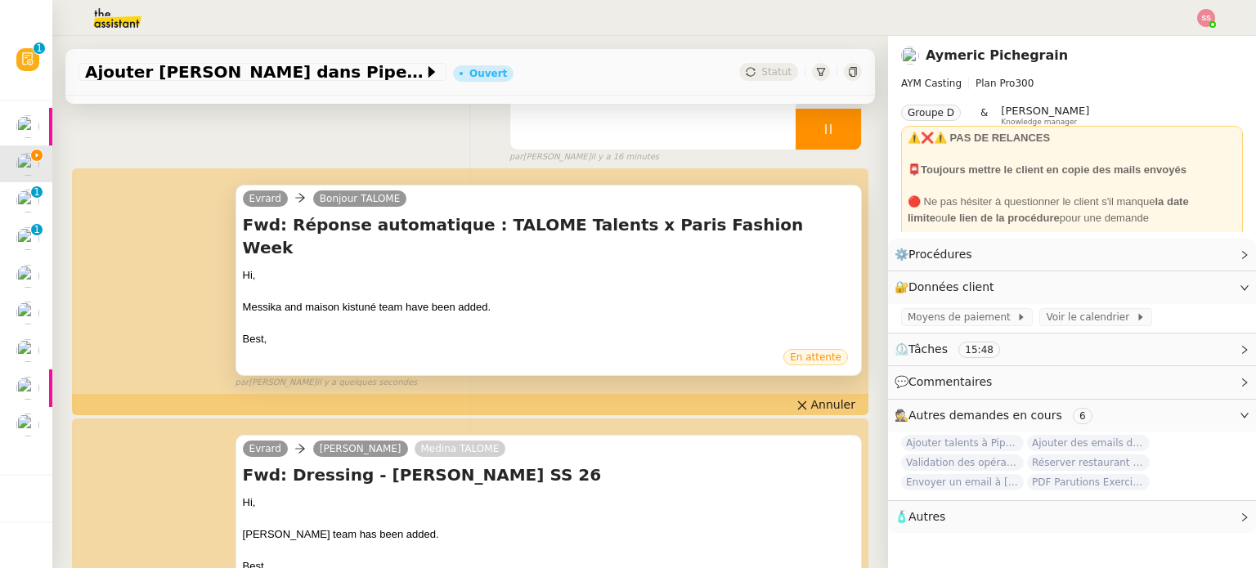
scroll to position [163, 0]
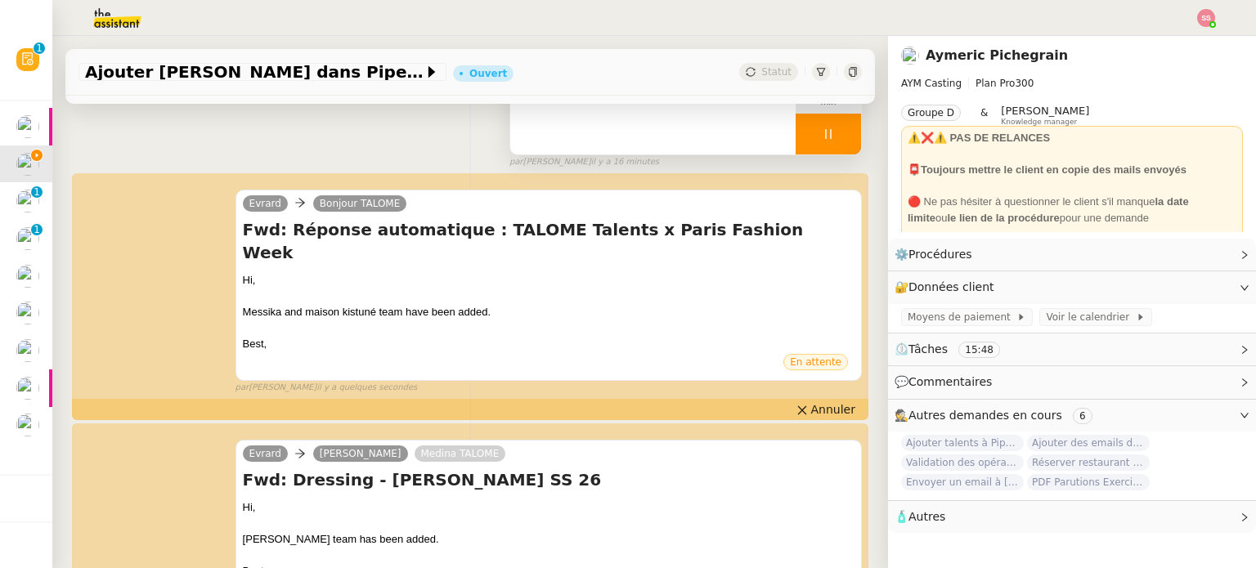
click at [834, 148] on div at bounding box center [827, 134] width 65 height 41
click at [834, 148] on button at bounding box center [844, 134] width 33 height 41
click at [761, 71] on span "Statut" at bounding box center [776, 71] width 30 height 11
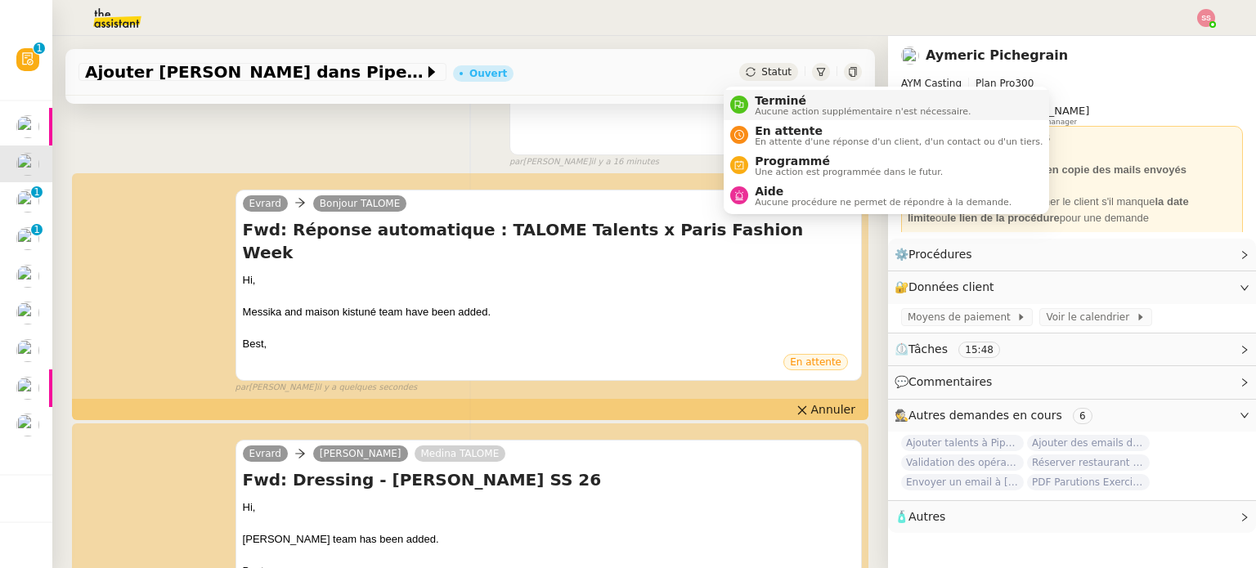
click at [782, 99] on span "Terminé" at bounding box center [862, 100] width 216 height 13
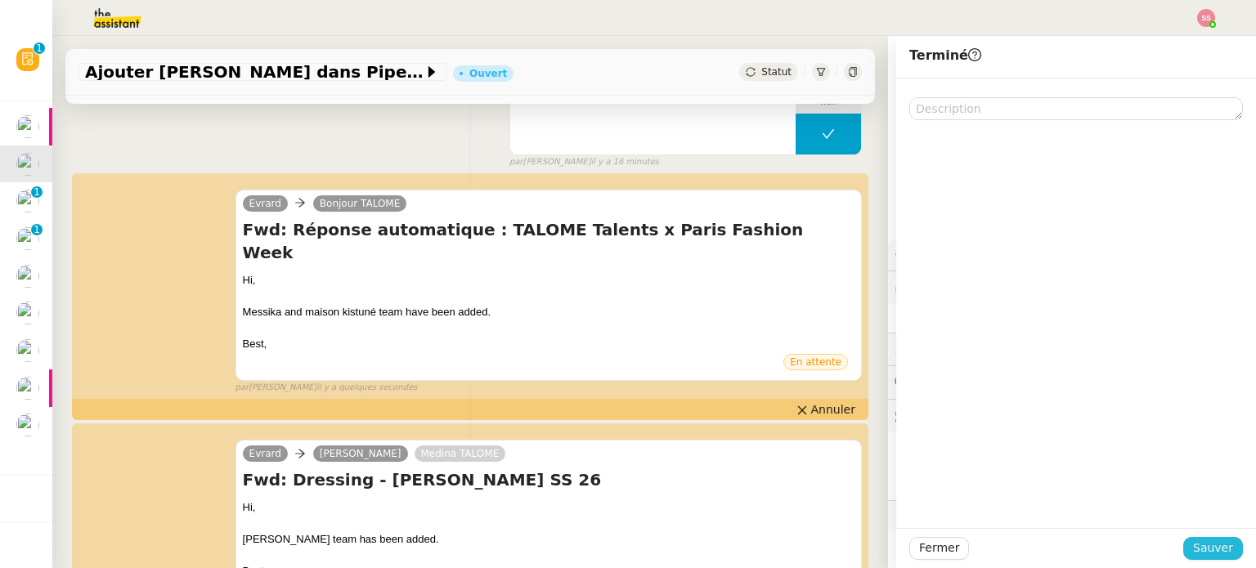
click at [1214, 554] on span "Sauver" at bounding box center [1213, 548] width 40 height 19
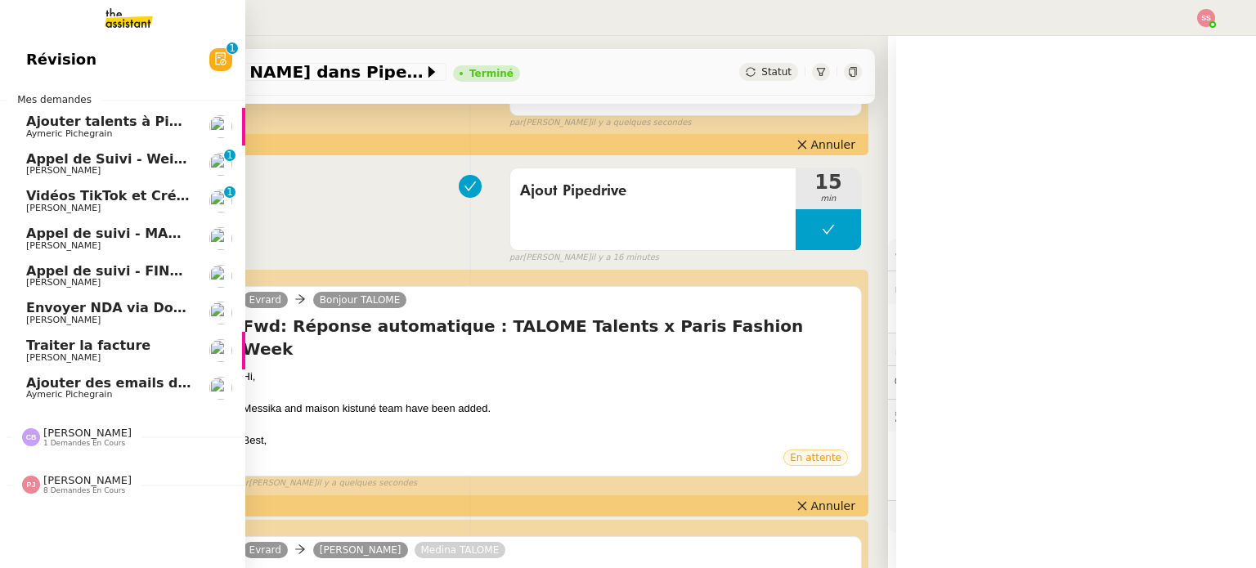
click at [115, 133] on span "Aymeric Pichegrain" at bounding box center [108, 134] width 165 height 10
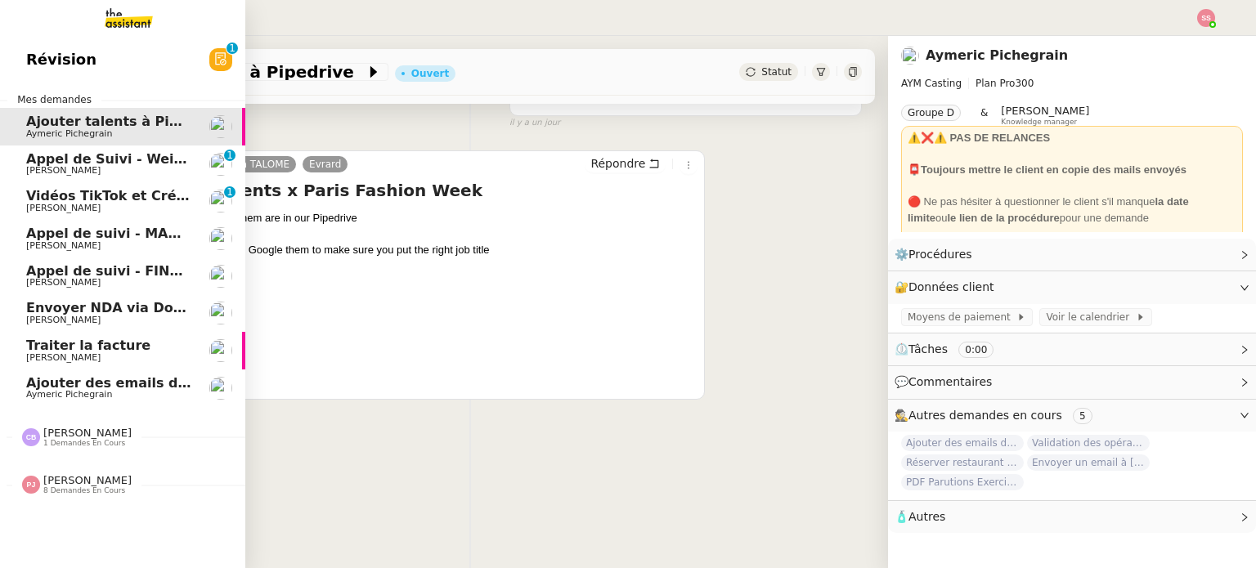
click at [150, 389] on span "Ajouter des emails dans Pipedrive" at bounding box center [152, 383] width 252 height 16
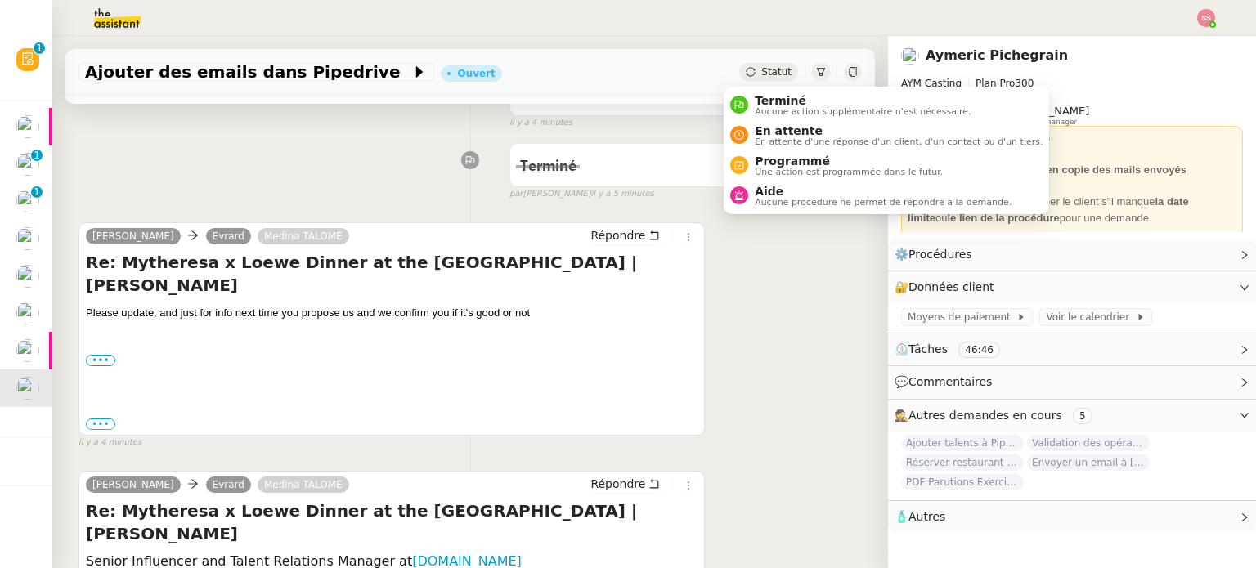
click at [776, 74] on div "Statut" at bounding box center [768, 72] width 59 height 18
click at [763, 110] on span "Aucune action supplémentaire n'est nécessaire." at bounding box center [862, 111] width 216 height 9
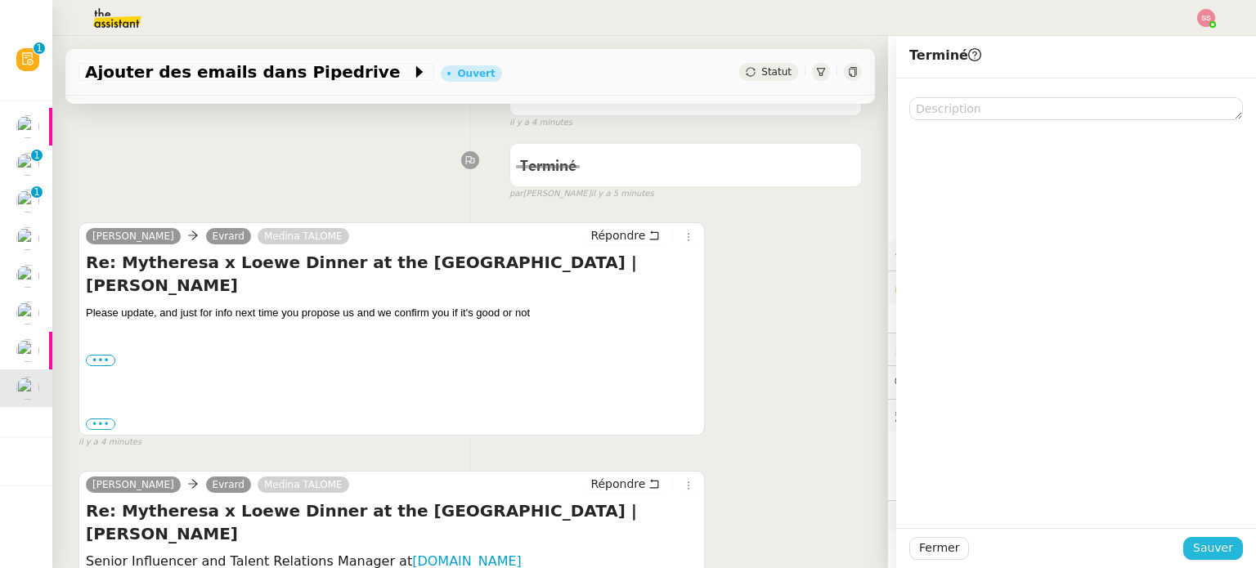
click at [1193, 543] on span "Sauver" at bounding box center [1213, 548] width 40 height 19
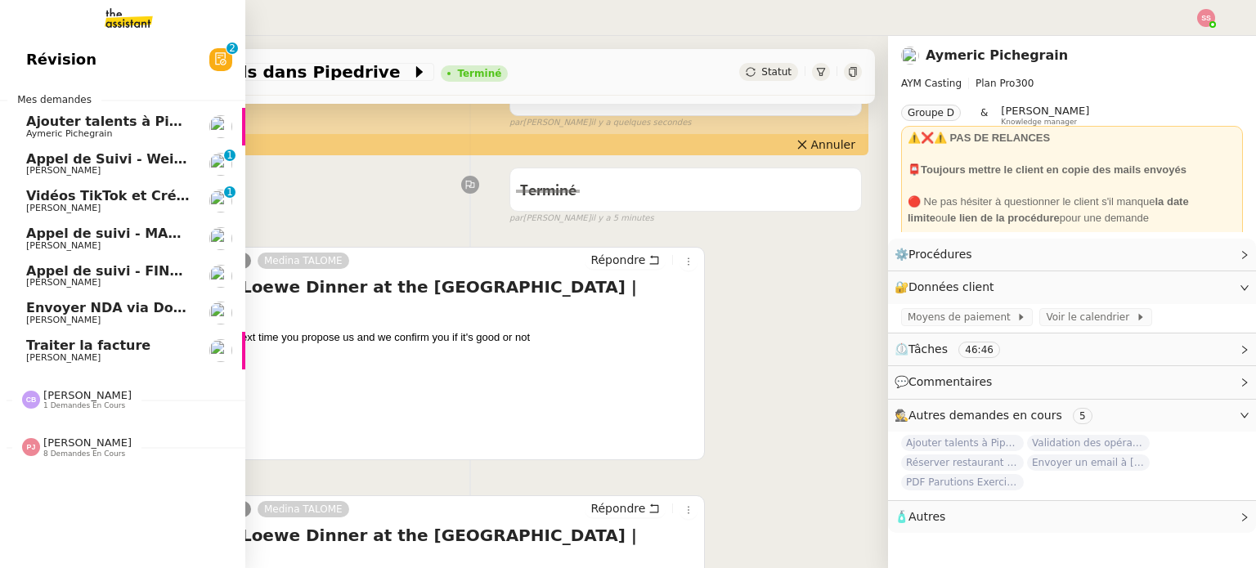
click at [78, 124] on span "Ajouter talents à Pipedrive" at bounding box center [125, 122] width 199 height 16
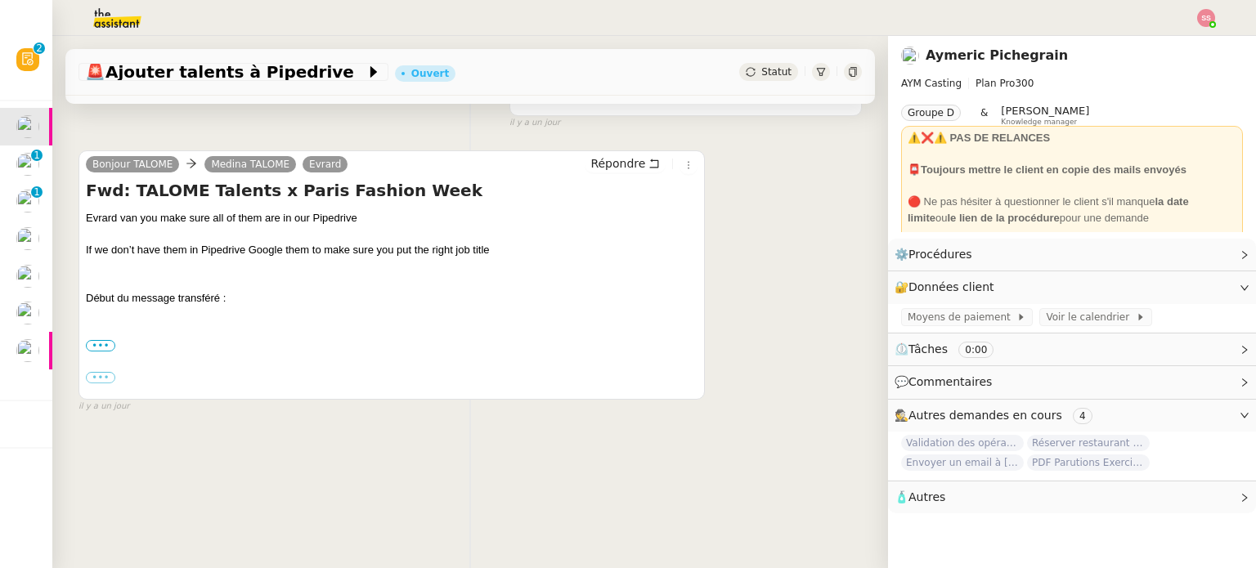
click at [1210, 19] on img at bounding box center [1206, 18] width 18 height 18
click at [1170, 41] on li "Suivi" at bounding box center [1161, 46] width 106 height 23
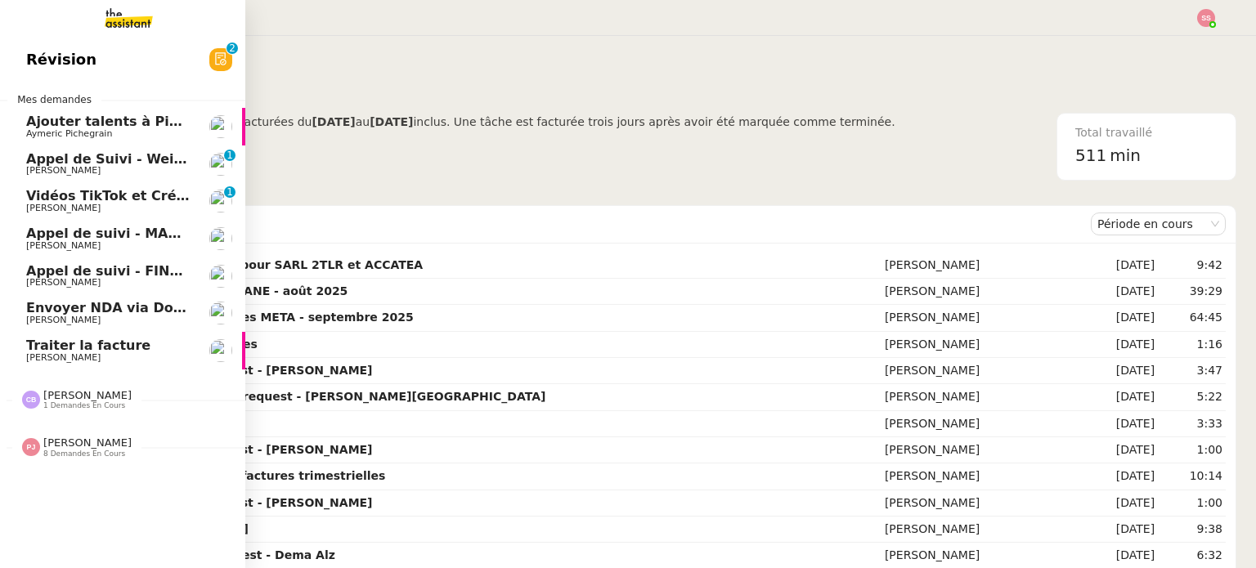
click at [101, 322] on span "[PERSON_NAME]" at bounding box center [108, 321] width 165 height 10
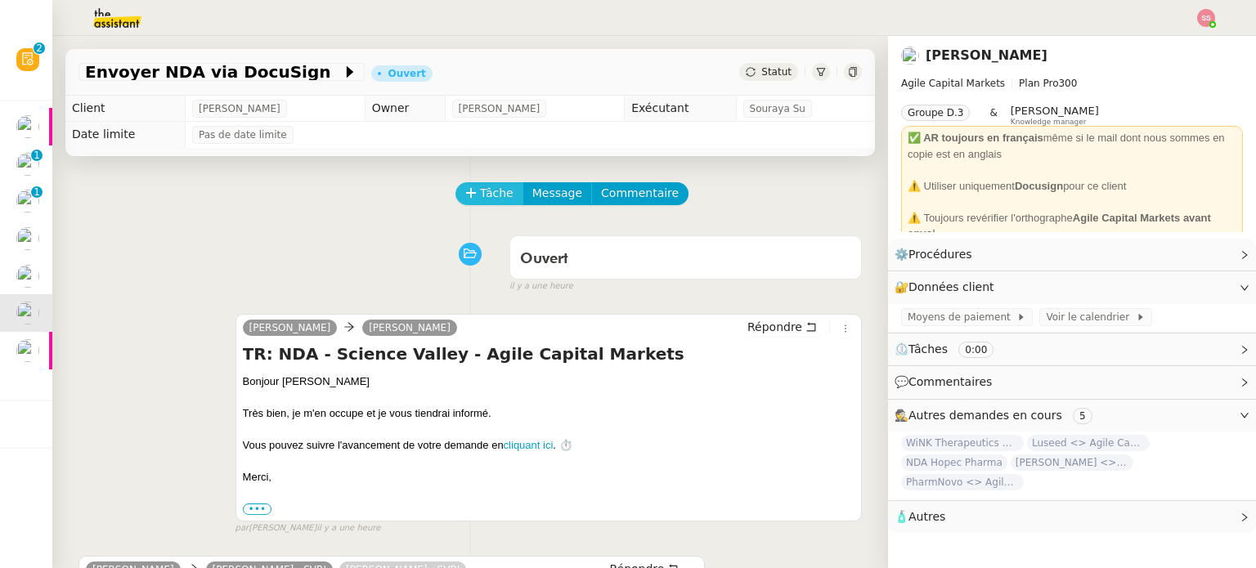
click at [480, 201] on span "Tâche" at bounding box center [497, 193] width 34 height 19
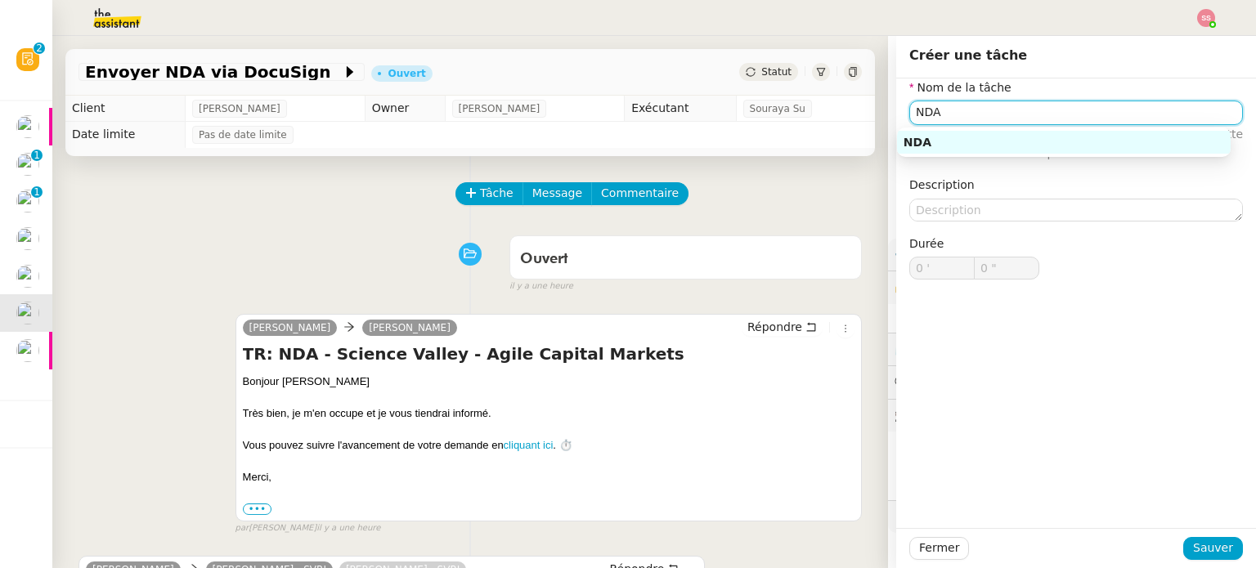
drag, startPoint x: 1103, startPoint y: 146, endPoint x: 1104, endPoint y: 155, distance: 9.0
click at [1103, 147] on div "NDA" at bounding box center [1063, 142] width 320 height 15
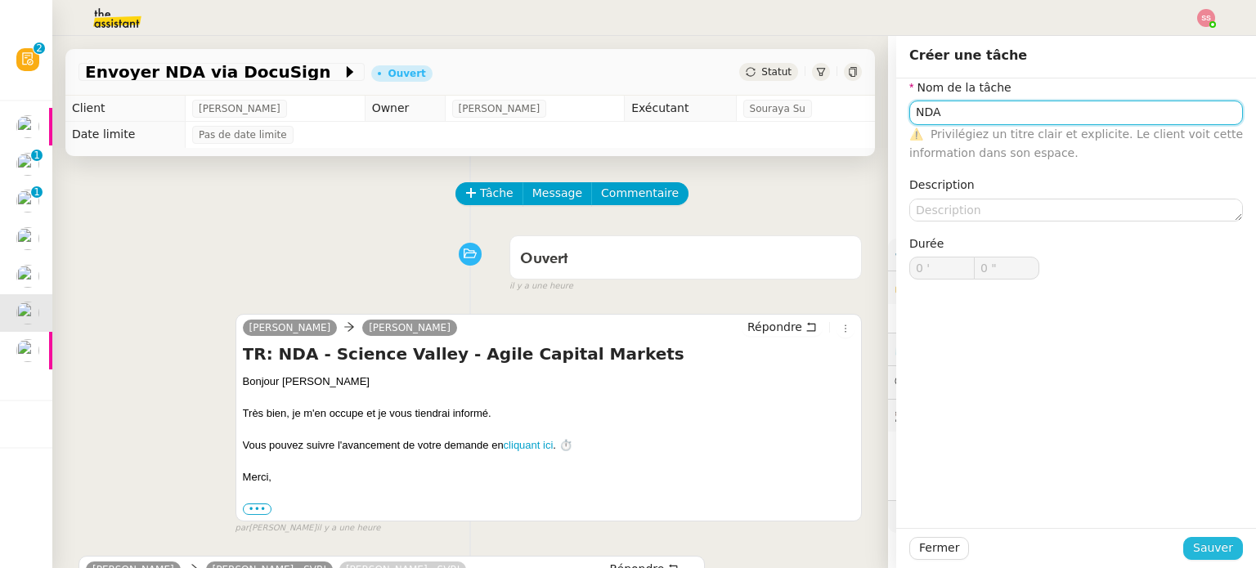
type input "NDA"
click at [1193, 546] on span "Sauver" at bounding box center [1213, 548] width 40 height 19
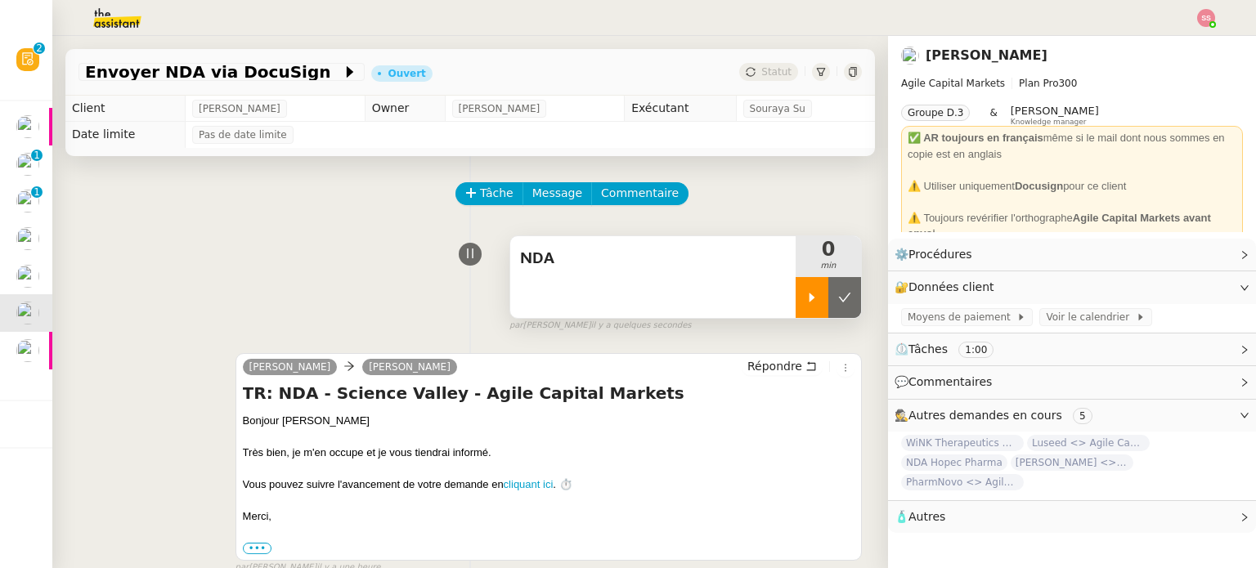
click at [805, 293] on icon at bounding box center [811, 297] width 13 height 13
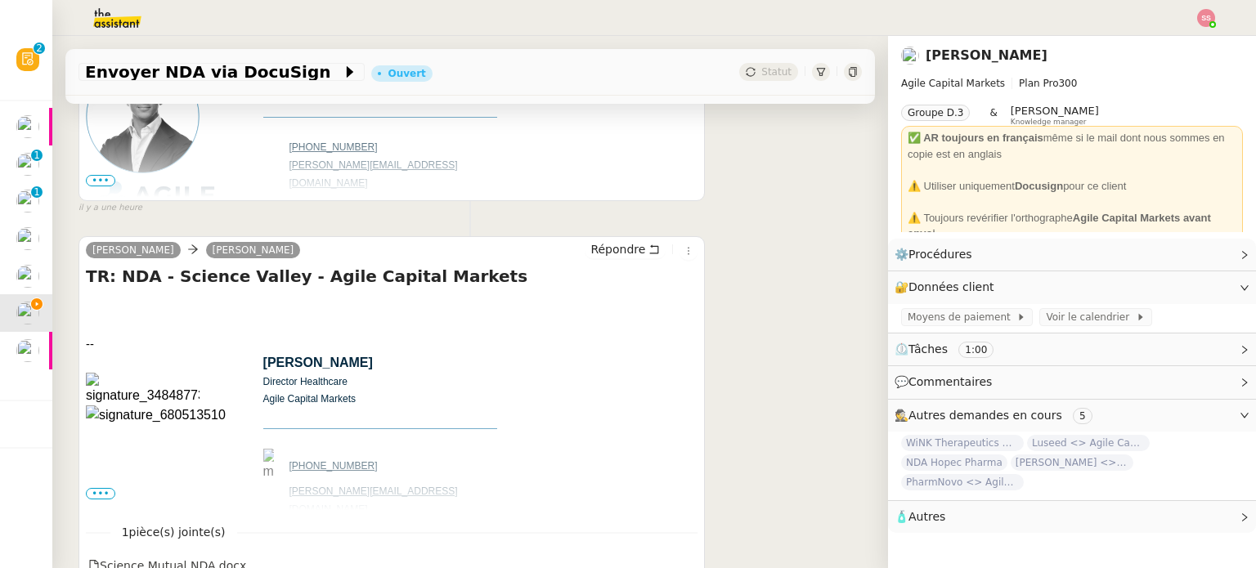
scroll to position [736, 0]
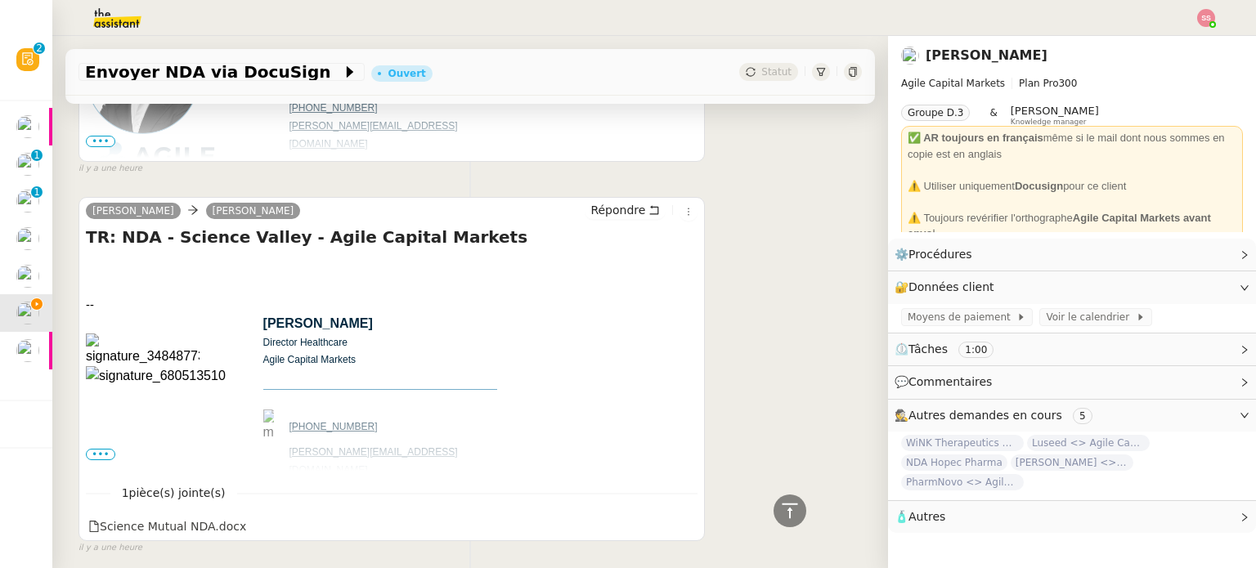
click at [88, 453] on span "•••" at bounding box center [100, 454] width 29 height 11
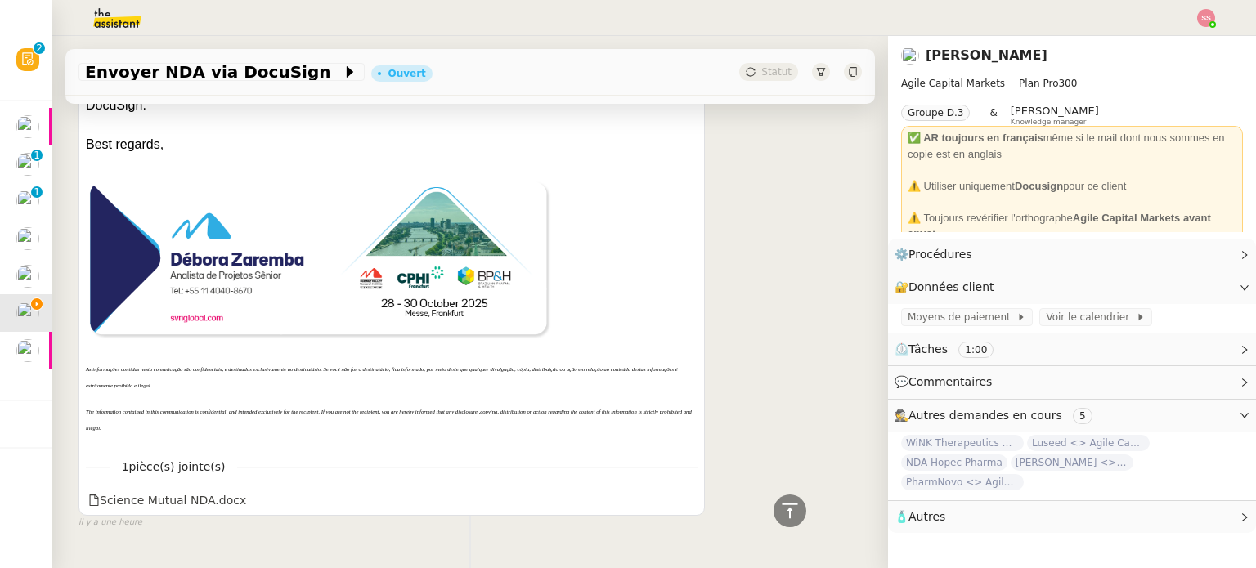
scroll to position [1534, 0]
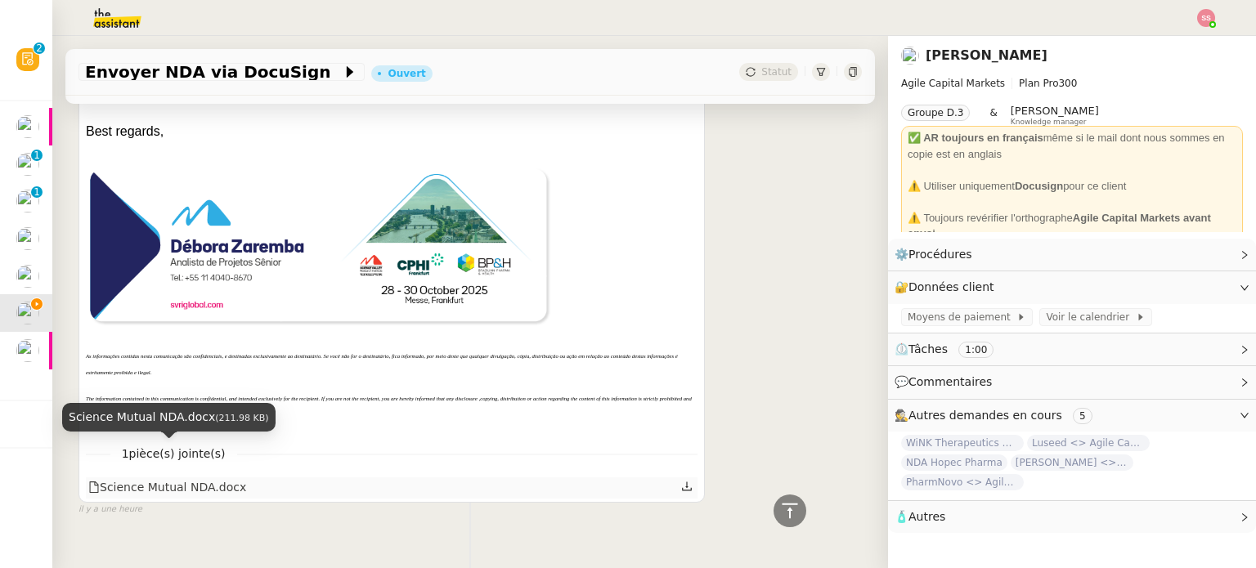
click at [196, 478] on div "Science Mutual NDA.docx" at bounding box center [167, 487] width 158 height 19
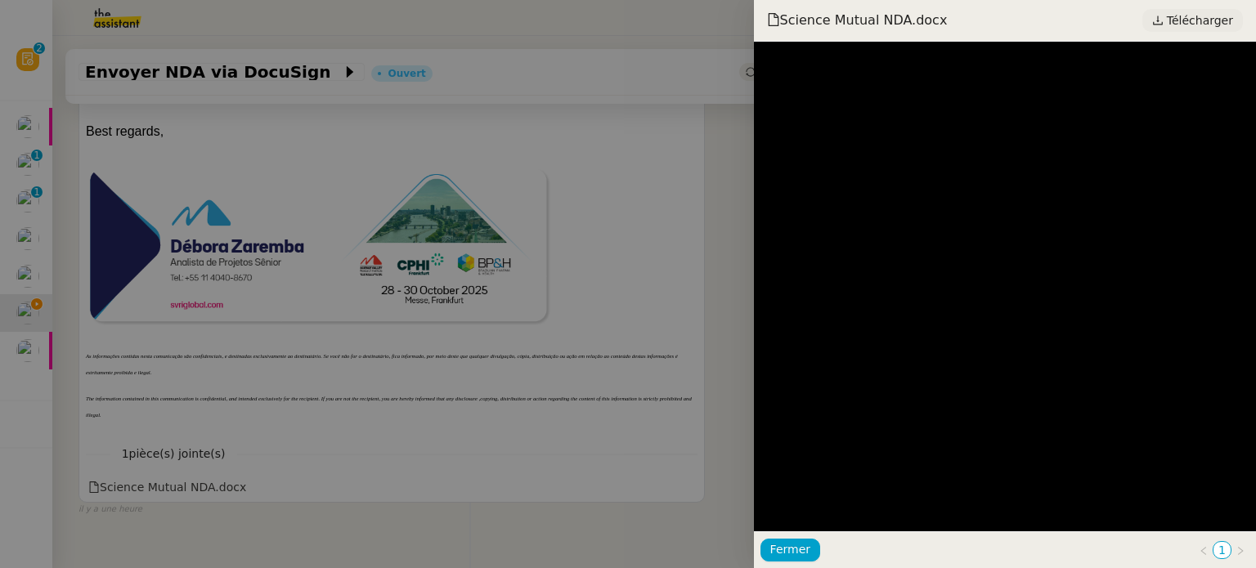
click at [1174, 16] on link "Télécharger" at bounding box center [1192, 20] width 101 height 23
click at [566, 308] on div at bounding box center [628, 284] width 1256 height 568
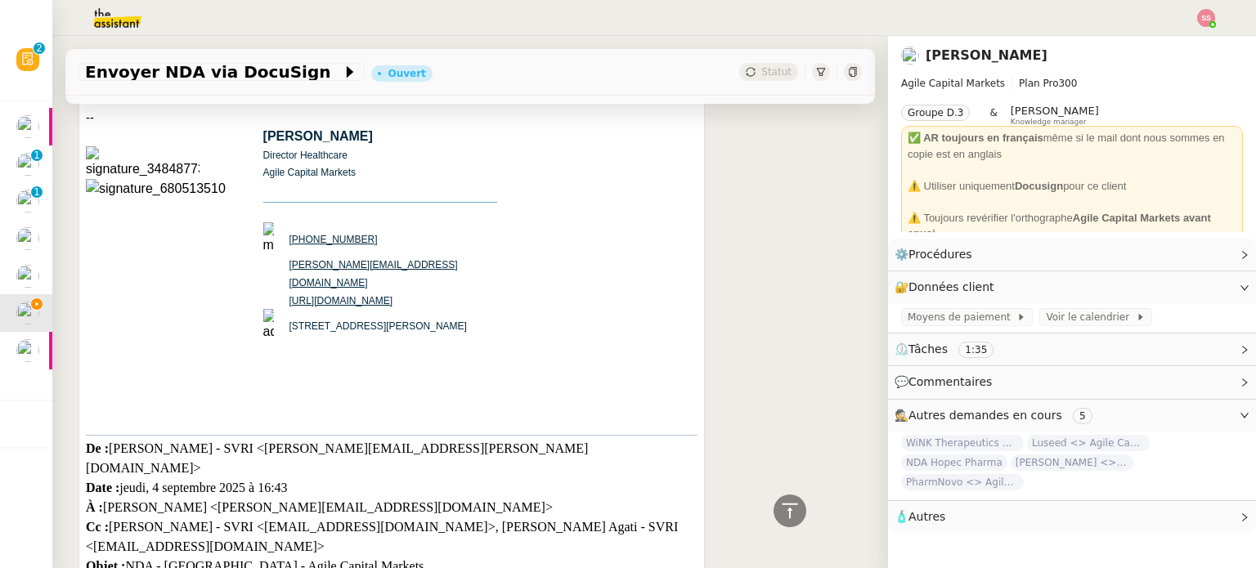
scroll to position [880, 0]
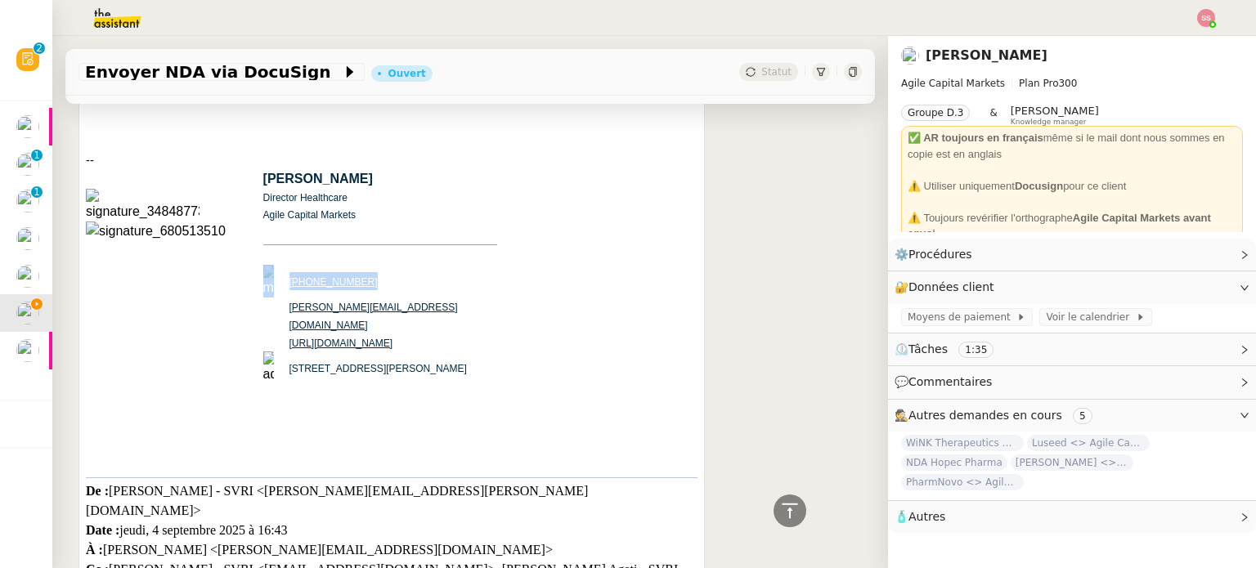
drag, startPoint x: 481, startPoint y: 307, endPoint x: 285, endPoint y: 314, distance: 196.3
click at [285, 314] on td "[PERSON_NAME] Director Healthcare Agile Capital Markets [PHONE_NUMBER] [PERSON_…" at bounding box center [380, 296] width 234 height 254
click at [272, 311] on img at bounding box center [268, 315] width 11 height 11
click at [517, 287] on div "-- [PERSON_NAME] Director Healthcare Agile Capital Markets [PHONE_NUMBER] [PERS…" at bounding box center [391, 314] width 611 height 326
drag, startPoint x: 487, startPoint y: 308, endPoint x: 278, endPoint y: 307, distance: 209.3
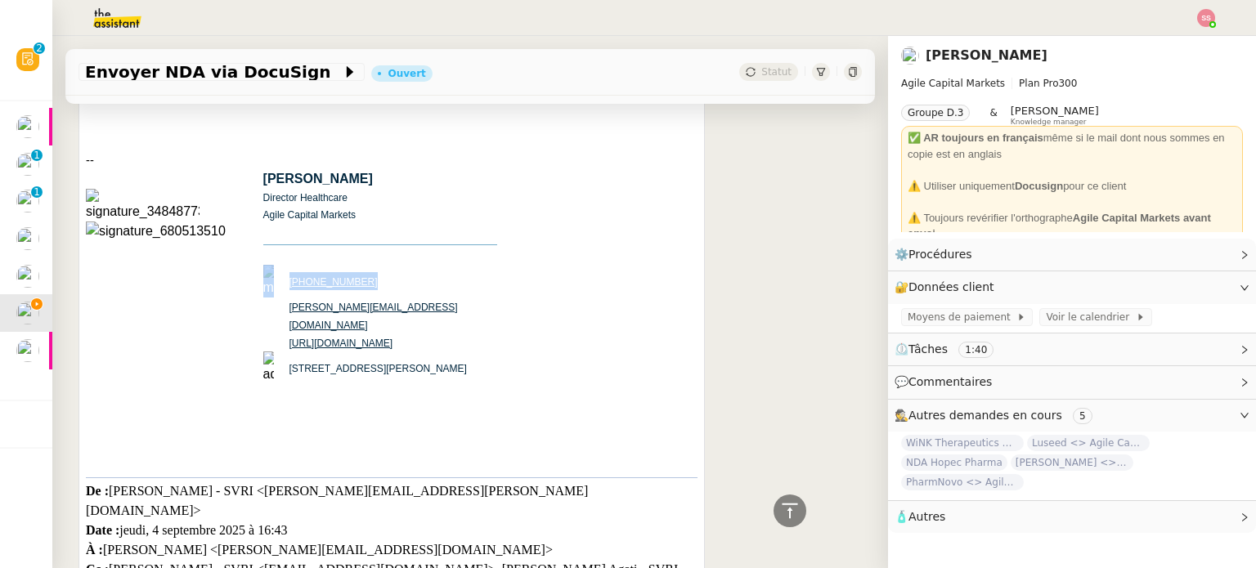
click at [278, 307] on td "[PERSON_NAME] Director Healthcare Agile Capital Markets [PHONE_NUMBER] [PERSON_…" at bounding box center [380, 296] width 234 height 254
click at [278, 307] on td at bounding box center [276, 316] width 26 height 36
drag, startPoint x: 284, startPoint y: 307, endPoint x: 468, endPoint y: 311, distance: 183.1
click at [468, 311] on tr "[PERSON_NAME][EMAIL_ADDRESS][DOMAIN_NAME]" at bounding box center [372, 316] width 219 height 36
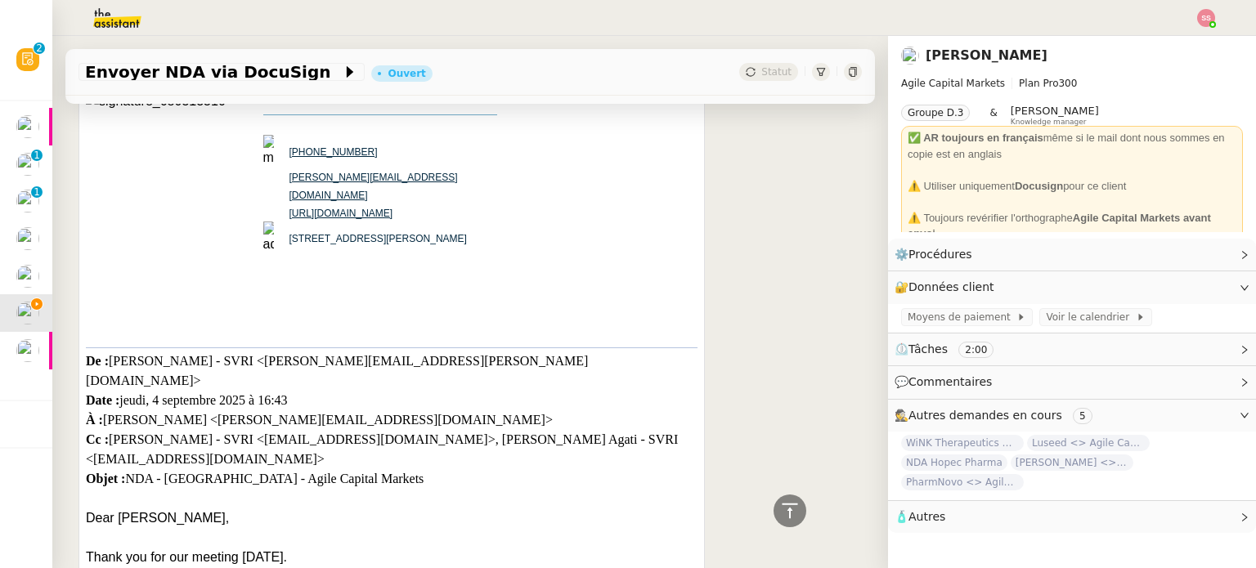
scroll to position [1044, 0]
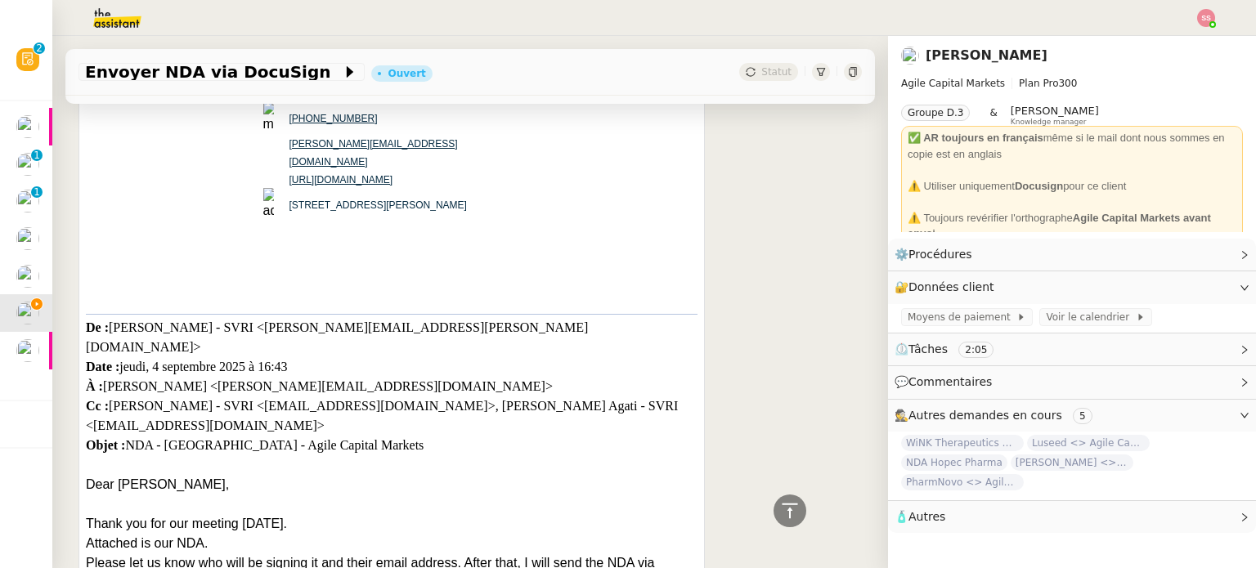
click at [1209, 15] on img at bounding box center [1206, 18] width 18 height 18
click at [1183, 43] on li "Suivi" at bounding box center [1161, 46] width 106 height 23
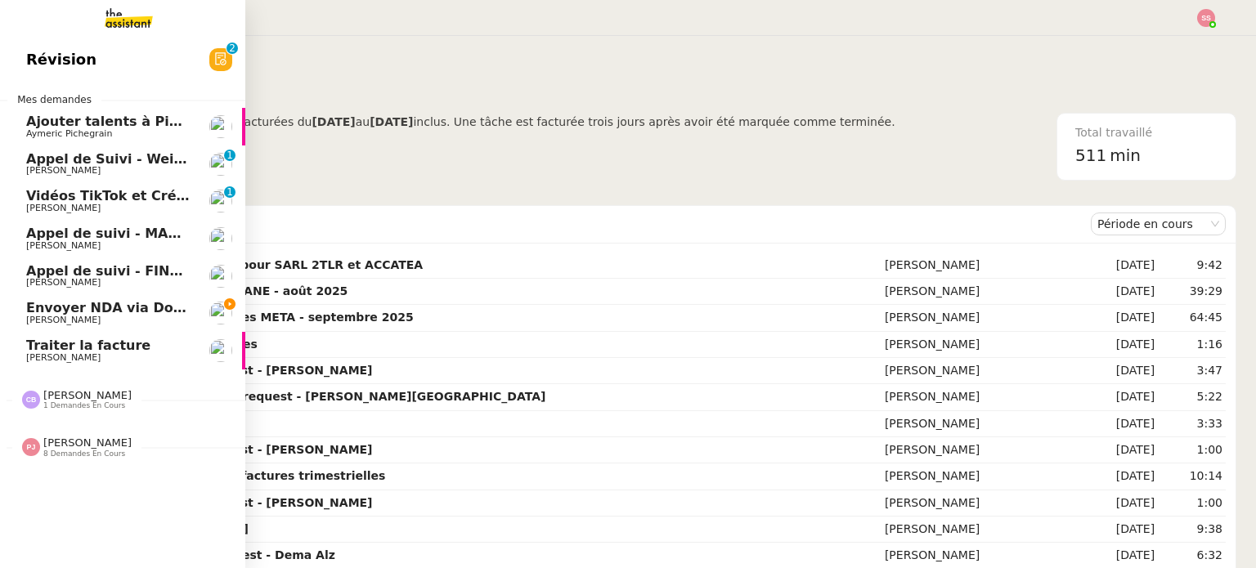
drag, startPoint x: 49, startPoint y: 351, endPoint x: 85, endPoint y: 356, distance: 36.3
click at [50, 351] on span "Traiter la facture" at bounding box center [88, 346] width 124 height 16
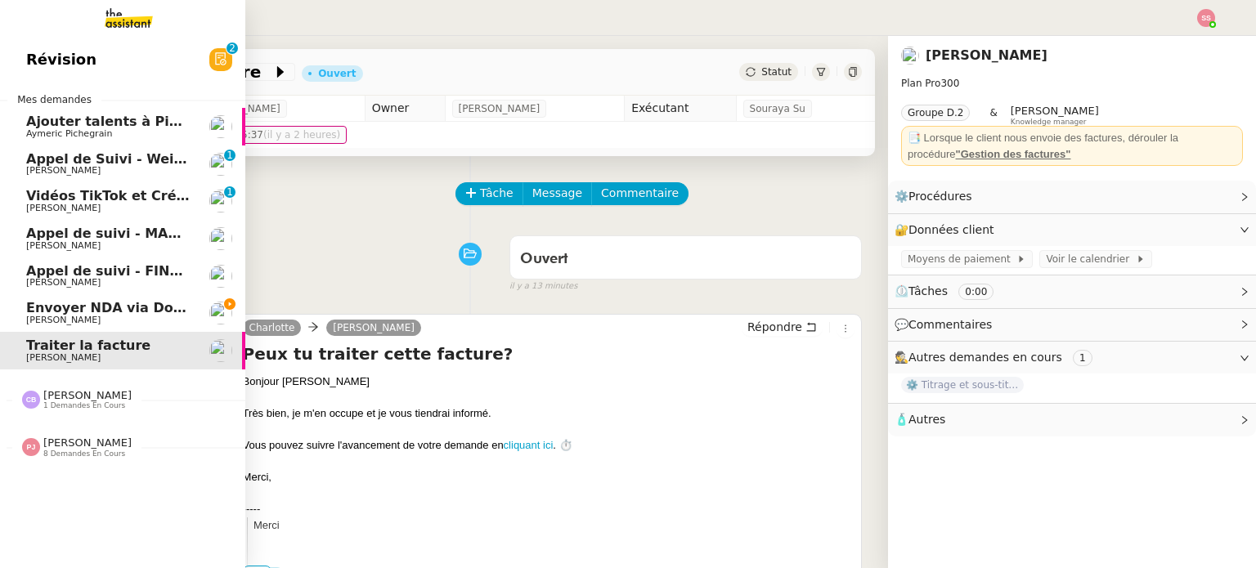
click at [47, 316] on span "[PERSON_NAME]" at bounding box center [63, 320] width 74 height 11
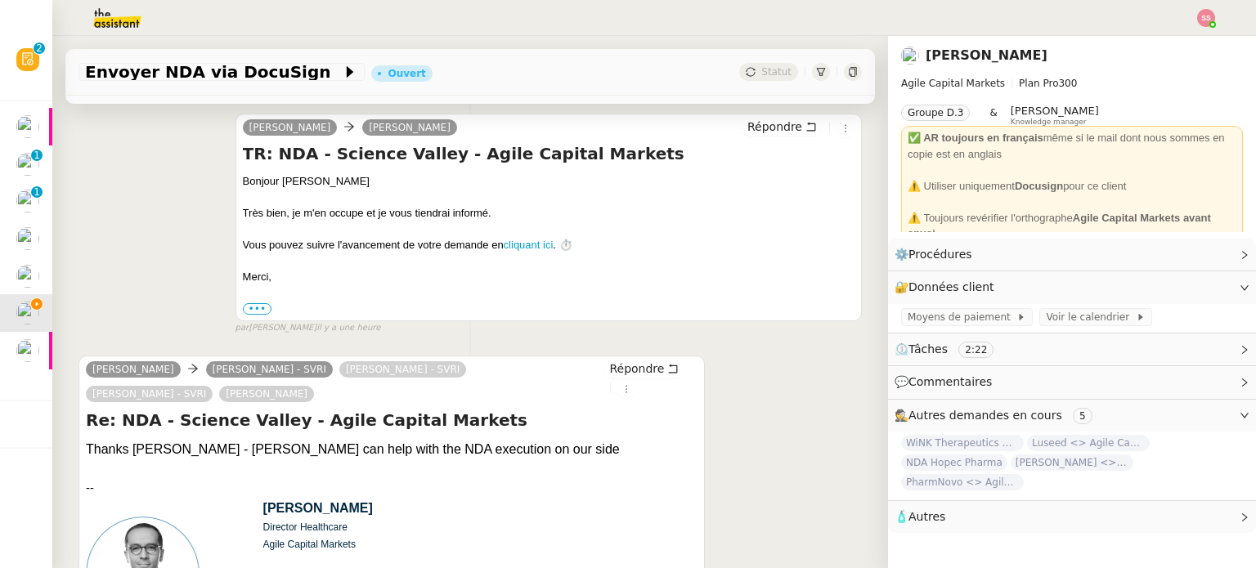
scroll to position [245, 0]
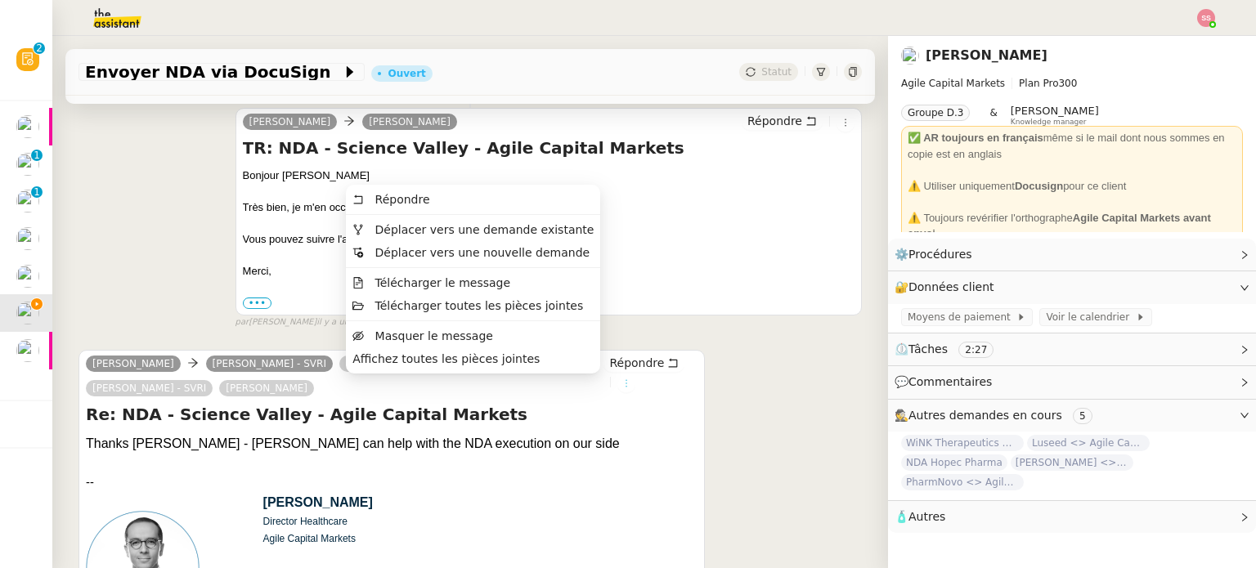
click at [621, 385] on icon at bounding box center [626, 383] width 10 height 10
click at [621, 388] on icon at bounding box center [626, 383] width 10 height 10
click at [510, 227] on span "Déplacer vers une demande existante" at bounding box center [484, 229] width 219 height 13
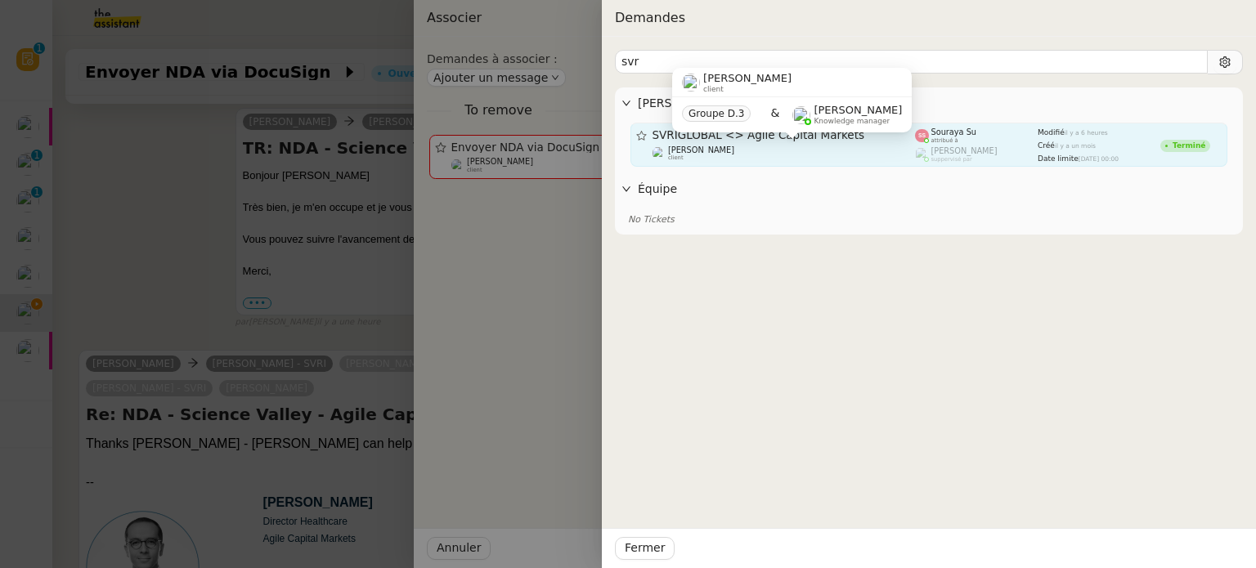
type input "svr"
click at [717, 150] on span "[PERSON_NAME]" at bounding box center [701, 149] width 66 height 9
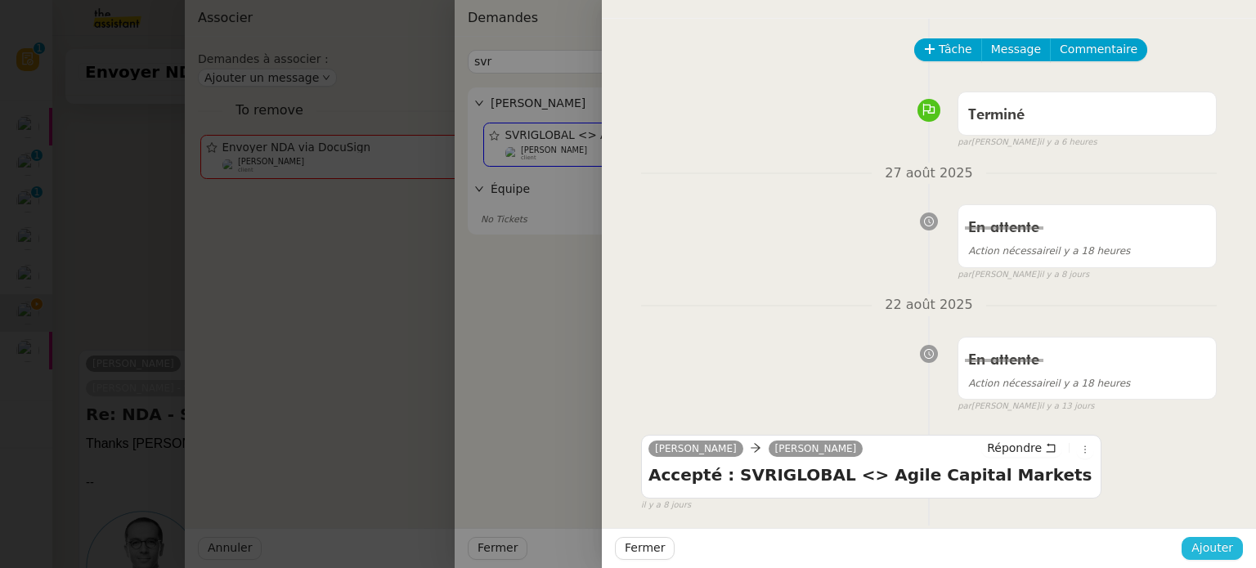
click at [1223, 548] on span "Ajouter" at bounding box center [1212, 548] width 42 height 19
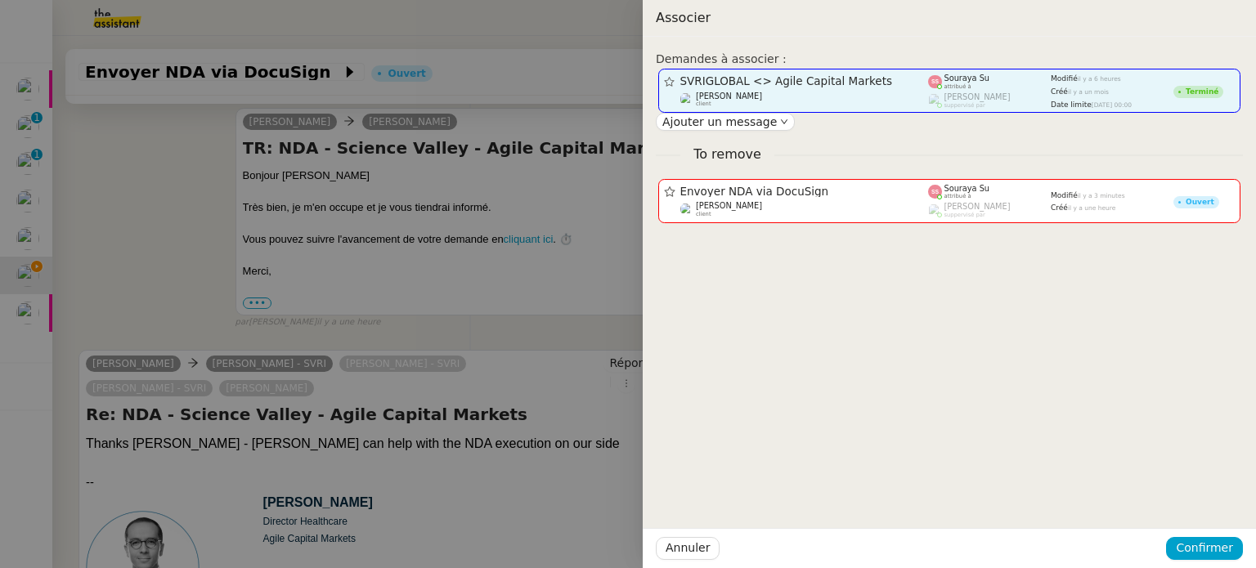
click at [848, 83] on span "SVRIGLOBAL <> Agile Capital Markets" at bounding box center [804, 81] width 248 height 11
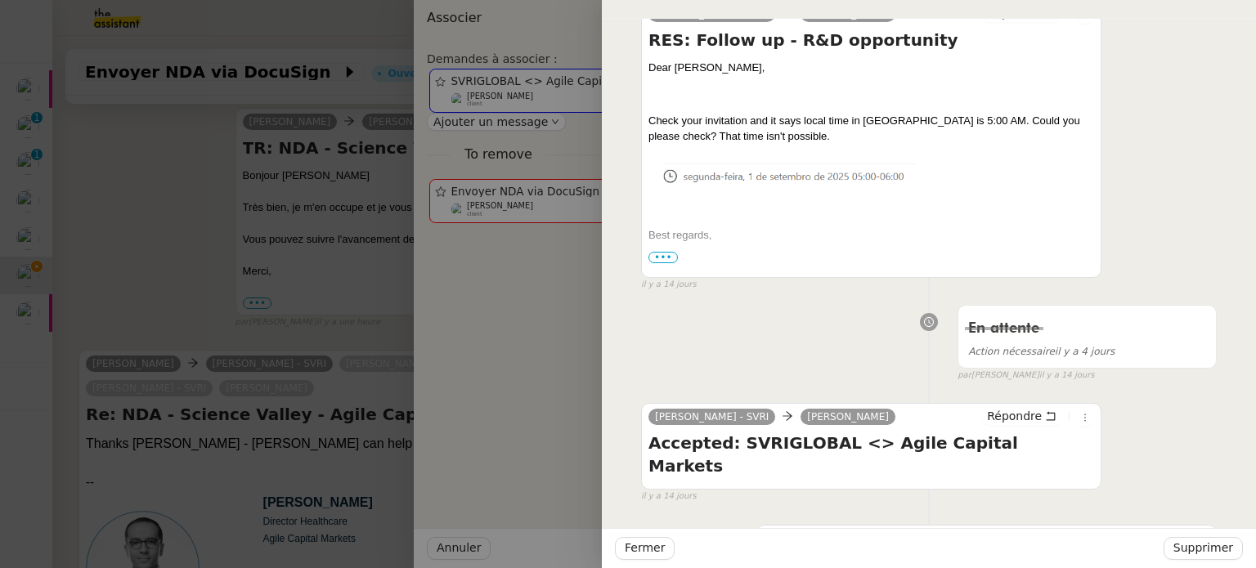
scroll to position [3525, 0]
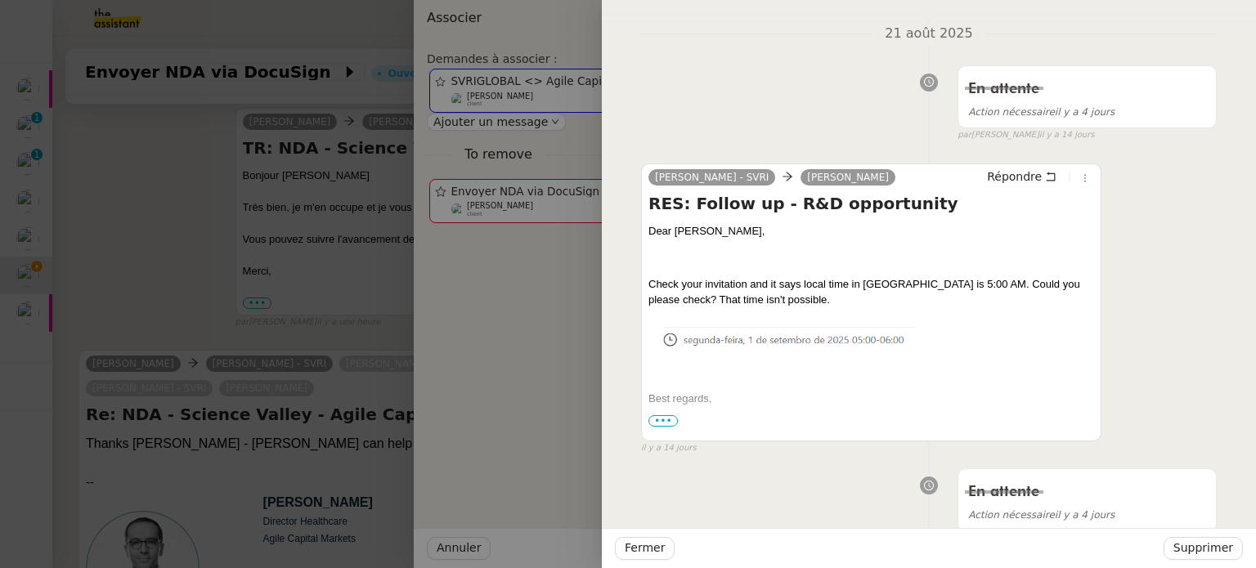
click at [659, 415] on span "•••" at bounding box center [662, 420] width 29 height 11
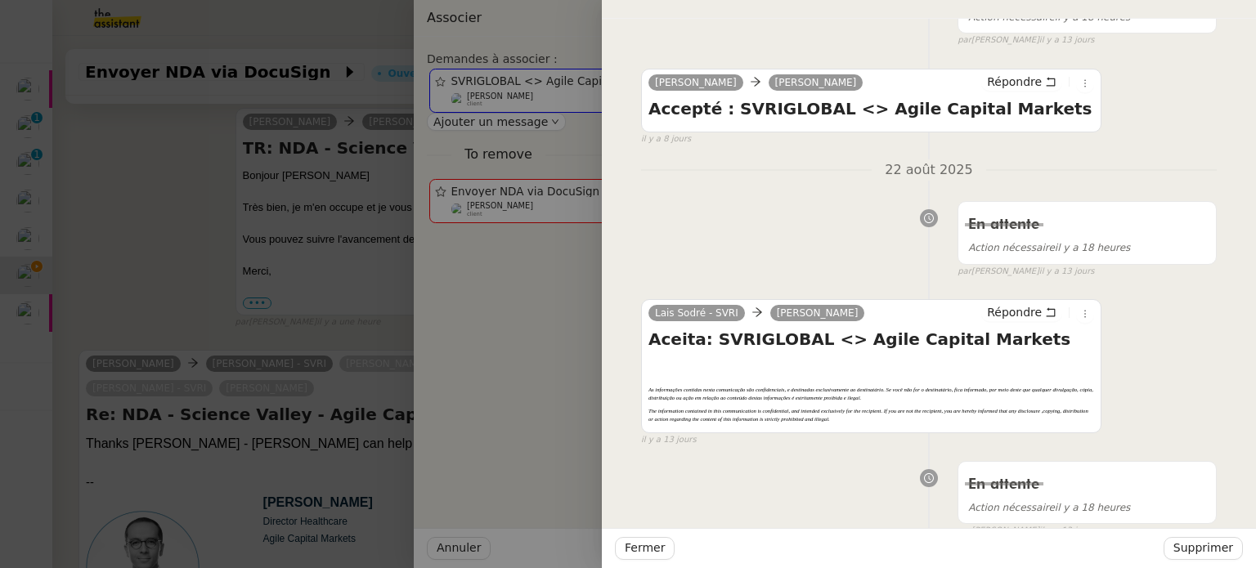
scroll to position [572, 0]
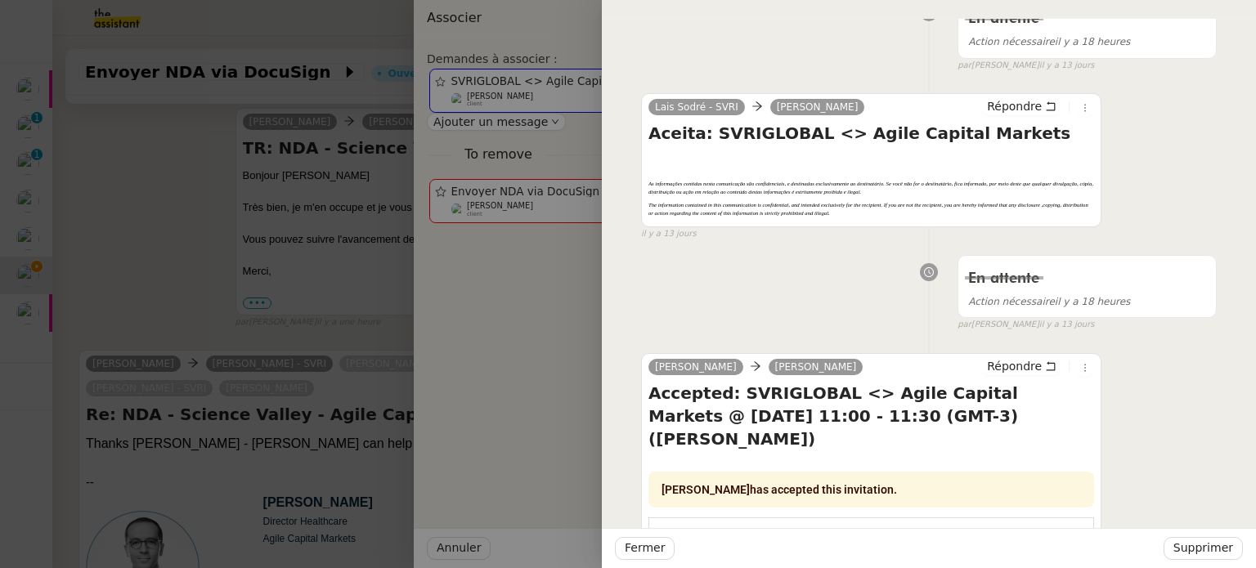
click at [154, 228] on div at bounding box center [628, 284] width 1256 height 568
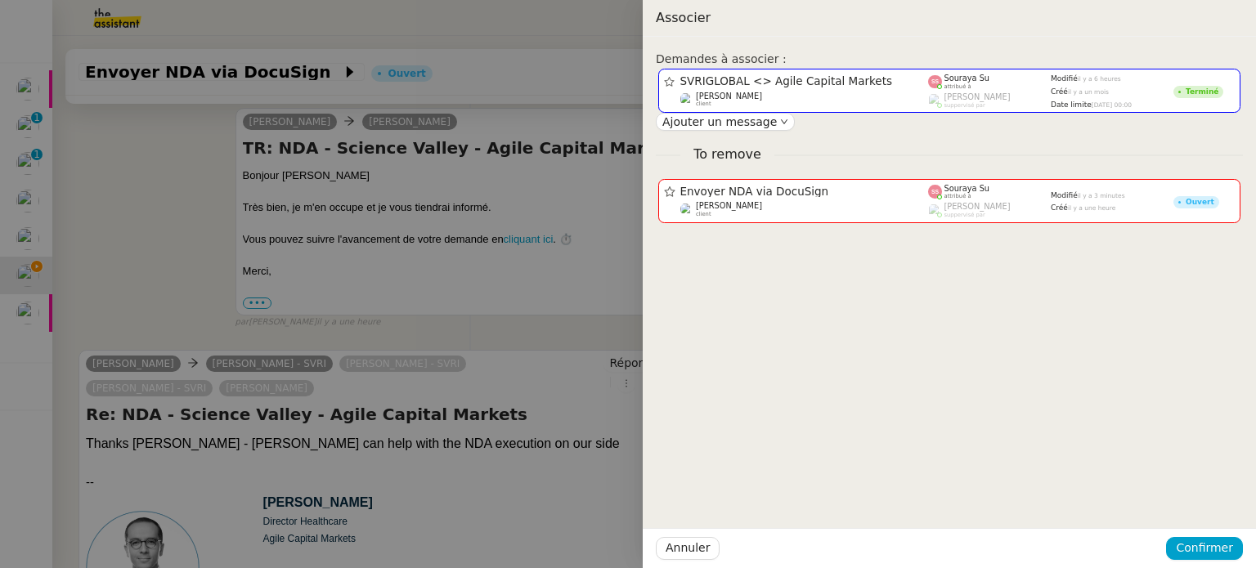
click at [193, 290] on div at bounding box center [628, 284] width 1256 height 568
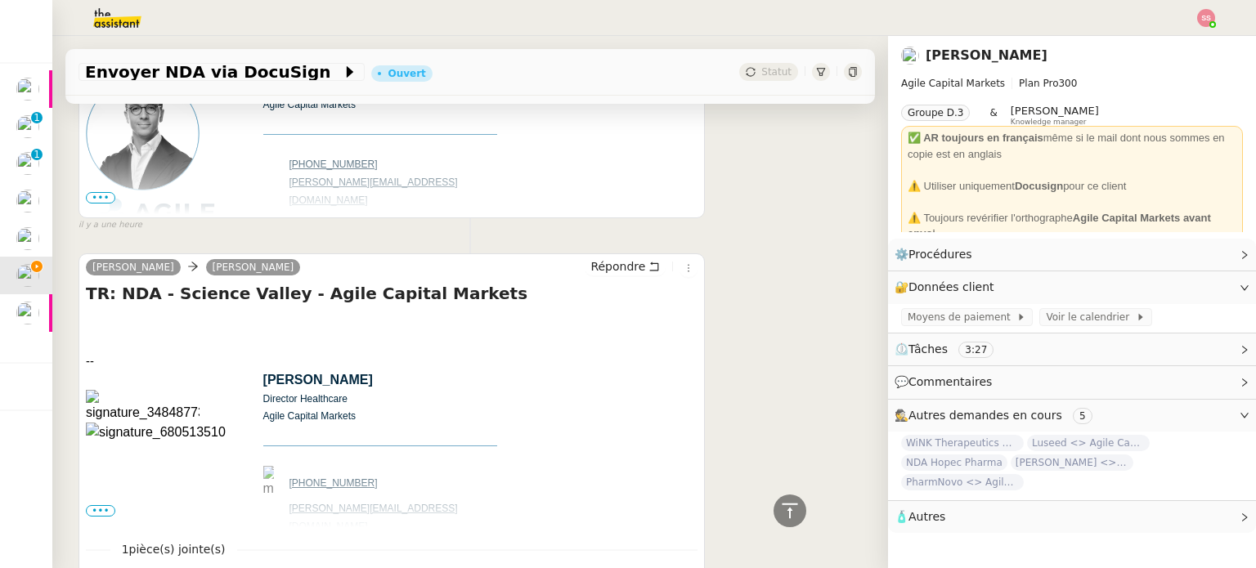
scroll to position [813, 0]
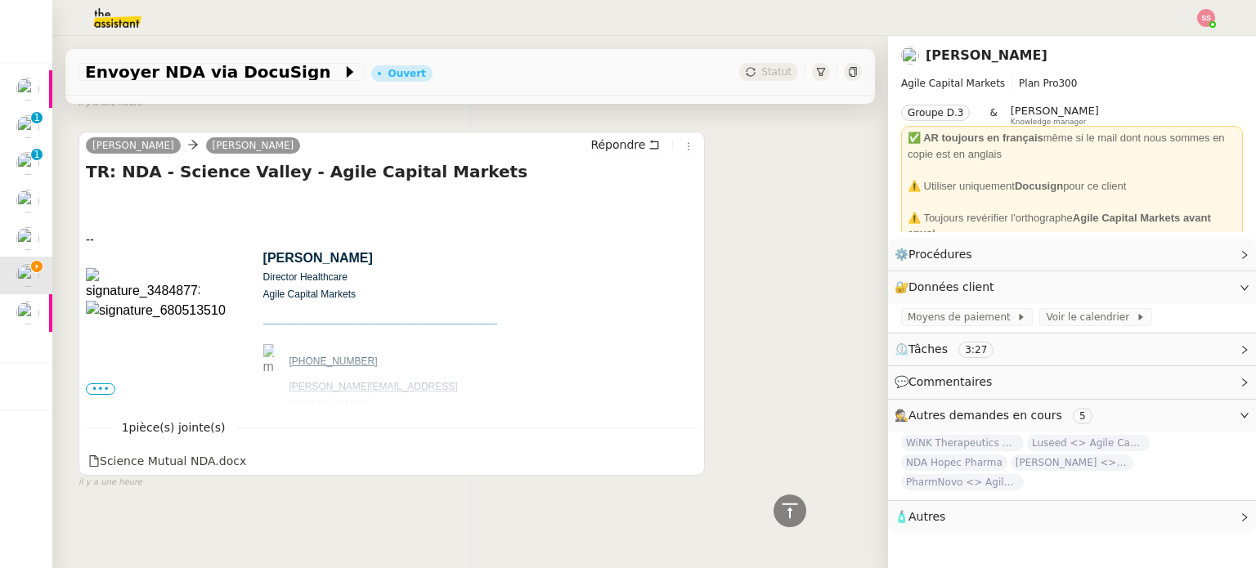
click at [104, 383] on span "•••" at bounding box center [100, 388] width 29 height 11
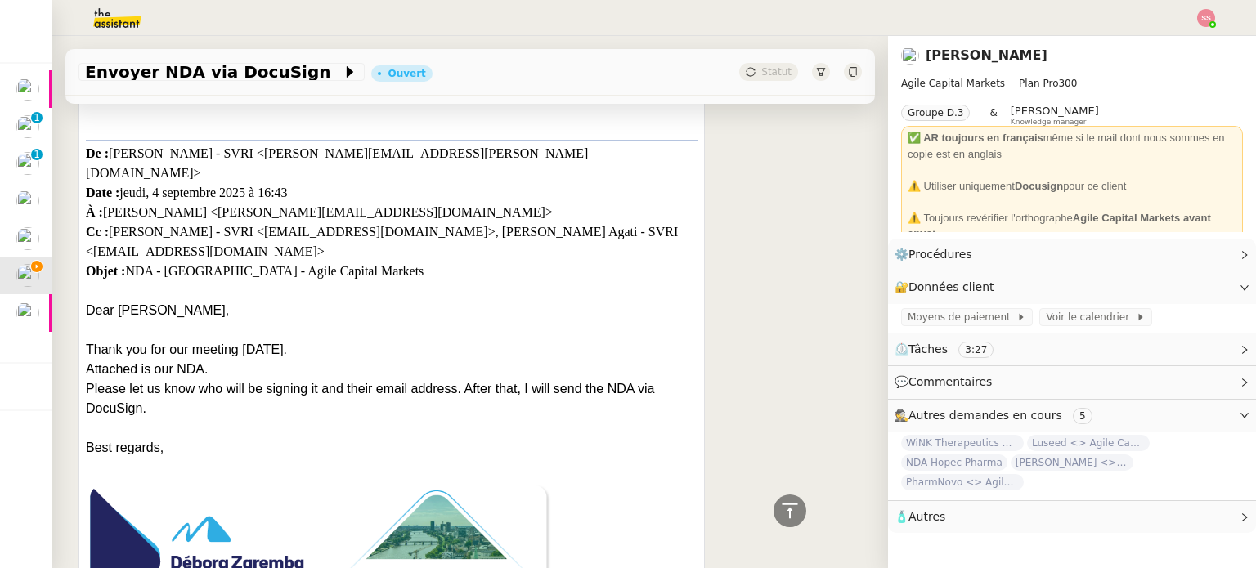
scroll to position [1222, 0]
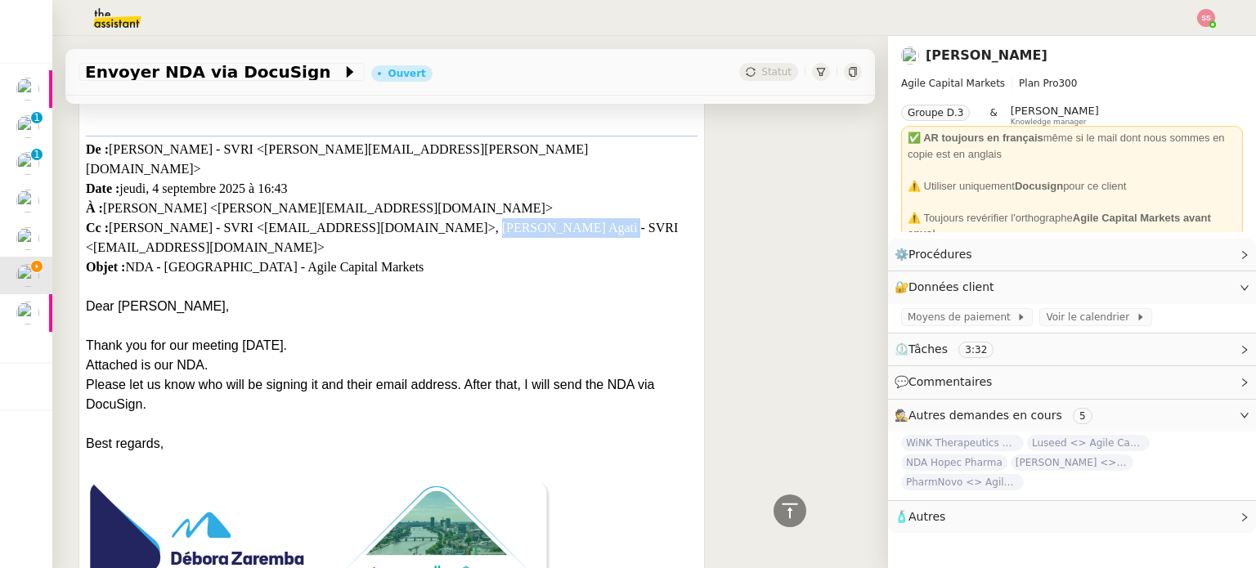
drag, startPoint x: 399, startPoint y: 192, endPoint x: 510, endPoint y: 192, distance: 111.2
click at [510, 192] on div "De : [PERSON_NAME] - SVRI <[PERSON_NAME][EMAIL_ADDRESS][PERSON_NAME][DOMAIN_NAM…" at bounding box center [391, 216] width 611 height 161
click at [533, 297] on p "Dear [PERSON_NAME]," at bounding box center [391, 307] width 611 height 20
drag, startPoint x: 508, startPoint y: 192, endPoint x: 402, endPoint y: 195, distance: 106.3
click at [402, 195] on div "De : [PERSON_NAME] - SVRI <[PERSON_NAME][EMAIL_ADDRESS][PERSON_NAME][DOMAIN_NAM…" at bounding box center [391, 216] width 611 height 161
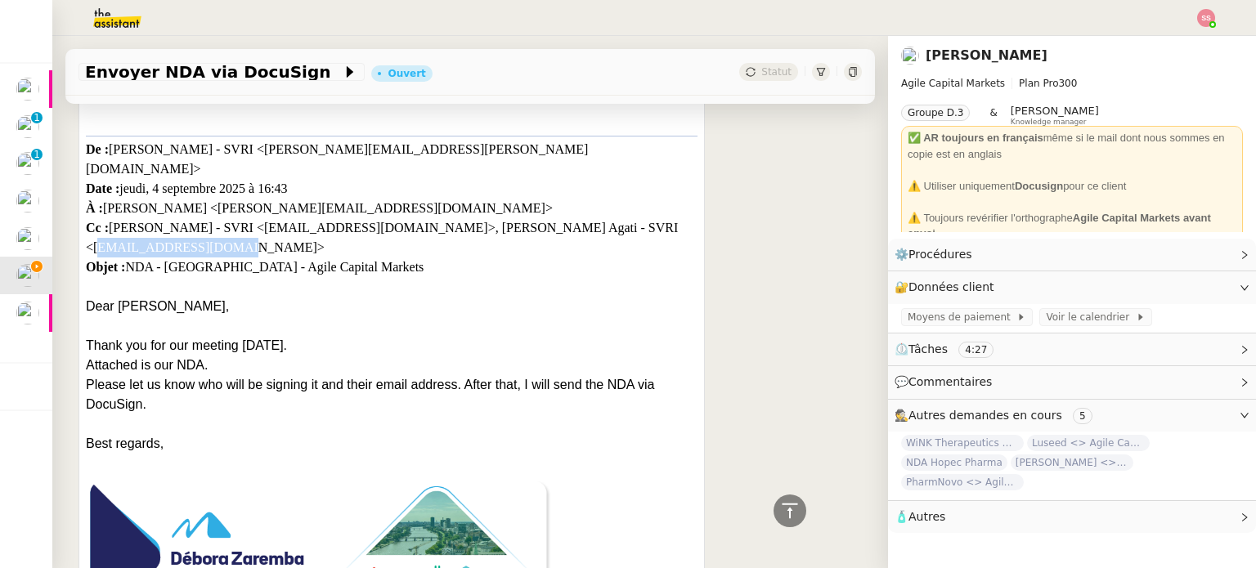
drag, startPoint x: 208, startPoint y: 217, endPoint x: 90, endPoint y: 215, distance: 118.6
click at [90, 215] on div "De : [PERSON_NAME] - SVRI <[PERSON_NAME][EMAIL_ADDRESS][PERSON_NAME][DOMAIN_NAM…" at bounding box center [391, 216] width 611 height 161
drag, startPoint x: 111, startPoint y: 187, endPoint x: 222, endPoint y: 187, distance: 110.4
click at [222, 187] on div "De : [PERSON_NAME] - SVRI <[PERSON_NAME][EMAIL_ADDRESS][PERSON_NAME][DOMAIN_NAM…" at bounding box center [391, 216] width 611 height 161
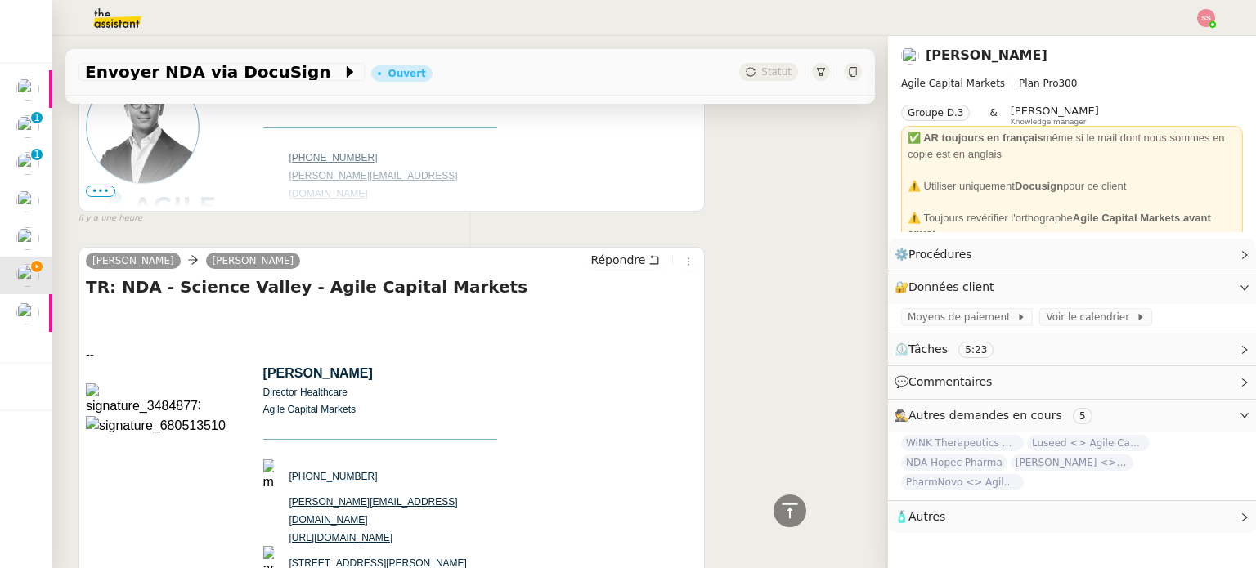
scroll to position [486, 0]
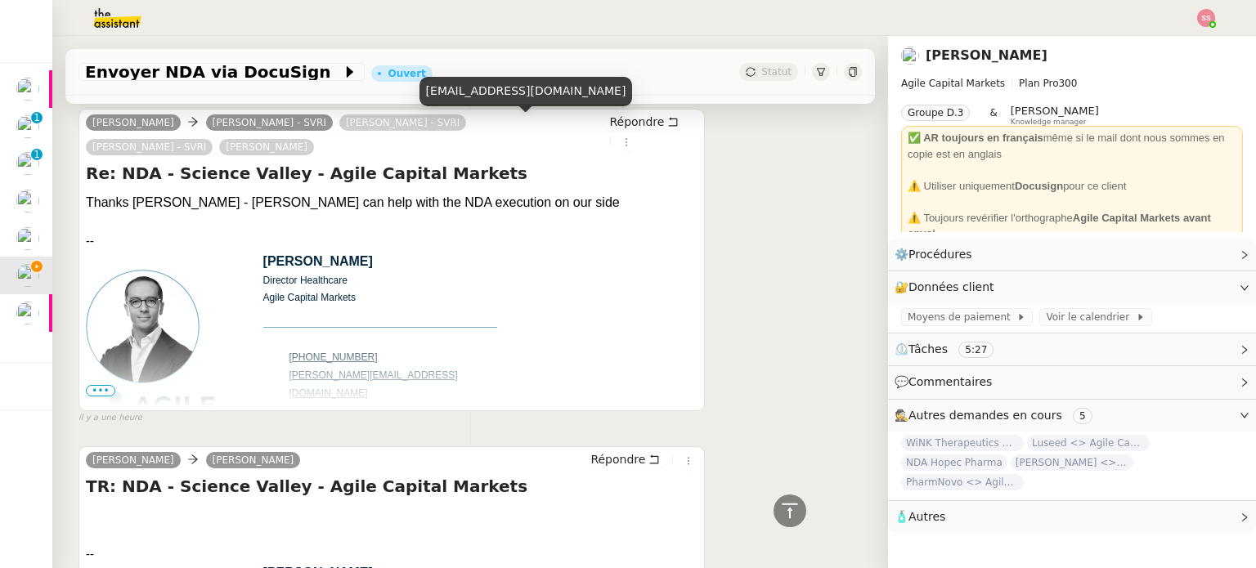
click at [465, 91] on div "[EMAIL_ADDRESS][DOMAIN_NAME]" at bounding box center [525, 91] width 213 height 29
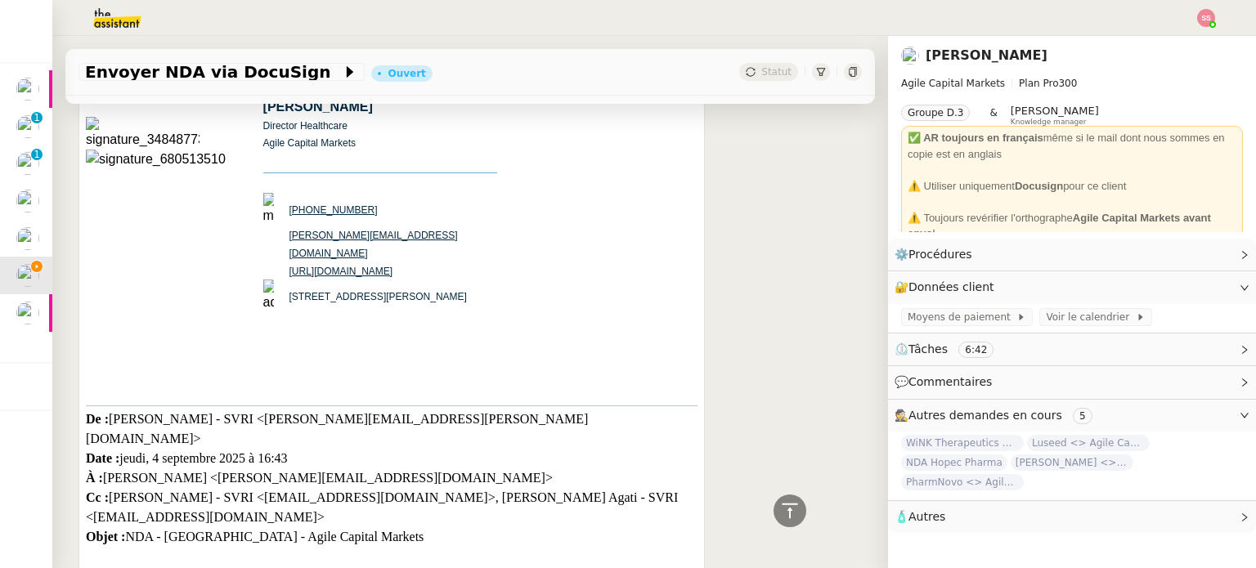
scroll to position [1144, 0]
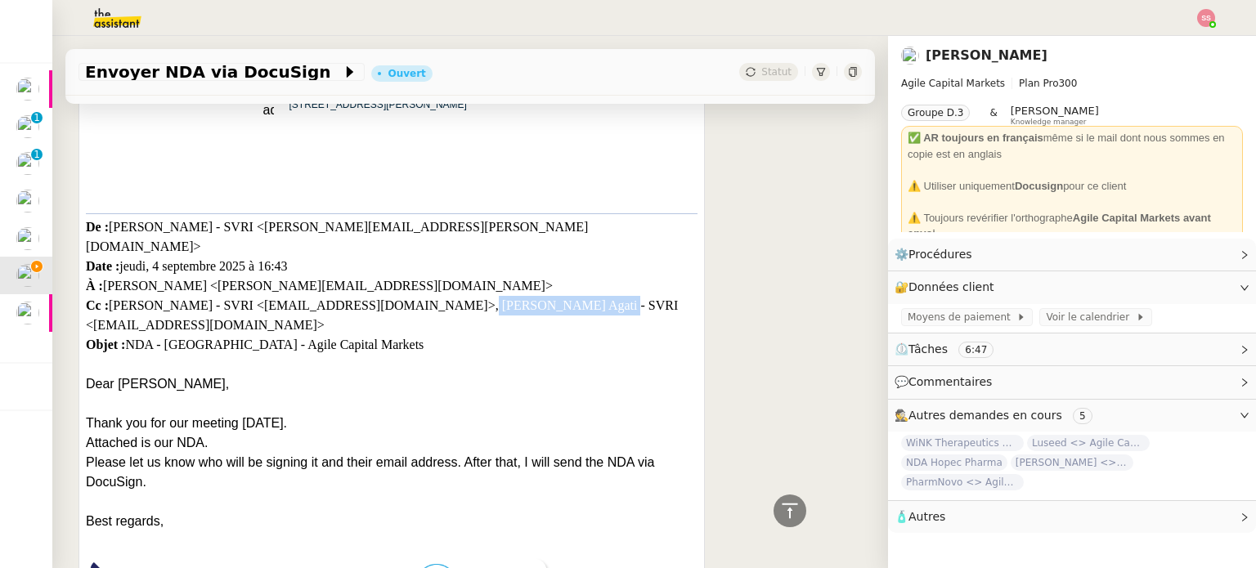
drag, startPoint x: 397, startPoint y: 270, endPoint x: 508, endPoint y: 271, distance: 111.2
click at [508, 271] on div "De : [PERSON_NAME] - SVRI <[PERSON_NAME][EMAIL_ADDRESS][PERSON_NAME][DOMAIN_NAM…" at bounding box center [391, 293] width 611 height 161
drag, startPoint x: 207, startPoint y: 286, endPoint x: 95, endPoint y: 289, distance: 112.0
click at [95, 289] on div "De : [PERSON_NAME] - SVRI <[PERSON_NAME][EMAIL_ADDRESS][PERSON_NAME][DOMAIN_NAM…" at bounding box center [391, 293] width 611 height 161
drag, startPoint x: 117, startPoint y: 182, endPoint x: 213, endPoint y: 218, distance: 102.9
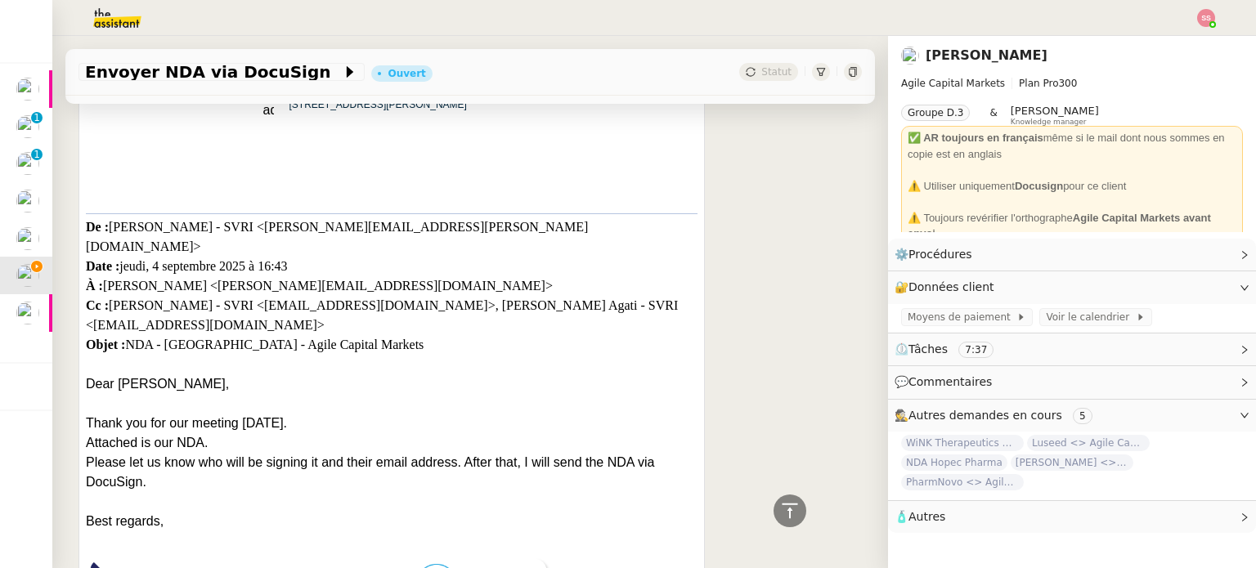
click at [117, 195] on p at bounding box center [391, 204] width 611 height 18
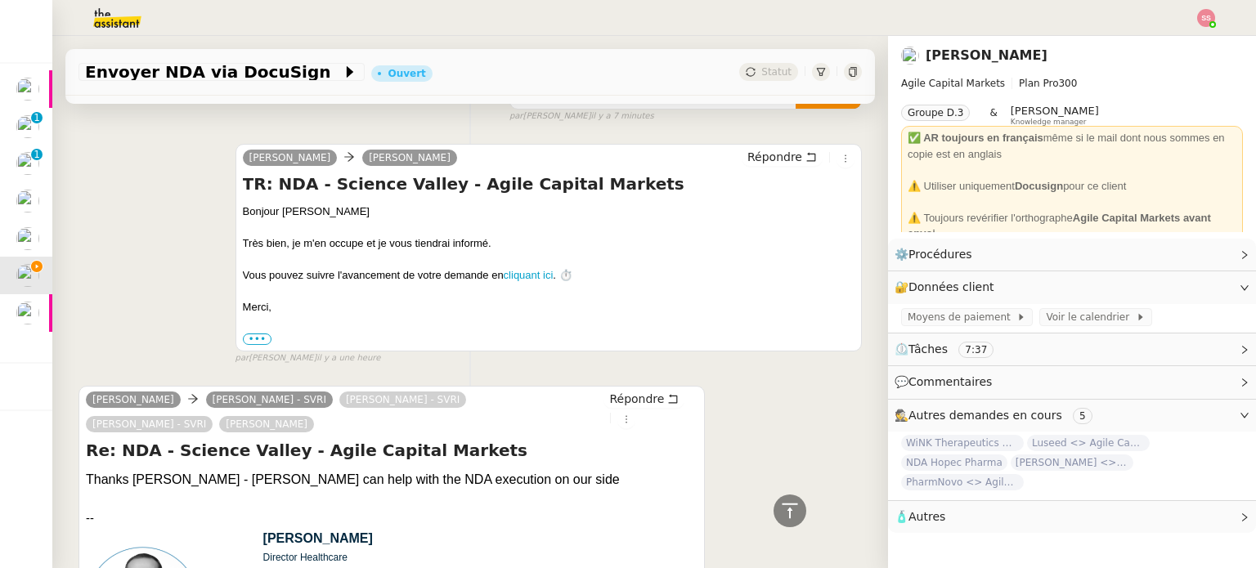
scroll to position [163, 0]
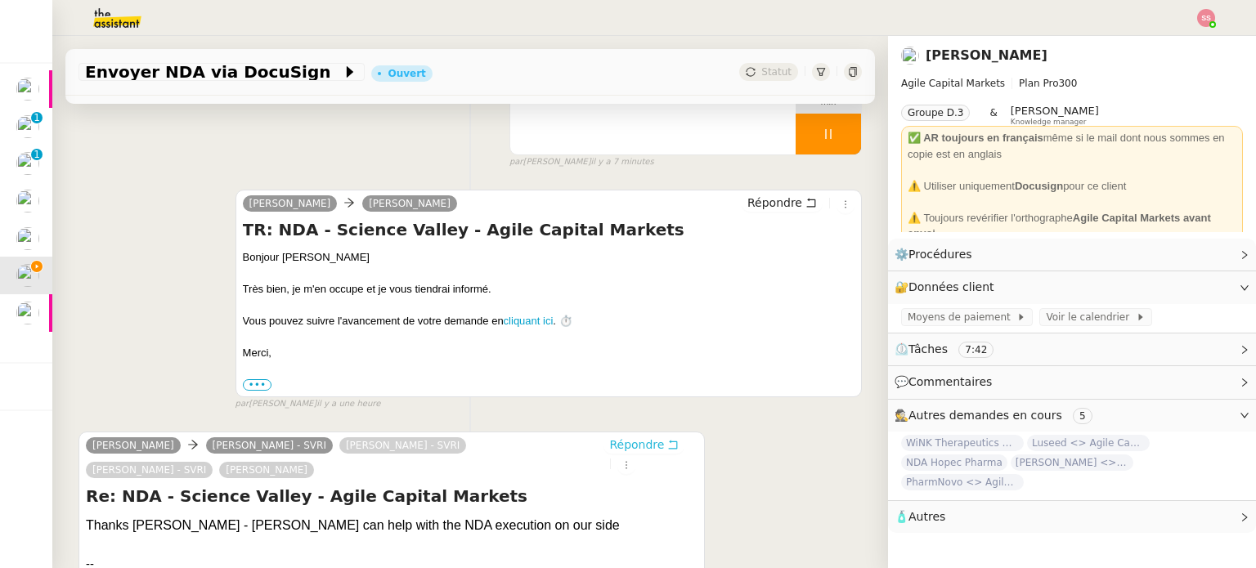
click at [609, 449] on span "Répondre" at bounding box center [636, 444] width 55 height 16
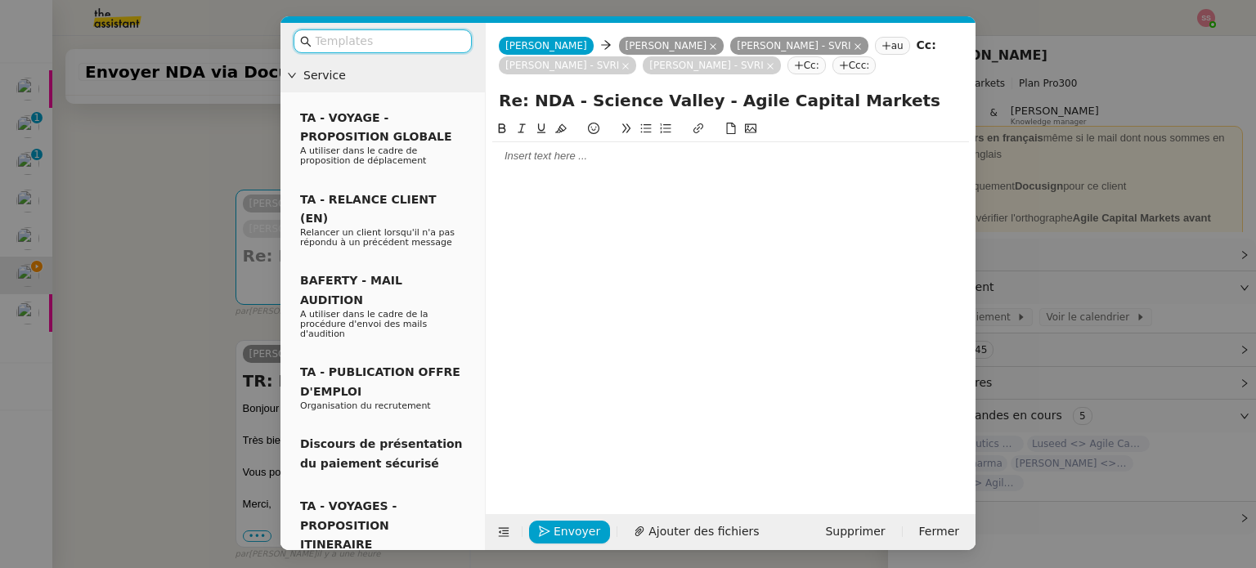
click at [588, 163] on div at bounding box center [730, 156] width 477 height 15
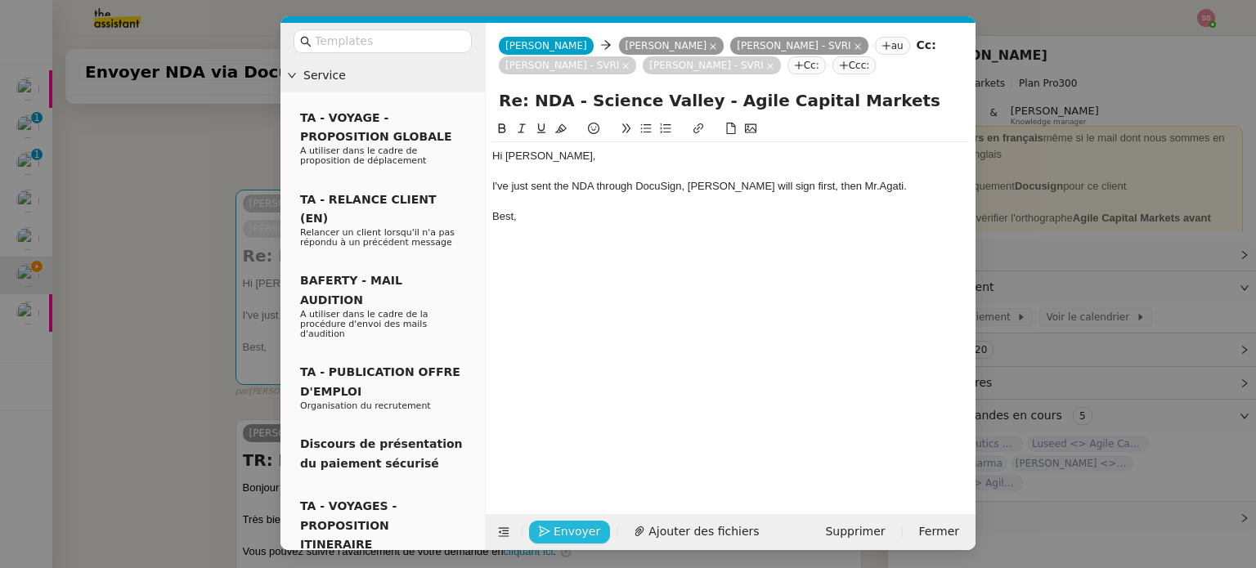
click at [562, 530] on span "Envoyer" at bounding box center [576, 531] width 47 height 19
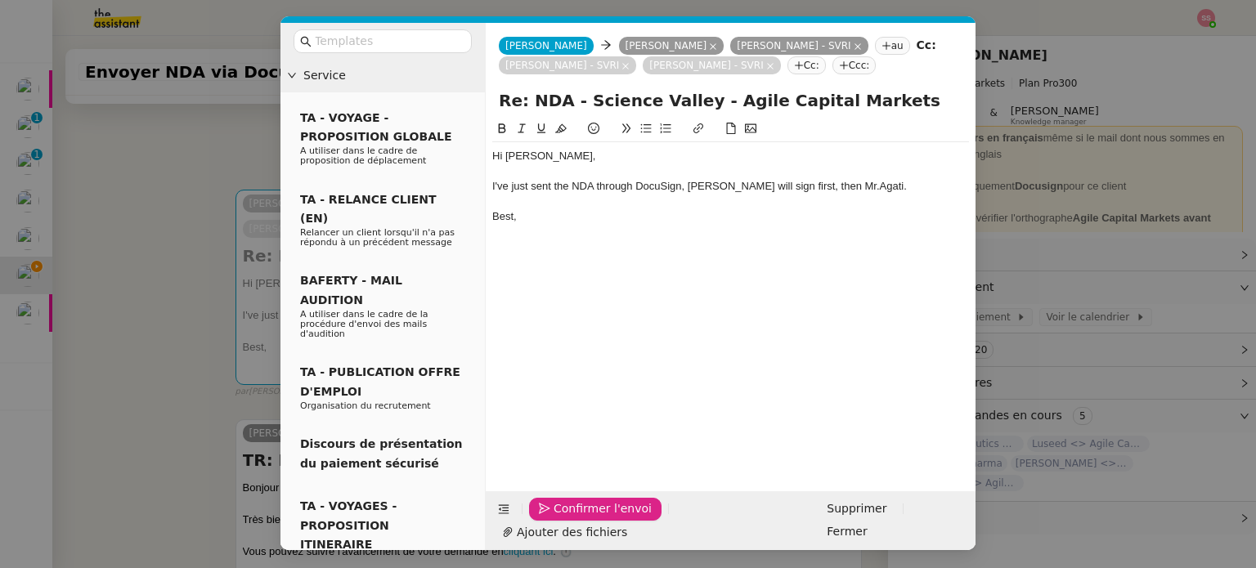
click at [562, 518] on span "Confirmer l'envoi" at bounding box center [602, 508] width 98 height 19
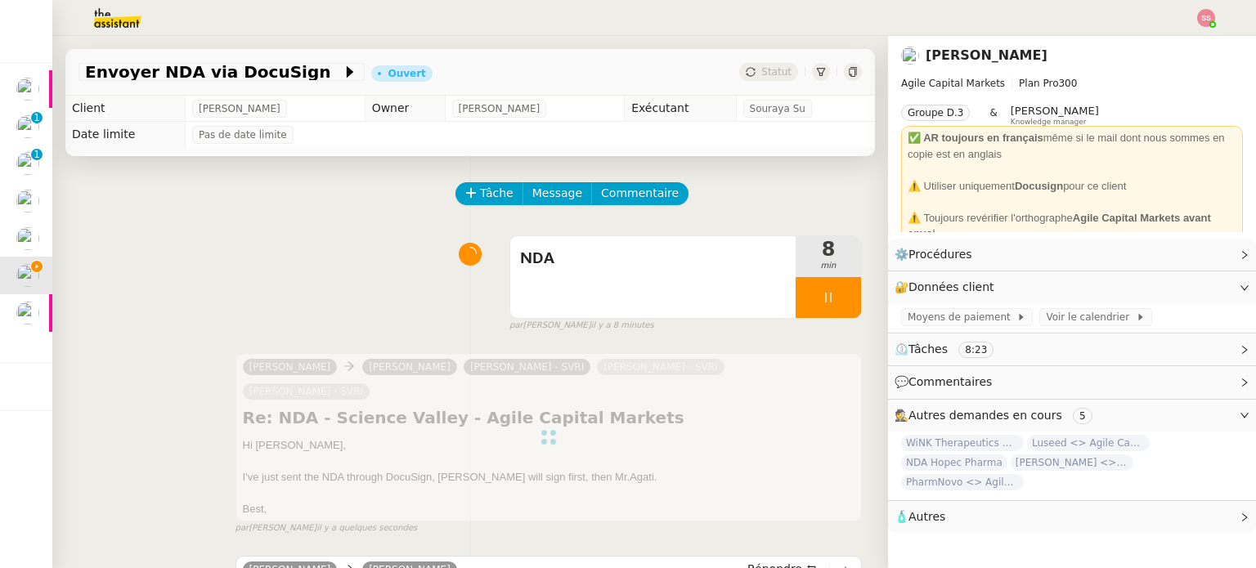
scroll to position [82, 0]
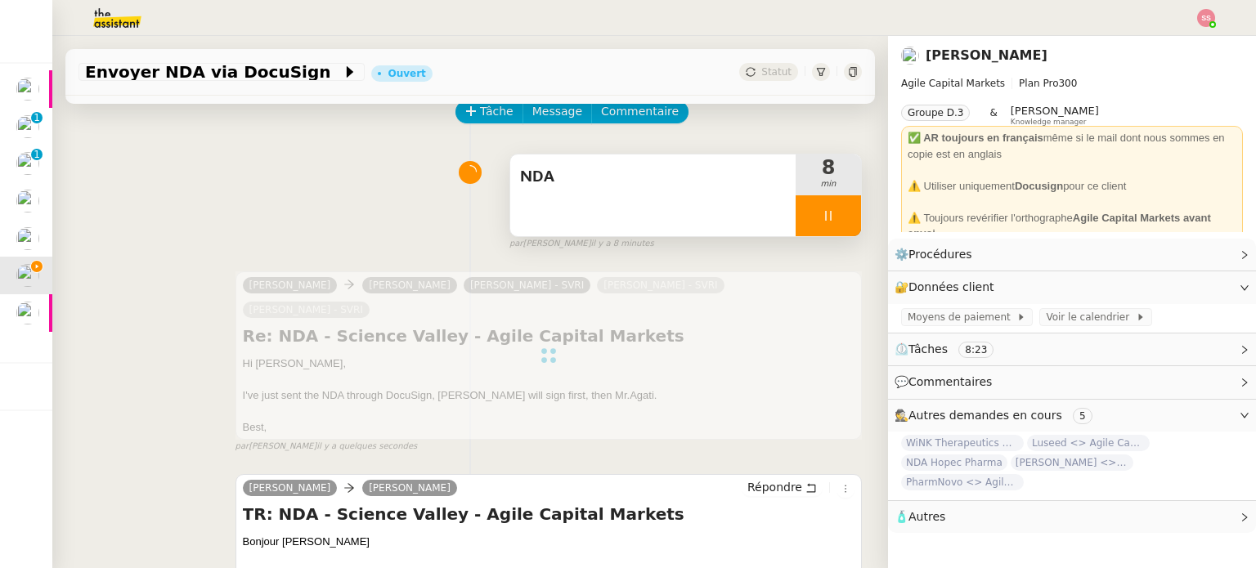
click at [825, 213] on div at bounding box center [827, 215] width 65 height 41
click at [838, 213] on icon at bounding box center [844, 215] width 13 height 13
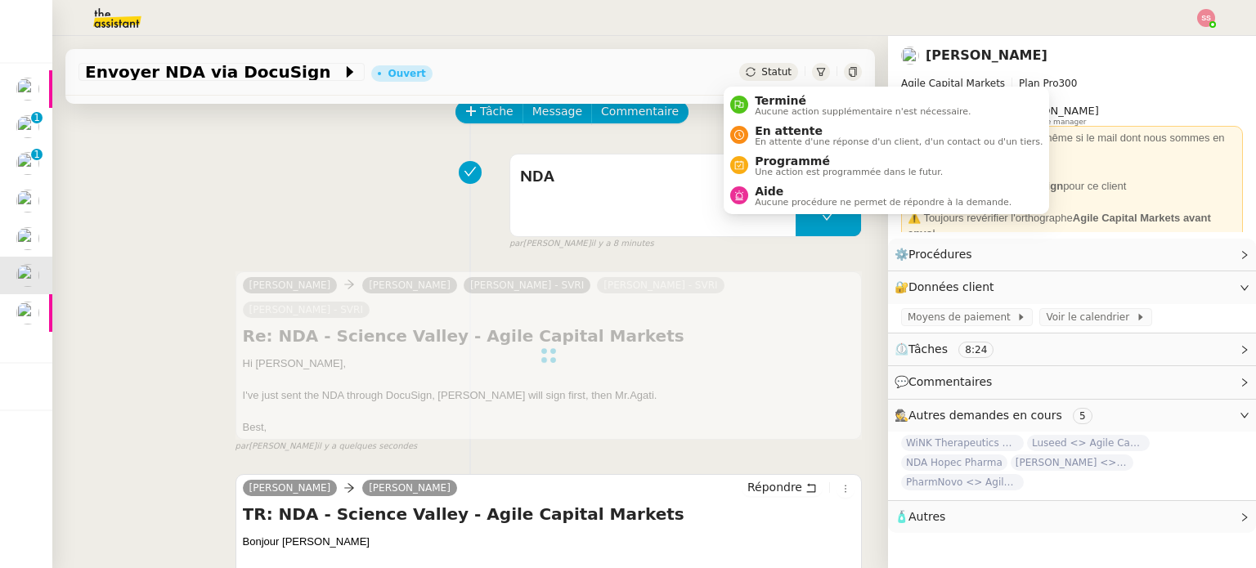
click at [767, 65] on div "Statut" at bounding box center [768, 72] width 59 height 18
click at [772, 130] on span "En attente" at bounding box center [898, 130] width 288 height 13
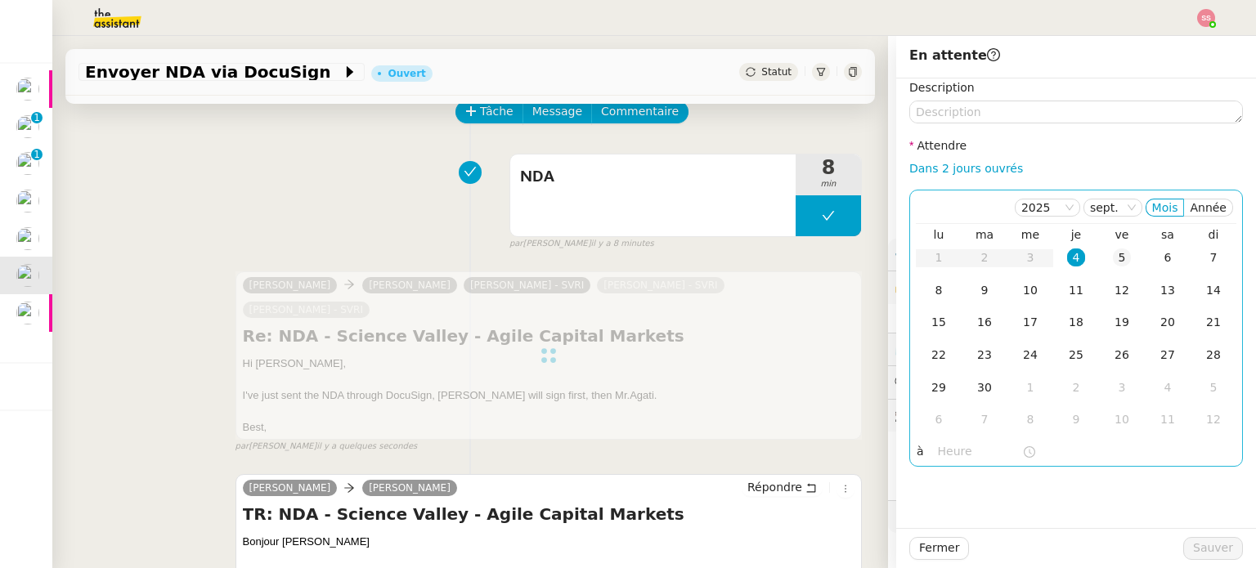
click at [1112, 253] on div "5" at bounding box center [1121, 257] width 18 height 18
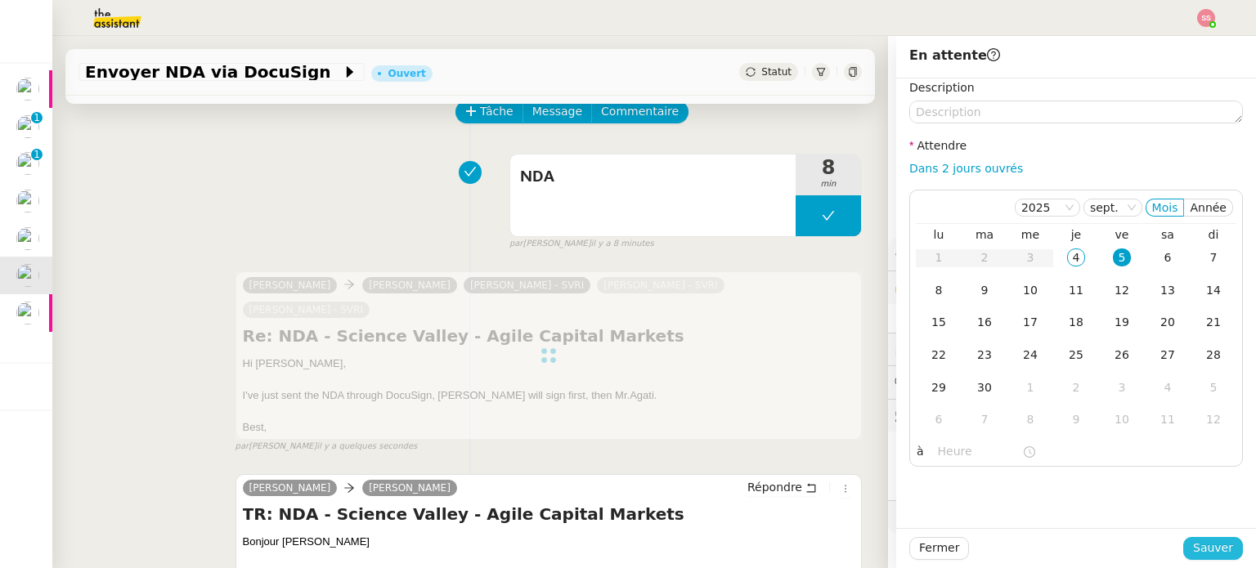
click at [1202, 551] on span "Sauver" at bounding box center [1213, 548] width 40 height 19
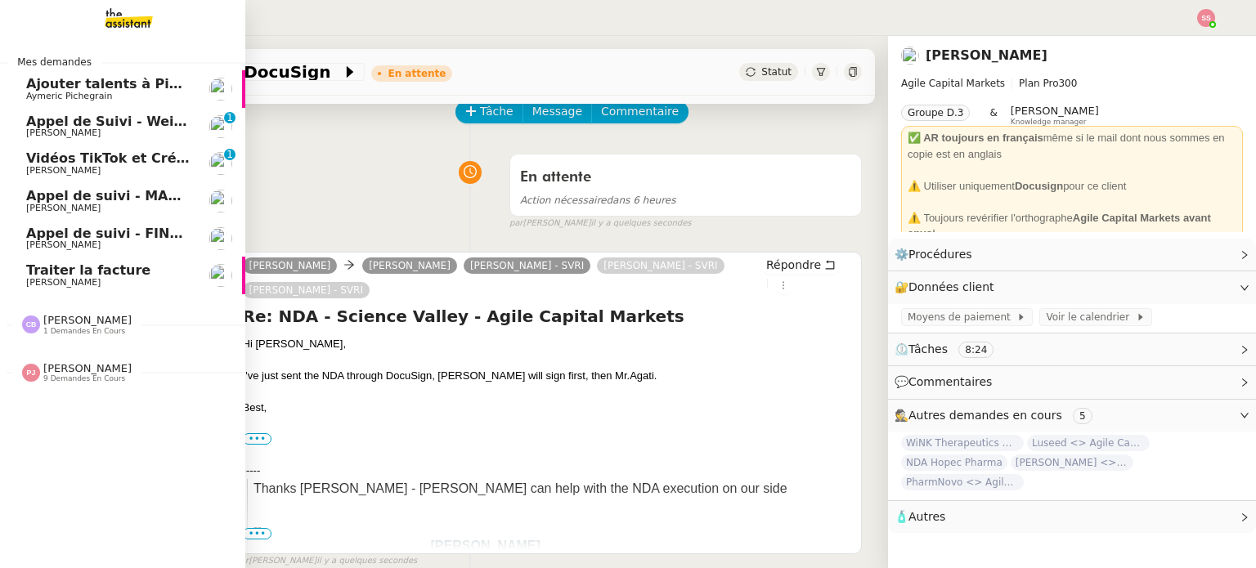
click at [90, 266] on span "Traiter la facture" at bounding box center [88, 270] width 124 height 16
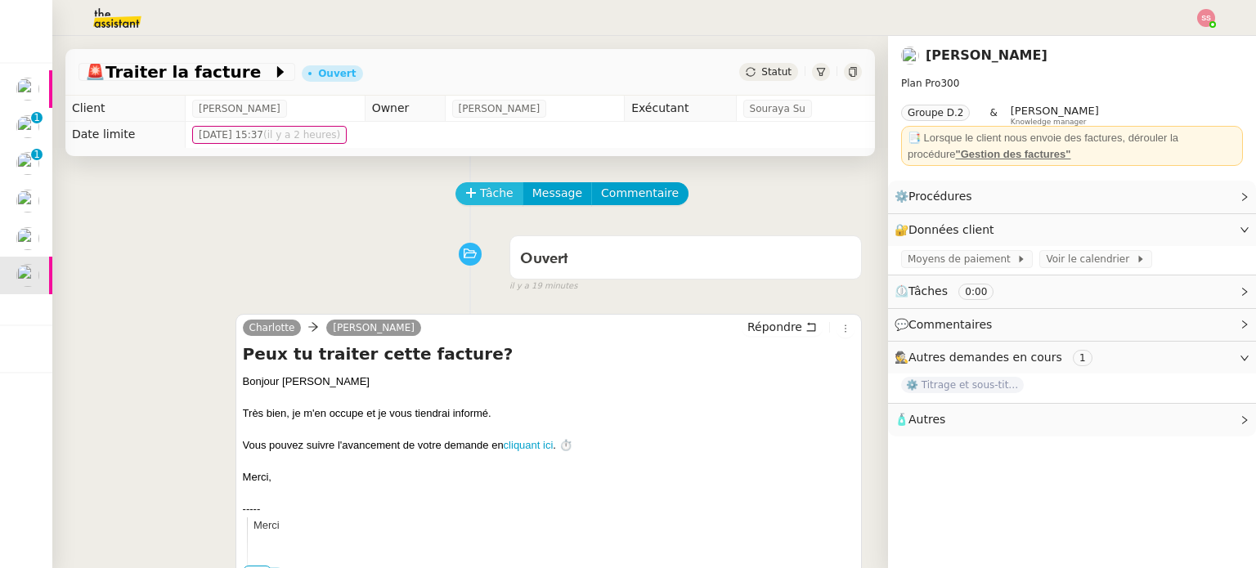
click at [493, 186] on span "Tâche" at bounding box center [497, 193] width 34 height 19
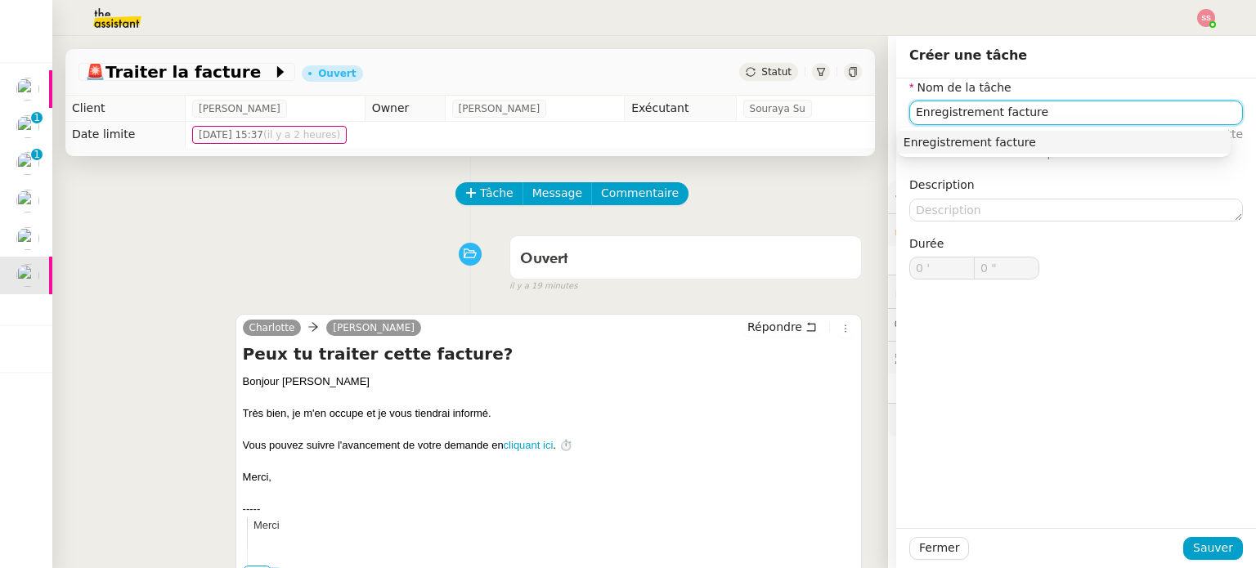
click at [994, 137] on div "Enregistrement facture" at bounding box center [1063, 142] width 320 height 15
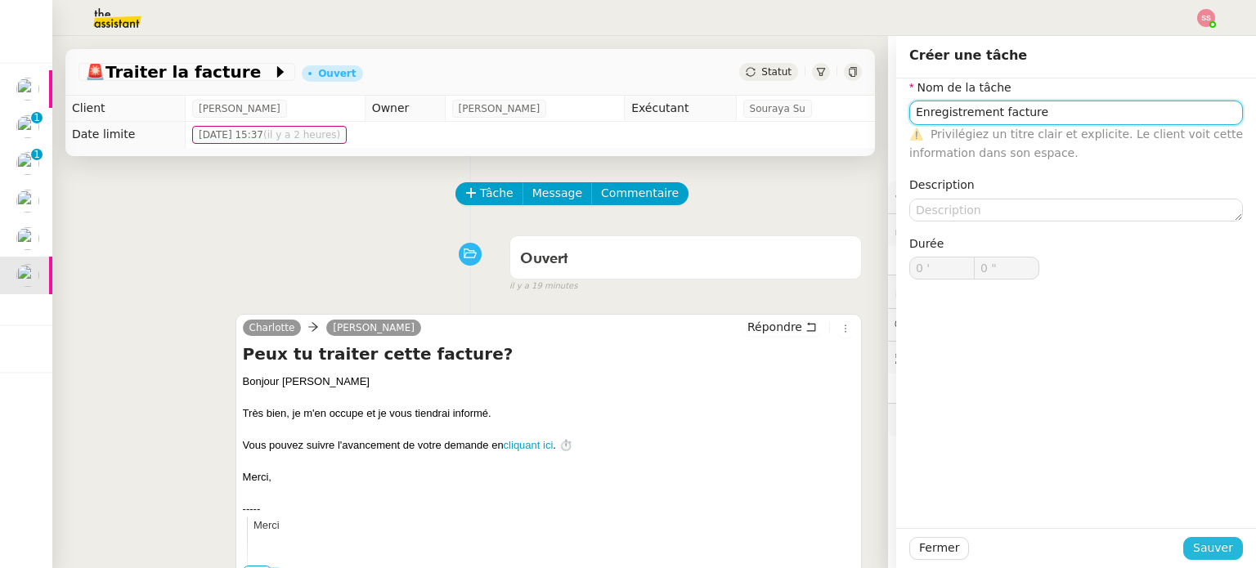
type input "Enregistrement facture"
click at [1193, 545] on span "Sauver" at bounding box center [1213, 548] width 40 height 19
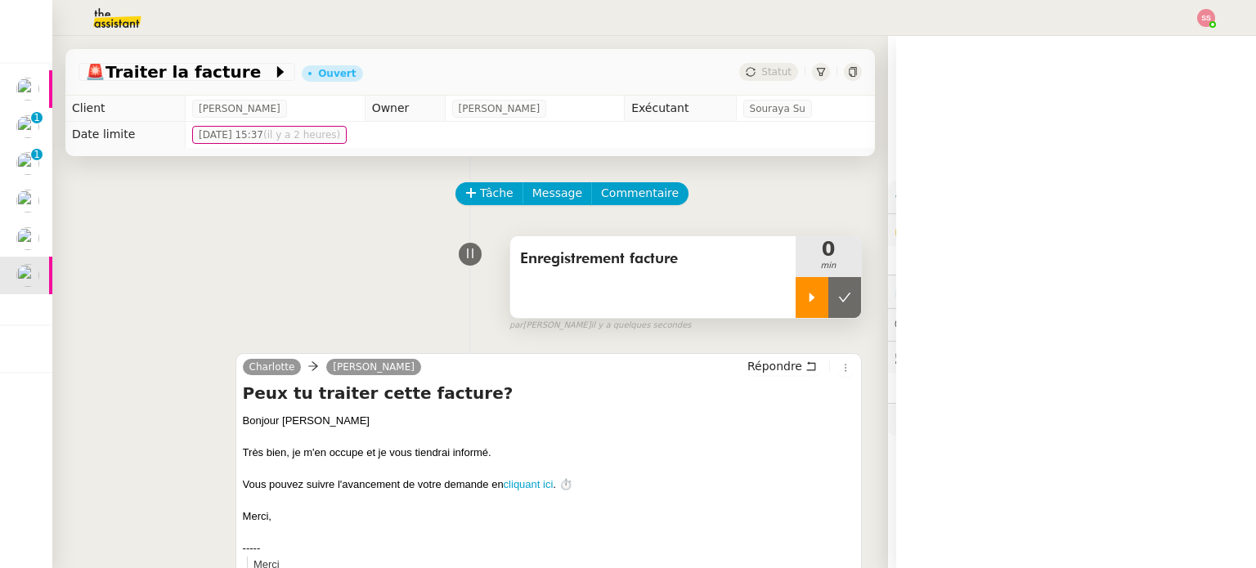
click at [805, 297] on icon at bounding box center [811, 297] width 13 height 13
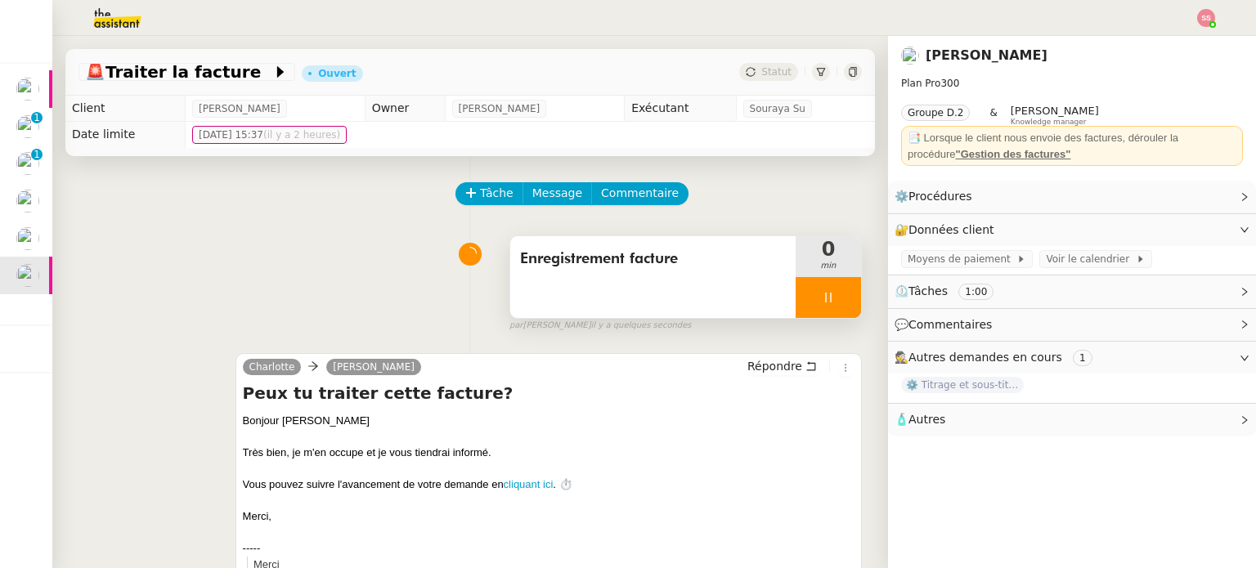
scroll to position [327, 0]
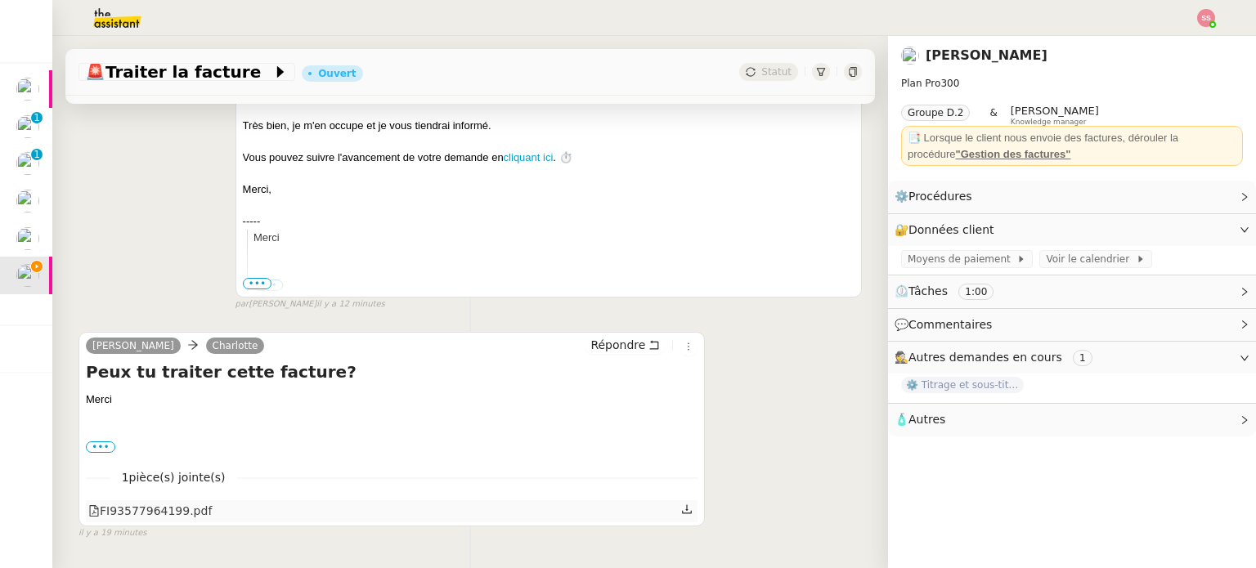
click at [167, 516] on div "FI93577964199.pdf" at bounding box center [149, 511] width 123 height 19
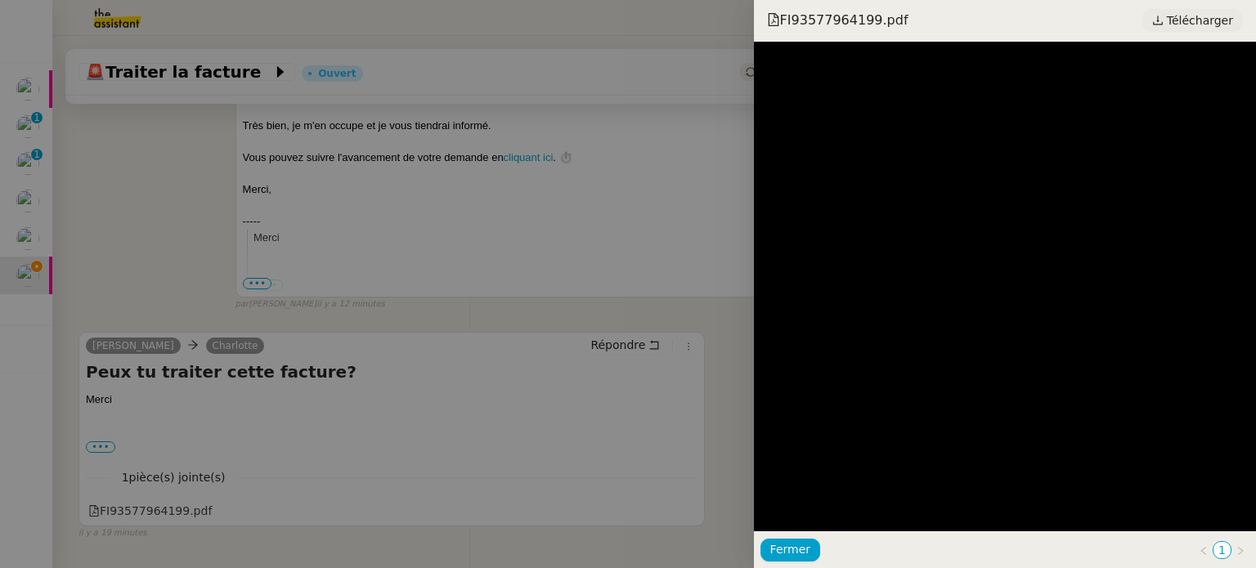
click at [1189, 20] on span "Télécharger" at bounding box center [1199, 20] width 66 height 21
click at [168, 244] on div at bounding box center [628, 284] width 1256 height 568
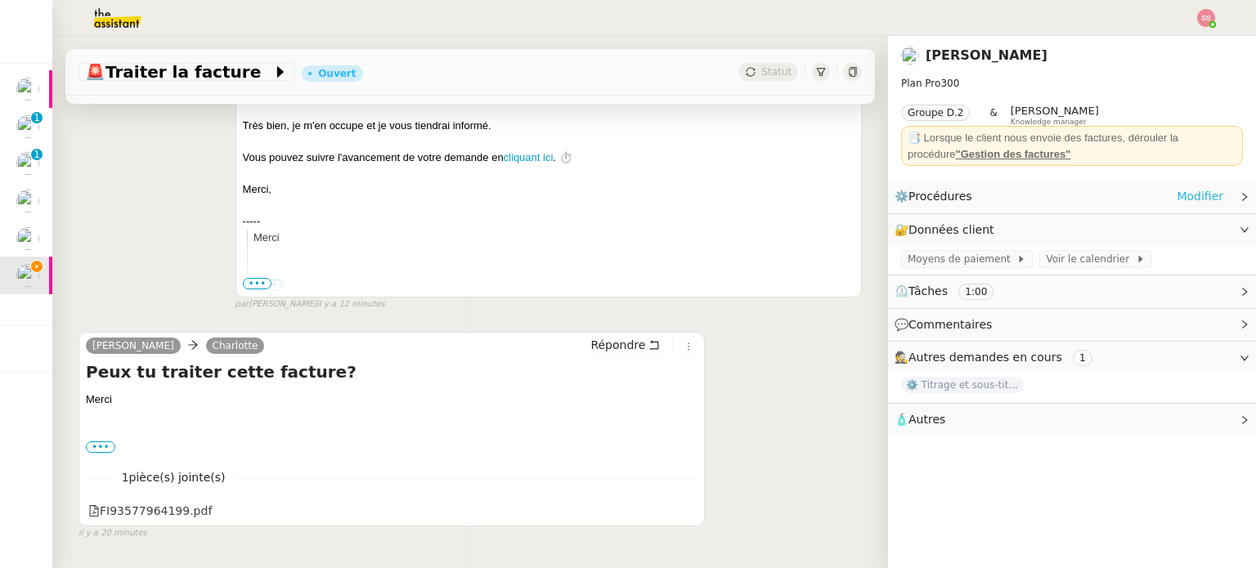
click at [1197, 201] on link "Modifier" at bounding box center [1199, 196] width 47 height 19
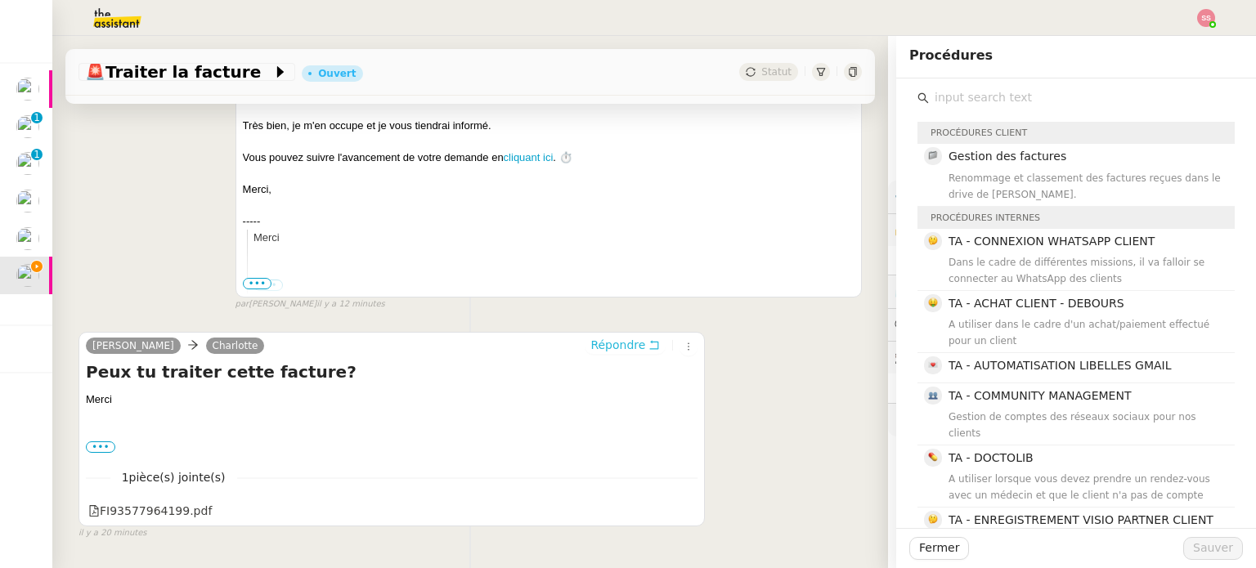
click at [595, 351] on span "Répondre" at bounding box center [617, 345] width 55 height 16
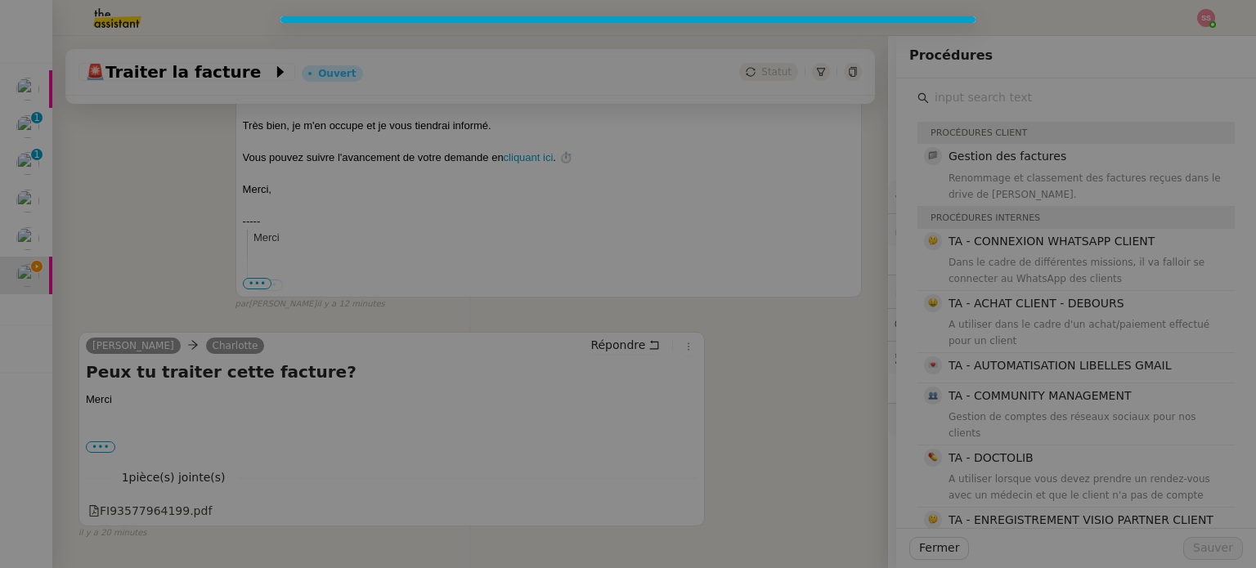
scroll to position [452, 0]
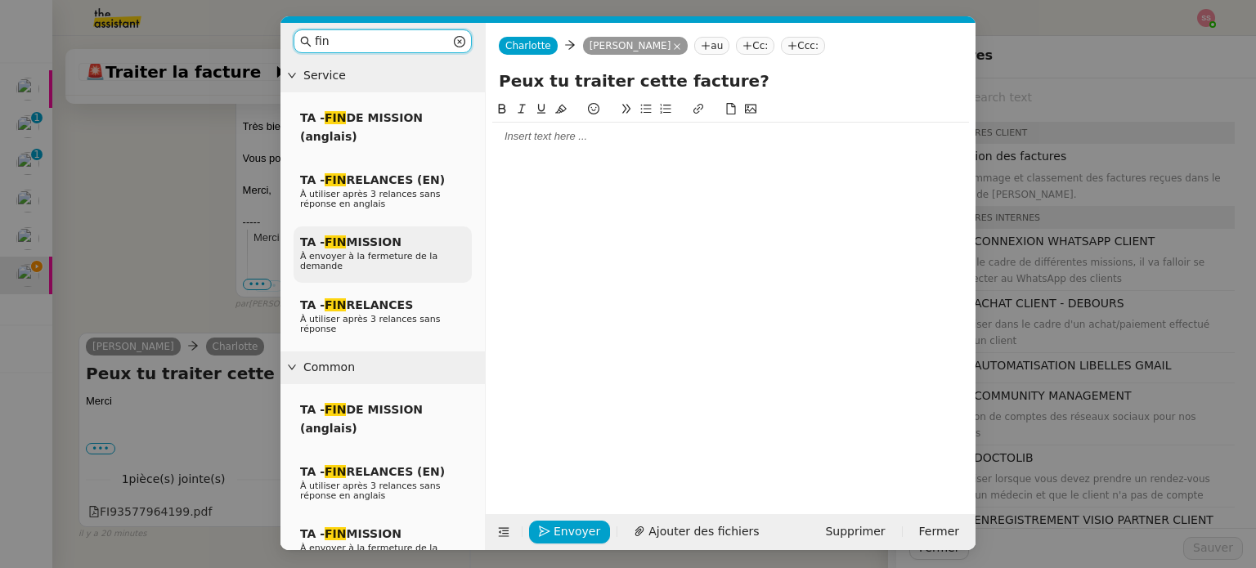
type input "fin"
click at [373, 231] on div "TA - FIN MISSION À envoyer à la fermeture de la demande" at bounding box center [382, 254] width 178 height 56
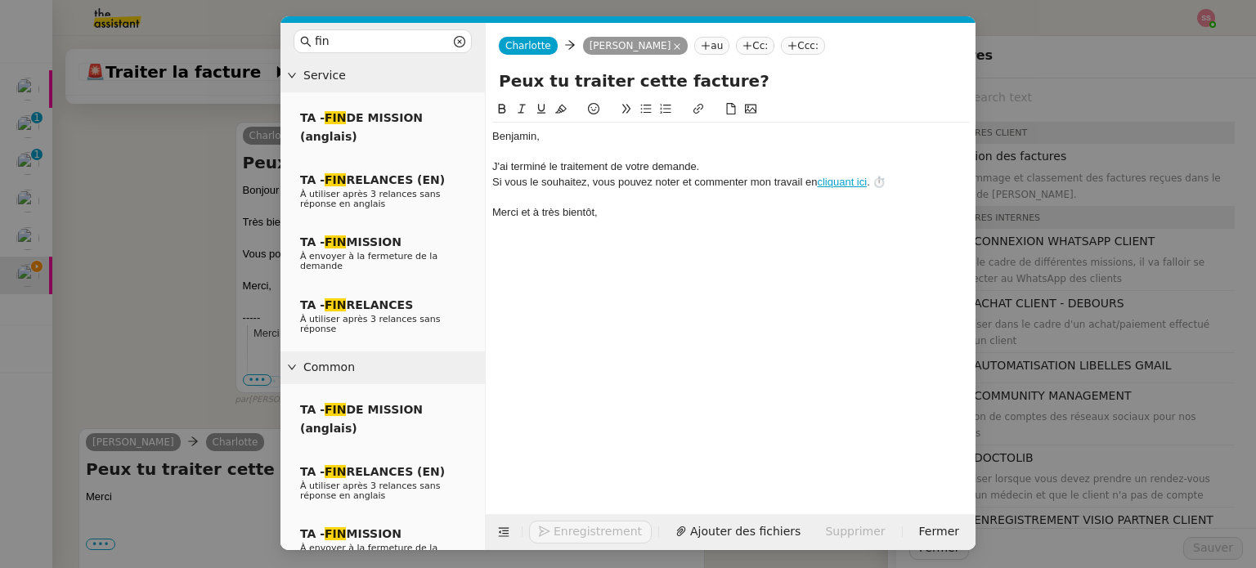
scroll to position [548, 0]
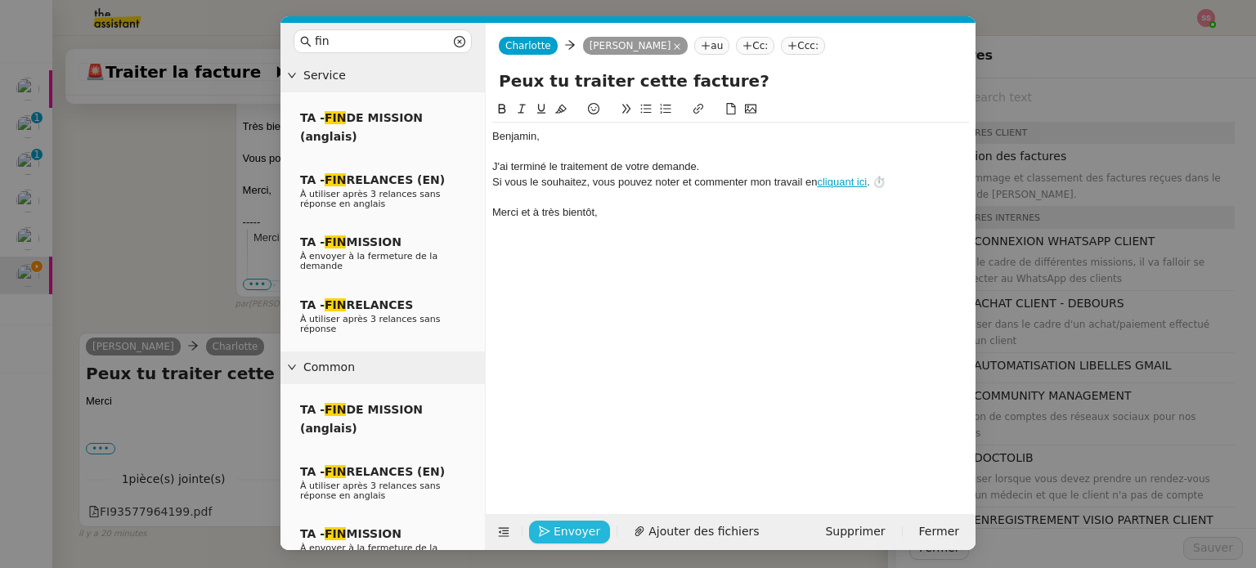
click at [582, 534] on span "Envoyer" at bounding box center [576, 531] width 47 height 19
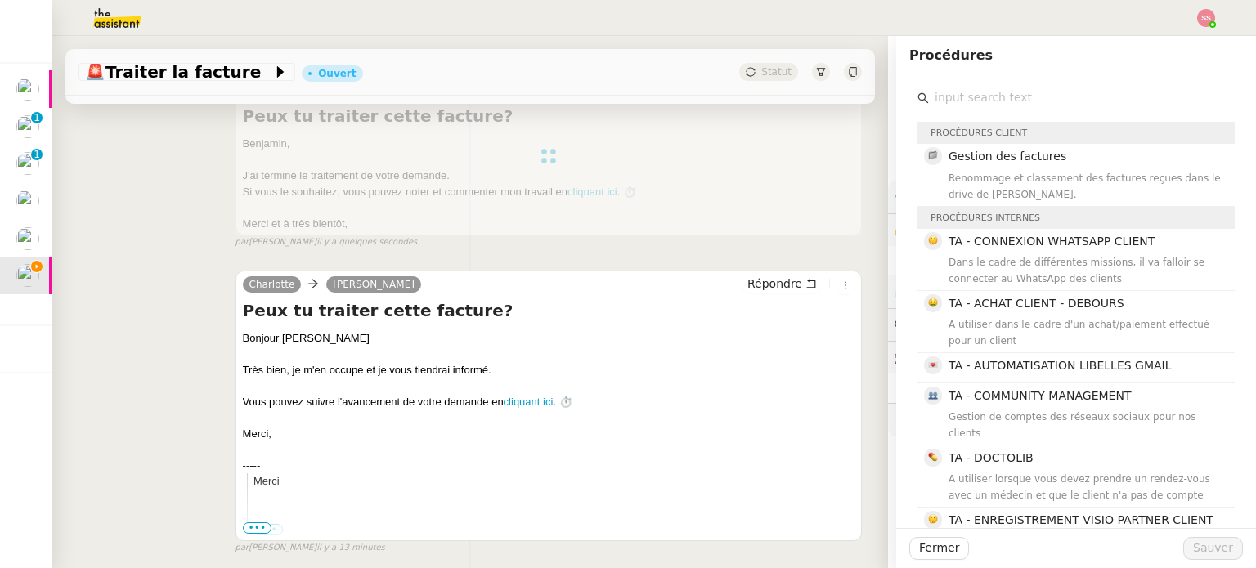
scroll to position [0, 0]
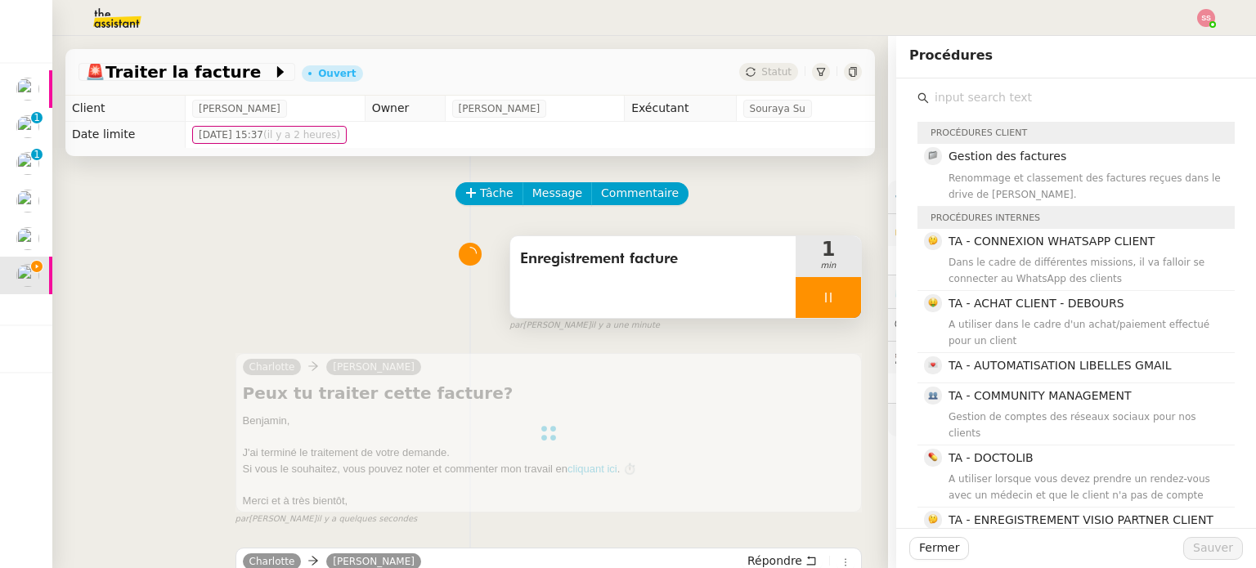
click at [832, 303] on div at bounding box center [827, 297] width 65 height 41
click at [832, 303] on button at bounding box center [844, 297] width 33 height 41
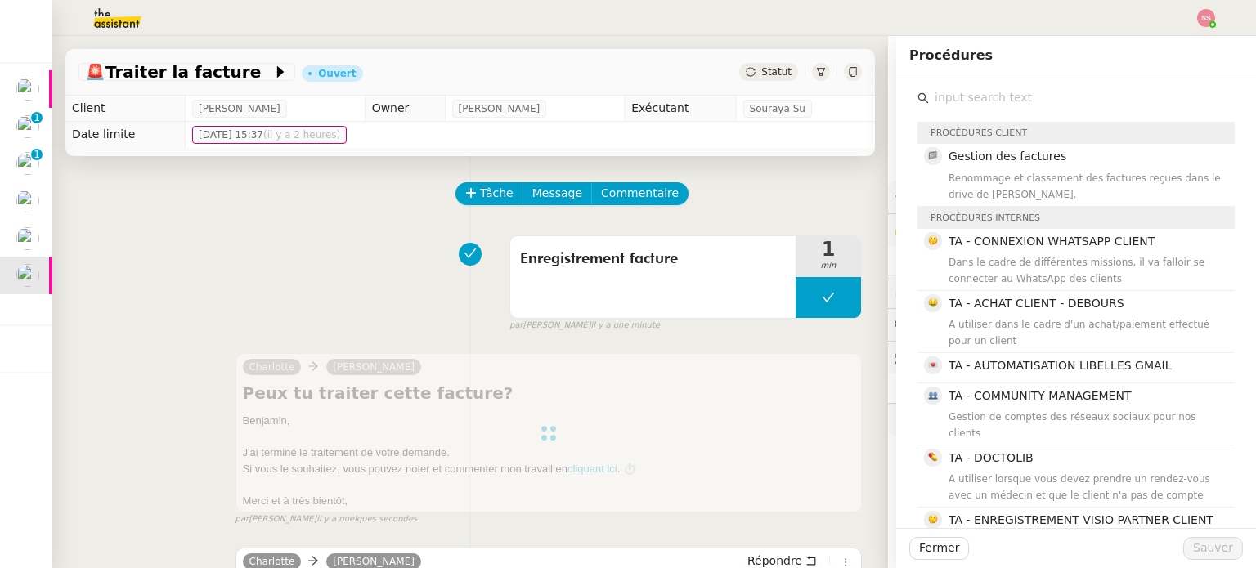
click at [756, 85] on div "🚨 Traiter la facture Ouvert Statut" at bounding box center [469, 72] width 809 height 47
click at [761, 75] on span "Statut" at bounding box center [776, 71] width 30 height 11
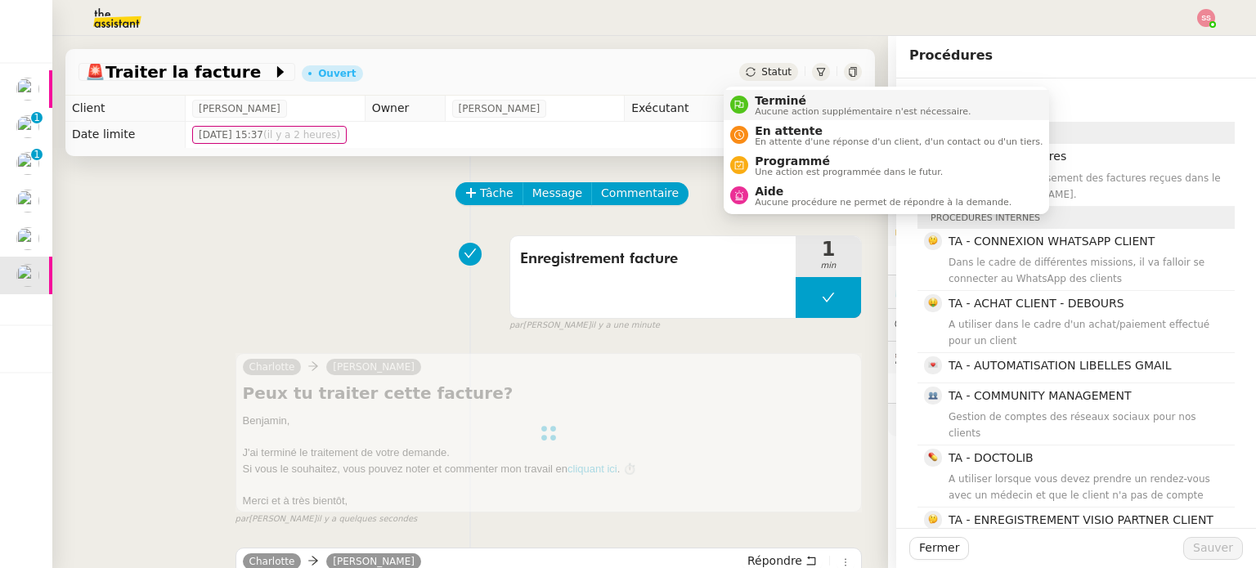
click at [767, 99] on span "Terminé" at bounding box center [862, 100] width 216 height 13
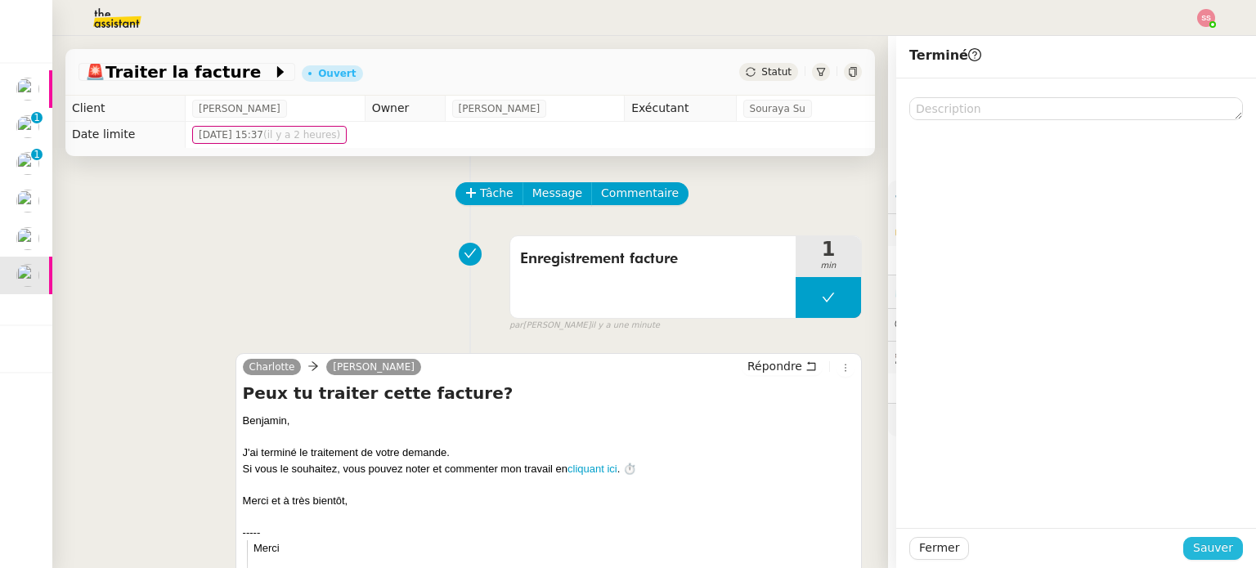
click at [1224, 557] on button "Sauver" at bounding box center [1213, 548] width 60 height 23
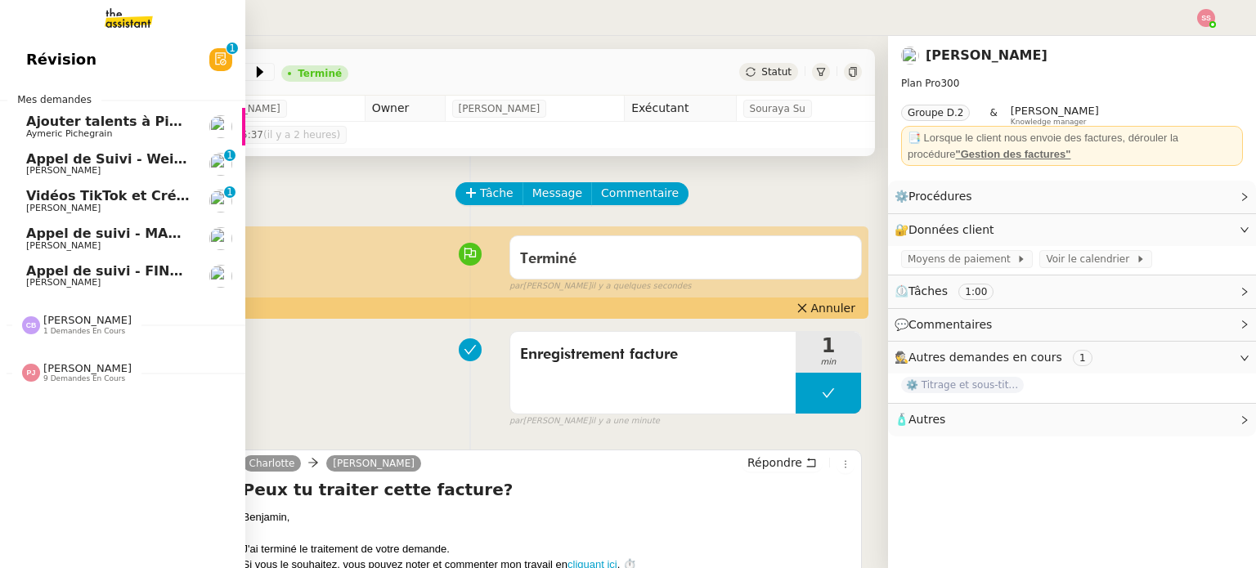
click at [147, 132] on span "Aymeric Pichegrain" at bounding box center [108, 134] width 165 height 10
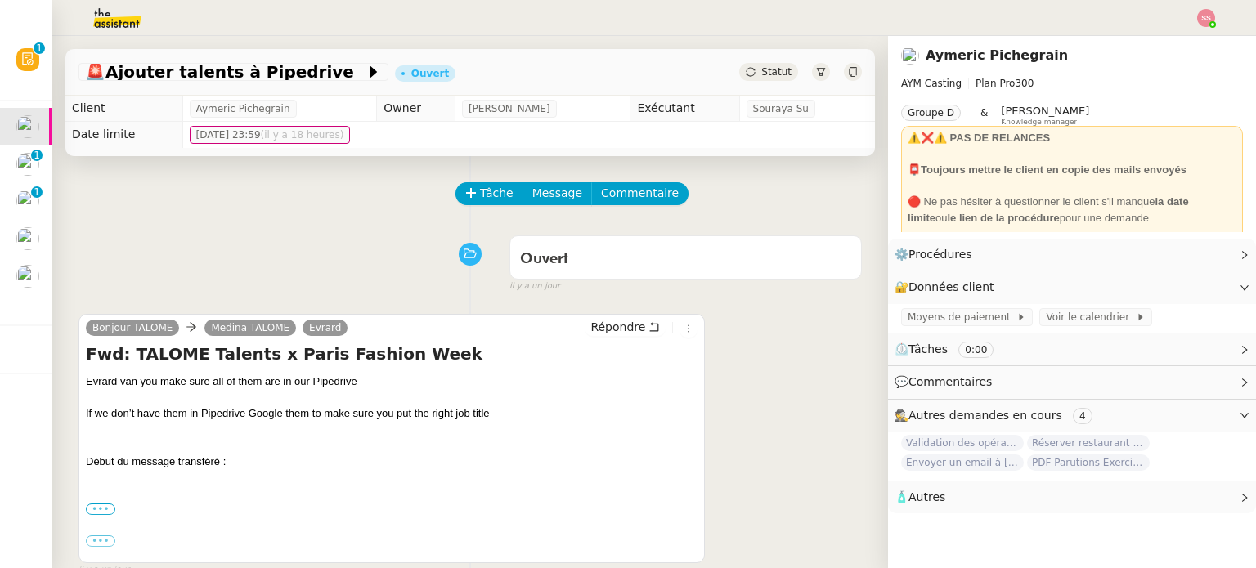
click at [106, 514] on label "•••" at bounding box center [100, 509] width 29 height 11
click at [0, 0] on input "•••" at bounding box center [0, 0] width 0 height 0
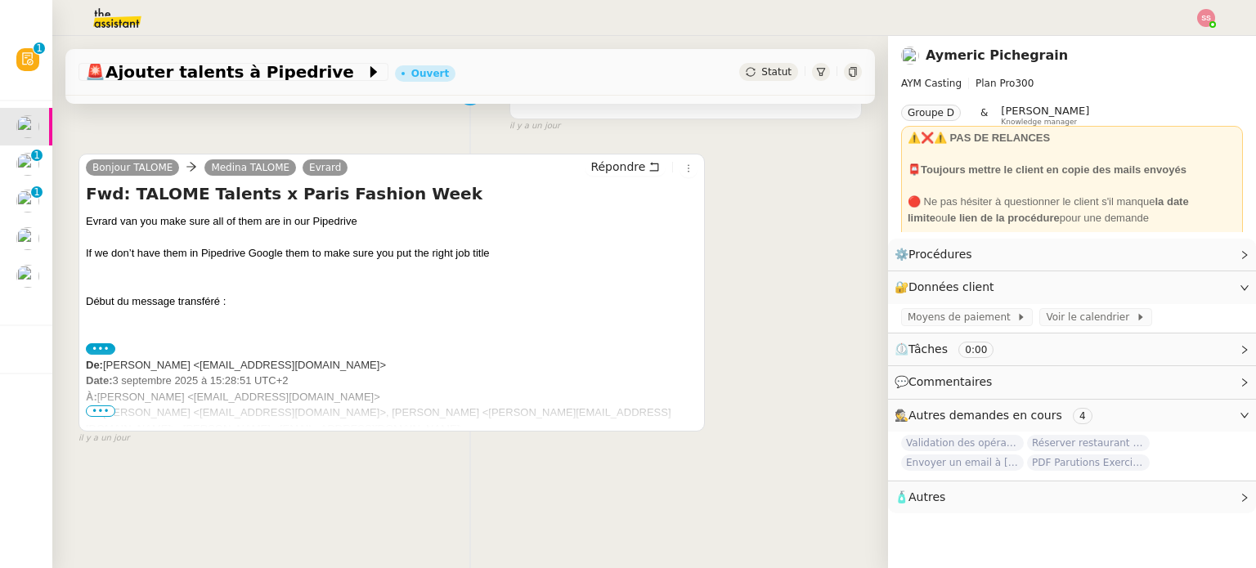
scroll to position [163, 0]
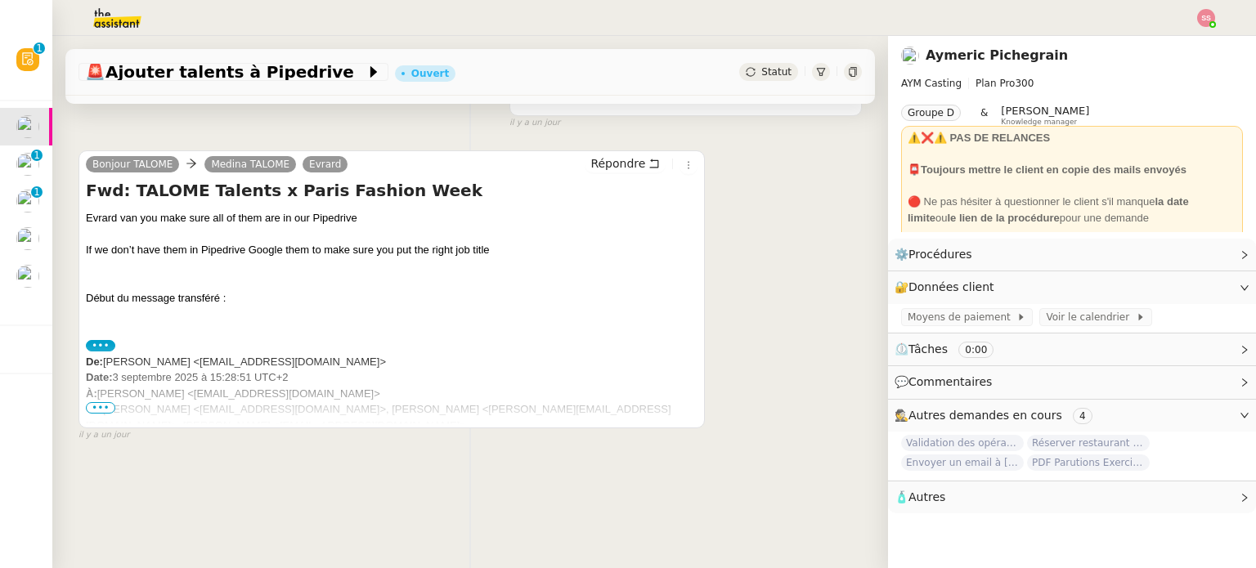
click at [101, 411] on span "•••" at bounding box center [100, 407] width 29 height 11
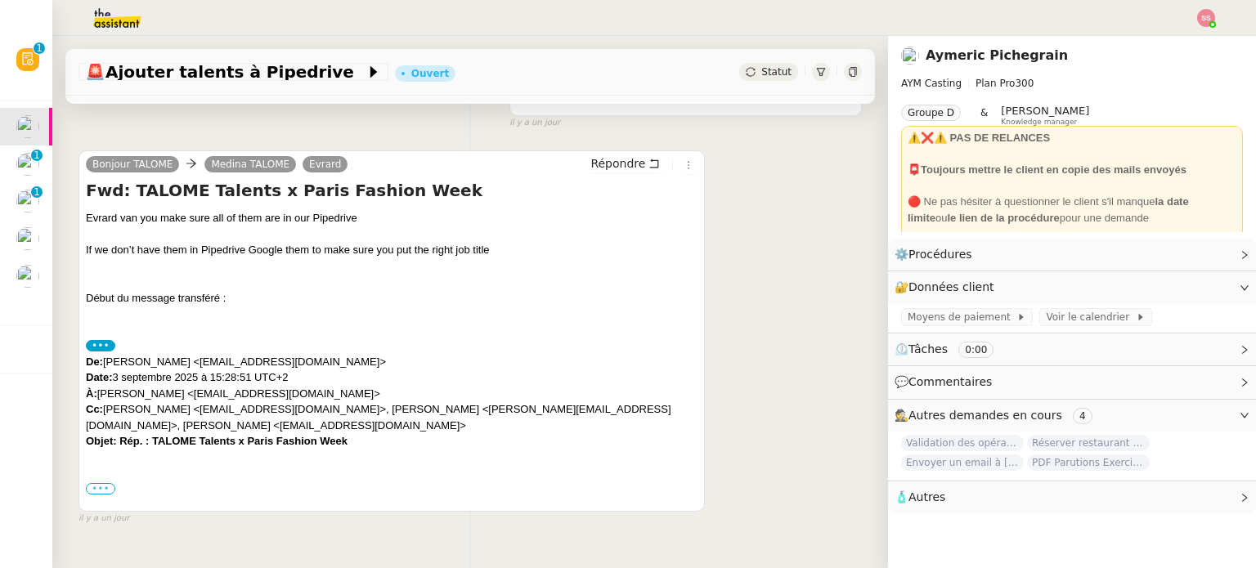
click at [98, 490] on label "•••" at bounding box center [100, 488] width 29 height 11
click at [0, 0] on input "•••" at bounding box center [0, 0] width 0 height 0
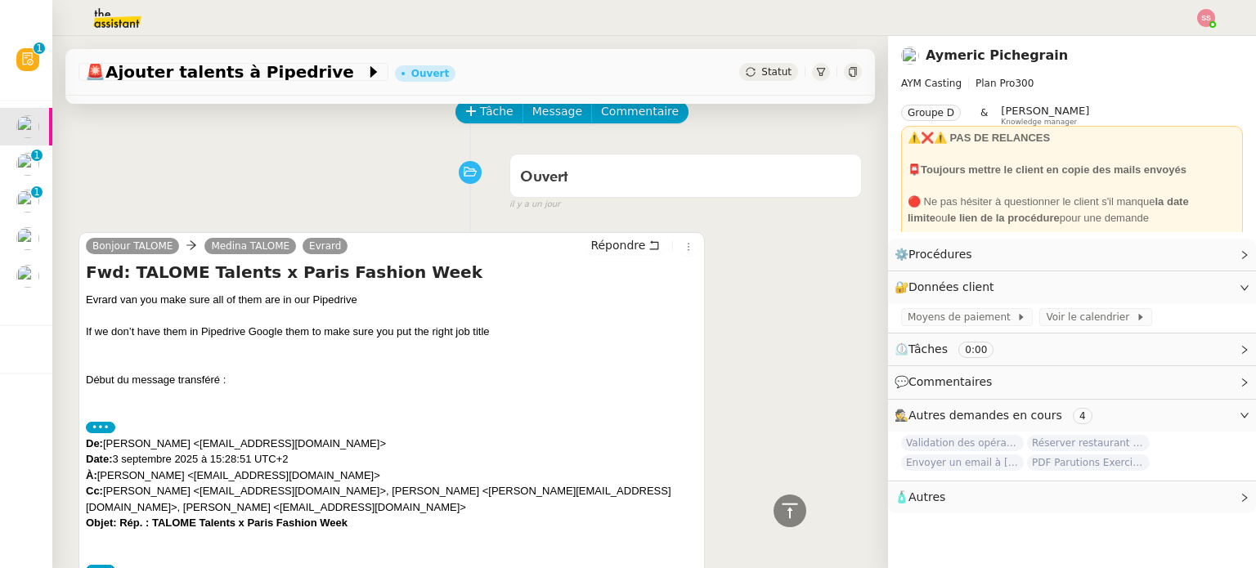
scroll to position [0, 0]
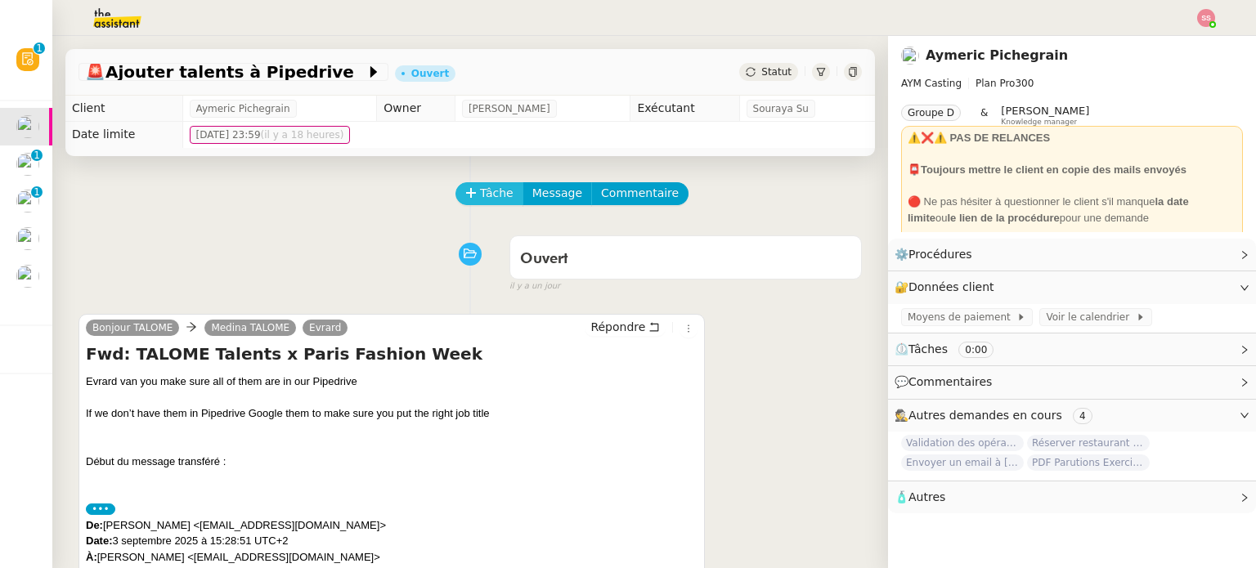
click at [480, 203] on span "Tâche" at bounding box center [497, 193] width 34 height 19
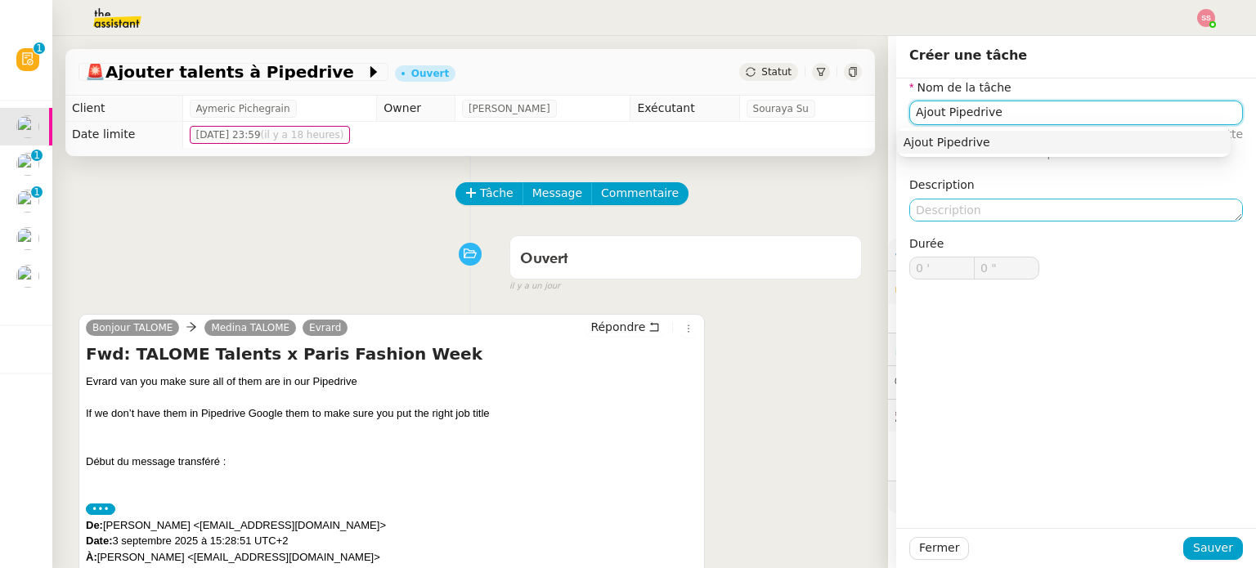
drag, startPoint x: 974, startPoint y: 140, endPoint x: 1022, endPoint y: 211, distance: 85.5
click at [975, 140] on div "Ajout Pipedrive" at bounding box center [1063, 142] width 320 height 15
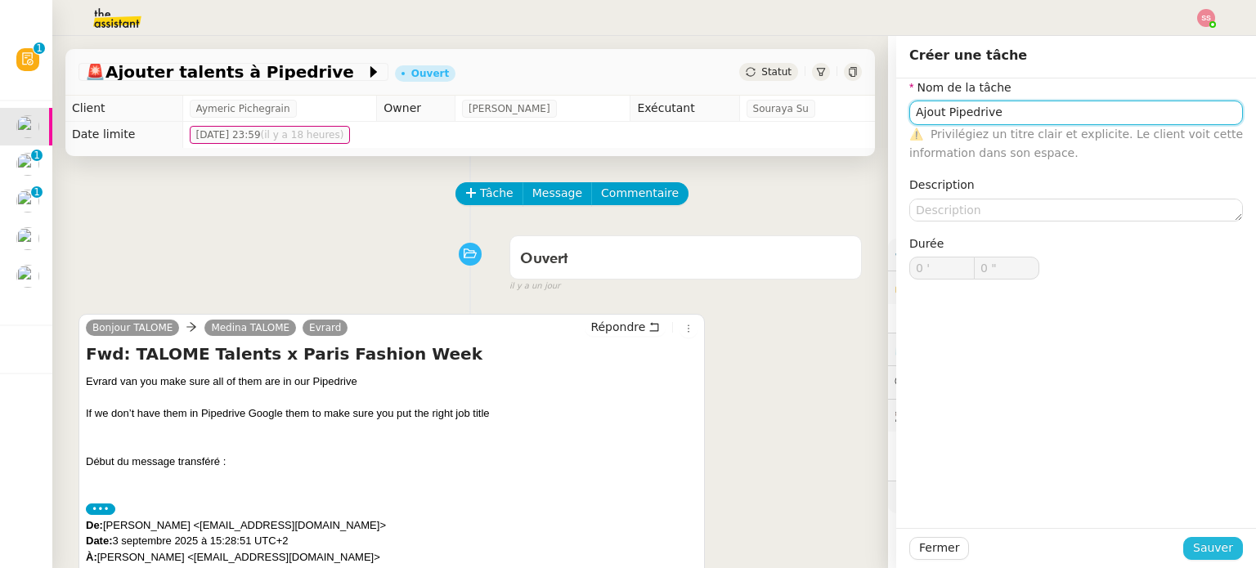
type input "Ajout Pipedrive"
click at [1199, 538] on button "Sauver" at bounding box center [1213, 548] width 60 height 23
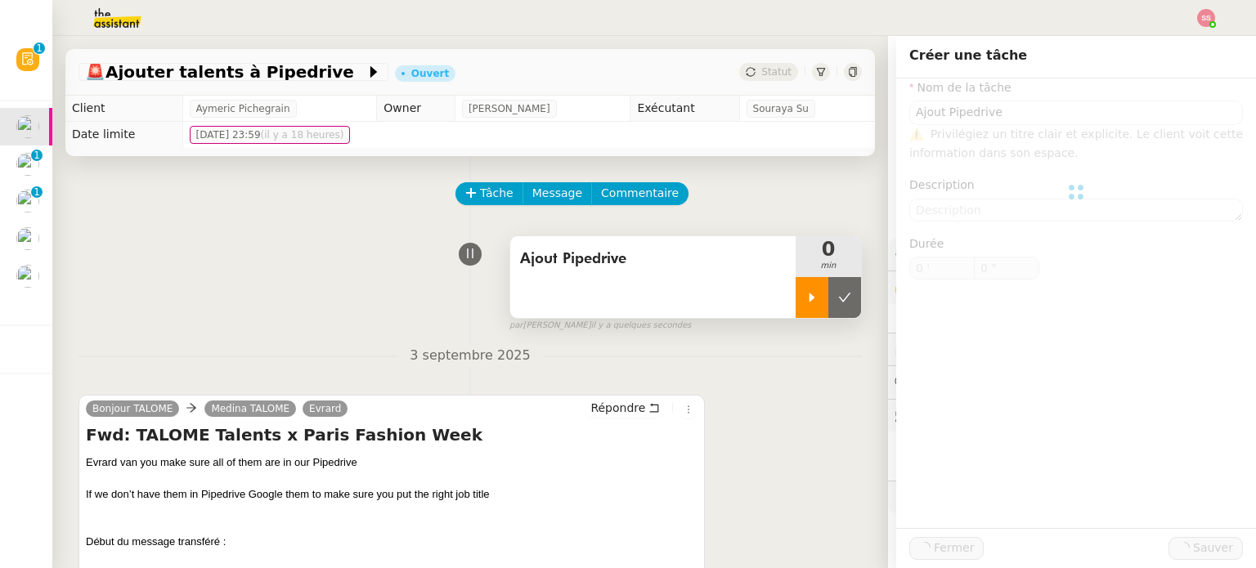
click at [805, 302] on icon at bounding box center [811, 297] width 13 height 13
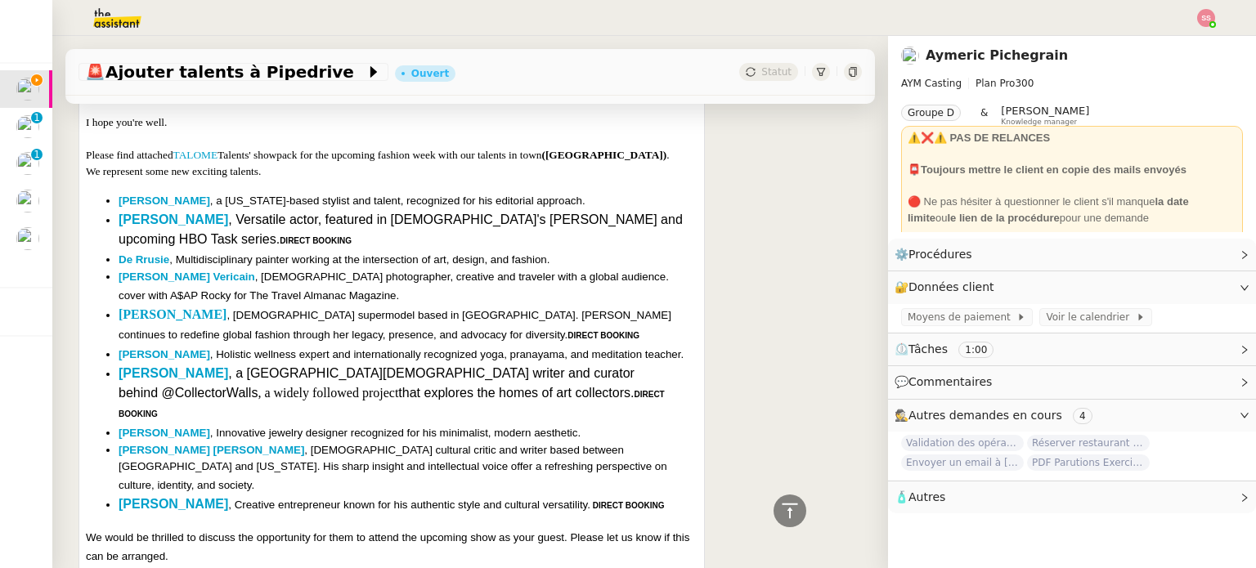
scroll to position [1144, 0]
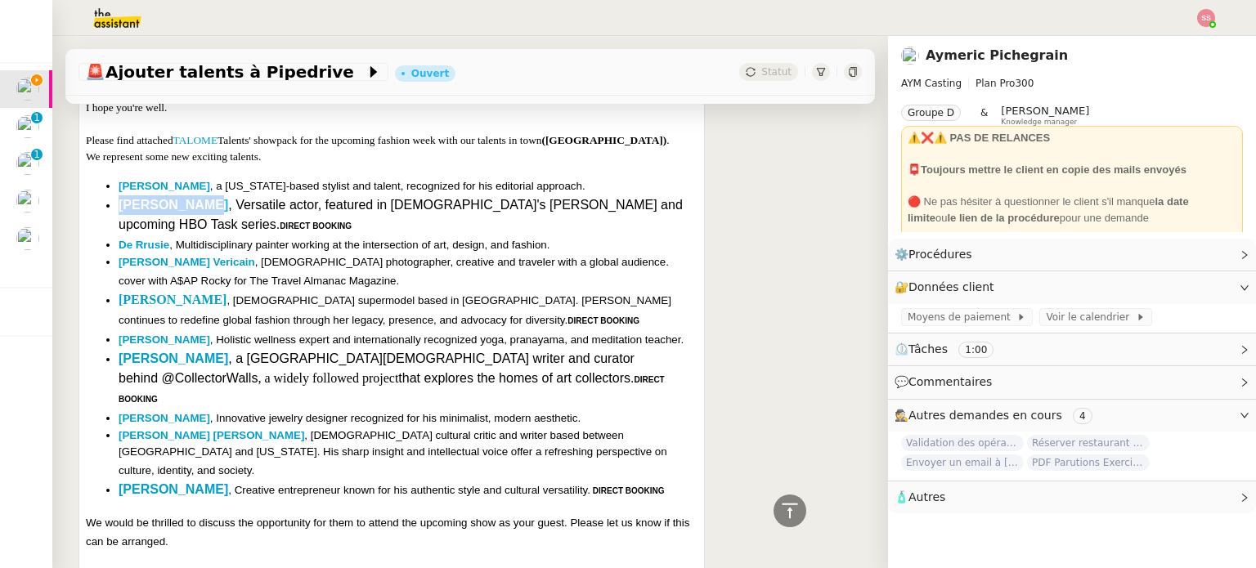
drag, startPoint x: 191, startPoint y: 205, endPoint x: 121, endPoint y: 208, distance: 70.4
click at [121, 208] on span "[PERSON_NAME] , Versatile actor, featured in [DEMOGRAPHIC_DATA]'s [PERSON_NAME]…" at bounding box center [401, 215] width 564 height 34
click at [168, 208] on b "[PERSON_NAME]" at bounding box center [174, 205] width 110 height 14
drag, startPoint x: 117, startPoint y: 250, endPoint x: 169, endPoint y: 251, distance: 52.3
click at [169, 251] on ul "[PERSON_NAME] , a [US_STATE]-based stylist and talent, recognized for his edito…" at bounding box center [391, 338] width 611 height 324
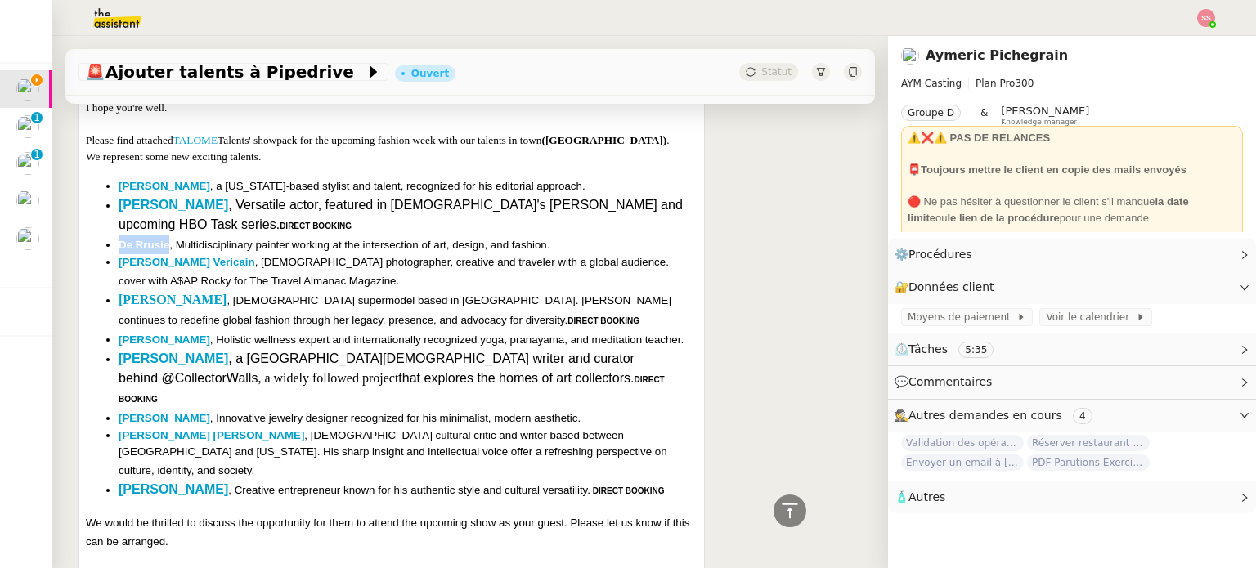
click at [140, 242] on li "[PERSON_NAME] , Multidisciplinary painter working at the intersection of art, d…" at bounding box center [408, 245] width 579 height 20
click at [159, 250] on span "De Rrusie" at bounding box center [144, 245] width 51 height 12
click at [177, 268] on b "[PERSON_NAME] Vericain" at bounding box center [187, 262] width 137 height 12
drag, startPoint x: 118, startPoint y: 271, endPoint x: 242, endPoint y: 266, distance: 124.3
click at [242, 266] on ul "[PERSON_NAME] , a [US_STATE]-based stylist and talent, recognized for his edito…" at bounding box center [391, 338] width 611 height 324
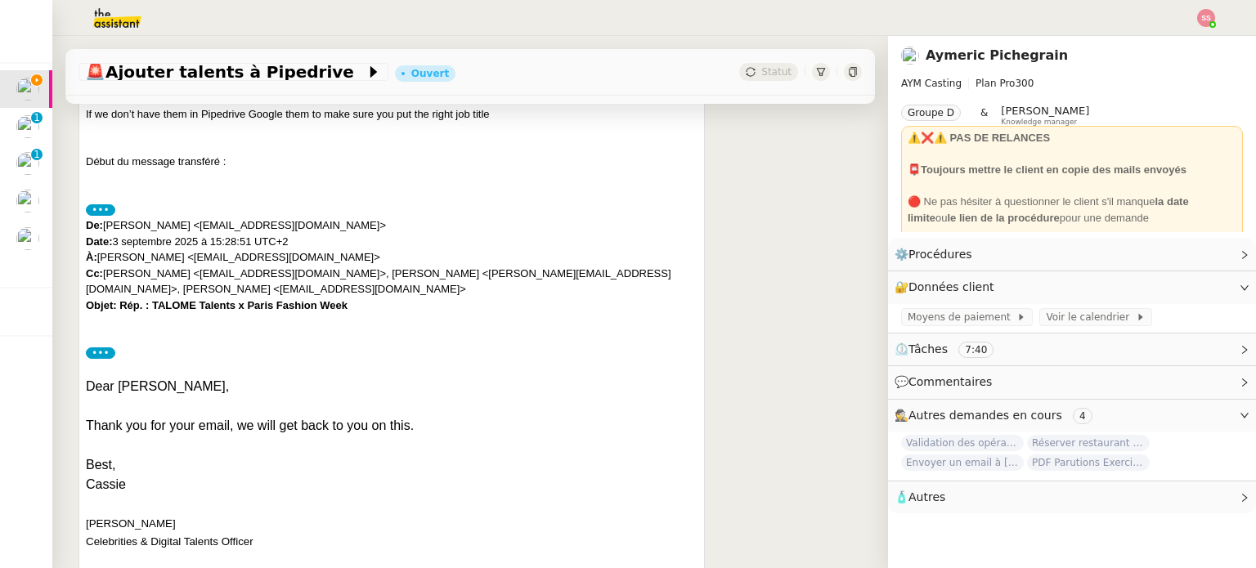
scroll to position [409, 0]
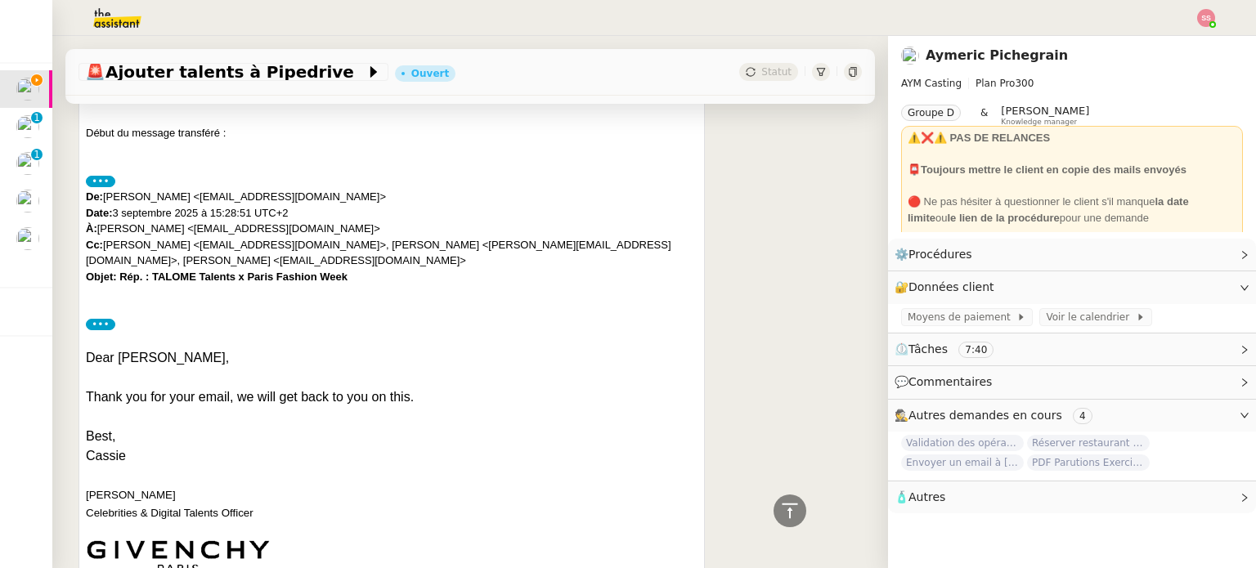
click at [602, 285] on div "De: [PERSON_NAME] <[EMAIL_ADDRESS][DOMAIN_NAME]> Date: [DATE] 15:28:51 UTC+2 À:…" at bounding box center [391, 245] width 611 height 112
drag, startPoint x: 186, startPoint y: 197, endPoint x: 316, endPoint y: 202, distance: 130.9
click at [316, 202] on div "De: [PERSON_NAME] <[EMAIL_ADDRESS][DOMAIN_NAME]> Date: [DATE] 15:28:51 UTC+2 À:…" at bounding box center [391, 245] width 611 height 112
drag, startPoint x: 177, startPoint y: 199, endPoint x: 120, endPoint y: 193, distance: 56.7
click at [108, 191] on div "De: [PERSON_NAME] <[EMAIL_ADDRESS][DOMAIN_NAME]> Date: [DATE] 15:28:51 UTC+2 À:…" at bounding box center [391, 245] width 611 height 112
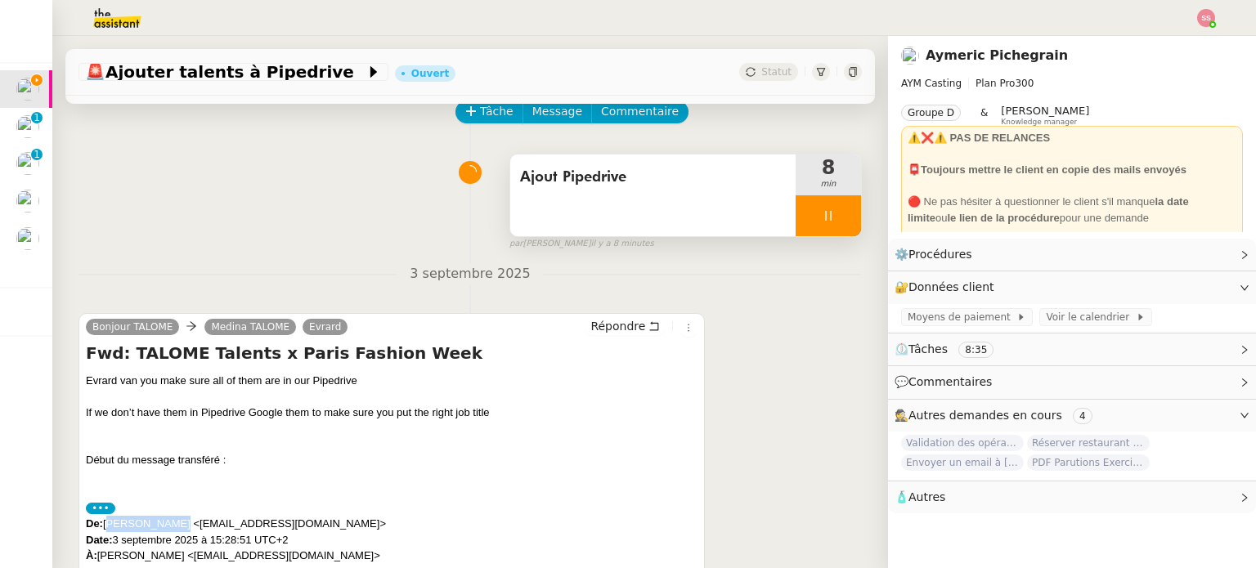
scroll to position [0, 0]
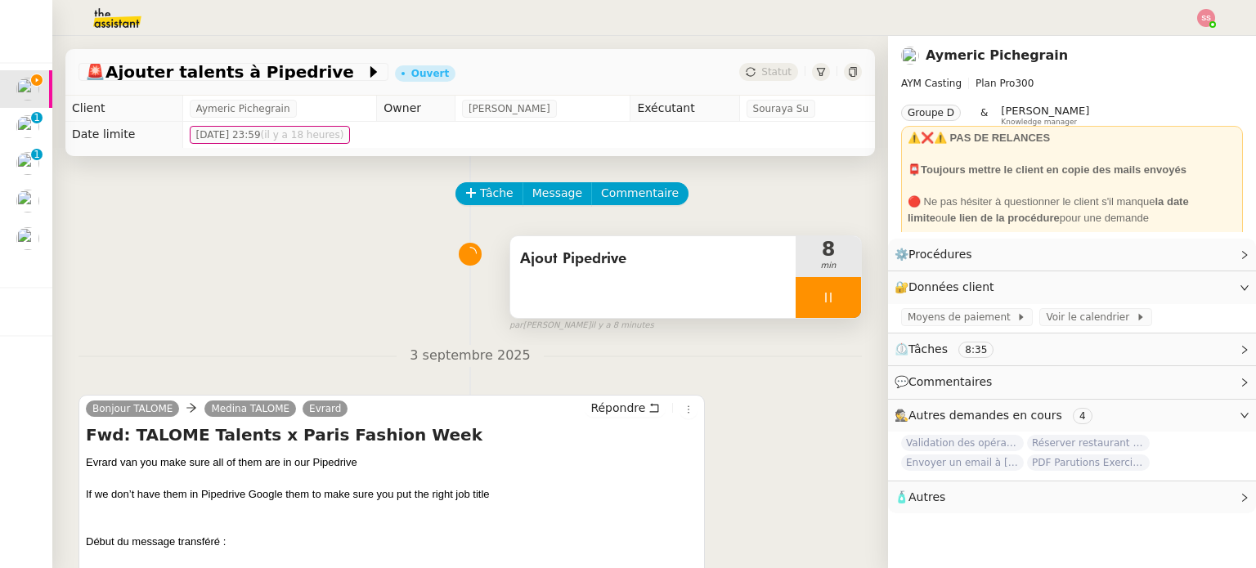
click at [822, 294] on icon at bounding box center [828, 297] width 13 height 13
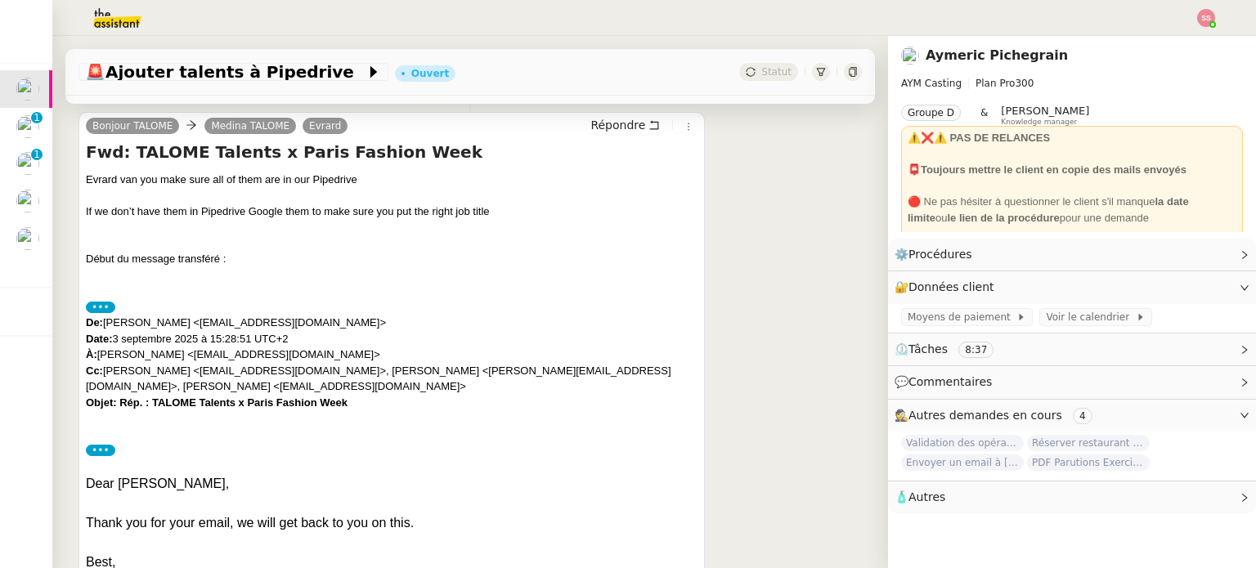
scroll to position [327, 0]
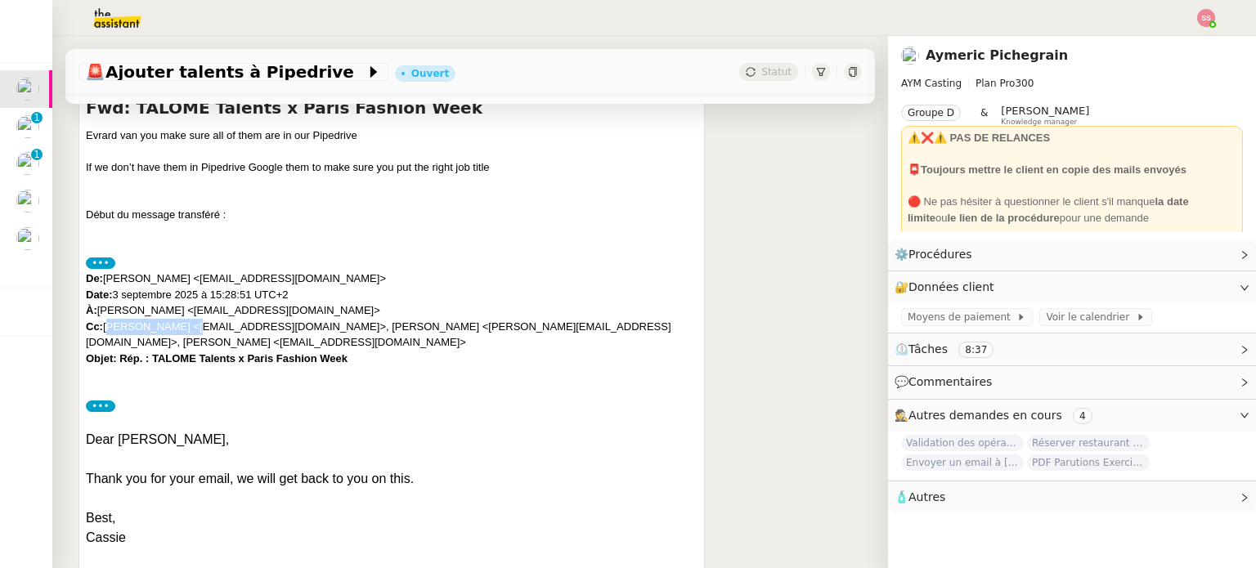
drag, startPoint x: 193, startPoint y: 325, endPoint x: 109, endPoint y: 327, distance: 84.2
click at [109, 327] on div "De: [PERSON_NAME] <[EMAIL_ADDRESS][DOMAIN_NAME]> Date: [DATE] 15:28:51 UTC+2 À:…" at bounding box center [391, 327] width 611 height 112
drag, startPoint x: 362, startPoint y: 325, endPoint x: 424, endPoint y: 325, distance: 62.1
click at [424, 325] on div "De: [PERSON_NAME] <[EMAIL_ADDRESS][DOMAIN_NAME]> Date: [DATE] 15:28:51 UTC+2 À:…" at bounding box center [391, 327] width 611 height 112
drag, startPoint x: 566, startPoint y: 327, endPoint x: 650, endPoint y: 325, distance: 83.4
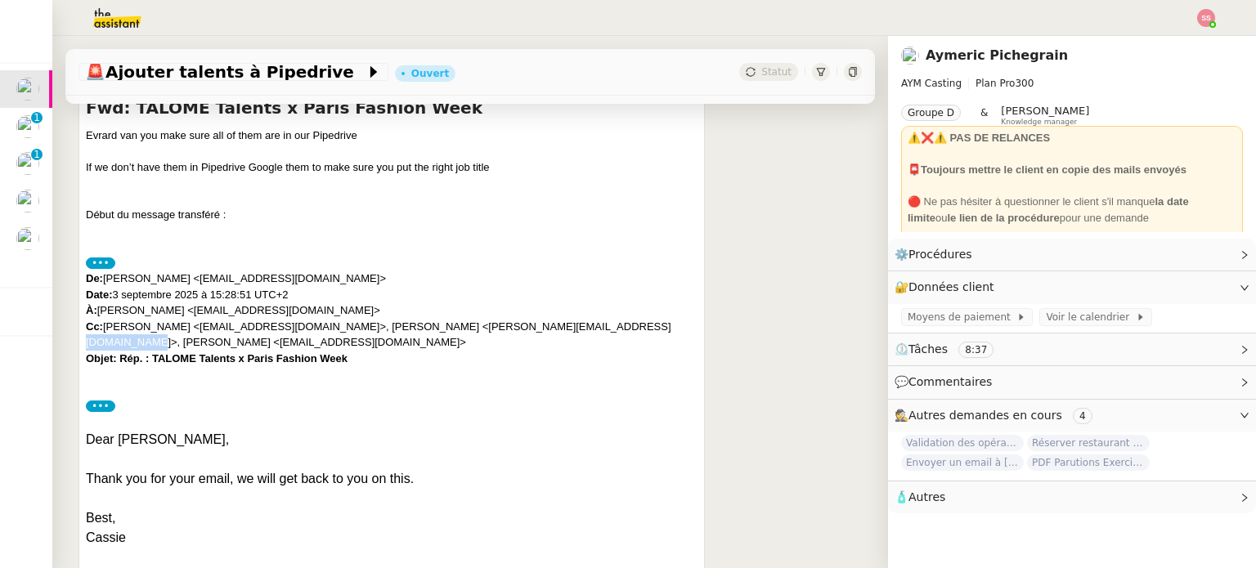
click at [650, 325] on div "De: [PERSON_NAME] <[EMAIL_ADDRESS][DOMAIN_NAME]> Date: [DATE] 15:28:51 UTC+2 À:…" at bounding box center [391, 327] width 611 height 112
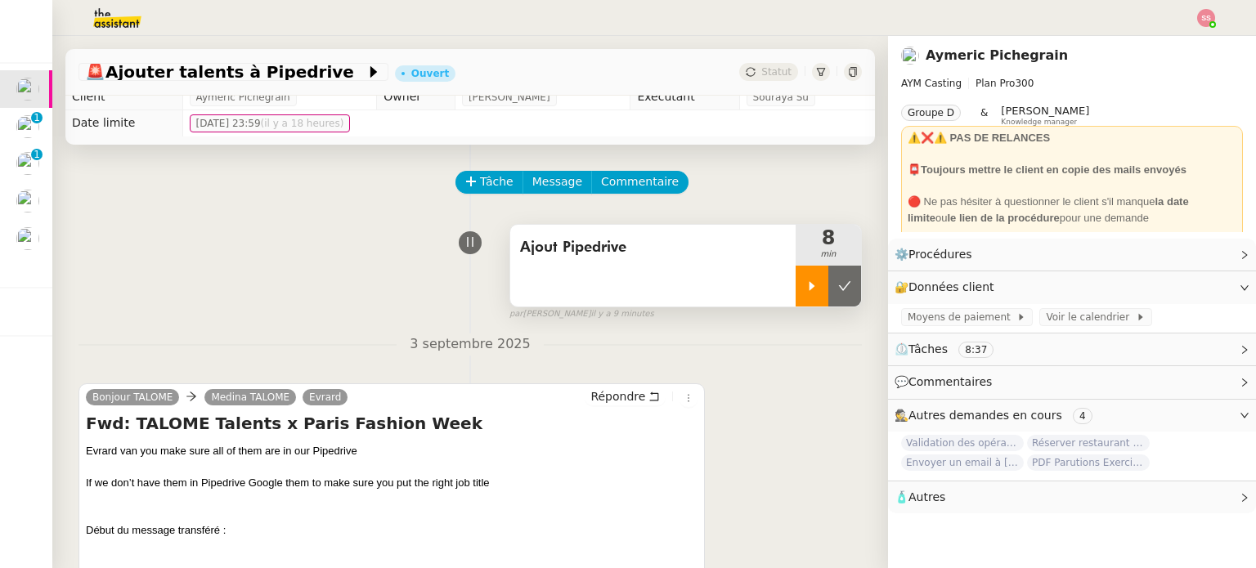
scroll to position [0, 0]
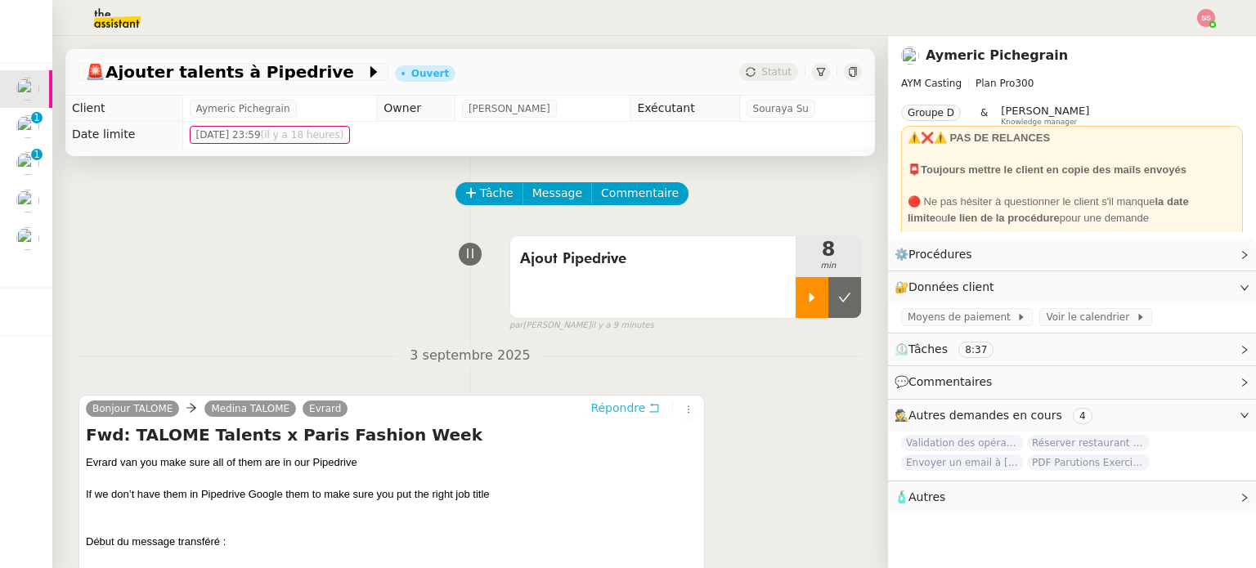
click at [615, 409] on span "Répondre" at bounding box center [617, 408] width 55 height 16
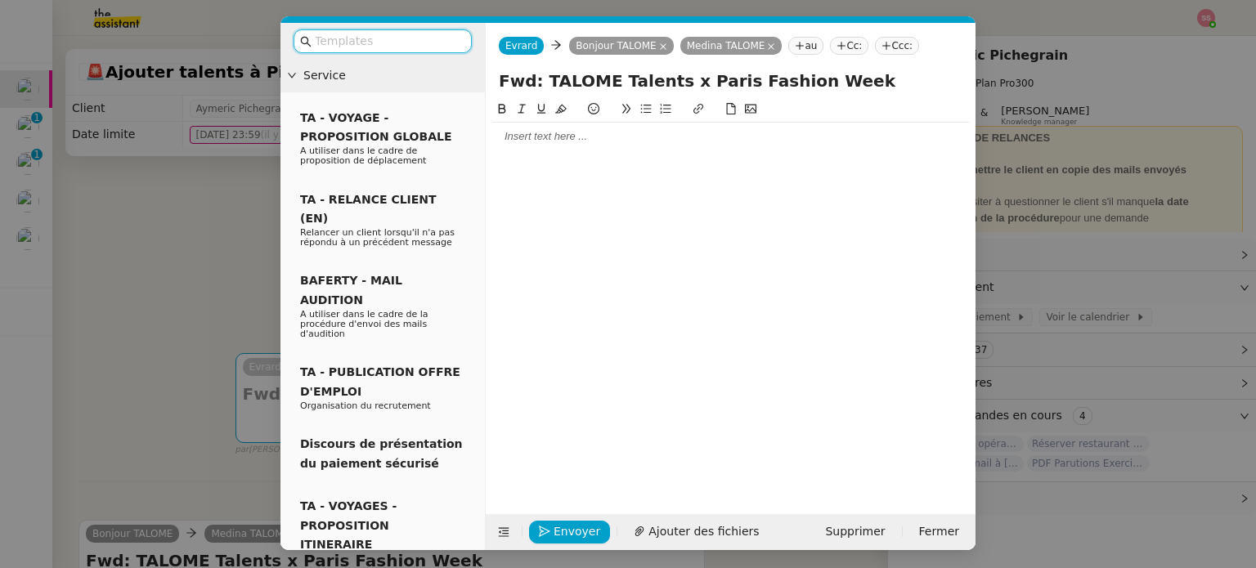
click at [556, 144] on div at bounding box center [730, 136] width 477 height 15
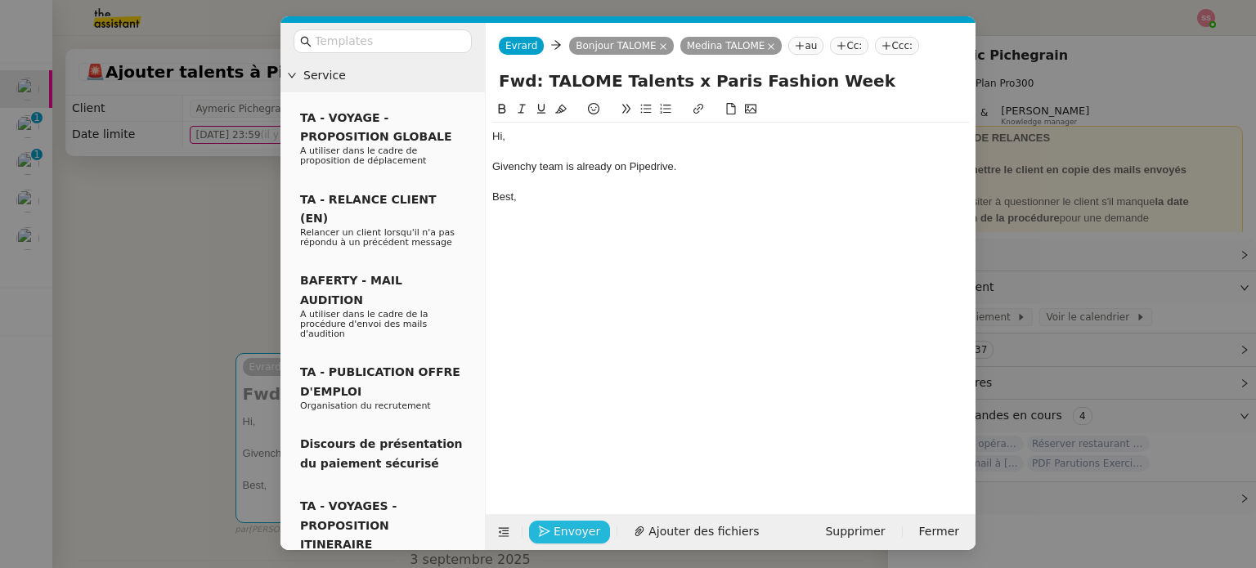
click at [571, 535] on span "Envoyer" at bounding box center [576, 531] width 47 height 19
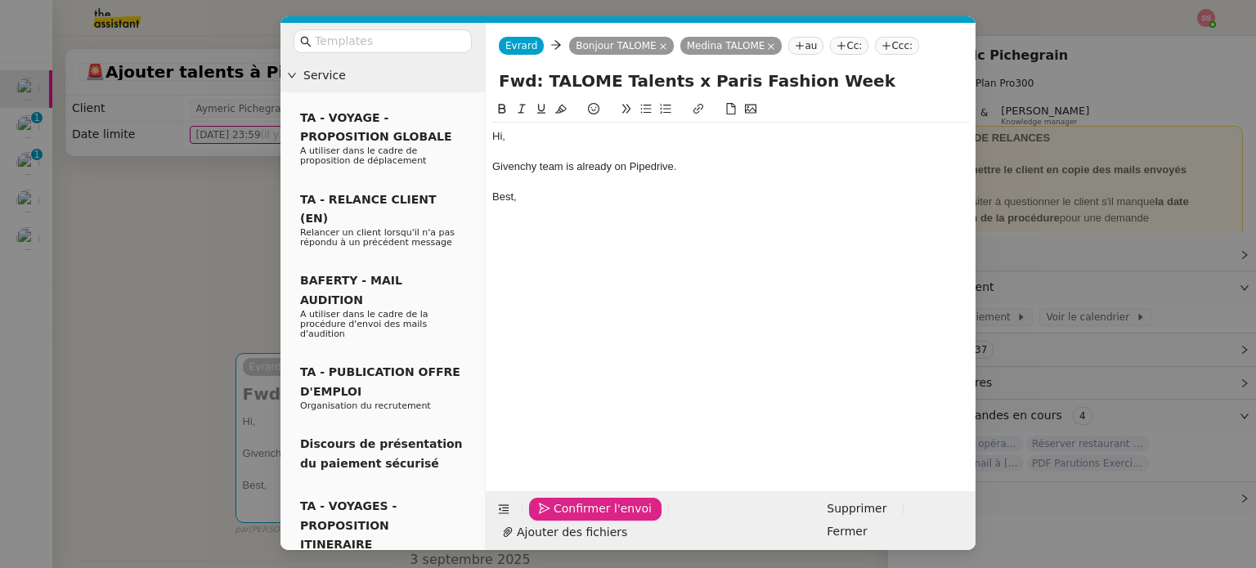
click at [571, 518] on span "Confirmer l'envoi" at bounding box center [602, 508] width 98 height 19
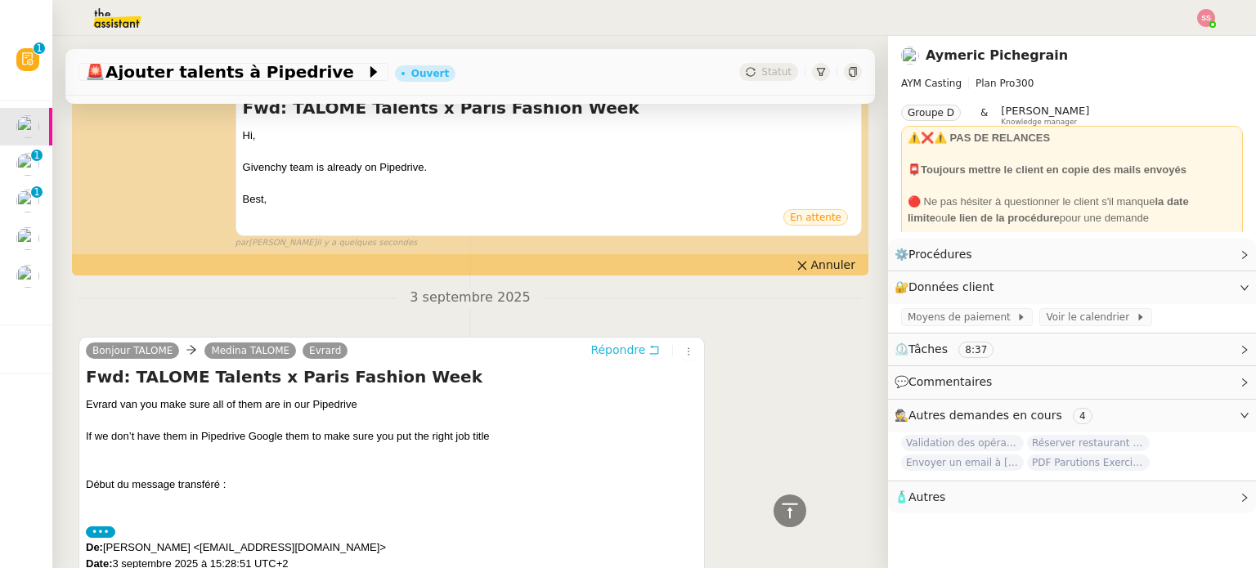
scroll to position [40, 0]
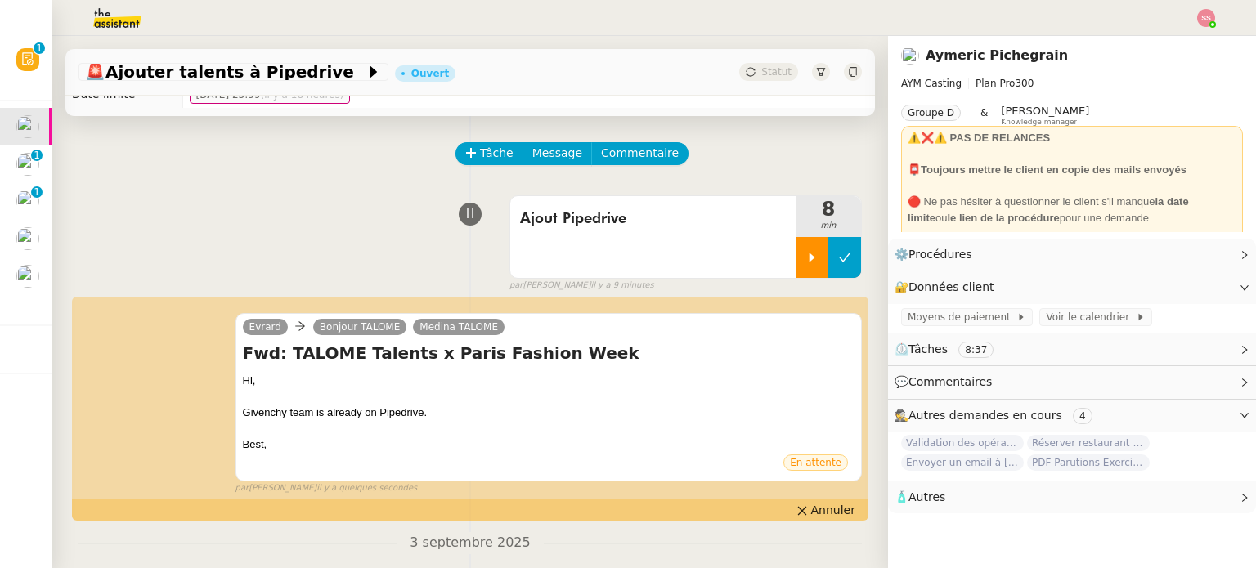
click at [828, 249] on button at bounding box center [844, 257] width 33 height 41
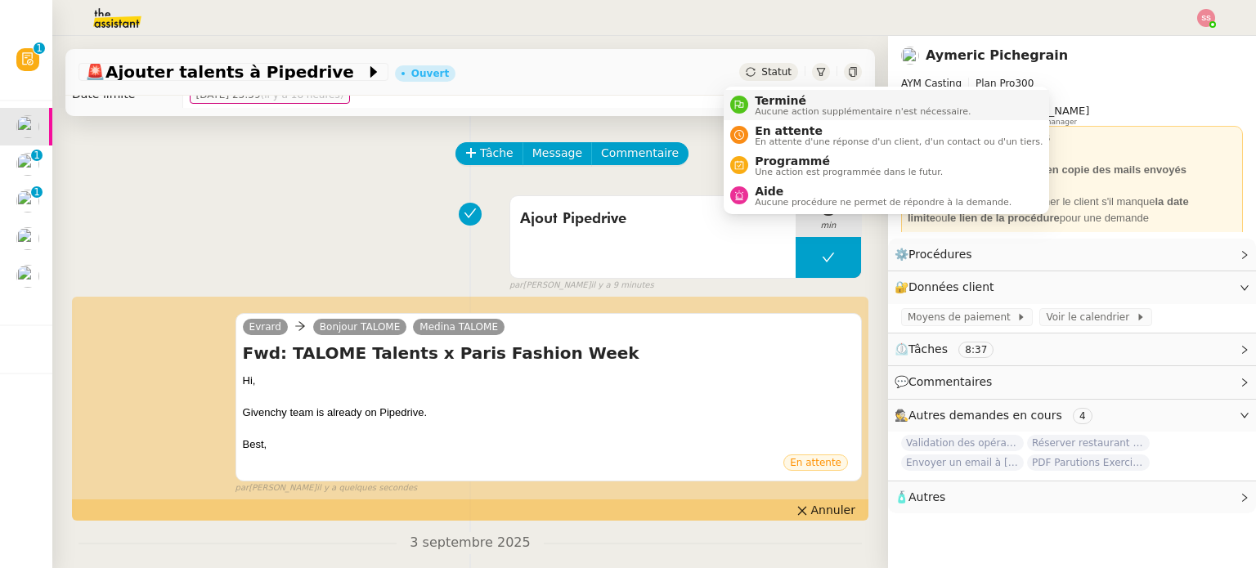
click at [772, 101] on span "Terminé" at bounding box center [862, 100] width 216 height 13
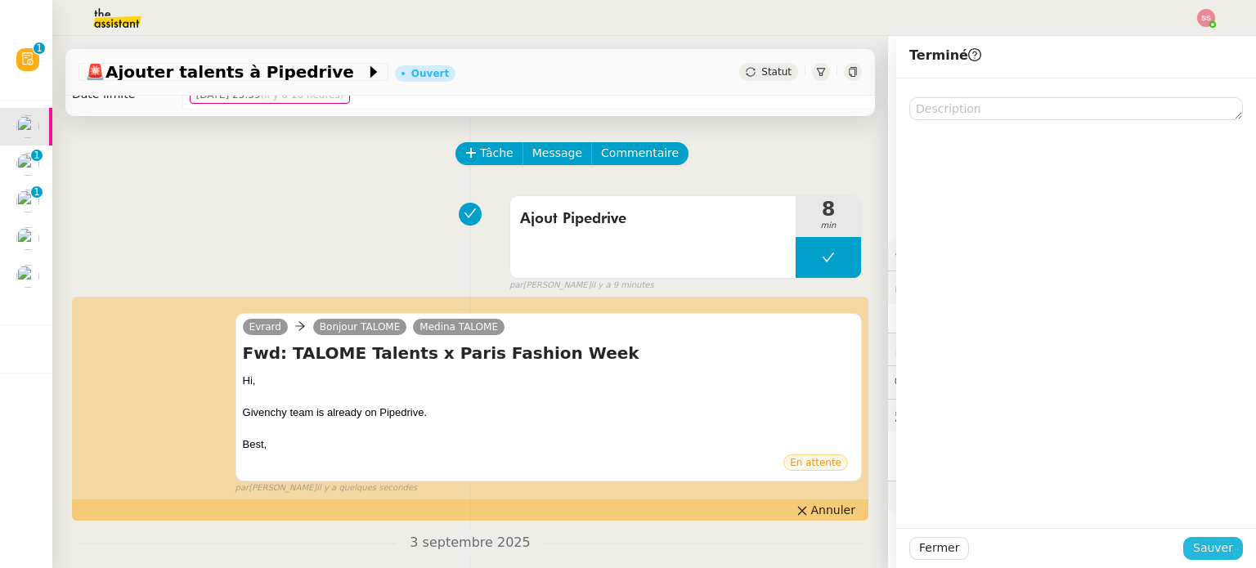
click at [1193, 544] on span "Sauver" at bounding box center [1213, 548] width 40 height 19
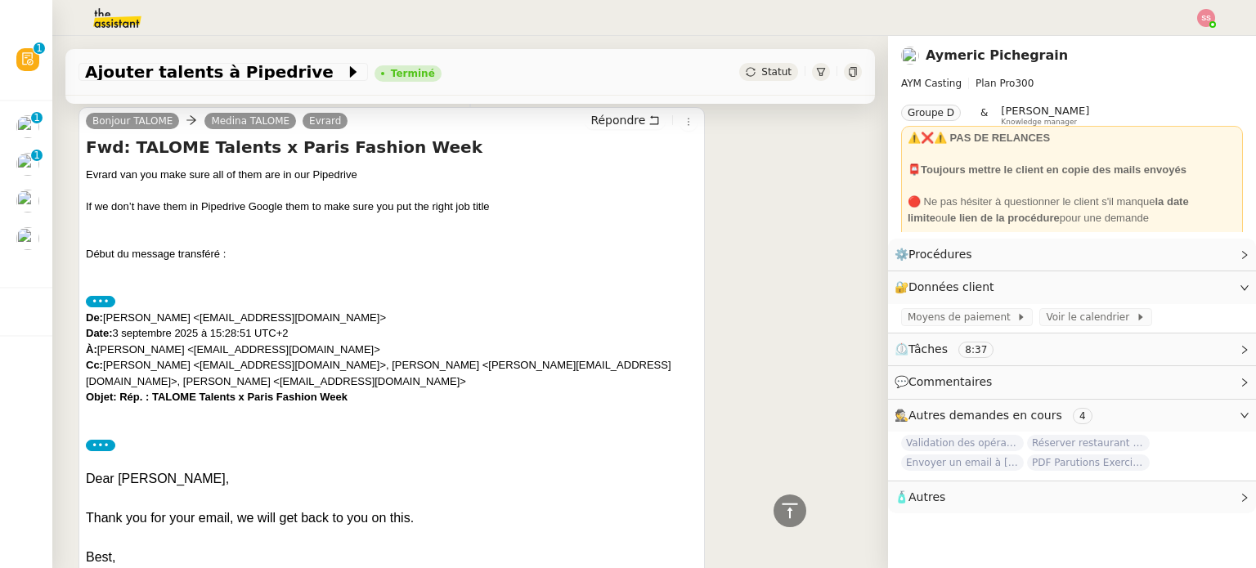
scroll to position [612, 0]
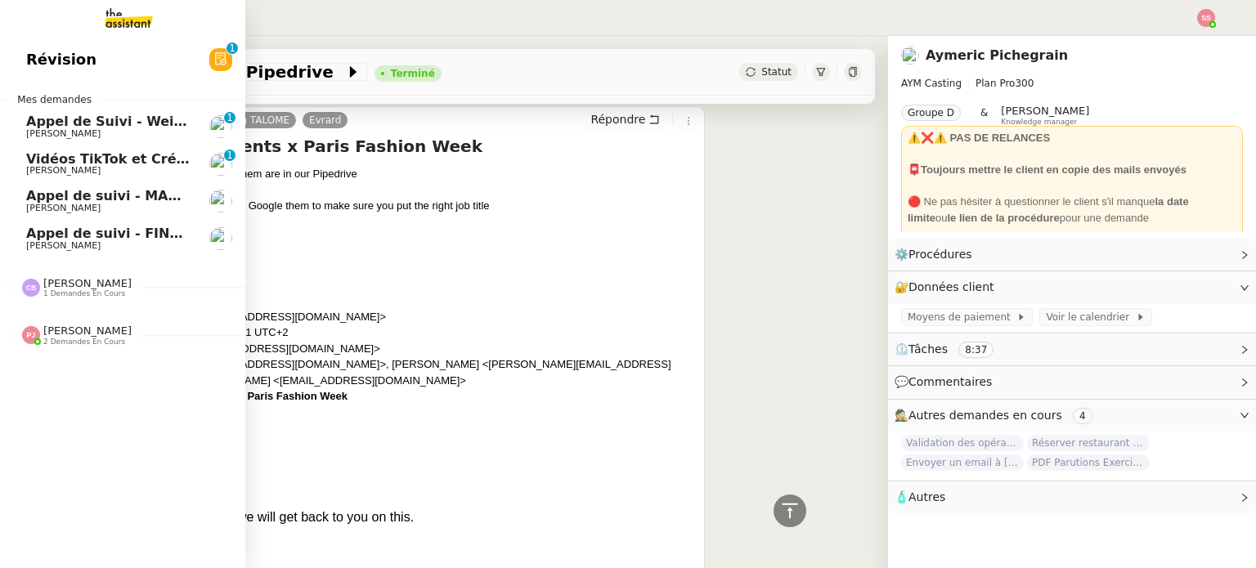
click at [75, 163] on span "Vidéos TikTok et Créatives META - septembre 2025" at bounding box center [213, 159] width 374 height 16
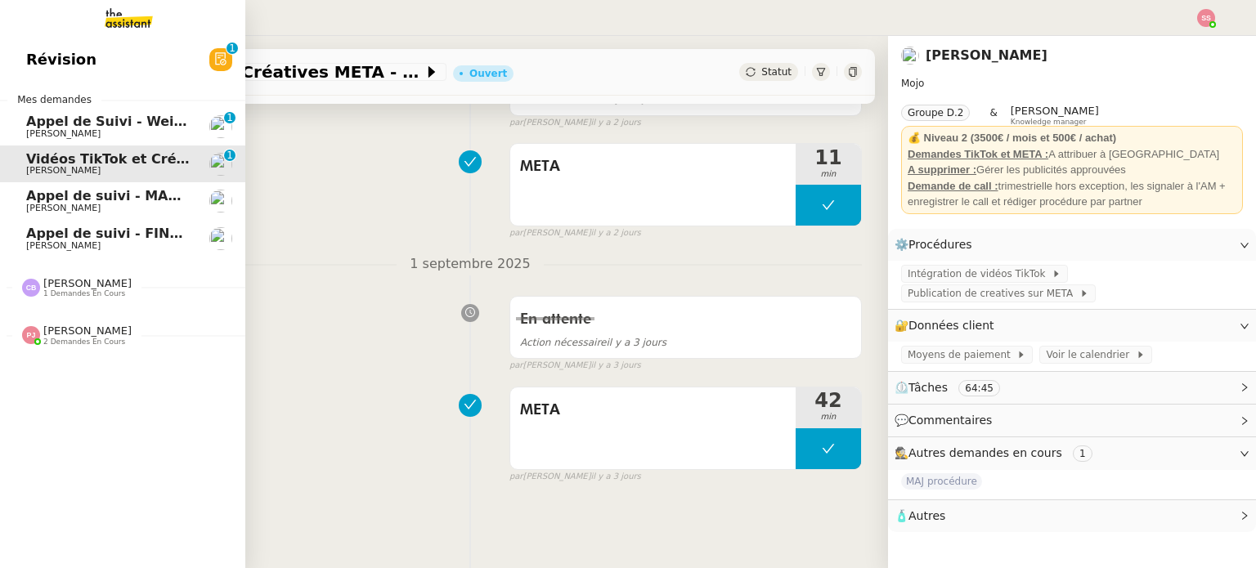
scroll to position [219, 0]
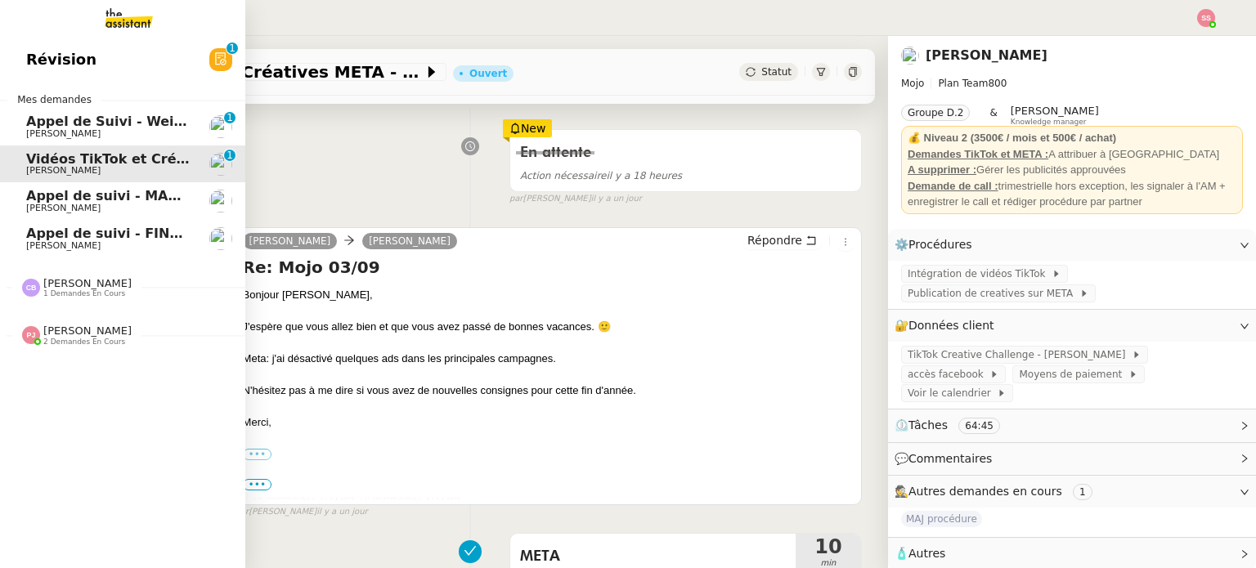
click at [73, 331] on span "[PERSON_NAME]" at bounding box center [87, 331] width 88 height 12
click at [102, 131] on span "[PERSON_NAME]" at bounding box center [108, 134] width 165 height 10
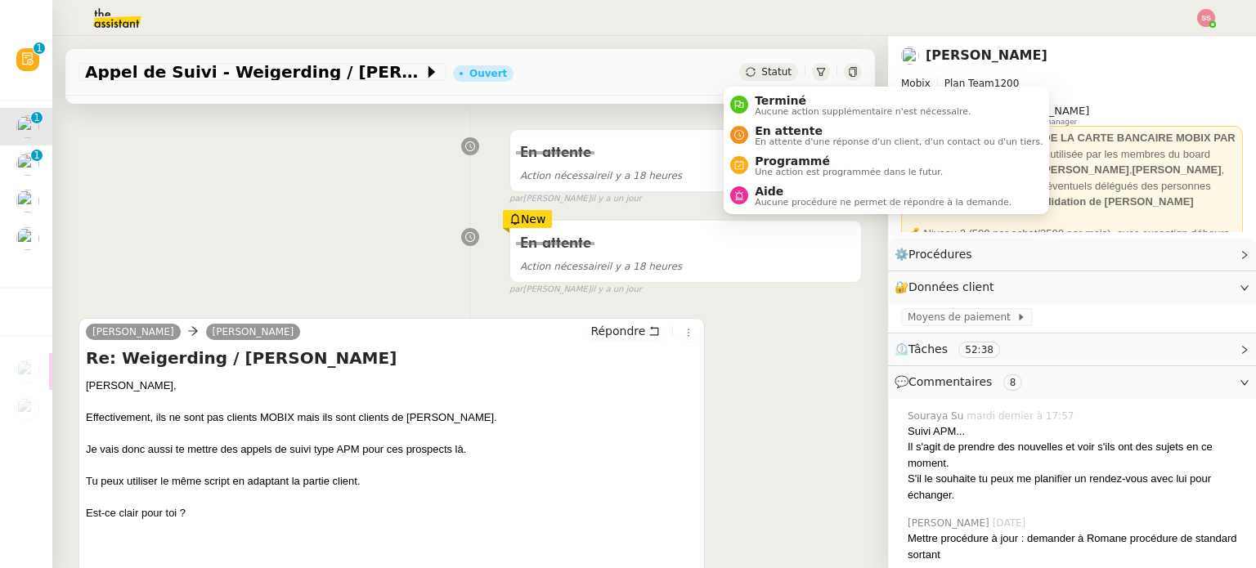
click at [742, 80] on div "Statut" at bounding box center [768, 72] width 59 height 18
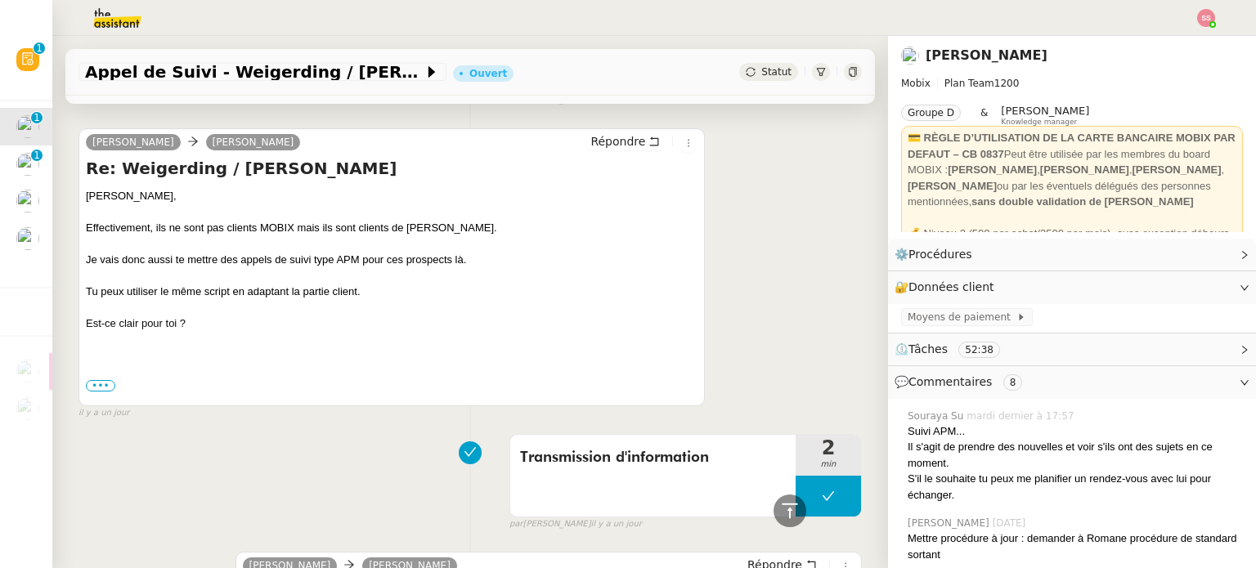
scroll to position [383, 0]
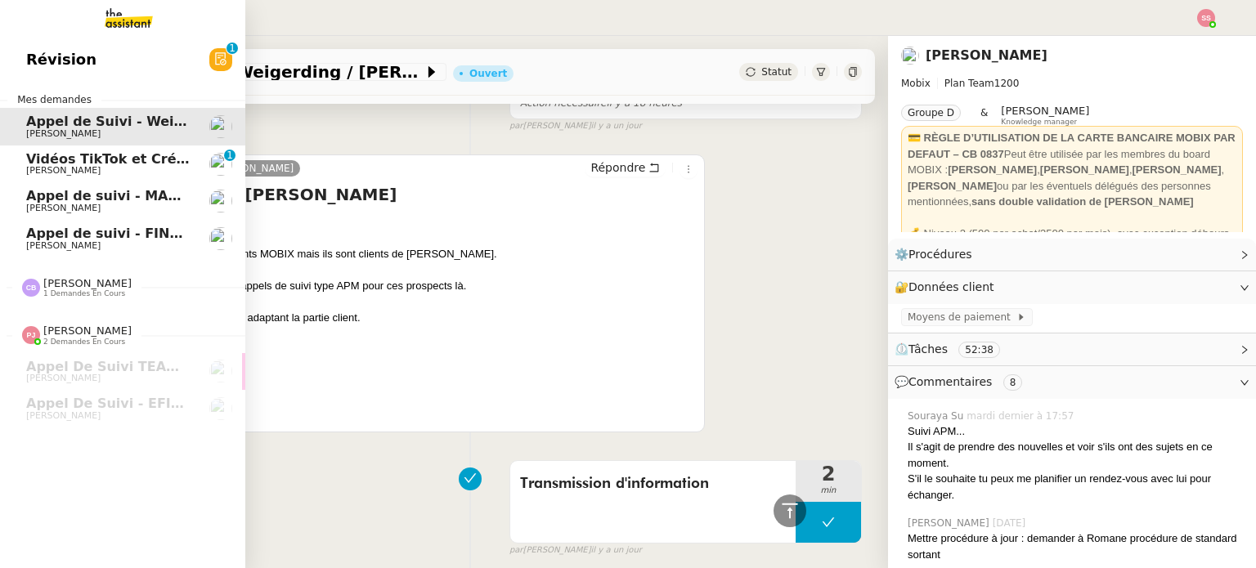
click at [84, 159] on span "Vidéos TikTok et Créatives META - septembre 2025" at bounding box center [213, 159] width 374 height 16
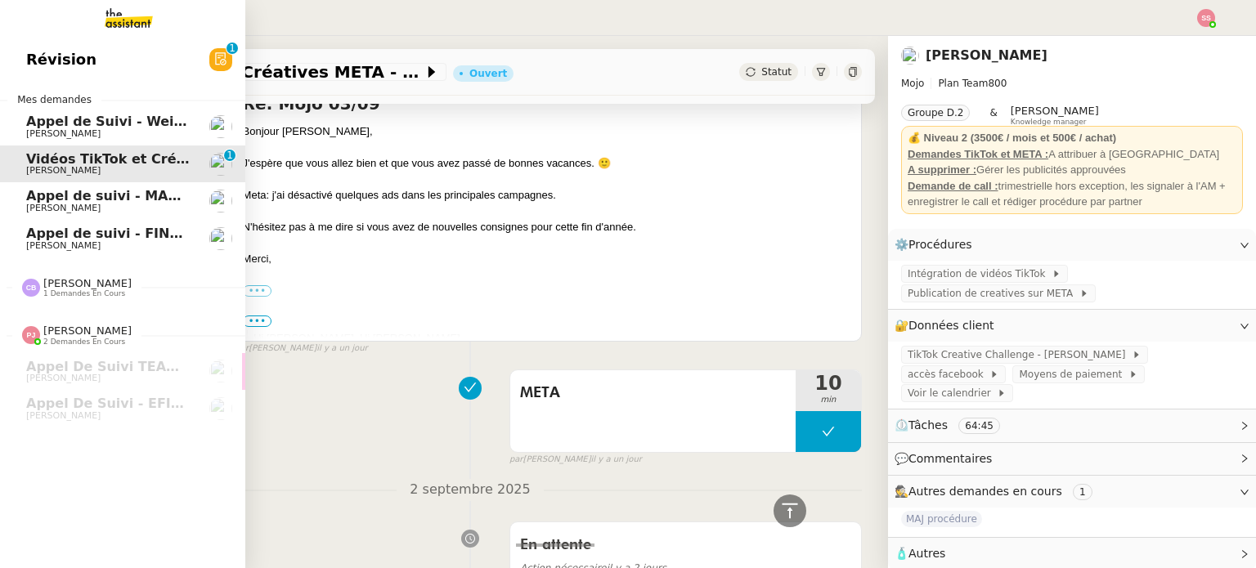
click at [96, 198] on span "Appel de suivi - MADFLY - [PERSON_NAME]" at bounding box center [183, 196] width 314 height 16
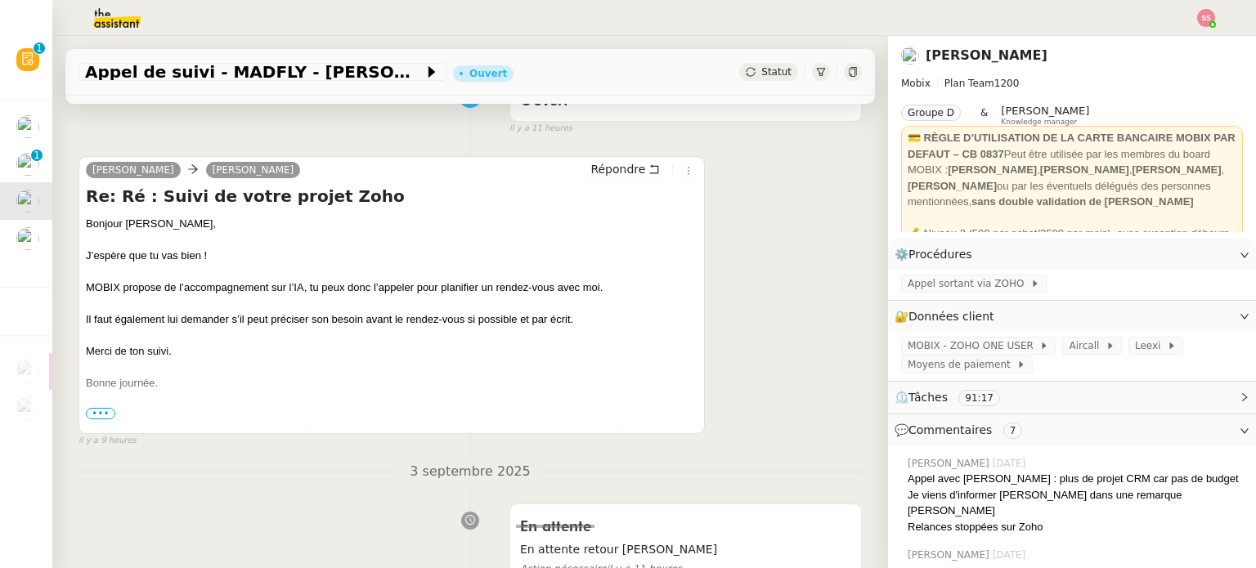
scroll to position [137, 0]
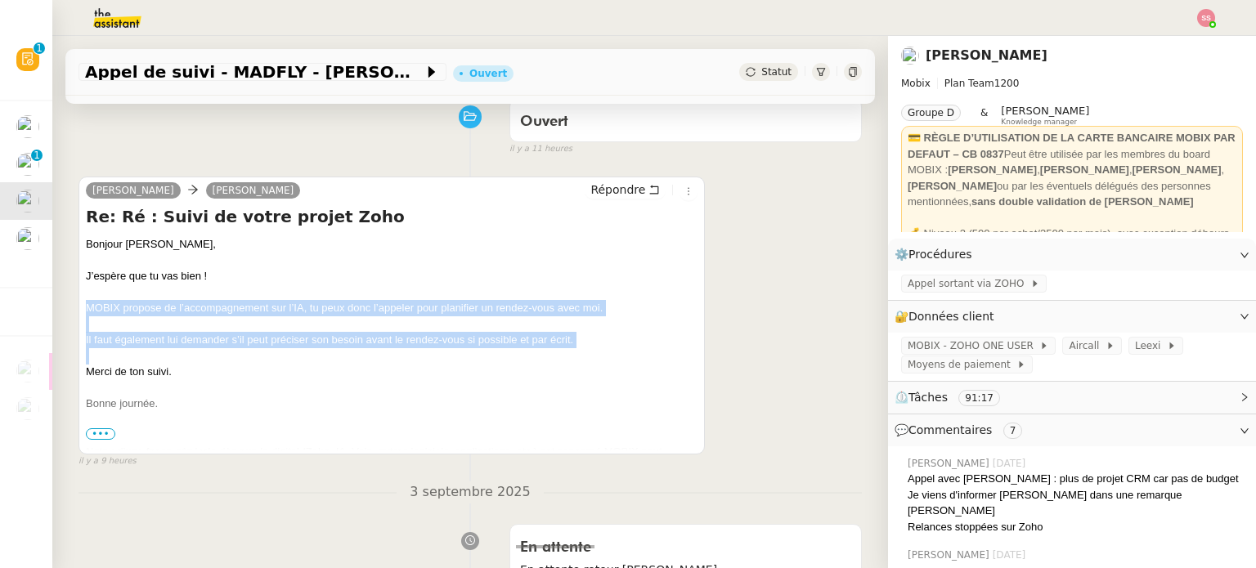
drag, startPoint x: 88, startPoint y: 307, endPoint x: 576, endPoint y: 351, distance: 490.1
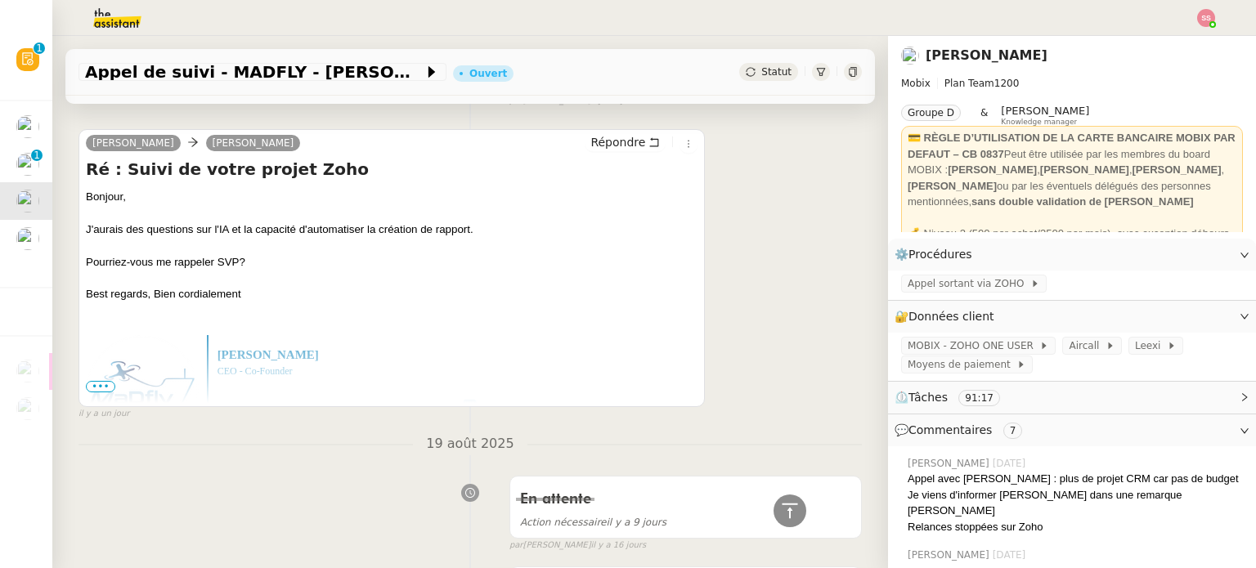
scroll to position [1036, 0]
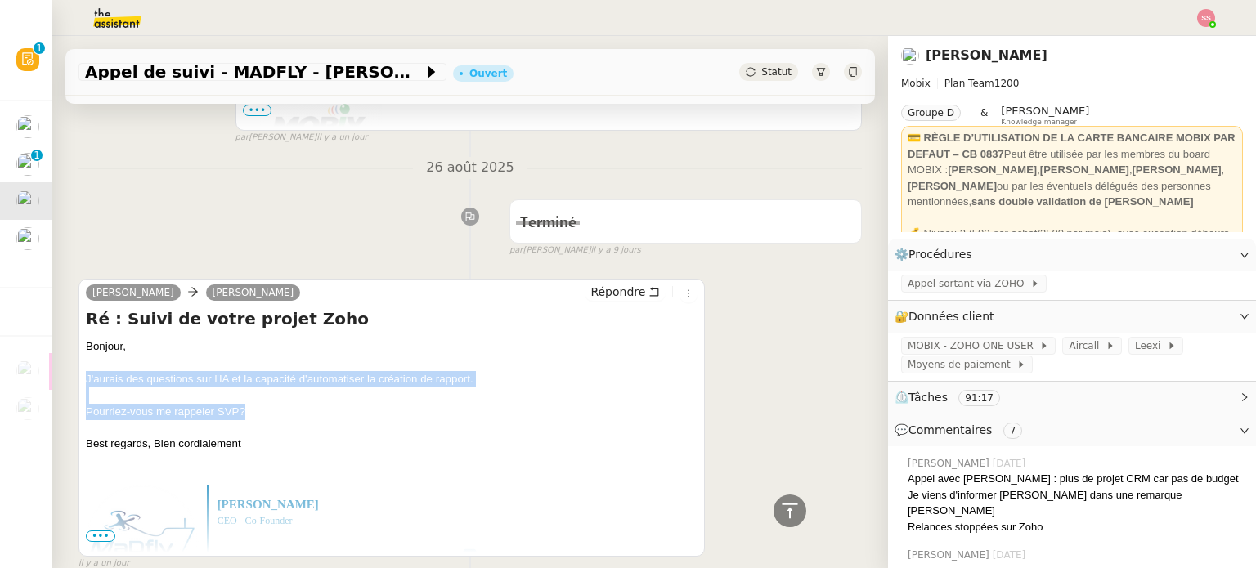
drag, startPoint x: 78, startPoint y: 378, endPoint x: 374, endPoint y: 410, distance: 297.6
click at [374, 410] on div "[PERSON_NAME] [PERSON_NAME] Répondre Ré : Suivi de votre projet Zoho Bonjour, J…" at bounding box center [391, 418] width 626 height 278
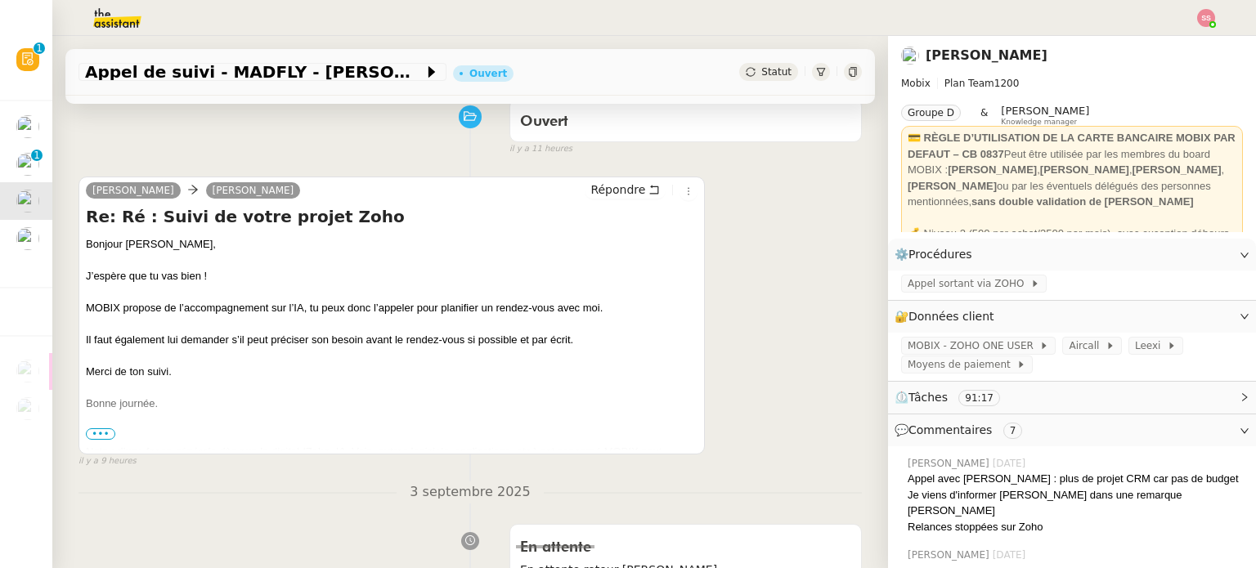
scroll to position [137, 0]
drag, startPoint x: 85, startPoint y: 307, endPoint x: 589, endPoint y: 341, distance: 504.7
click at [589, 341] on div "[PERSON_NAME] [PERSON_NAME] Répondre Re: Ré : Suivi de votre projet Zoho Bonjou…" at bounding box center [391, 316] width 626 height 278
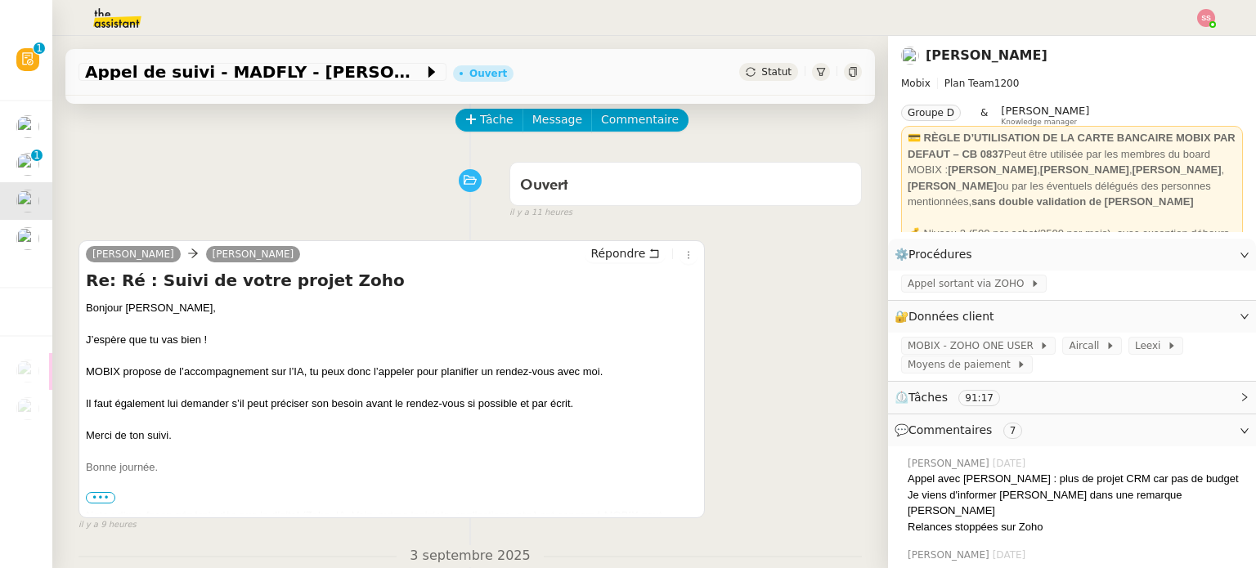
scroll to position [0, 0]
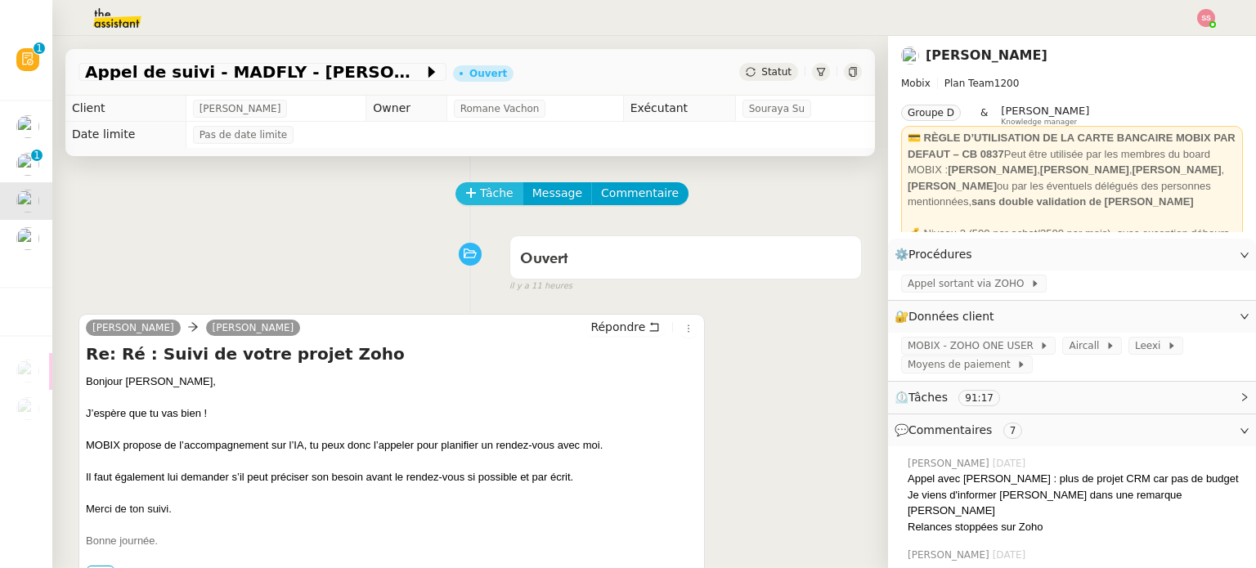
click at [480, 199] on span "Tâche" at bounding box center [497, 193] width 34 height 19
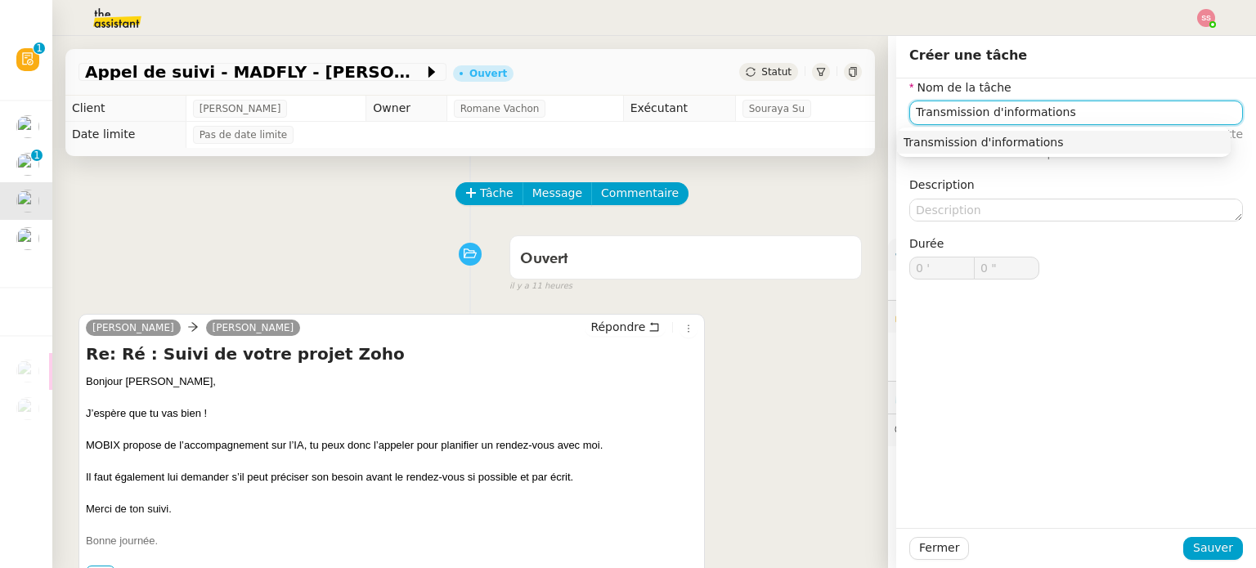
click at [1007, 140] on div "Transmission d'informations" at bounding box center [1063, 142] width 320 height 15
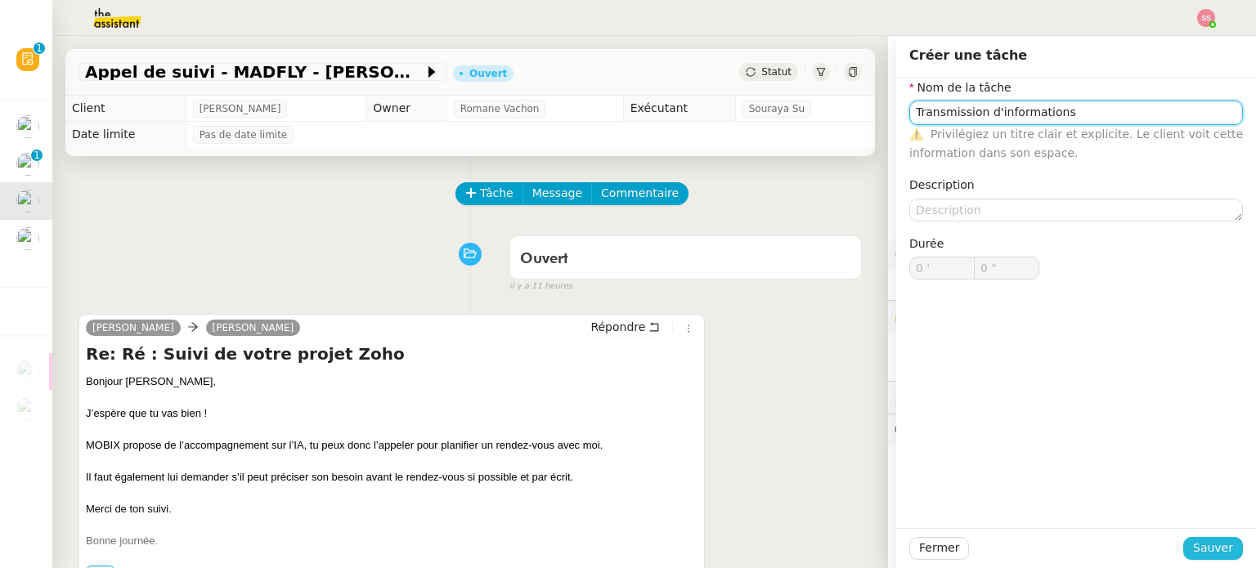
type input "Transmission d'informations"
click at [1201, 546] on span "Sauver" at bounding box center [1213, 548] width 40 height 19
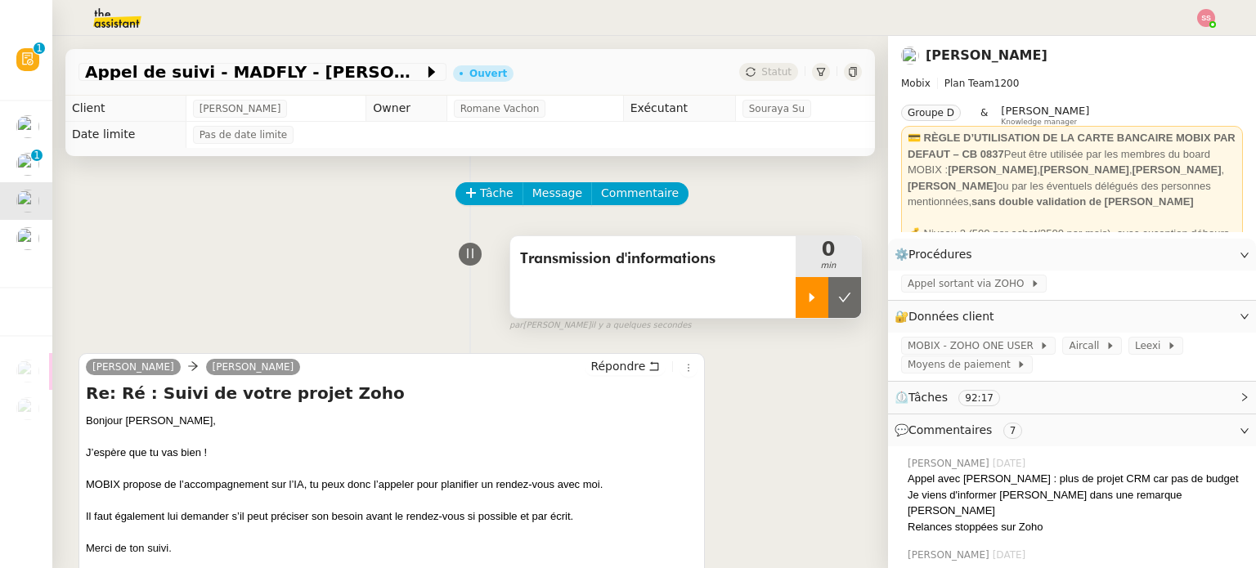
click at [795, 308] on div at bounding box center [811, 297] width 33 height 41
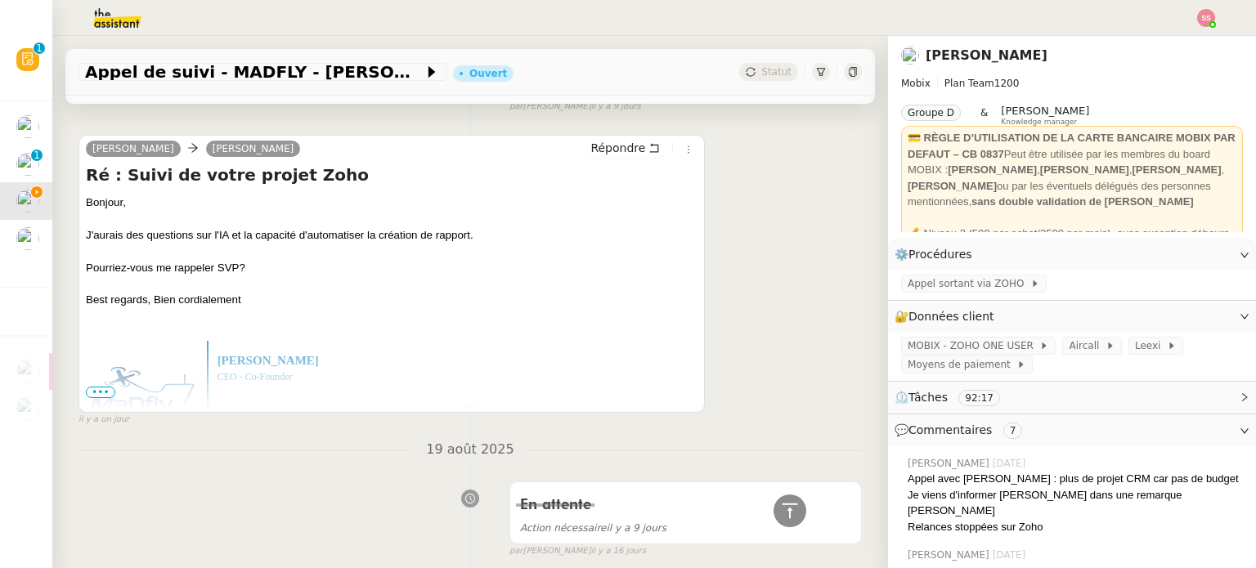
scroll to position [1226, 0]
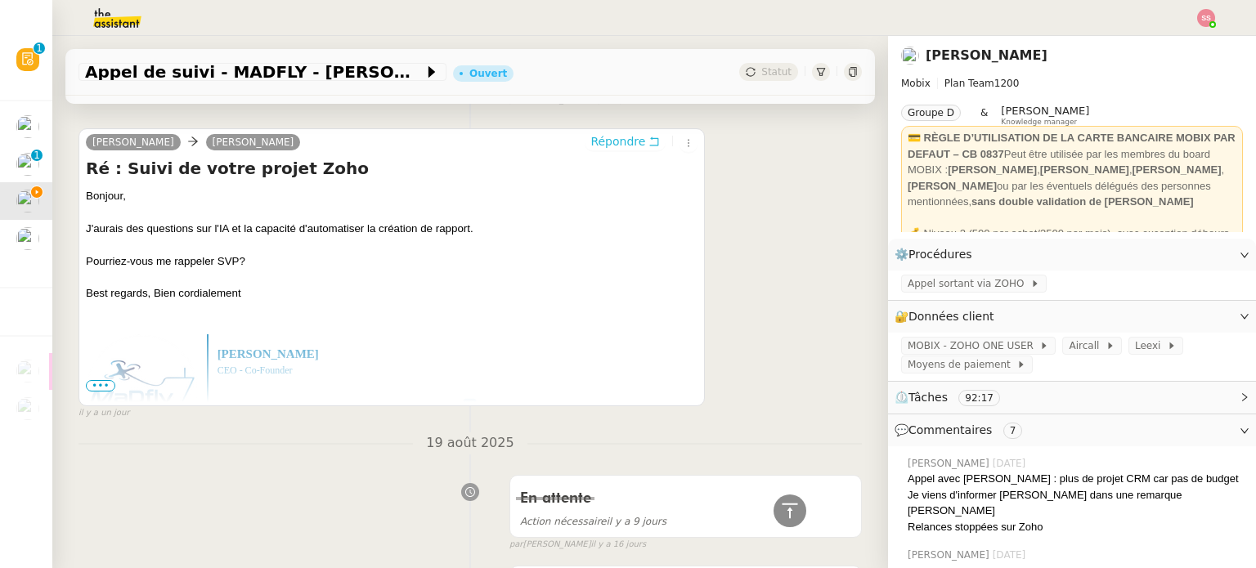
click at [602, 150] on span "Répondre" at bounding box center [617, 141] width 55 height 16
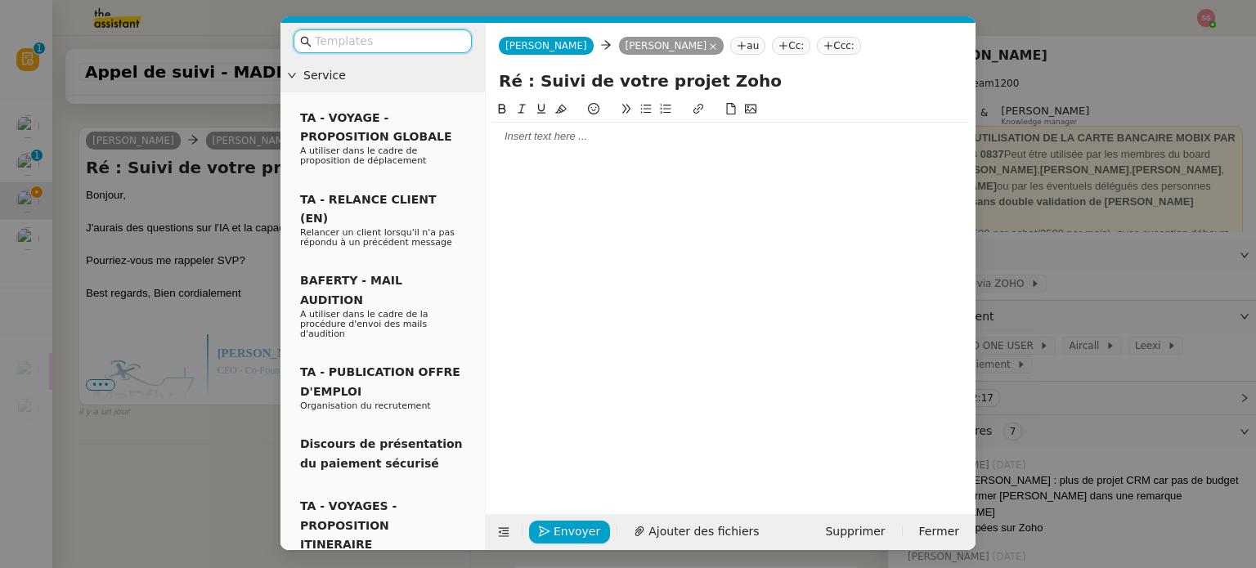
scroll to position [1354, 0]
click at [530, 139] on div at bounding box center [730, 136] width 477 height 15
paste div
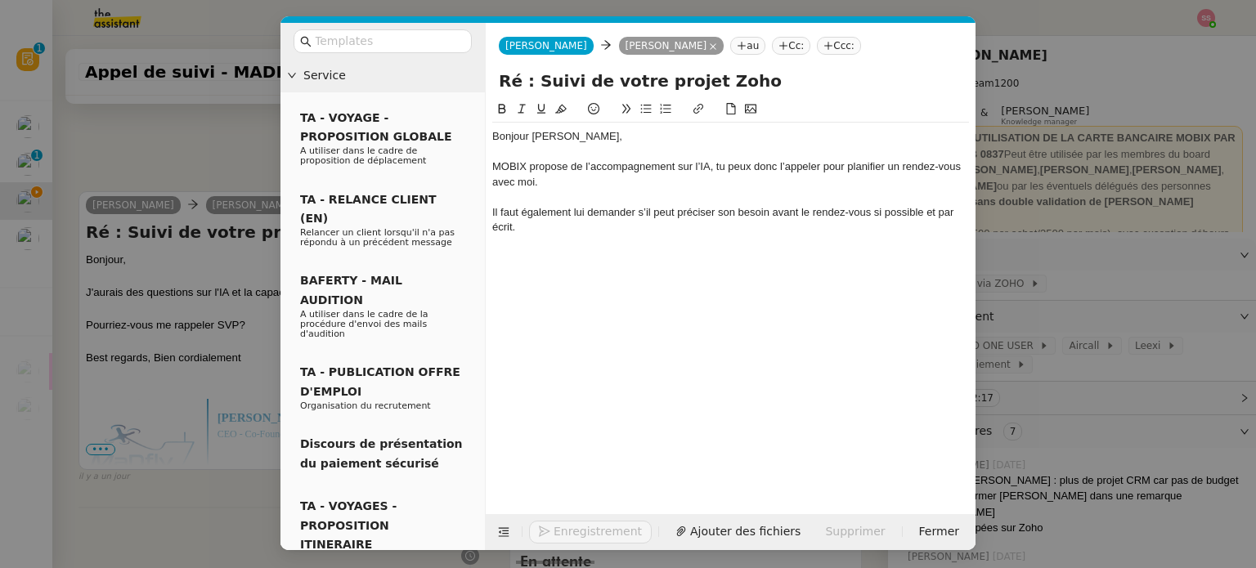
scroll to position [1433, 0]
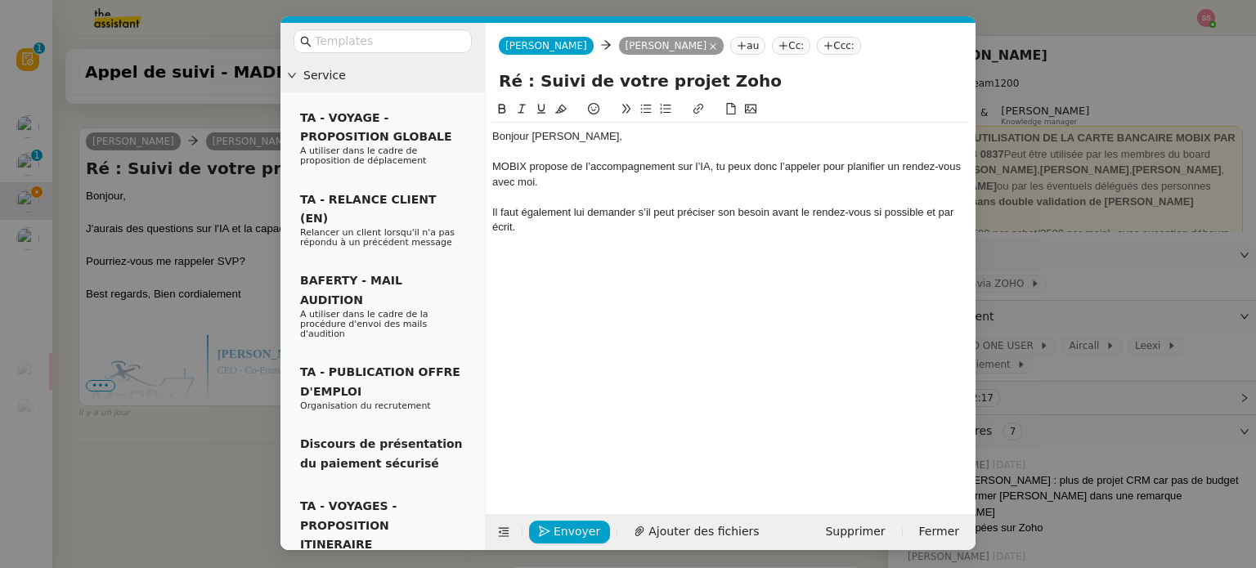
drag, startPoint x: 715, startPoint y: 165, endPoint x: 782, endPoint y: 181, distance: 68.8
click at [782, 181] on div "MOBIX propose de l’accompagnement sur l’IA, tu peux donc l’appeler pour planifi…" at bounding box center [730, 174] width 477 height 30
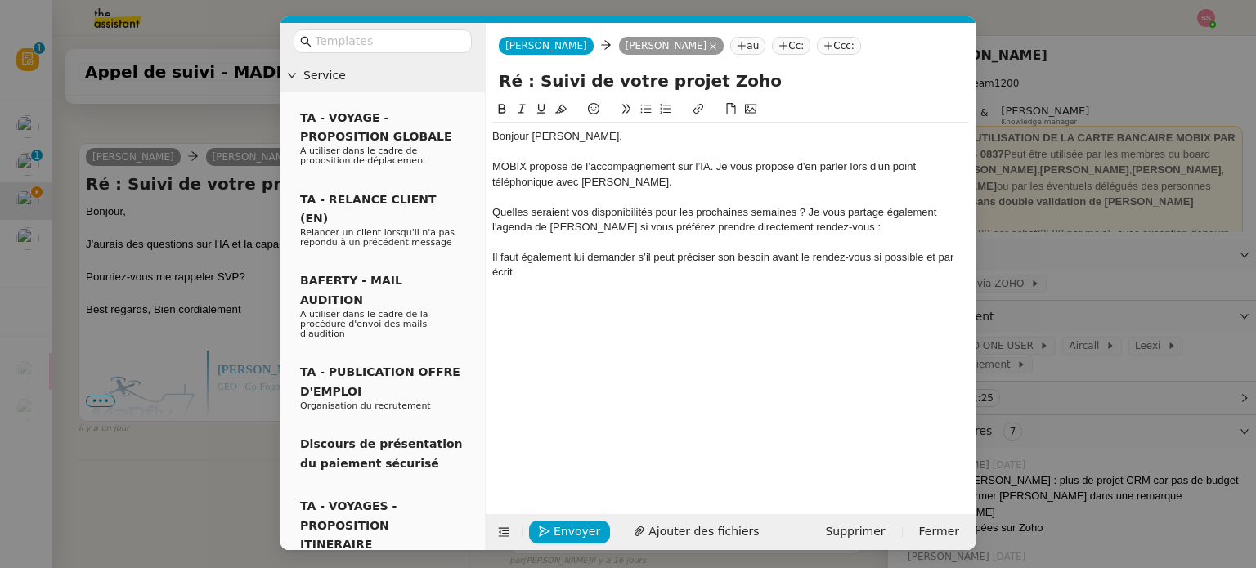
scroll to position [1481, 0]
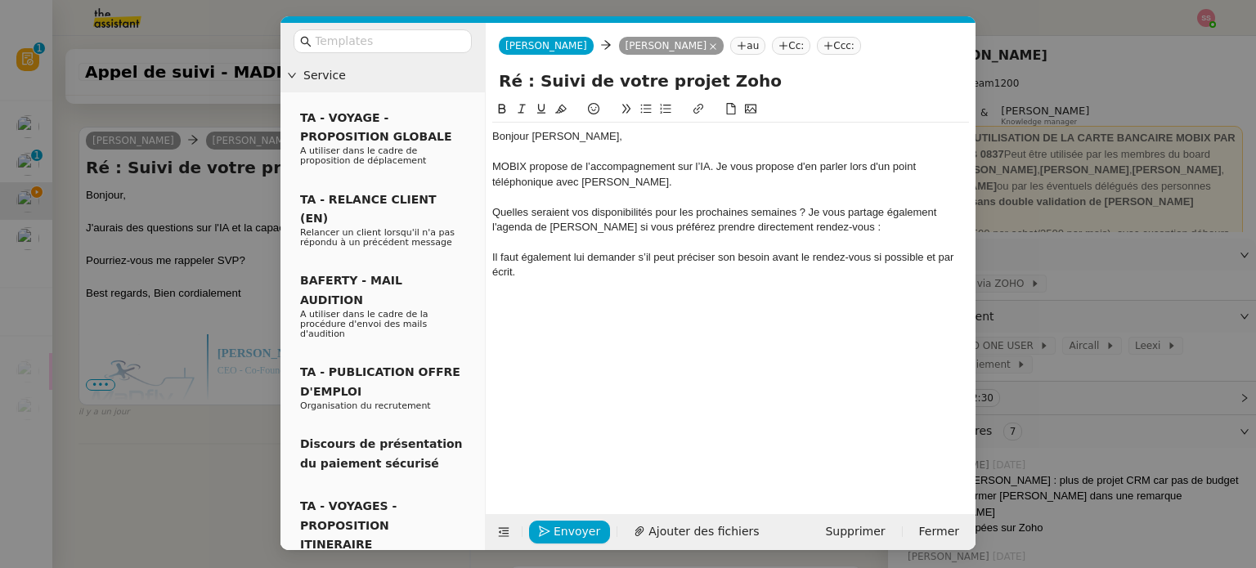
click at [748, 270] on div "Il faut également lui demander s’il peut préciser son besoin avant le rendez-vo…" at bounding box center [730, 265] width 477 height 30
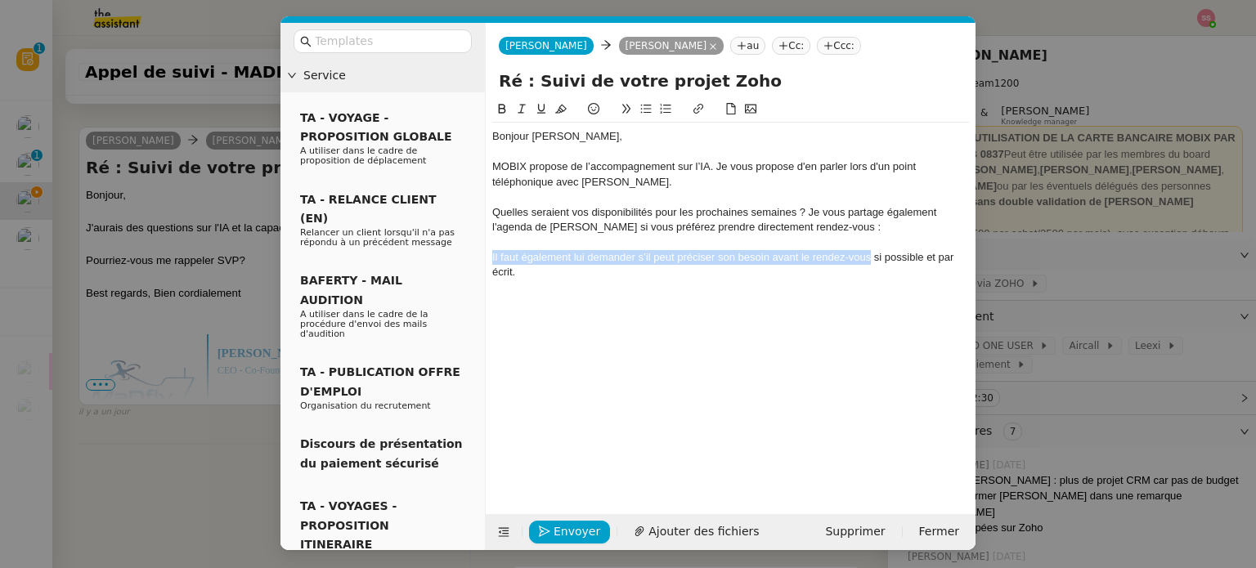
drag, startPoint x: 871, startPoint y: 257, endPoint x: 490, endPoint y: 253, distance: 380.1
click at [490, 253] on nz-spin "Bonjour [PERSON_NAME], [PERSON_NAME] propose de l’accompagnement sur l’IA. Je v…" at bounding box center [731, 298] width 490 height 396
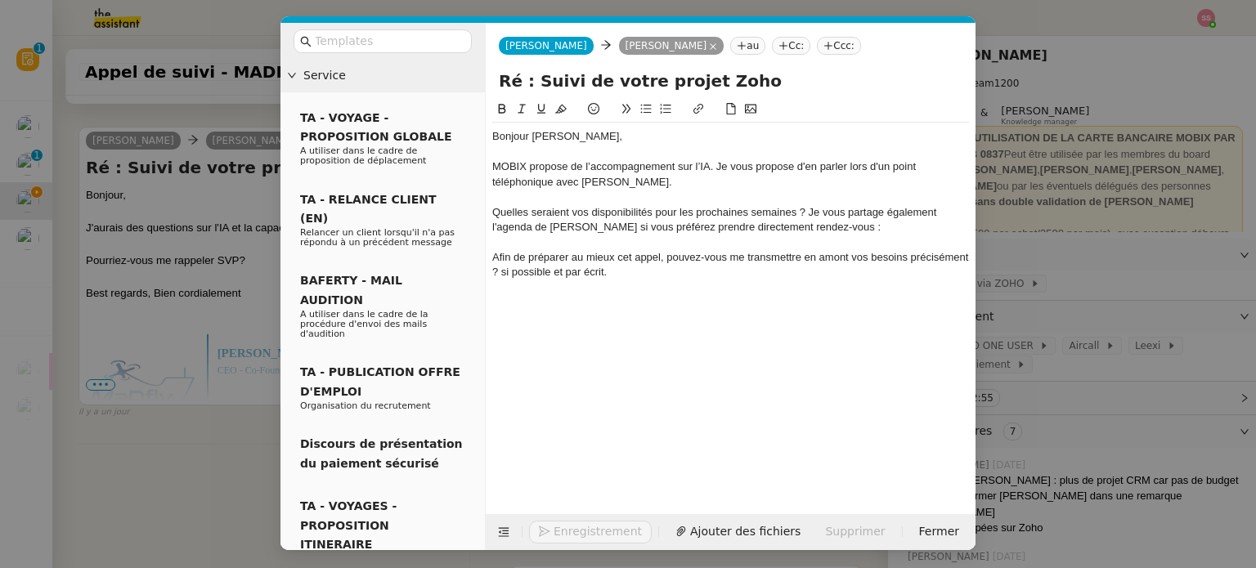
scroll to position [1497, 0]
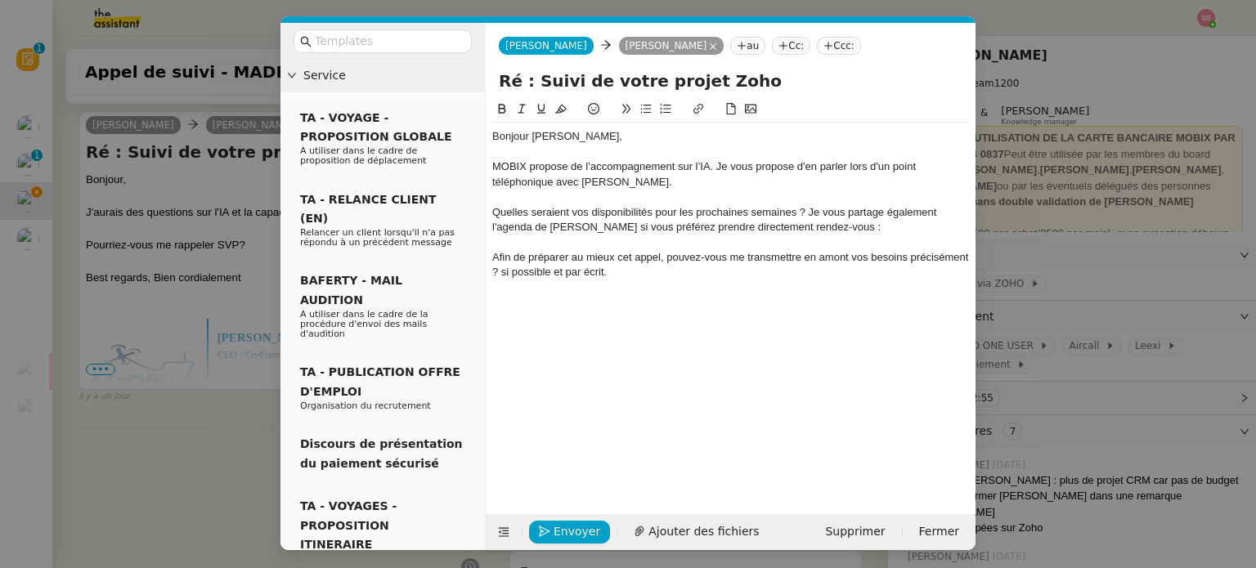
click at [638, 262] on div "Afin de préparer au mieux cet appel, pouvez-vous me transmettre en amont vos be…" at bounding box center [730, 265] width 477 height 30
drag, startPoint x: 611, startPoint y: 268, endPoint x: 501, endPoint y: 271, distance: 109.6
click at [501, 271] on div "Afin de préparer au mieux cet appel, pouvez-vous me transmettre en amont vos be…" at bounding box center [730, 265] width 477 height 30
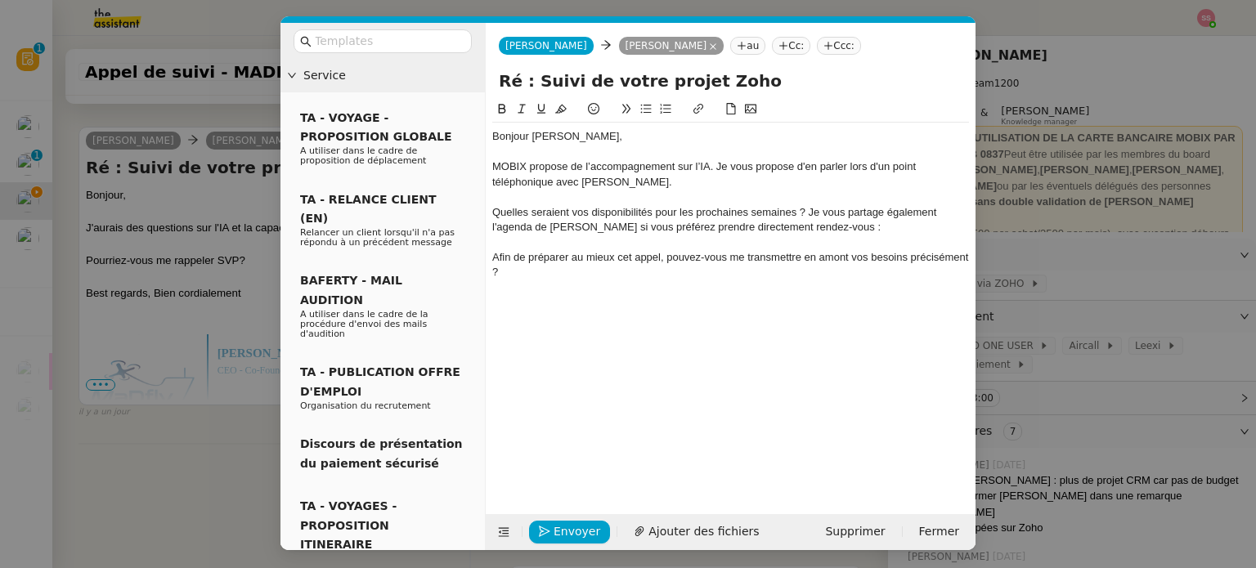
click at [799, 255] on div "Afin de préparer au mieux cet appel, pouvez-vous me transmettre en amont vos be…" at bounding box center [730, 265] width 477 height 30
click at [851, 257] on div "Afin de préparer au mieux cet appel, pouvez-vous me transmettre en amont vos be…" at bounding box center [730, 265] width 477 height 30
click at [212, 477] on nz-modal-container "Service TA - VOYAGE - PROPOSITION GLOBALE A utiliser dans le cadre de propositi…" at bounding box center [628, 284] width 1256 height 568
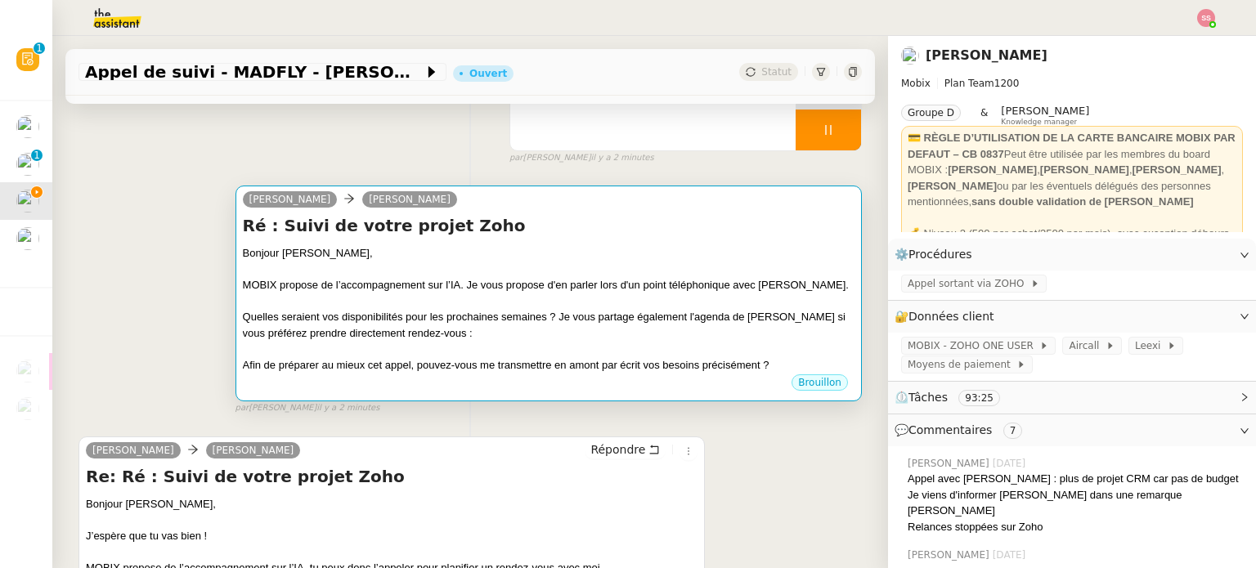
scroll to position [4, 0]
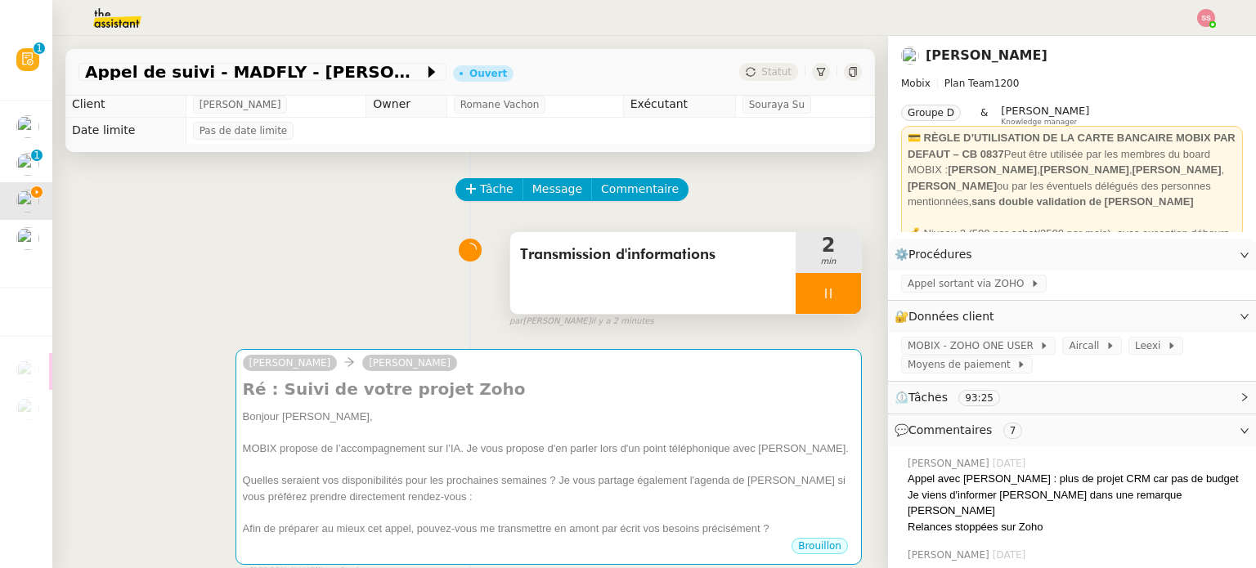
click at [833, 287] on div at bounding box center [827, 293] width 65 height 41
click at [834, 287] on button at bounding box center [844, 293] width 33 height 41
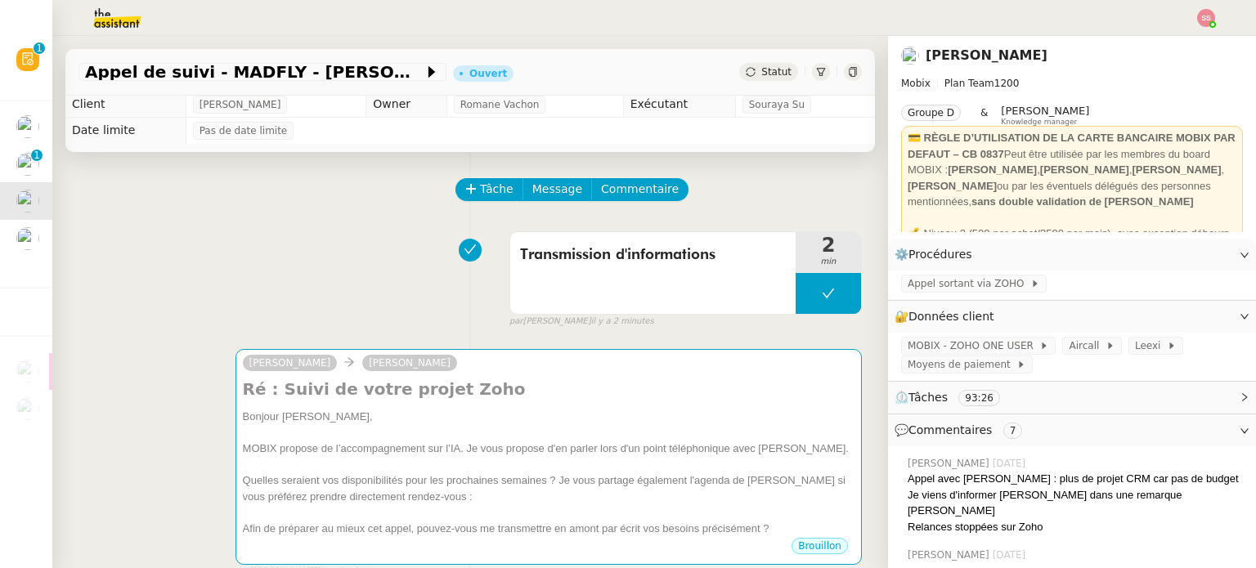
click at [761, 70] on span "Statut" at bounding box center [776, 71] width 30 height 11
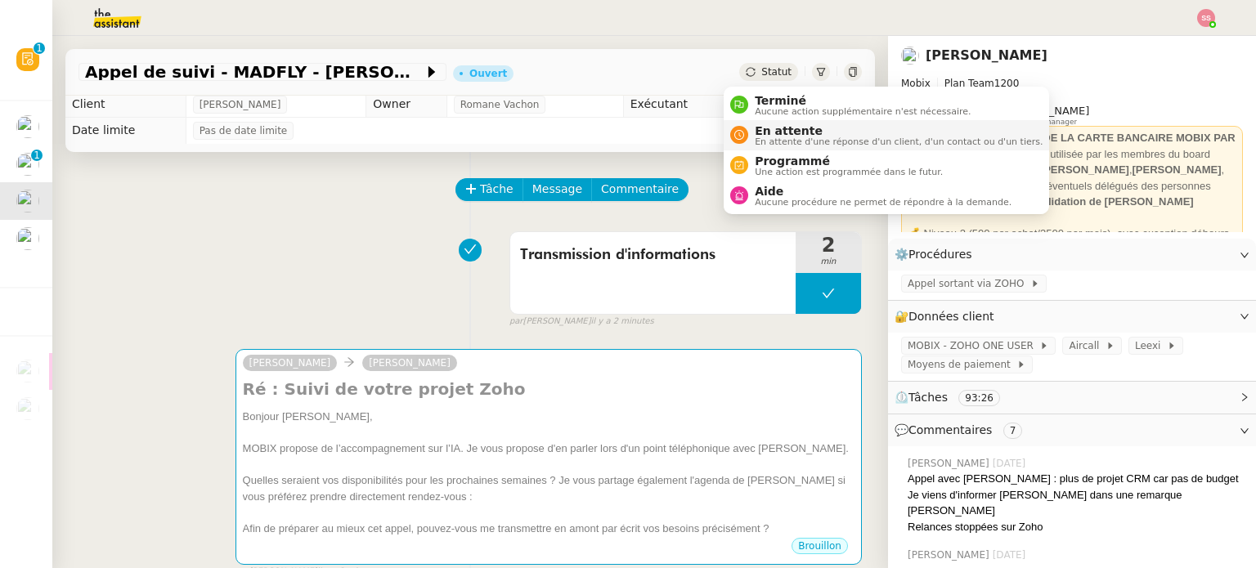
click at [781, 134] on span "En attente" at bounding box center [898, 130] width 288 height 13
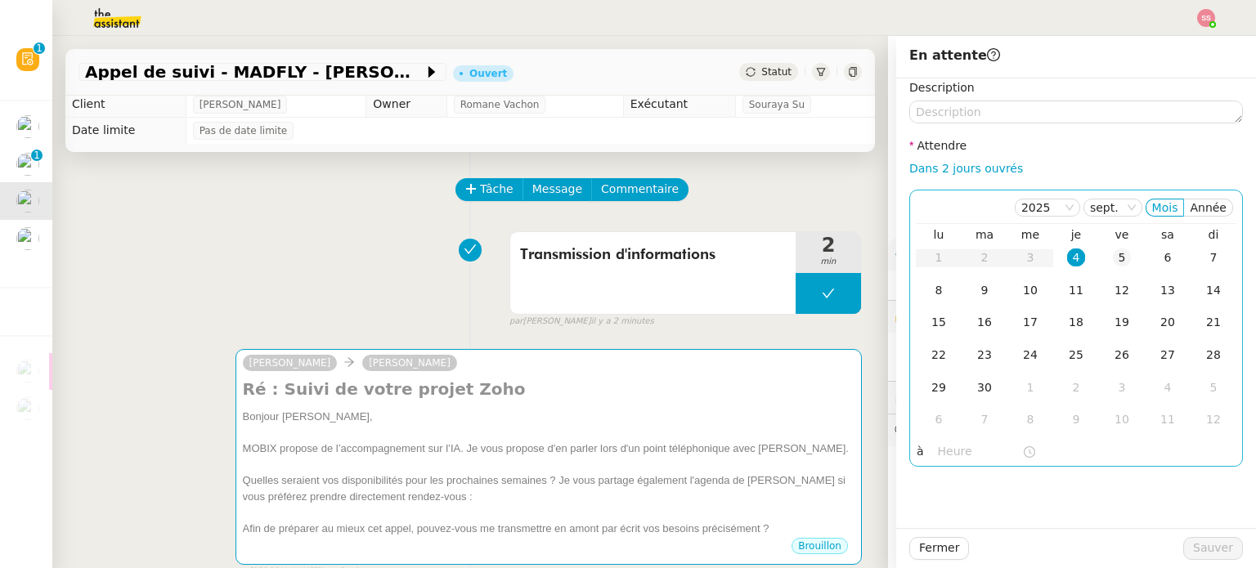
click at [1112, 261] on div "5" at bounding box center [1121, 257] width 18 height 18
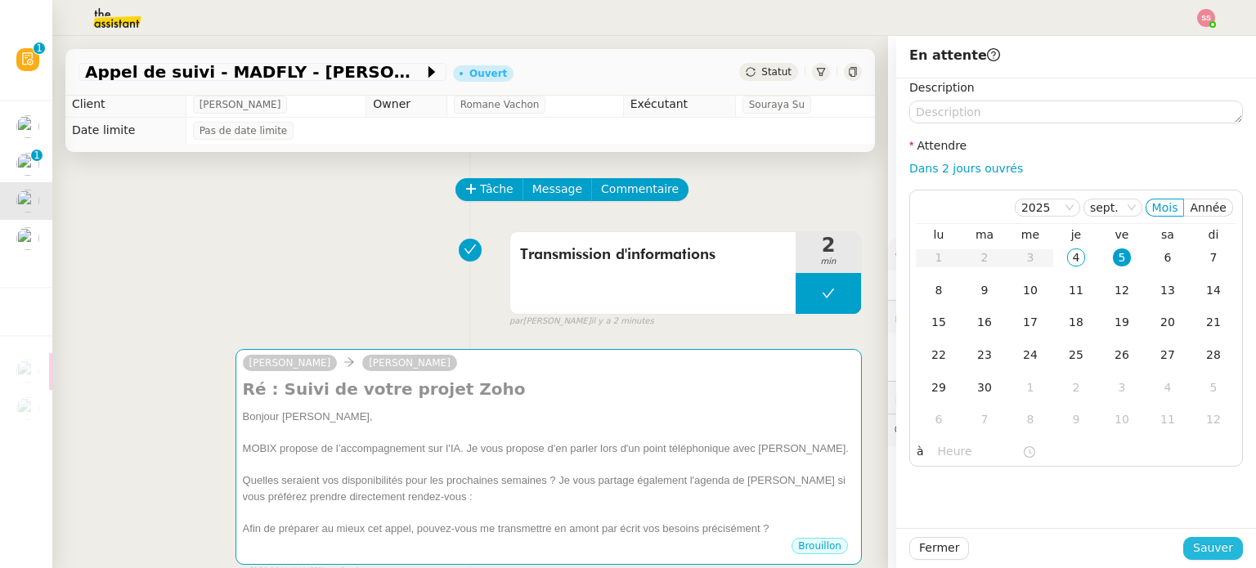
click at [1198, 541] on span "Sauver" at bounding box center [1213, 548] width 40 height 19
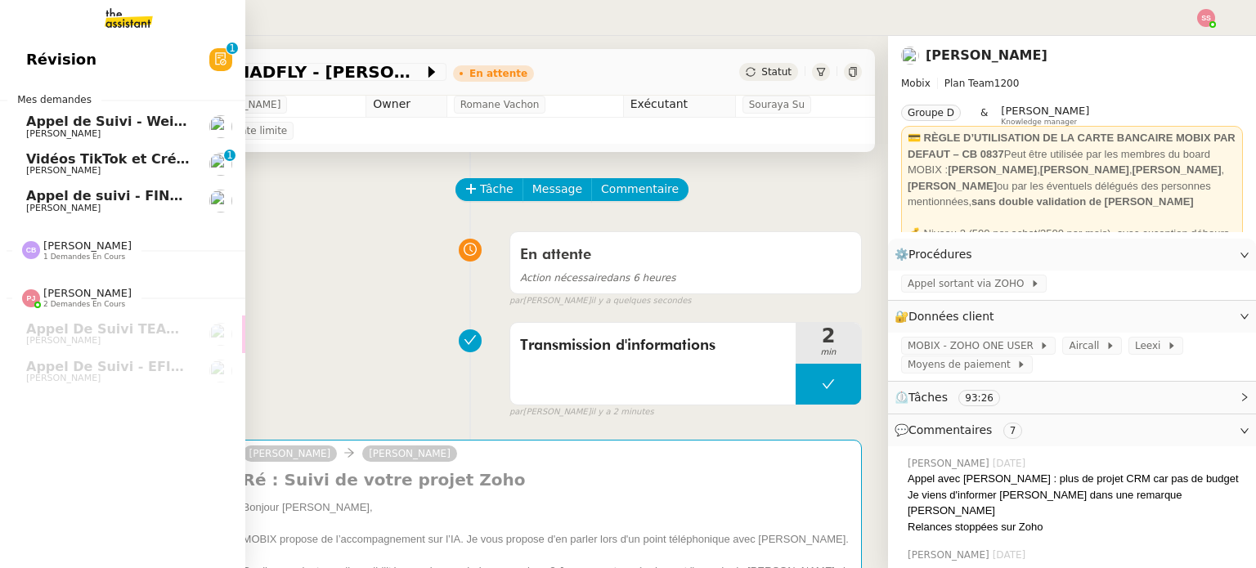
click at [127, 202] on span "Appel de suivi - FINDWAYS - Ibtissem Cherifi" at bounding box center [189, 196] width 326 height 16
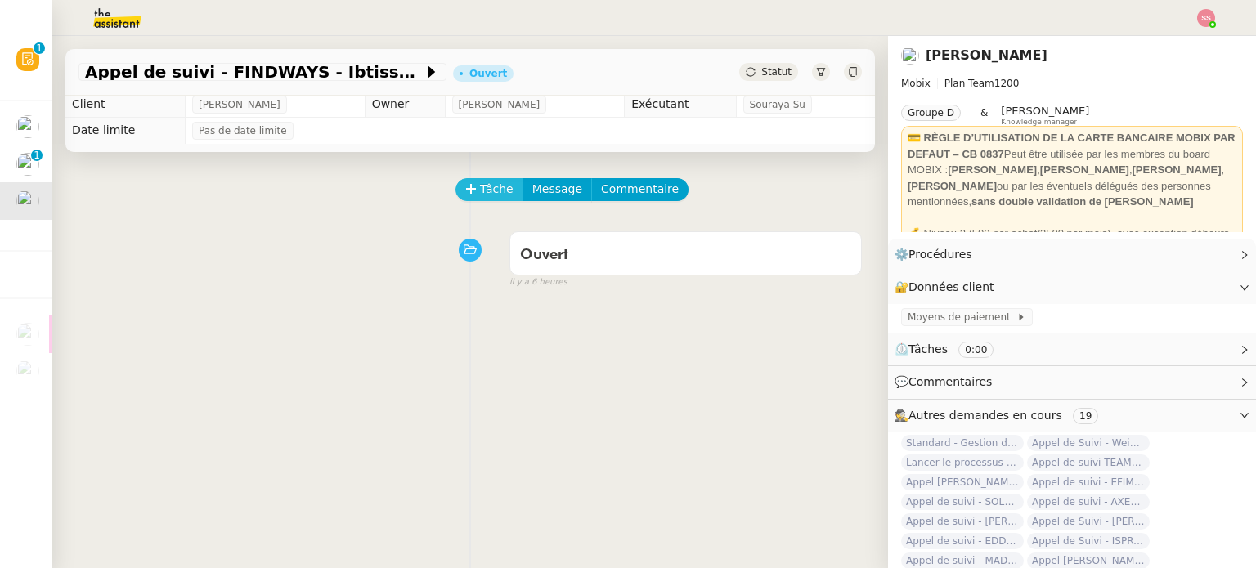
click at [480, 190] on span "Tâche" at bounding box center [497, 189] width 34 height 19
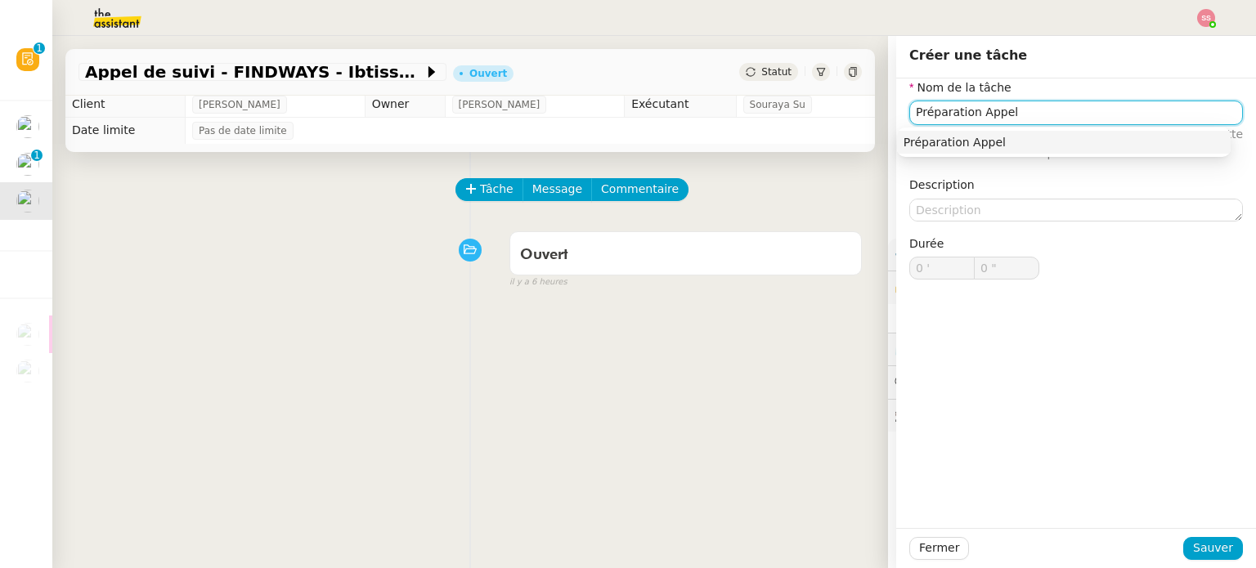
click at [945, 137] on div "Préparation Appel" at bounding box center [1063, 142] width 320 height 15
type input "Préparation Appel"
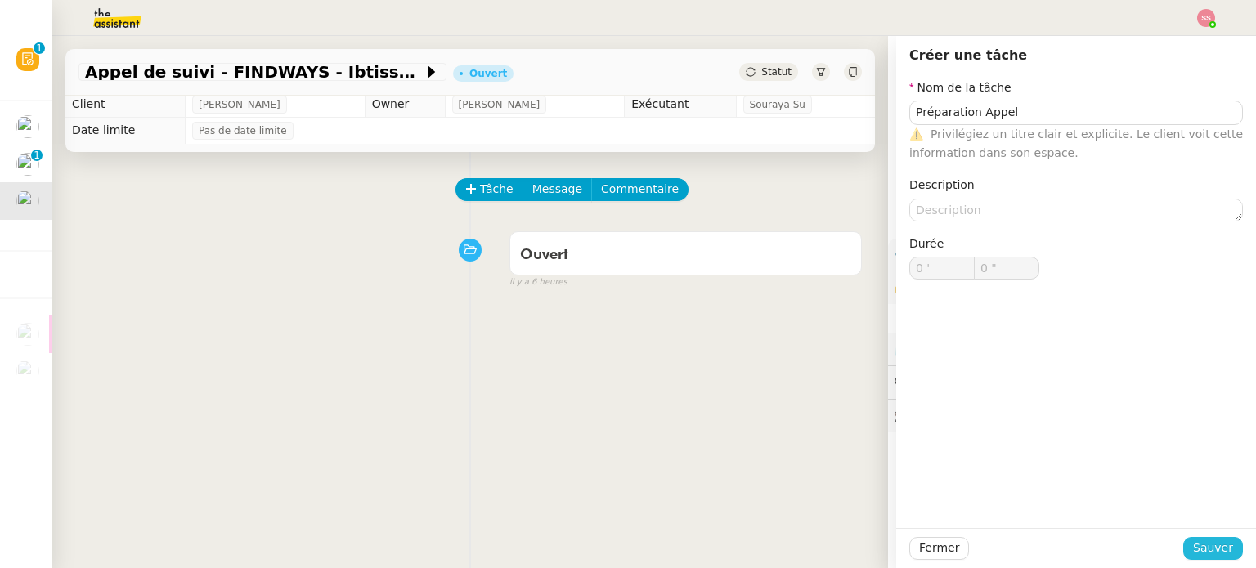
click at [1194, 541] on span "Sauver" at bounding box center [1213, 548] width 40 height 19
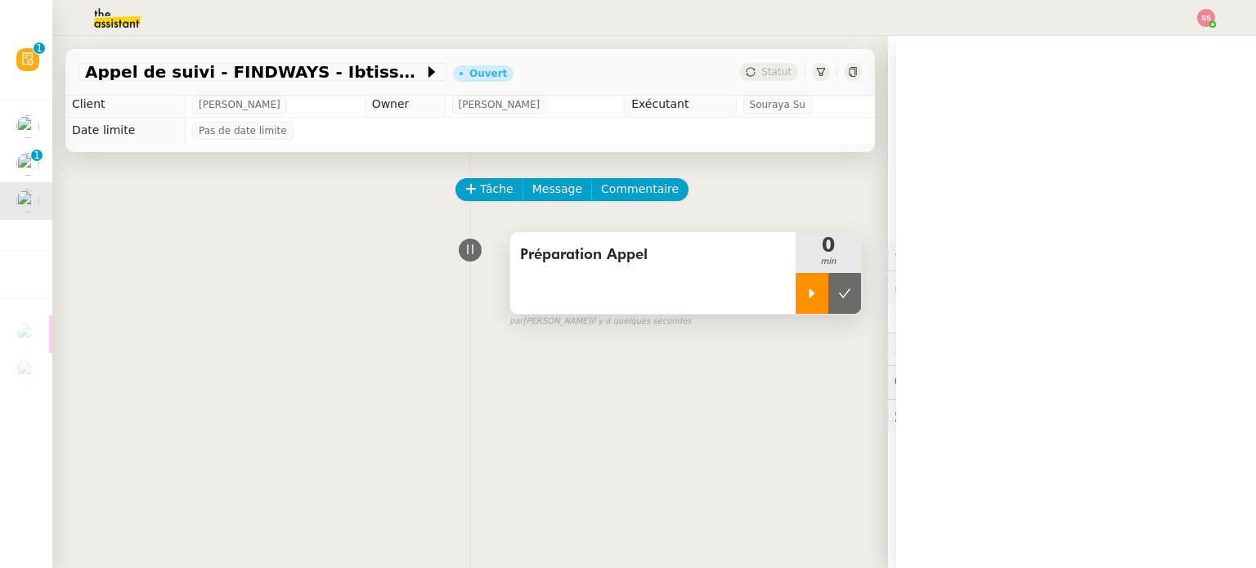
click at [805, 289] on icon at bounding box center [811, 293] width 13 height 13
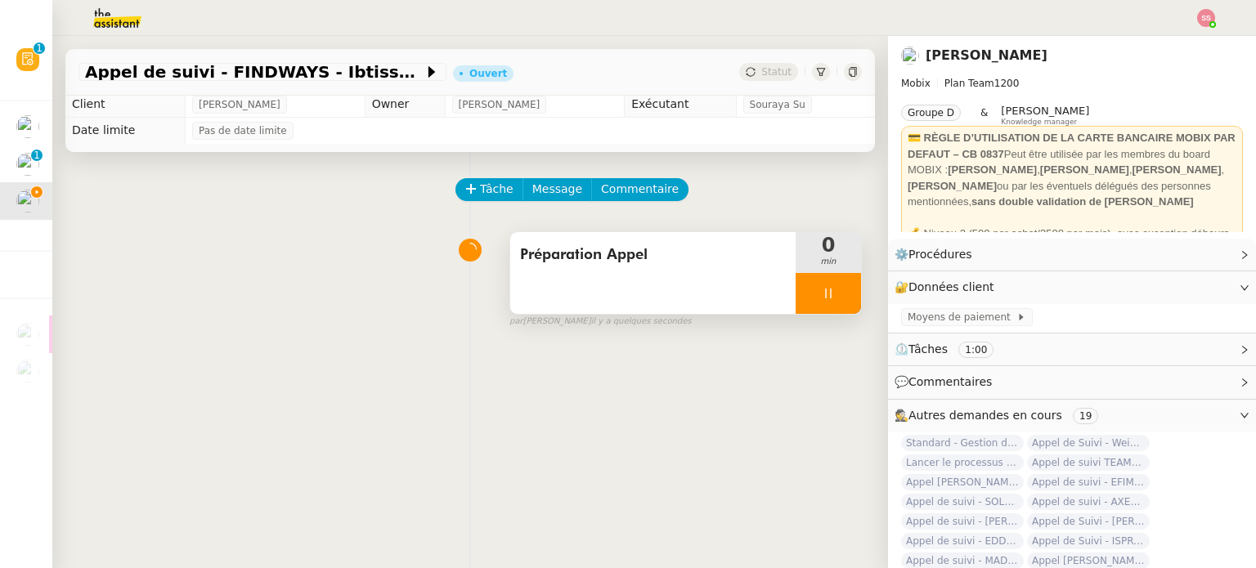
click at [1215, 11] on nz-header at bounding box center [628, 18] width 1256 height 36
click at [1209, 14] on img at bounding box center [1206, 18] width 18 height 18
click at [1167, 38] on li "Suivi" at bounding box center [1161, 46] width 106 height 23
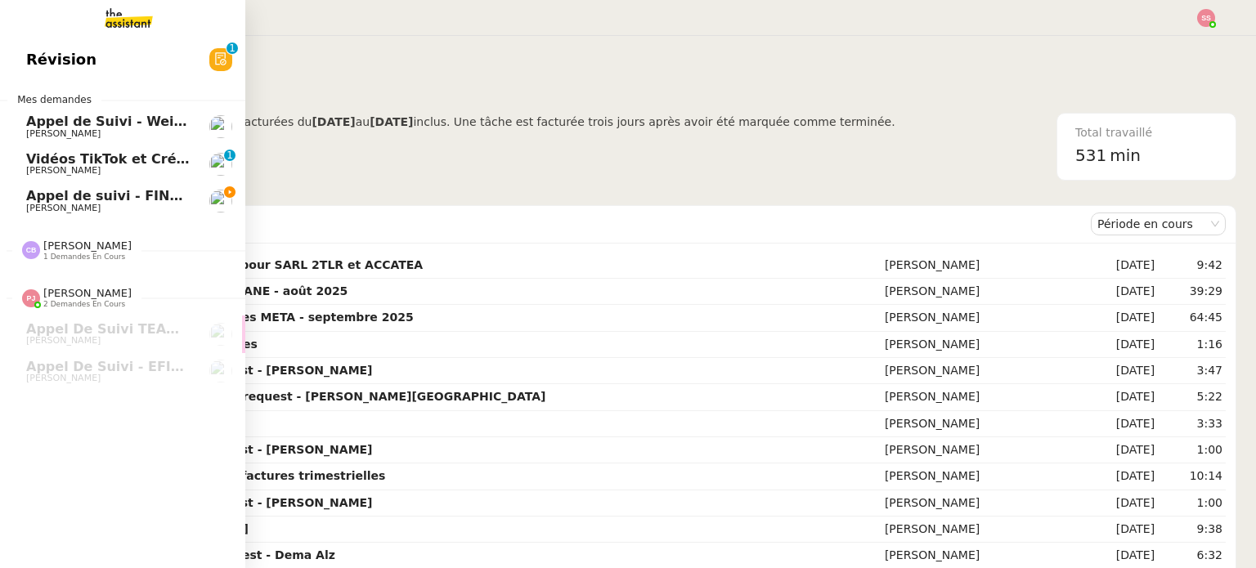
click at [155, 193] on span "Appel de suivi - FINDWAYS - Ibtissem Cherifi" at bounding box center [189, 196] width 326 height 16
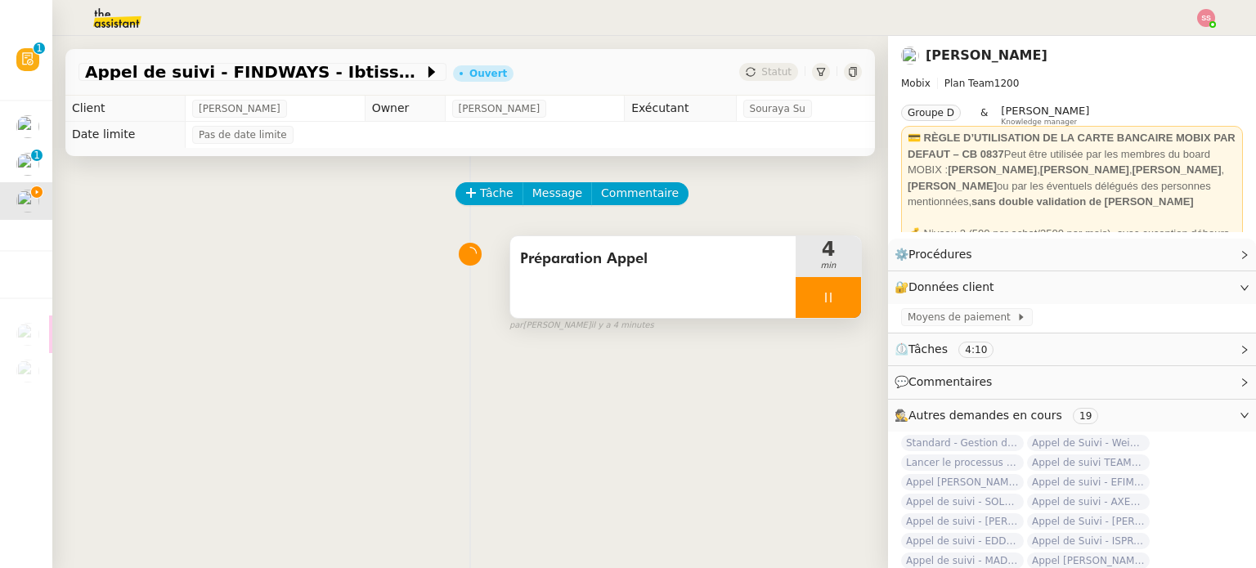
click at [822, 293] on icon at bounding box center [828, 297] width 13 height 13
click at [838, 297] on icon at bounding box center [844, 297] width 13 height 13
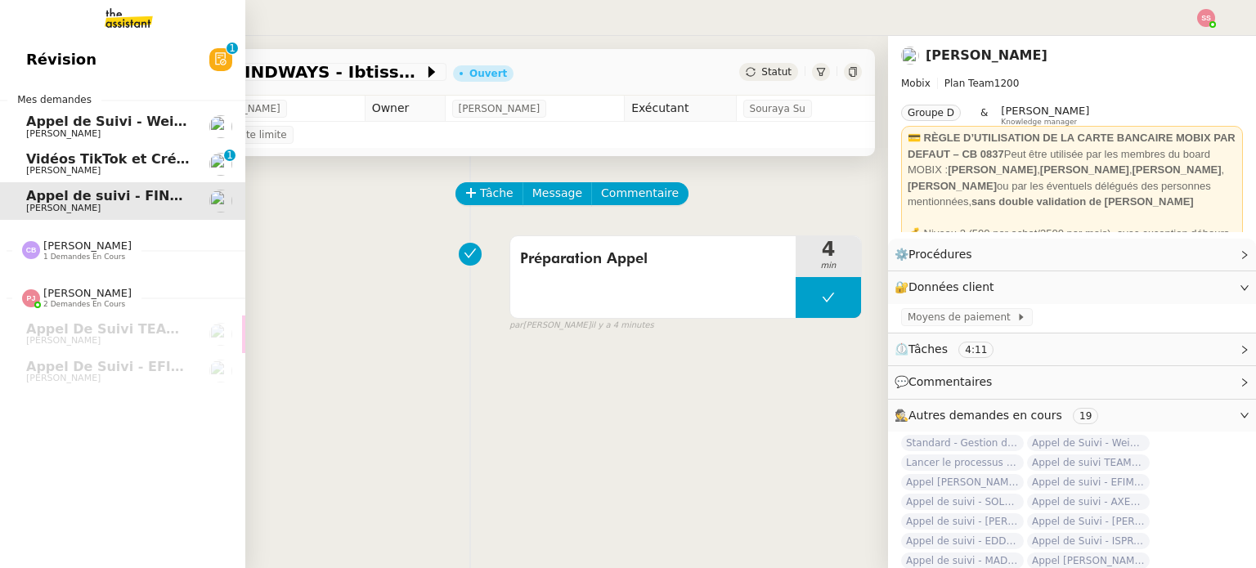
click at [68, 126] on span "Appel de Suivi - Weigerding / [PERSON_NAME]" at bounding box center [196, 122] width 340 height 16
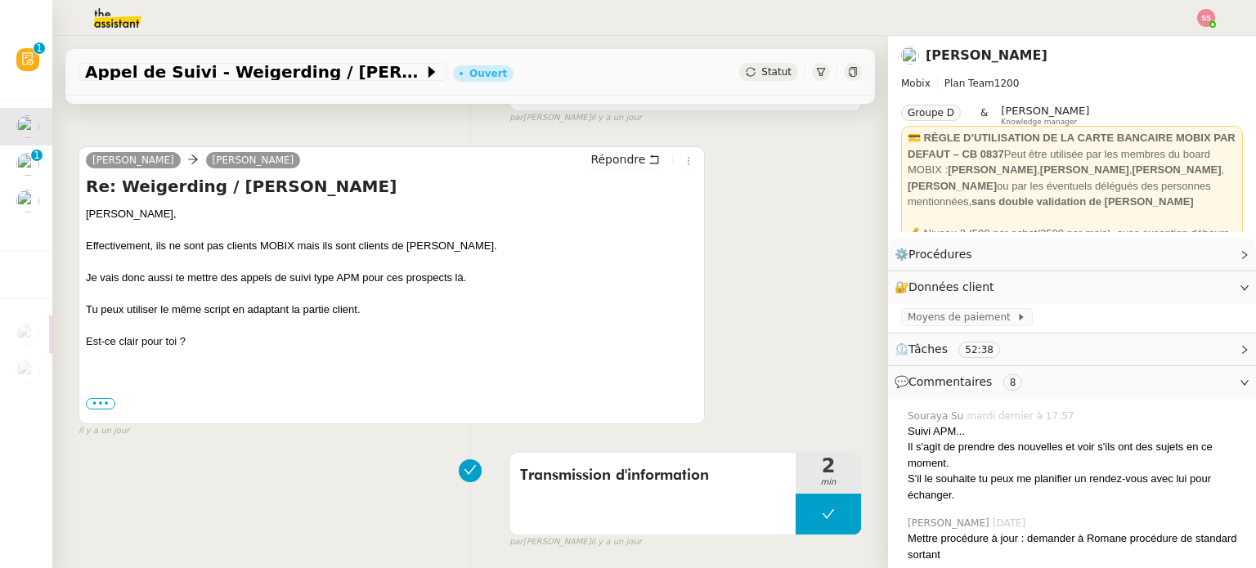
scroll to position [409, 0]
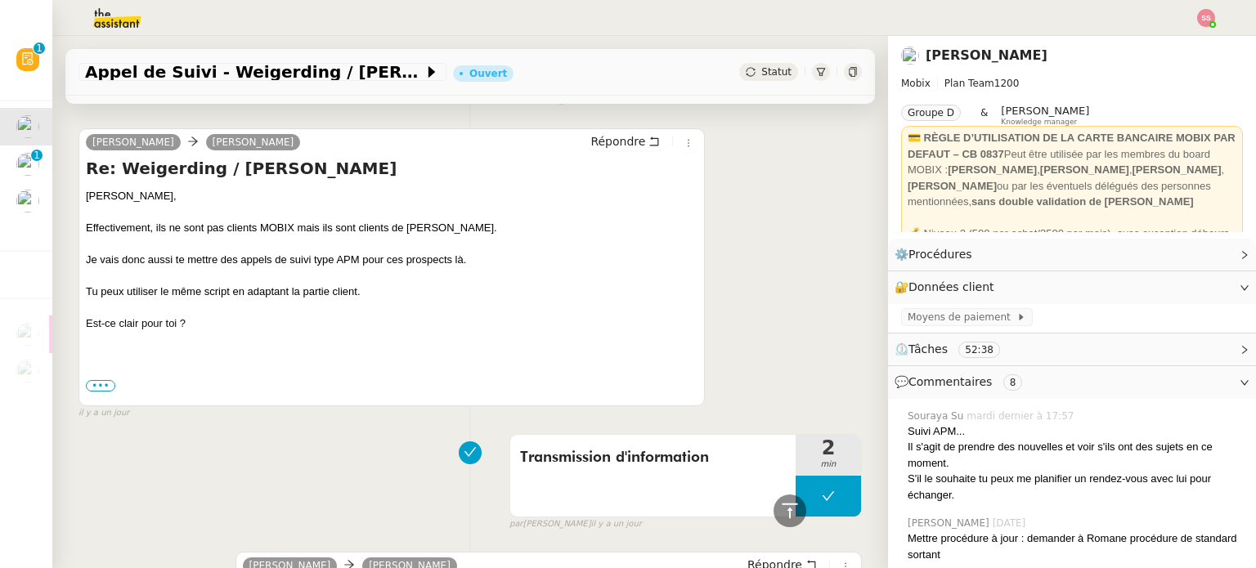
click at [743, 74] on div "Statut" at bounding box center [768, 72] width 59 height 18
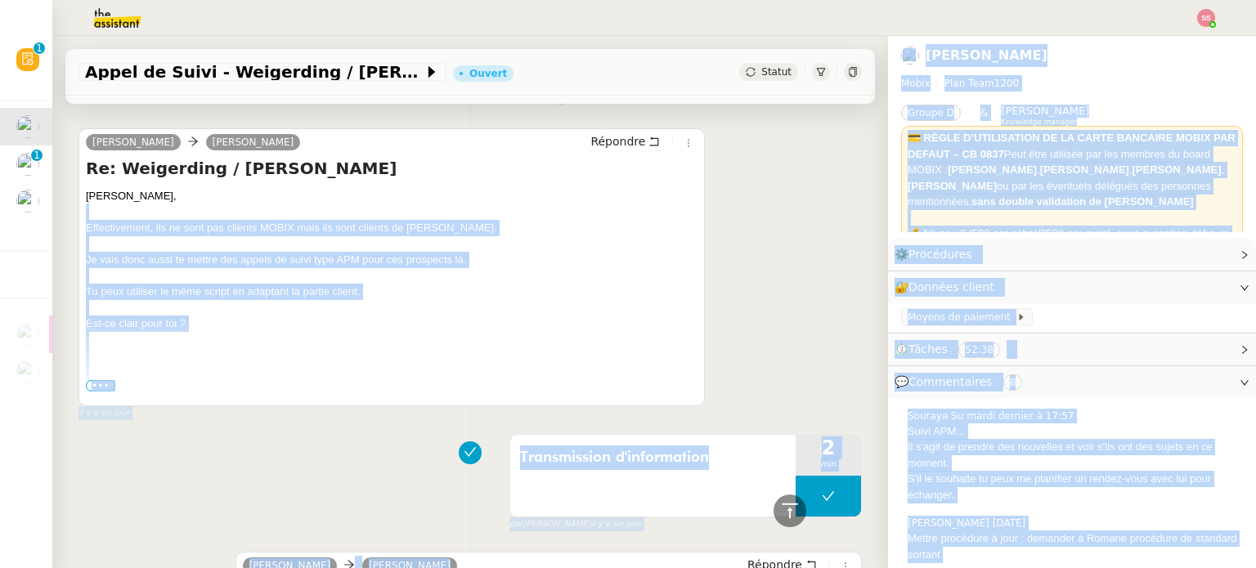
drag, startPoint x: 754, startPoint y: 198, endPoint x: 692, endPoint y: 215, distance: 64.5
click at [692, 215] on body "Révision 0 1 2 3 4 5 6 7 8 9 Mes demandes Appel de Suivi - Weigerding / [PERSON…" at bounding box center [628, 284] width 1256 height 568
click at [705, 208] on div "[PERSON_NAME] [PERSON_NAME] Répondre Re: Weigerding / [PERSON_NAME] [PERSON_NAM…" at bounding box center [469, 267] width 783 height 307
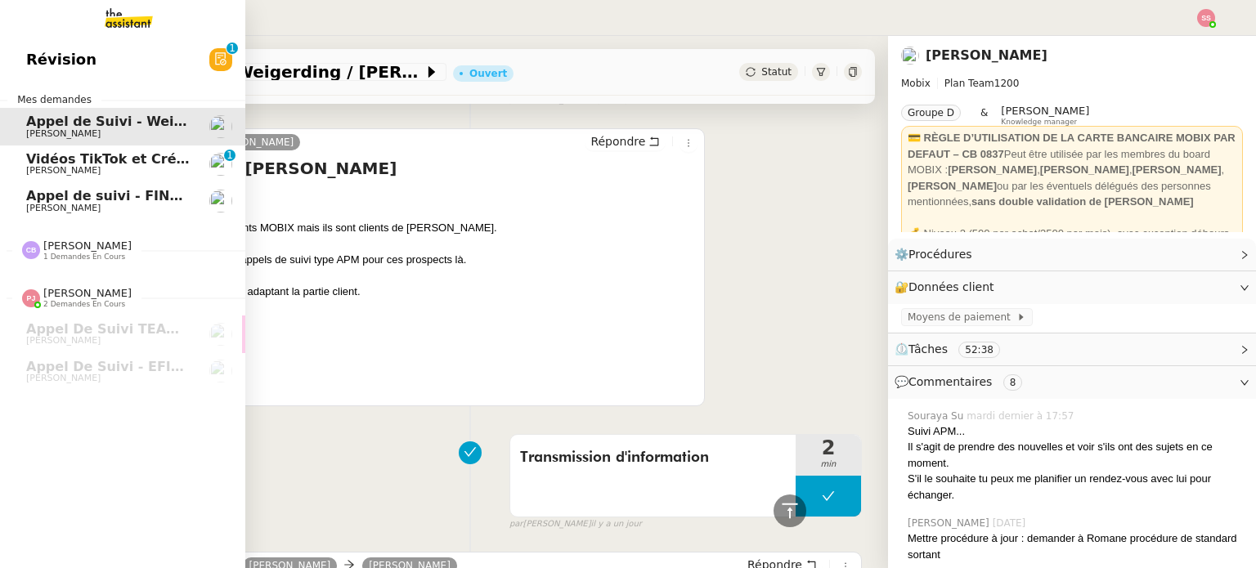
click at [95, 60] on link "Révision 0 1 2 3 4 5 6 7 8 9" at bounding box center [122, 60] width 245 height 38
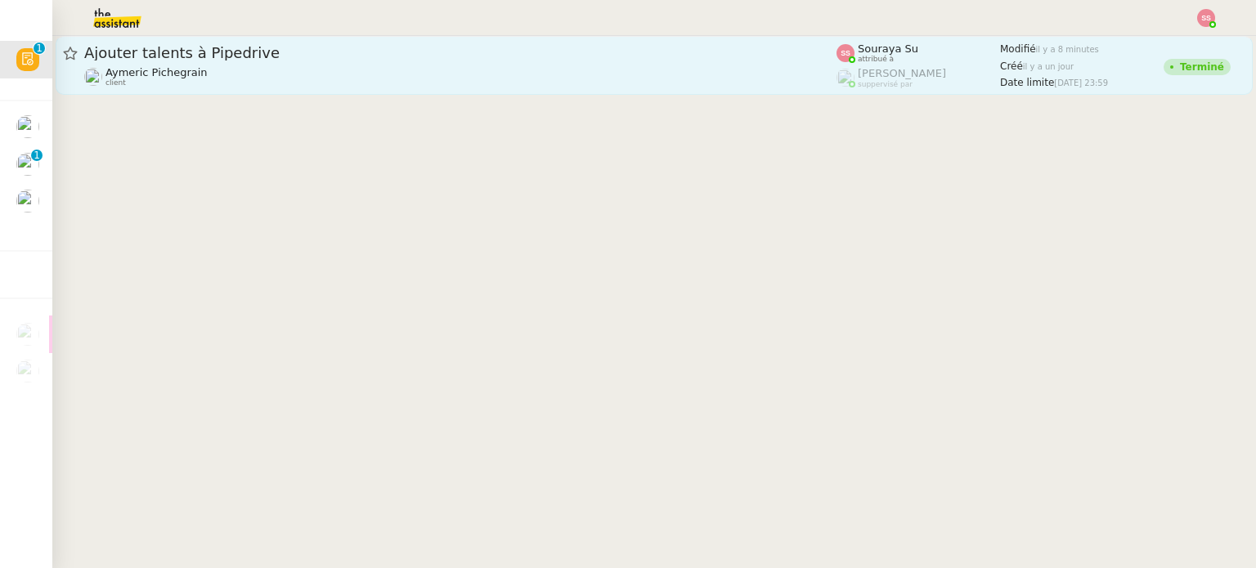
click at [261, 47] on span "Ajouter talents à Pipedrive" at bounding box center [460, 53] width 752 height 15
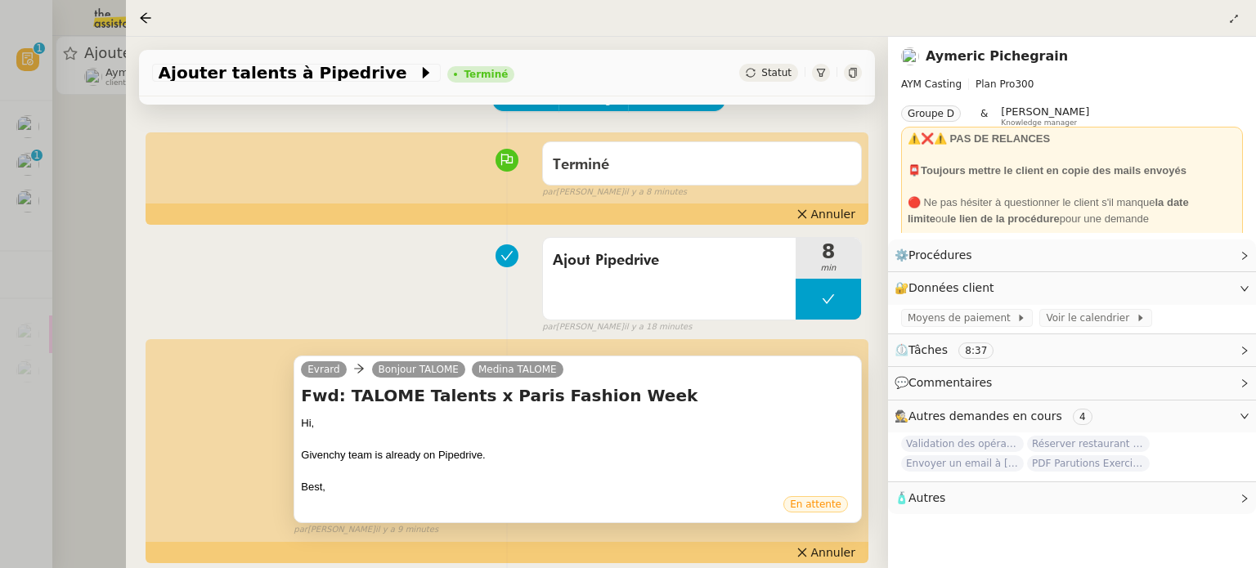
scroll to position [245, 0]
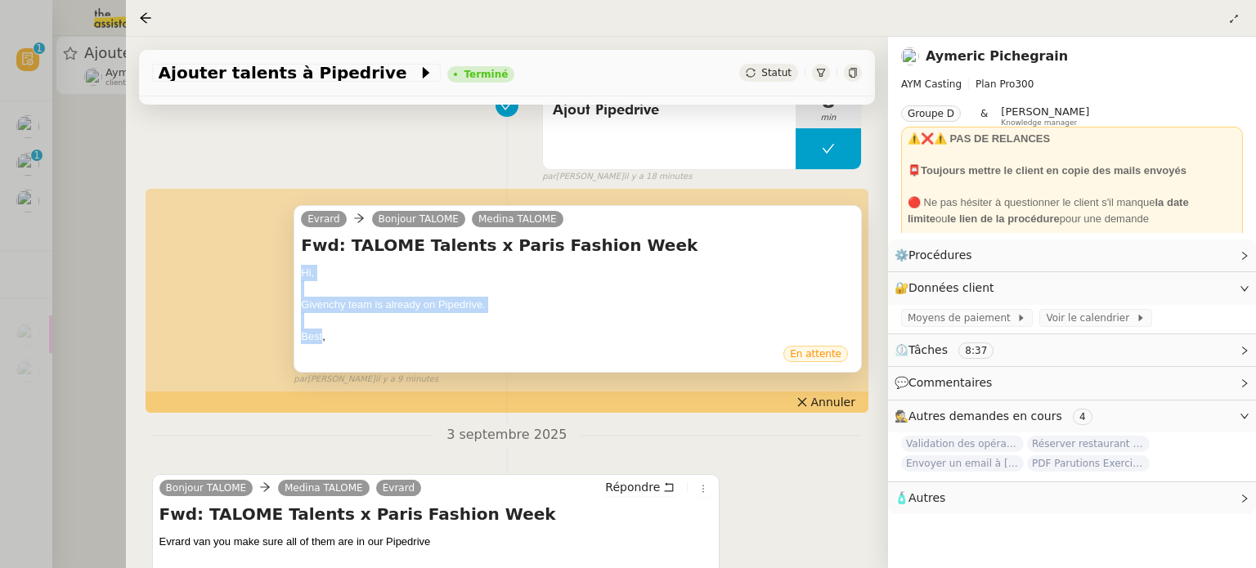
drag, startPoint x: 321, startPoint y: 339, endPoint x: 301, endPoint y: 264, distance: 77.9
click at [301, 264] on div "Fwd: TALOME Talents x Paris Fashion Week Hi, Givenchy team is already on Pipedr…" at bounding box center [577, 289] width 553 height 111
click at [826, 405] on span "Annuler" at bounding box center [833, 402] width 44 height 16
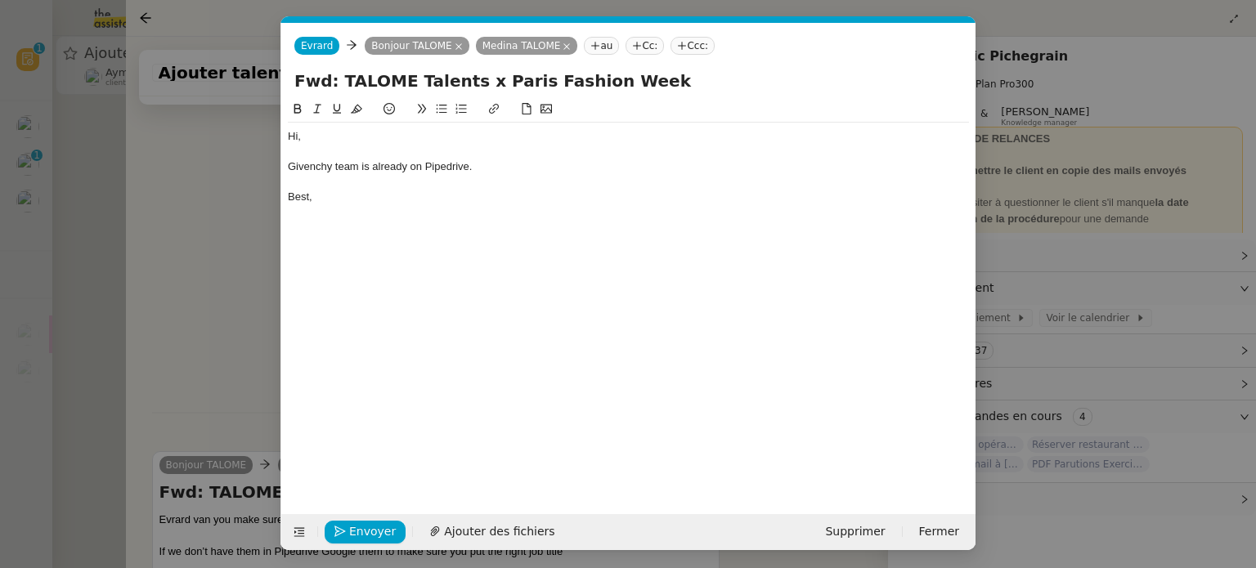
scroll to position [316, 0]
click at [364, 535] on span "Envoyer" at bounding box center [372, 531] width 47 height 19
click at [374, 533] on span "Confirmer l'envoi" at bounding box center [398, 531] width 98 height 19
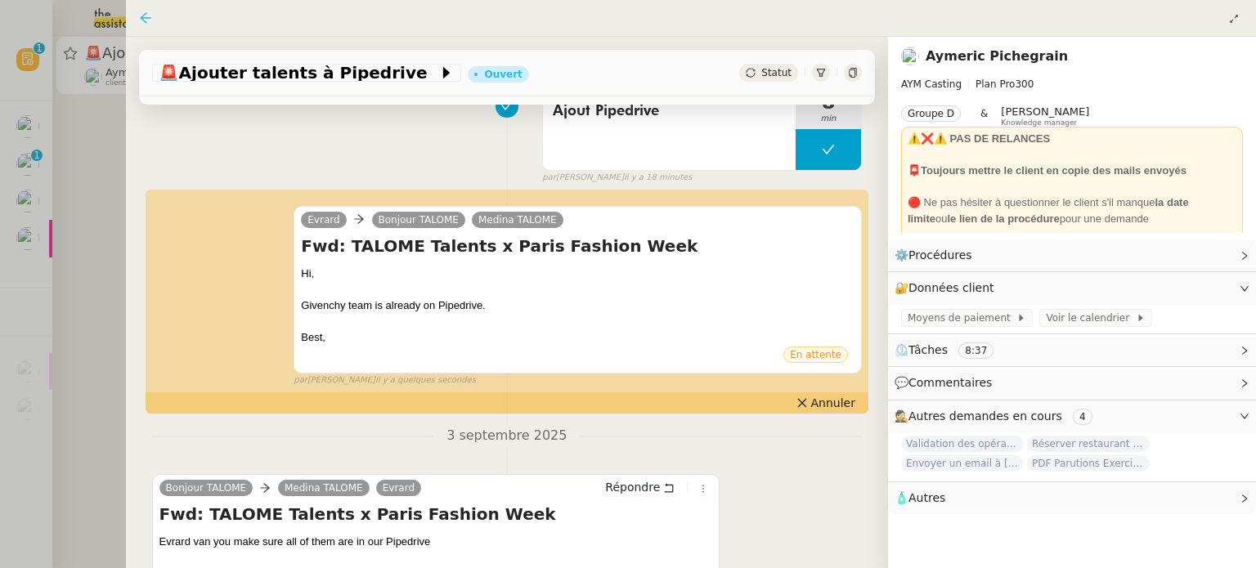
click at [145, 17] on icon at bounding box center [145, 17] width 13 height 13
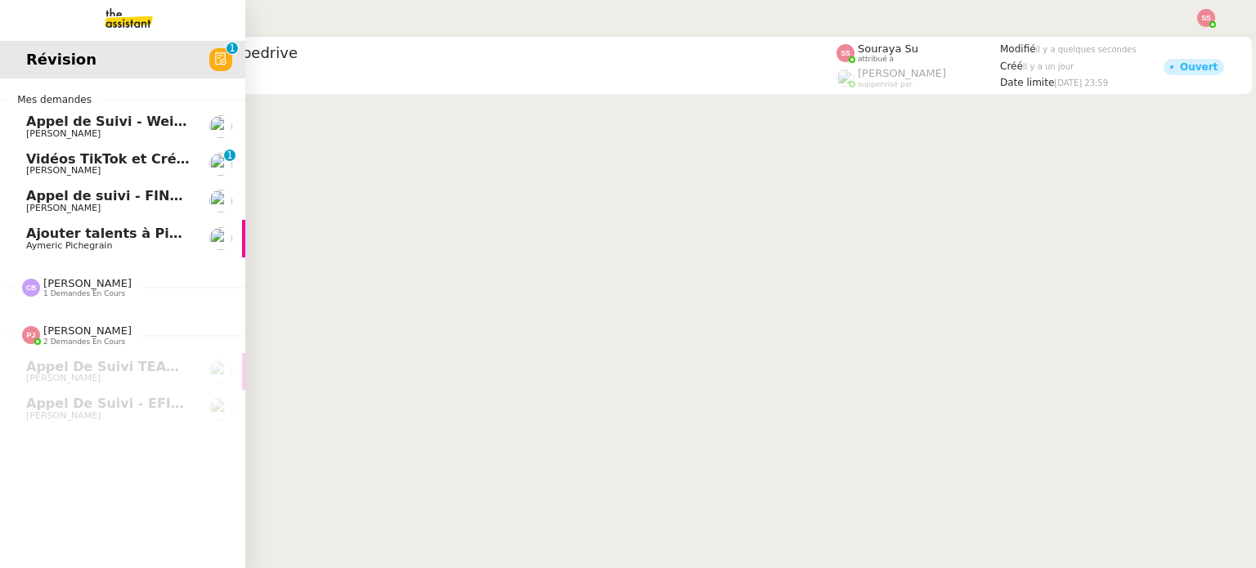
click at [128, 154] on span "Vidéos TikTok et Créatives META - septembre 2025" at bounding box center [213, 159] width 374 height 16
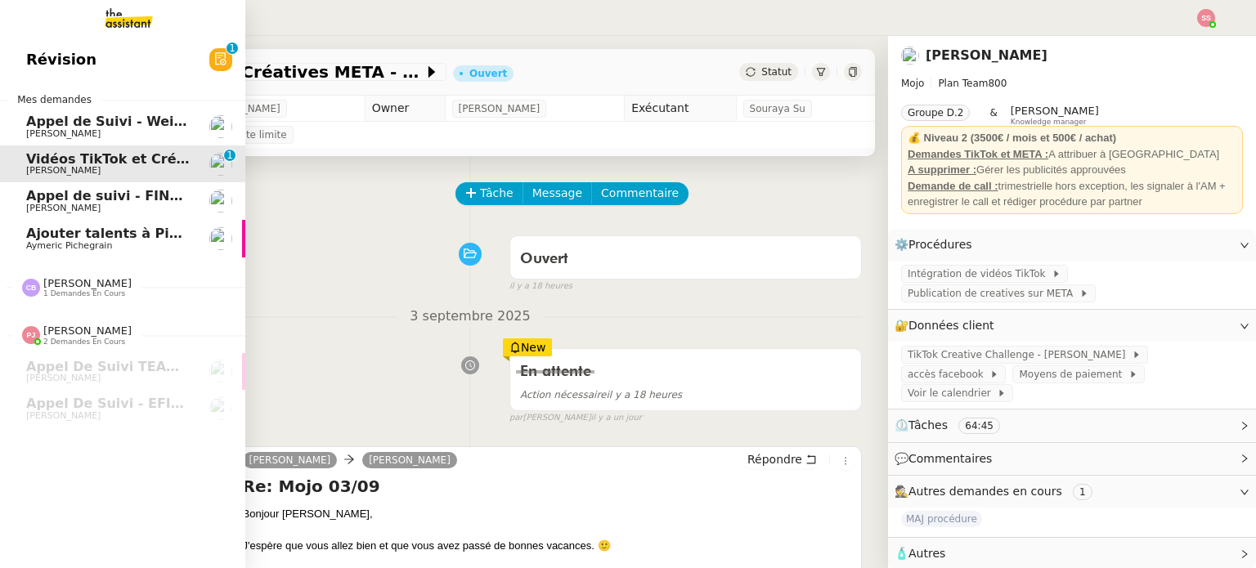
click at [139, 249] on span "Aymeric Pichegrain" at bounding box center [108, 246] width 165 height 10
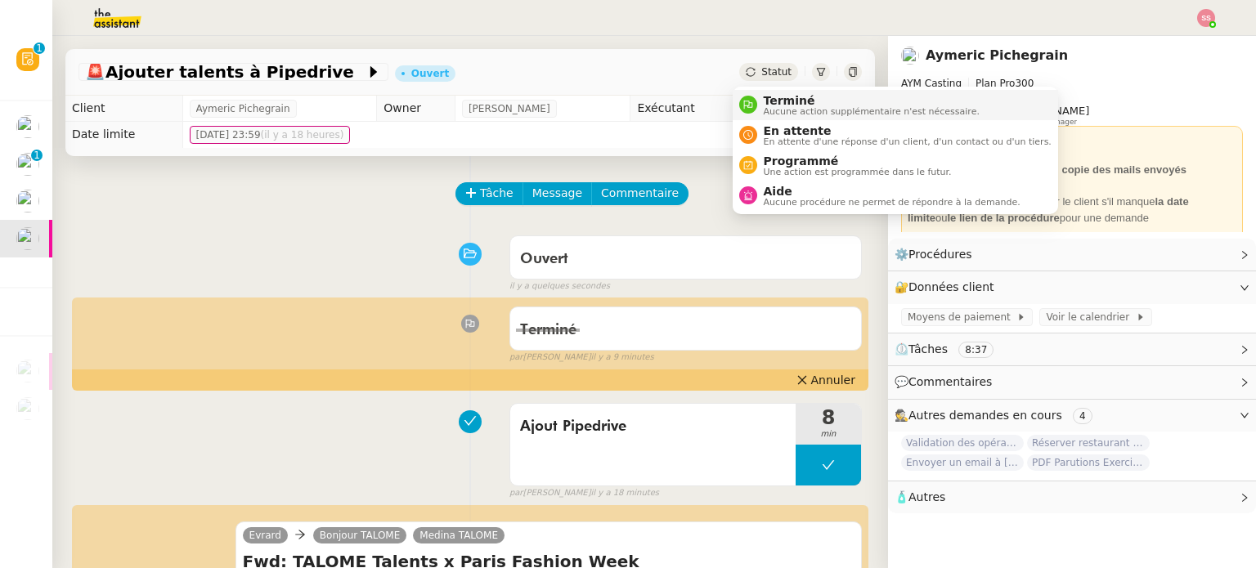
click at [774, 94] on span "Terminé" at bounding box center [871, 100] width 216 height 13
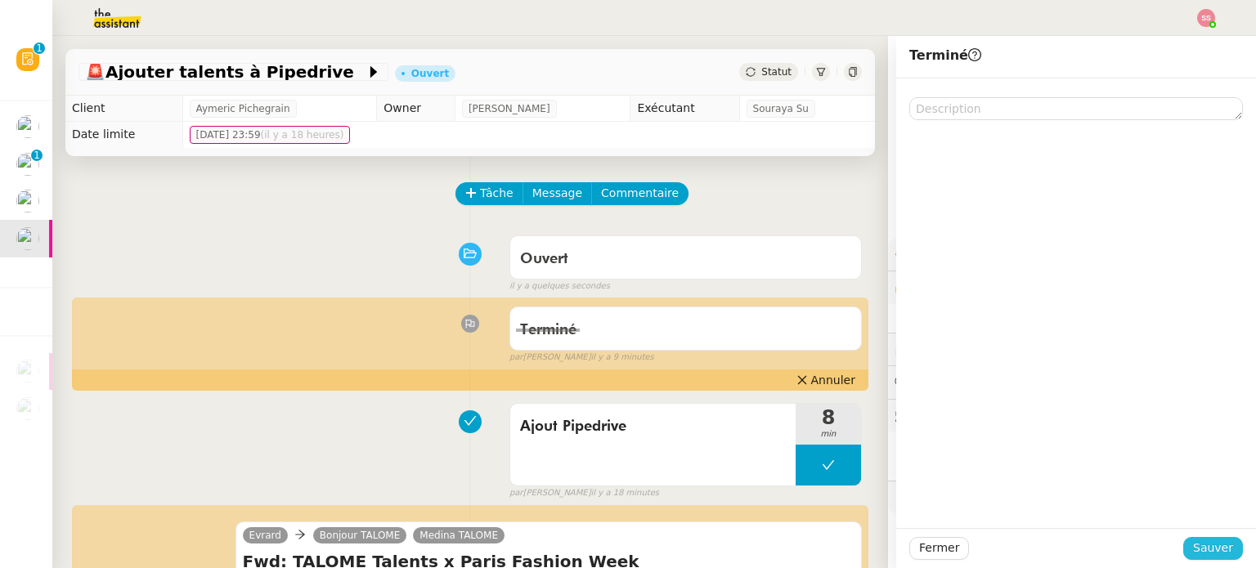
click at [1189, 538] on button "Sauver" at bounding box center [1213, 548] width 60 height 23
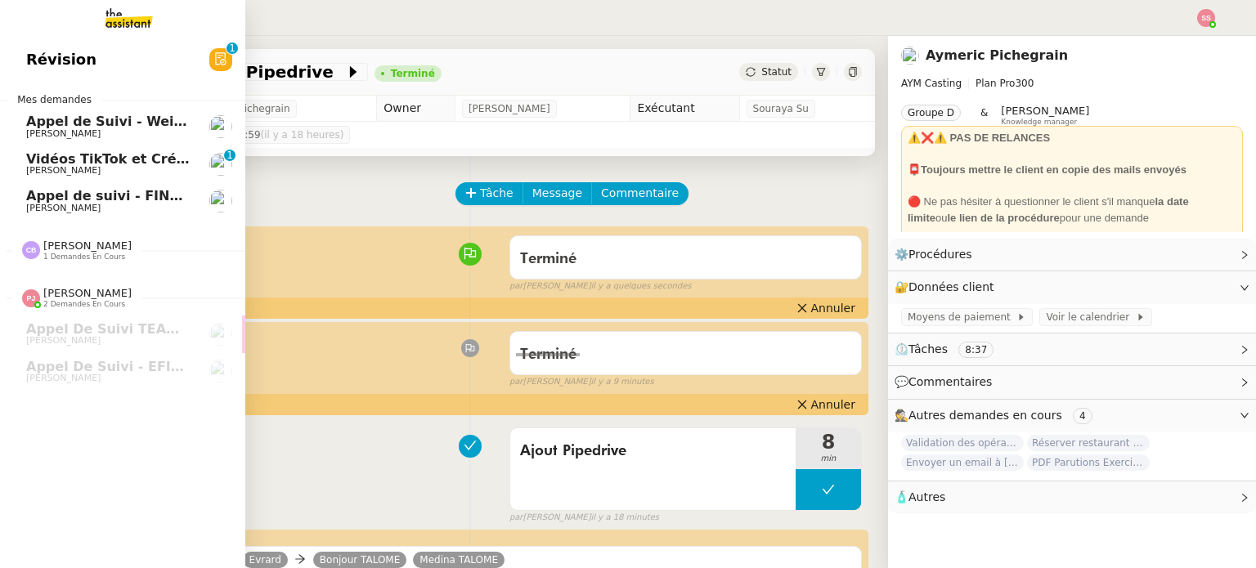
click at [63, 210] on span "[PERSON_NAME]" at bounding box center [63, 208] width 74 height 11
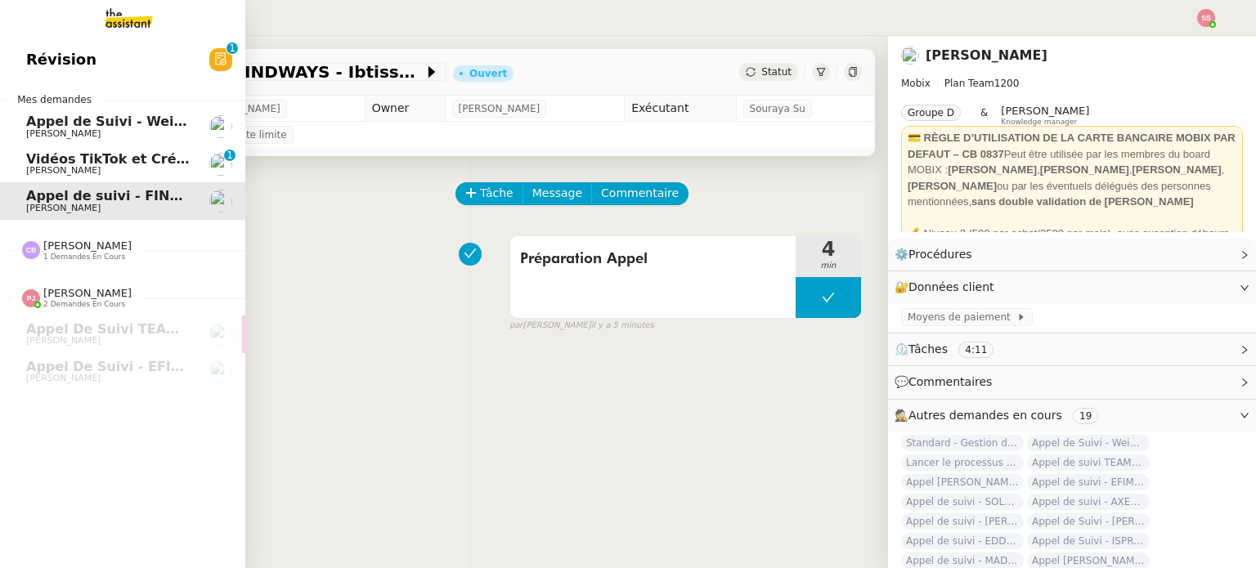
click at [110, 179] on link "Vidéos TikTok et Créatives META - [DATE] [PERSON_NAME] 0 1 2 3 4 5 6 7 8 9" at bounding box center [122, 164] width 245 height 38
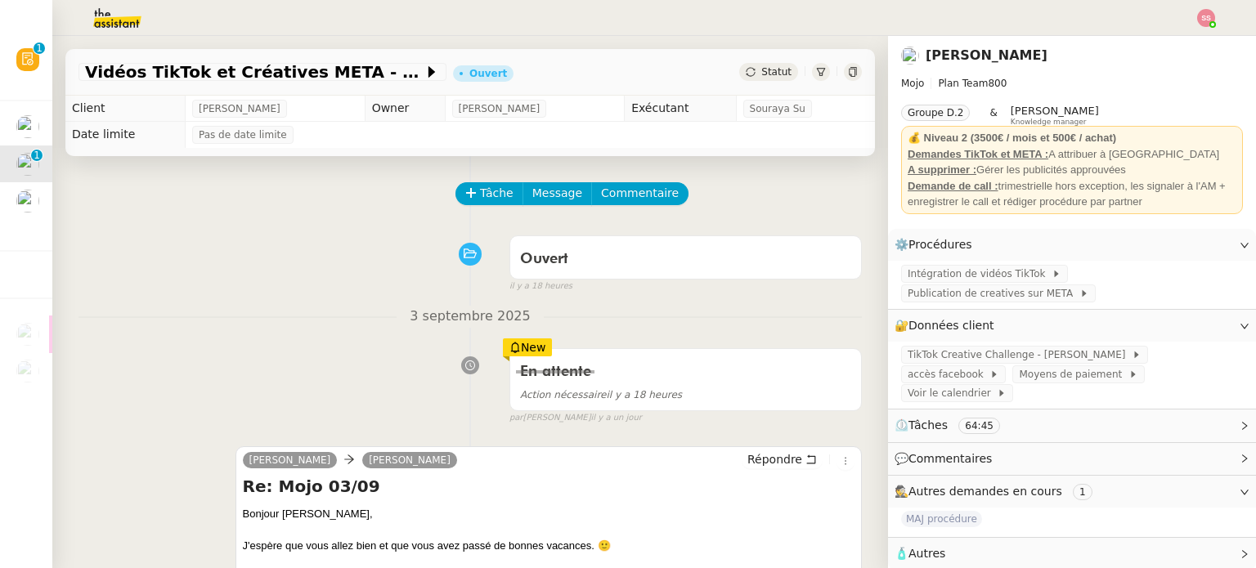
click at [1202, 11] on img at bounding box center [1206, 18] width 18 height 18
click at [1178, 33] on ul "Suivi Déconnexion" at bounding box center [1161, 58] width 106 height 52
click at [1162, 40] on span "Suivi" at bounding box center [1148, 46] width 28 height 13
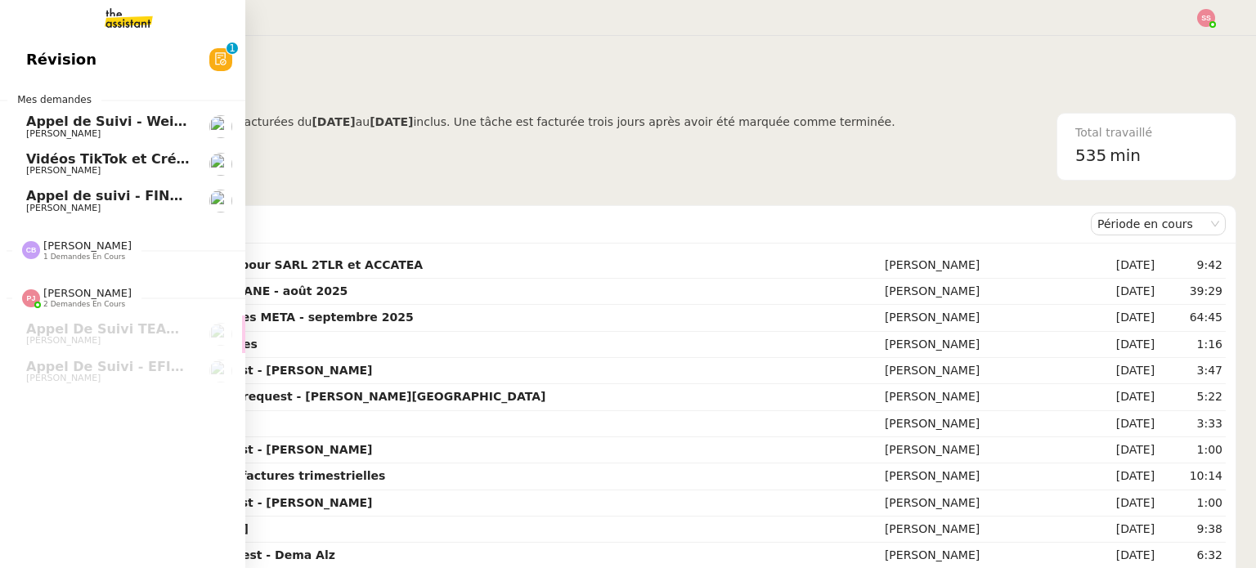
click at [87, 195] on span "Appel de suivi - FINDWAYS - Ibtissem Cherifi" at bounding box center [189, 196] width 326 height 16
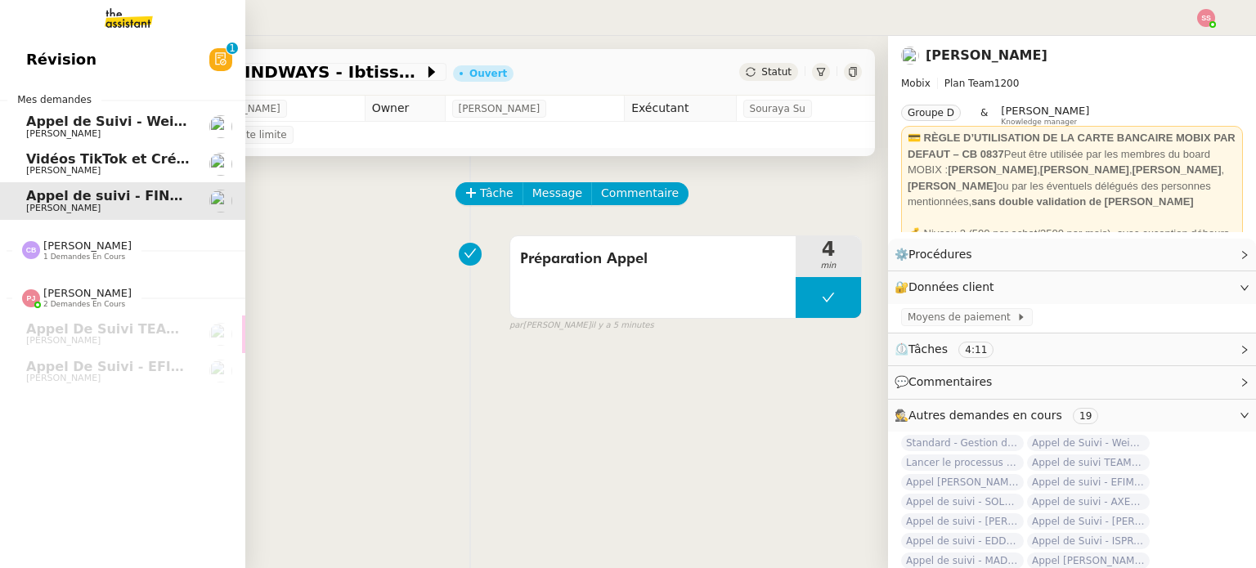
click at [75, 154] on span "Vidéos TikTok et Créatives META - septembre 2025" at bounding box center [213, 159] width 374 height 16
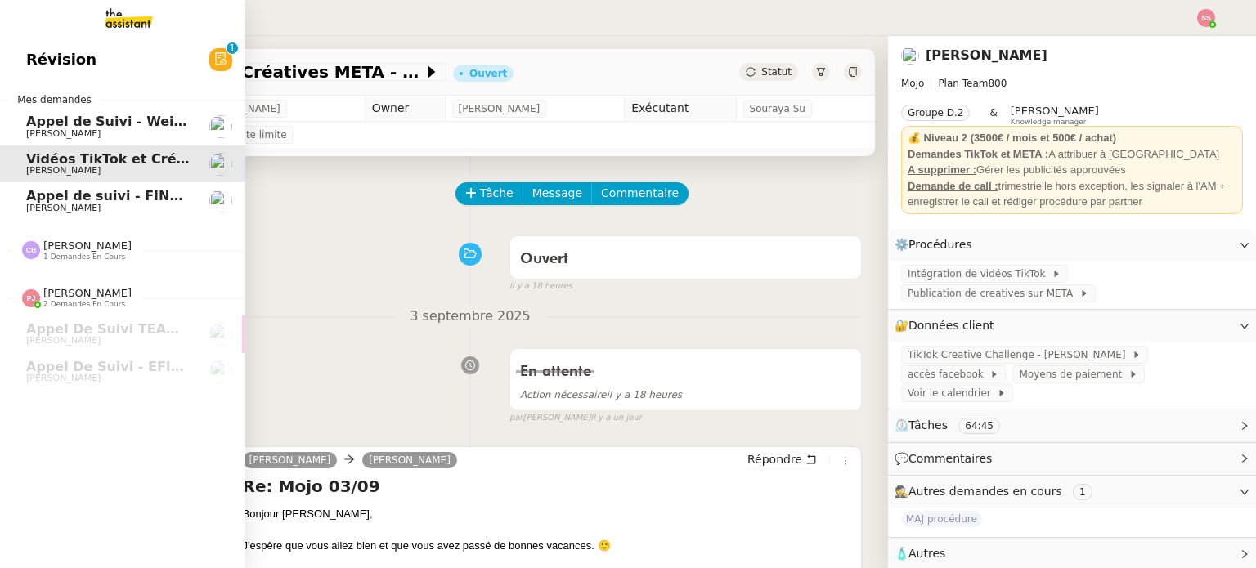
click at [69, 129] on span "[PERSON_NAME]" at bounding box center [63, 133] width 74 height 11
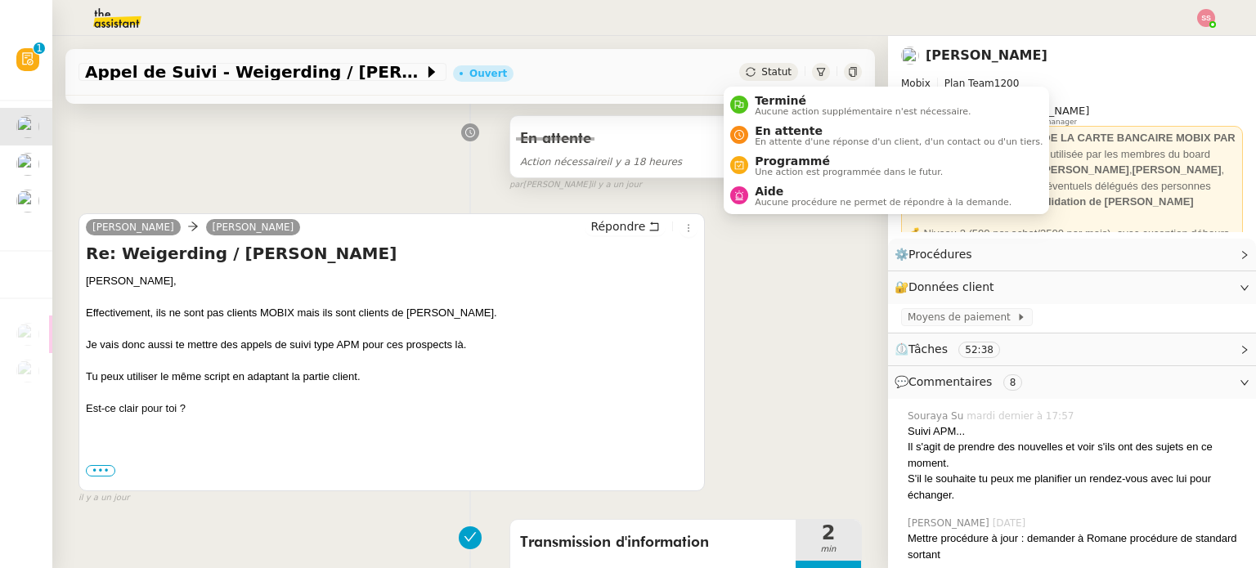
scroll to position [327, 0]
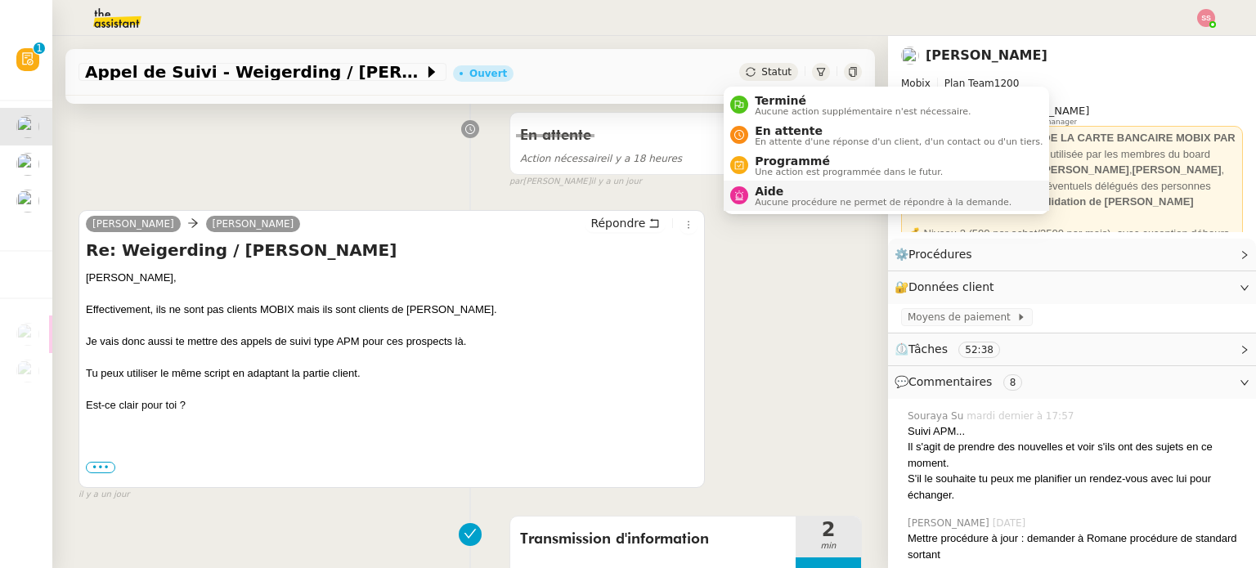
click at [764, 187] on span "Aide" at bounding box center [882, 191] width 257 height 13
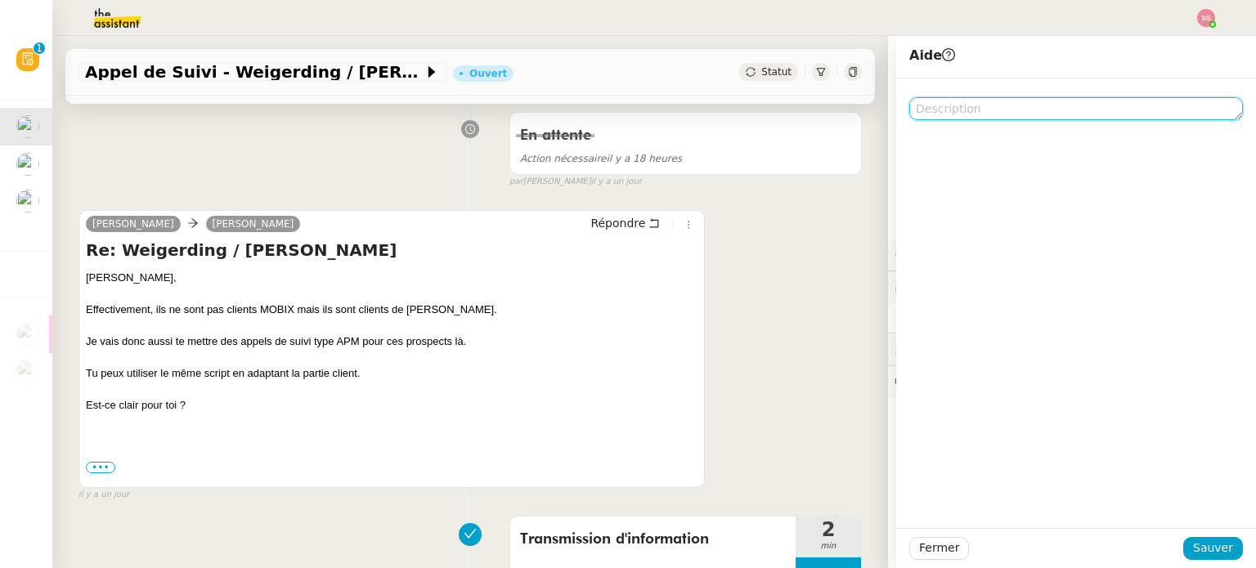
click at [999, 114] on textarea at bounding box center [1076, 108] width 334 height 23
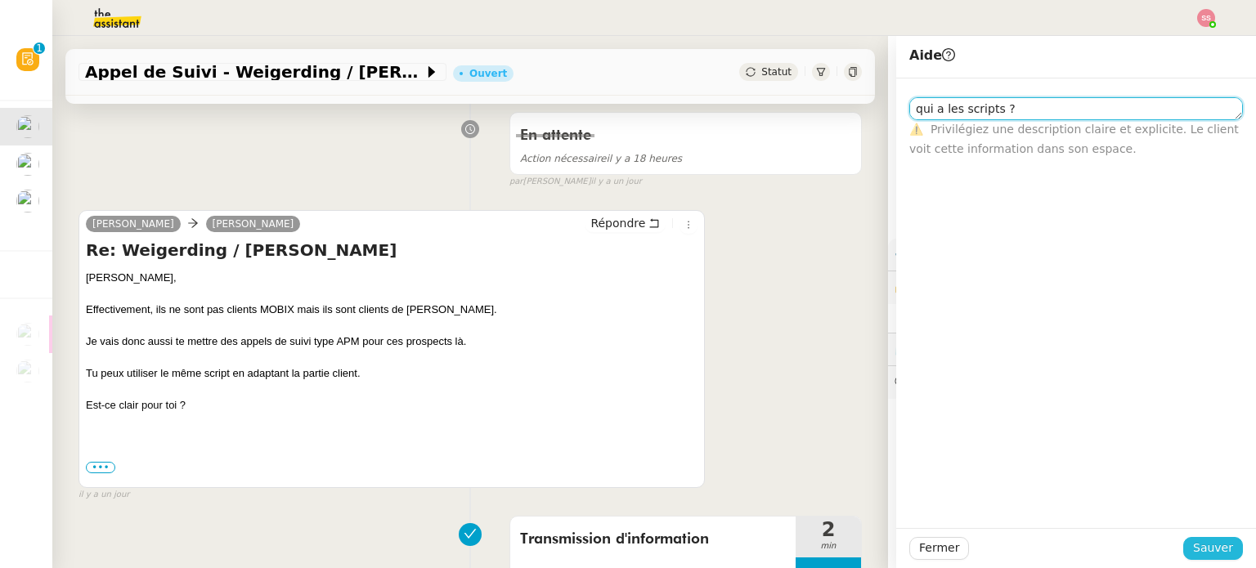
type textarea "qui a les scripts ?"
click at [1223, 555] on button "Sauver" at bounding box center [1213, 548] width 60 height 23
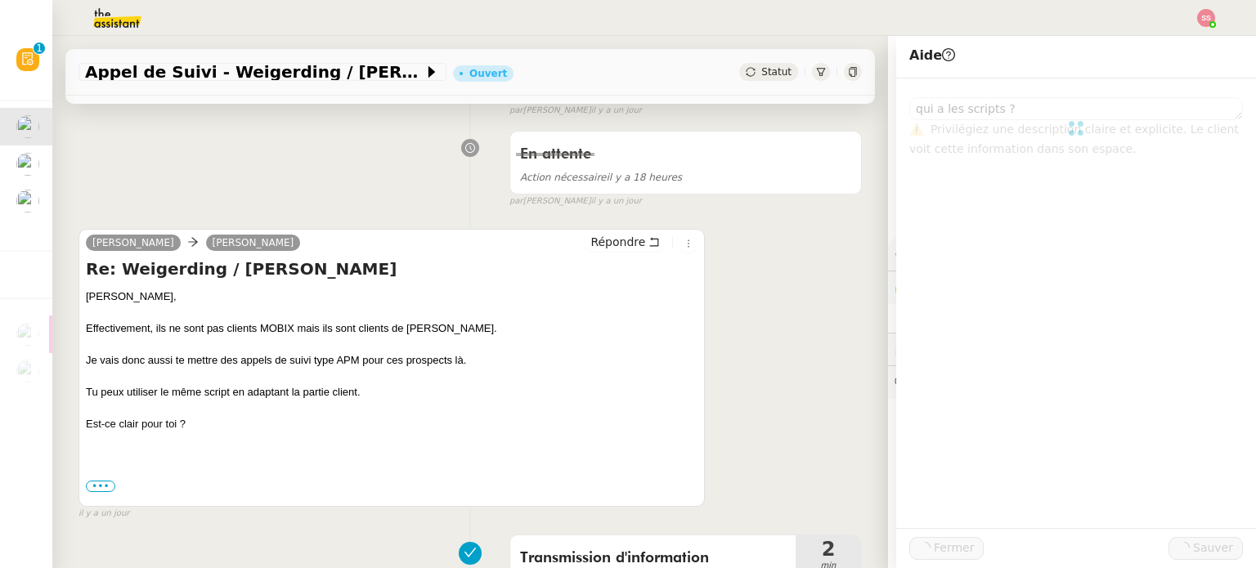
scroll to position [346, 0]
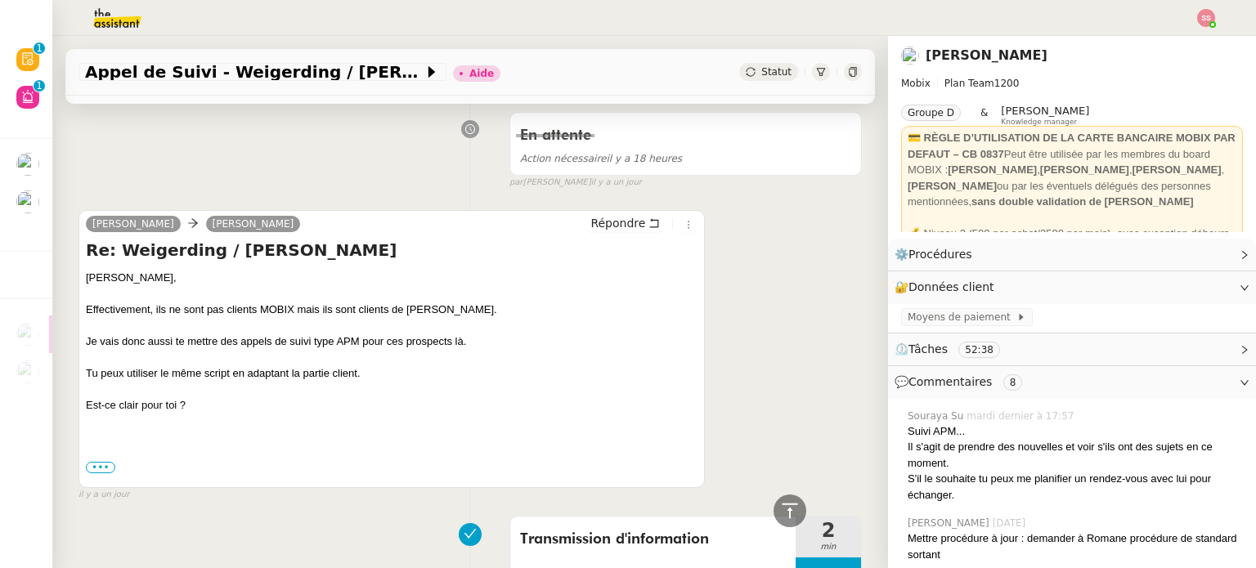
drag, startPoint x: 81, startPoint y: 378, endPoint x: 369, endPoint y: 380, distance: 288.6
click at [369, 380] on div "[PERSON_NAME] [PERSON_NAME] Répondre Re: Weigerding / [PERSON_NAME] [PERSON_NAM…" at bounding box center [391, 349] width 626 height 278
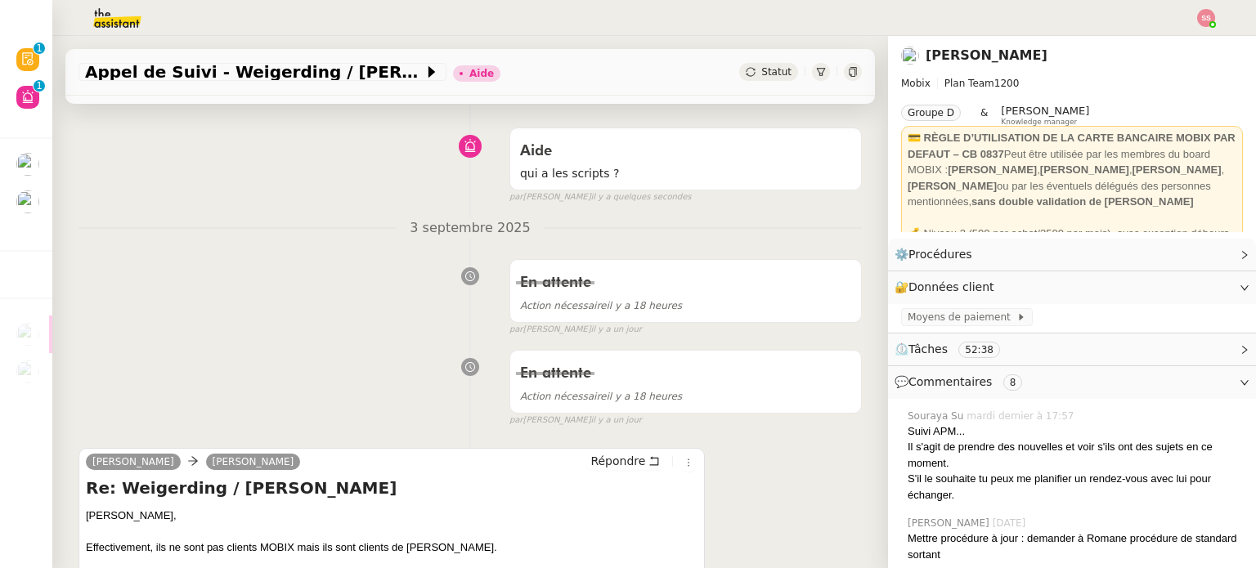
scroll to position [101, 0]
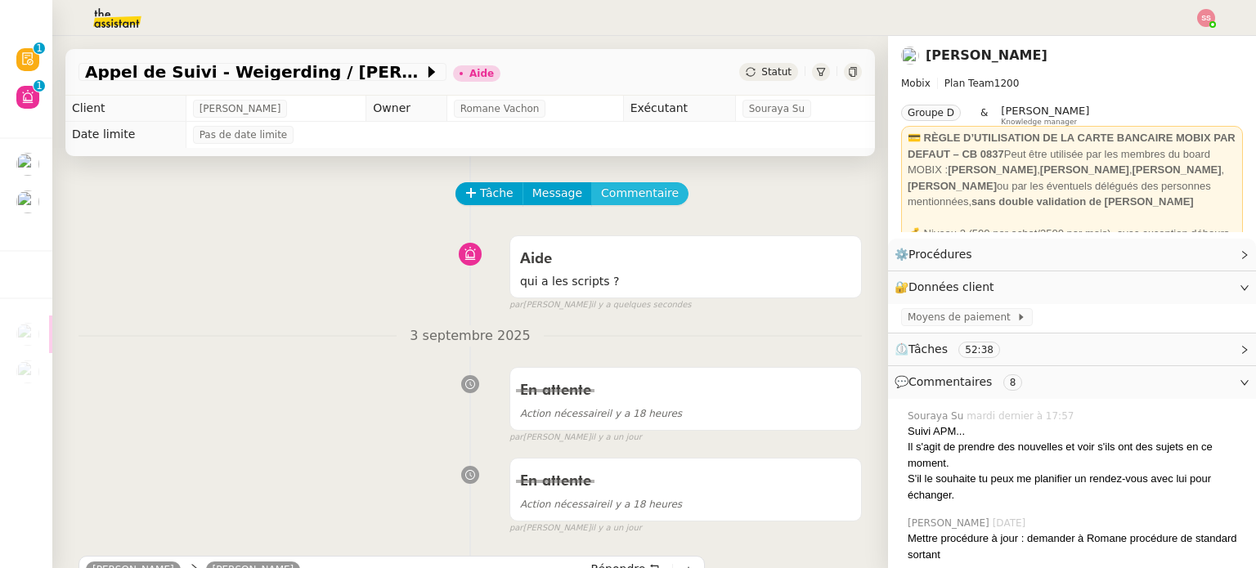
click at [601, 200] on span "Commentaire" at bounding box center [640, 193] width 78 height 19
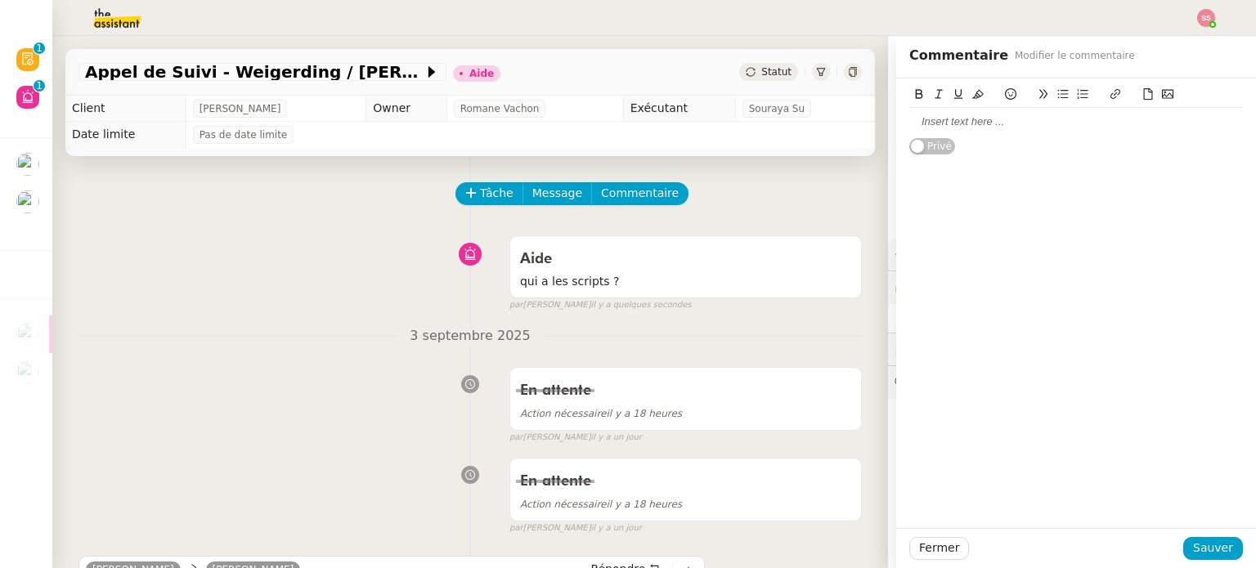
click at [951, 129] on div at bounding box center [1076, 121] width 334 height 15
click at [1218, 545] on span "Sauver" at bounding box center [1213, 548] width 40 height 19
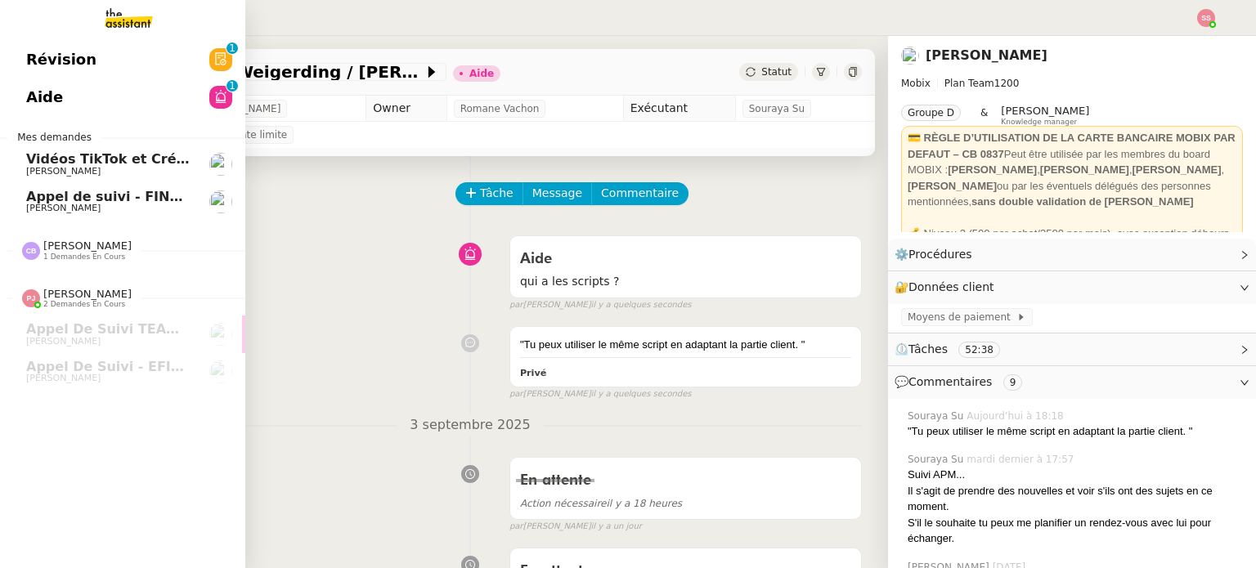
click at [89, 221] on div "Camille Barthès 1 demandes en cours" at bounding box center [122, 243] width 245 height 47
click at [108, 205] on span "[PERSON_NAME]" at bounding box center [108, 209] width 165 height 10
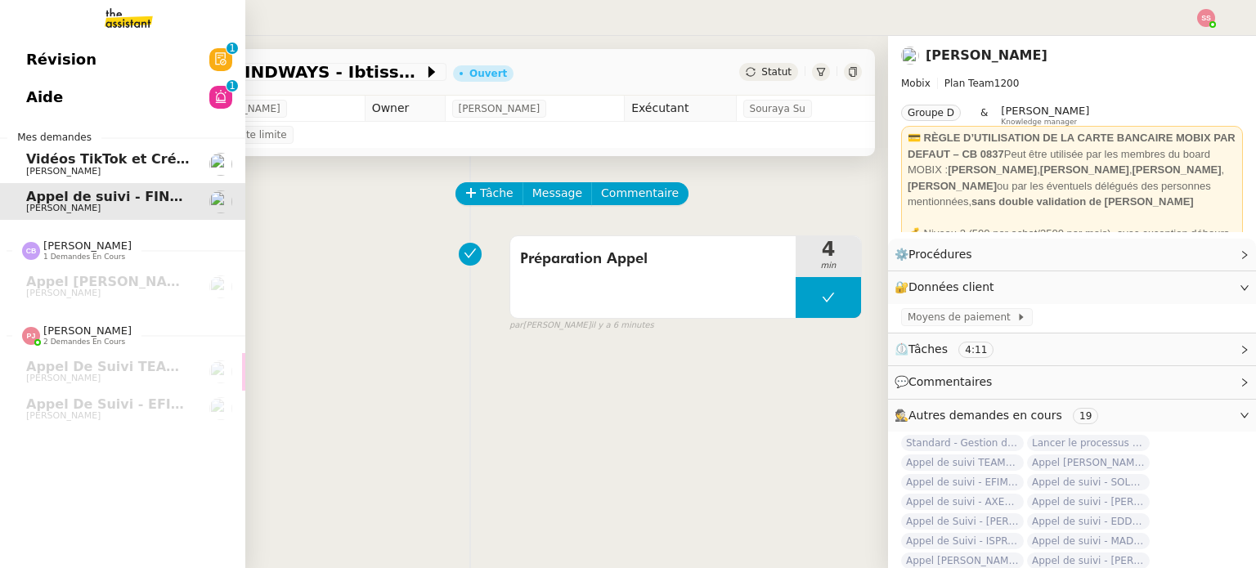
click at [126, 161] on span "Vidéos TikTok et Créatives META - septembre 2025" at bounding box center [213, 159] width 374 height 16
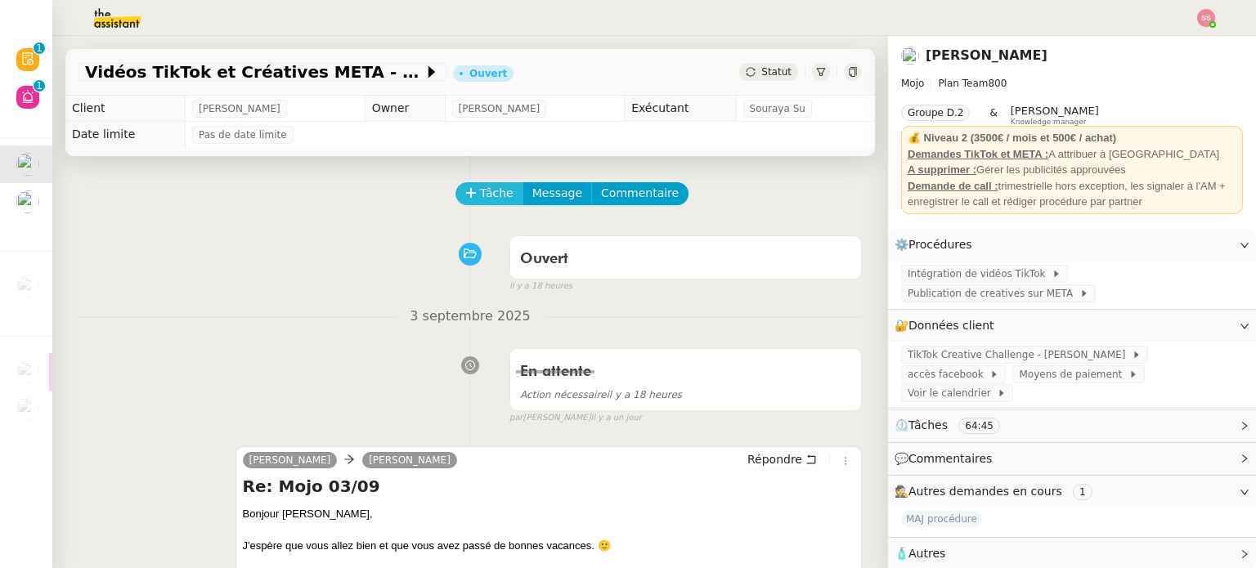
click at [480, 190] on span "Tâche" at bounding box center [497, 193] width 34 height 19
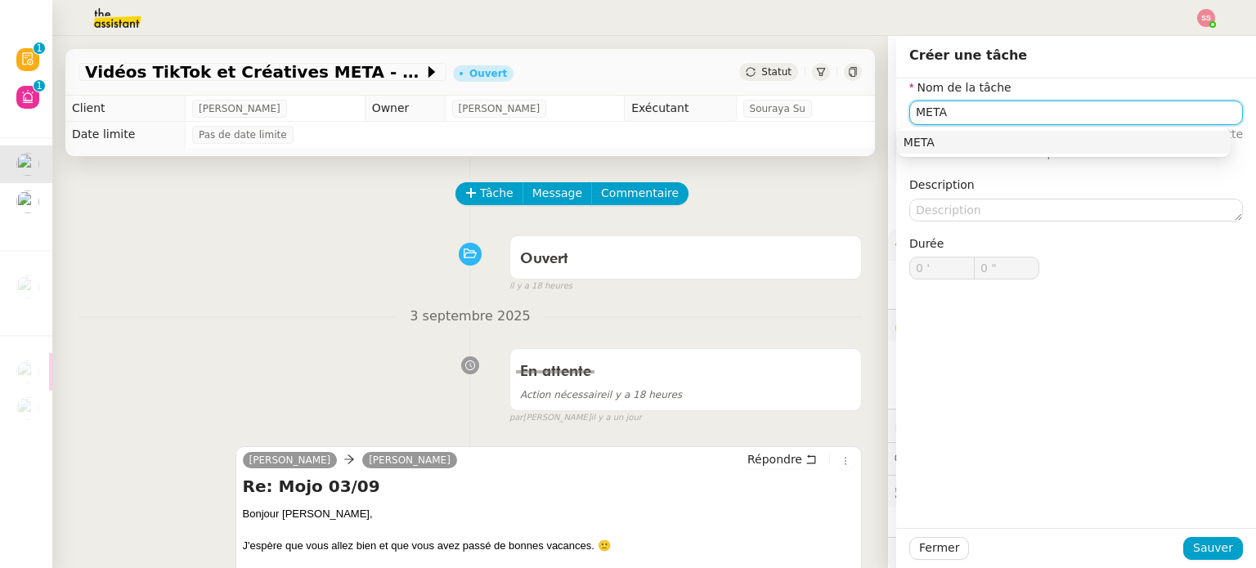
click at [933, 142] on div "META" at bounding box center [1063, 142] width 320 height 15
type input "META"
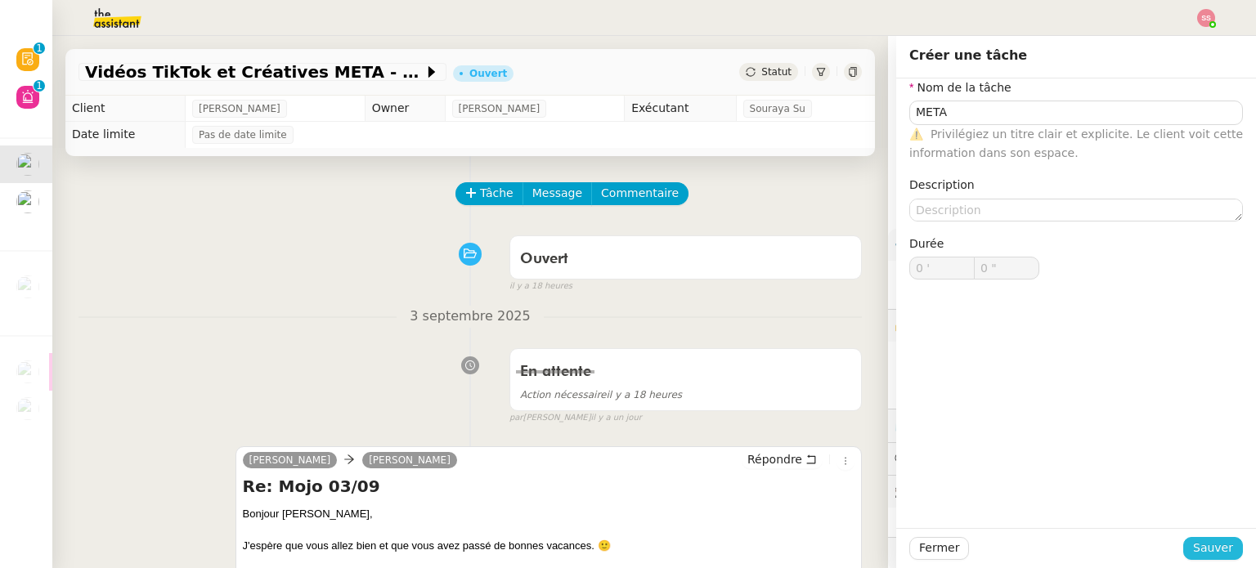
click at [1214, 548] on span "Sauver" at bounding box center [1213, 548] width 40 height 19
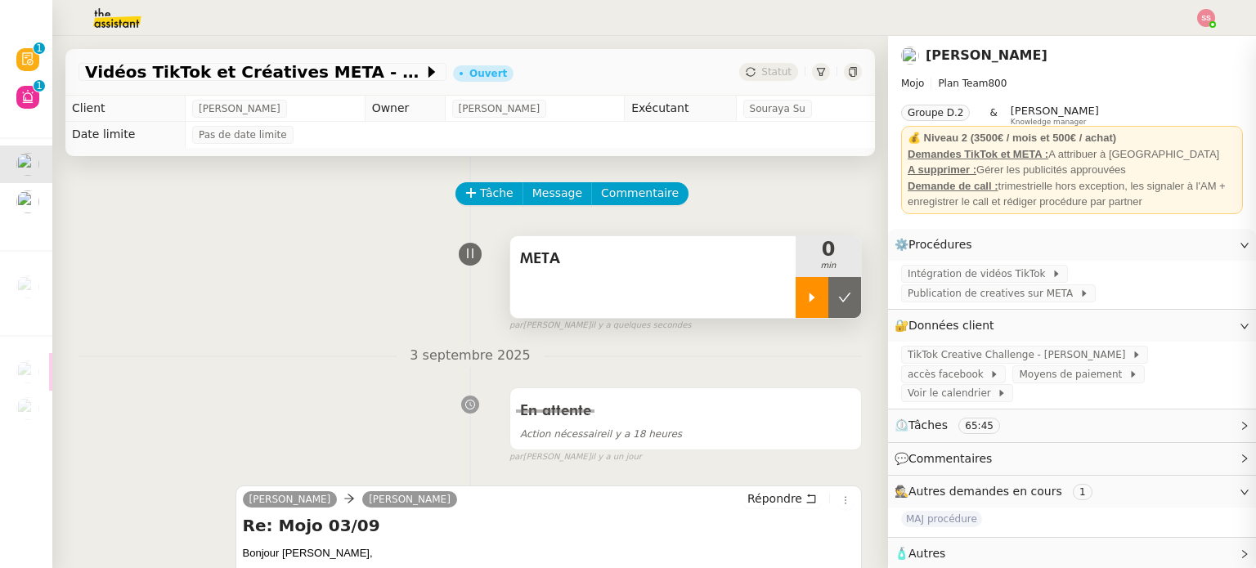
click at [795, 284] on div at bounding box center [811, 297] width 33 height 41
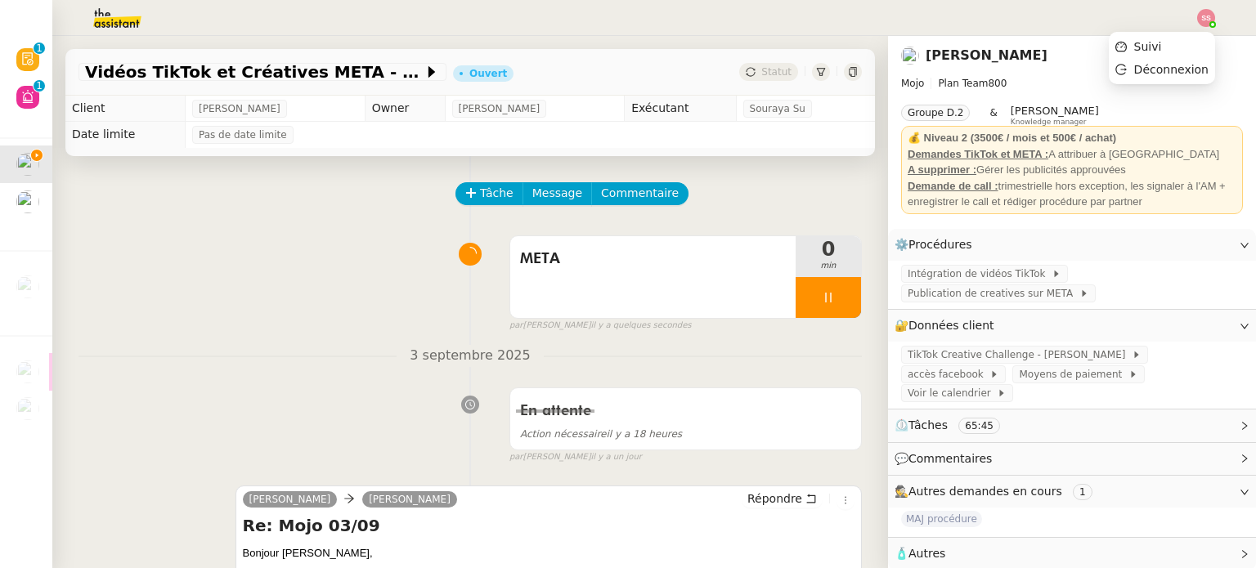
click at [1209, 14] on img at bounding box center [1206, 18] width 18 height 18
click at [1167, 39] on li "Suivi" at bounding box center [1161, 46] width 106 height 23
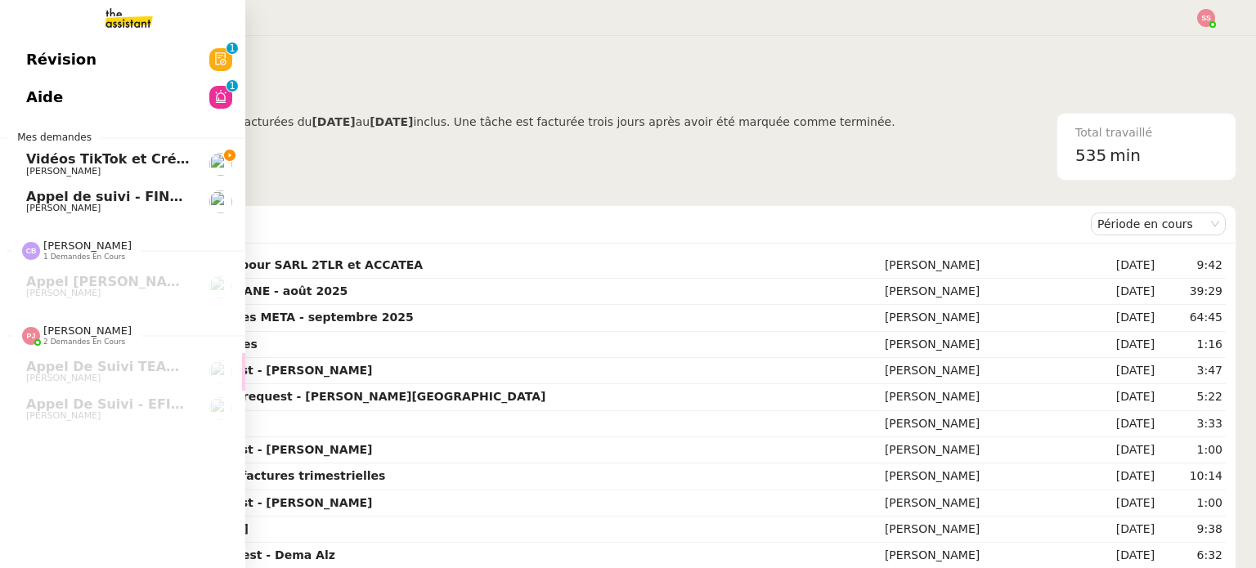
click at [86, 172] on span "[PERSON_NAME]" at bounding box center [108, 172] width 165 height 10
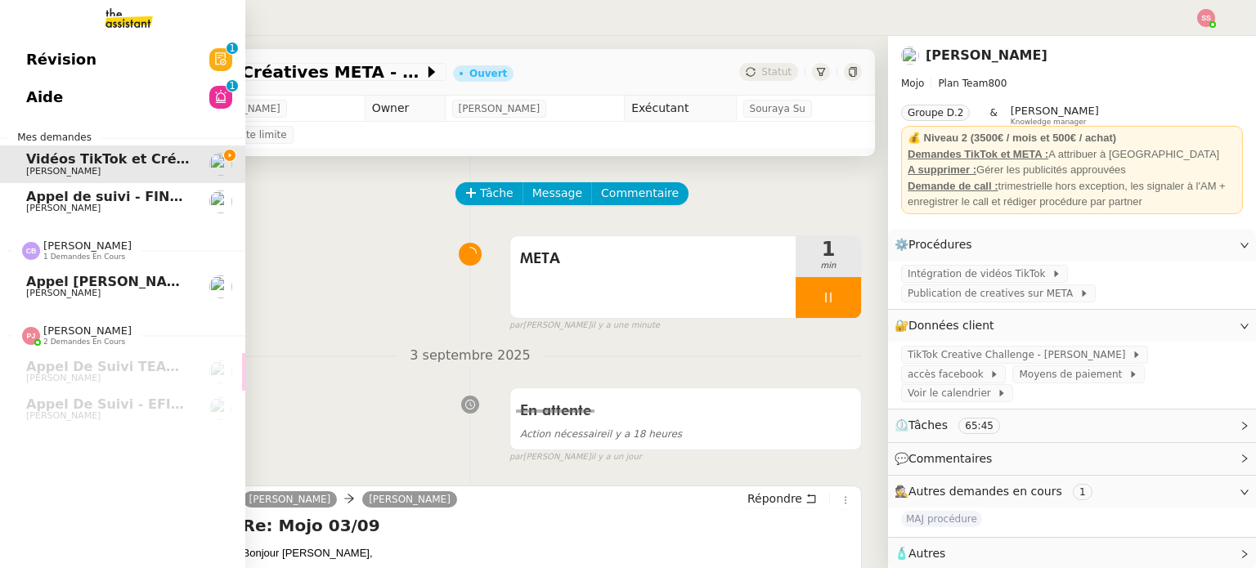
click at [90, 277] on span "Appel [PERSON_NAME] - AIRMOB" at bounding box center [147, 282] width 242 height 16
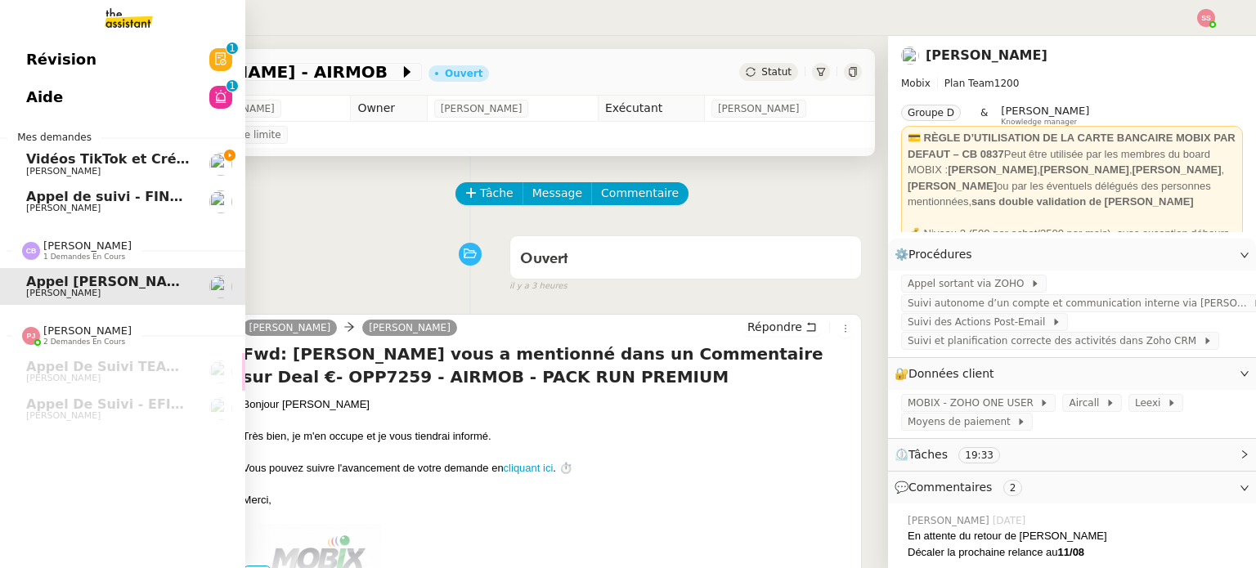
click at [128, 197] on span "Appel de suivi - FINDWAYS - Ibtissem Cherifi" at bounding box center [189, 197] width 326 height 16
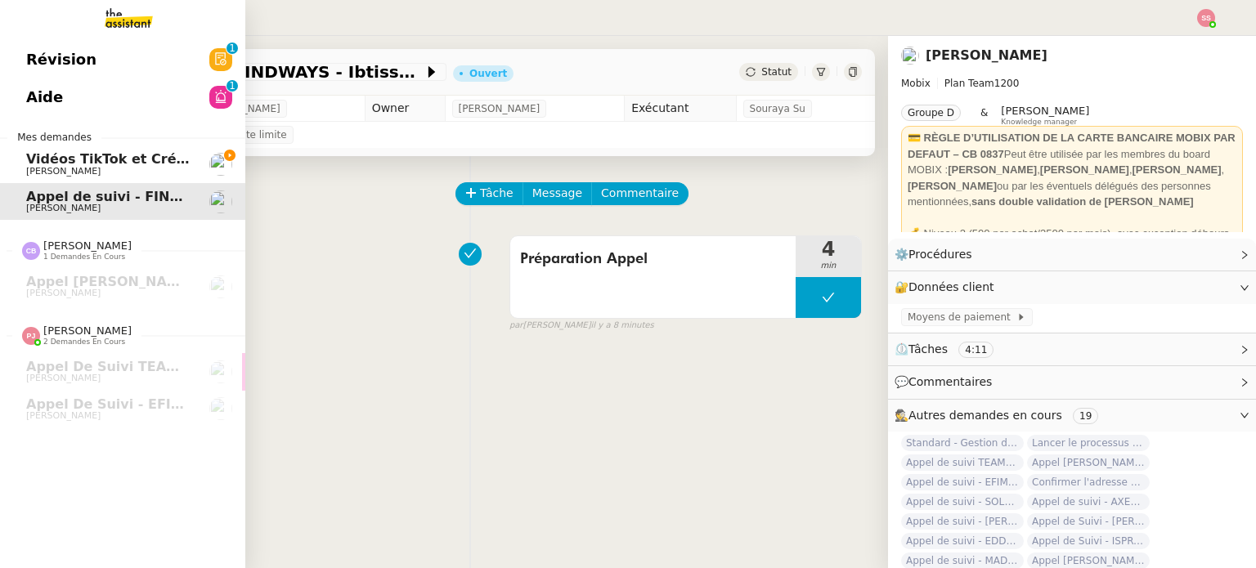
click at [49, 168] on span "[PERSON_NAME]" at bounding box center [63, 171] width 74 height 11
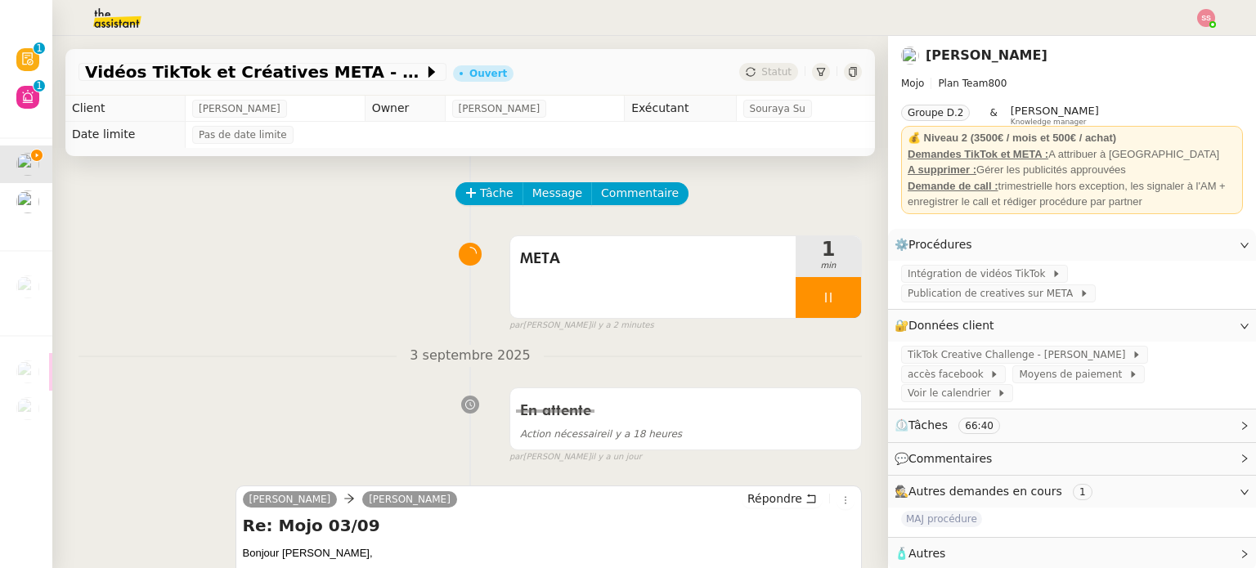
click at [1208, 17] on img at bounding box center [1206, 18] width 18 height 18
click at [1171, 42] on li "Suivi" at bounding box center [1161, 46] width 106 height 23
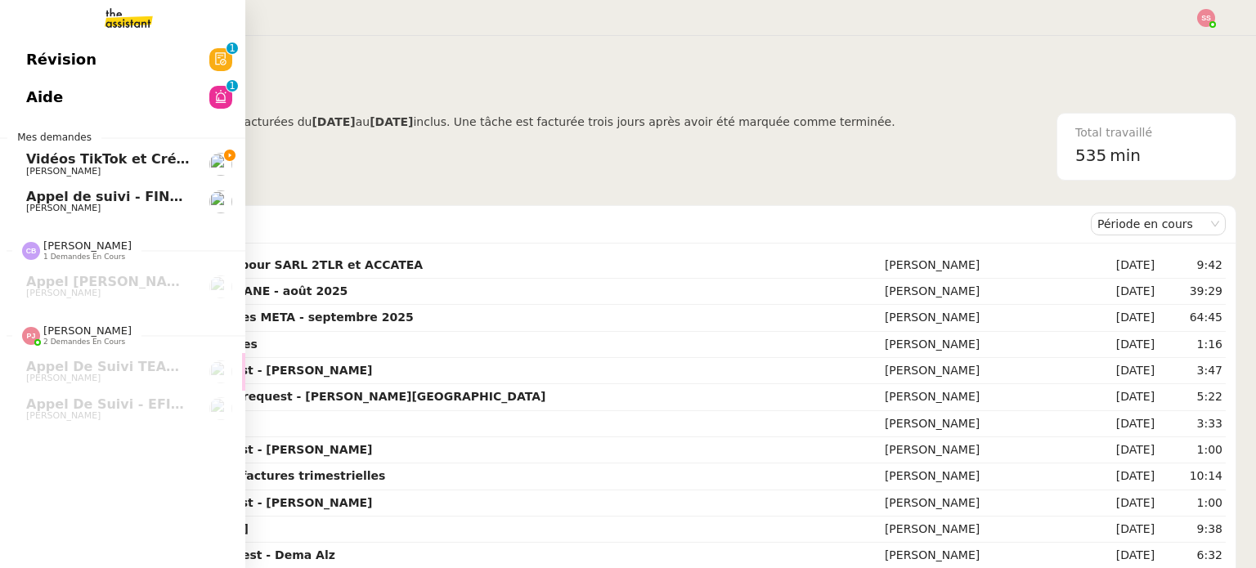
click at [46, 150] on link "Vidéos TikTok et Créatives META - [DATE] [PERSON_NAME]" at bounding box center [122, 164] width 245 height 38
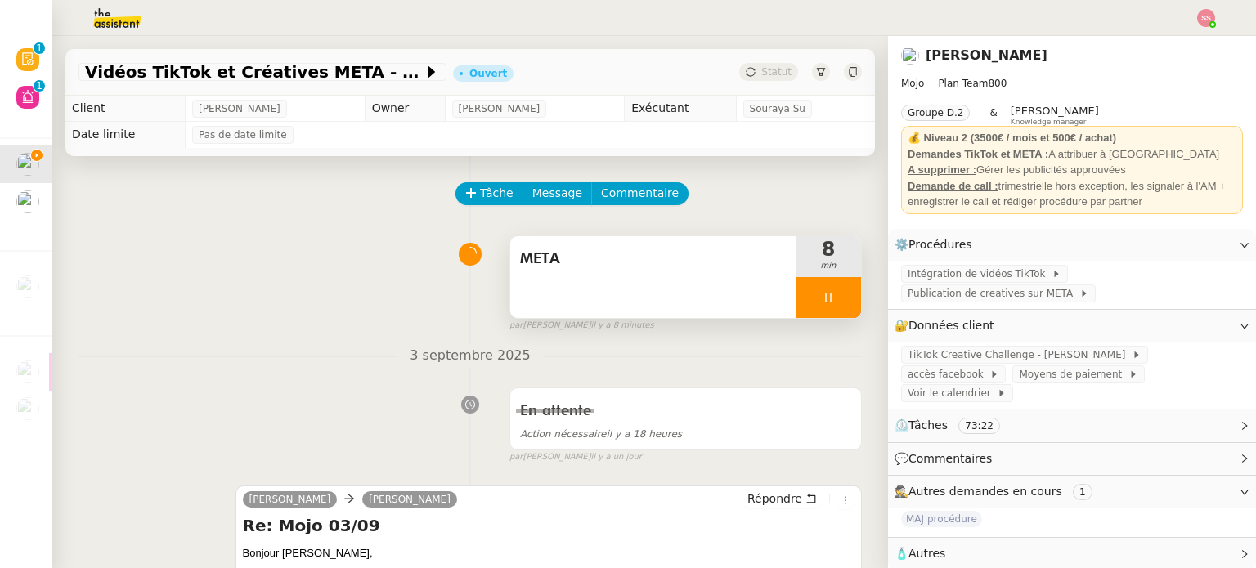
click at [843, 297] on div at bounding box center [827, 297] width 65 height 41
click at [843, 297] on button at bounding box center [844, 297] width 33 height 41
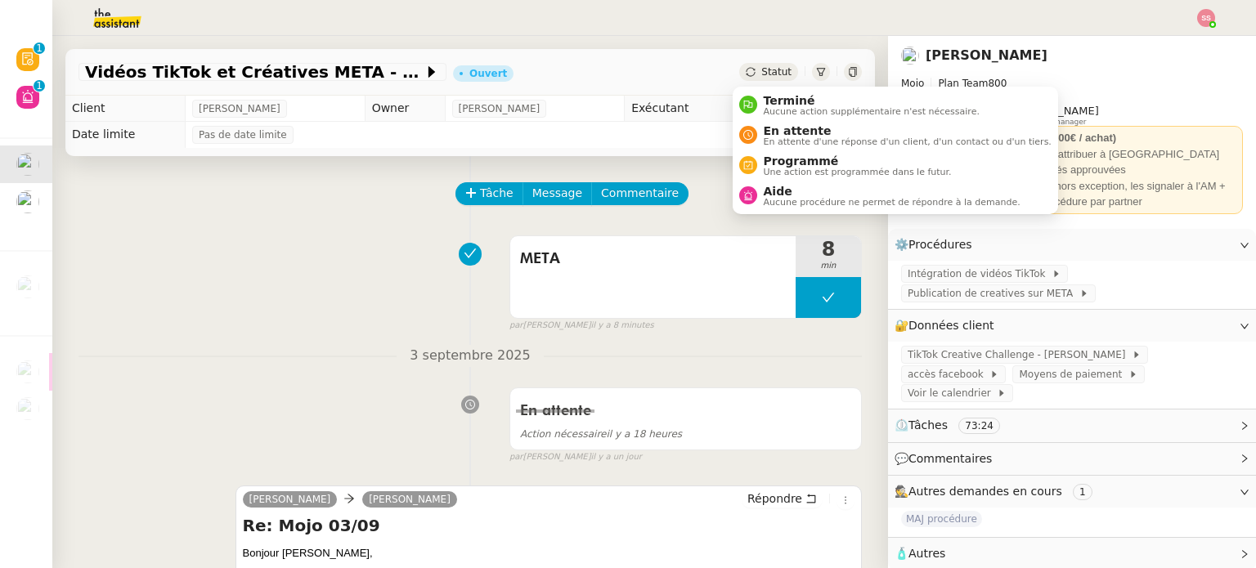
click at [759, 79] on div "Statut" at bounding box center [768, 72] width 59 height 18
click at [773, 141] on span "En attente d'une réponse d'un client, d'un contact ou d'un tiers." at bounding box center [907, 141] width 288 height 9
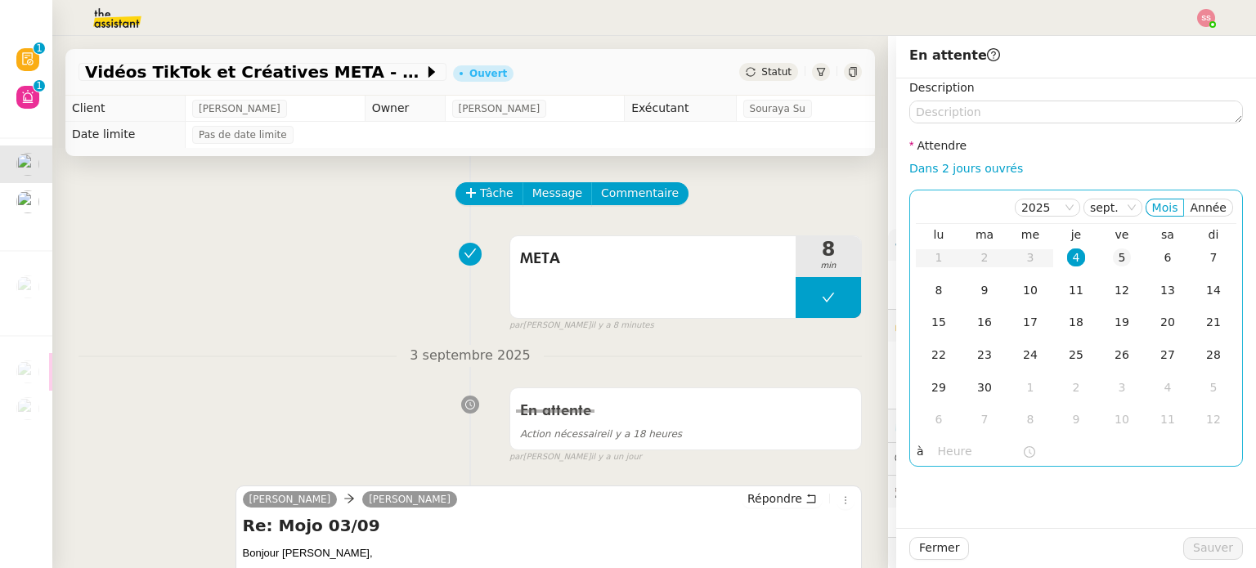
click at [1112, 254] on div "5" at bounding box center [1121, 257] width 18 height 18
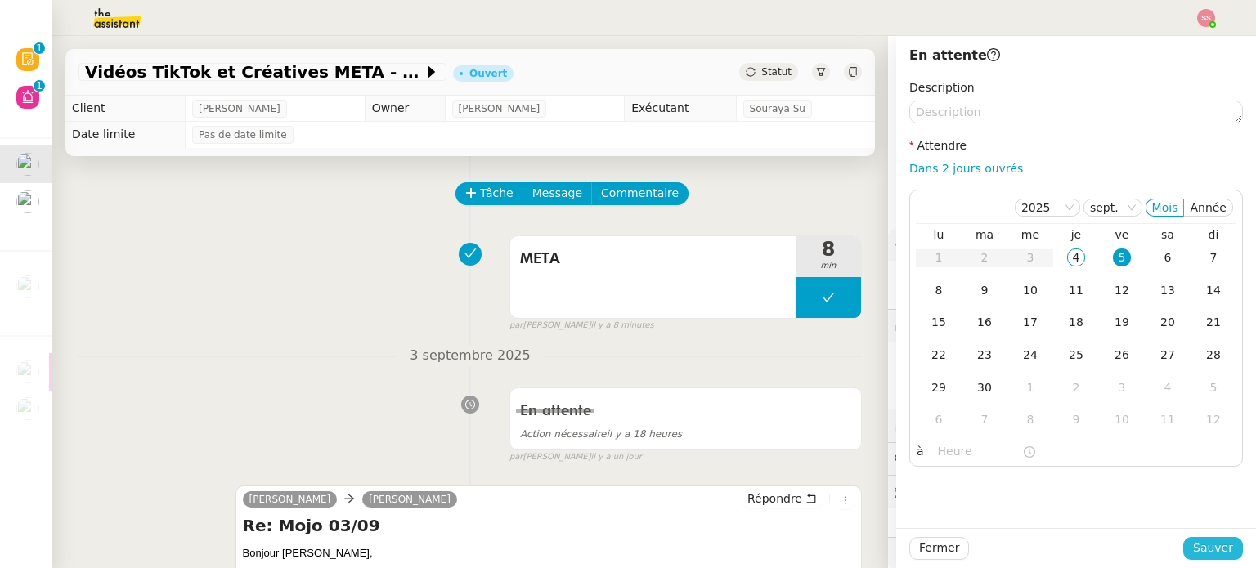
click at [1198, 545] on span "Sauver" at bounding box center [1213, 548] width 40 height 19
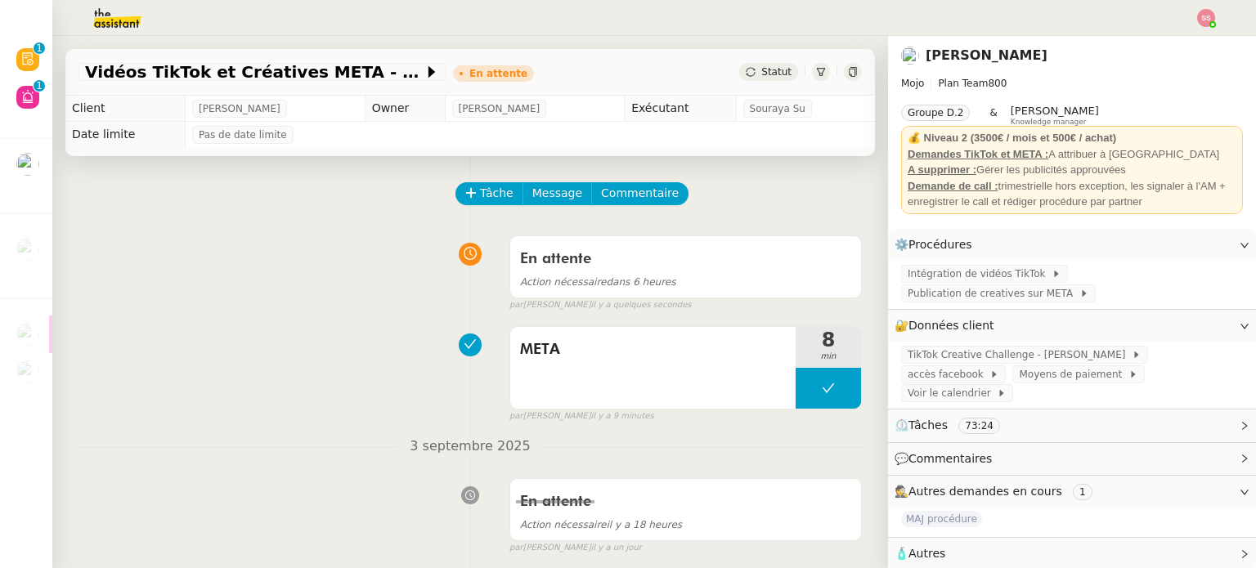
click at [1207, 6] on div at bounding box center [628, 18] width 1174 height 36
click at [1205, 16] on img at bounding box center [1206, 18] width 18 height 18
click at [1161, 40] on span "Suivi" at bounding box center [1148, 46] width 28 height 13
